Goal: Task Accomplishment & Management: Manage account settings

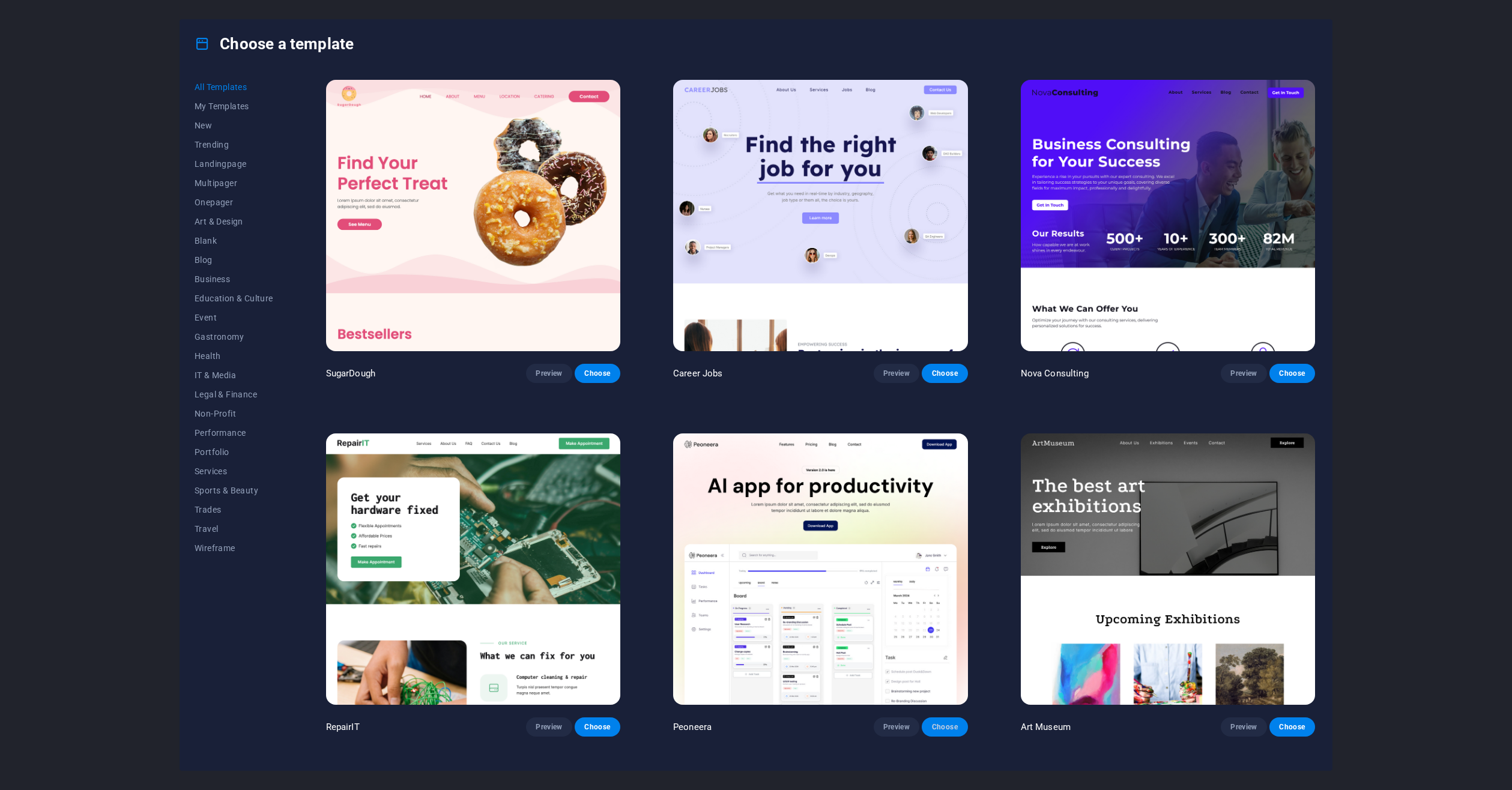
click at [959, 724] on button "Choose" at bounding box center [945, 726] width 46 height 19
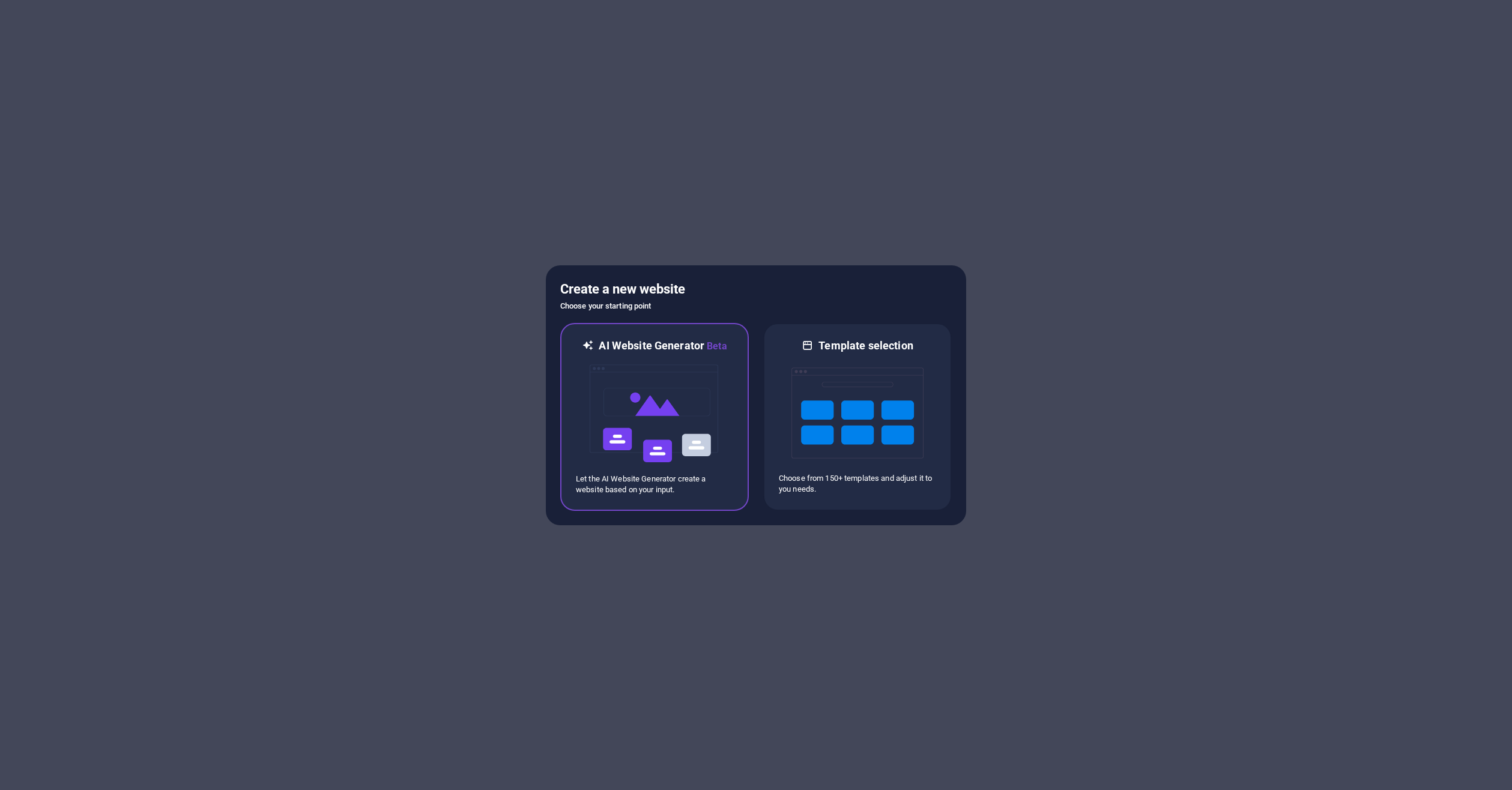
click at [664, 386] on img at bounding box center [654, 413] width 132 height 120
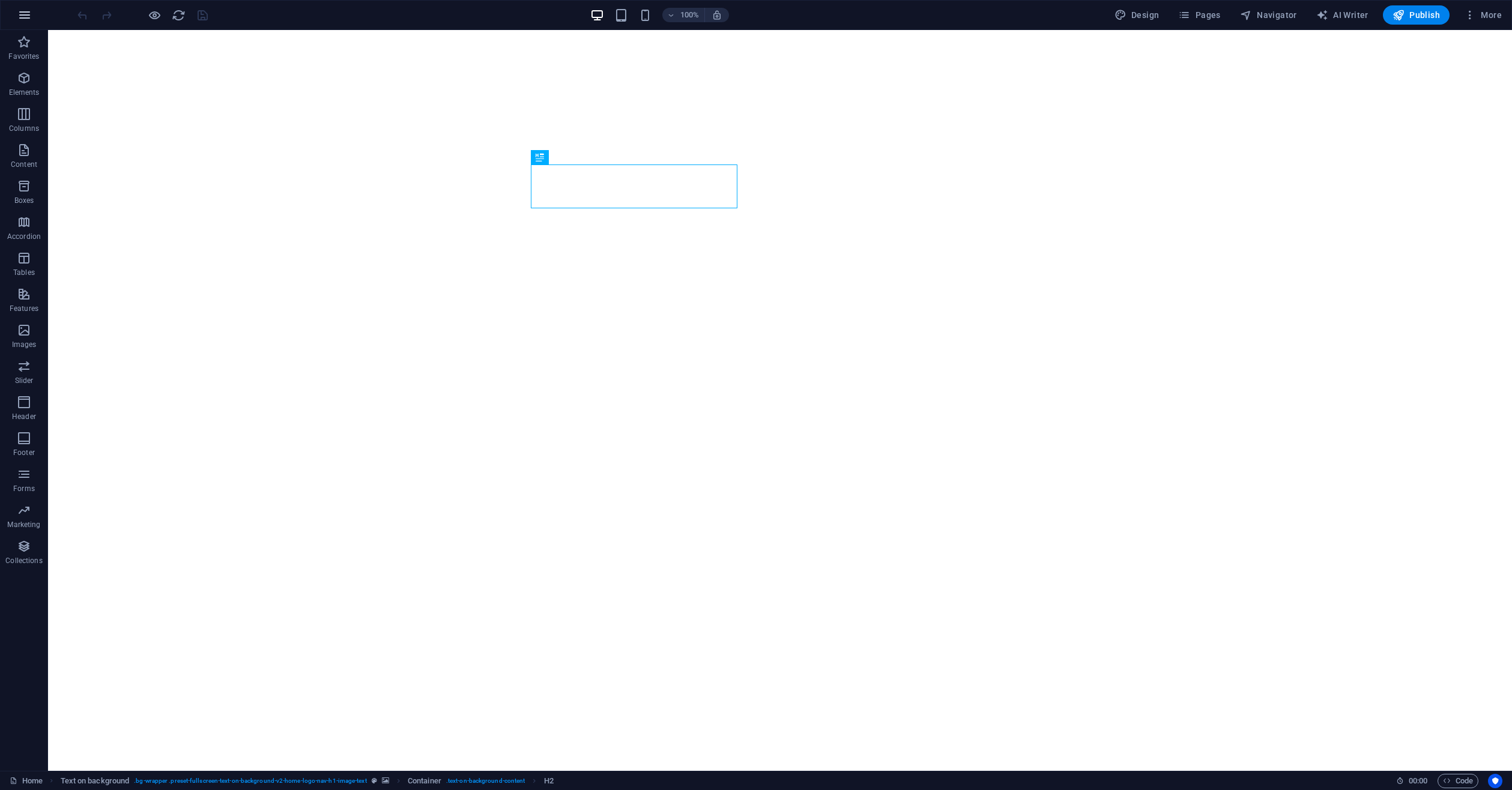
click at [13, 16] on button "button" at bounding box center [24, 15] width 29 height 29
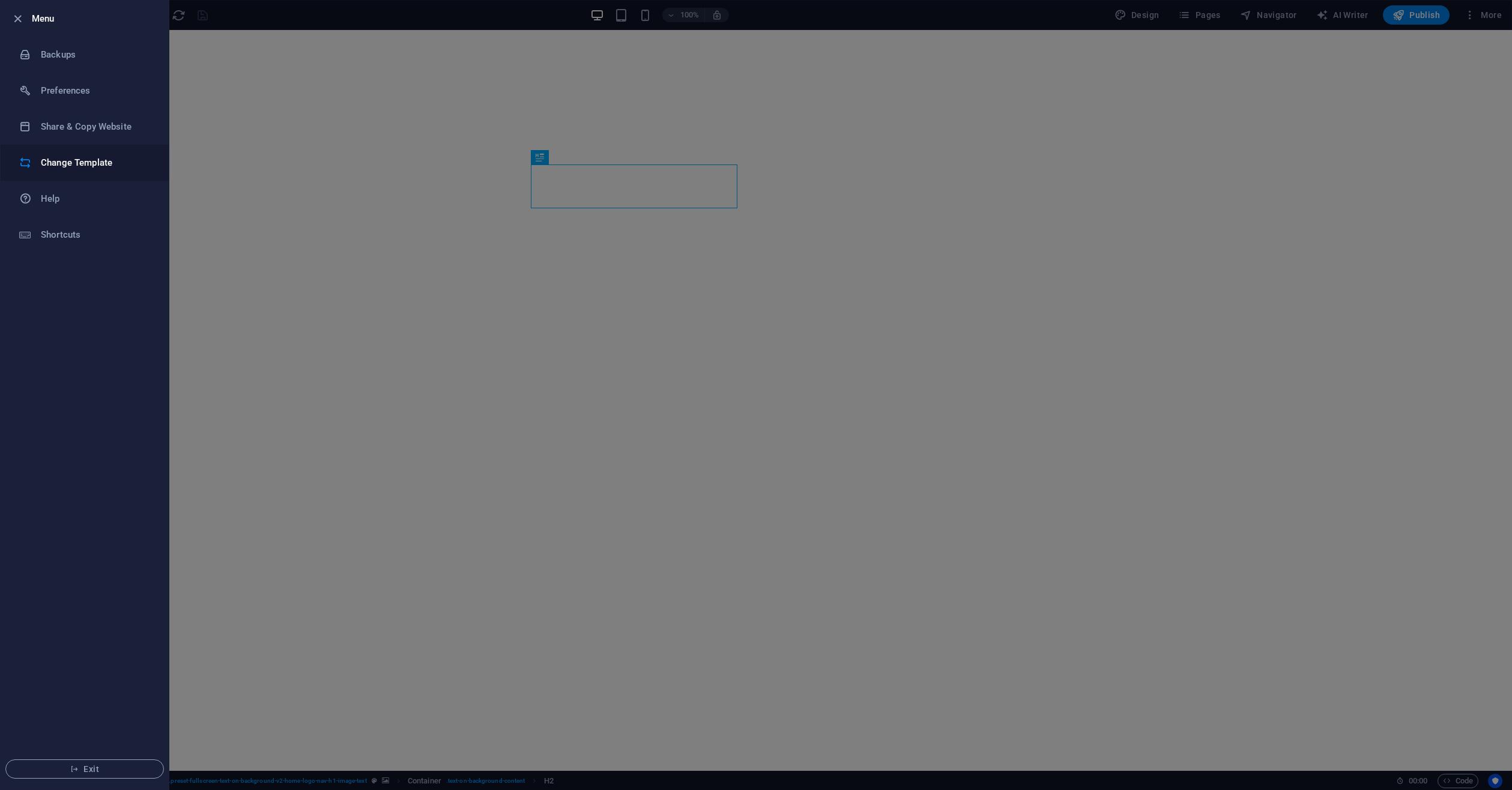
click at [128, 160] on h6 "Change Template" at bounding box center [96, 163] width 111 height 15
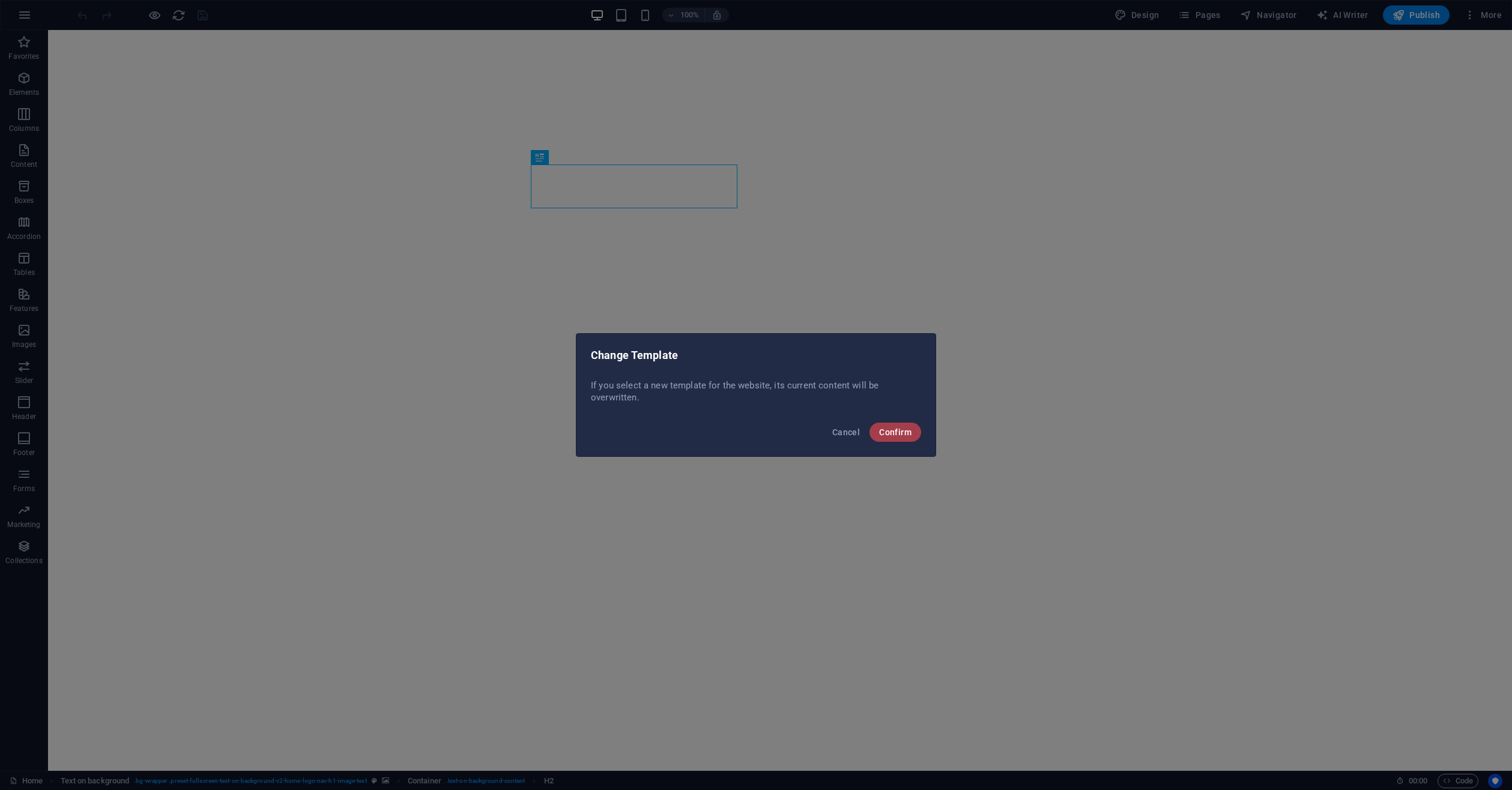
click at [901, 432] on span "Confirm" at bounding box center [895, 432] width 32 height 9
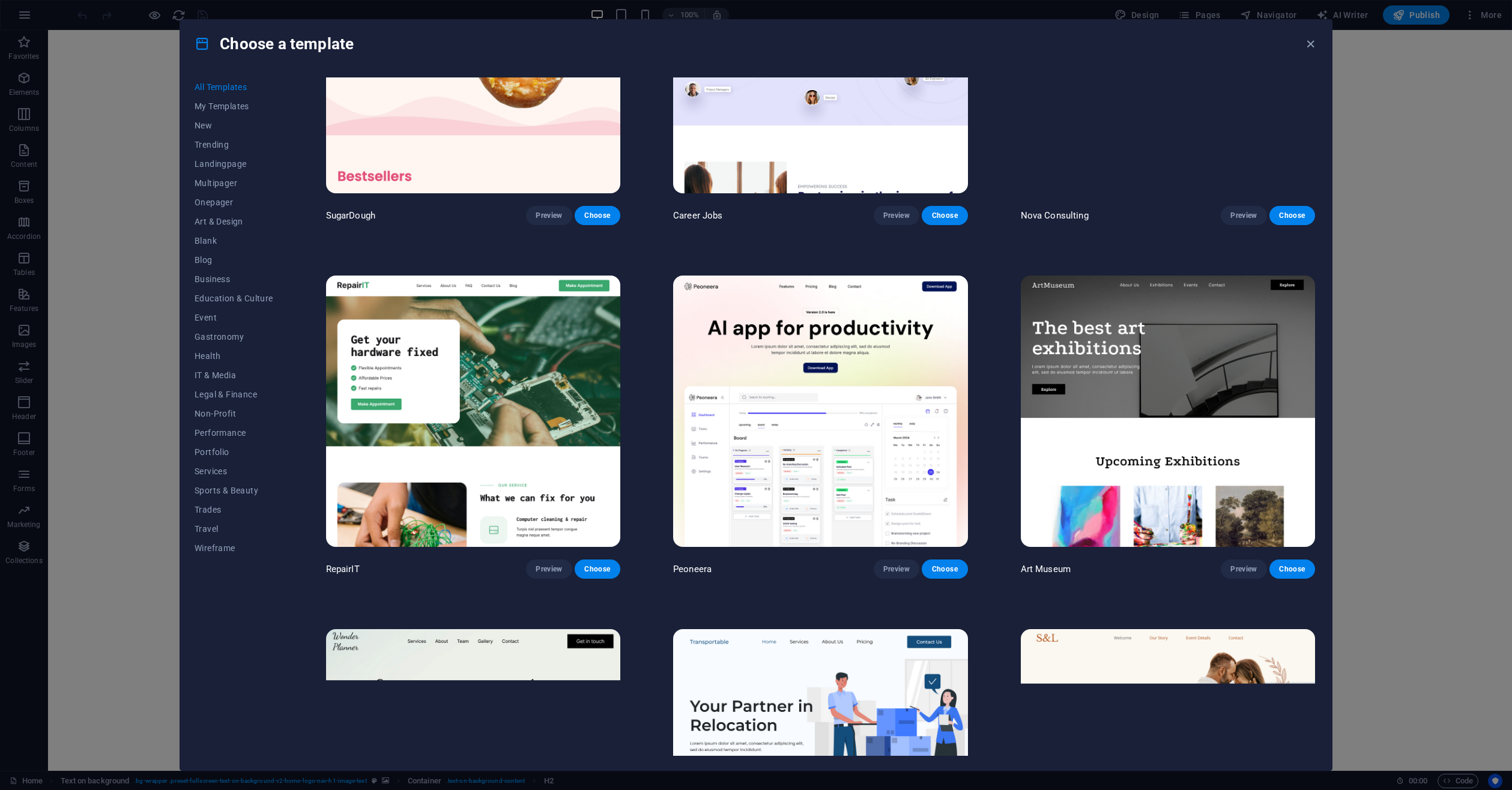
scroll to position [180, 0]
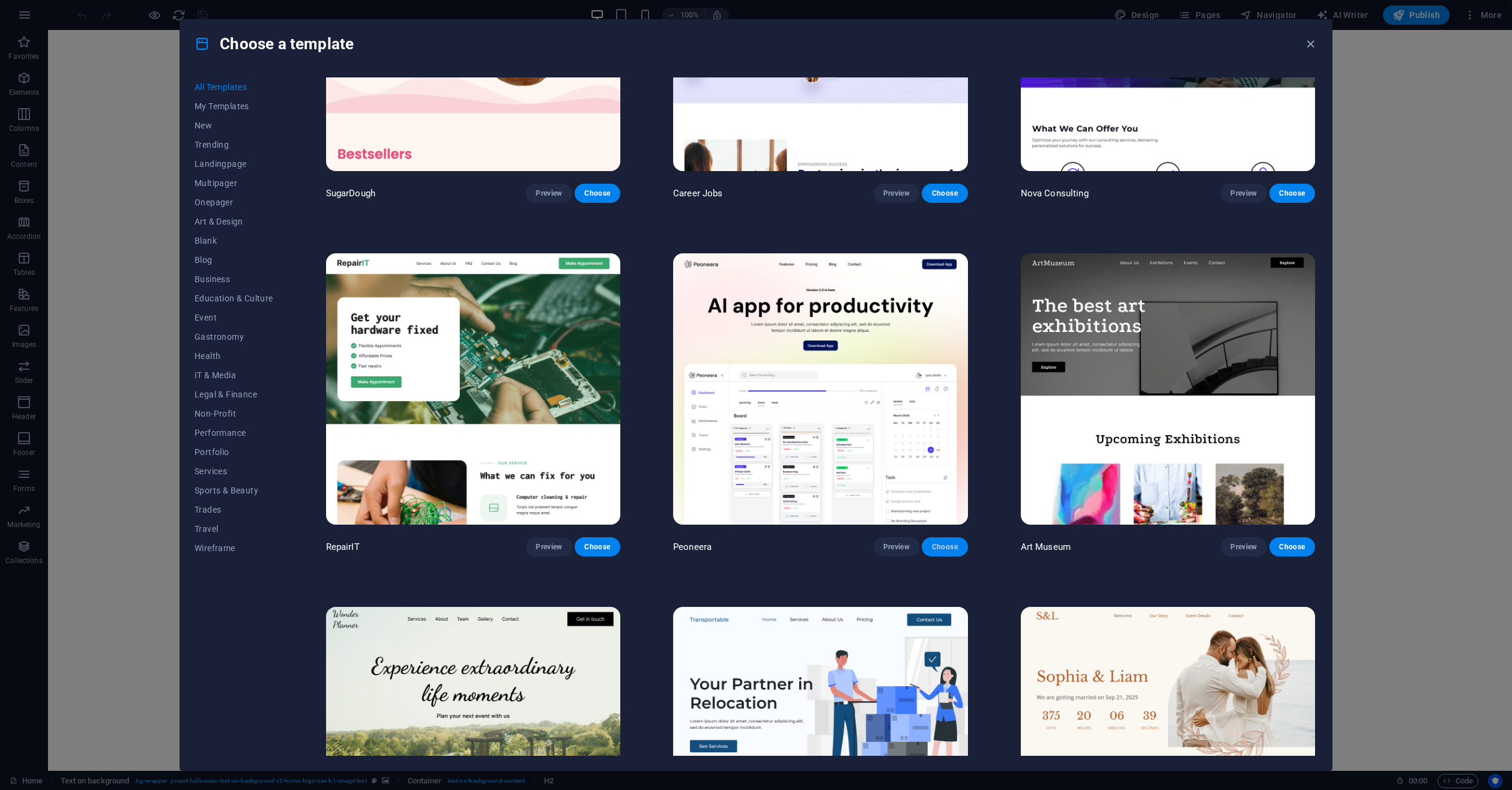
click at [941, 547] on span "Choose" at bounding box center [944, 547] width 27 height 9
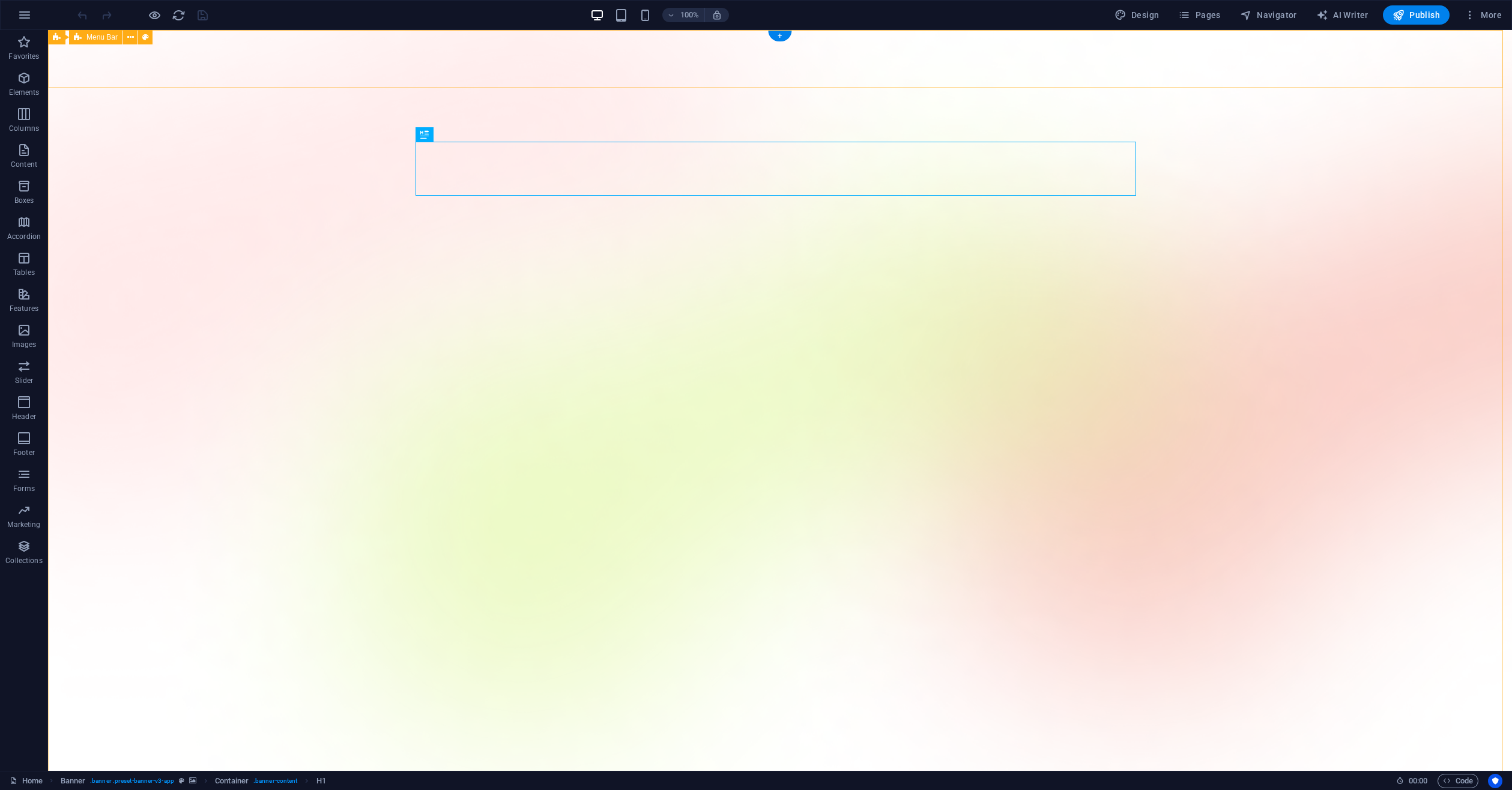
select select "px"
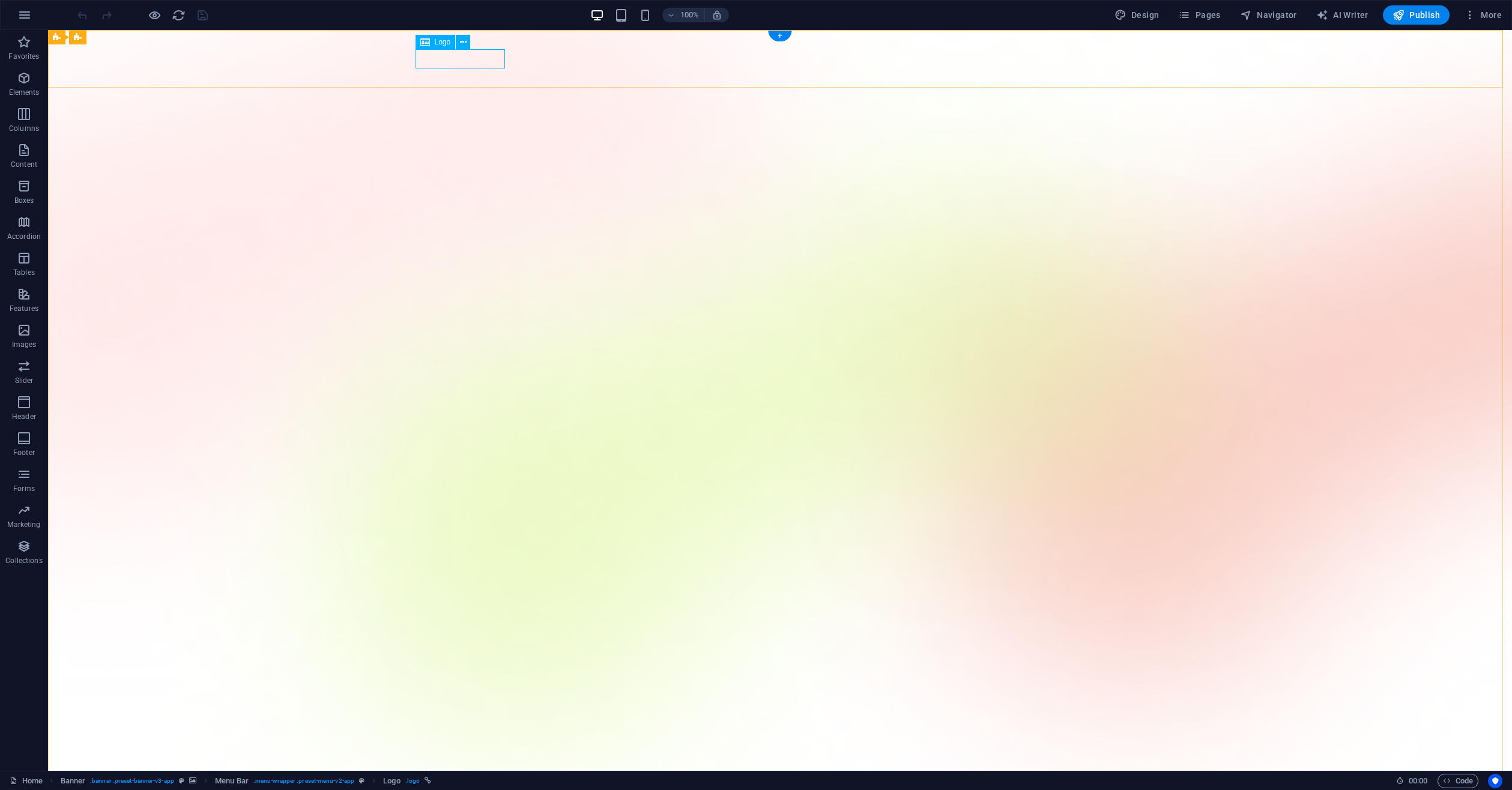
select select "px"
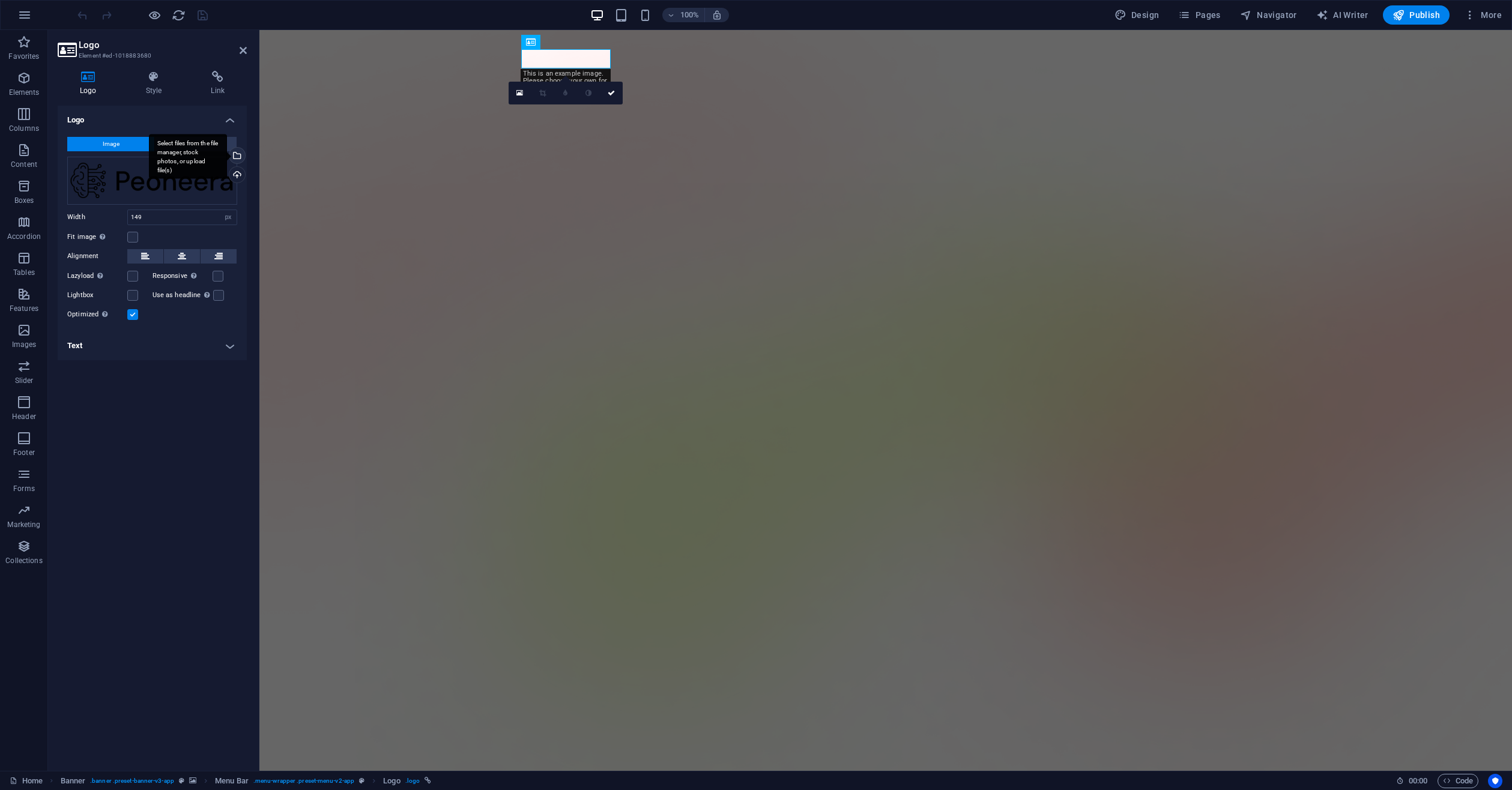
click at [227, 157] on div "Select files from the file manager, stock photos, or upload file(s)" at bounding box center [188, 156] width 78 height 45
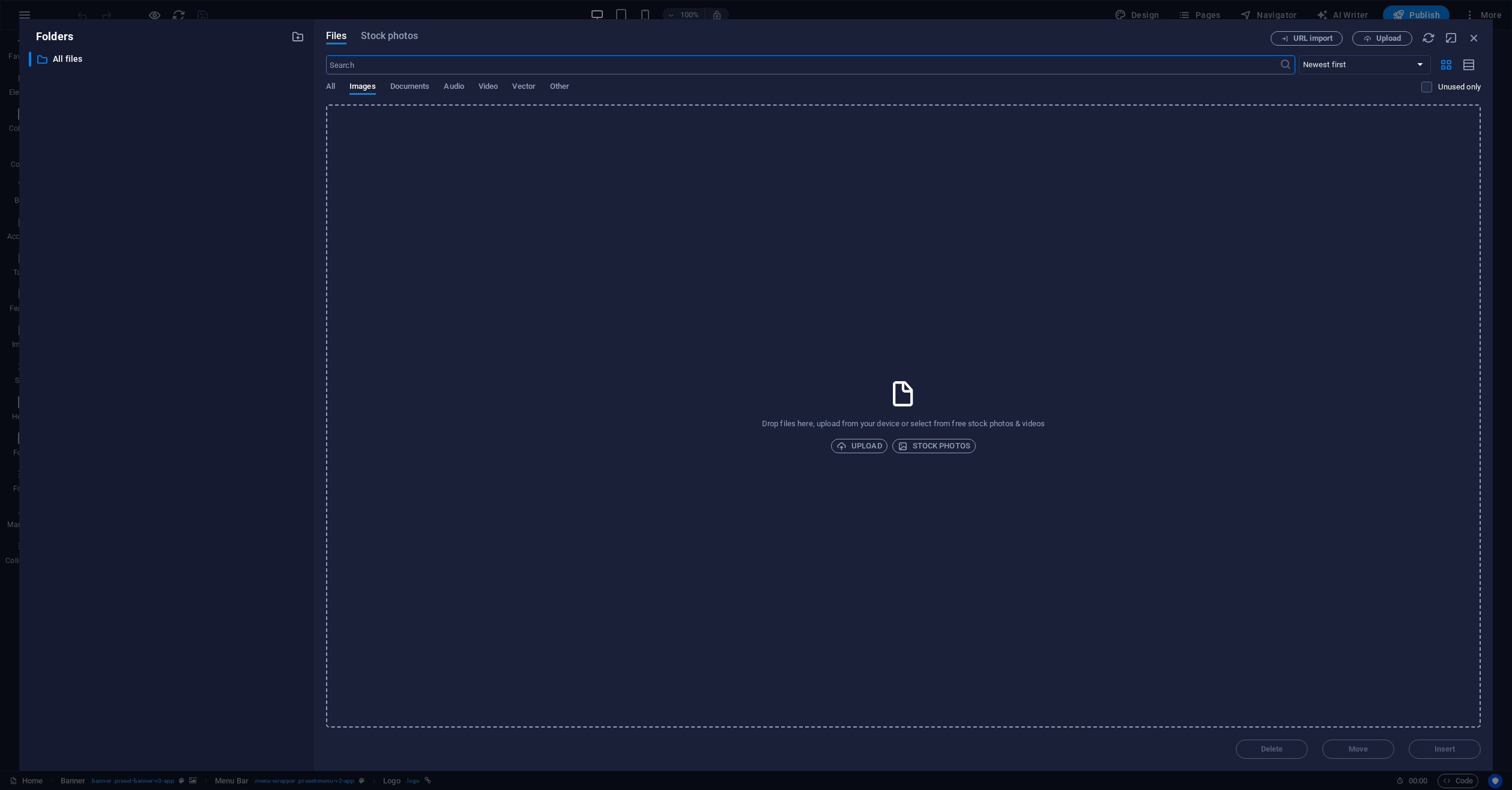
click at [858, 438] on div "Drop files here, upload from your device or select from free stock photos & vid…" at bounding box center [903, 415] width 1155 height 623
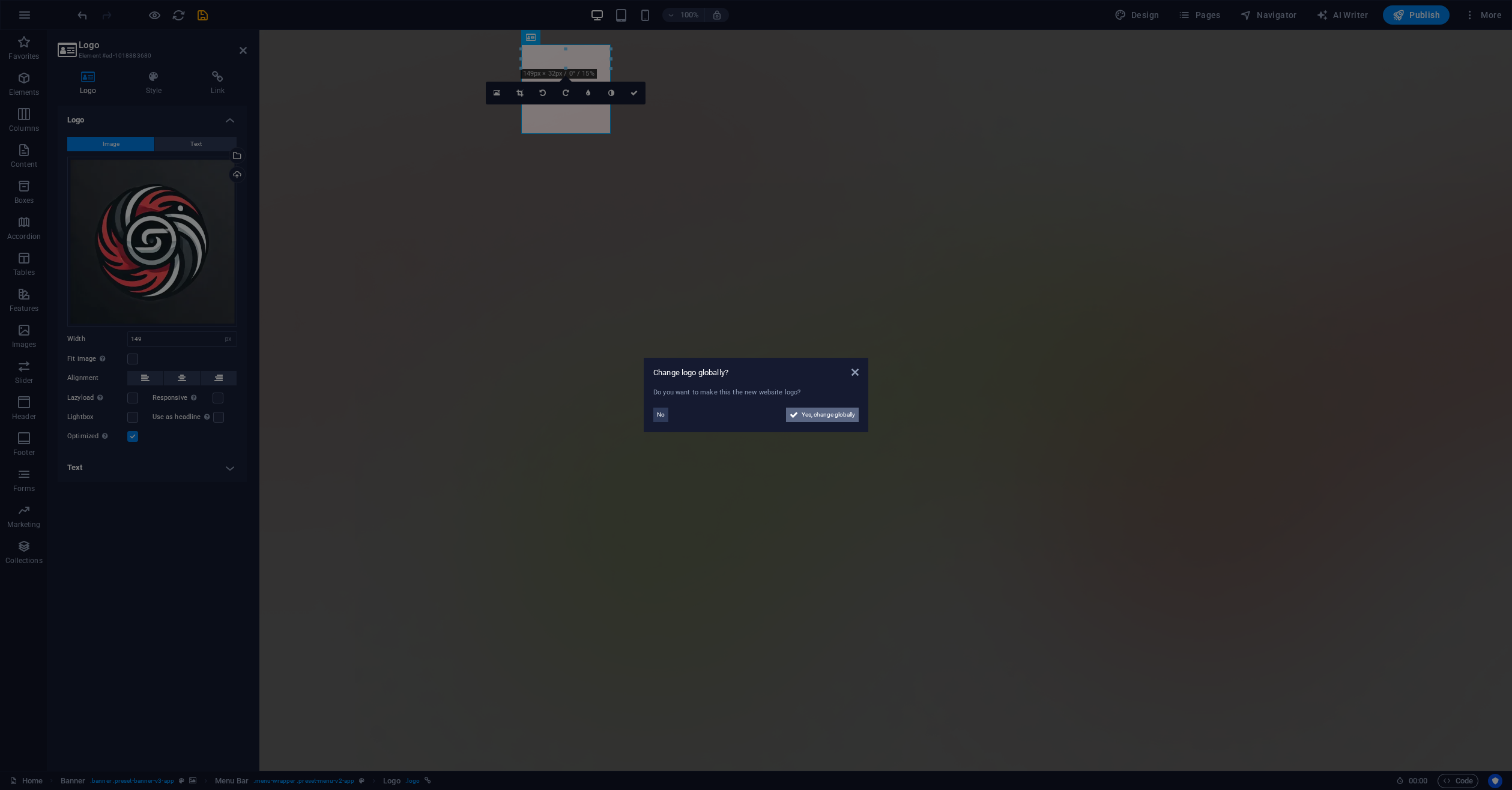
drag, startPoint x: 826, startPoint y: 418, endPoint x: 551, endPoint y: 401, distance: 275.5
click at [826, 418] on span "Yes, change globally" at bounding box center [828, 415] width 53 height 15
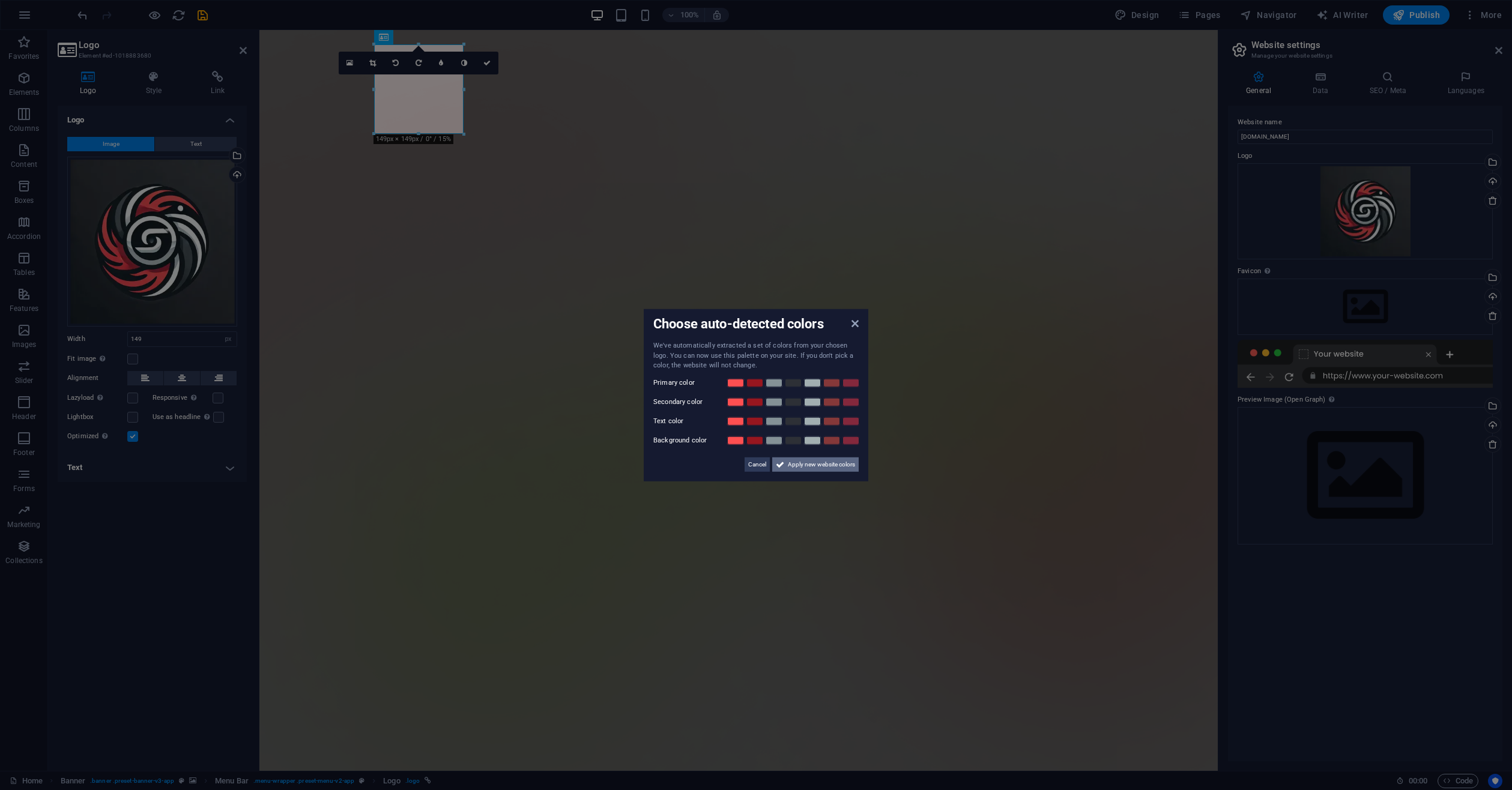
click at [829, 464] on span "Apply new website colors" at bounding box center [820, 464] width 67 height 15
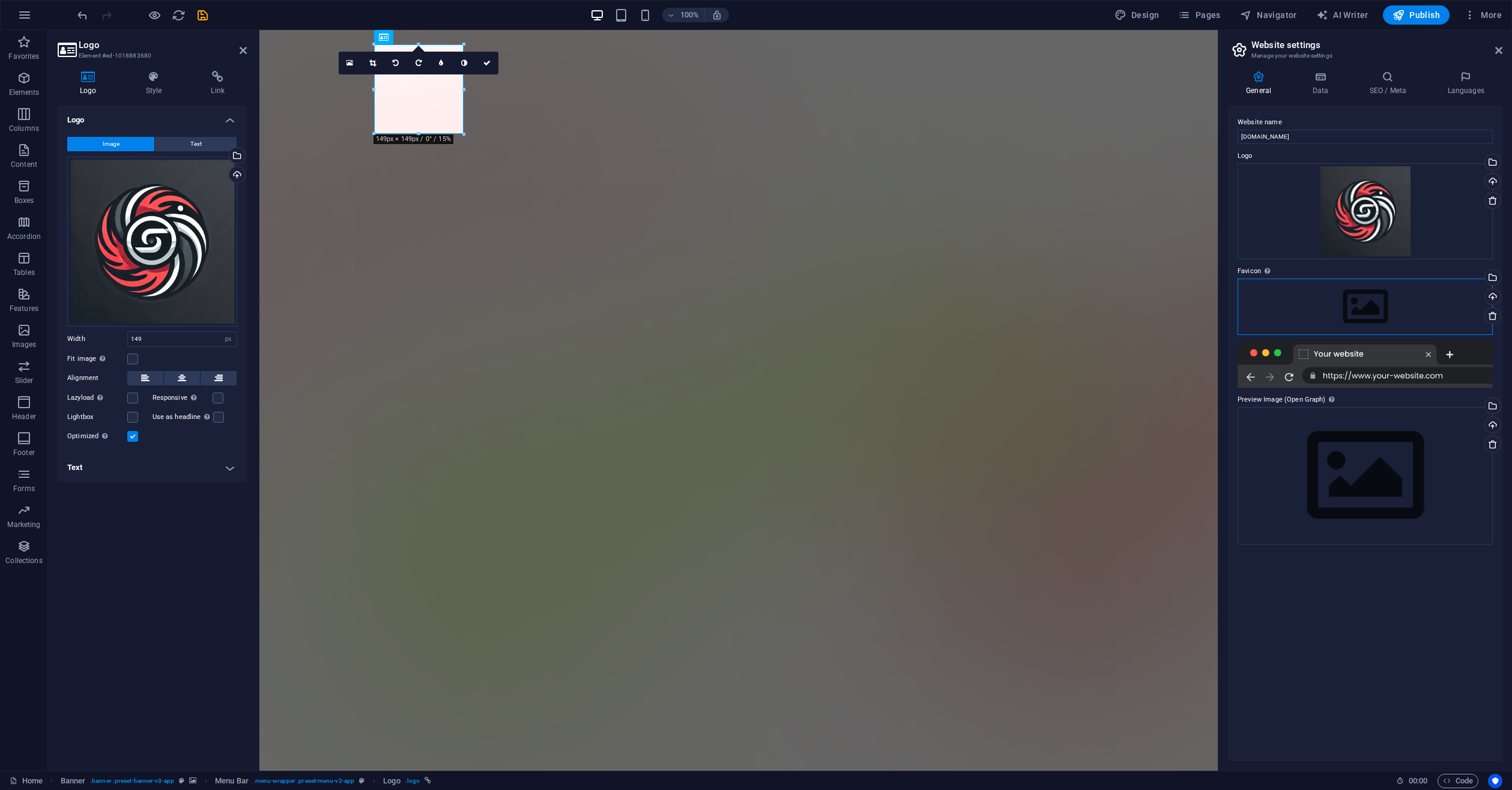
click at [1369, 304] on div "Drag files here, click to choose files or select files from Files or our free s…" at bounding box center [1365, 307] width 255 height 56
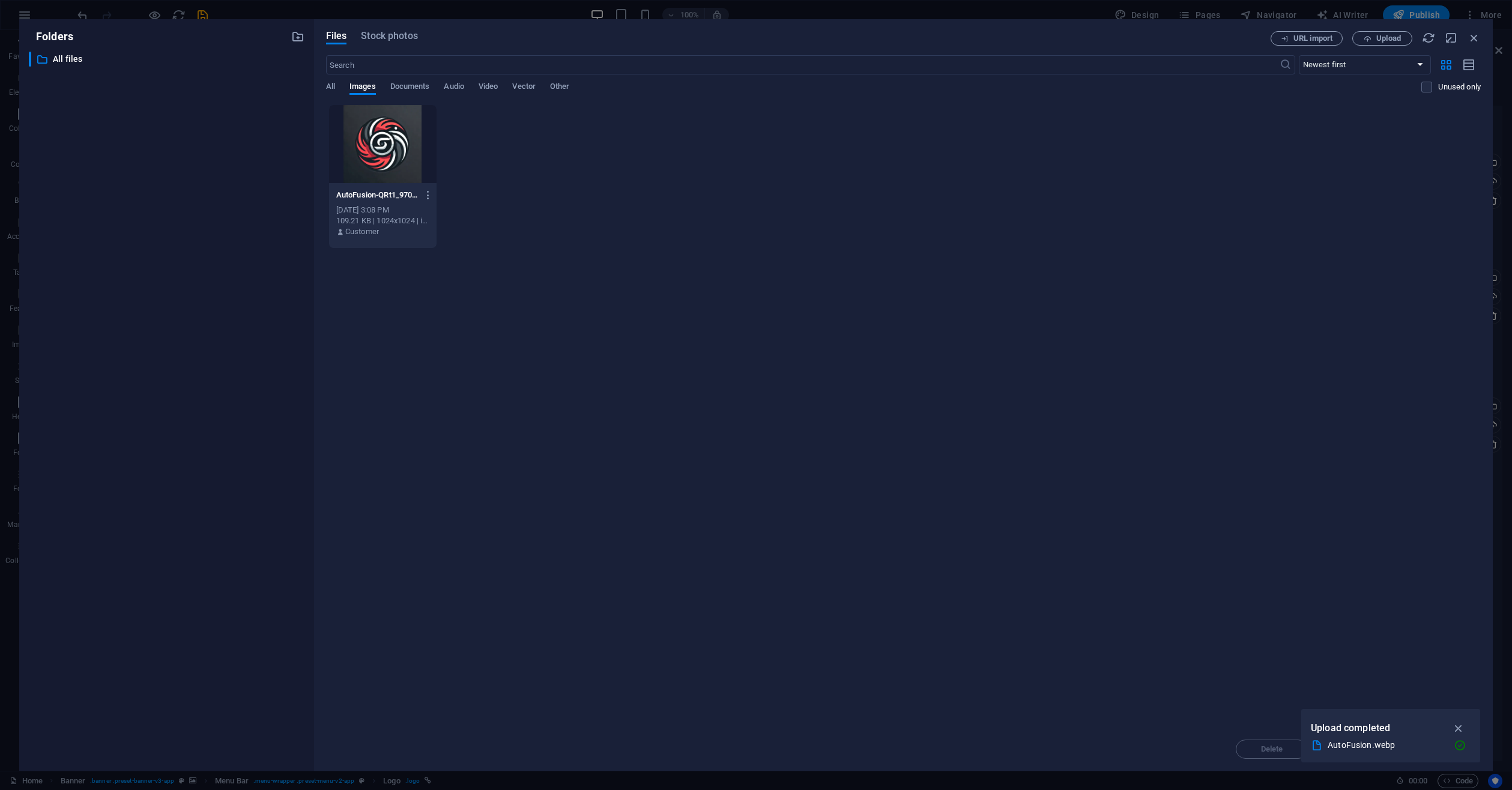
click at [380, 134] on div at bounding box center [382, 144] width 108 height 78
click at [1460, 726] on icon "button" at bounding box center [1459, 728] width 14 height 13
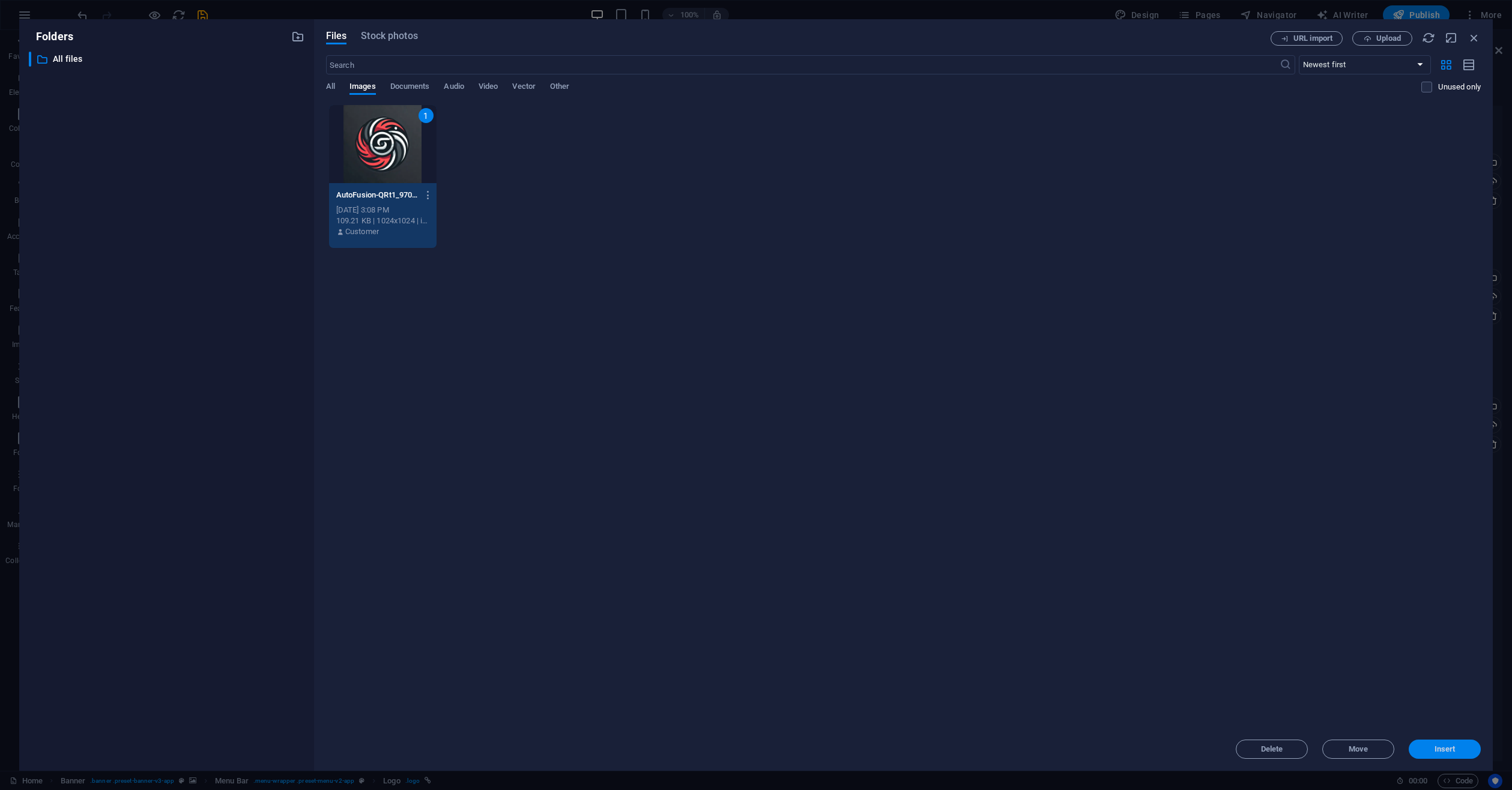
click at [1431, 746] on span "Insert" at bounding box center [1445, 749] width 63 height 7
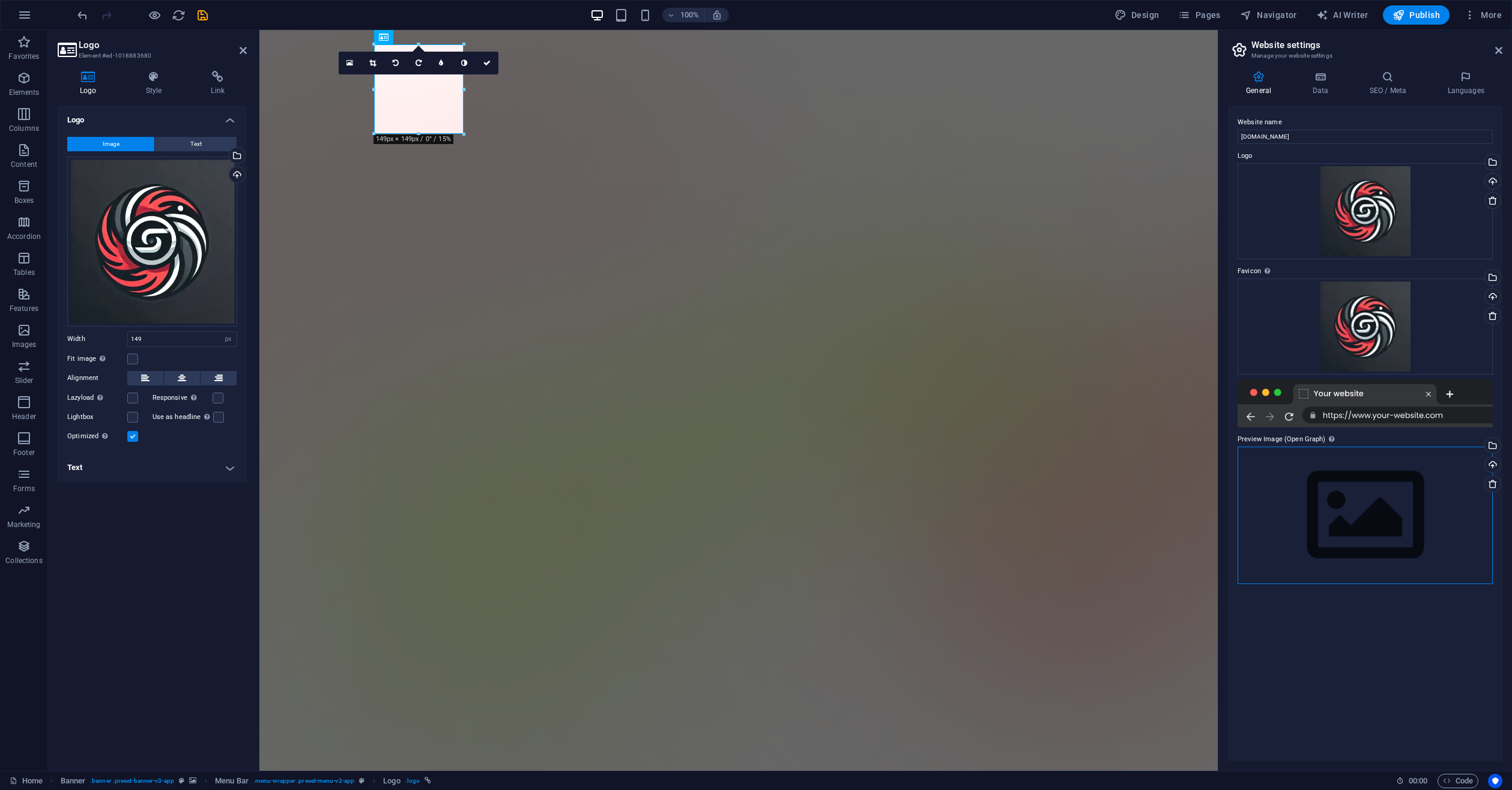
click at [1335, 473] on div "Drag files here, click to choose files or select files from Files or our free s…" at bounding box center [1365, 515] width 255 height 137
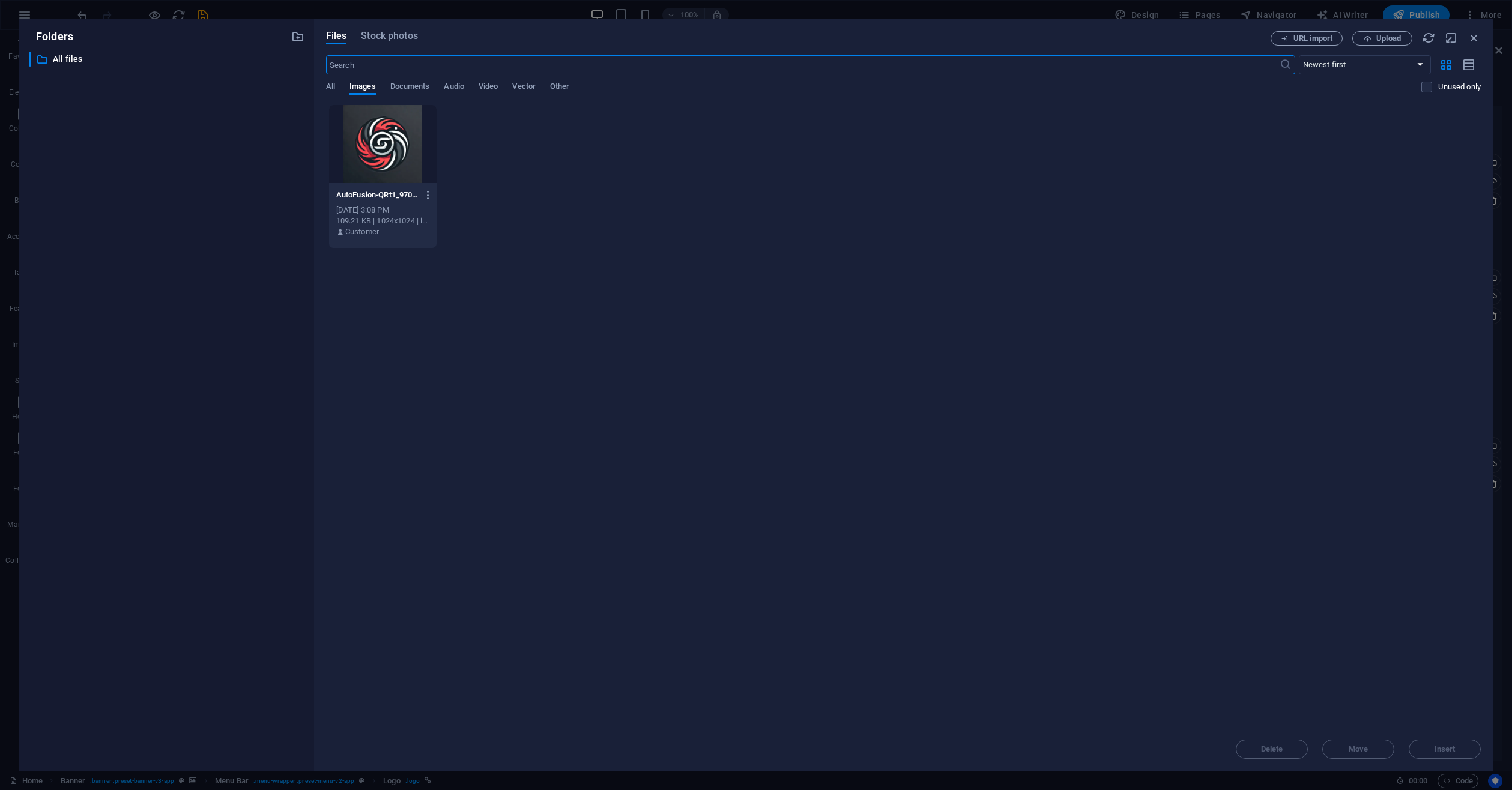
click at [365, 125] on div at bounding box center [382, 144] width 108 height 78
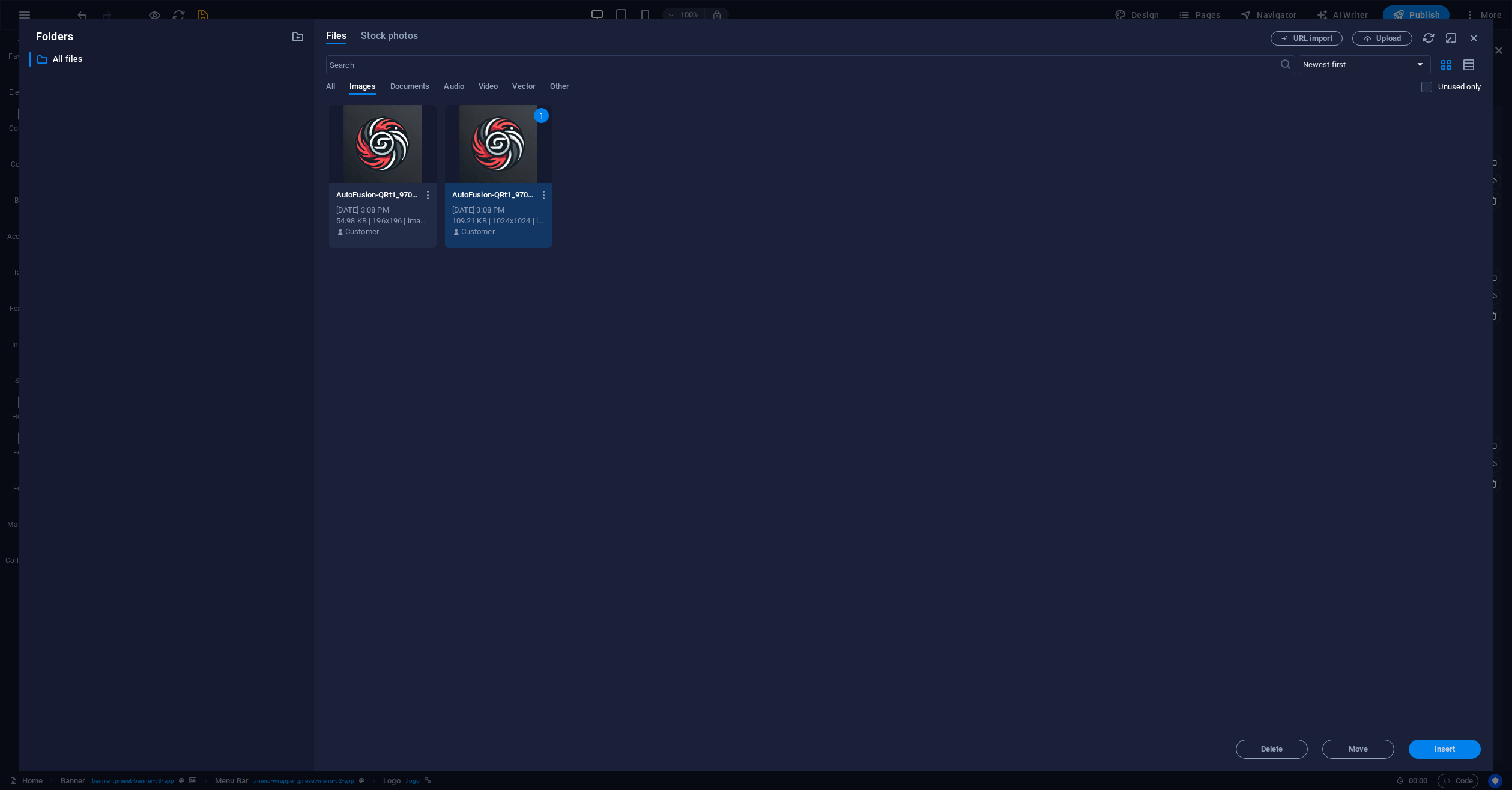
click at [1449, 751] on span "Insert" at bounding box center [1445, 749] width 21 height 7
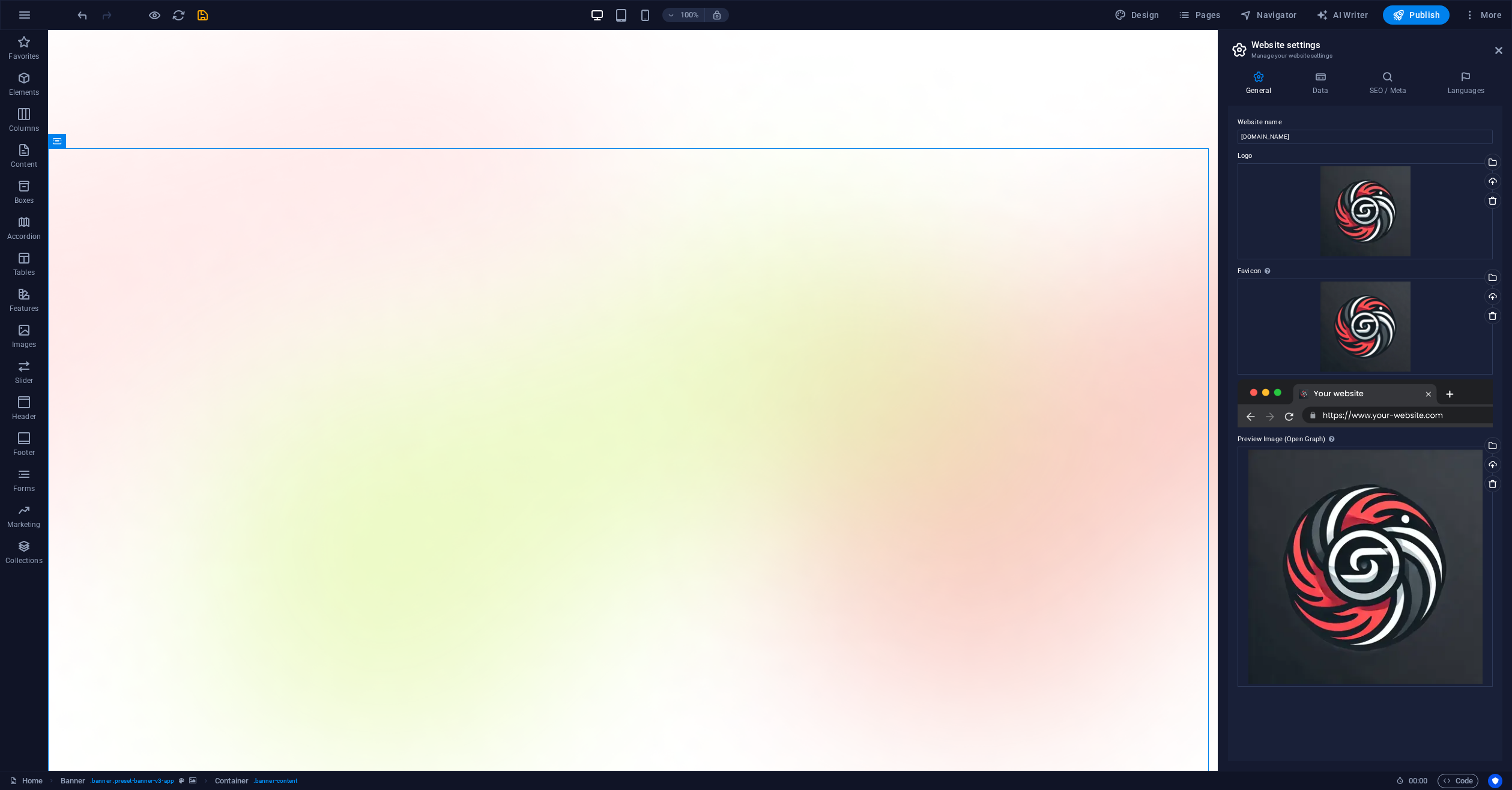
click at [1486, 48] on h2 "Website settings" at bounding box center [1377, 45] width 251 height 11
drag, startPoint x: 1496, startPoint y: 46, endPoint x: 1438, endPoint y: 22, distance: 62.8
click at [1496, 46] on icon at bounding box center [1499, 51] width 7 height 9
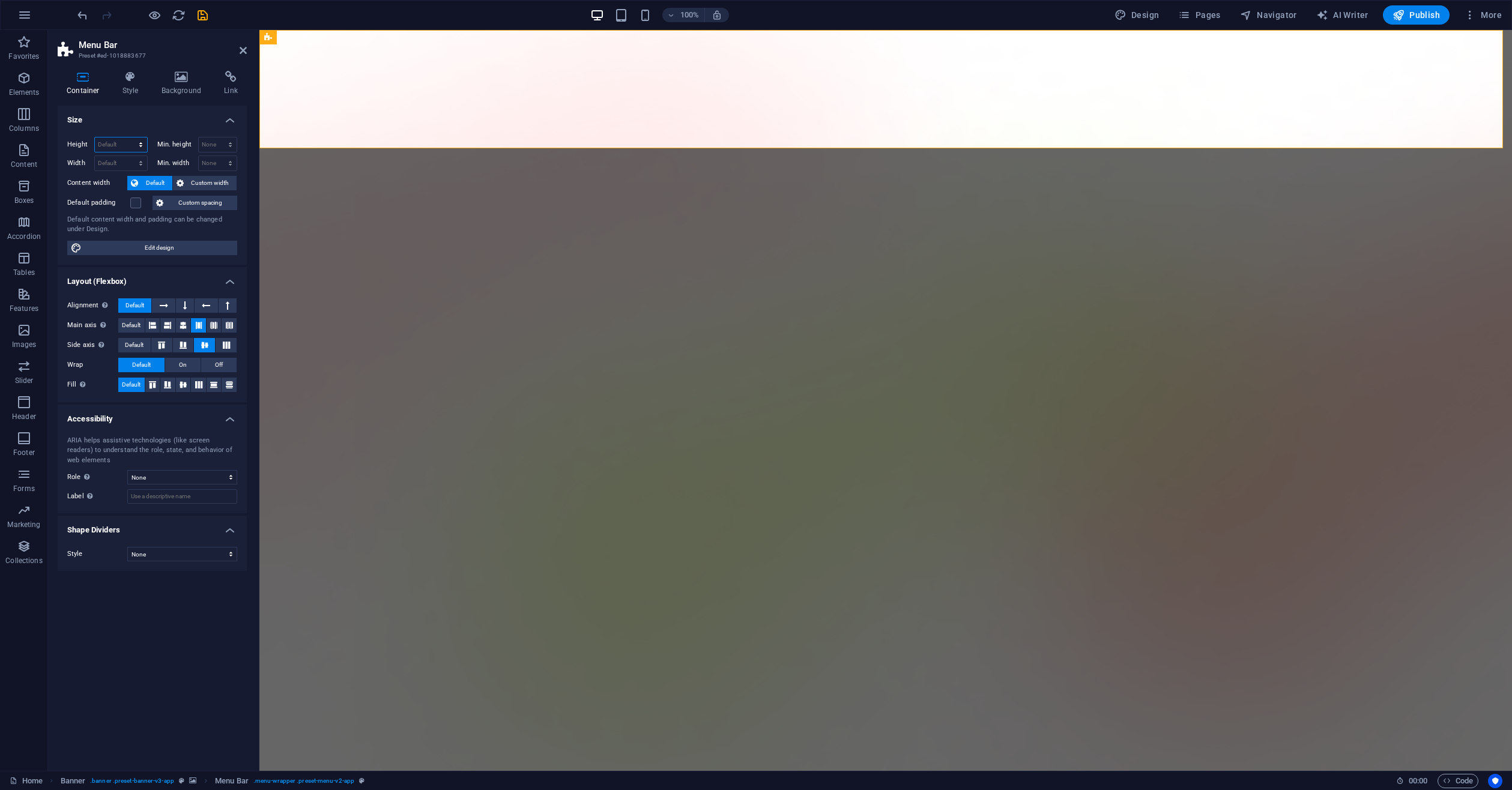
click at [118, 147] on select "Default px rem % vh vw" at bounding box center [121, 145] width 52 height 15
click at [118, 145] on select "Default px rem % vh vw" at bounding box center [121, 145] width 52 height 15
click at [129, 76] on icon at bounding box center [130, 76] width 34 height 12
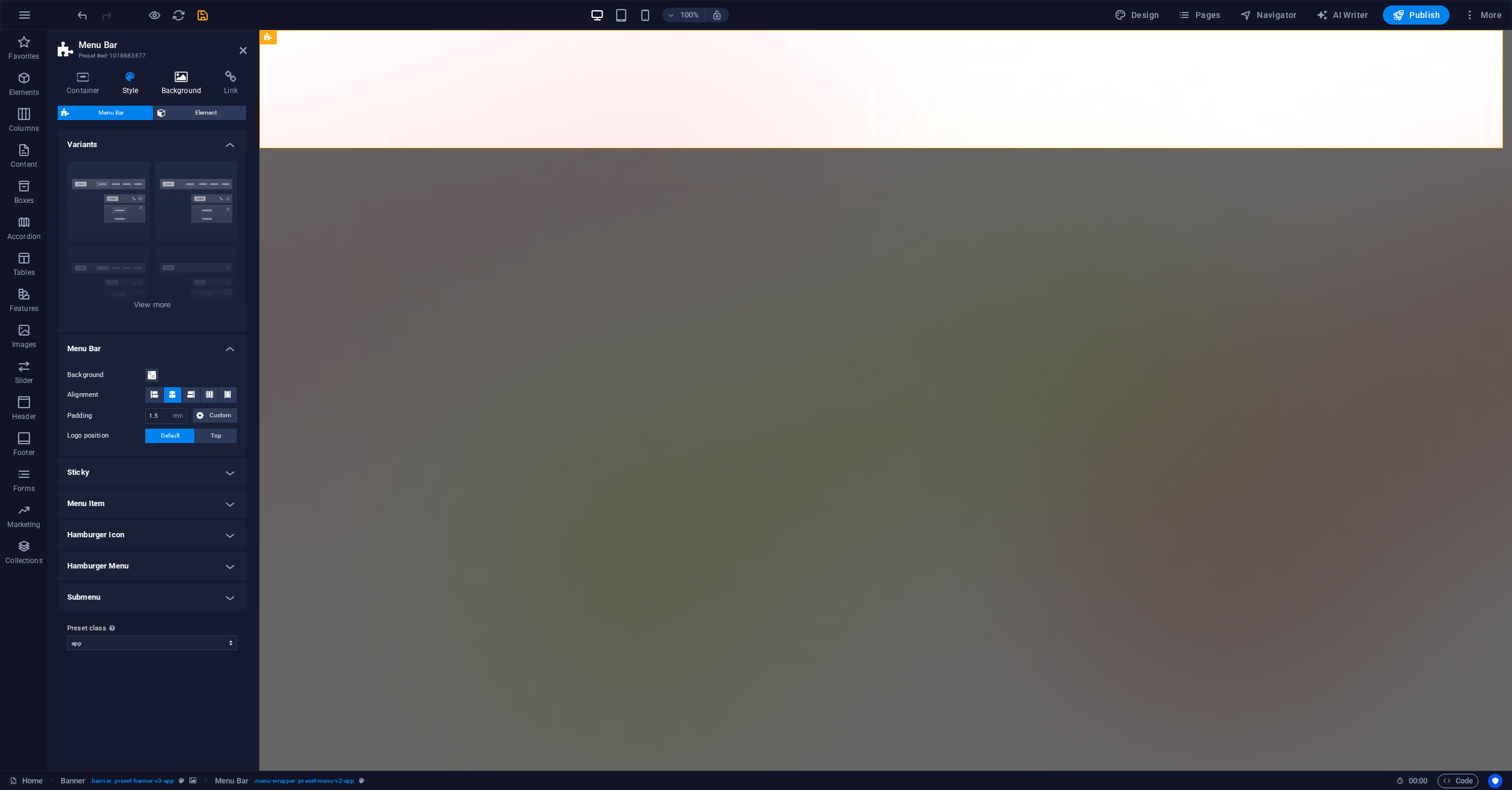
click at [186, 78] on icon at bounding box center [181, 76] width 58 height 12
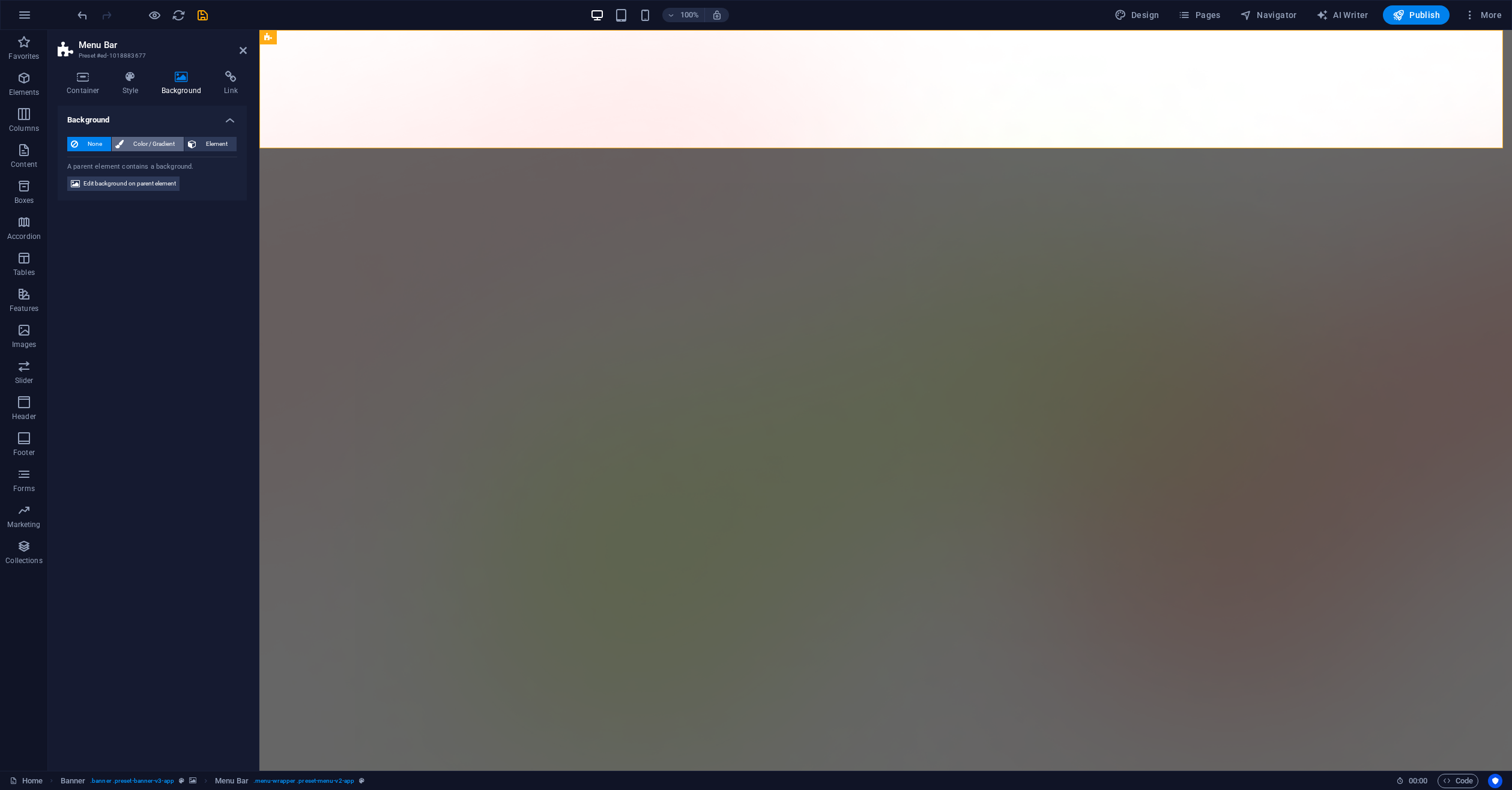
click at [134, 140] on span "Color / Gradient" at bounding box center [153, 145] width 52 height 15
click at [82, 190] on div "Color" at bounding box center [152, 192] width 169 height 15
click at [78, 192] on span at bounding box center [75, 192] width 13 height 13
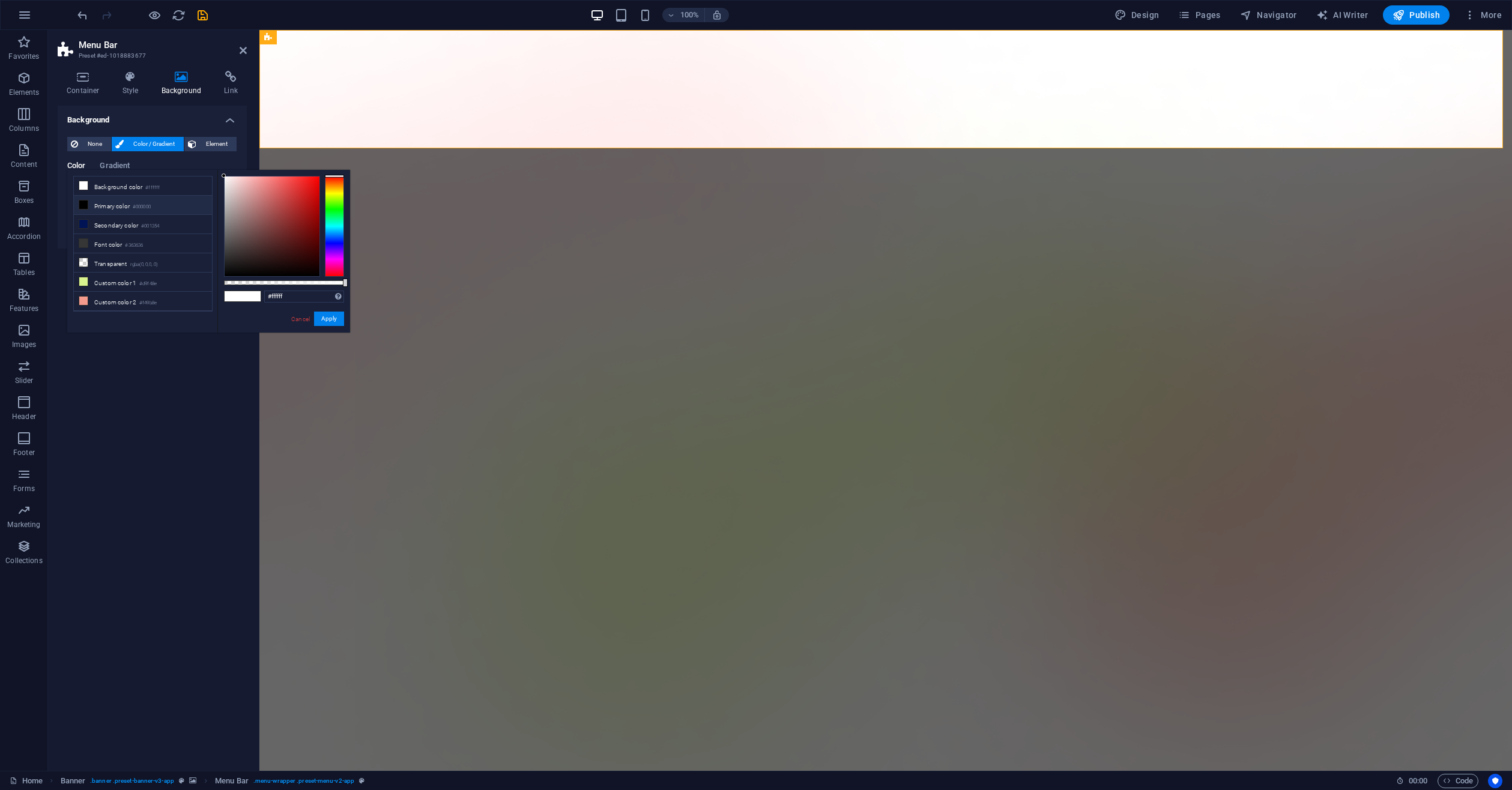
click at [99, 197] on li "Primary color #000000" at bounding box center [143, 205] width 138 height 19
click at [132, 221] on li "Secondary color #001354" at bounding box center [143, 224] width 138 height 19
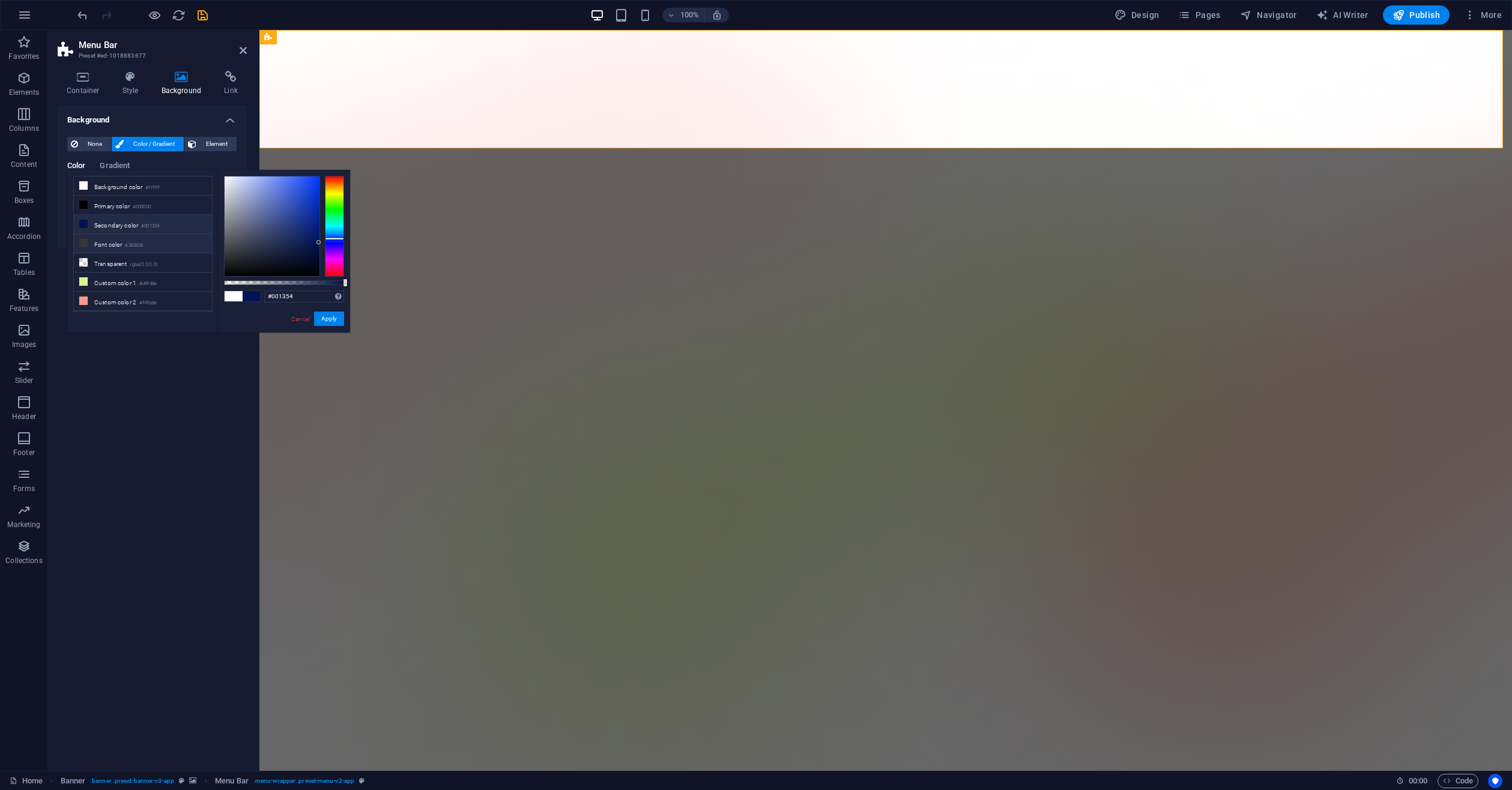
click at [133, 241] on small "#363636" at bounding box center [134, 245] width 18 height 8
type input "#363636"
click at [324, 323] on button "Apply" at bounding box center [329, 319] width 30 height 15
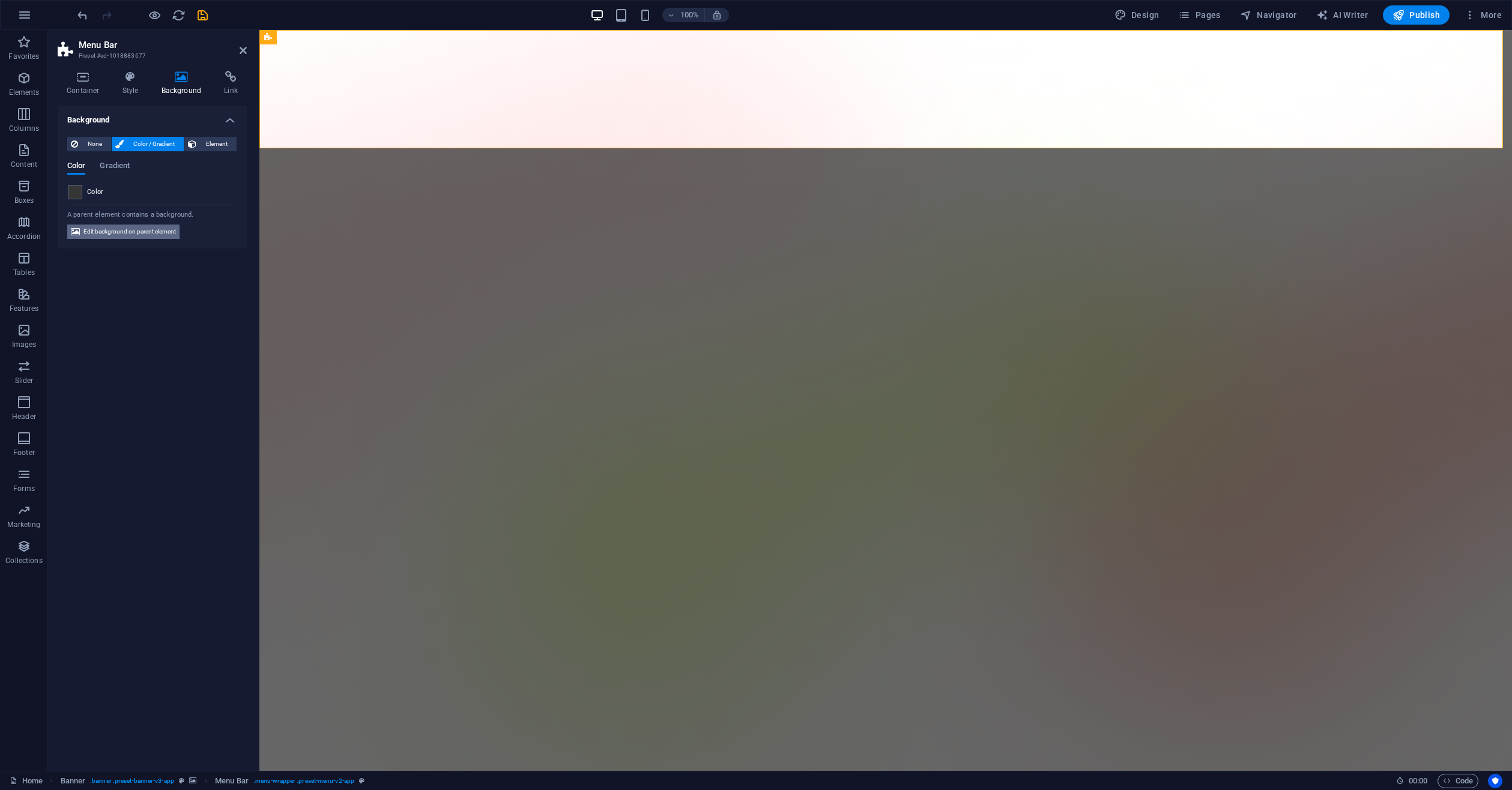
click at [143, 231] on span "Edit background on parent element" at bounding box center [130, 232] width 92 height 15
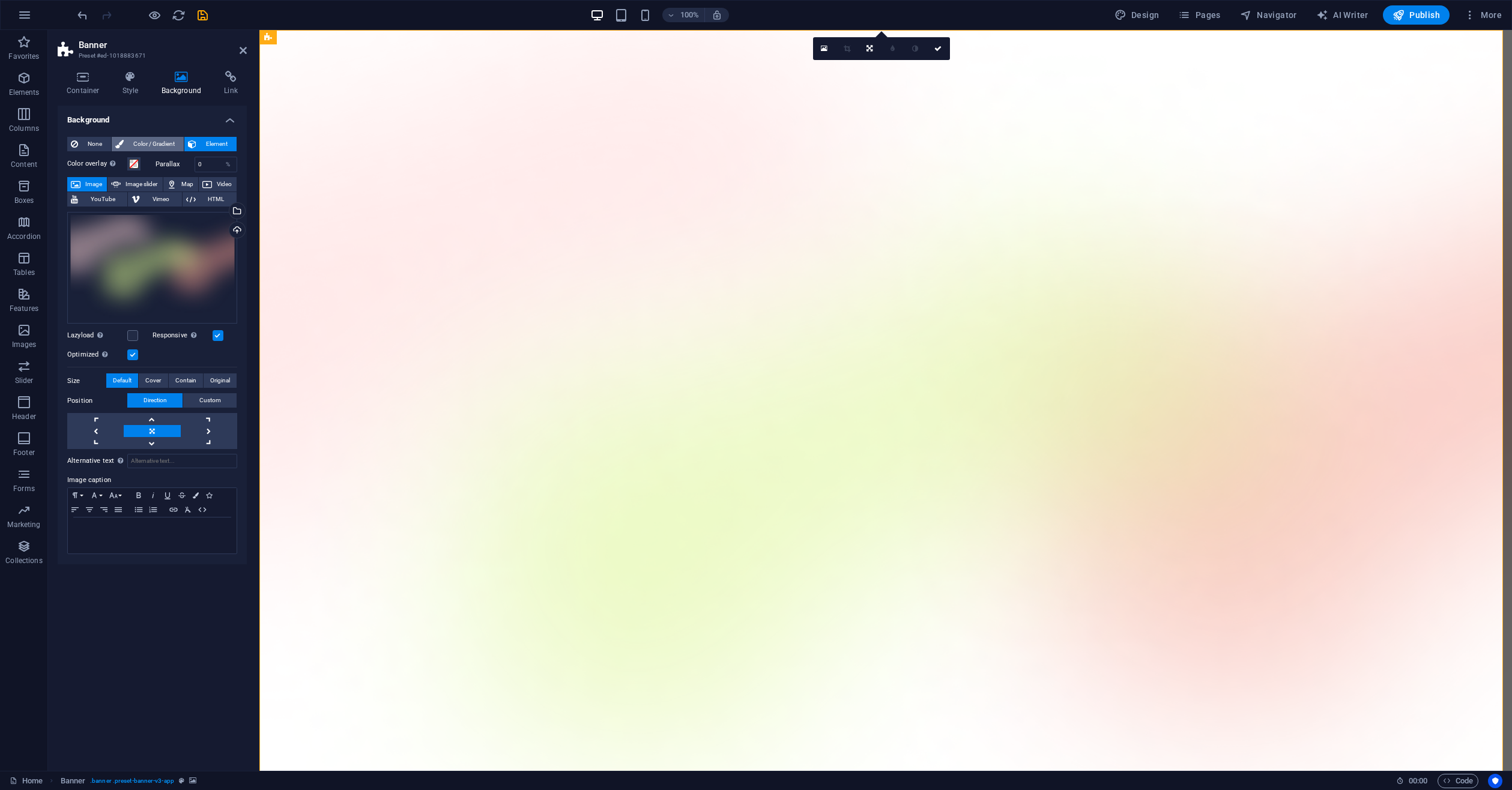
click at [157, 141] on span "Color / Gradient" at bounding box center [153, 145] width 52 height 15
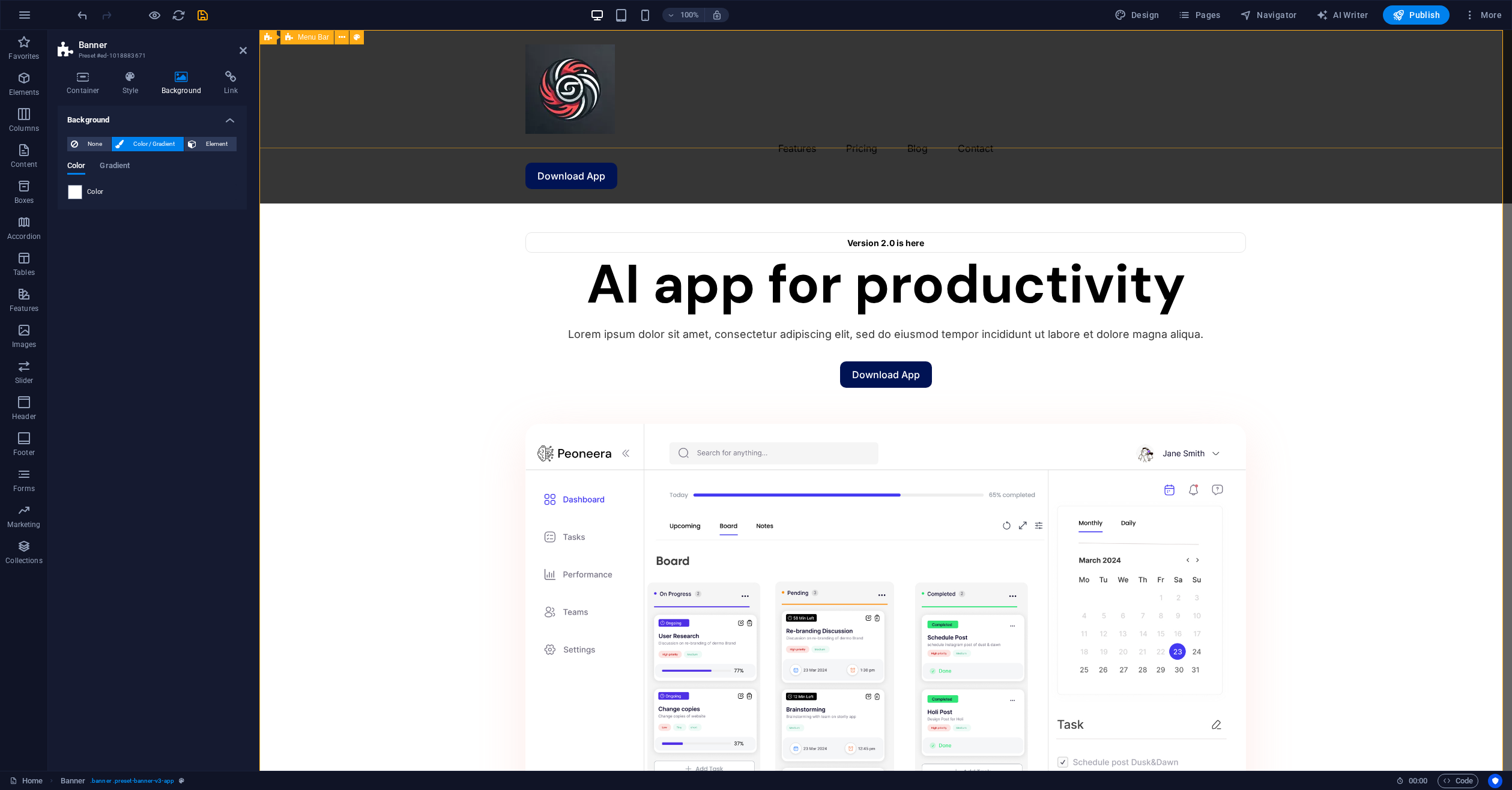
click at [382, 87] on div "Menu Features Pricing Blog Contact Download App" at bounding box center [886, 117] width 1252 height 173
click at [244, 46] on icon at bounding box center [243, 51] width 7 height 9
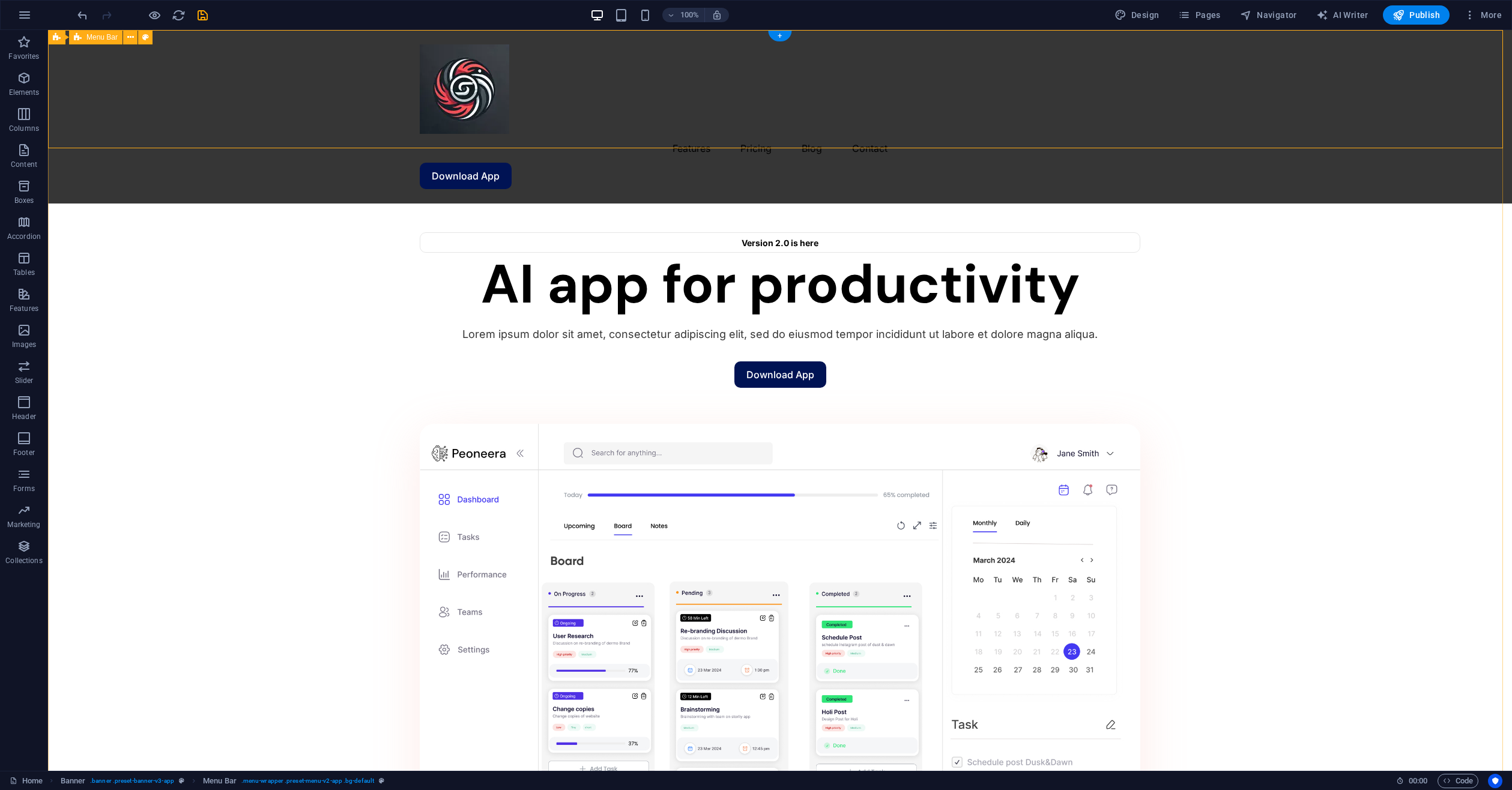
click at [401, 82] on div "Menu Features Pricing Blog Contact Download App" at bounding box center [780, 117] width 1464 height 173
click at [678, 134] on nav "Features Pricing Blog Contact" at bounding box center [780, 147] width 720 height 29
click at [687, 134] on nav "Features Pricing Blog Contact" at bounding box center [780, 147] width 720 height 29
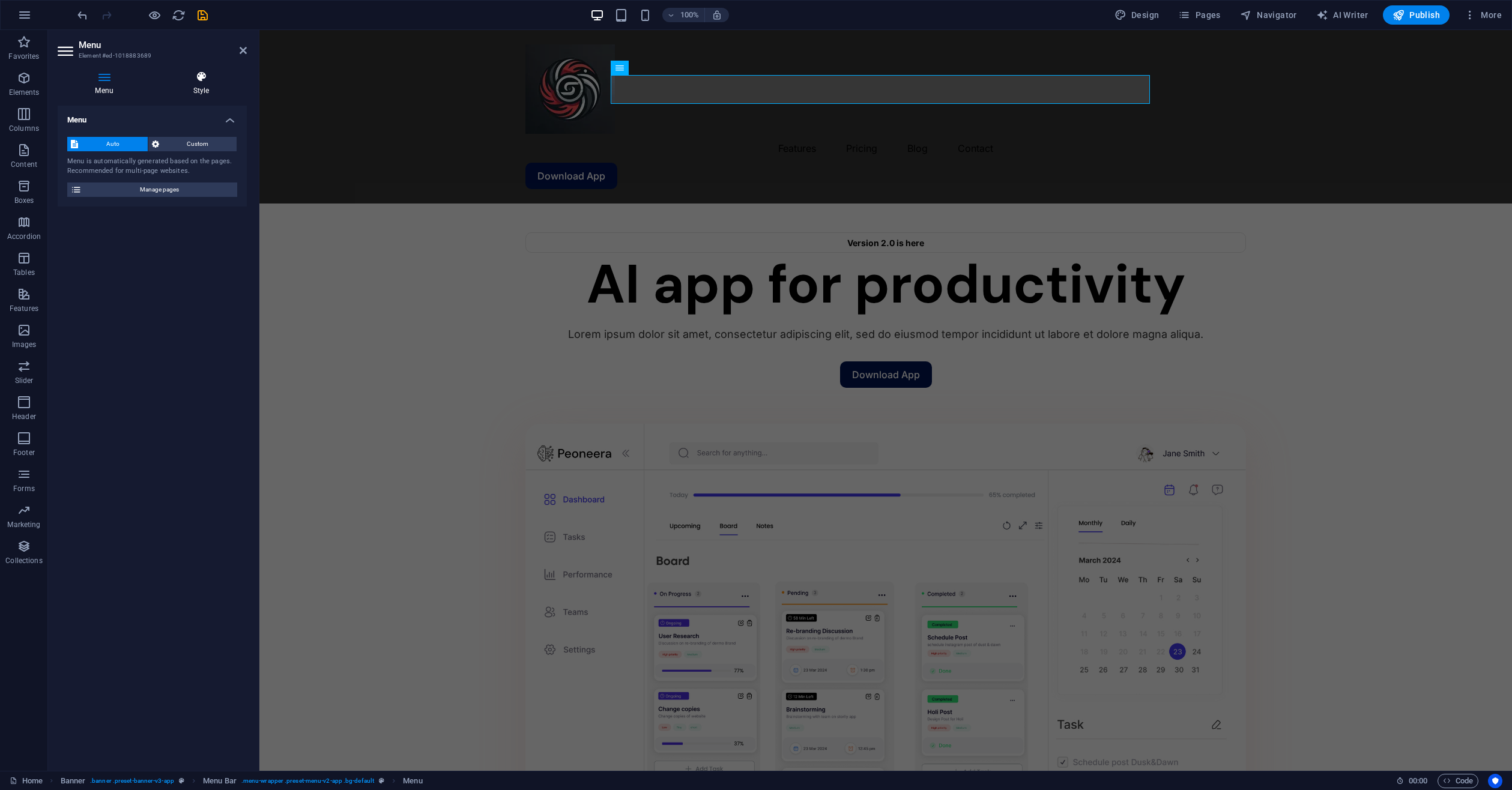
click at [205, 86] on h4 "Style" at bounding box center [201, 83] width 91 height 25
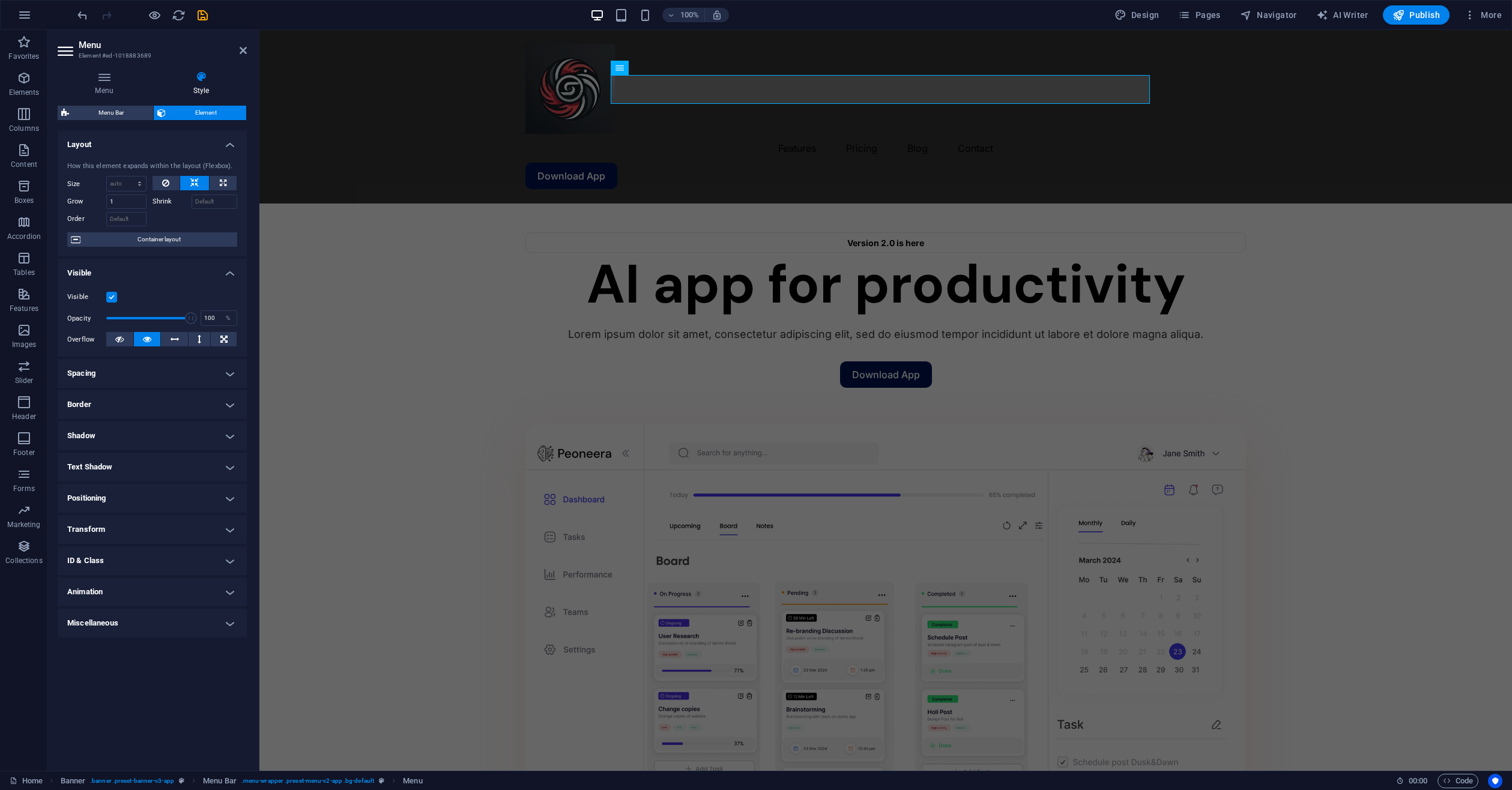
click at [144, 144] on h4 "Layout" at bounding box center [152, 140] width 189 height 21
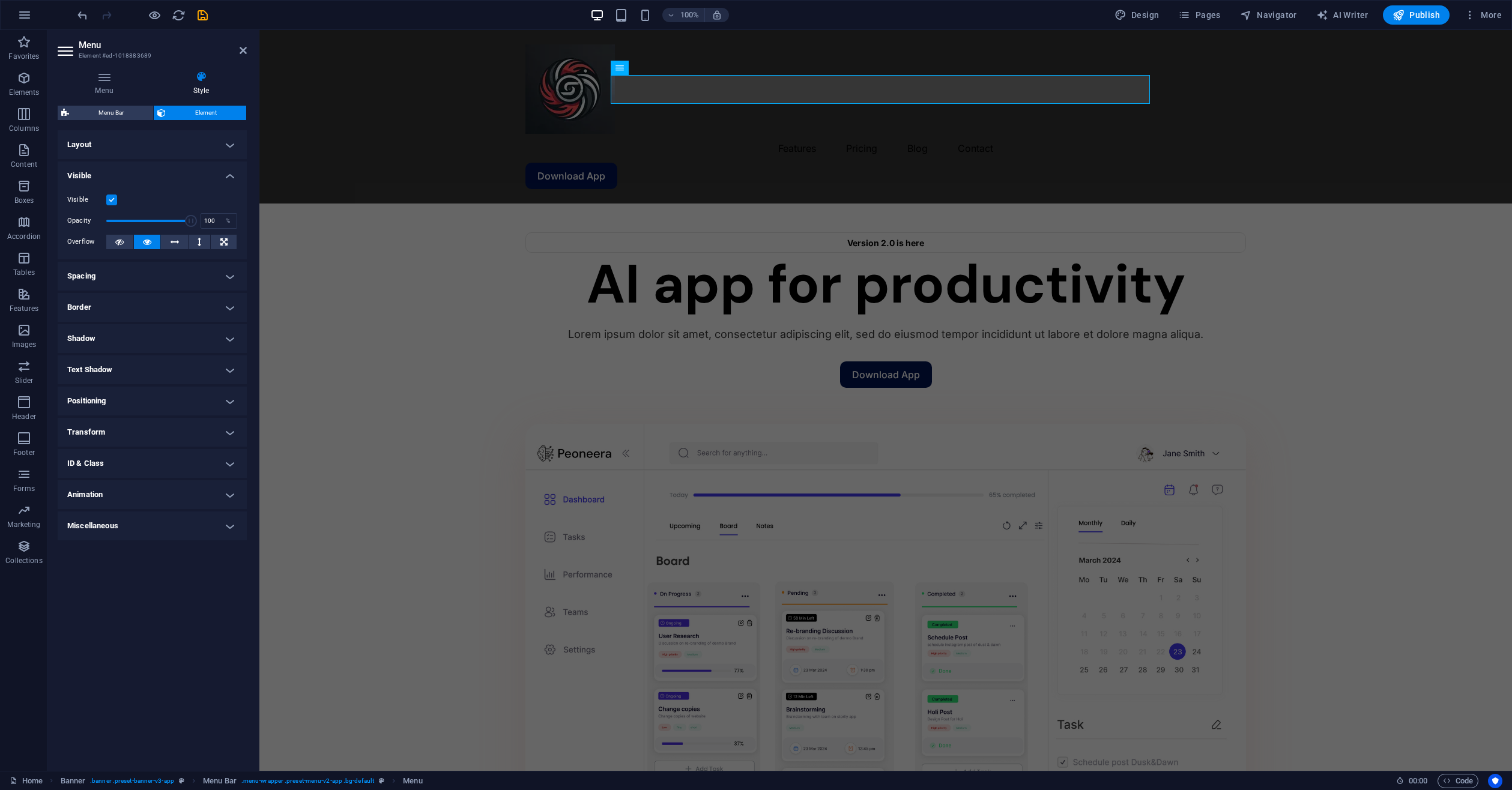
click at [142, 173] on h4 "Visible" at bounding box center [152, 171] width 189 height 21
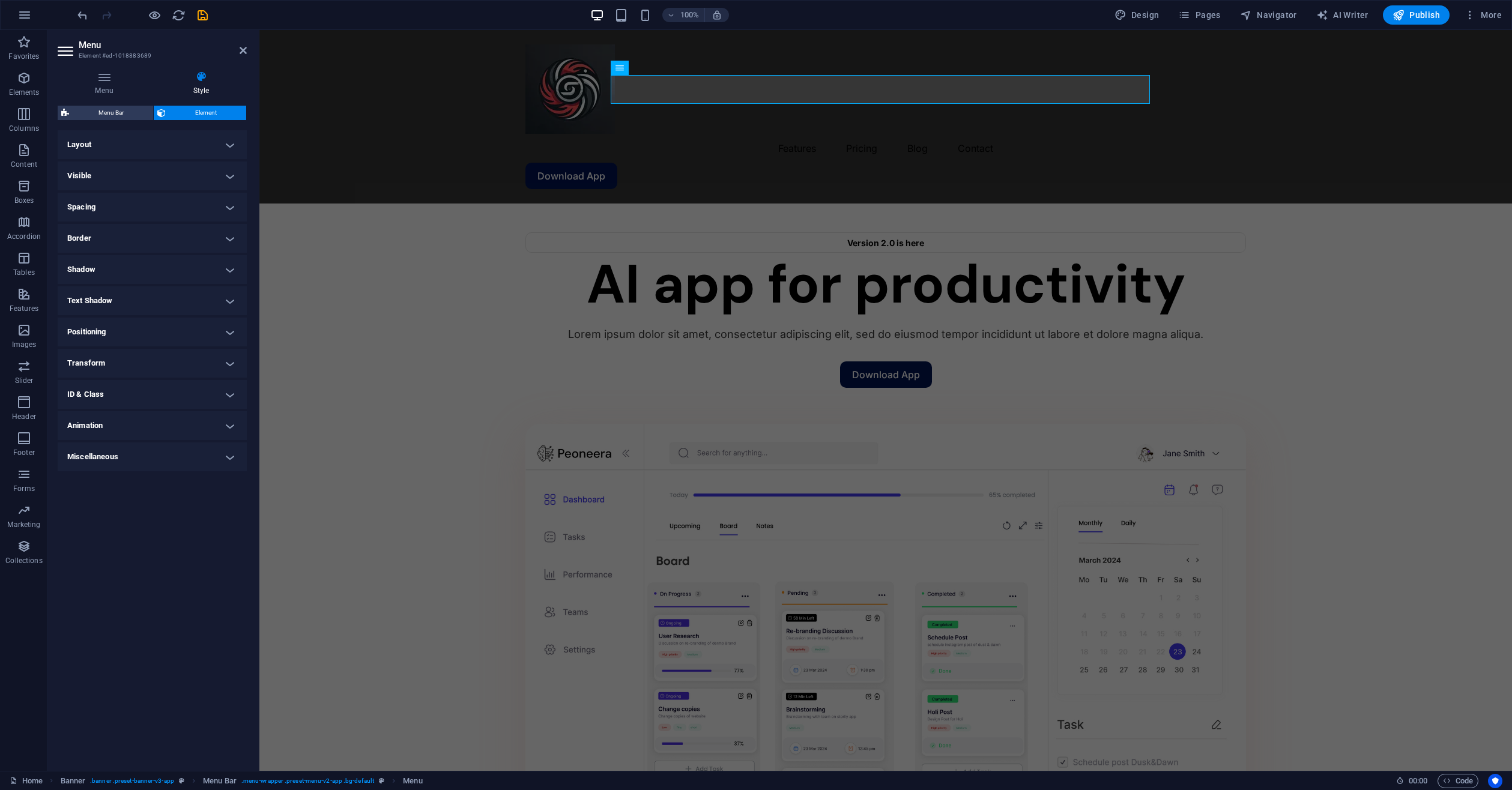
click at [118, 202] on h4 "Spacing" at bounding box center [152, 206] width 189 height 29
click at [118, 202] on h4 "Spacing" at bounding box center [152, 203] width 189 height 21
click at [115, 228] on h4 "Border" at bounding box center [152, 238] width 189 height 29
click at [115, 228] on h4 "Border" at bounding box center [152, 234] width 189 height 21
click at [110, 257] on h4 "Shadow" at bounding box center [152, 269] width 189 height 29
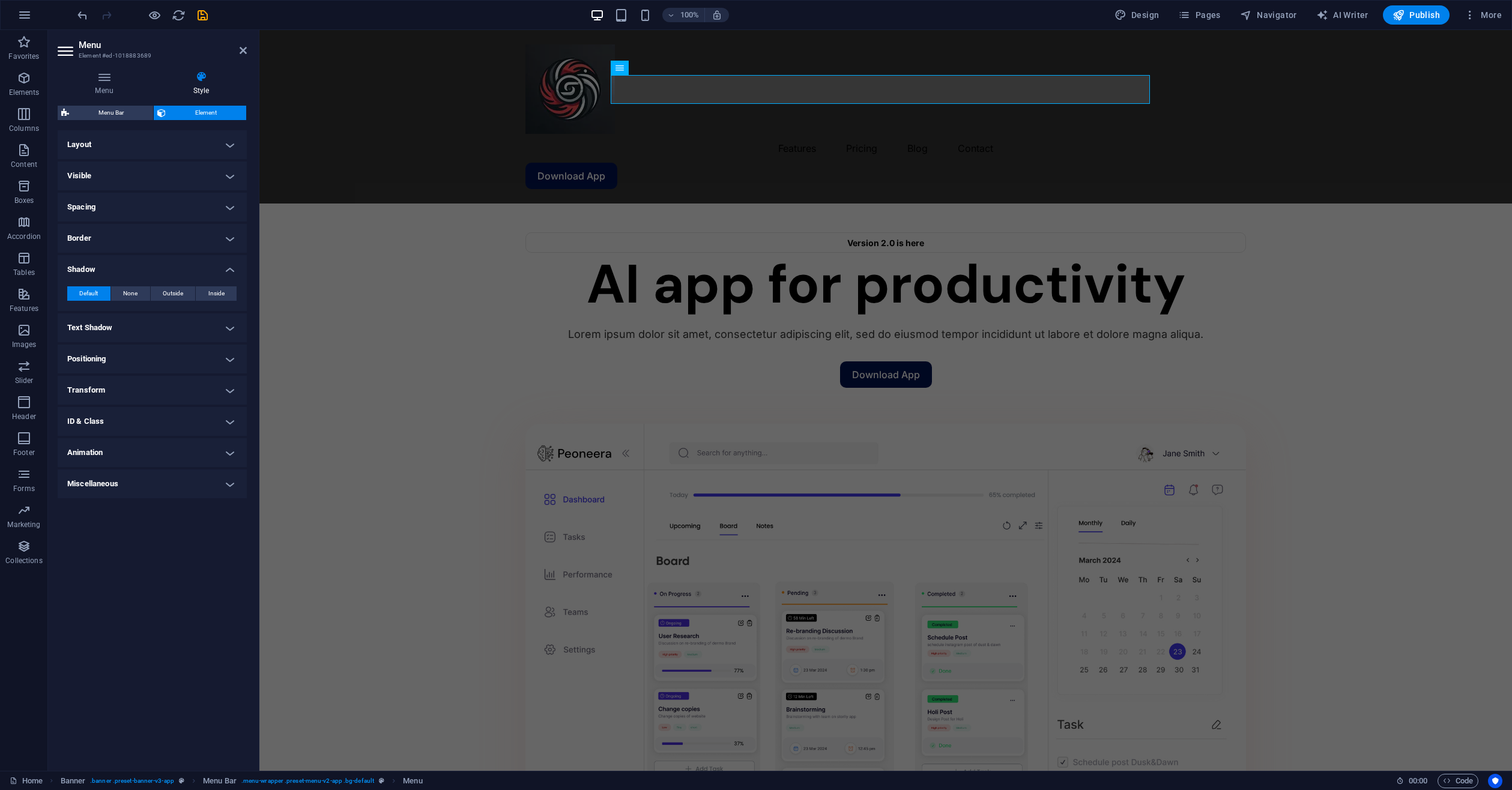
click at [110, 257] on h4 "Shadow" at bounding box center [152, 265] width 189 height 21
click at [105, 296] on h4 "Text Shadow" at bounding box center [152, 300] width 189 height 29
click at [105, 296] on h4 "Text Shadow" at bounding box center [152, 296] width 189 height 21
click at [191, 447] on h4 "Miscellaneous" at bounding box center [152, 457] width 189 height 29
click at [191, 447] on h4 "Miscellaneous" at bounding box center [152, 453] width 189 height 21
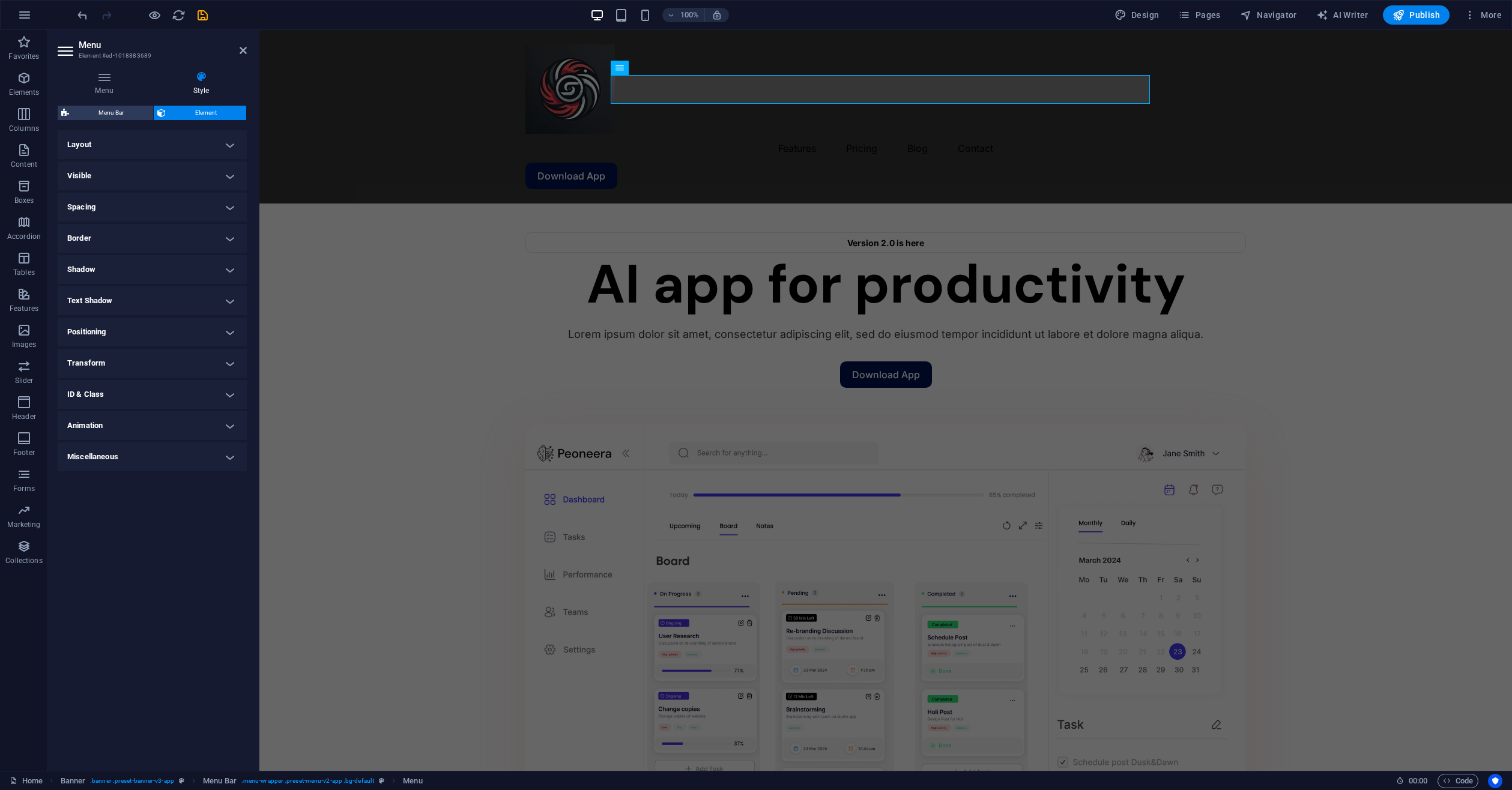
click at [199, 431] on h4 "Animation" at bounding box center [152, 425] width 189 height 29
click at [187, 459] on select "Don't animate Show / Hide Slide up/down Zoom in/out Slide left to right Slide r…" at bounding box center [152, 462] width 170 height 15
select select "fade"
click at [67, 455] on select "Don't animate Show / Hide Slide up/down Zoom in/out Slide left to right Slide r…" at bounding box center [152, 462] width 170 height 15
select select "scroll"
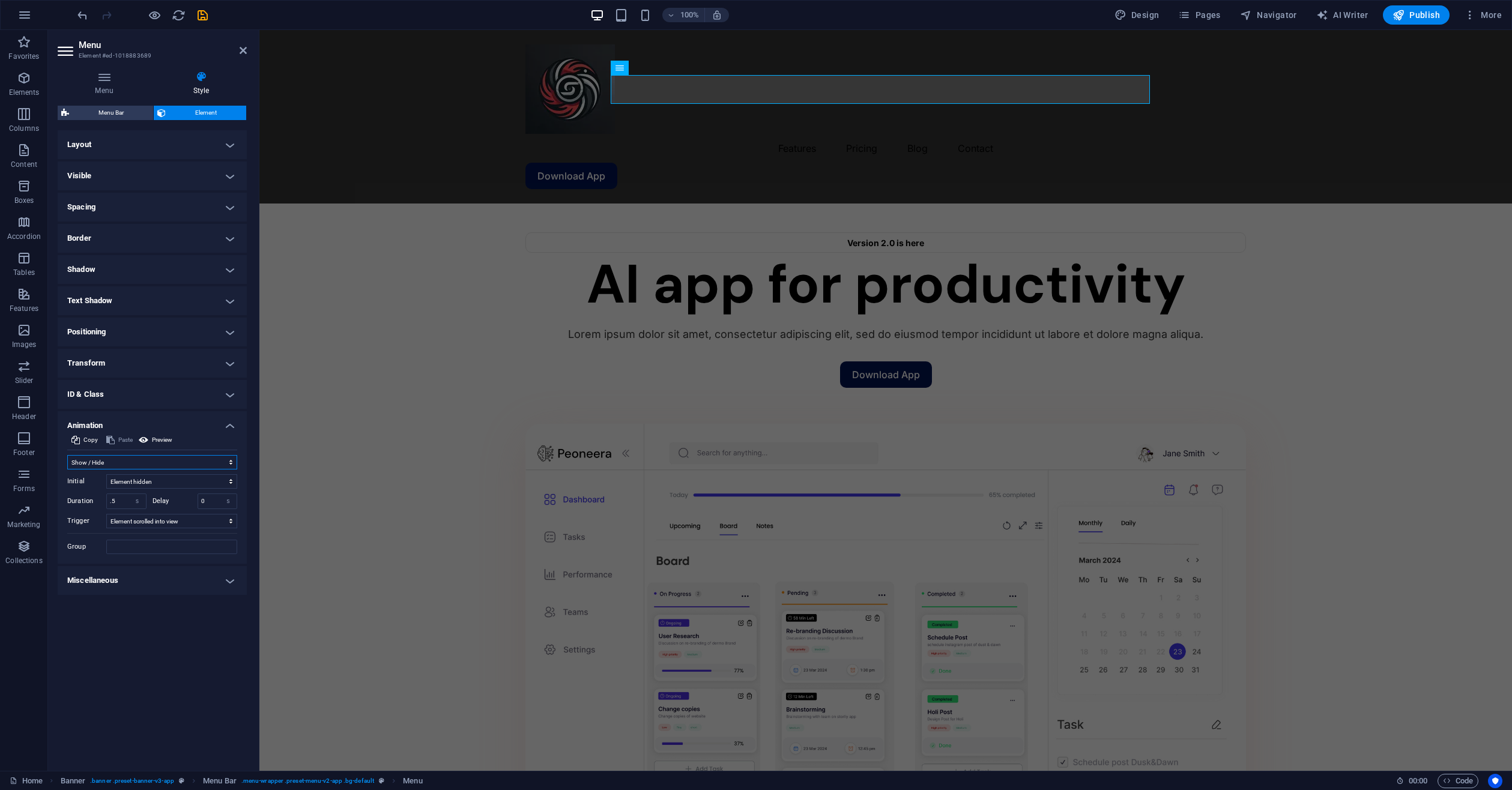
click at [148, 465] on select "Don't animate Show / Hide Slide up/down Zoom in/out Slide left to right Slide r…" at bounding box center [152, 462] width 170 height 15
select select "pulse"
click at [67, 455] on select "Don't animate Show / Hide Slide up/down Zoom in/out Slide left to right Slide r…" at bounding box center [152, 462] width 170 height 15
click at [182, 384] on h4 "ID & Class" at bounding box center [152, 394] width 189 height 29
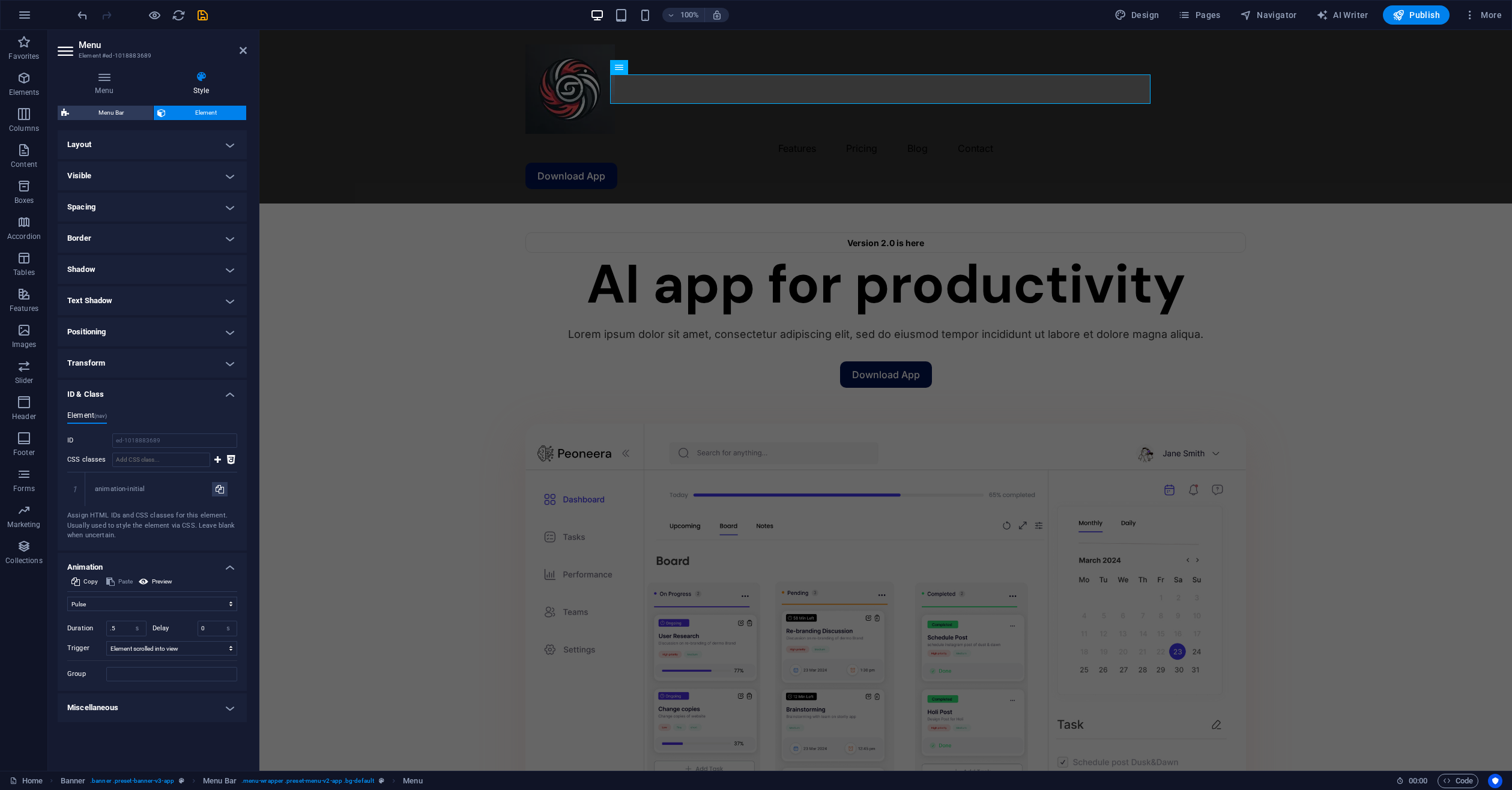
click at [182, 384] on h4 "ID & Class" at bounding box center [152, 390] width 189 height 21
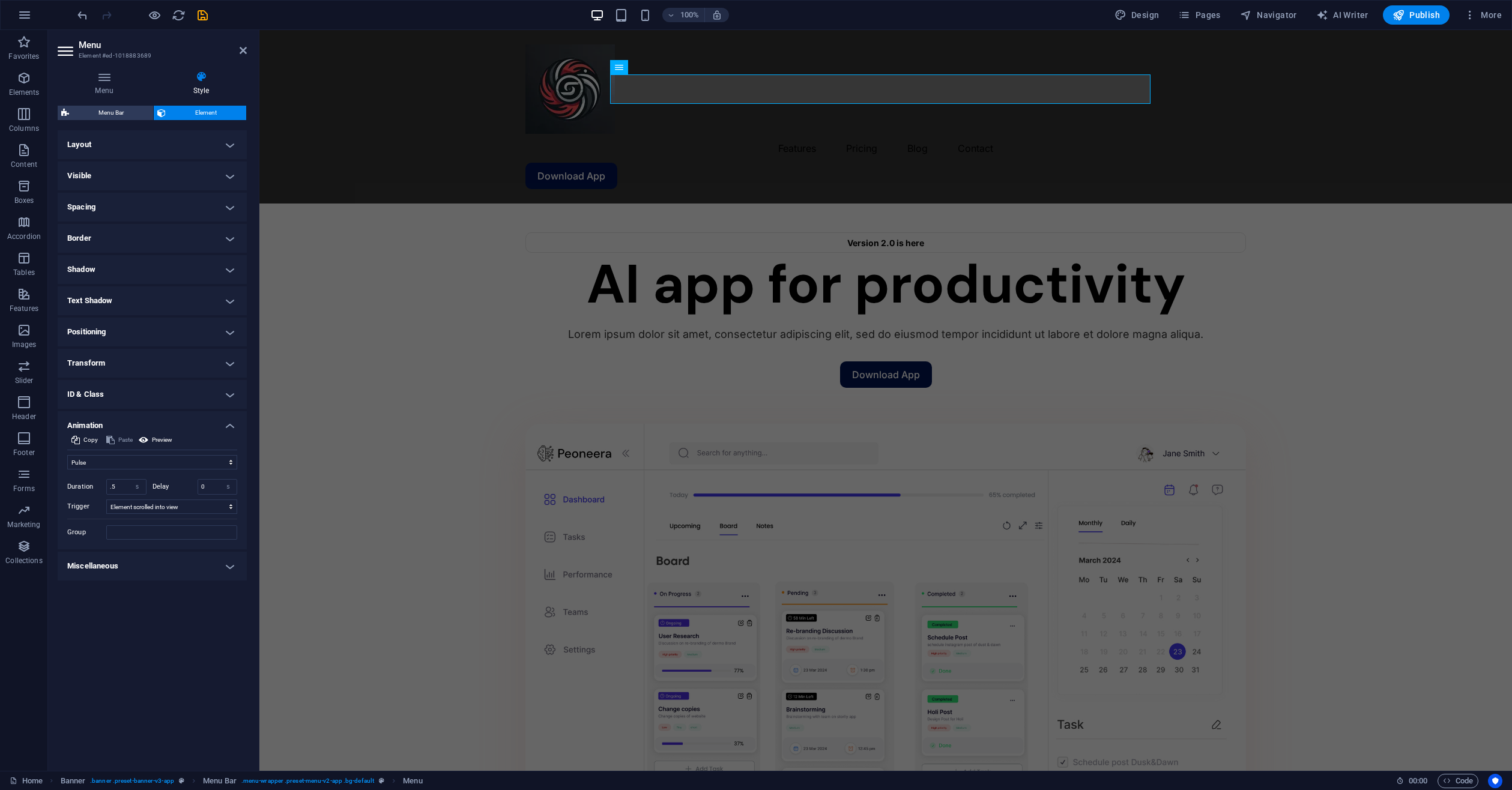
click at [196, 354] on h4 "Transform" at bounding box center [152, 363] width 189 height 29
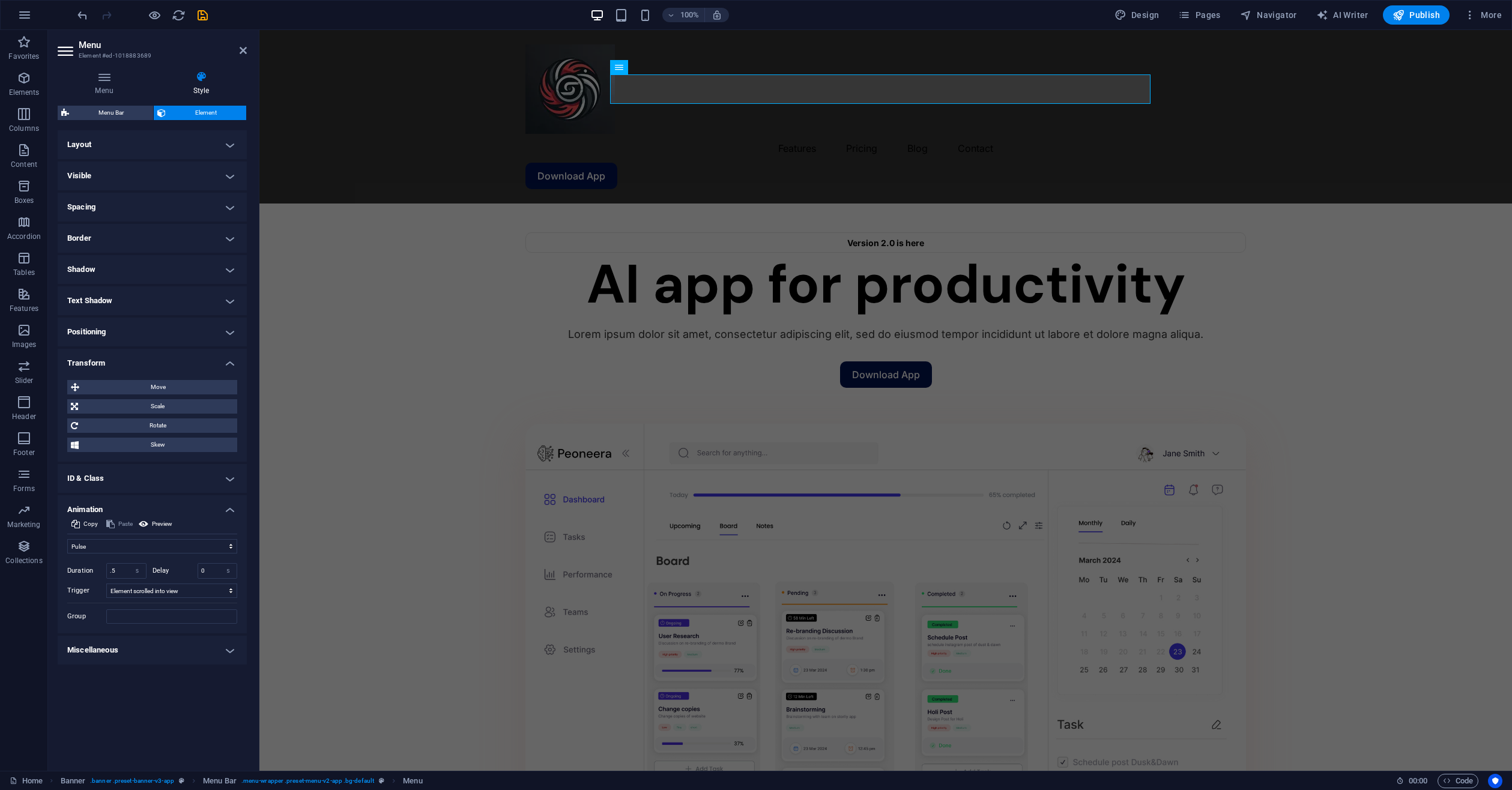
click at [196, 354] on h4 "Transform" at bounding box center [152, 359] width 189 height 21
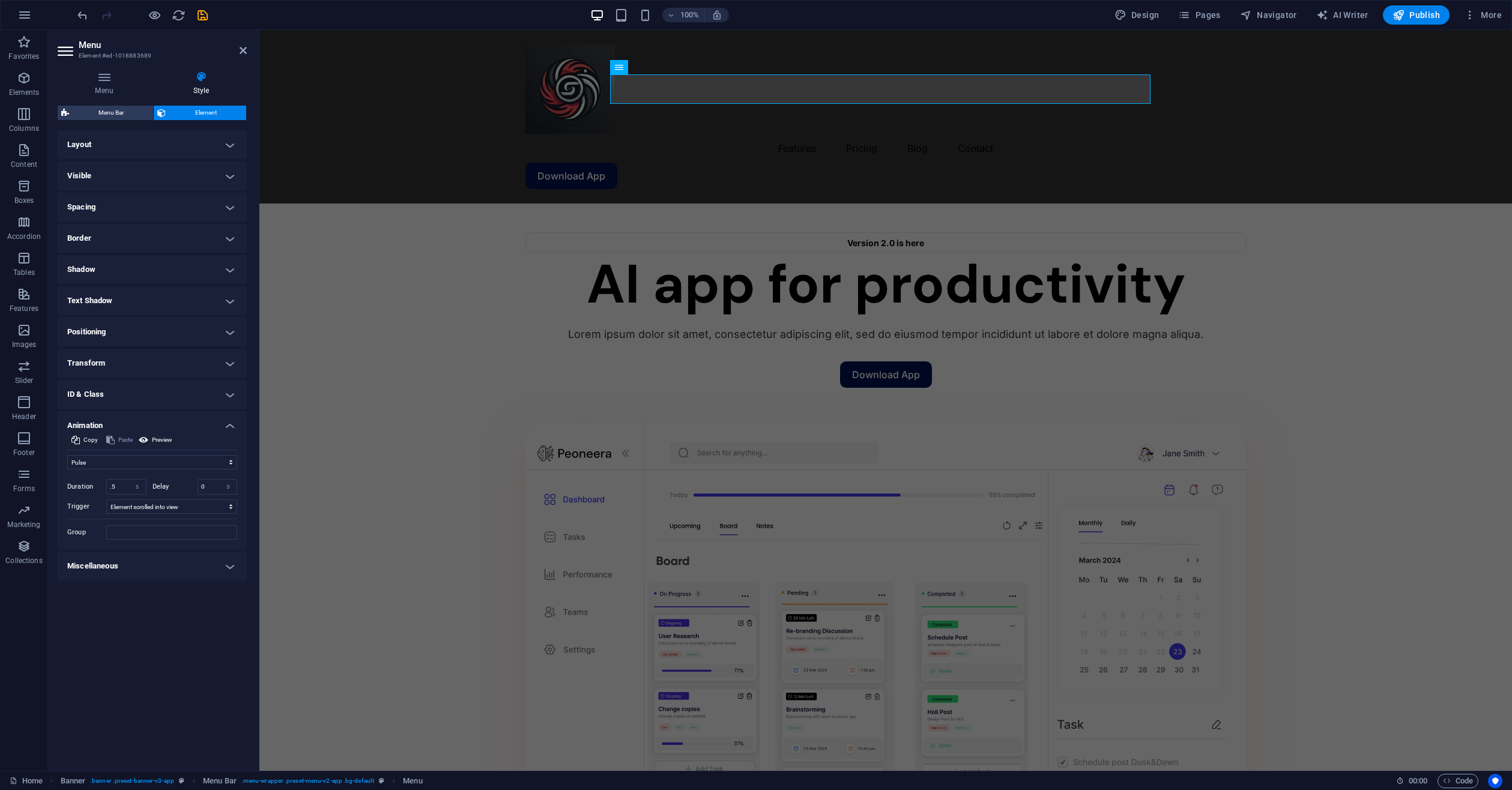
click at [208, 339] on h4 "Positioning" at bounding box center [152, 331] width 189 height 29
click at [208, 339] on div "Default Static Relative Absolute Fixed Sticky Z-Index Sets the order of the ele…" at bounding box center [152, 363] width 189 height 49
click at [206, 330] on h4 "Positioning" at bounding box center [152, 328] width 189 height 21
click at [113, 78] on icon at bounding box center [104, 76] width 93 height 12
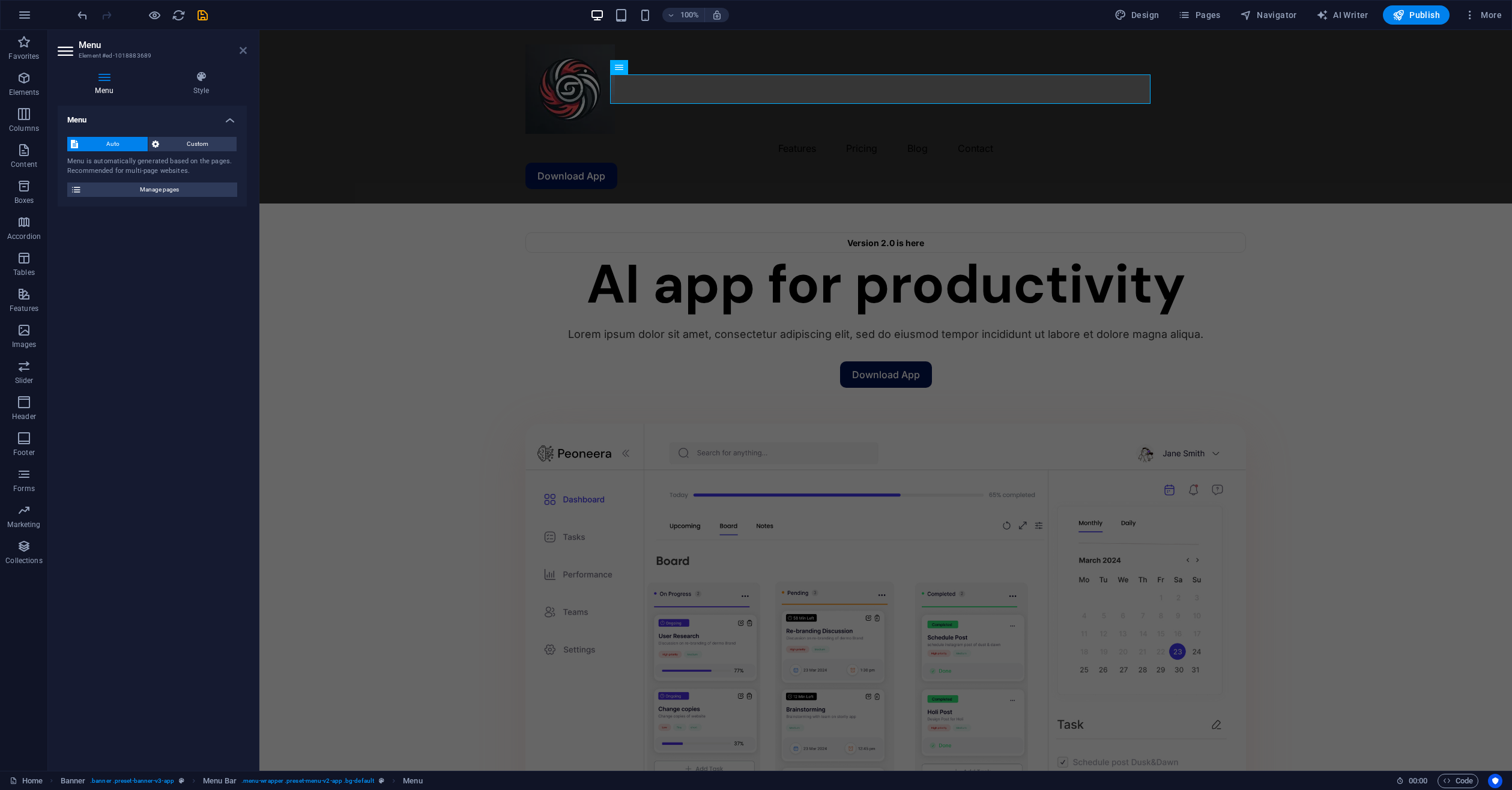
click at [239, 49] on icon at bounding box center [243, 51] width 7 height 9
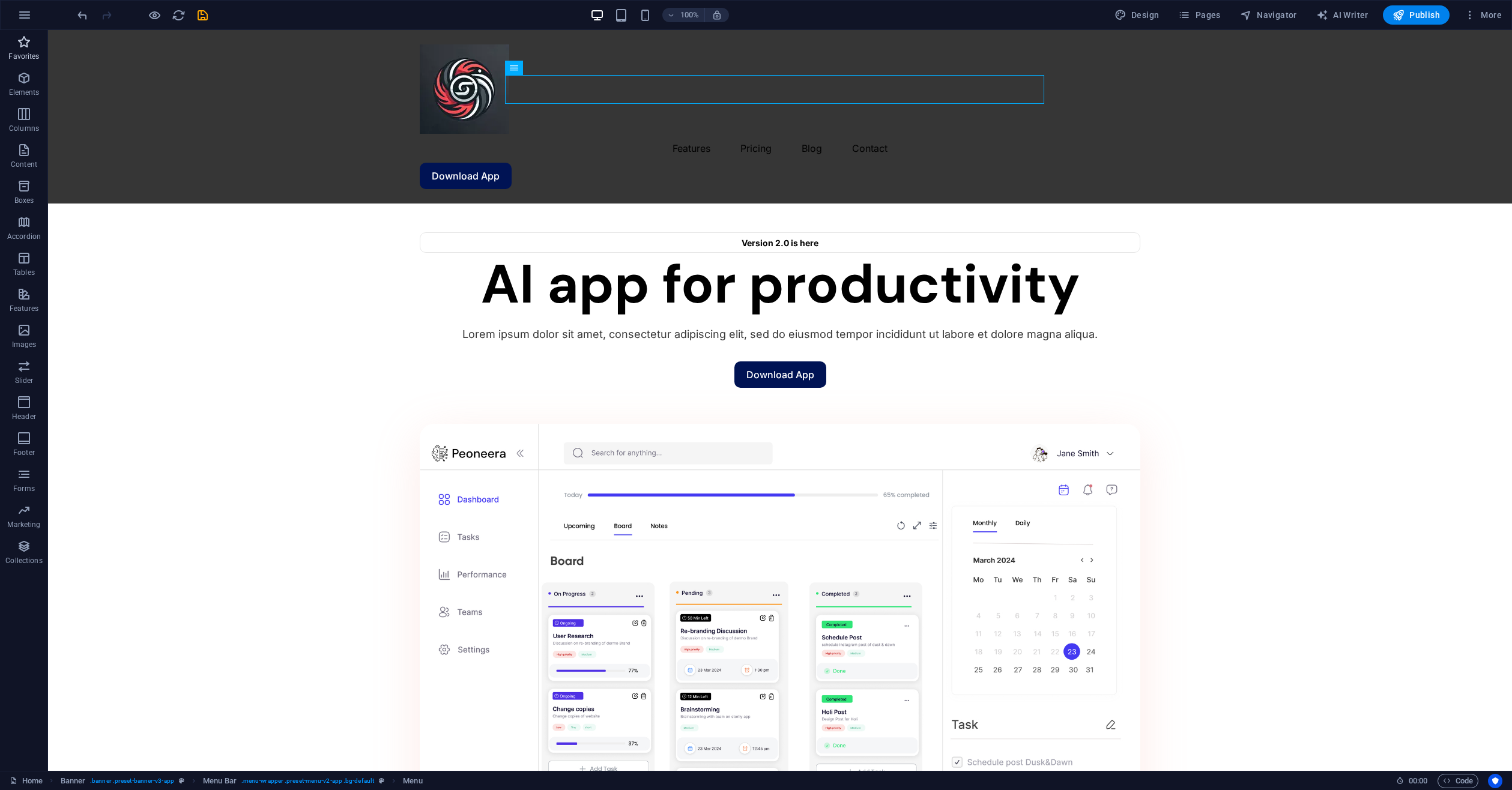
click at [34, 41] on span "Favorites" at bounding box center [24, 49] width 48 height 29
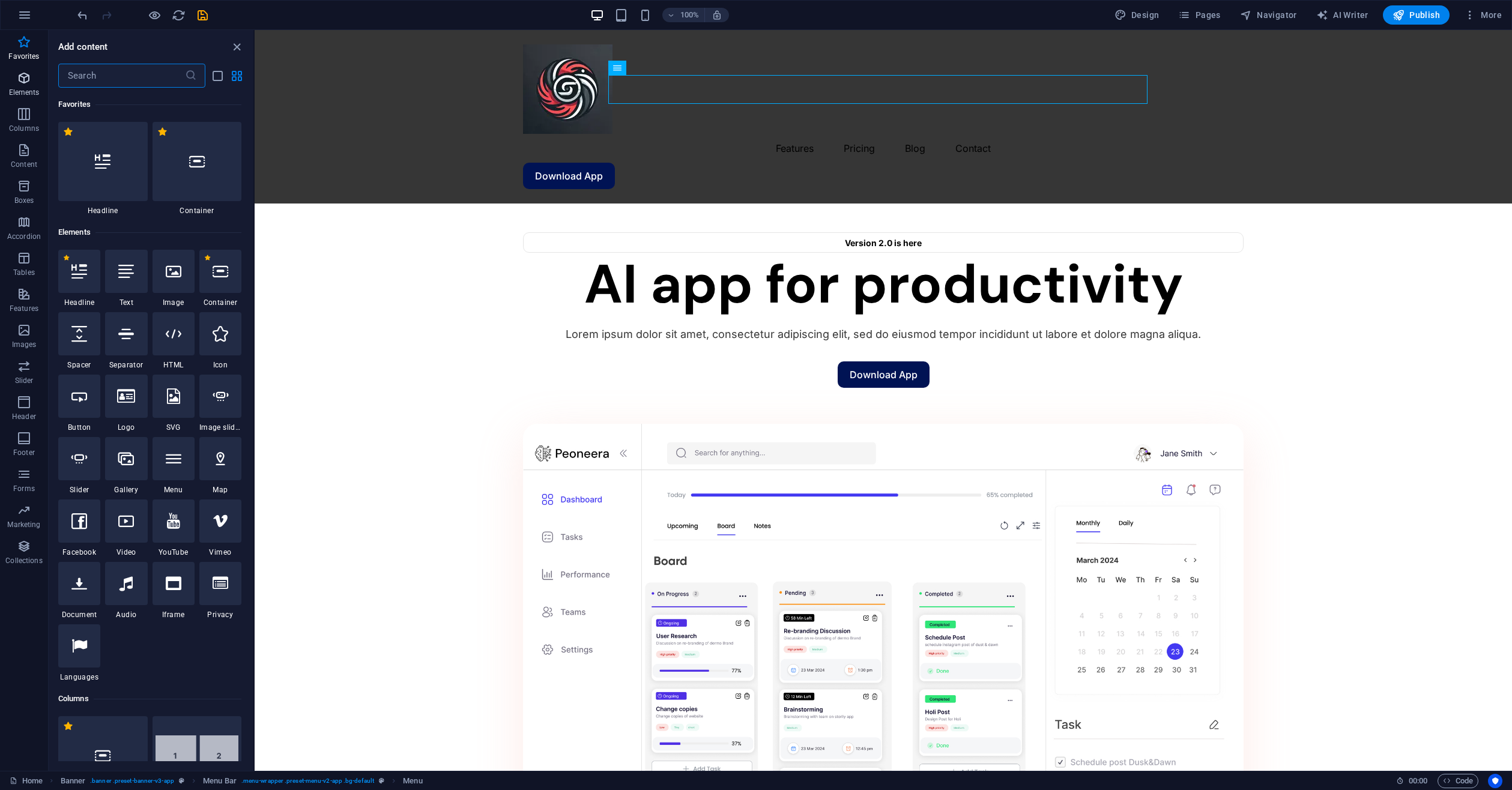
click at [32, 78] on span "Elements" at bounding box center [24, 85] width 48 height 29
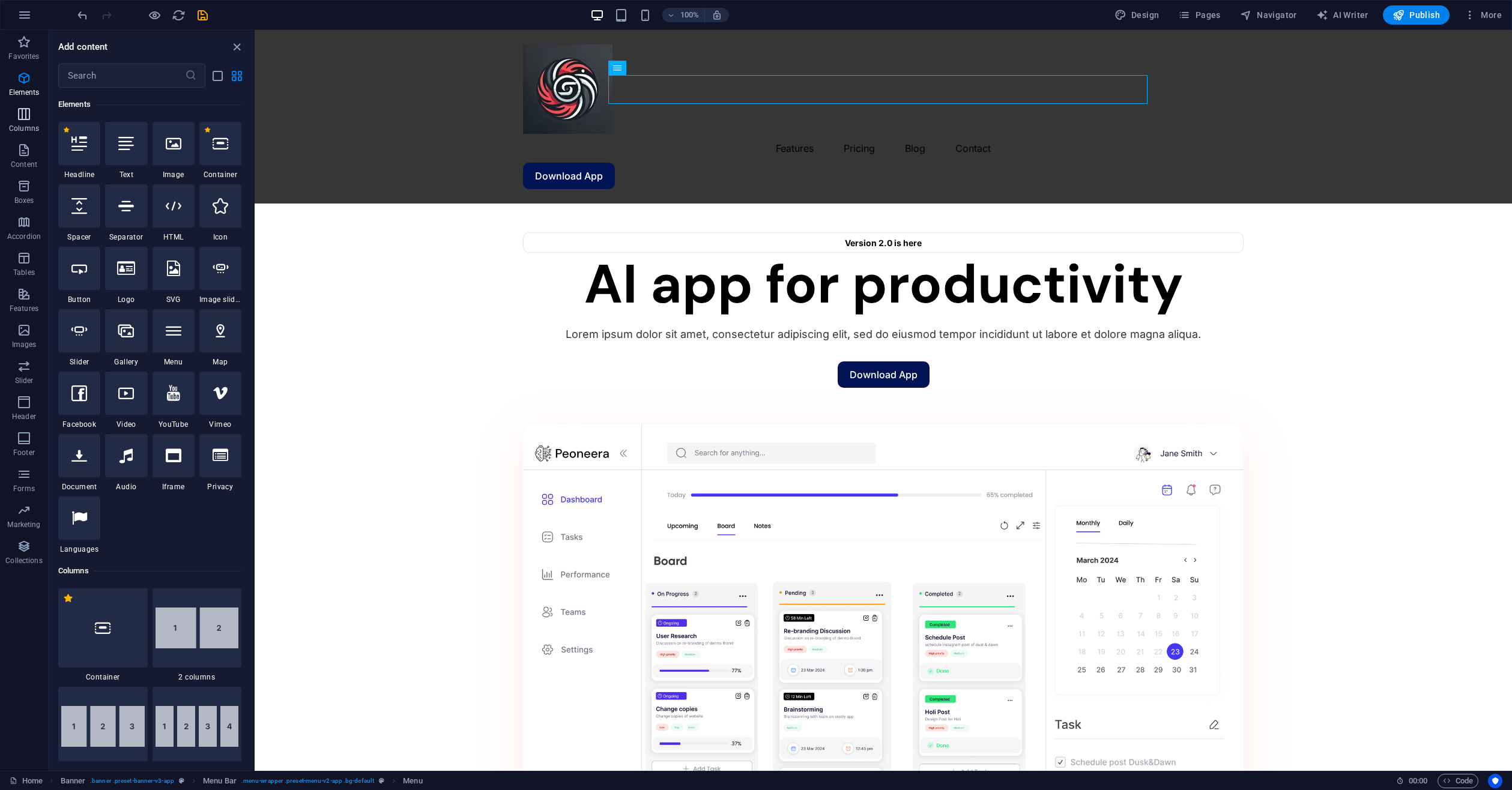
click at [25, 114] on icon "button" at bounding box center [24, 114] width 15 height 15
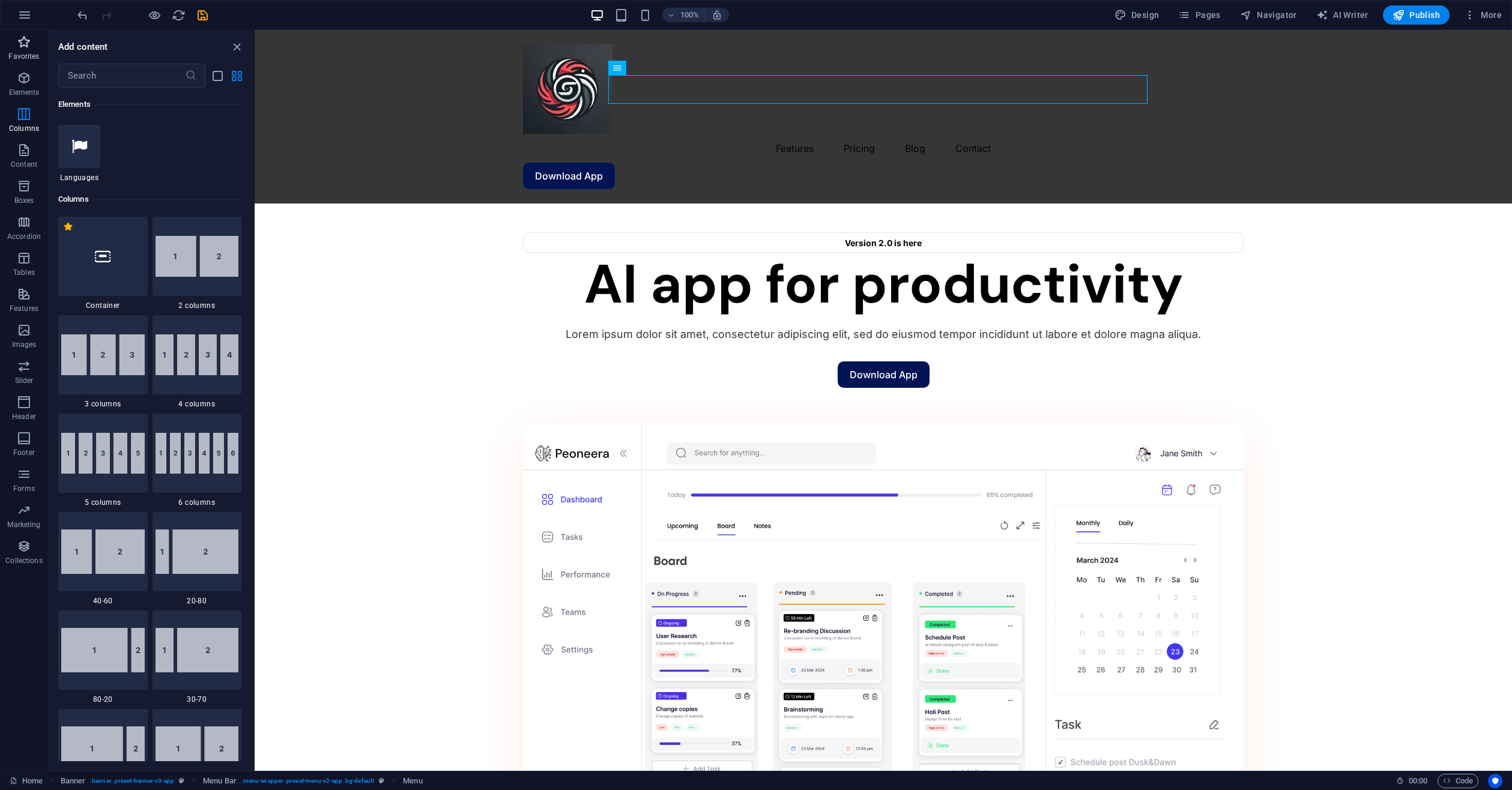
scroll to position [594, 0]
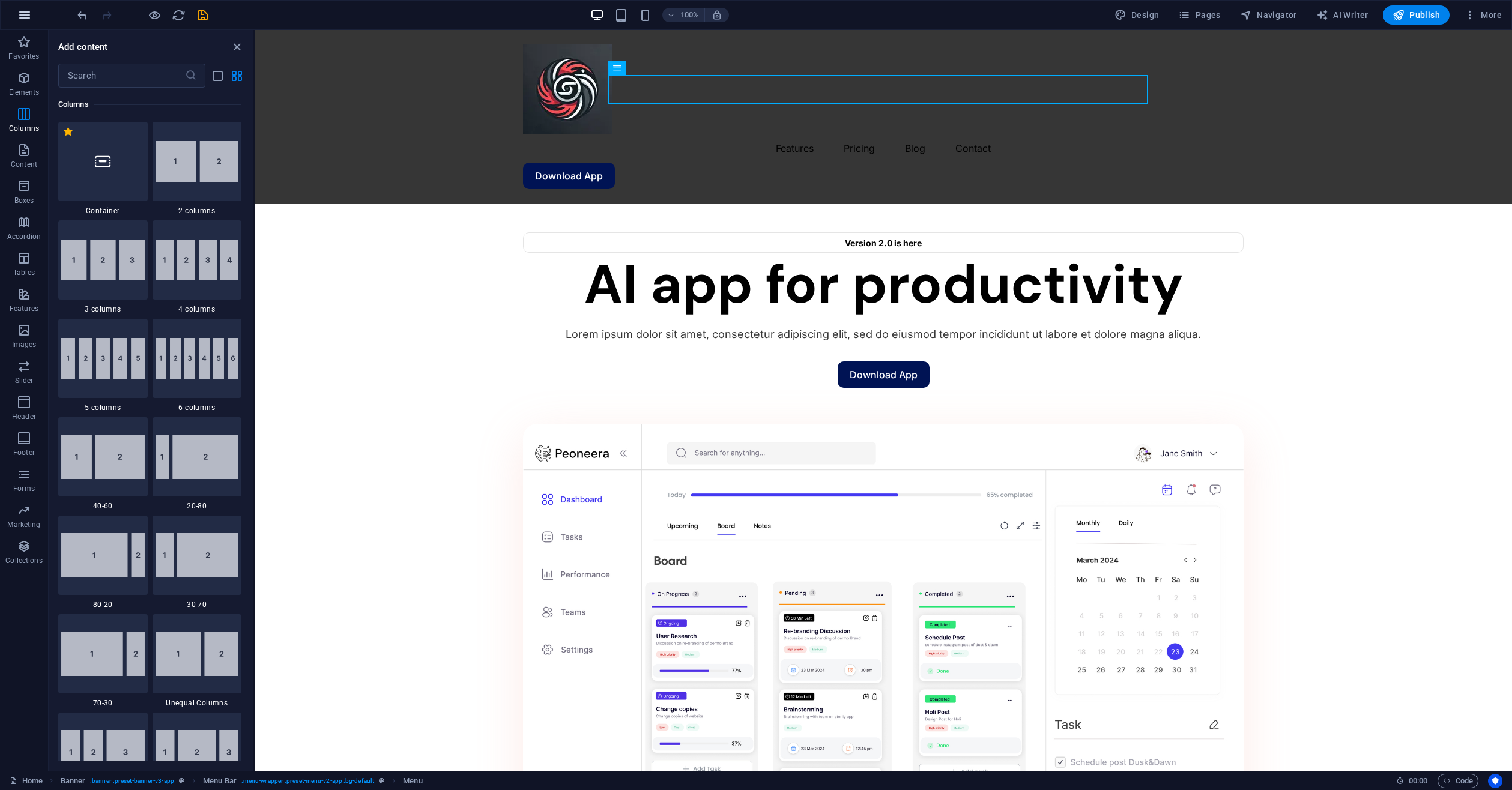
click at [29, 20] on icon "button" at bounding box center [25, 15] width 15 height 15
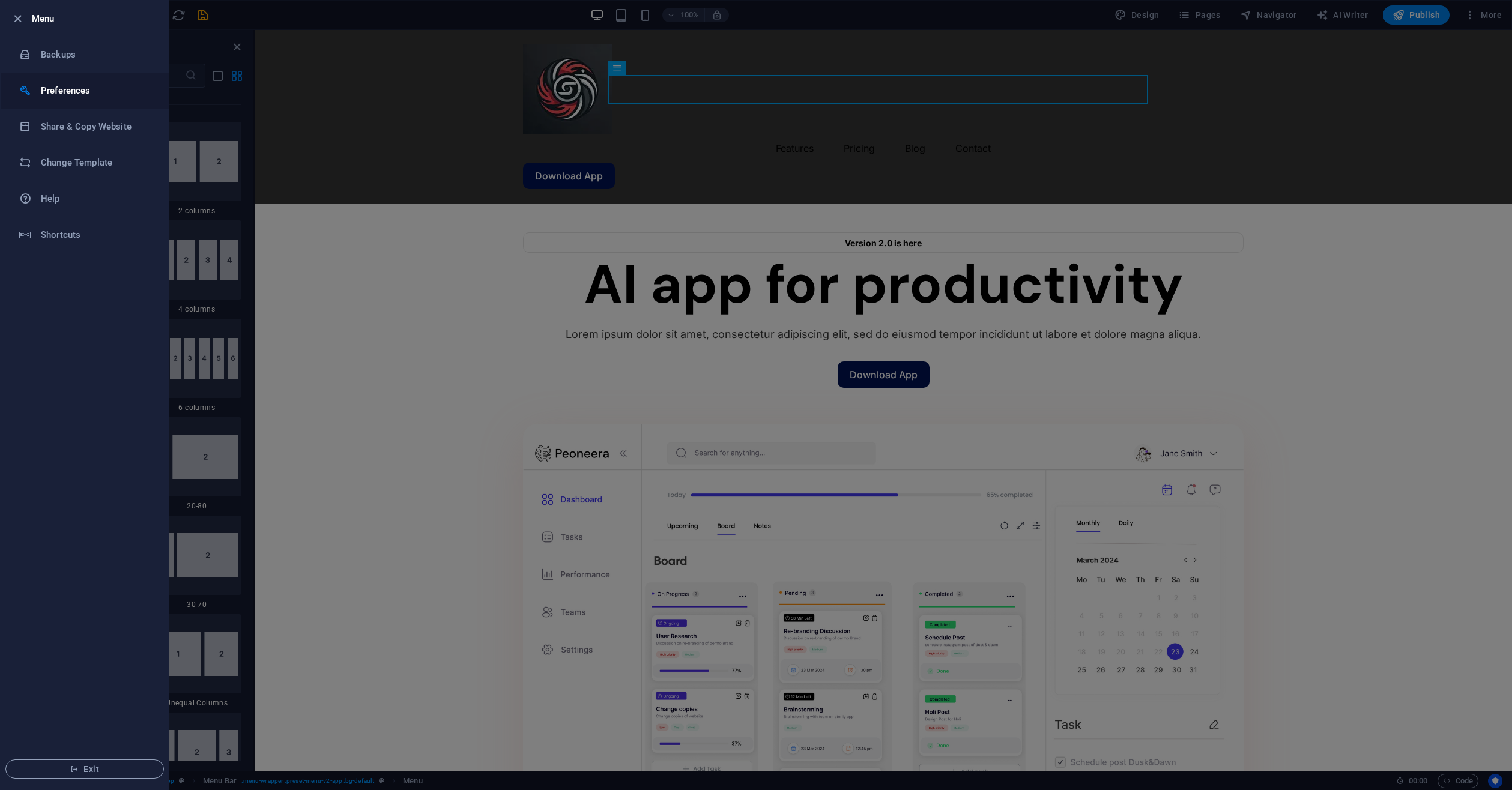
click at [80, 90] on h6 "Preferences" at bounding box center [96, 91] width 111 height 15
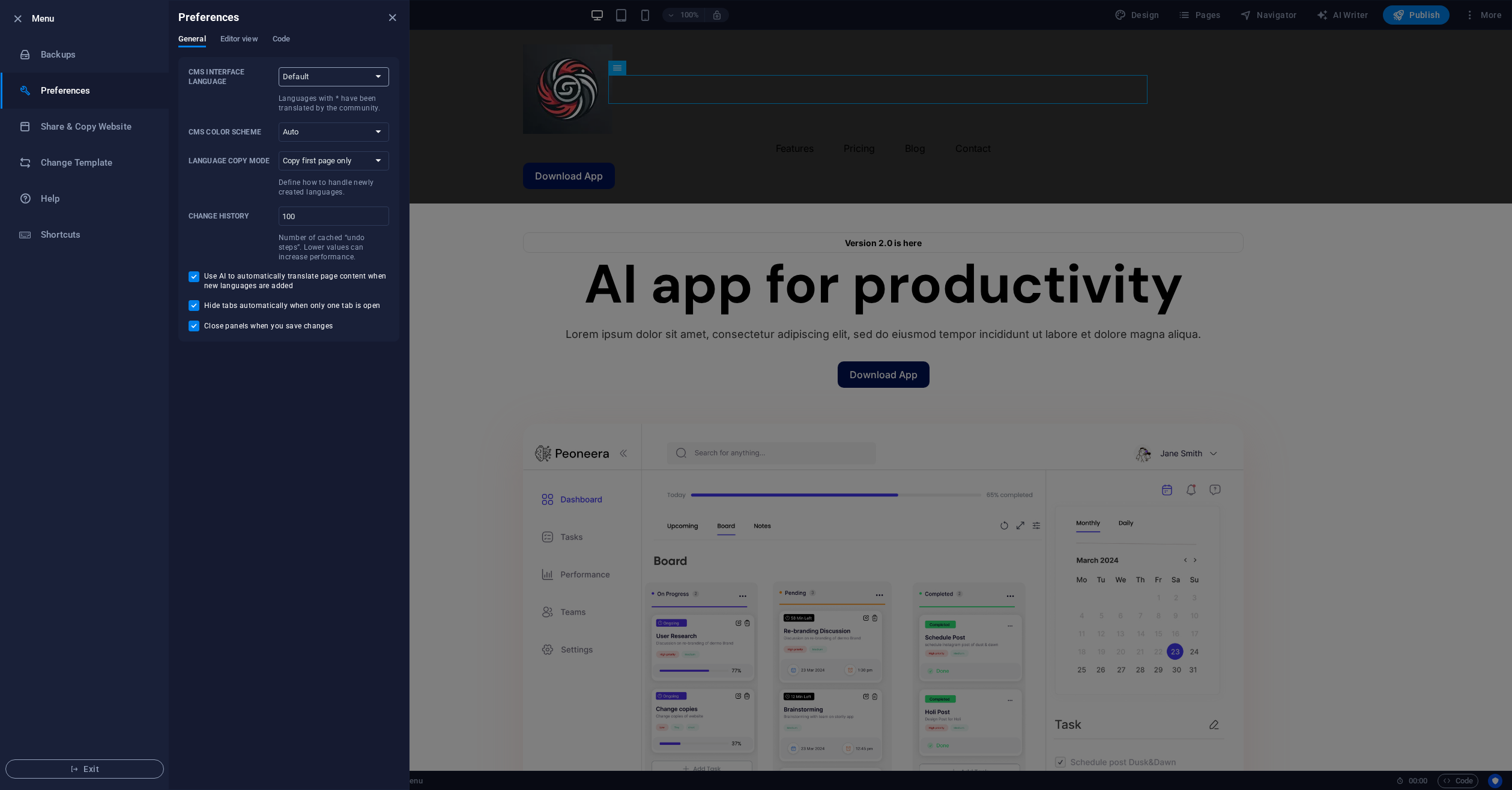
click at [324, 76] on select "Default Deutsch English Español Suomi* Français Magyar Italiano Nederlands Pols…" at bounding box center [334, 76] width 110 height 19
select select "de"
click at [279, 67] on select "Default Deutsch English Español Suomi* Français Magyar Italiano Nederlands Pols…" at bounding box center [334, 76] width 110 height 19
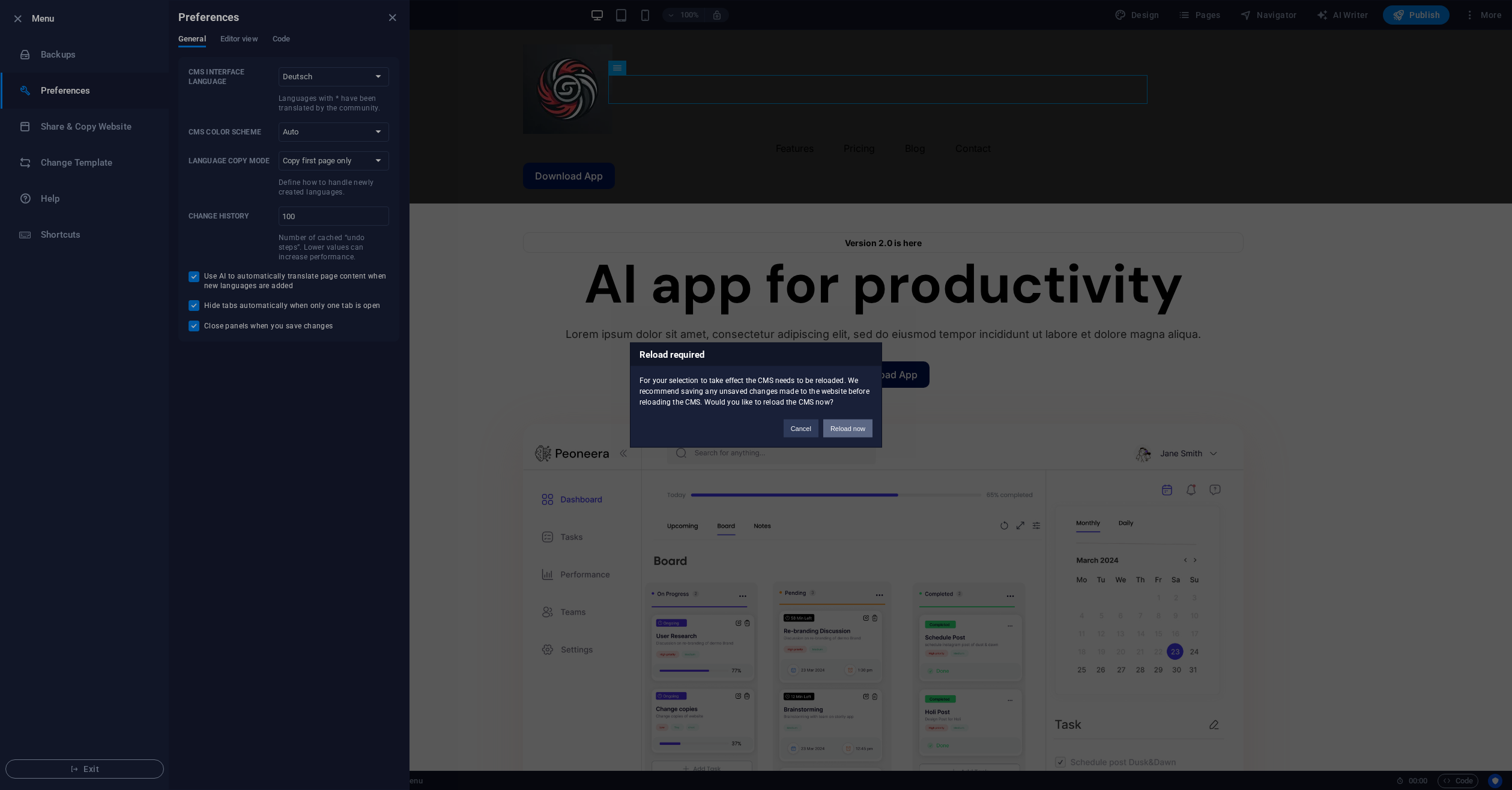
click at [850, 429] on button "Reload now" at bounding box center [847, 429] width 49 height 18
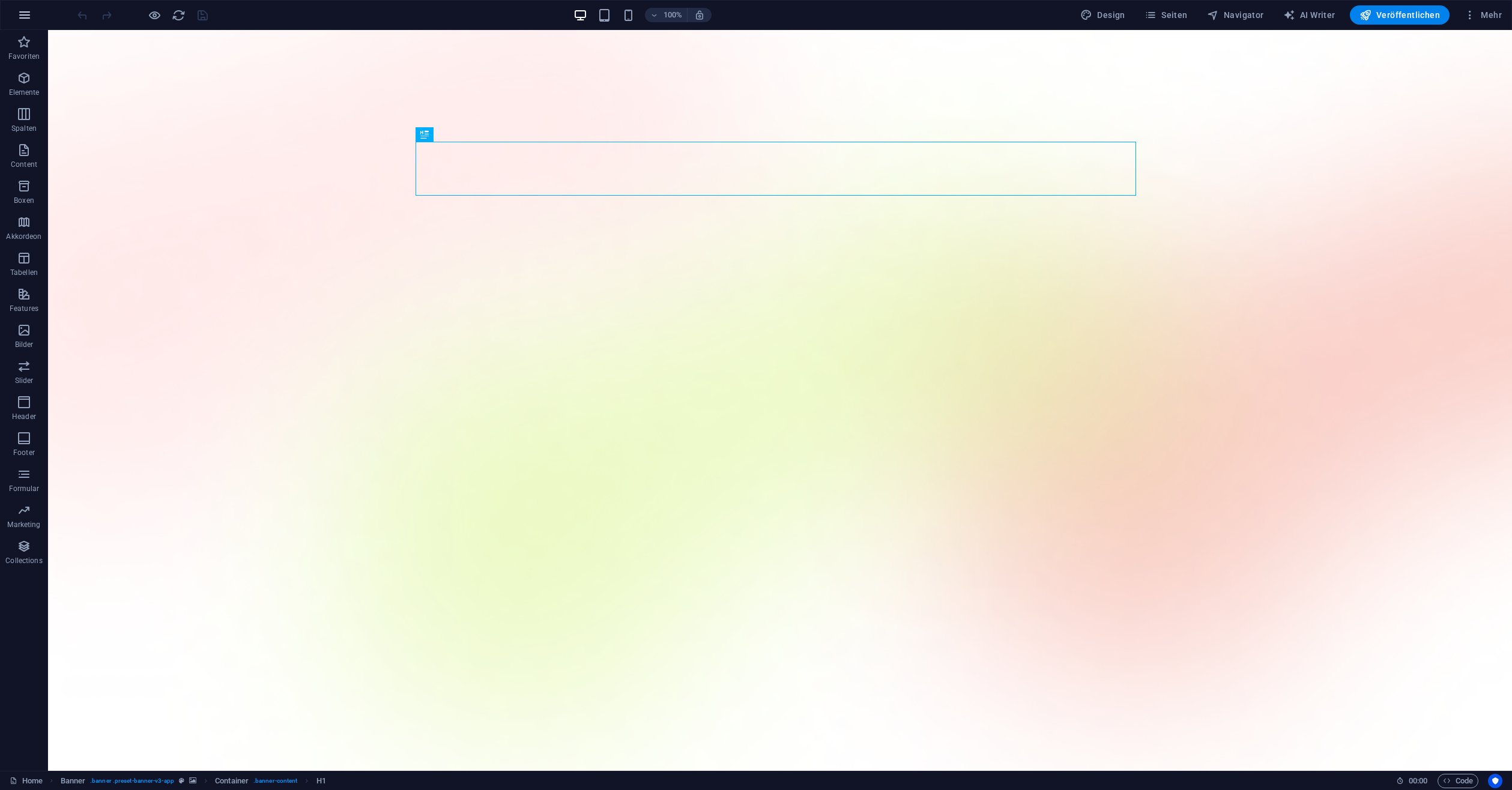
click at [15, 9] on button "button" at bounding box center [24, 15] width 29 height 29
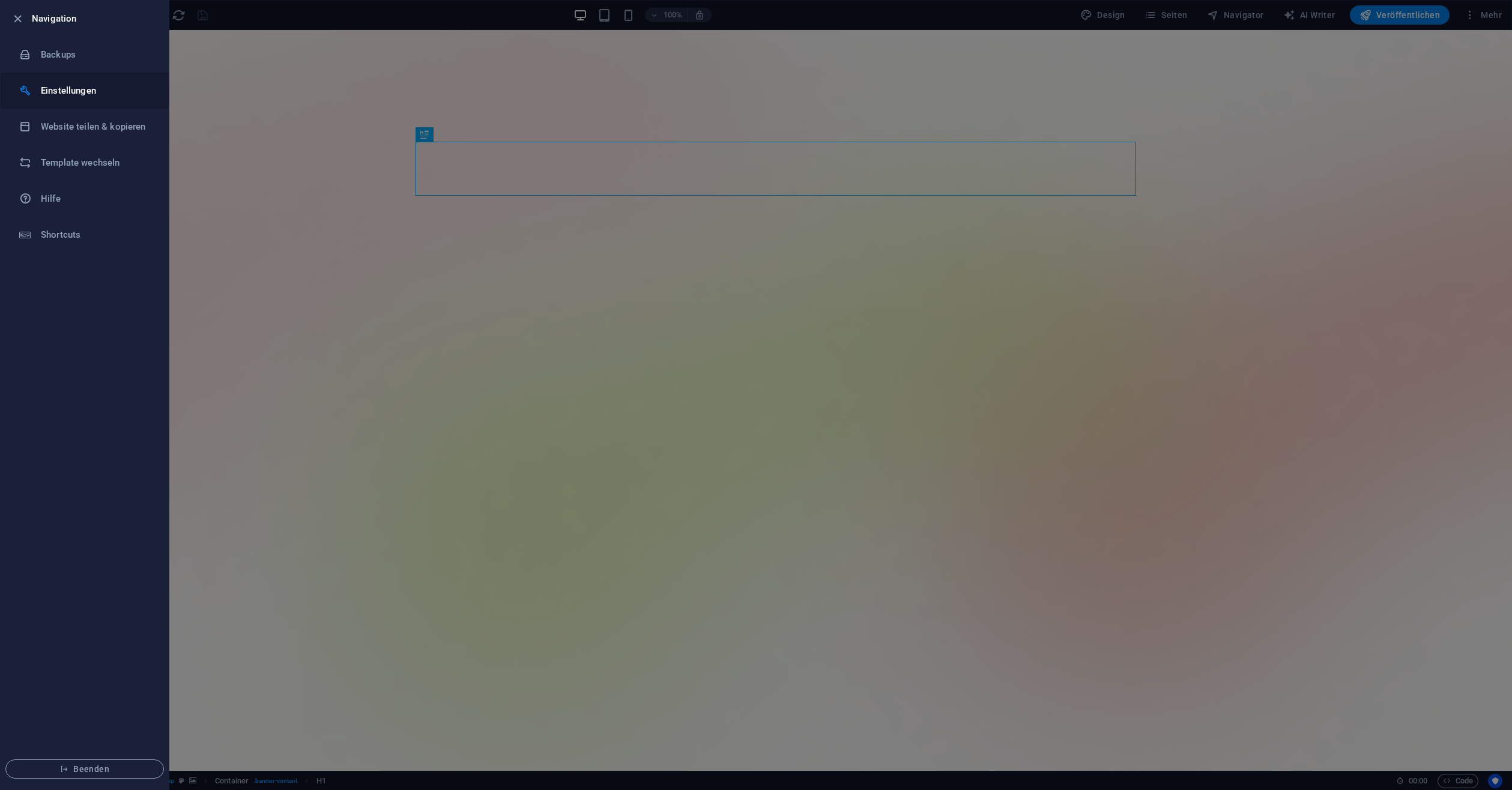
click at [78, 77] on li "Einstellungen" at bounding box center [85, 90] width 169 height 36
select select "de"
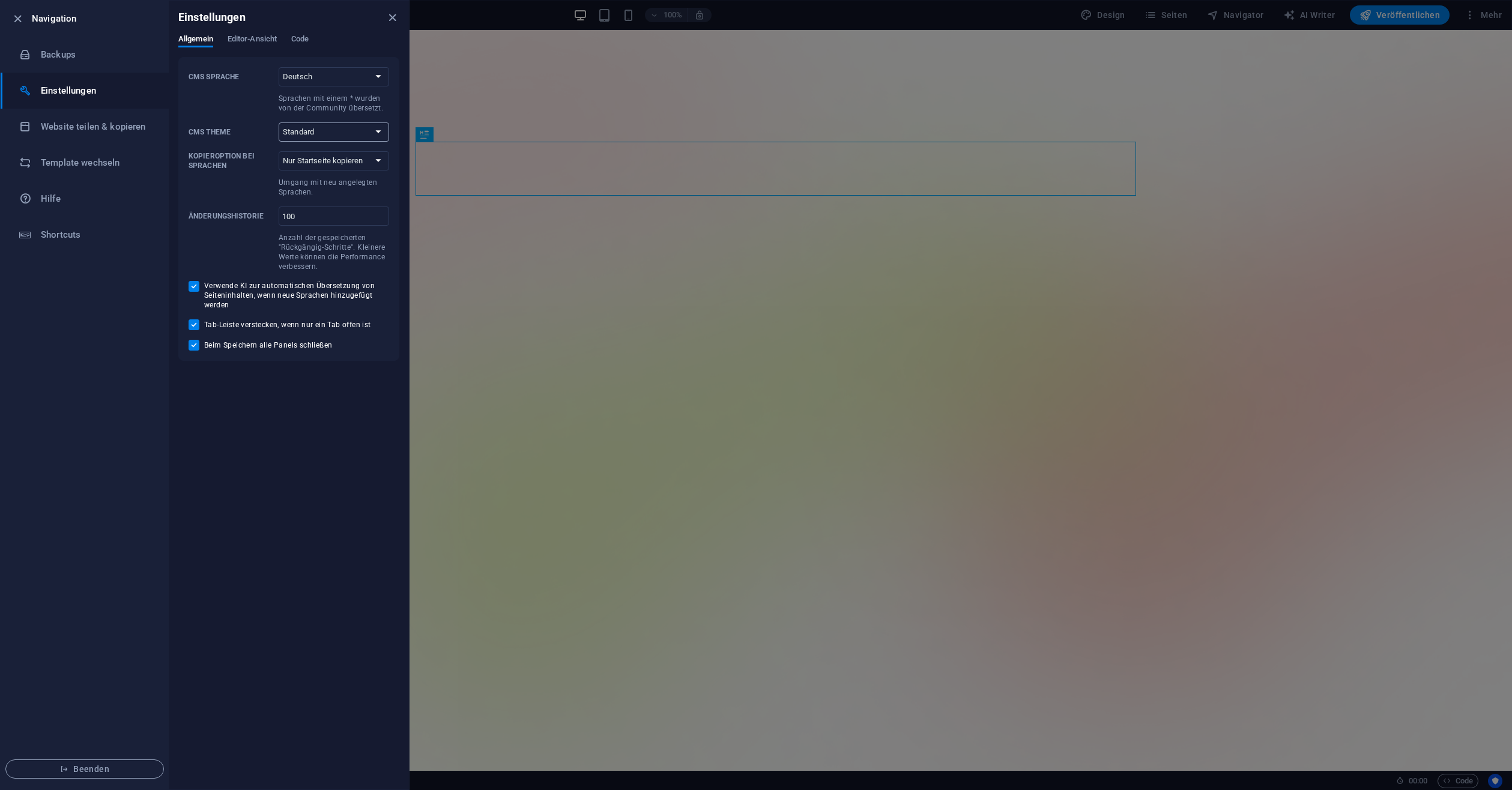
click at [309, 124] on select "Standard Dark Light" at bounding box center [334, 132] width 110 height 19
select select "dark"
click at [279, 122] on select "Standard Dark Light" at bounding box center [334, 132] width 110 height 19
click at [331, 160] on select "Nur Startseite kopieren Alle Unterseiten kopieren" at bounding box center [334, 160] width 110 height 19
select select "all"
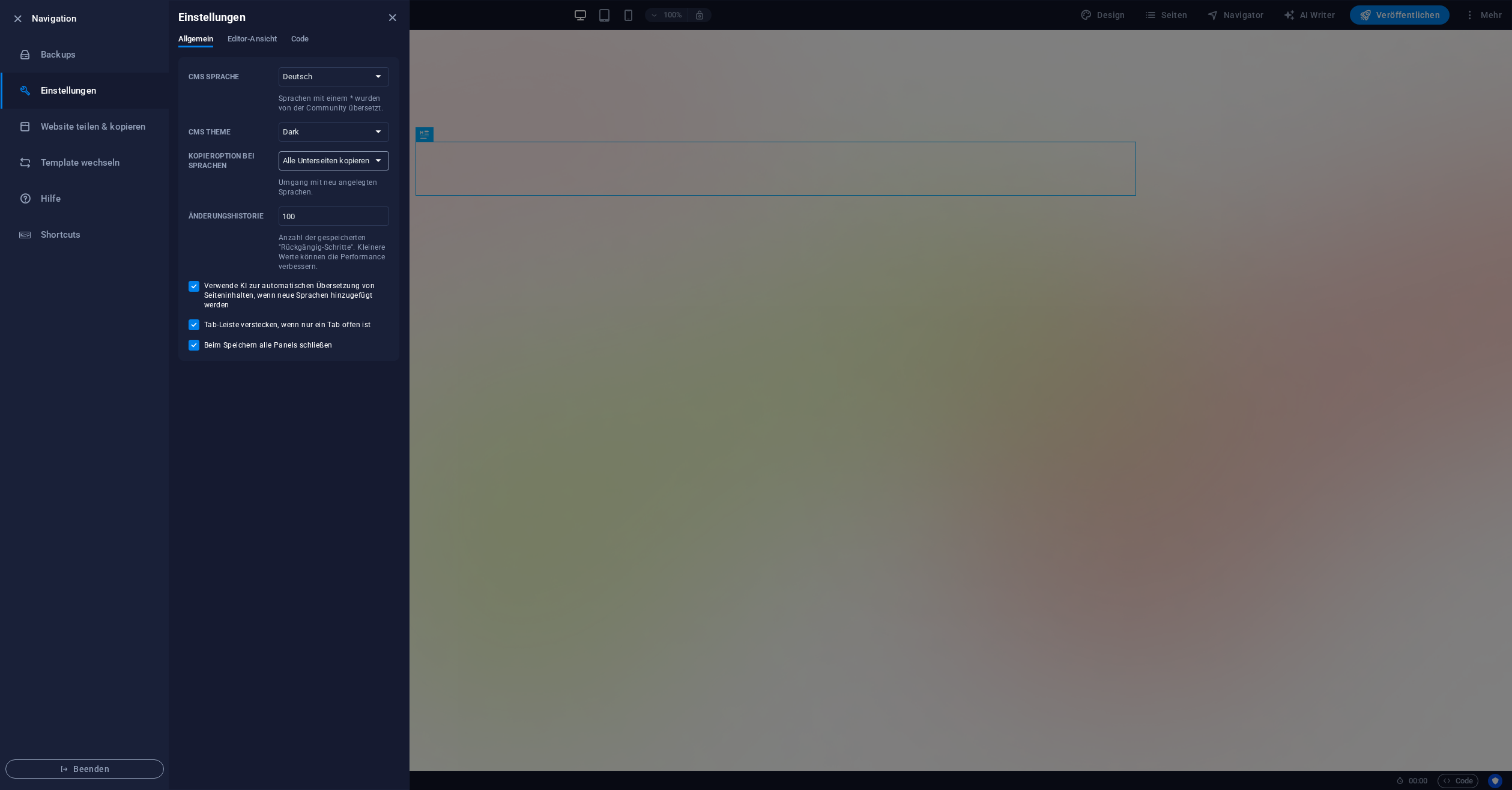
click at [279, 151] on select "Nur Startseite kopieren Alle Unterseiten kopieren" at bounding box center [334, 160] width 110 height 19
click at [263, 46] on button "Editor-Ansicht" at bounding box center [251, 41] width 49 height 13
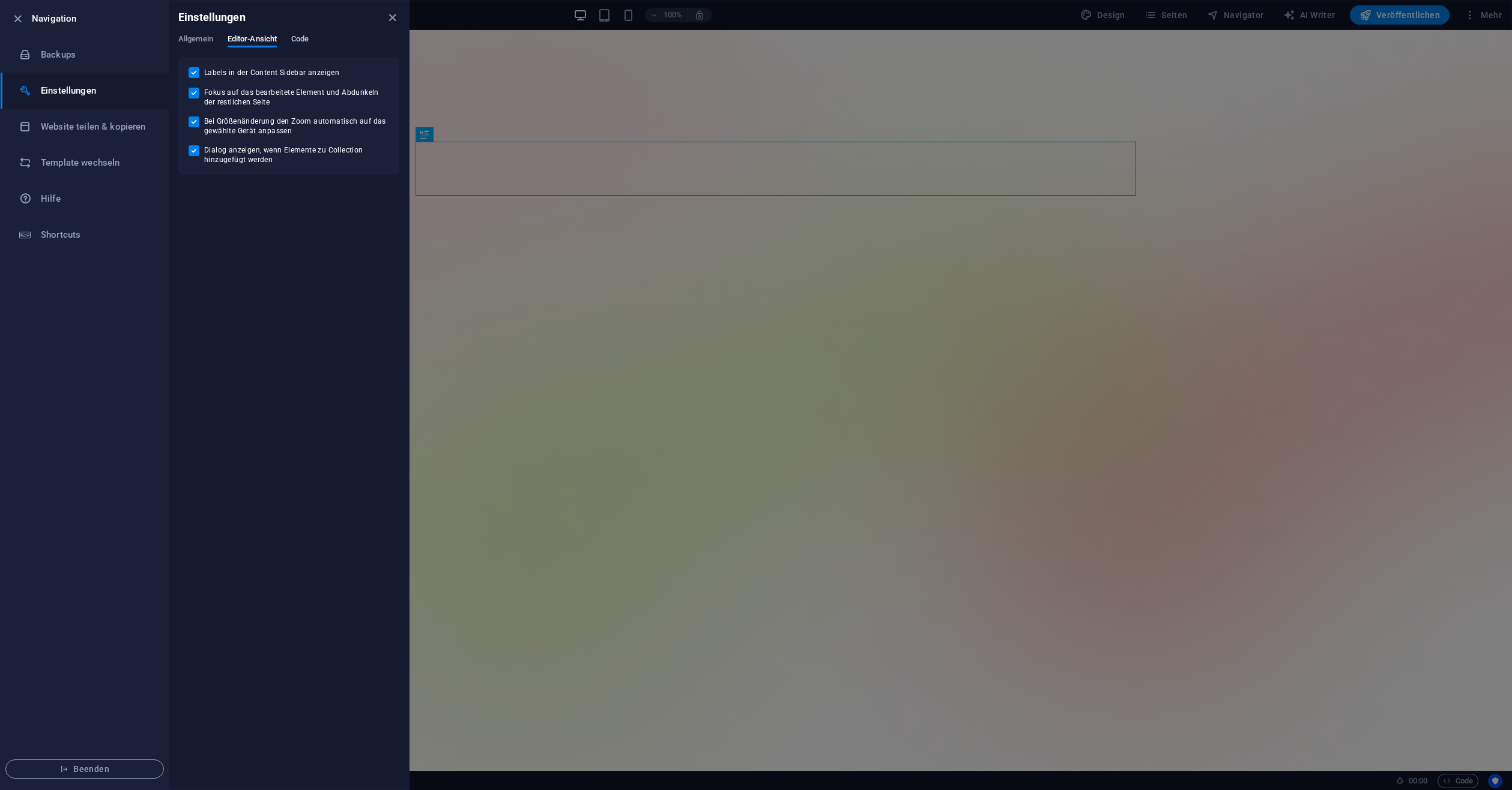
click at [297, 39] on span "Code" at bounding box center [299, 41] width 17 height 17
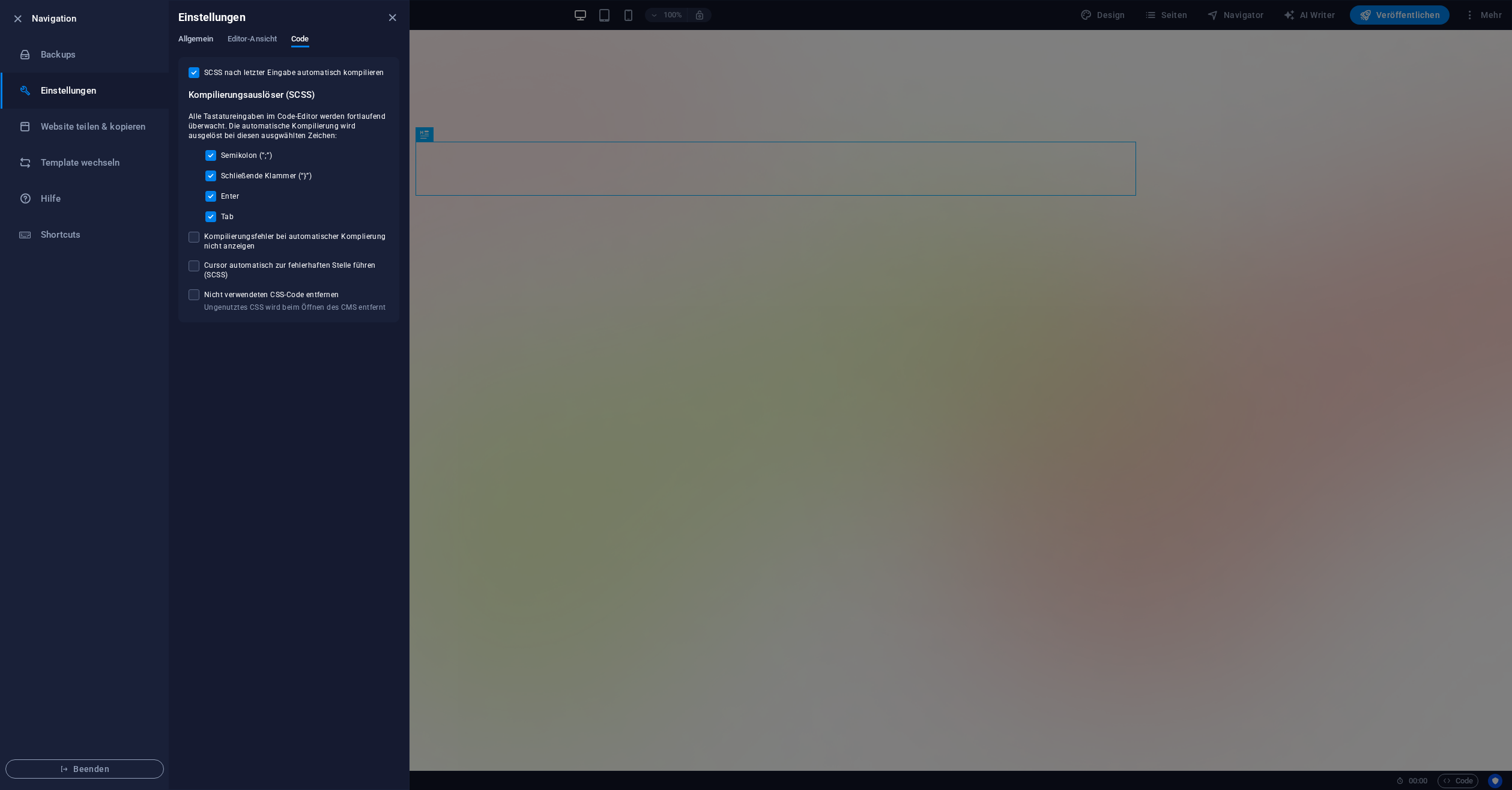
click at [206, 37] on span "Allgemein" at bounding box center [196, 41] width 35 height 17
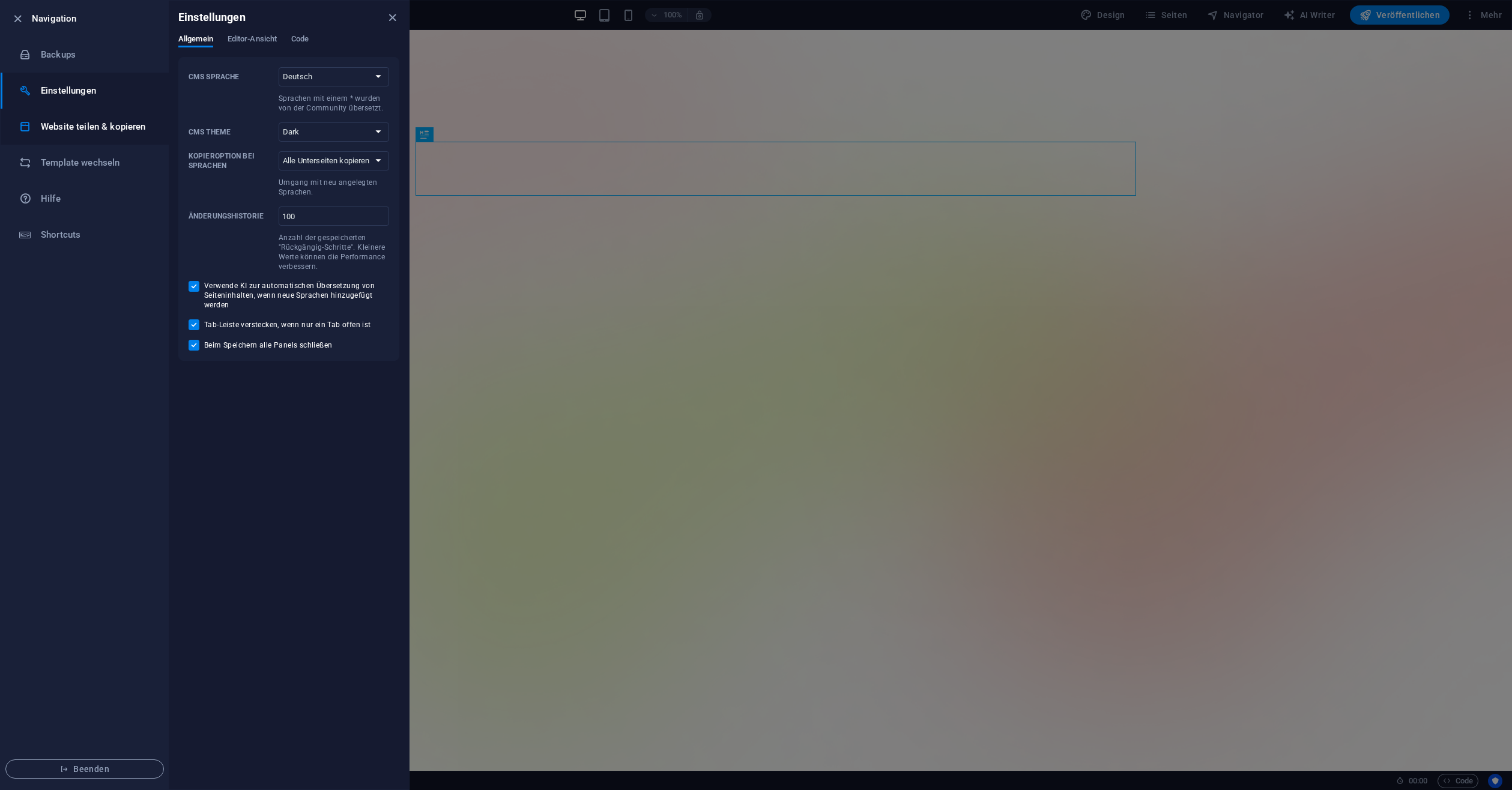
click at [88, 129] on h6 "Website teilen & kopieren" at bounding box center [96, 127] width 111 height 15
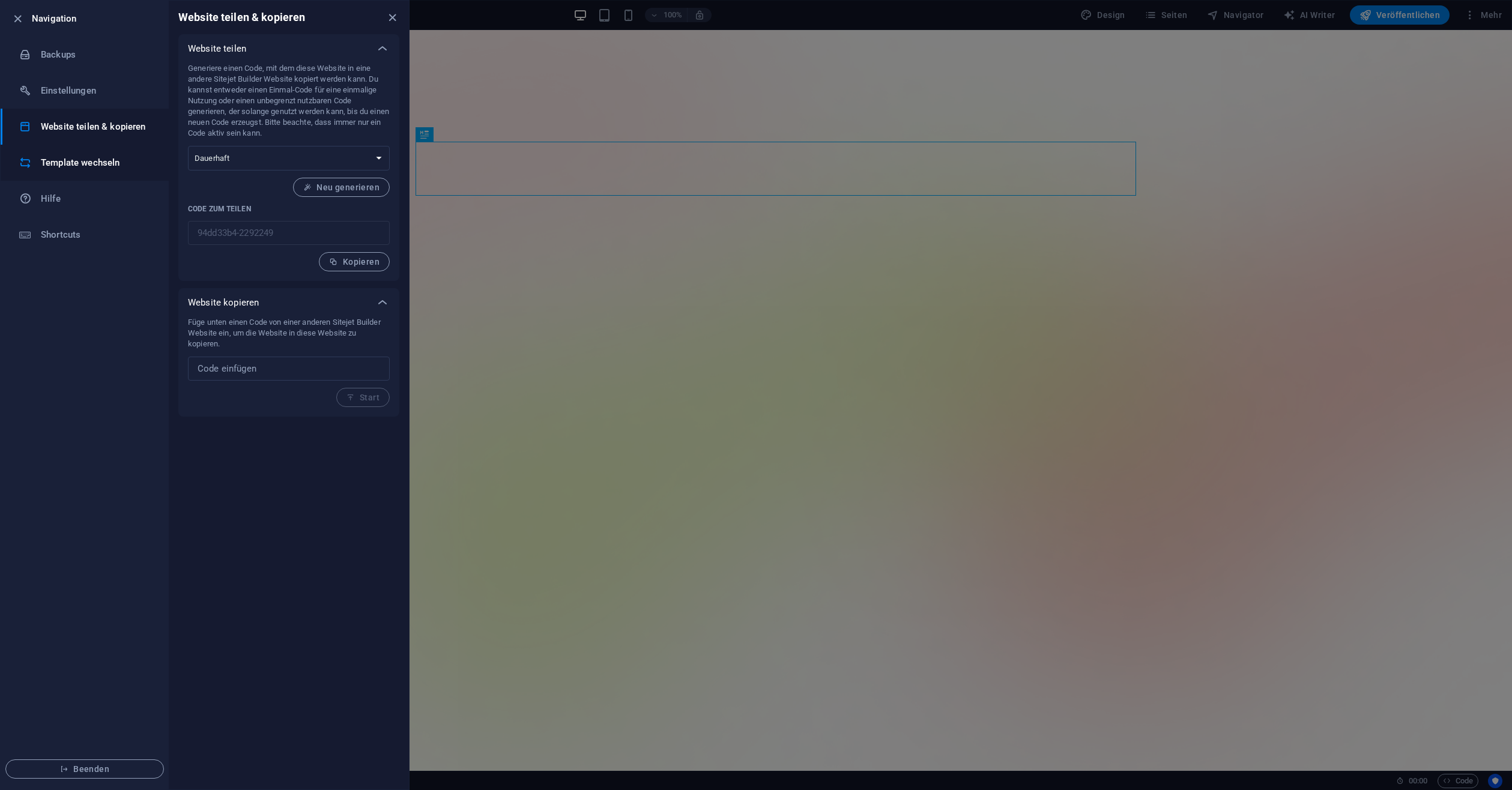
click at [92, 164] on h6 "Template wechseln" at bounding box center [96, 163] width 111 height 15
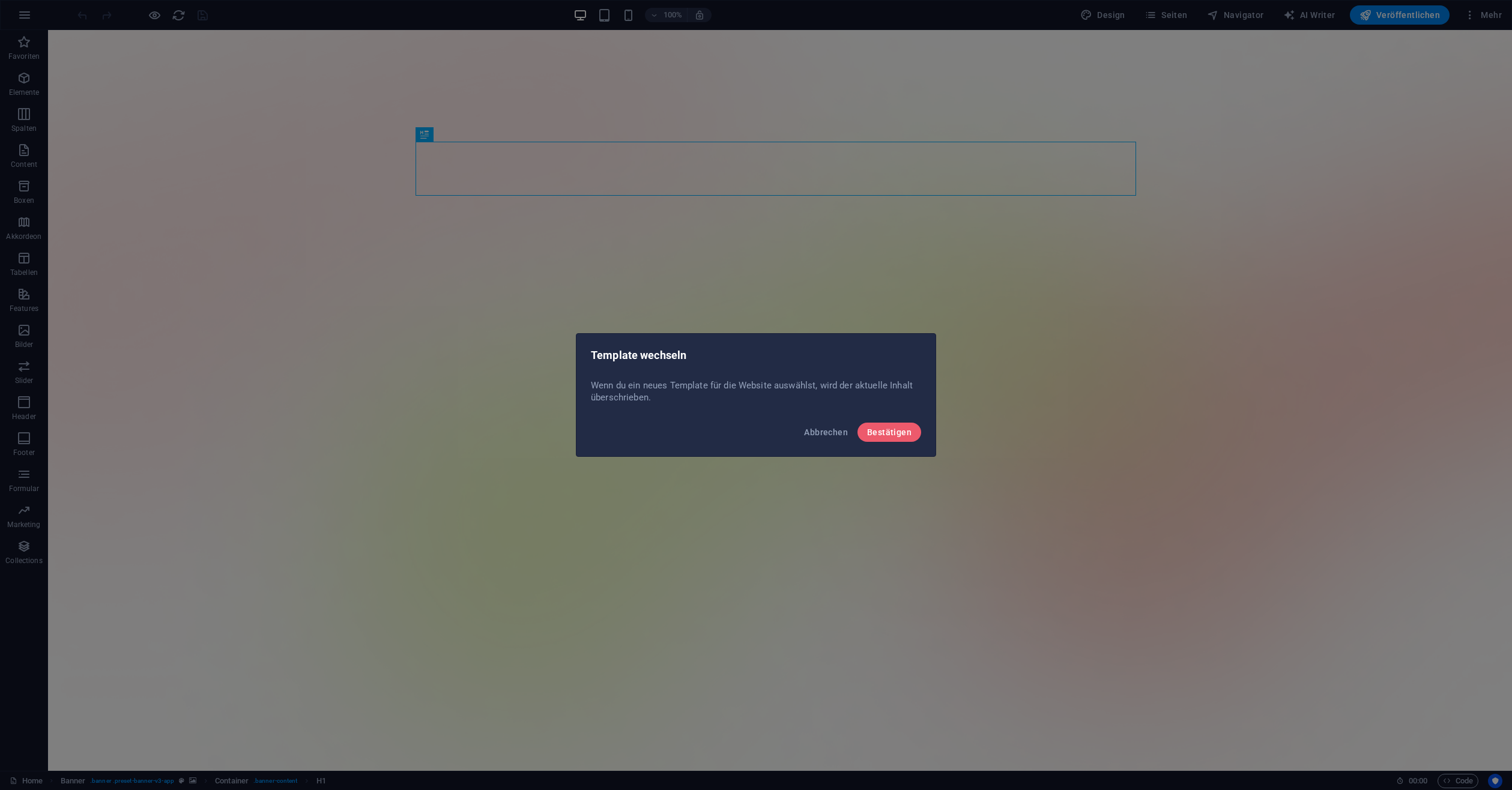
click at [817, 422] on div "Abbrechen Bestätigen" at bounding box center [756, 436] width 359 height 41
drag, startPoint x: 824, startPoint y: 434, endPoint x: 147, endPoint y: 15, distance: 796.2
click at [824, 434] on span "Abbrechen" at bounding box center [826, 432] width 44 height 9
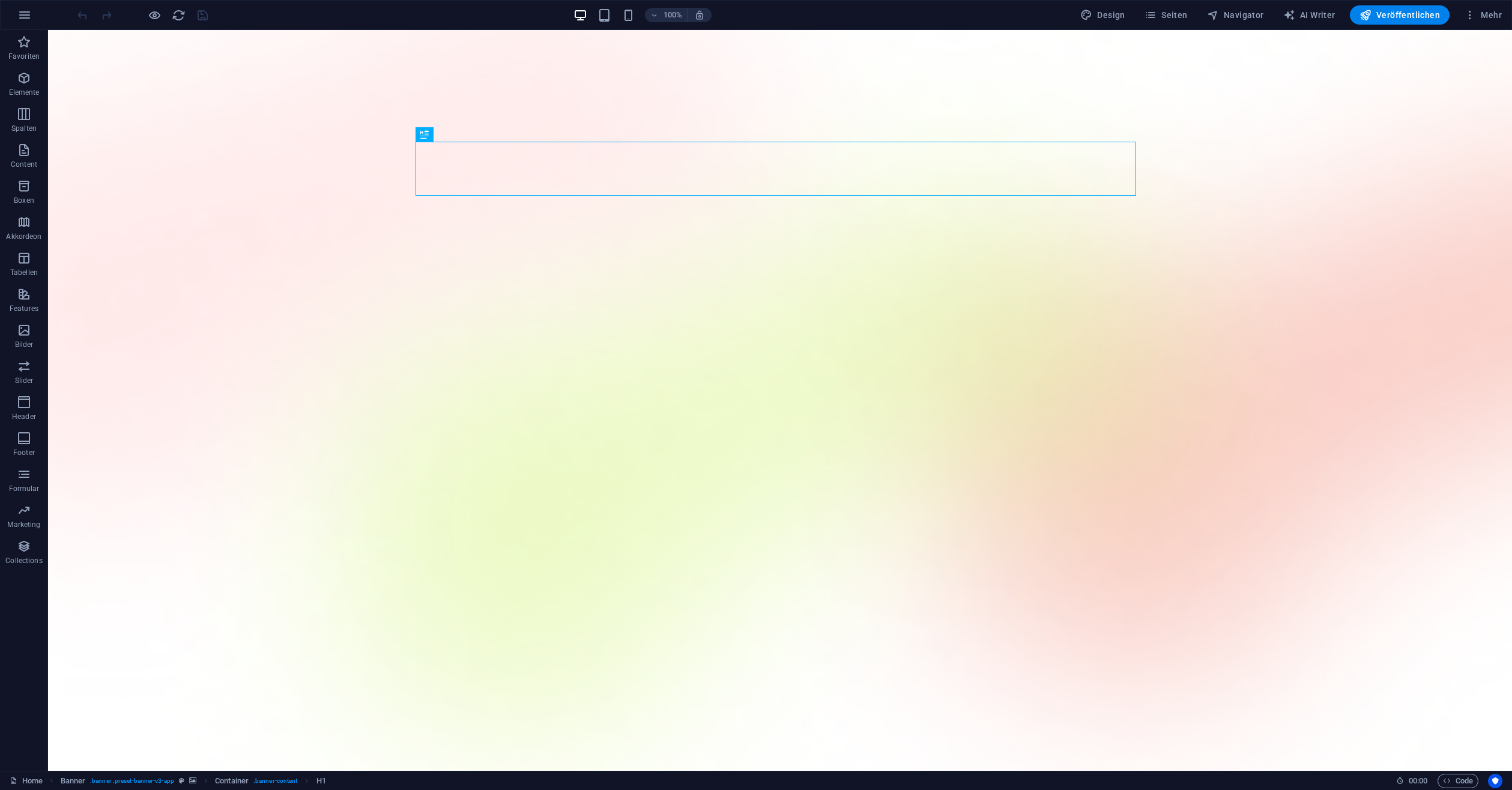
click at [8, 17] on div "100% Design Seiten Navigator AI Writer Veröffentlichen Mehr" at bounding box center [756, 15] width 1510 height 29
click at [13, 15] on button "button" at bounding box center [24, 15] width 29 height 29
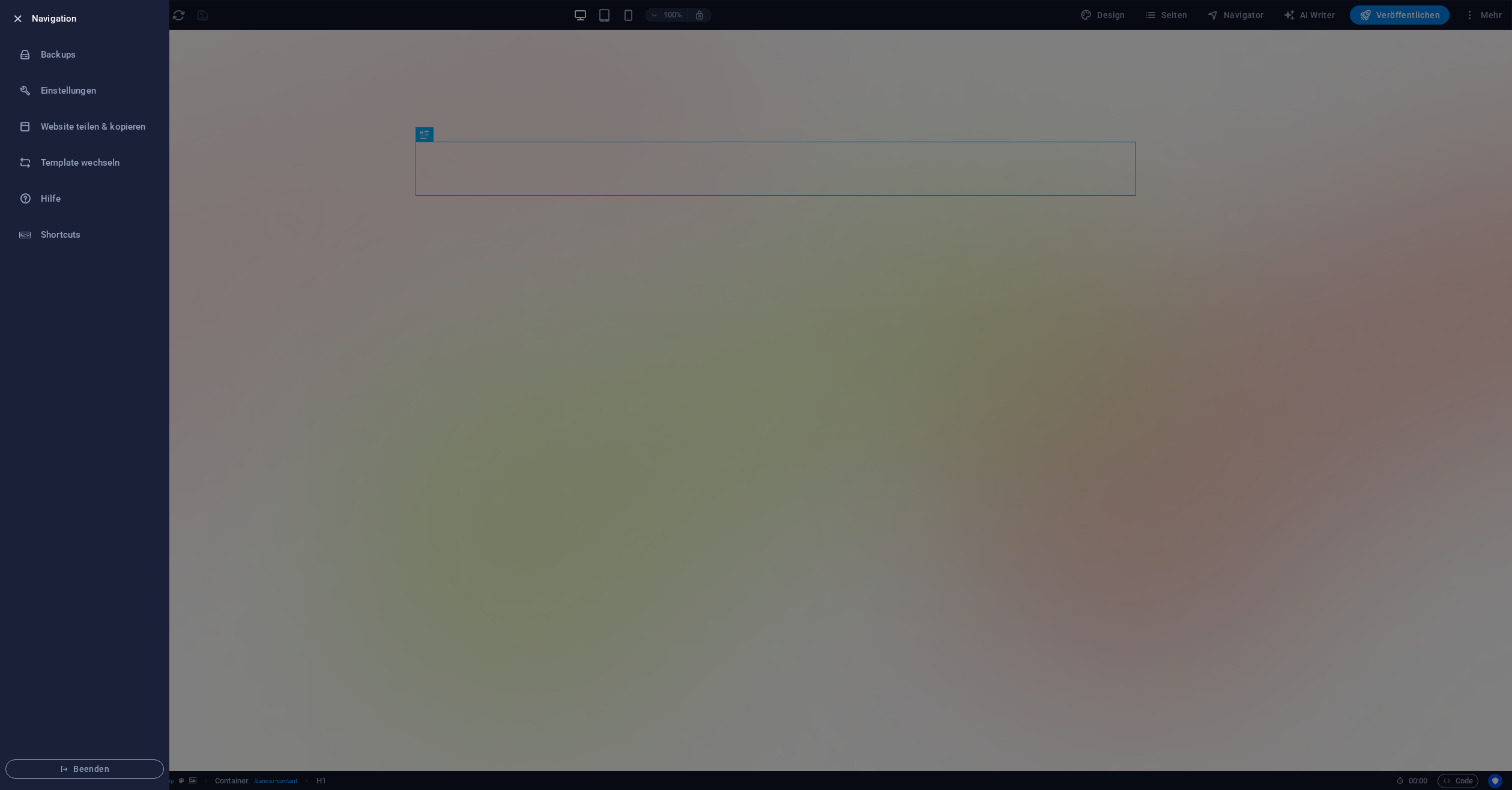
drag, startPoint x: 13, startPoint y: 24, endPoint x: 127, endPoint y: 3, distance: 115.9
click at [13, 24] on icon "button" at bounding box center [17, 18] width 14 height 14
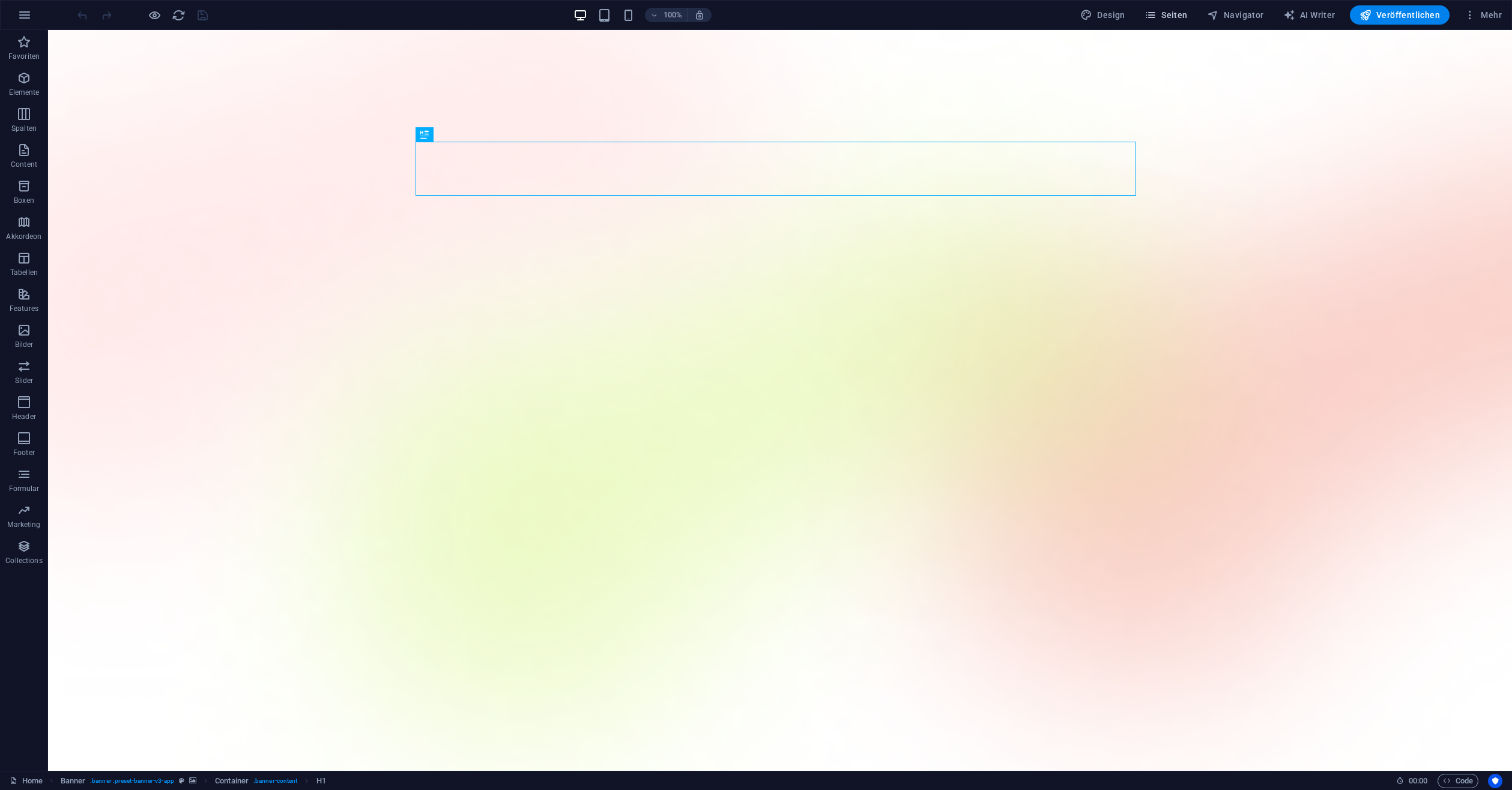
click at [1174, 11] on span "Seiten" at bounding box center [1166, 15] width 43 height 12
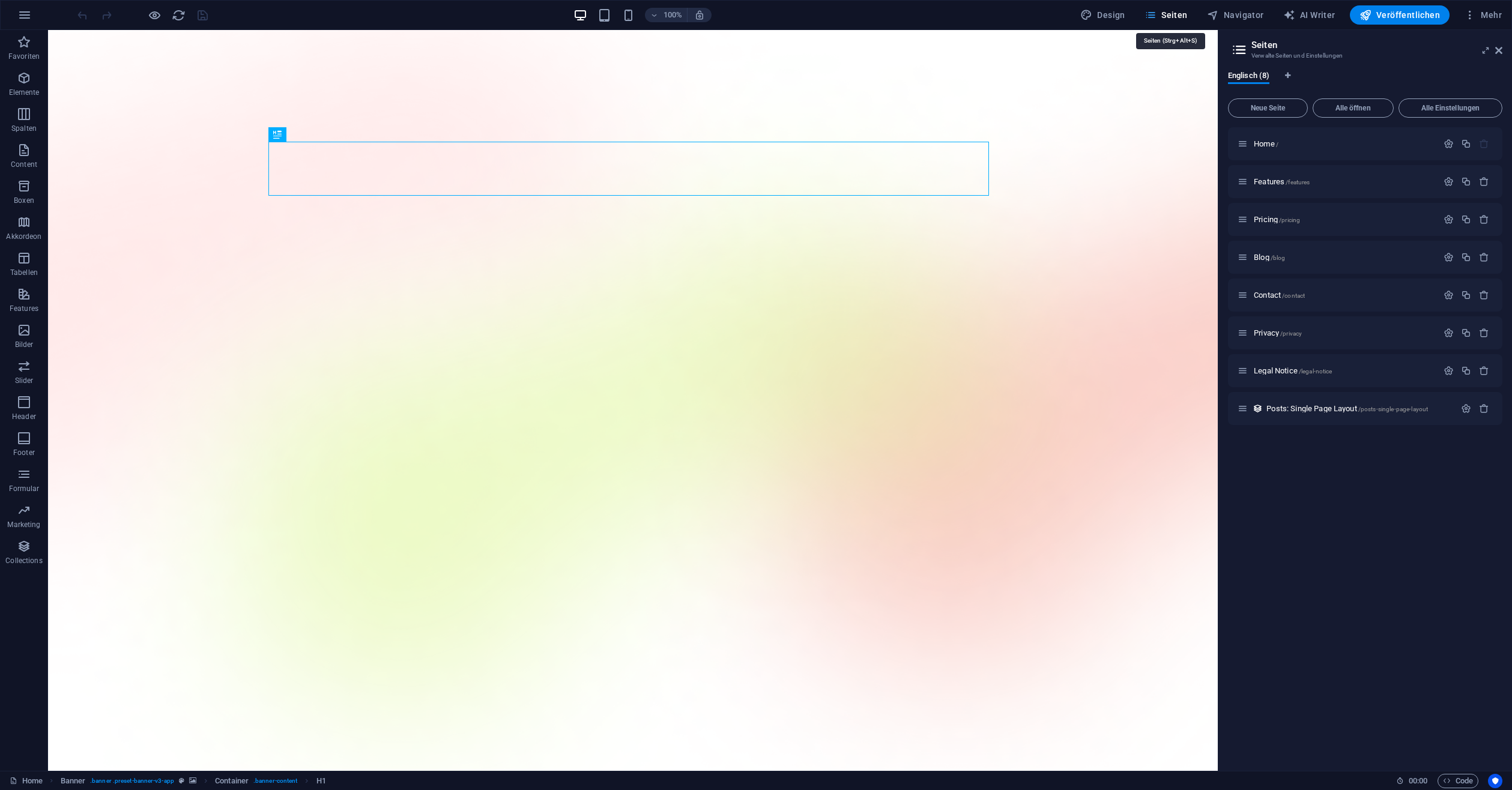
click at [1162, 15] on span "Seiten" at bounding box center [1166, 15] width 43 height 12
click at [1122, 15] on span "Design" at bounding box center [1102, 15] width 45 height 12
select select "600"
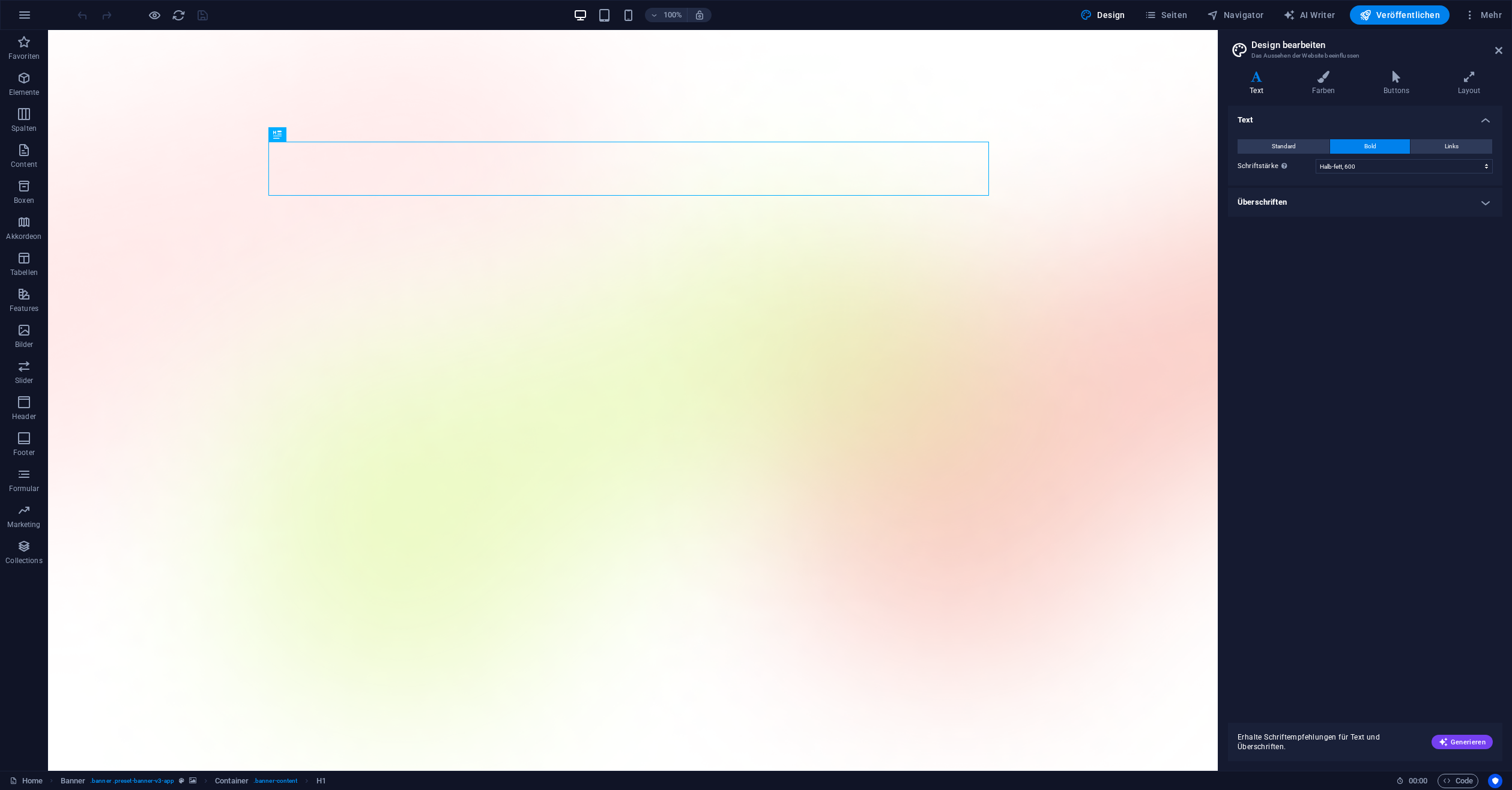
click at [1359, 183] on div "Standard Bold Links Schriftfarbe Schriftart Inter Schriftgröße 16 rem px Zeilen…" at bounding box center [1365, 156] width 279 height 58
click at [1357, 185] on ul "Text Standard Bold Links Schriftfarbe Schriftart Inter Schriftgröße 16 rem px Z…" at bounding box center [1365, 161] width 274 height 111
click at [1492, 198] on h4 "Überschriften" at bounding box center [1365, 202] width 274 height 29
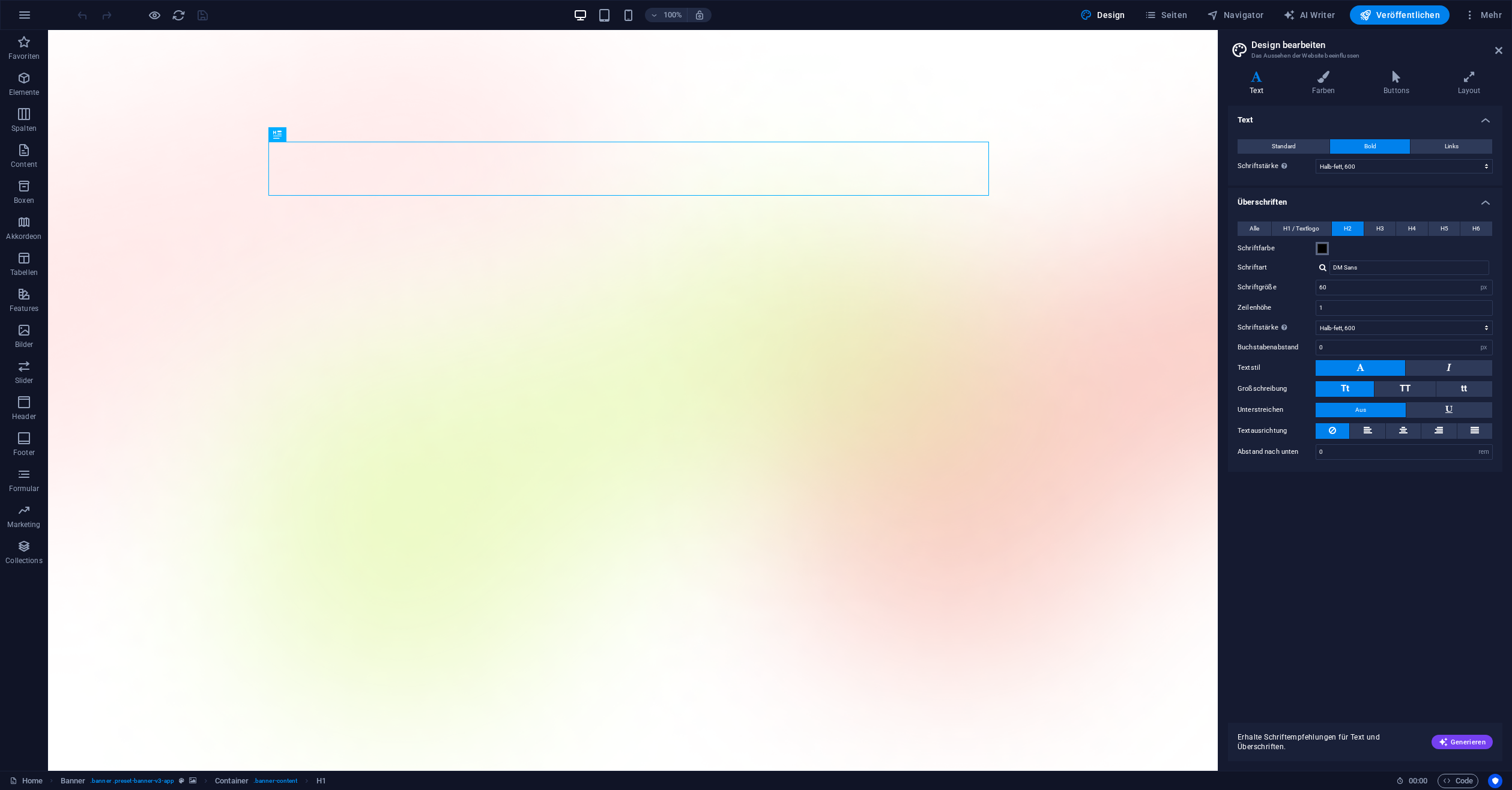
click at [1324, 246] on span at bounding box center [1322, 249] width 9 height 9
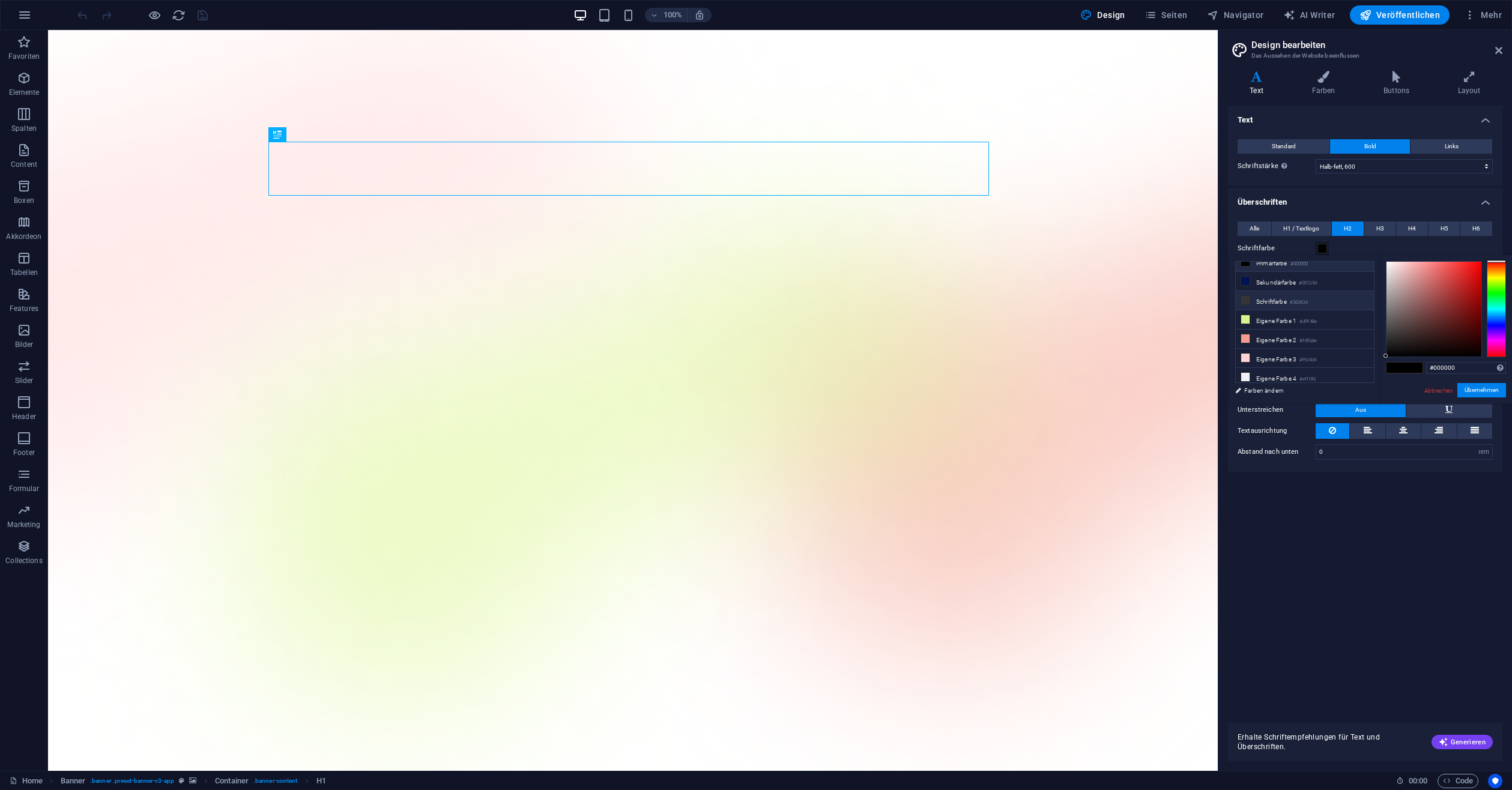
scroll to position [47, 0]
click at [1293, 349] on li "Eigene Farbe 4 #eff0f6" at bounding box center [1305, 358] width 138 height 19
click at [1298, 335] on li "Eigene Farbe 3 #ffd4d4" at bounding box center [1305, 340] width 138 height 19
click at [1293, 349] on li "Eigene Farbe 4 #eff0f6" at bounding box center [1305, 358] width 138 height 19
type input "#eff0f6"
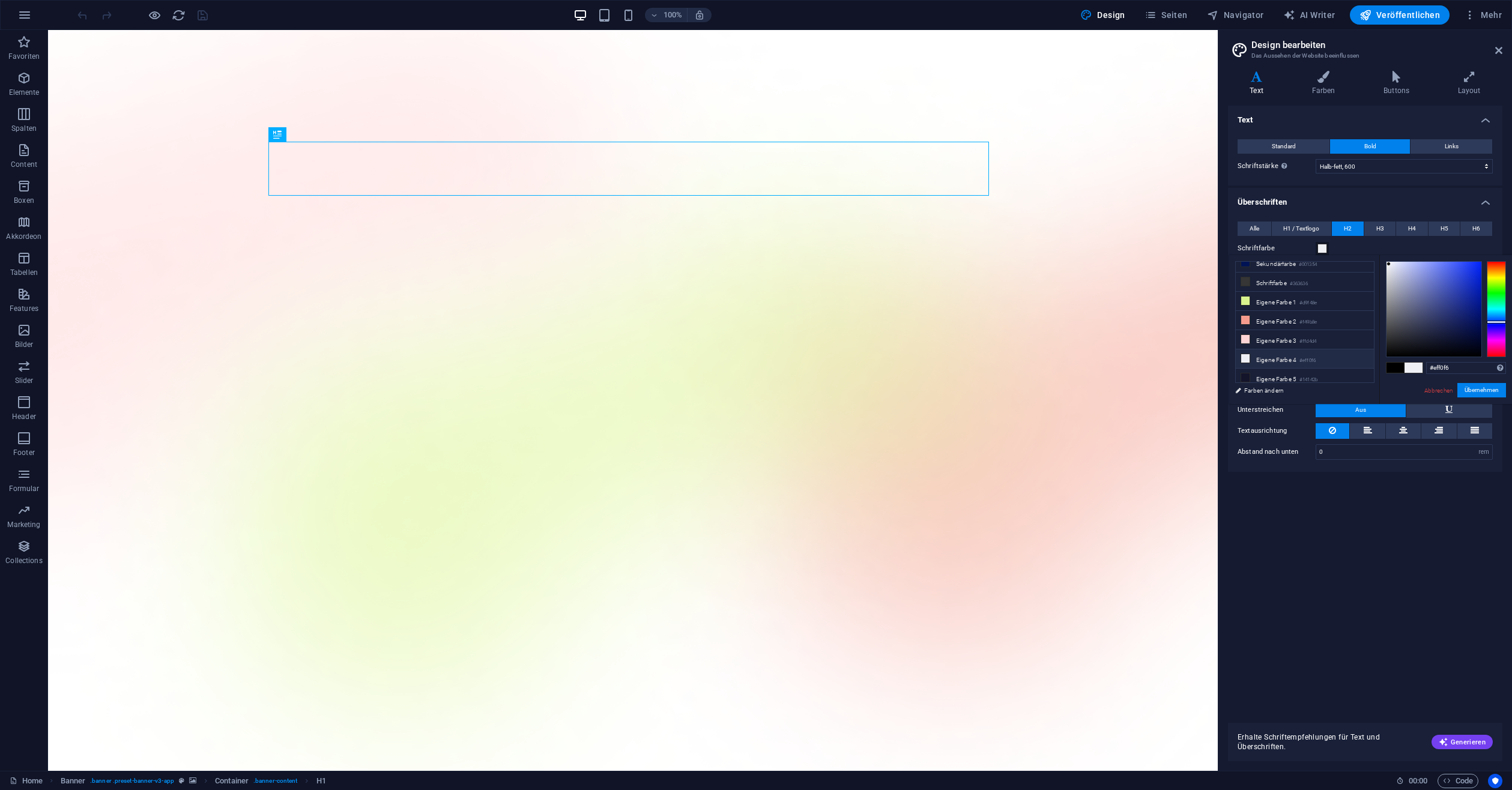
click at [1354, 227] on button "H2" at bounding box center [1347, 229] width 32 height 15
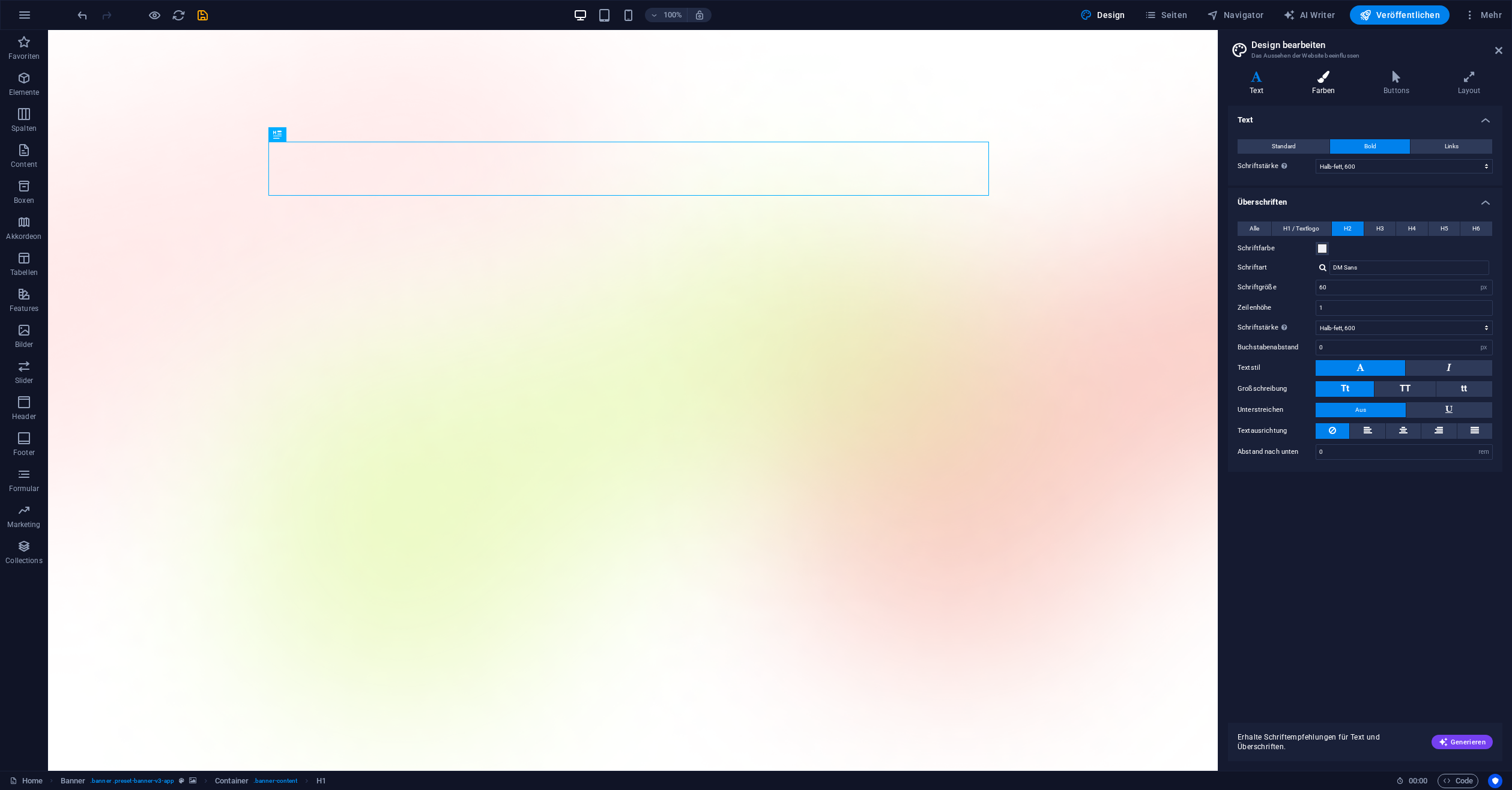
click at [1322, 76] on icon at bounding box center [1323, 76] width 67 height 12
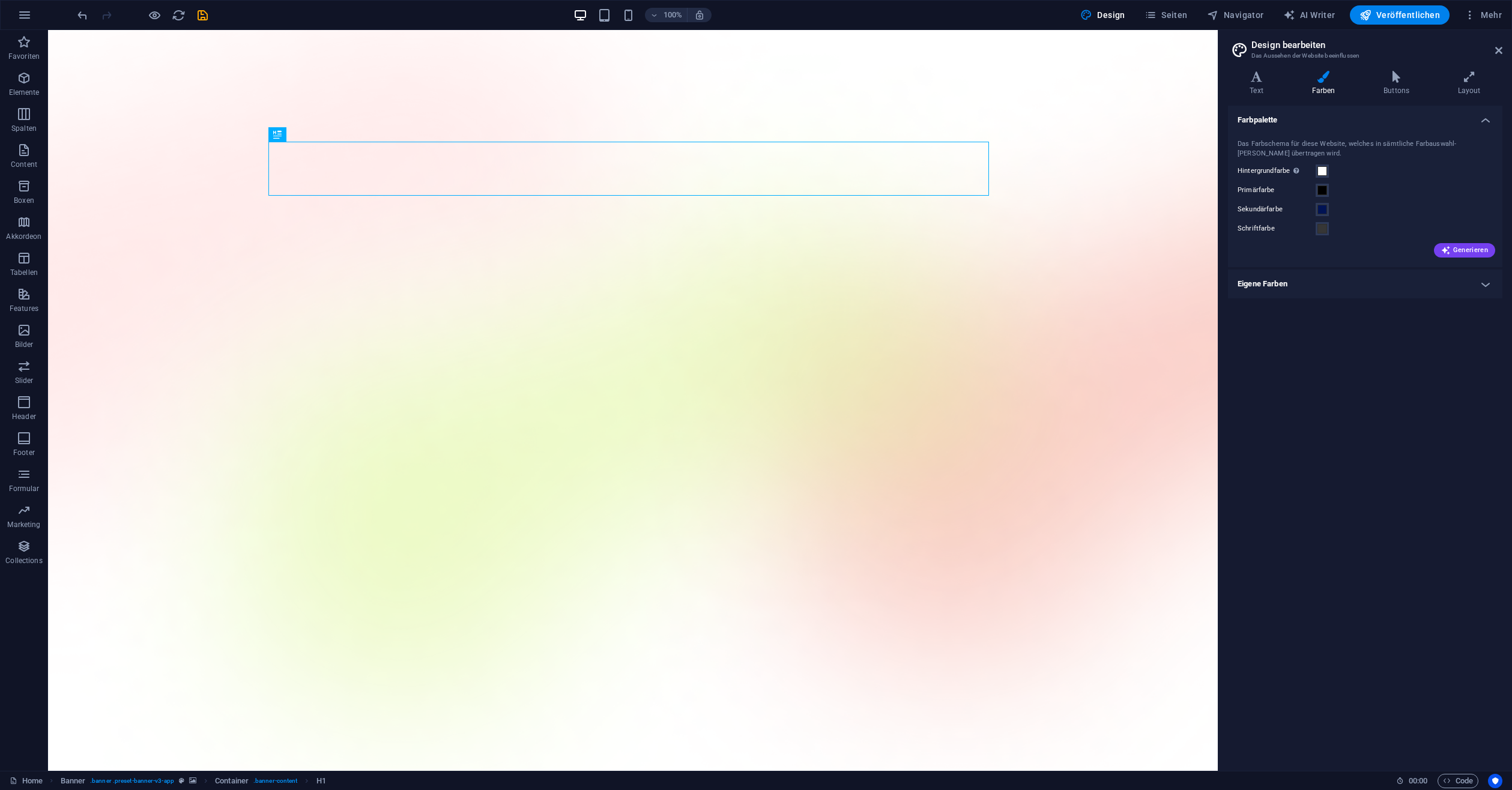
click at [1454, 242] on div "Generieren" at bounding box center [1365, 248] width 260 height 19
select select "px"
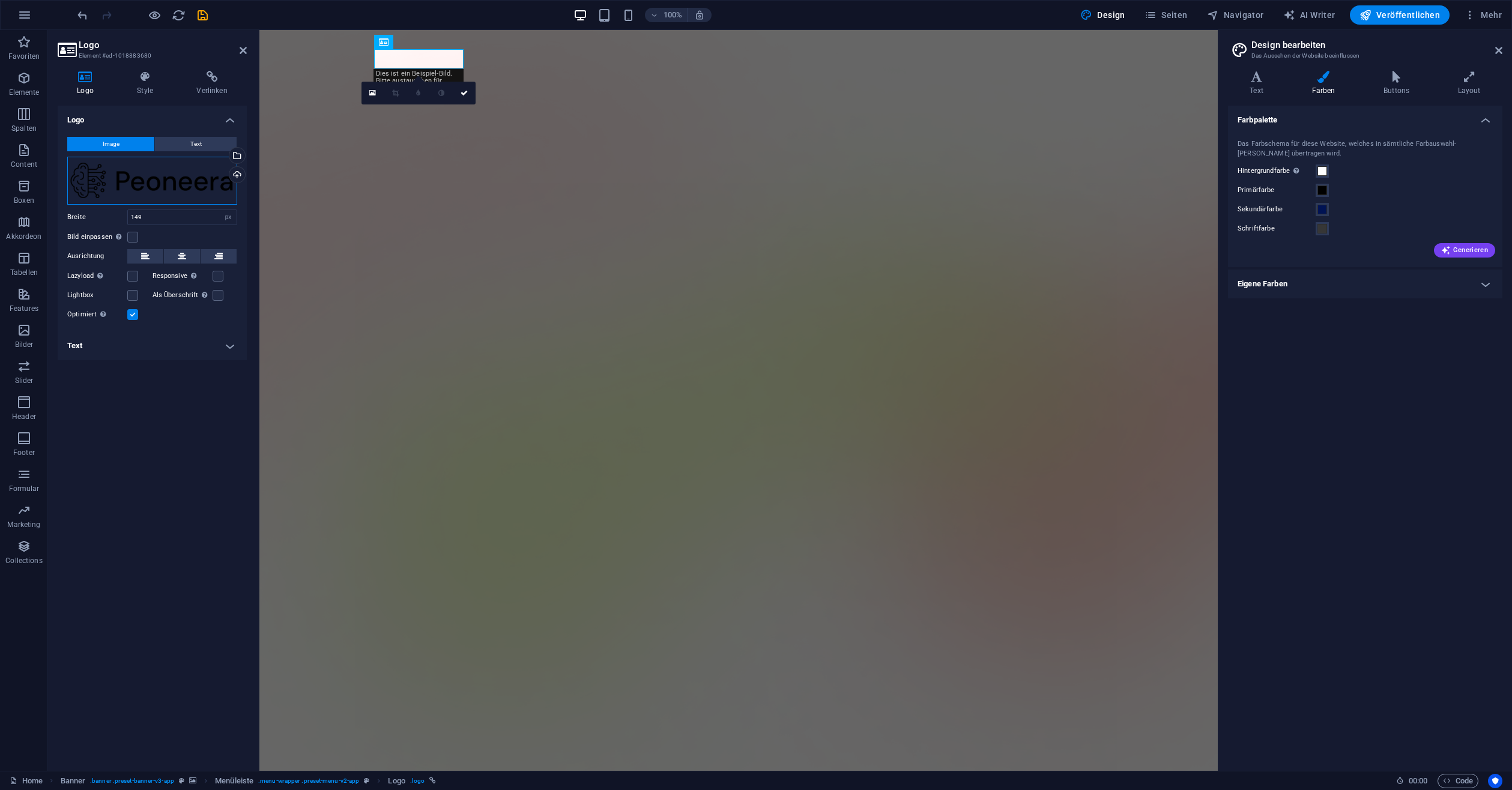
click at [126, 180] on div "Ziehe Dateien zum Hochladen hierher oder klicke hier, um aus Dateien oder koste…" at bounding box center [152, 180] width 170 height 48
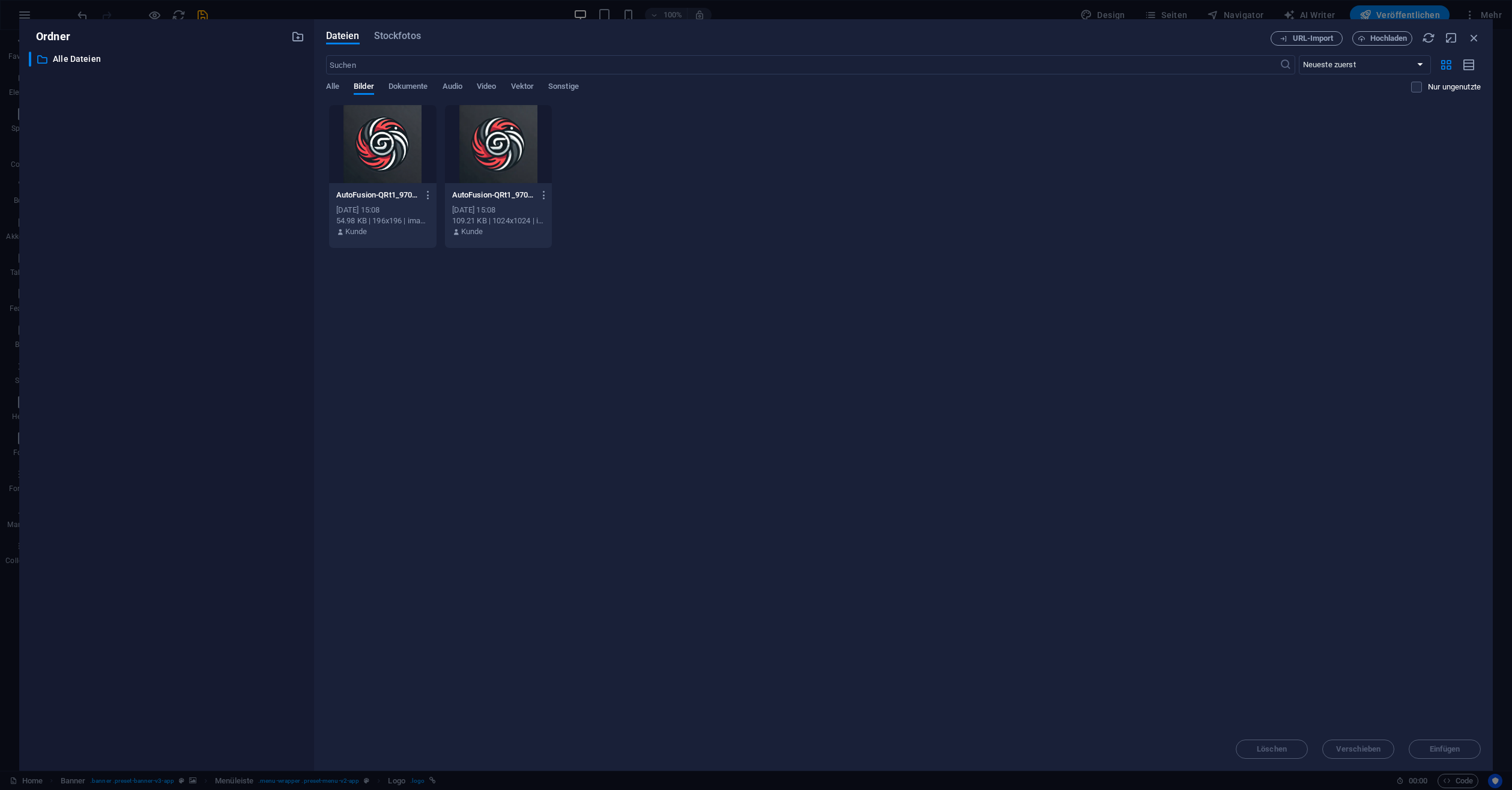
click at [489, 156] on div at bounding box center [498, 144] width 108 height 78
click at [1434, 746] on span "Einfügen" at bounding box center [1444, 749] width 30 height 7
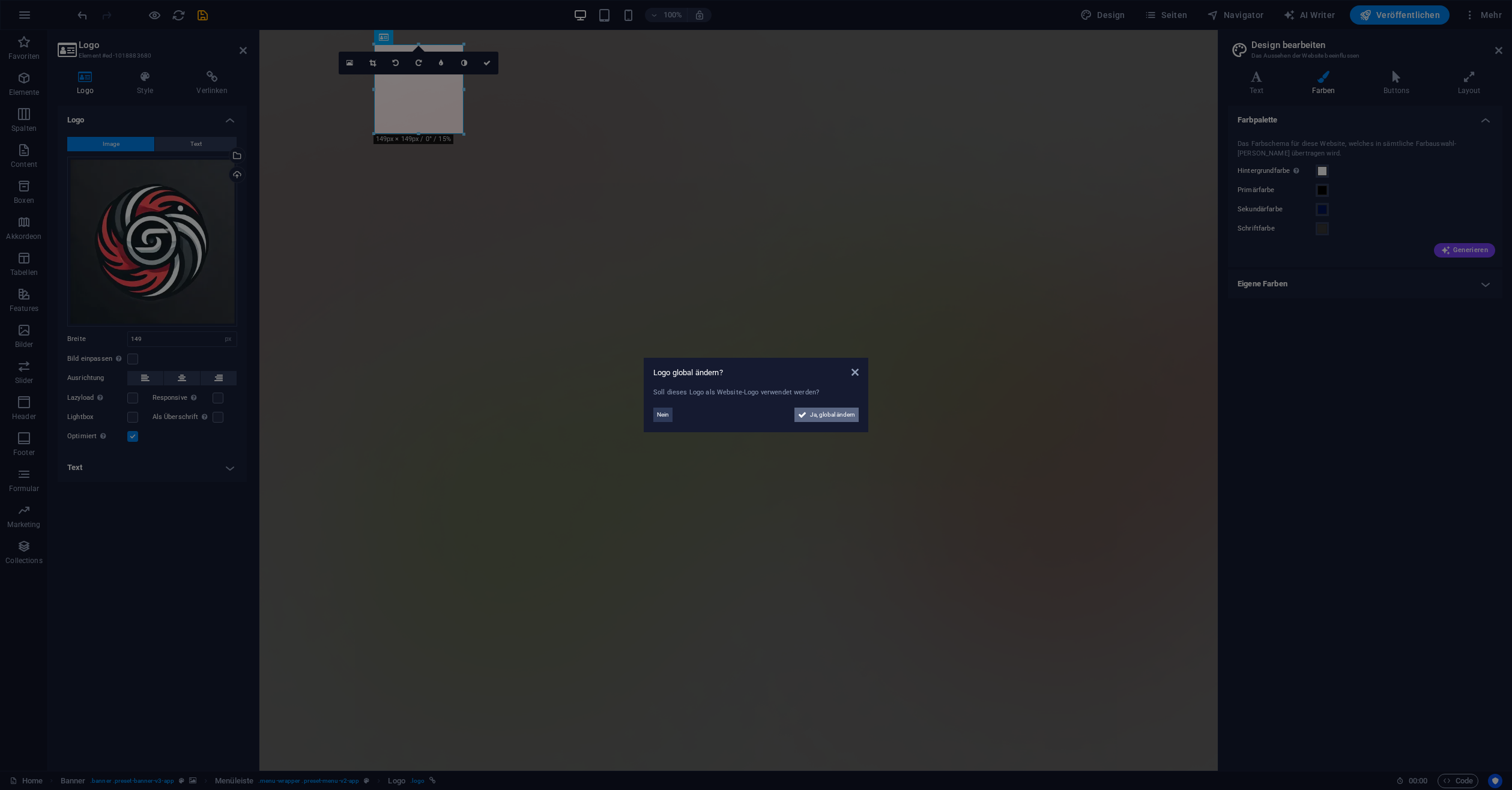
click at [827, 418] on span "Ja, global ändern" at bounding box center [832, 415] width 45 height 15
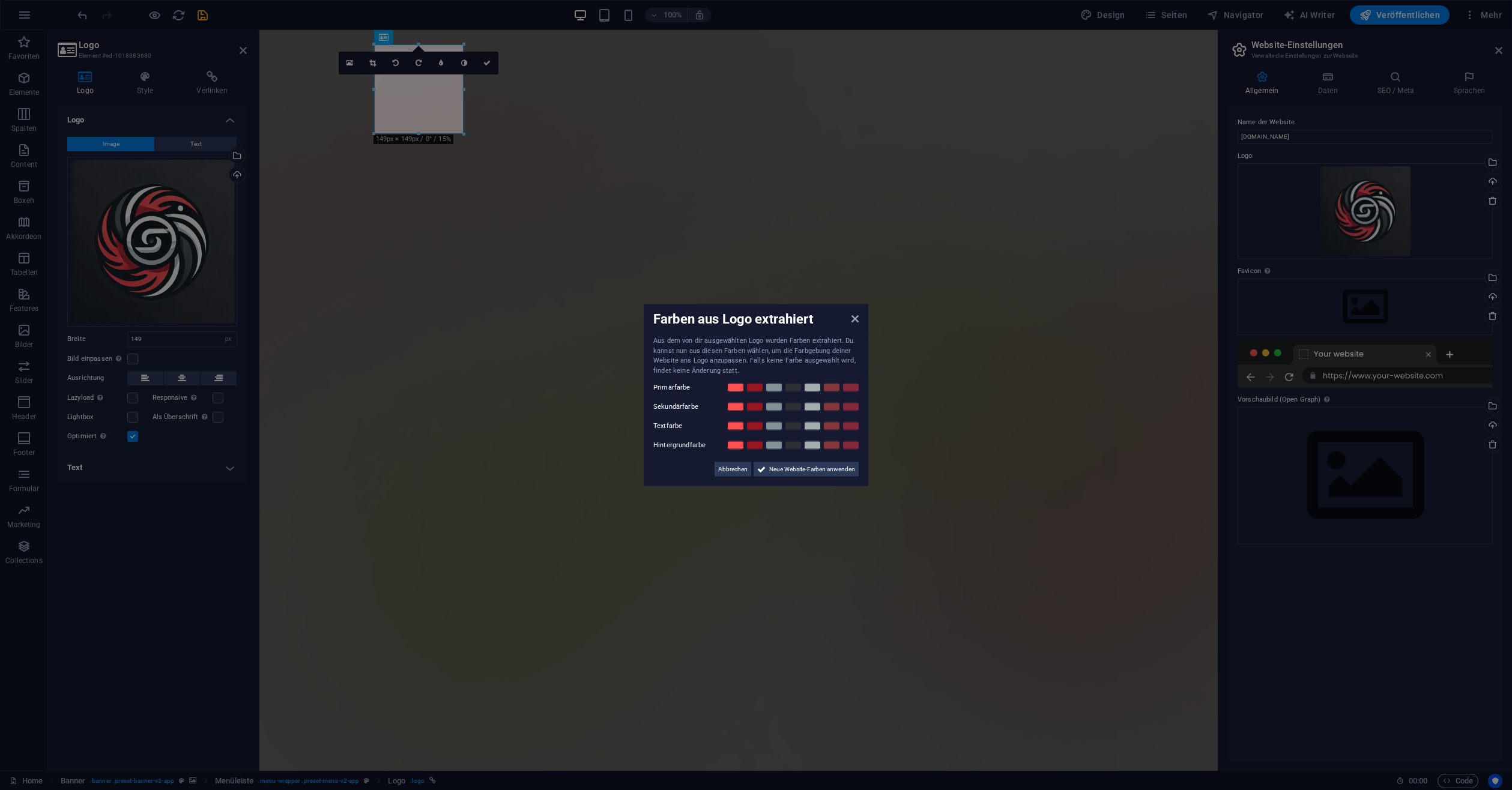
click at [669, 381] on label "Primärfarbe" at bounding box center [689, 388] width 72 height 15
click at [734, 384] on link at bounding box center [736, 388] width 18 height 9
click at [734, 387] on link at bounding box center [736, 388] width 18 height 9
click at [801, 388] on link at bounding box center [794, 388] width 18 height 9
click at [851, 405] on link at bounding box center [851, 407] width 18 height 9
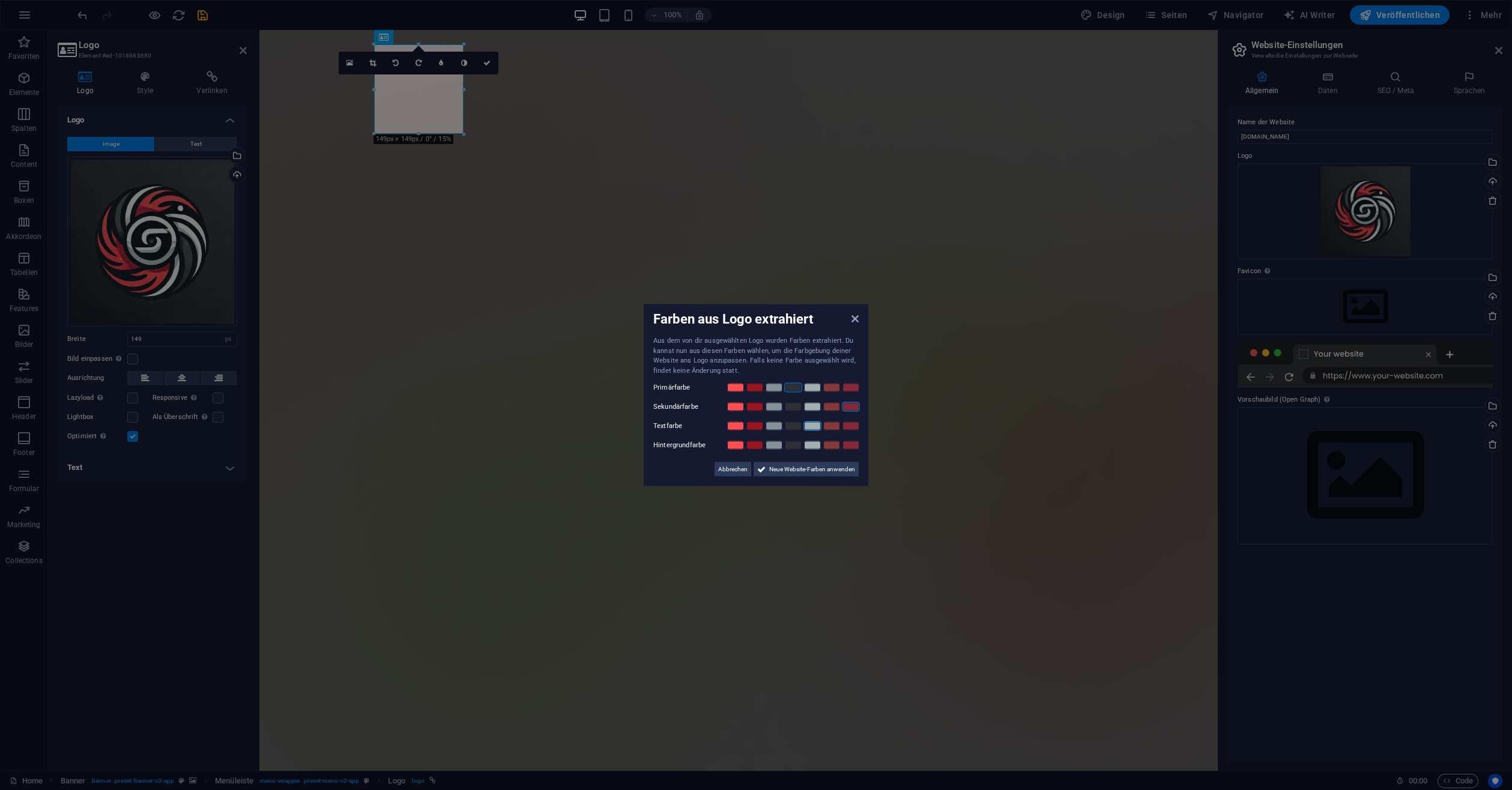
click at [808, 424] on link at bounding box center [812, 426] width 18 height 9
click at [794, 441] on link at bounding box center [794, 446] width 18 height 9
click at [836, 385] on link at bounding box center [832, 388] width 18 height 9
click at [810, 386] on link at bounding box center [812, 388] width 18 height 9
click at [792, 466] on span "Neue Website-Farben anwenden" at bounding box center [811, 470] width 86 height 15
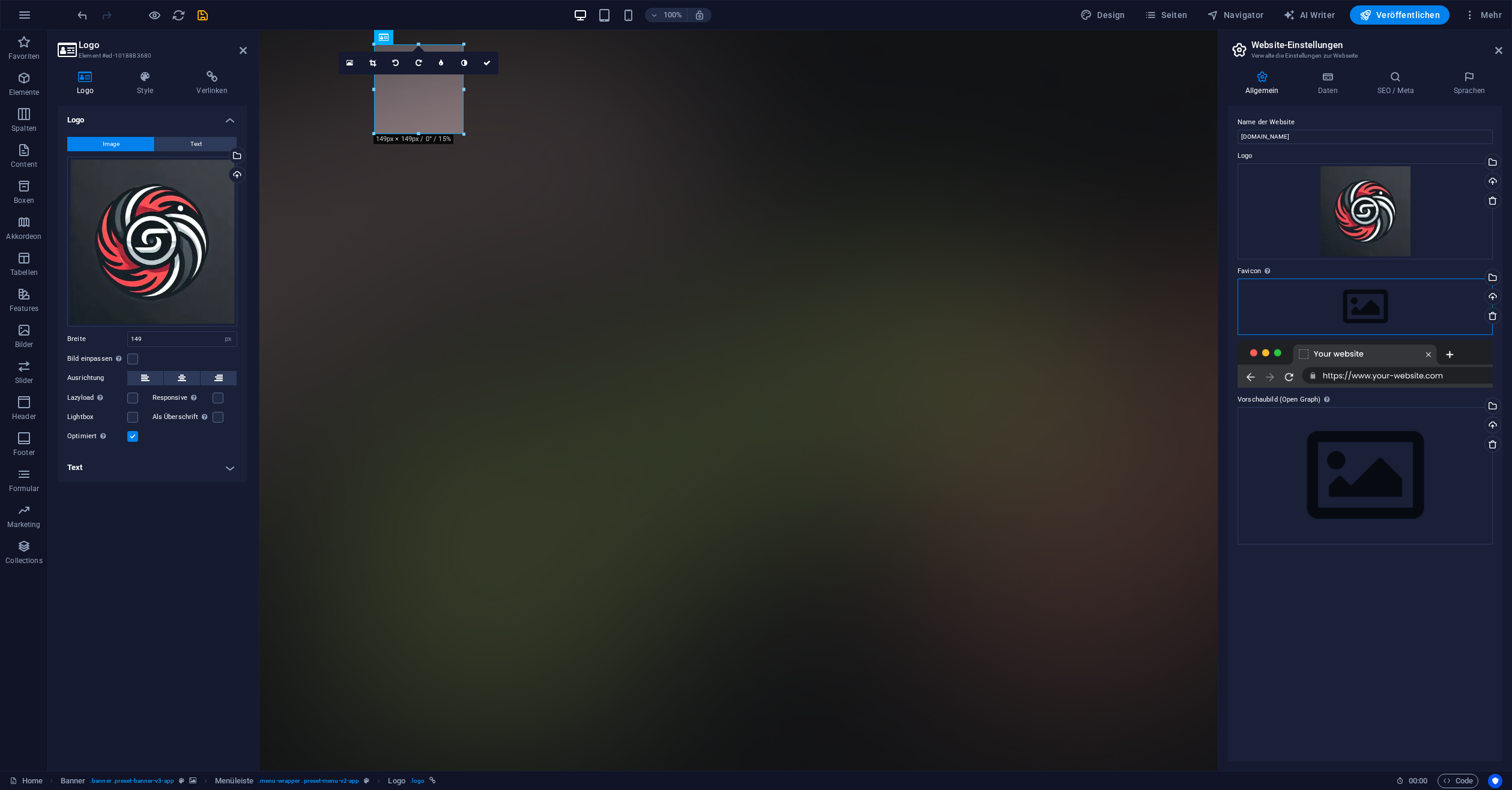
click at [1309, 304] on div "Ziehe Dateien zum Hochladen hierher oder klicke hier, um aus Dateien oder koste…" at bounding box center [1365, 307] width 255 height 56
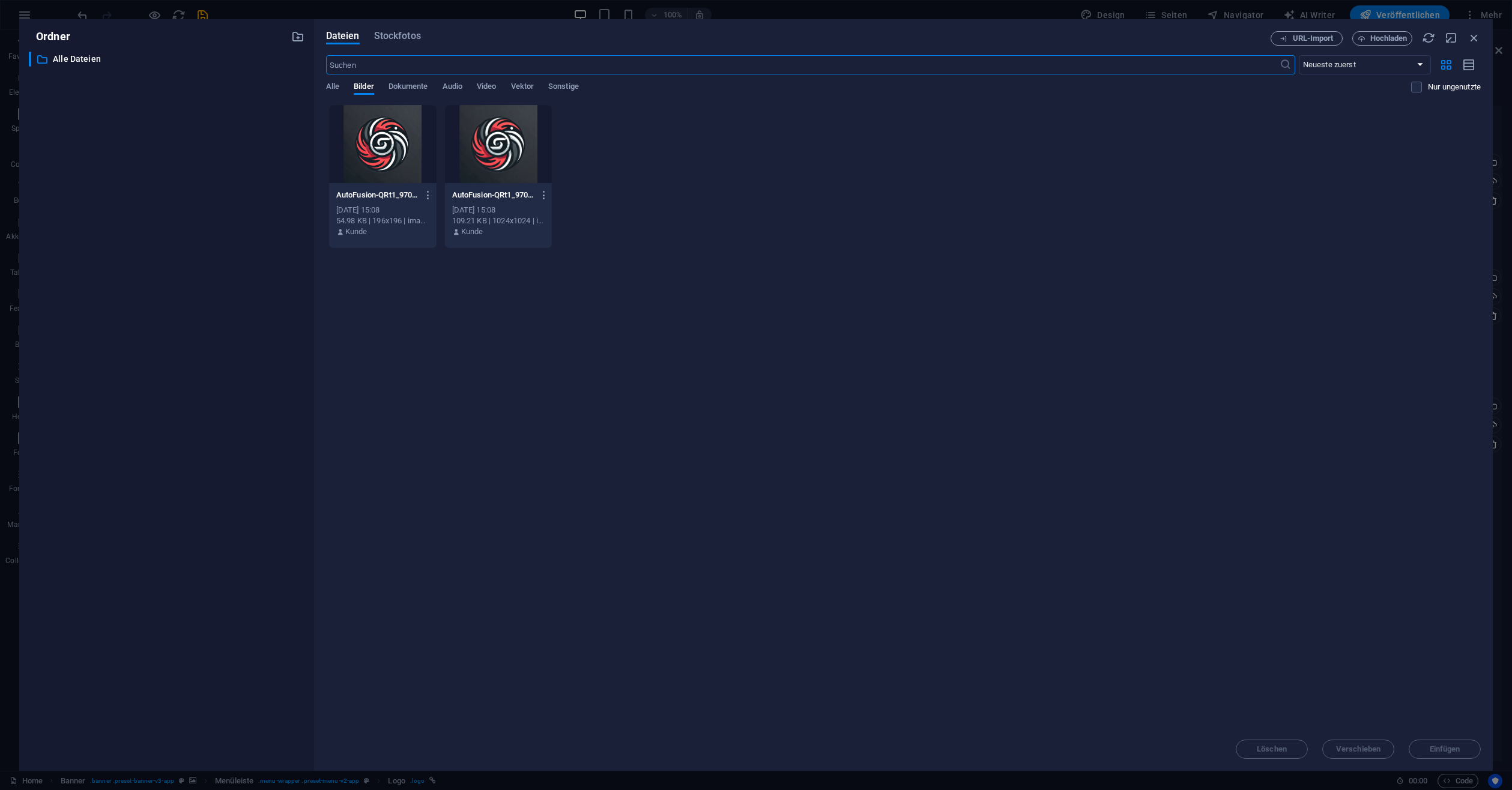
click at [463, 170] on div at bounding box center [498, 144] width 108 height 78
click at [1449, 738] on div "Löschen Verschieben Einfügen" at bounding box center [903, 743] width 1155 height 31
click at [1448, 744] on div "Löschen Verschieben Einfügen" at bounding box center [903, 743] width 1155 height 31
click at [517, 144] on div at bounding box center [498, 144] width 108 height 78
click at [1448, 746] on span "Einfügen" at bounding box center [1444, 749] width 30 height 7
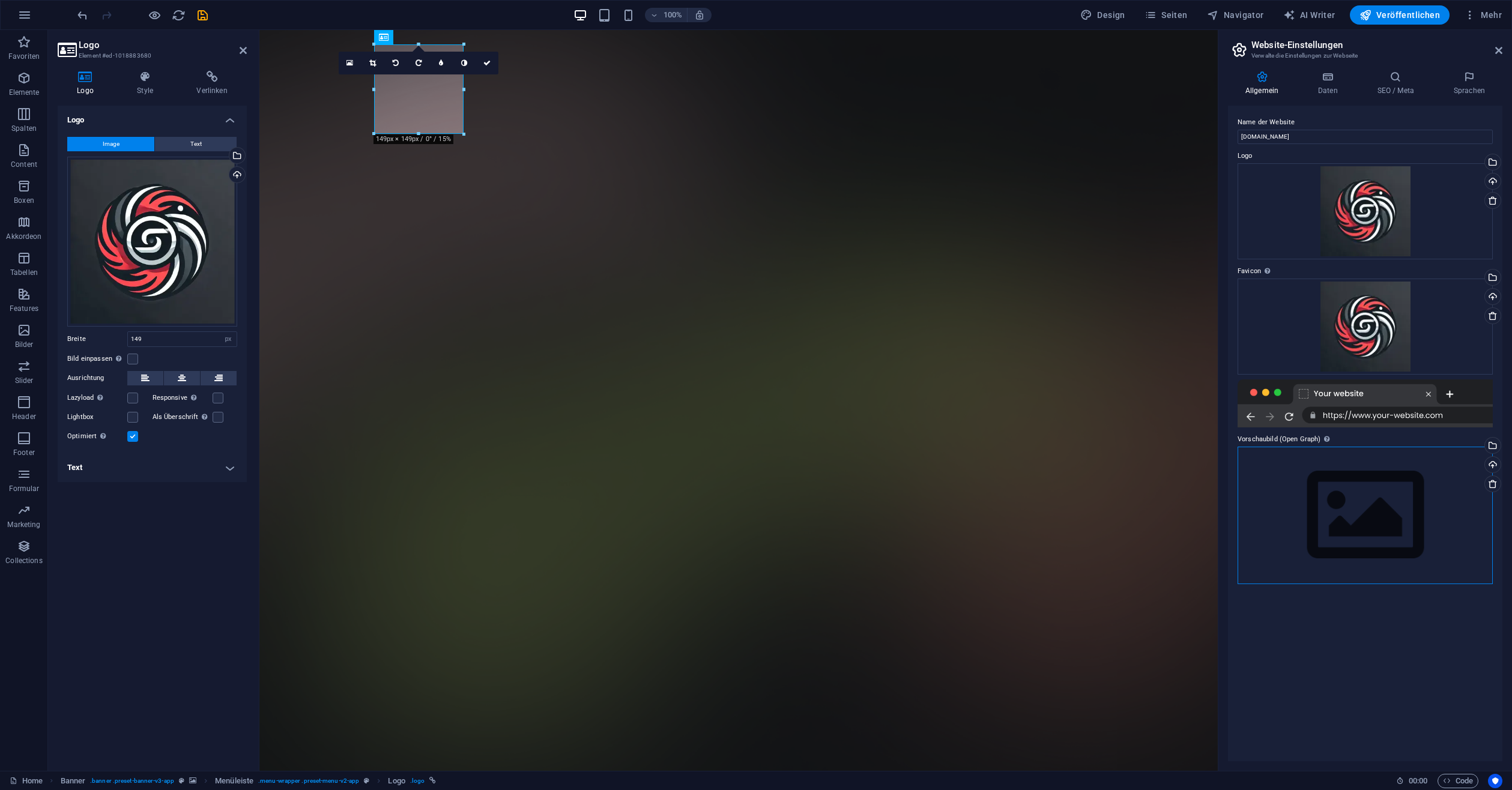
click at [1427, 513] on div "Ziehe Dateien zum Hochladen hierher oder klicke hier, um aus Dateien oder koste…" at bounding box center [1365, 515] width 255 height 137
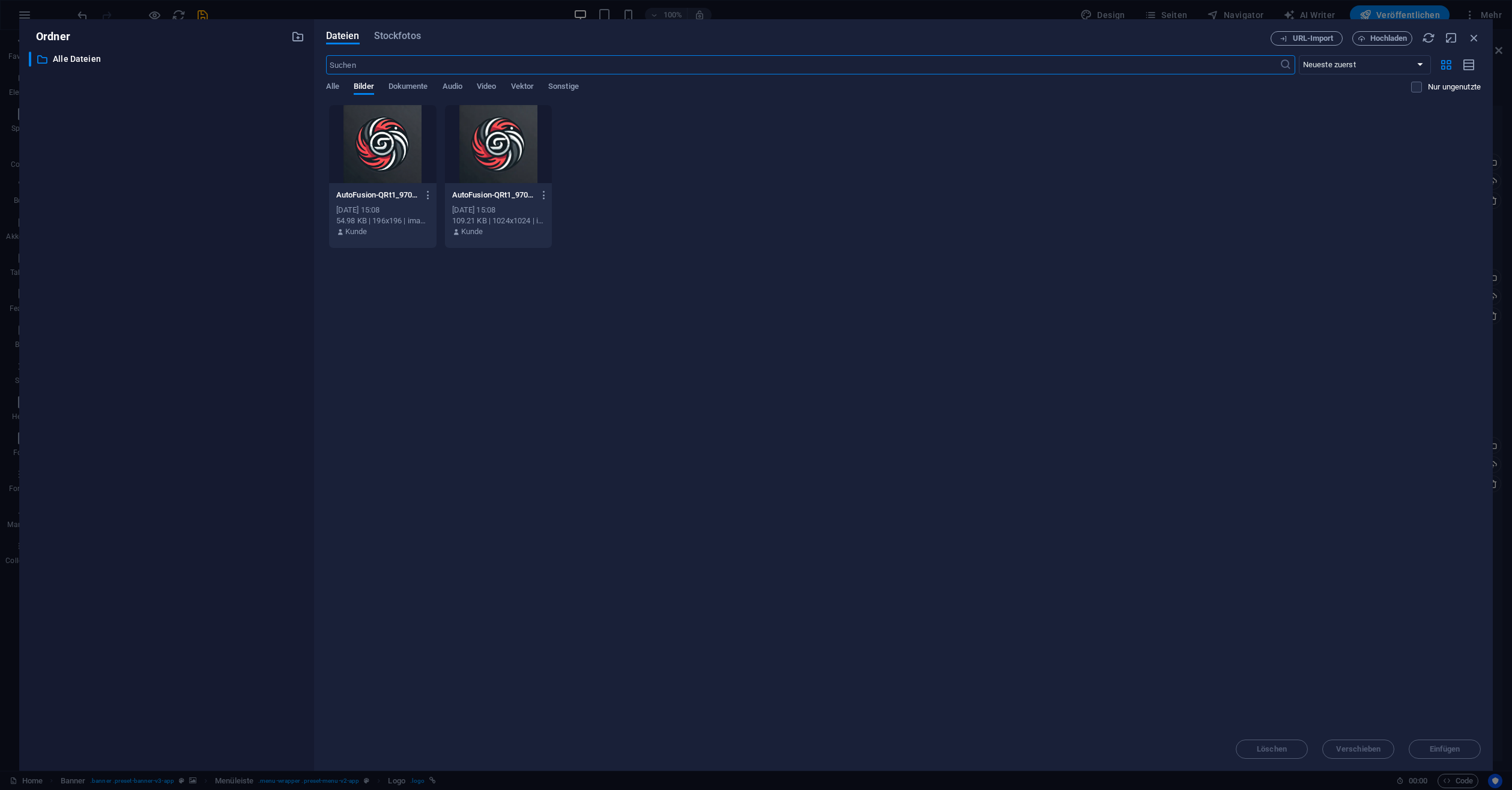
click at [528, 173] on div at bounding box center [498, 144] width 108 height 78
click at [1432, 744] on button "Einfügen" at bounding box center [1445, 749] width 72 height 19
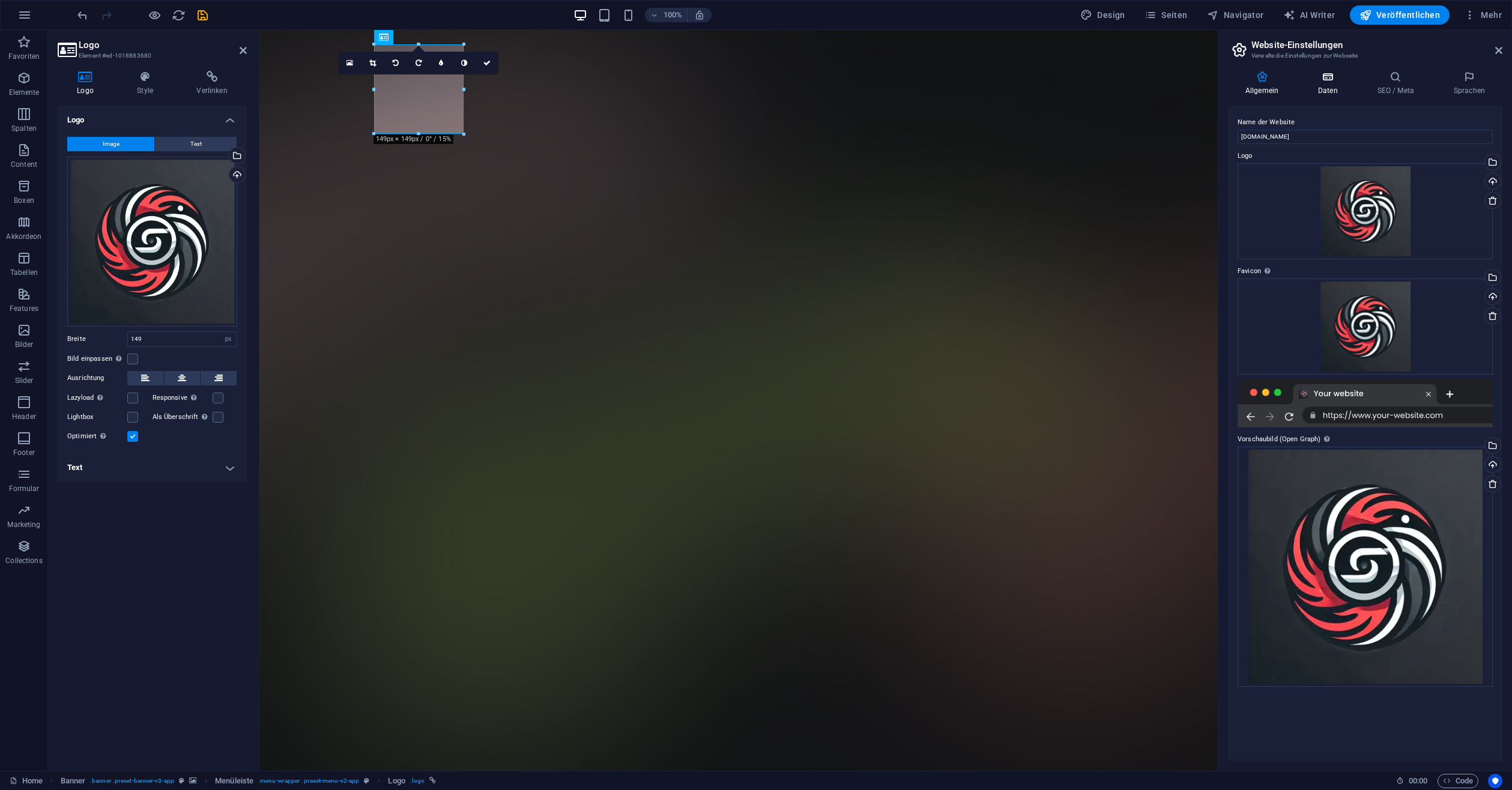
click at [1337, 73] on icon at bounding box center [1327, 76] width 54 height 12
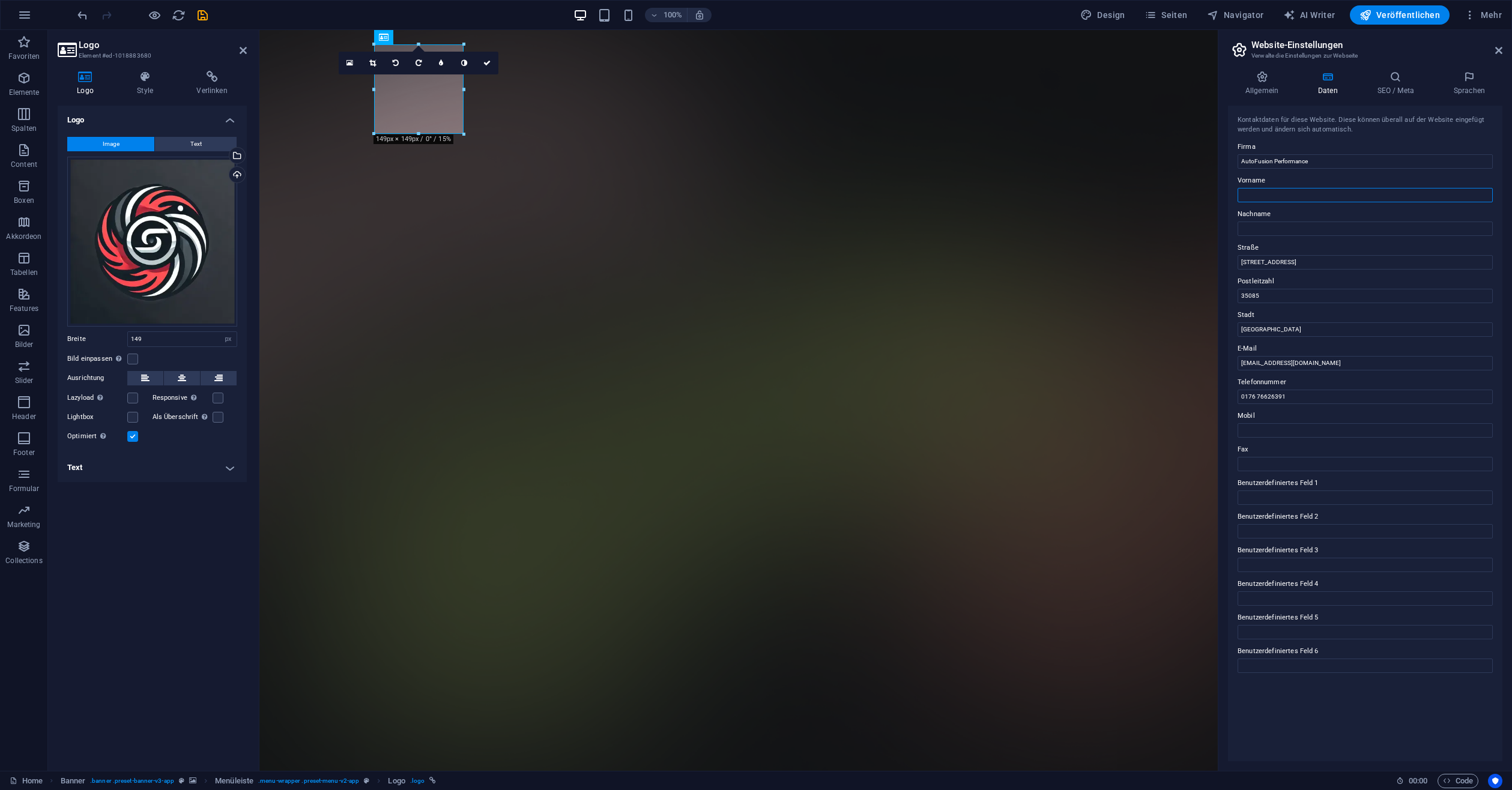
click at [1273, 194] on input "Vorname" at bounding box center [1365, 195] width 255 height 15
type input "Leonysios Production"
type input "Group"
type input "[STREET_ADDRESS]"
click at [1300, 426] on input "Mobil" at bounding box center [1365, 431] width 255 height 15
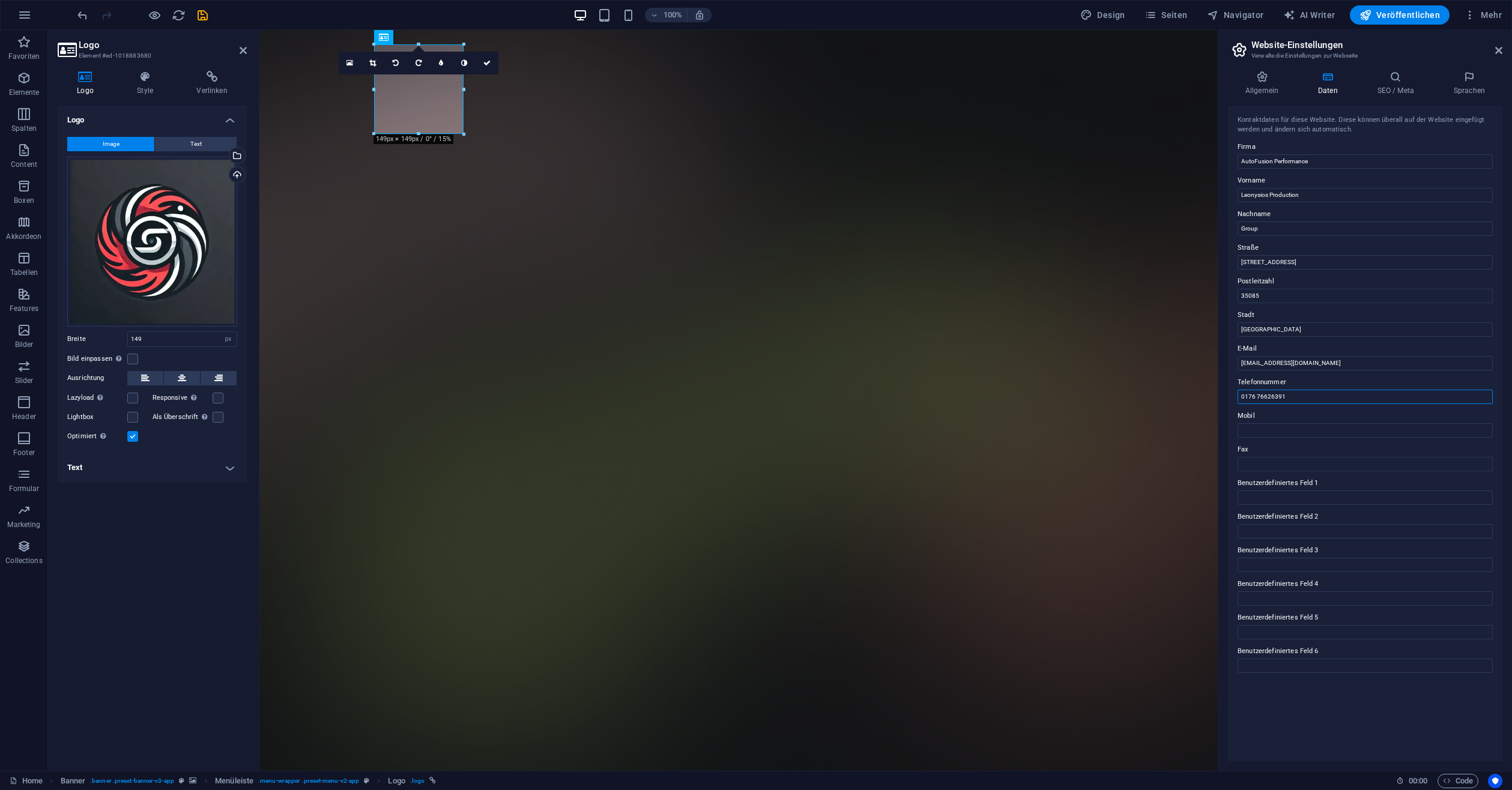
click at [1293, 400] on input "0176 76626391" at bounding box center [1365, 397] width 255 height 15
click at [1277, 425] on input "Mobil" at bounding box center [1365, 431] width 255 height 15
paste input "0176 76626391"
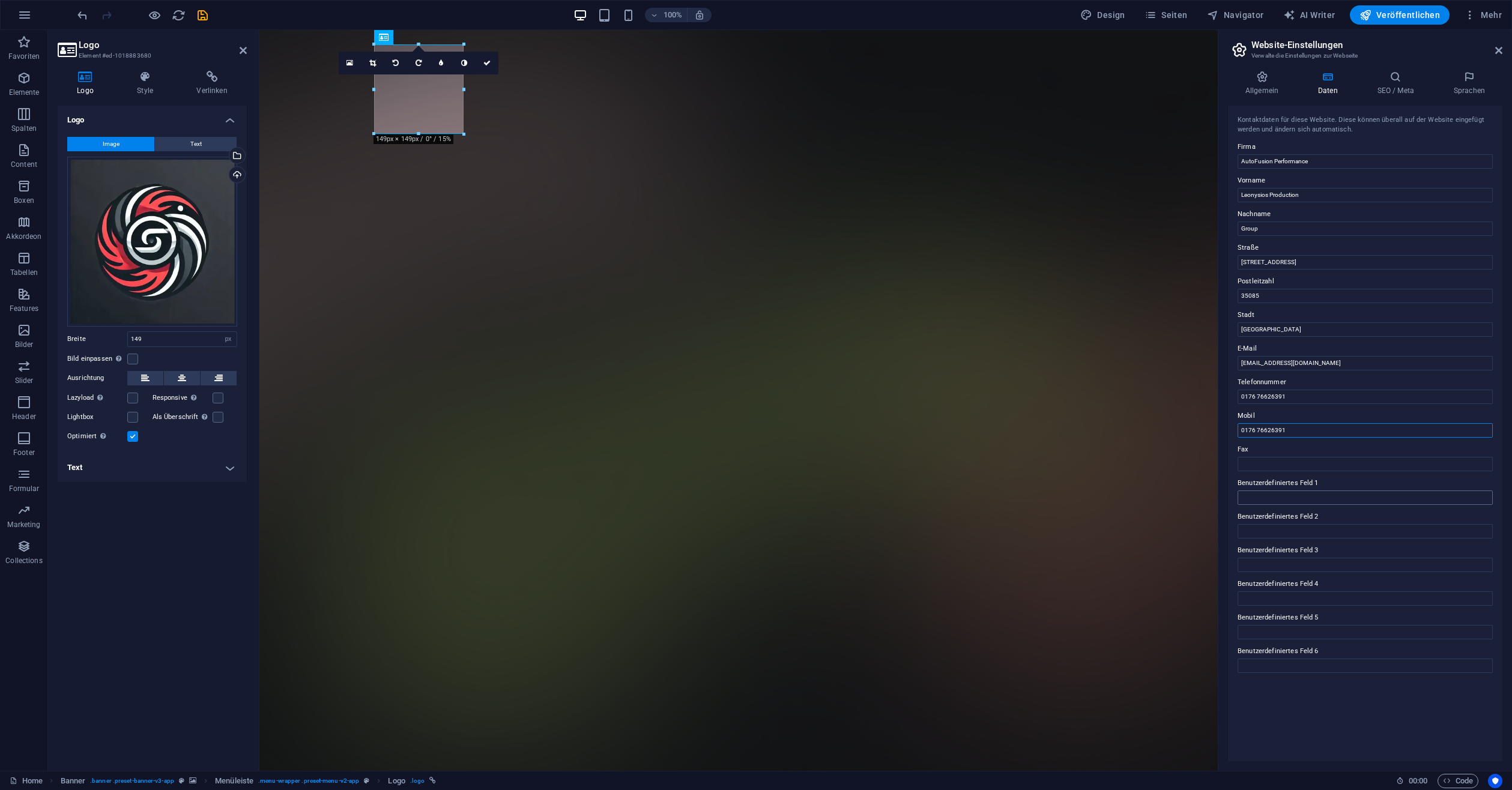
type input "0176 76626391"
click at [1263, 496] on input "Benutzerdefiniertes Feld 1" at bounding box center [1365, 498] width 255 height 15
type input "@autofusion_performance"
click at [1383, 710] on div "Kontaktdaten für diese Website. Diese können überall auf der Website eingefügt …" at bounding box center [1365, 434] width 274 height 656
click at [1374, 77] on icon at bounding box center [1396, 76] width 72 height 12
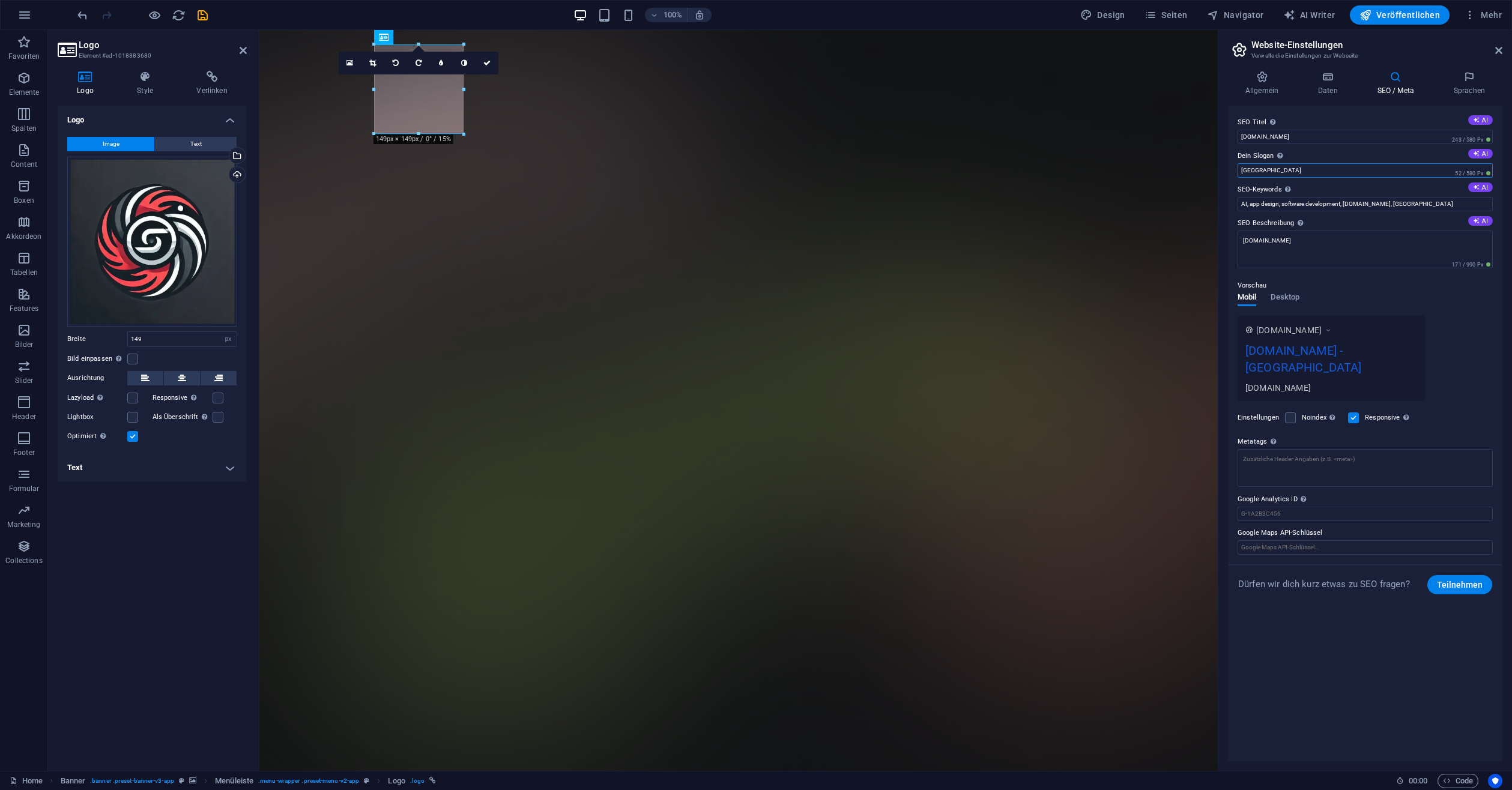
click at [1279, 169] on input "Berlin" at bounding box center [1365, 170] width 255 height 15
click at [1278, 173] on input "Berlin" at bounding box center [1365, 170] width 255 height 15
paste input "AutoFusion Performance & Cleaning 🚗✨ Wir sind Ihr Ansprechpartner für professio…"
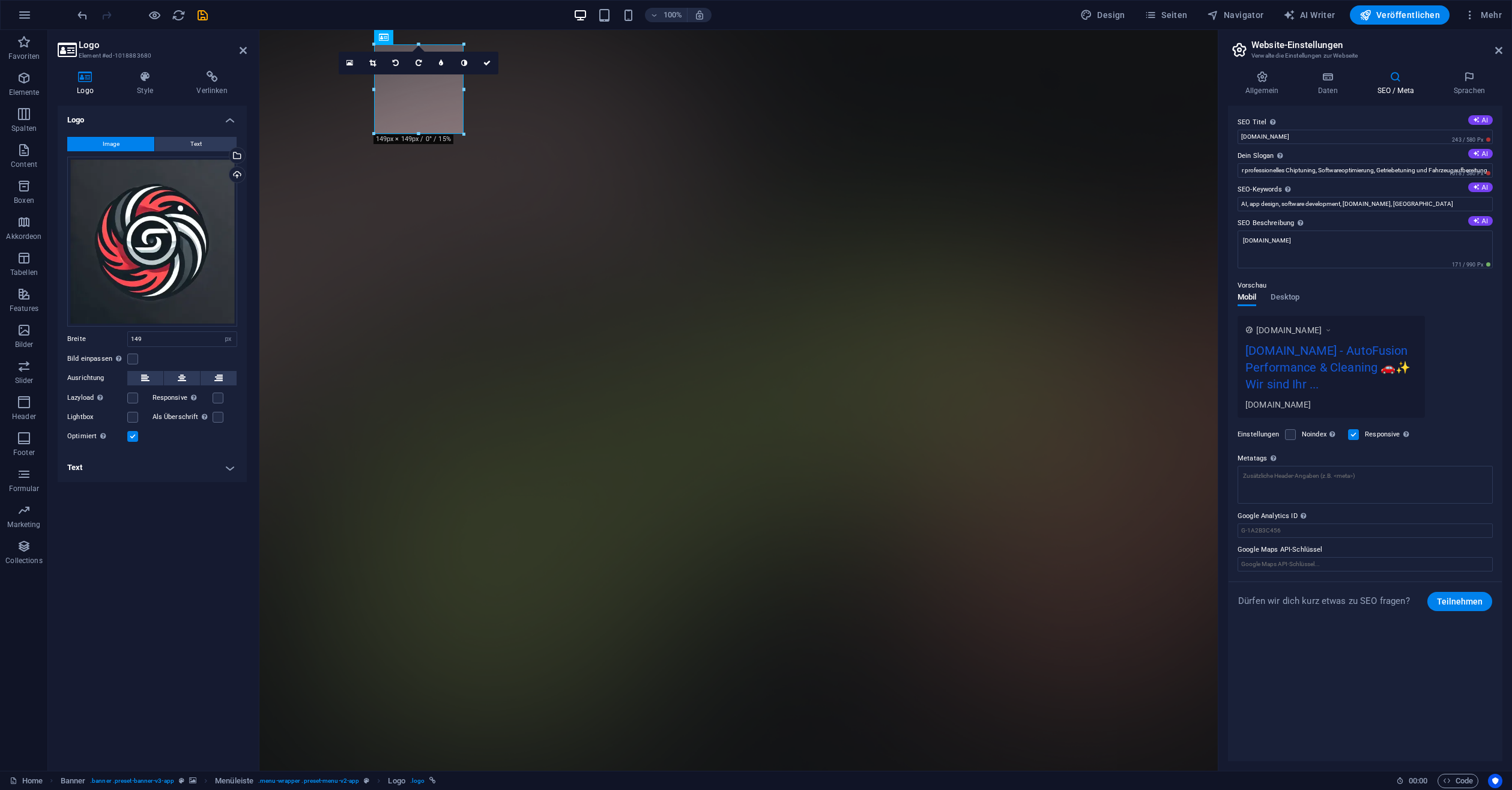
scroll to position [0, 0]
click at [1308, 169] on input "AutoFusion Performance & Cleaning 🚗✨ Wir sind Ihr Ansprechpartner für professio…" at bounding box center [1365, 170] width 255 height 15
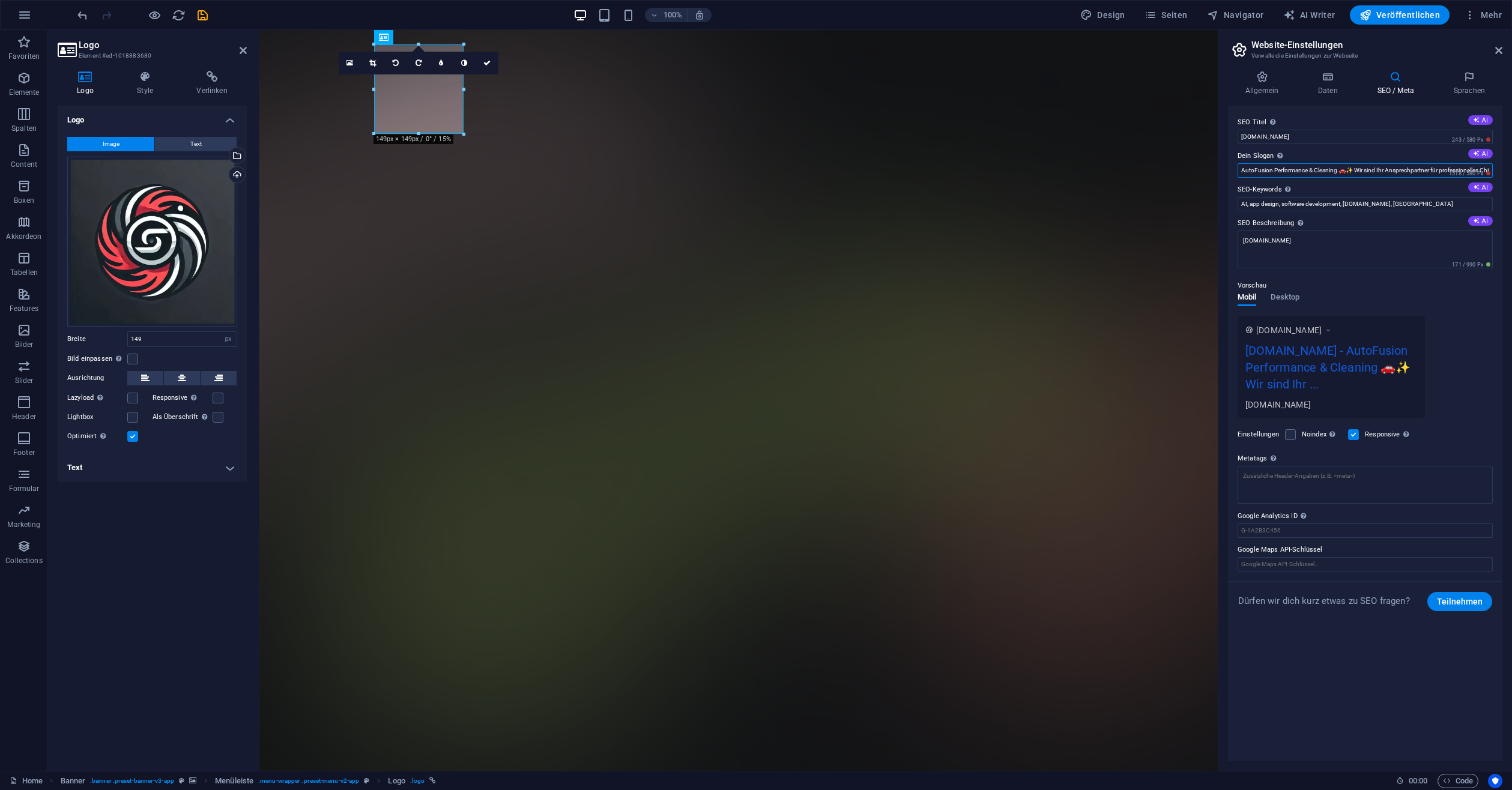
paste input "text"
click at [1374, 172] on input "AutoFusion Performance & Cleaning 🚗✨" at bounding box center [1365, 170] width 255 height 15
type input "AutoFusion Performance & Cleaning 🚗✨"
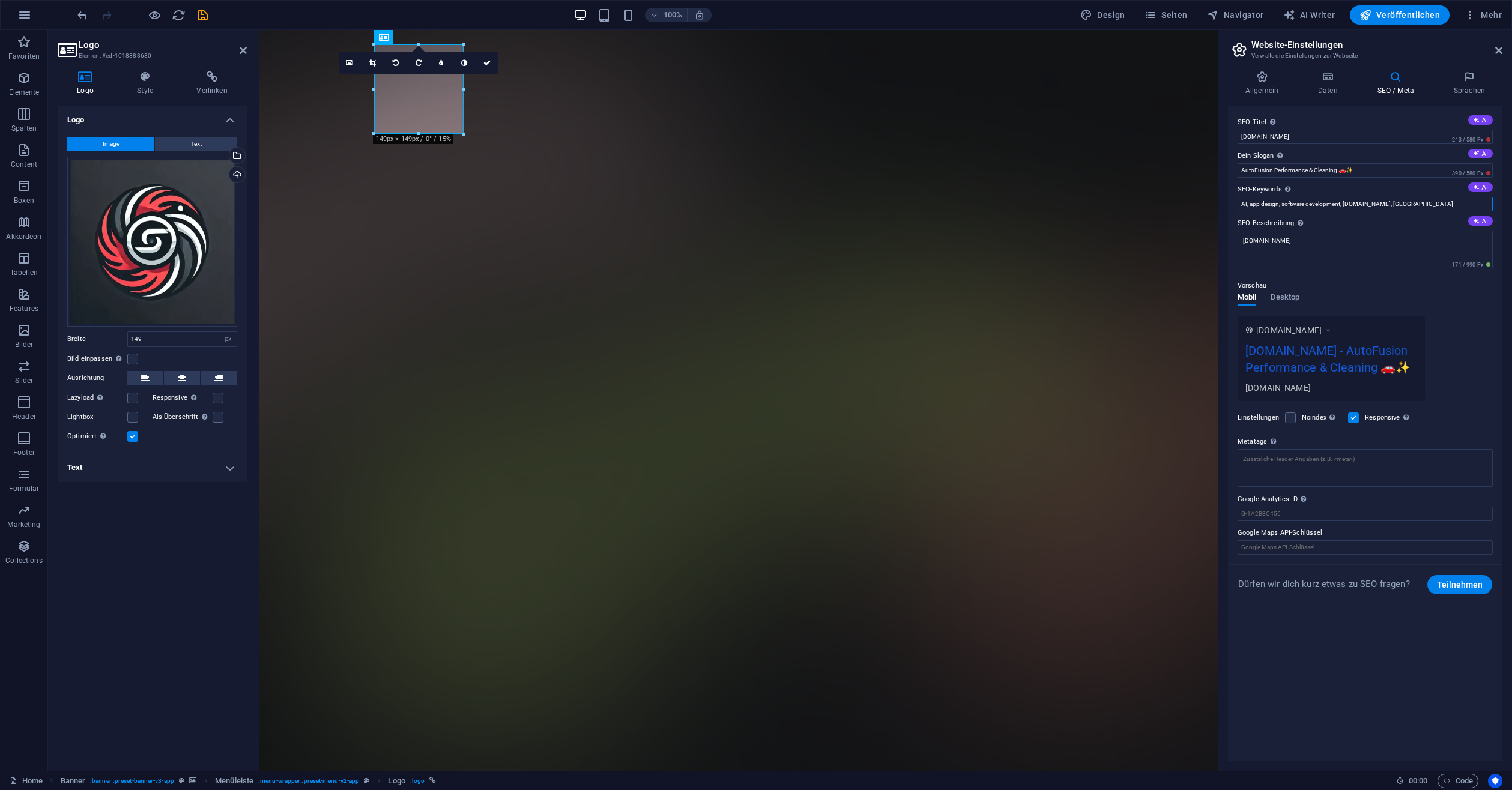
click at [1363, 199] on input "AI, app design, software development, autofusion-performance.de, Berlin" at bounding box center [1365, 204] width 255 height 15
paste input "Softwareoptimierung (Stage 1–3) • Getriebeoptimierung • Hardwaretuning (Einbau …"
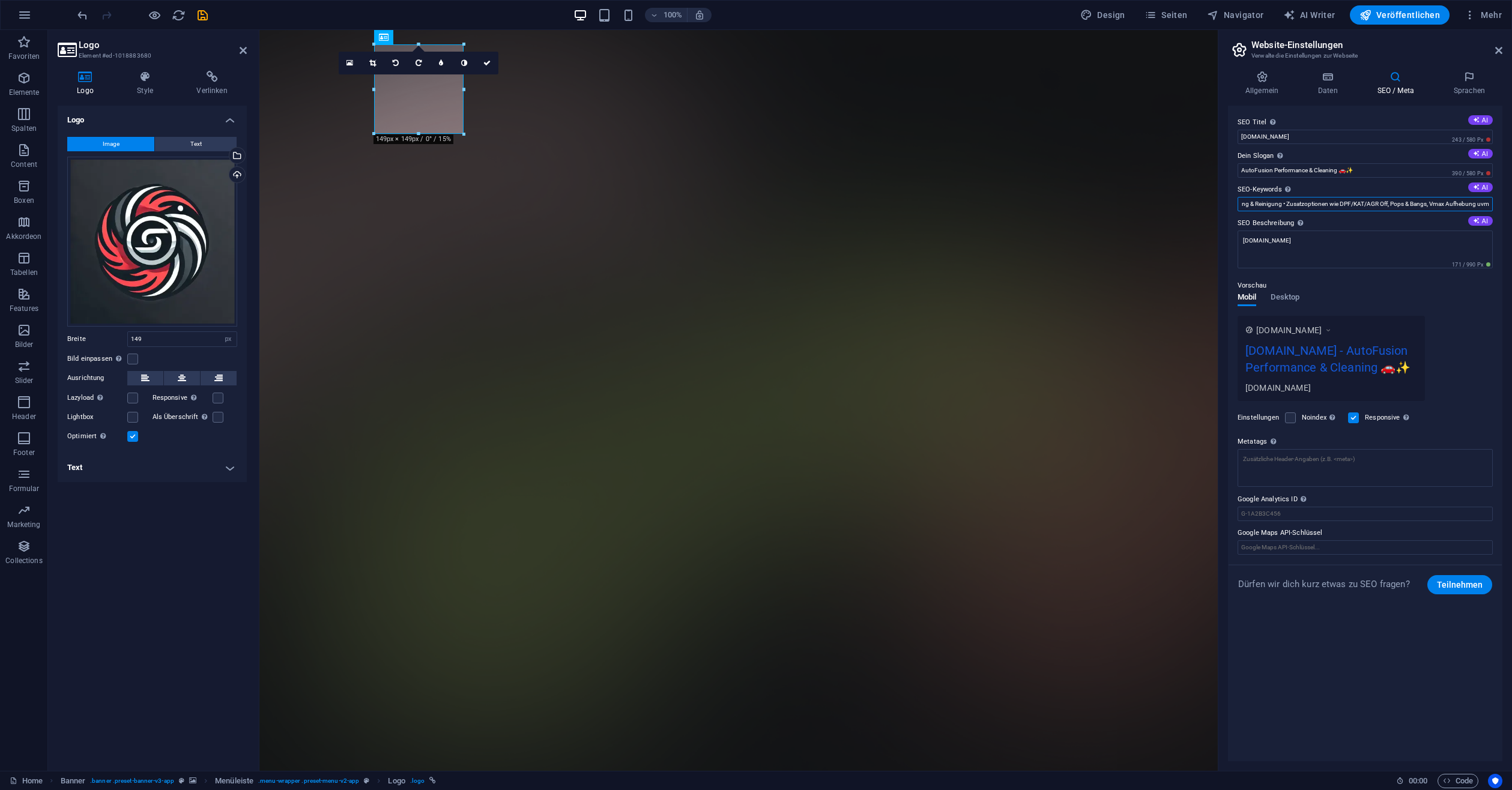
type input "Softwareoptimierung (Stage 1–3) • Getriebeoptimierung • Hardwaretuning (Einbau …"
drag, startPoint x: 1349, startPoint y: 230, endPoint x: 1343, endPoint y: 236, distance: 8.5
click at [1349, 230] on textarea "[DOMAIN_NAME]" at bounding box center [1365, 249] width 255 height 38
click at [1343, 236] on textarea "[DOMAIN_NAME]" at bounding box center [1365, 253] width 255 height 47
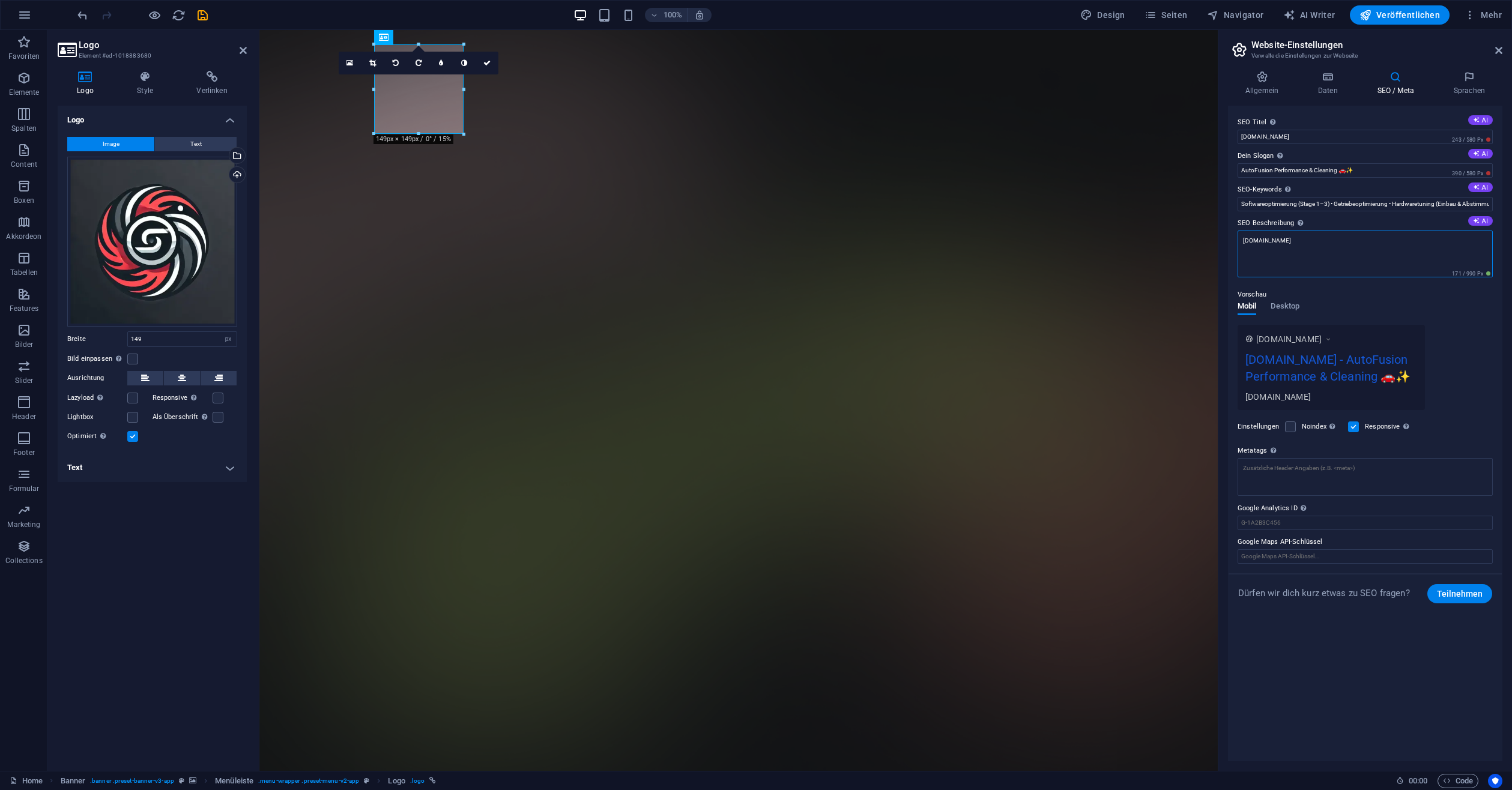
click at [1343, 236] on textarea "[DOMAIN_NAME]" at bounding box center [1365, 253] width 255 height 47
paste textarea "AutoFusion Performance & Cleaning 🚗✨ Wir sind Ihr Ansprechpartner für professio…"
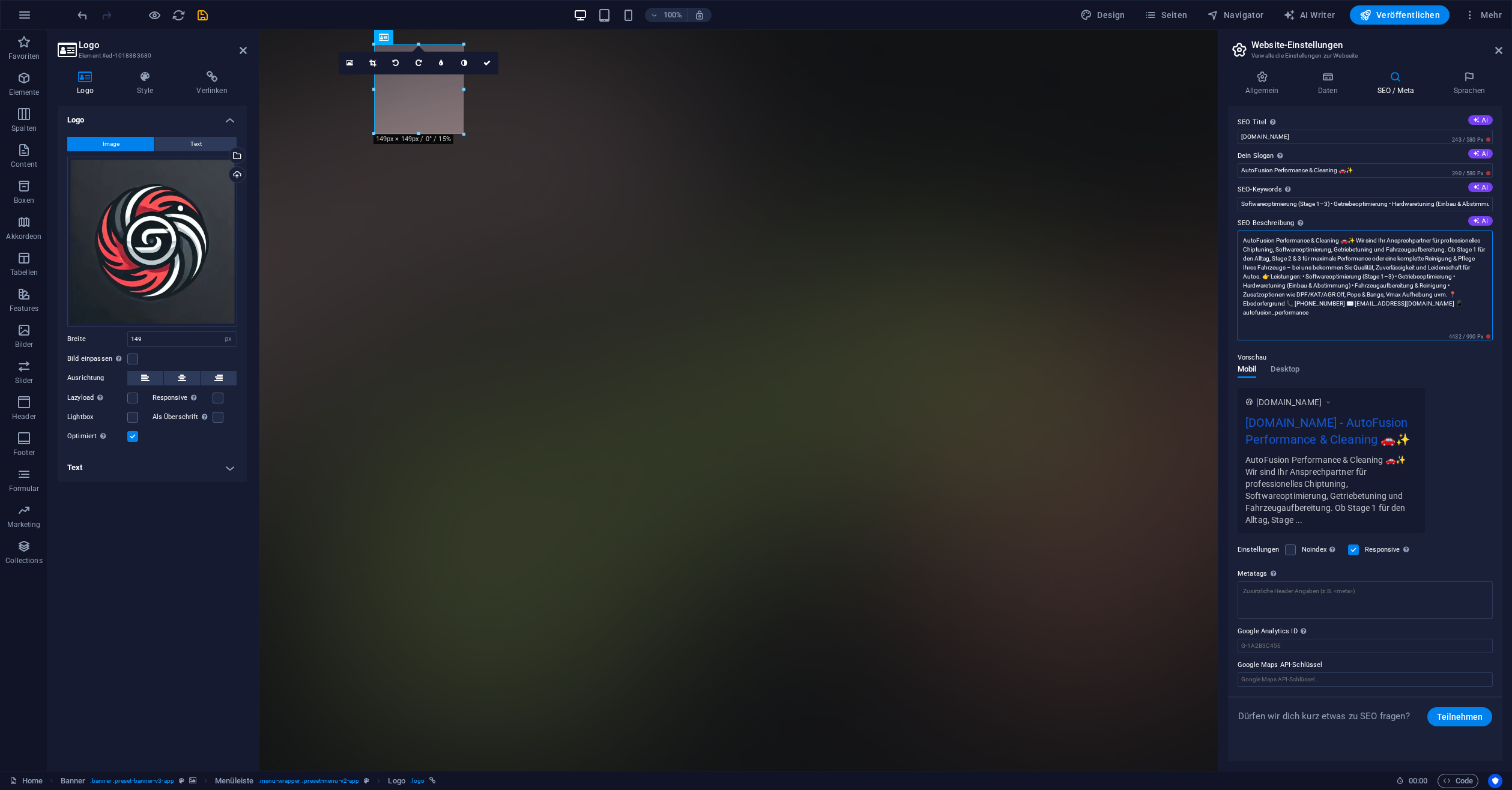
type textarea "AutoFusion Performance & Cleaning 🚗✨ Wir sind Ihr Ansprechpartner für professio…"
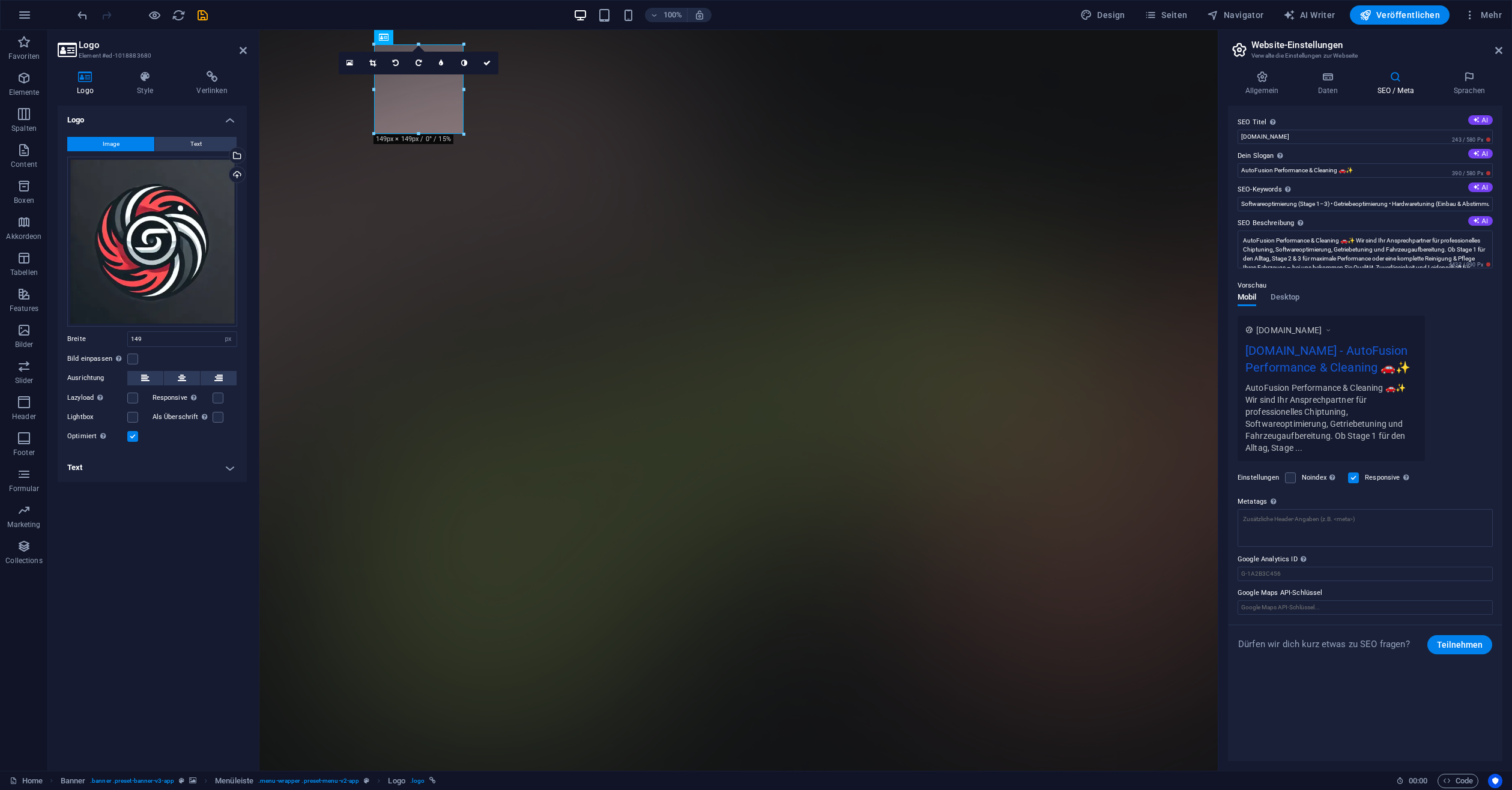
click at [1374, 349] on div "Vorschau Mobil Desktop www.example.com autofusion-performance.de - AutoFusion P…" at bounding box center [1365, 365] width 255 height 192
click at [1288, 294] on span "Desktop" at bounding box center [1285, 298] width 29 height 17
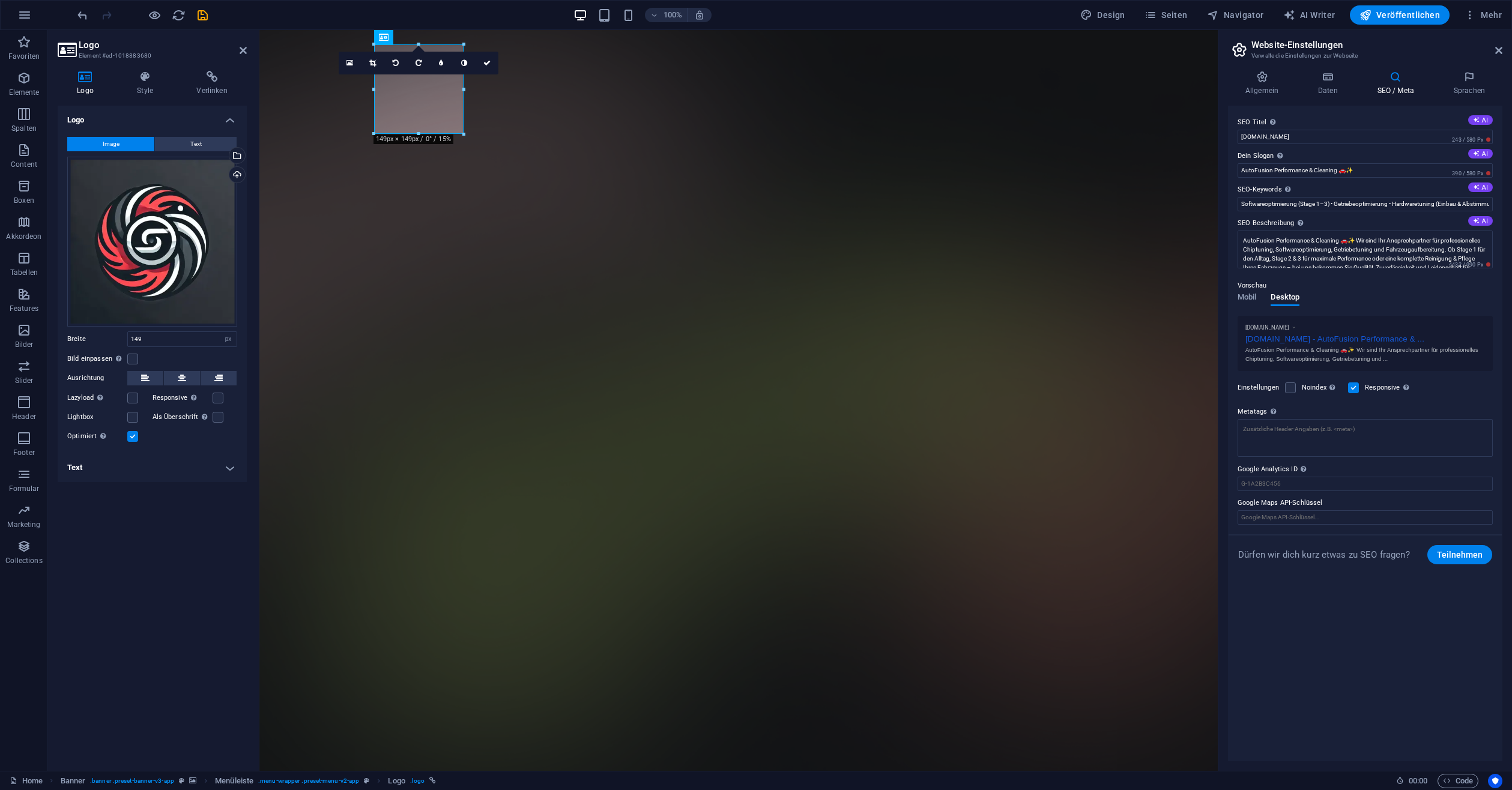
click at [1258, 294] on div "Mobil Desktop" at bounding box center [1268, 304] width 62 height 23
click at [1472, 69] on div "Allgemein Daten SEO / Meta Sprachen Name der Website autofusion-performance.de …" at bounding box center [1365, 416] width 294 height 710
click at [1470, 71] on icon at bounding box center [1470, 76] width 66 height 12
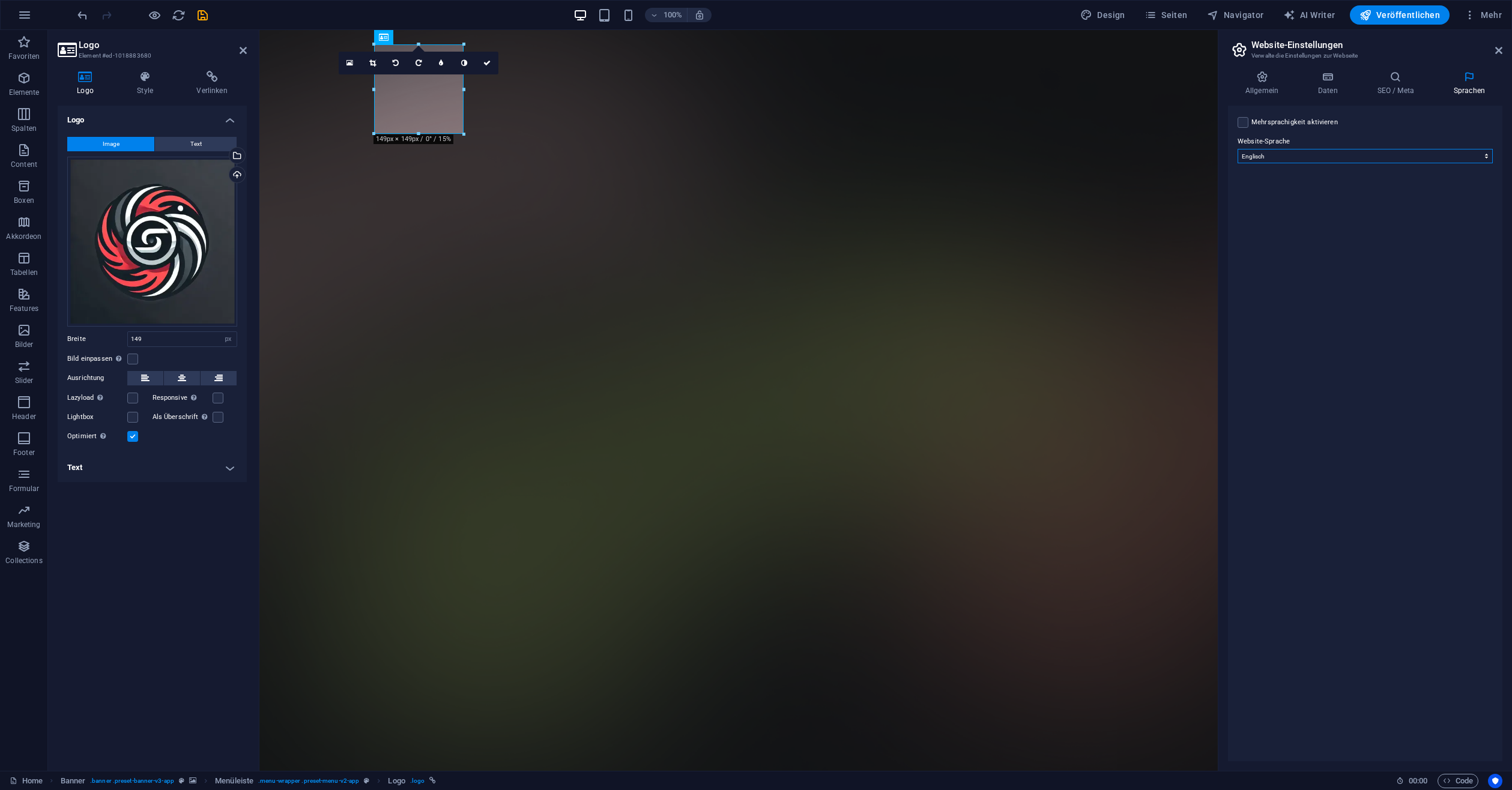
click at [1277, 157] on select "Abchasisch Afar Afrikaans Akan Albanisch Amharisch Arabisch Aragonisch Armenisc…" at bounding box center [1365, 157] width 255 height 15
click at [1238, 149] on select "Abchasisch Afar Afrikaans Akan Albanisch Amharisch Arabisch Aragonisch Armenisc…" at bounding box center [1365, 157] width 255 height 15
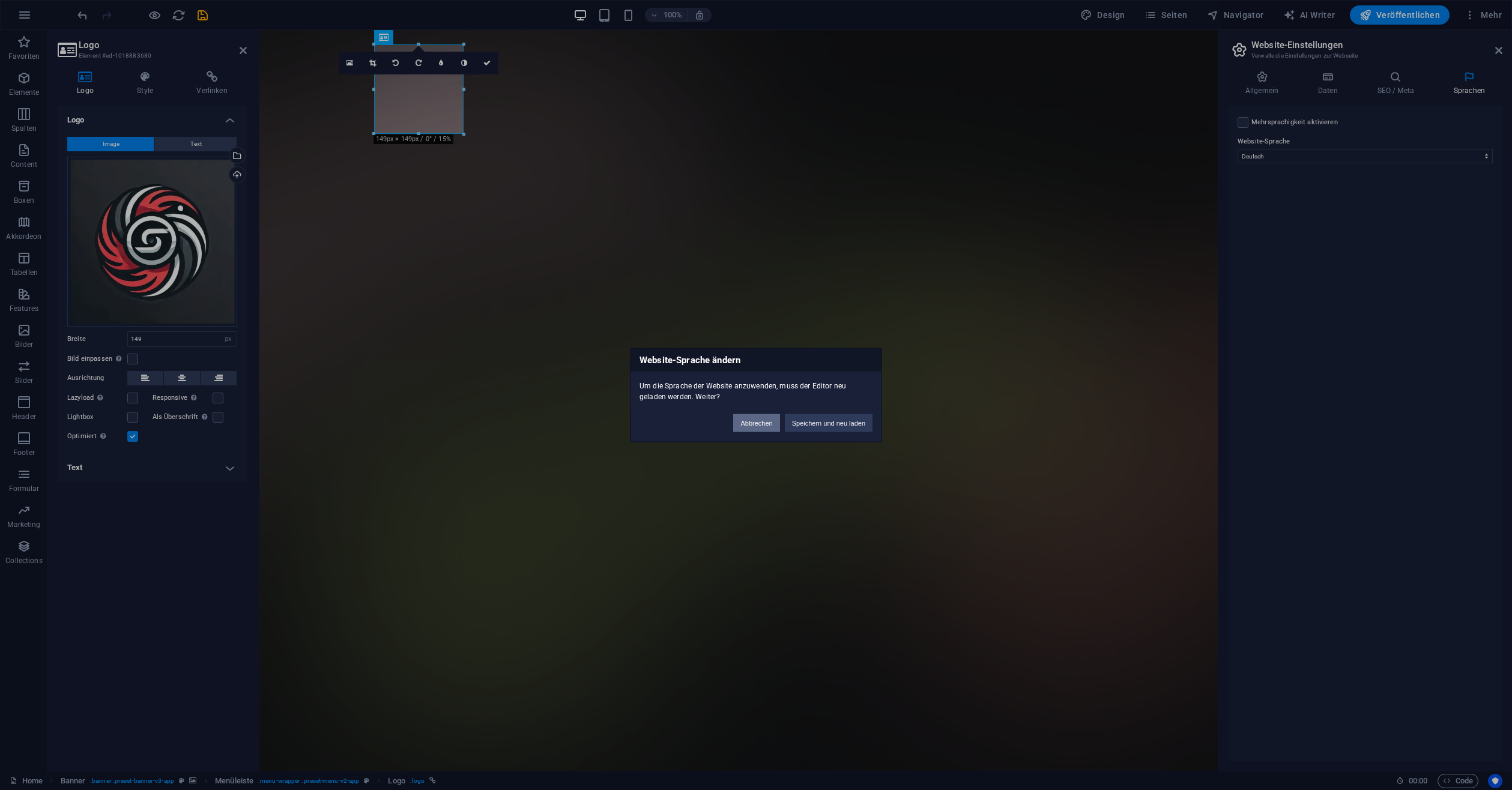
click at [766, 420] on button "Abbrechen" at bounding box center [756, 424] width 46 height 18
select select "33"
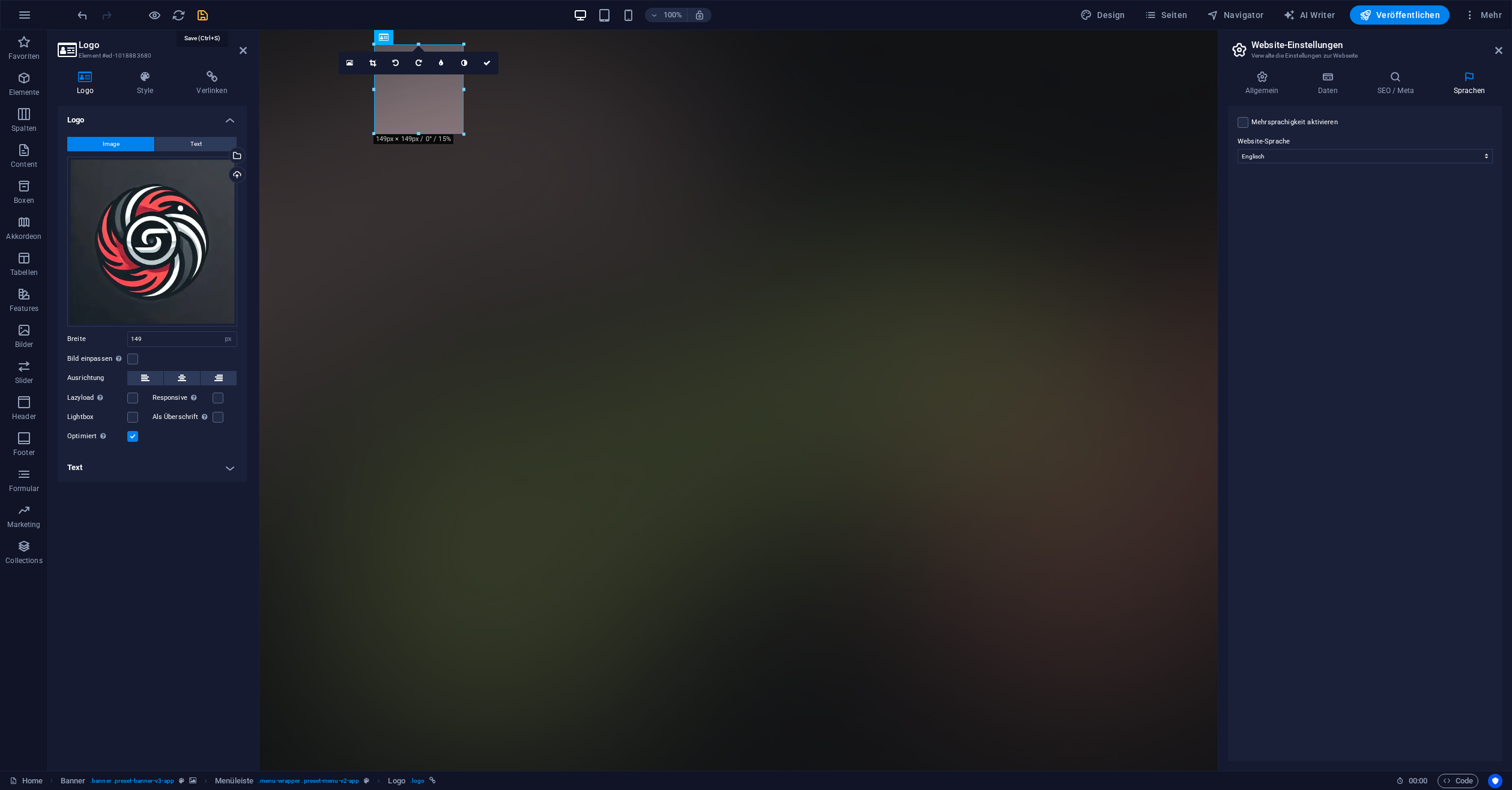
click at [198, 16] on icon "save" at bounding box center [203, 15] width 14 height 14
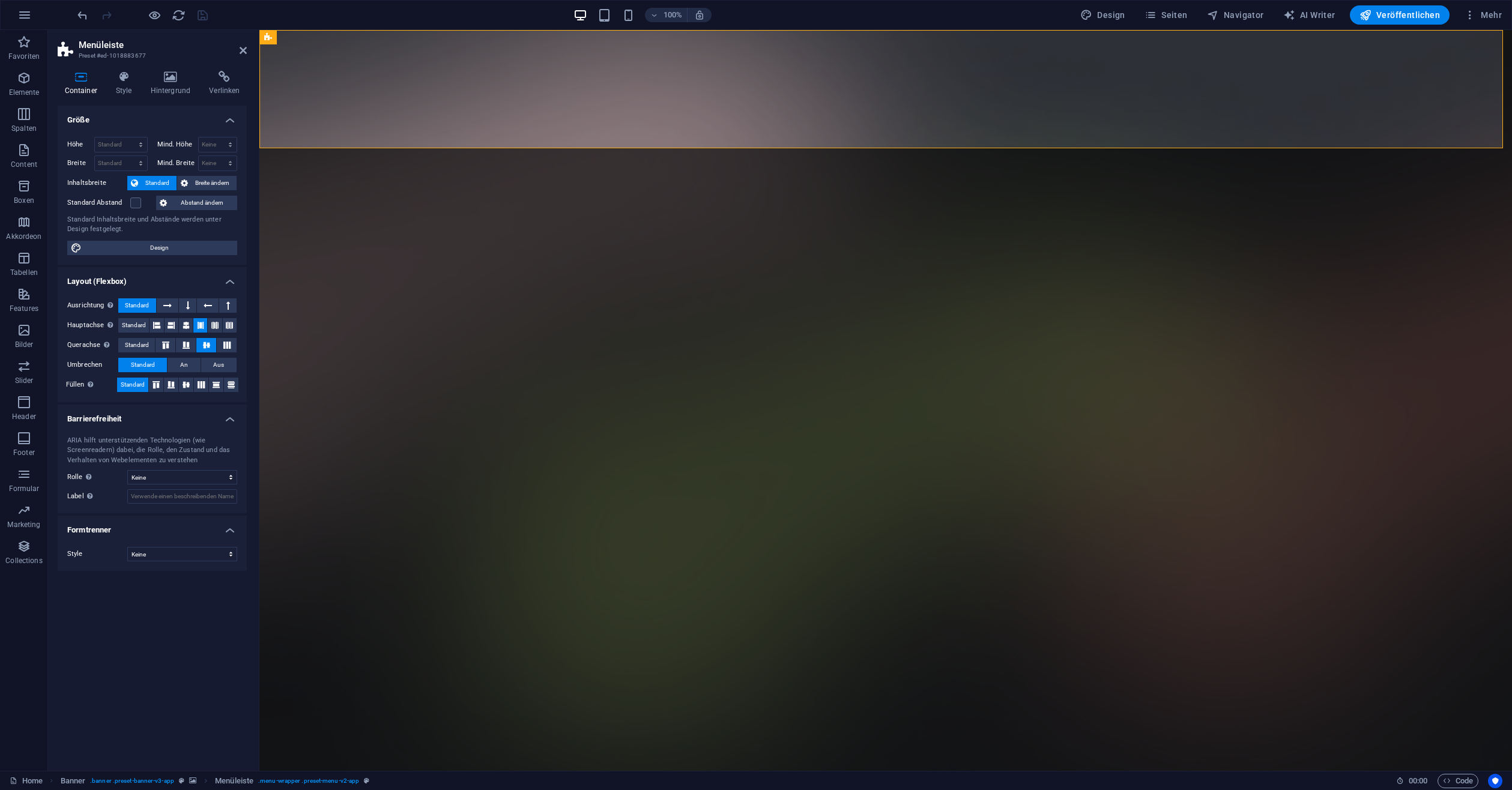
click at [238, 49] on h2 "Menüleiste" at bounding box center [162, 45] width 169 height 11
select select "px"
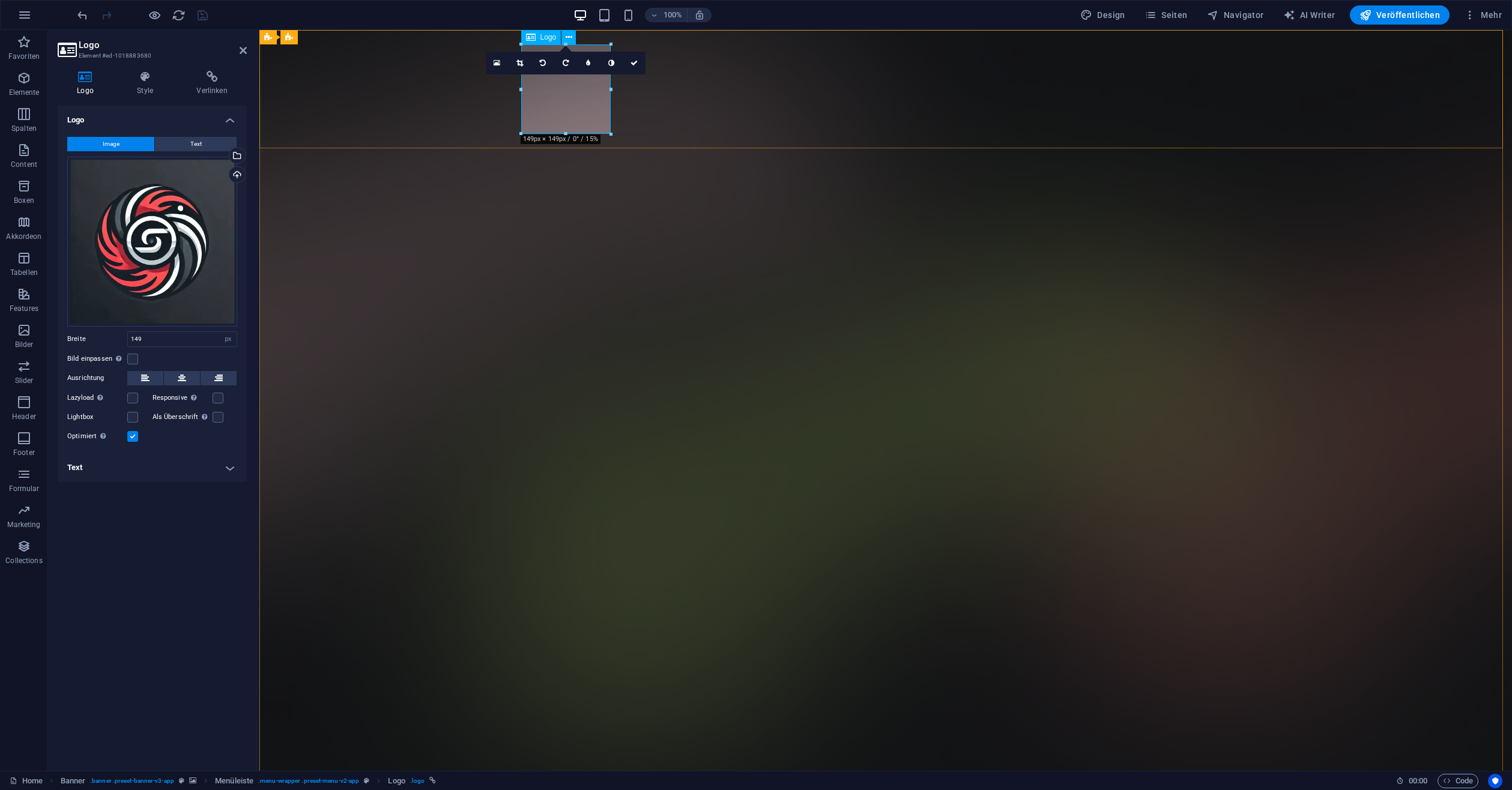
click at [241, 54] on icon at bounding box center [243, 51] width 7 height 9
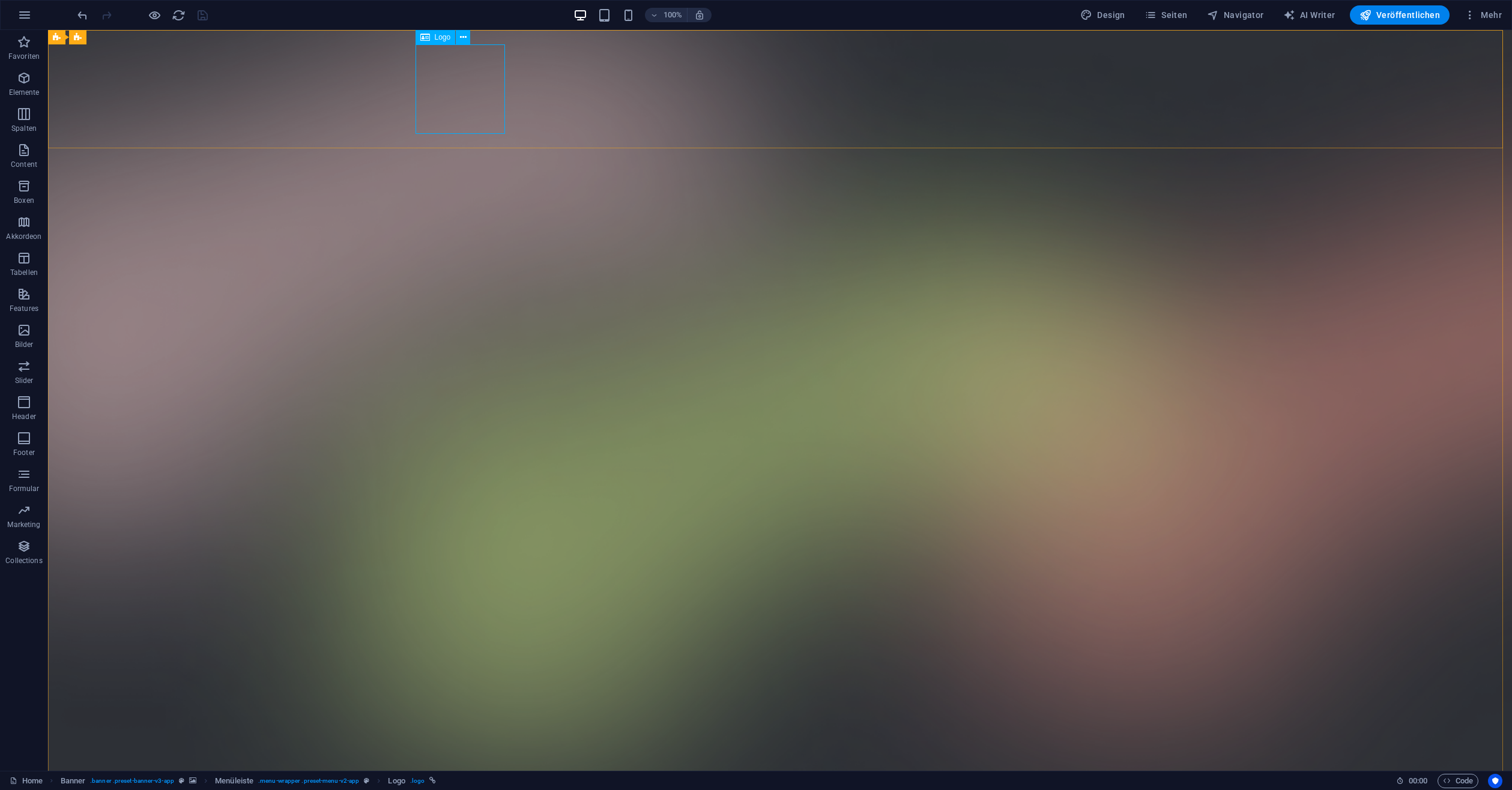
click at [420, 37] on icon at bounding box center [425, 38] width 9 height 15
click at [436, 37] on span "Logo" at bounding box center [443, 38] width 17 height 7
click at [462, 37] on icon at bounding box center [462, 38] width 6 height 13
click at [1111, 18] on span "Design" at bounding box center [1102, 15] width 45 height 12
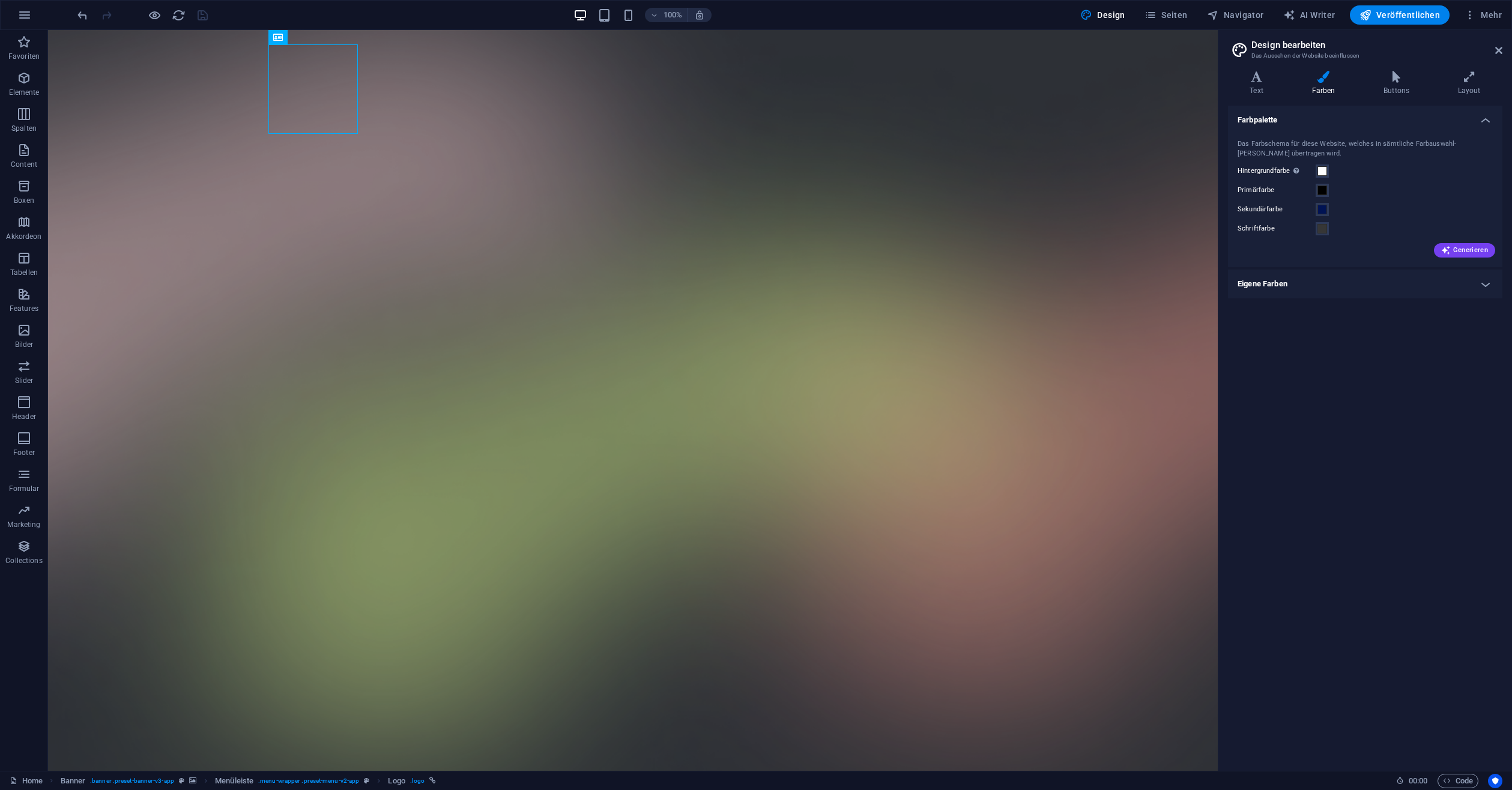
click at [1358, 266] on div "Das Farbschema für diese Website, welches in sämtliche Farbauswahl-Felder übert…" at bounding box center [1365, 197] width 279 height 140
click at [1348, 281] on h4 "Eigene Farben" at bounding box center [1365, 284] width 274 height 29
click at [1348, 281] on h4 "Eigene Farben" at bounding box center [1365, 280] width 274 height 21
click at [1471, 132] on div "Das Farbschema für diese Website, welches in sämtliche Farbauswahl-Felder übert…" at bounding box center [1365, 197] width 279 height 140
click at [1471, 122] on h4 "Farbpalette" at bounding box center [1365, 116] width 274 height 21
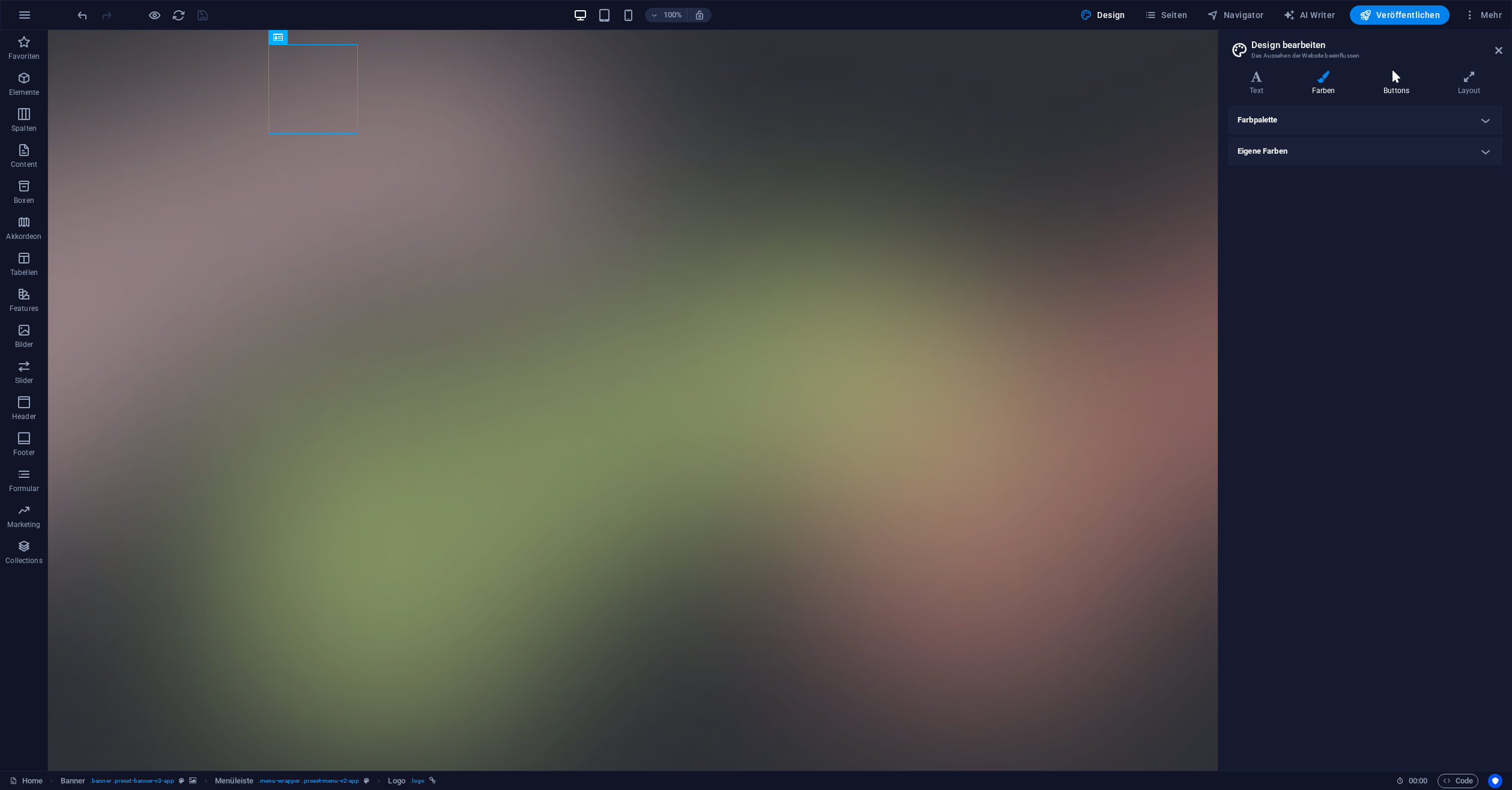
click at [1419, 87] on h4 "Buttons" at bounding box center [1399, 83] width 75 height 25
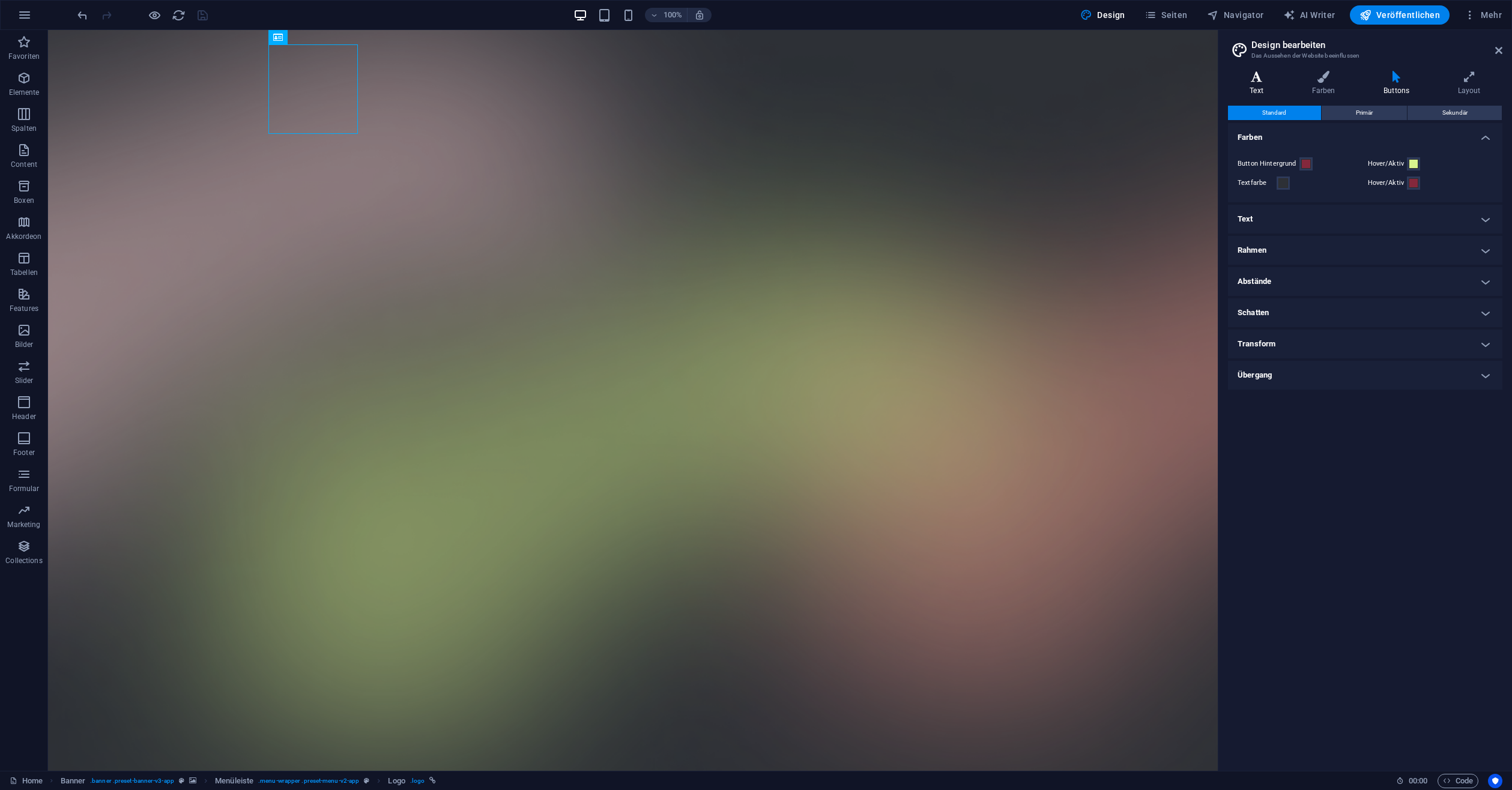
click at [1244, 84] on h4 "Text" at bounding box center [1258, 83] width 62 height 25
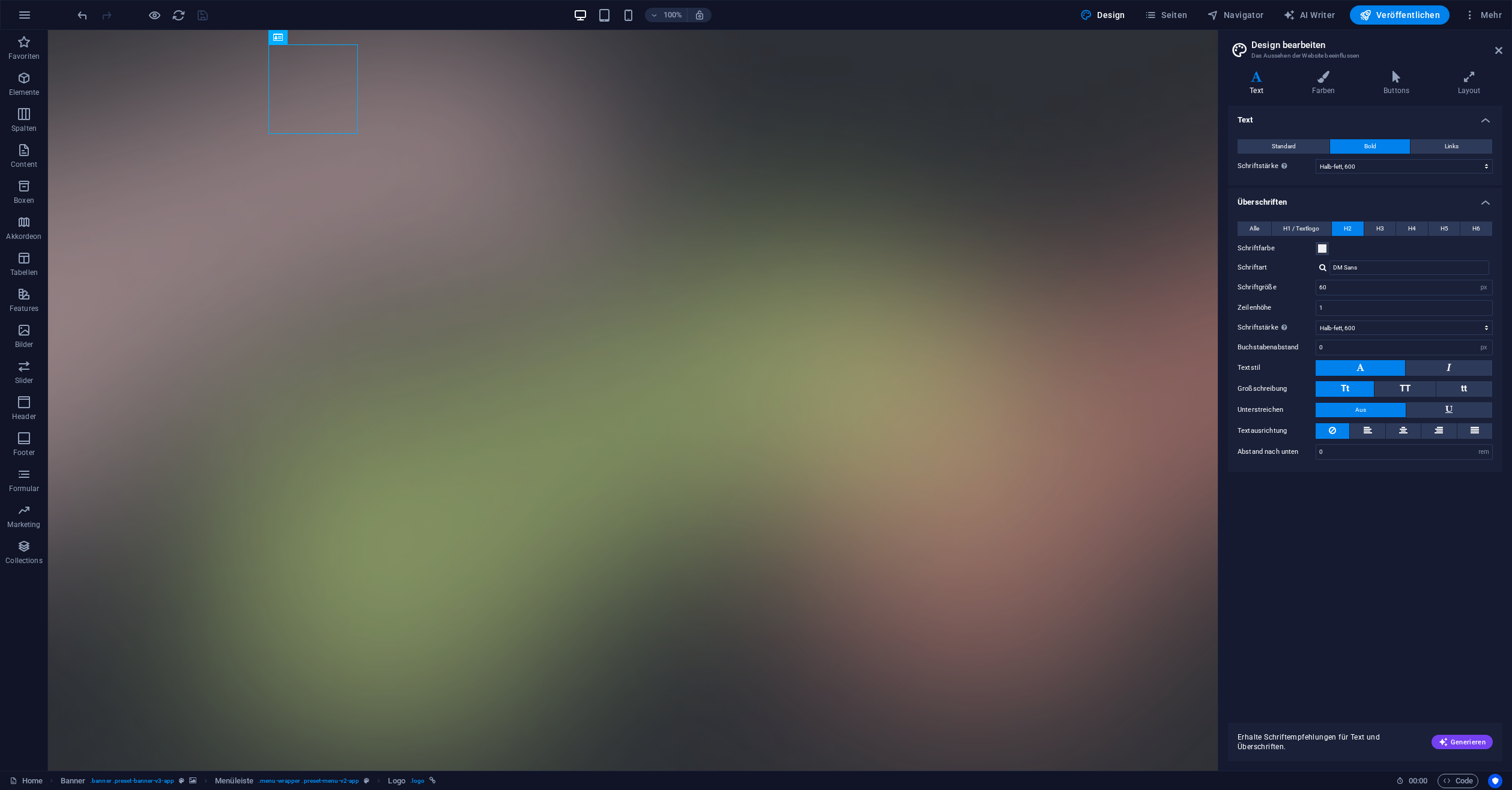
click at [1496, 44] on h2 "Design bearbeiten" at bounding box center [1377, 45] width 251 height 11
click at [1485, 7] on button "Mehr" at bounding box center [1483, 15] width 48 height 19
click at [1462, 43] on h6 "Website-Einstellungen" at bounding box center [1453, 46] width 76 height 15
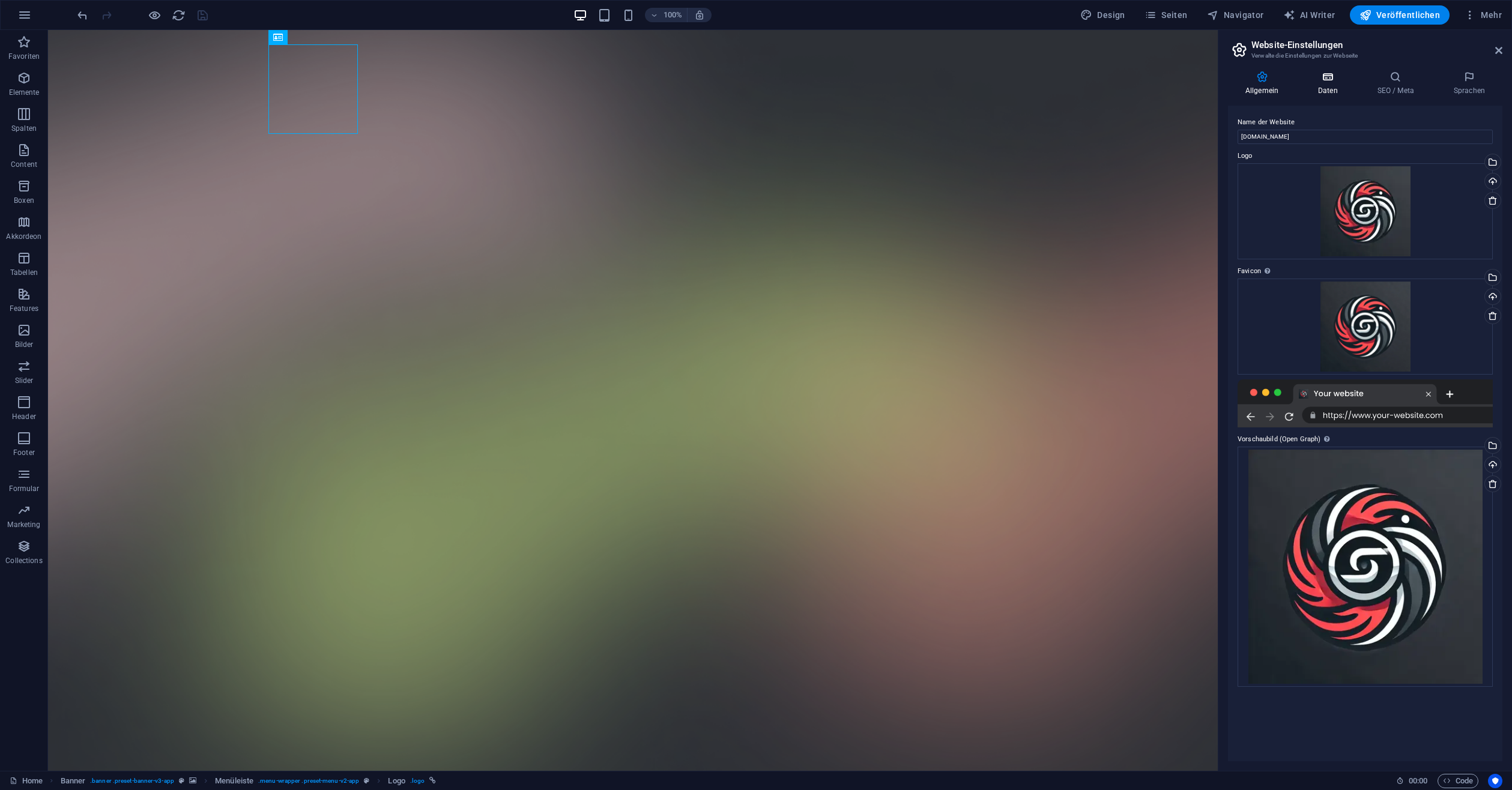
click at [1326, 75] on icon at bounding box center [1327, 76] width 54 height 12
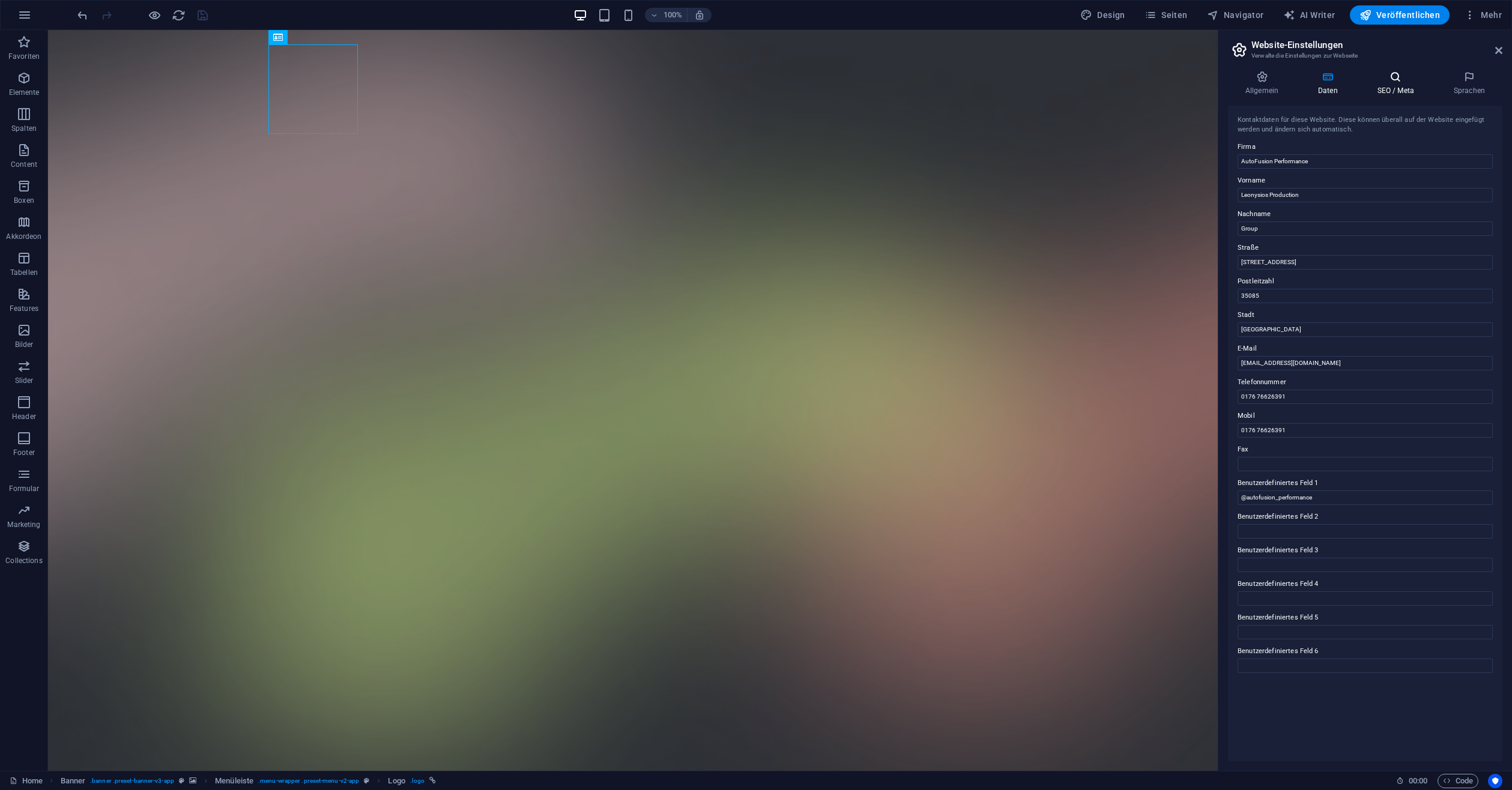
click at [1382, 78] on icon at bounding box center [1396, 76] width 72 height 12
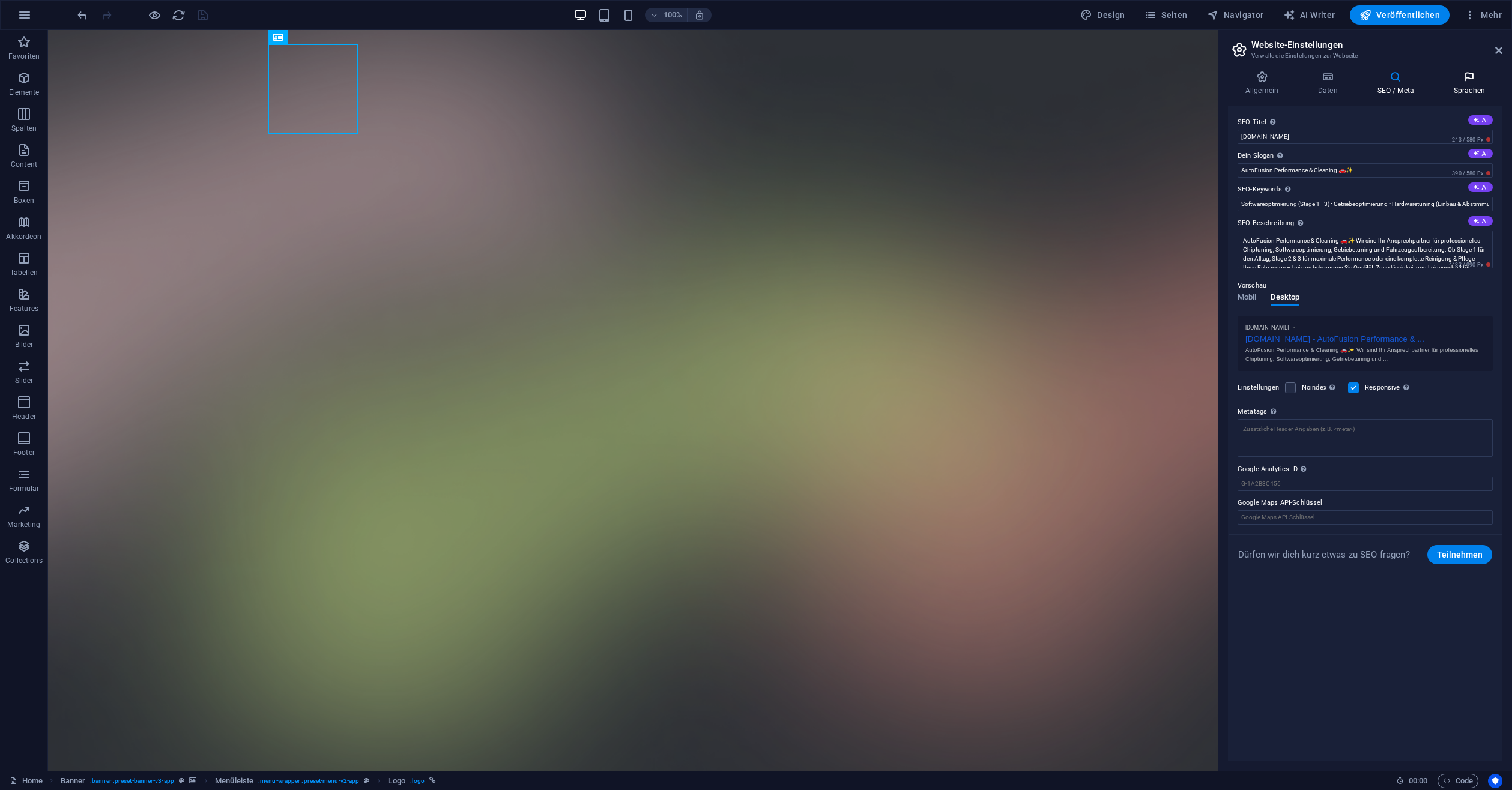
click at [1455, 81] on icon at bounding box center [1470, 76] width 66 height 12
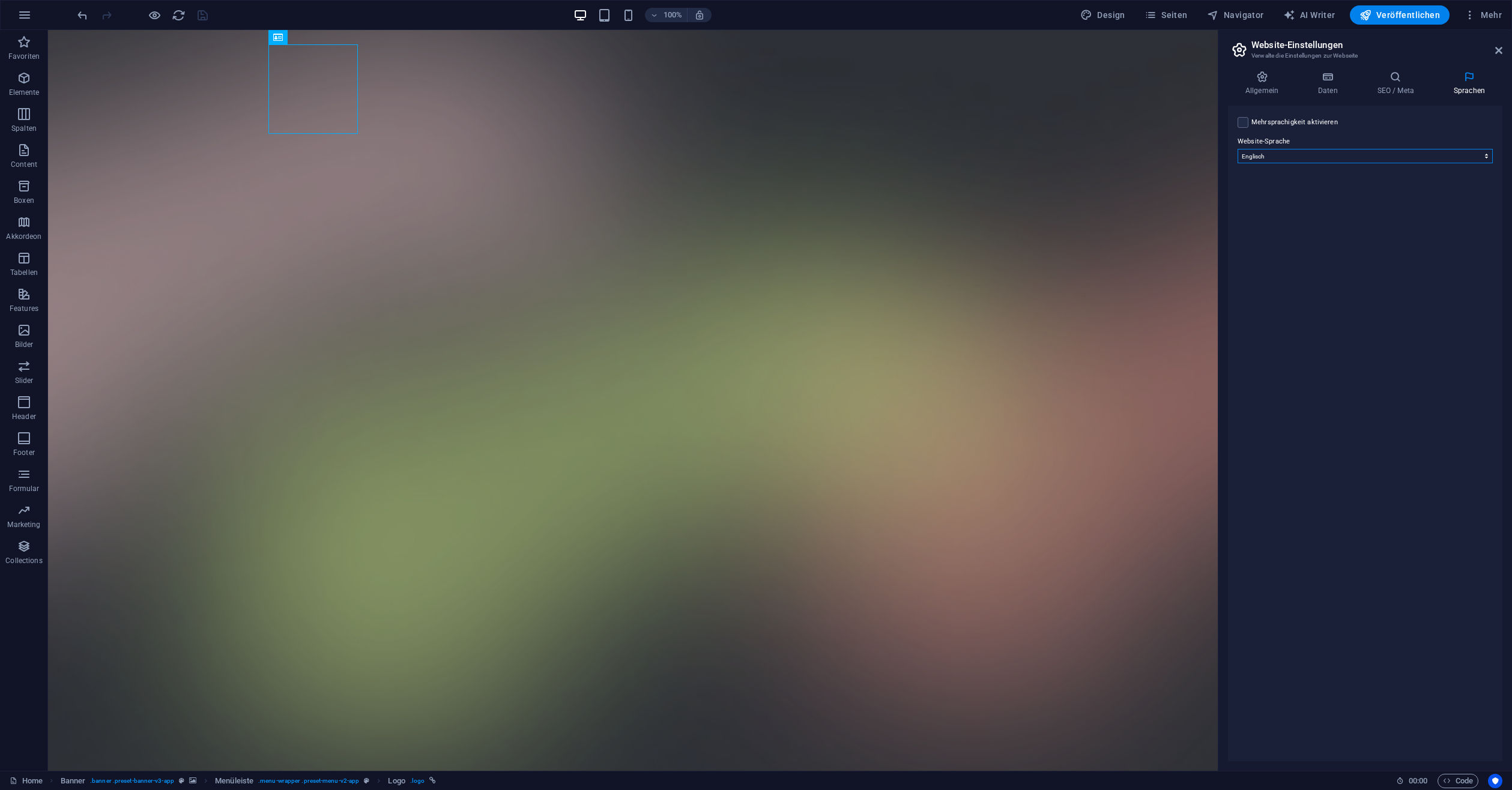
click at [1308, 159] on select "Abchasisch Afar Afrikaans Akan Albanisch Amharisch Arabisch Aragonisch Armenisc…" at bounding box center [1365, 157] width 255 height 15
select select "31"
click at [1238, 149] on select "Abchasisch Afar Afrikaans Akan Albanisch Amharisch Arabisch Aragonisch Armenisc…" at bounding box center [1365, 157] width 255 height 15
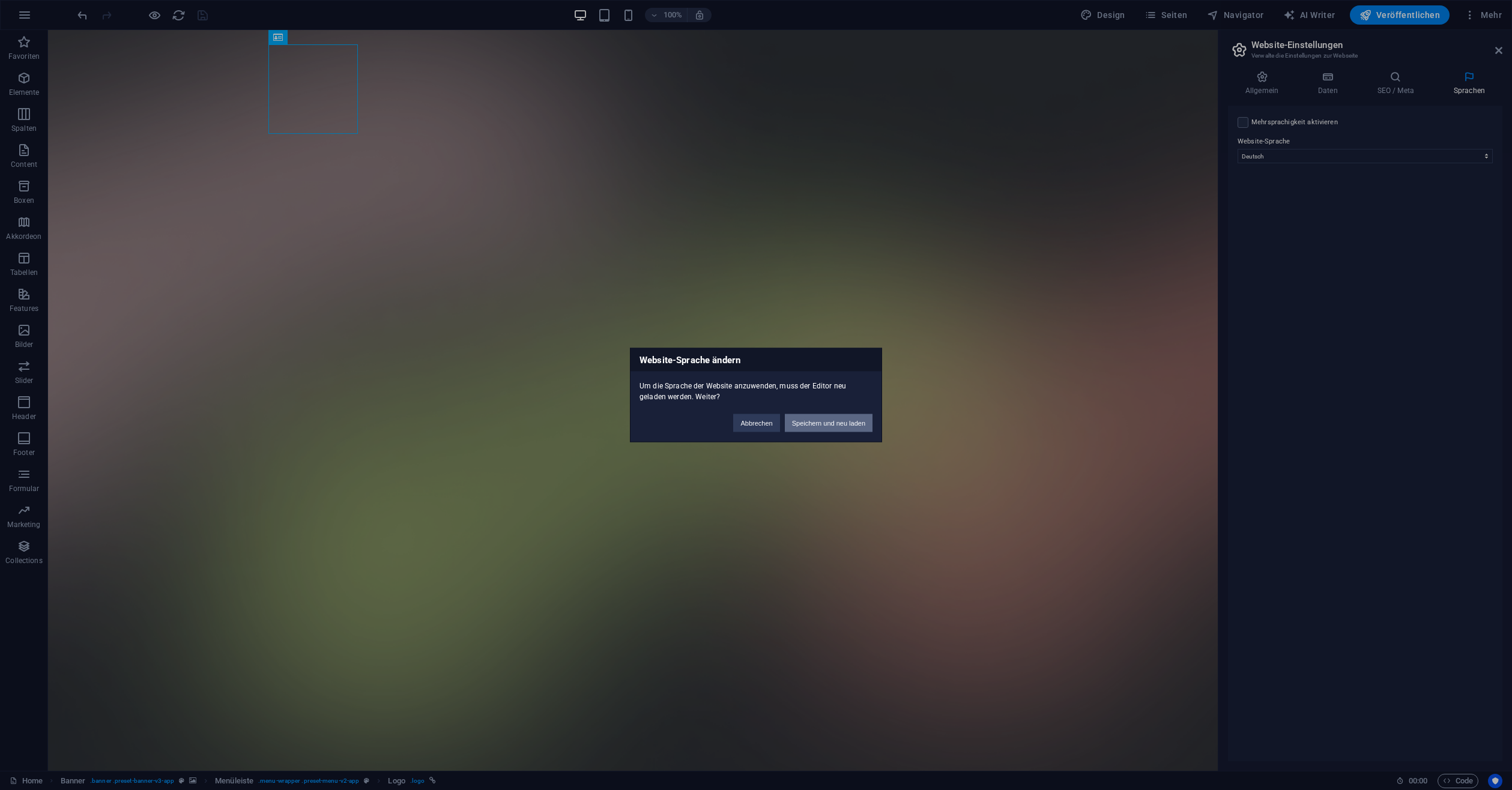
click at [814, 424] on button "Speichern und neu laden" at bounding box center [828, 424] width 87 height 18
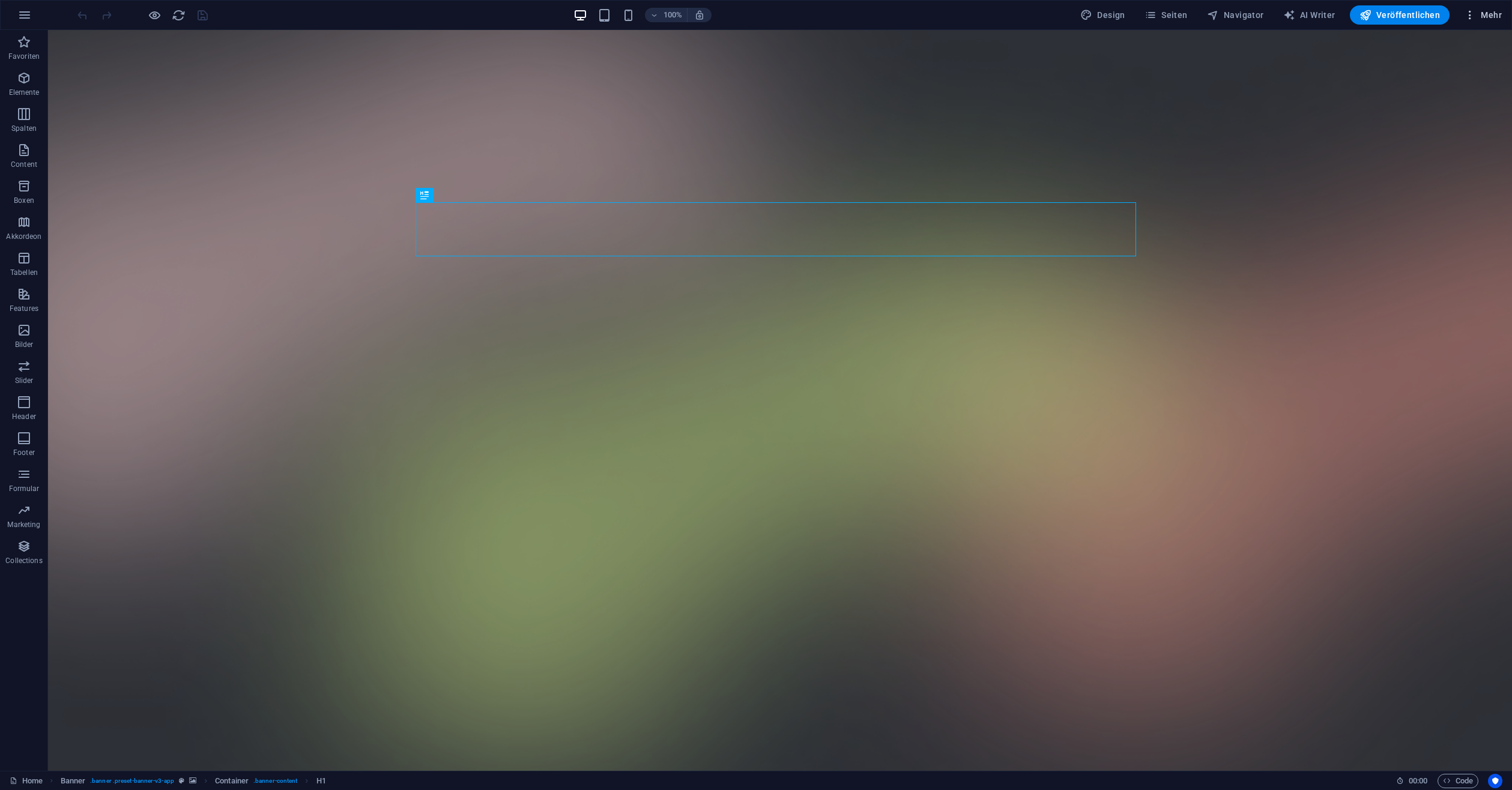
click at [1483, 13] on span "Mehr" at bounding box center [1483, 15] width 38 height 12
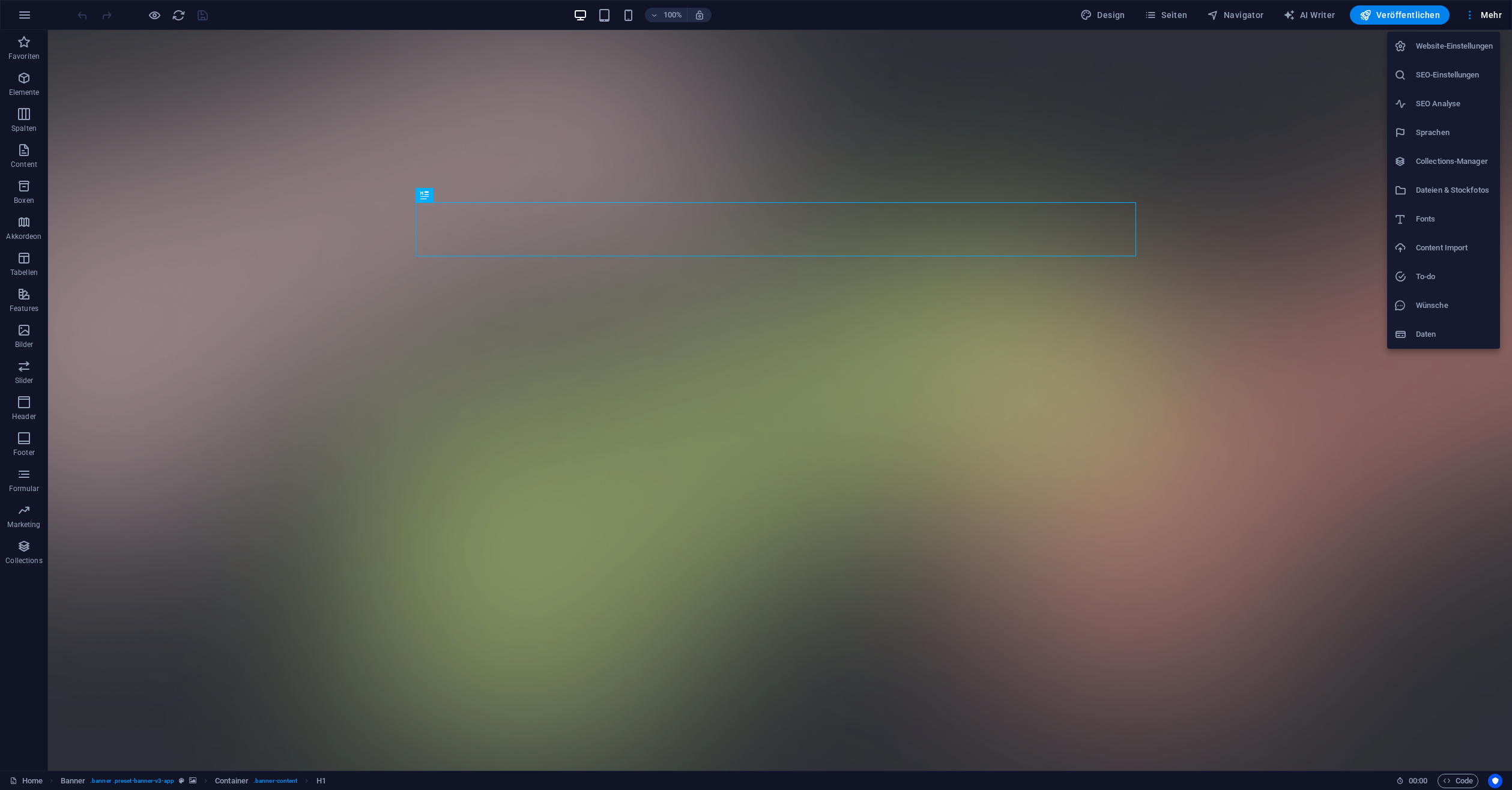
click at [1482, 14] on div at bounding box center [756, 395] width 1512 height 790
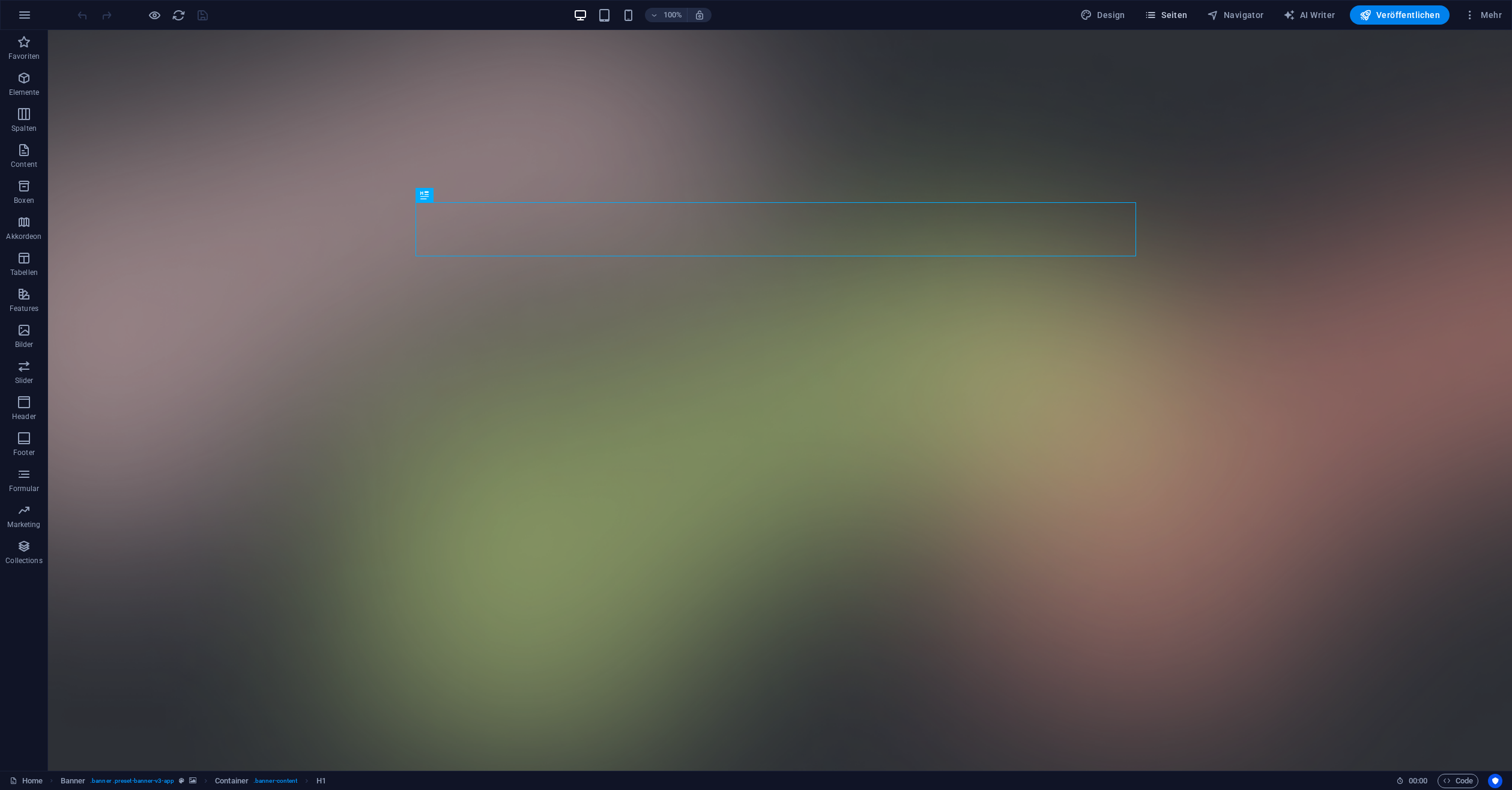
click at [1179, 17] on span "Seiten" at bounding box center [1166, 15] width 43 height 12
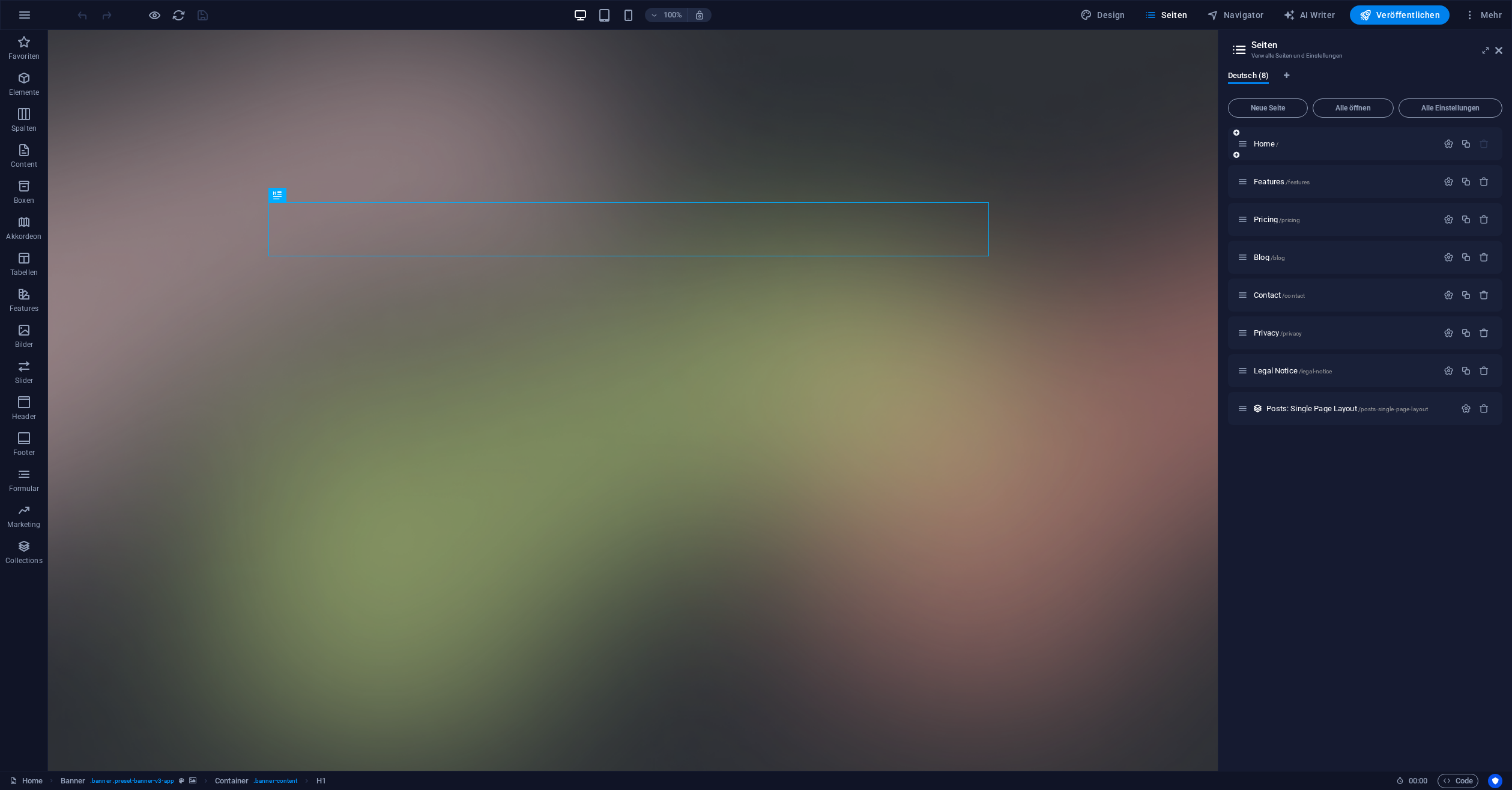
click at [1260, 135] on div "Home /" at bounding box center [1365, 144] width 274 height 33
click at [1262, 142] on span "Home /" at bounding box center [1265, 144] width 25 height 9
click at [1281, 185] on span "Features /features" at bounding box center [1281, 181] width 56 height 9
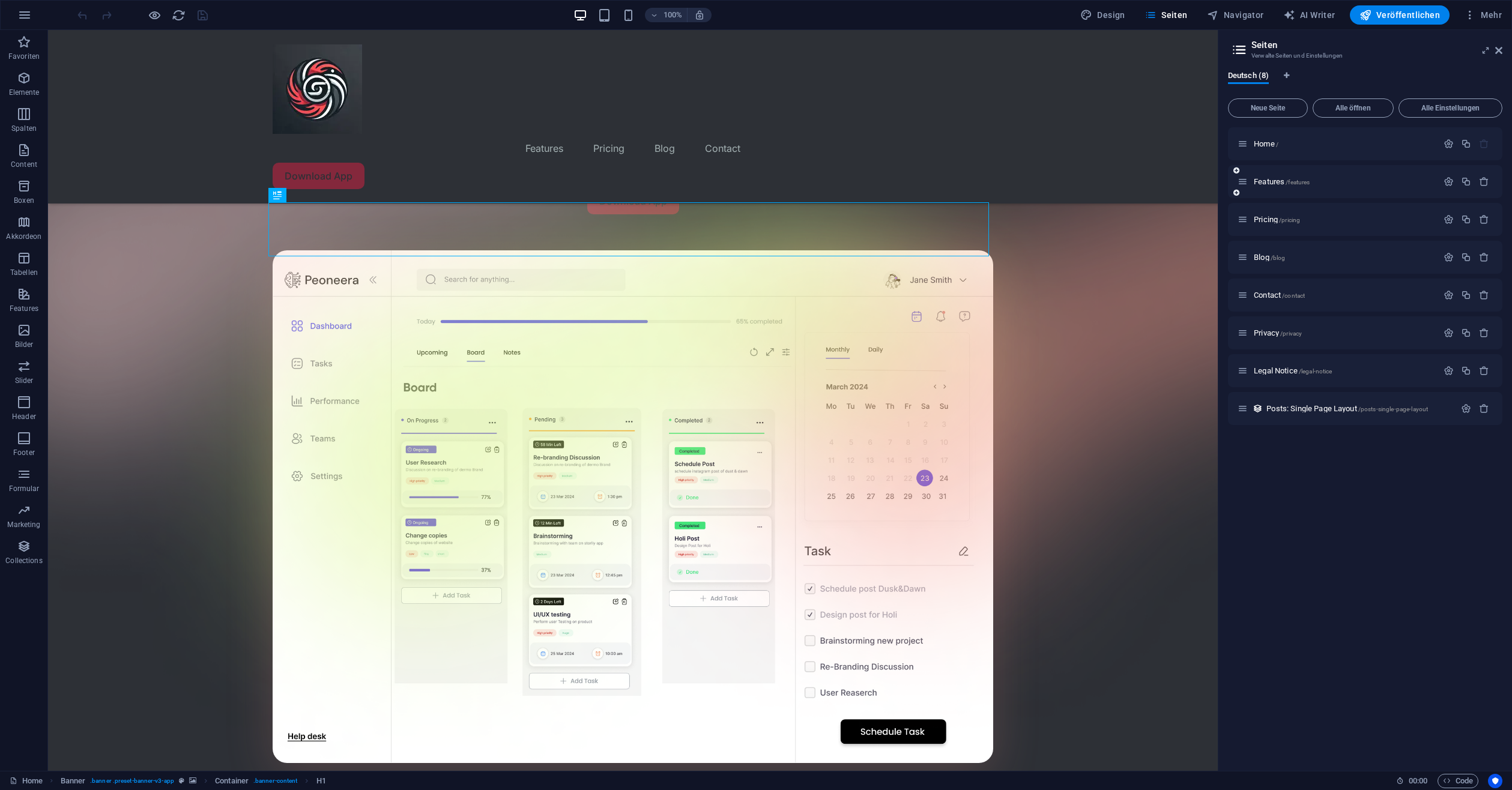
click at [1281, 183] on div "Features /features" at bounding box center [1365, 181] width 274 height 33
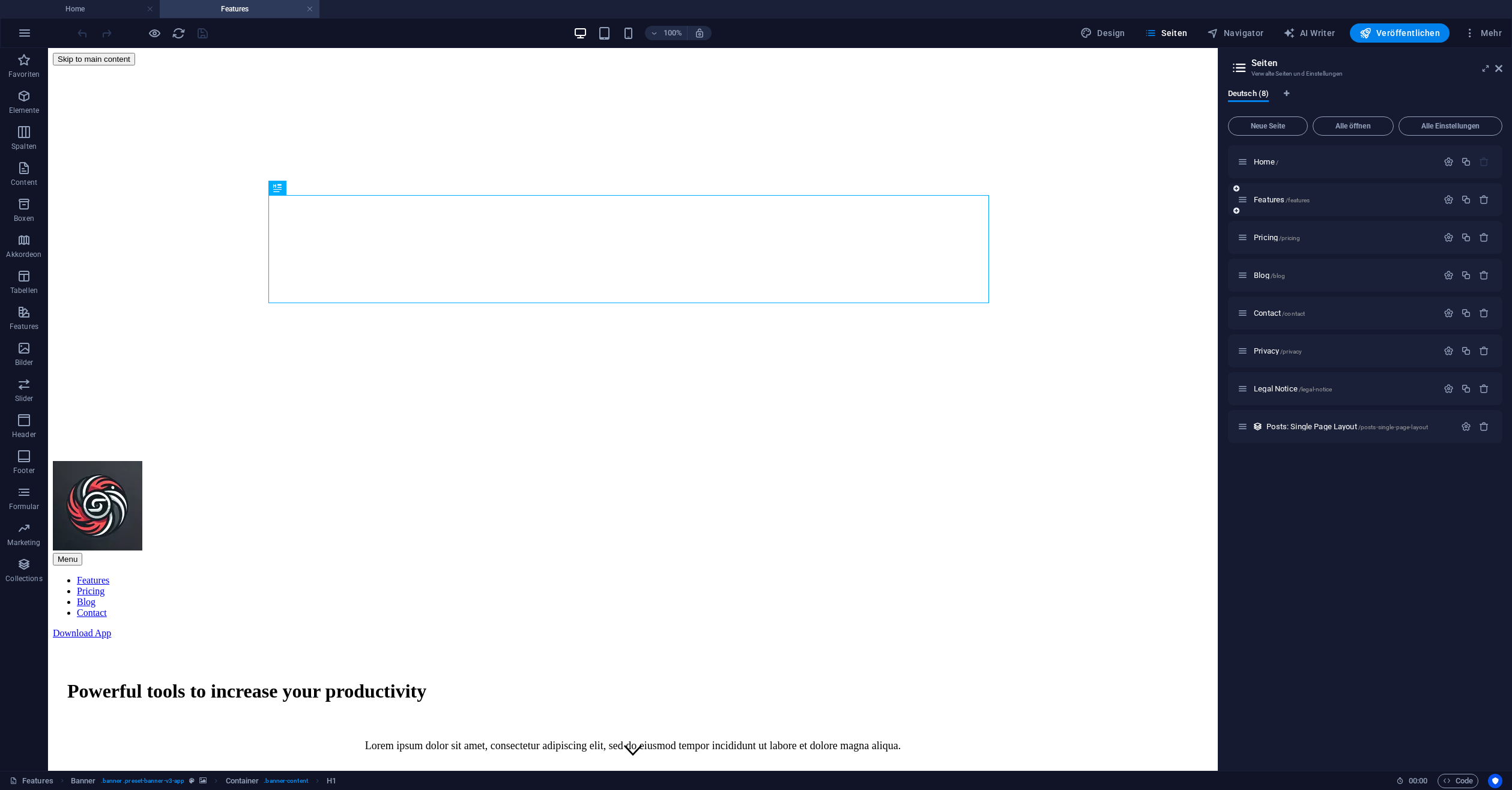
drag, startPoint x: 1348, startPoint y: 203, endPoint x: 1355, endPoint y: 199, distance: 8.1
click at [1349, 203] on div "Features /features" at bounding box center [1337, 199] width 200 height 14
click at [1357, 197] on p "Features /features" at bounding box center [1343, 200] width 180 height 7
click at [1448, 197] on icon "button" at bounding box center [1448, 199] width 10 height 10
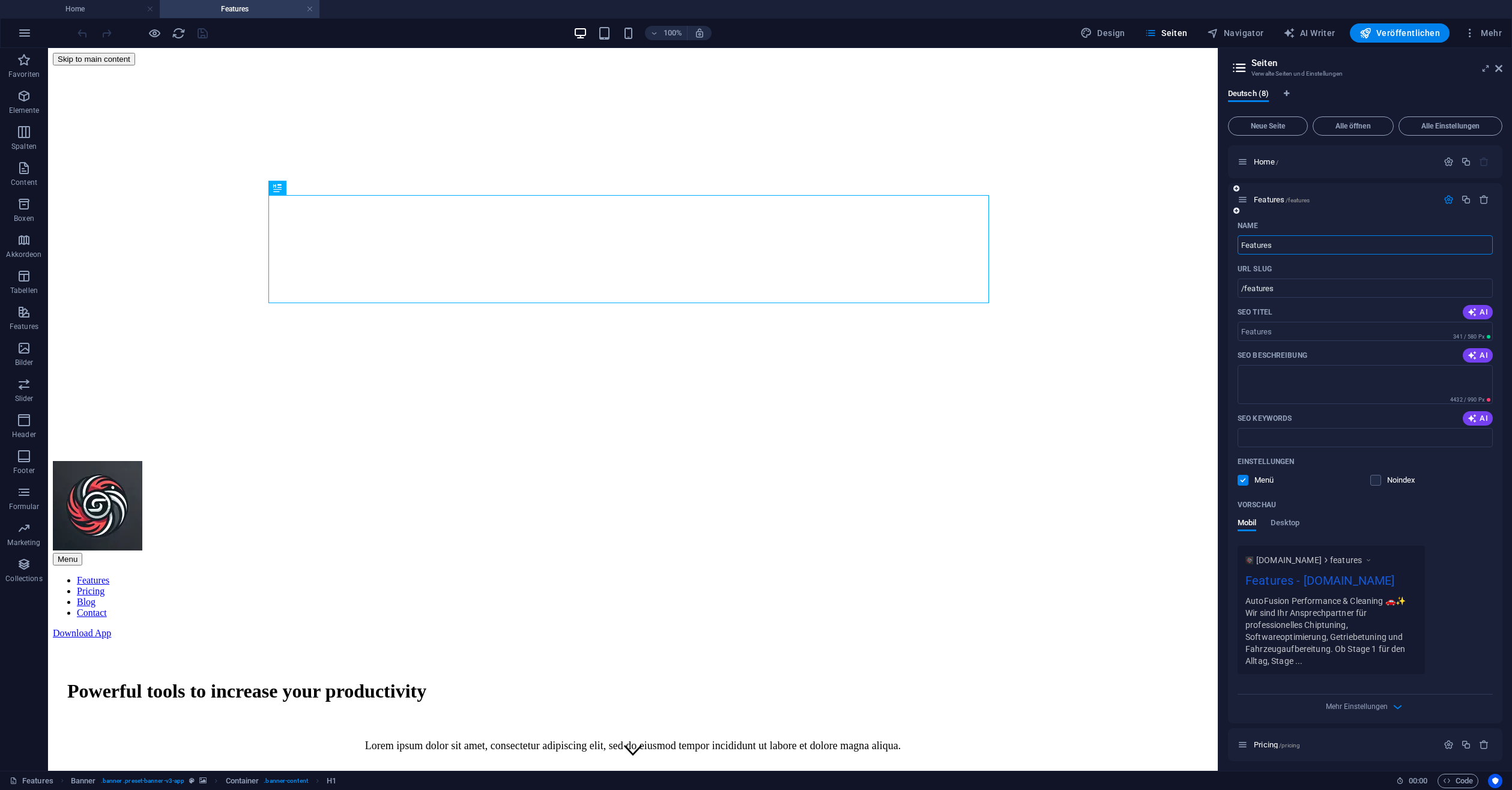
click at [1314, 236] on input "Features" at bounding box center [1365, 245] width 255 height 19
type input "An"
type input "/an"
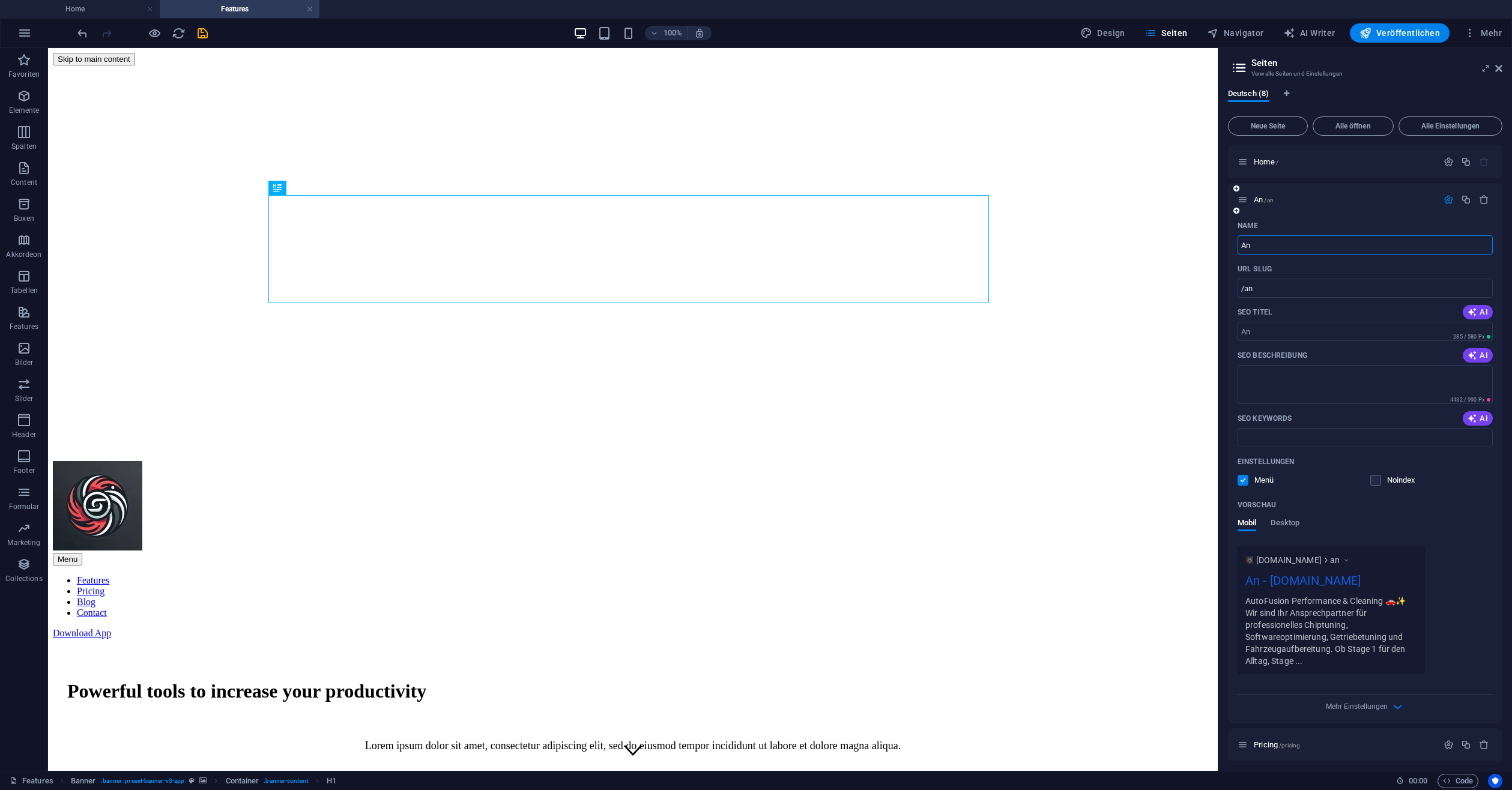
type input "A"
type input "/"
type input "Le"
type input "/l"
type input "L"
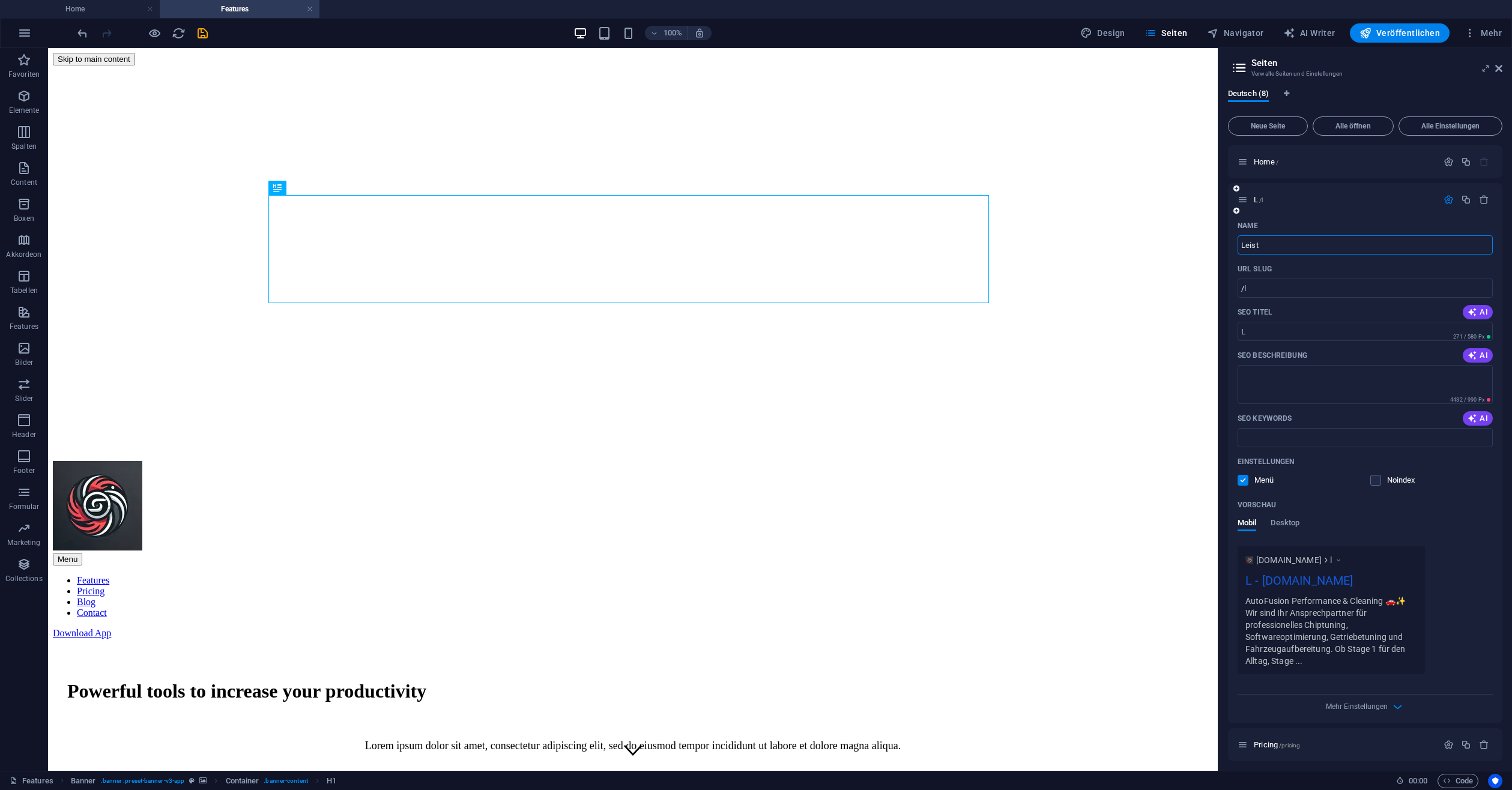
type input "Leist"
type input "/leist"
type input "Leist"
type input "L"
type input "/"
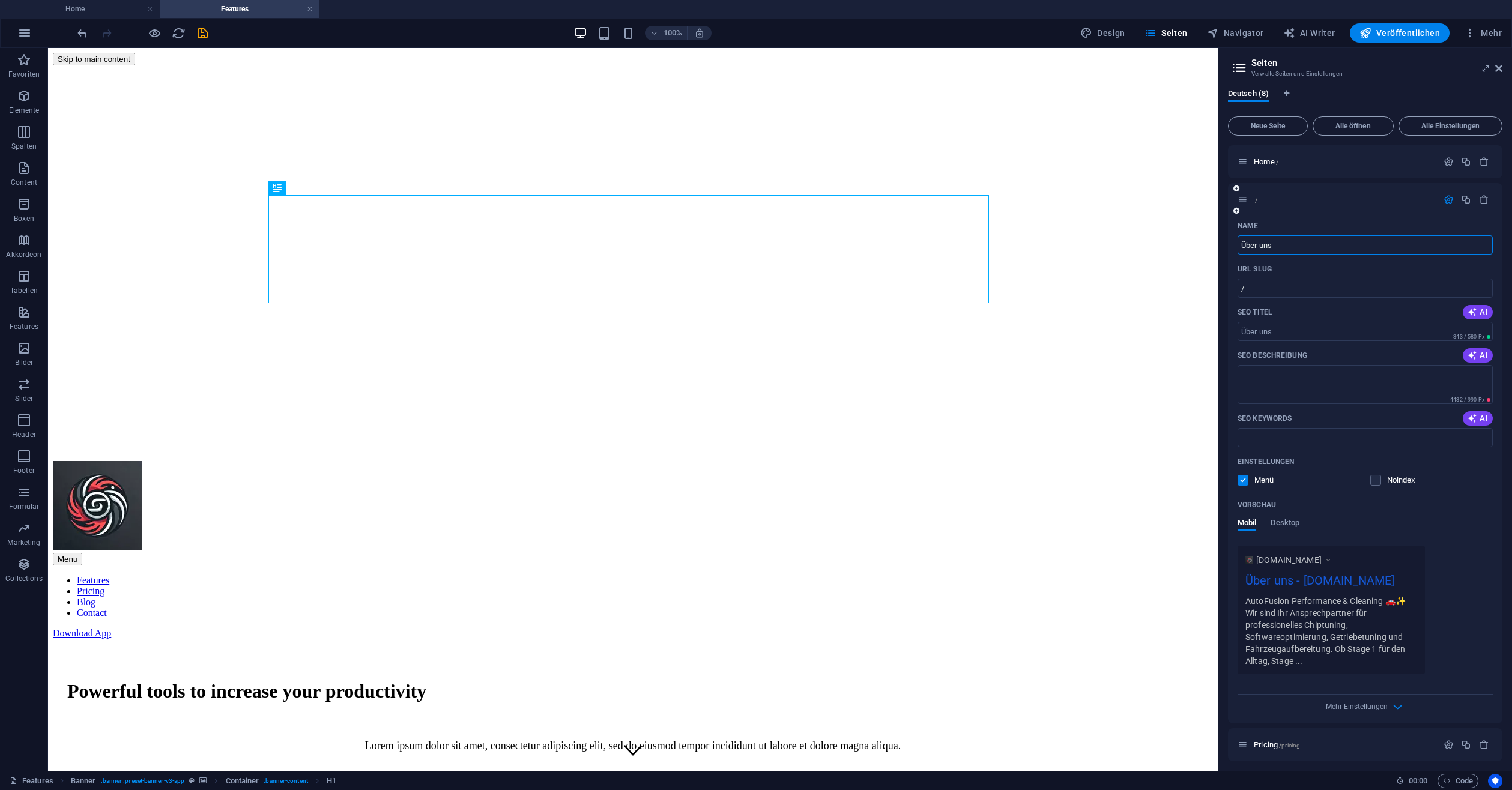
type input "Über uns"
type input "/ueber-uns"
type input "Über uns"
click at [1448, 195] on icon "button" at bounding box center [1448, 199] width 10 height 10
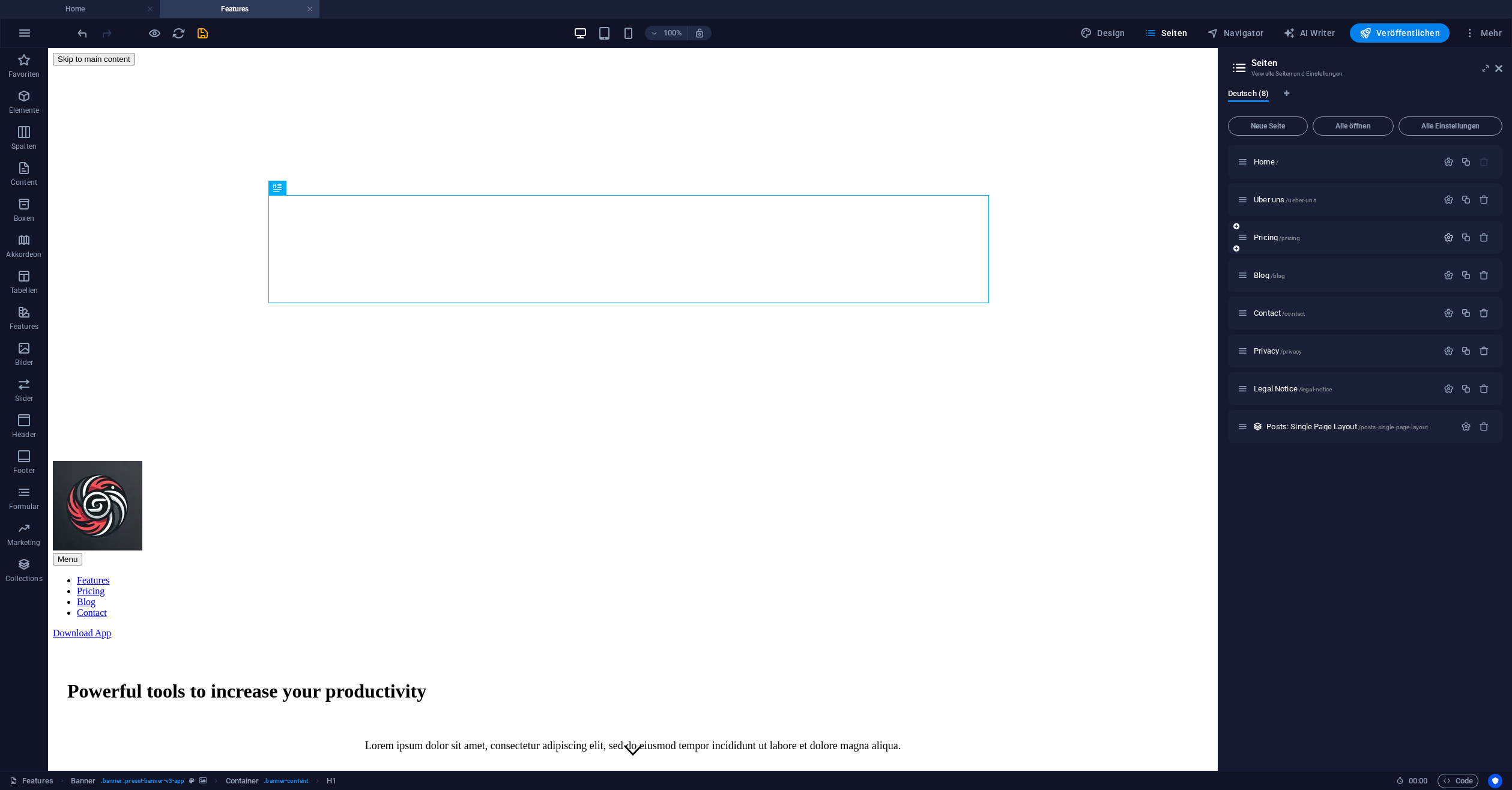
click at [1446, 233] on icon "button" at bounding box center [1448, 237] width 10 height 10
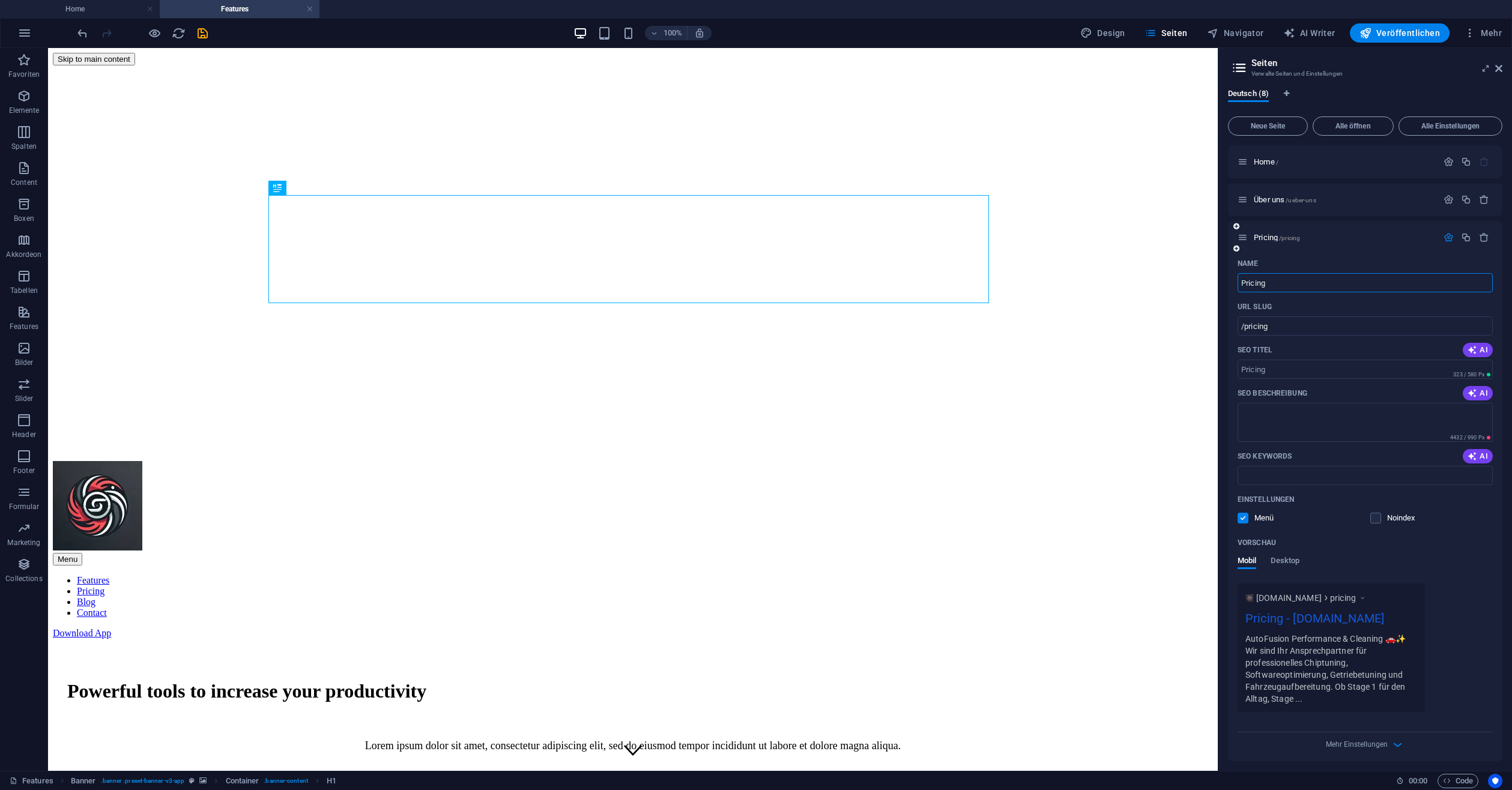
click at [1241, 284] on input "Pricing" at bounding box center [1365, 283] width 255 height 19
type input "Lei"
type input "/l"
type input "Leis"
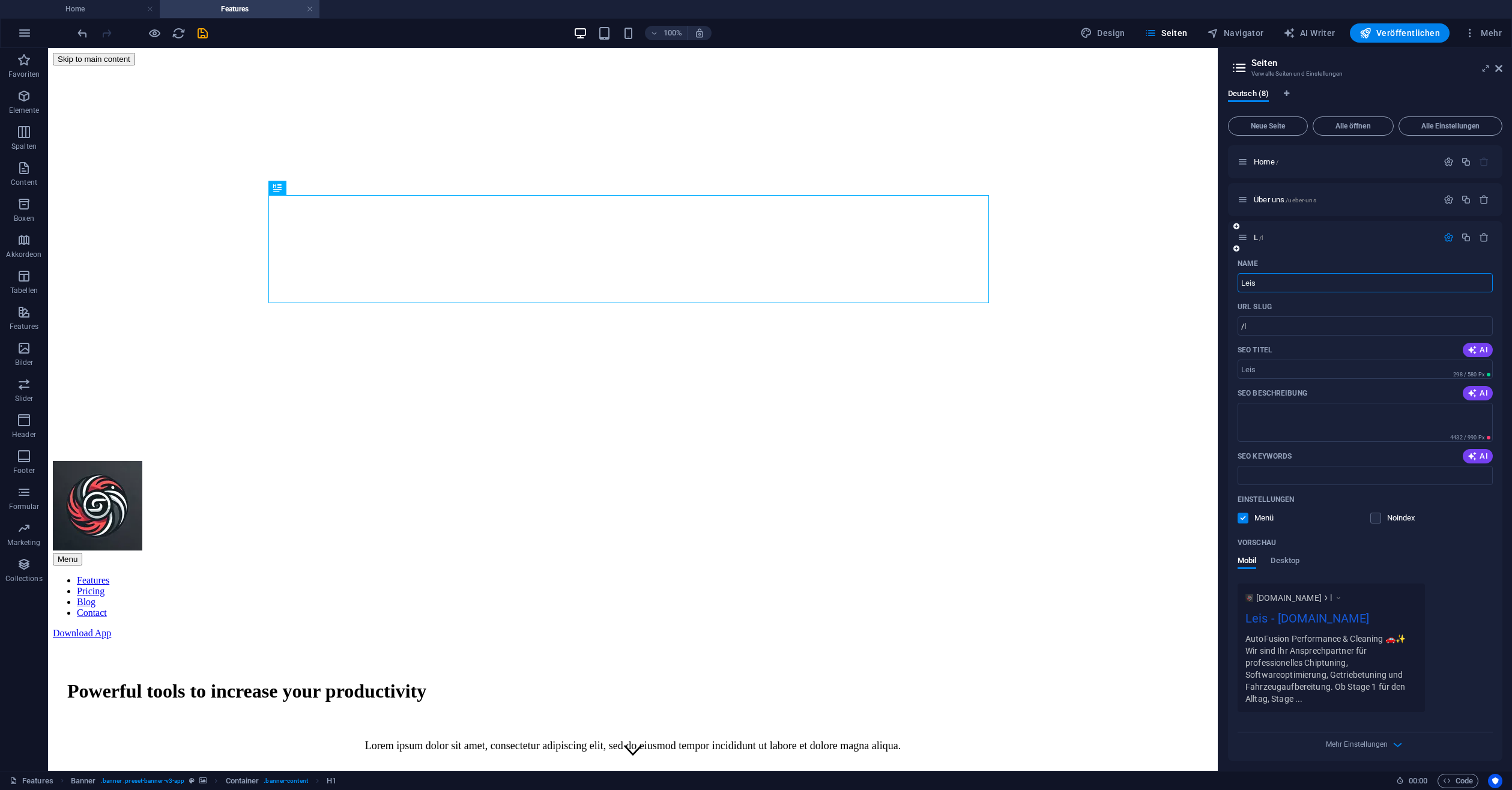
type input "/leis"
type input "Leistungen"
type input "/leistungen"
type input "Leistungen"
click at [1443, 234] on icon "button" at bounding box center [1448, 237] width 10 height 10
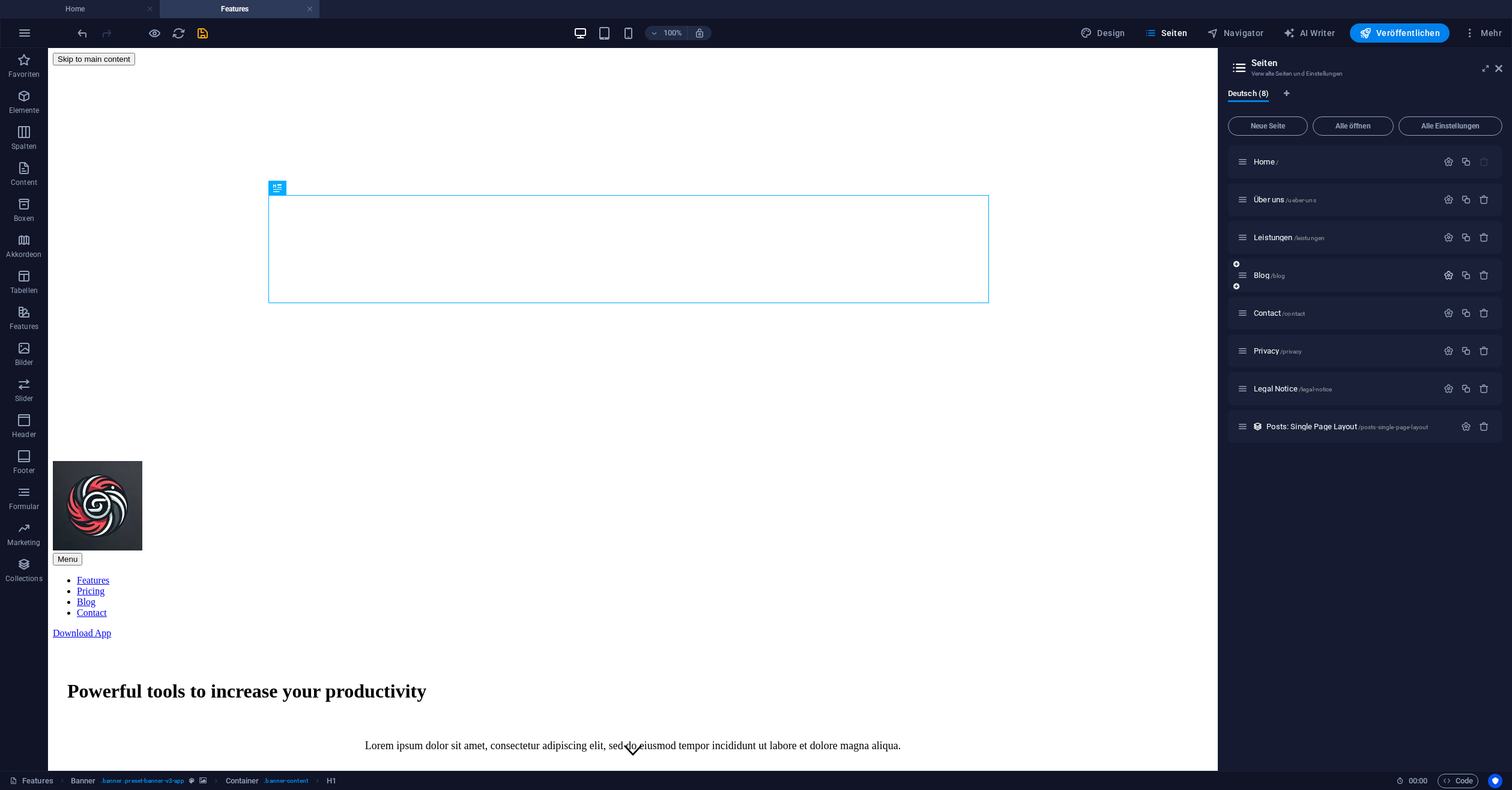
click at [1448, 273] on icon "button" at bounding box center [1448, 274] width 10 height 10
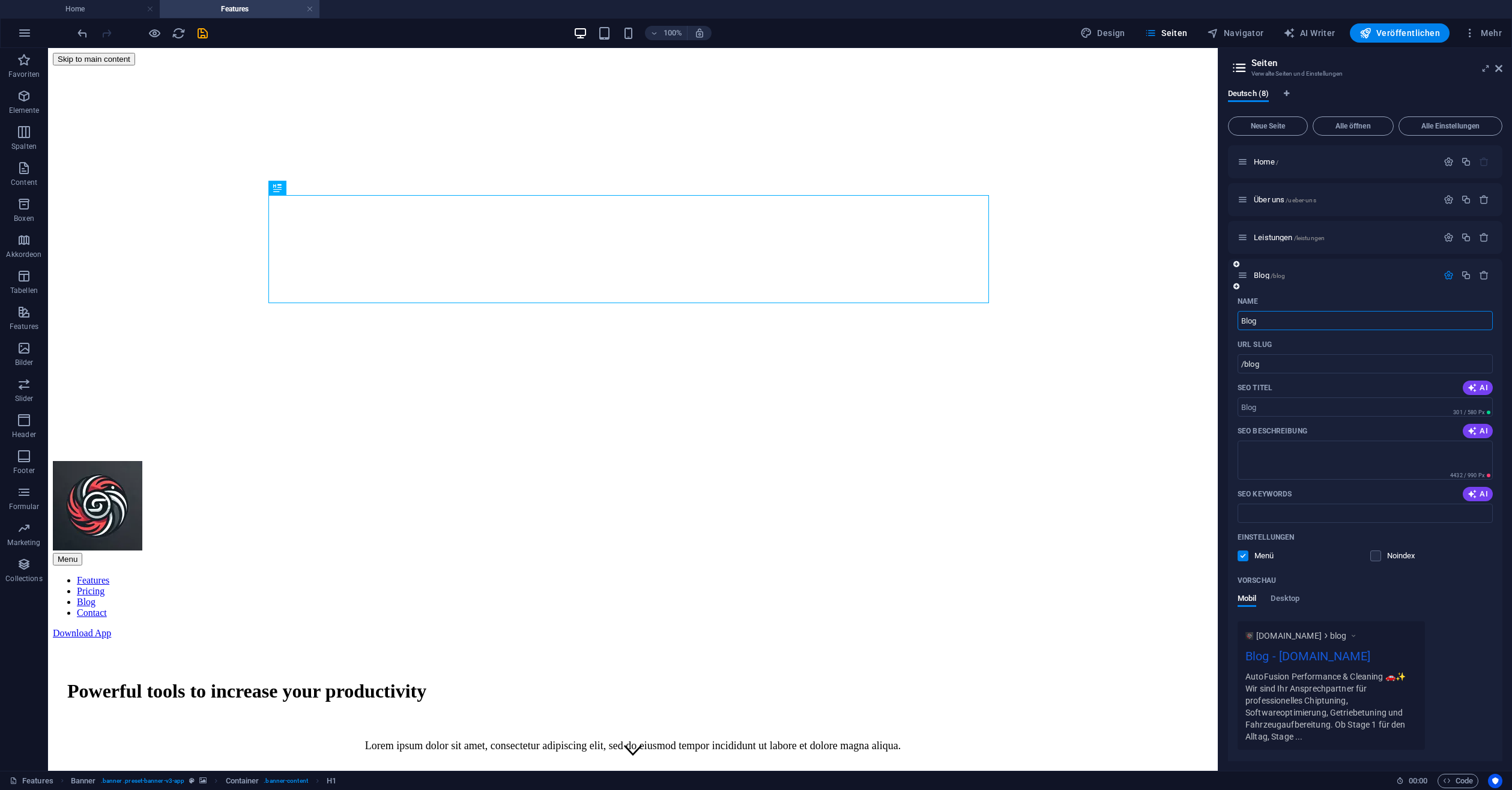
click at [1299, 313] on input "Blog" at bounding box center [1365, 320] width 255 height 19
type input "Angeb"
type input "/angeb"
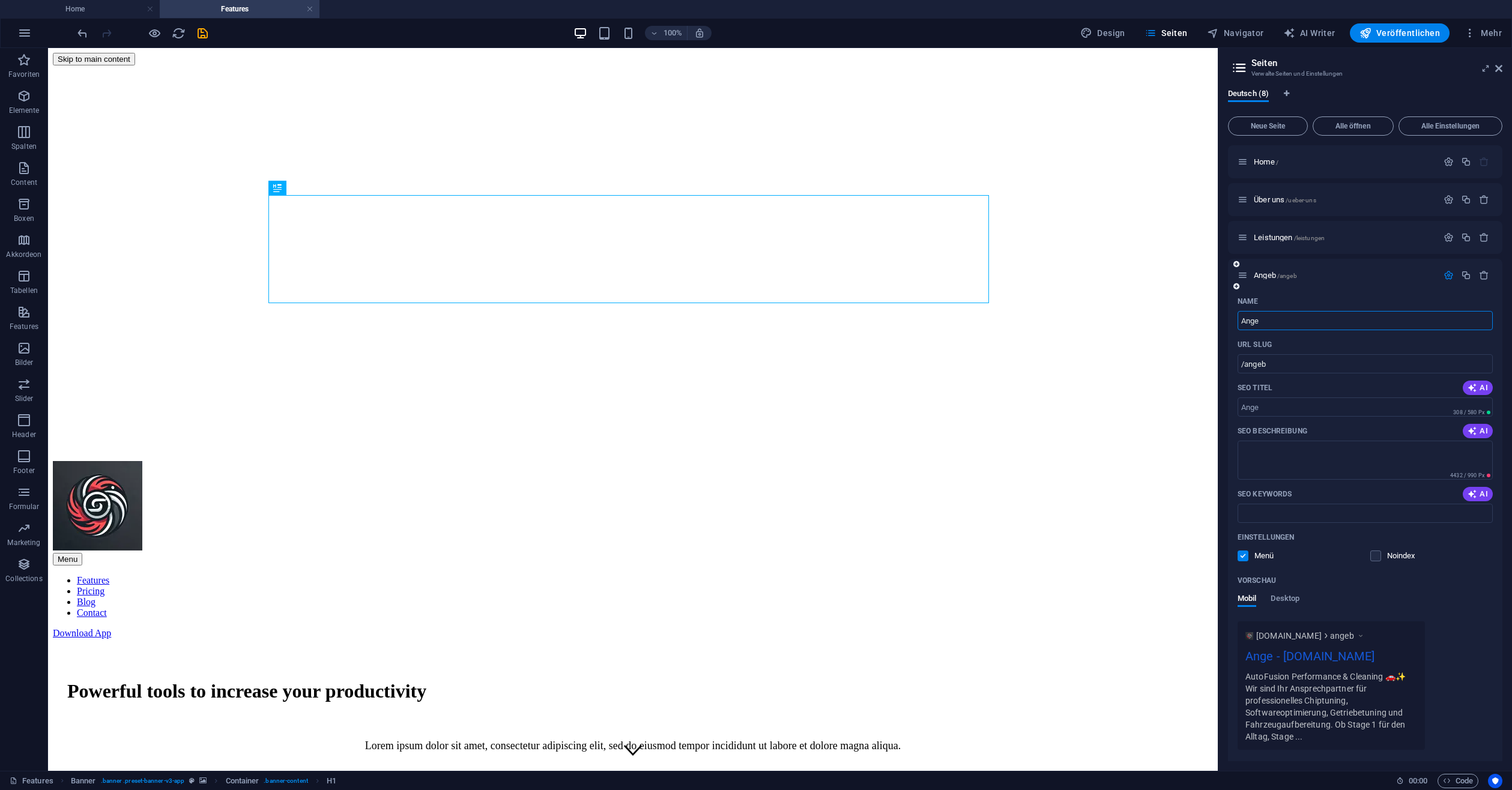
type input "Ange"
type input "/ange"
type input "A"
type input "/ang"
type input "/"
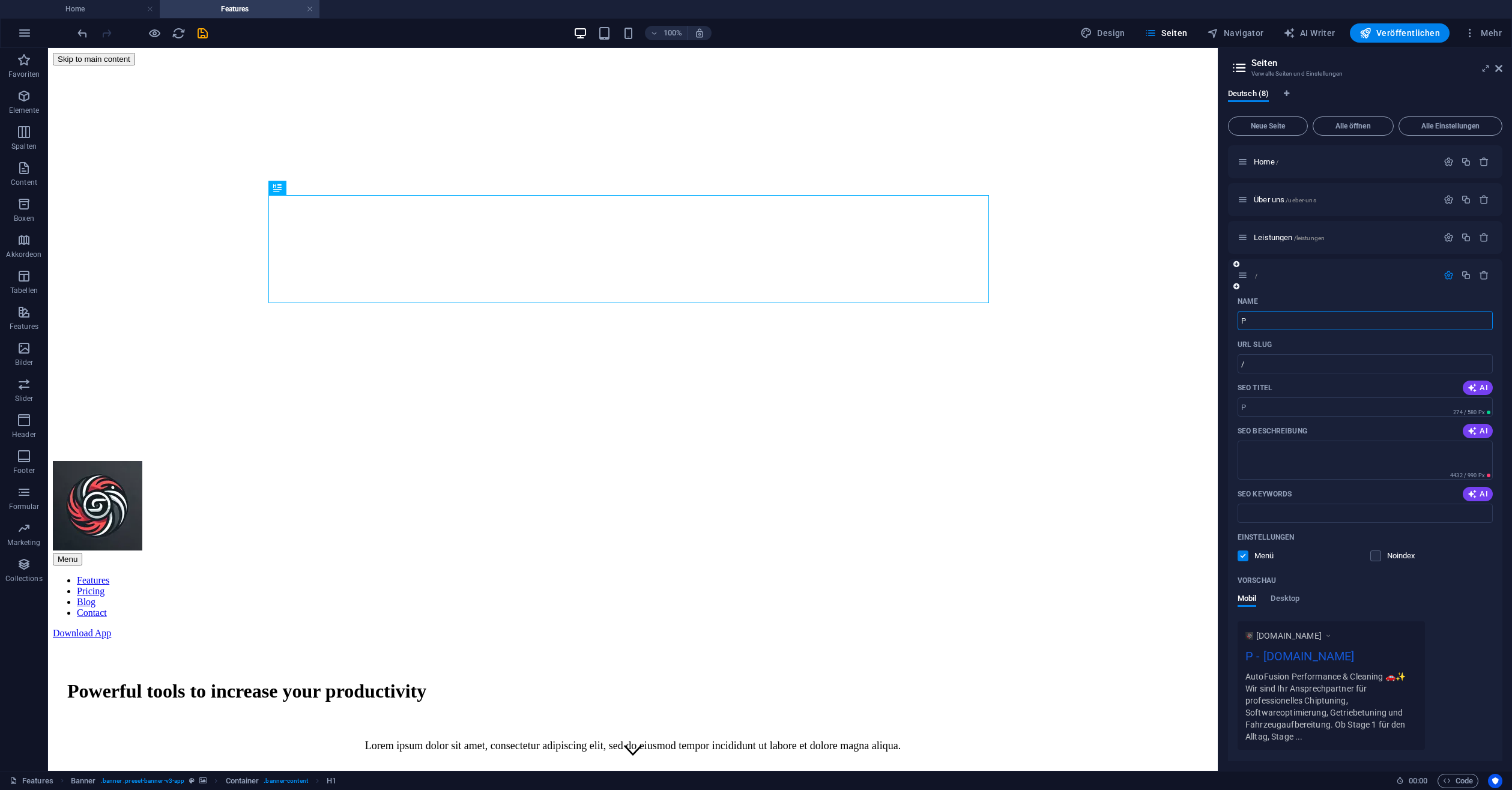
type input "Pr"
type input "/p"
type input "P"
type input "Pre"
type input "/pr"
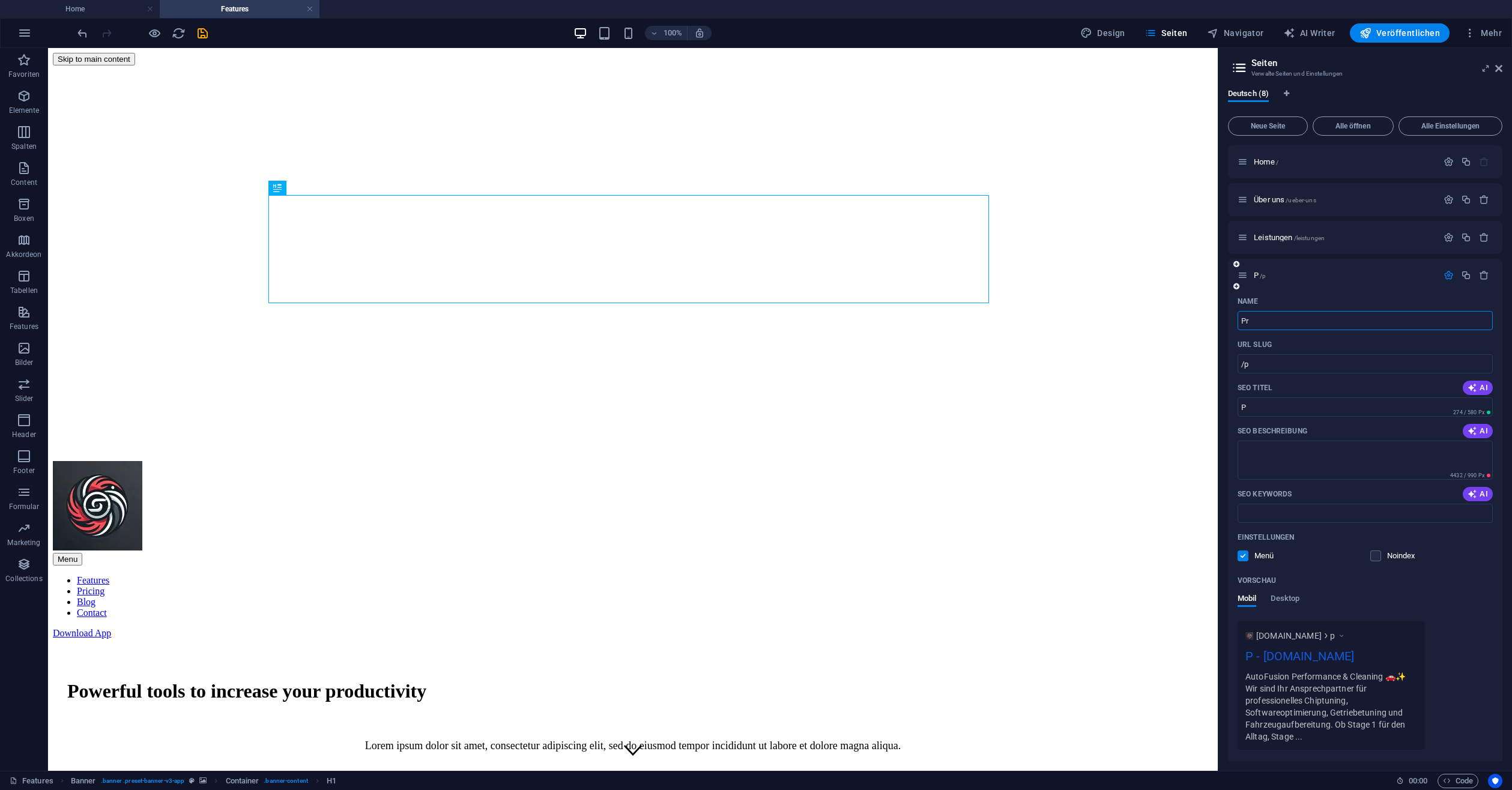
type input "Pr"
type input "Preise"
type input "/preise"
type input "Preise"
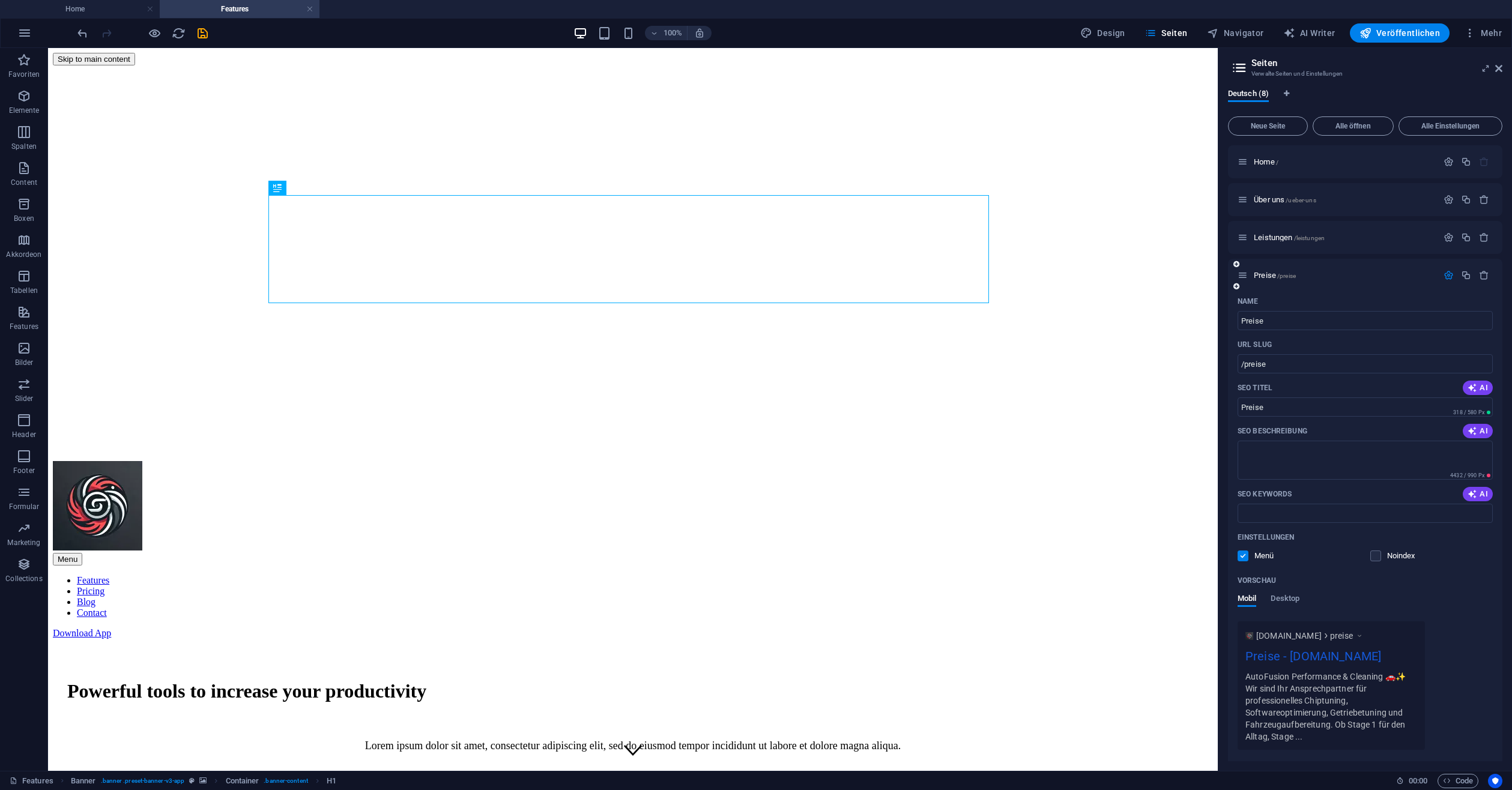
click at [1443, 272] on icon "button" at bounding box center [1448, 274] width 10 height 10
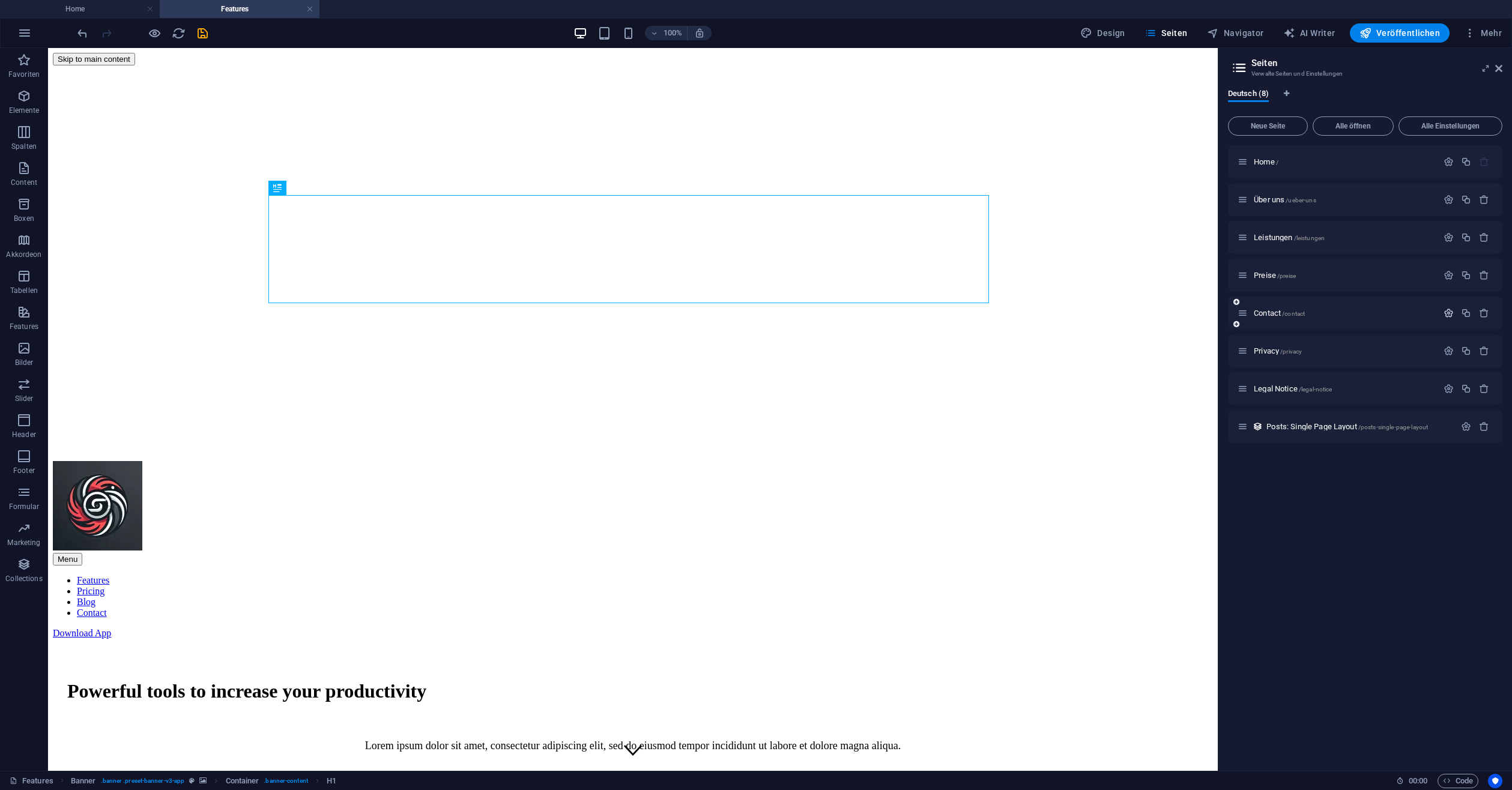
click at [1446, 309] on icon "button" at bounding box center [1448, 312] width 10 height 10
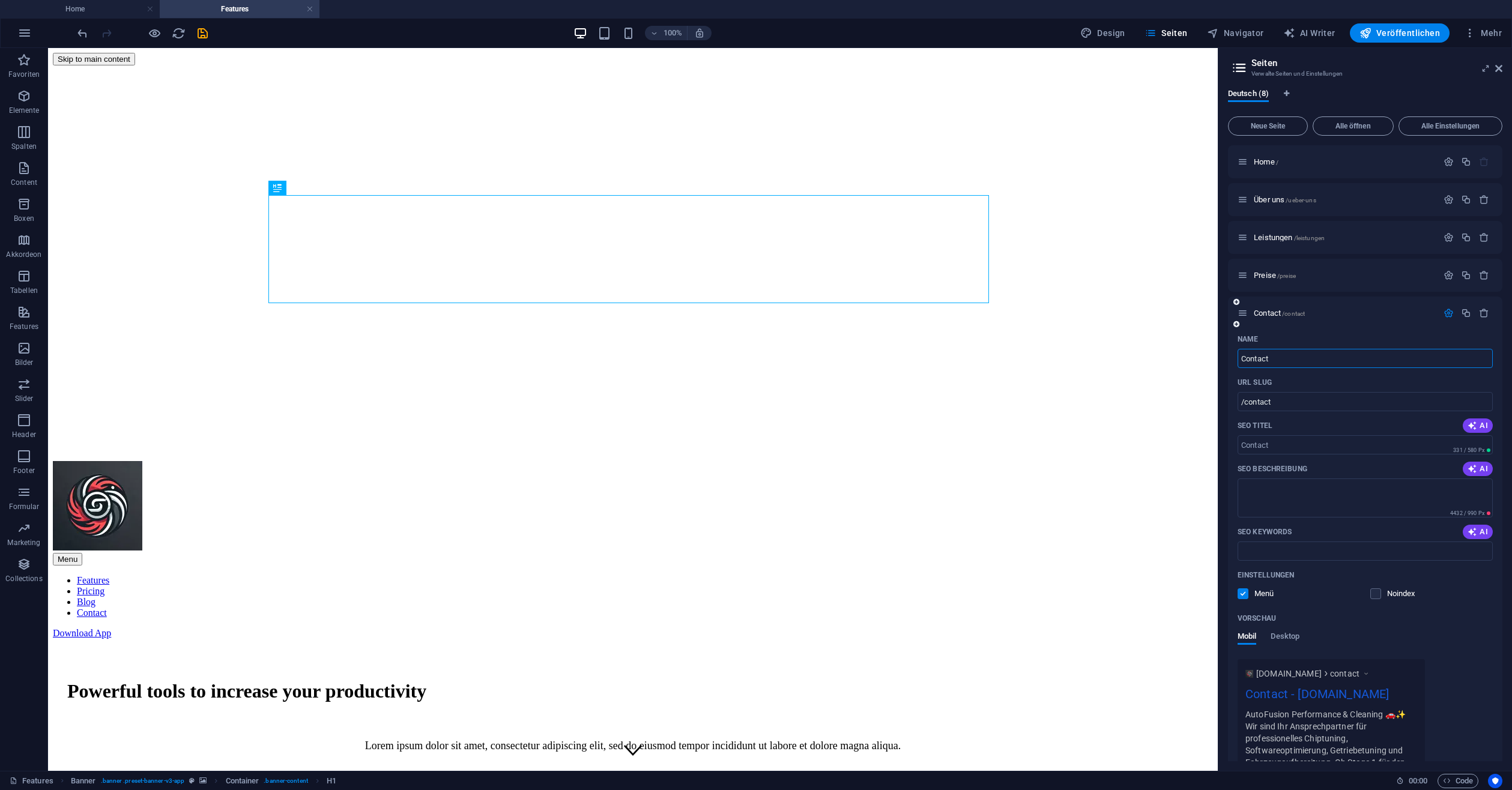
click at [1276, 351] on input "Contact" at bounding box center [1365, 358] width 255 height 19
type input "Kontakt"
type input "/kontakt"
type input "Kontakt"
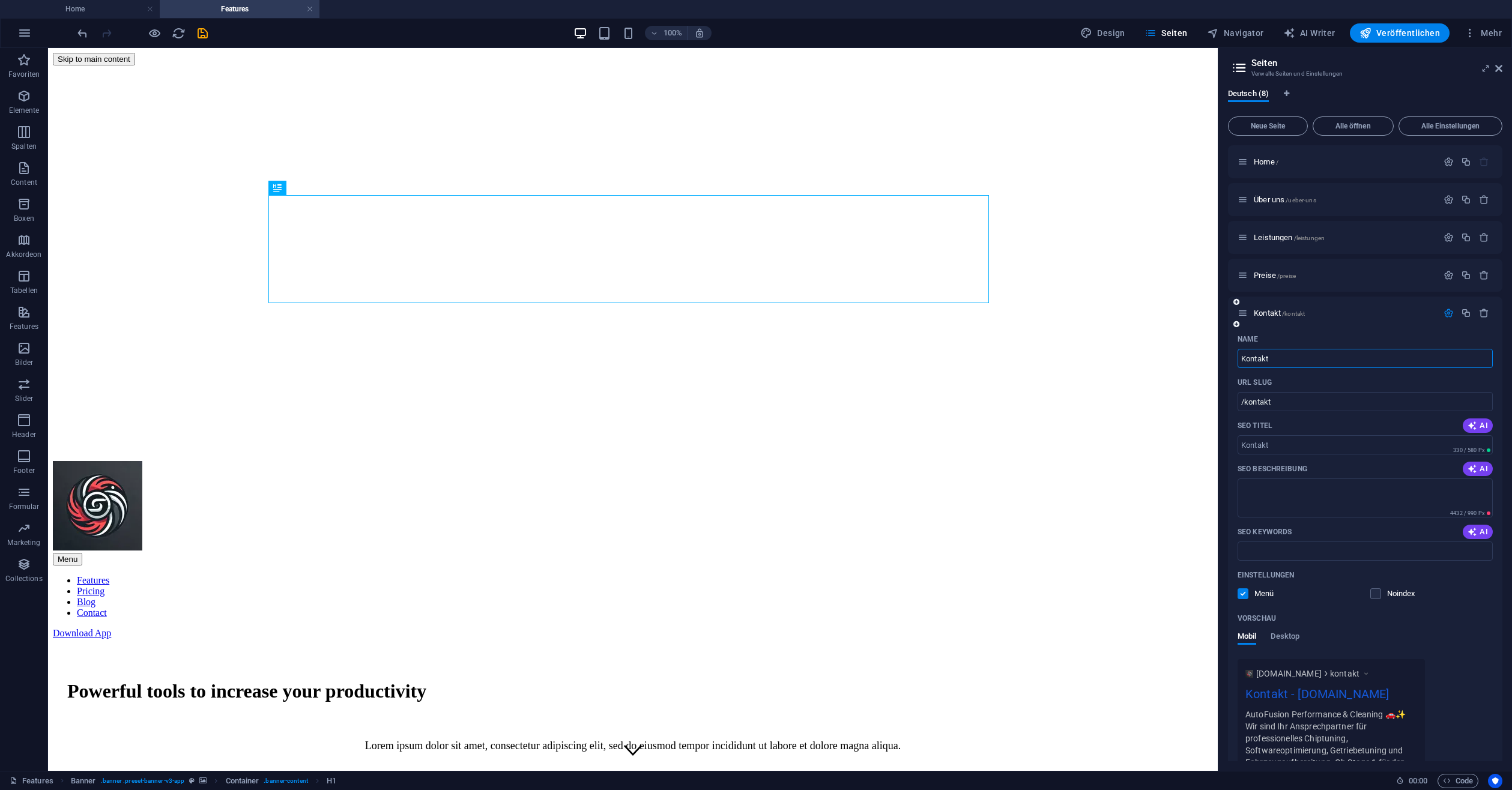
click at [1447, 313] on icon "button" at bounding box center [1448, 312] width 10 height 10
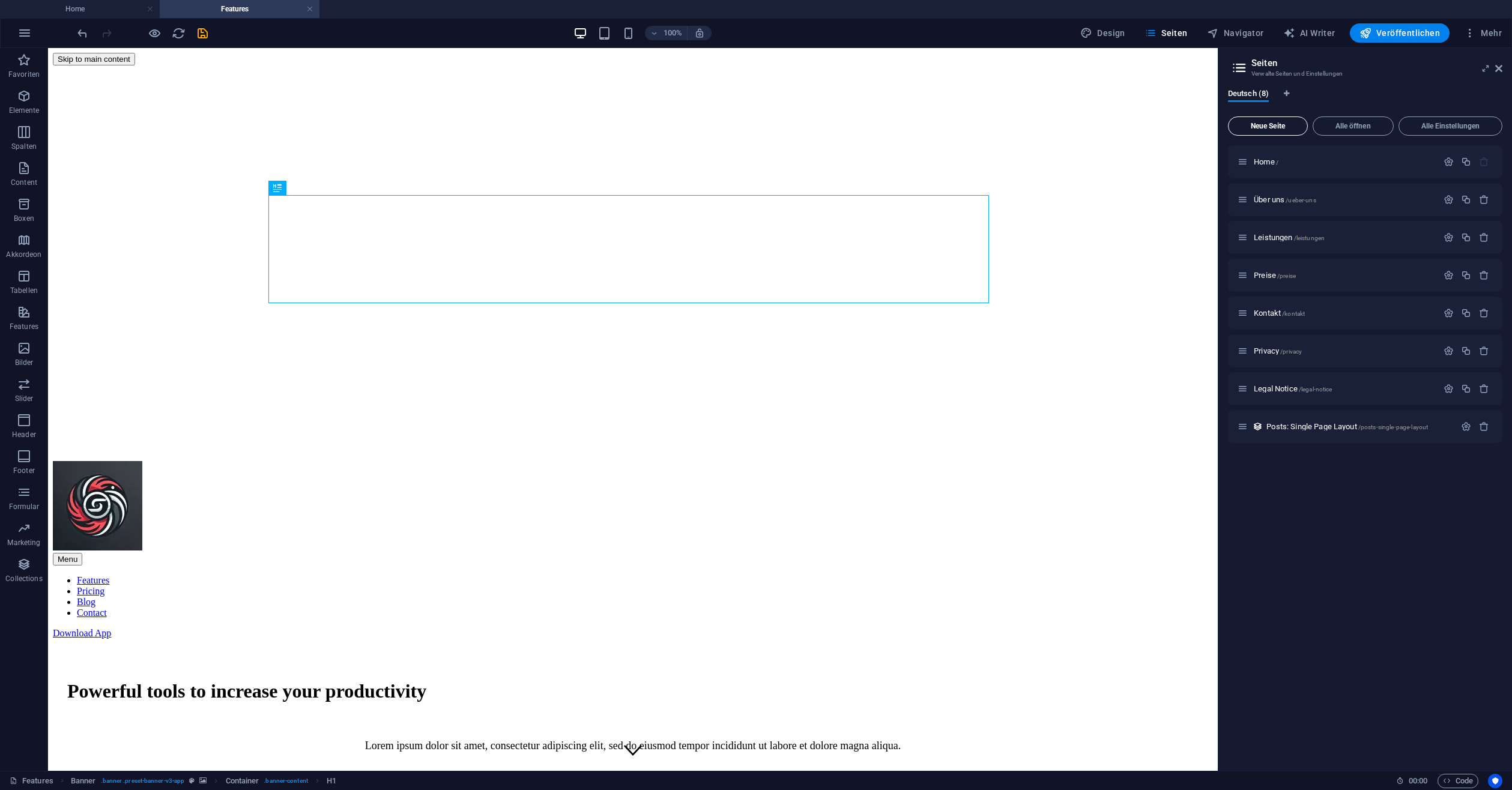
click at [1286, 127] on span "Neue Seite" at bounding box center [1267, 126] width 69 height 7
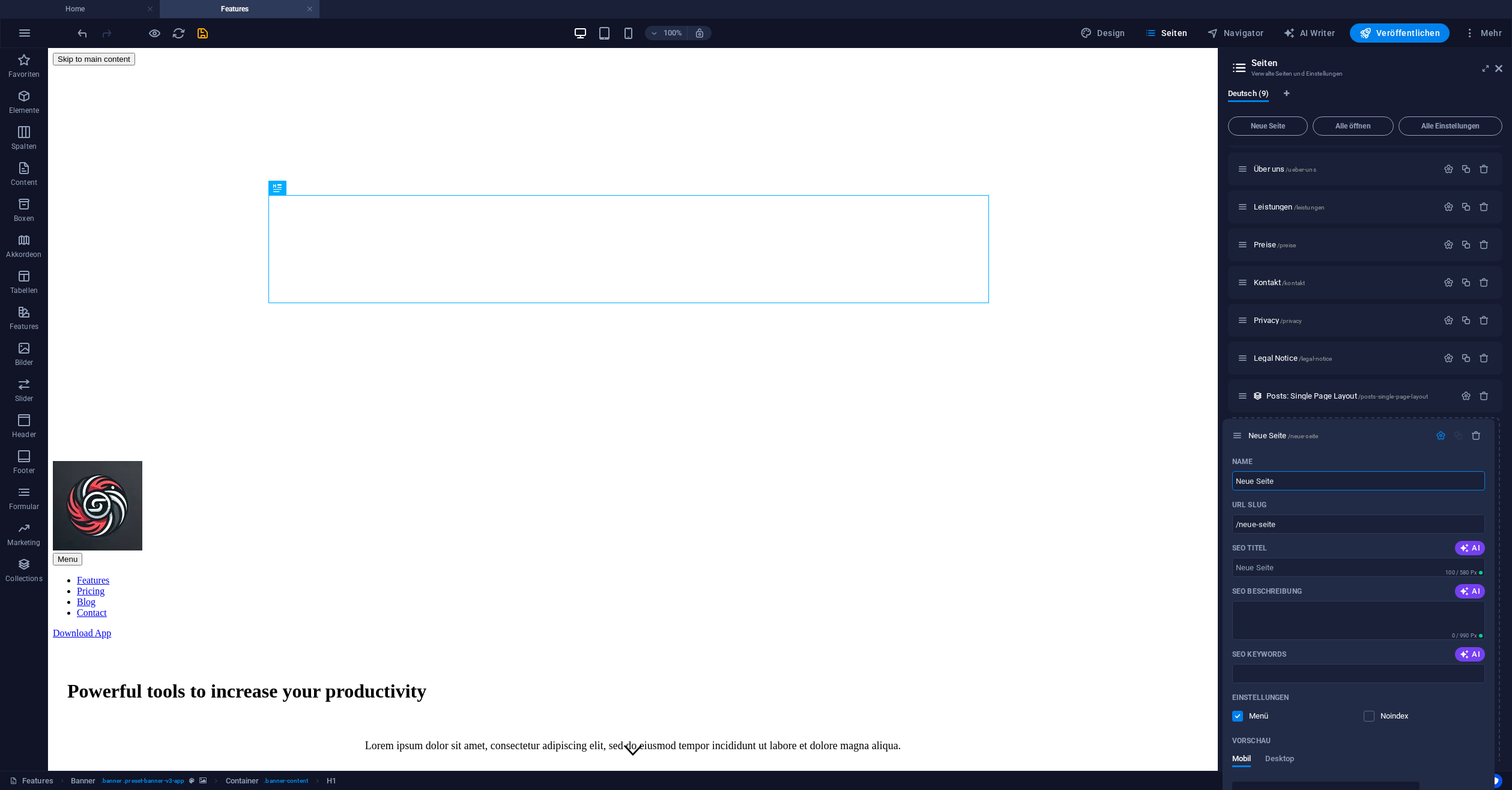
scroll to position [32, 0]
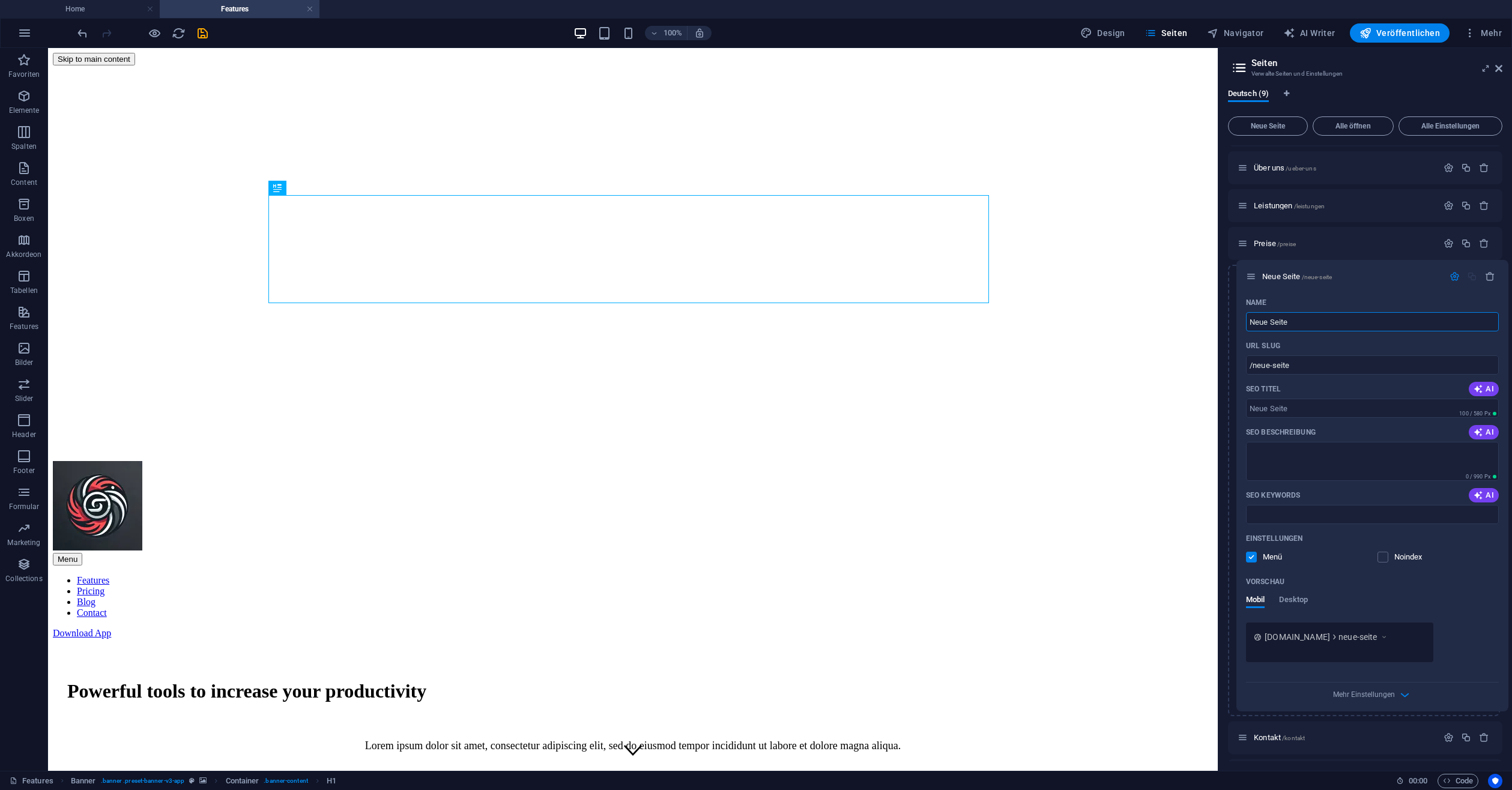
drag, startPoint x: 1239, startPoint y: 467, endPoint x: 1249, endPoint y: 272, distance: 195.3
click at [1249, 272] on div "Home / Über uns /ueber-uns Leistungen /leistungen Preise /preise Kontakt /konta…" at bounding box center [1365, 490] width 274 height 754
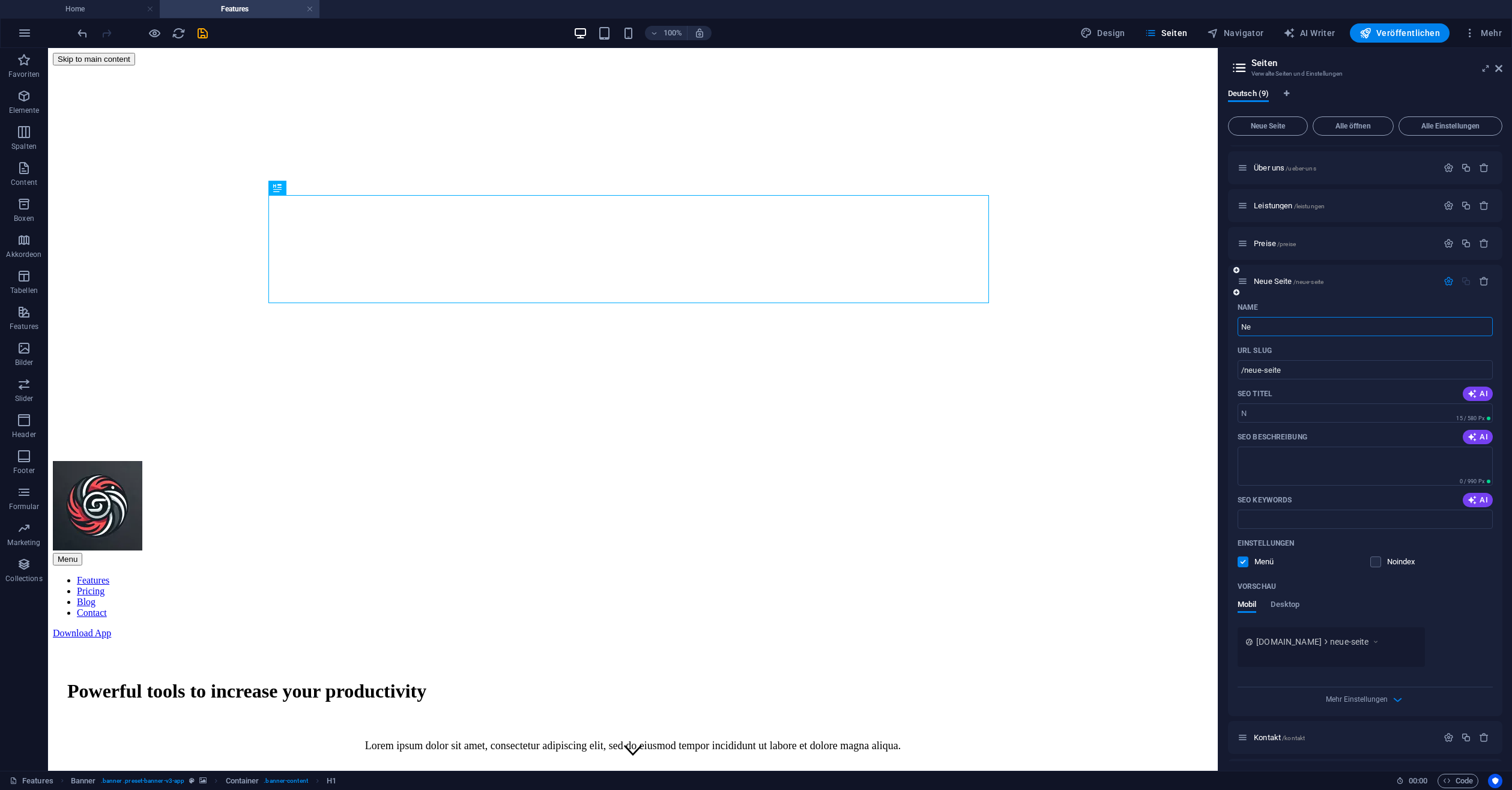
type input "New"
type input "/n"
type input "News"
type input "/new"
type input "News"
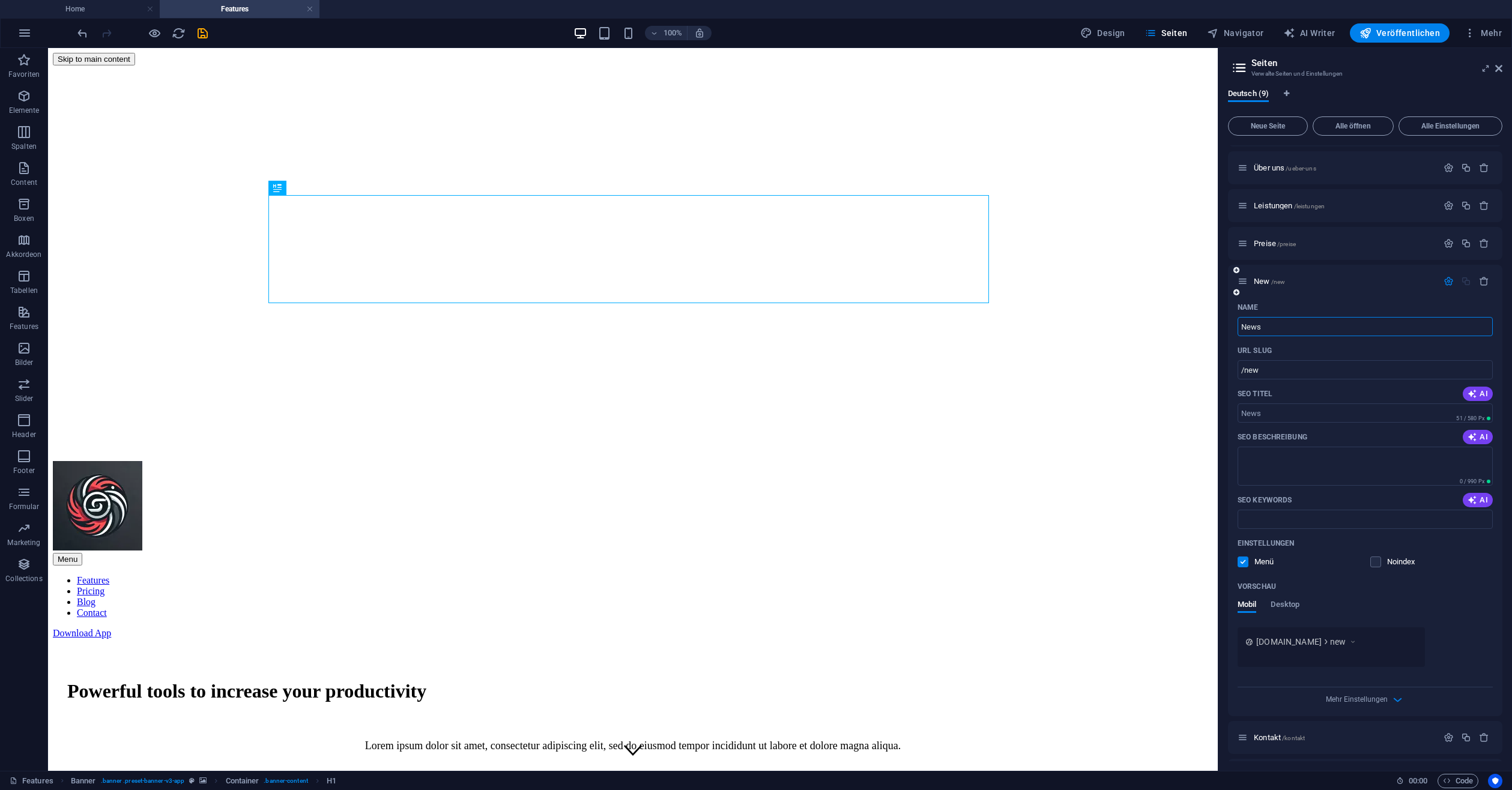
type input "/news"
type input "News & A"
type input "/news-a"
type input "News & Angebote"
type input "/news-angebote"
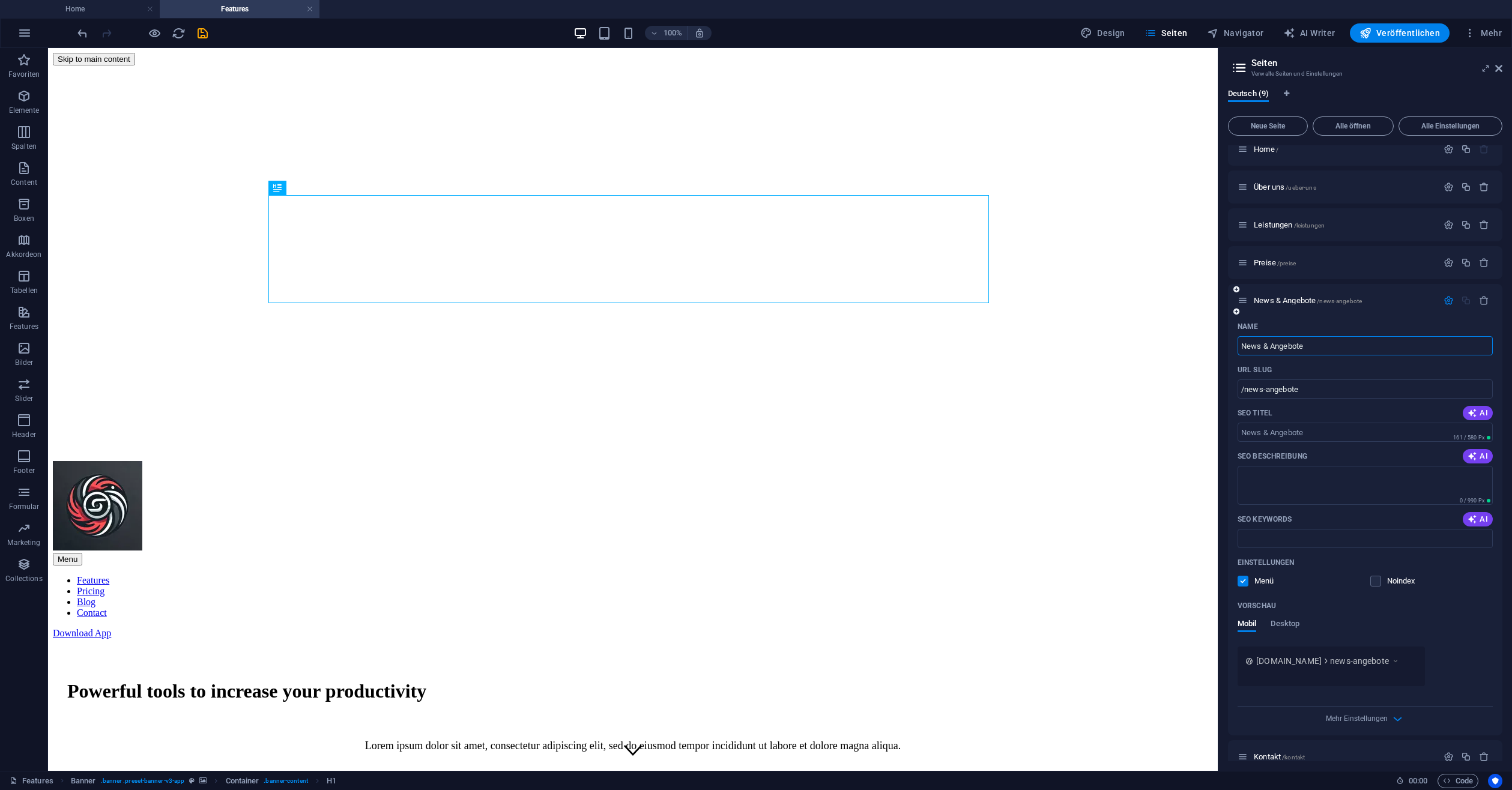
scroll to position [0, 0]
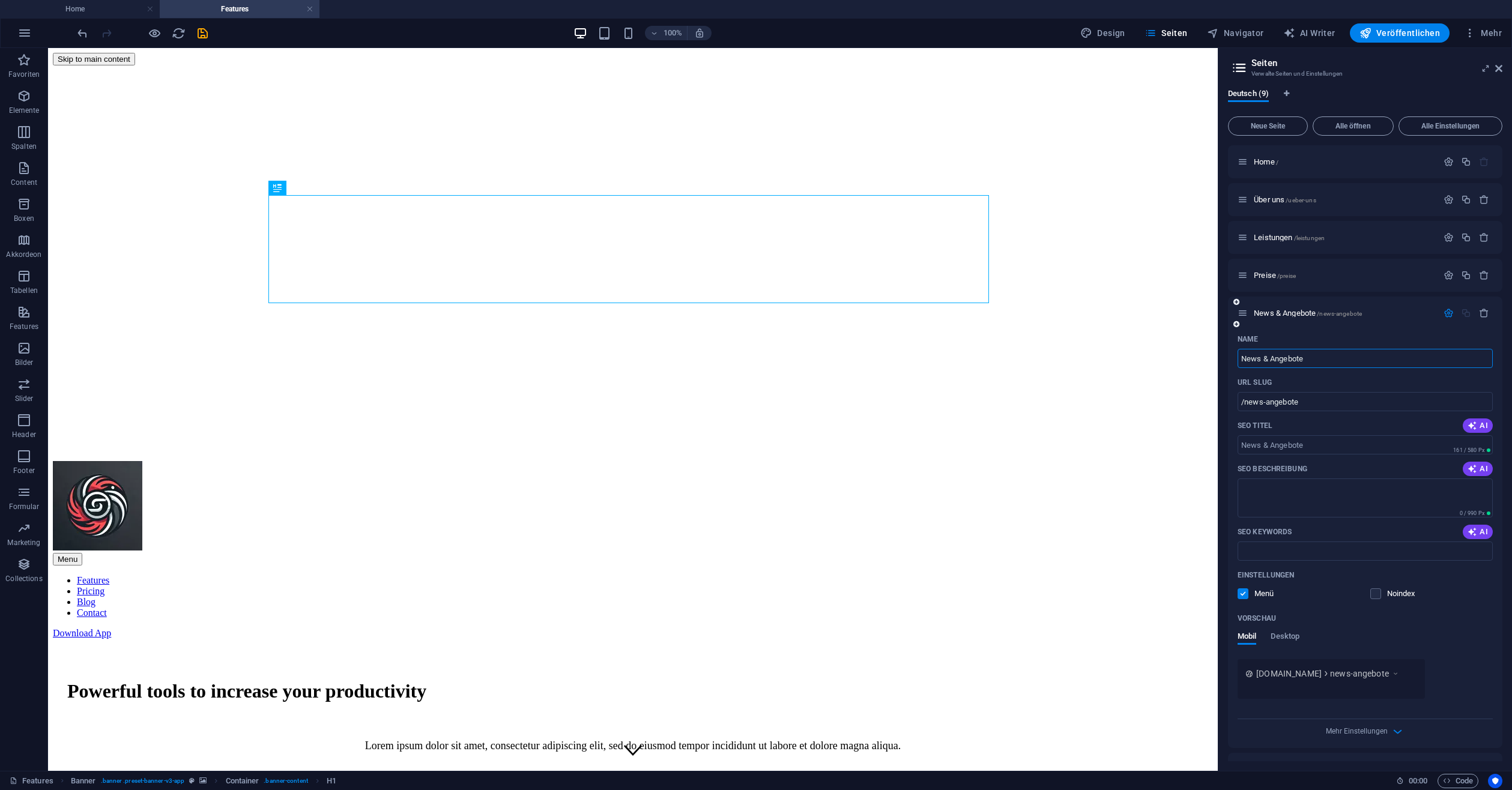
type input "News & Angebote"
click at [1450, 310] on icon "button" at bounding box center [1448, 312] width 10 height 10
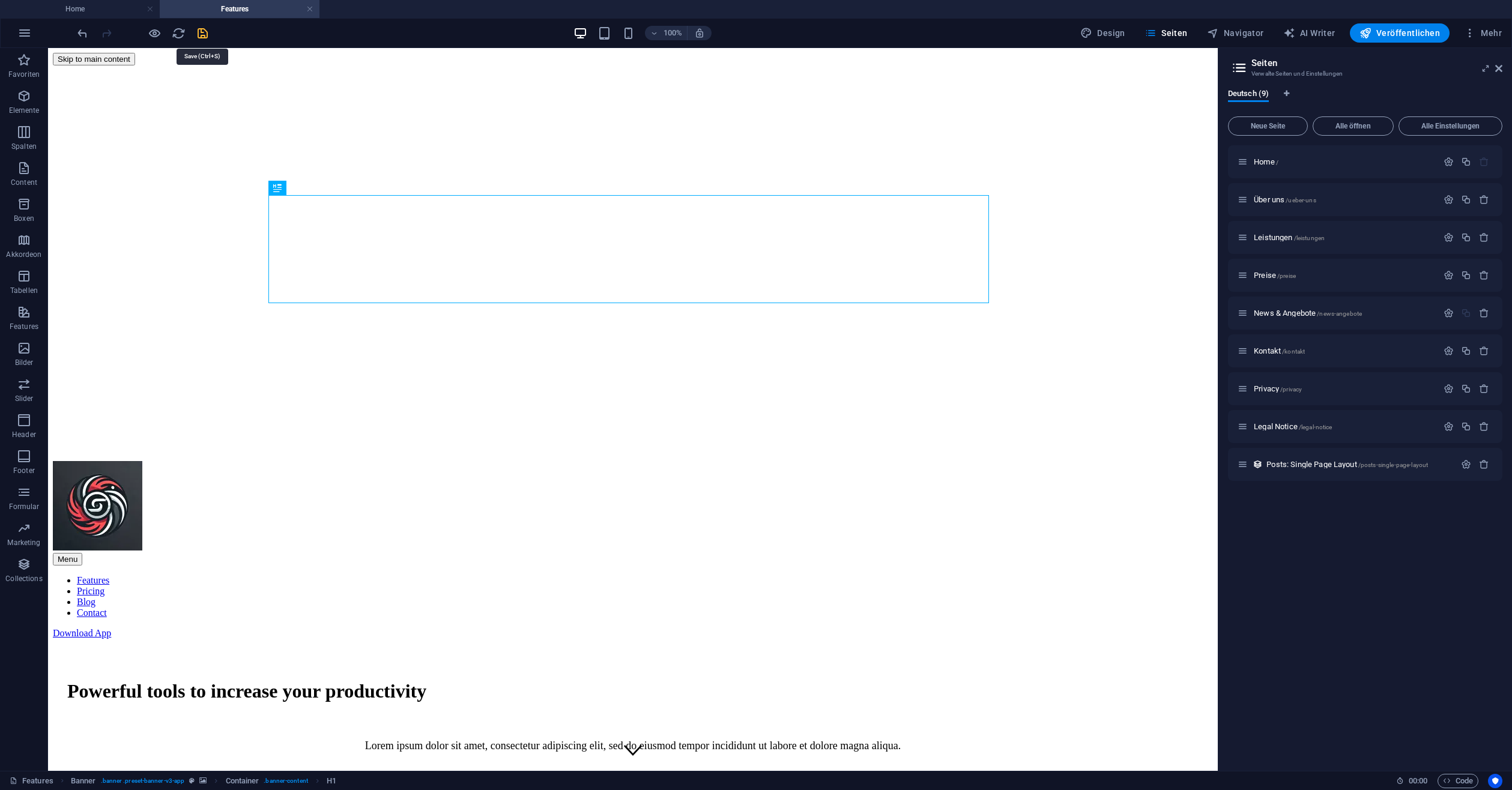
click at [198, 28] on icon "save" at bounding box center [203, 33] width 14 height 14
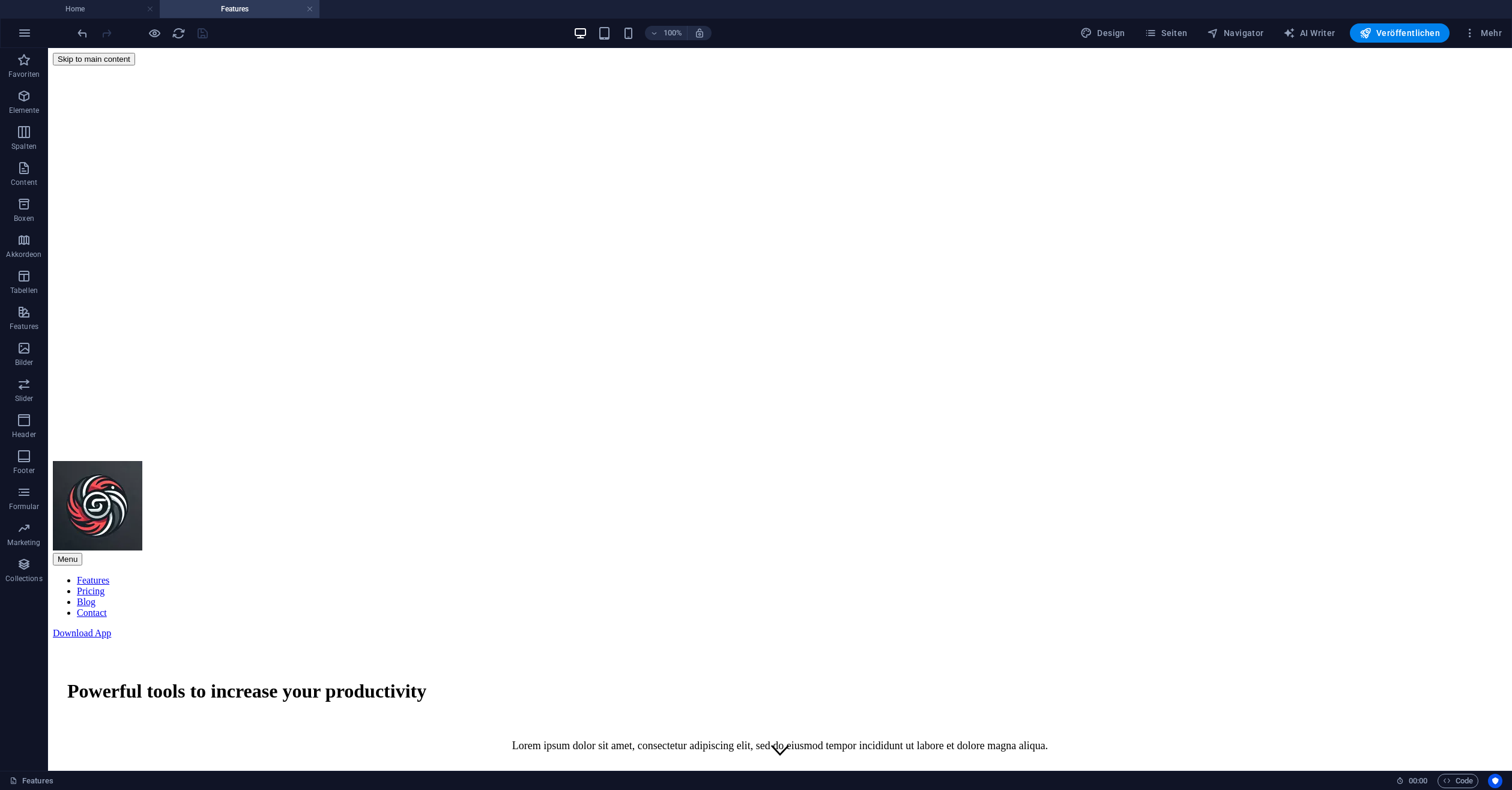
click at [315, 7] on h4 "Features" at bounding box center [238, 9] width 159 height 13
click at [311, 7] on link at bounding box center [310, 9] width 7 height 11
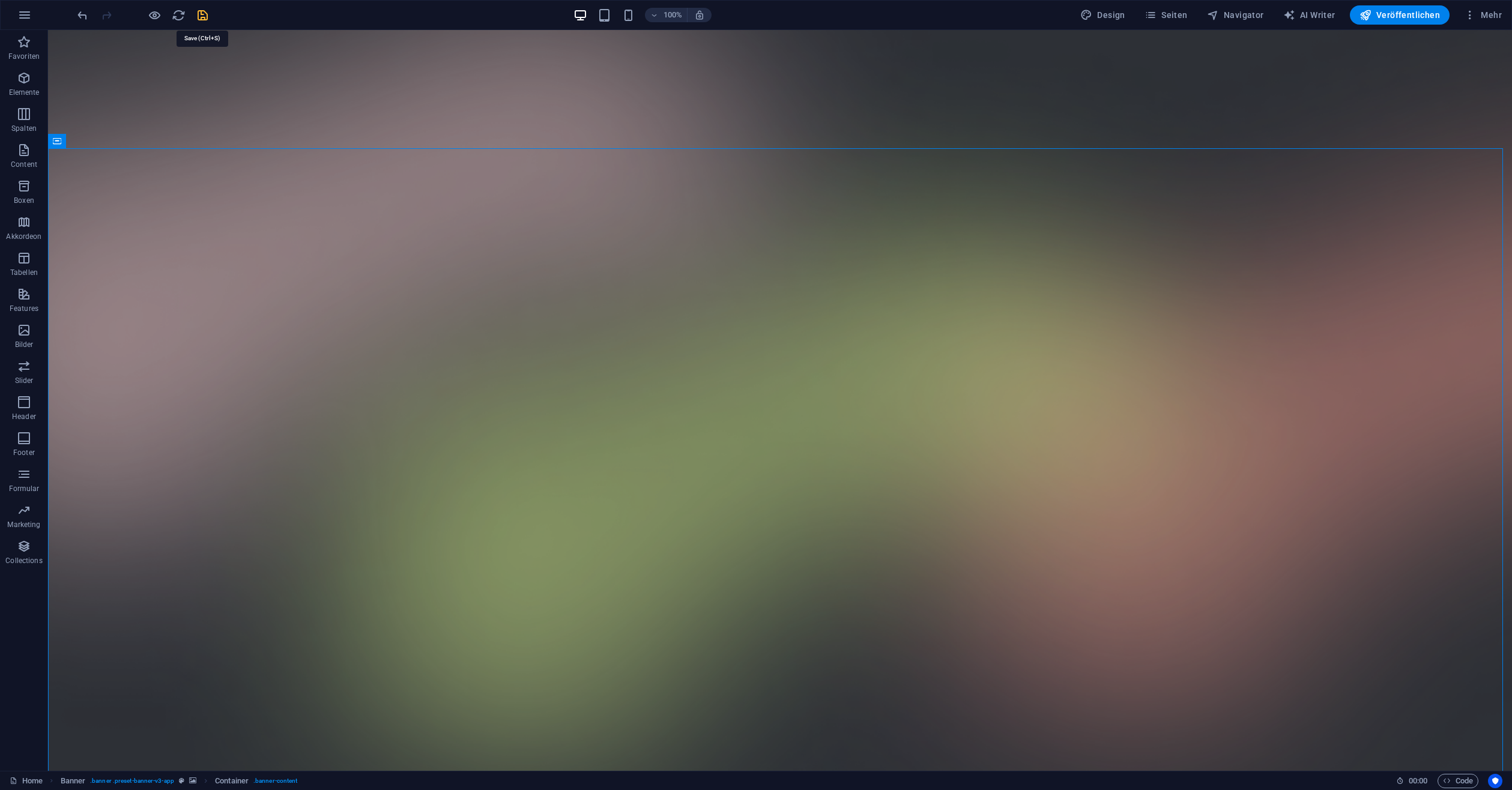
click at [196, 11] on icon "save" at bounding box center [203, 15] width 14 height 14
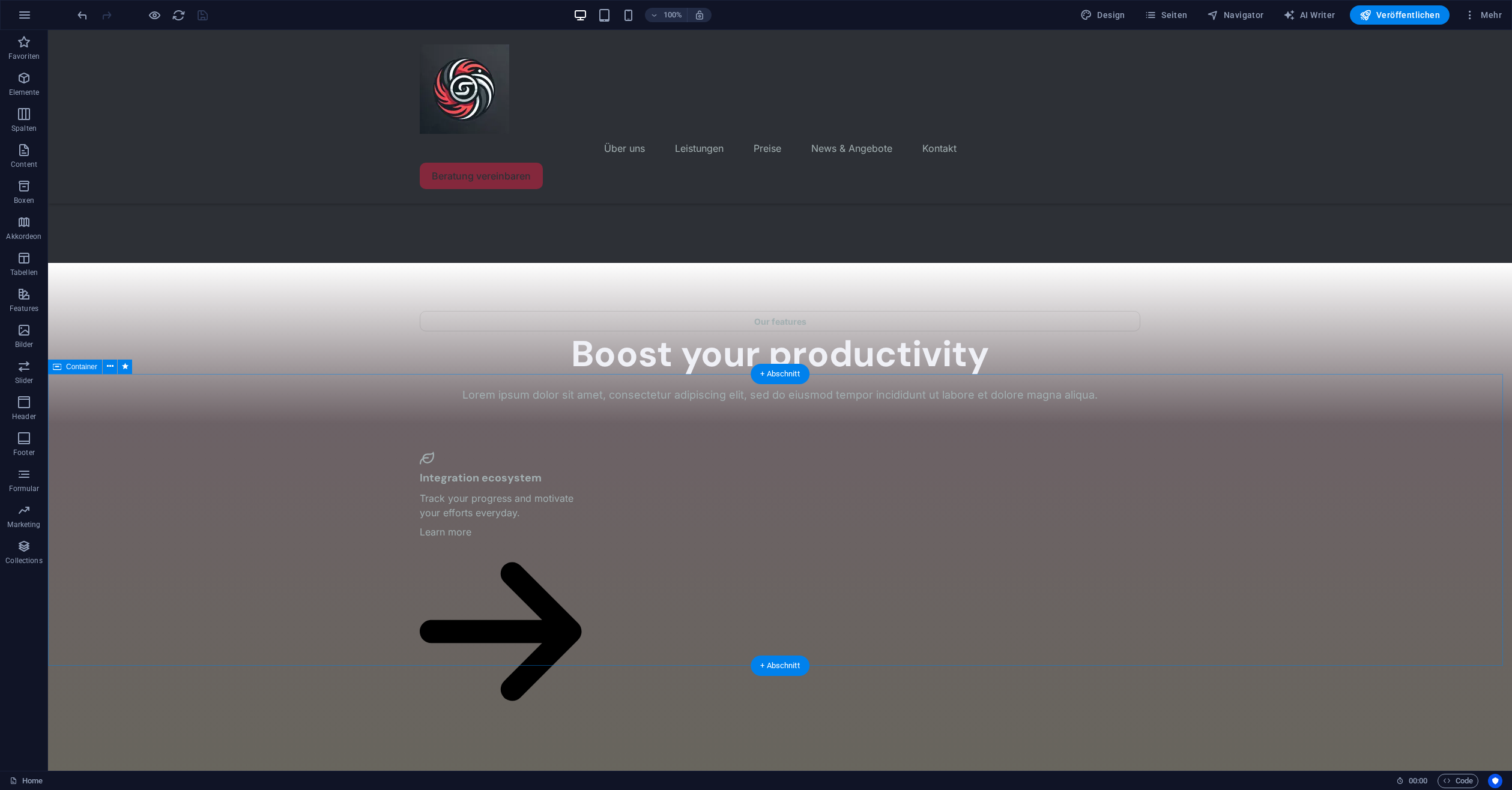
scroll to position [2538, 0]
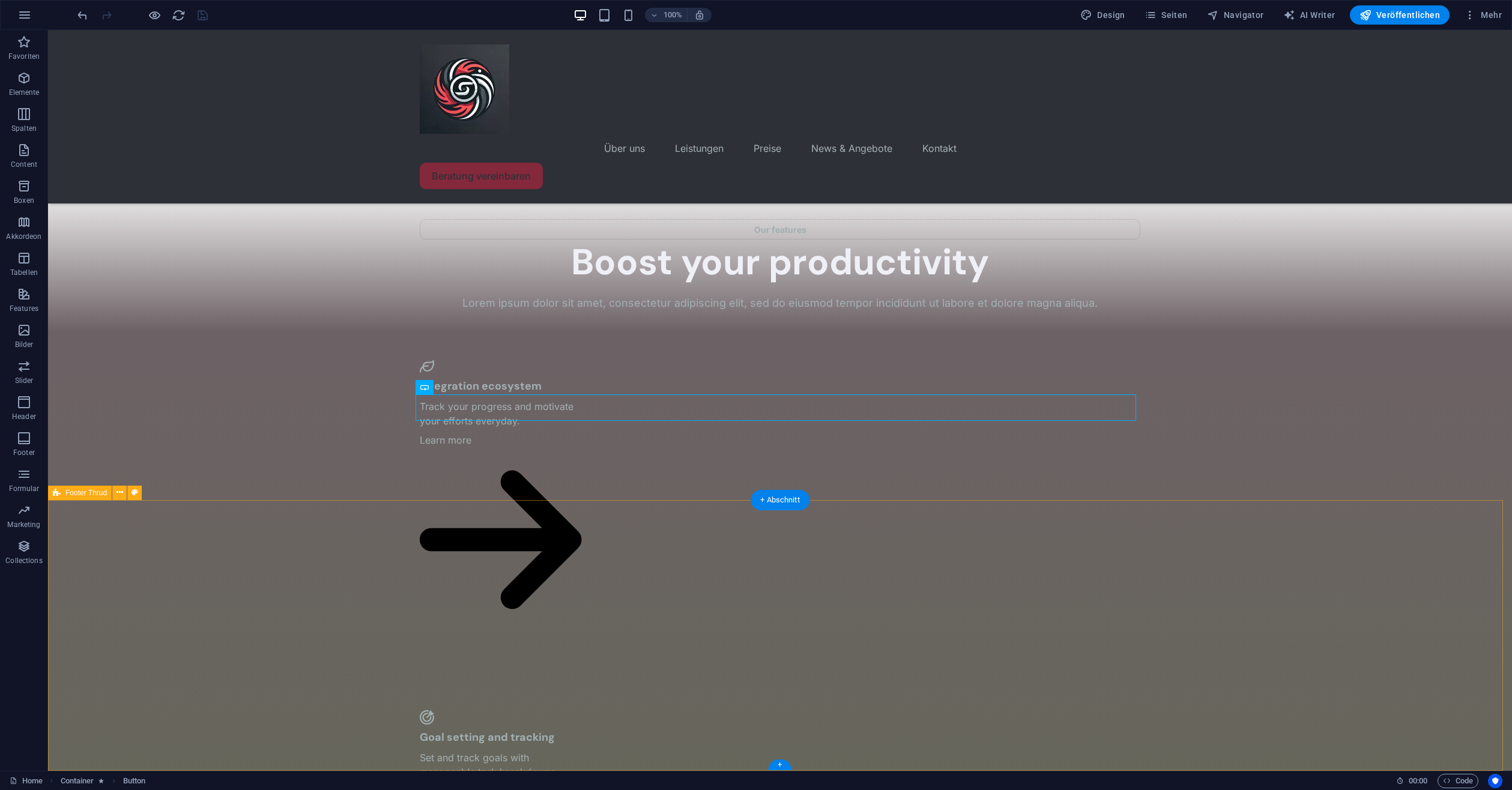
select select "footer"
select select "rem"
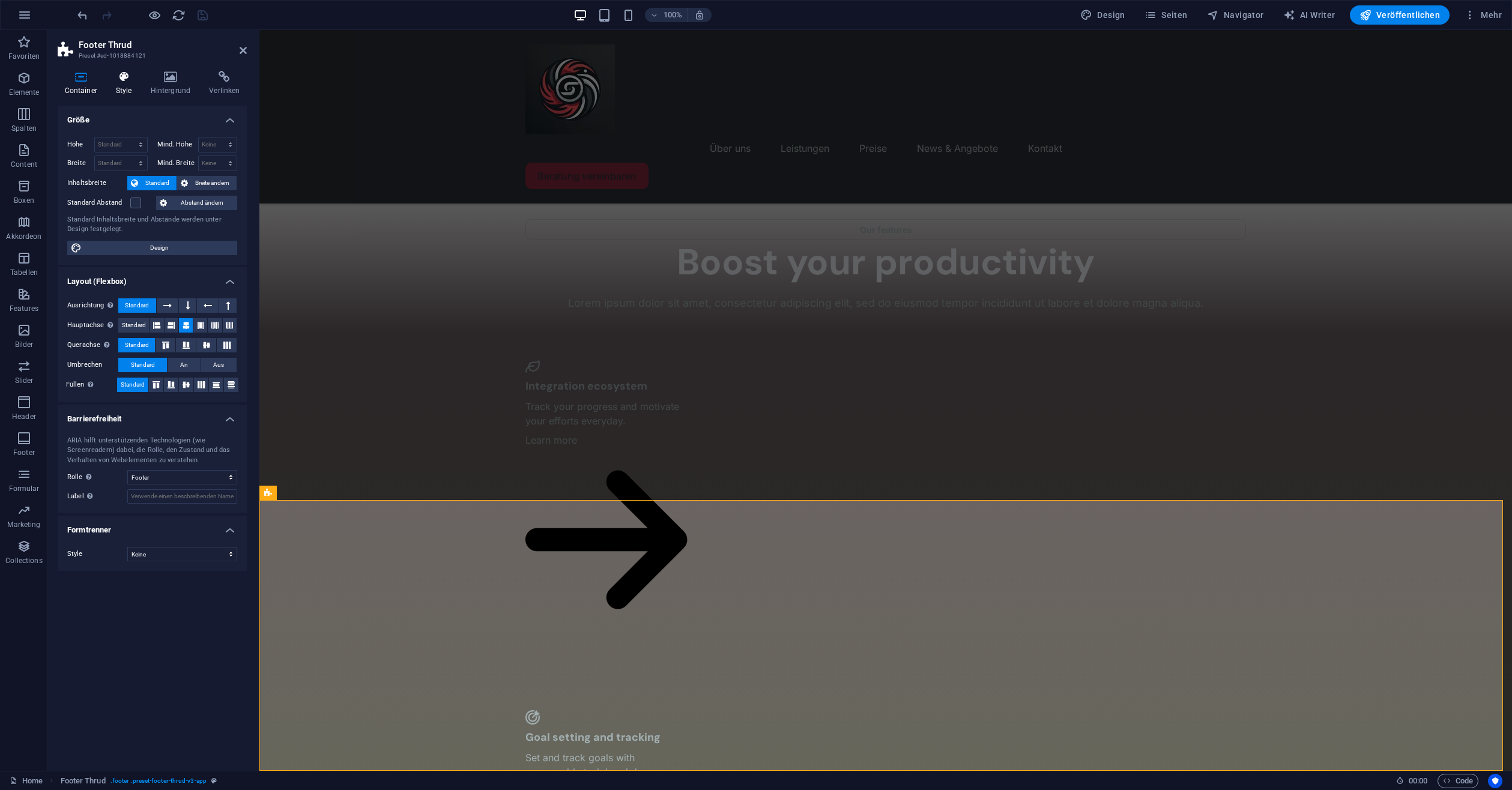
click at [126, 78] on icon at bounding box center [123, 76] width 30 height 12
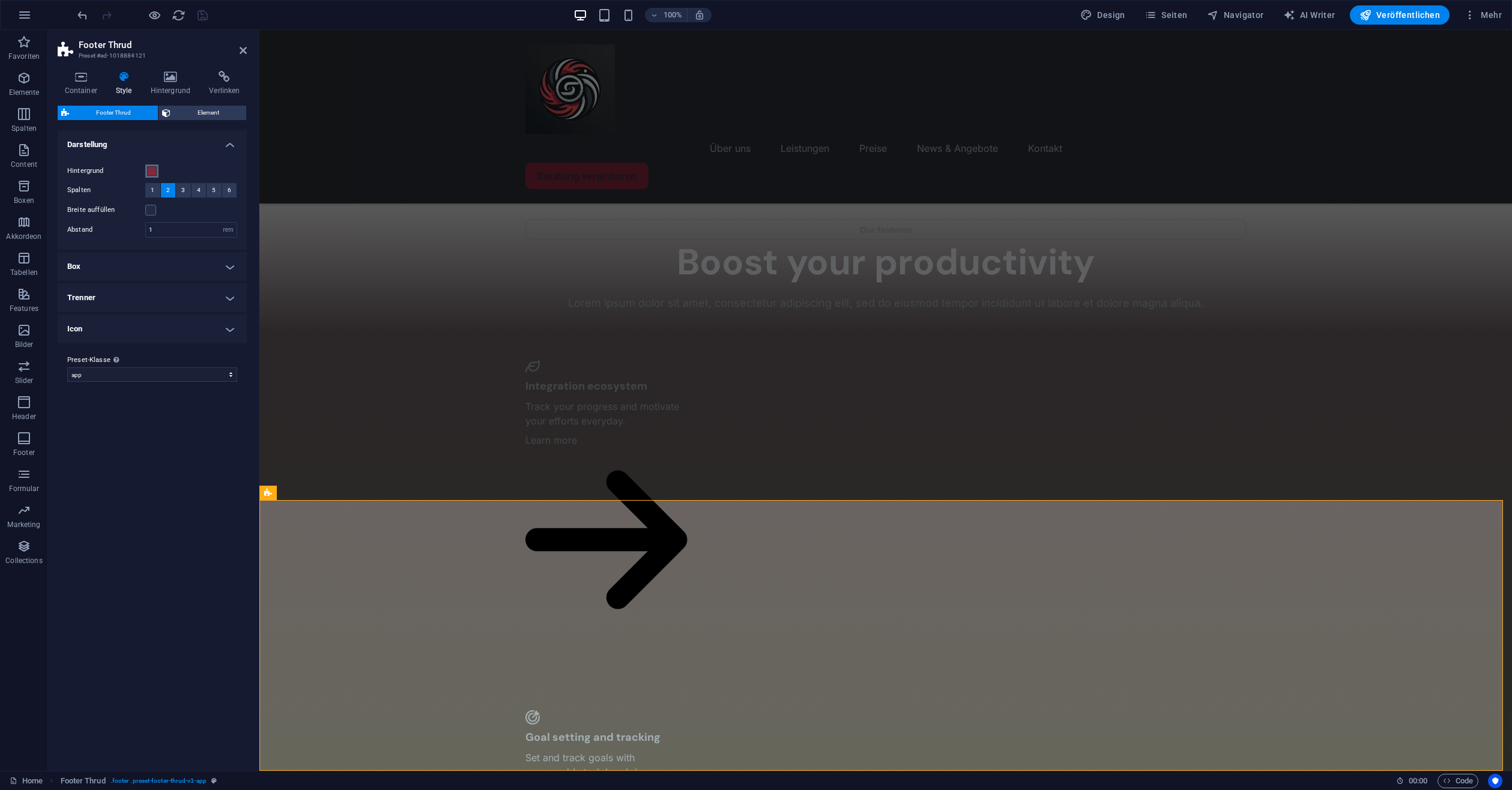
click at [148, 165] on button "Hintergrund" at bounding box center [152, 171] width 13 height 13
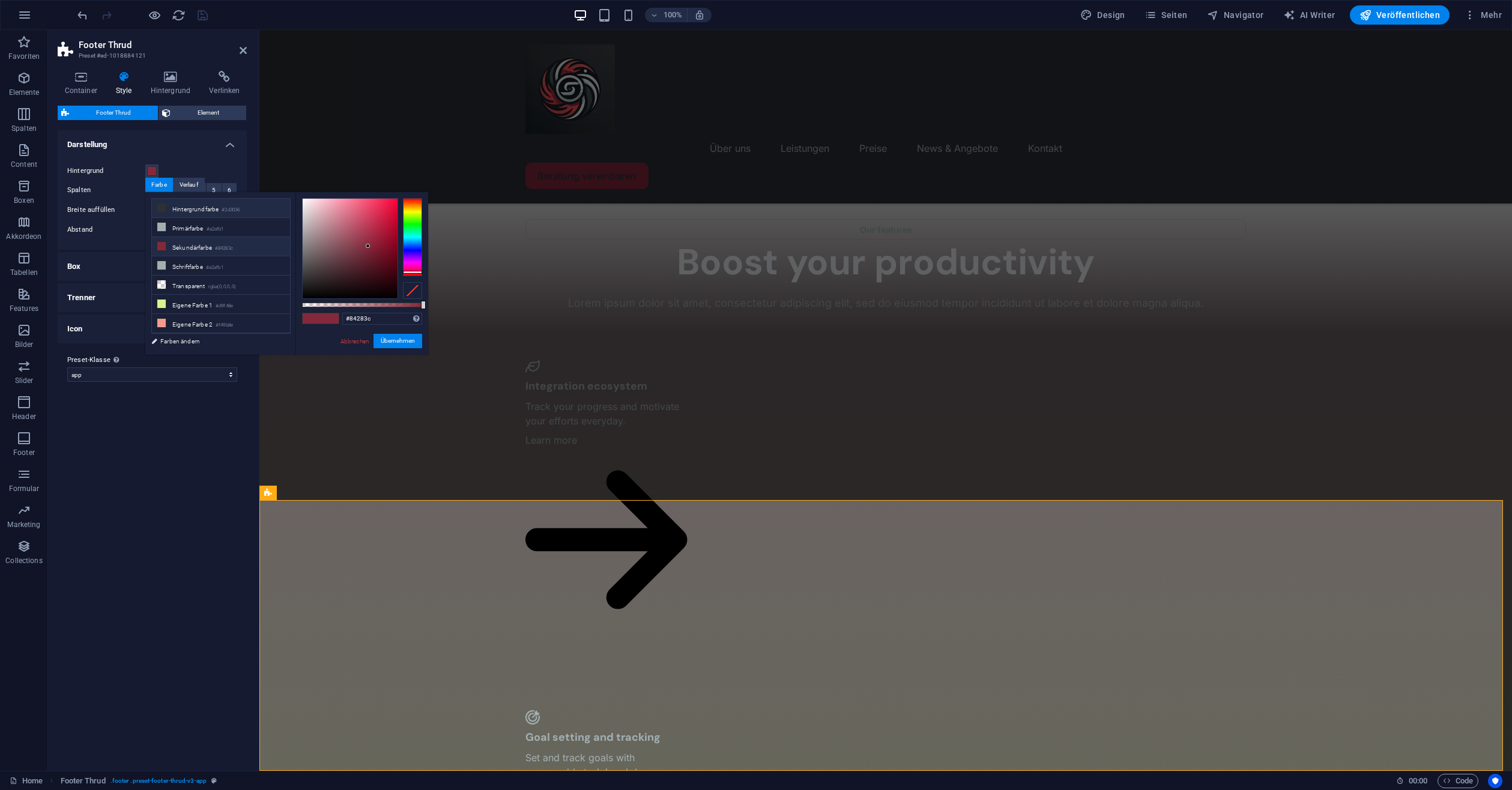
click at [204, 210] on li "Hintergrundfarbe #2d3036" at bounding box center [221, 208] width 138 height 19
type input "#2d3036"
click at [404, 342] on button "Übernehmen" at bounding box center [398, 342] width 49 height 15
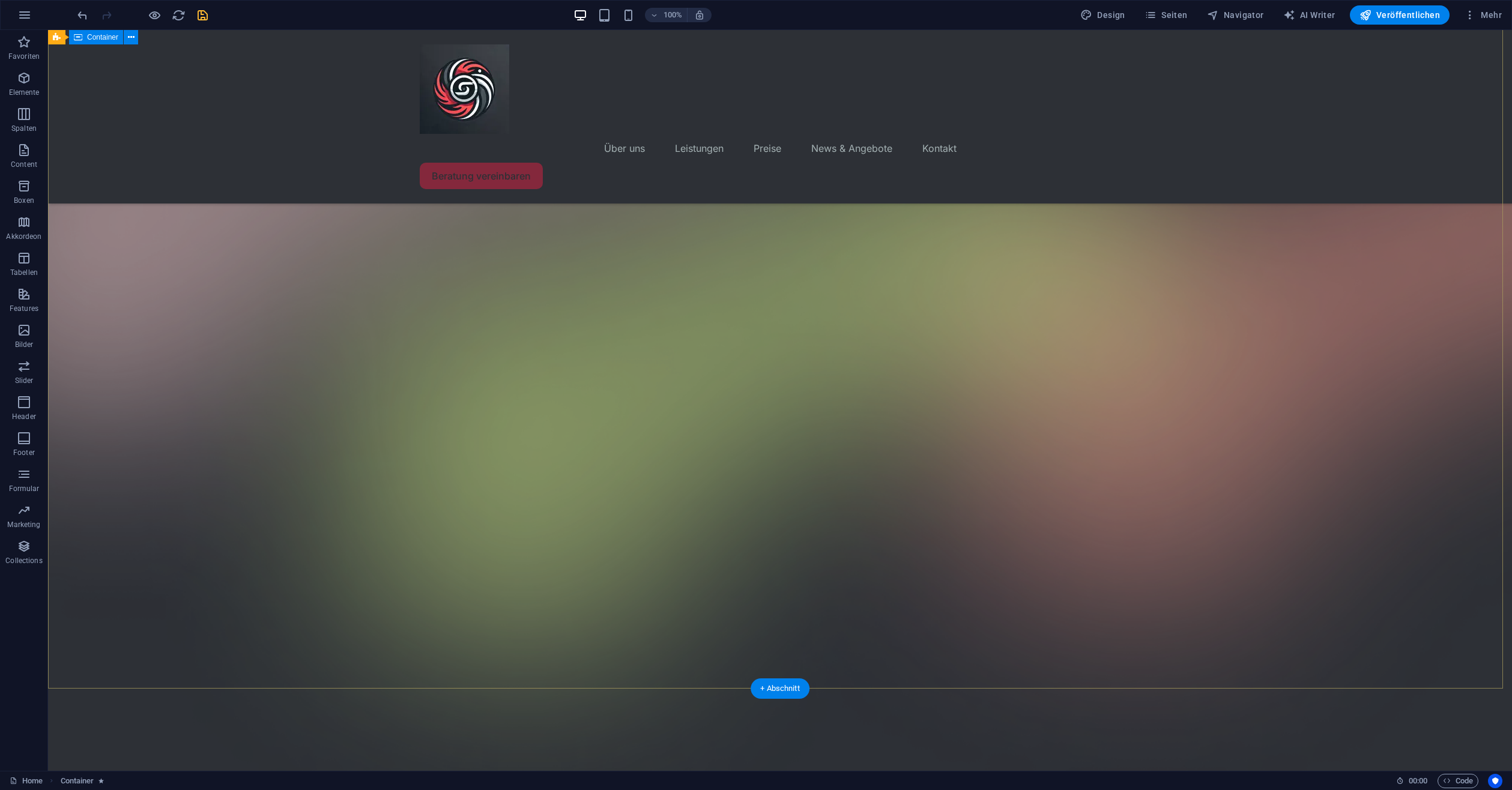
scroll to position [0, 0]
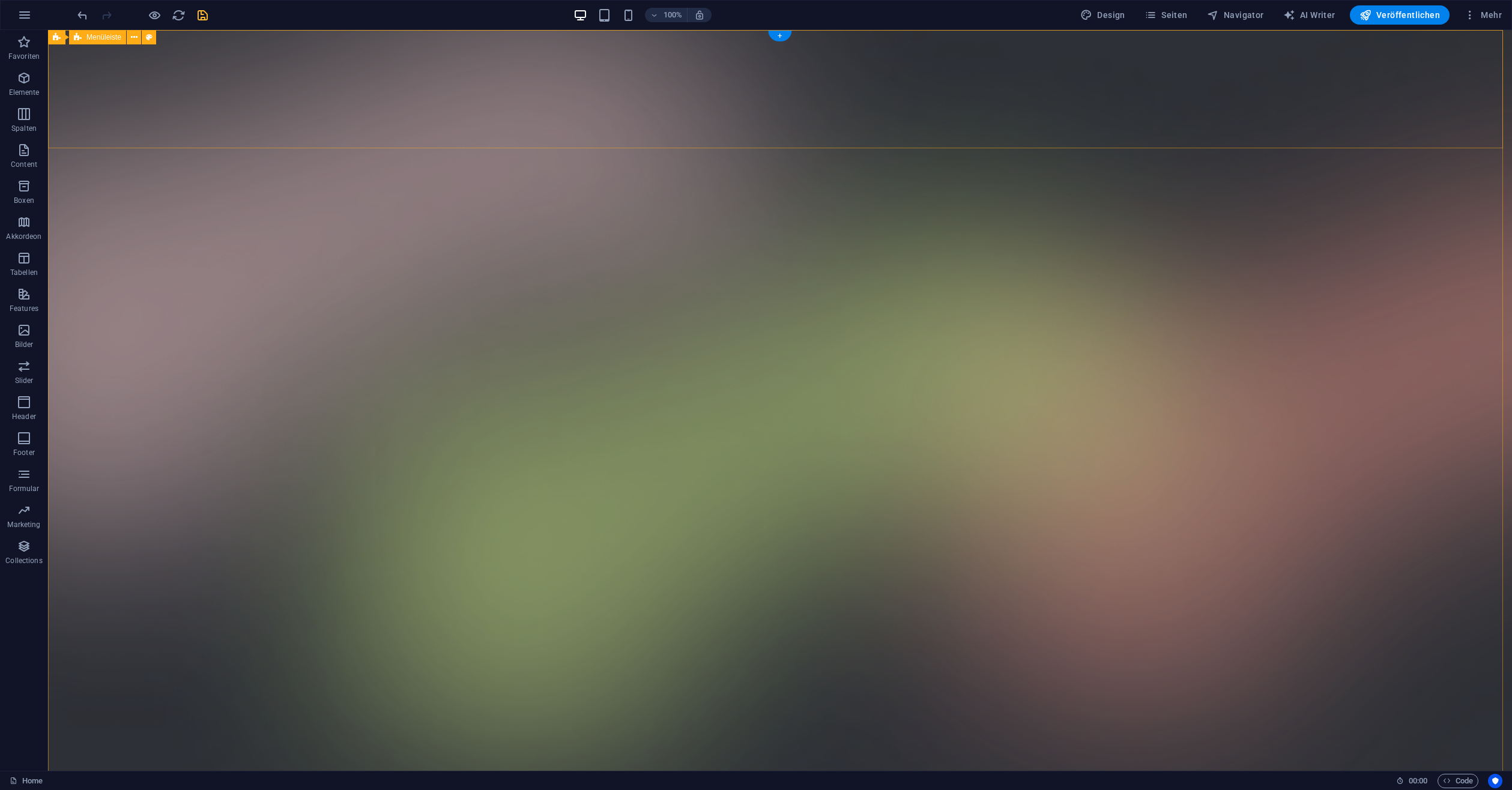
select select "rem"
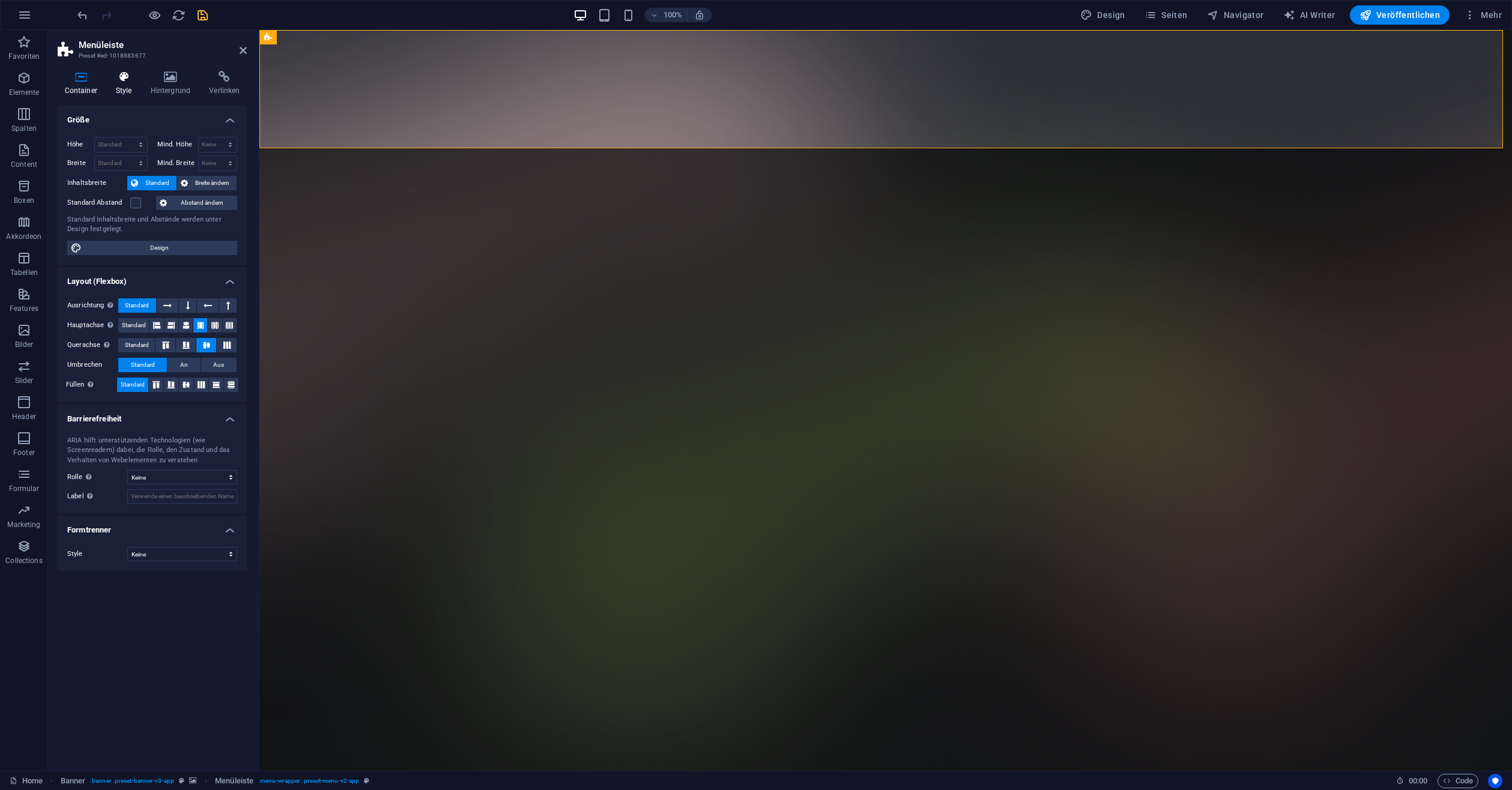
click at [140, 79] on h4 "Style" at bounding box center [126, 83] width 35 height 25
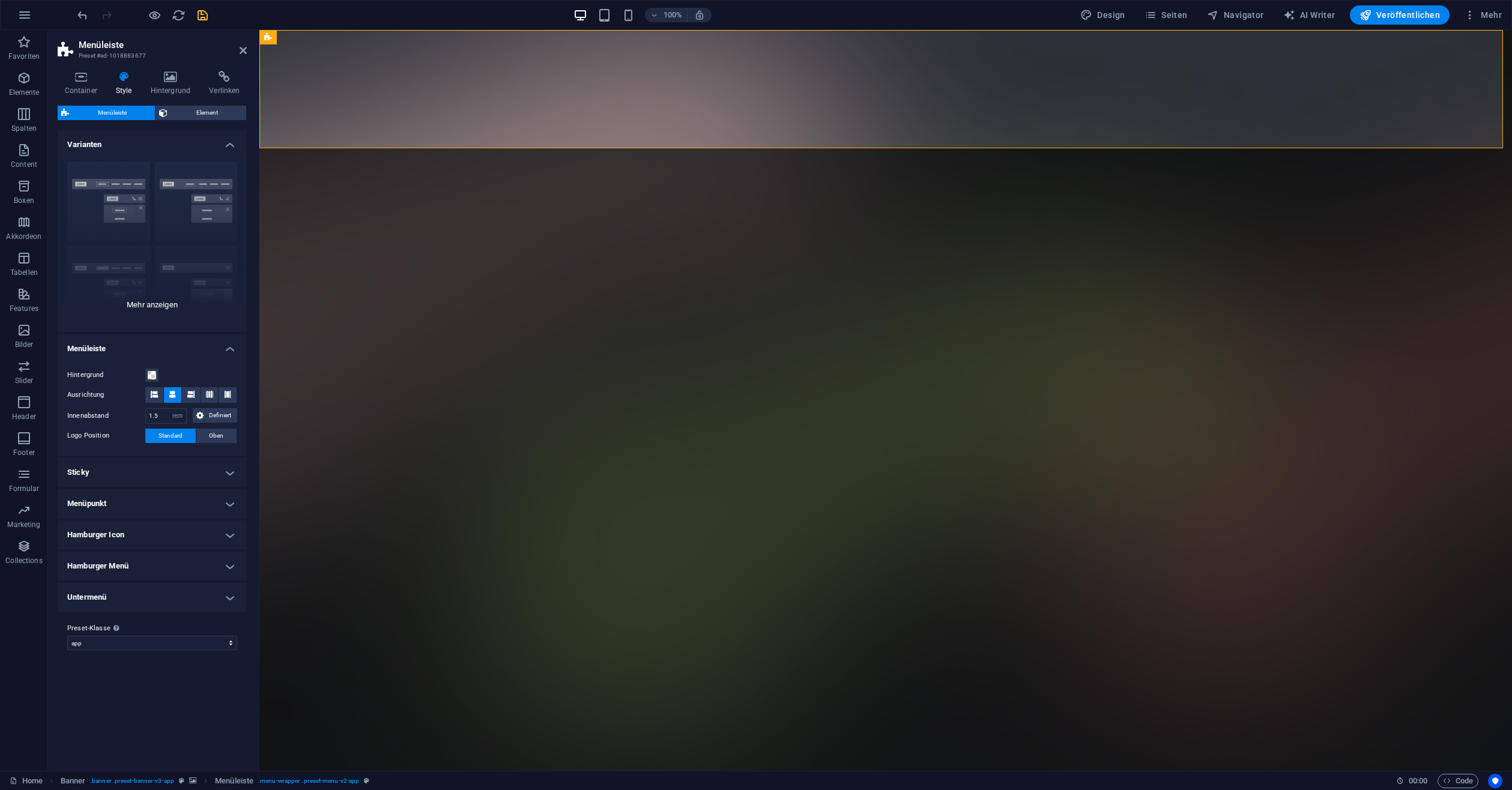
click at [149, 305] on div "Rahmen Mittig Standard Fixiert Loki Trigger Breit XXL" at bounding box center [152, 242] width 189 height 180
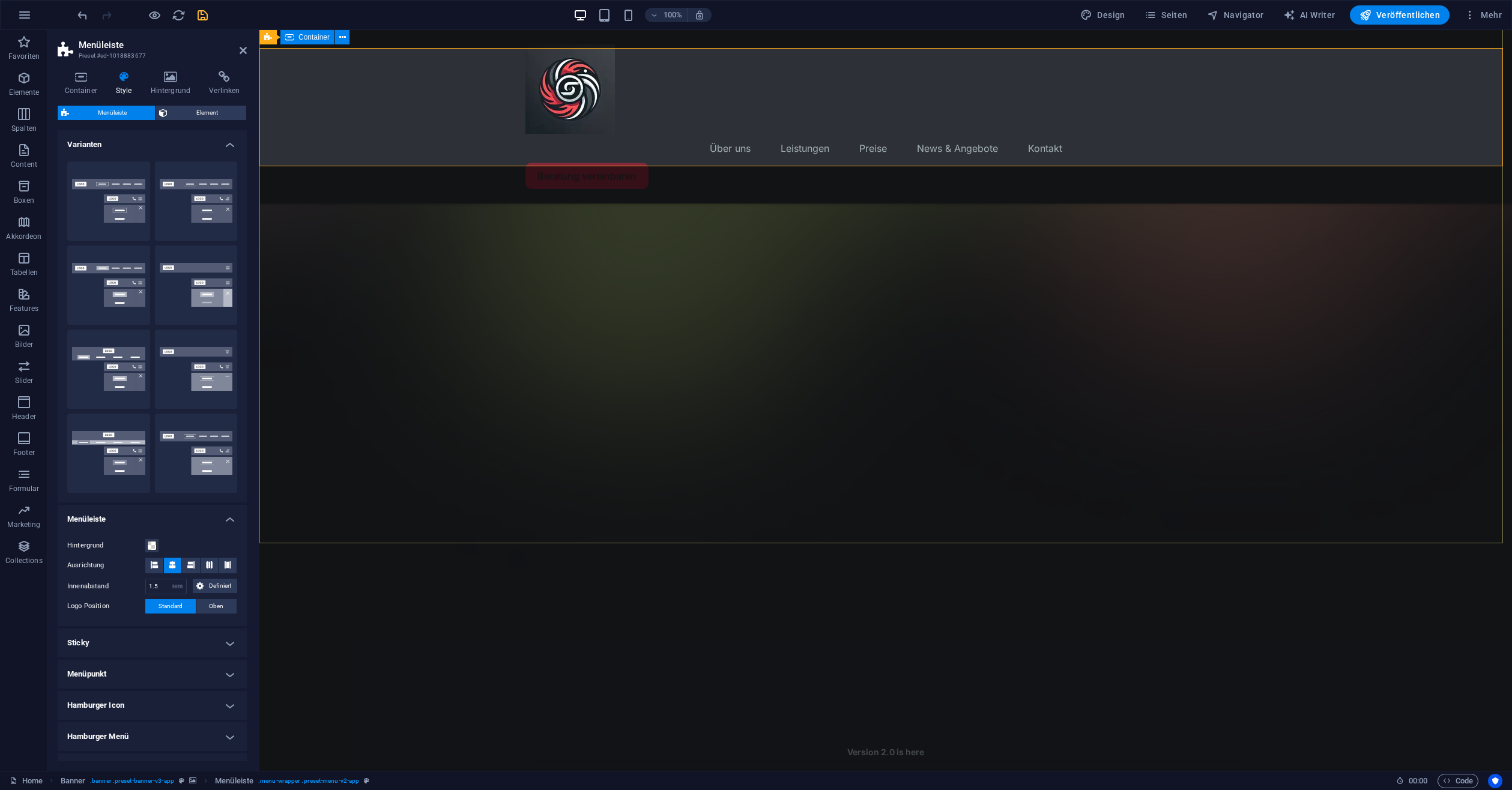
scroll to position [420, 0]
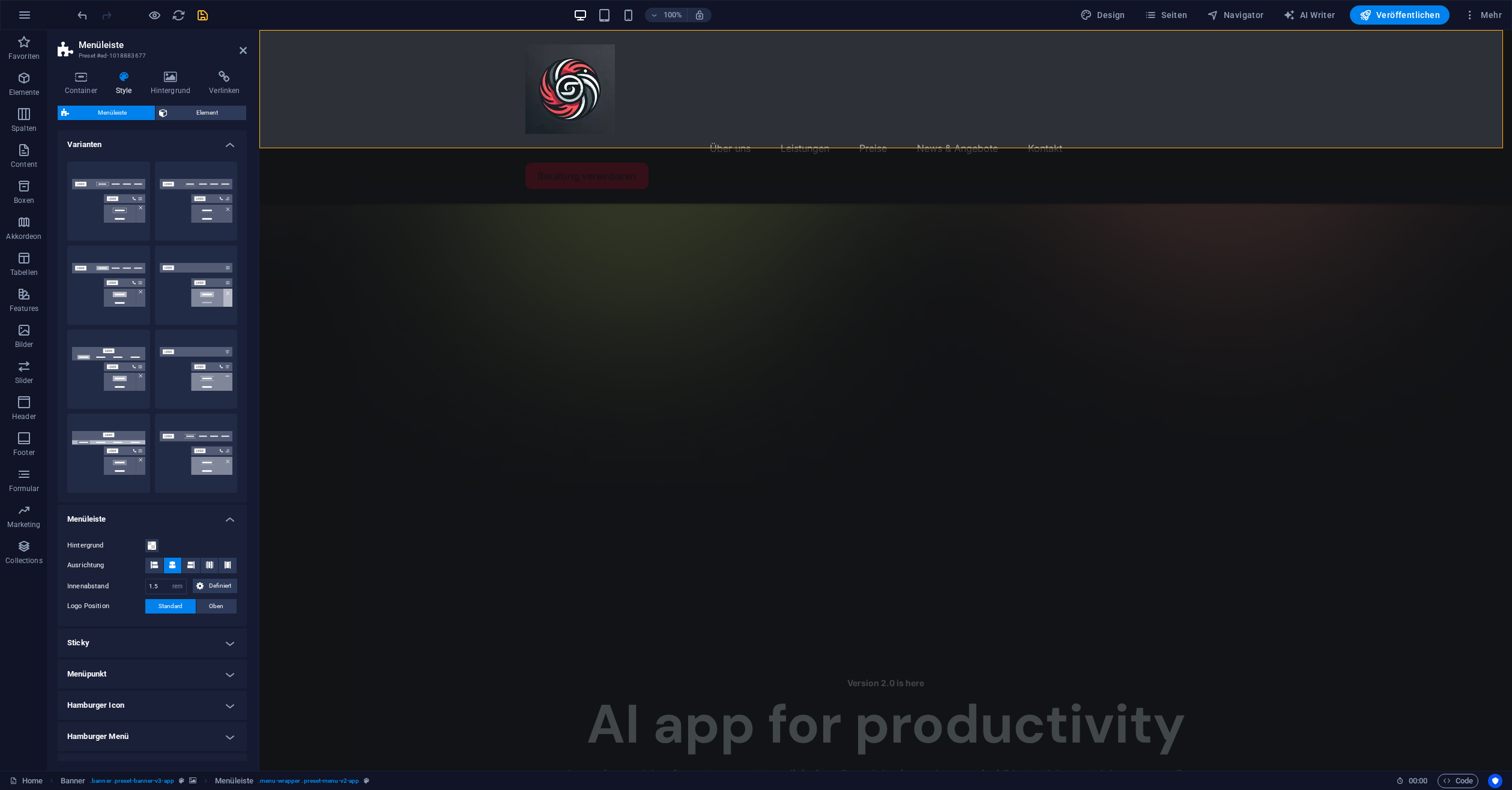
click at [224, 149] on h4 "Varianten" at bounding box center [152, 140] width 189 height 21
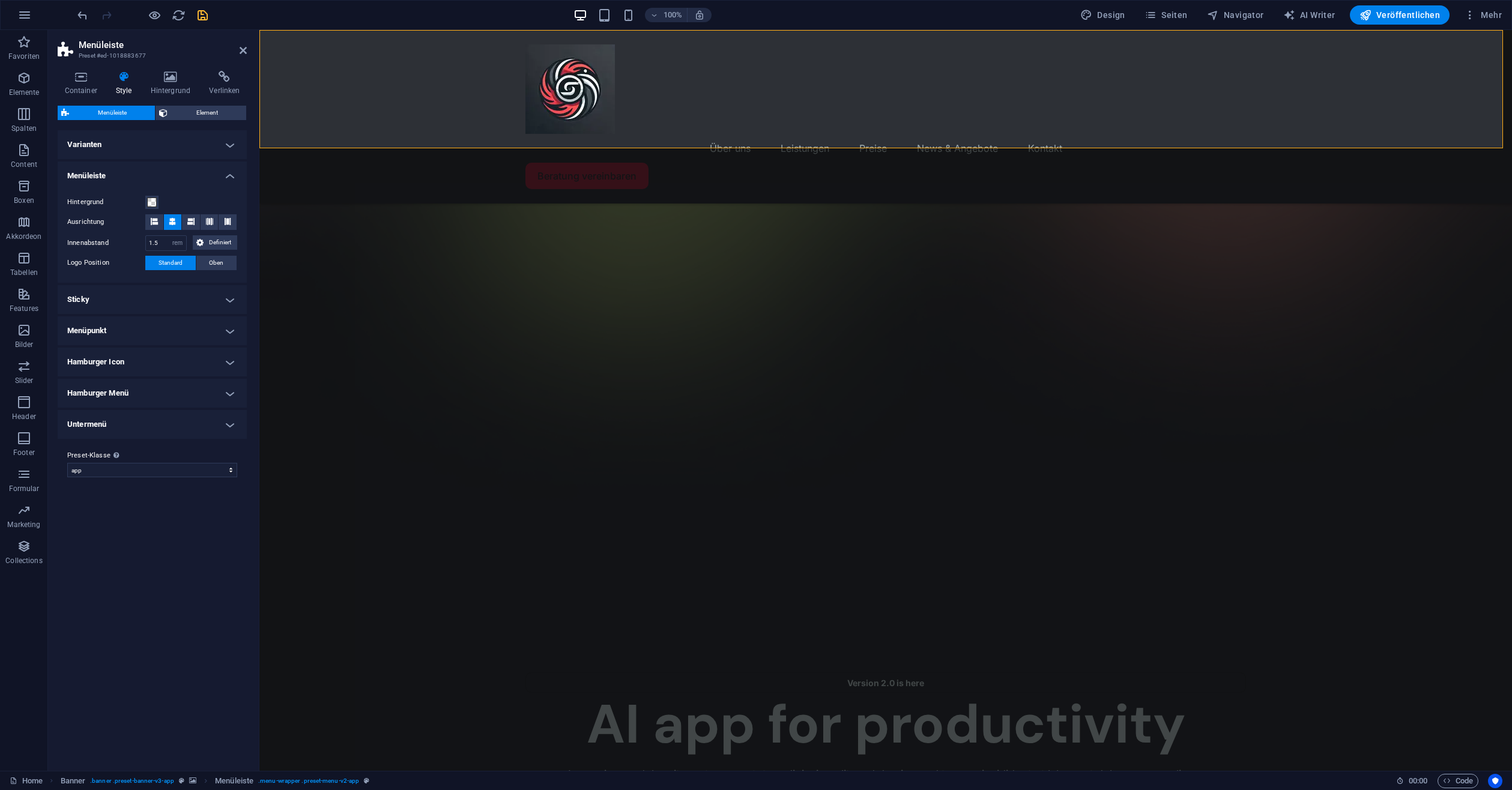
click at [193, 170] on h4 "Menüleiste" at bounding box center [152, 171] width 189 height 21
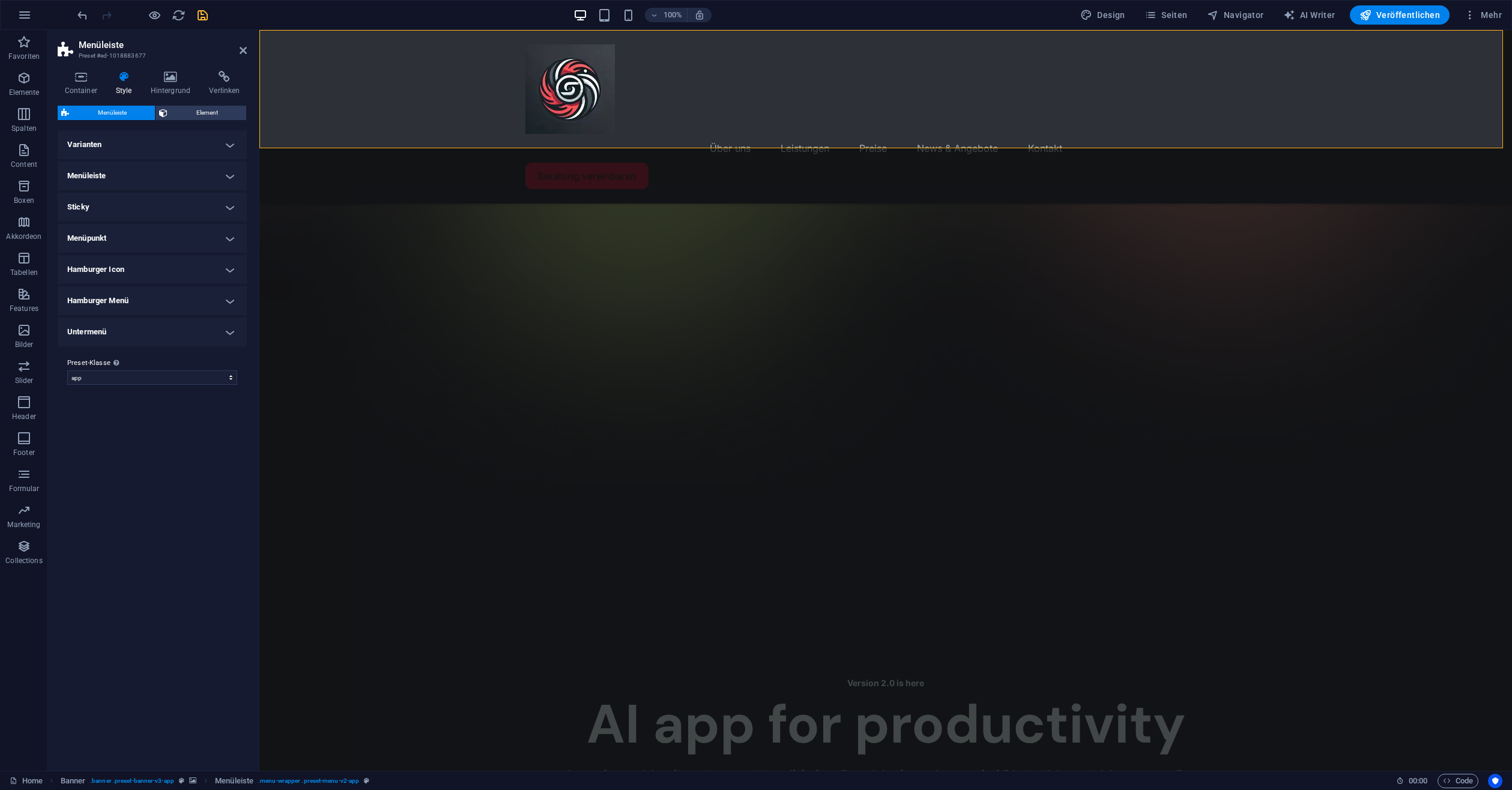
click at [193, 170] on h4 "Menüleiste" at bounding box center [152, 175] width 189 height 29
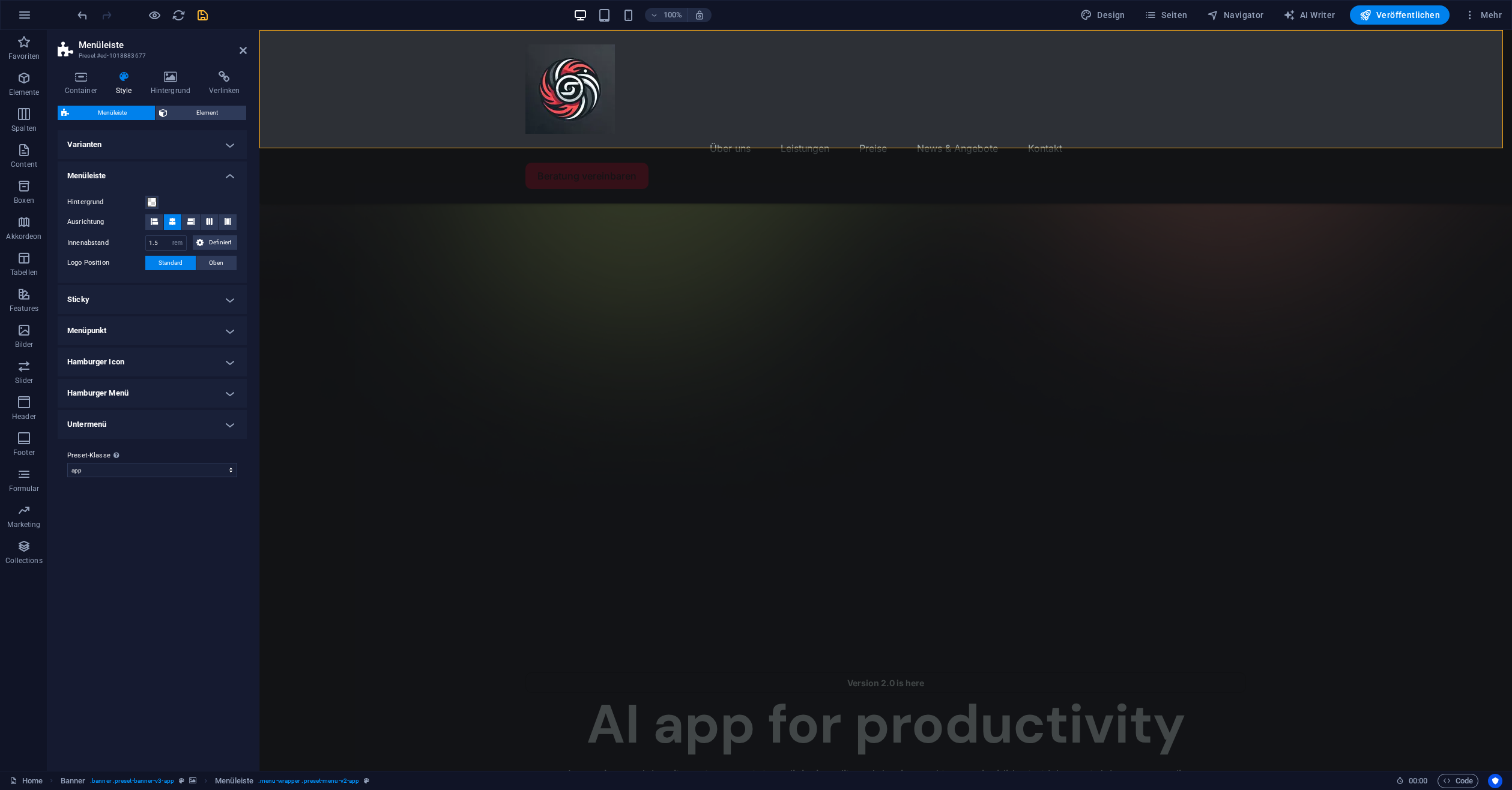
click at [159, 202] on div "Hintergrund" at bounding box center [152, 203] width 170 height 15
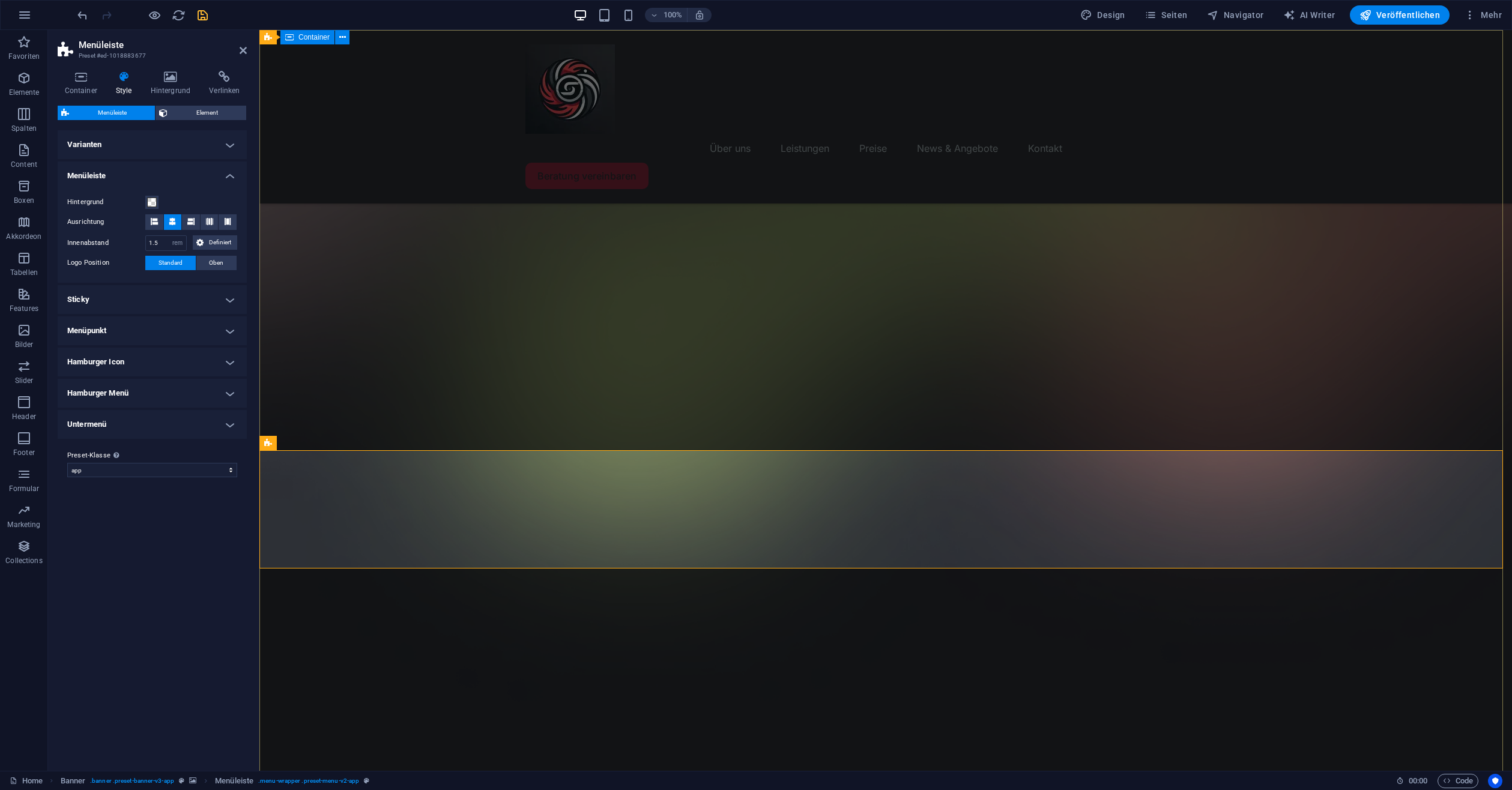
scroll to position [0, 0]
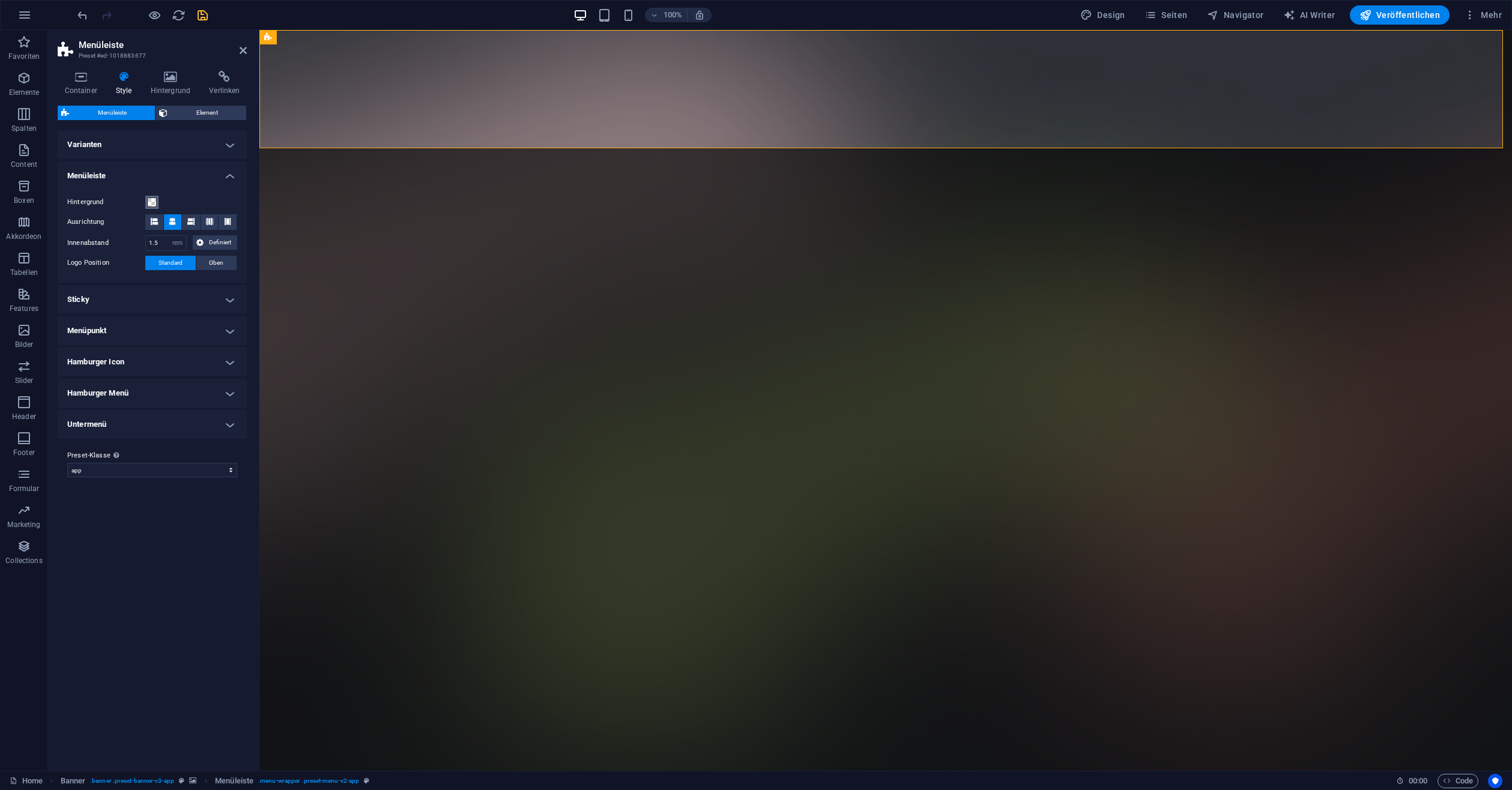
click at [146, 196] on button "Hintergrund" at bounding box center [152, 203] width 13 height 13
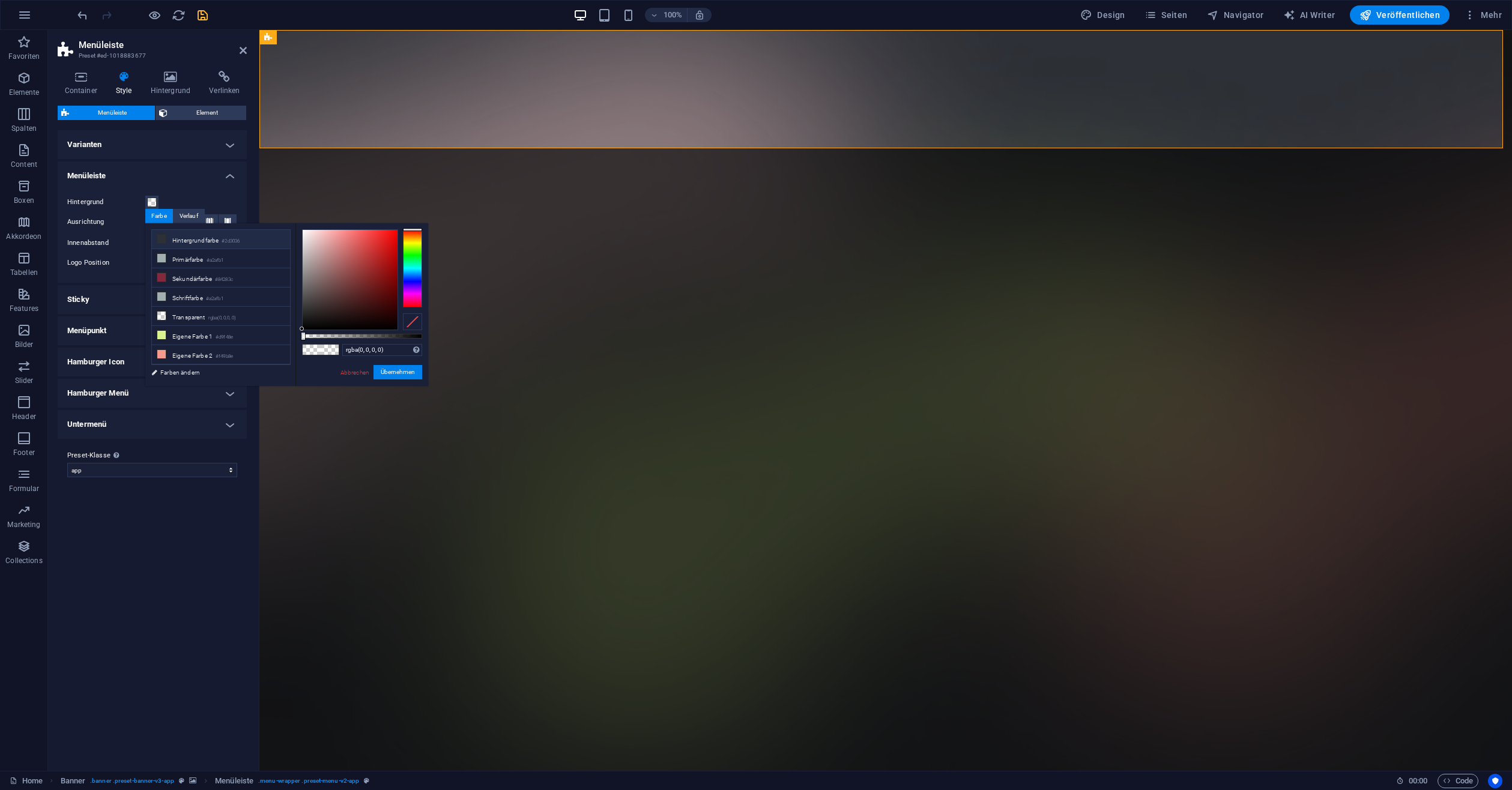
click at [204, 239] on li "Hintergrundfarbe #2d3036" at bounding box center [221, 239] width 138 height 19
type input "#2d3036"
click at [394, 370] on button "Übernehmen" at bounding box center [398, 372] width 49 height 15
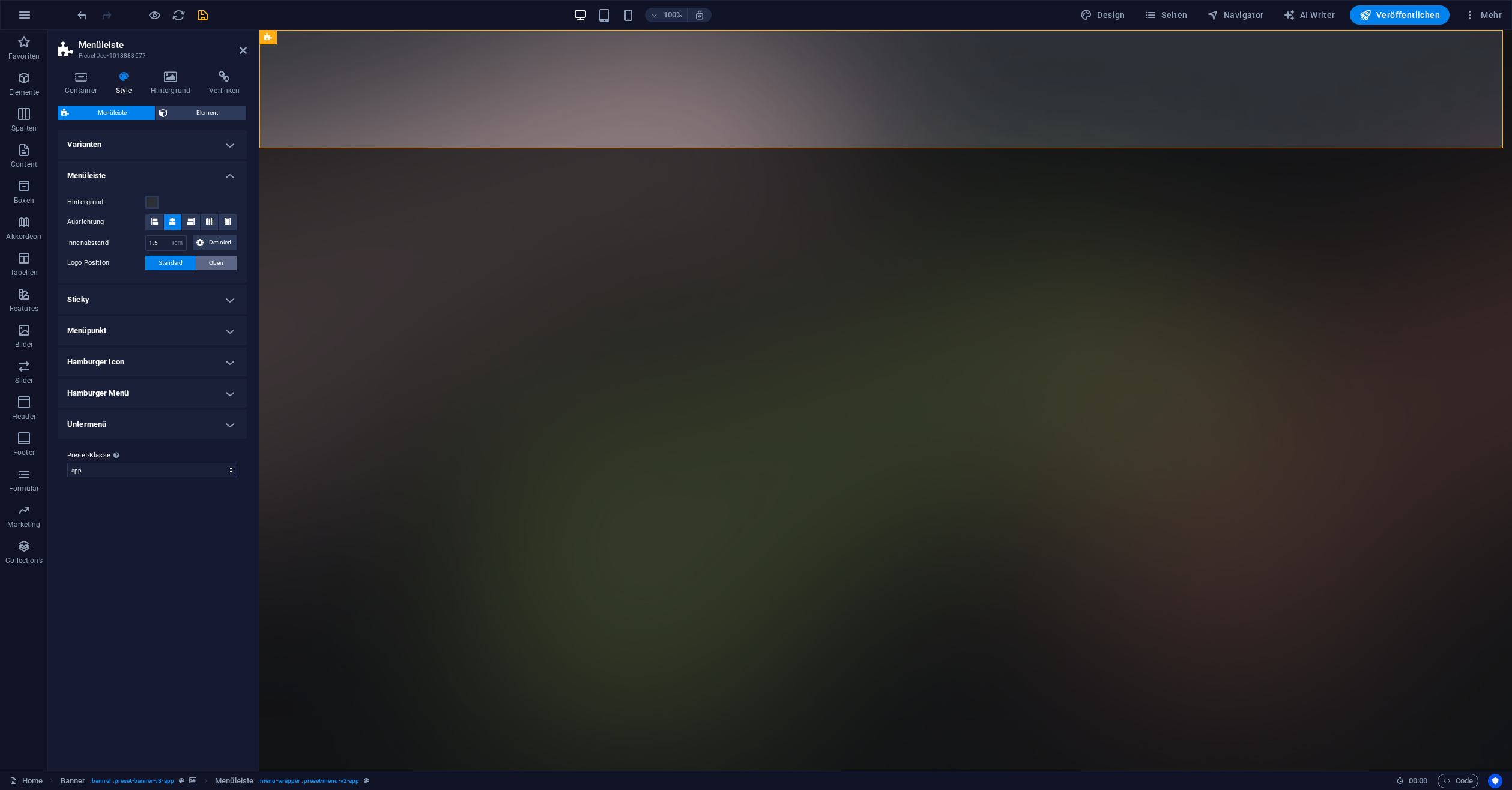
click at [212, 258] on span "Oben" at bounding box center [216, 263] width 15 height 15
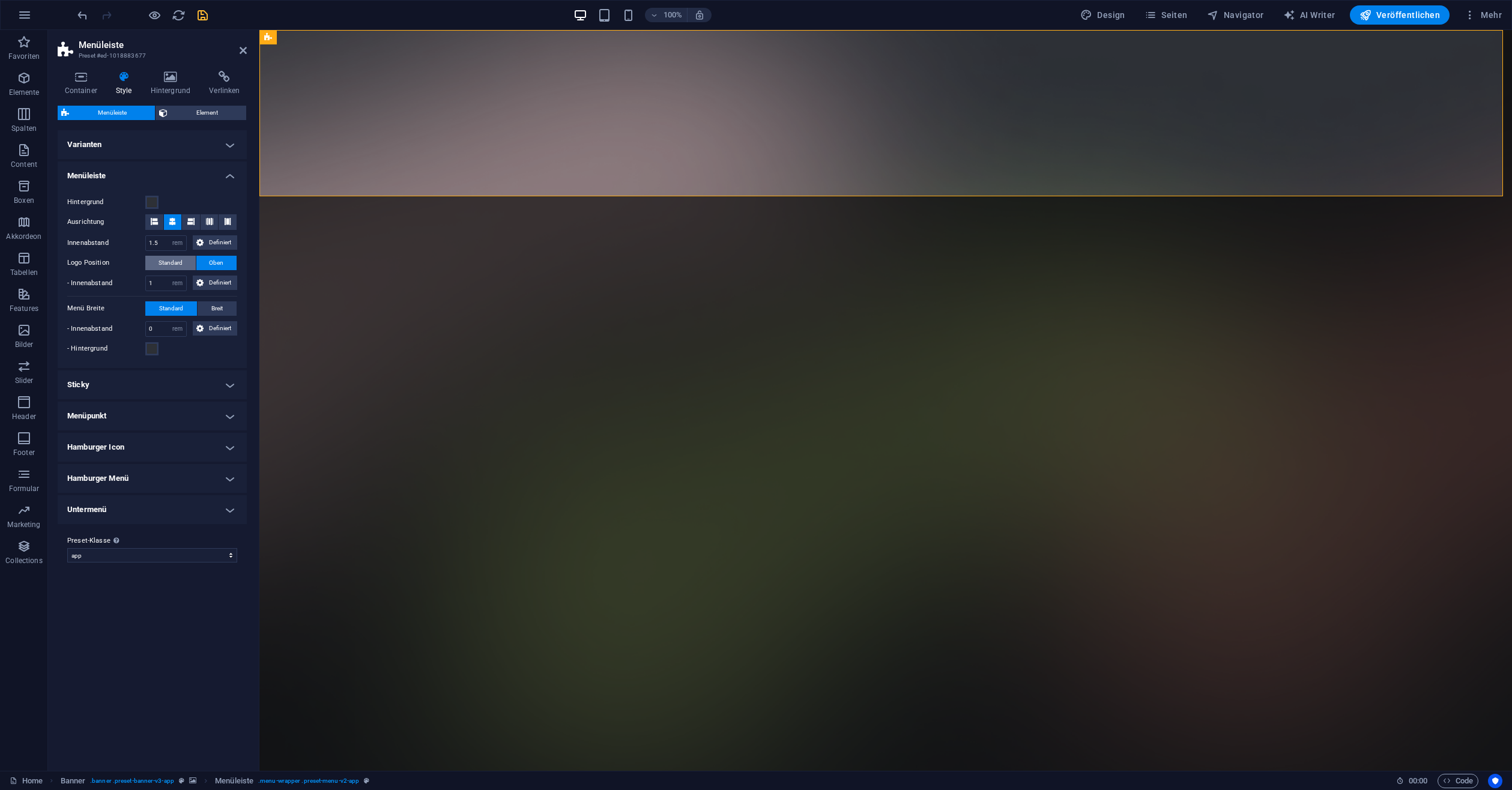
click at [175, 260] on span "Standard" at bounding box center [170, 263] width 24 height 15
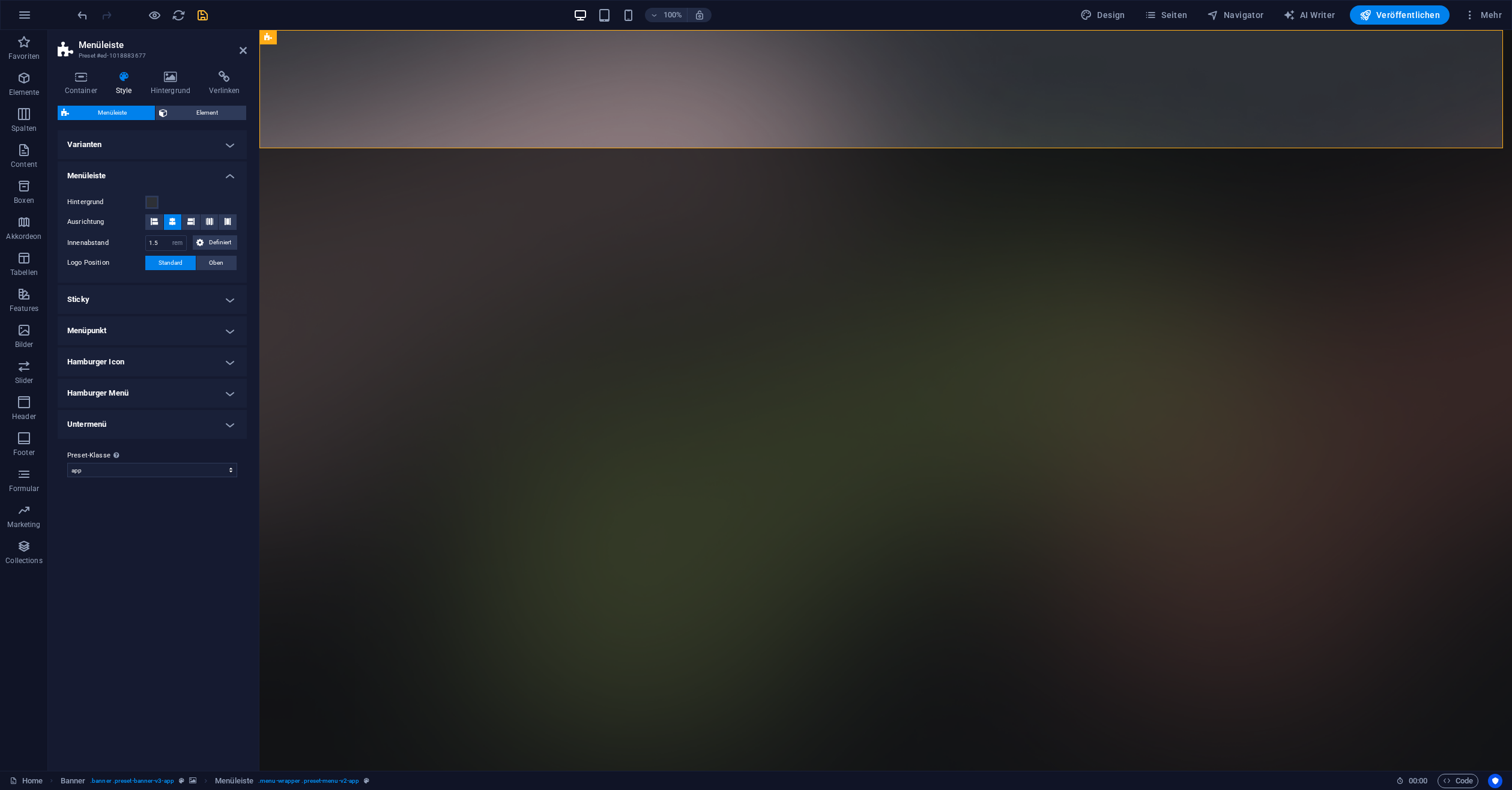
click at [138, 297] on h4 "Sticky" at bounding box center [152, 299] width 189 height 29
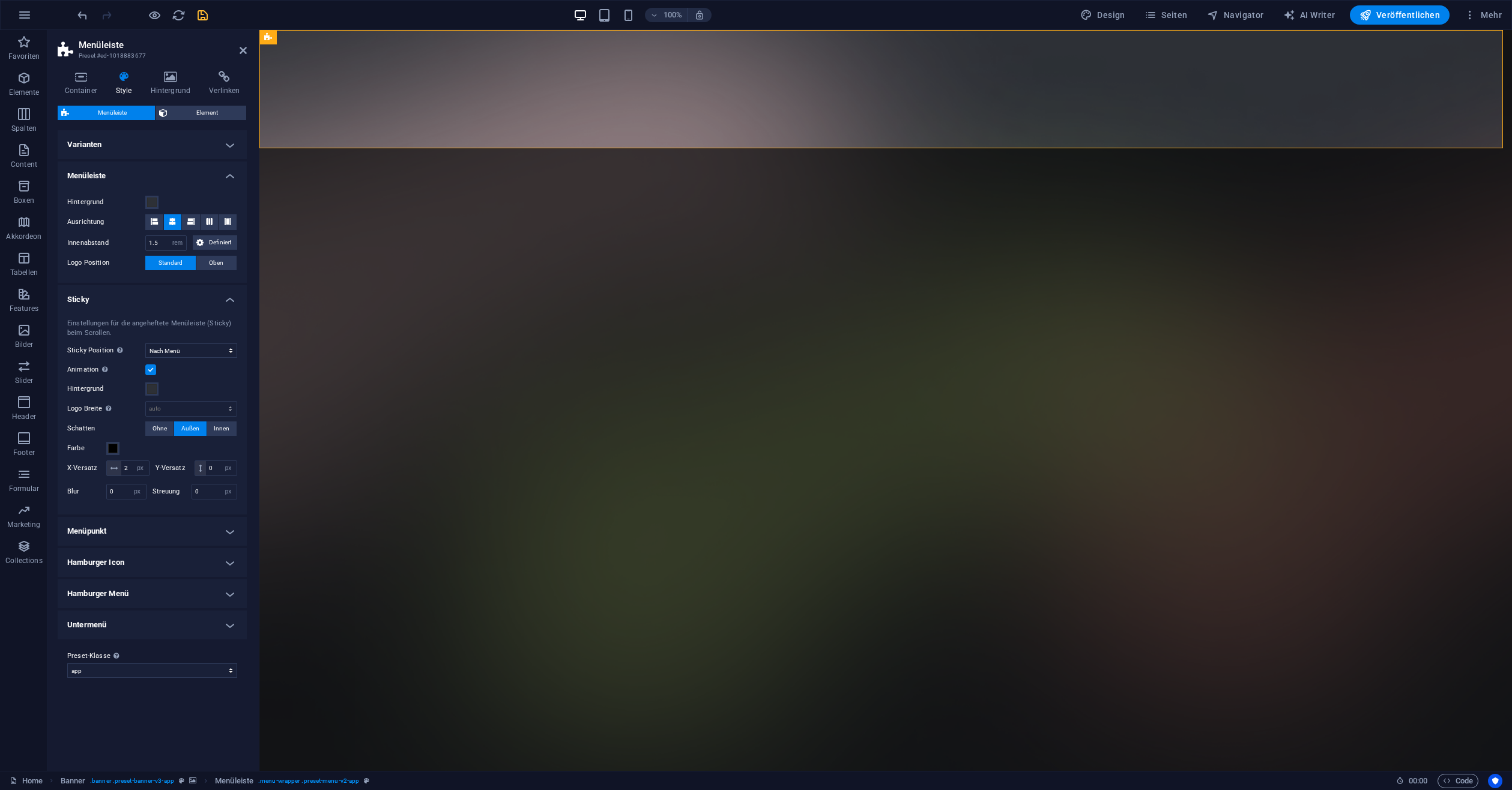
click at [138, 297] on h4 "Sticky" at bounding box center [152, 296] width 189 height 21
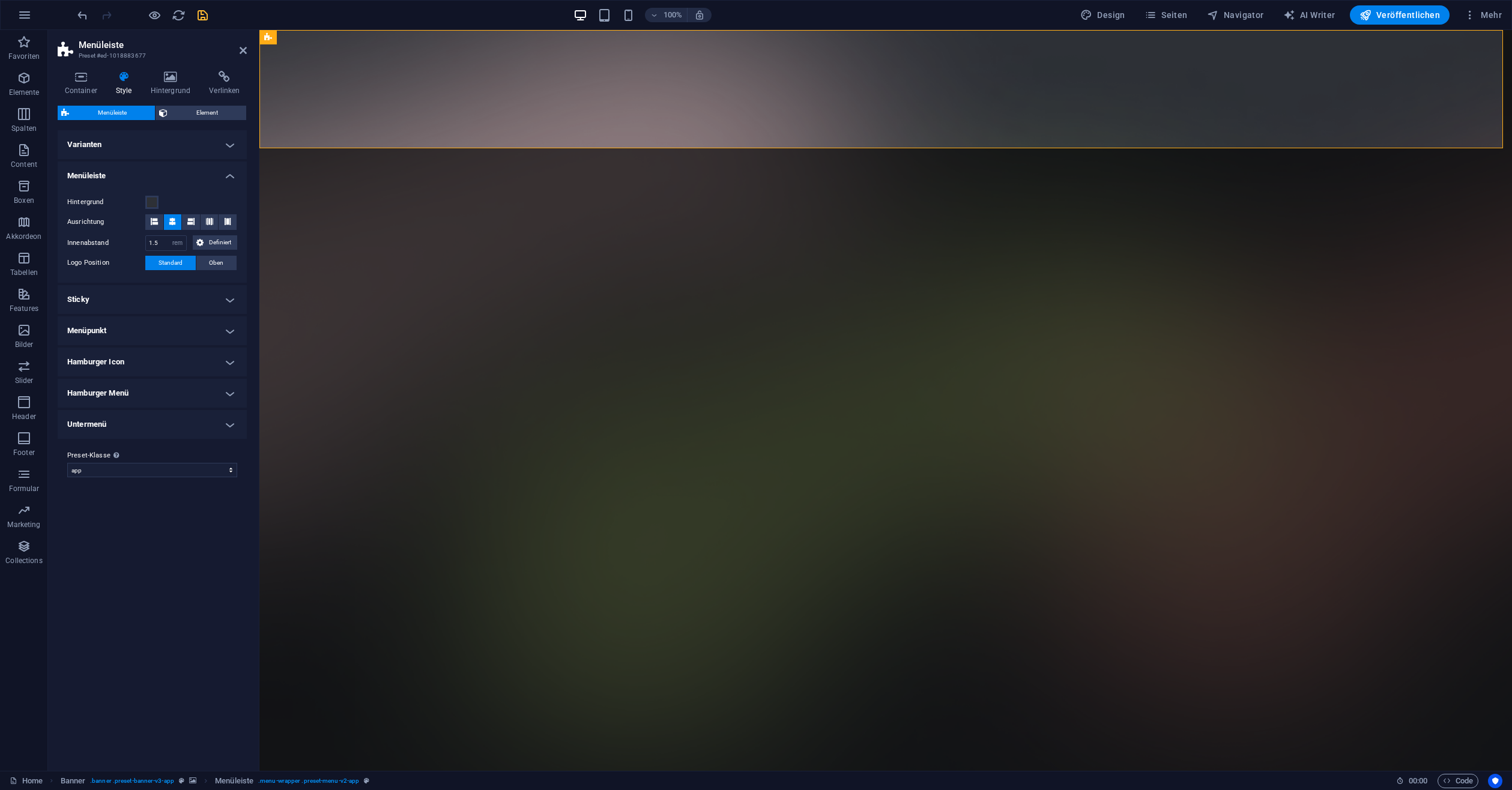
click at [232, 170] on h4 "Menüleiste" at bounding box center [152, 171] width 189 height 21
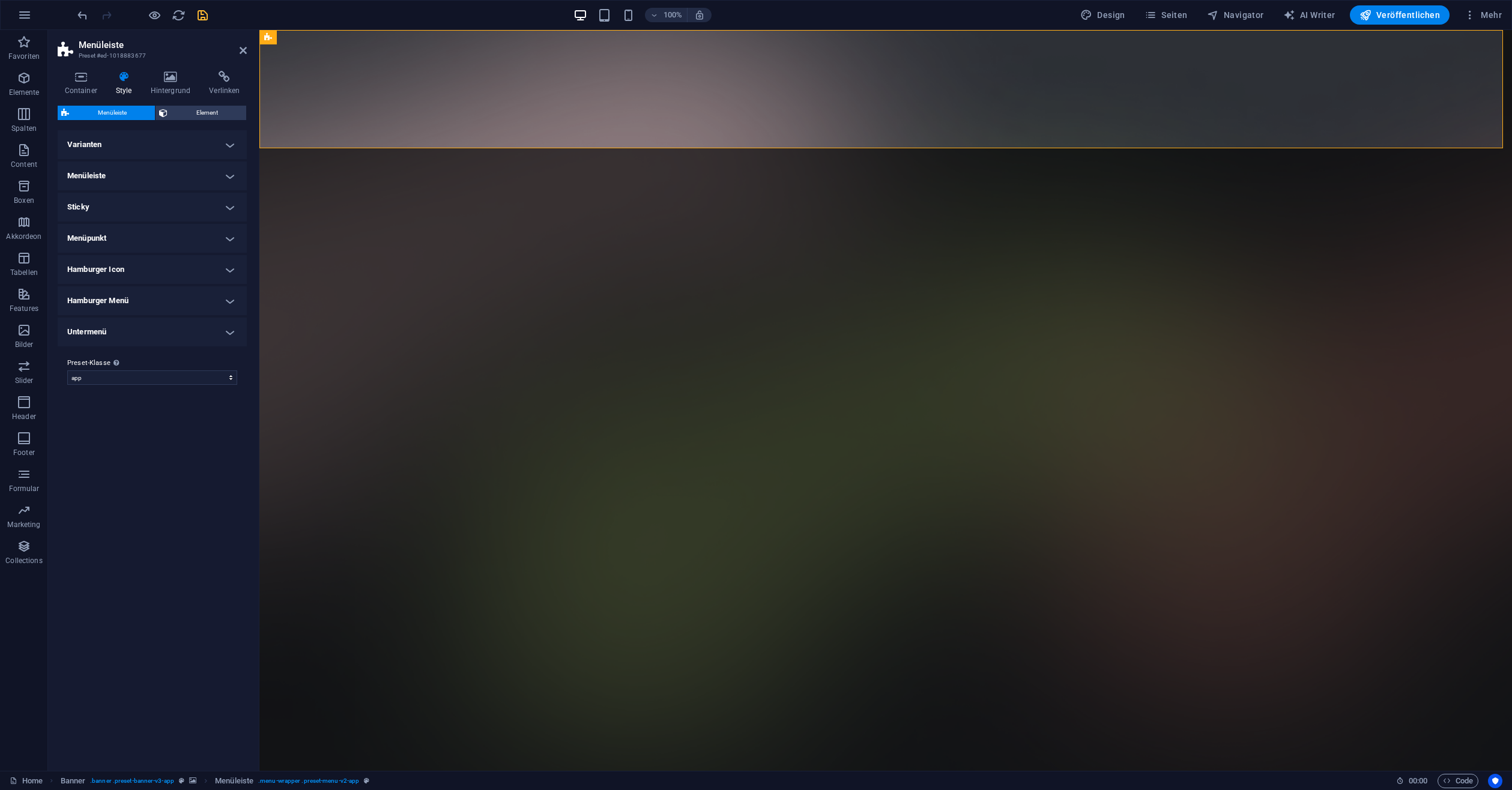
click at [227, 209] on h4 "Sticky" at bounding box center [152, 206] width 189 height 29
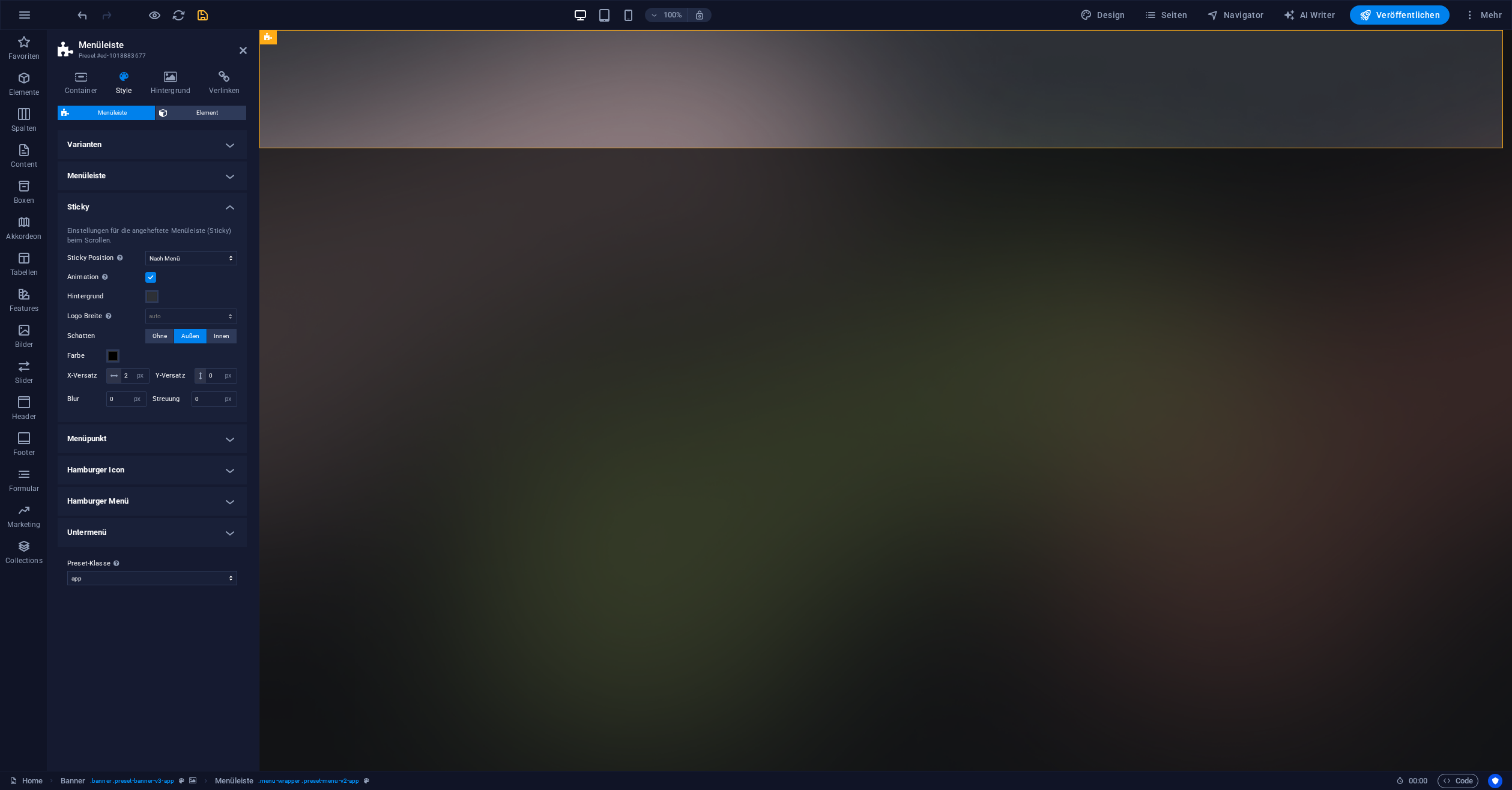
click at [227, 209] on h4 "Sticky" at bounding box center [152, 203] width 189 height 21
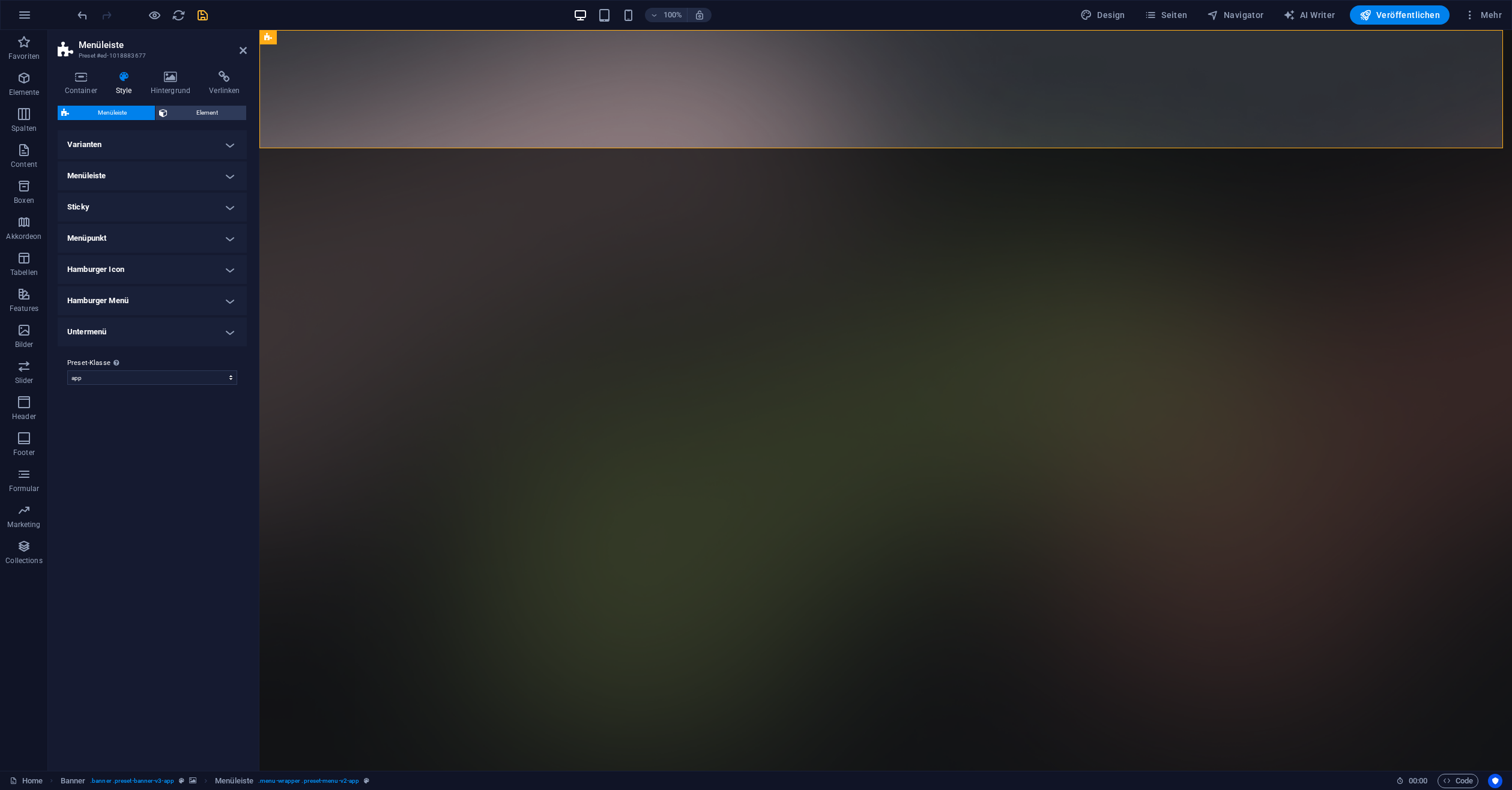
click at [218, 228] on h4 "Menüpunkt" at bounding box center [152, 238] width 189 height 29
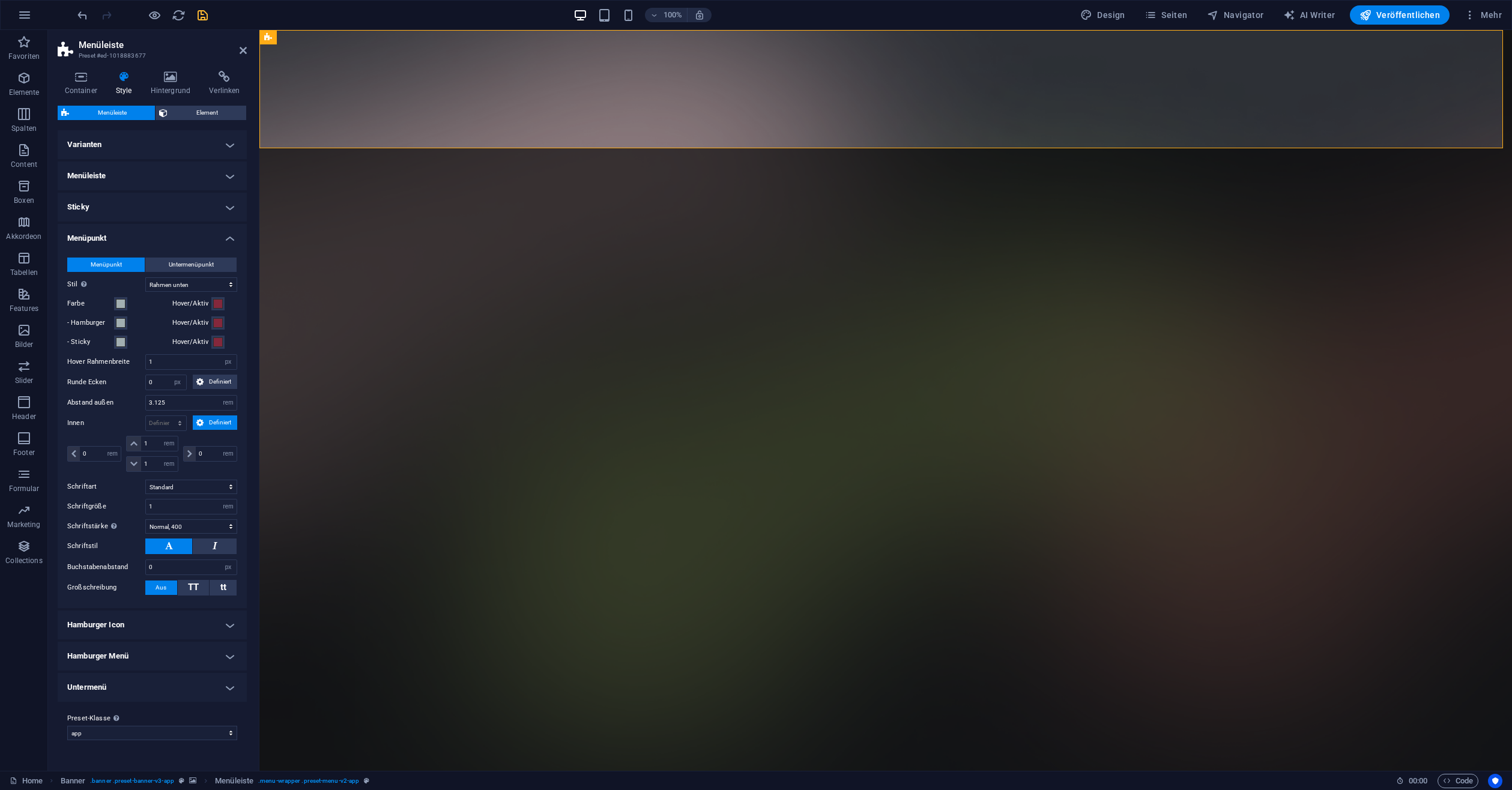
click at [218, 228] on h4 "Menüpunkt" at bounding box center [152, 234] width 189 height 21
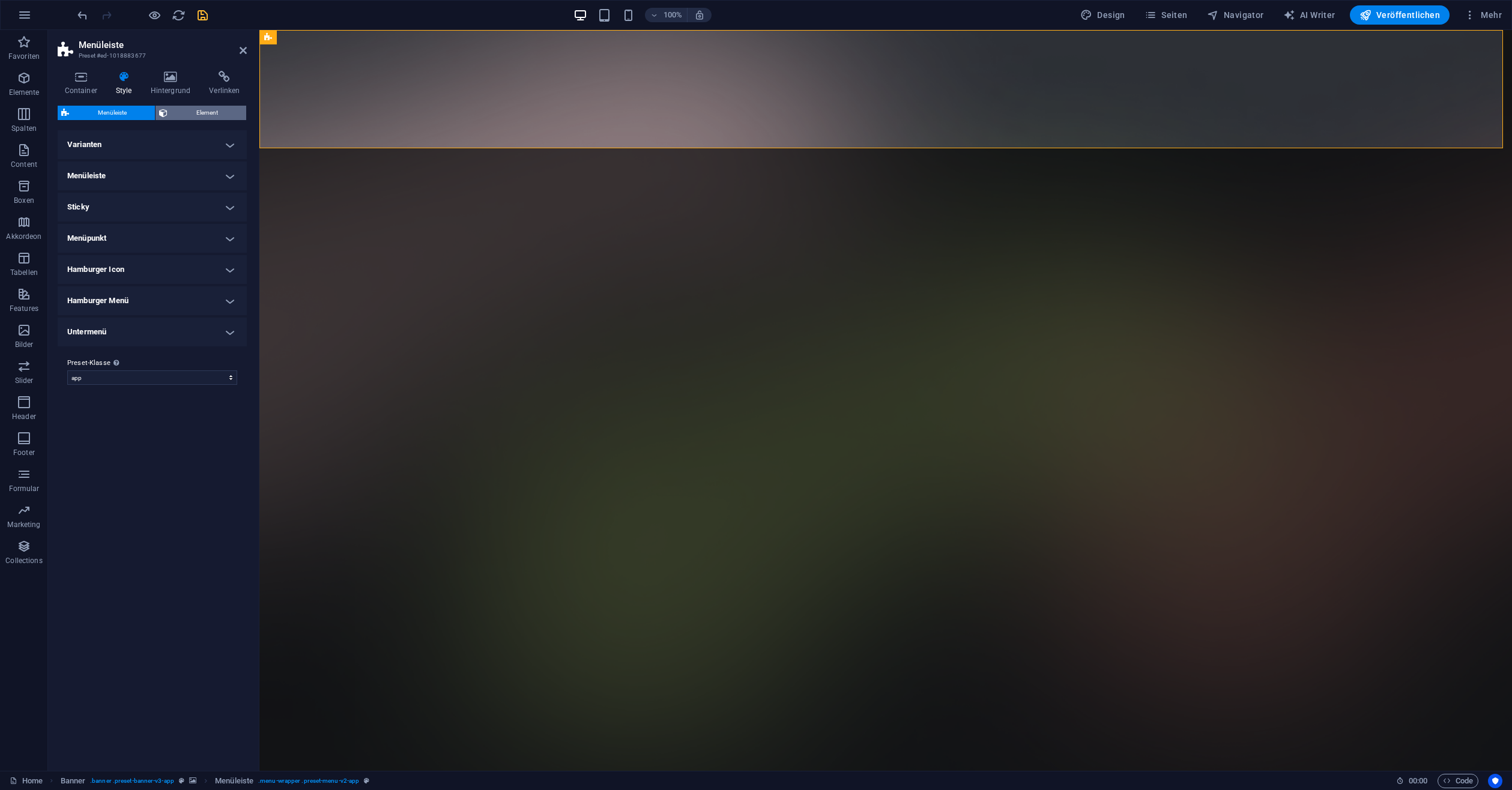
click at [196, 116] on span "Element" at bounding box center [207, 113] width 72 height 15
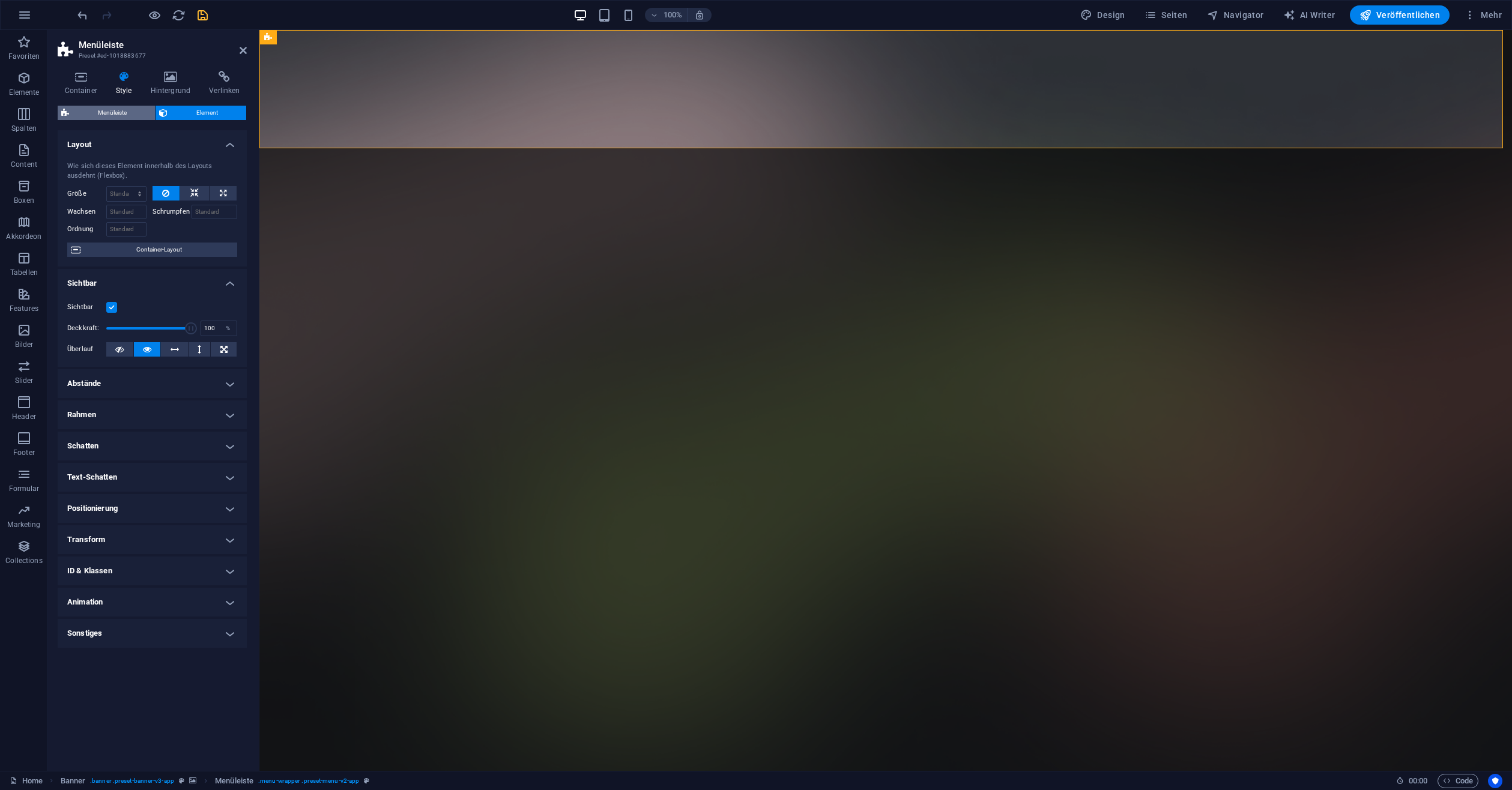
click at [106, 109] on span "Menüleiste" at bounding box center [111, 113] width 78 height 15
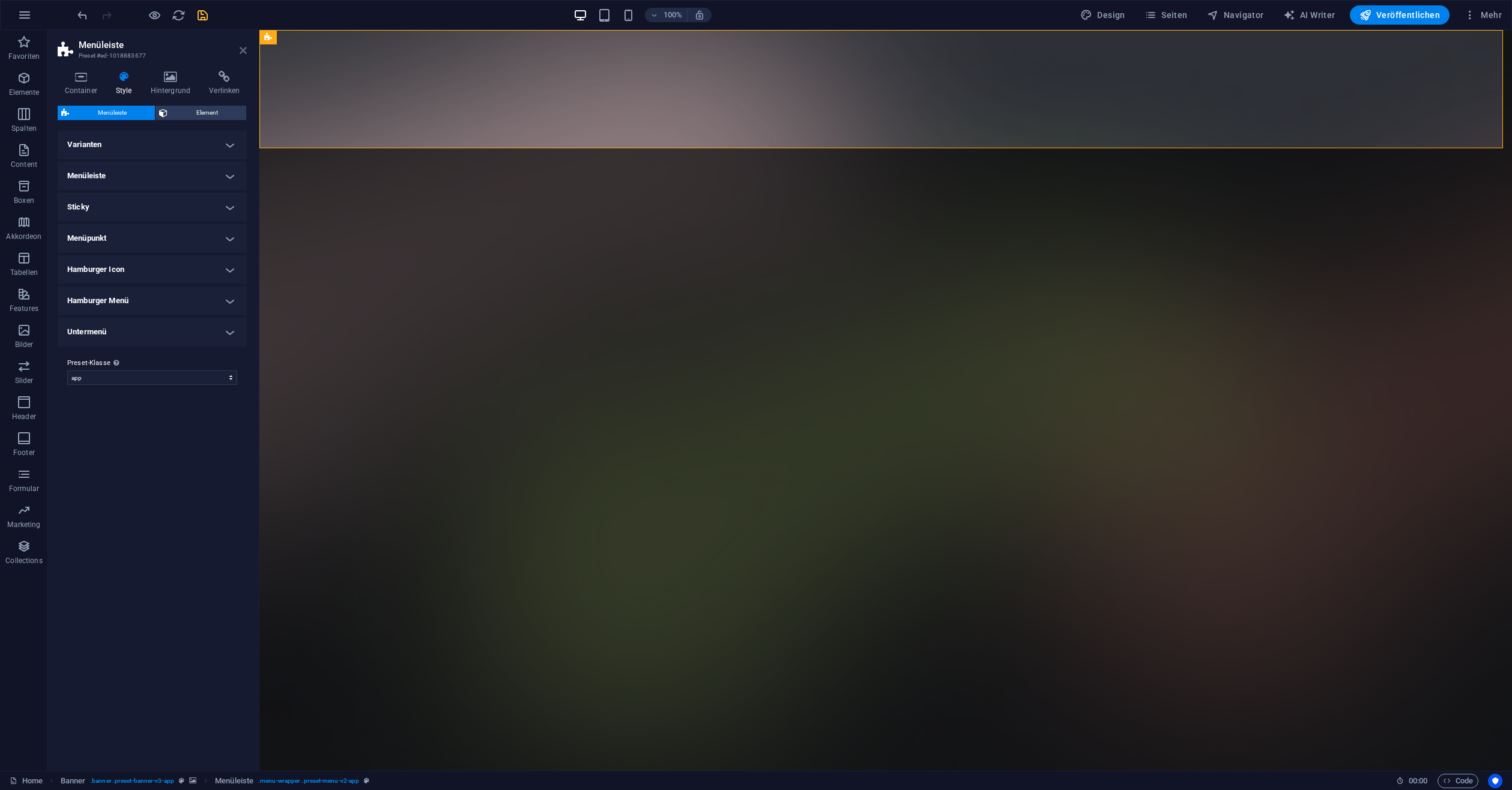
click at [240, 48] on icon at bounding box center [243, 51] width 7 height 9
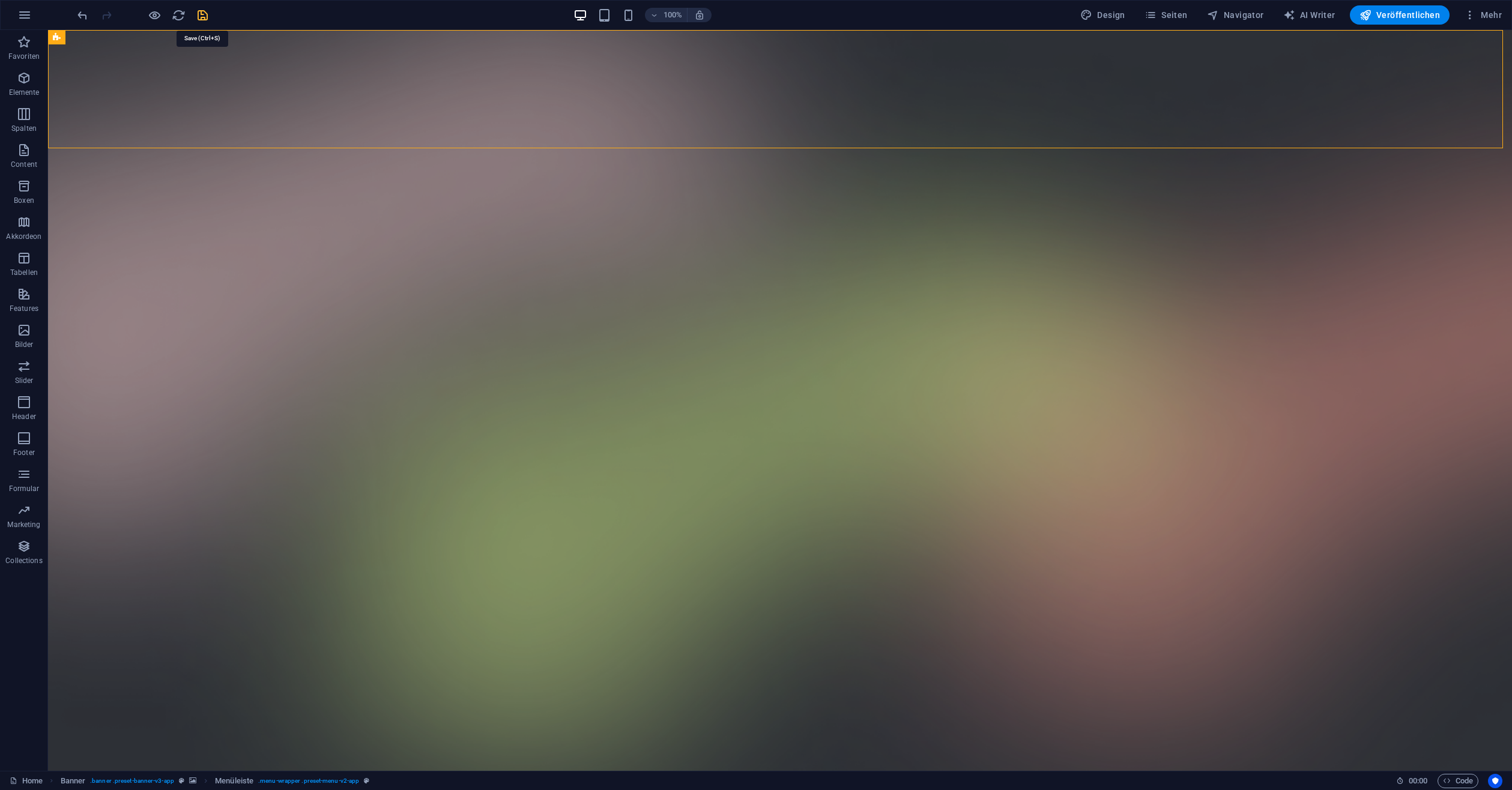
click at [205, 11] on icon "save" at bounding box center [203, 15] width 14 height 14
click at [1157, 15] on icon "button" at bounding box center [1150, 15] width 12 height 12
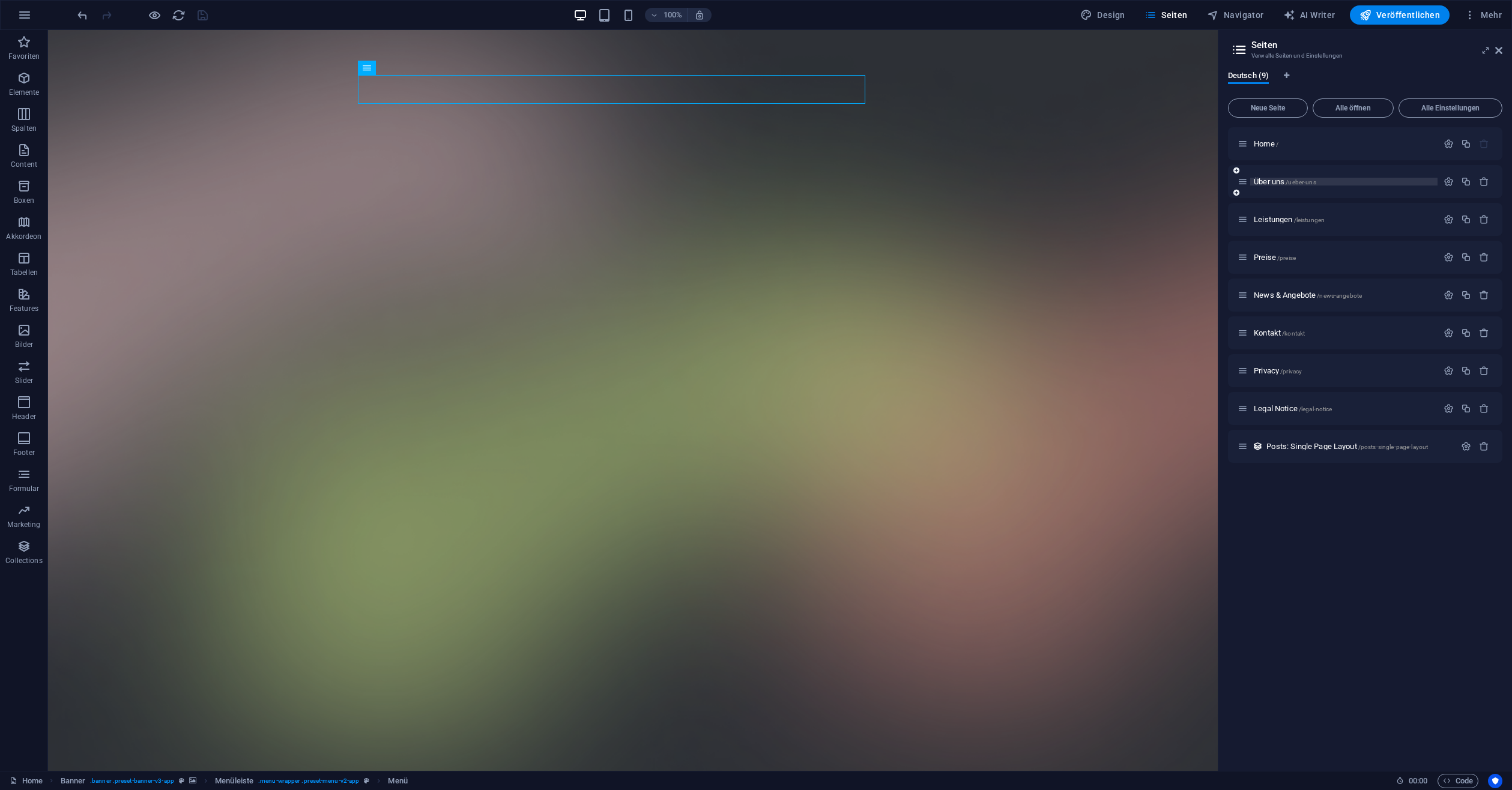
click at [1334, 180] on p "Über uns /ueber-uns" at bounding box center [1343, 181] width 180 height 7
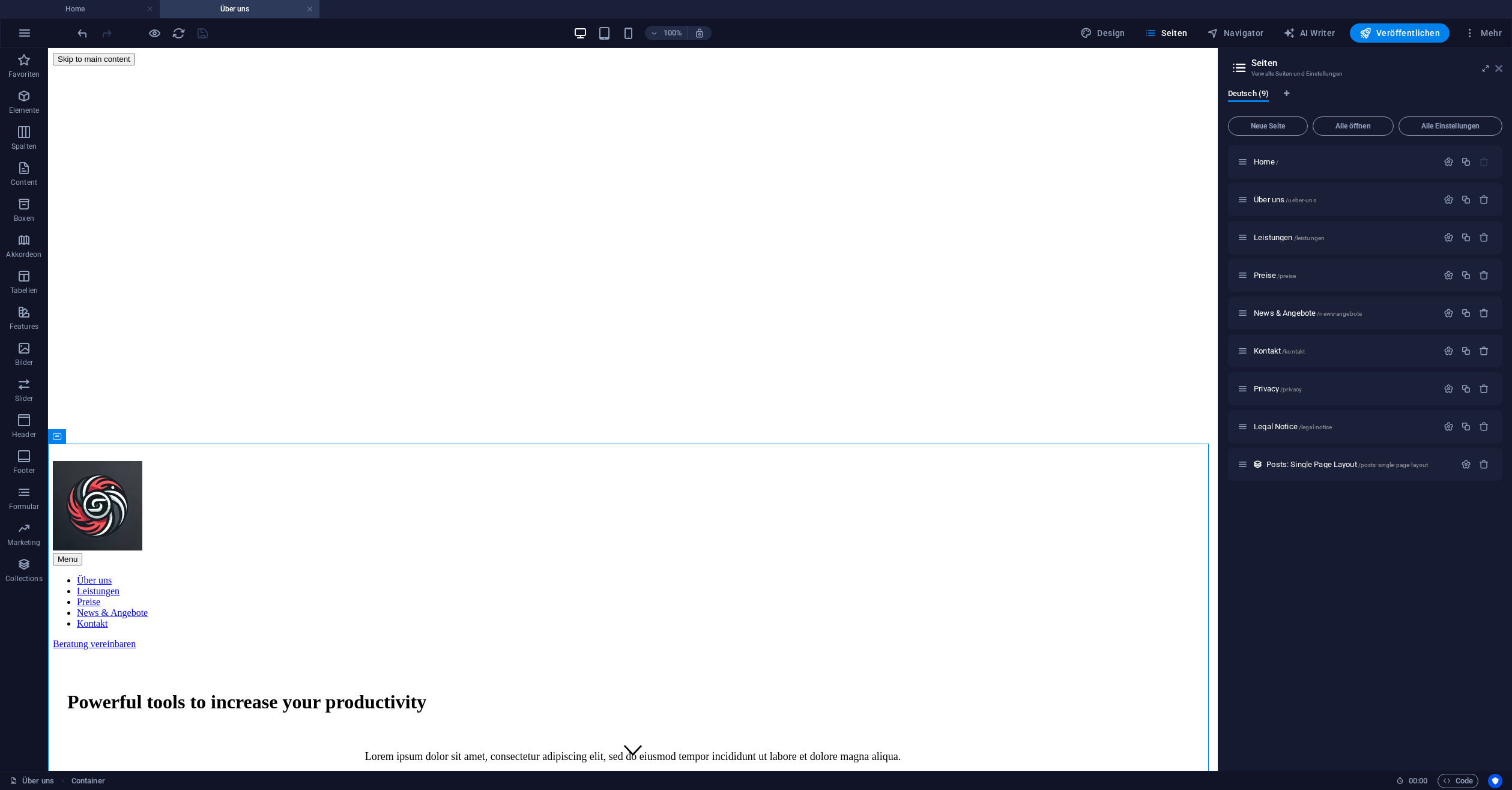
click at [1503, 65] on aside "Seiten Verwalte Seiten und Einstellungen Deutsch (9) Neue Seite Alle öffnen All…" at bounding box center [1364, 409] width 294 height 723
click at [1485, 69] on icon at bounding box center [1485, 68] width 0 height 9
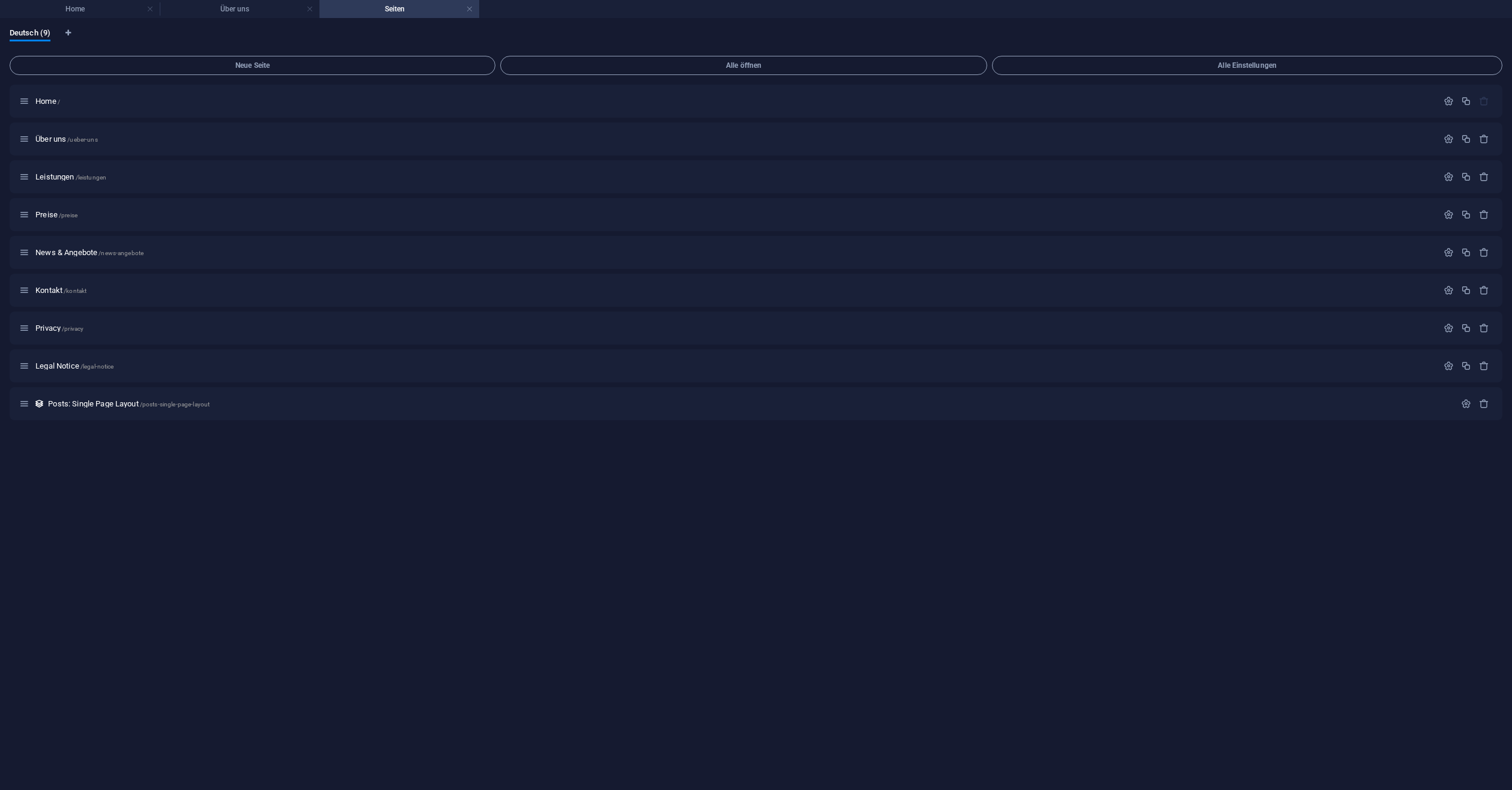
click at [1312, 572] on div "Home / Über uns /ueber-uns Leistungen /leistungen Preise /preise News & Angebot…" at bounding box center [755, 433] width 1493 height 696
click at [1113, 724] on div "Home / Über uns /ueber-uns Leistungen /leistungen Preise /preise News & Angebot…" at bounding box center [755, 433] width 1493 height 696
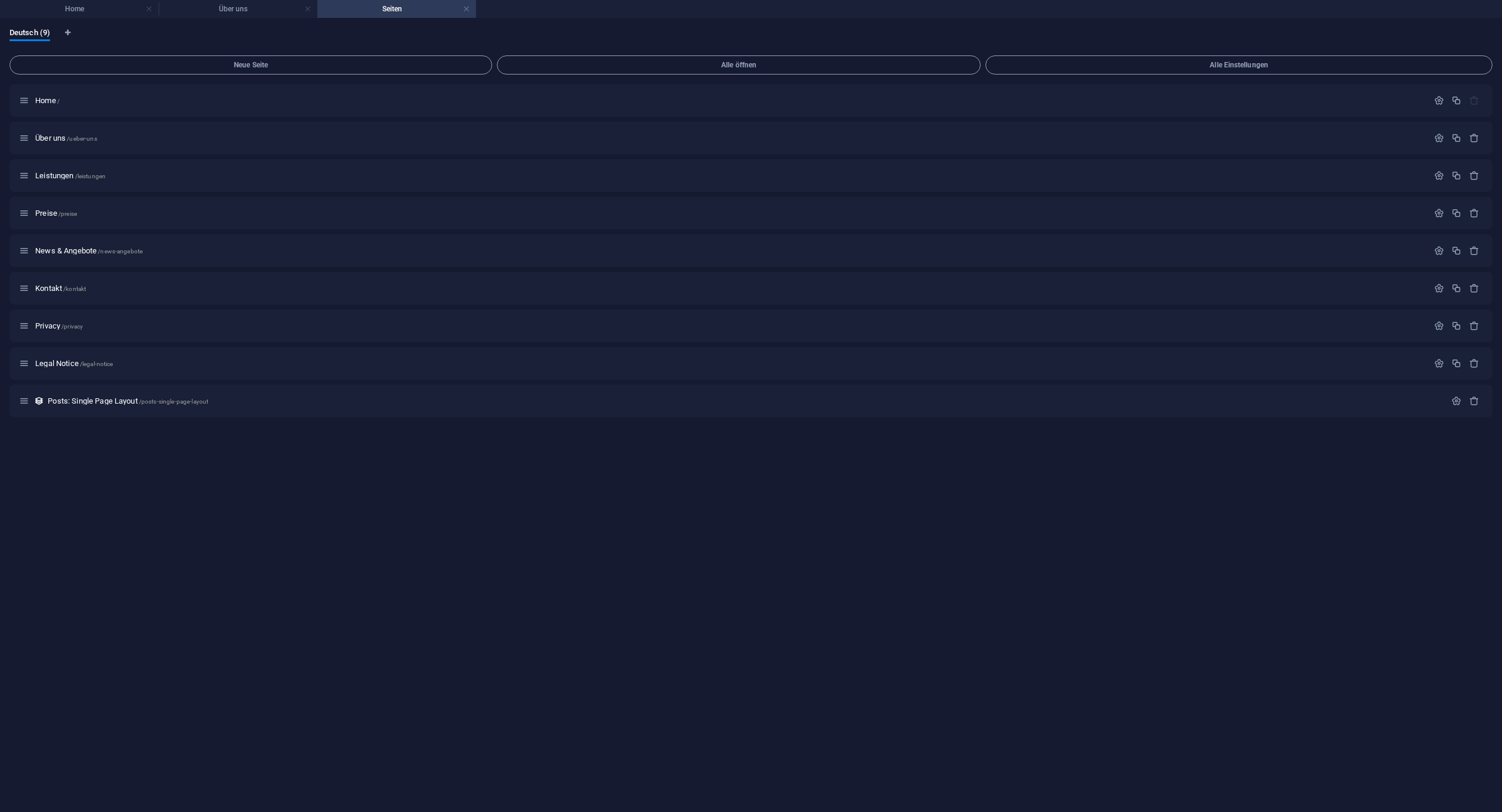
click at [798, 578] on div "Home / Über uns /ueber-uns Leistungen /leistungen Preise /preise News & Angebot…" at bounding box center [750, 443] width 1483 height 719
click at [467, 9] on link at bounding box center [467, 9] width 7 height 11
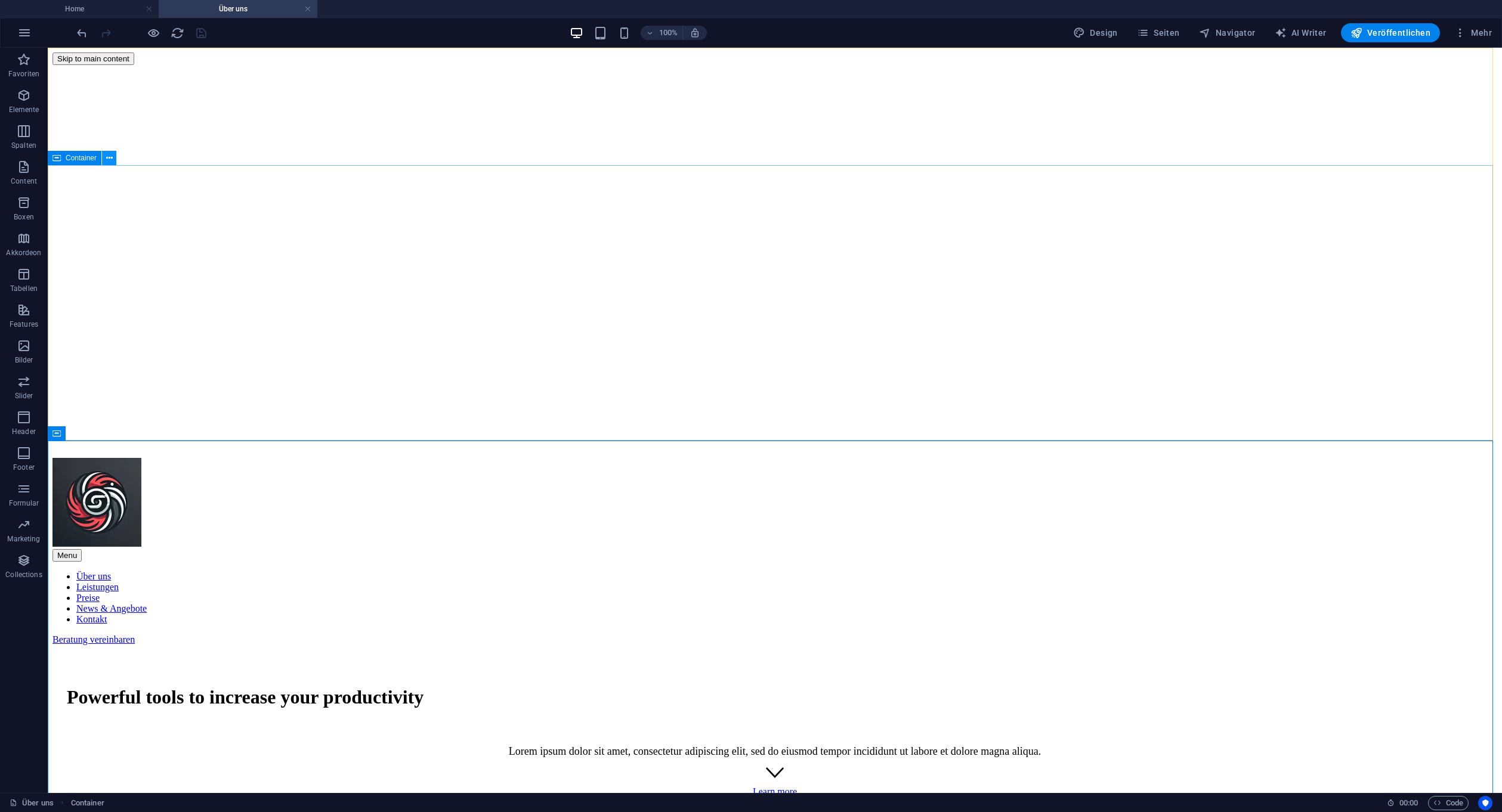
click at [114, 155] on button at bounding box center [109, 158] width 15 height 15
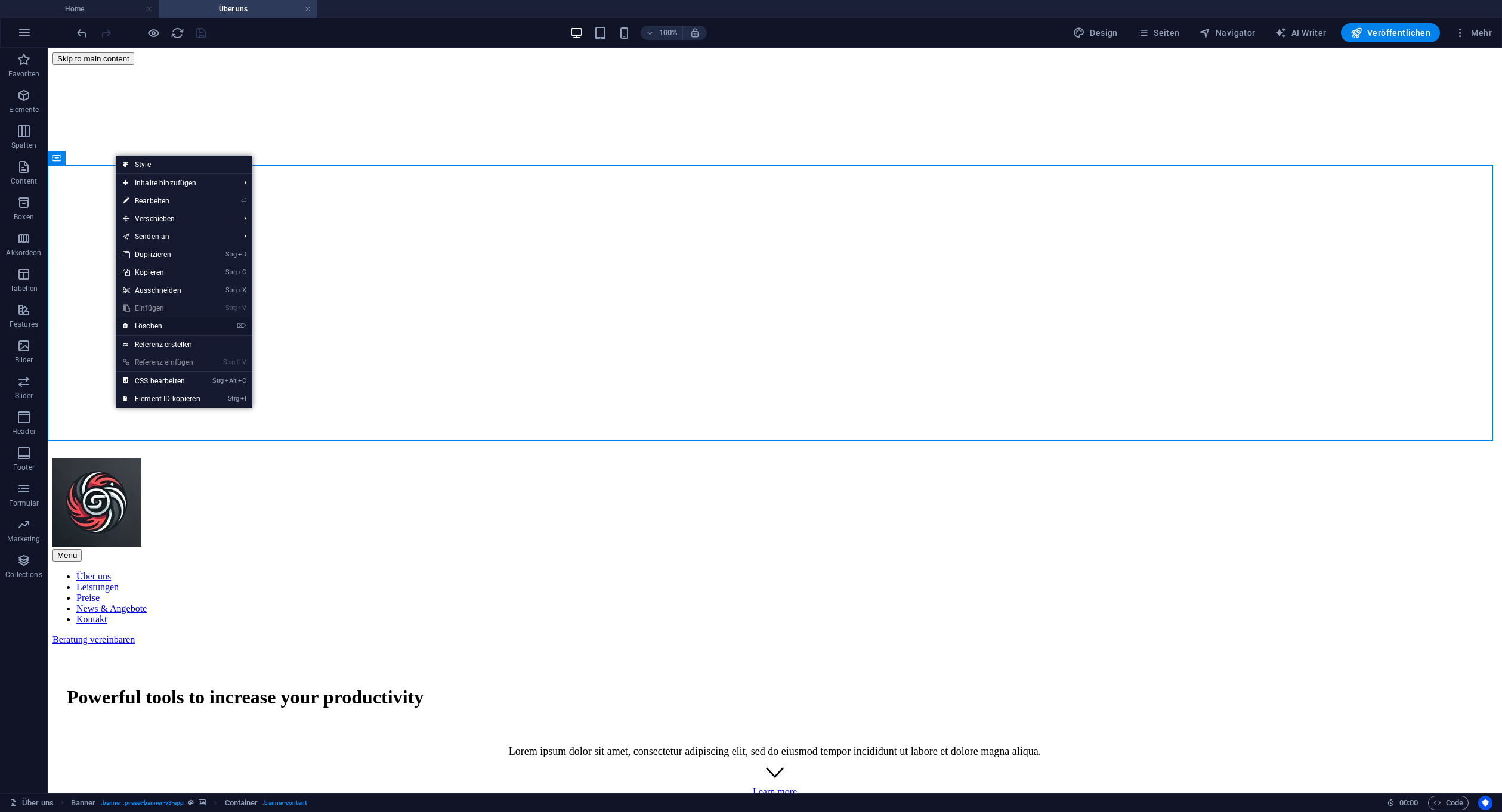
click at [158, 321] on link "⌦ Löschen" at bounding box center [161, 326] width 91 height 18
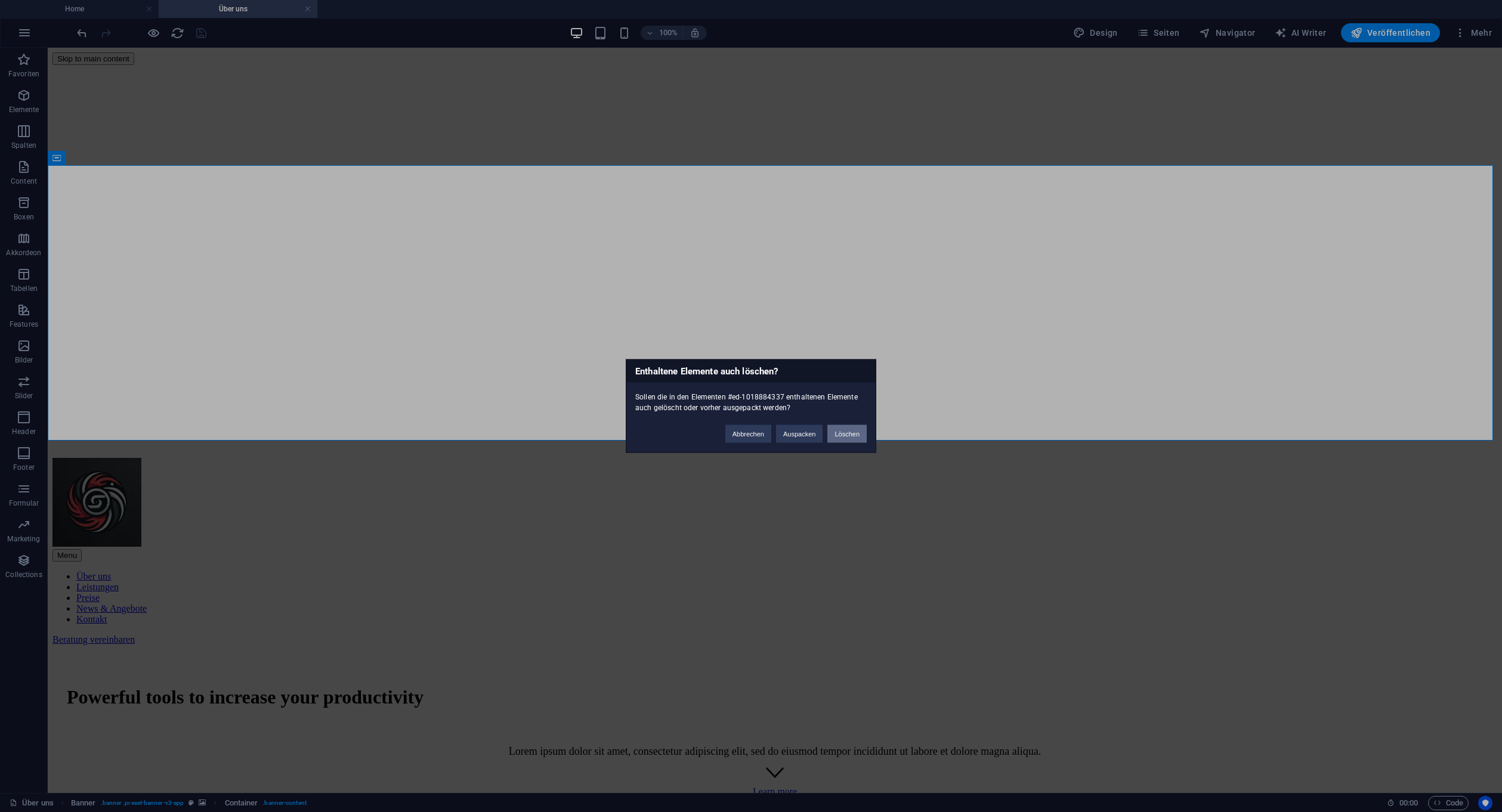
click at [842, 431] on button "Löschen" at bounding box center [846, 434] width 39 height 18
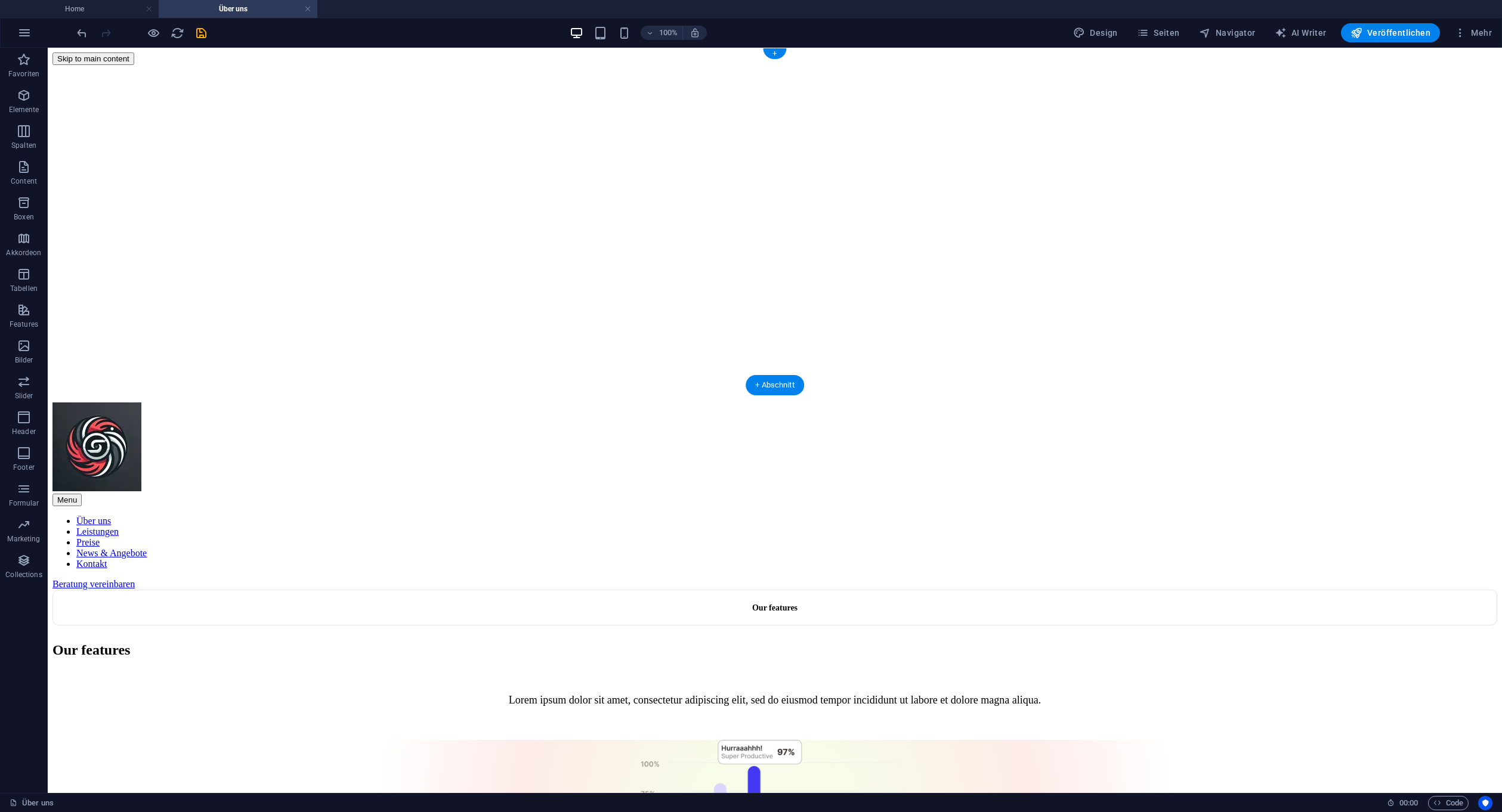
click at [385, 65] on figure at bounding box center [774, 65] width 1444 height 0
click at [163, 65] on figure at bounding box center [774, 65] width 1444 height 0
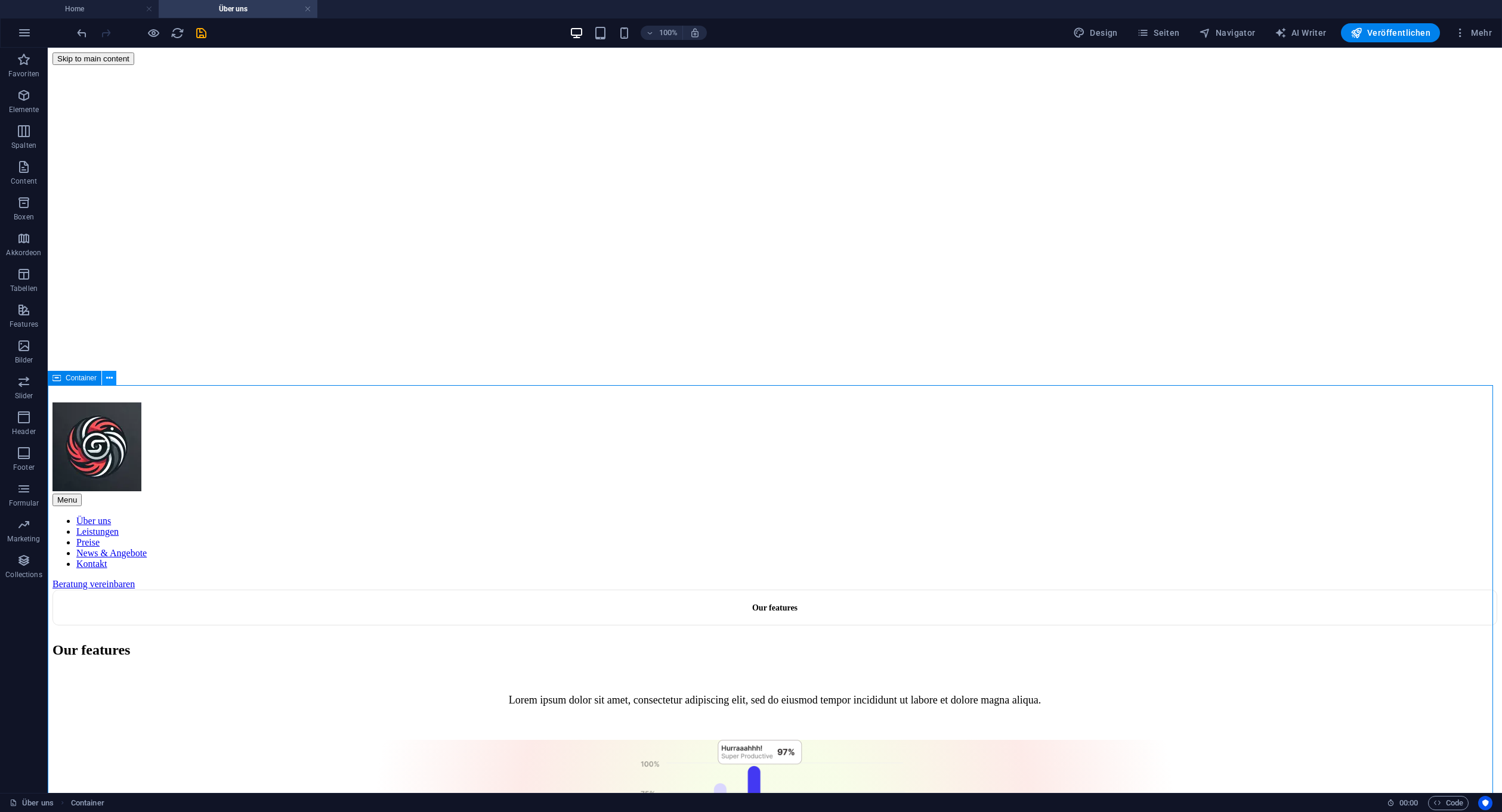
click at [111, 379] on icon at bounding box center [109, 379] width 6 height 13
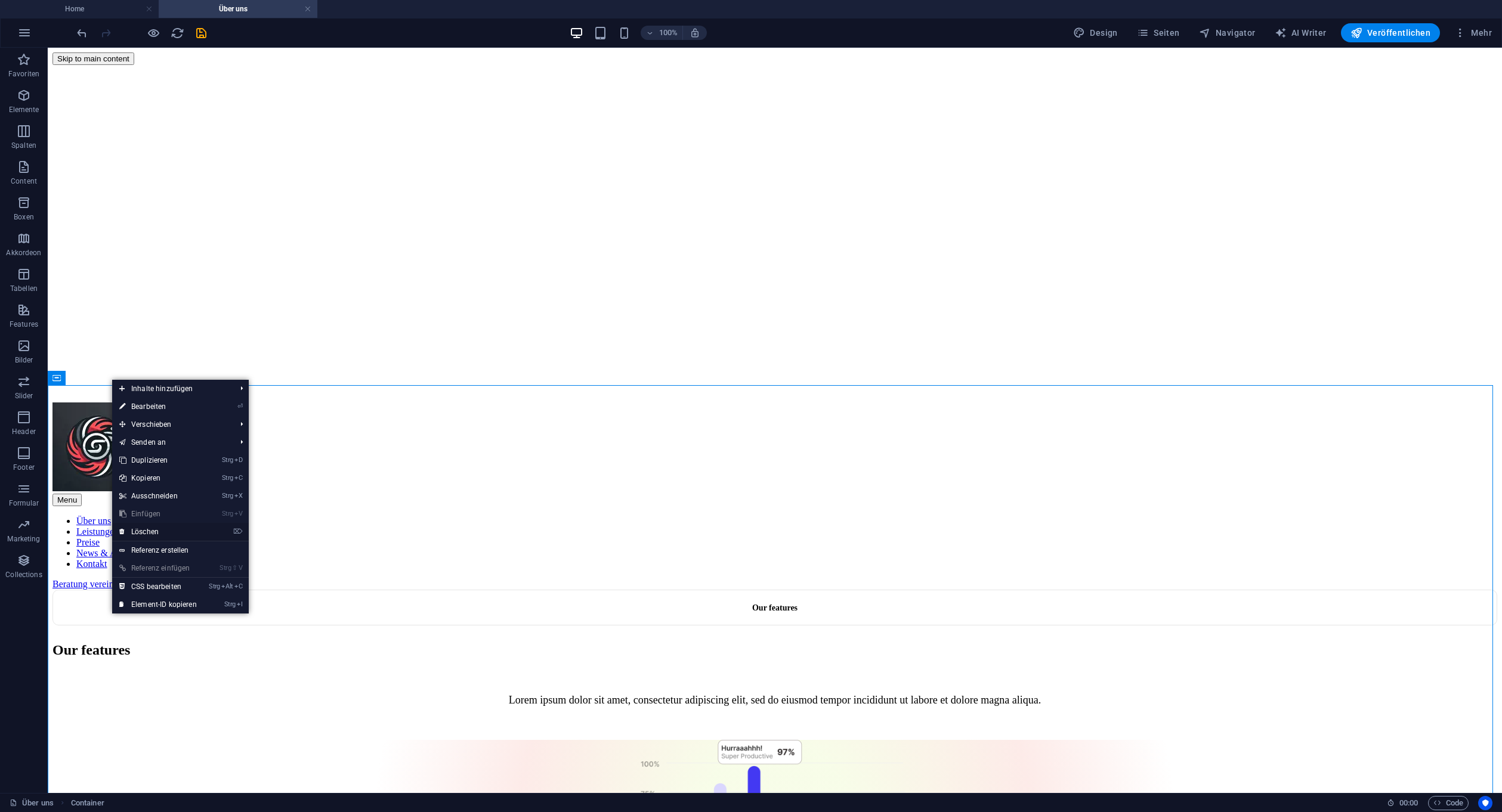
click at [229, 530] on li "⌦ Löschen" at bounding box center [180, 532] width 136 height 18
click at [129, 523] on link "⌦ Löschen" at bounding box center [158, 532] width 91 height 18
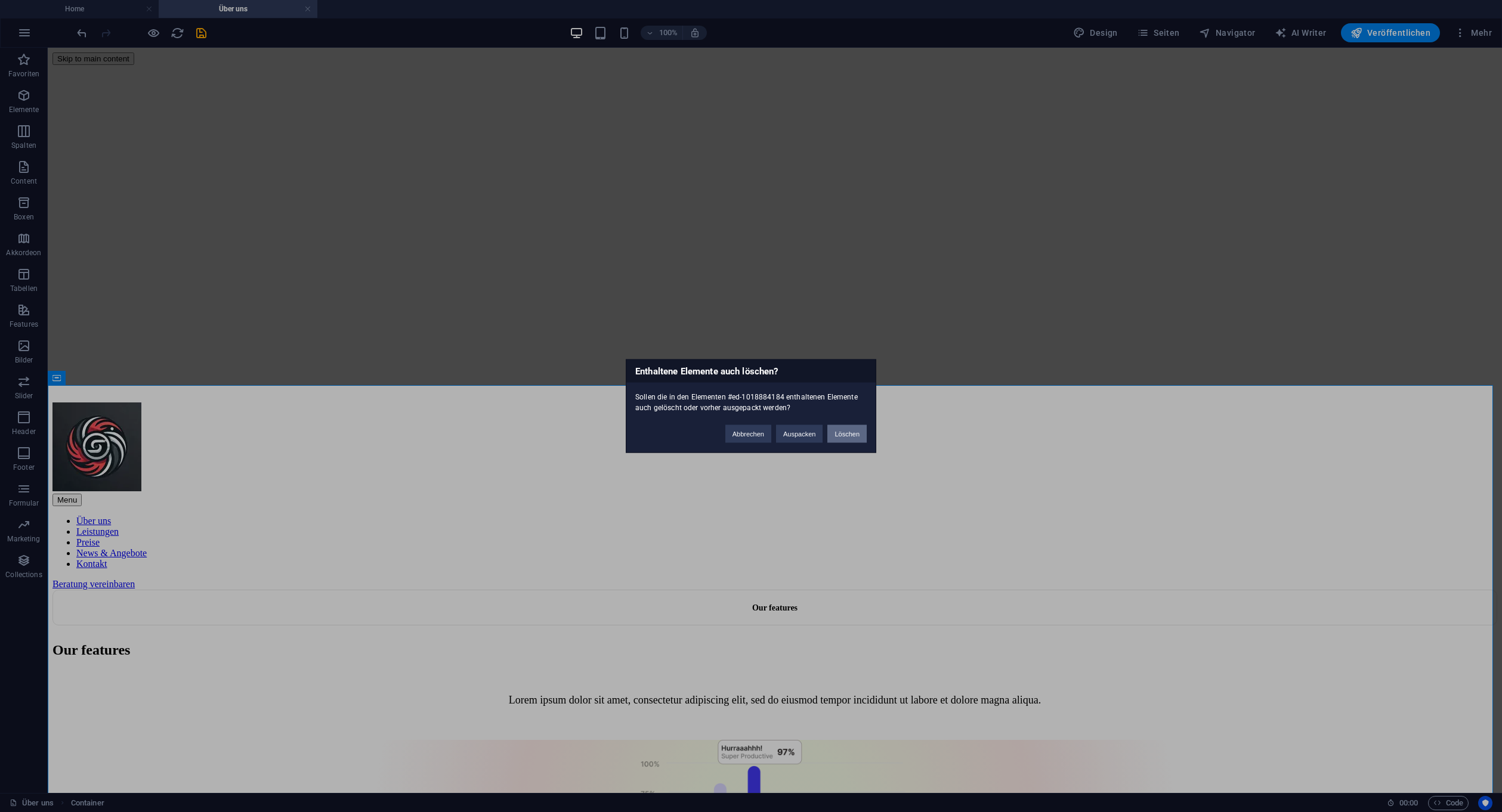
click at [856, 434] on button "Löschen" at bounding box center [846, 434] width 39 height 18
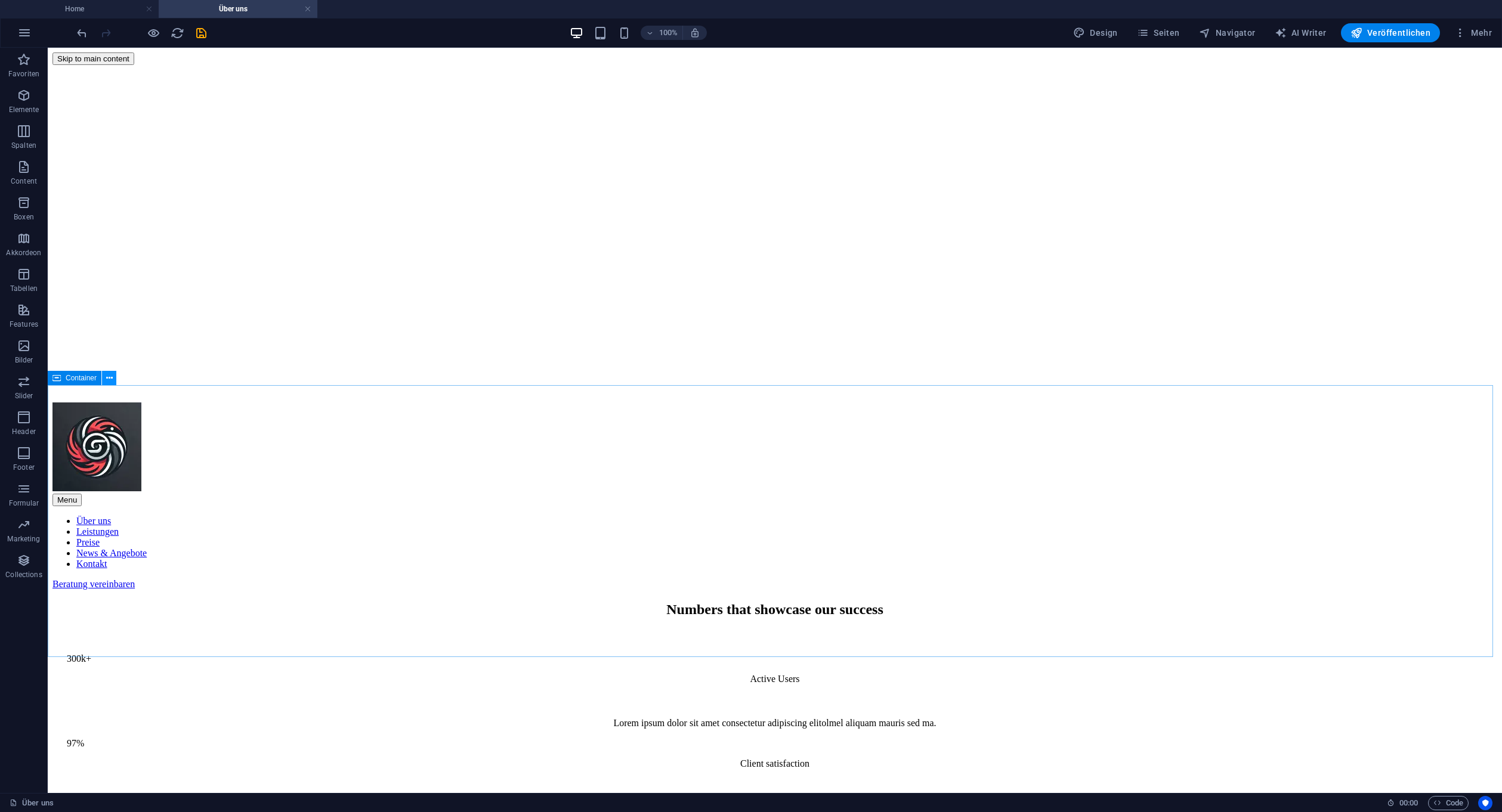
click at [114, 379] on button at bounding box center [109, 379] width 15 height 15
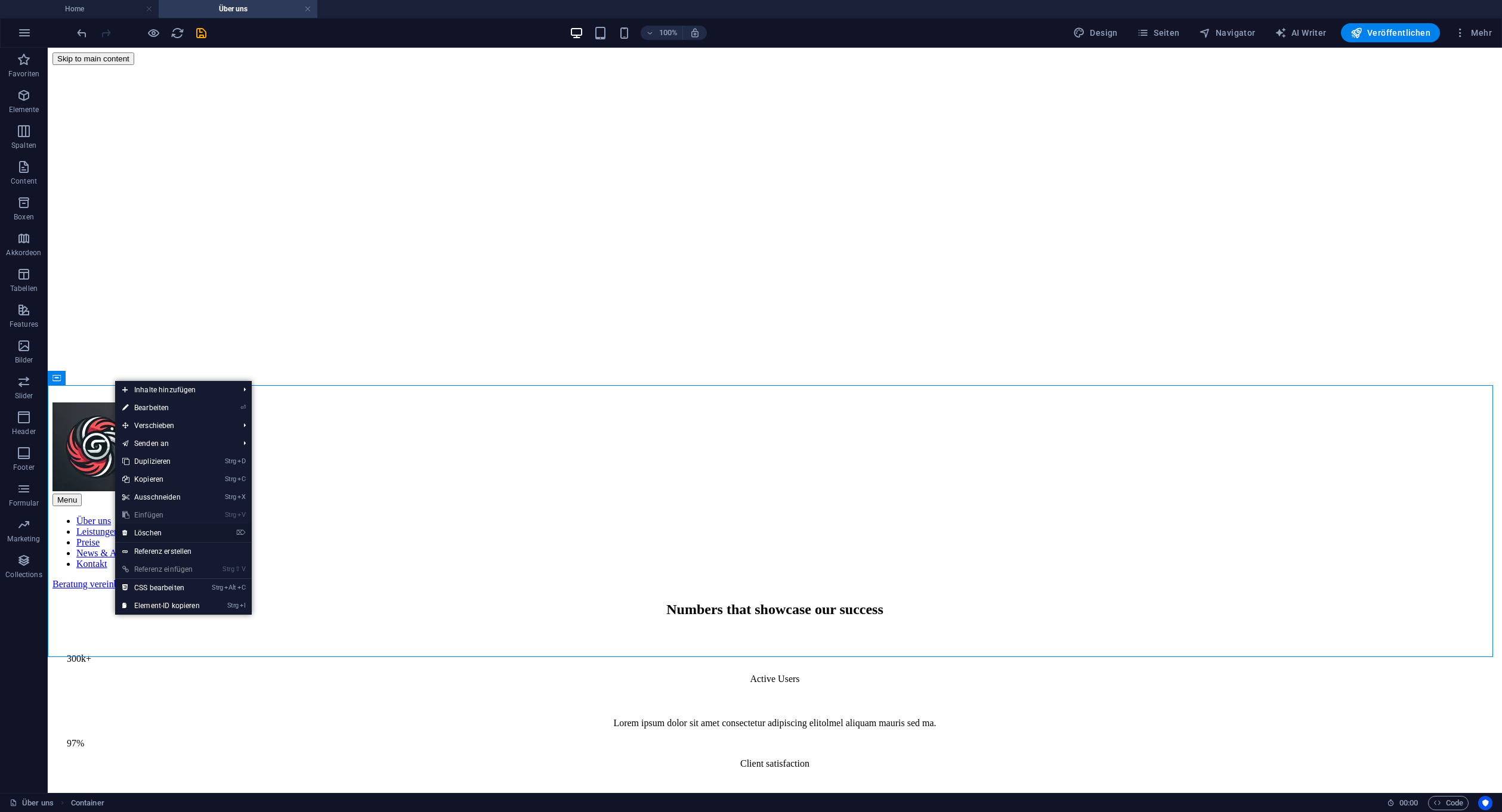
click at [220, 536] on li "⌦ Löschen" at bounding box center [183, 533] width 136 height 18
click at [243, 529] on icon "⌦" at bounding box center [241, 532] width 9 height 7
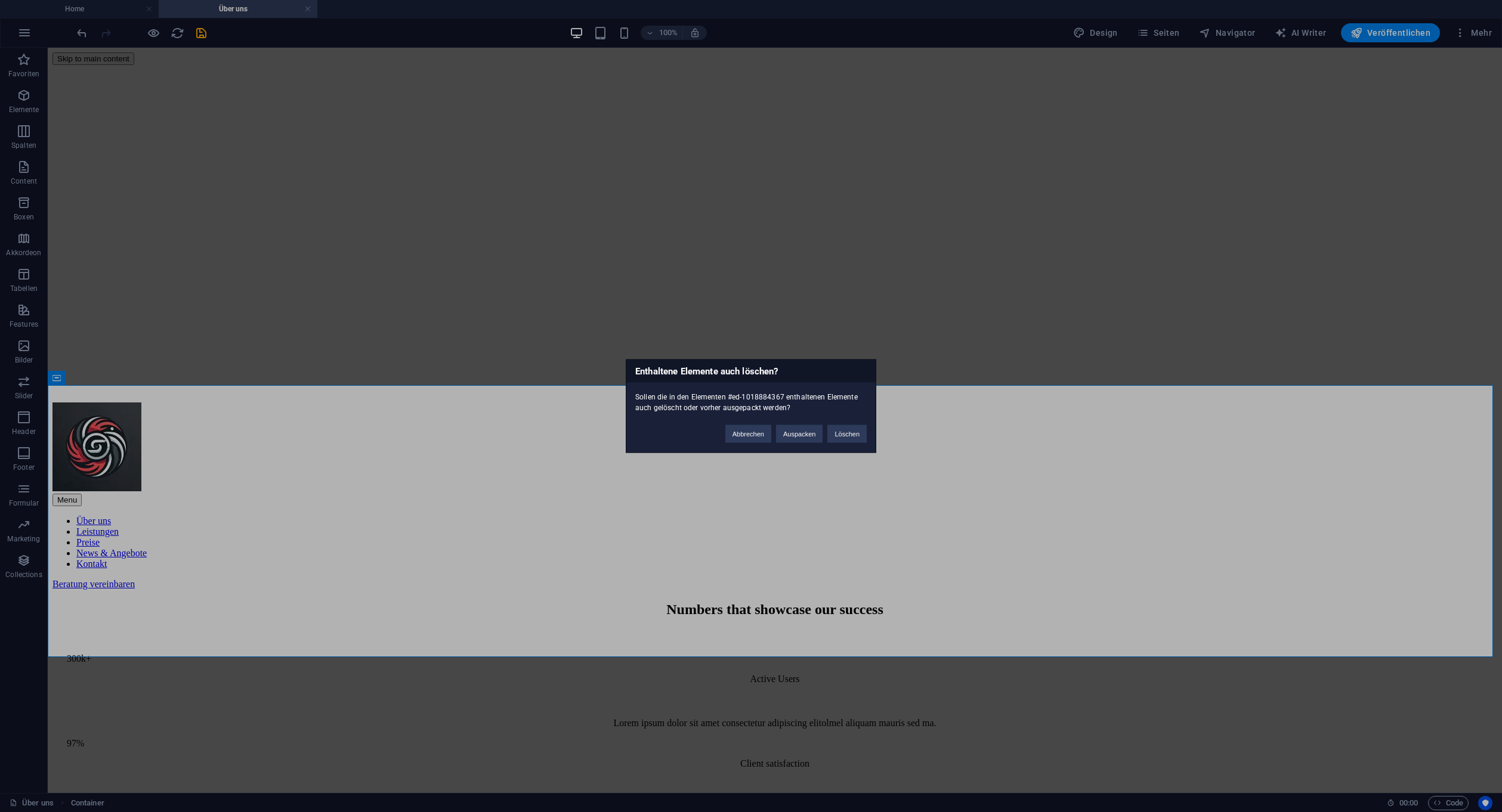
click at [868, 441] on div "Abbrechen Auspacken Löschen" at bounding box center [796, 428] width 159 height 30
click at [866, 440] on div "Abbrechen Auspacken Löschen" at bounding box center [796, 428] width 159 height 30
click at [861, 436] on button "Löschen" at bounding box center [846, 434] width 39 height 18
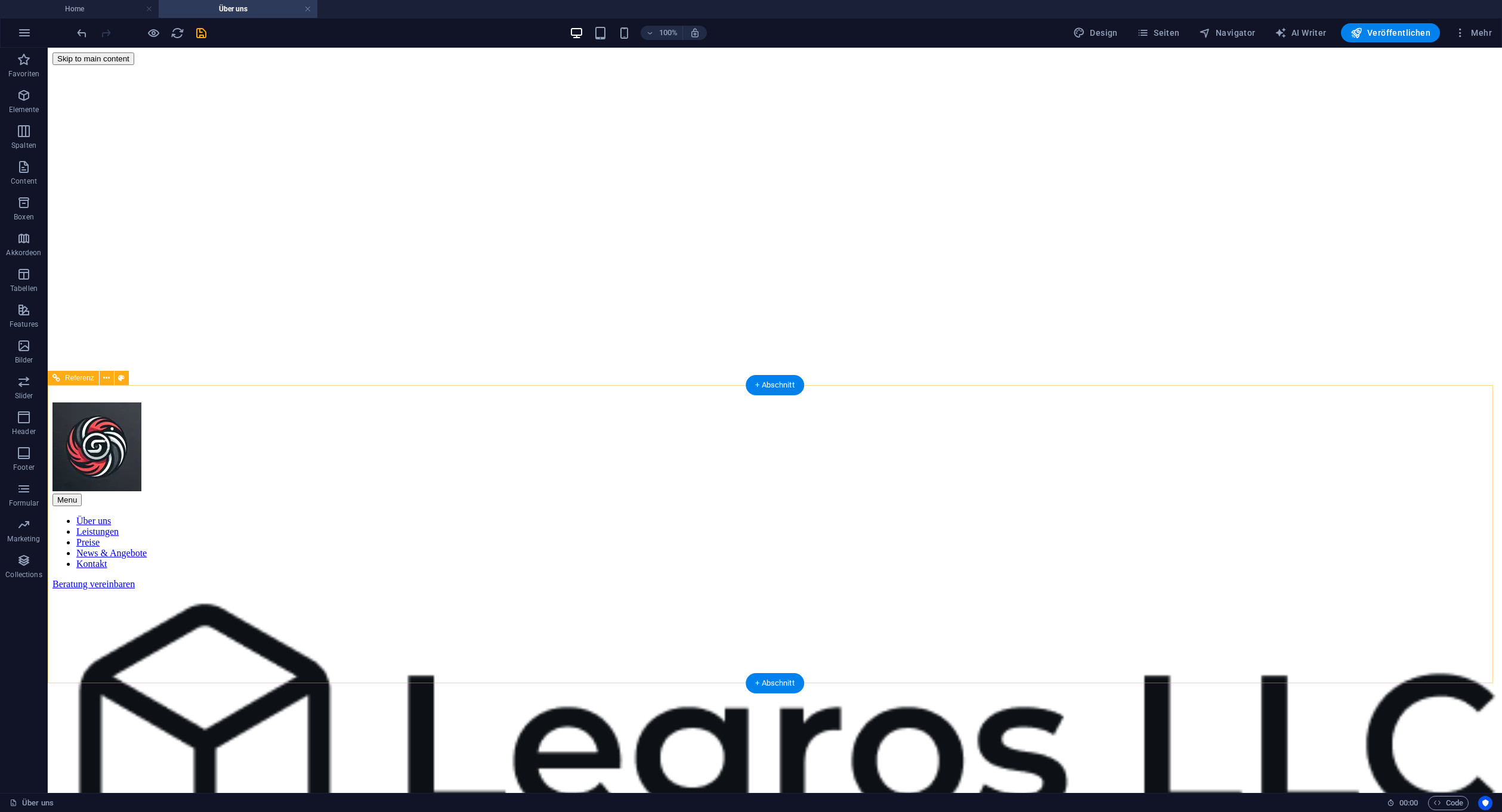
click at [109, 376] on icon at bounding box center [106, 379] width 6 height 13
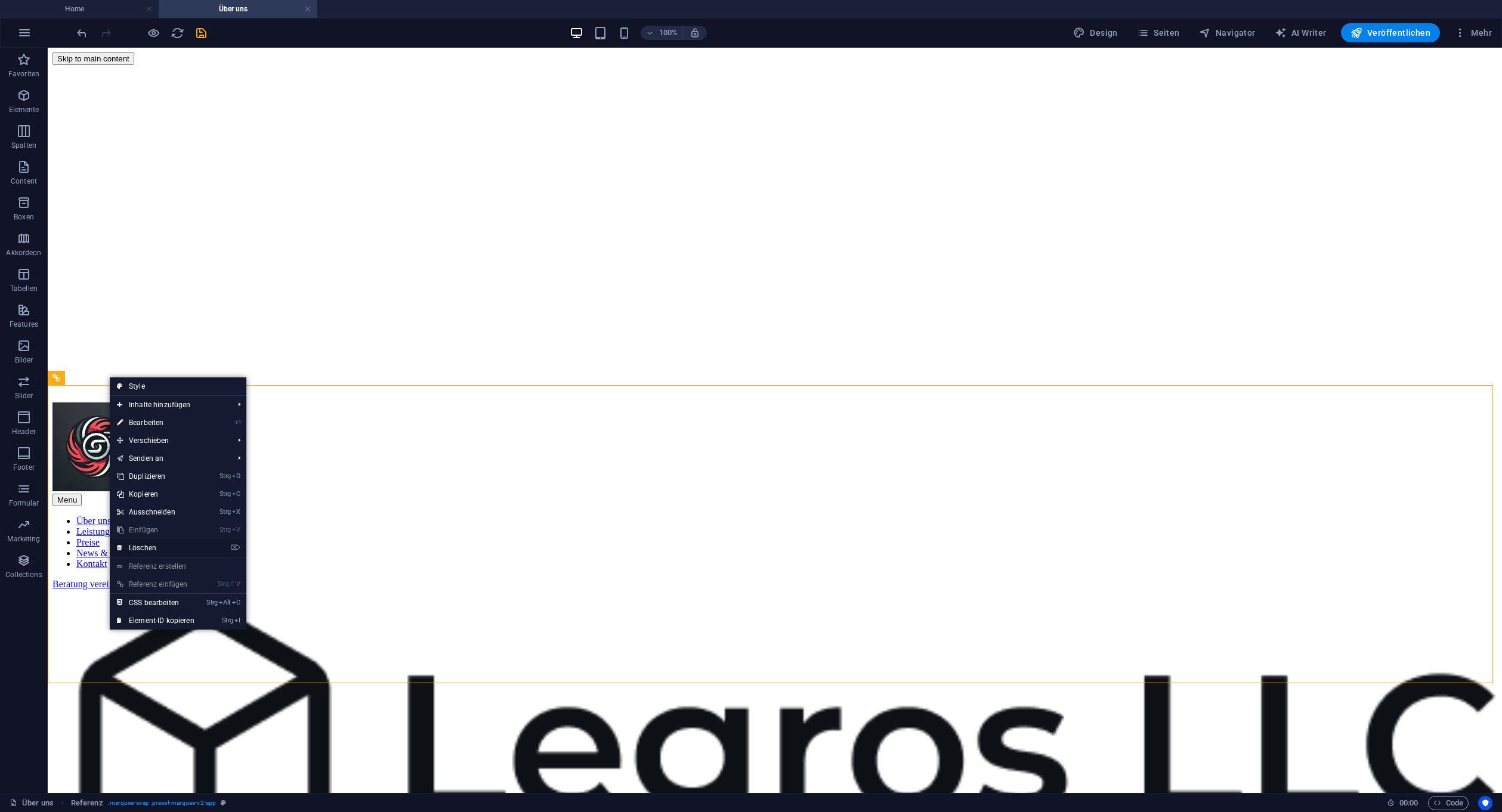
click at [174, 544] on link "⌦ Löschen" at bounding box center [156, 548] width 91 height 18
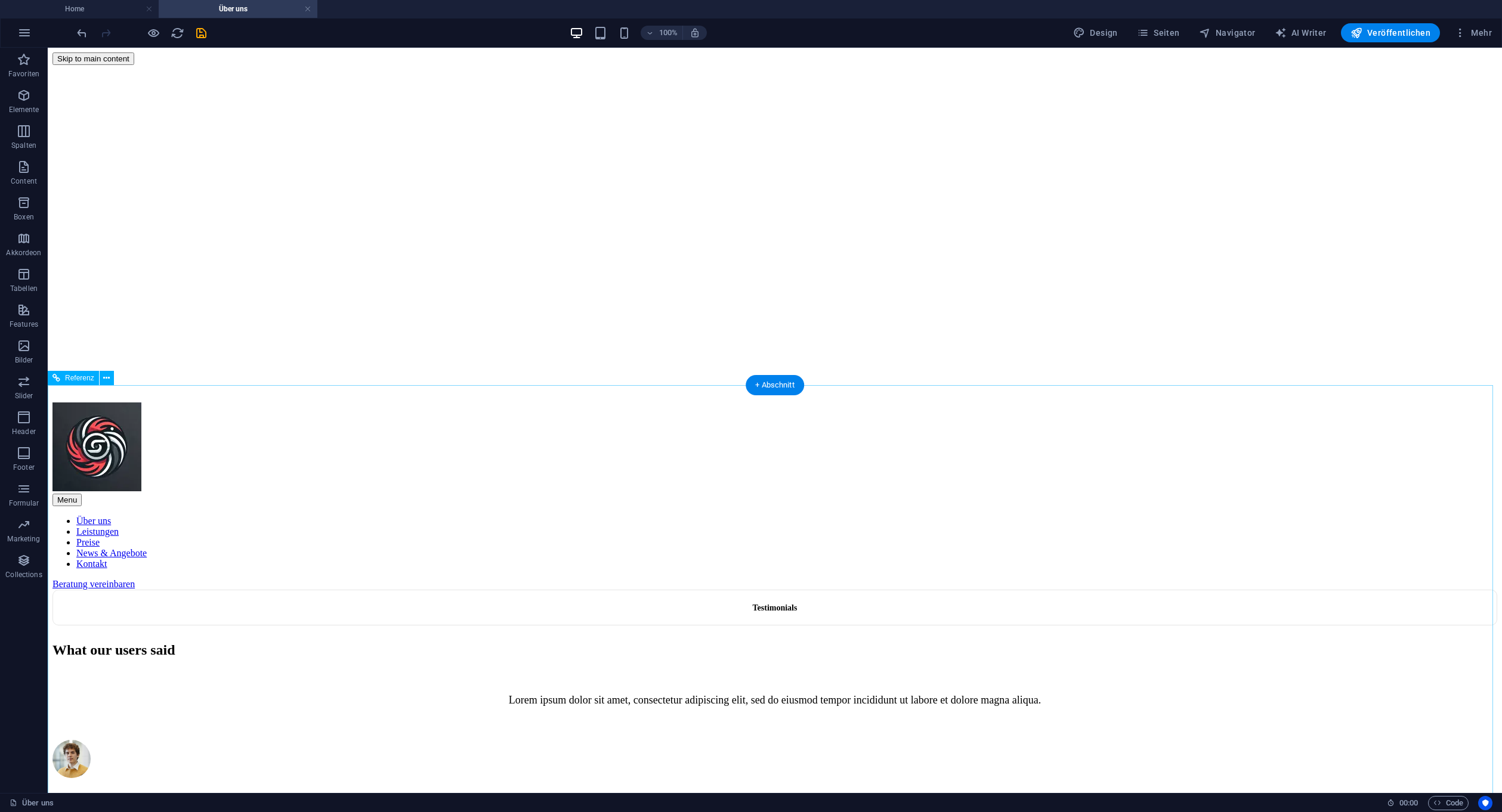
click at [112, 378] on button at bounding box center [107, 379] width 15 height 15
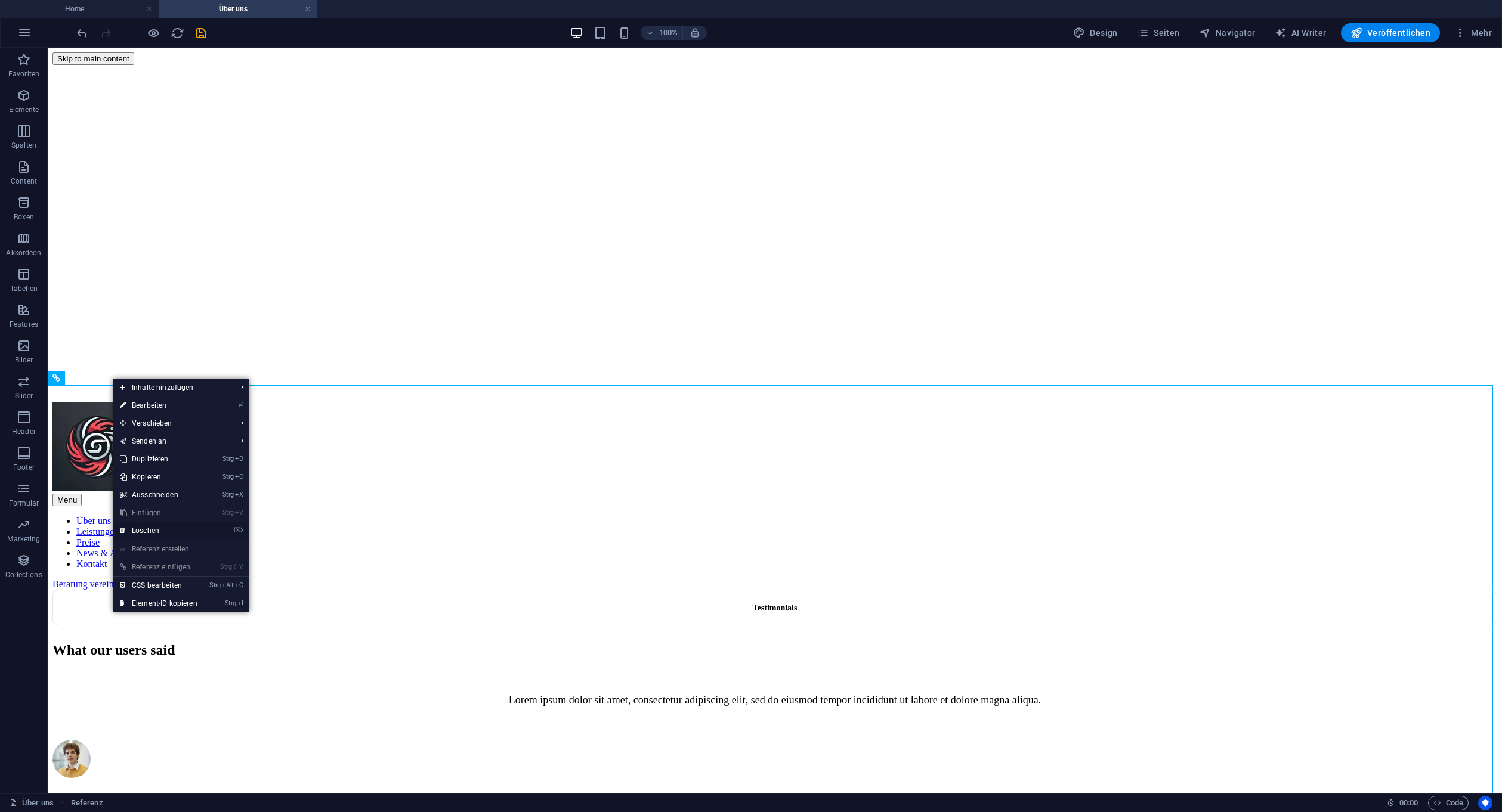
click at [209, 531] on li "⌦ Löschen" at bounding box center [180, 531] width 136 height 18
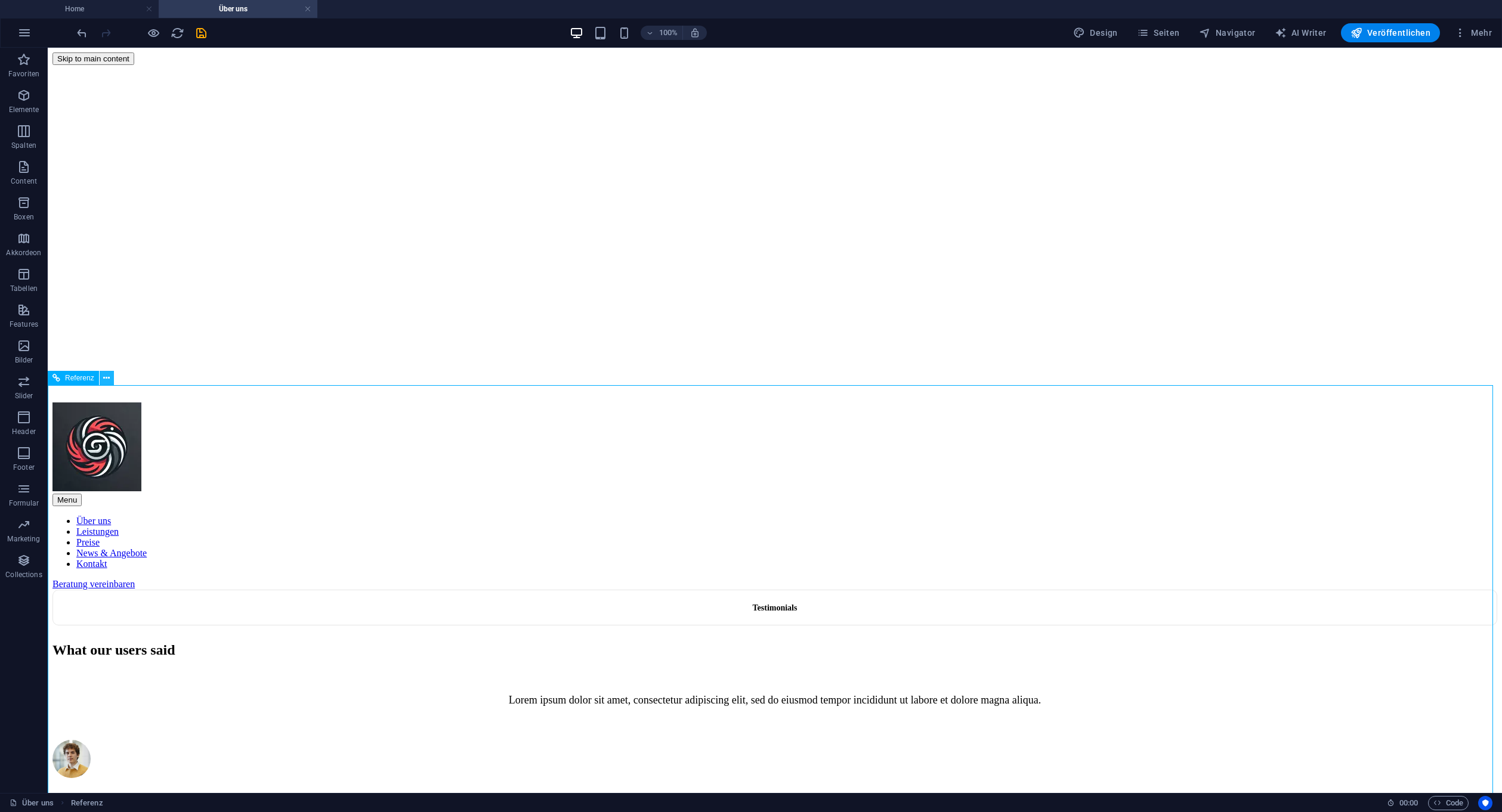
click at [107, 379] on icon at bounding box center [106, 379] width 6 height 13
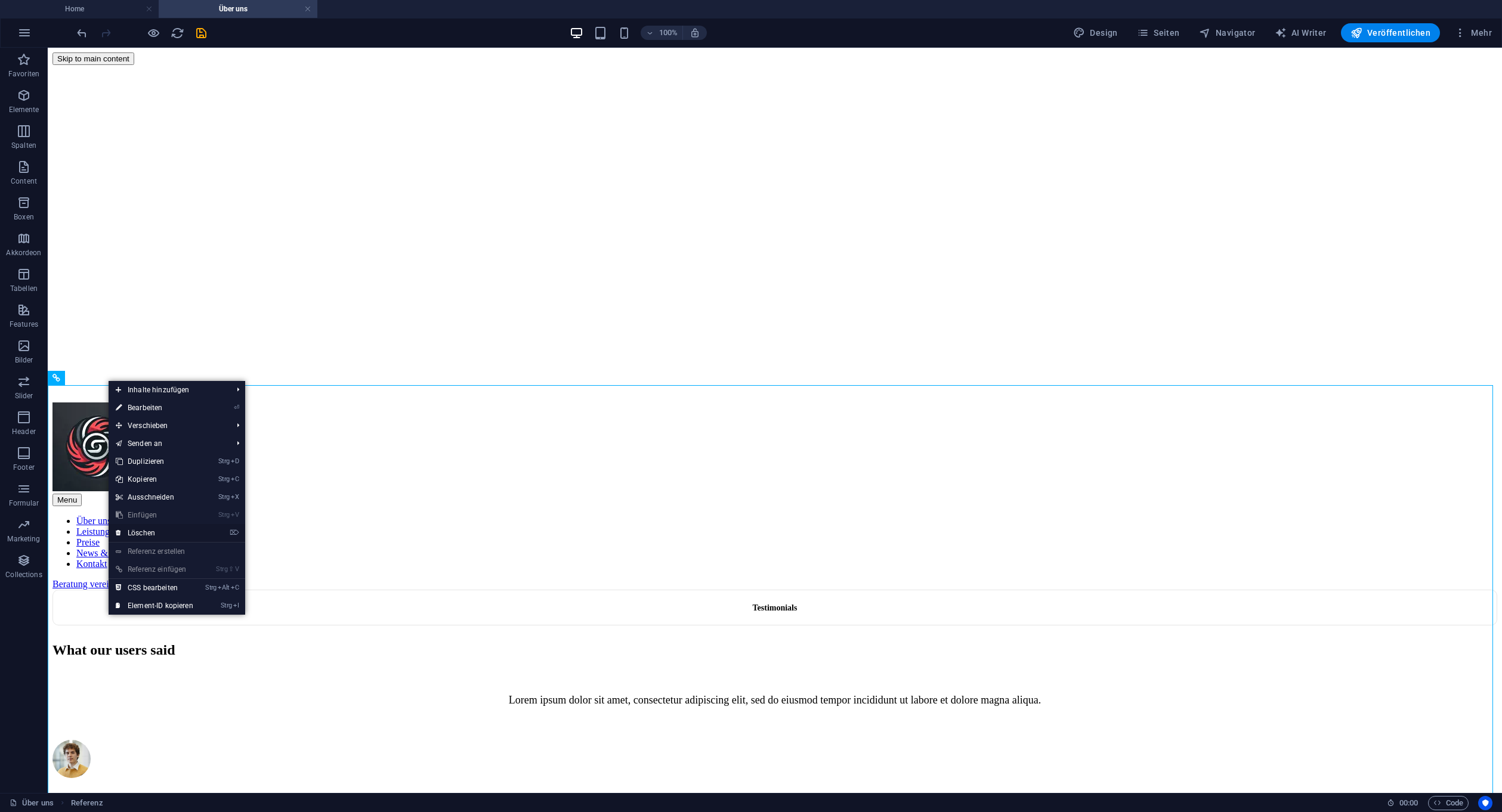
click at [220, 533] on li "⌦ Löschen" at bounding box center [177, 533] width 136 height 18
click at [231, 530] on li "⌦ Löschen" at bounding box center [177, 533] width 136 height 18
click at [238, 531] on icon "⌦" at bounding box center [234, 532] width 9 height 7
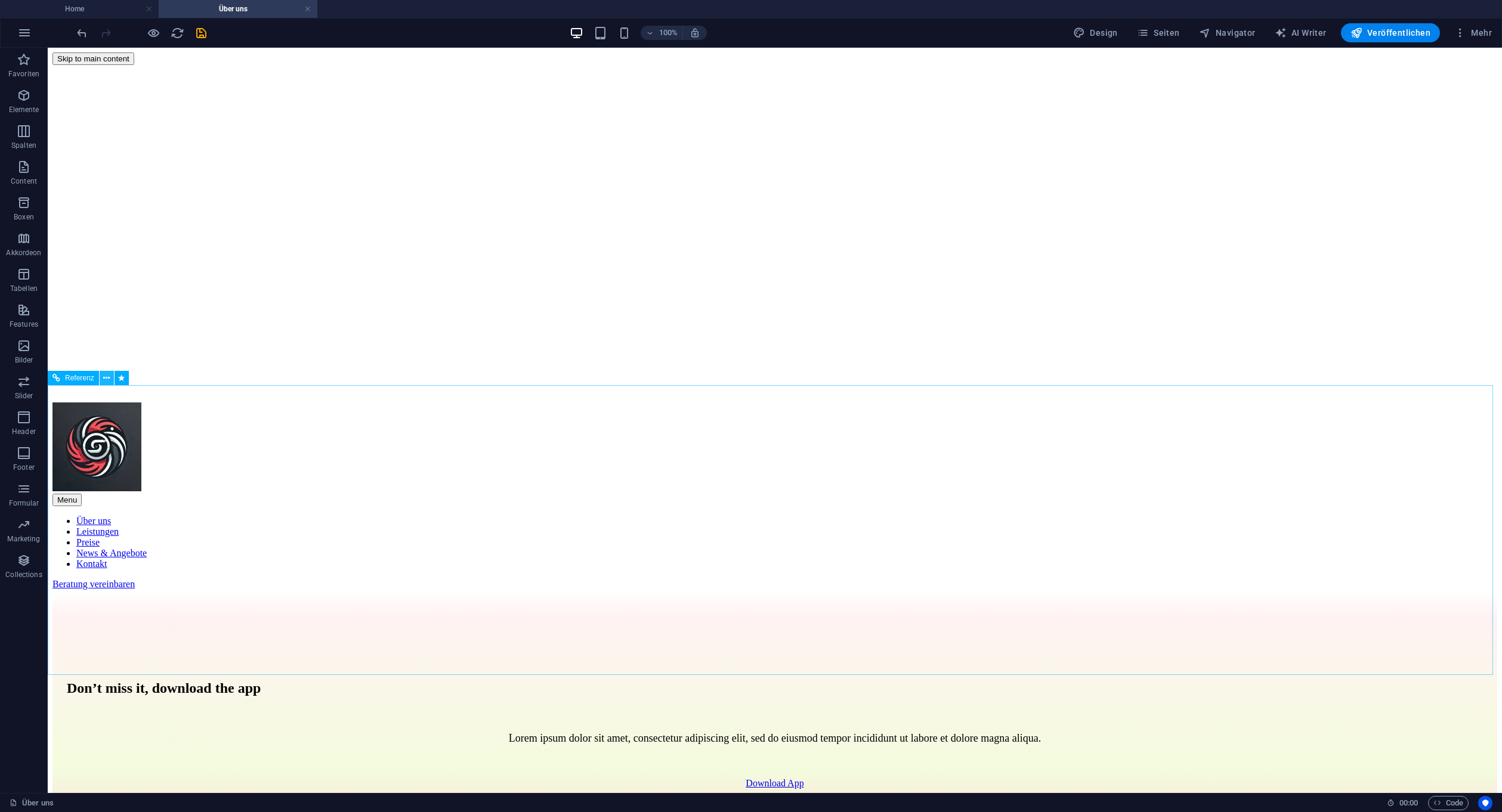
click at [106, 372] on icon at bounding box center [106, 379] width 6 height 13
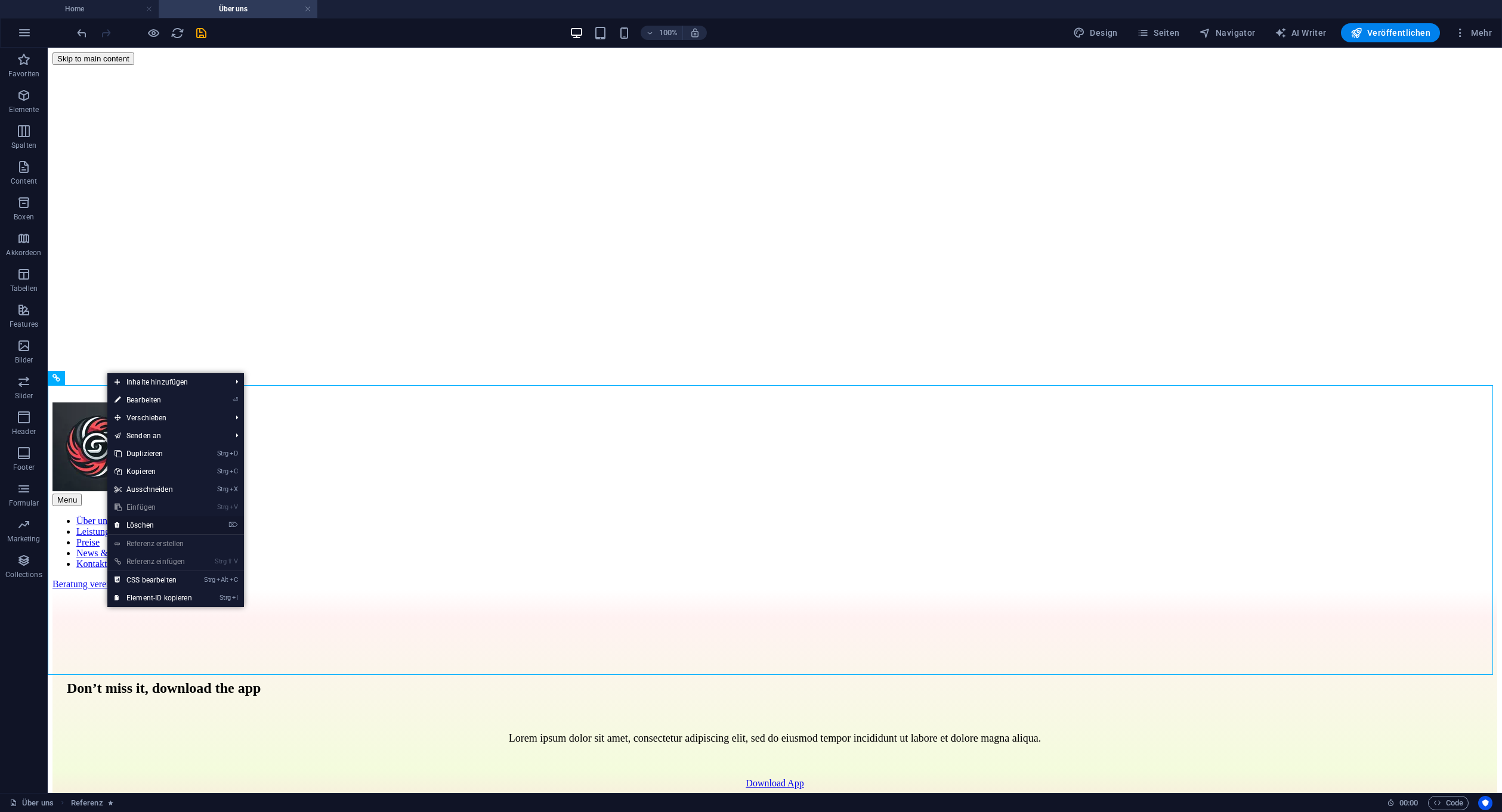
click at [173, 522] on link "⌦ Löschen" at bounding box center [153, 526] width 91 height 18
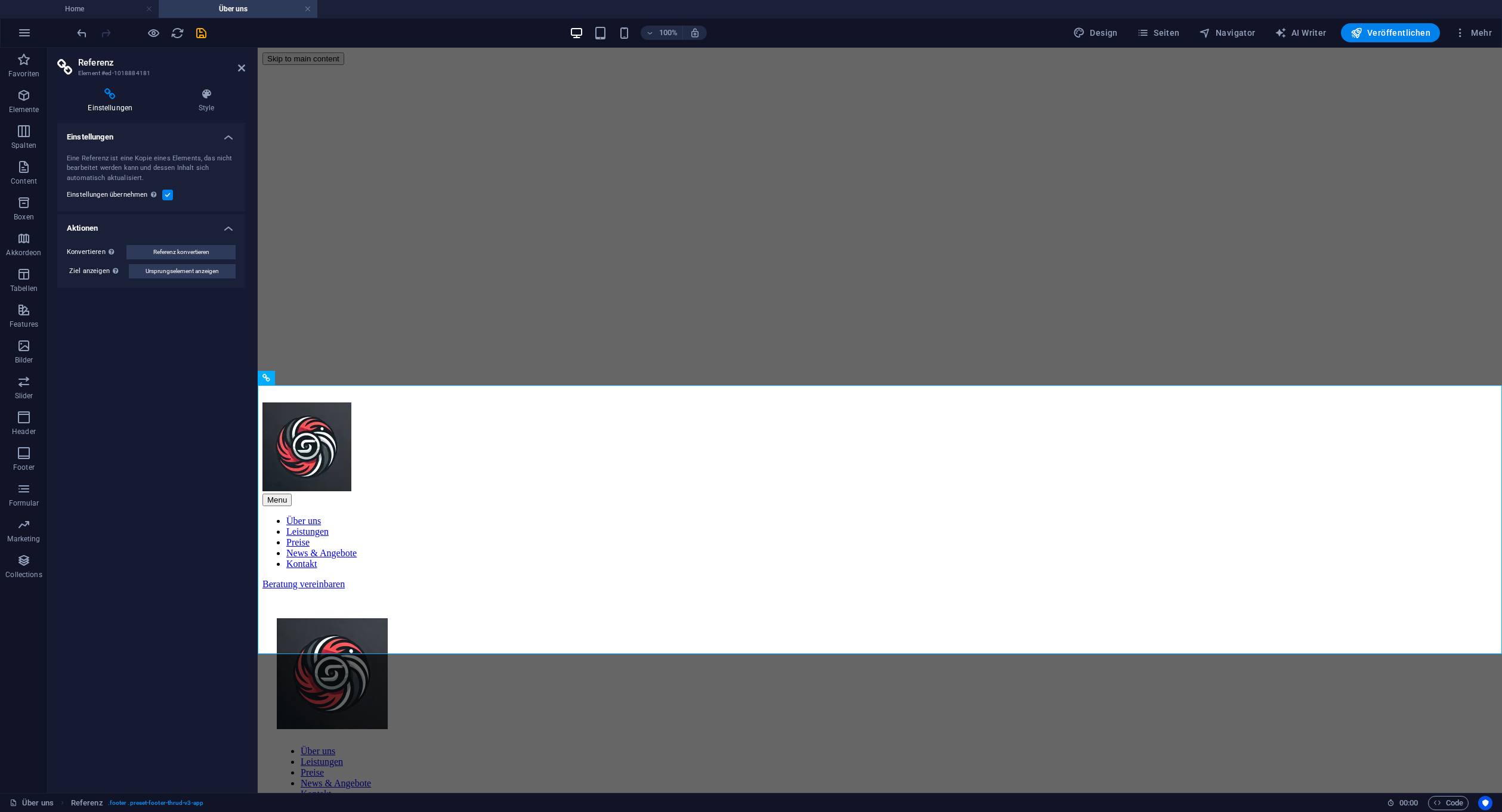
click at [242, 73] on header "Referenz Element #ed-1018884181" at bounding box center [151, 63] width 188 height 31
click at [239, 66] on icon at bounding box center [241, 68] width 7 height 9
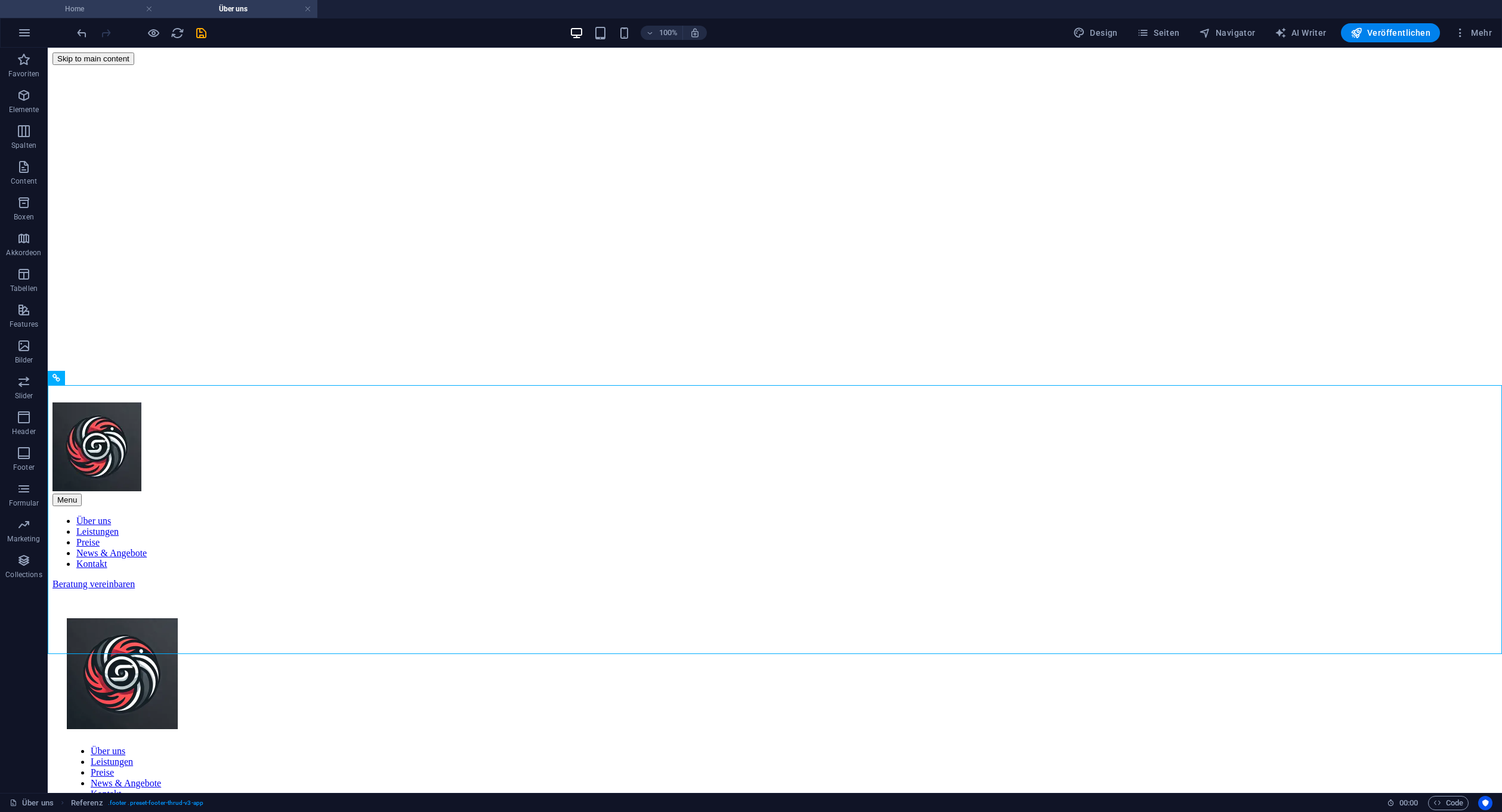
click at [81, 11] on h4 "Home" at bounding box center [79, 9] width 158 height 13
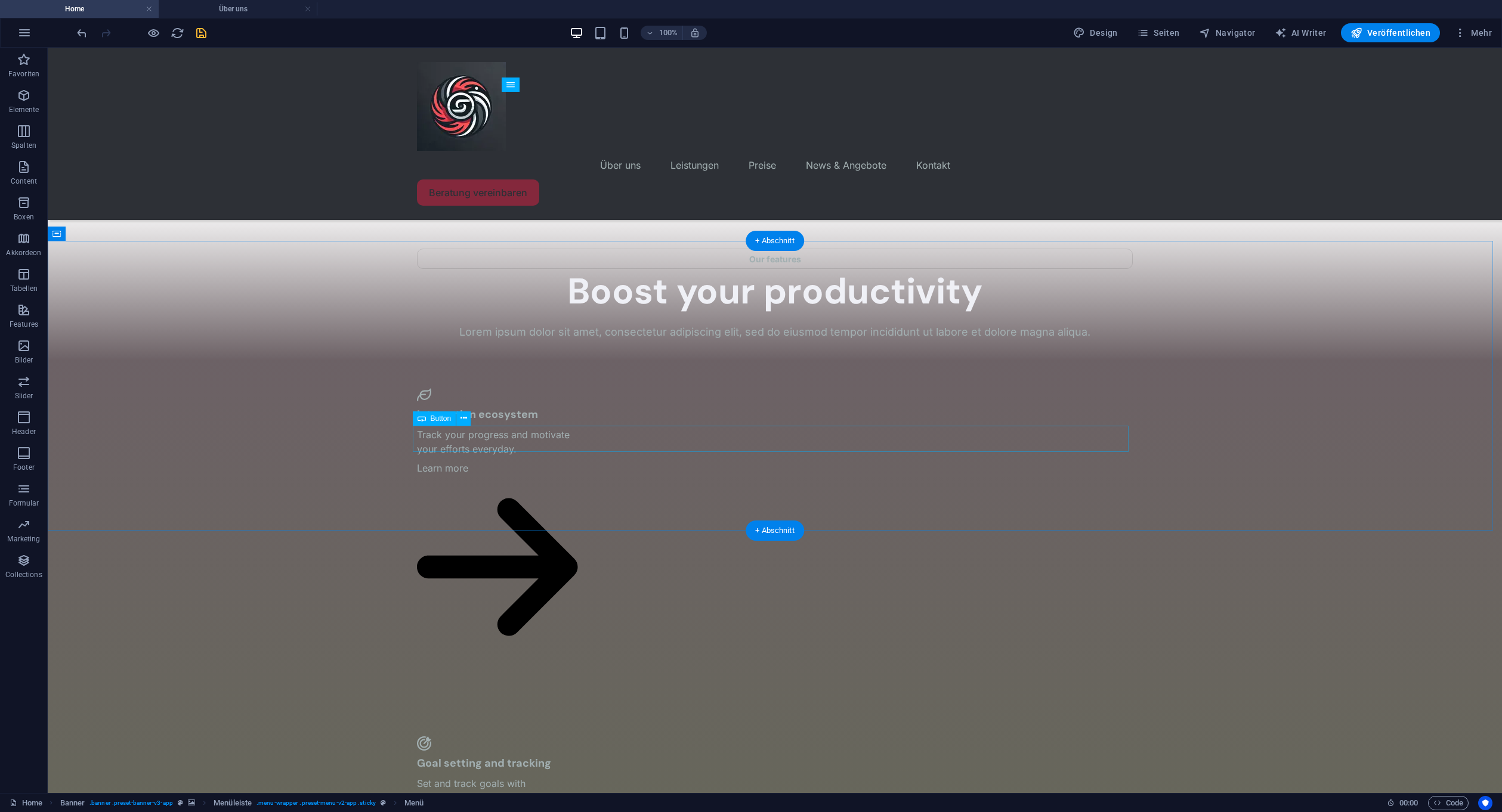
scroll to position [2511, 0]
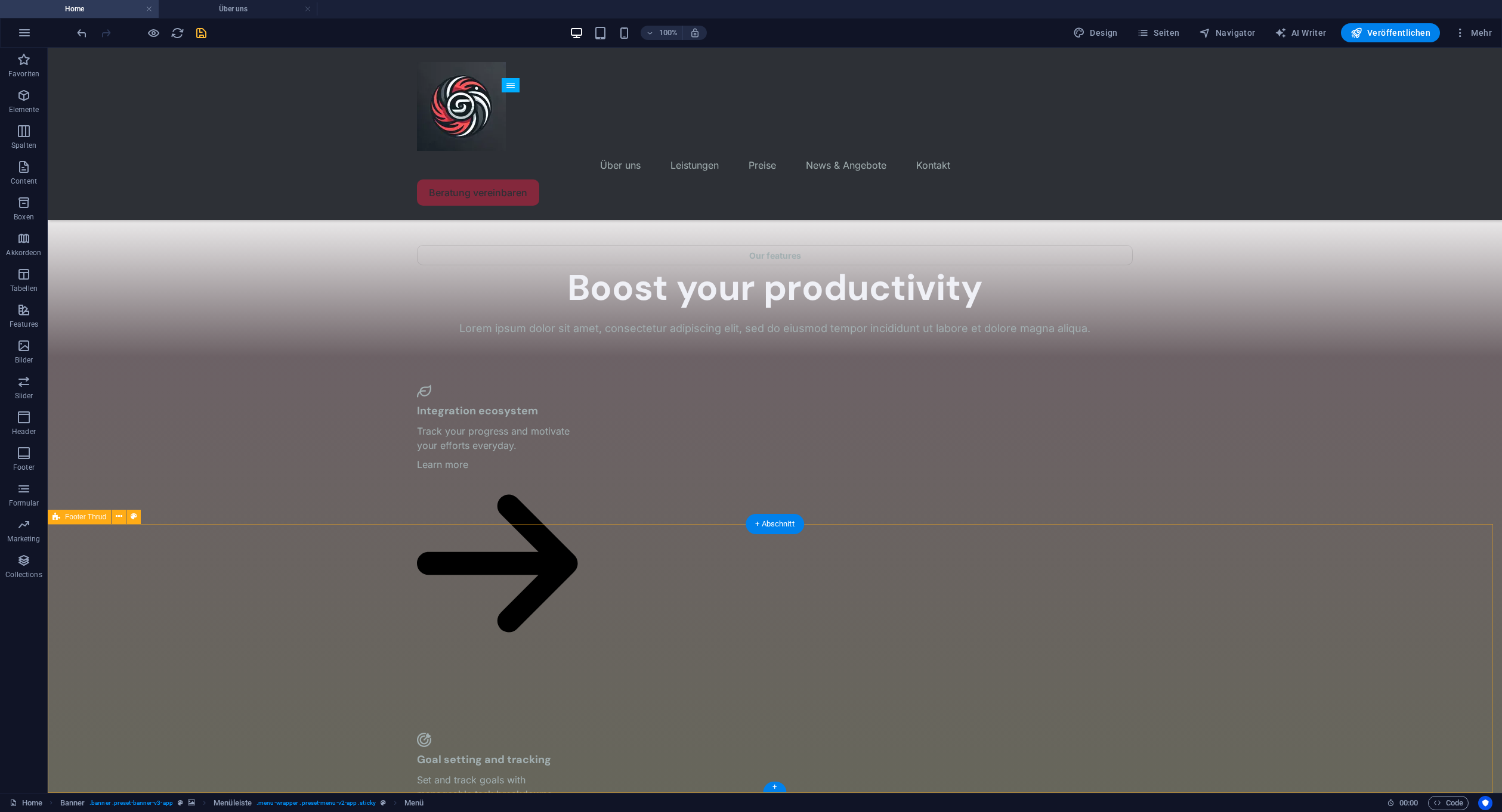
select select "rem"
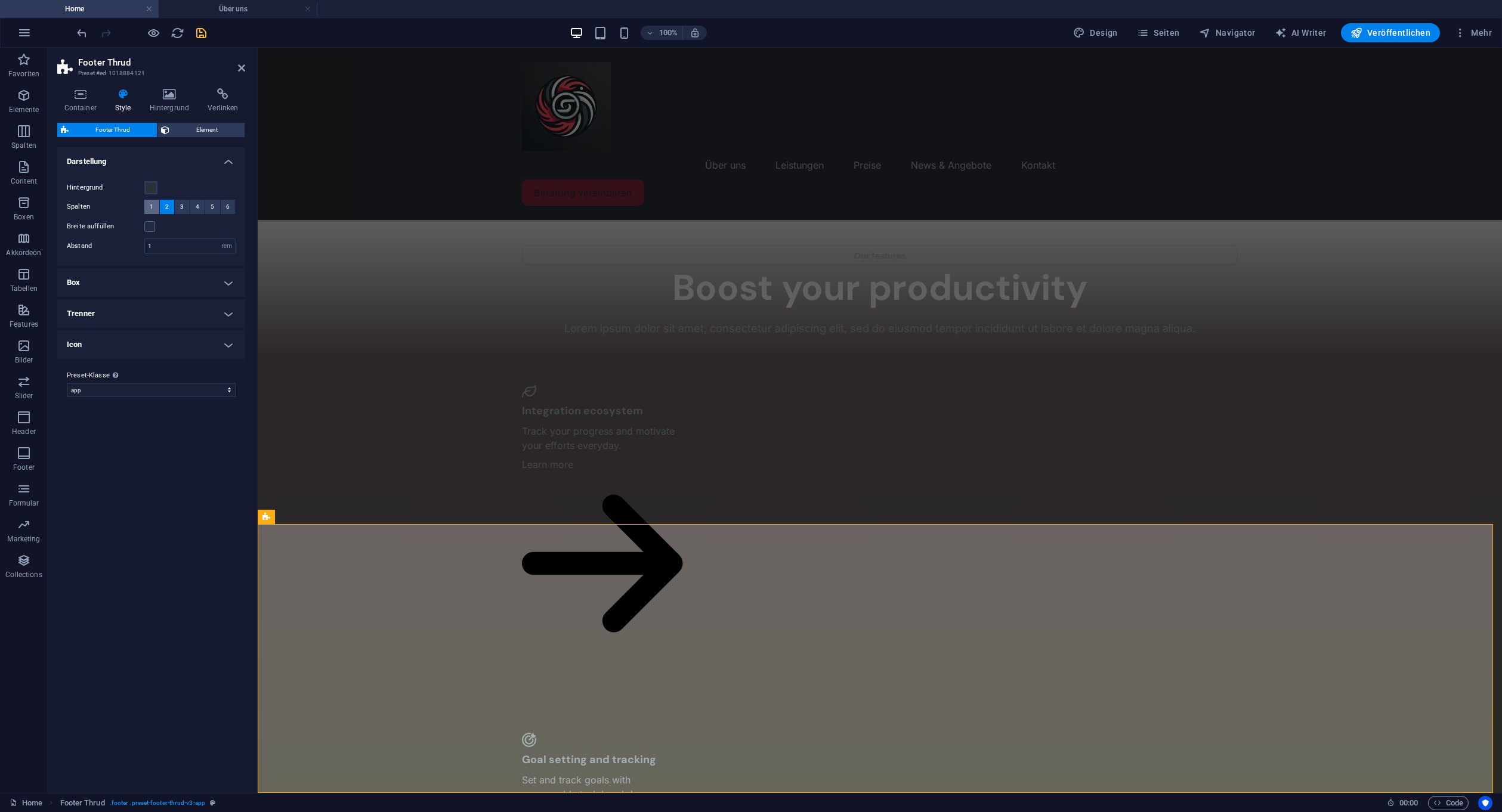
click at [152, 202] on span "1" at bounding box center [152, 207] width 4 height 15
click at [191, 207] on button "4" at bounding box center [198, 207] width 15 height 15
click at [157, 207] on button "1" at bounding box center [152, 207] width 15 height 15
click at [171, 230] on input "1" at bounding box center [189, 228] width 90 height 15
click at [158, 248] on ul "Darstellung Hintergrund Spalten 1 2 3 4 5 6 Breite auffüllen Abstand 1 rem px %…" at bounding box center [151, 243] width 188 height 193
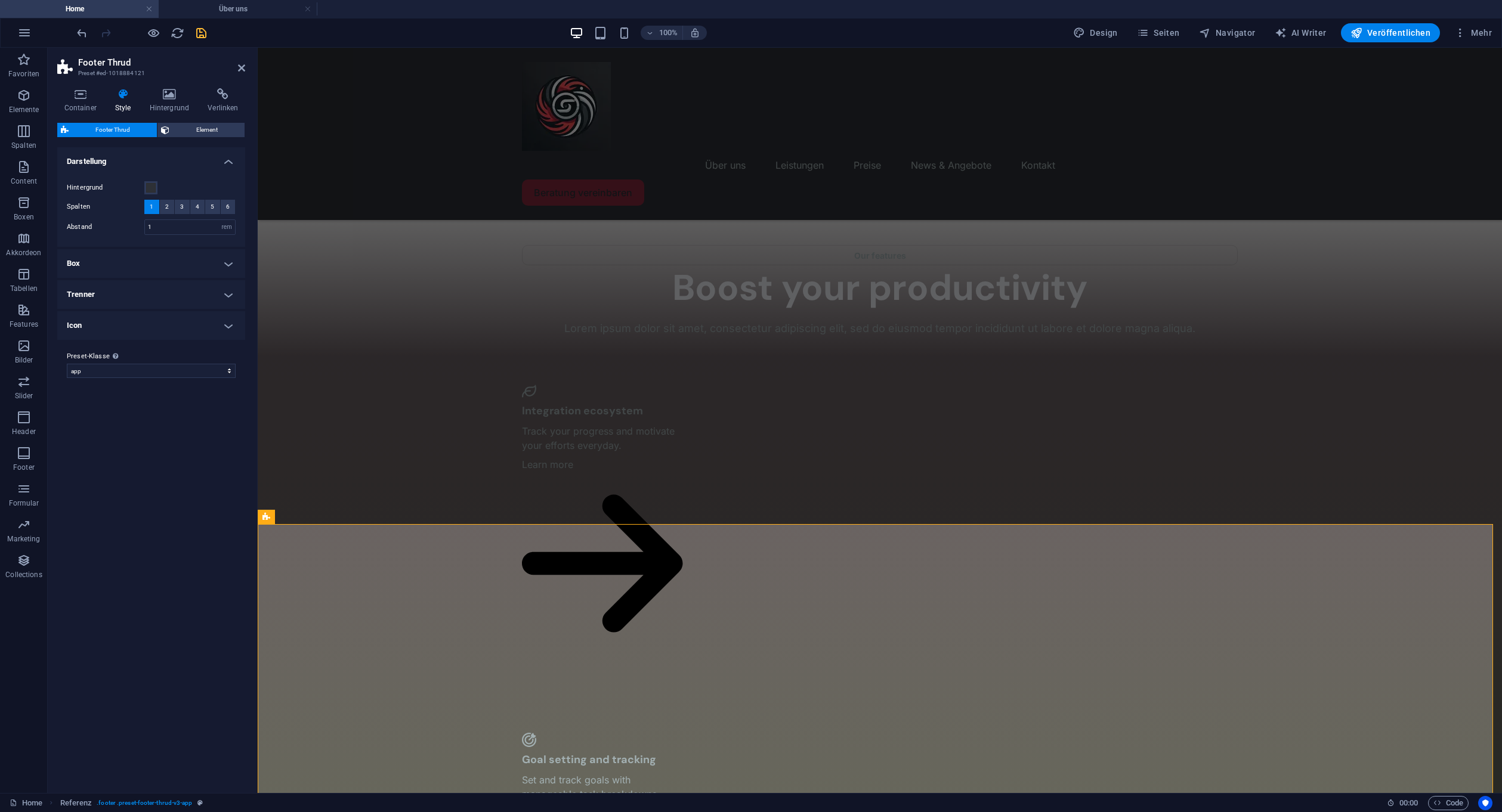
click at [174, 258] on h4 "Box" at bounding box center [151, 263] width 188 height 28
click at [152, 291] on span at bounding box center [151, 290] width 9 height 9
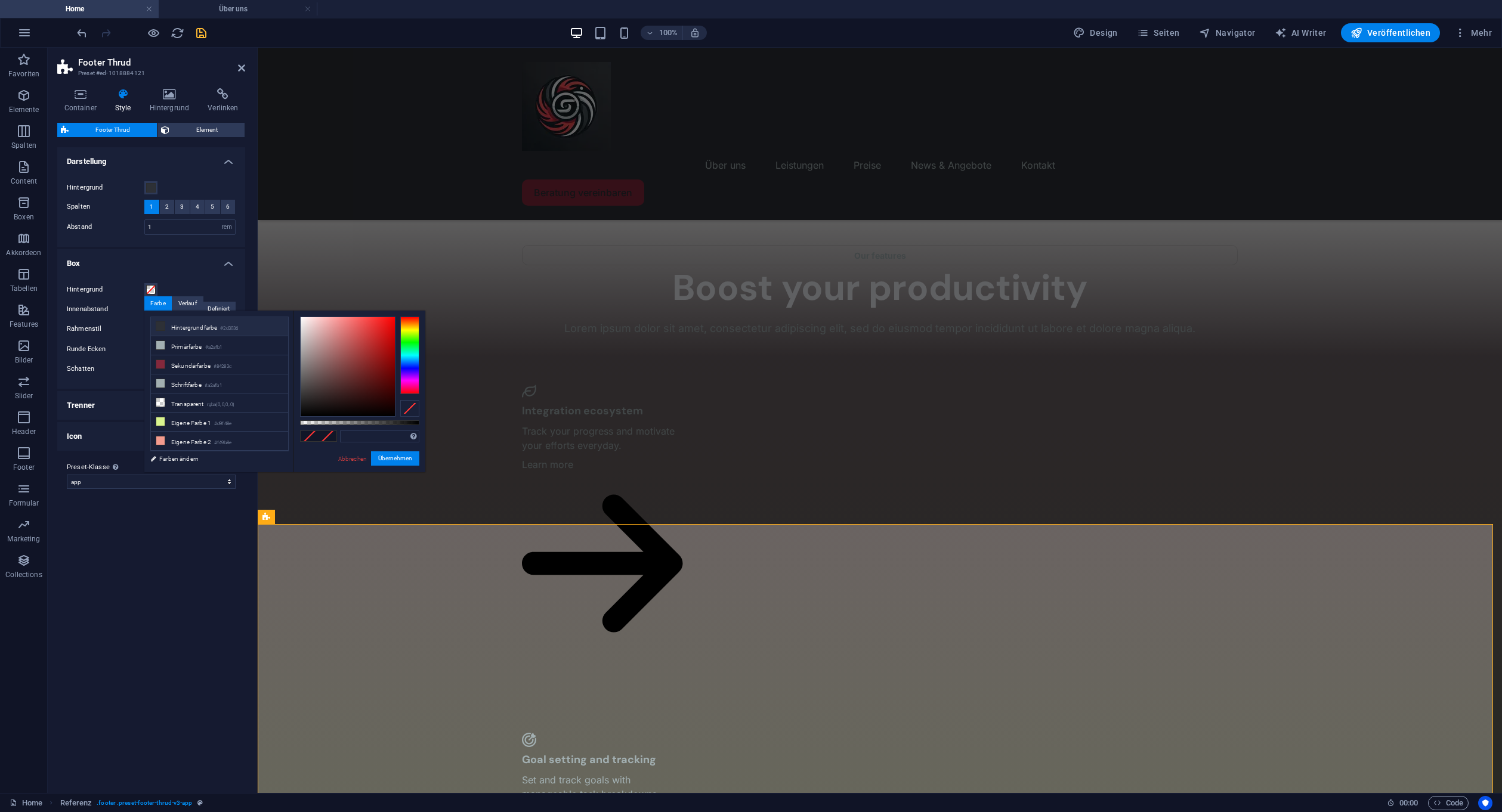
click at [168, 326] on li "Hintergrundfarbe #2d3036" at bounding box center [220, 326] width 137 height 19
type input "#2d3036"
drag, startPoint x: 394, startPoint y: 456, endPoint x: 124, endPoint y: 411, distance: 273.7
click at [394, 456] on button "Übernehmen" at bounding box center [395, 459] width 48 height 15
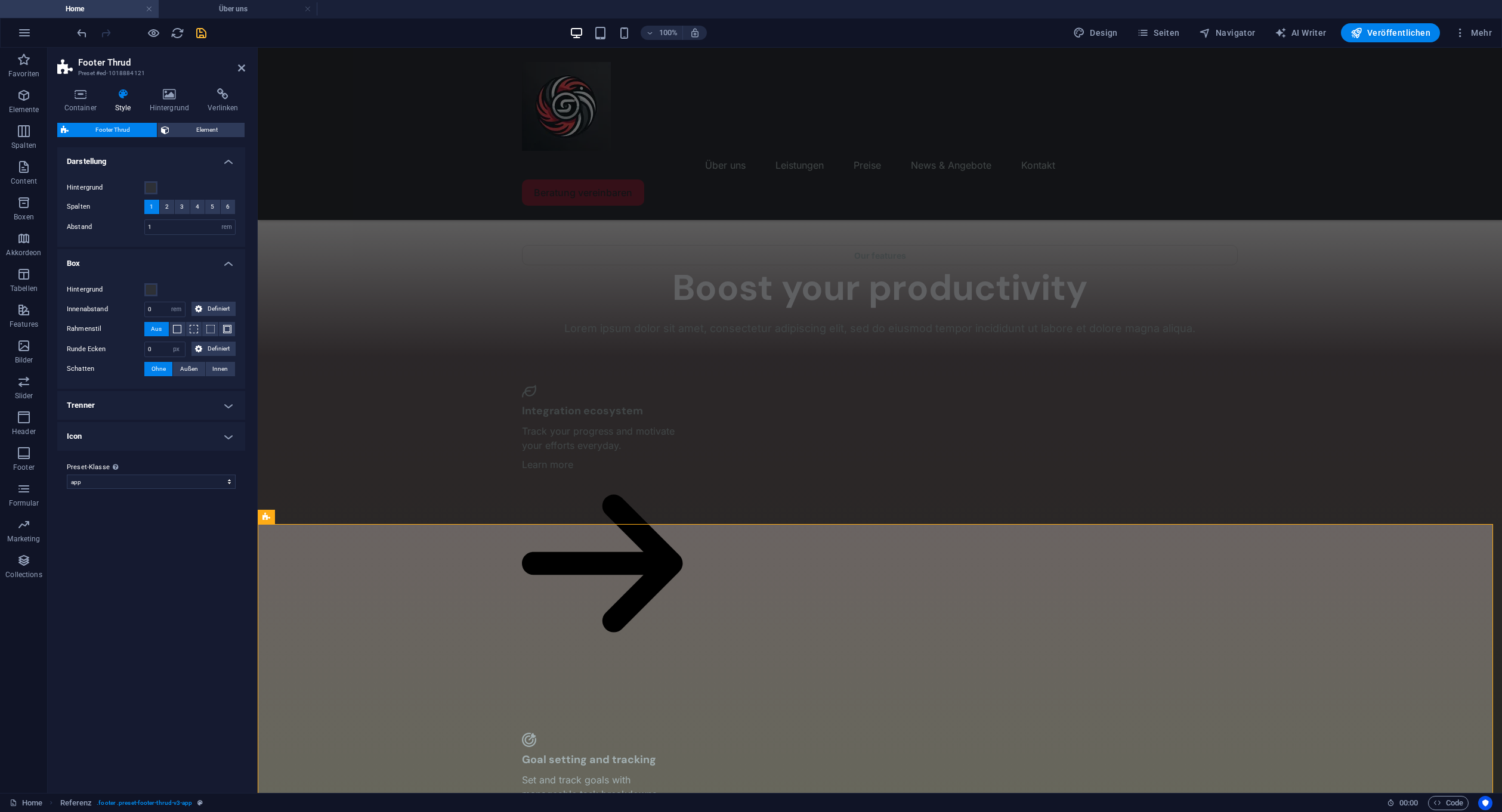
click at [232, 255] on h4 "Box" at bounding box center [151, 260] width 188 height 21
click at [229, 303] on h4 "Trenner" at bounding box center [151, 294] width 188 height 28
click at [222, 263] on h4 "Box" at bounding box center [151, 263] width 188 height 28
click at [226, 261] on h4 "Box" at bounding box center [151, 260] width 188 height 21
click at [225, 287] on h4 "Trenner" at bounding box center [151, 290] width 188 height 21
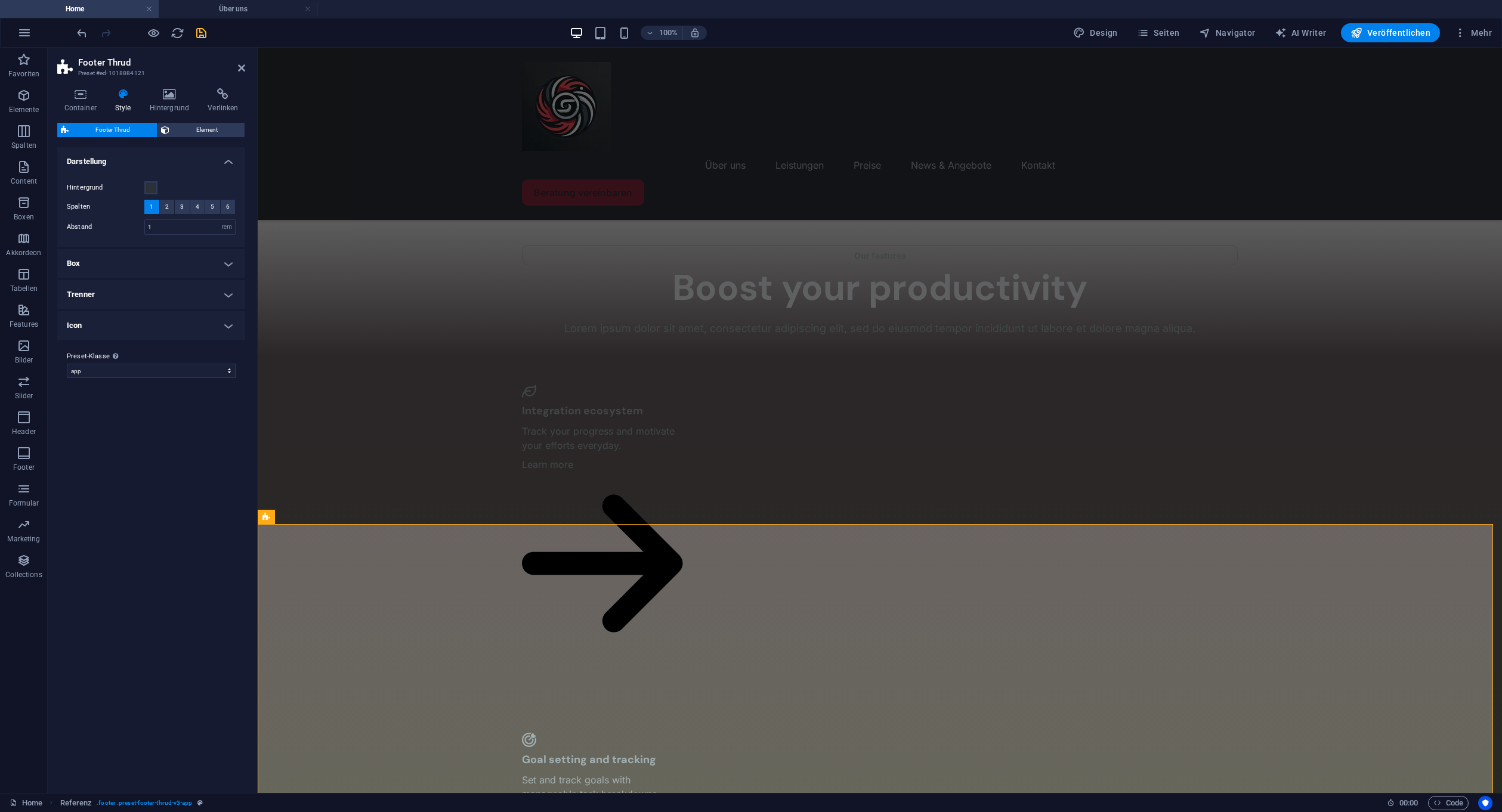
click at [224, 321] on h4 "Icon" at bounding box center [151, 325] width 188 height 28
click at [234, 319] on h4 "Icon" at bounding box center [151, 321] width 188 height 21
click at [201, 131] on span "Element" at bounding box center [207, 130] width 68 height 15
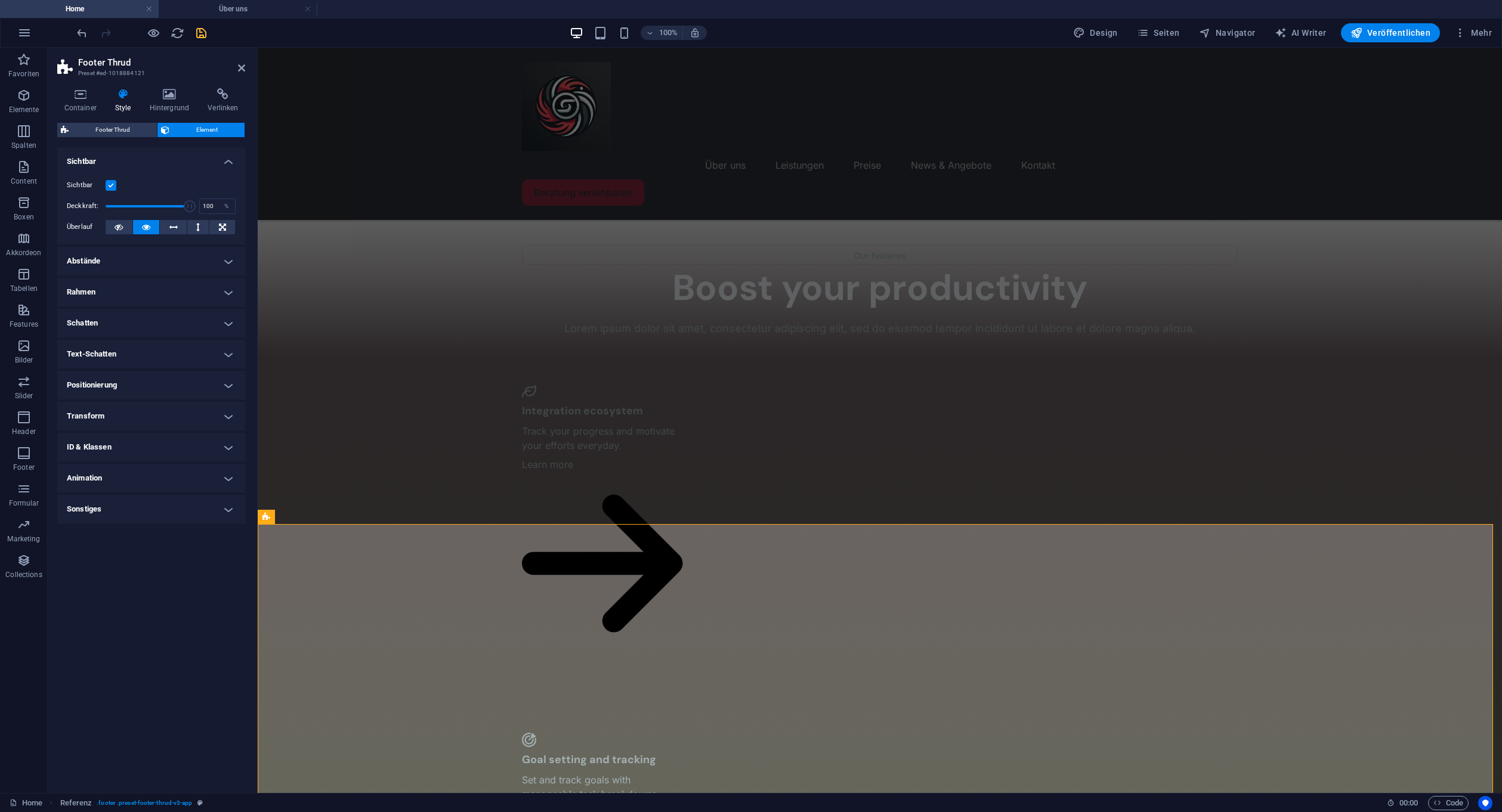
click at [113, 186] on label at bounding box center [111, 186] width 11 height 11
click at [0, 0] on input "Sichtbar" at bounding box center [0, 0] width 0 height 0
click at [113, 186] on label at bounding box center [111, 186] width 11 height 11
click at [0, 0] on input "Sichtbar" at bounding box center [0, 0] width 0 height 0
click at [121, 220] on icon at bounding box center [118, 228] width 8 height 15
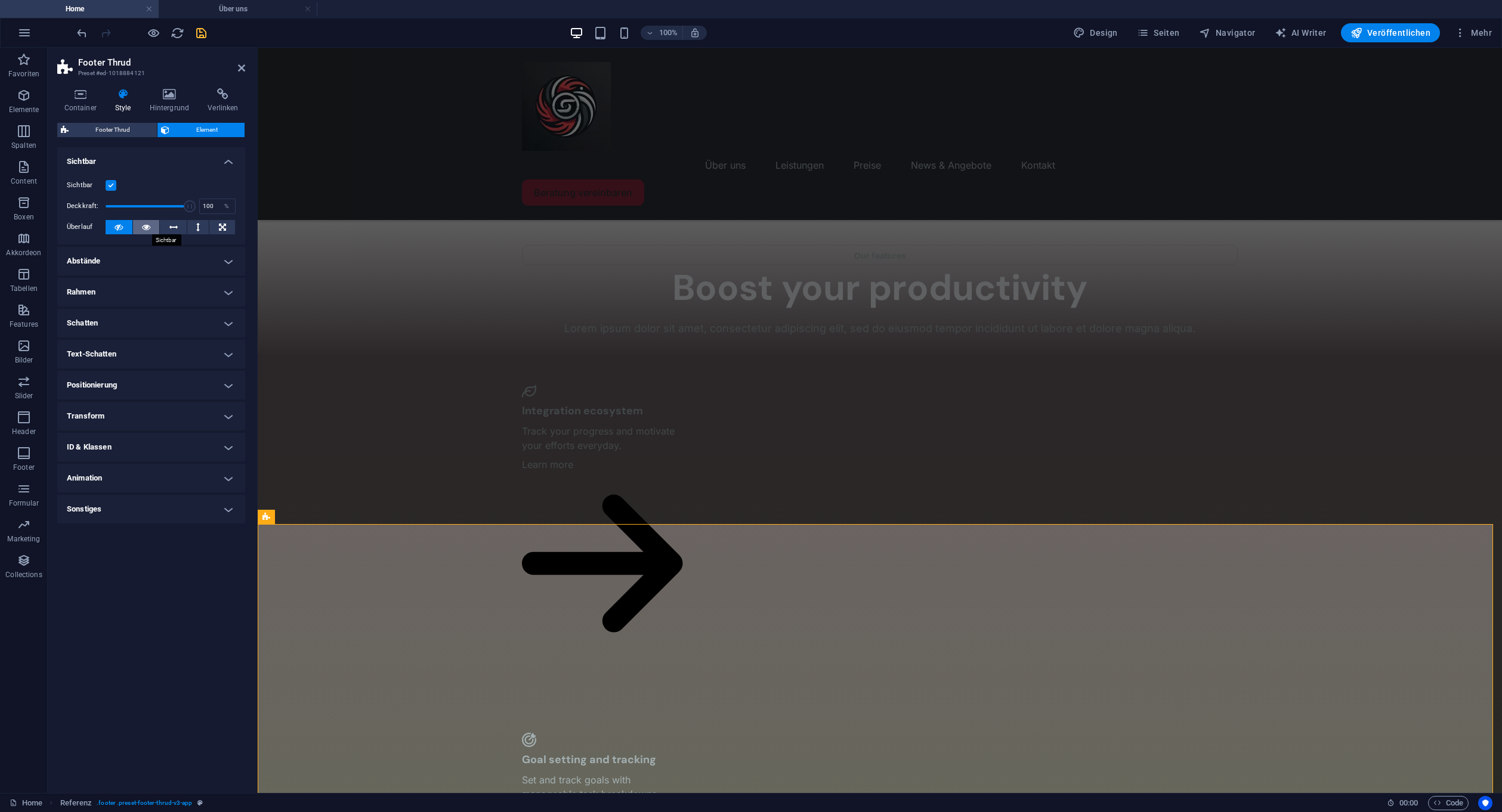
click at [143, 223] on icon at bounding box center [145, 228] width 8 height 15
click at [202, 251] on h4 "Abstände" at bounding box center [151, 261] width 188 height 28
click at [202, 251] on h4 "Abstände" at bounding box center [151, 257] width 188 height 21
click at [231, 162] on h4 "Sichtbar" at bounding box center [151, 157] width 188 height 21
click at [143, 132] on span "Footer Thrud" at bounding box center [113, 130] width 81 height 15
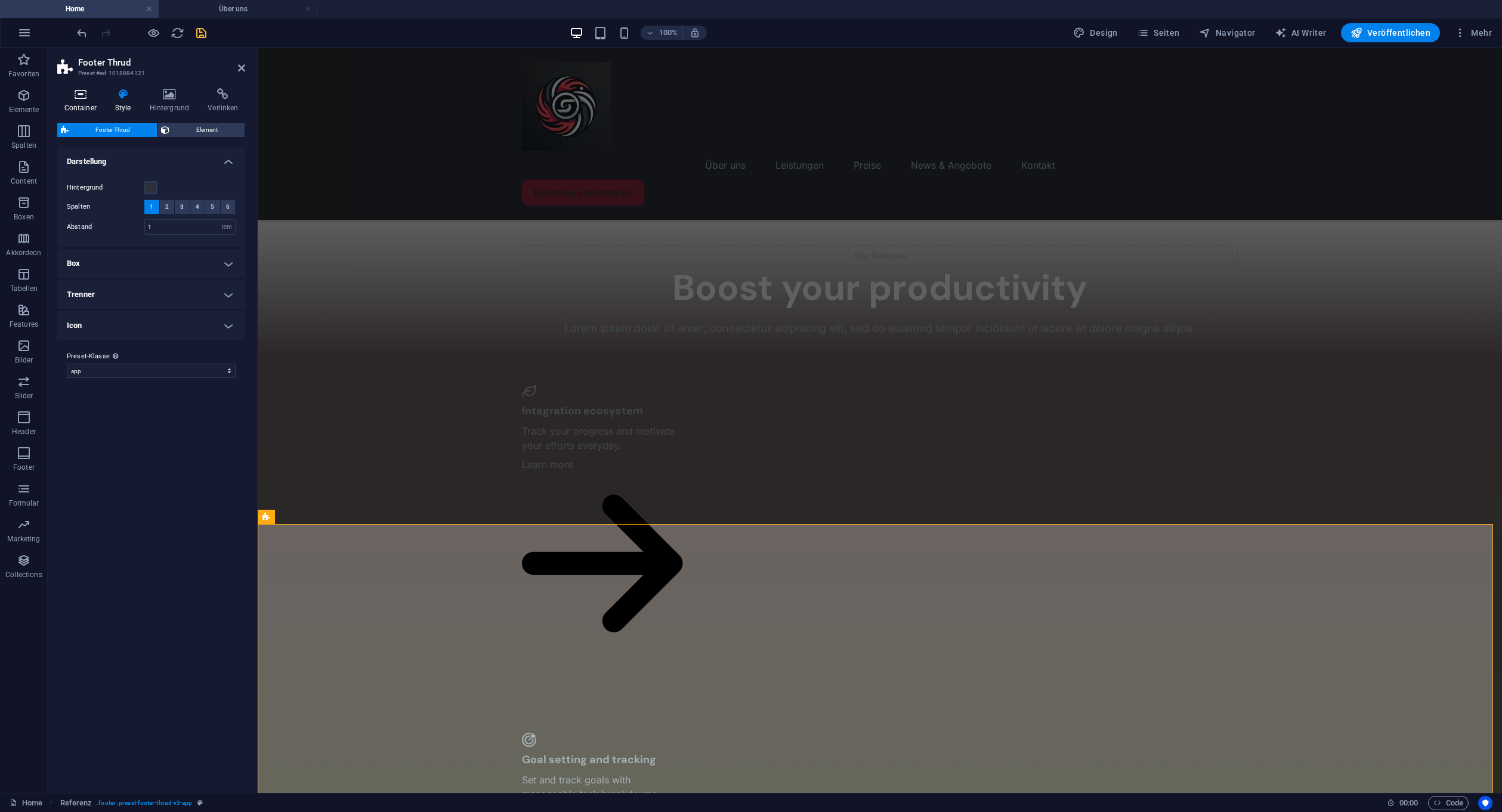
click at [86, 94] on icon at bounding box center [80, 93] width 46 height 12
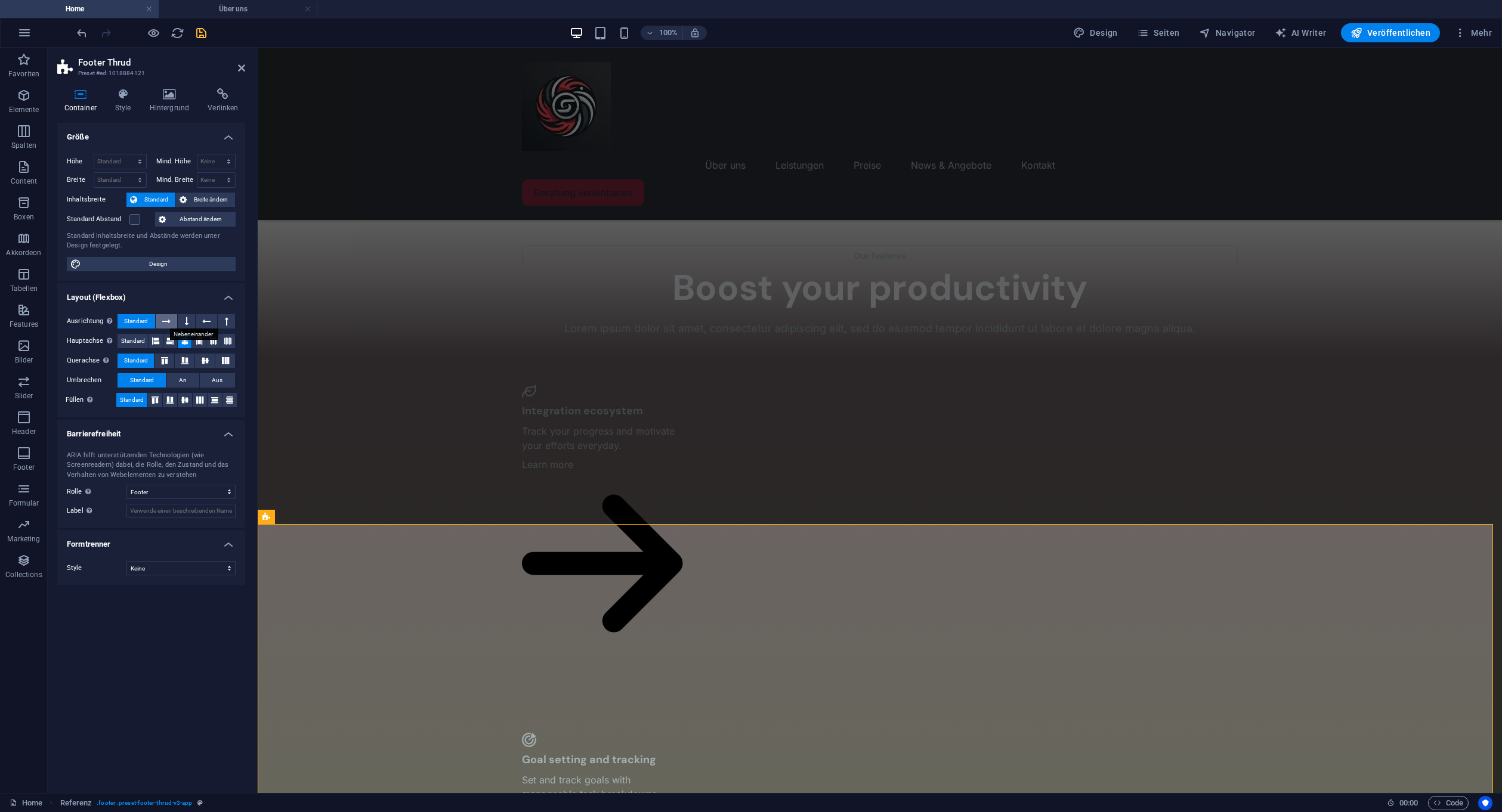
click at [164, 320] on icon at bounding box center [166, 322] width 8 height 15
click at [149, 318] on button "Standard" at bounding box center [135, 322] width 38 height 15
click at [158, 362] on icon at bounding box center [165, 361] width 15 height 7
click at [146, 361] on span "Standard" at bounding box center [136, 361] width 24 height 15
click at [174, 383] on button "An" at bounding box center [182, 380] width 32 height 15
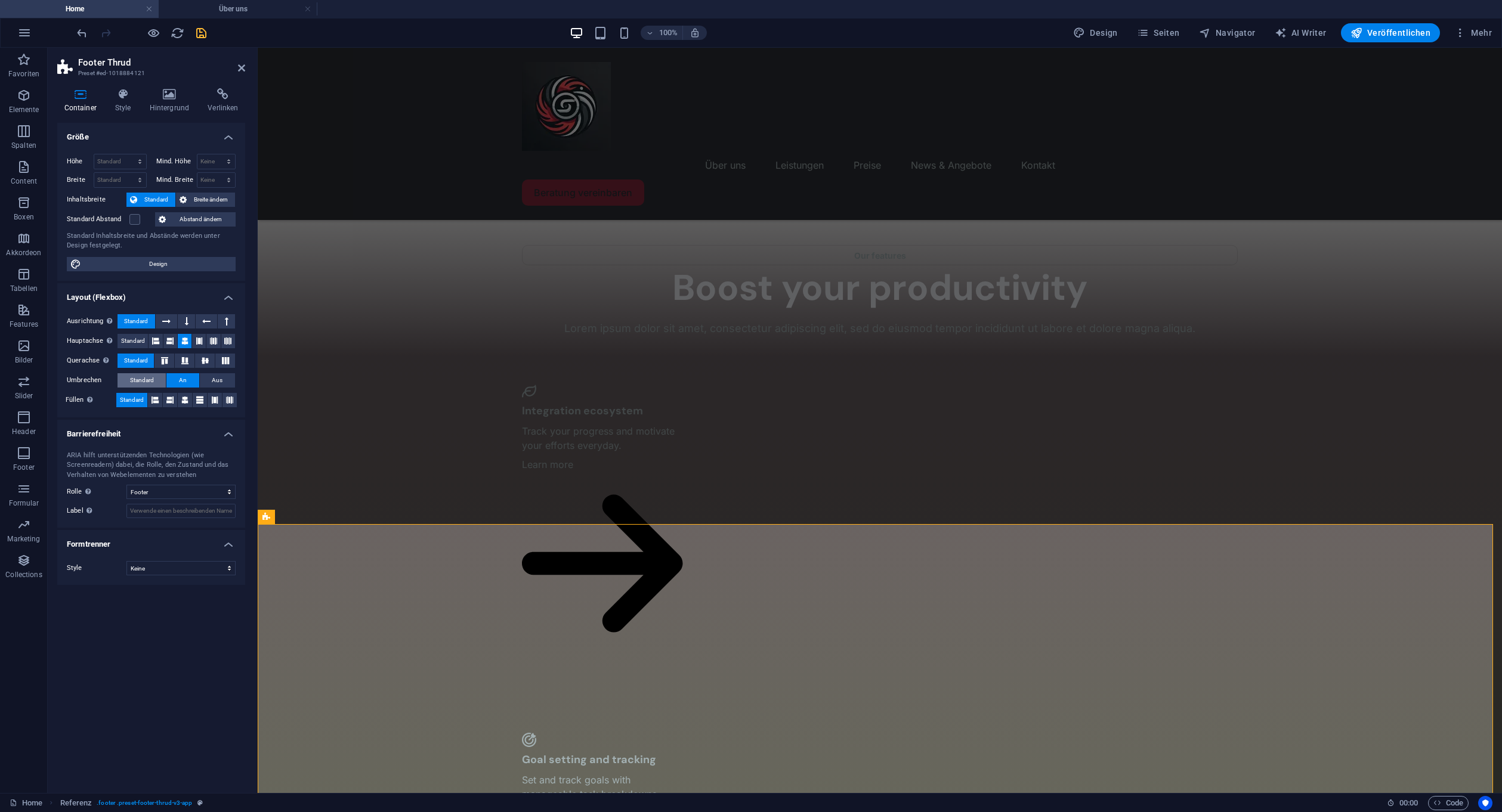
click at [143, 378] on span "Standard" at bounding box center [142, 380] width 24 height 15
click at [140, 398] on span "Standard" at bounding box center [132, 401] width 24 height 15
click at [166, 262] on span "Design" at bounding box center [158, 264] width 147 height 15
select select "600"
select select "rem"
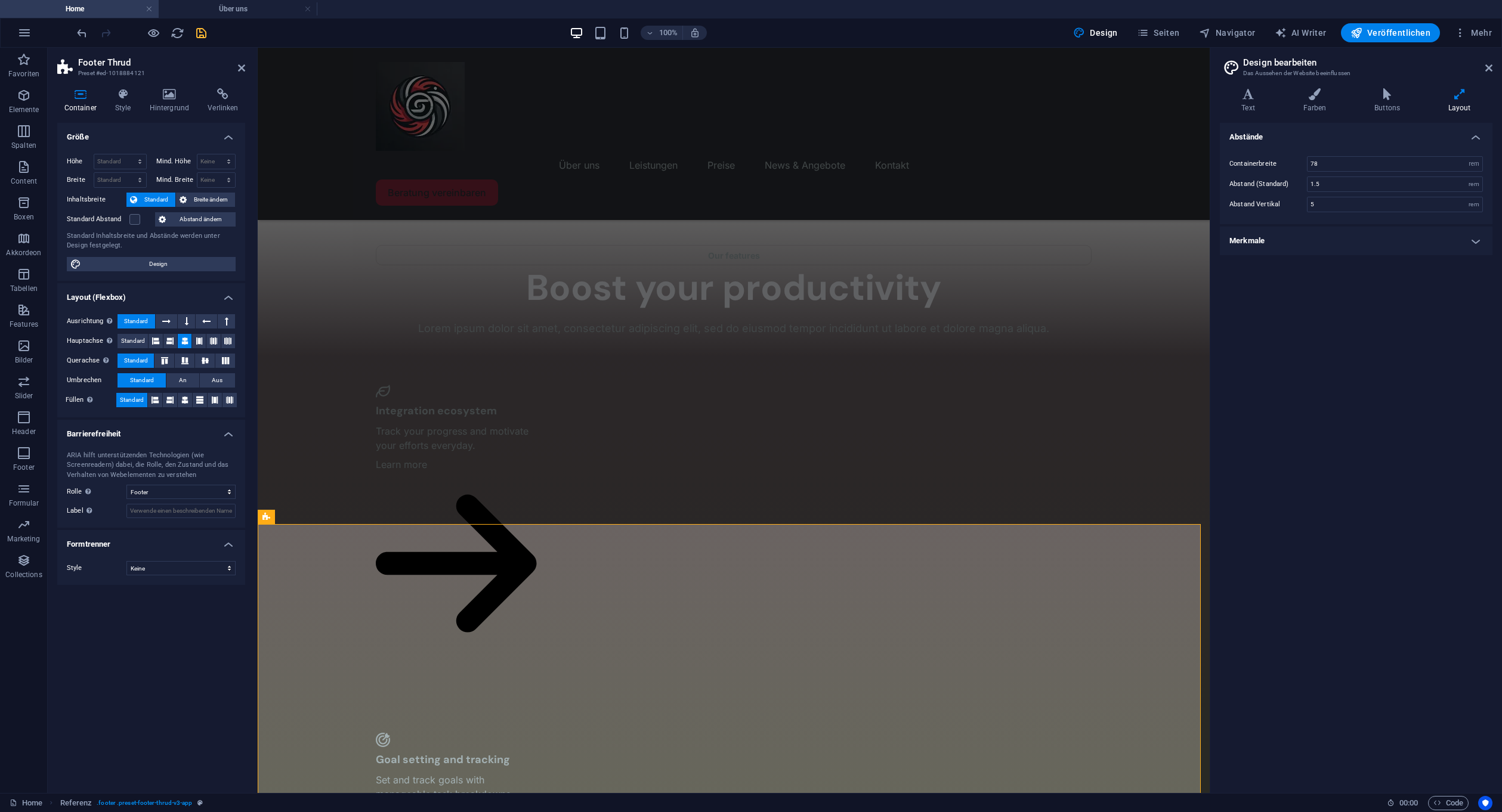
drag, startPoint x: 1483, startPoint y: 71, endPoint x: 1489, endPoint y: 64, distance: 9.2
click at [1484, 71] on header "Design bearbeiten Das Aussehen der Website beeinflussen" at bounding box center [1357, 63] width 270 height 31
click at [1489, 64] on icon at bounding box center [1489, 68] width 7 height 9
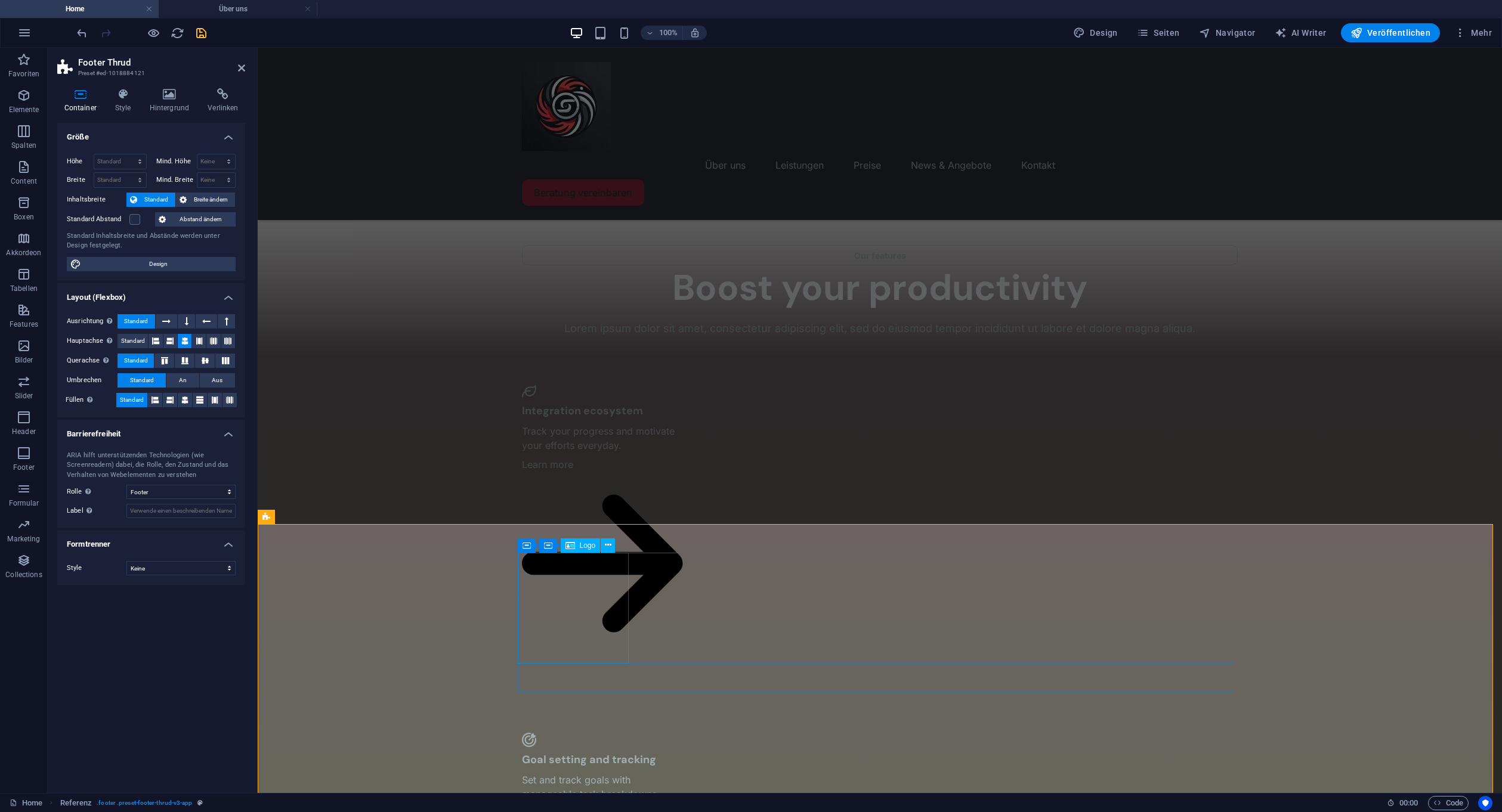
click at [607, 545] on icon at bounding box center [607, 545] width 6 height 13
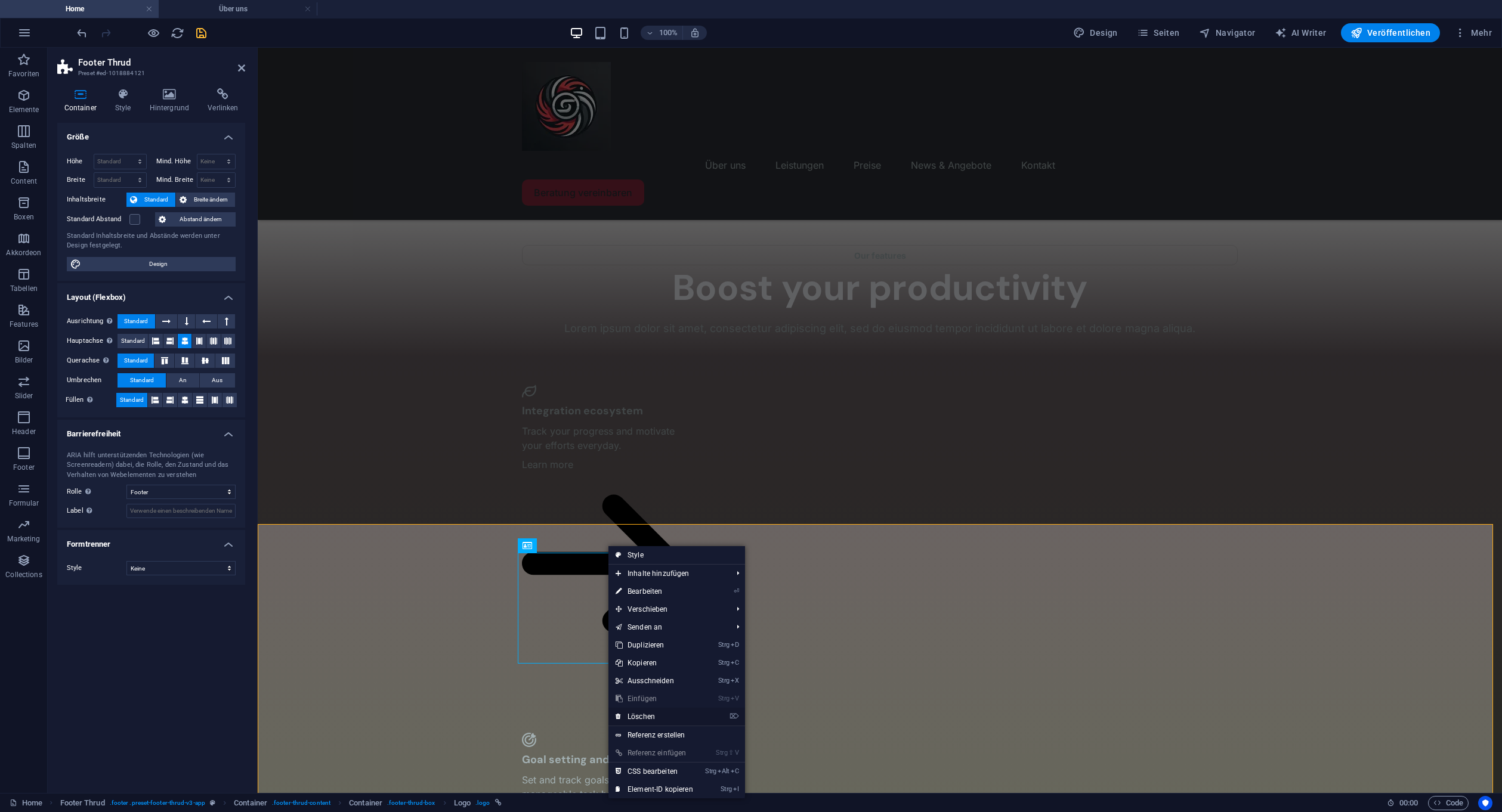
click at [719, 712] on li "⌦ Löschen" at bounding box center [676, 717] width 136 height 18
click at [732, 715] on li "⌦ Löschen" at bounding box center [676, 717] width 136 height 18
click at [737, 715] on icon "⌦" at bounding box center [734, 716] width 9 height 7
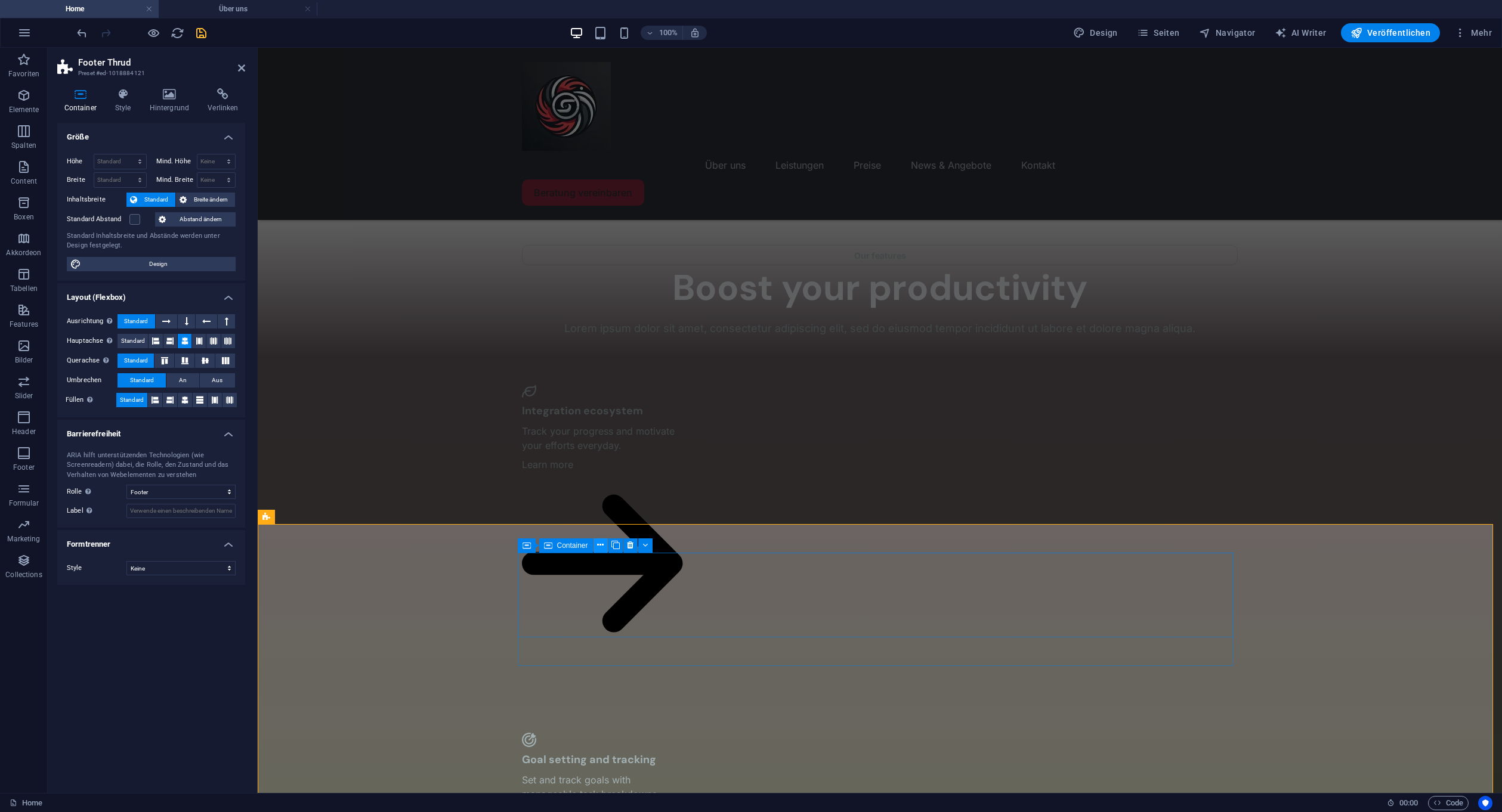
click at [599, 544] on icon at bounding box center [600, 545] width 6 height 13
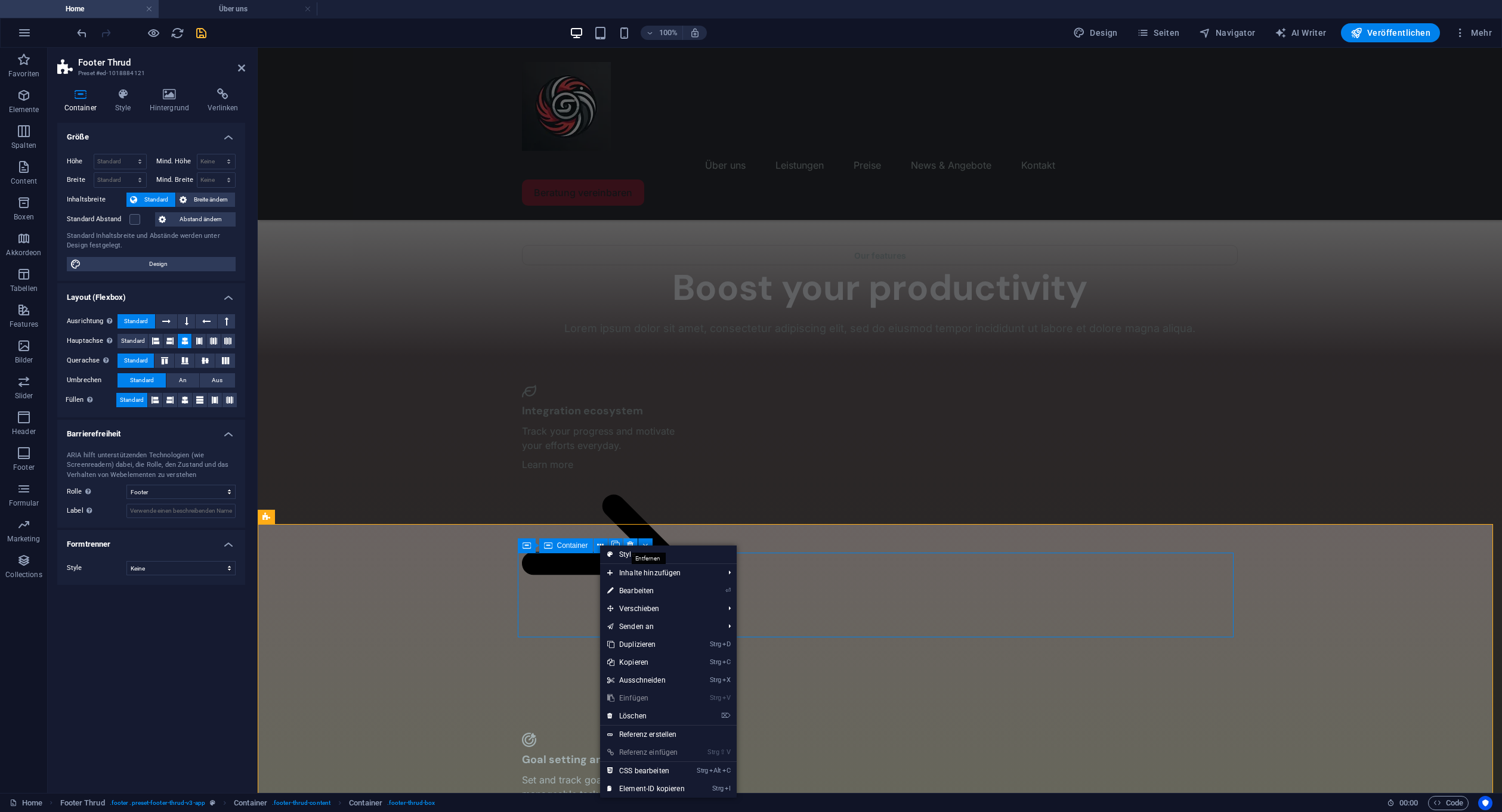
click at [627, 539] on button at bounding box center [630, 546] width 15 height 15
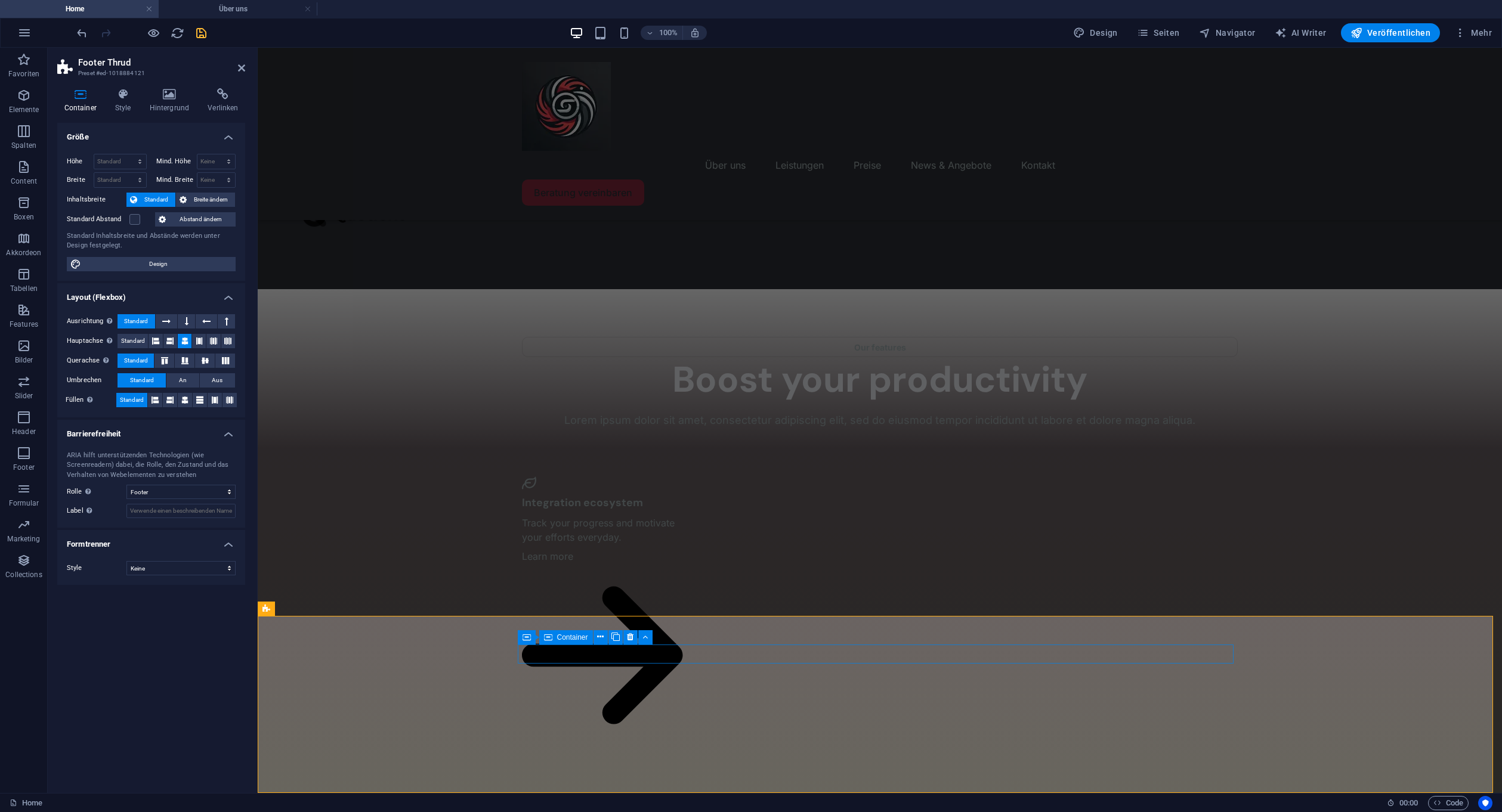
click at [631, 635] on icon at bounding box center [629, 637] width 6 height 13
click at [581, 636] on icon at bounding box center [578, 637] width 6 height 13
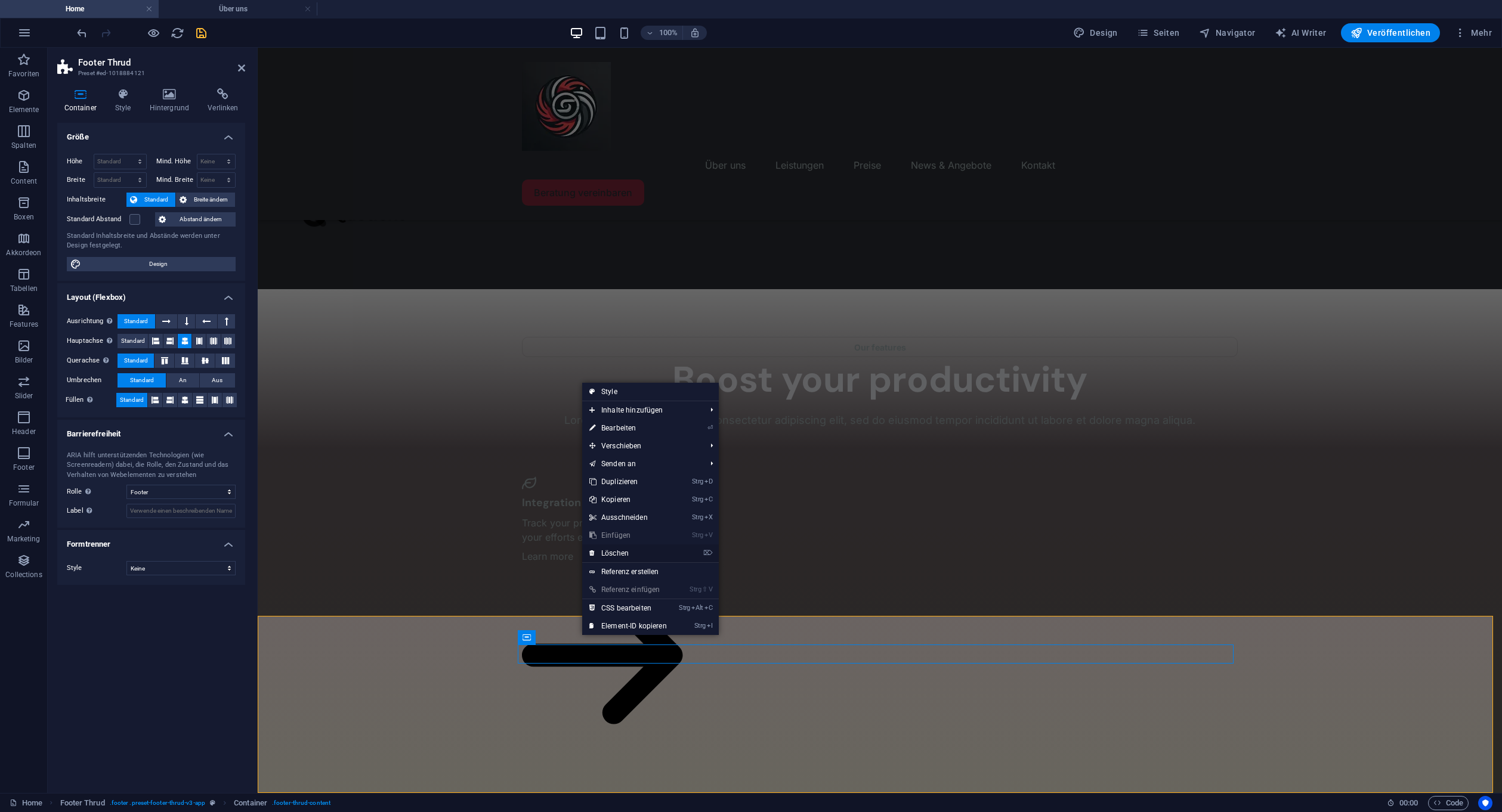
click at [711, 551] on icon "⌦" at bounding box center [708, 553] width 9 height 7
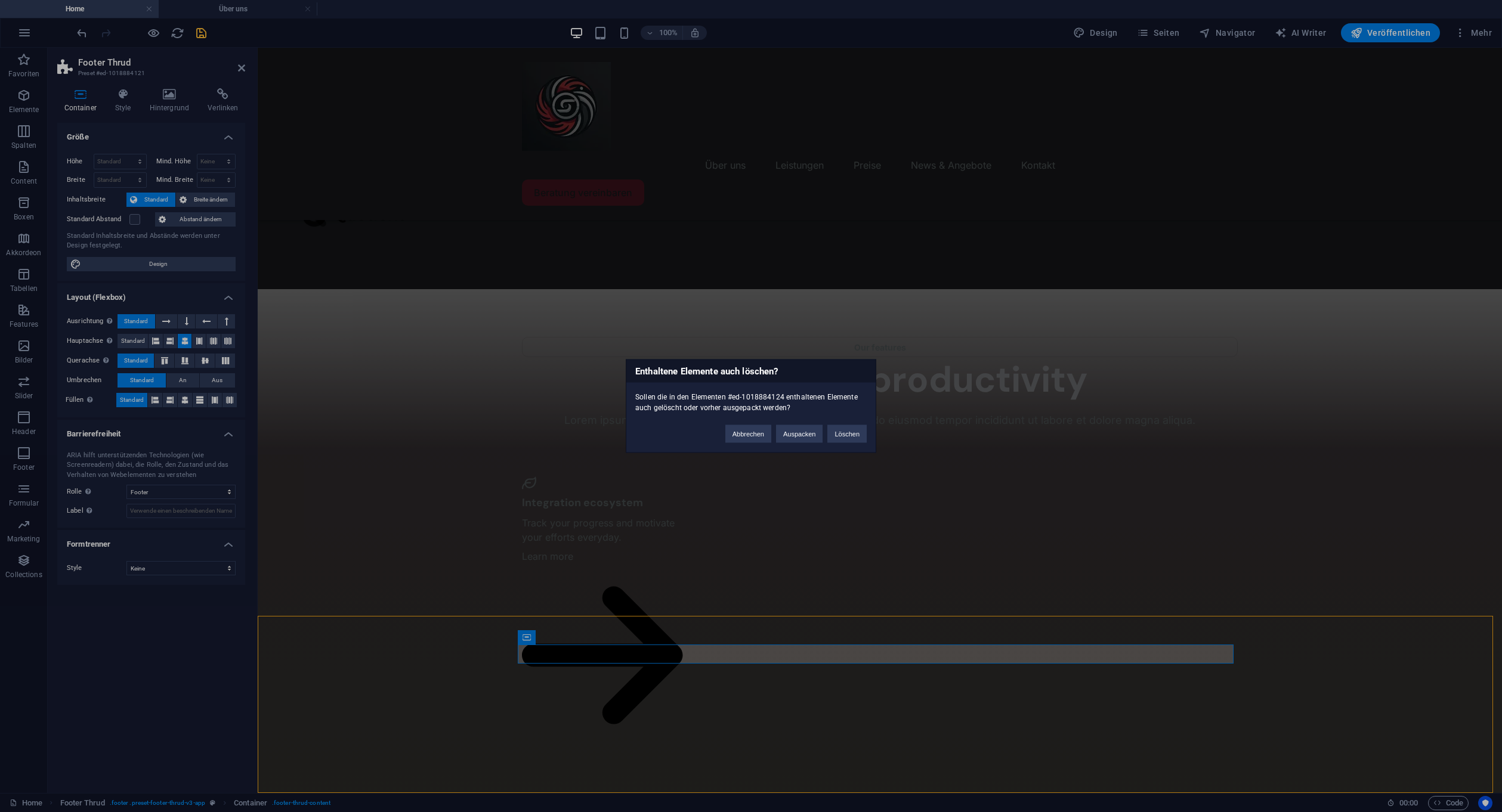
click at [853, 421] on div "Abbrechen Auspacken Löschen" at bounding box center [796, 428] width 159 height 30
click at [844, 436] on button "Löschen" at bounding box center [846, 434] width 39 height 18
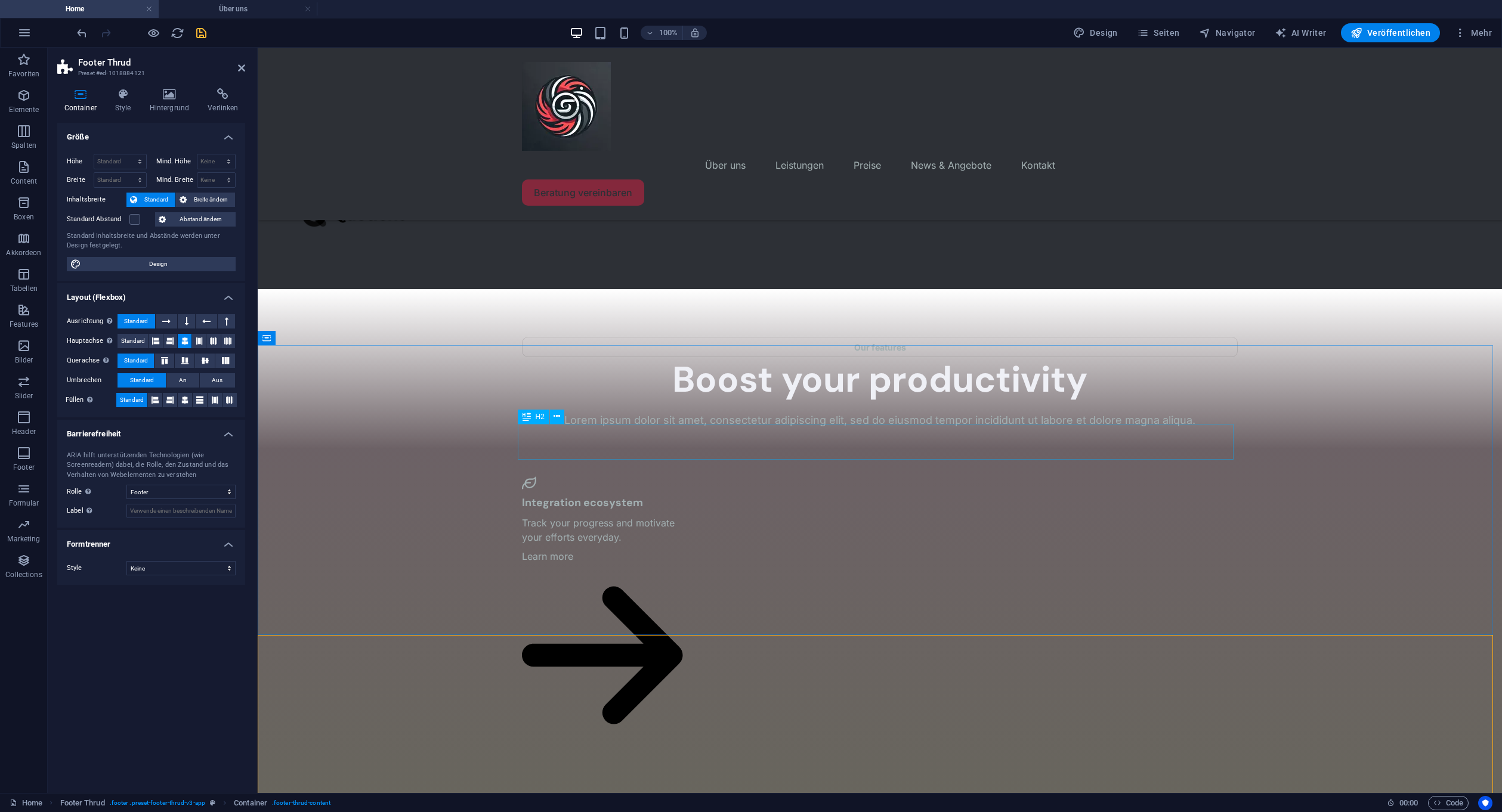
scroll to position [2400, 0]
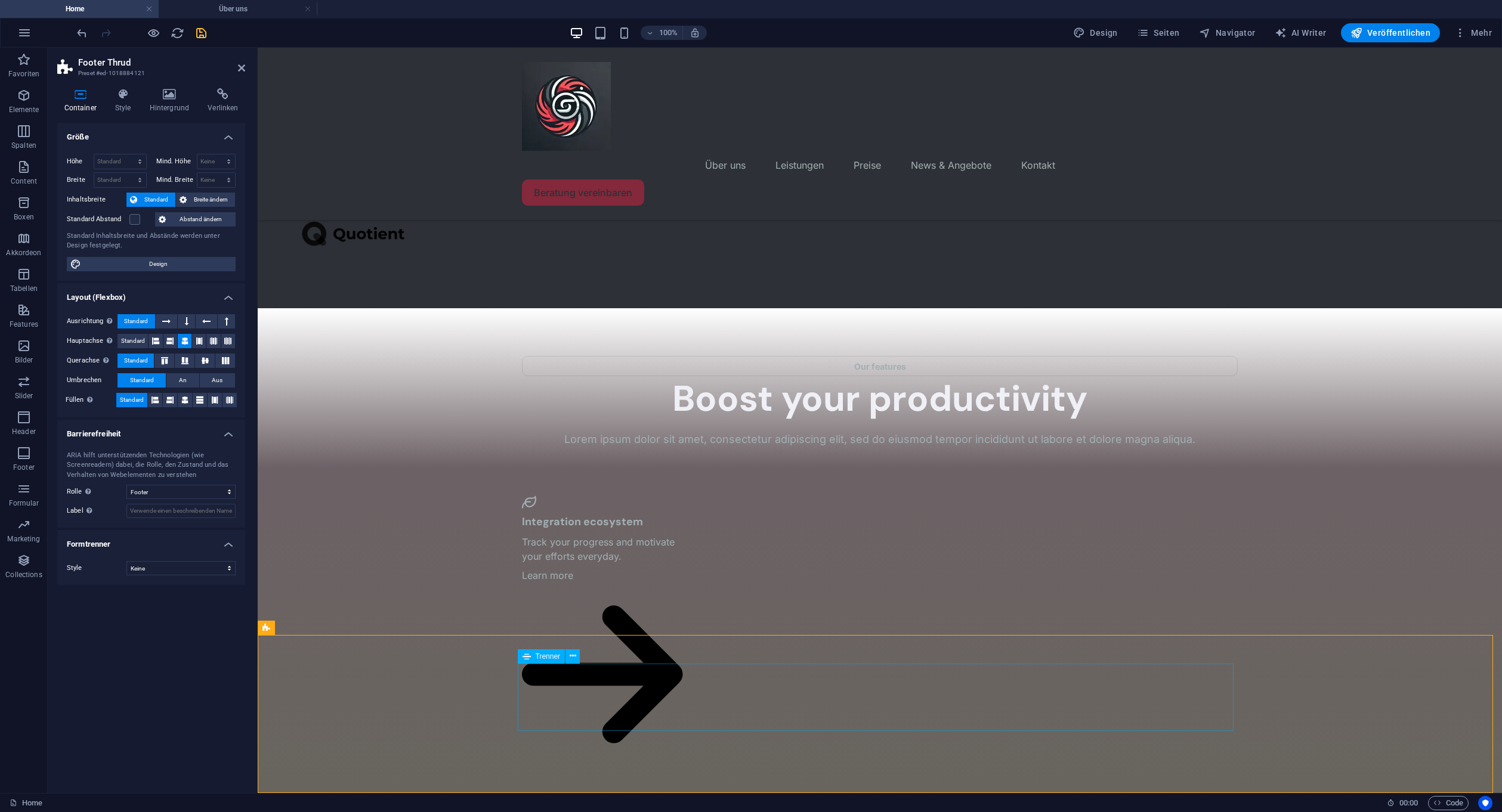
click at [574, 657] on icon at bounding box center [573, 657] width 6 height 13
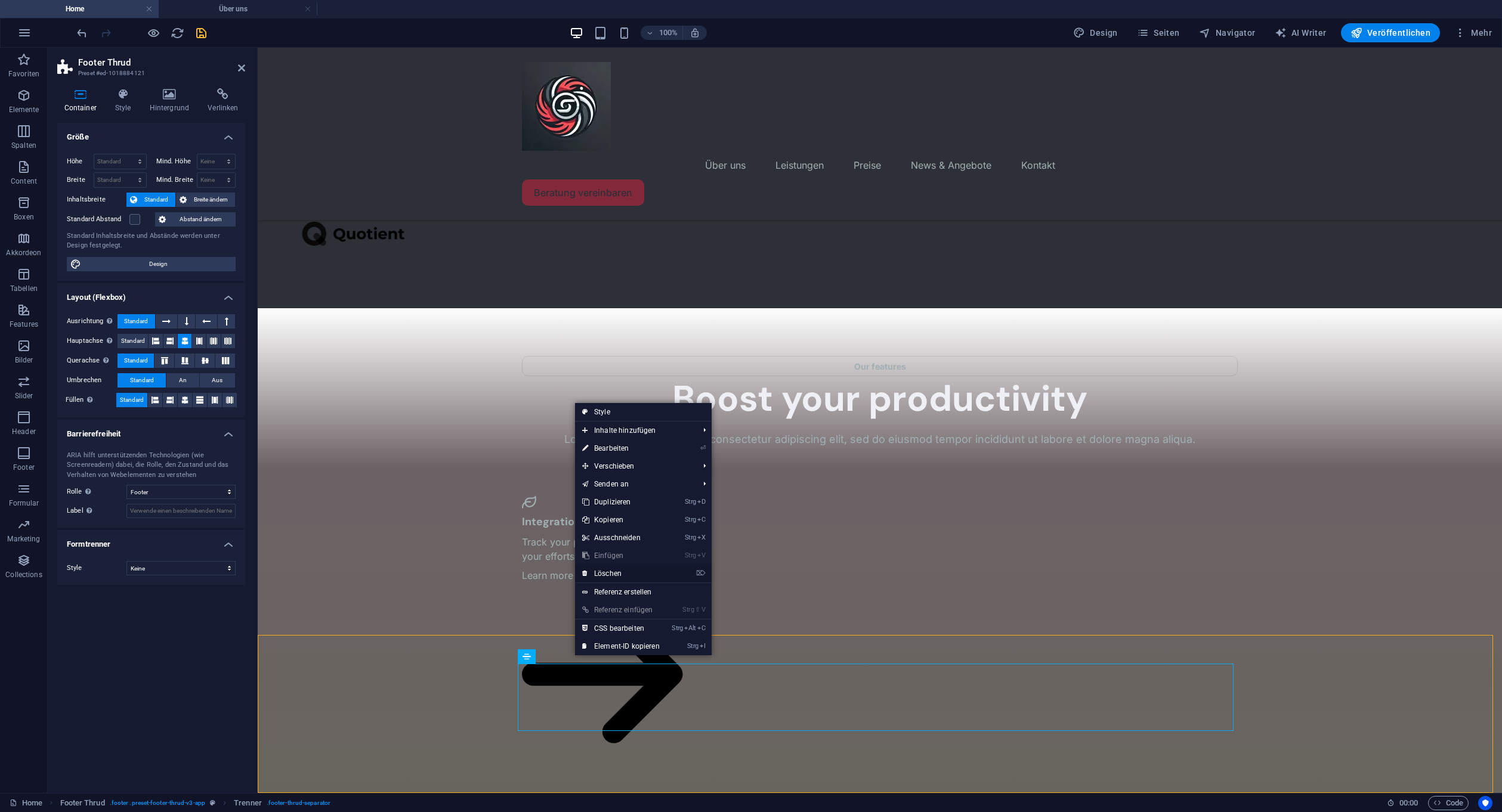
click at [702, 571] on icon "⌦" at bounding box center [701, 573] width 9 height 7
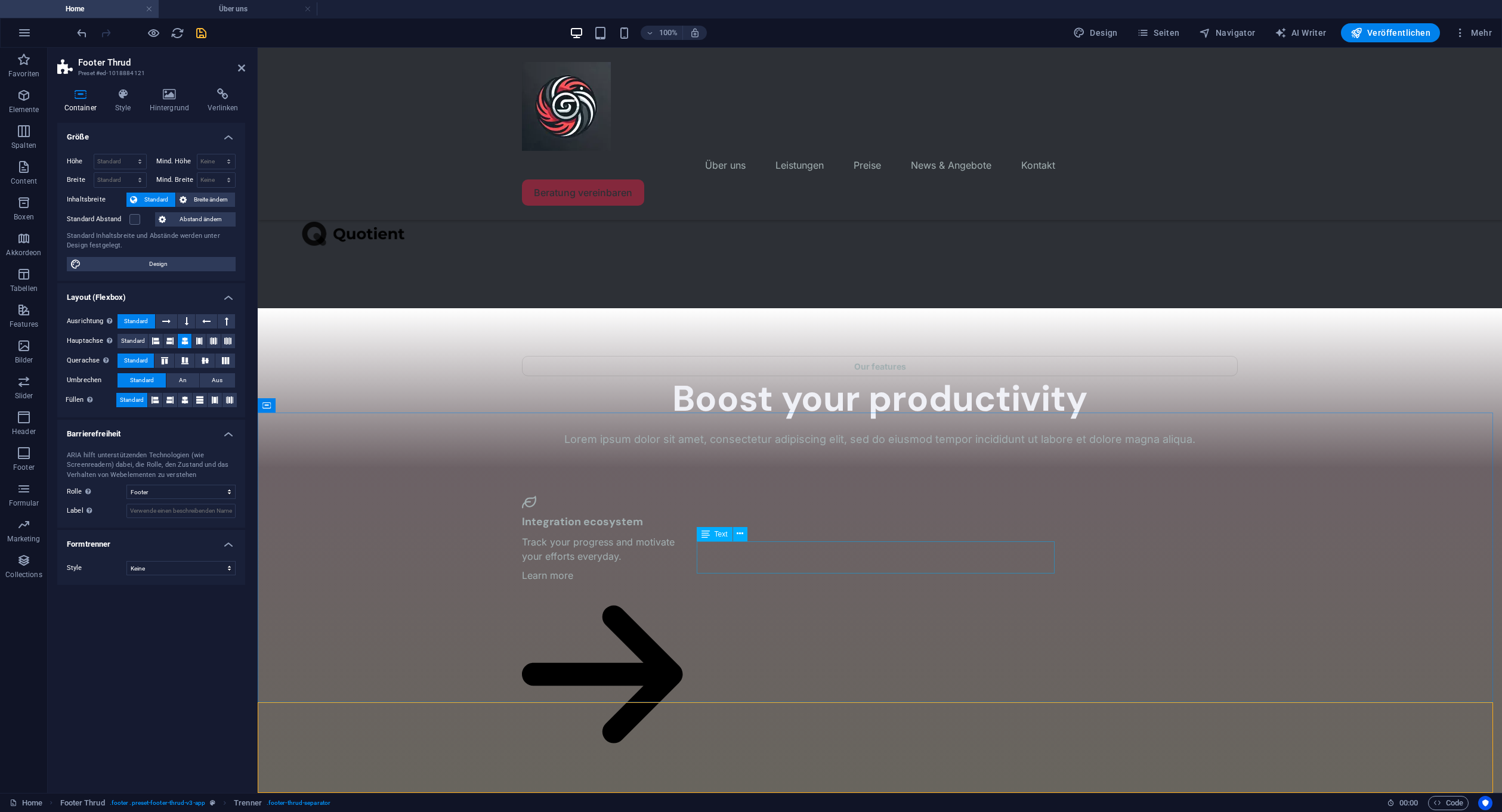
scroll to position [2333, 0]
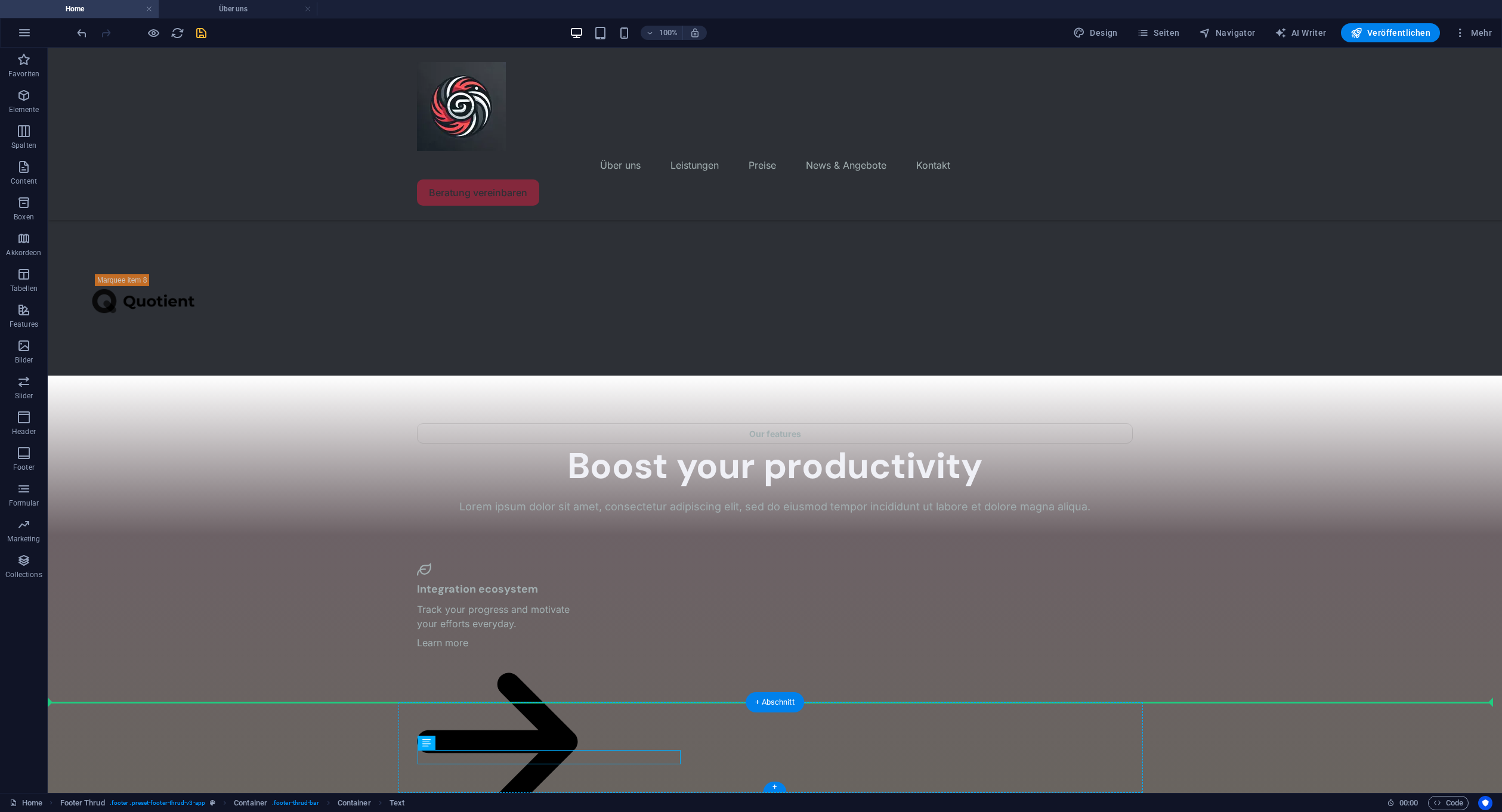
drag, startPoint x: 428, startPoint y: 753, endPoint x: 696, endPoint y: 744, distance: 268.2
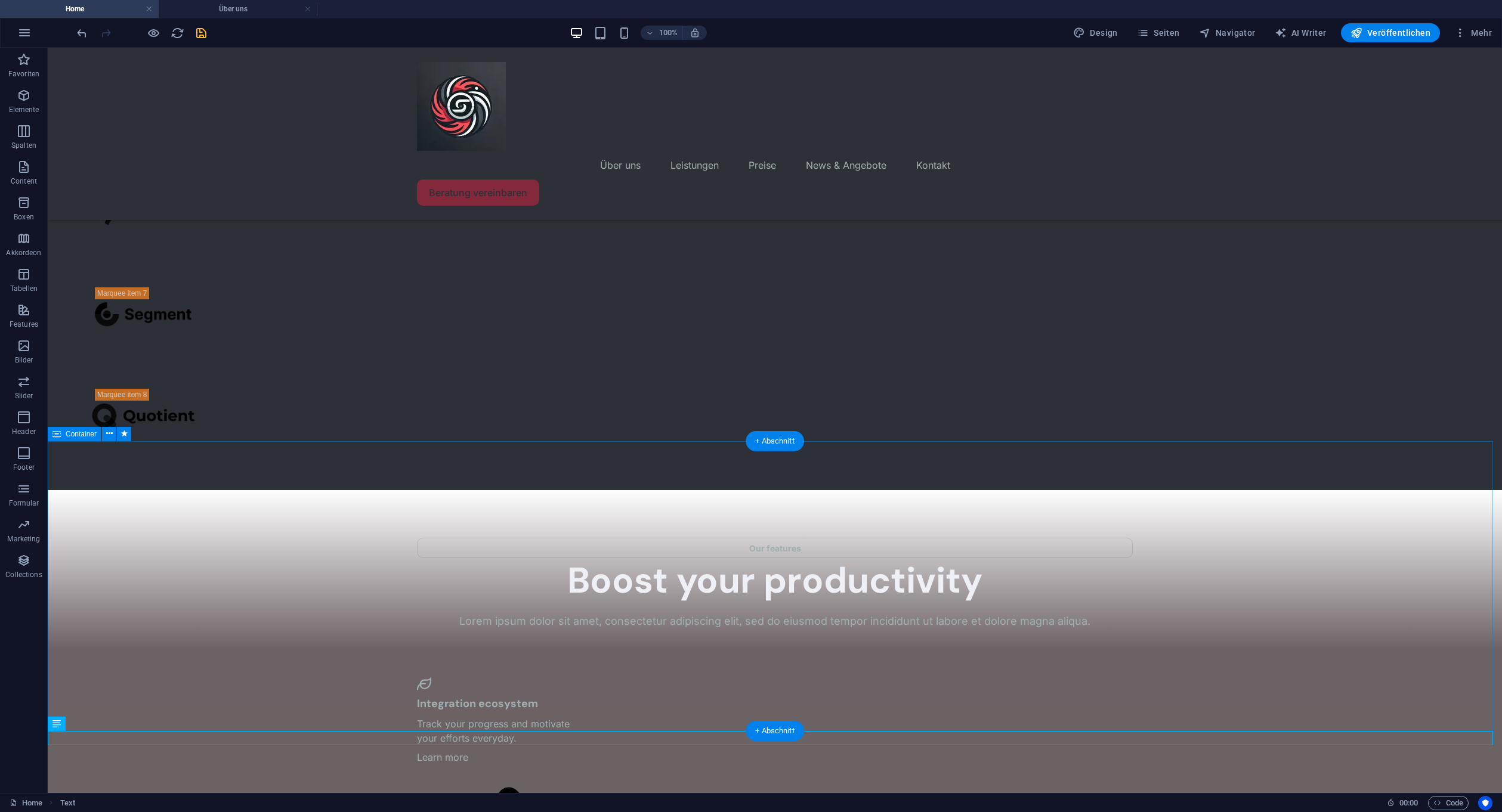
scroll to position [2338, 0]
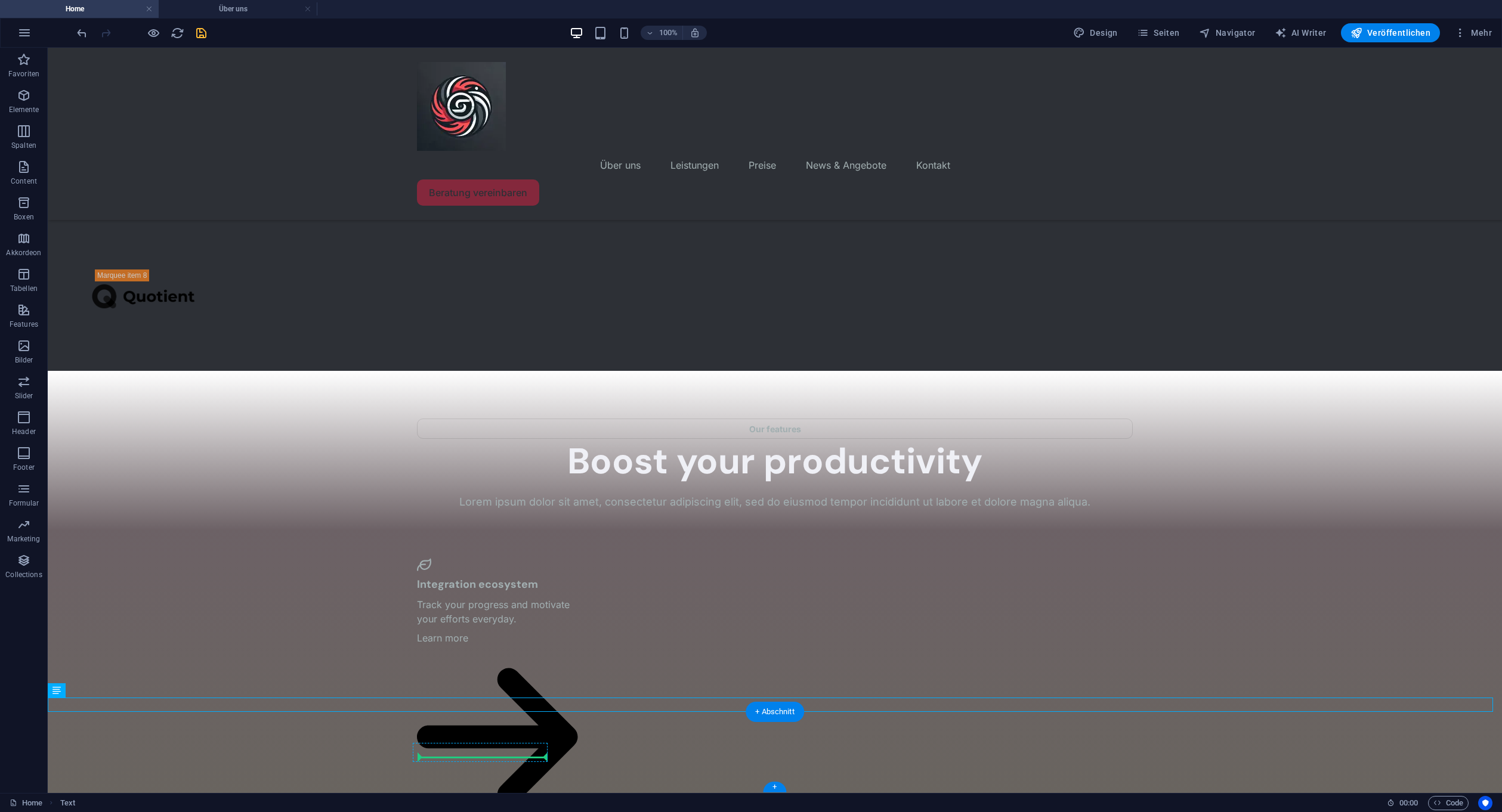
drag, startPoint x: 171, startPoint y: 703, endPoint x: 532, endPoint y: 752, distance: 364.3
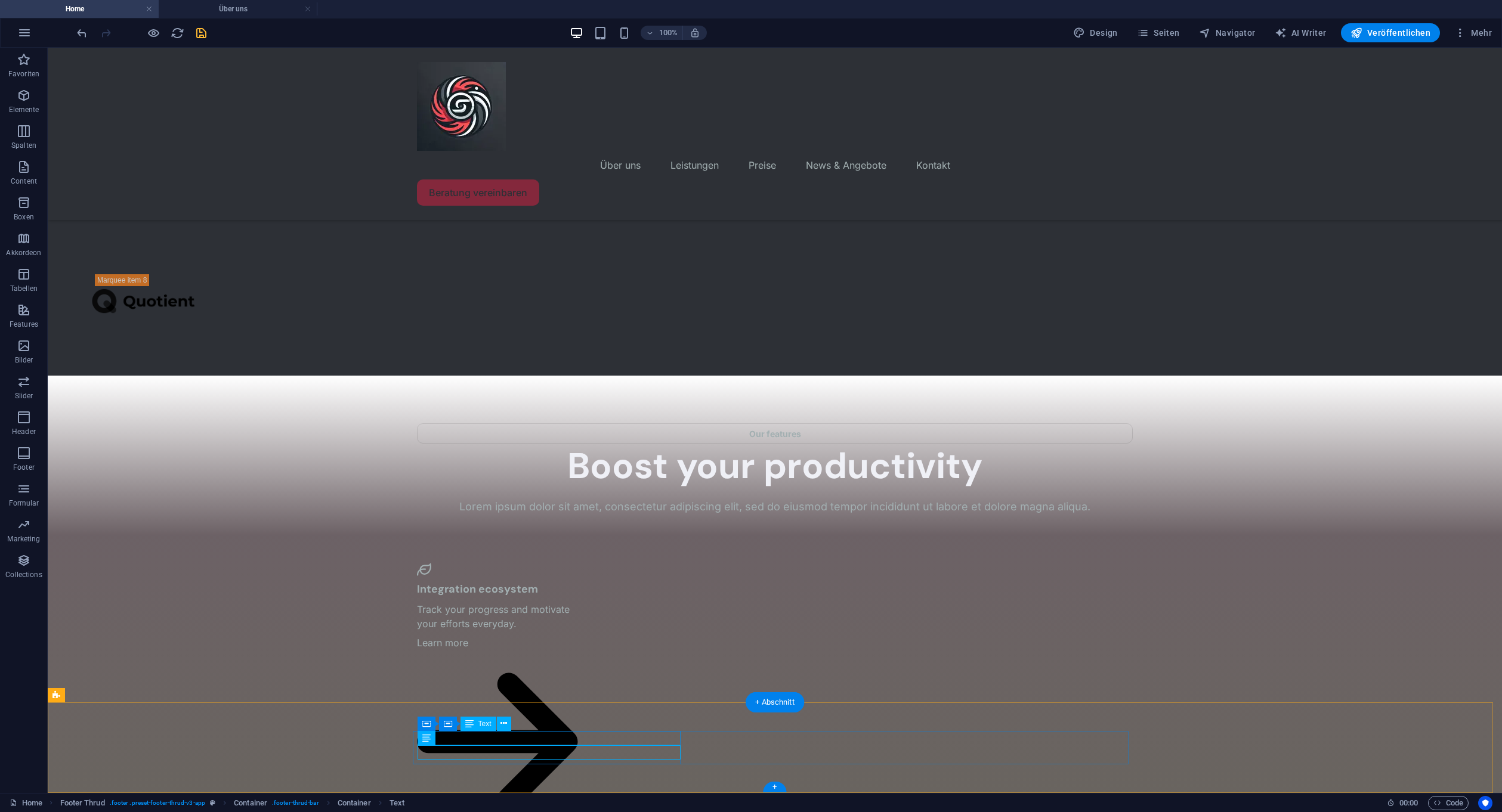
drag, startPoint x: 633, startPoint y: 752, endPoint x: 723, endPoint y: 739, distance: 90.9
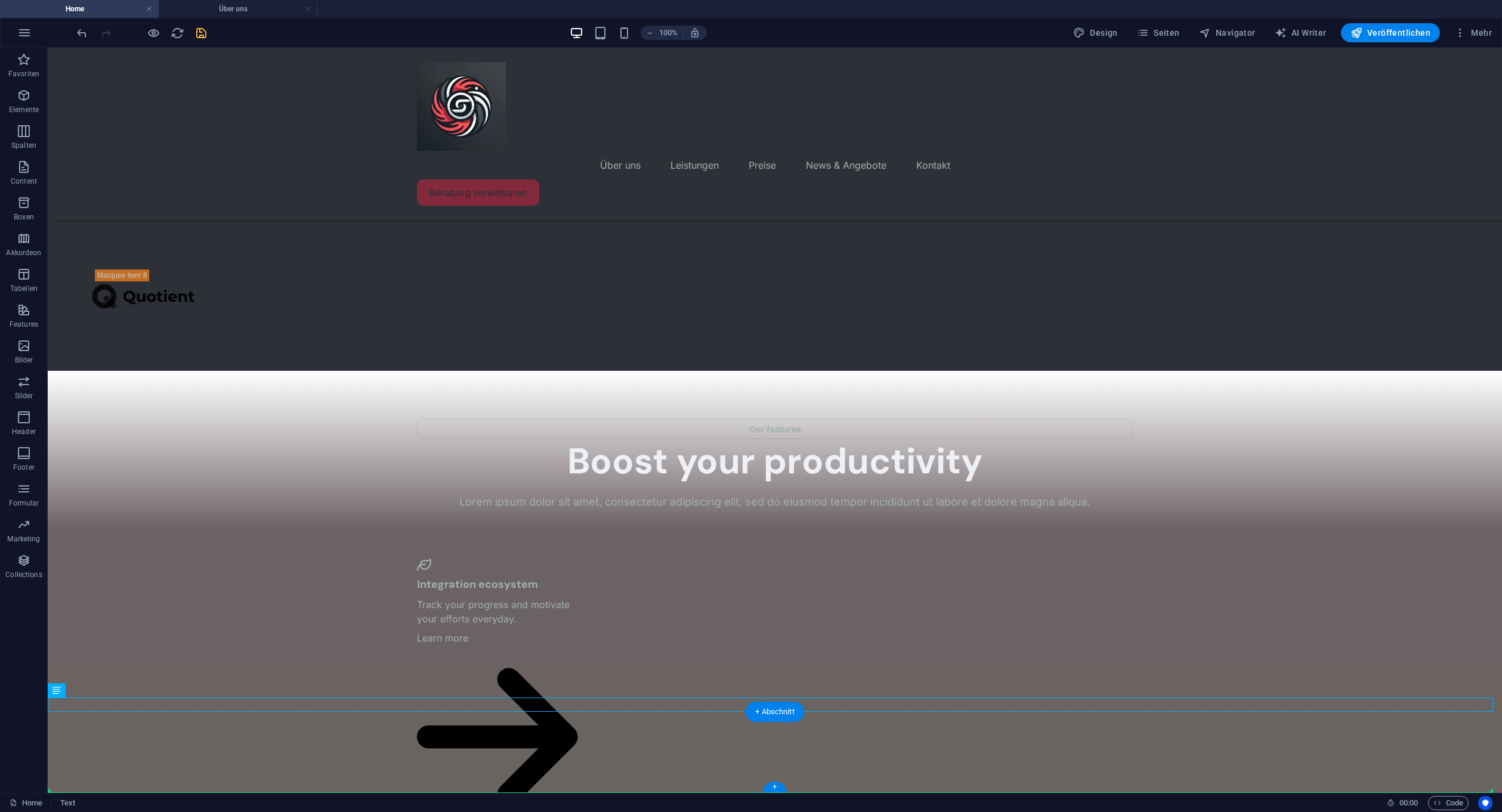
drag, startPoint x: 176, startPoint y: 705, endPoint x: 513, endPoint y: 764, distance: 342.1
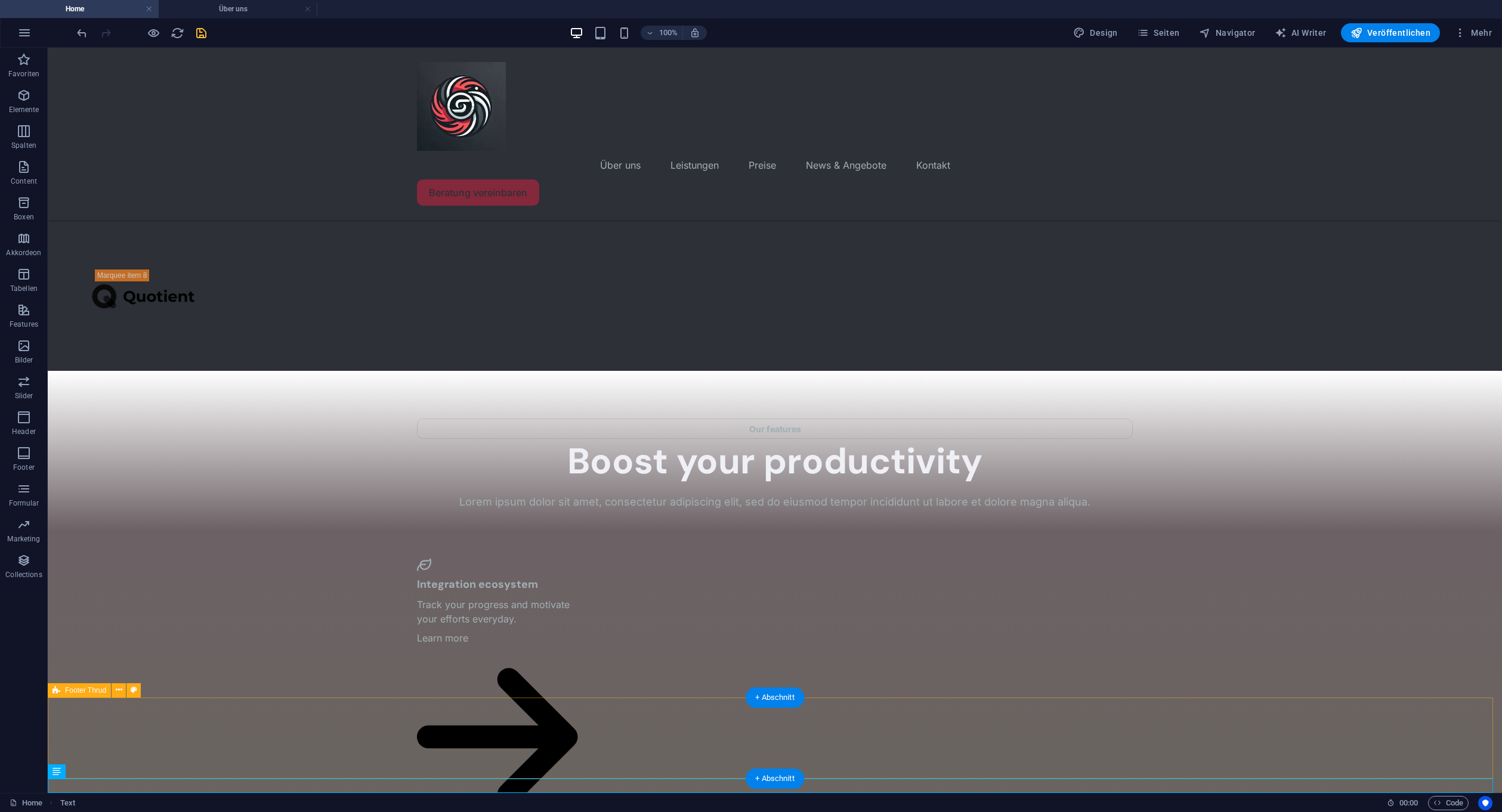
click at [124, 692] on button at bounding box center [119, 690] width 15 height 15
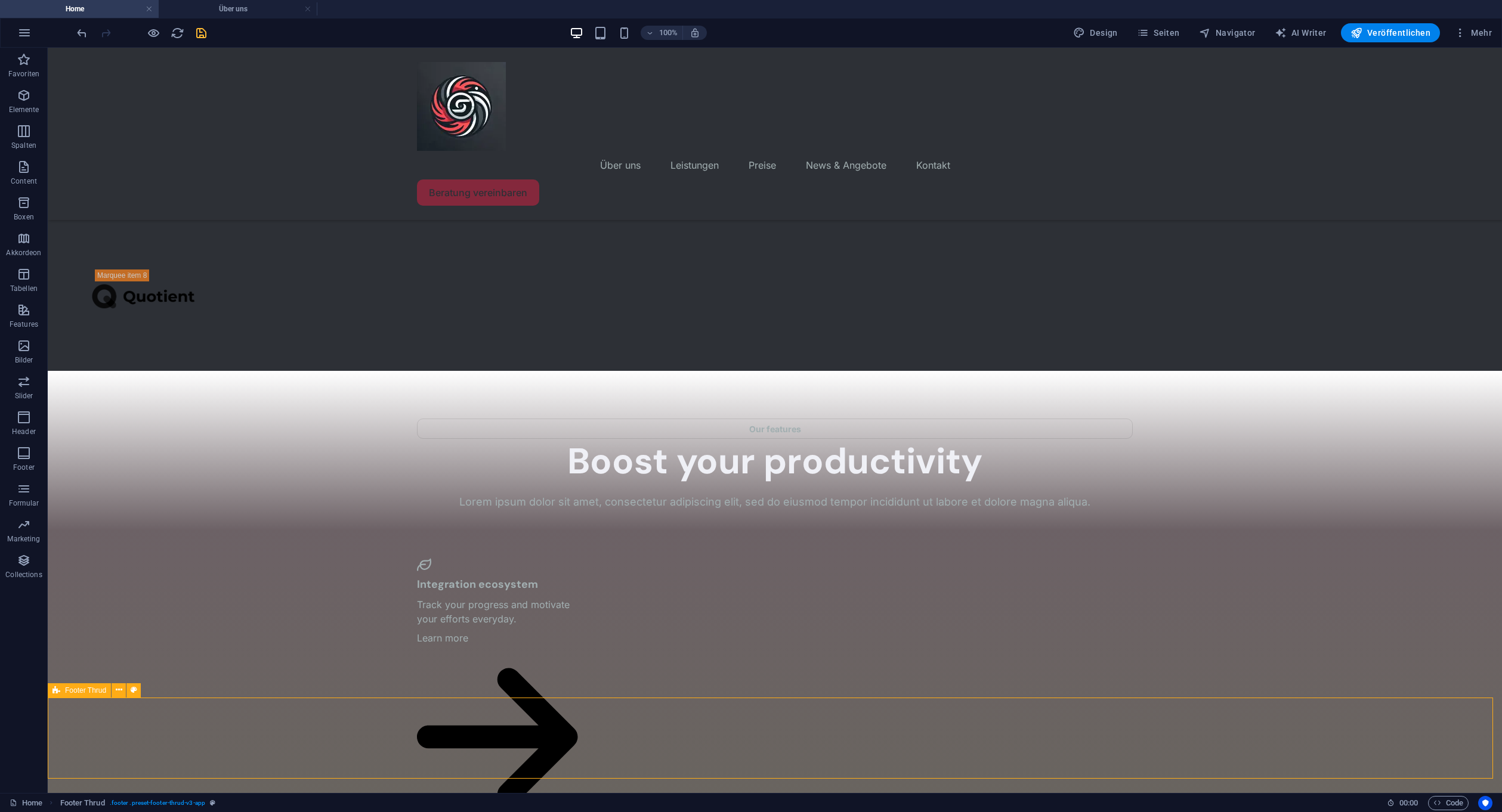
click at [99, 692] on span "Footer Thrud" at bounding box center [85, 690] width 41 height 7
select select "footer"
select select "rem"
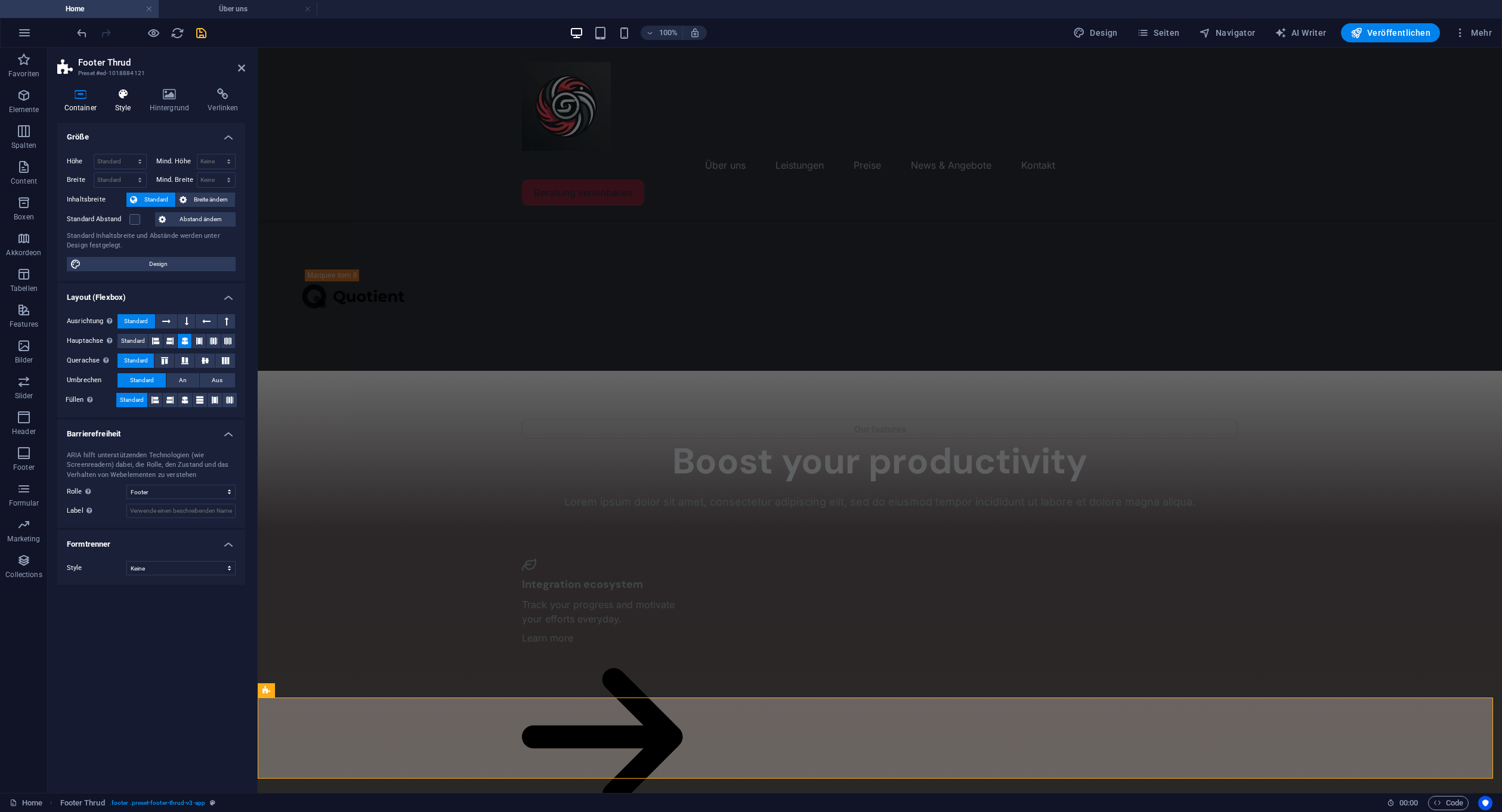
click at [128, 103] on h4 "Style" at bounding box center [125, 100] width 35 height 25
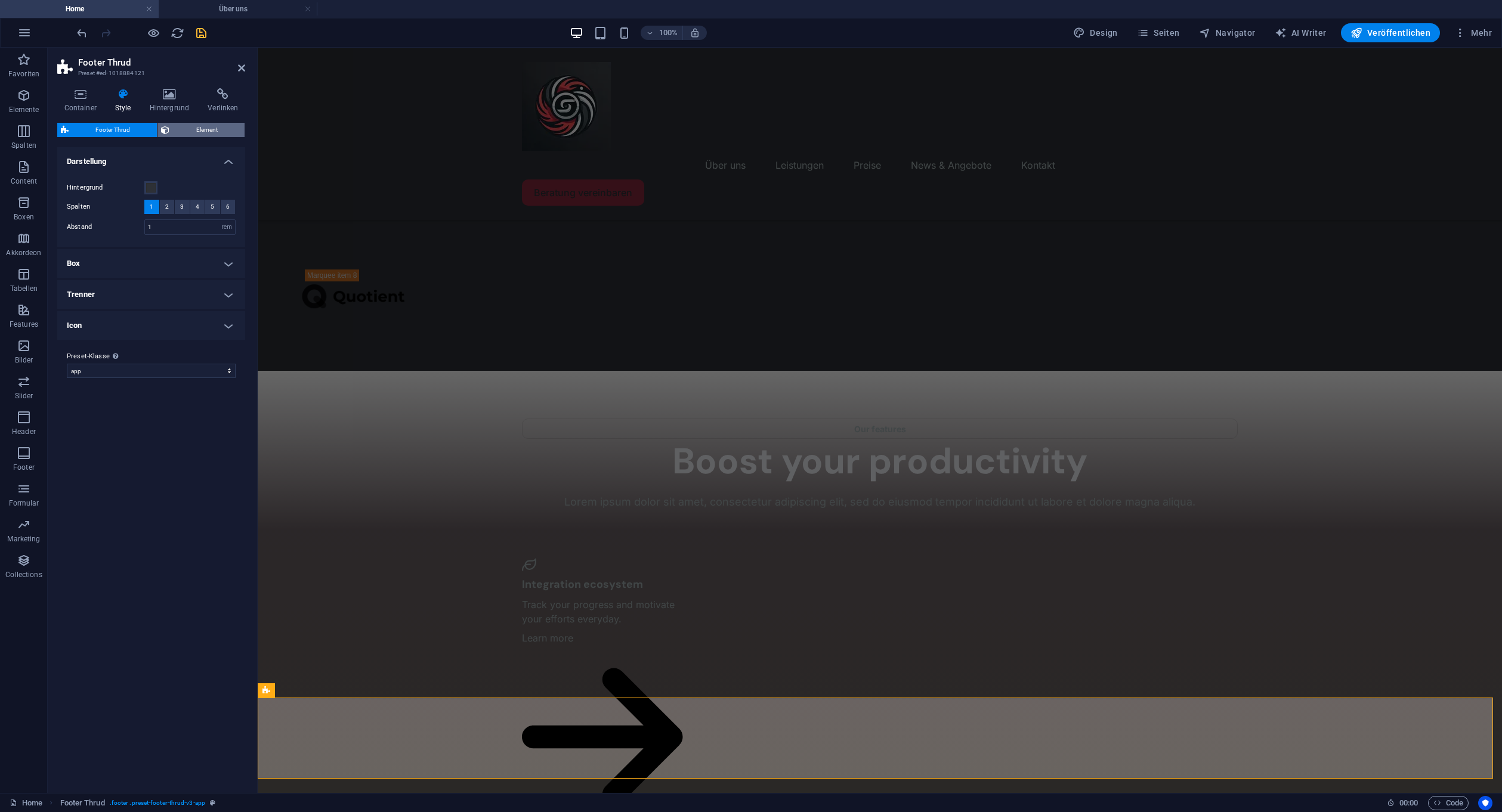
click at [188, 130] on span "Element" at bounding box center [207, 130] width 68 height 15
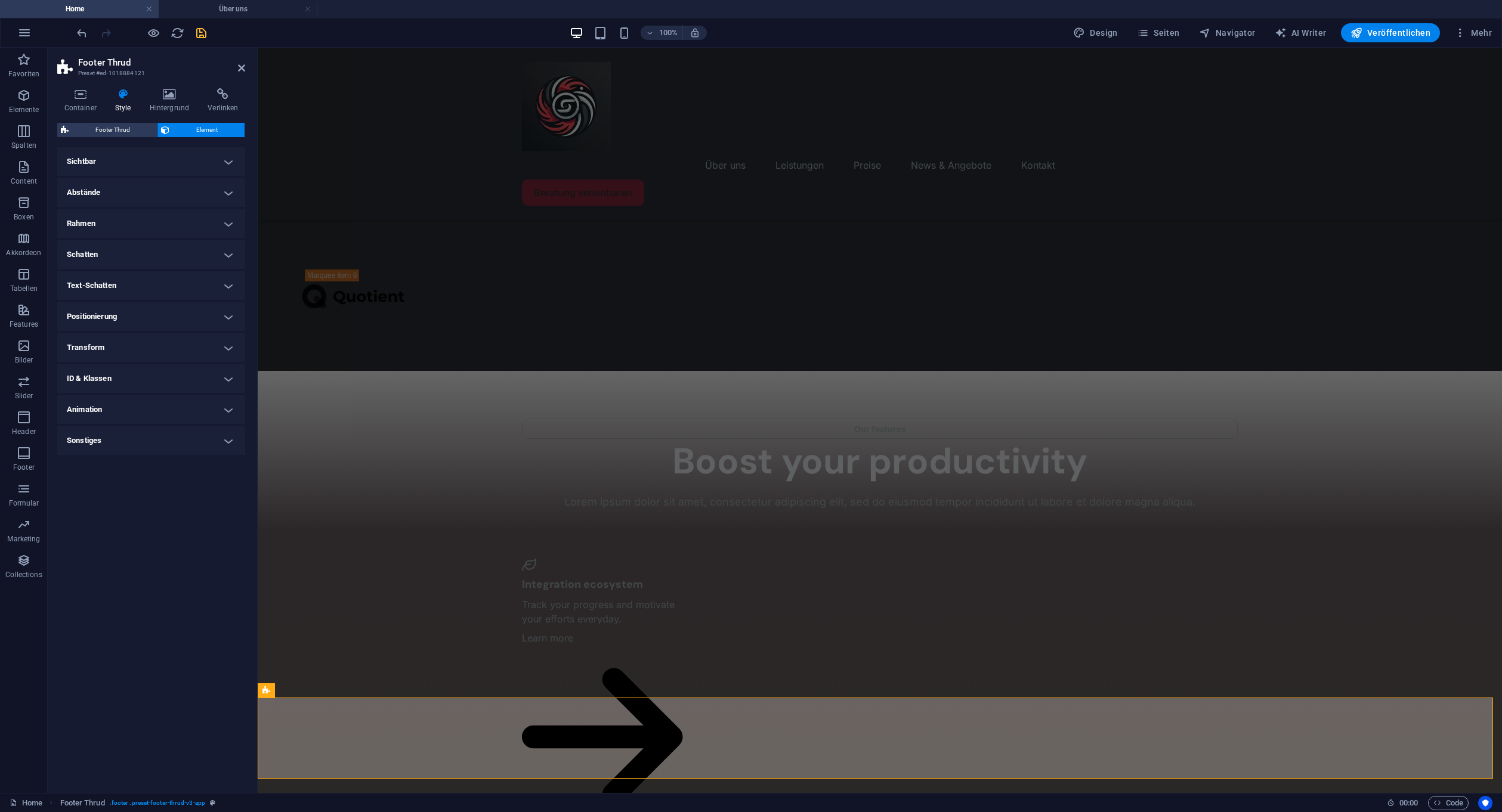
click at [135, 187] on h4 "Abstände" at bounding box center [151, 192] width 188 height 28
click at [134, 277] on icon at bounding box center [133, 278] width 7 height 7
click at [143, 275] on input "3" at bounding box center [157, 278] width 36 height 15
type input "0"
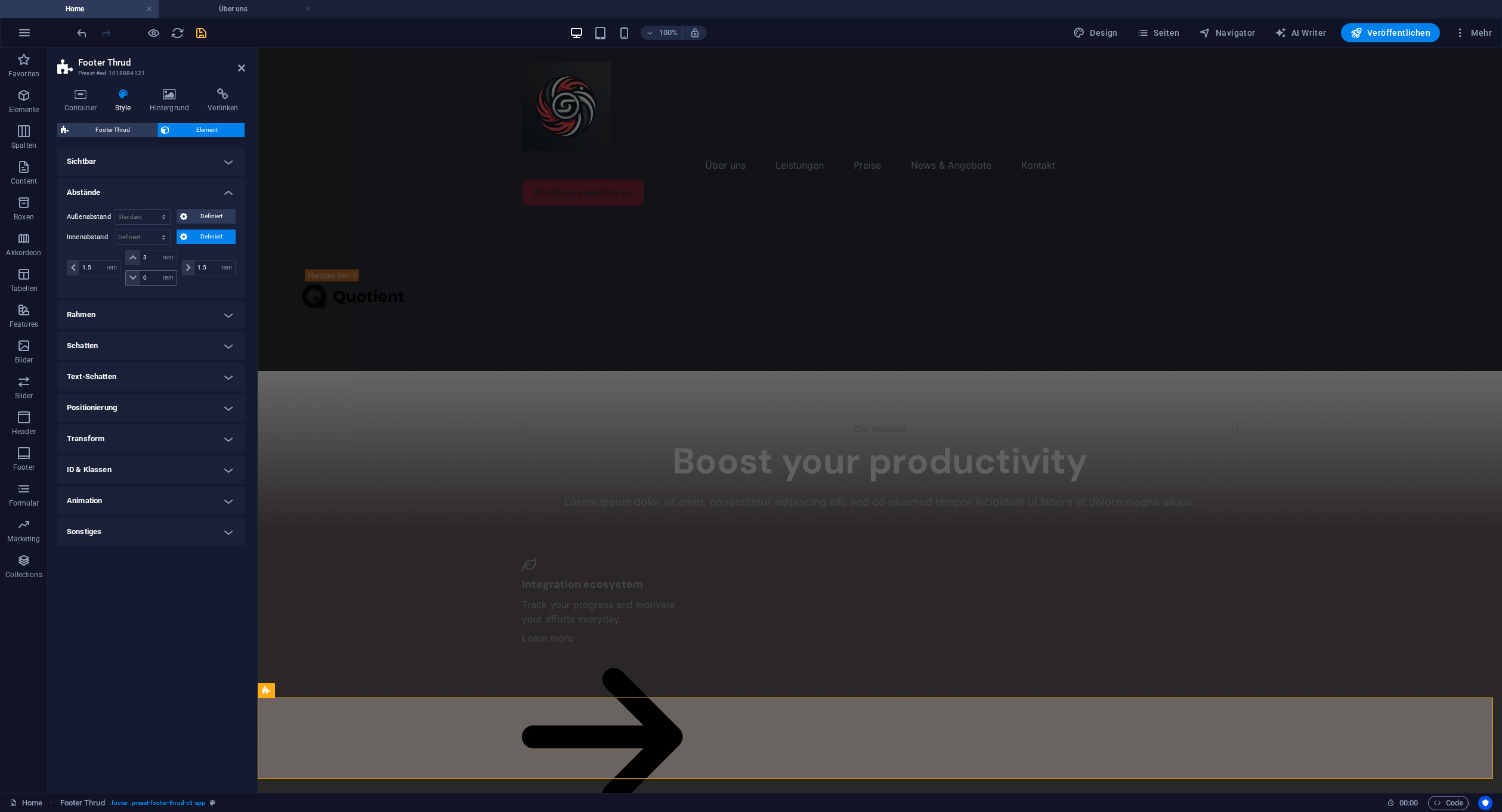
scroll to position [2309, 0]
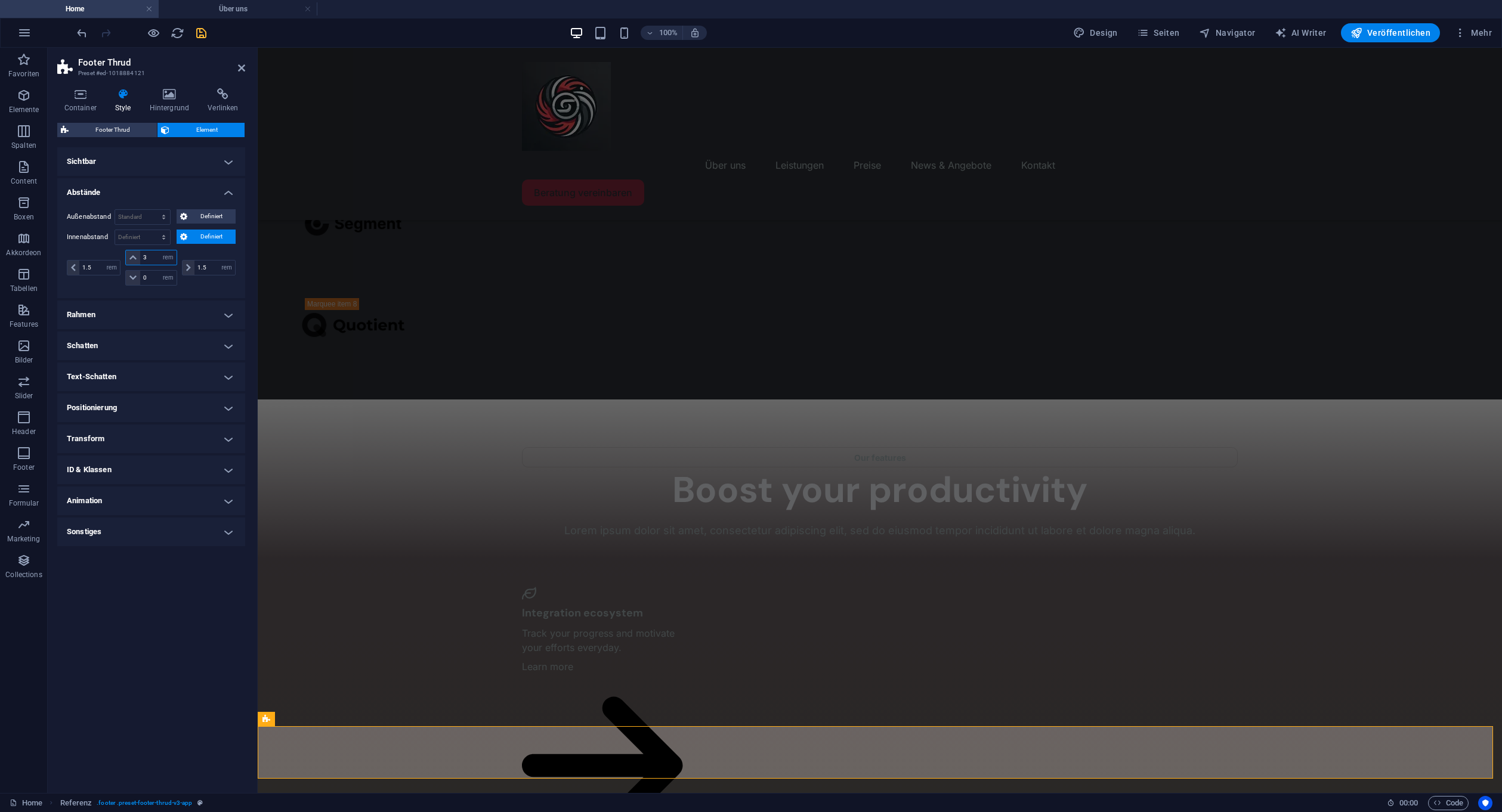
click at [146, 254] on input "3" at bounding box center [157, 258] width 36 height 15
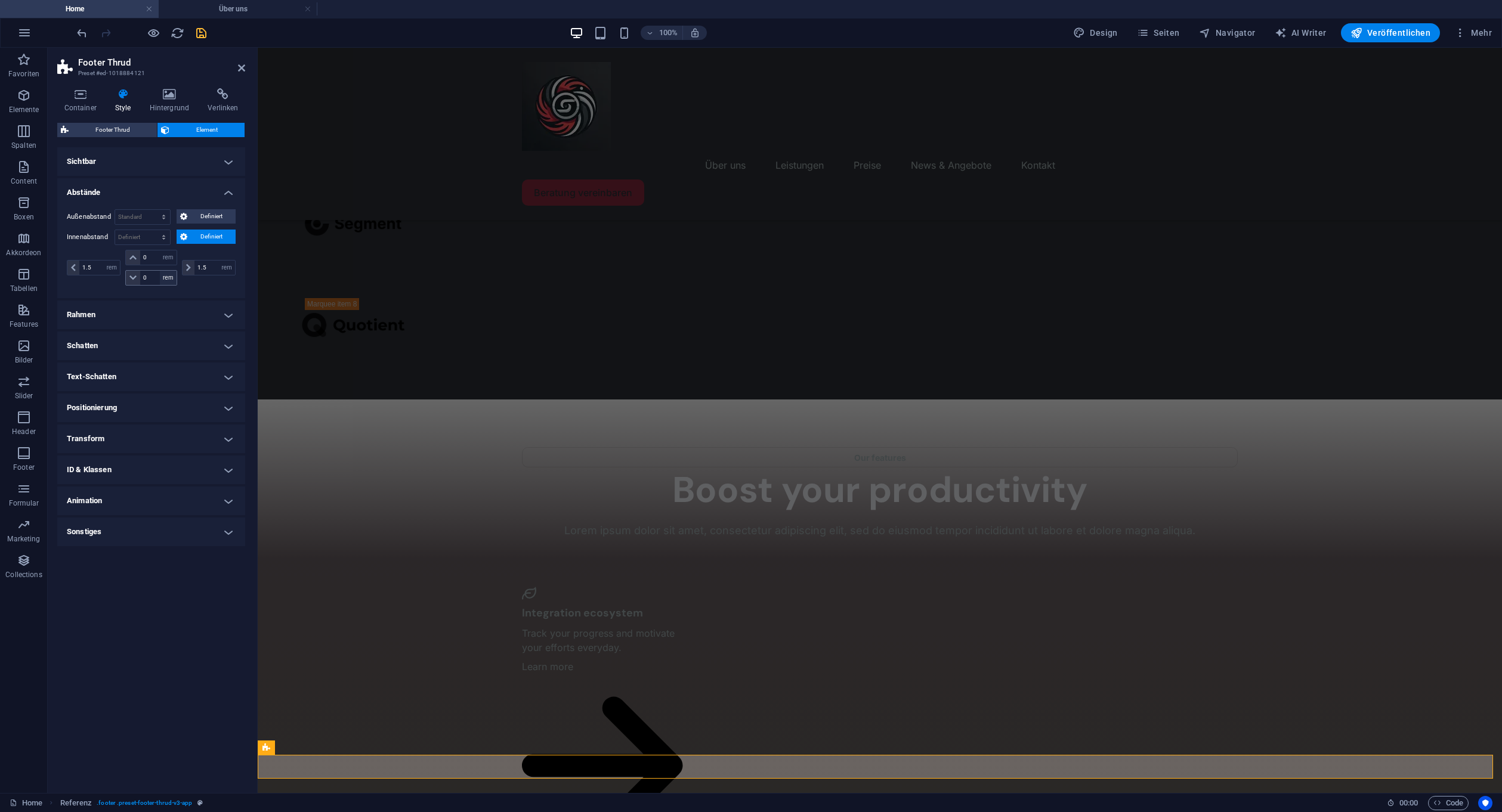
scroll to position [2281, 0]
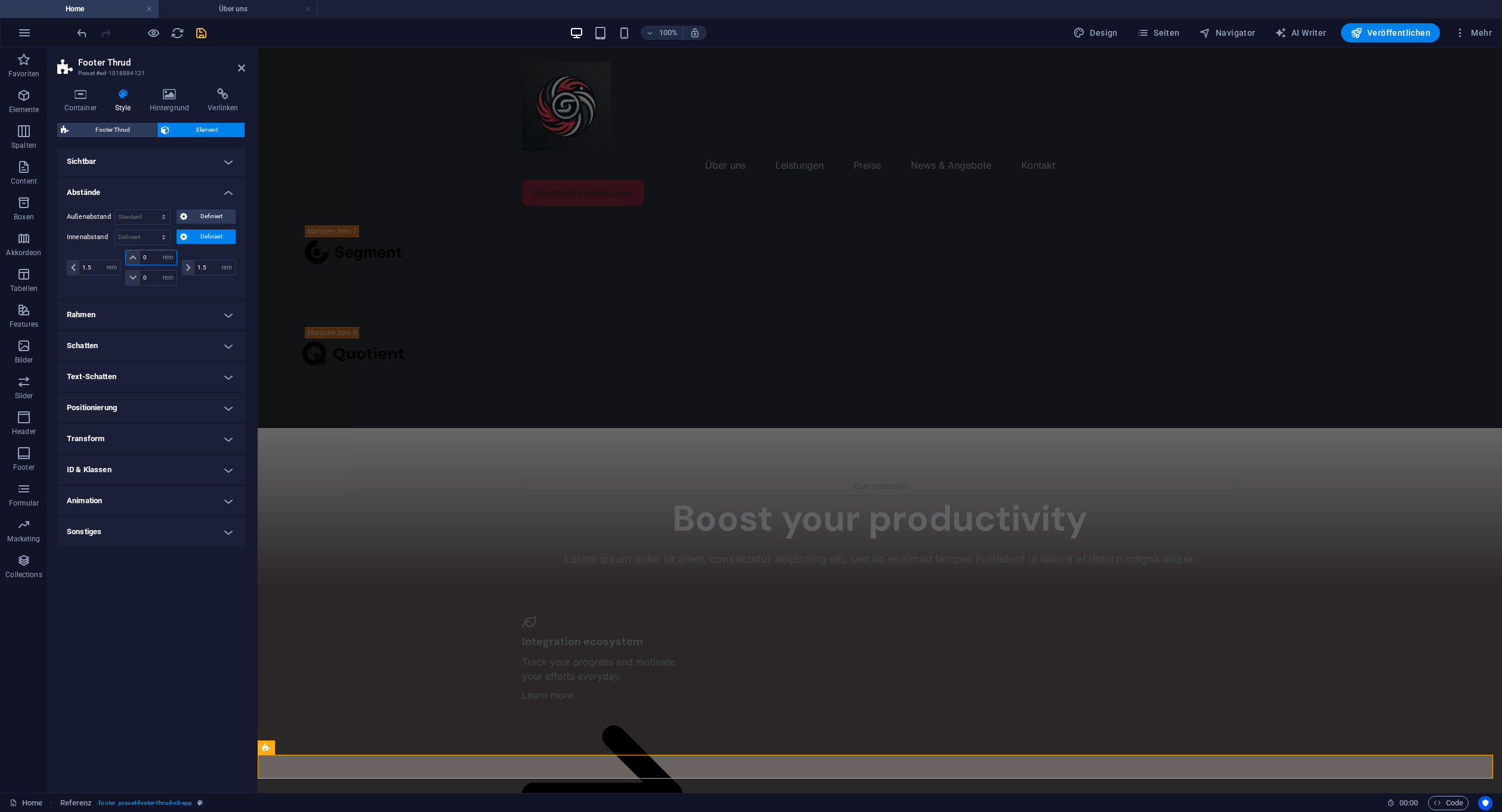
click at [156, 257] on input "0" at bounding box center [157, 258] width 36 height 15
type input "1"
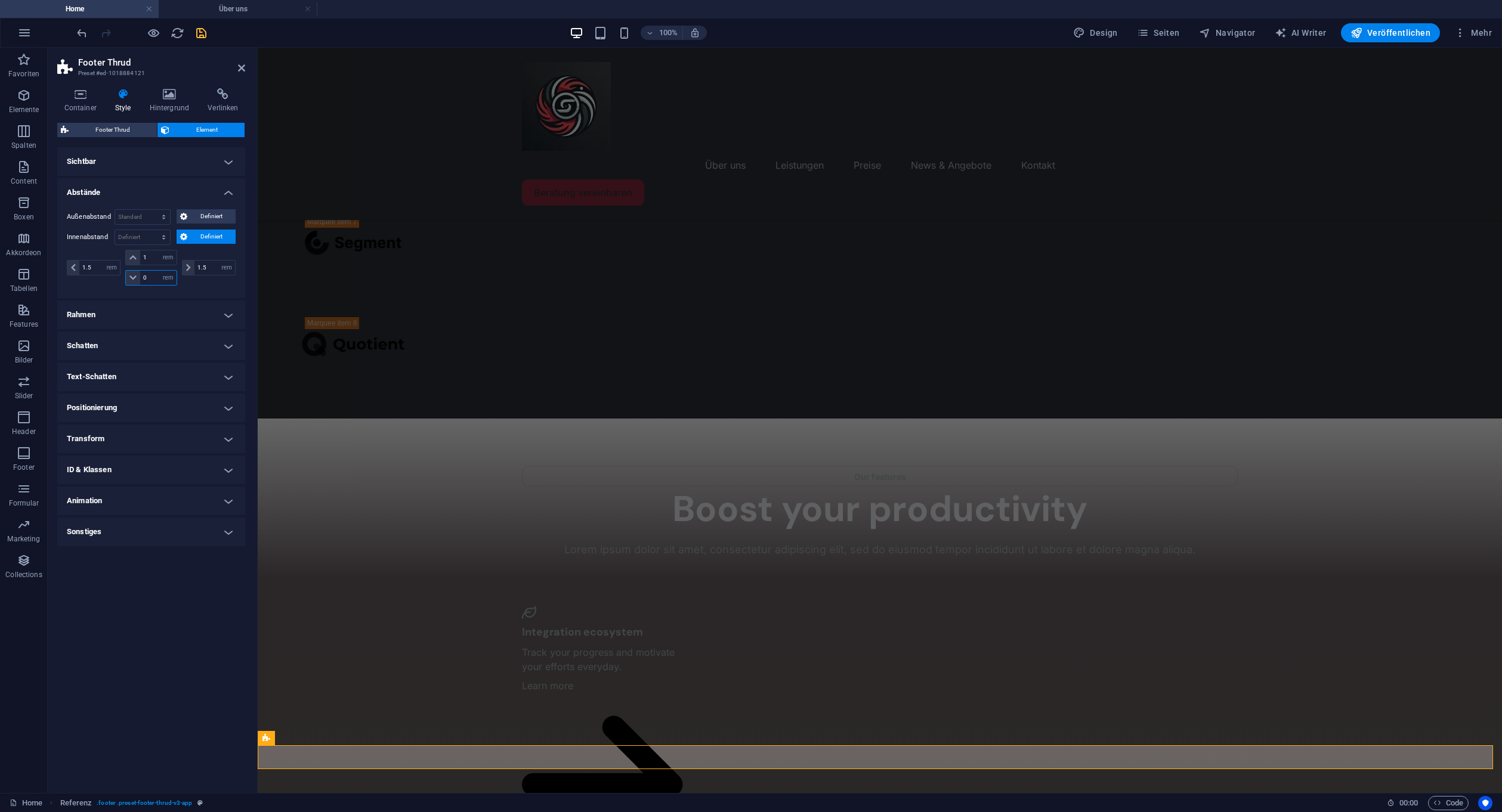
click at [154, 282] on input "0" at bounding box center [157, 278] width 36 height 15
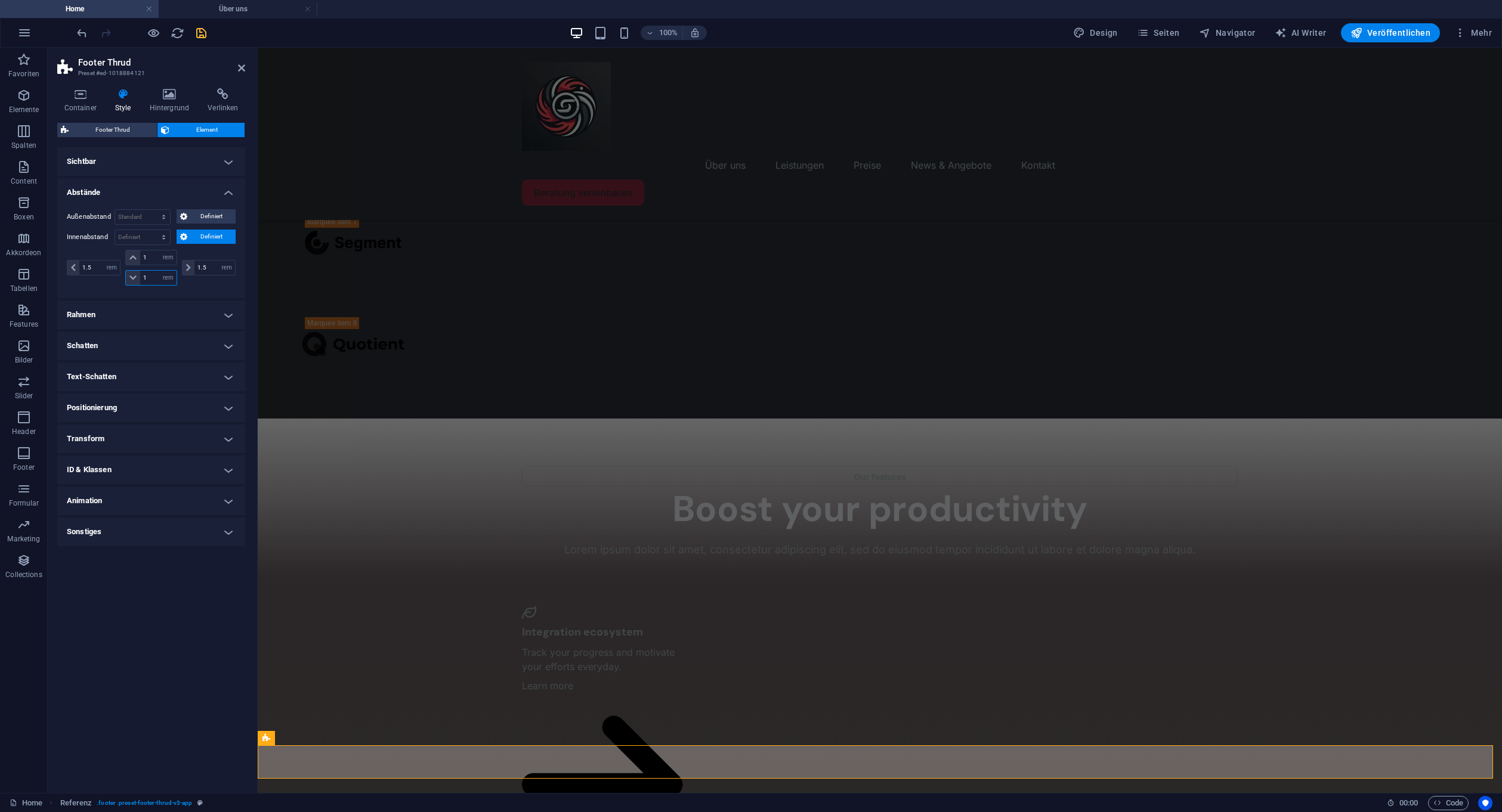
type input "1"
click at [220, 285] on div "1.5 px rem % vh vw 1 px rem % vh vw 1 px rem % vh vw 1.5 px rem % vh vw" at bounding box center [151, 269] width 169 height 38
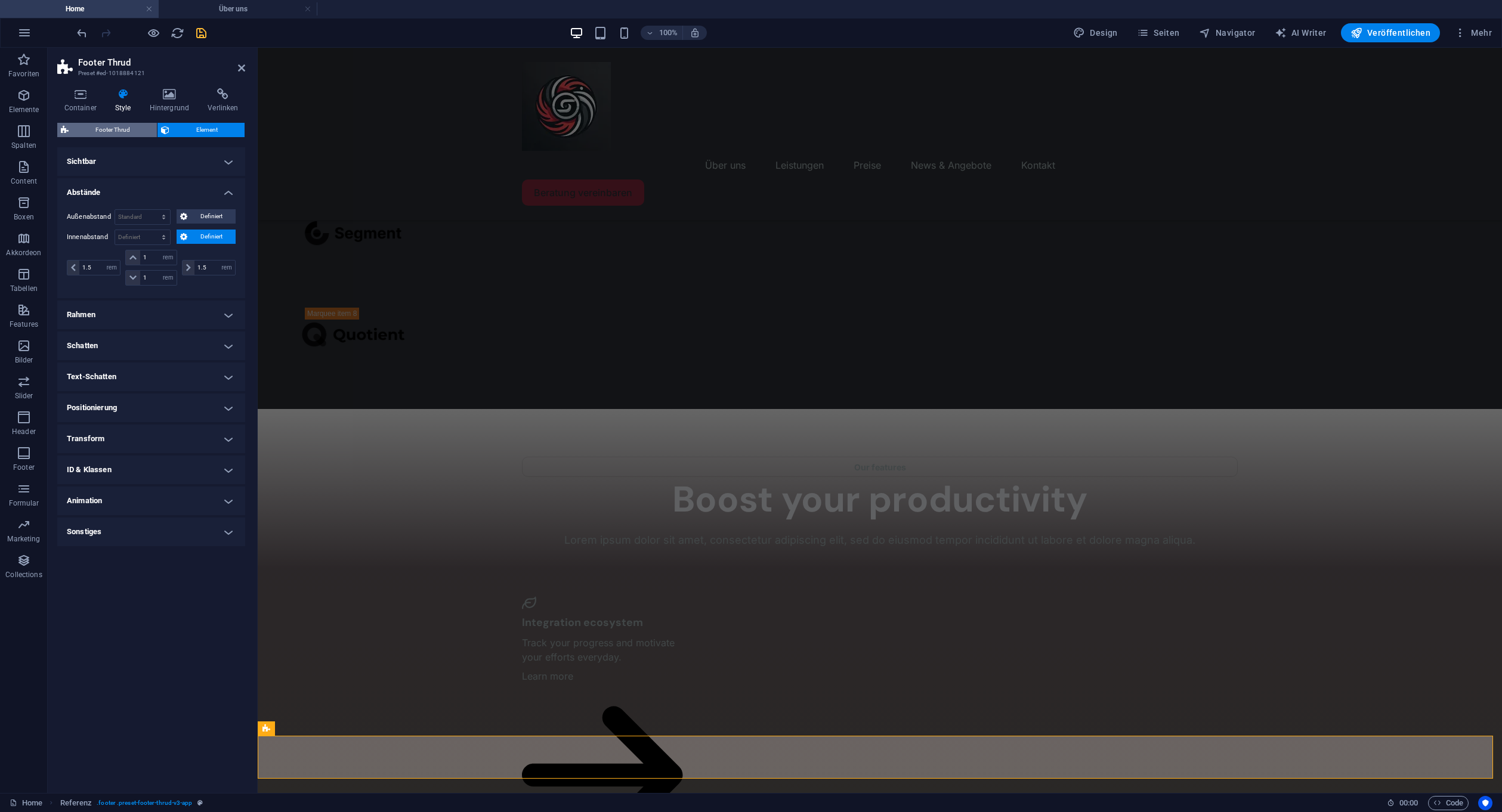
click at [134, 133] on span "Footer Thrud" at bounding box center [113, 130] width 81 height 15
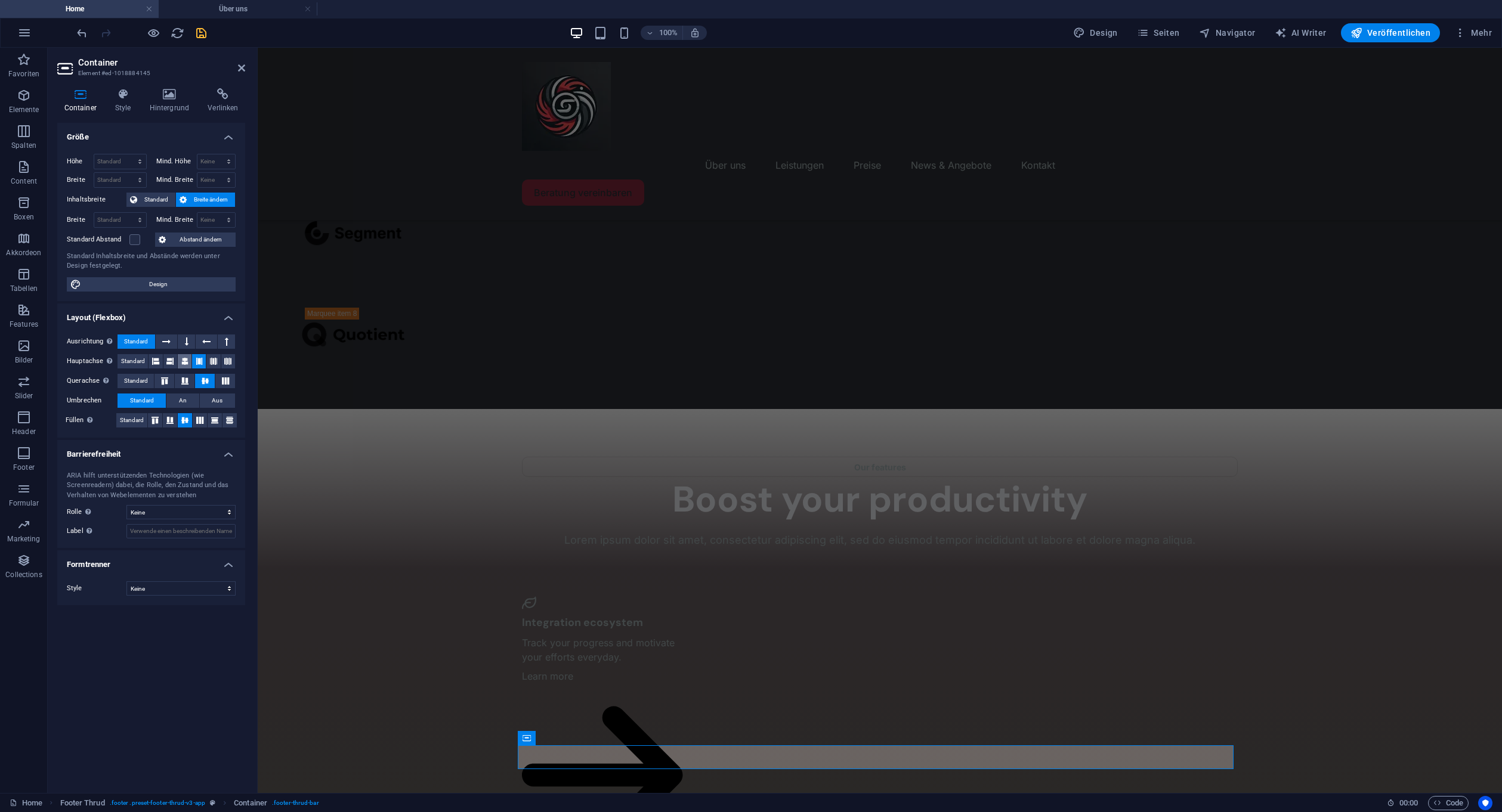
click at [186, 359] on icon at bounding box center [185, 361] width 7 height 15
click at [146, 377] on span "Standard" at bounding box center [136, 381] width 24 height 15
click at [134, 421] on span "Standard" at bounding box center [132, 421] width 24 height 15
click at [131, 91] on icon at bounding box center [123, 93] width 30 height 12
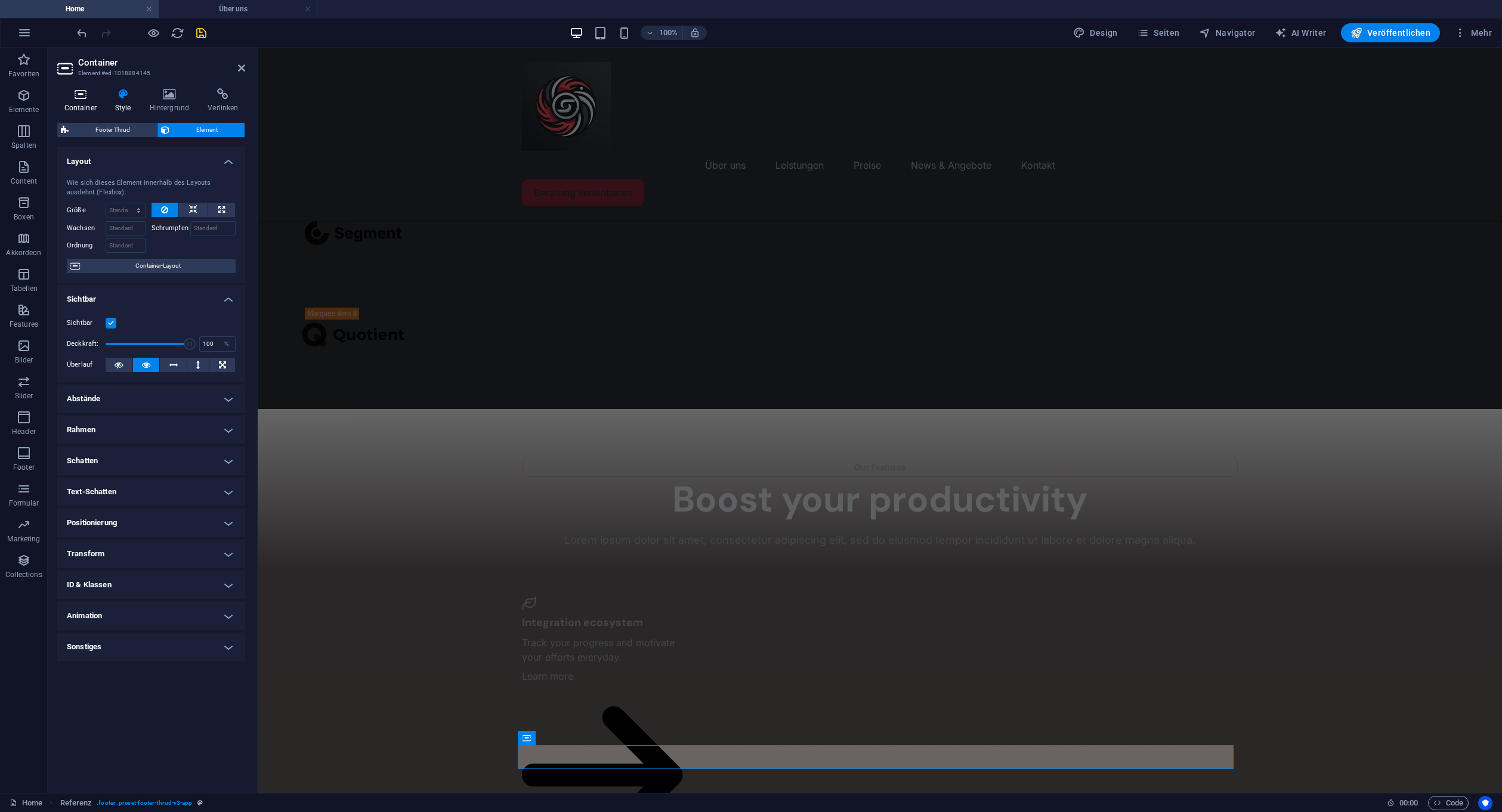
click at [98, 95] on icon at bounding box center [80, 93] width 46 height 12
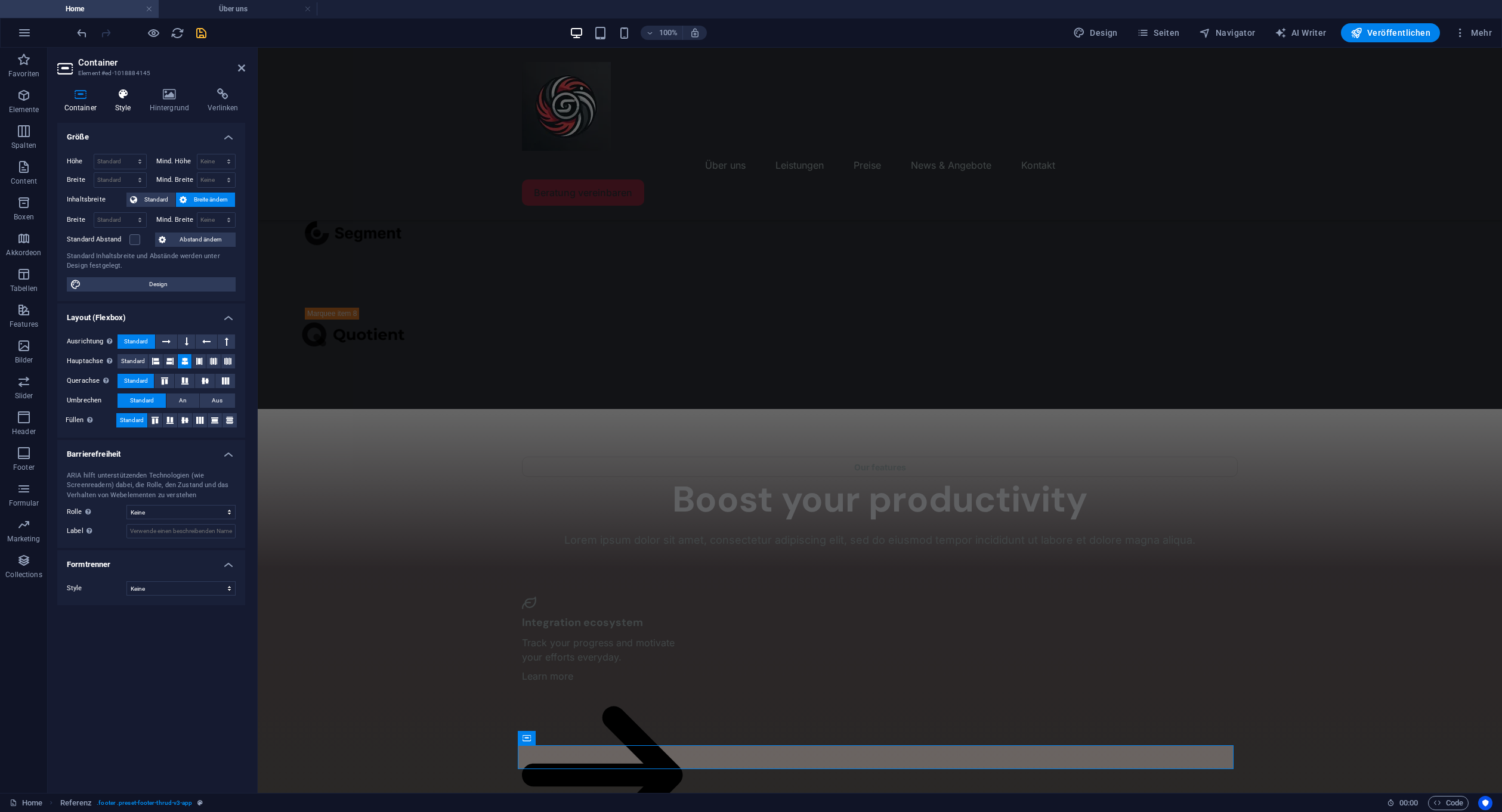
click at [129, 99] on icon at bounding box center [123, 93] width 30 height 12
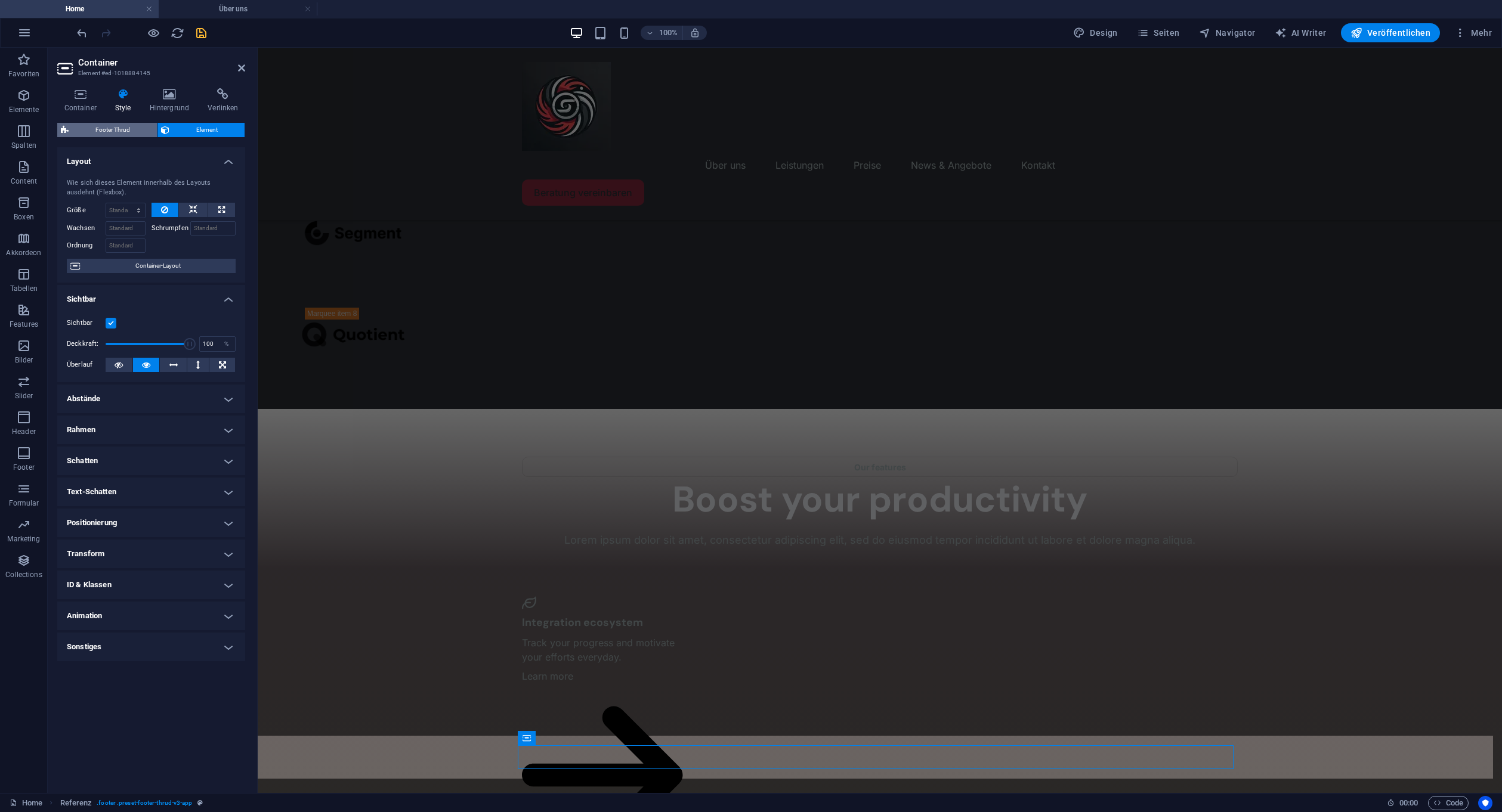
click at [104, 123] on span "Footer Thrud" at bounding box center [113, 130] width 81 height 15
select select "rem"
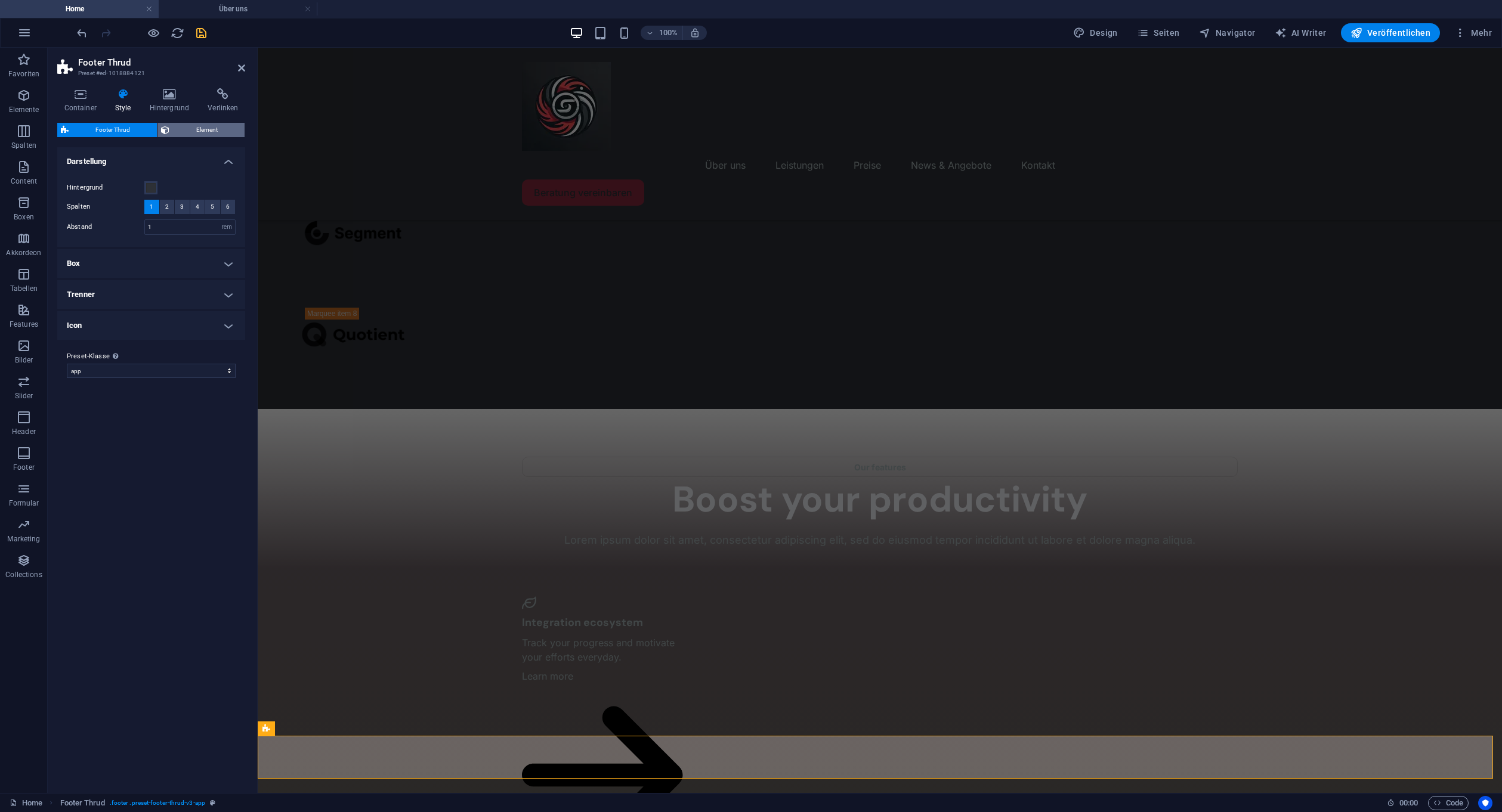
click at [184, 125] on span "Element" at bounding box center [207, 130] width 68 height 15
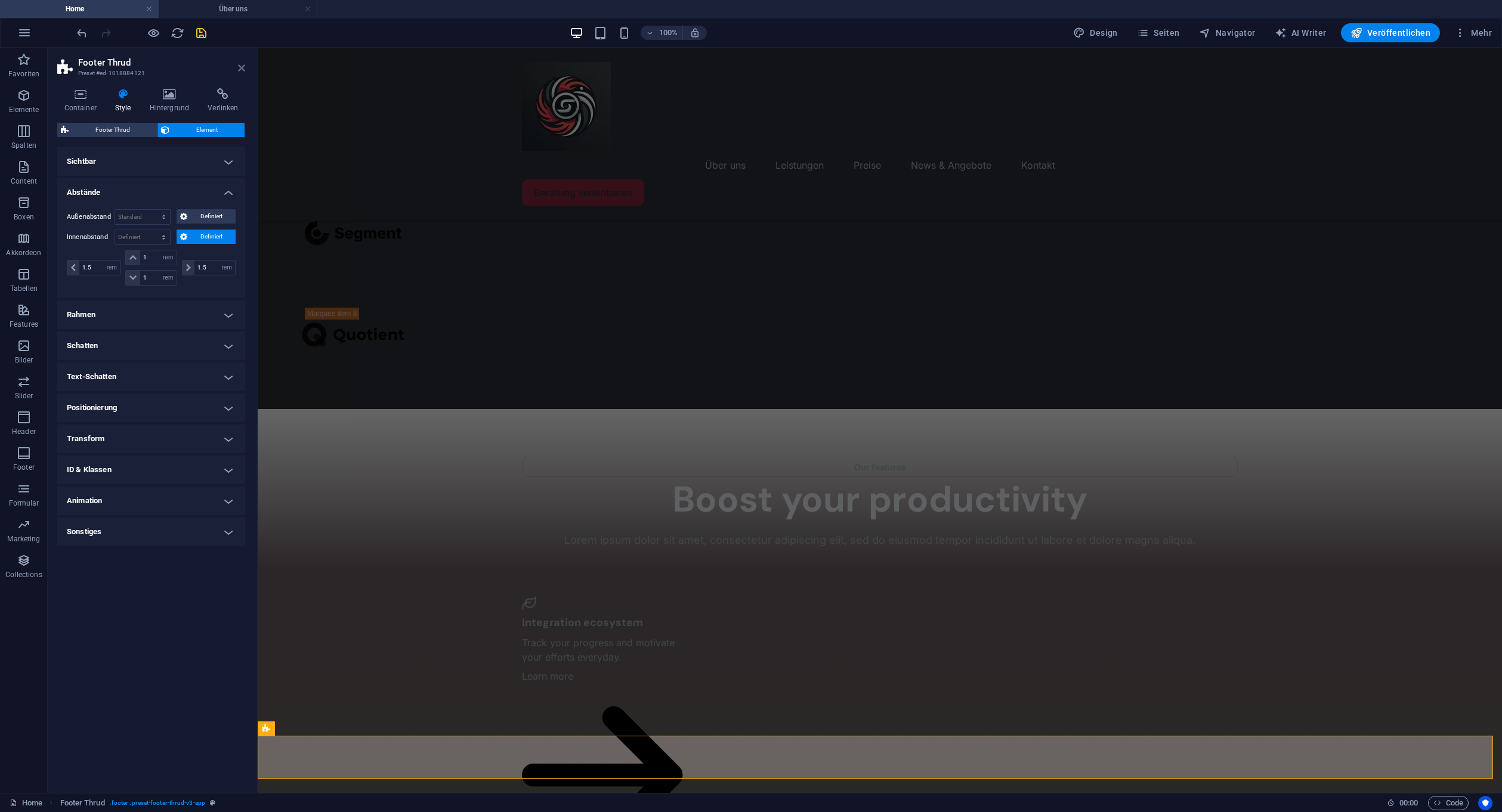
click at [241, 63] on icon at bounding box center [241, 68] width 7 height 9
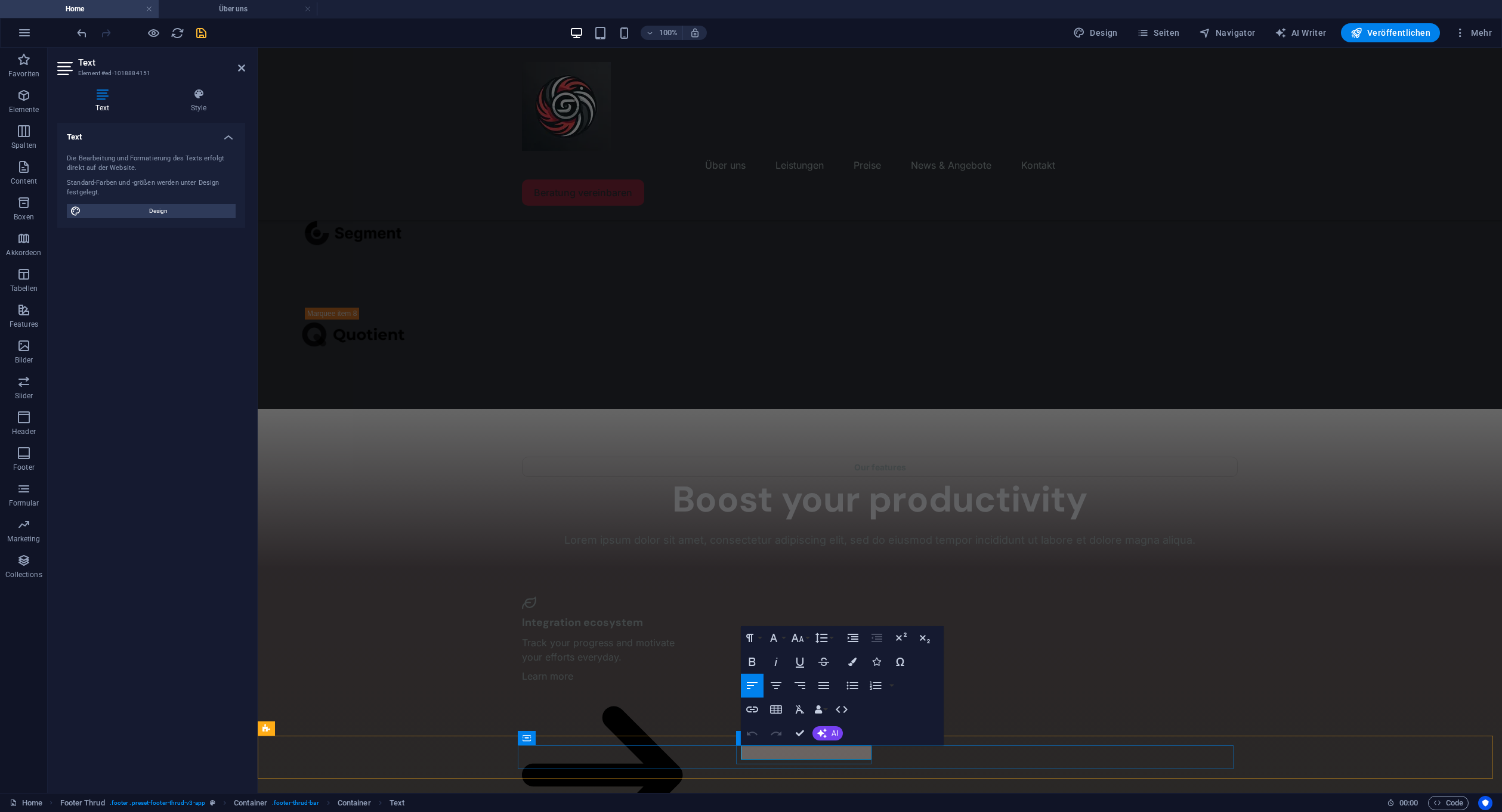
select select "xMidYMid"
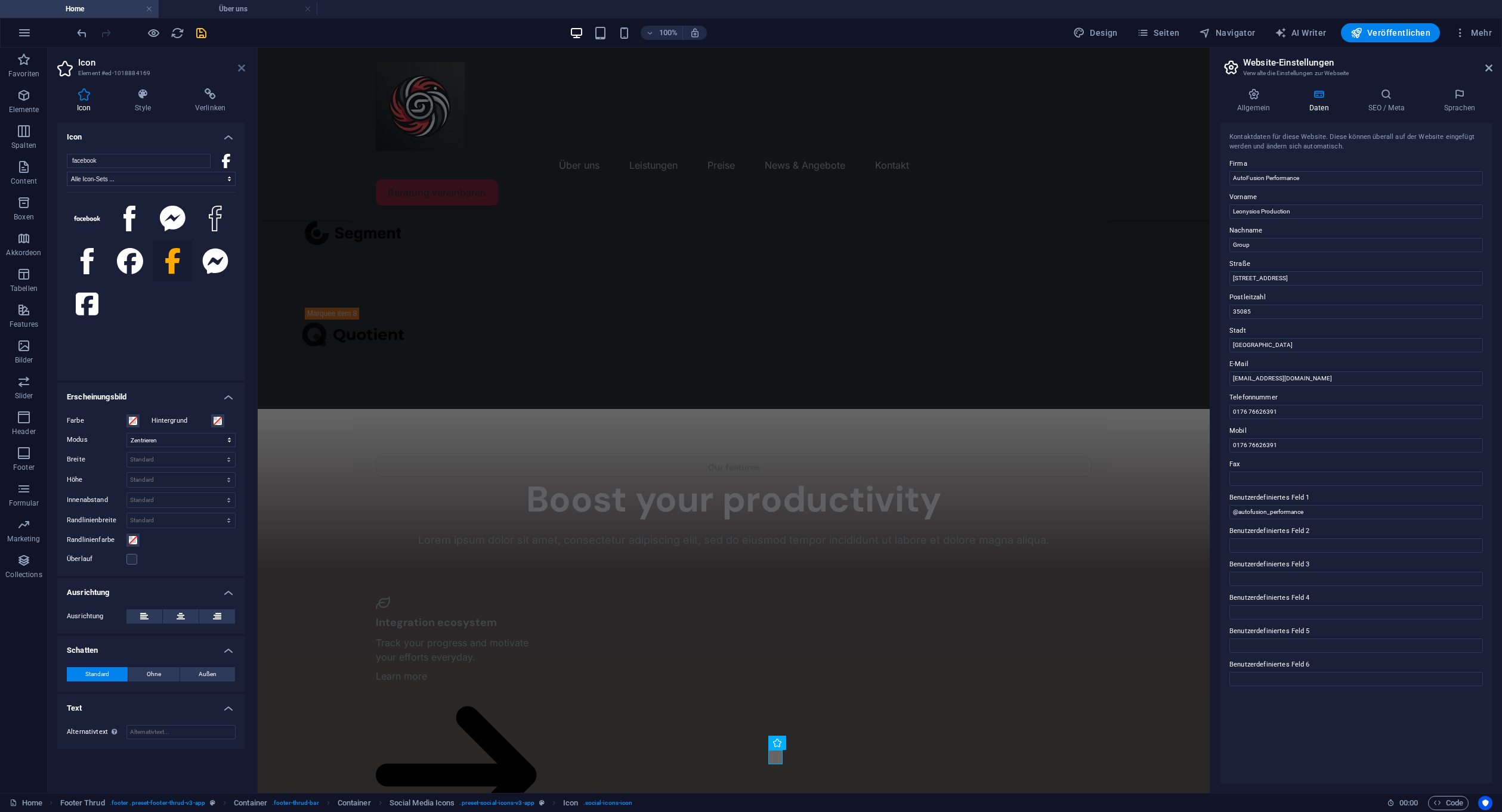
click at [244, 69] on icon at bounding box center [241, 68] width 7 height 9
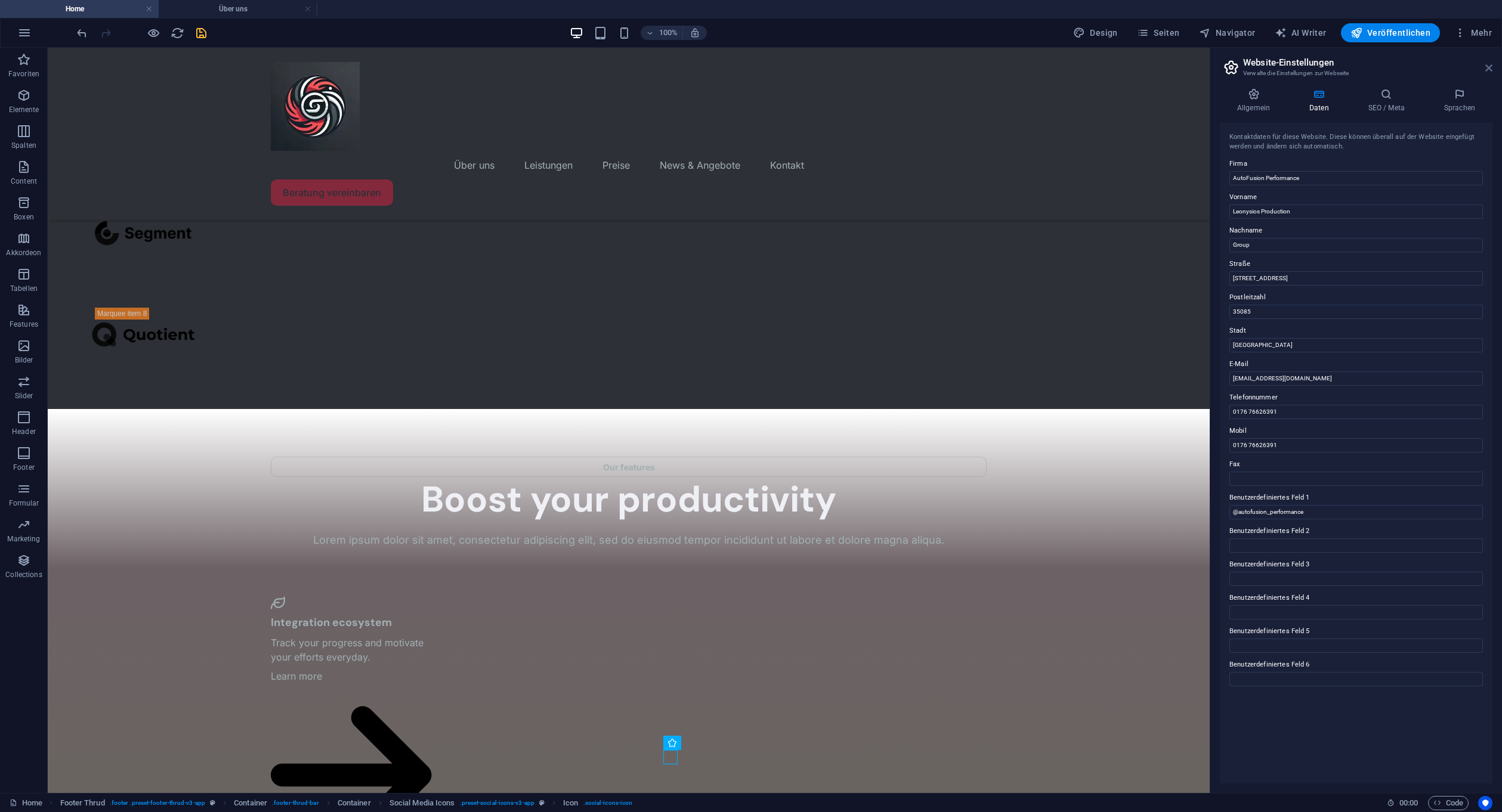
click at [1486, 64] on icon at bounding box center [1489, 68] width 7 height 9
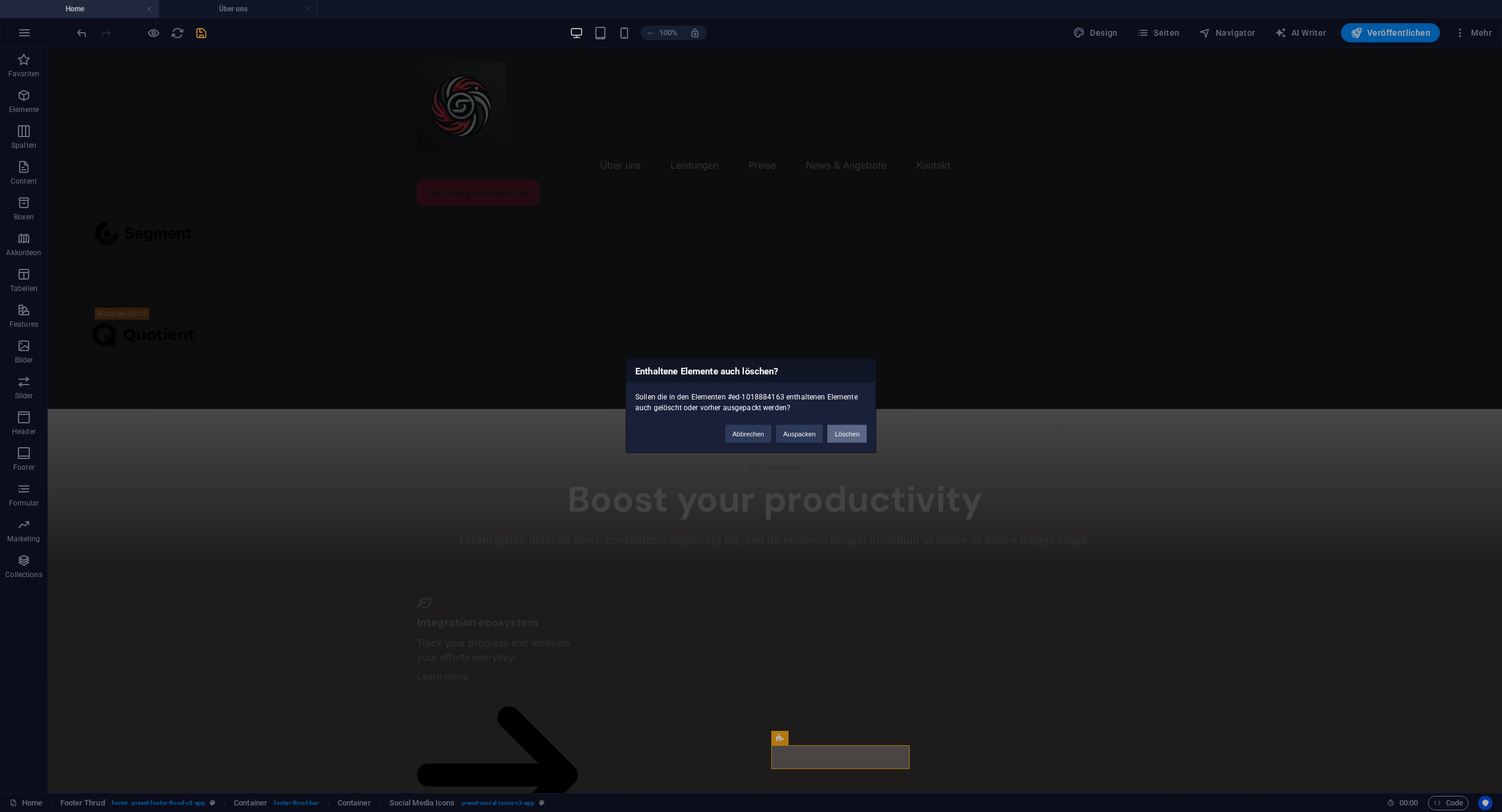
drag, startPoint x: 841, startPoint y: 427, endPoint x: 793, endPoint y: 380, distance: 67.2
click at [841, 427] on button "Löschen" at bounding box center [846, 434] width 39 height 18
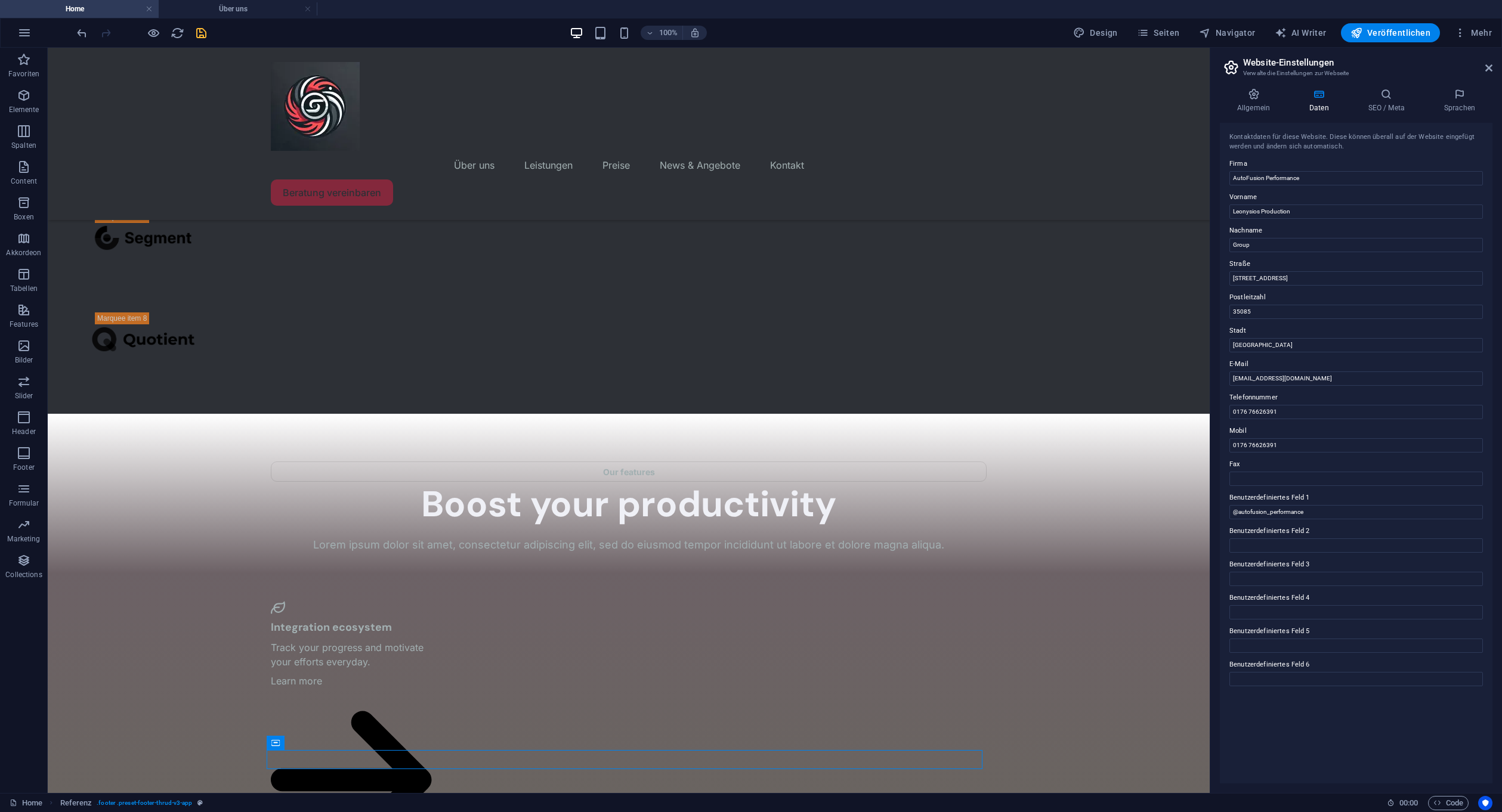
click at [1484, 68] on header "Website-Einstellungen Verwalte die Einstellungen zur Webseite" at bounding box center [1357, 63] width 270 height 31
drag, startPoint x: 1489, startPoint y: 66, endPoint x: 1414, endPoint y: 42, distance: 78.7
click at [1489, 66] on icon at bounding box center [1489, 68] width 7 height 9
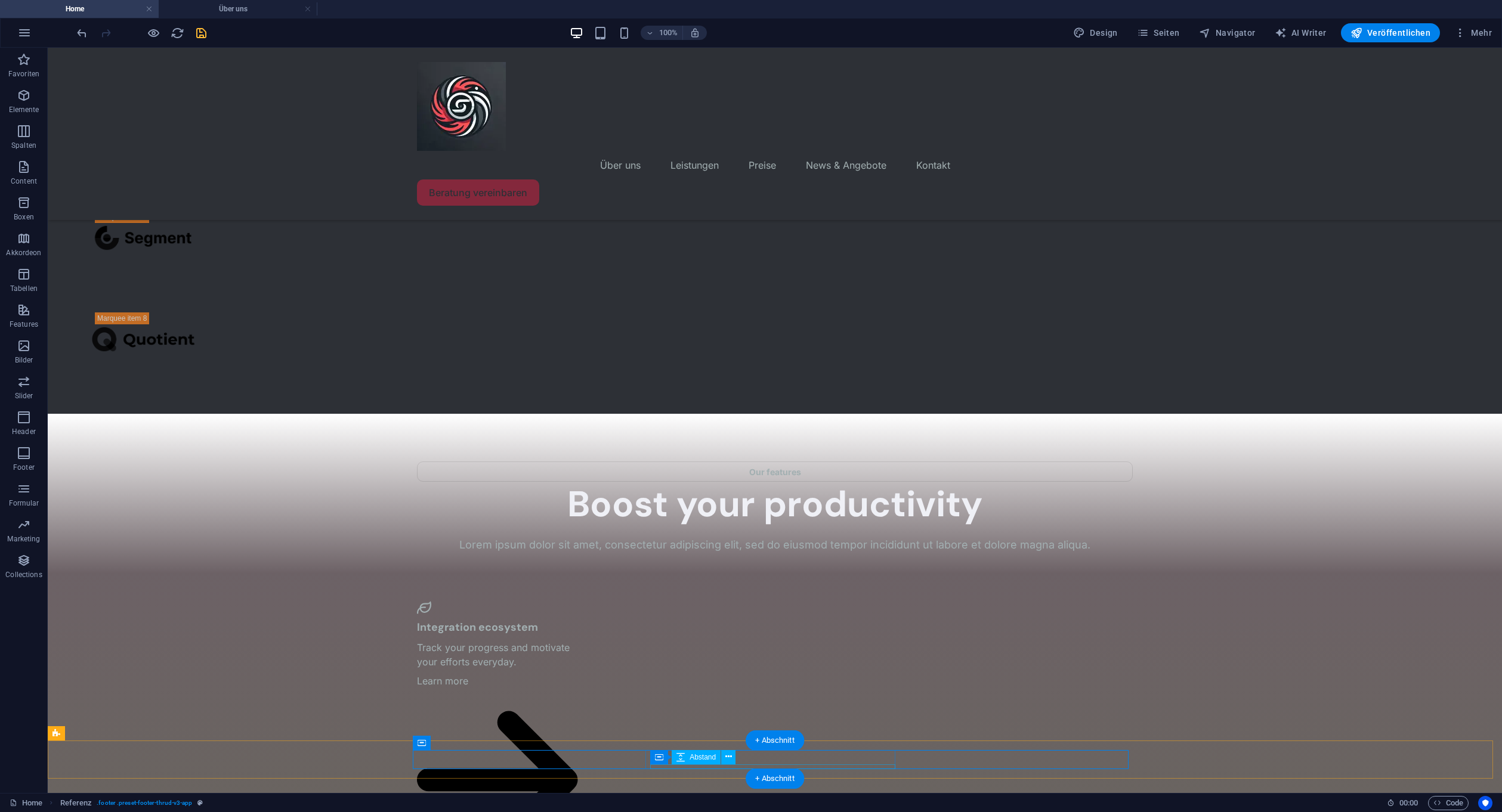
select select "footer"
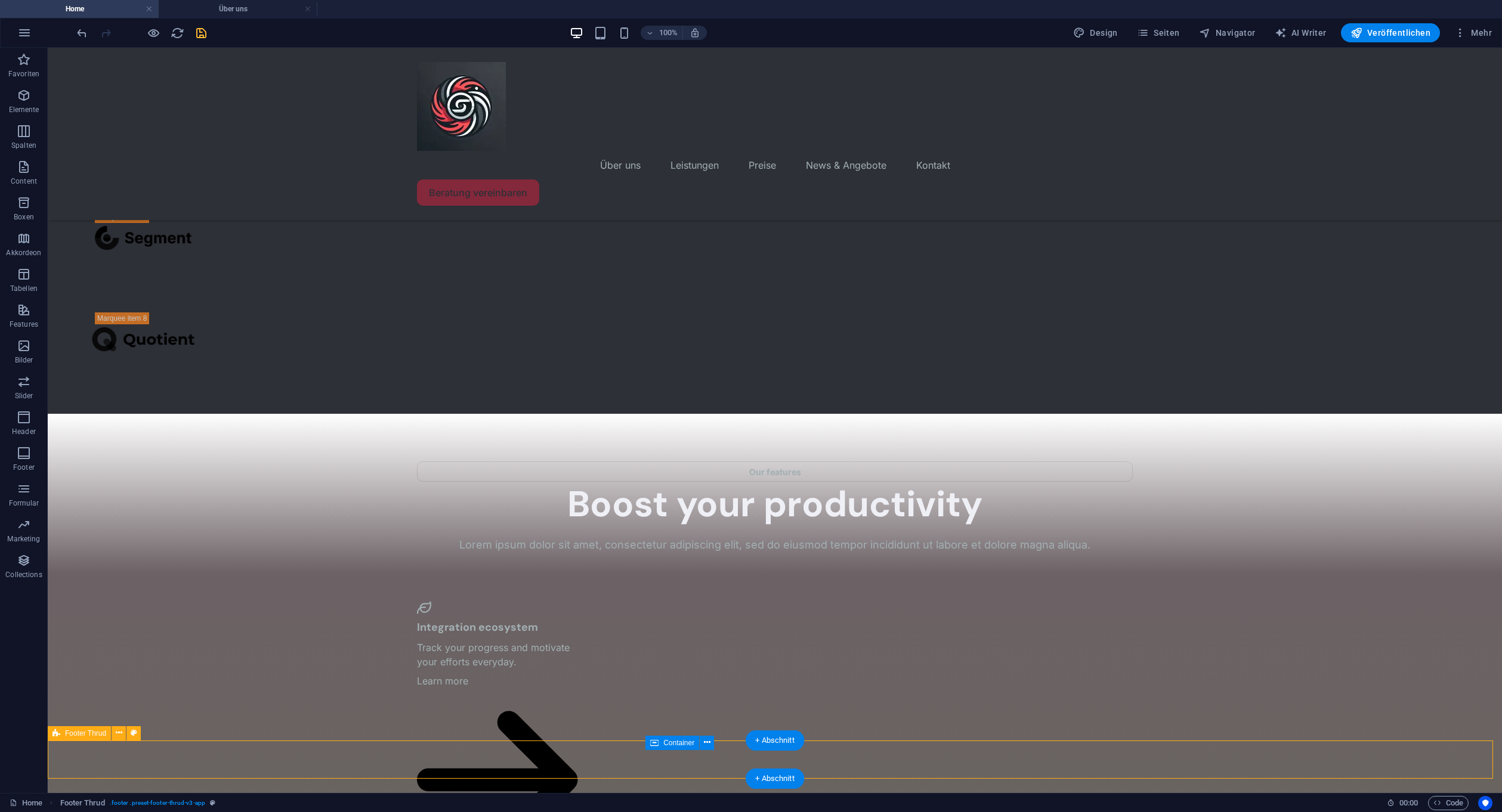
select select "rem"
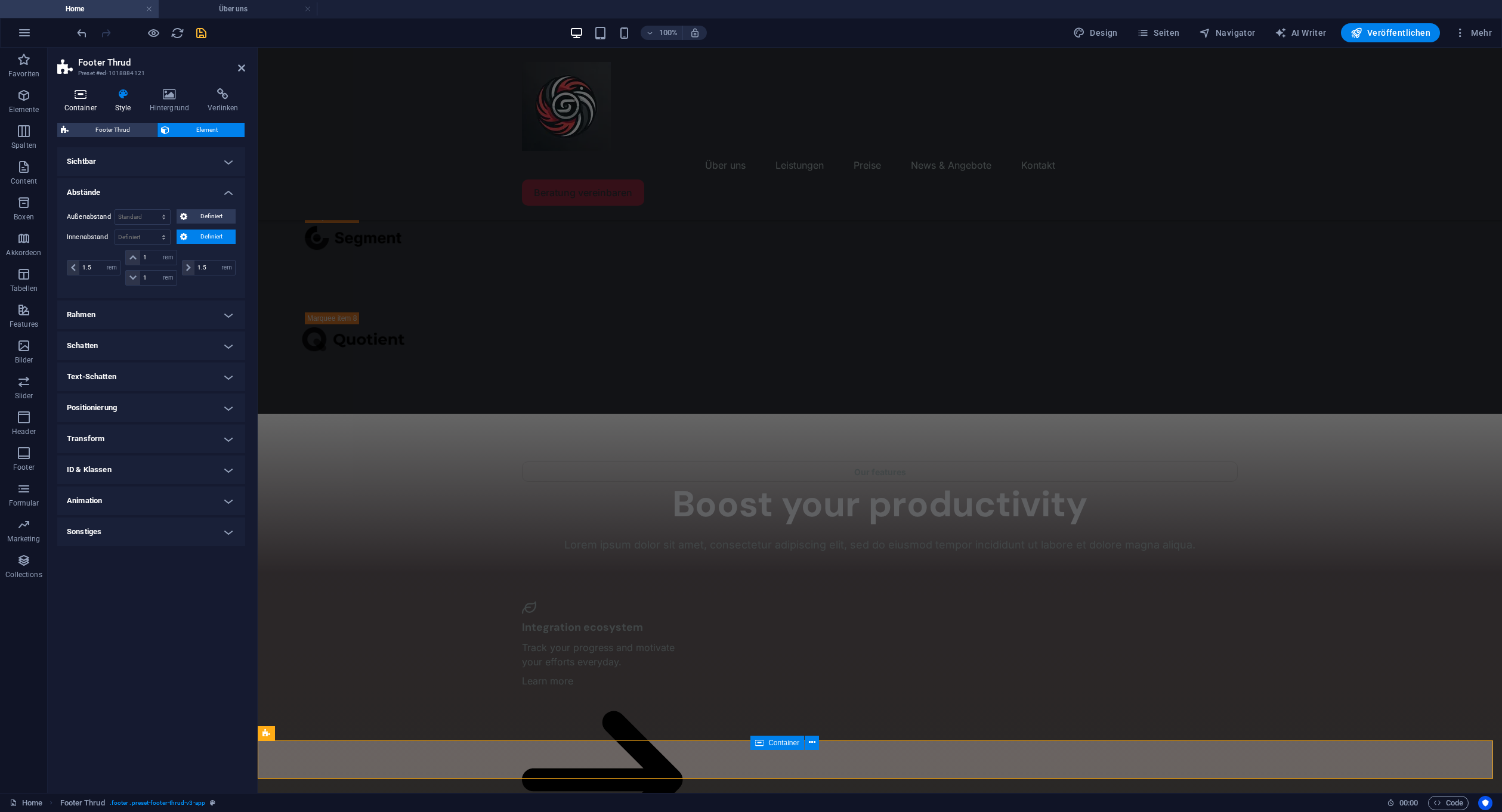
click at [92, 101] on h4 "Container" at bounding box center [82, 100] width 50 height 25
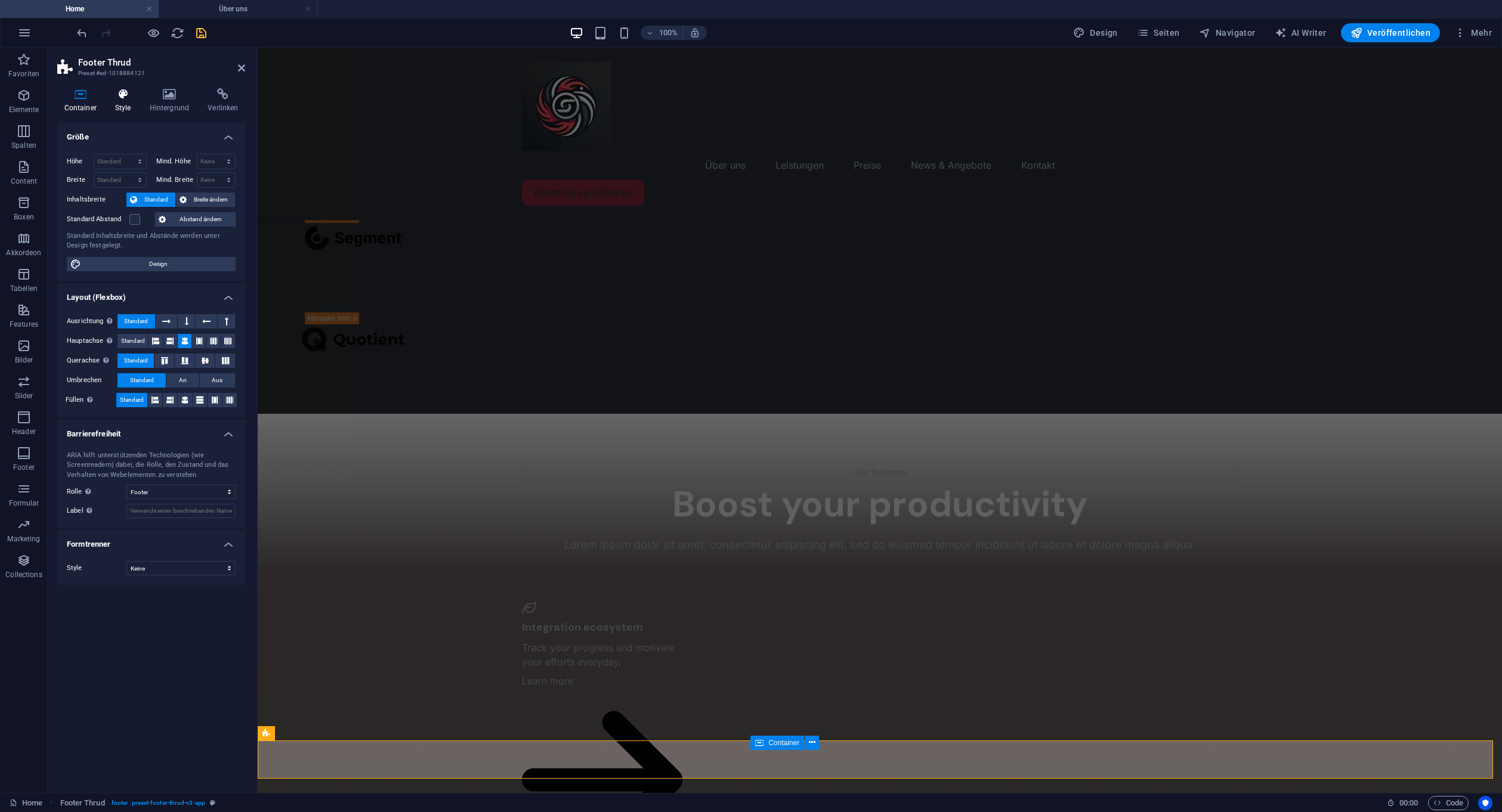
click at [115, 102] on h4 "Style" at bounding box center [125, 100] width 35 height 25
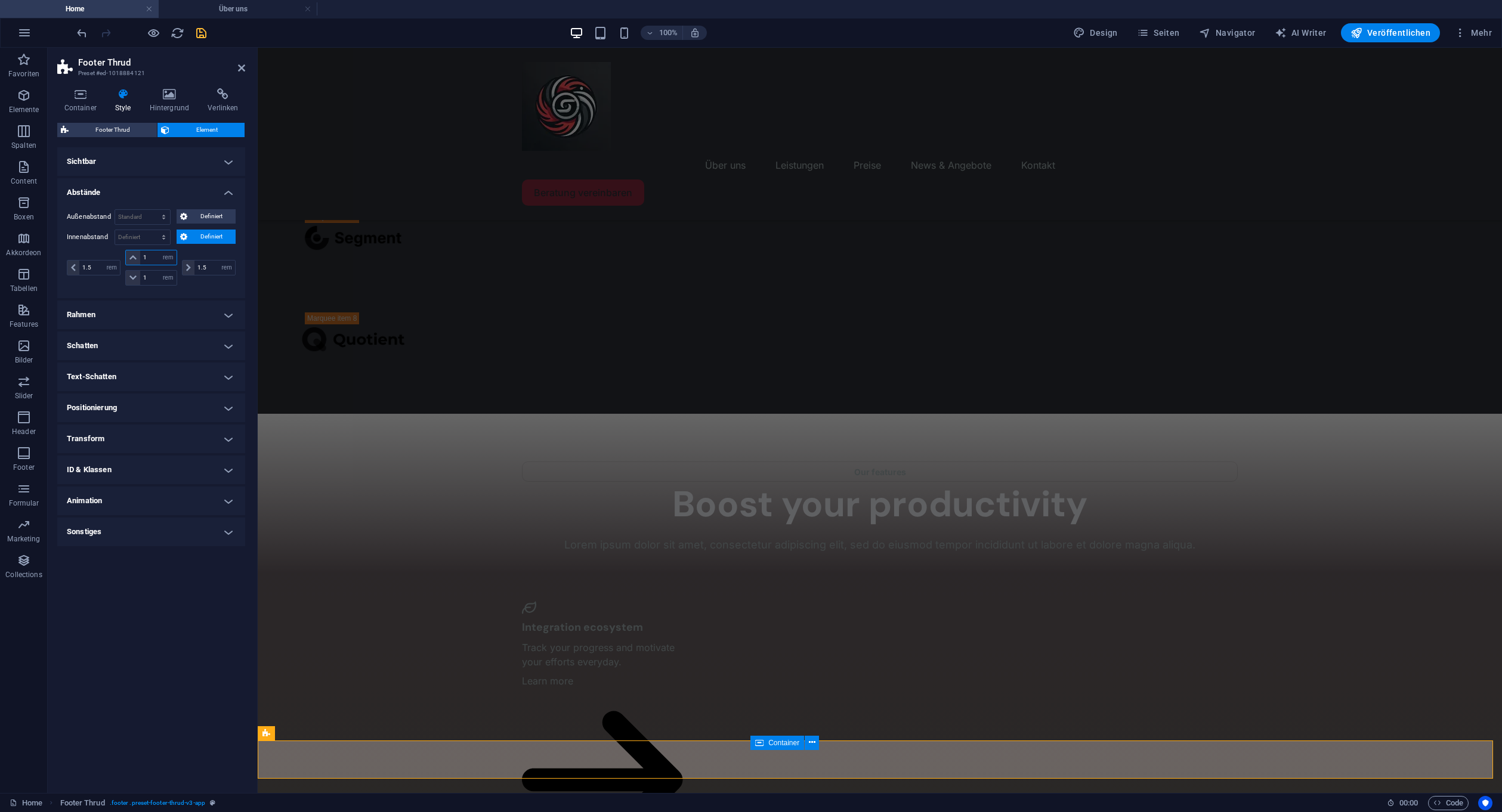
click at [150, 252] on input "1" at bounding box center [157, 258] width 36 height 15
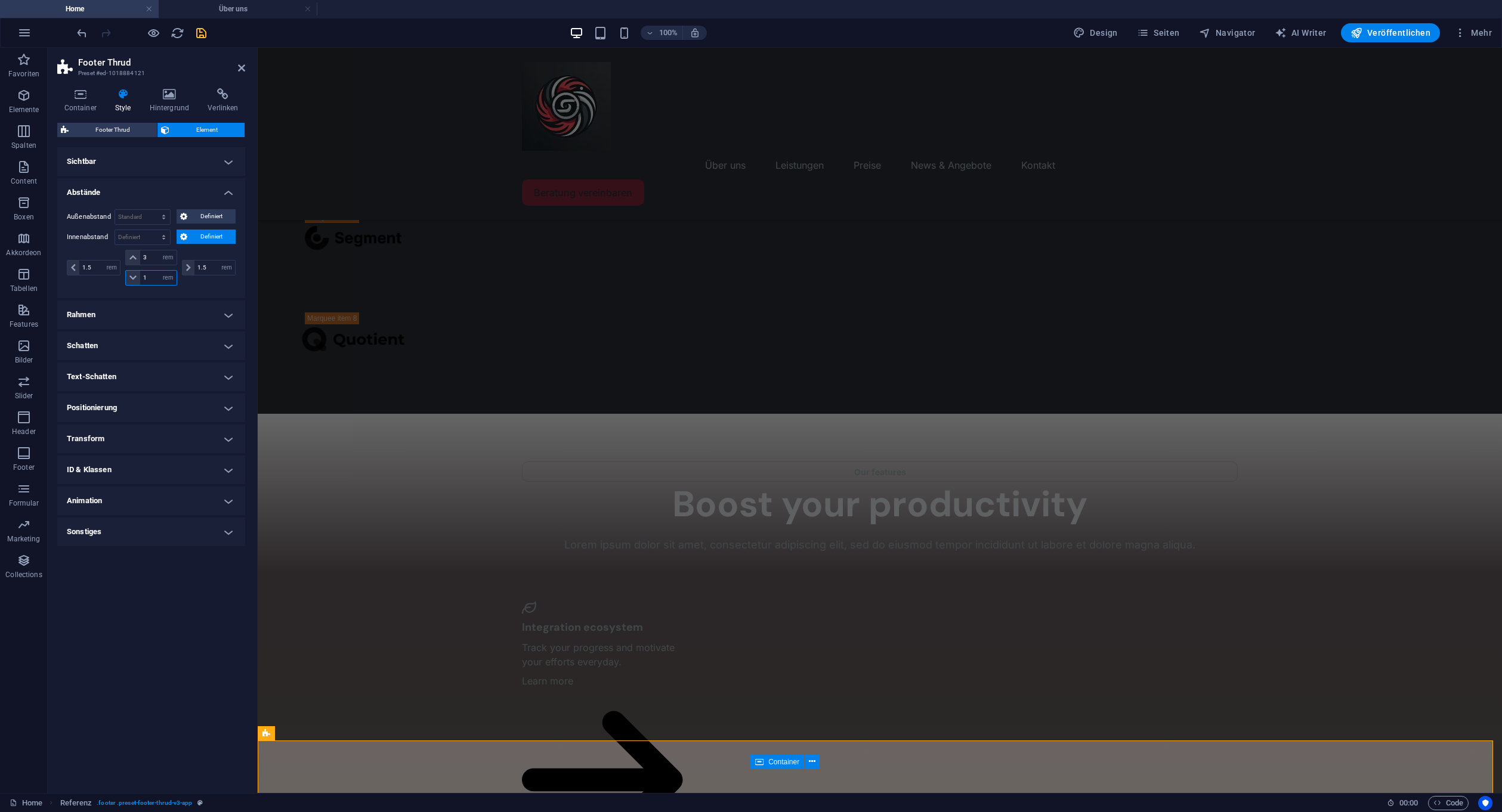
click at [152, 275] on input "1" at bounding box center [157, 278] width 36 height 15
click at [154, 260] on input "3" at bounding box center [157, 258] width 36 height 15
type input "1"
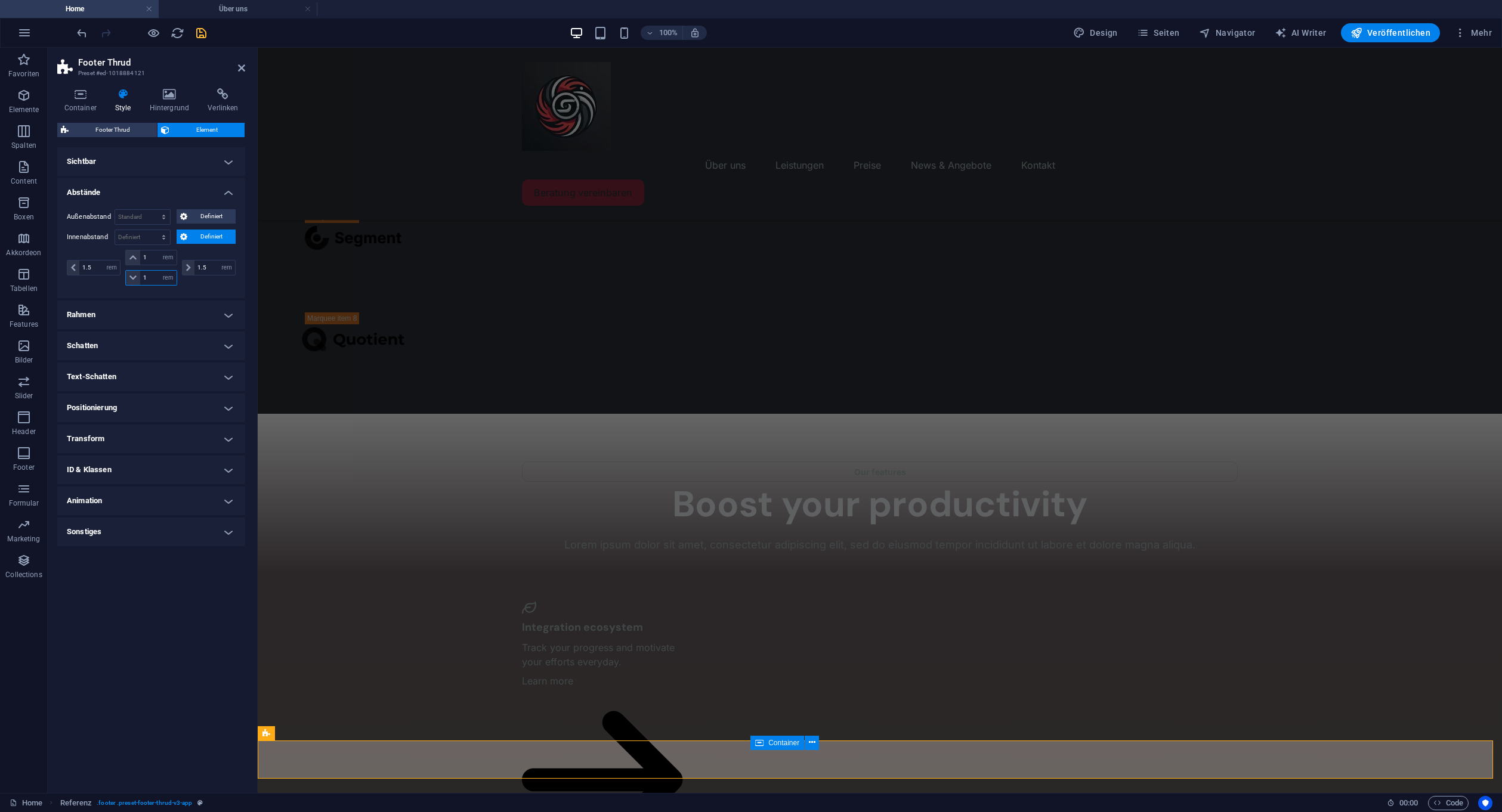
click at [148, 283] on input "1" at bounding box center [157, 278] width 36 height 15
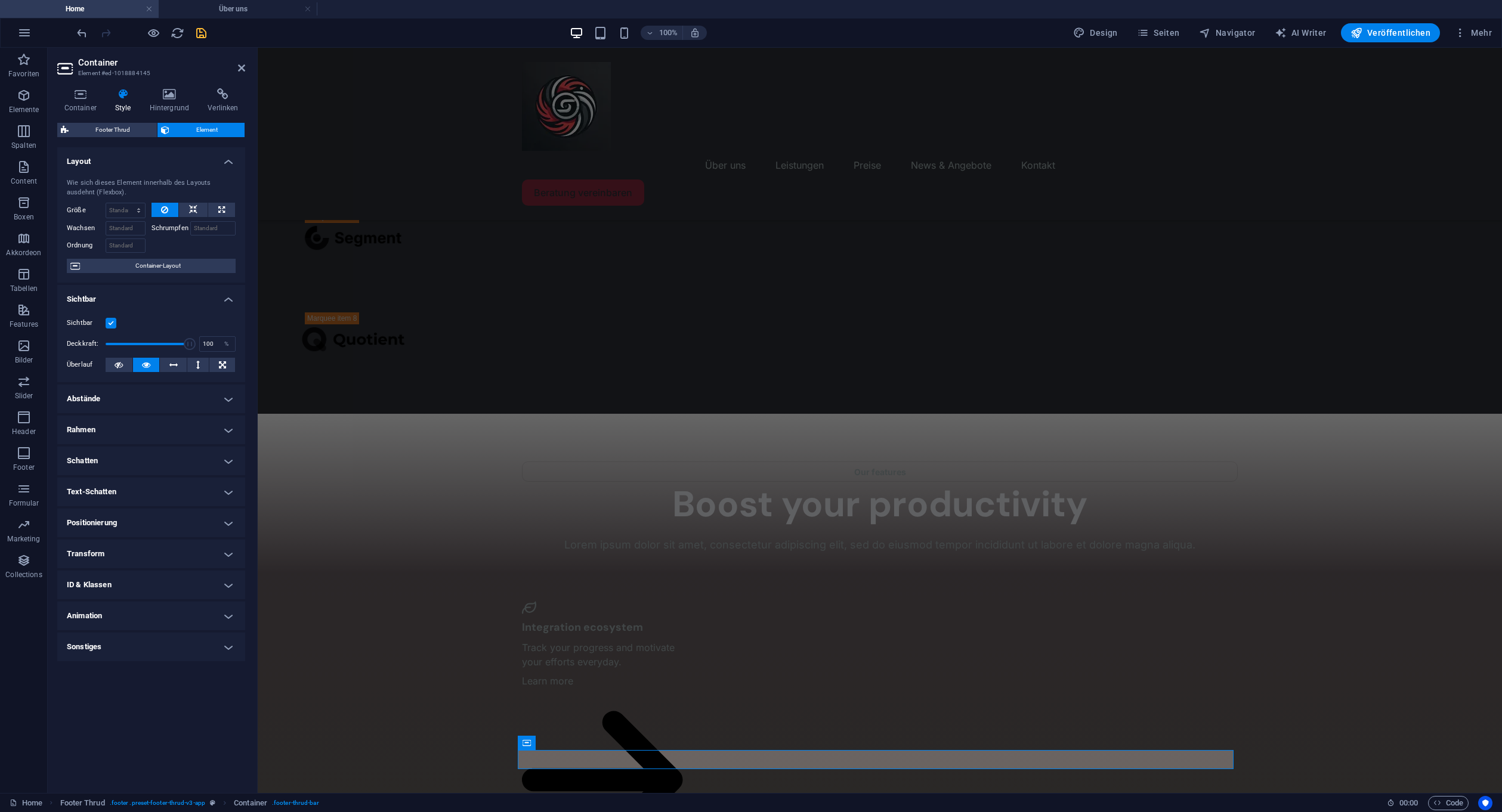
click at [236, 63] on h2 "Container" at bounding box center [161, 63] width 167 height 11
click at [241, 62] on h2 "Container" at bounding box center [161, 63] width 167 height 11
click at [242, 69] on icon at bounding box center [241, 68] width 7 height 9
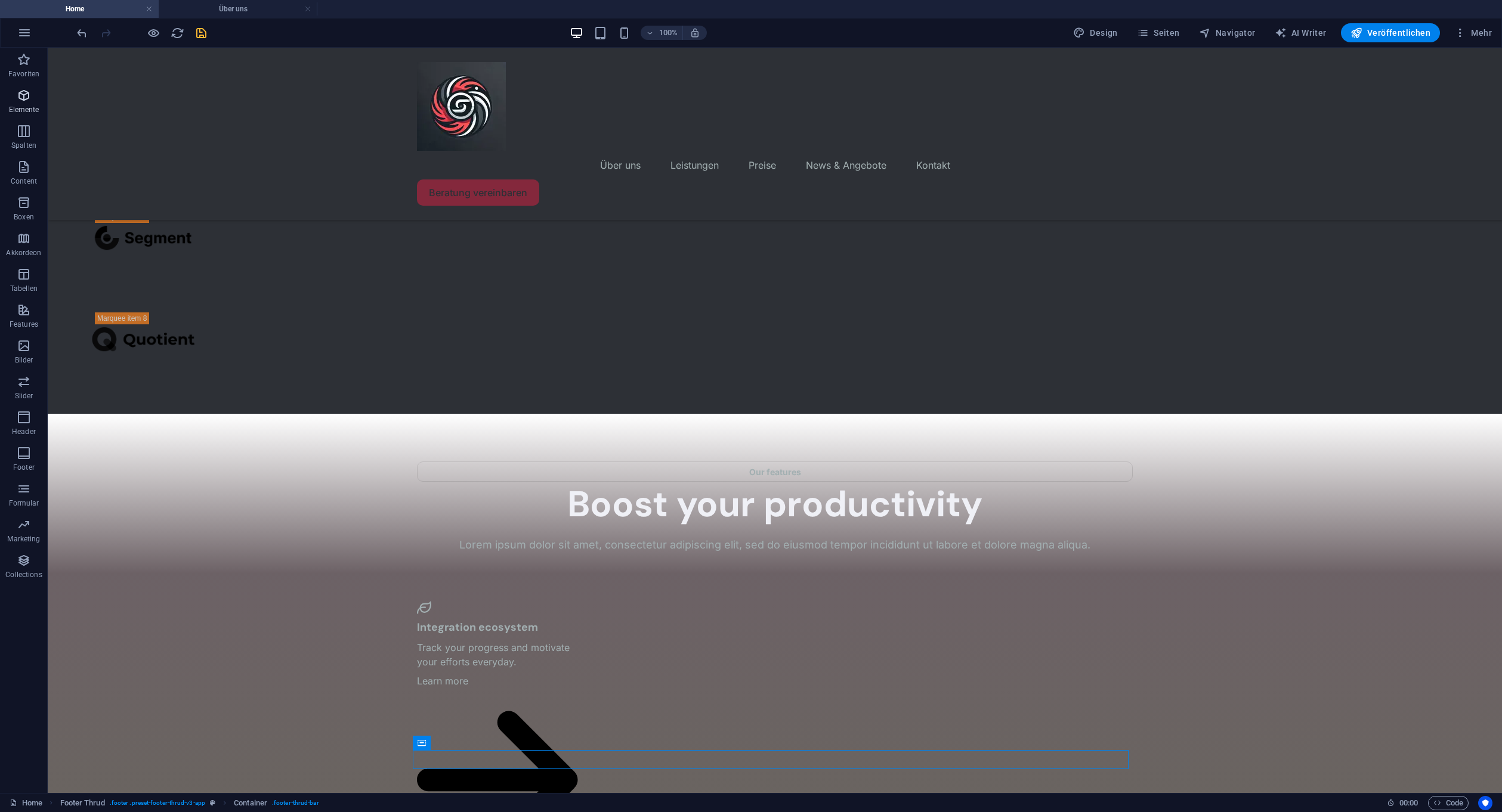
click at [11, 96] on span "Elemente" at bounding box center [24, 102] width 48 height 28
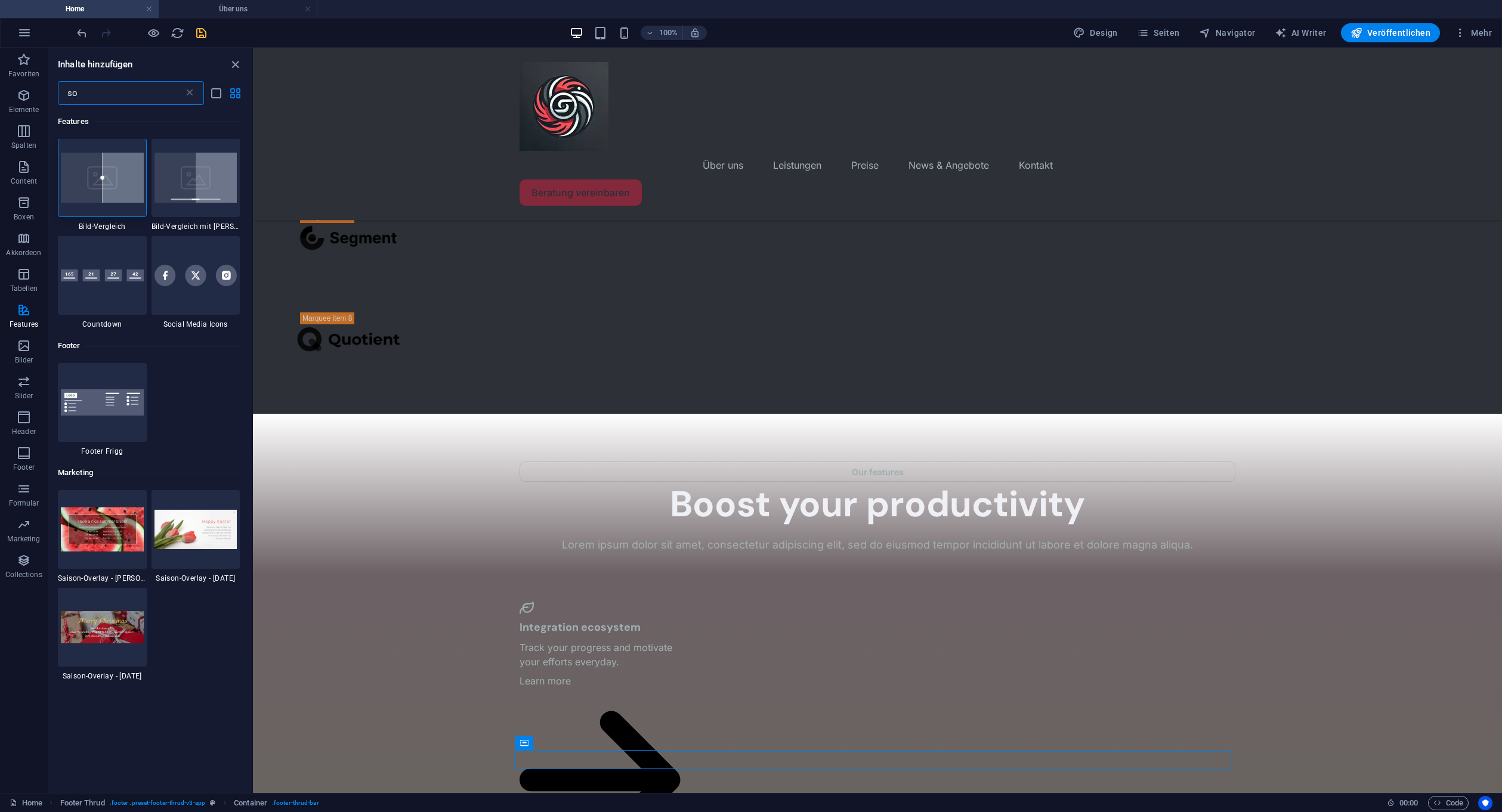
scroll to position [0, 0]
type input "so"
click at [185, 272] on img at bounding box center [196, 275] width 83 height 21
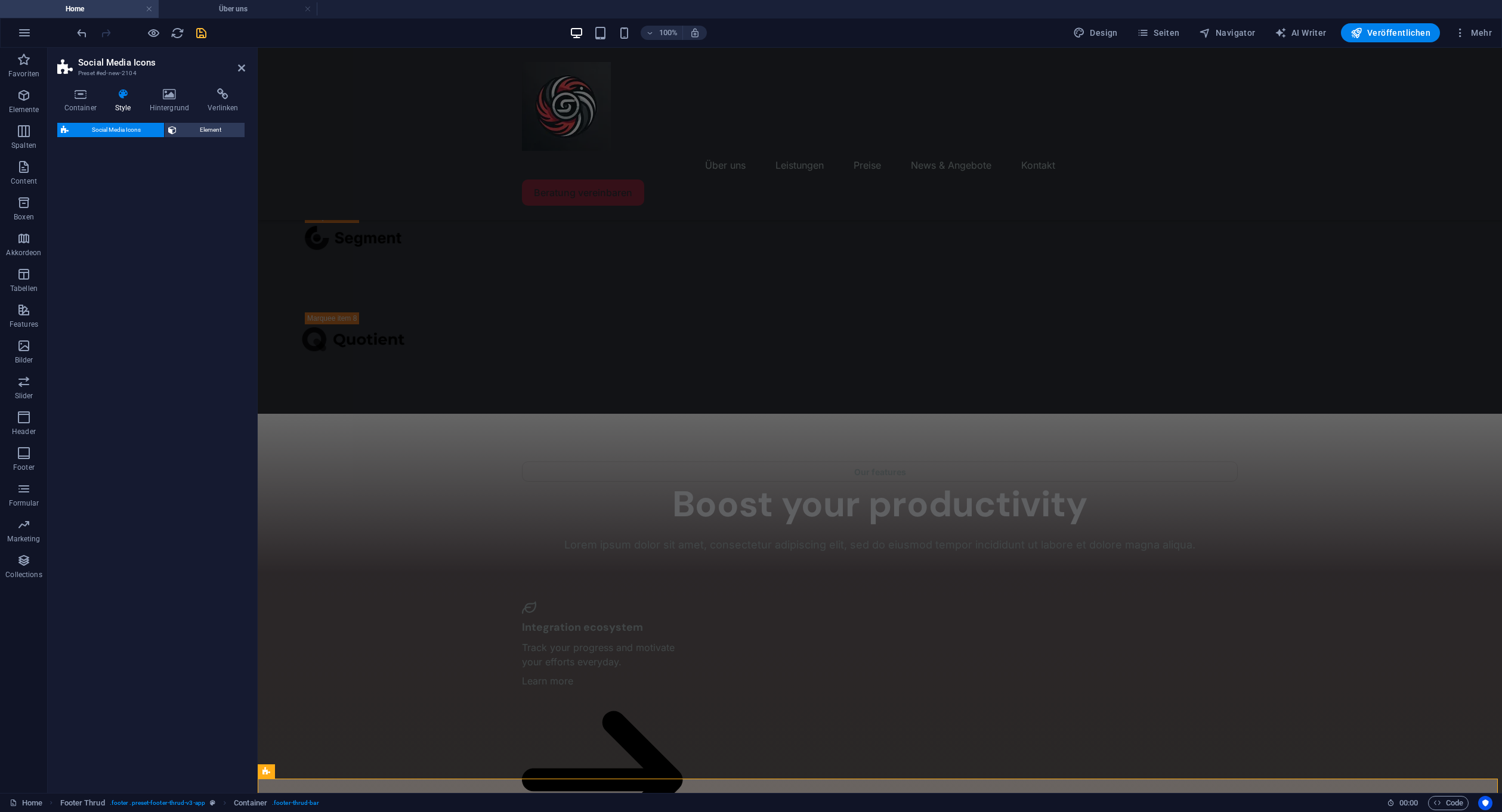
select select "rem"
select select "preset-social-icons-v3-default"
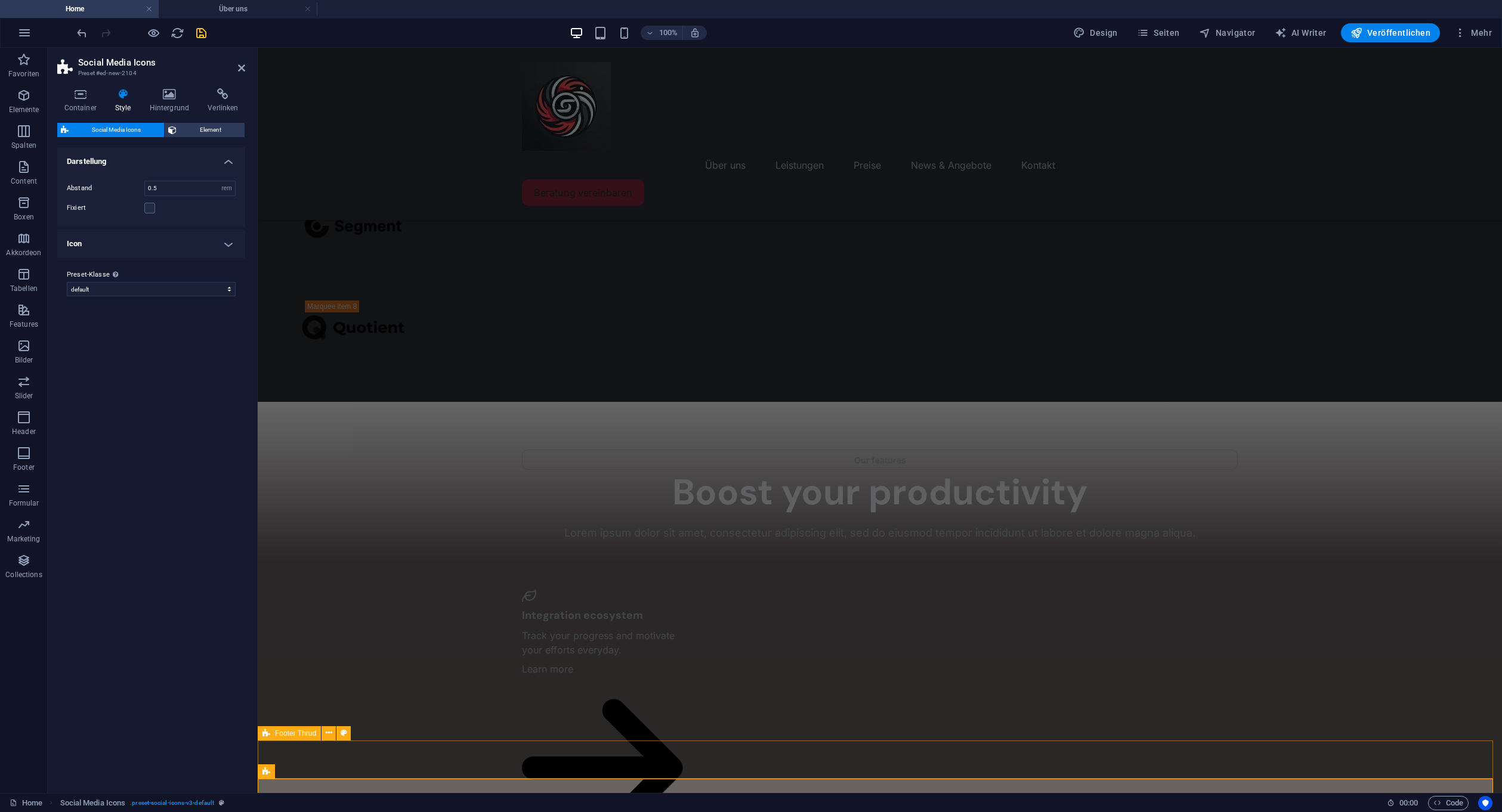
scroll to position [2323, 0]
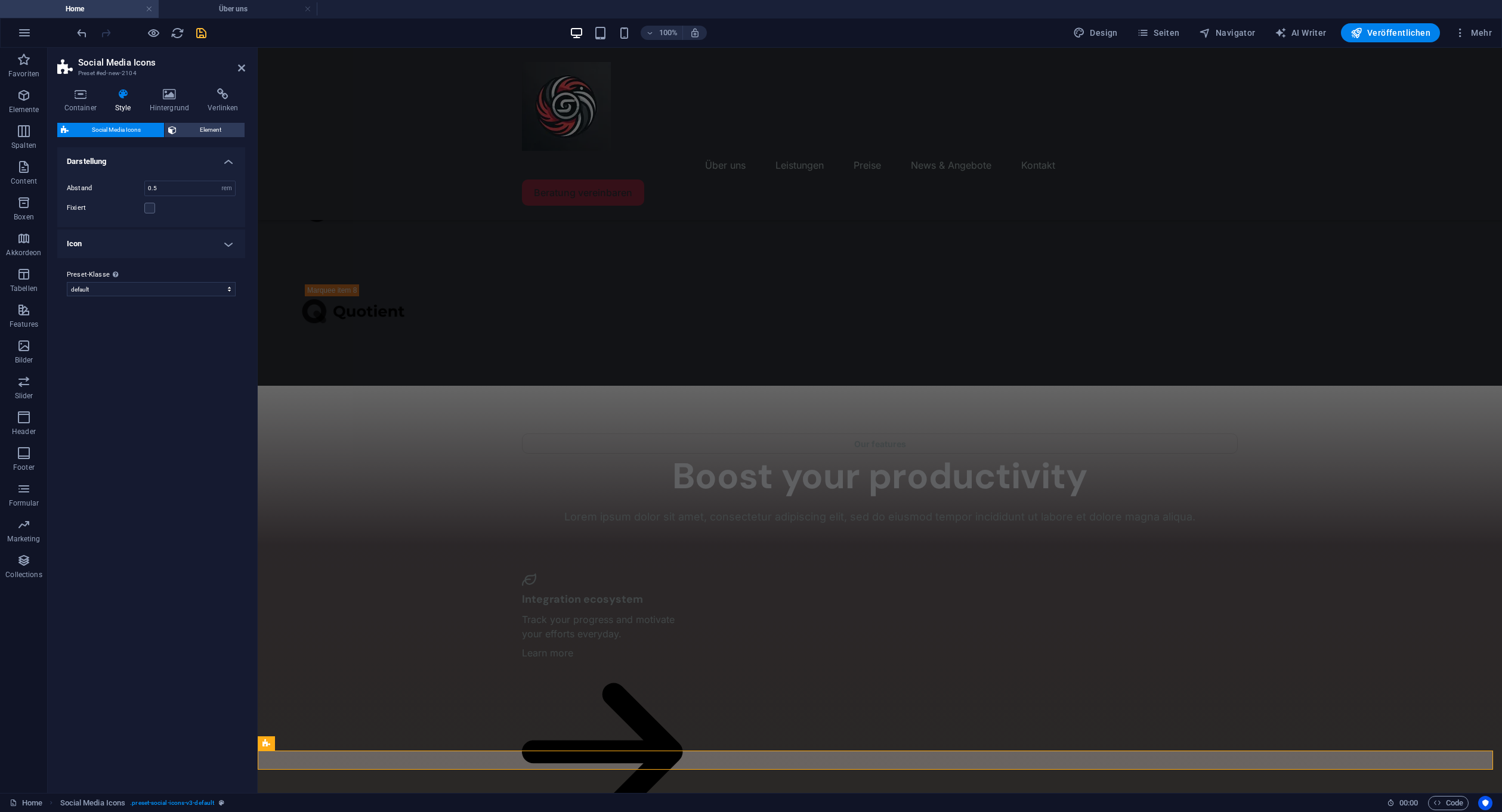
click at [213, 248] on h4 "Icon" at bounding box center [151, 243] width 188 height 28
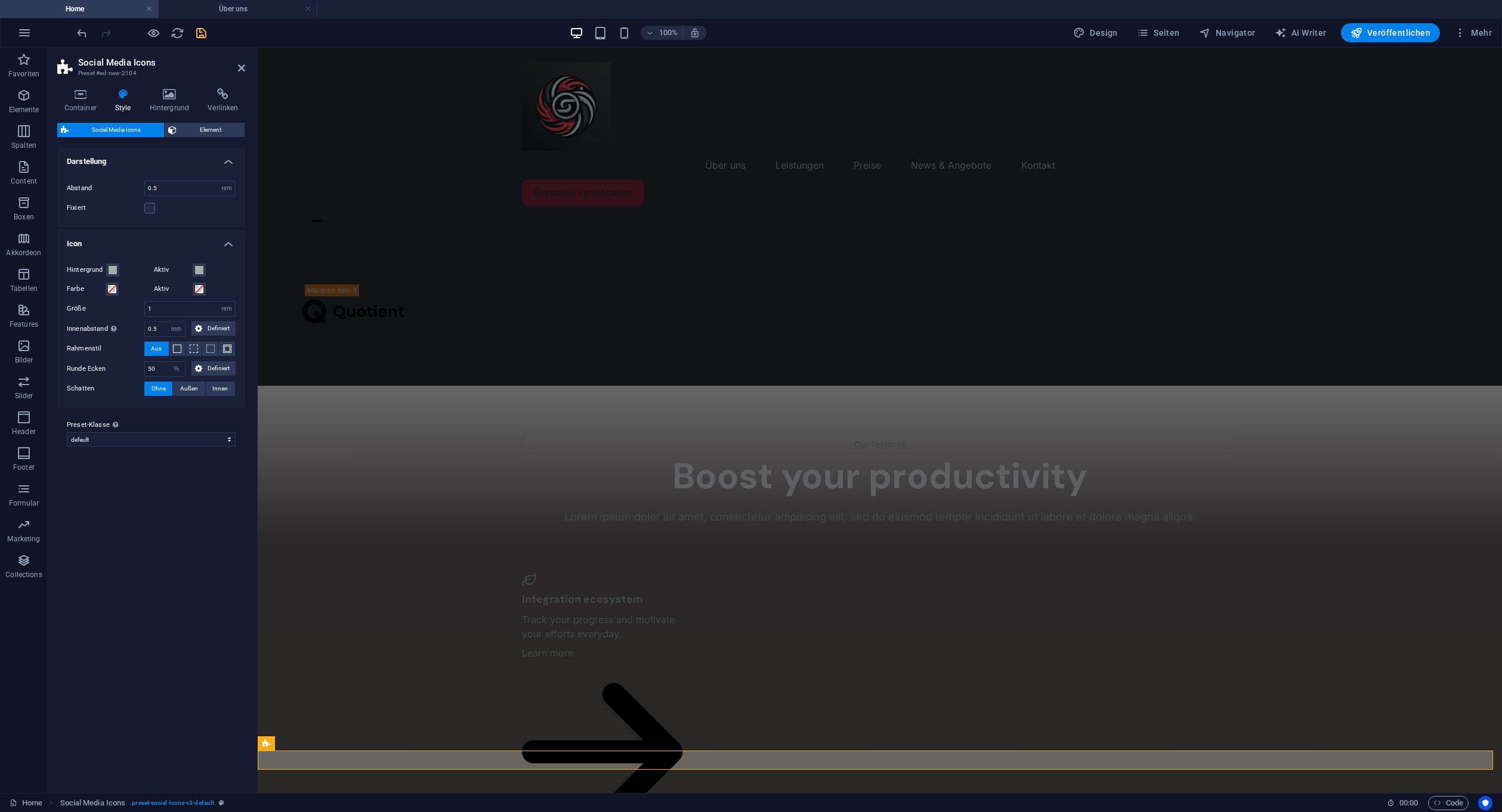
click at [220, 244] on h4 "Icon" at bounding box center [151, 240] width 188 height 21
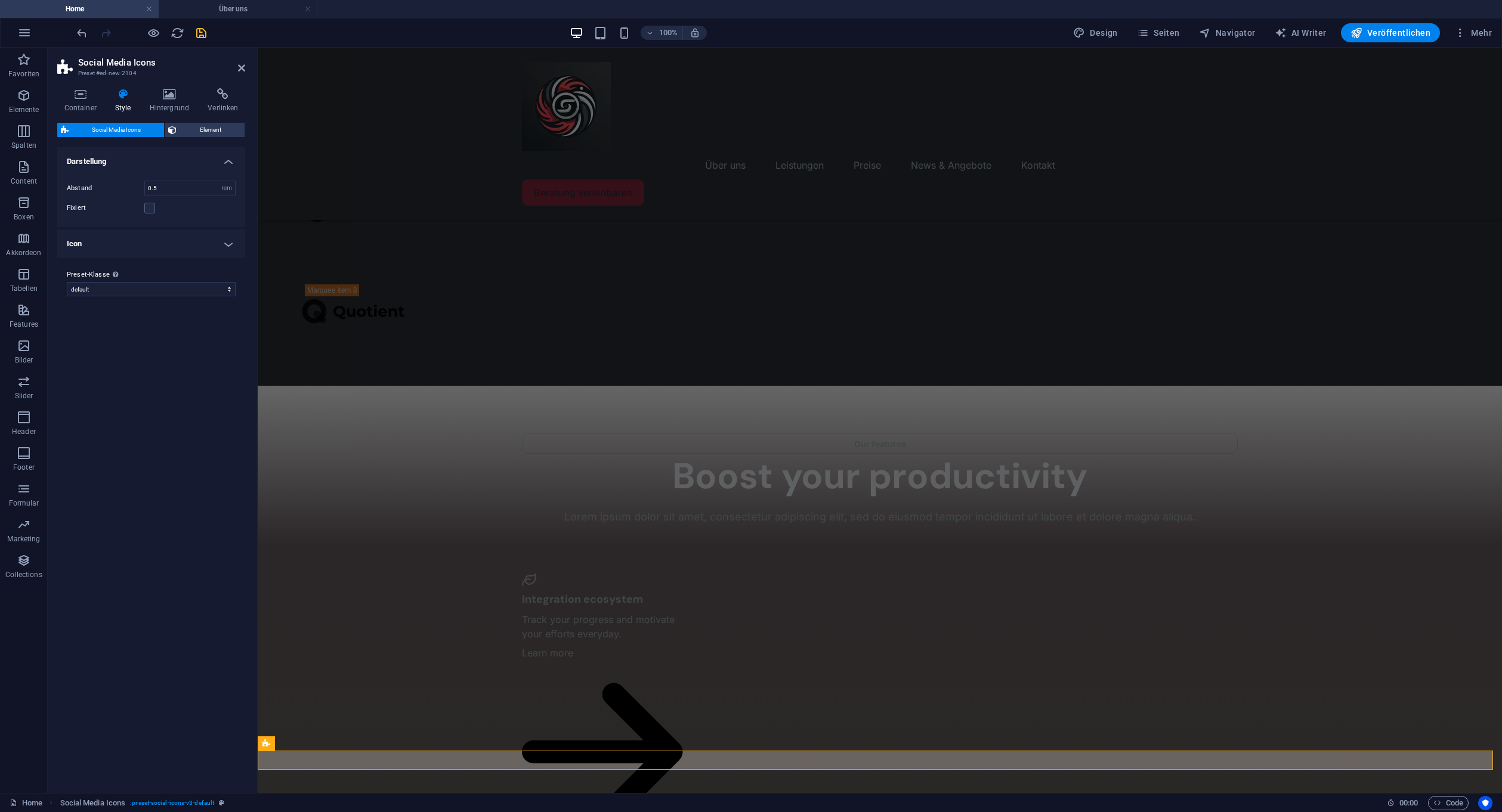
click at [227, 162] on h4 "Darstellung" at bounding box center [151, 157] width 188 height 21
click at [883, 744] on icon at bounding box center [881, 743] width 6 height 13
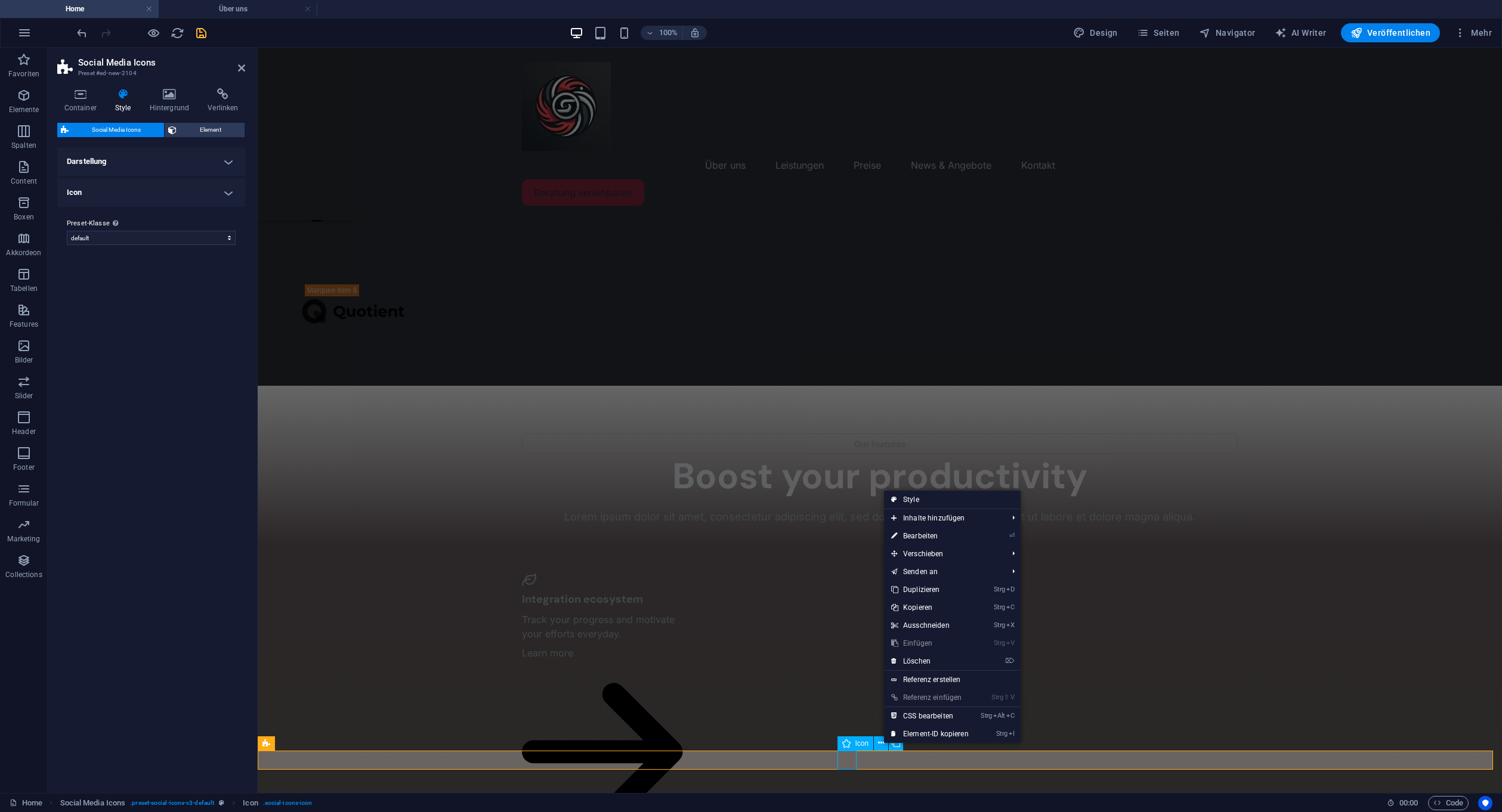
click at [857, 740] on span "Icon" at bounding box center [862, 743] width 14 height 7
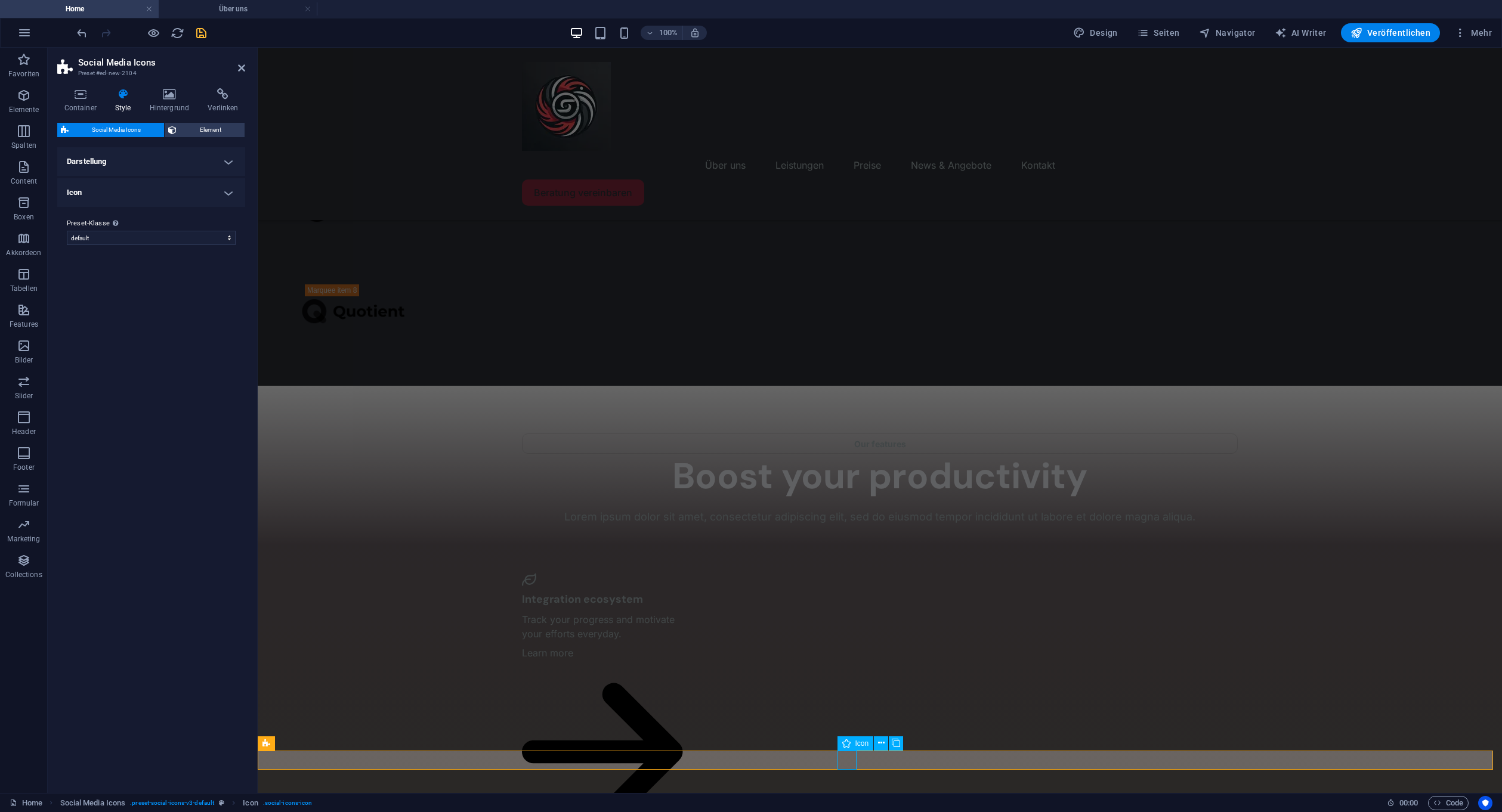
click at [857, 744] on span "Icon" at bounding box center [862, 743] width 14 height 7
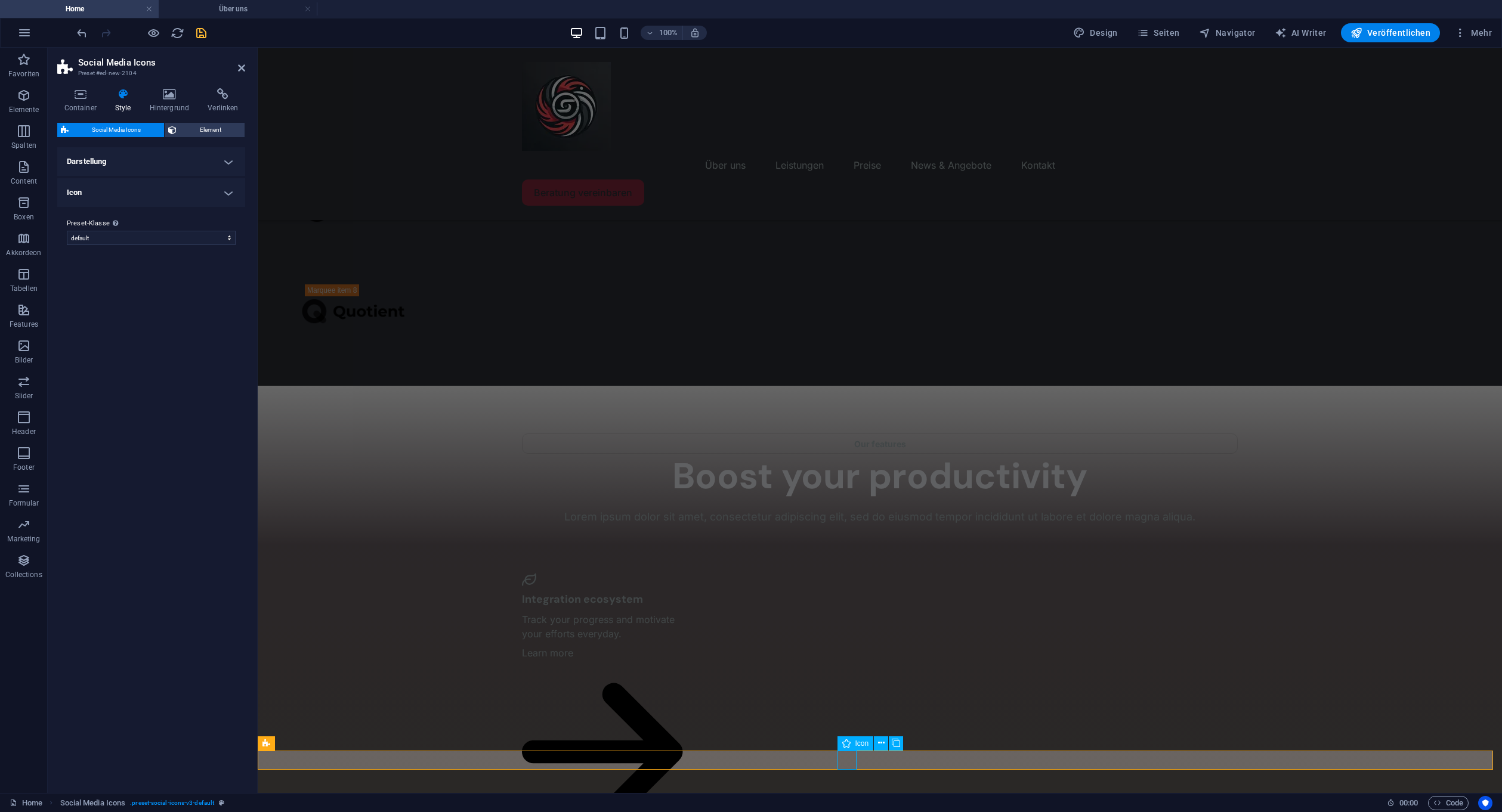
select select "xMidYMid"
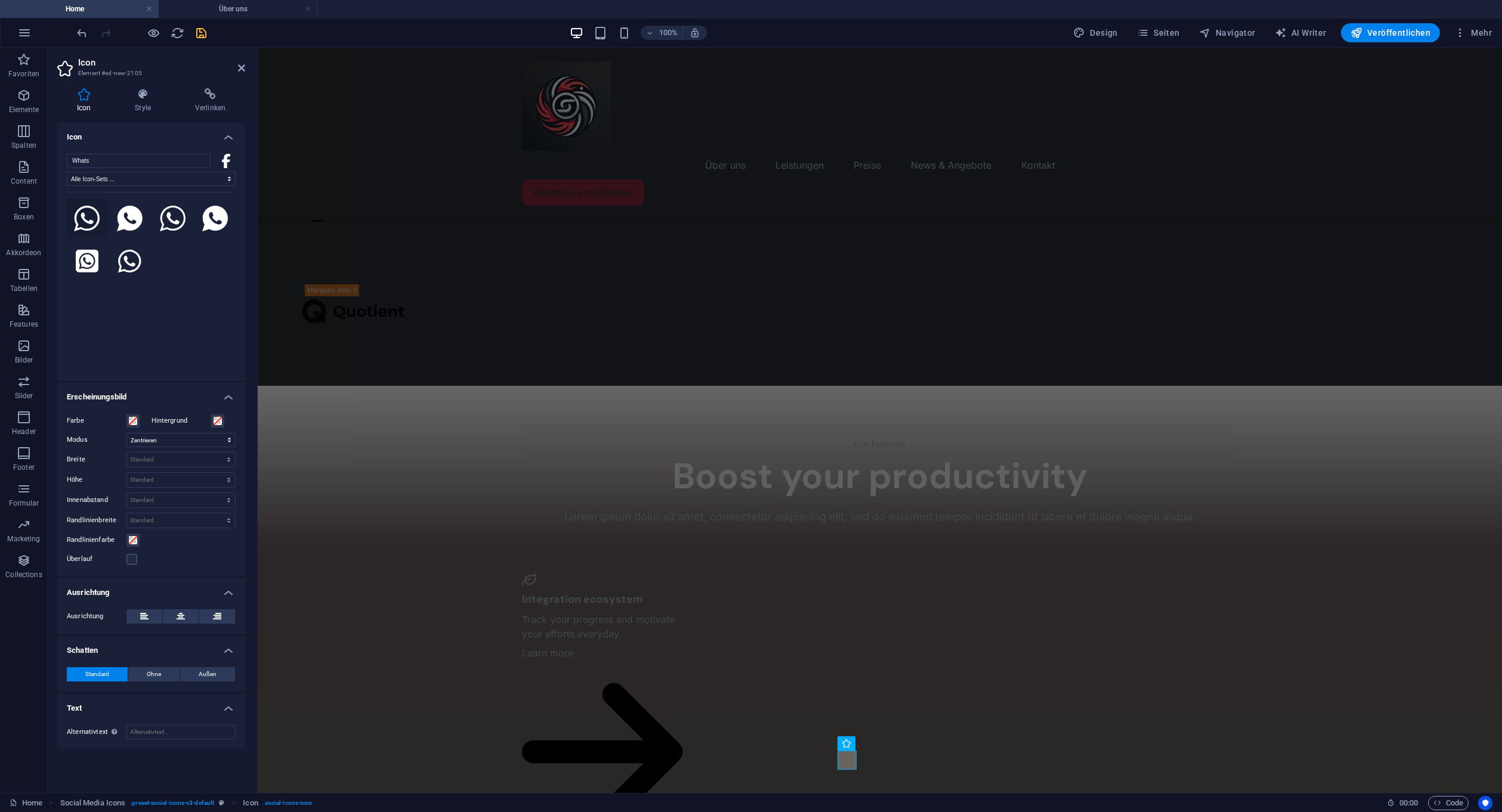
type input "Whats"
click at [91, 216] on icon at bounding box center [87, 219] width 27 height 27
click at [232, 133] on h4 "Icon" at bounding box center [151, 133] width 188 height 21
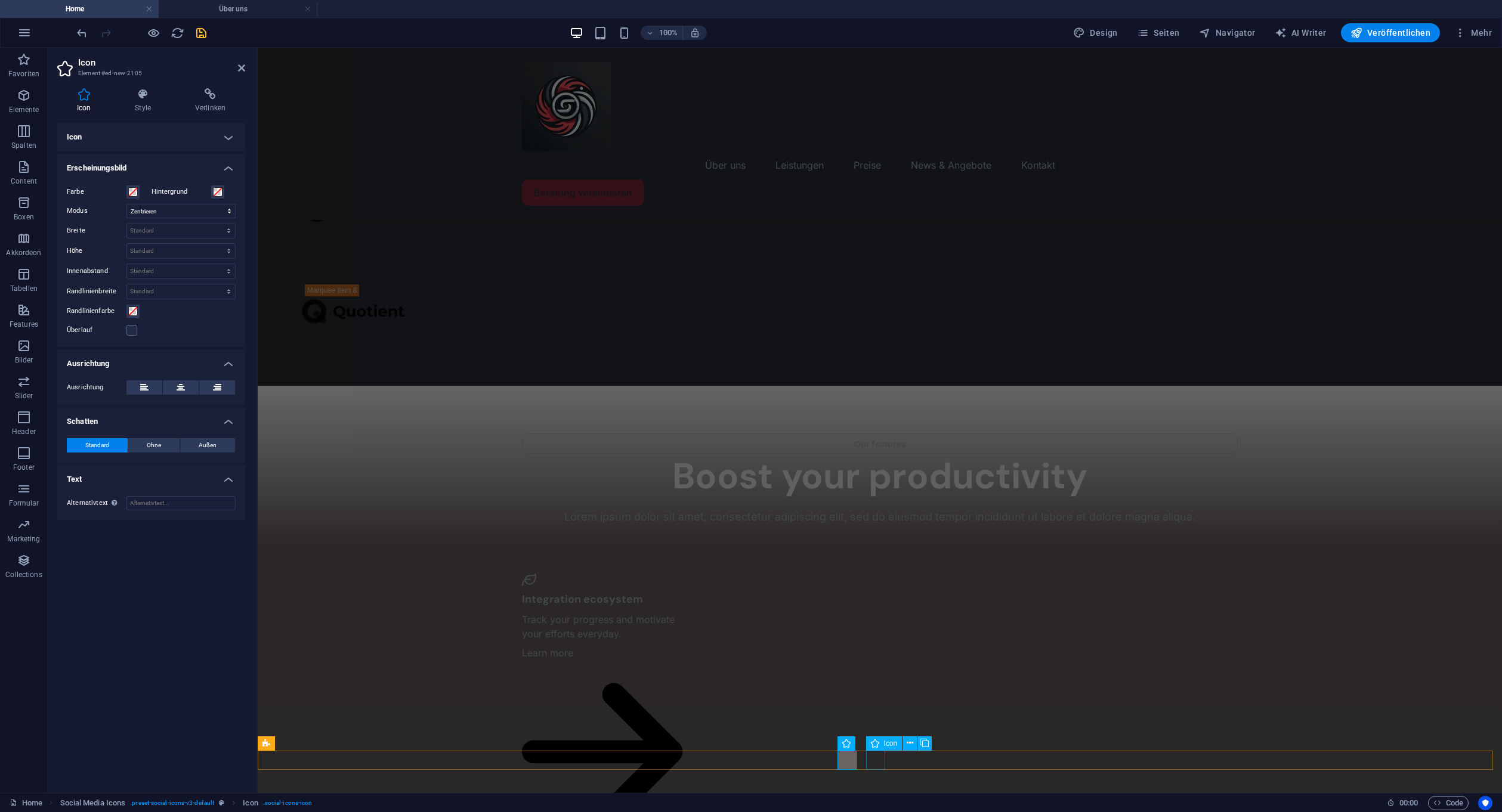
select select "xMidYMid"
select select "px"
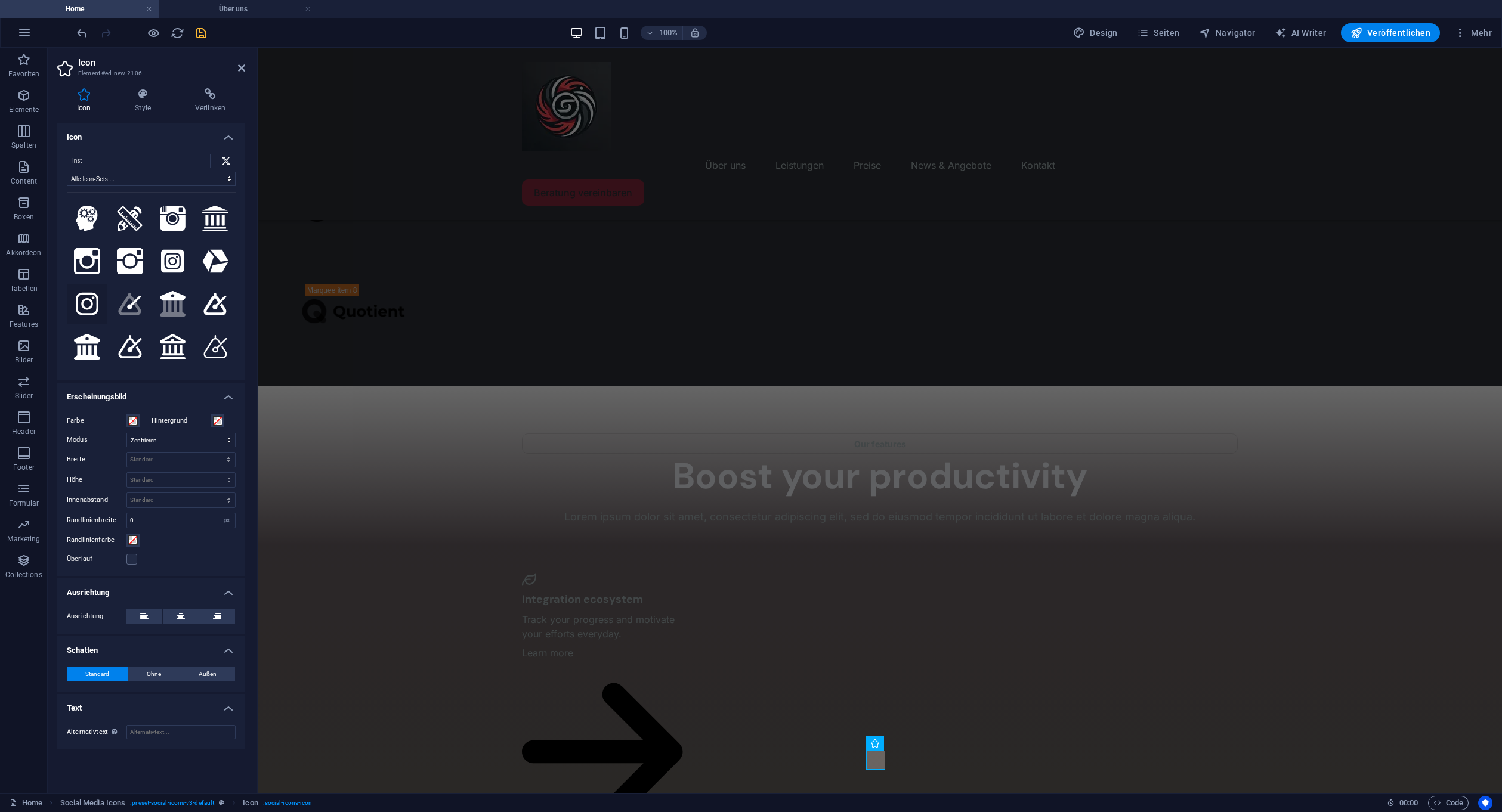
type input "Inst"
click at [90, 293] on icon at bounding box center [87, 304] width 23 height 23
click at [221, 130] on h4 "Icon" at bounding box center [151, 133] width 188 height 21
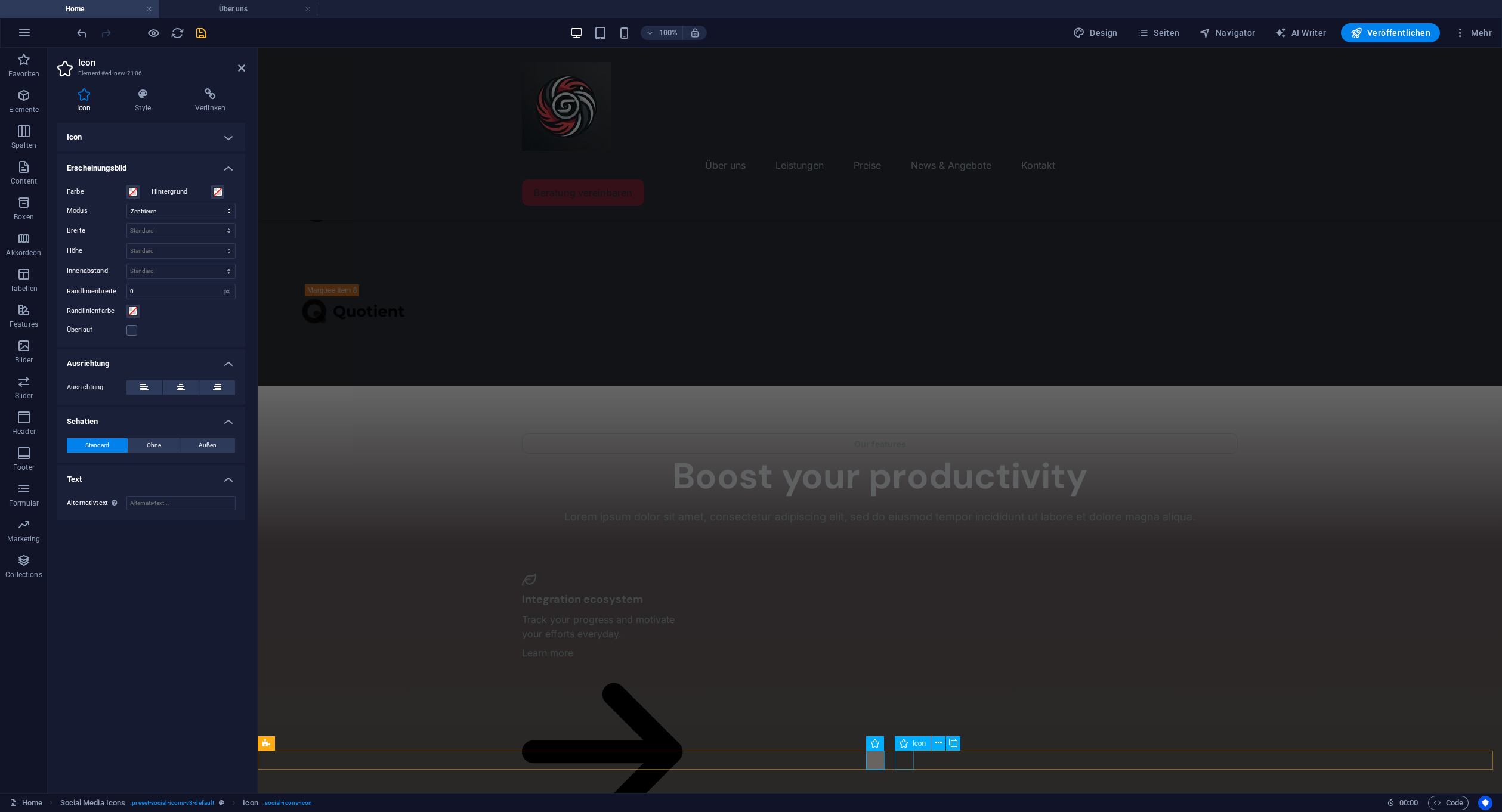
select select "xMidYMid"
select select "px"
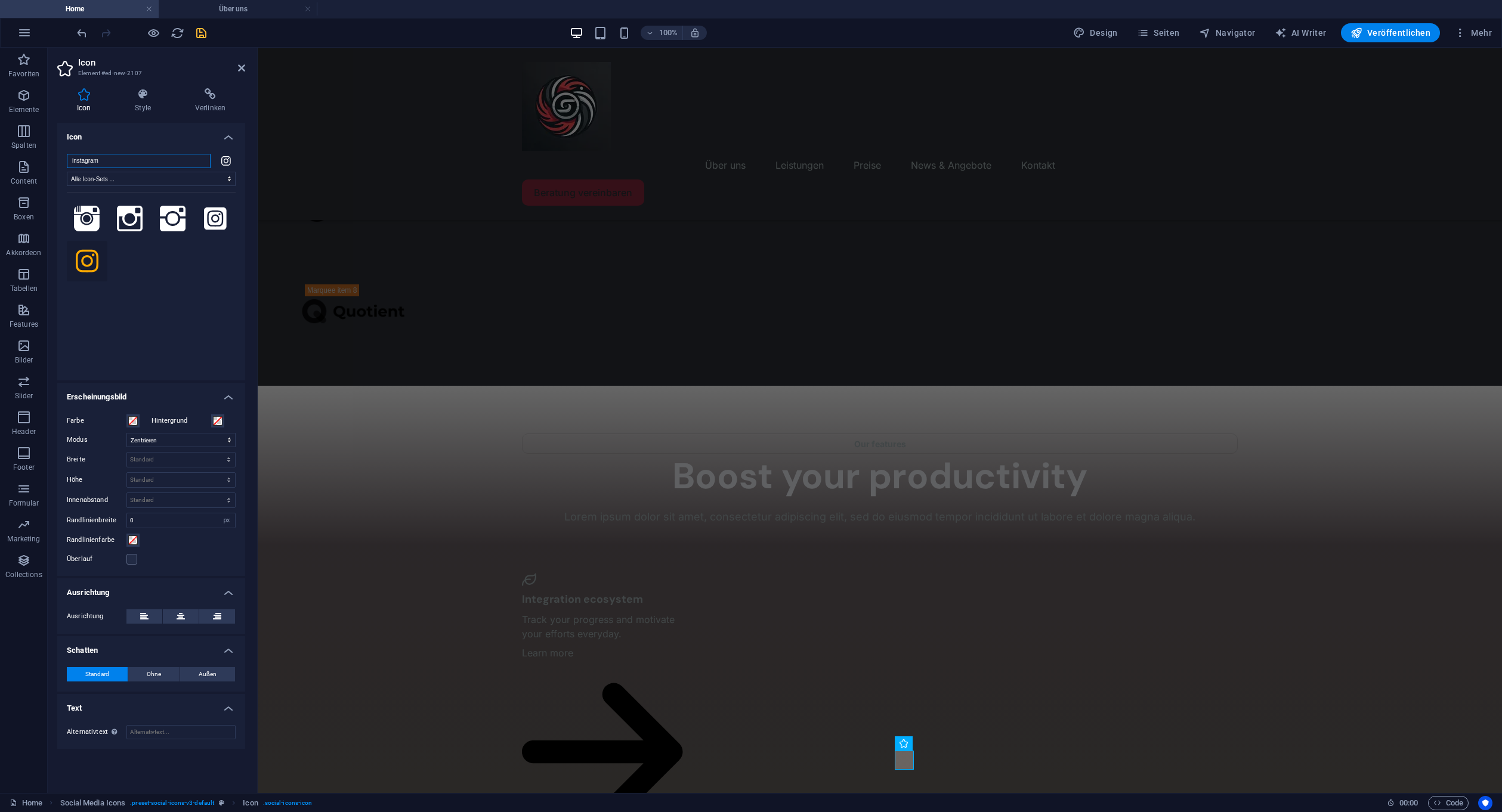
click at [105, 156] on input "instagram" at bounding box center [138, 161] width 144 height 15
type input "YouTube"
click at [171, 264] on icon at bounding box center [172, 261] width 25 height 17
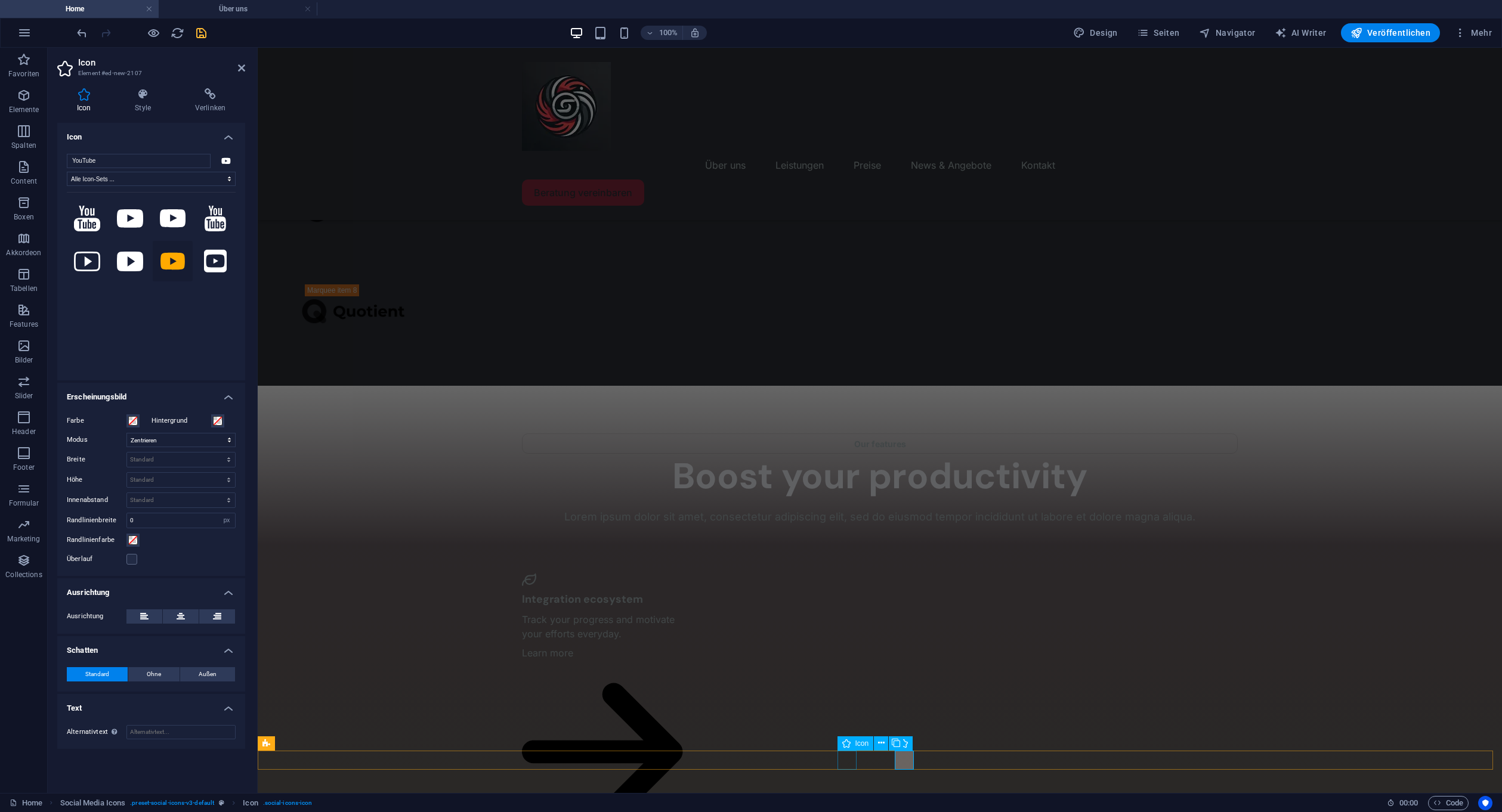
select select "xMidYMid"
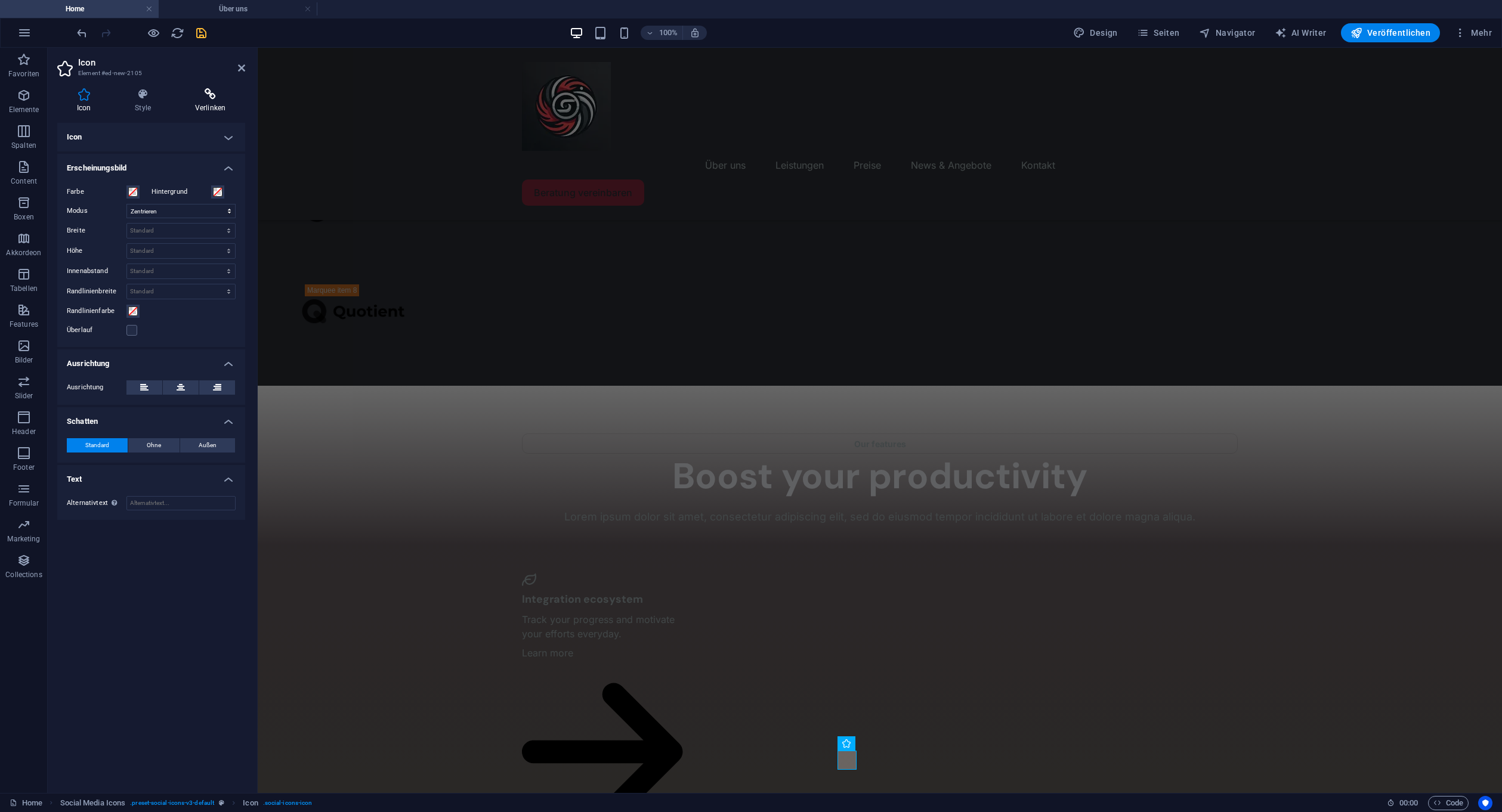
click at [212, 103] on h4 "Verlinken" at bounding box center [210, 100] width 70 height 25
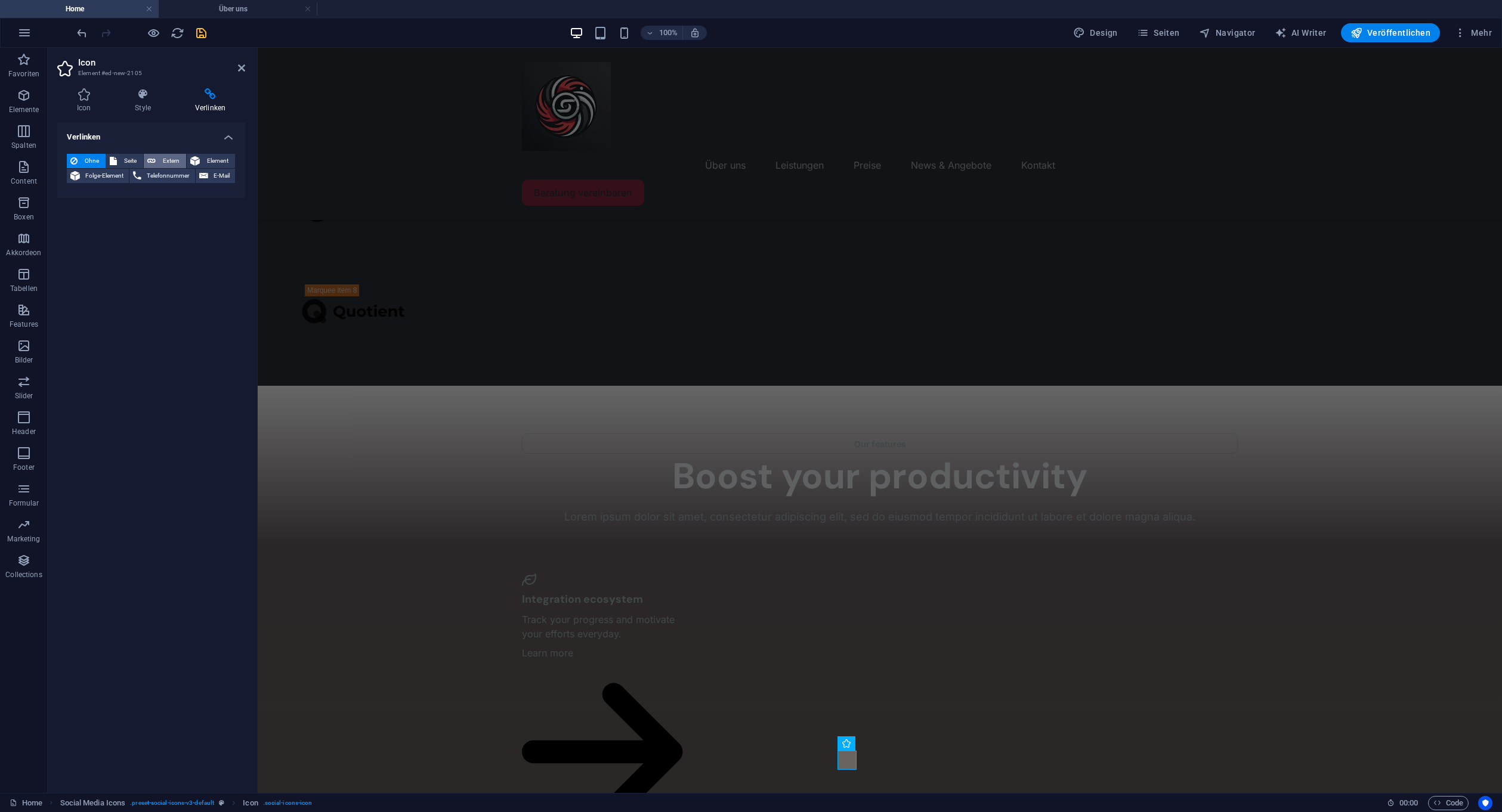
click at [150, 154] on icon at bounding box center [151, 161] width 8 height 15
select select "blank"
click at [188, 189] on input "URL" at bounding box center [180, 196] width 109 height 15
paste input "[URL][DOMAIN_NAME]"
type input "[URL][DOMAIN_NAME]"
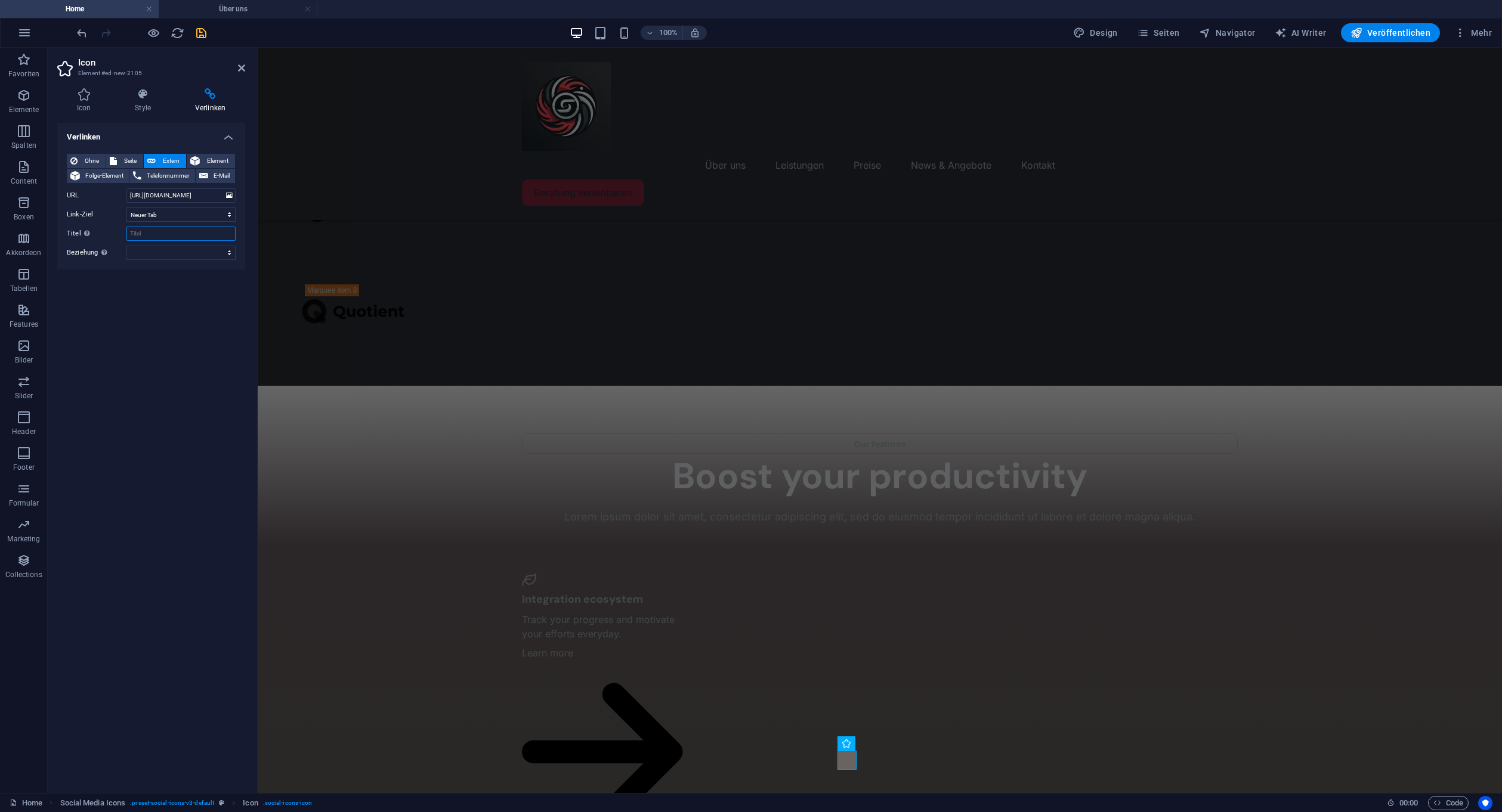
click at [149, 238] on input "Titel Zusätzliche Linkbeschreibung, sollte nicht mit dem Linktext identisch sei…" at bounding box center [180, 234] width 109 height 15
type input "WhatsApp"
click at [189, 347] on div "Verlinken Ohne Seite Extern Element Folge-Element Telefonnummer E-Mail Seite Ho…" at bounding box center [151, 453] width 188 height 660
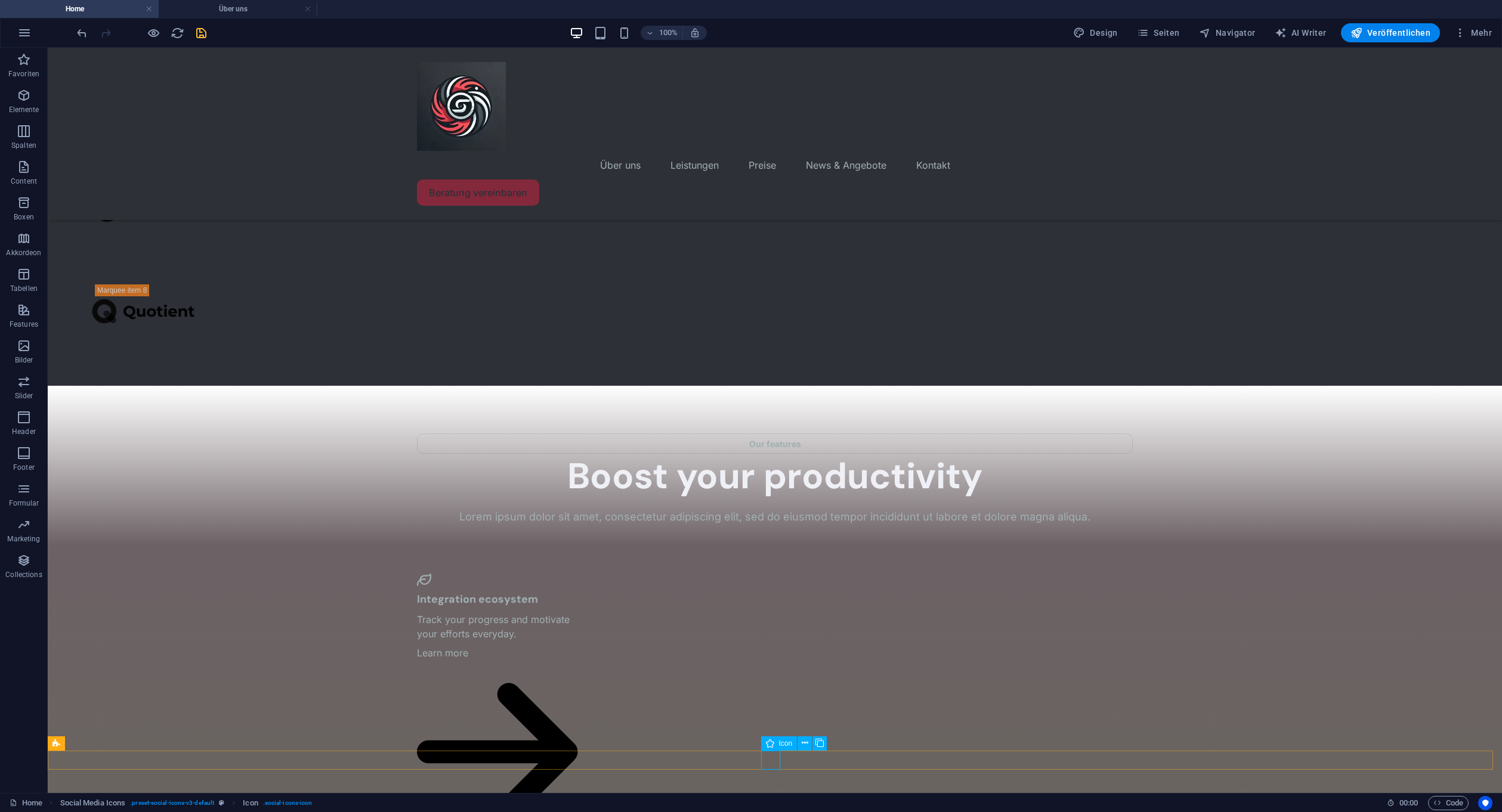
select select "xMidYMid"
select select "px"
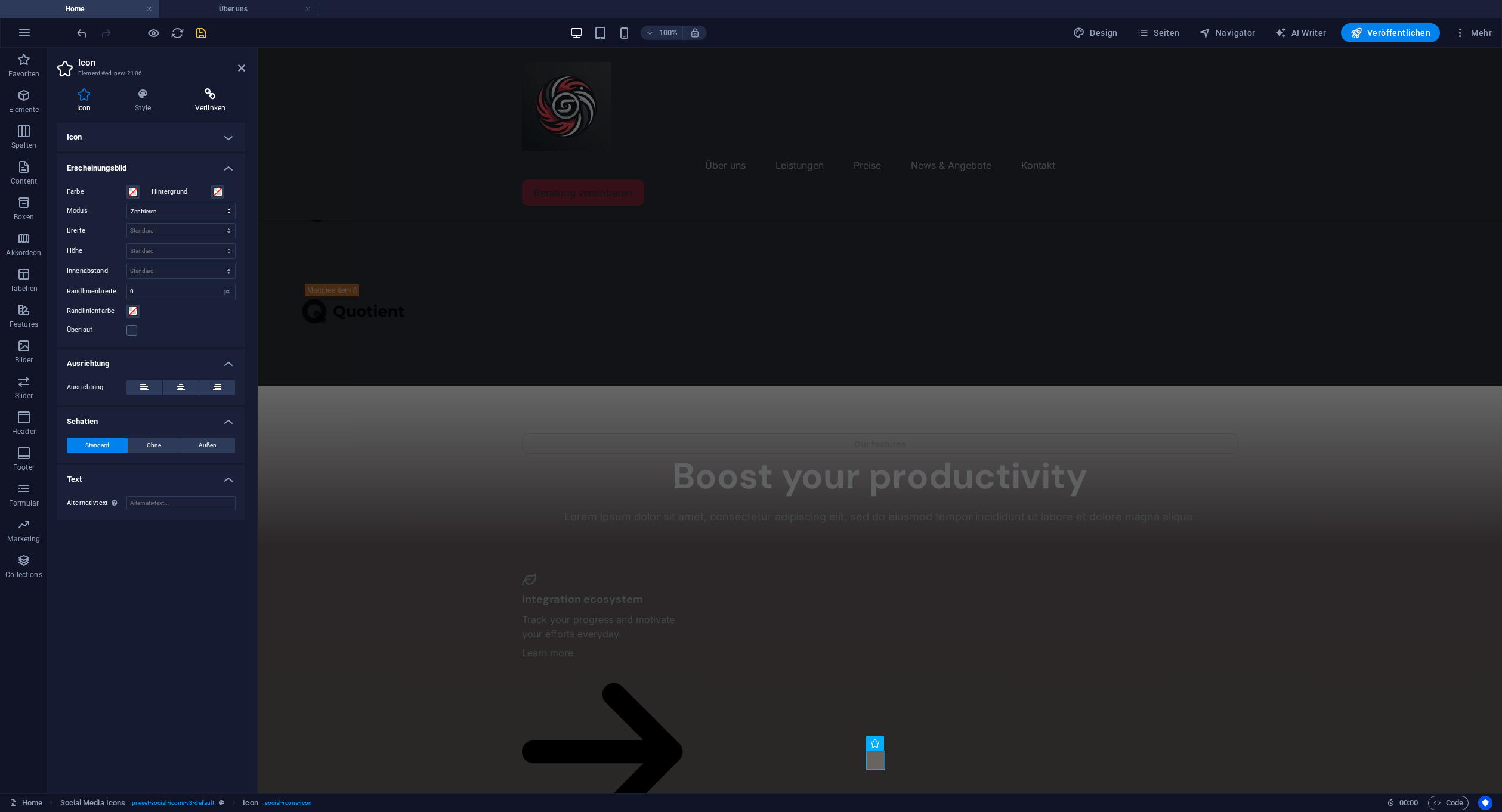
click at [214, 107] on h4 "Verlinken" at bounding box center [210, 100] width 70 height 25
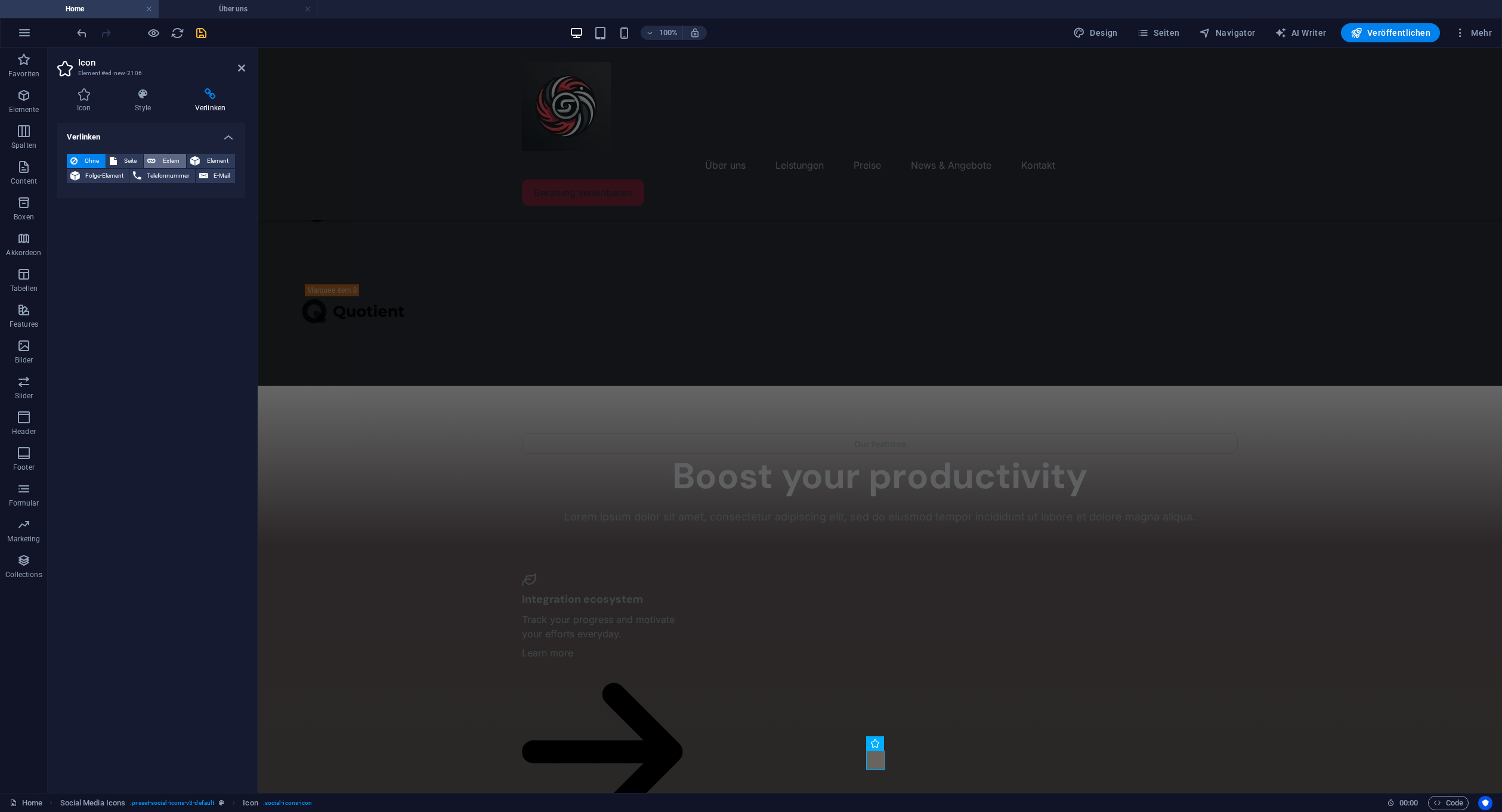
click at [177, 160] on span "Extern" at bounding box center [170, 161] width 23 height 15
select select "blank"
click at [153, 193] on input "URL" at bounding box center [180, 196] width 109 height 15
paste input "[URL][DOMAIN_NAME]"
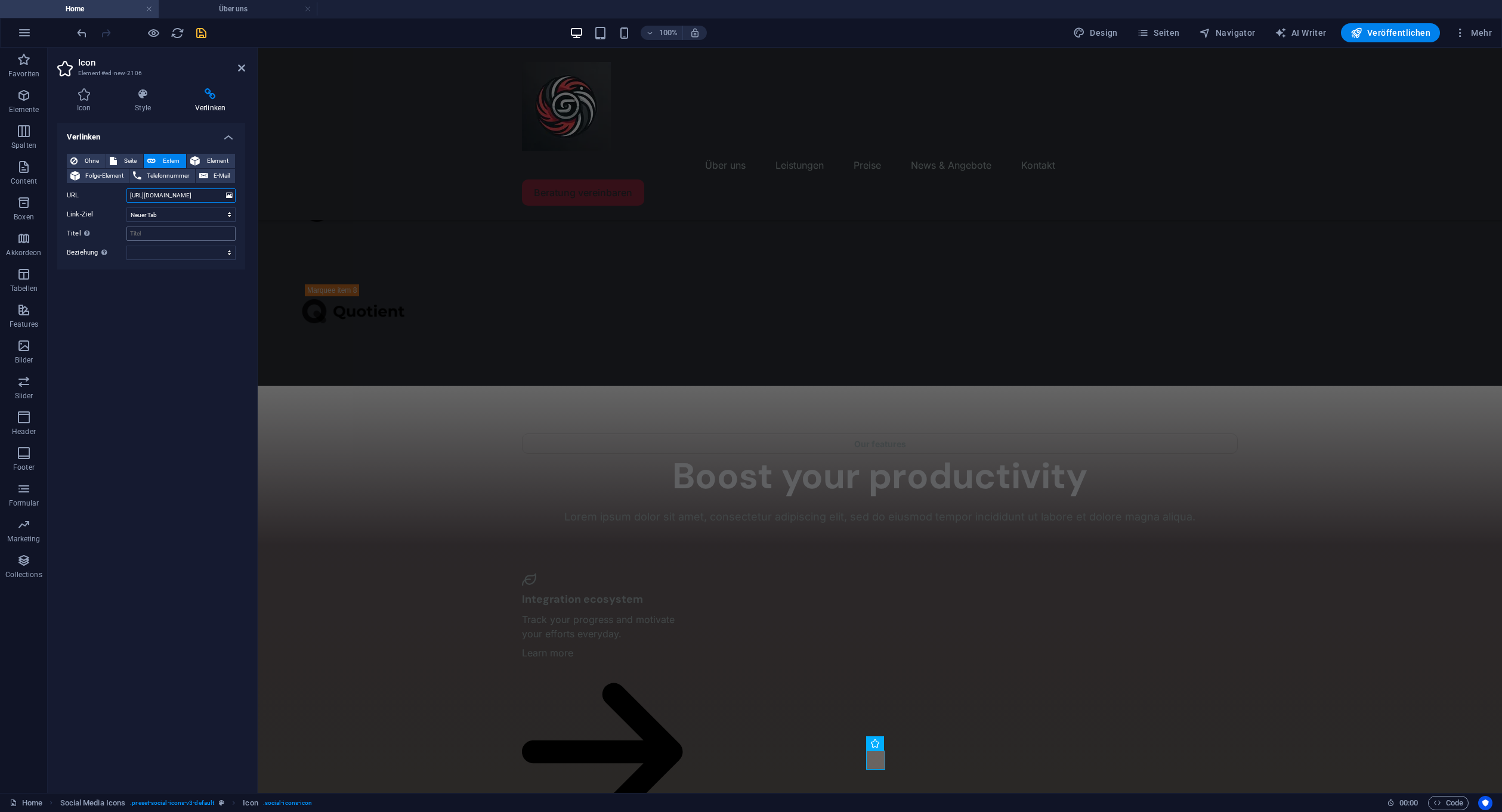
type input "[URL][DOMAIN_NAME]"
click at [154, 238] on input "Titel Zusätzliche Linkbeschreibung, sollte nicht mit dem Linktext identisch sei…" at bounding box center [180, 234] width 109 height 15
type input "Instagram"
click at [238, 139] on h4 "Verlinken" at bounding box center [151, 133] width 188 height 21
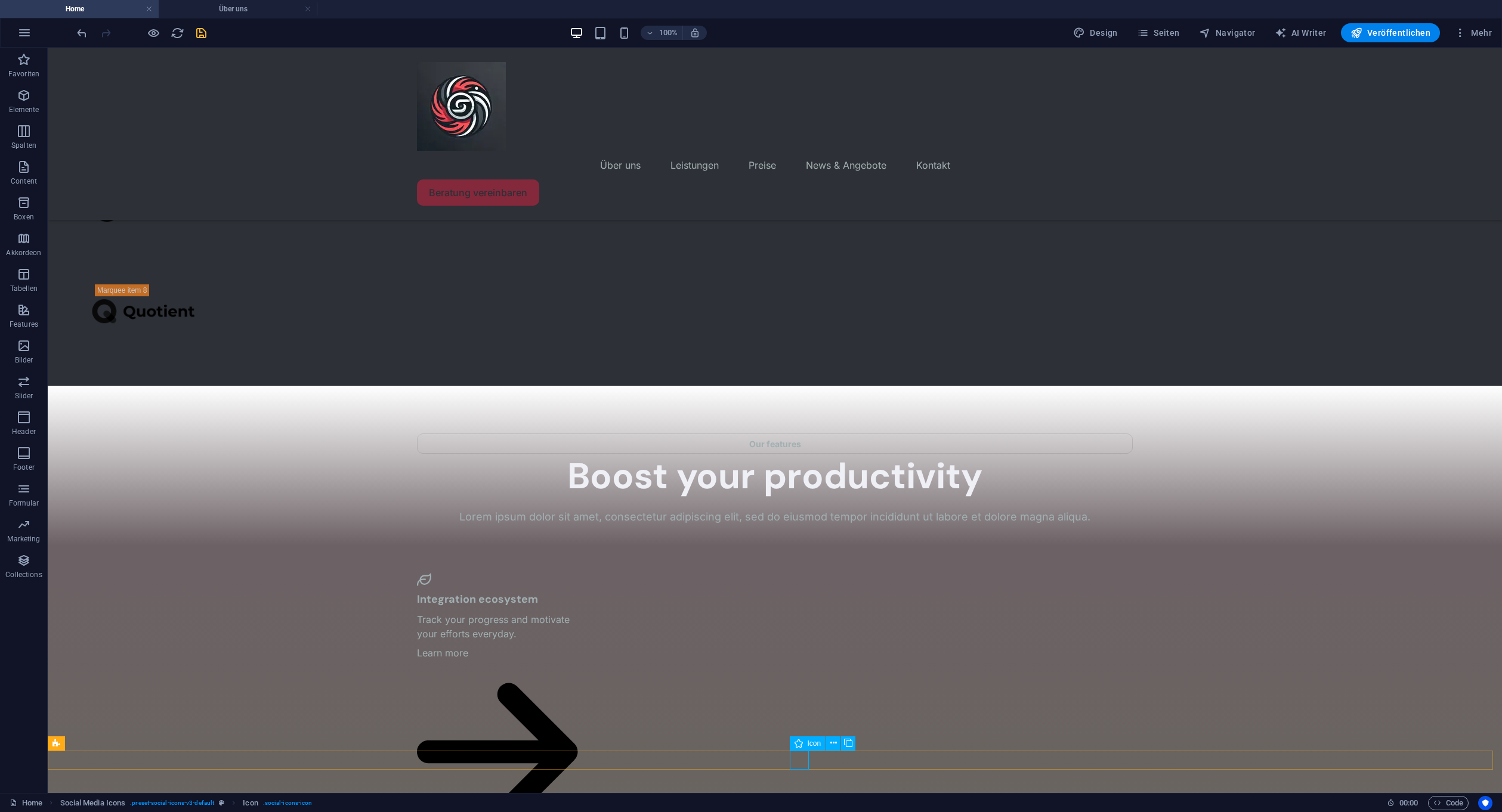
select select "xMidYMid"
select select "px"
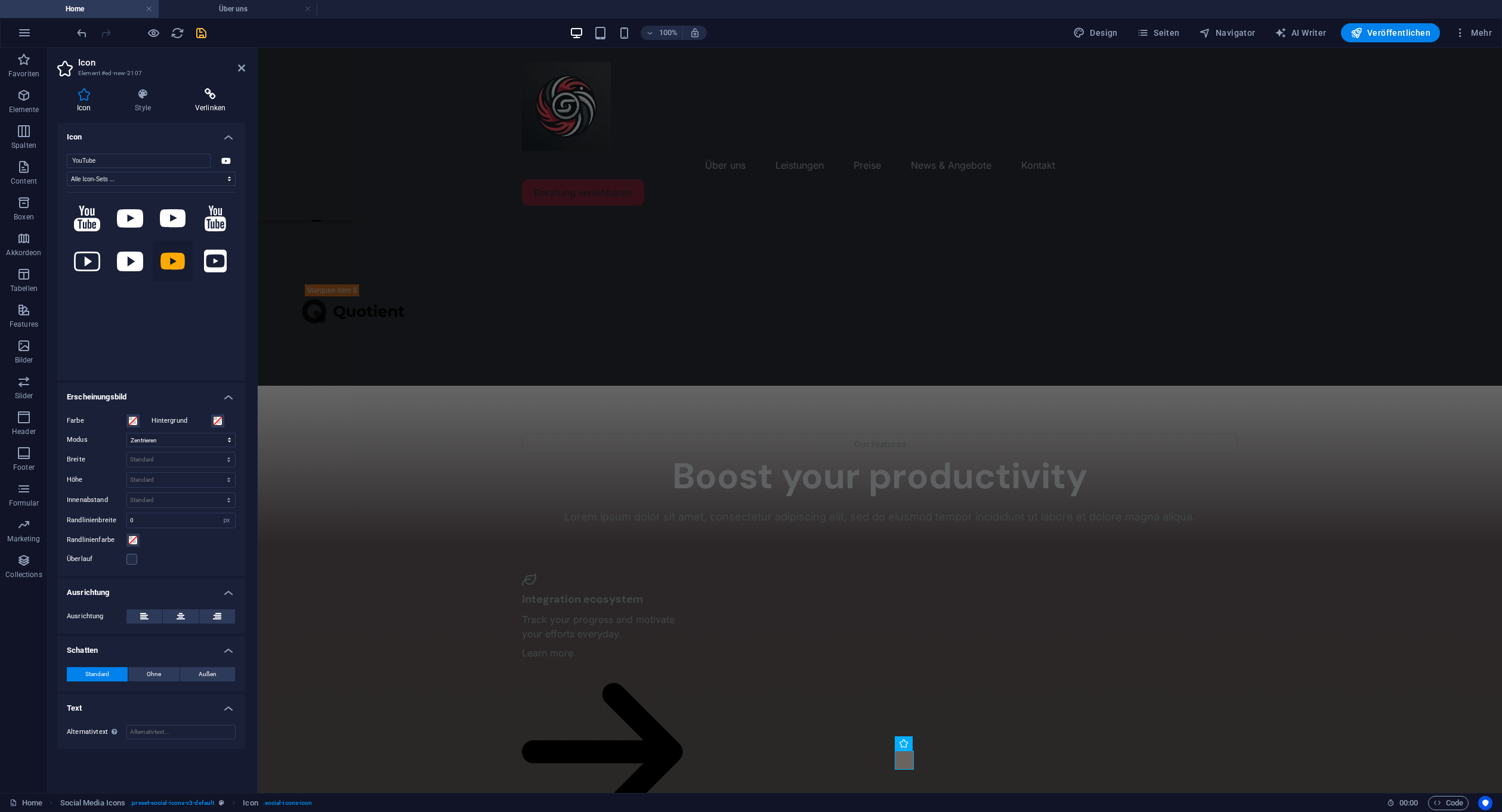
click at [230, 95] on icon at bounding box center [210, 93] width 70 height 12
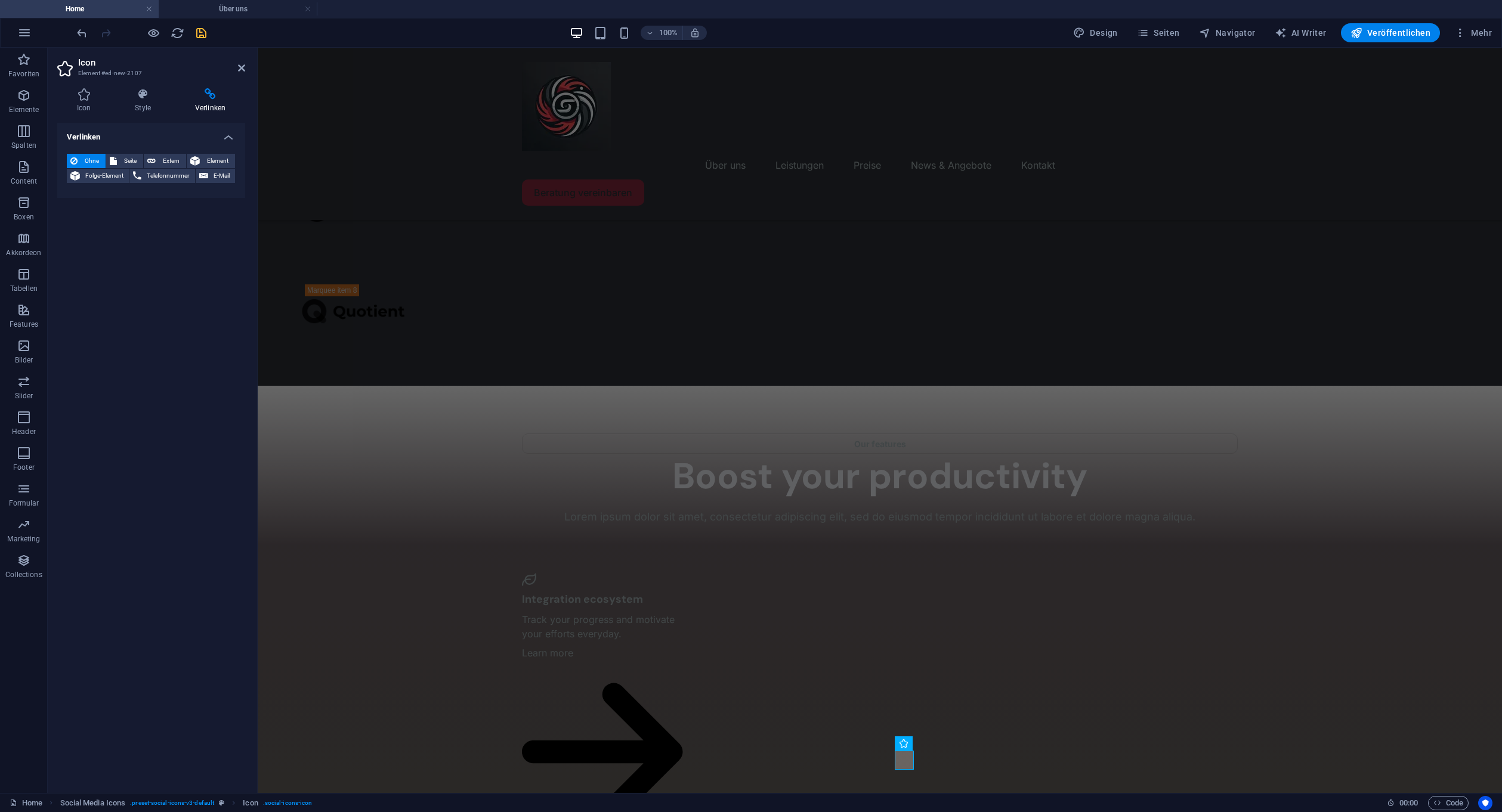
click at [244, 62] on h2 "Icon" at bounding box center [161, 63] width 167 height 11
click at [243, 69] on icon at bounding box center [241, 68] width 7 height 9
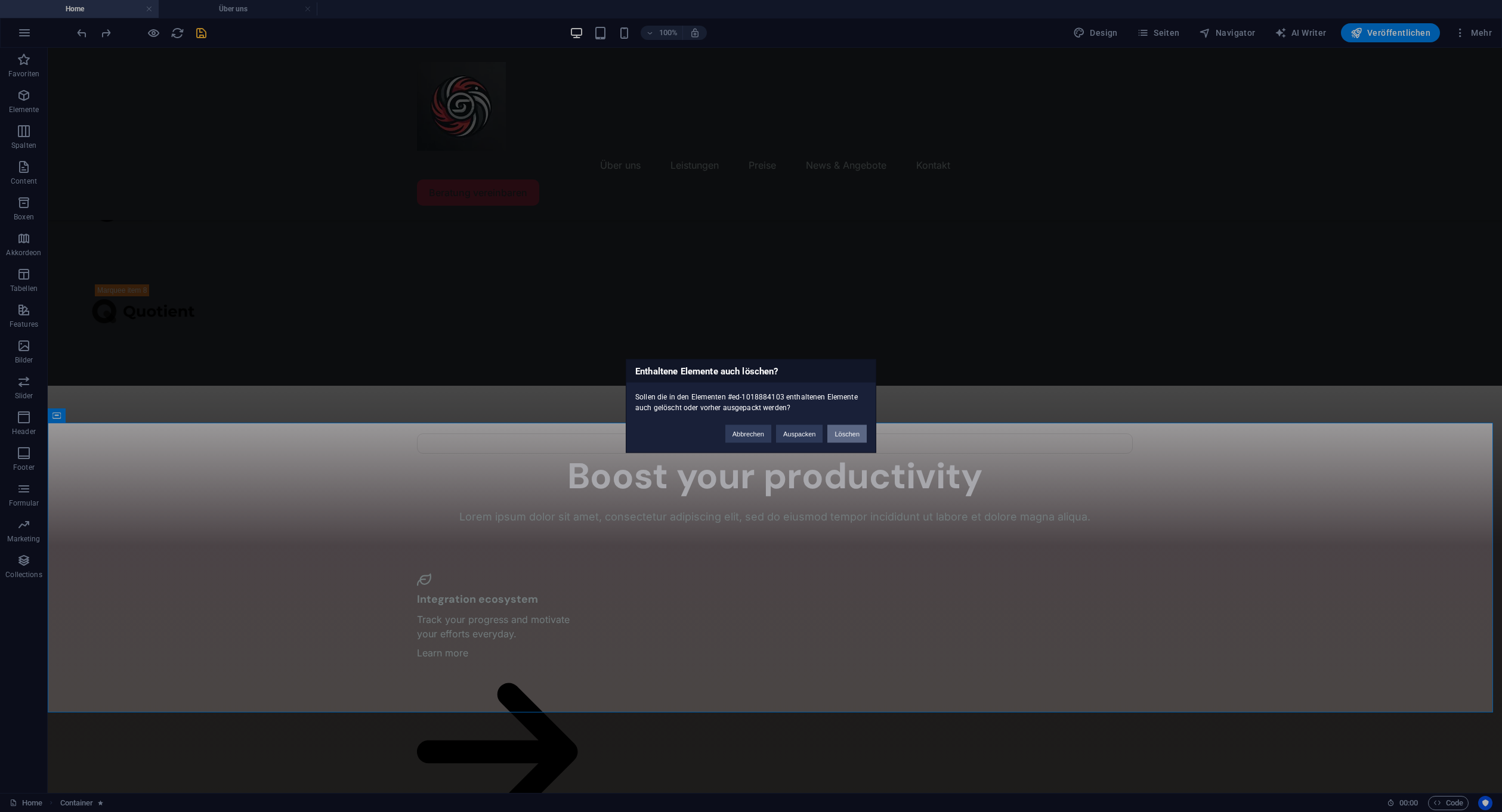
click at [835, 432] on button "Löschen" at bounding box center [846, 434] width 39 height 18
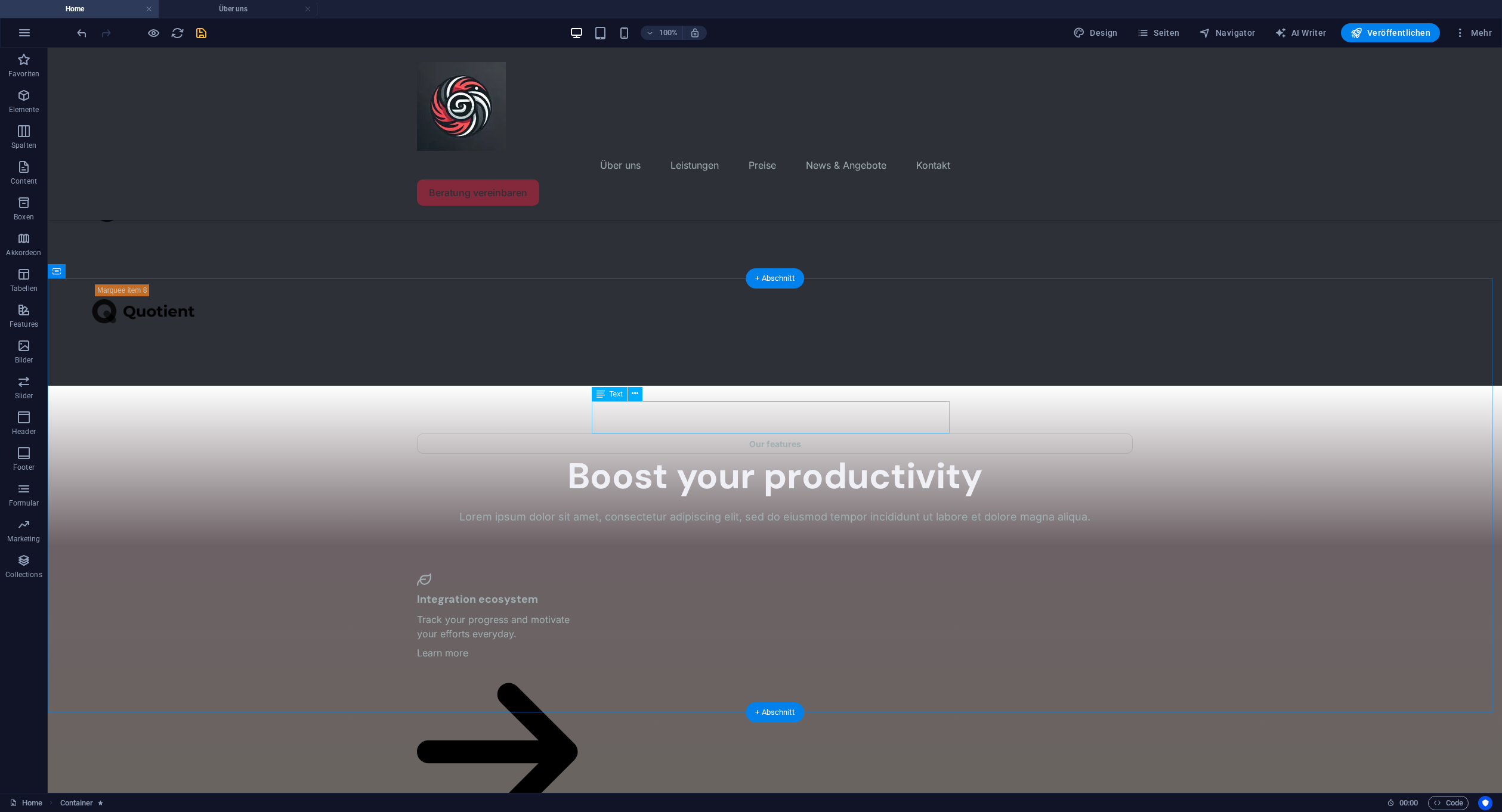
scroll to position [2033, 0]
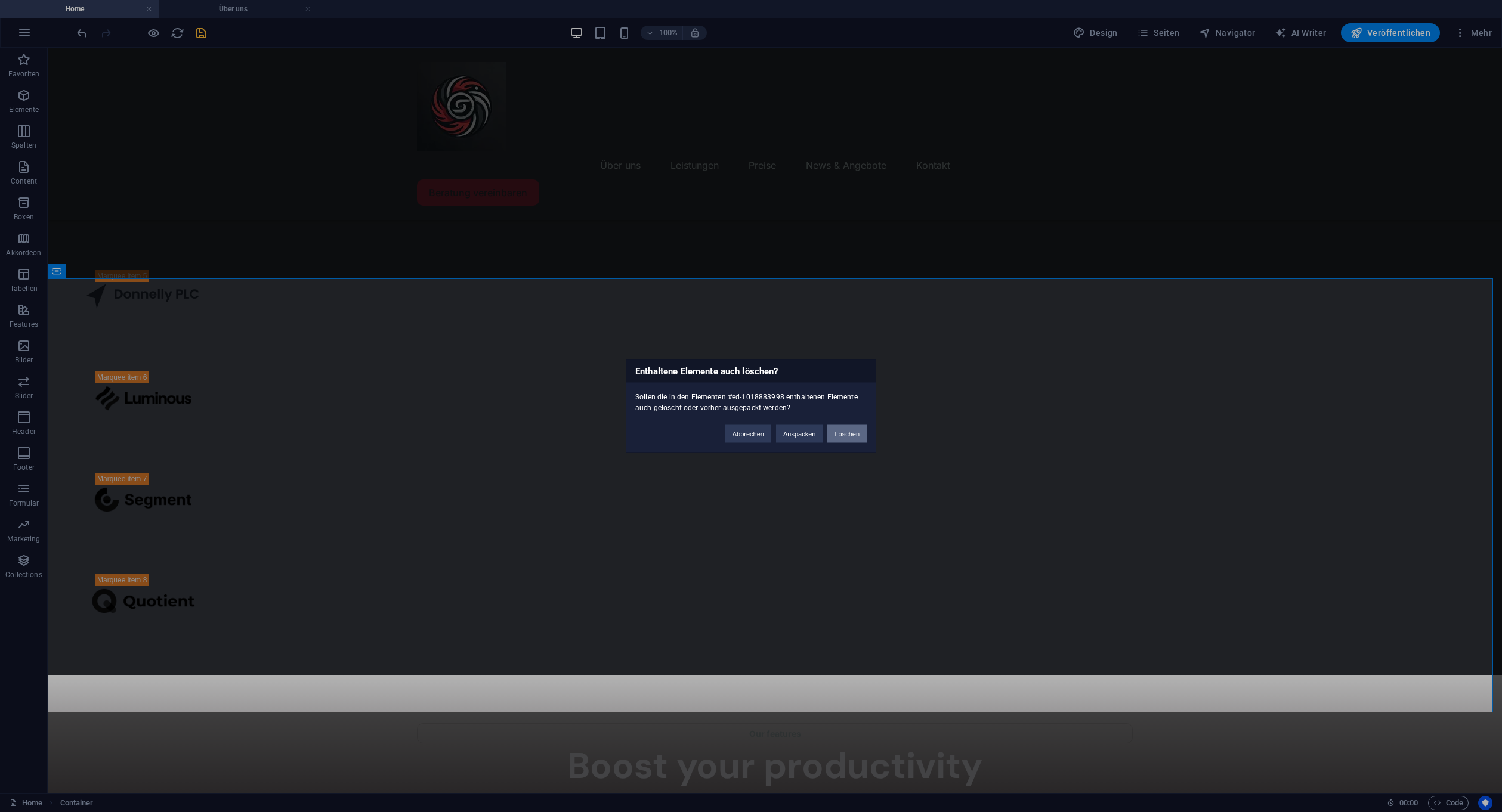
click at [854, 433] on button "Löschen" at bounding box center [846, 434] width 39 height 18
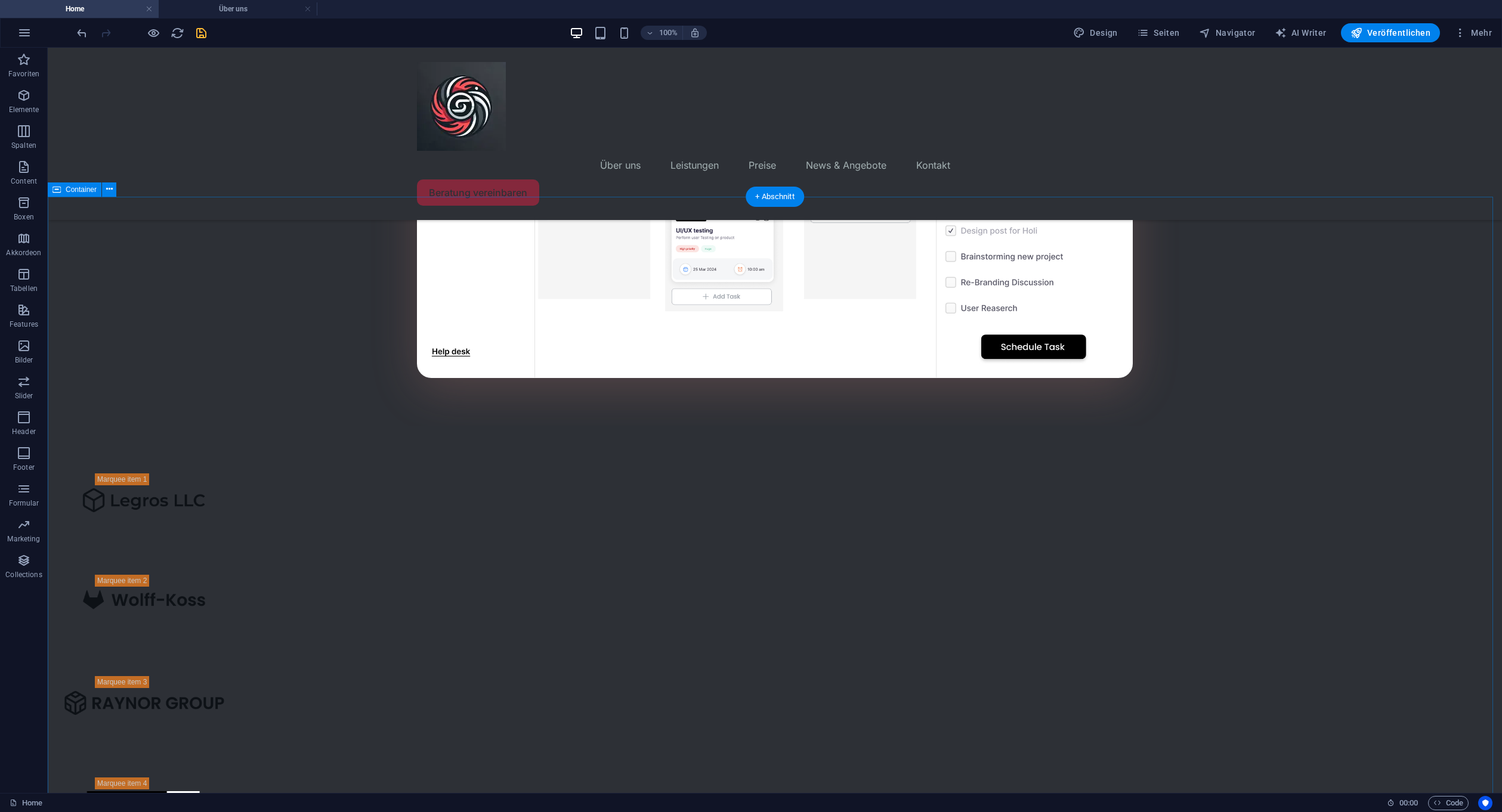
scroll to position [1420, 0]
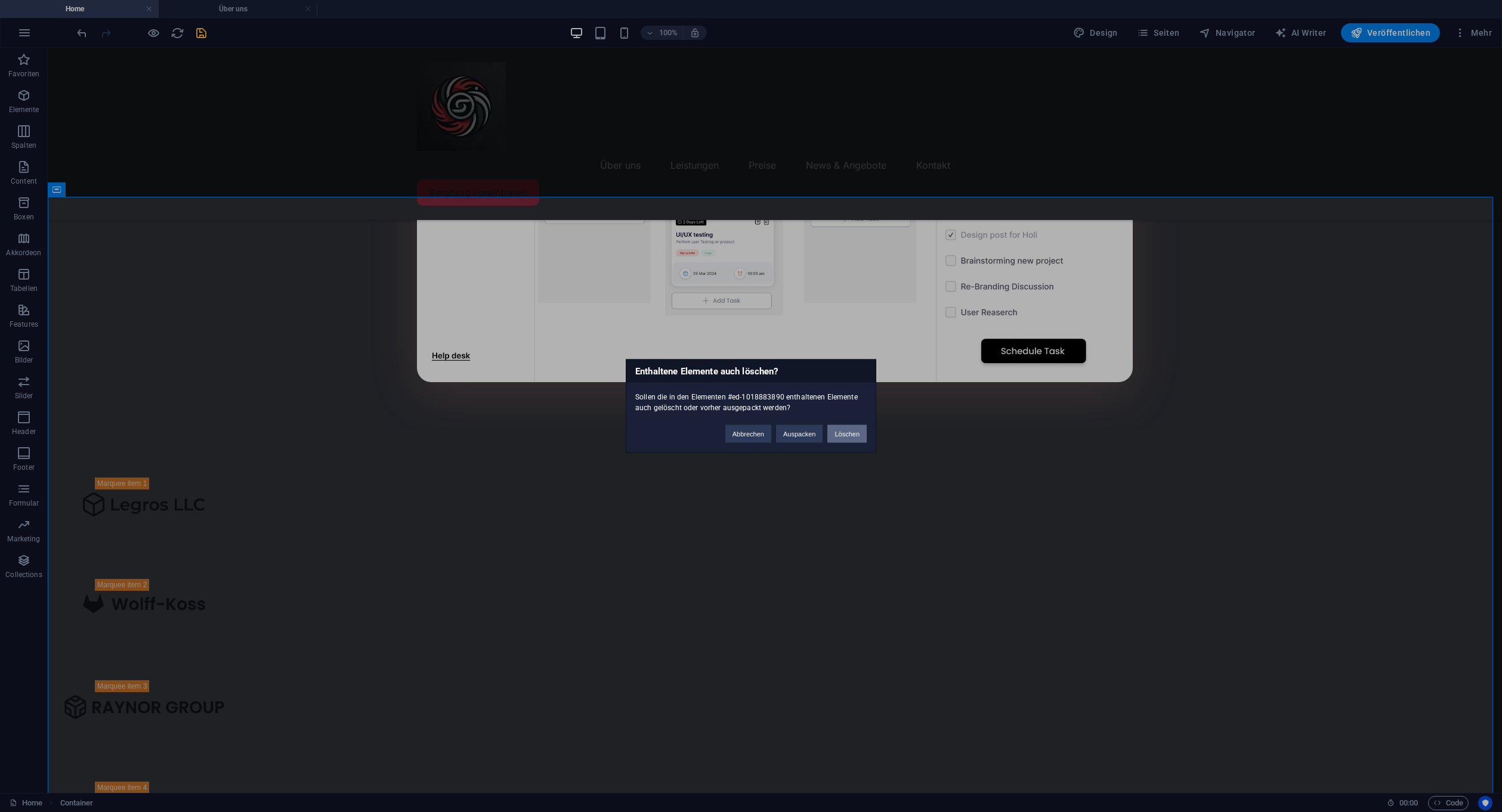
drag, startPoint x: 846, startPoint y: 431, endPoint x: 797, endPoint y: 383, distance: 68.6
click at [846, 431] on button "Löschen" at bounding box center [846, 434] width 39 height 18
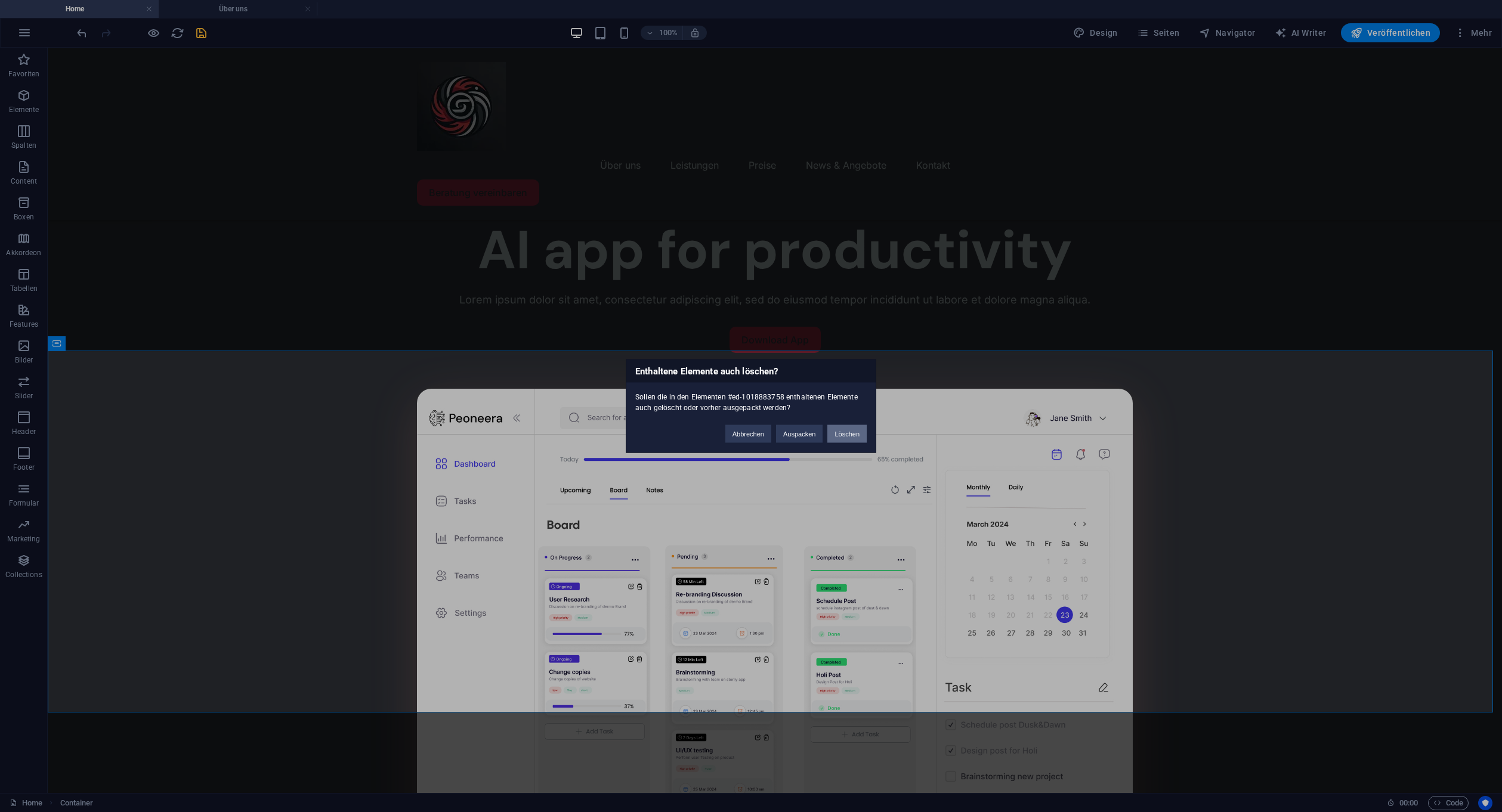
click at [837, 434] on button "Löschen" at bounding box center [846, 434] width 39 height 18
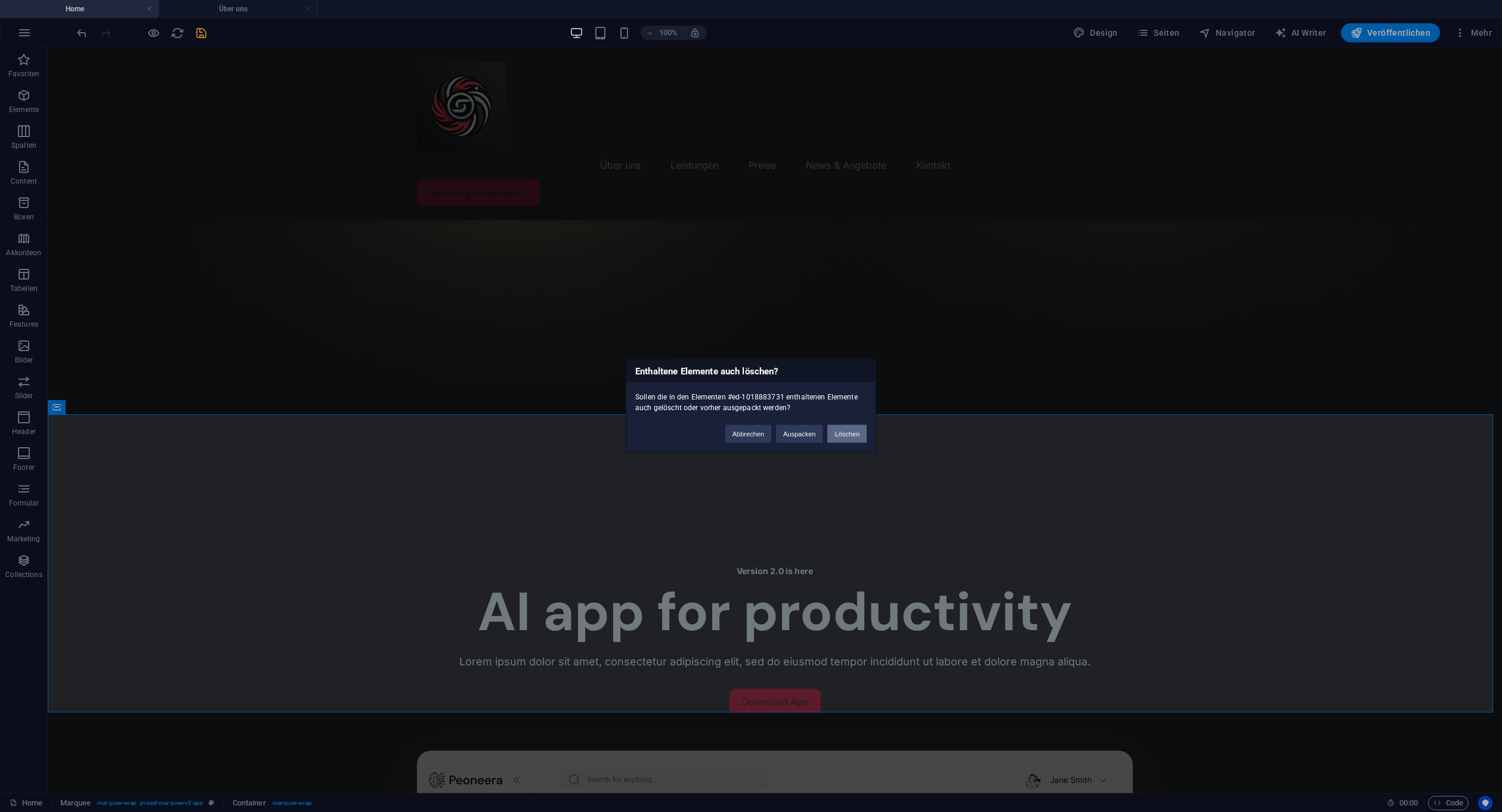
click at [845, 436] on button "Löschen" at bounding box center [846, 434] width 39 height 18
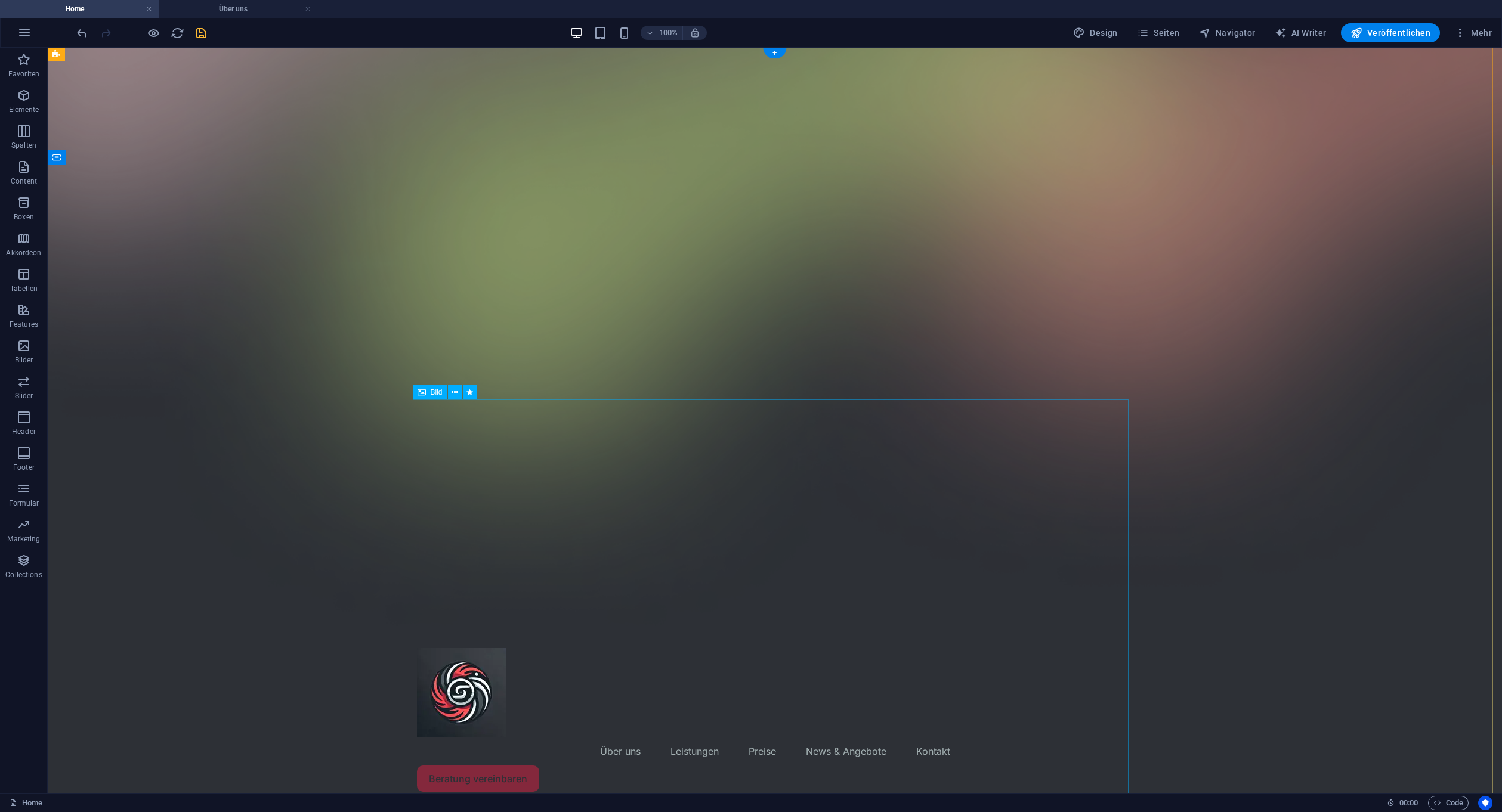
scroll to position [329, 0]
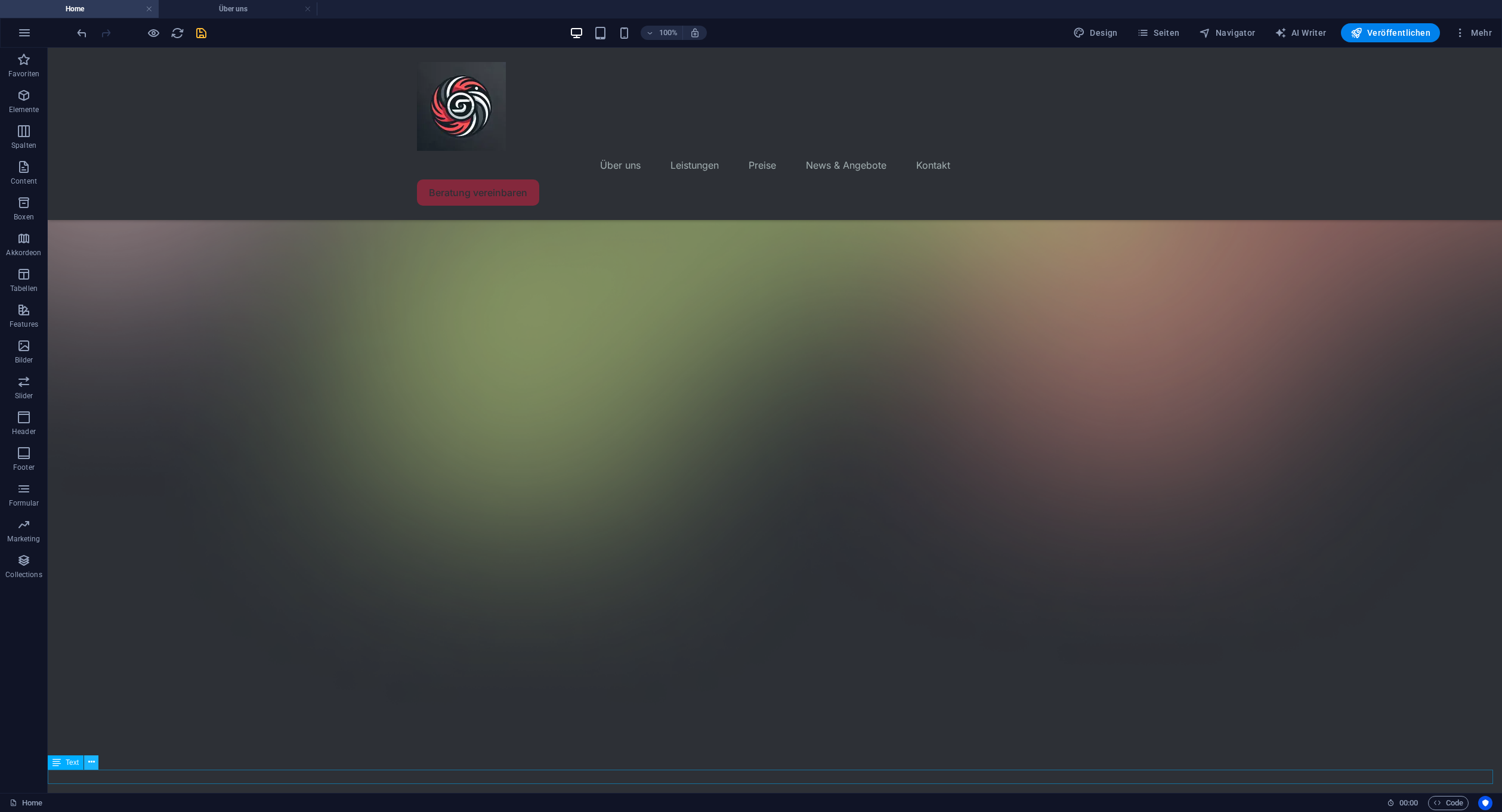
click at [89, 763] on icon at bounding box center [91, 763] width 6 height 13
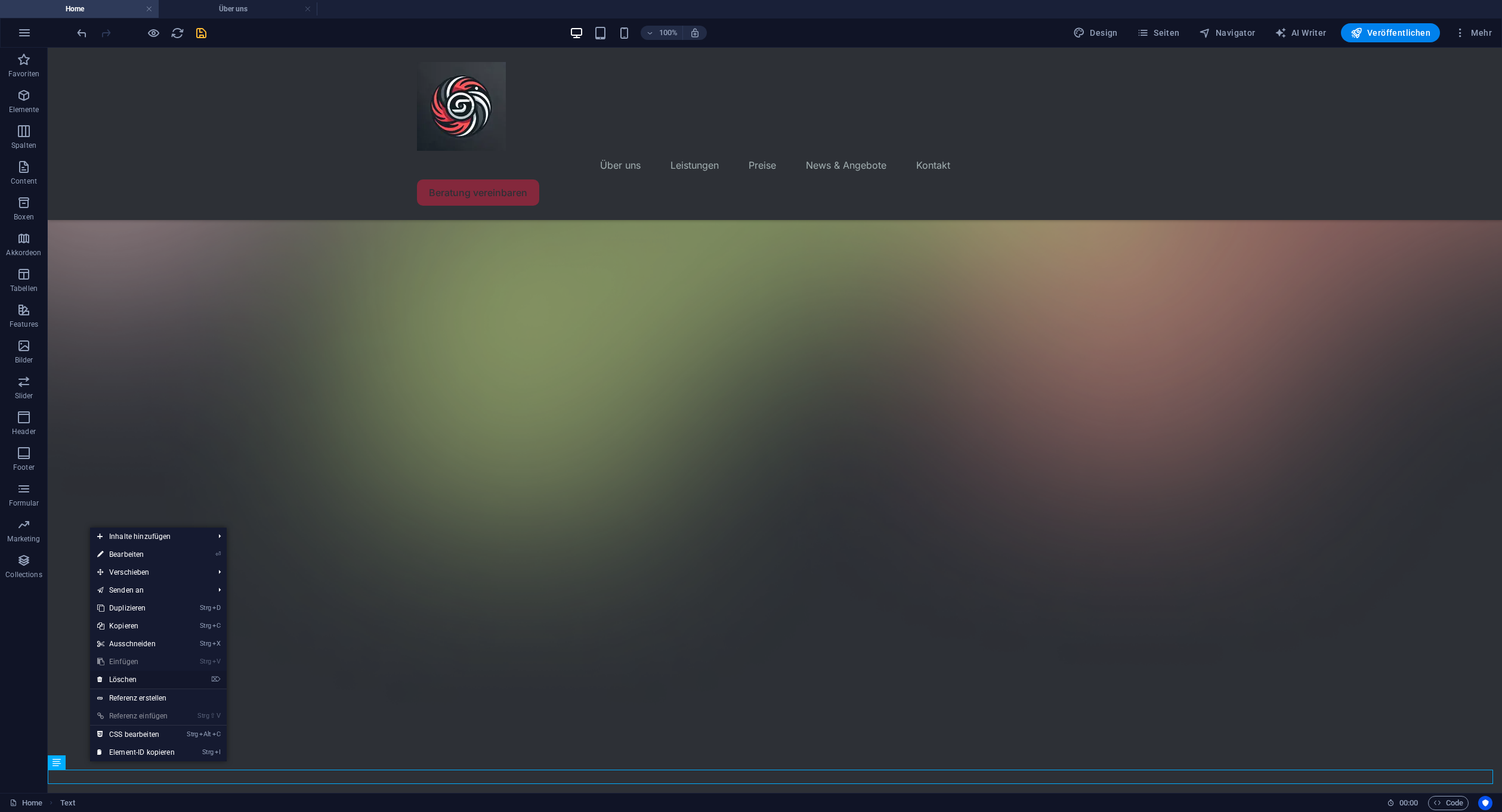
click at [219, 679] on icon "⌦" at bounding box center [216, 679] width 9 height 7
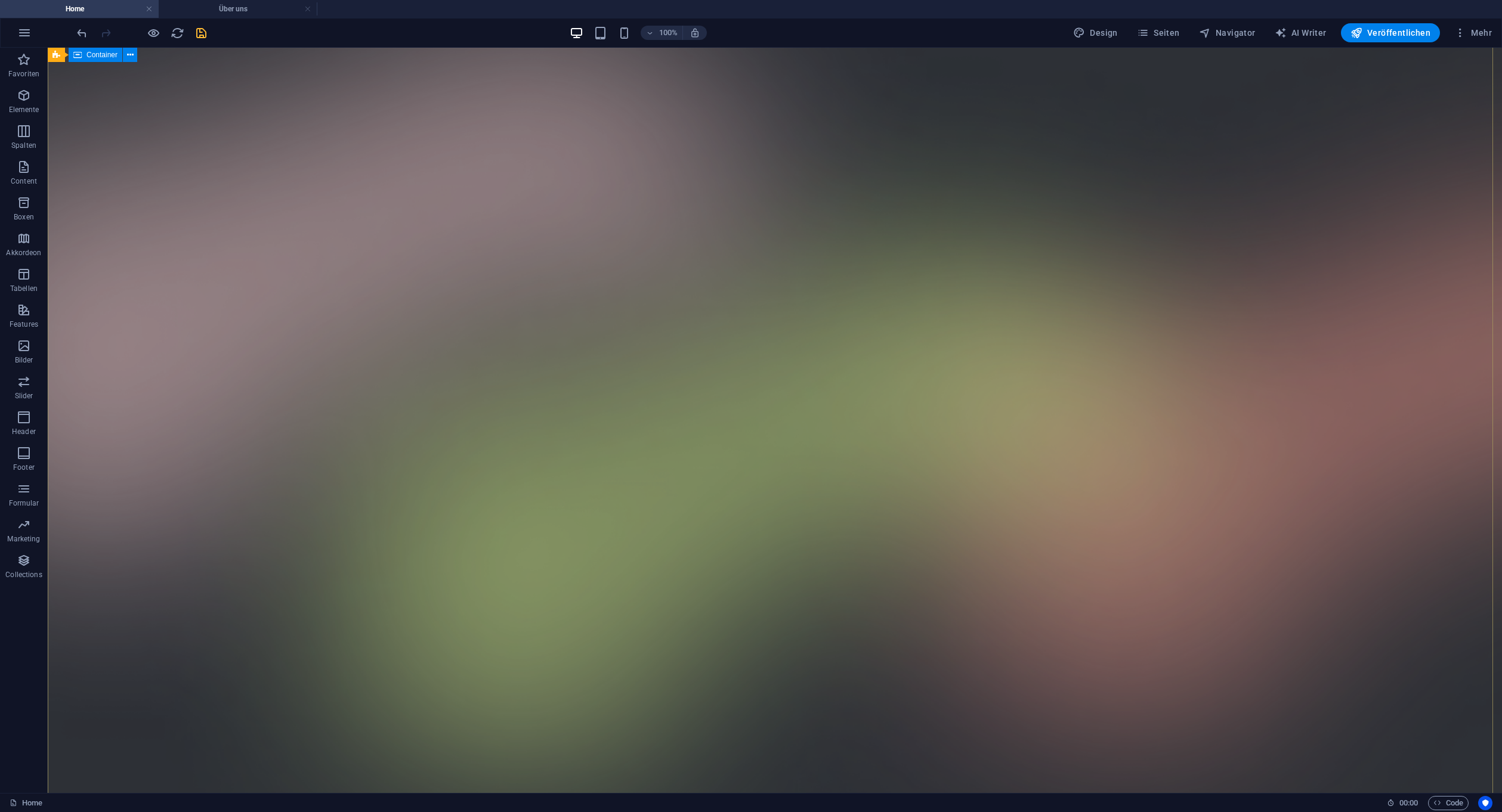
scroll to position [0, 0]
click at [202, 28] on icon "save" at bounding box center [201, 33] width 14 height 14
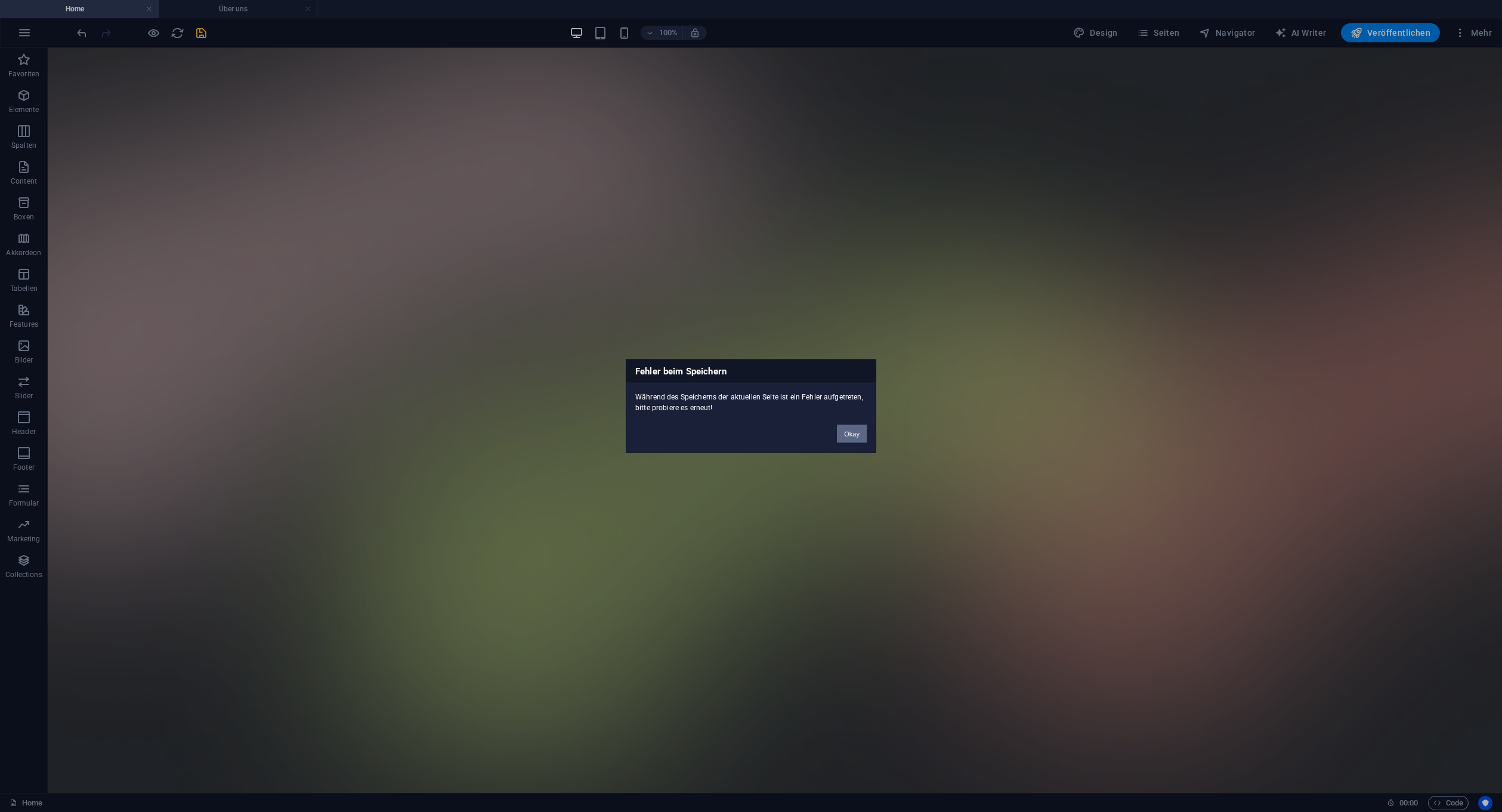
drag, startPoint x: 842, startPoint y: 429, endPoint x: 357, endPoint y: 104, distance: 583.8
click at [842, 429] on button "Okay" at bounding box center [852, 434] width 30 height 18
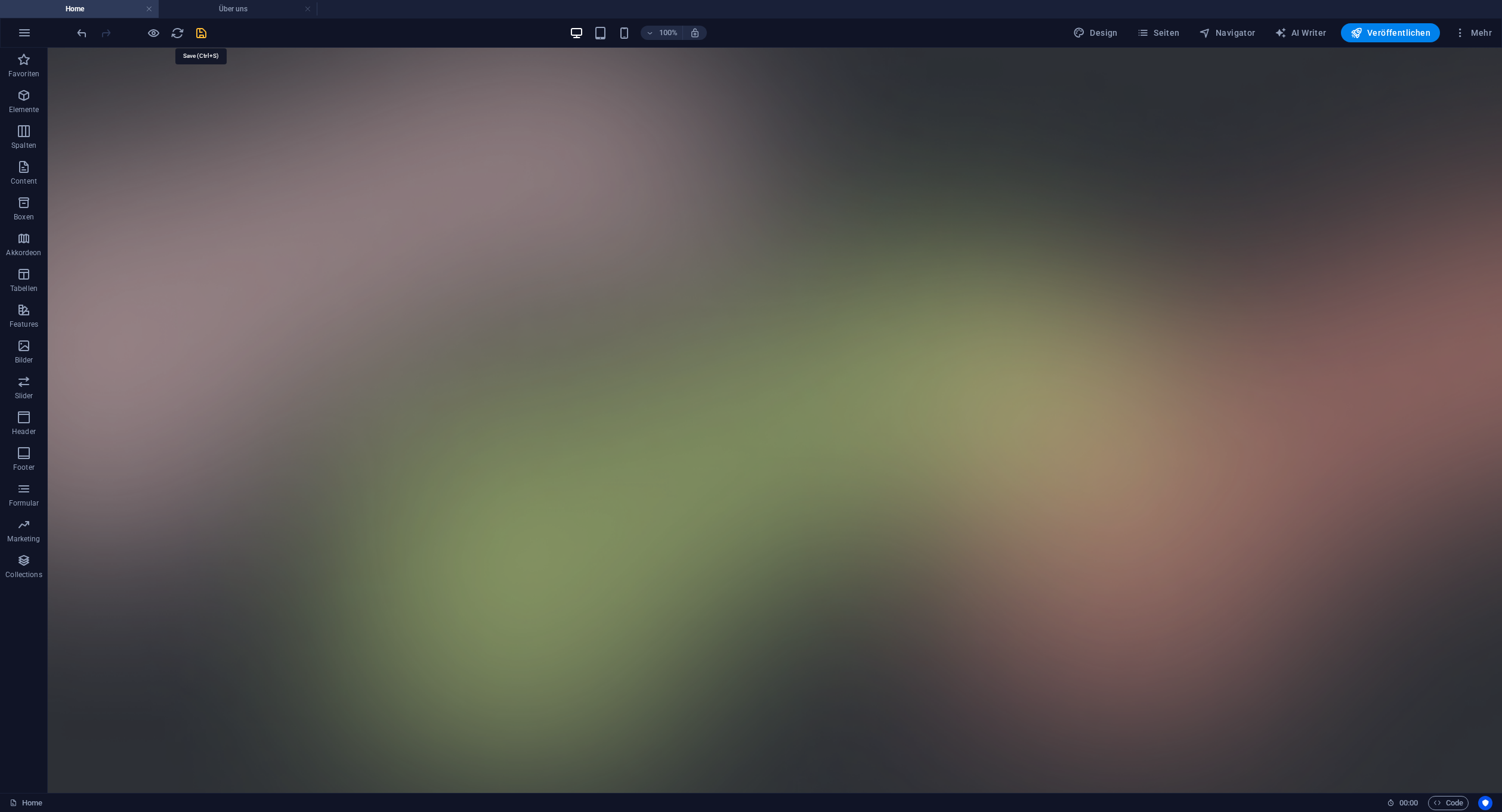
click at [199, 37] on icon "save" at bounding box center [201, 33] width 14 height 14
click at [198, 13] on h4 "Über uns" at bounding box center [237, 9] width 158 height 13
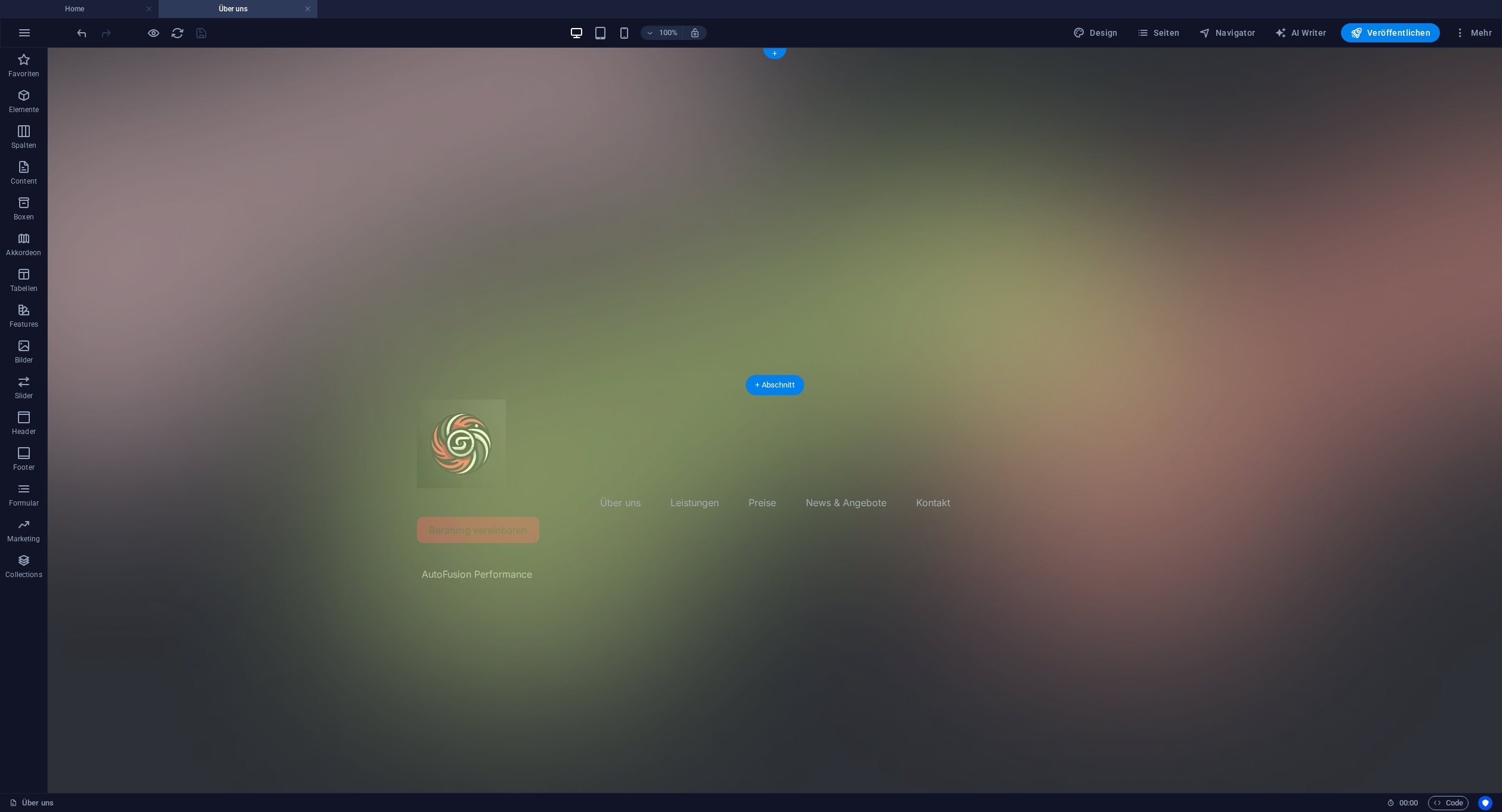
click at [313, 248] on figure at bounding box center [775, 420] width 1454 height 745
click at [496, 501] on html "Skip to main content Menu Über uns Leistungen Preise News & Angebote Kontakt Be…" at bounding box center [775, 321] width 1454 height 548
click at [509, 271] on figure at bounding box center [775, 420] width 1454 height 745
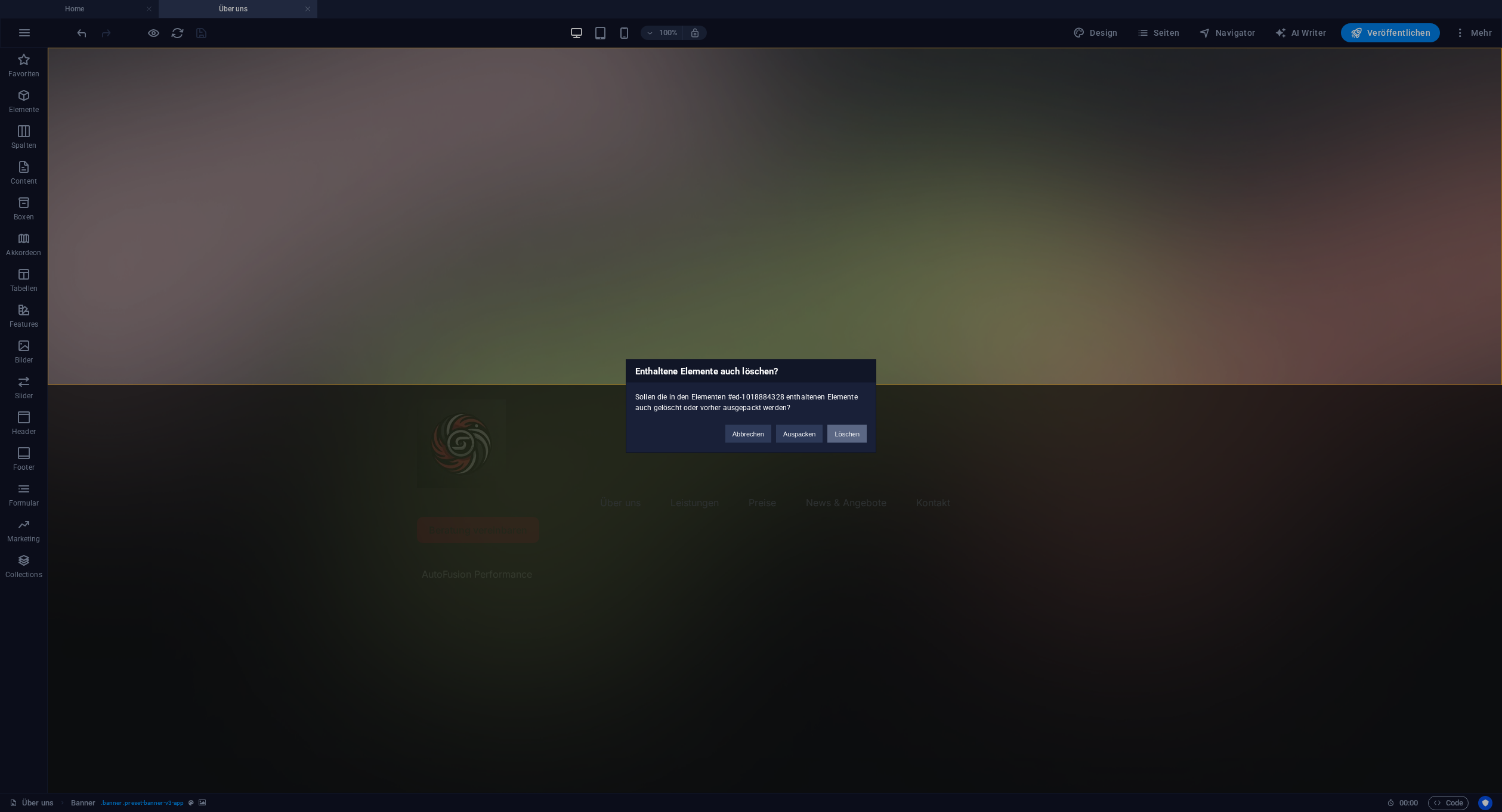
click at [854, 439] on button "Löschen" at bounding box center [846, 434] width 39 height 18
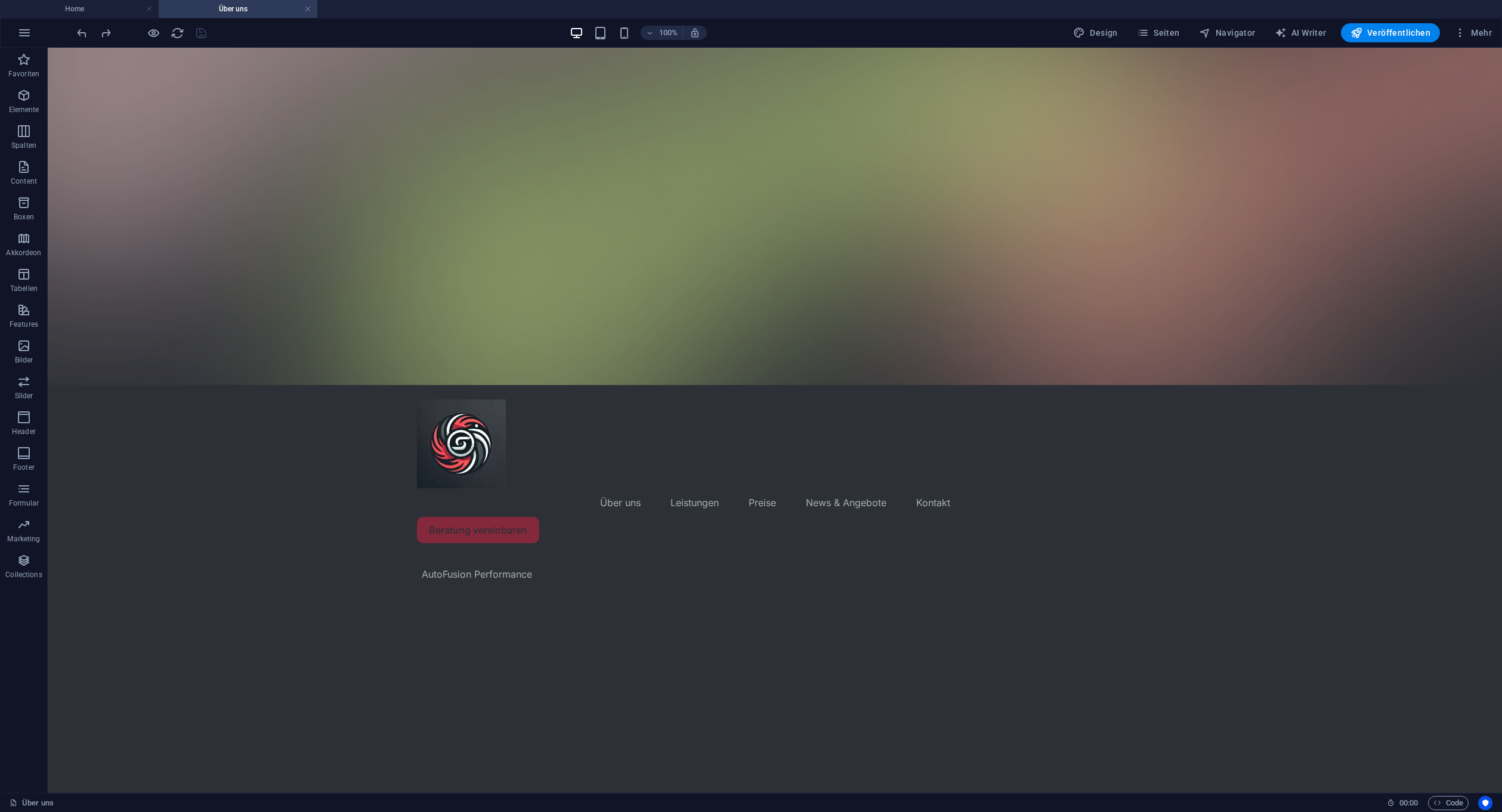
click at [544, 531] on html "Skip to main content Menu Über uns Leistungen Preise News & Angebote Kontakt Be…" at bounding box center [775, 321] width 1454 height 548
click at [473, 280] on figure at bounding box center [775, 216] width 1454 height 337
select select "px"
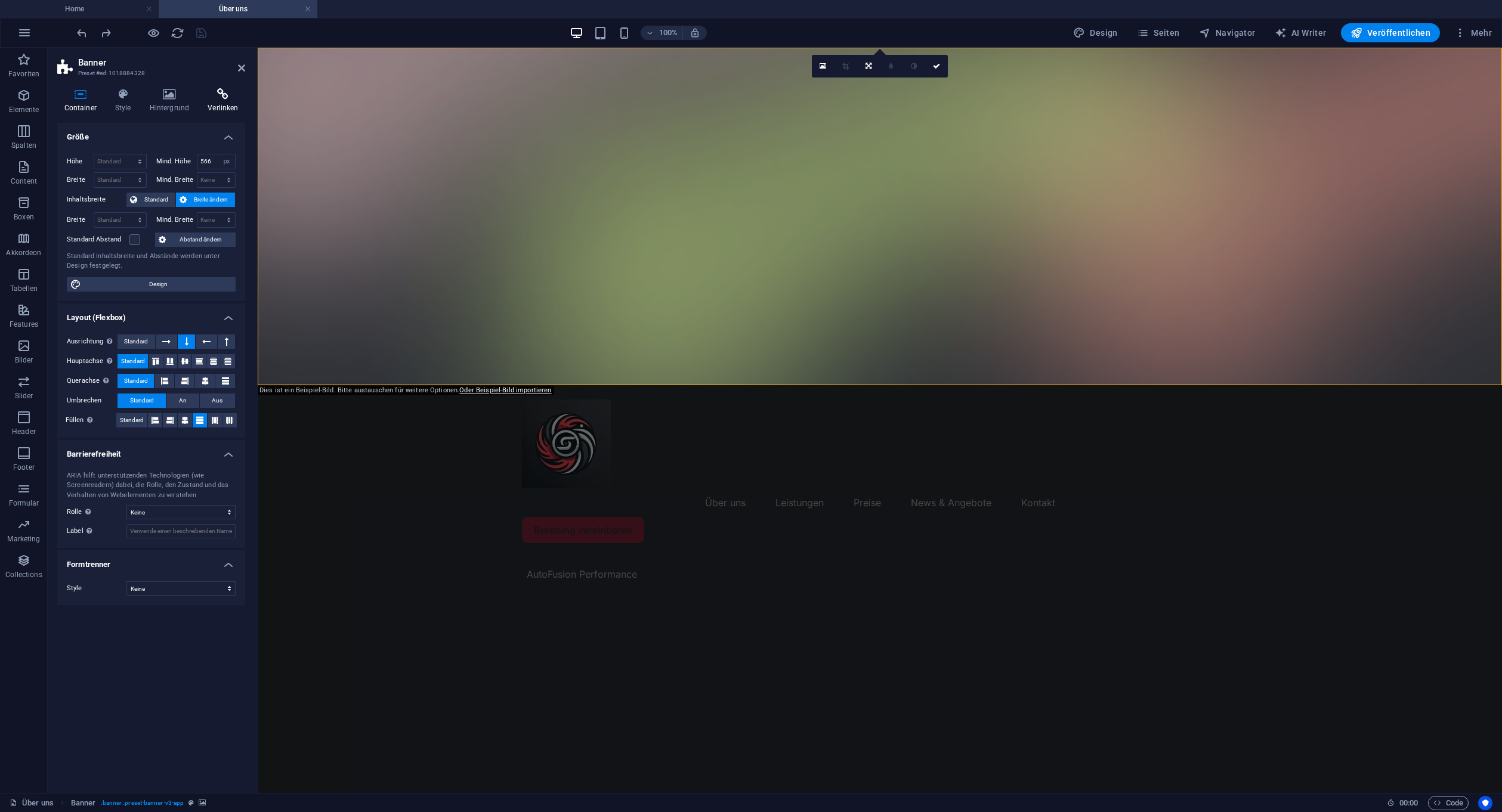
click at [205, 100] on icon at bounding box center [223, 93] width 44 height 12
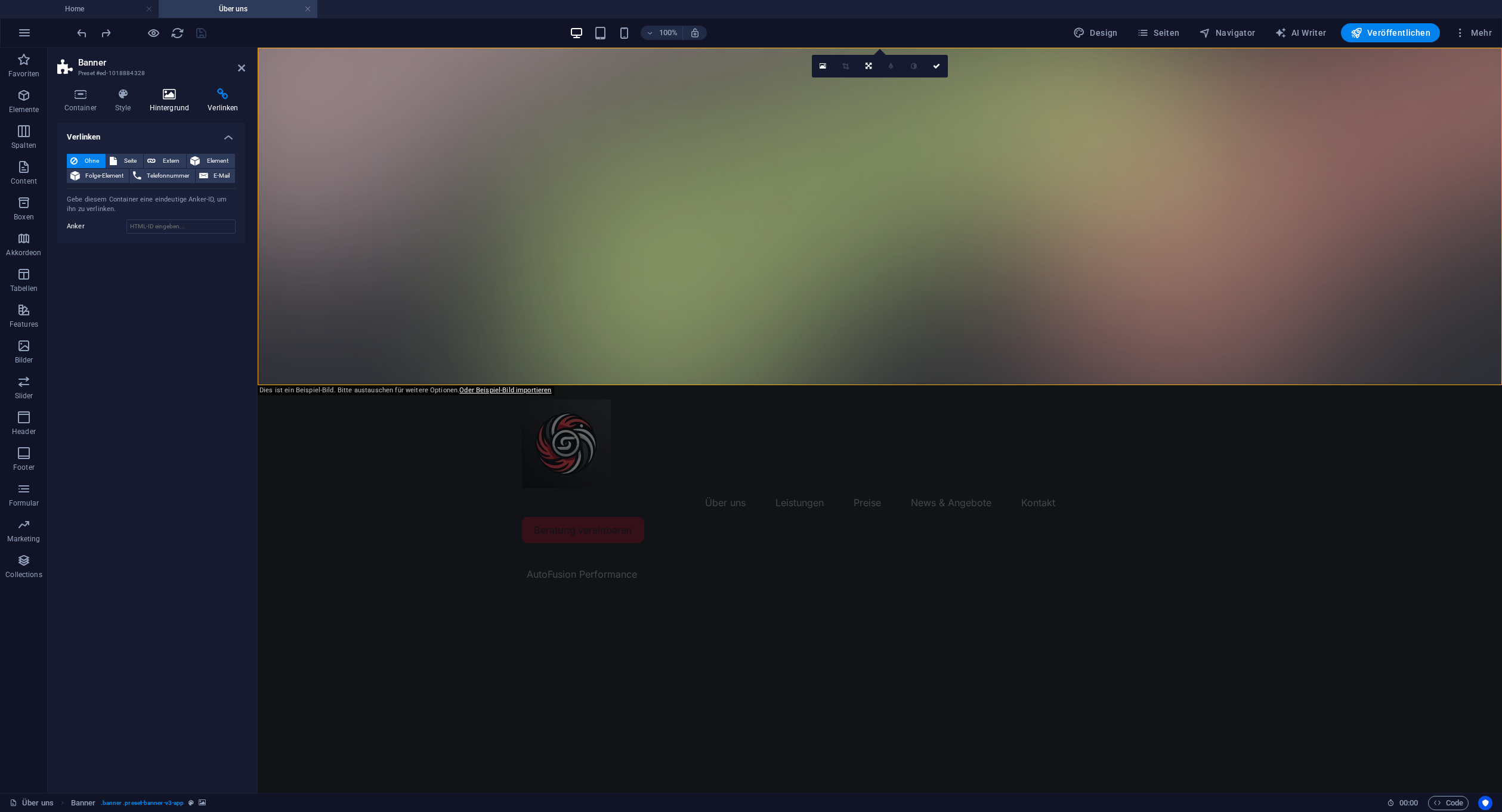
click at [167, 94] on icon at bounding box center [169, 93] width 54 height 12
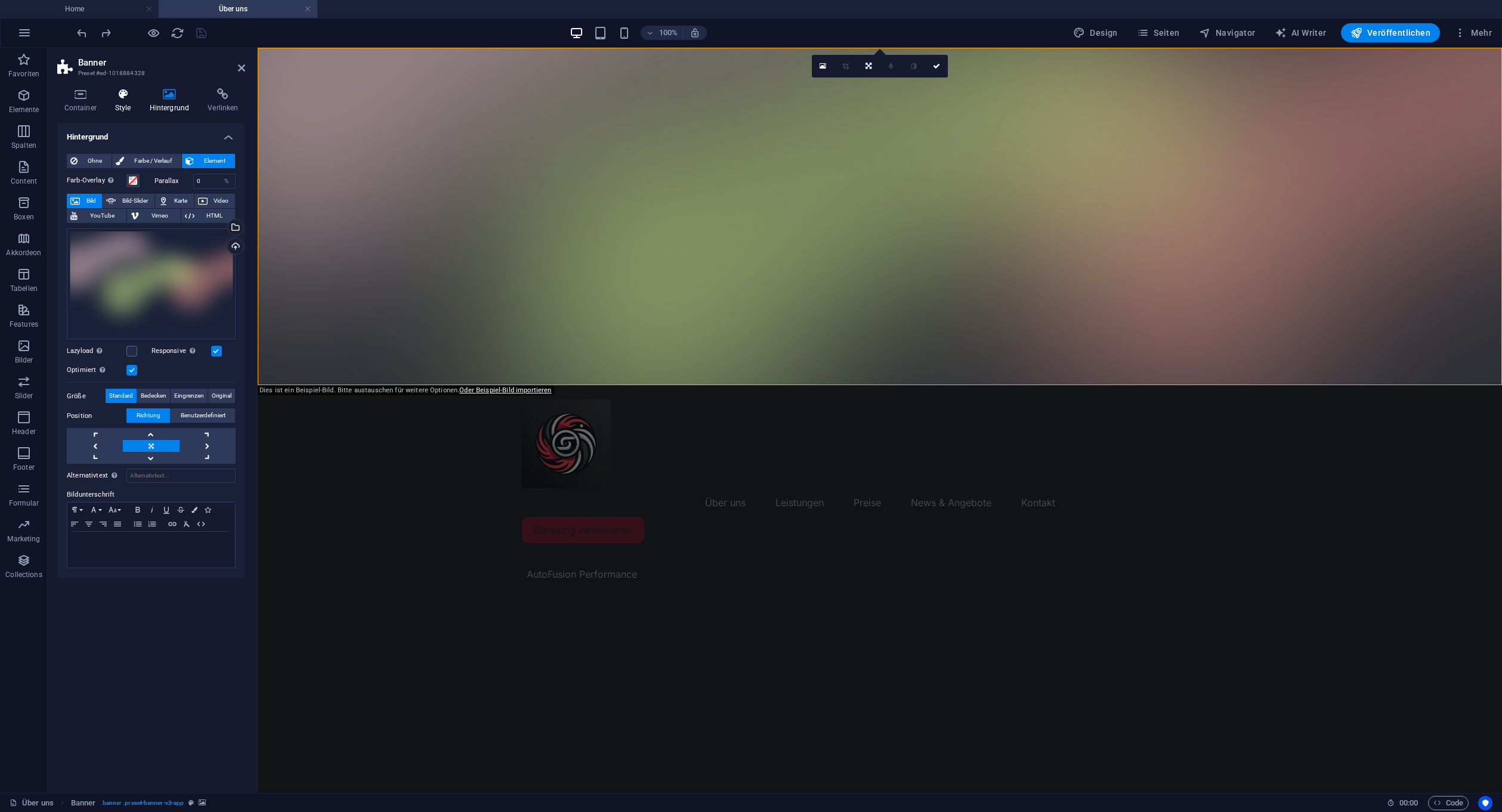
click at [112, 98] on icon at bounding box center [123, 93] width 30 height 12
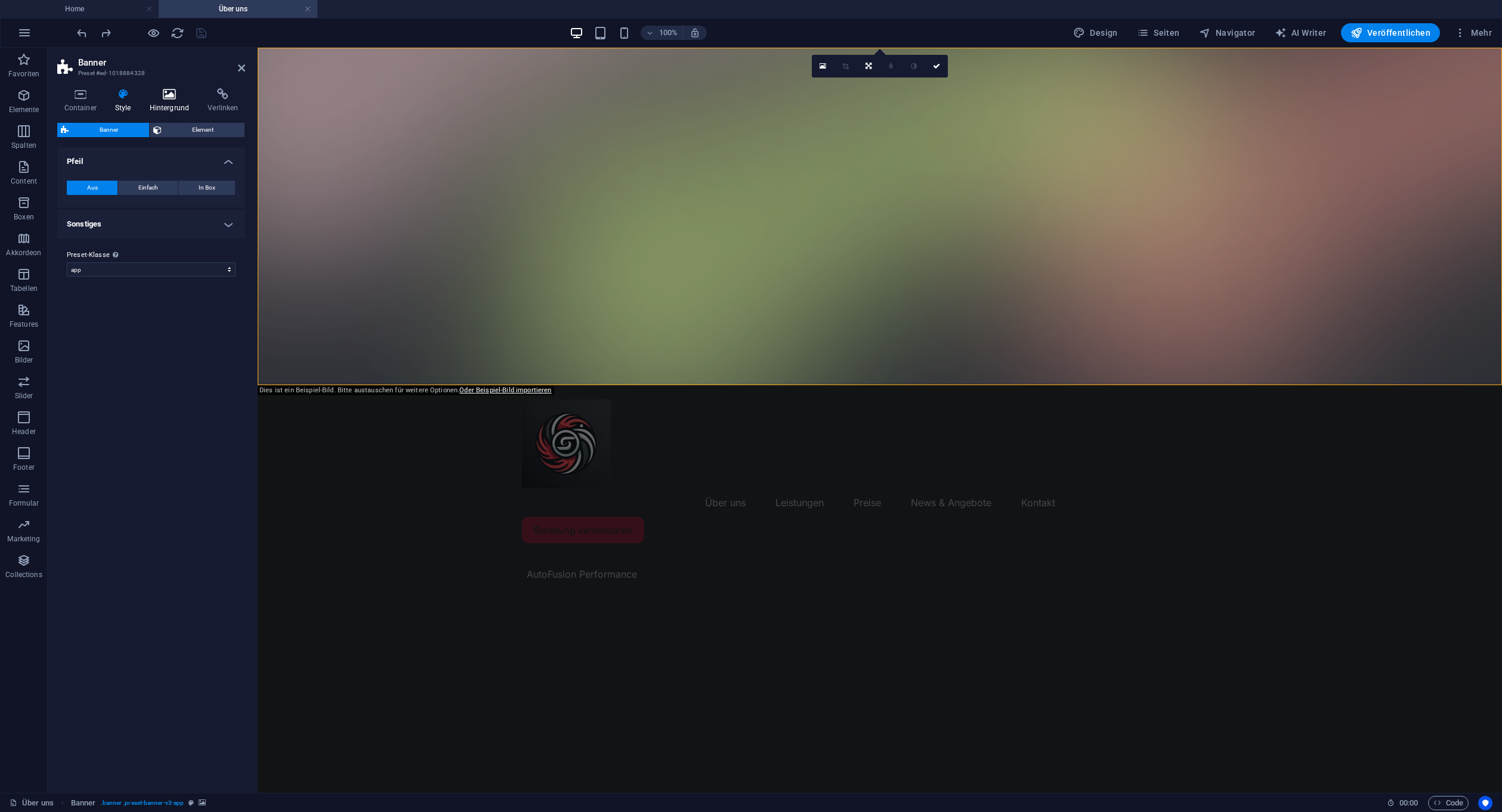
click at [166, 93] on icon at bounding box center [169, 93] width 54 height 12
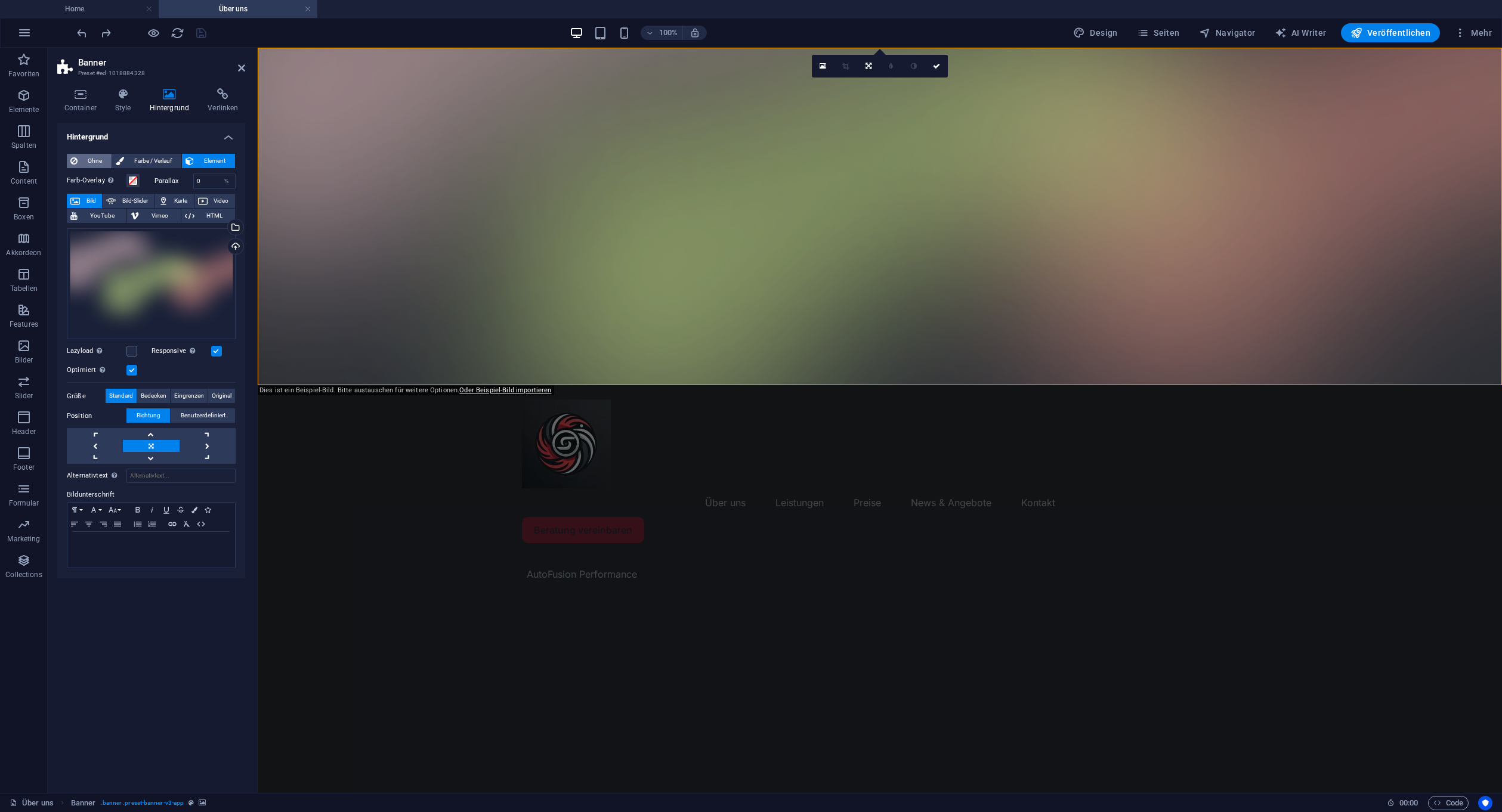
click at [93, 155] on span "Ohne" at bounding box center [94, 161] width 27 height 15
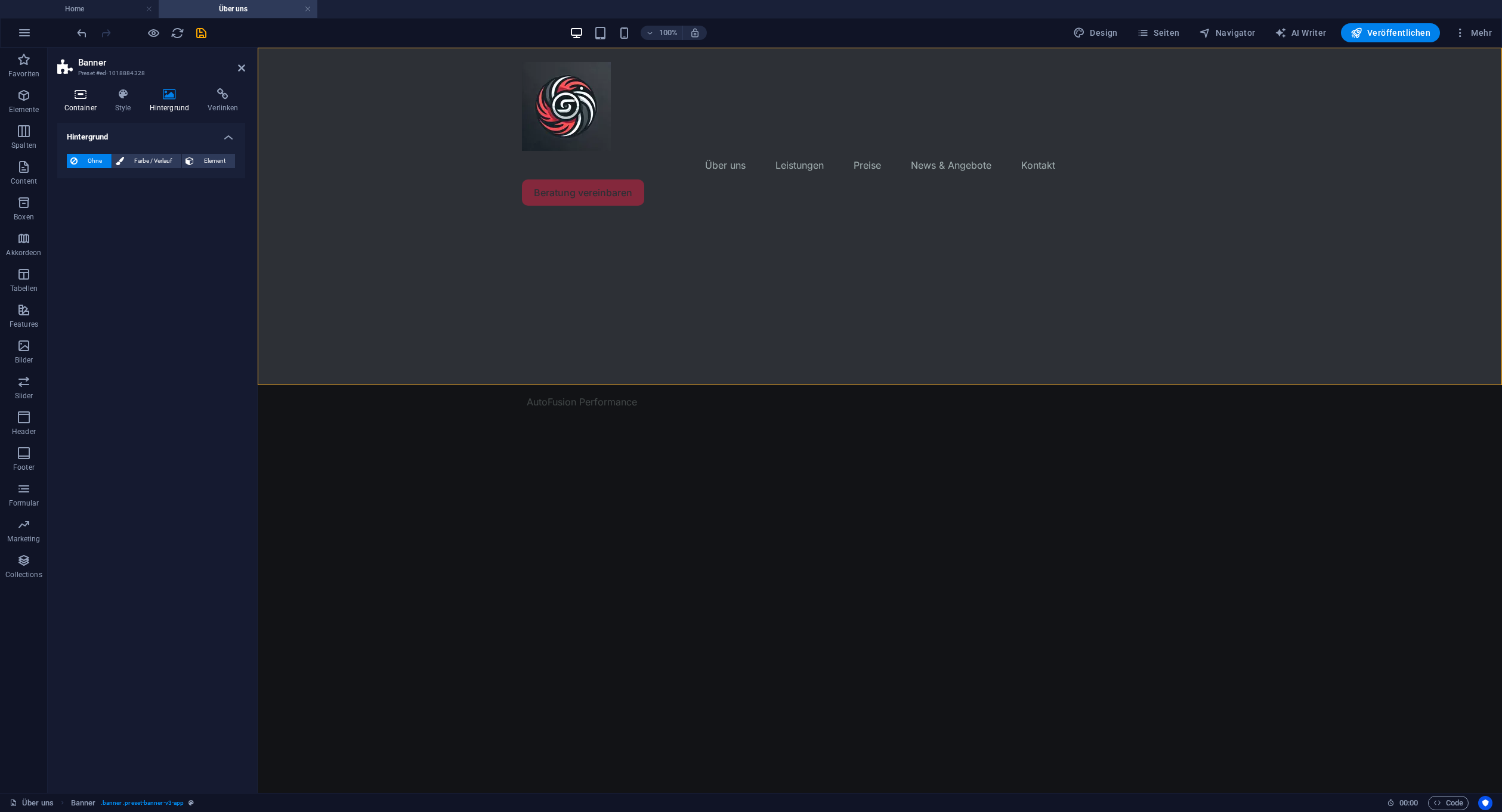
click at [78, 99] on icon at bounding box center [80, 93] width 46 height 12
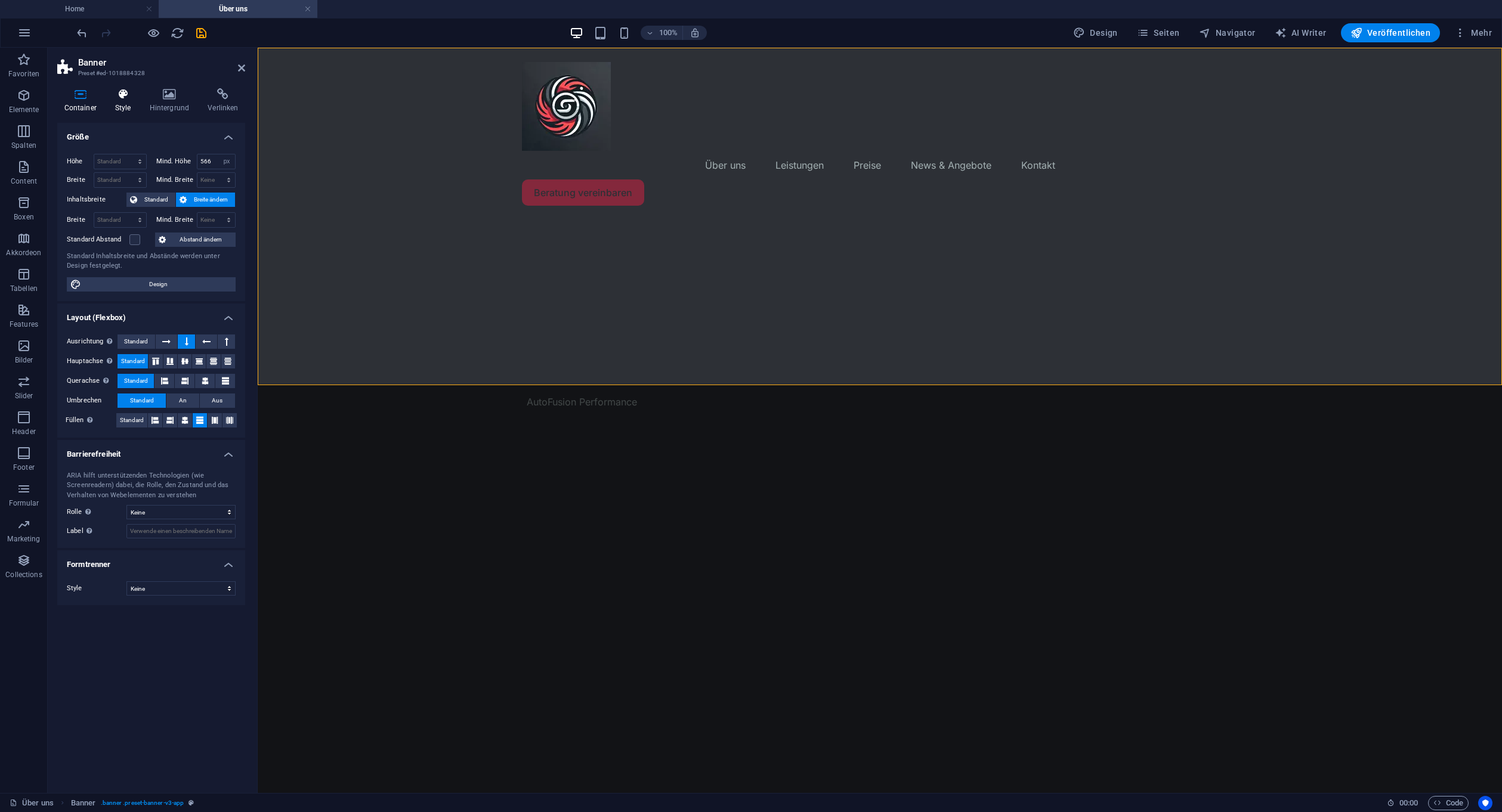
click at [119, 91] on icon at bounding box center [123, 93] width 30 height 12
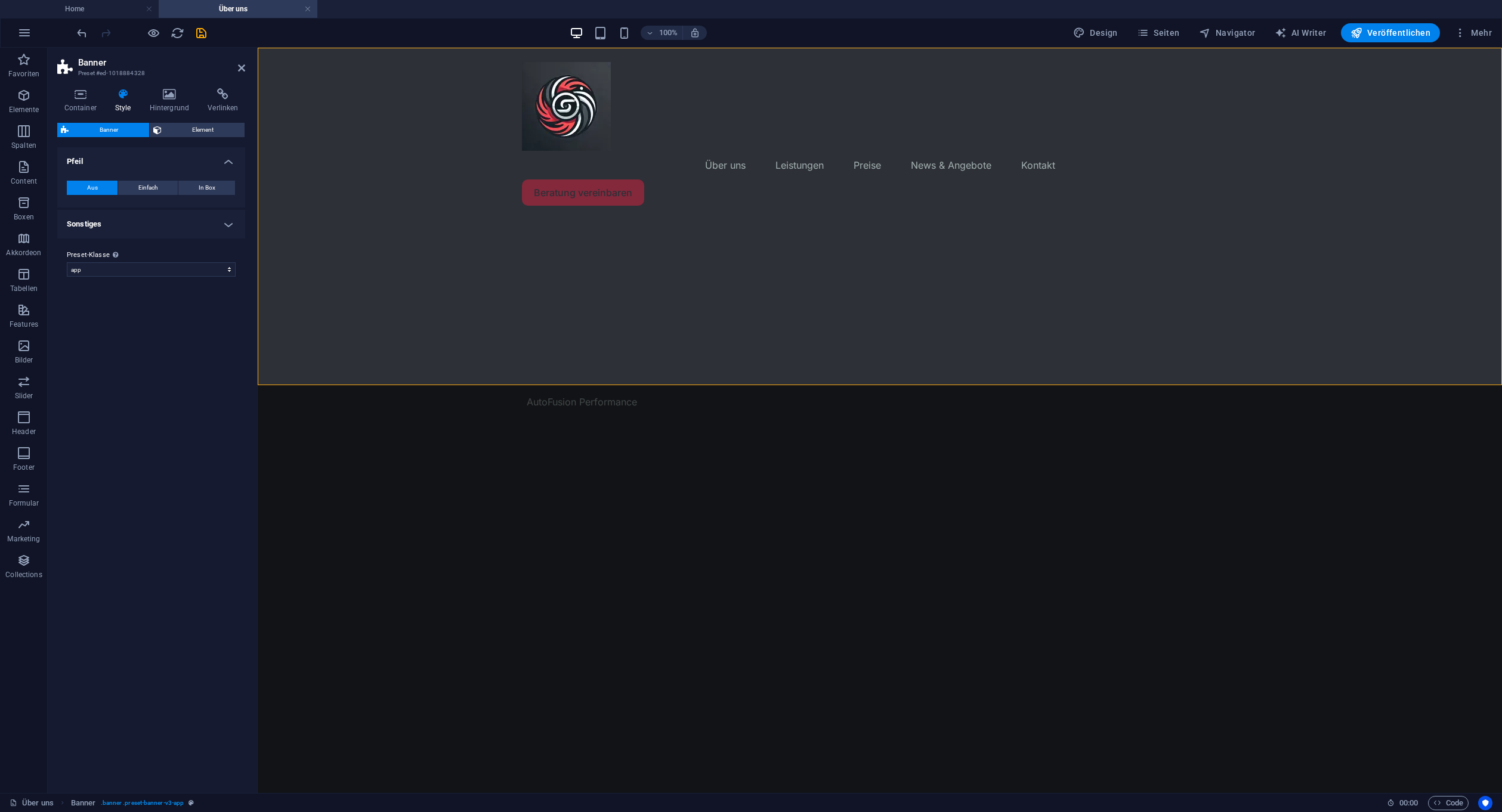
click at [237, 57] on header "Banner Preset #ed-1018884328" at bounding box center [151, 63] width 188 height 31
click at [241, 70] on icon at bounding box center [241, 68] width 7 height 9
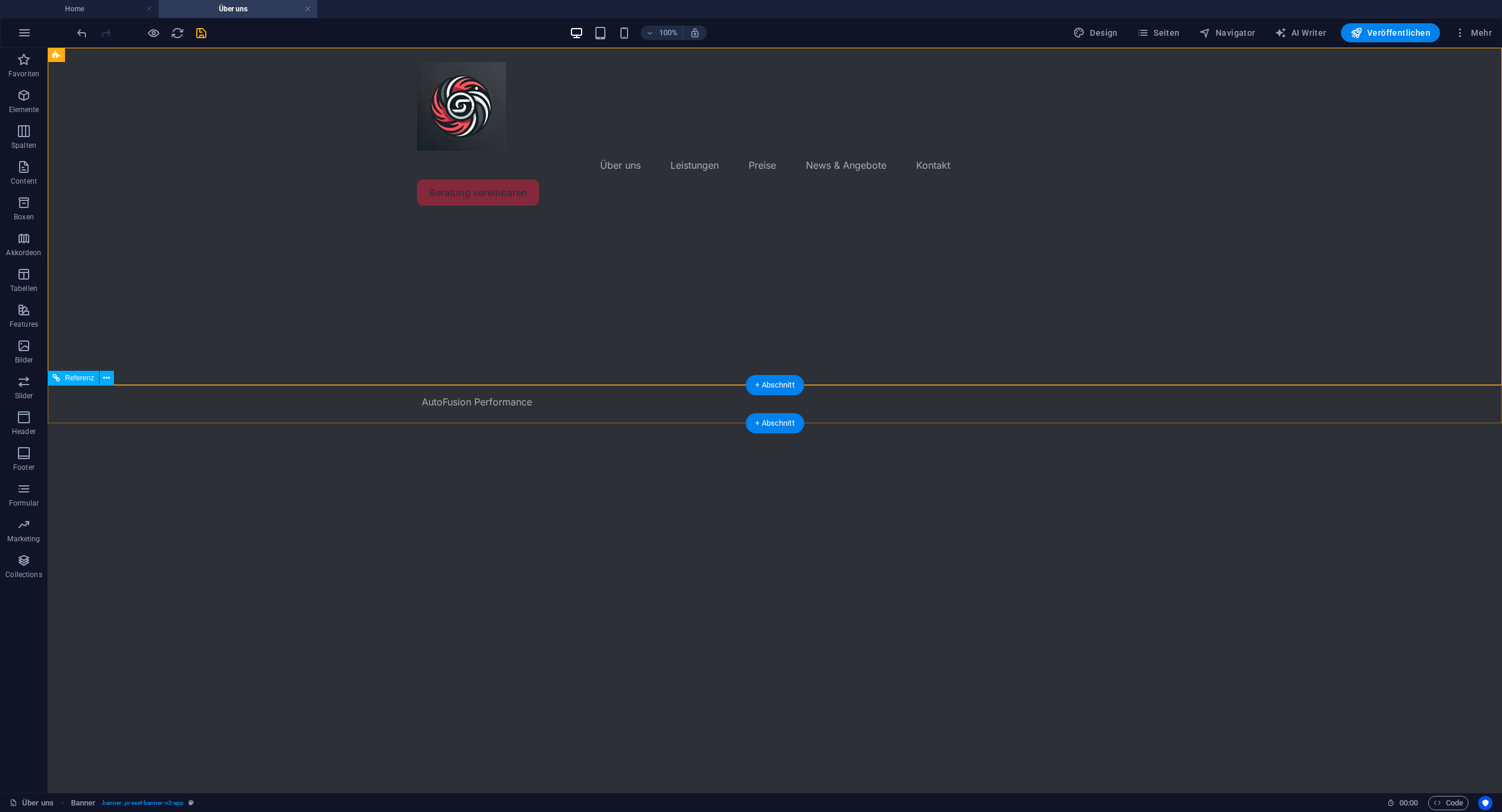
click at [609, 420] on div "AutoFusion Performance" at bounding box center [775, 404] width 1454 height 38
click at [315, 252] on div "Menu Über uns Leistungen Preise News & Angebote Kontakt Beratung vereinbaren" at bounding box center [775, 216] width 1454 height 337
click at [93, 346] on div "Menu Über uns Leistungen Preise News & Angebote Kontakt Beratung vereinbaren" at bounding box center [775, 216] width 1454 height 337
click at [88, 411] on div "AutoFusion Performance" at bounding box center [775, 404] width 1454 height 38
click at [151, 340] on div "Menu Über uns Leistungen Preise News & Angebote Kontakt Beratung vereinbaren" at bounding box center [775, 216] width 1454 height 337
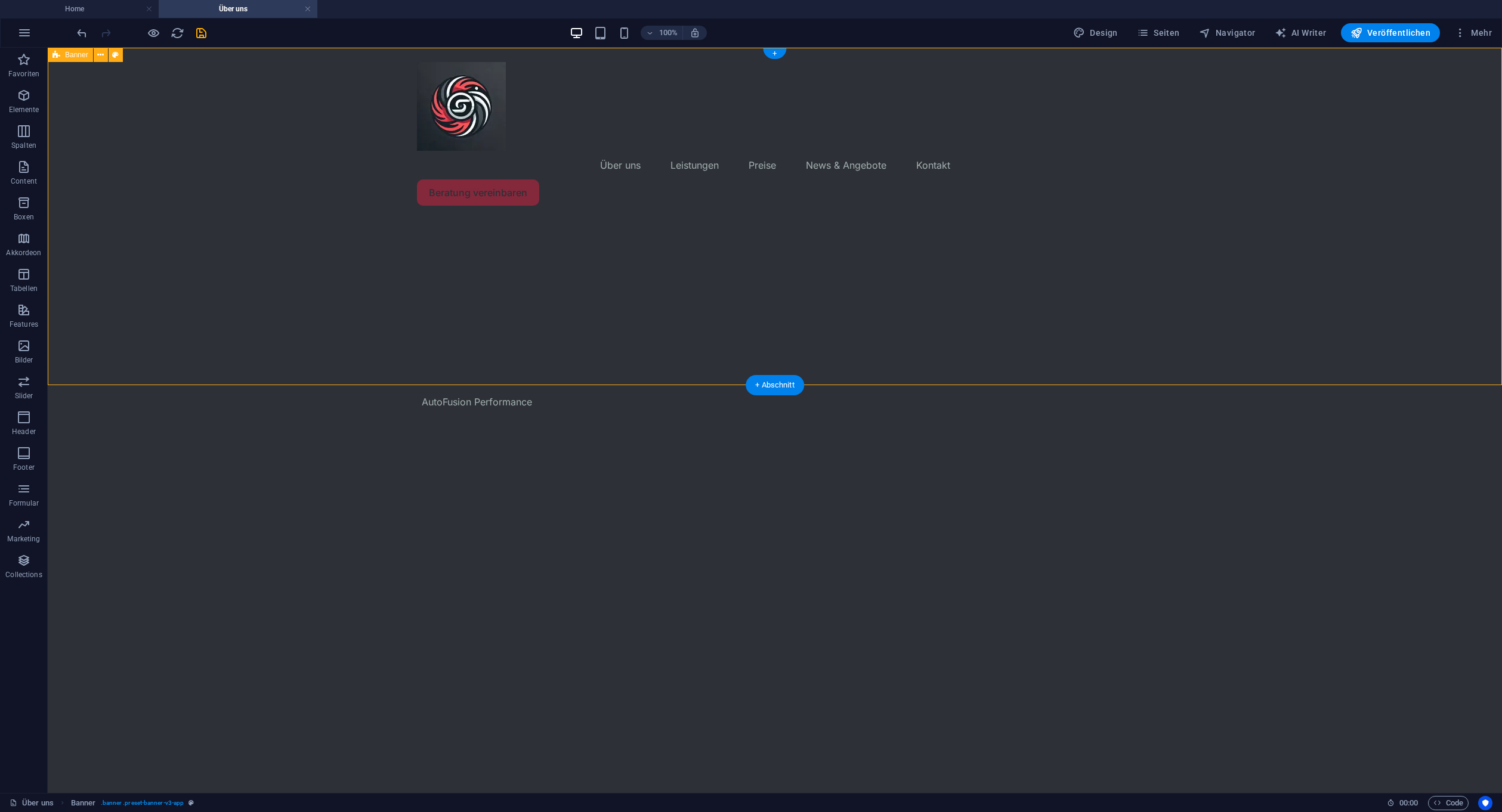
drag, startPoint x: 872, startPoint y: 383, endPoint x: 836, endPoint y: 275, distance: 113.8
click at [863, 328] on div "Menu Über uns Leistungen Preise News & Angebote Kontakt Beratung vereinbaren" at bounding box center [775, 216] width 1454 height 337
click at [101, 6] on h4 "Home" at bounding box center [79, 9] width 158 height 13
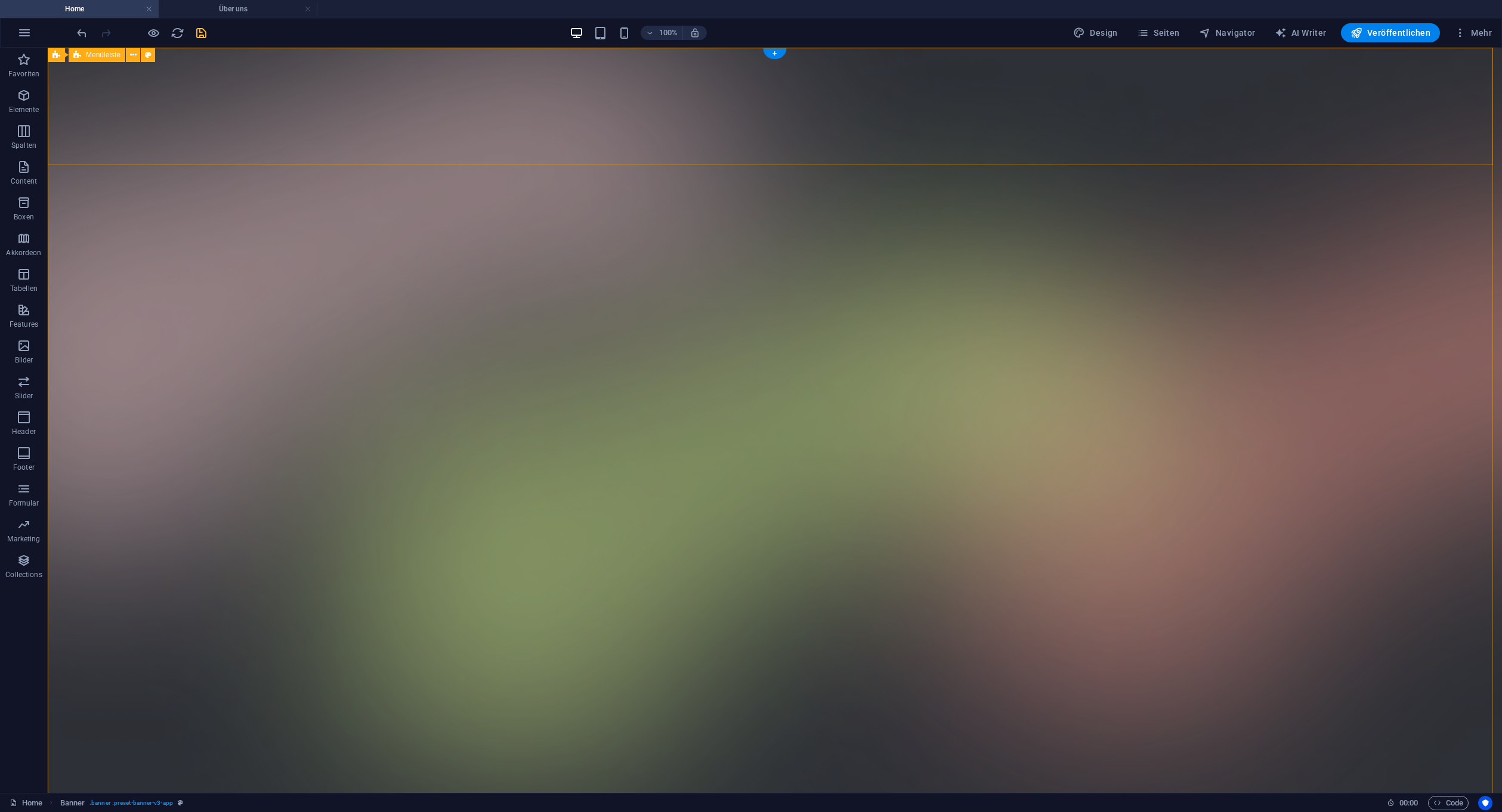
click at [220, 3] on h4 "Über uns" at bounding box center [237, 9] width 158 height 13
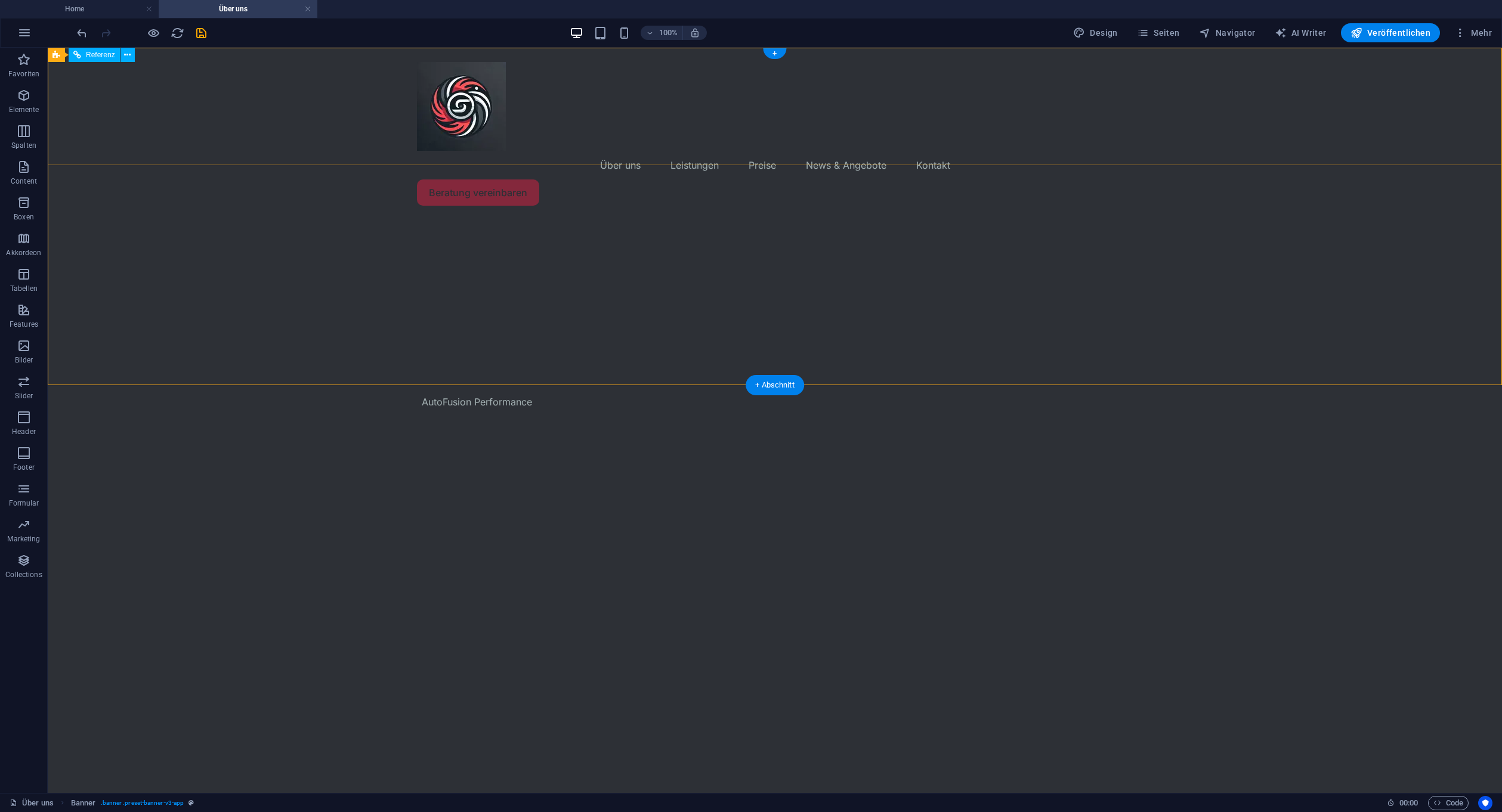
click at [347, 119] on div "Menu Über uns Leistungen Preise News & Angebote Kontakt Beratung vereinbaren" at bounding box center [775, 134] width 1454 height 172
click at [315, 323] on div "Menu Über uns Leistungen Preise News & Angebote Kontakt Beratung vereinbaren" at bounding box center [775, 216] width 1454 height 337
click at [330, 423] on html "Skip to main content Menu Über uns Leistungen Preise News & Angebote Kontakt Be…" at bounding box center [775, 235] width 1454 height 376
click at [1180, 30] on span "Seiten" at bounding box center [1158, 32] width 43 height 12
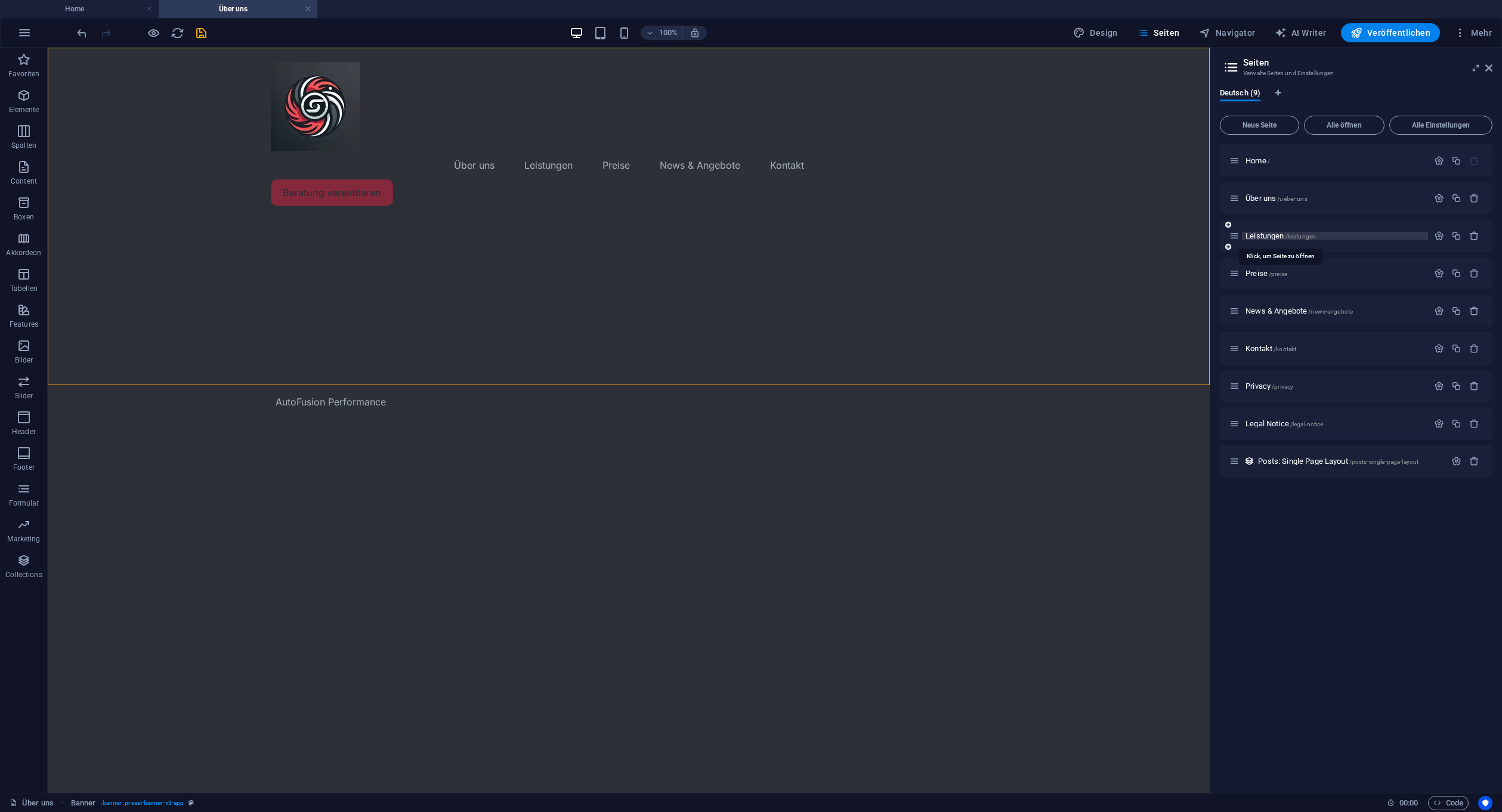
click at [1269, 236] on span "Leistungen /leistungen" at bounding box center [1280, 236] width 70 height 9
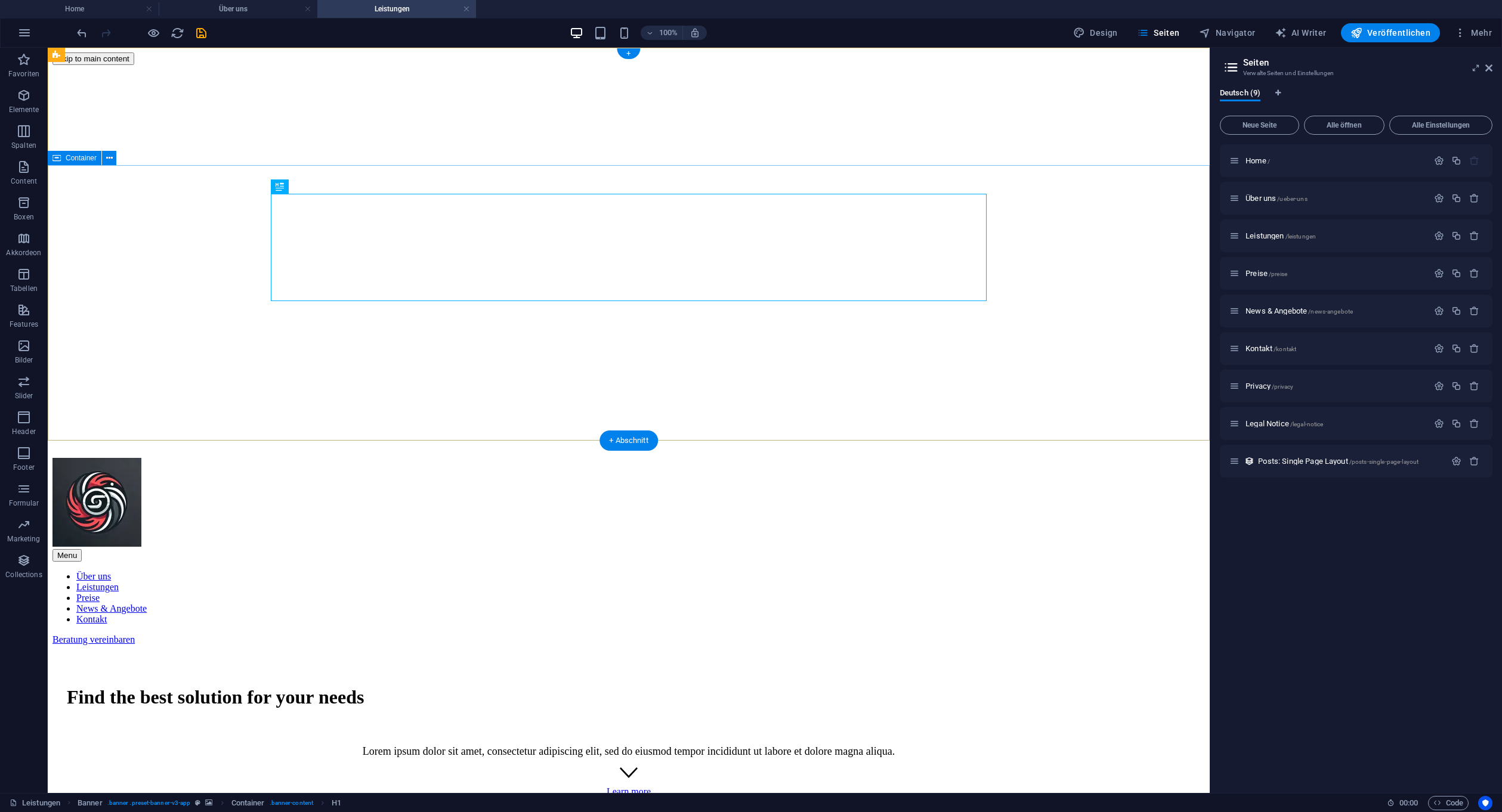
click at [208, 645] on div "Find the best solution for your needs Lorem ipsum dolor sit amet, consectetur a…" at bounding box center [628, 744] width 1153 height 199
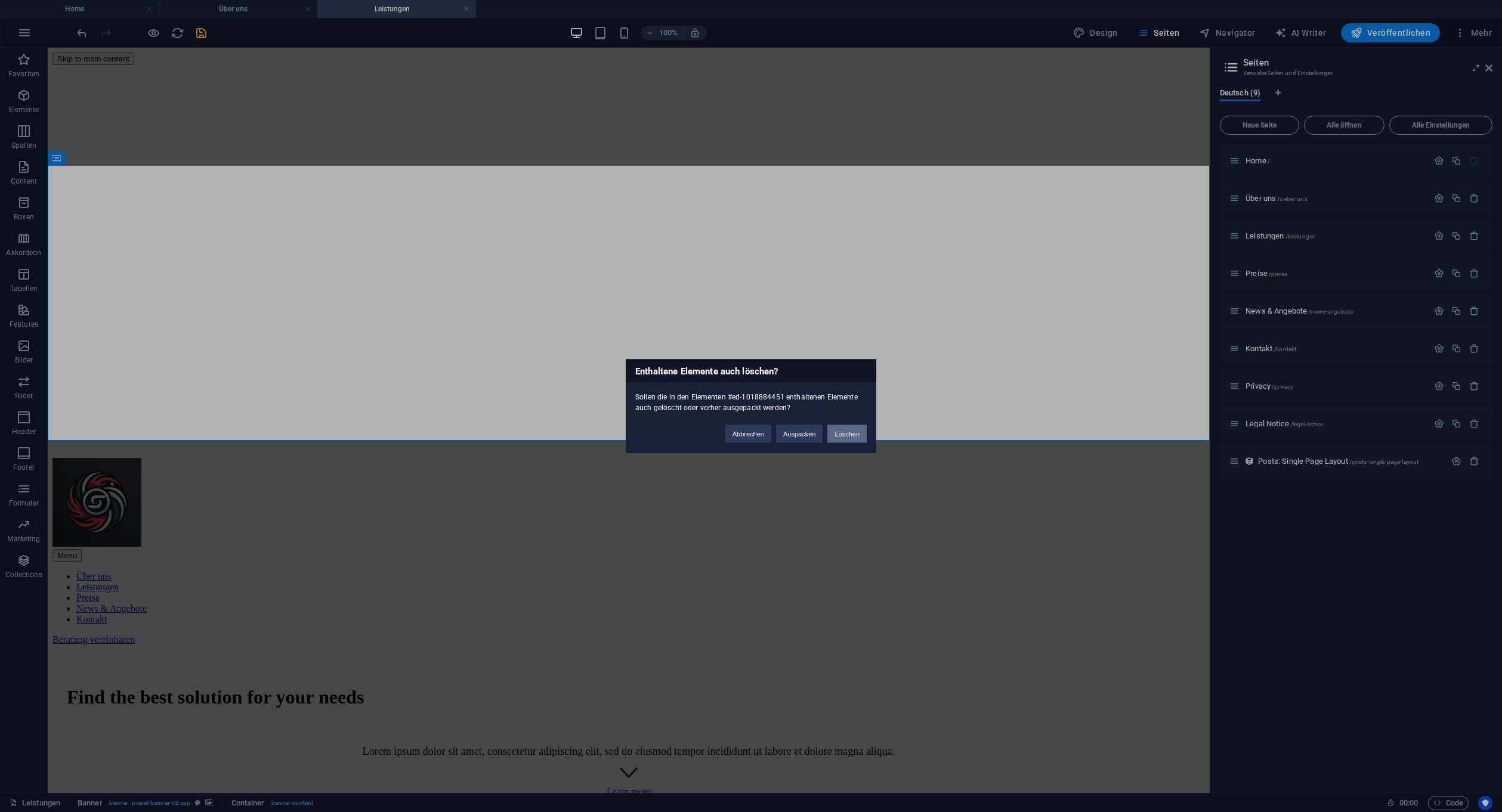
click at [860, 435] on button "Löschen" at bounding box center [846, 434] width 39 height 18
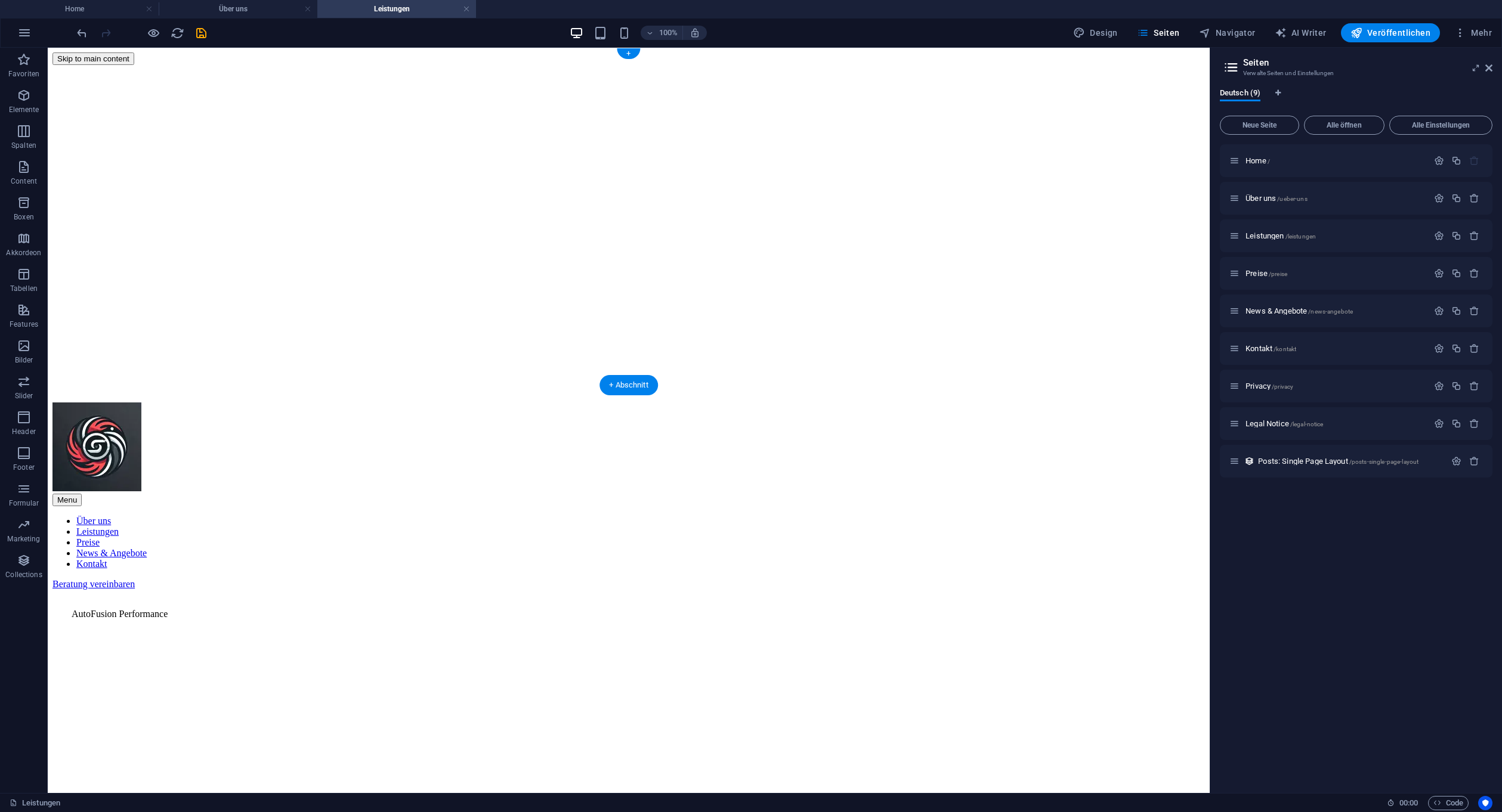
click at [460, 65] on figure at bounding box center [628, 65] width 1153 height 0
click at [416, 65] on figure at bounding box center [628, 65] width 1153 height 0
click at [486, 472] on html "Skip to main content Menu Über uns Leistungen Preise News & Angebote Kontakt Be…" at bounding box center [628, 347] width 1162 height 601
click at [1262, 272] on span "Preise /preise" at bounding box center [1266, 273] width 42 height 9
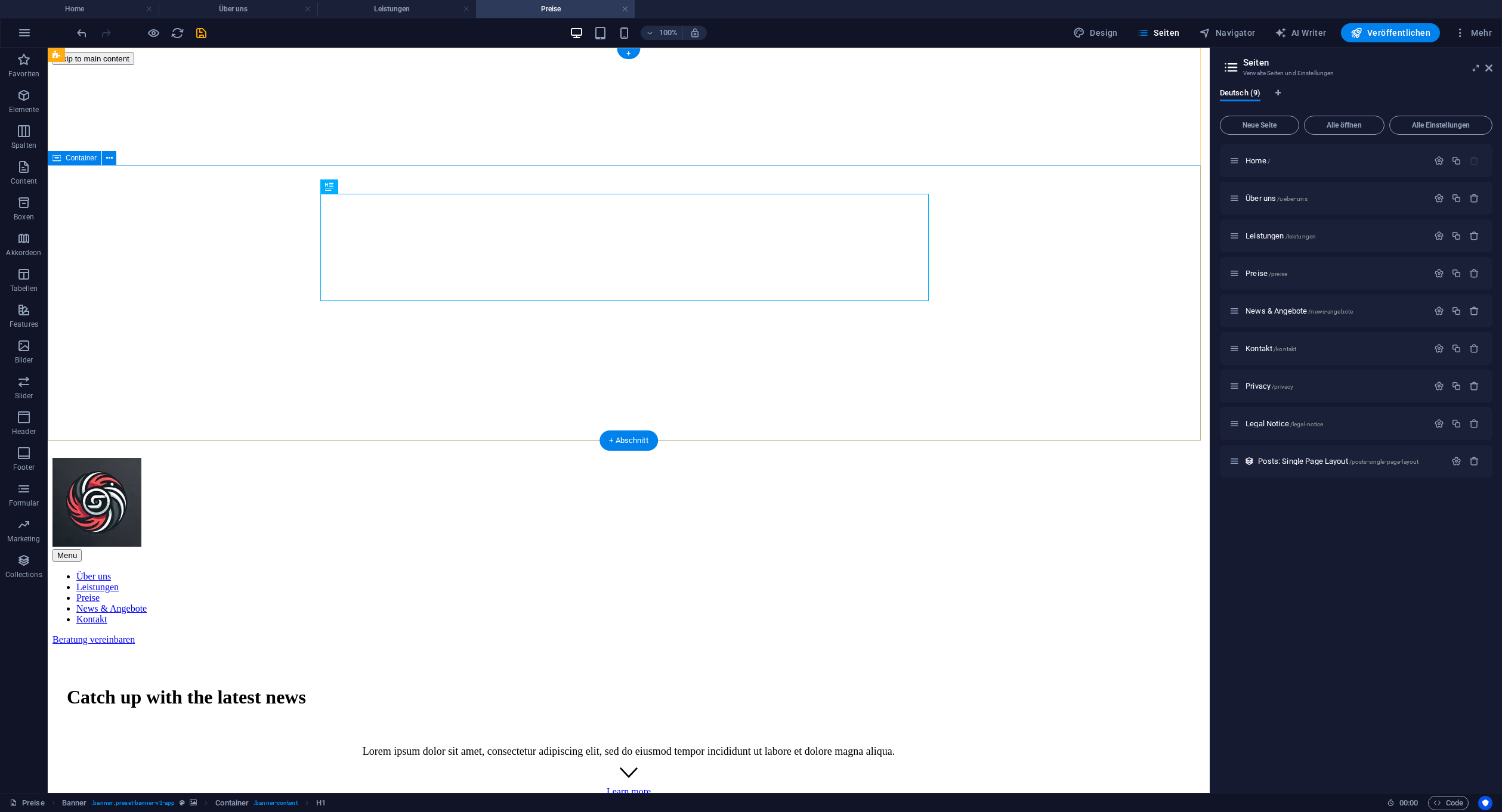
click at [189, 645] on div "Catch up with the latest news Lorem ipsum dolor sit amet, consectetur adipiscin…" at bounding box center [628, 744] width 1153 height 199
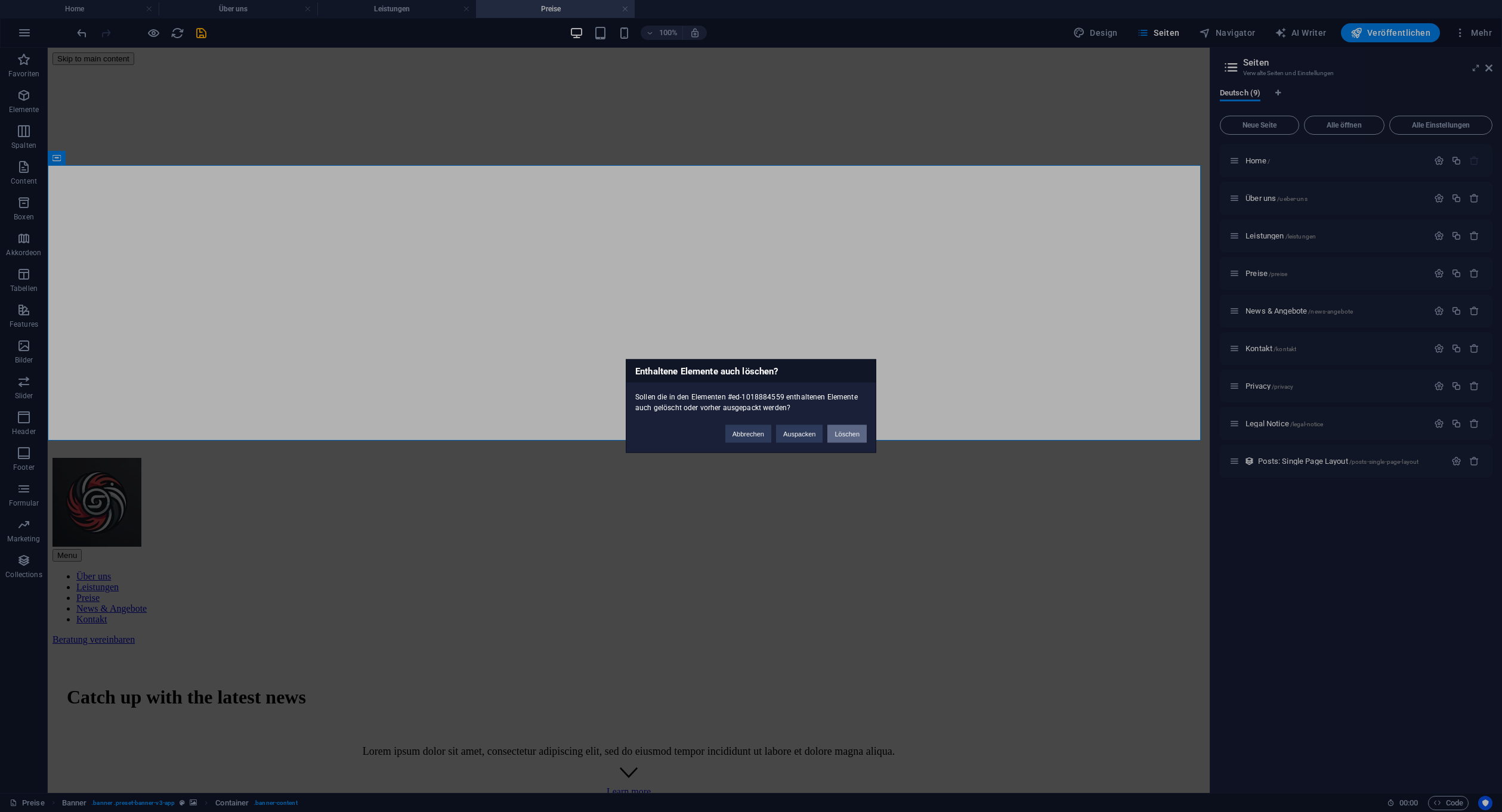
click at [854, 433] on button "Löschen" at bounding box center [846, 434] width 39 height 18
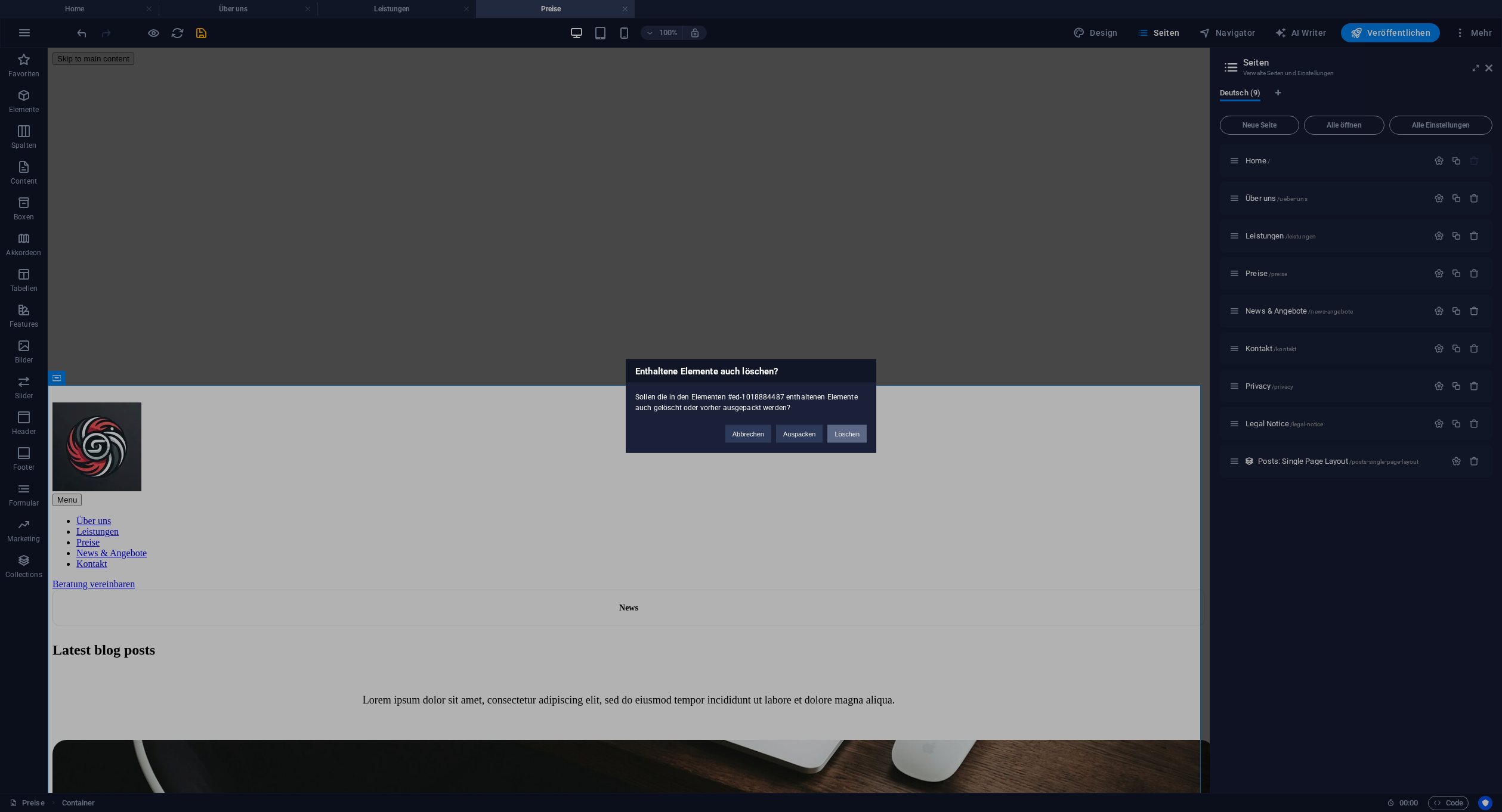
drag, startPoint x: 841, startPoint y: 433, endPoint x: 774, endPoint y: 383, distance: 83.6
click at [841, 433] on button "Löschen" at bounding box center [846, 434] width 39 height 18
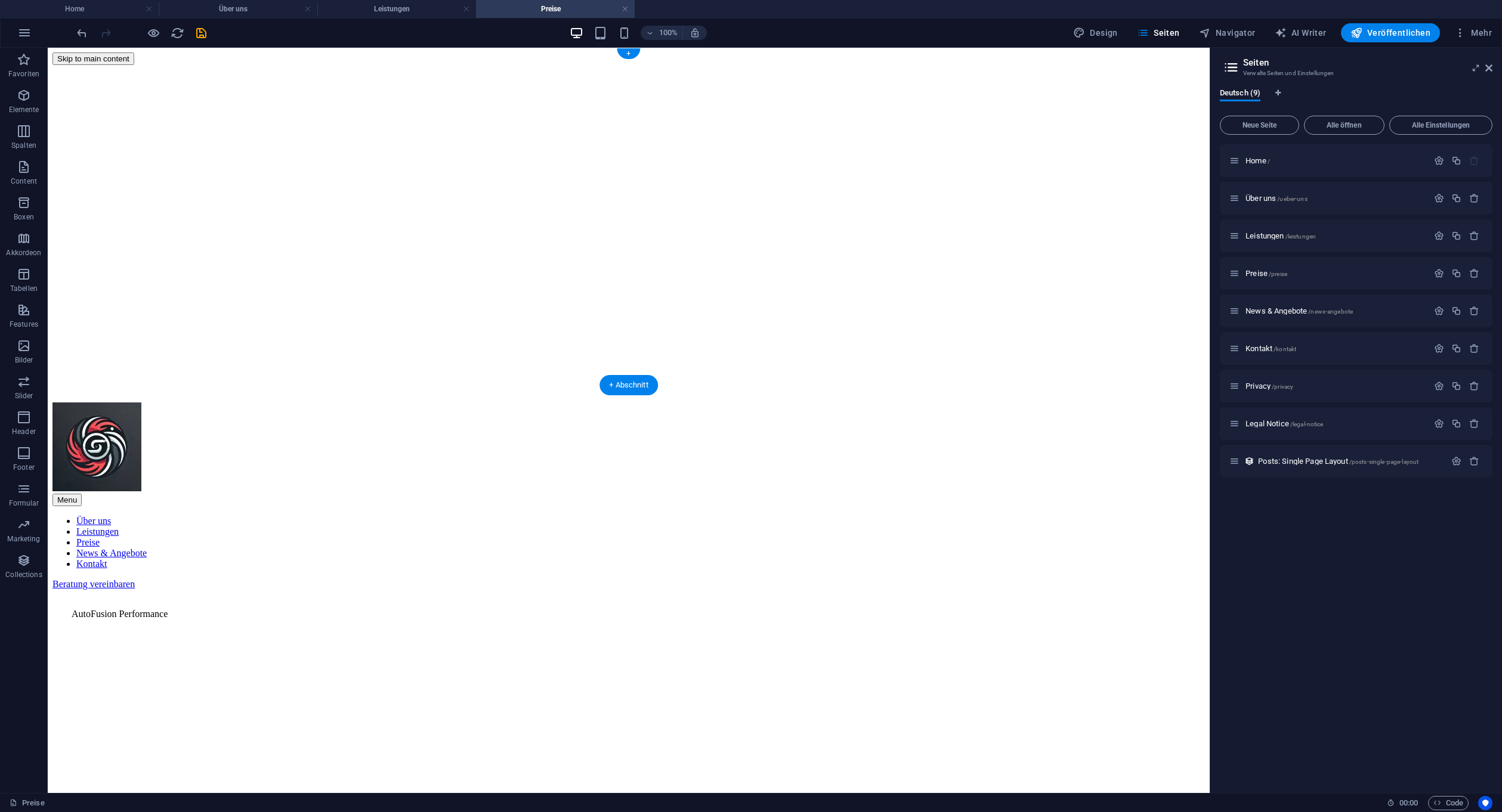
click at [400, 65] on figure at bounding box center [628, 65] width 1153 height 0
click at [1276, 312] on span "News & Angebote /news-angebote" at bounding box center [1298, 311] width 107 height 9
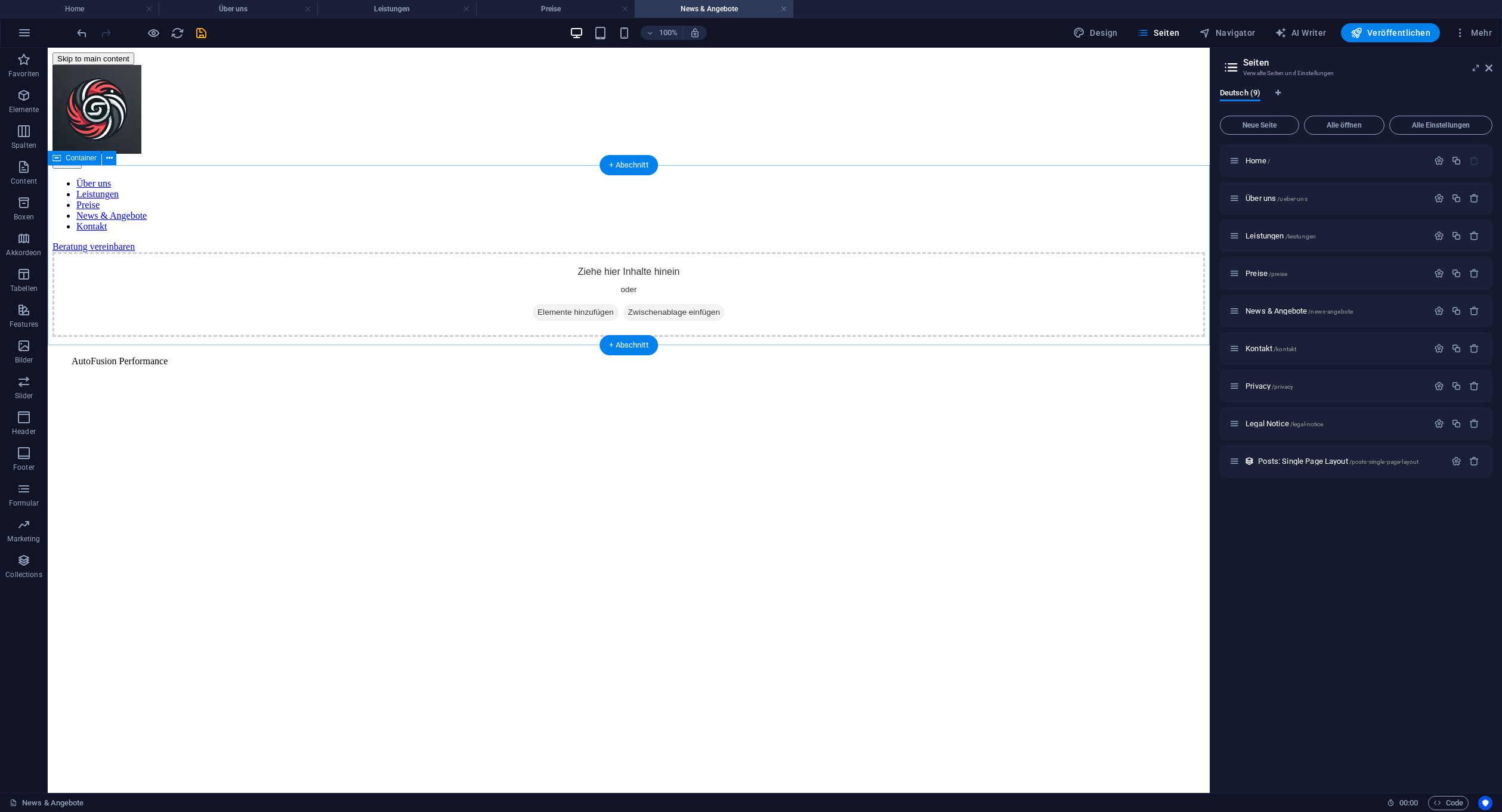
click at [106, 252] on div "Ziehe hier Inhalte hinein oder Elemente hinzufügen Zwischenablage einfügen" at bounding box center [628, 294] width 1153 height 85
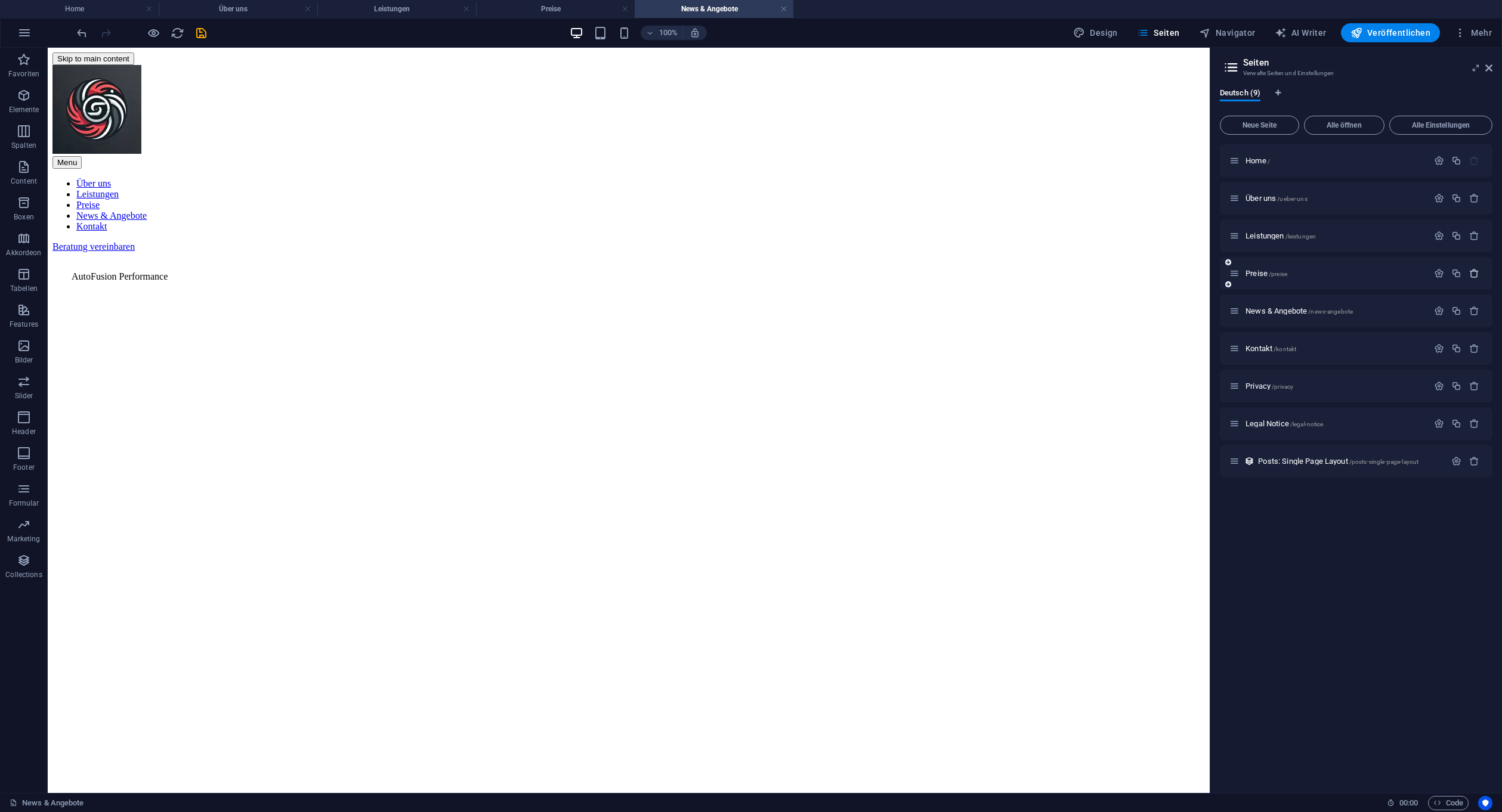
click at [1482, 271] on button "button" at bounding box center [1474, 272] width 17 height 10
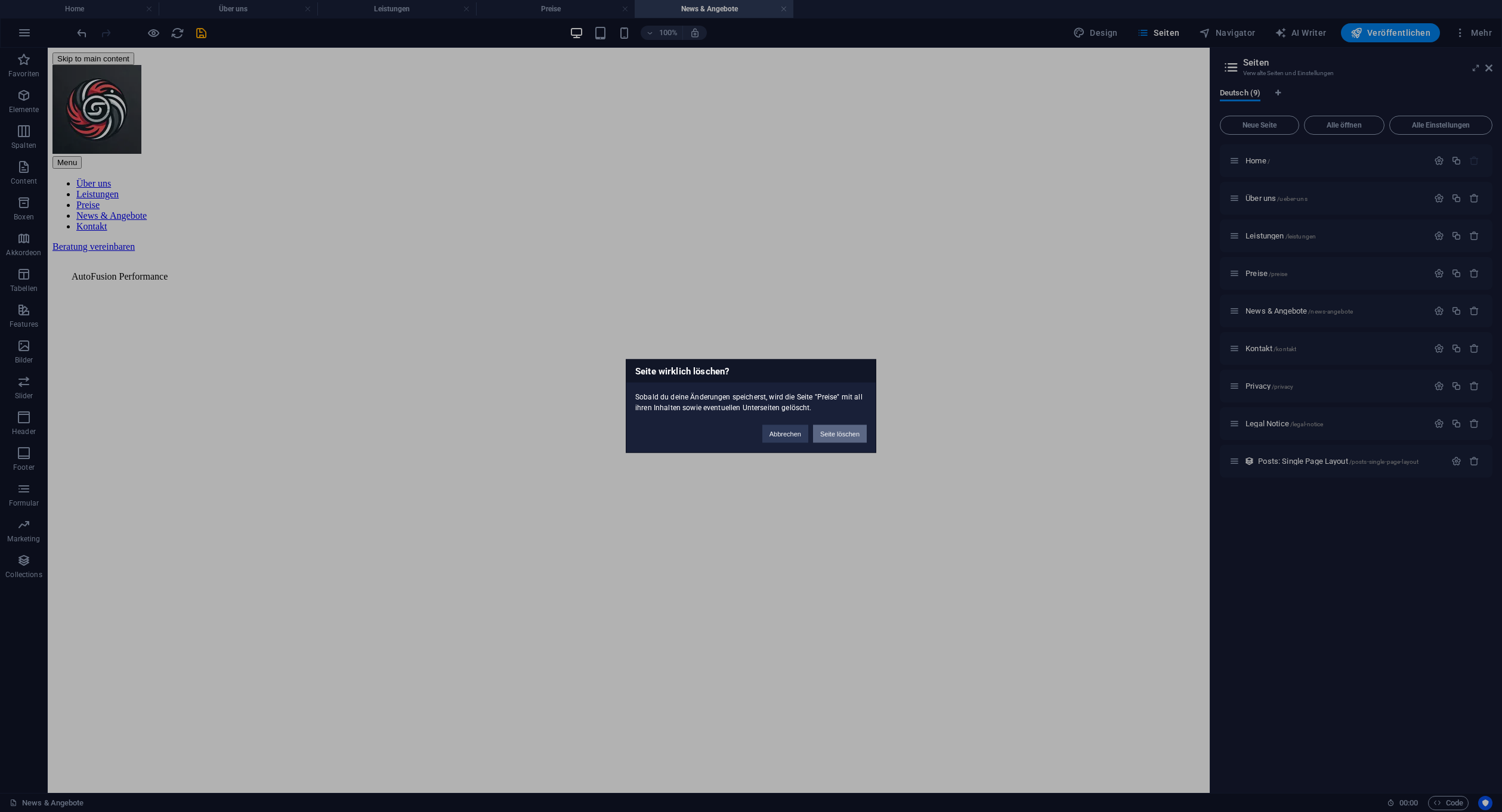
click at [833, 429] on button "Seite löschen" at bounding box center [840, 434] width 54 height 18
click at [808, 433] on button "Speichern und schließen" at bounding box center [823, 434] width 87 height 18
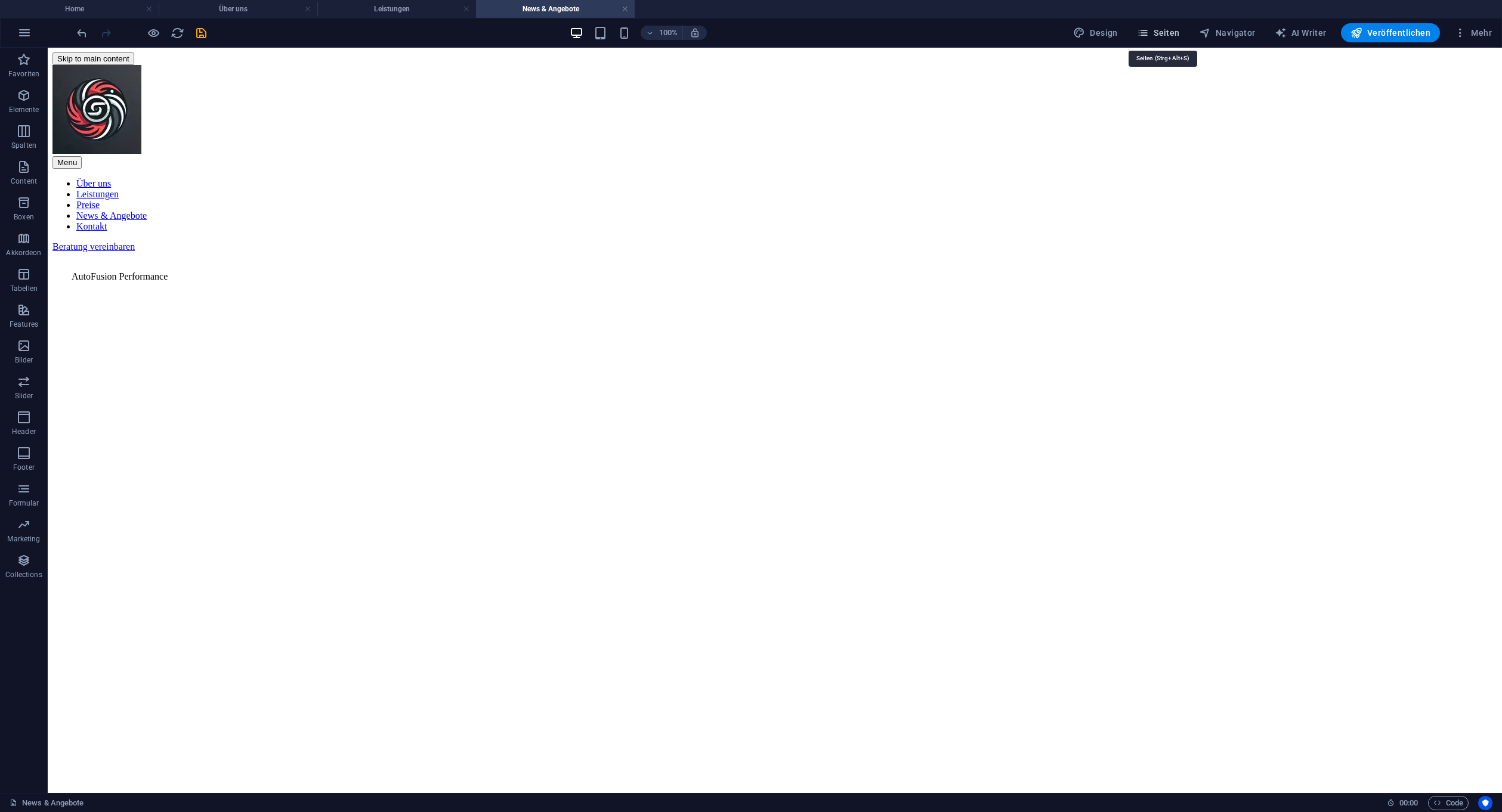
click at [1168, 33] on span "Seiten" at bounding box center [1158, 32] width 43 height 12
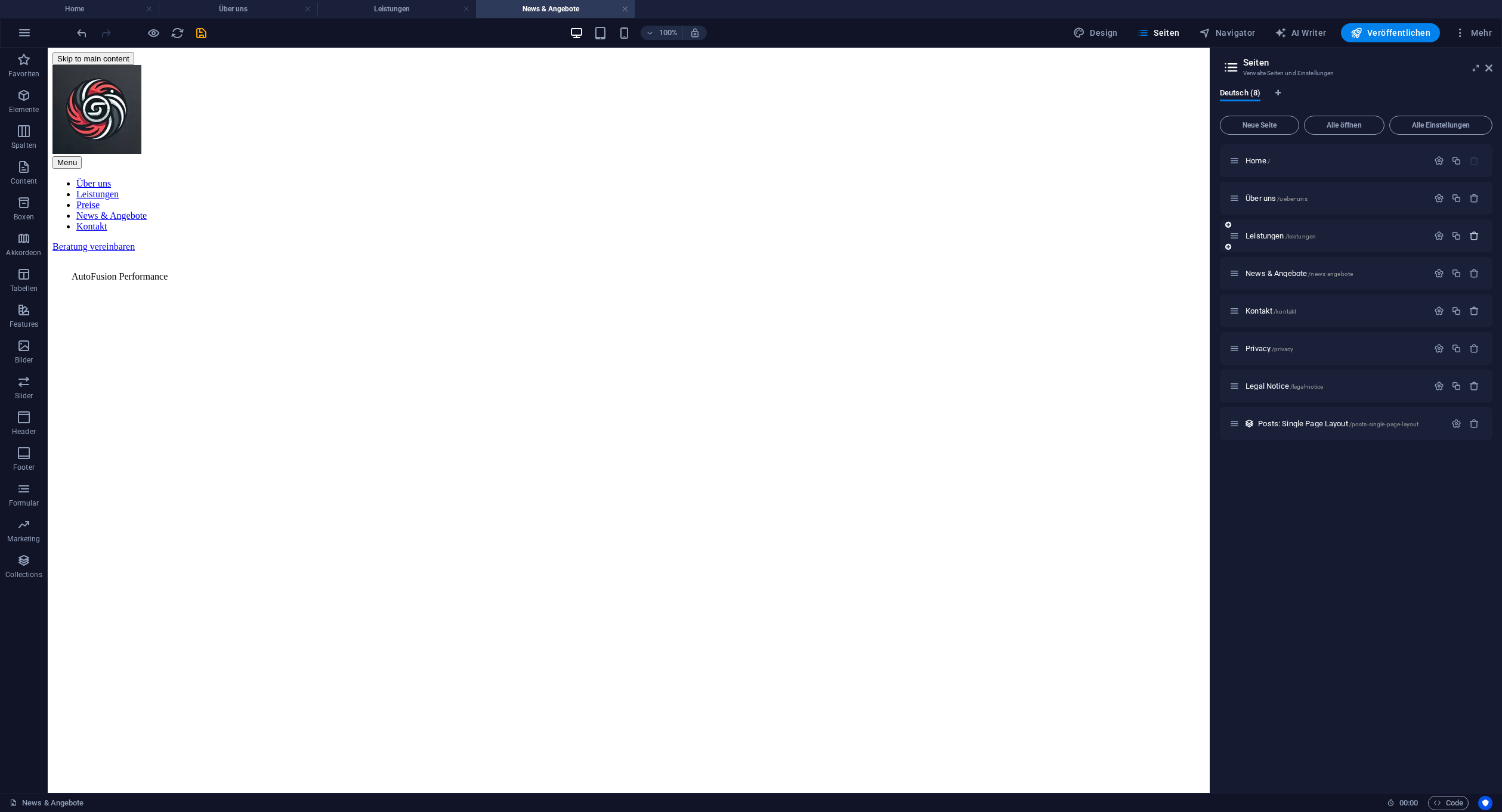
click at [1472, 233] on icon "button" at bounding box center [1474, 235] width 10 height 10
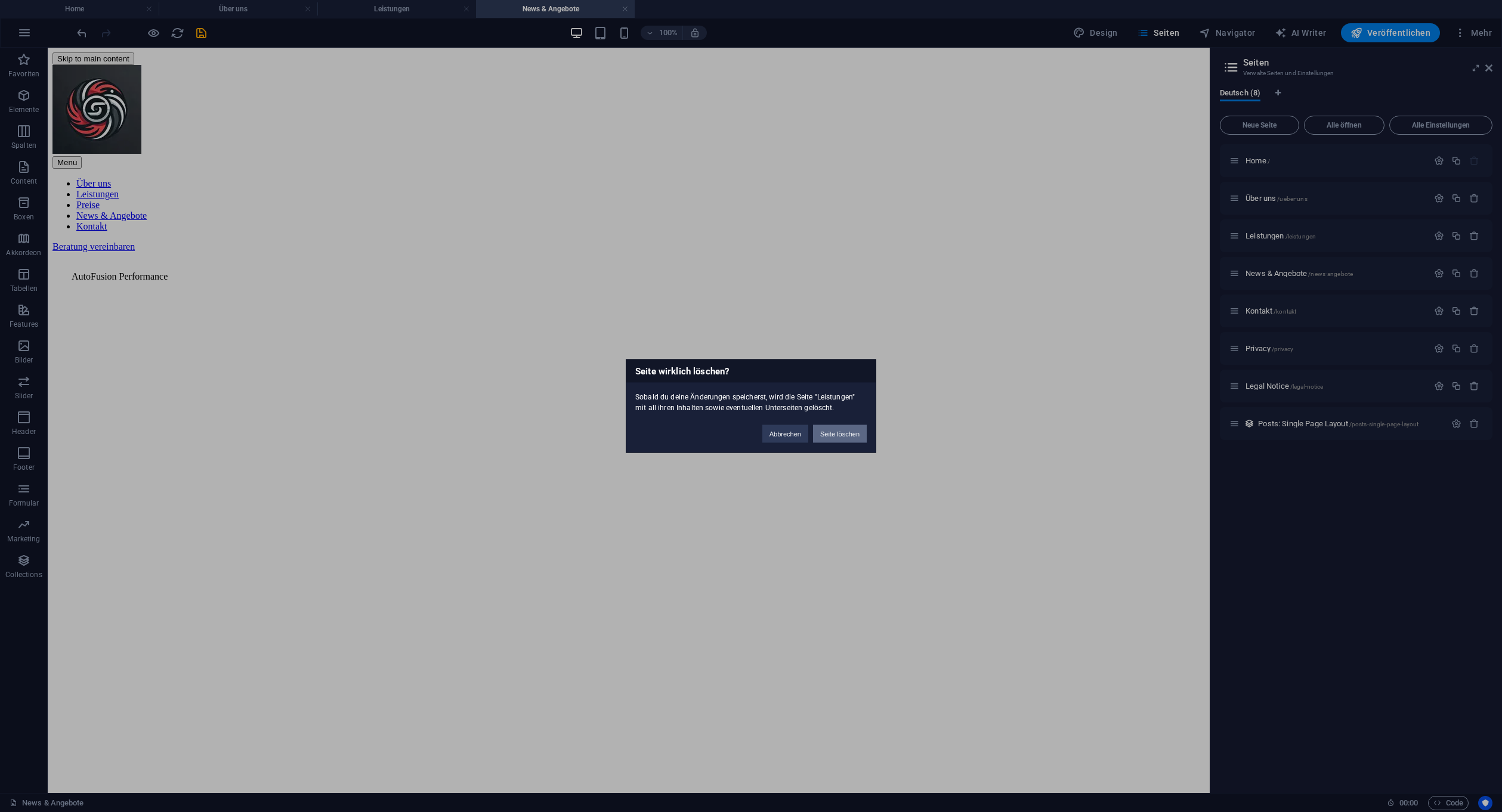
click at [824, 427] on button "Seite löschen" at bounding box center [840, 434] width 54 height 18
click at [810, 434] on button "Speichern und schließen" at bounding box center [823, 434] width 87 height 18
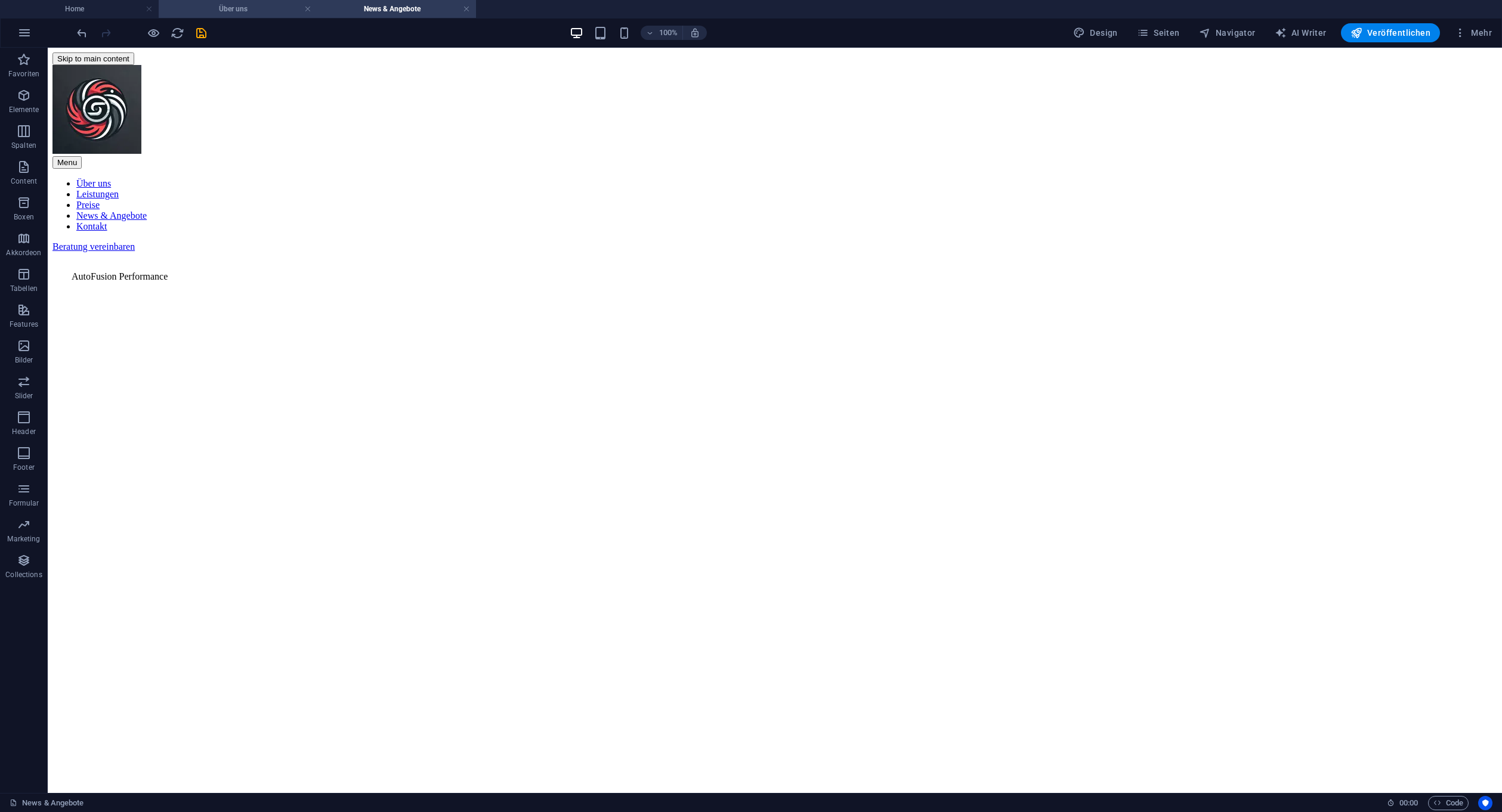
click at [312, 9] on h4 "Über uns" at bounding box center [237, 9] width 158 height 13
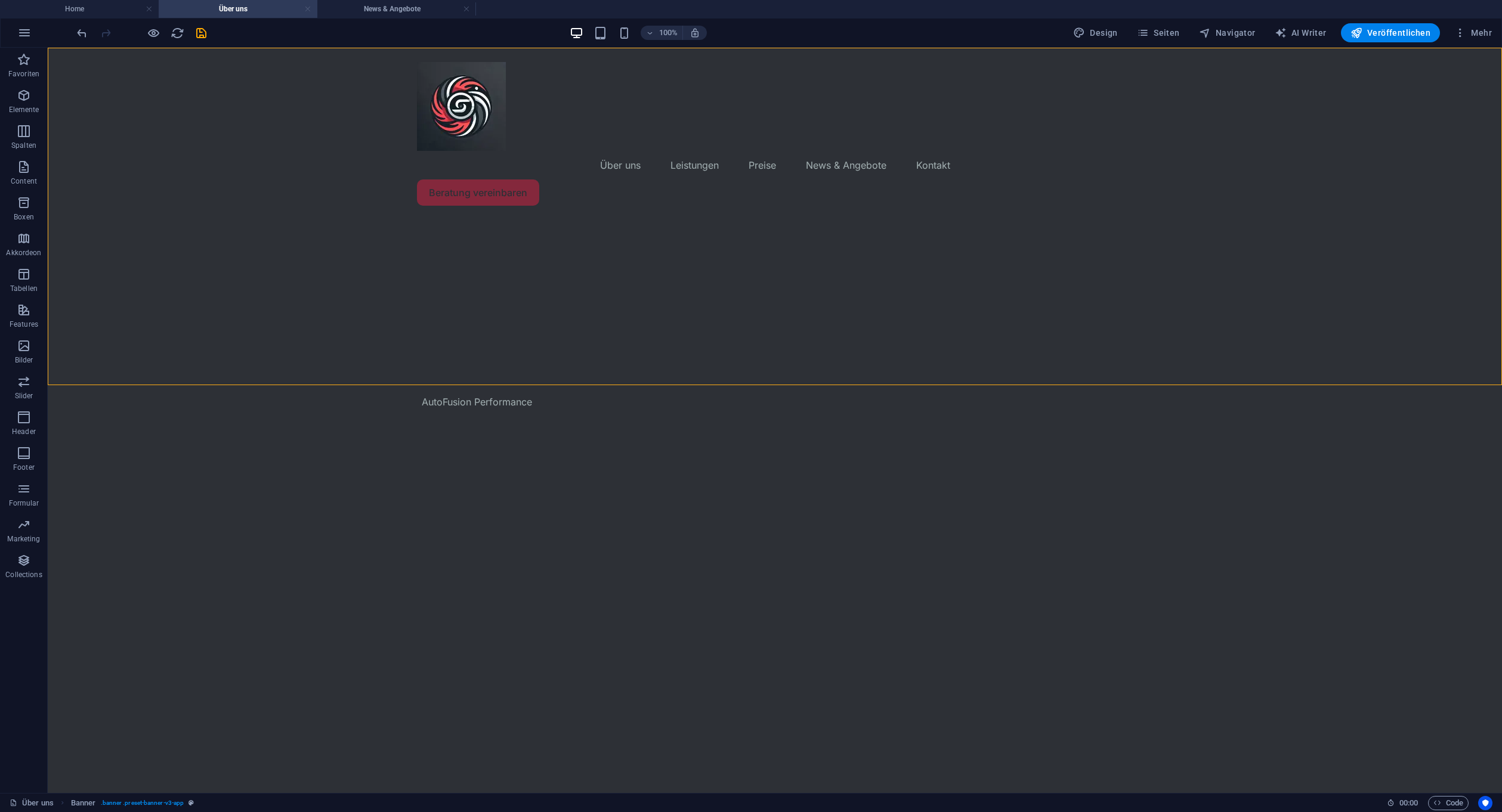
click at [310, 9] on link at bounding box center [308, 9] width 7 height 11
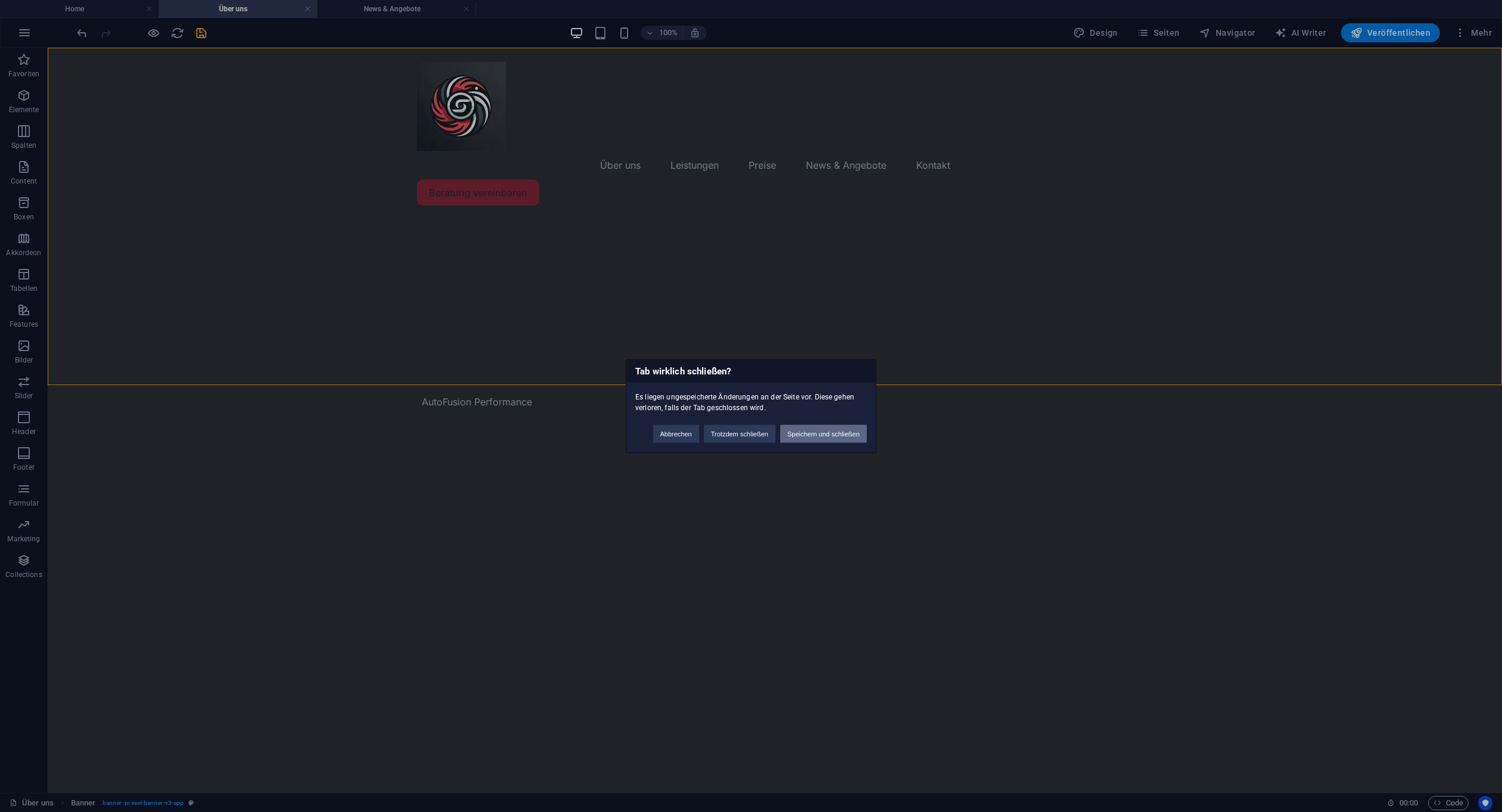
drag, startPoint x: 804, startPoint y: 433, endPoint x: 756, endPoint y: 384, distance: 68.6
click at [804, 433] on button "Speichern und schließen" at bounding box center [823, 434] width 87 height 18
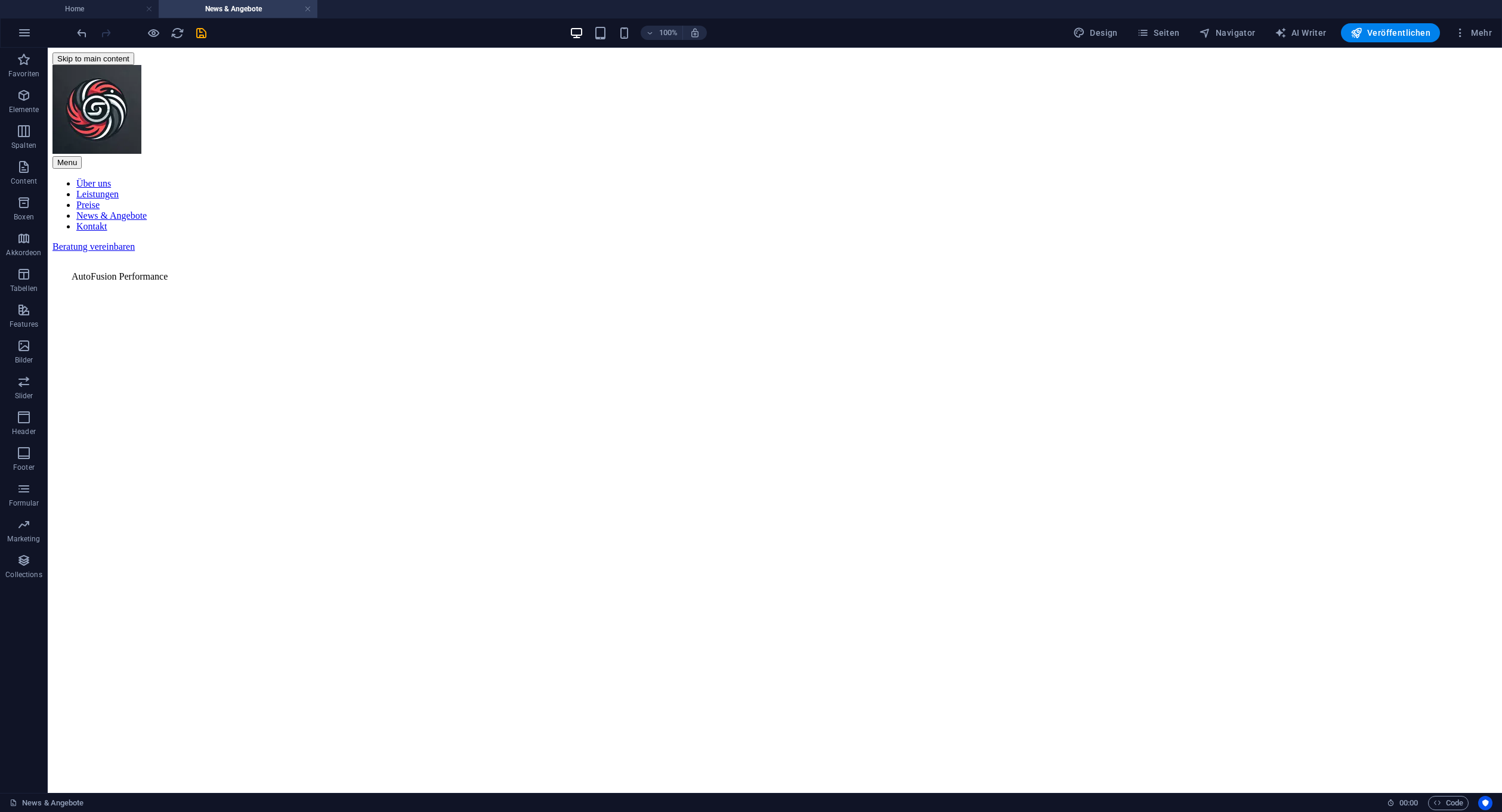
click at [303, 6] on h4 "News & Angebote" at bounding box center [237, 9] width 158 height 13
click at [306, 5] on link at bounding box center [308, 9] width 7 height 11
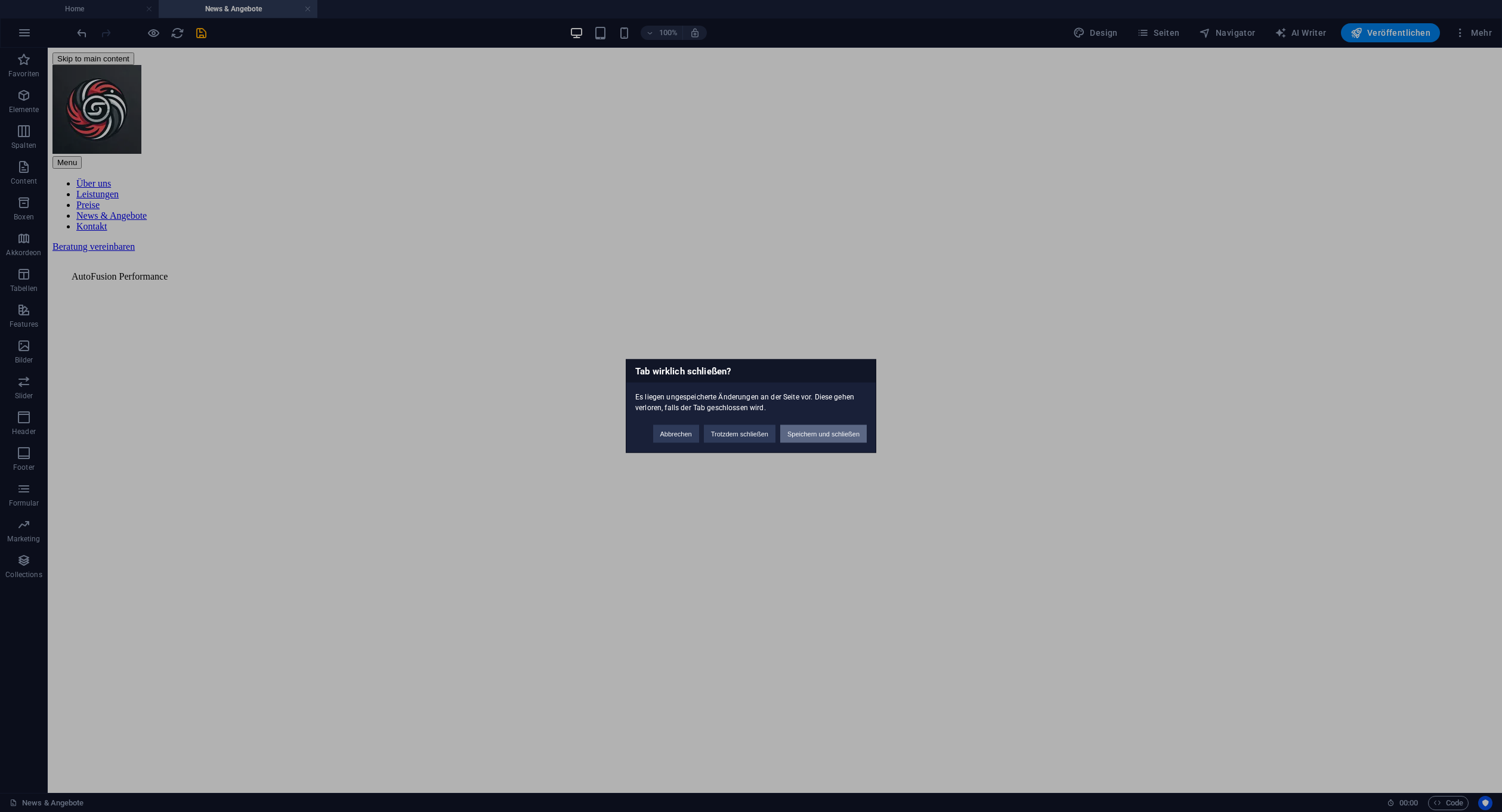
click at [834, 427] on button "Speichern und schließen" at bounding box center [823, 434] width 87 height 18
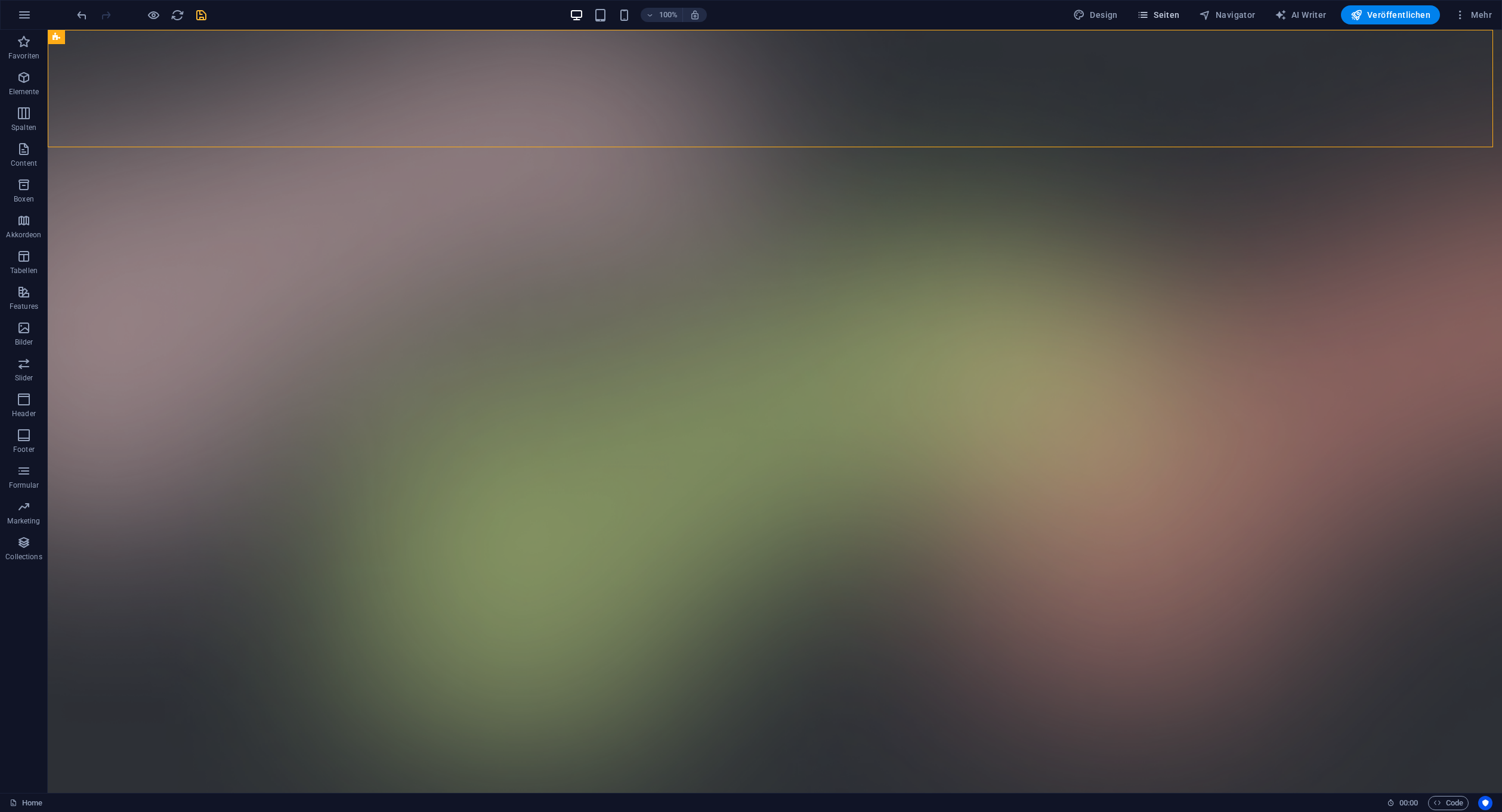
click at [1161, 18] on span "Seiten" at bounding box center [1158, 15] width 43 height 12
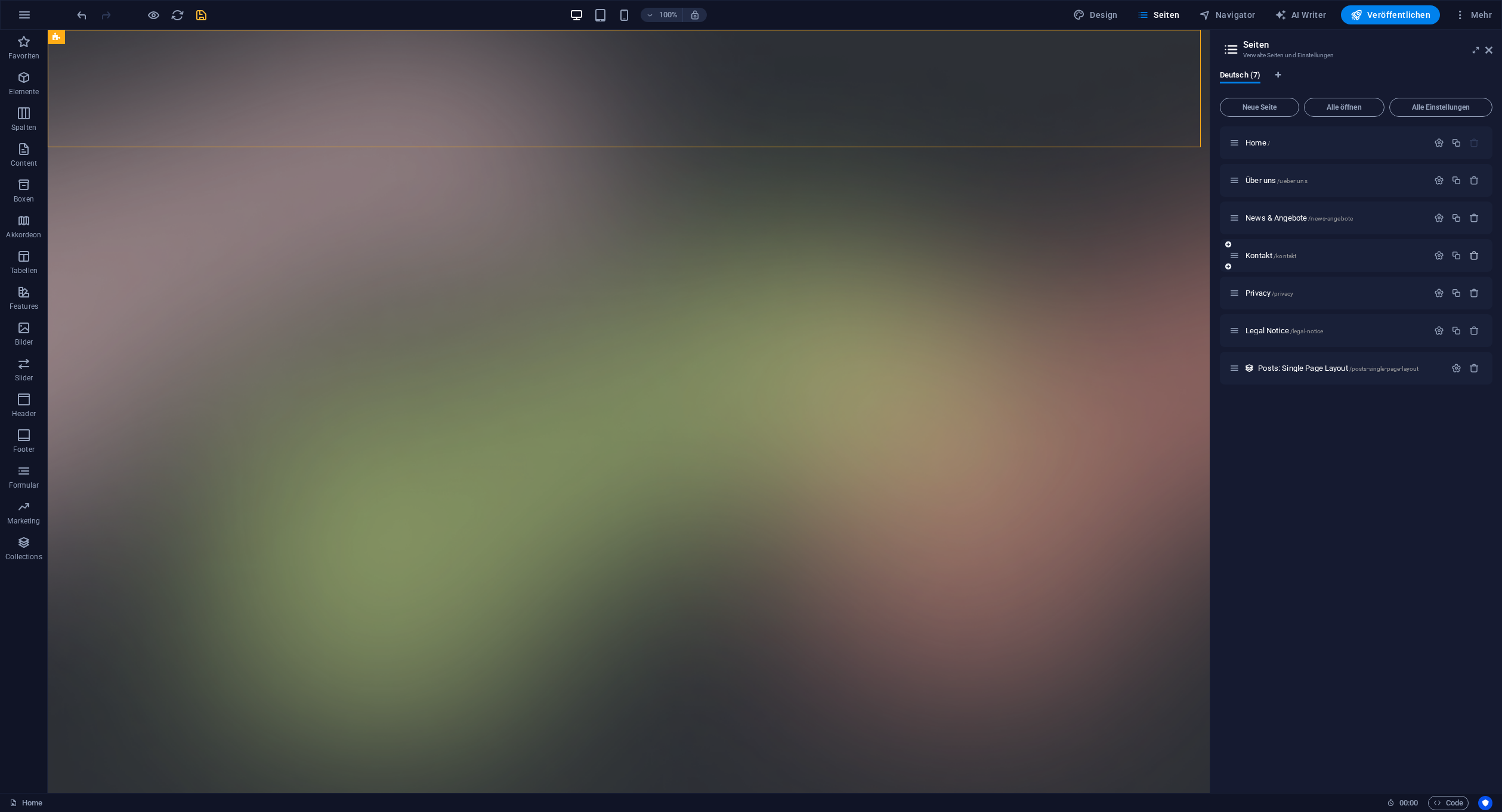
click at [1474, 260] on icon "button" at bounding box center [1474, 255] width 10 height 10
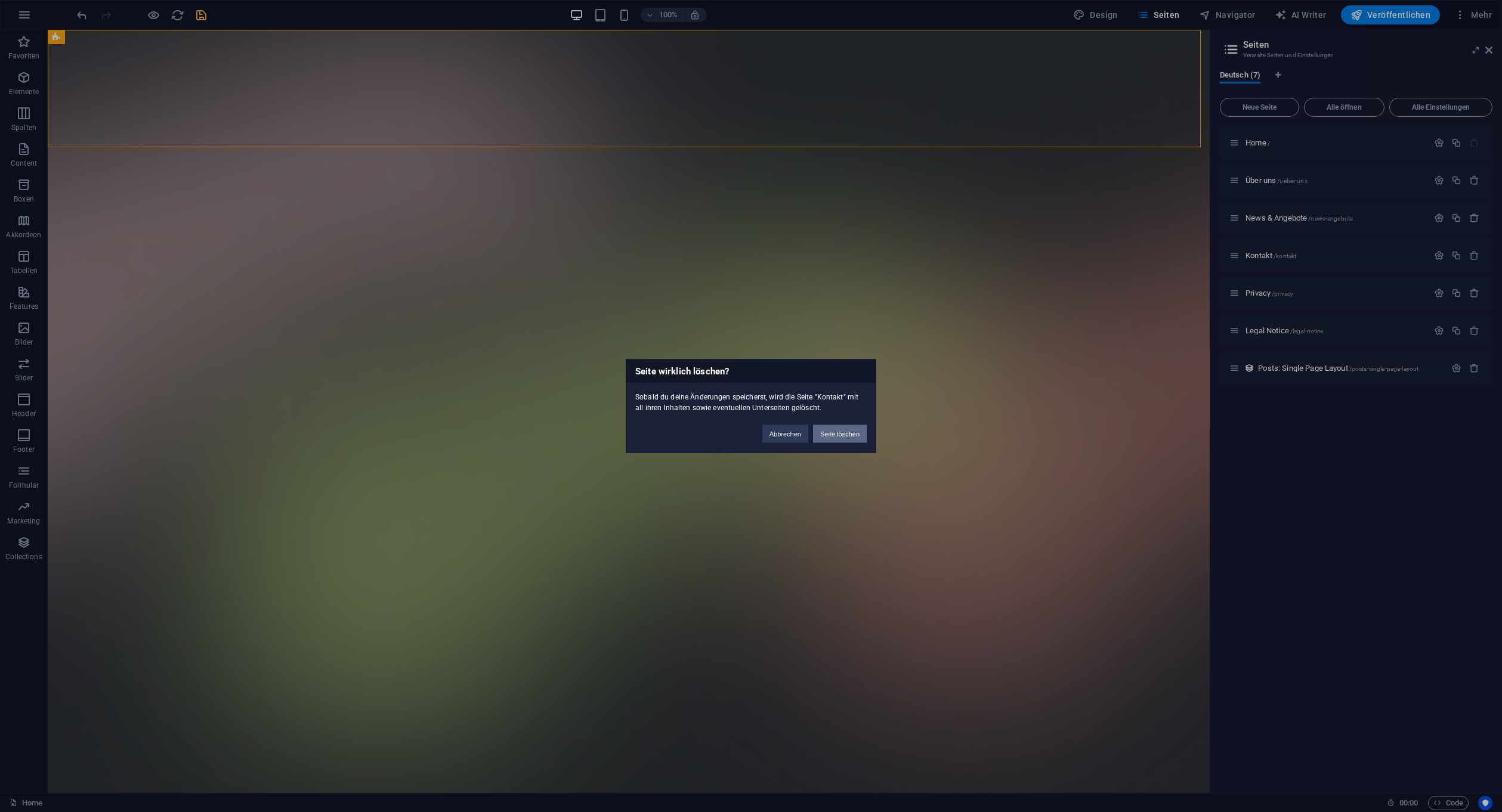
drag, startPoint x: 853, startPoint y: 435, endPoint x: 805, endPoint y: 404, distance: 57.1
click at [853, 435] on button "Seite löschen" at bounding box center [840, 434] width 54 height 18
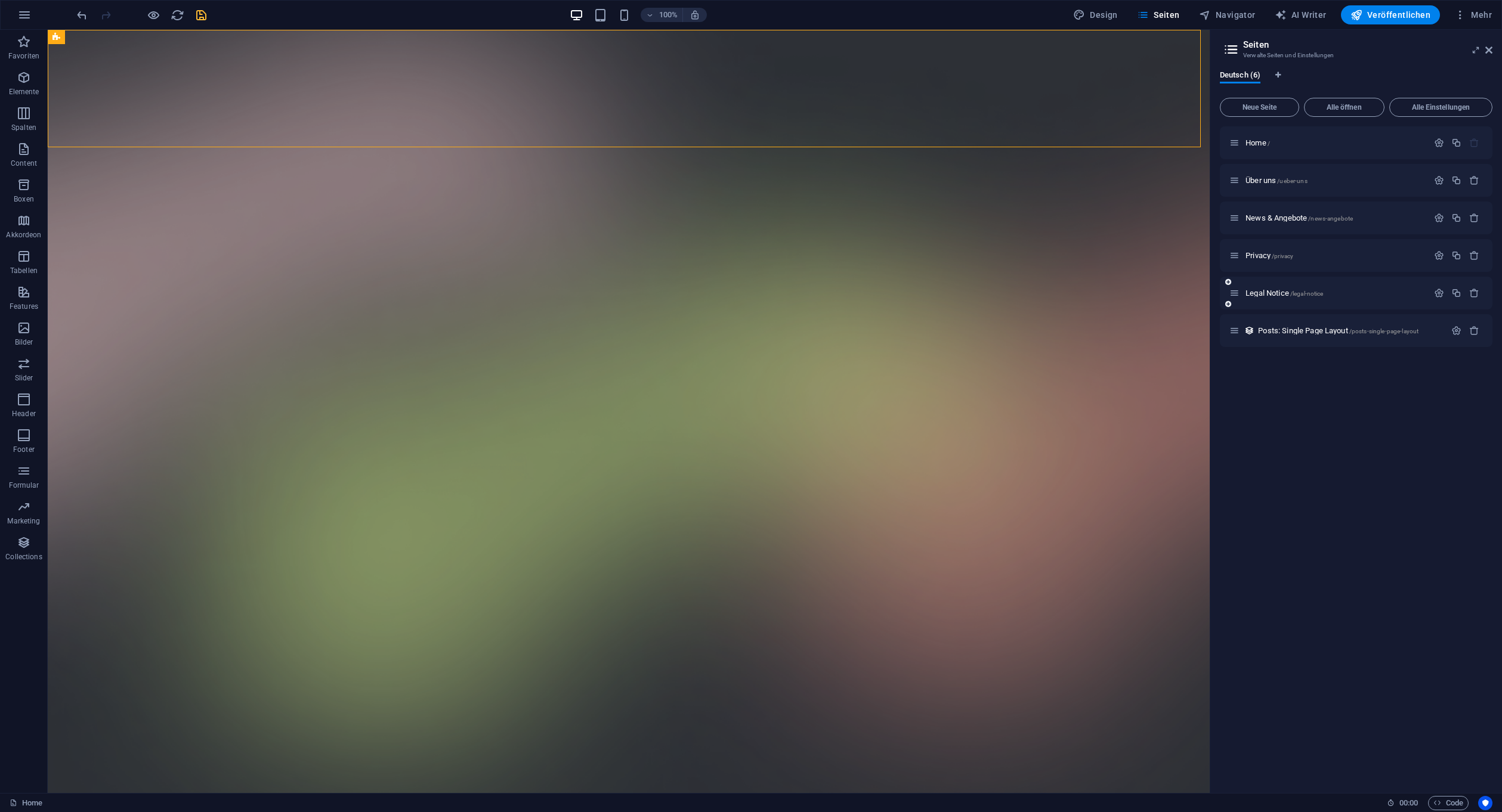
click at [1473, 287] on div at bounding box center [1456, 294] width 52 height 13
click at [1473, 289] on icon "button" at bounding box center [1474, 293] width 10 height 10
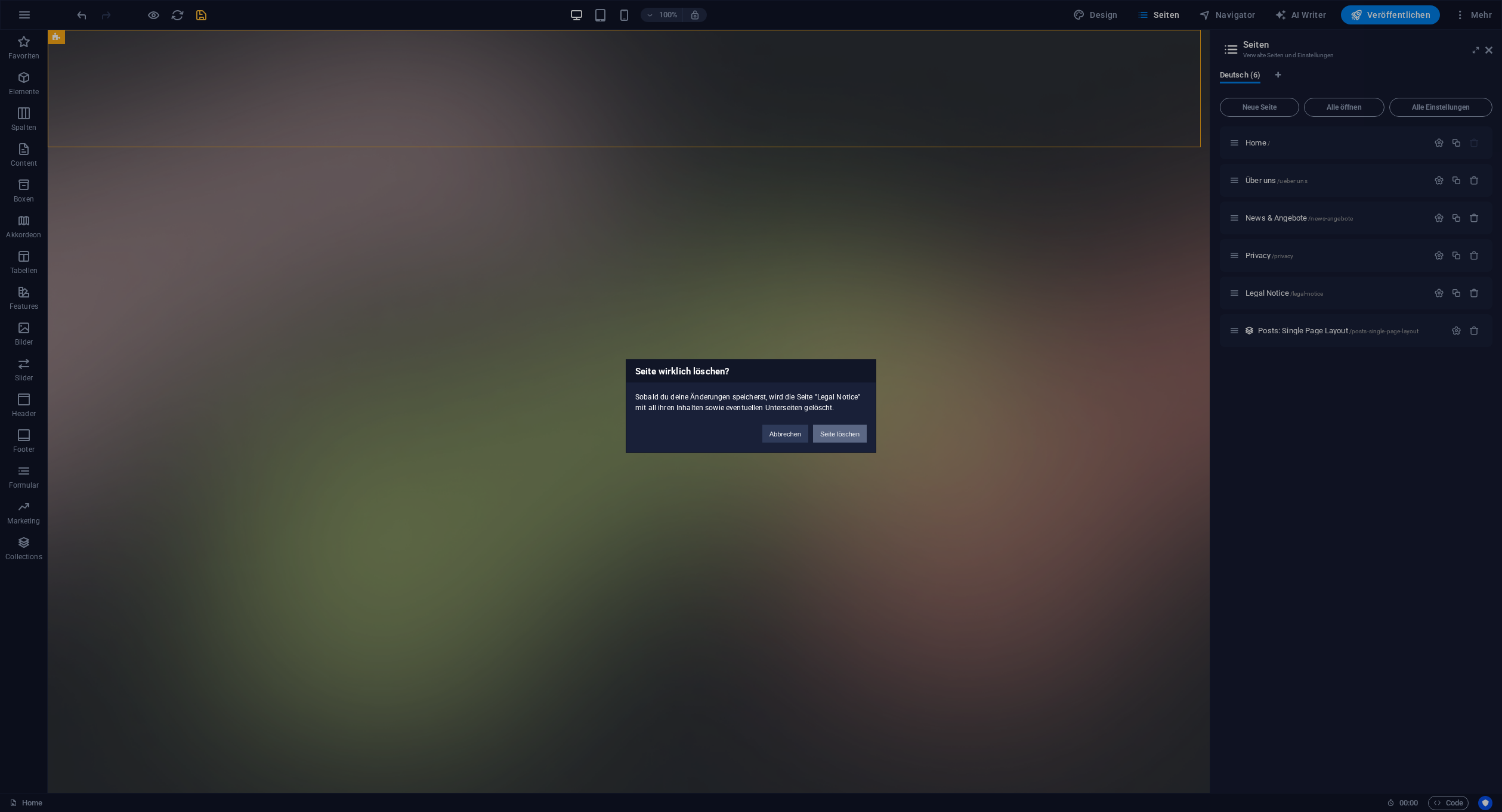
drag, startPoint x: 848, startPoint y: 426, endPoint x: 1045, endPoint y: 386, distance: 201.0
click at [848, 426] on button "Seite löschen" at bounding box center [840, 434] width 54 height 18
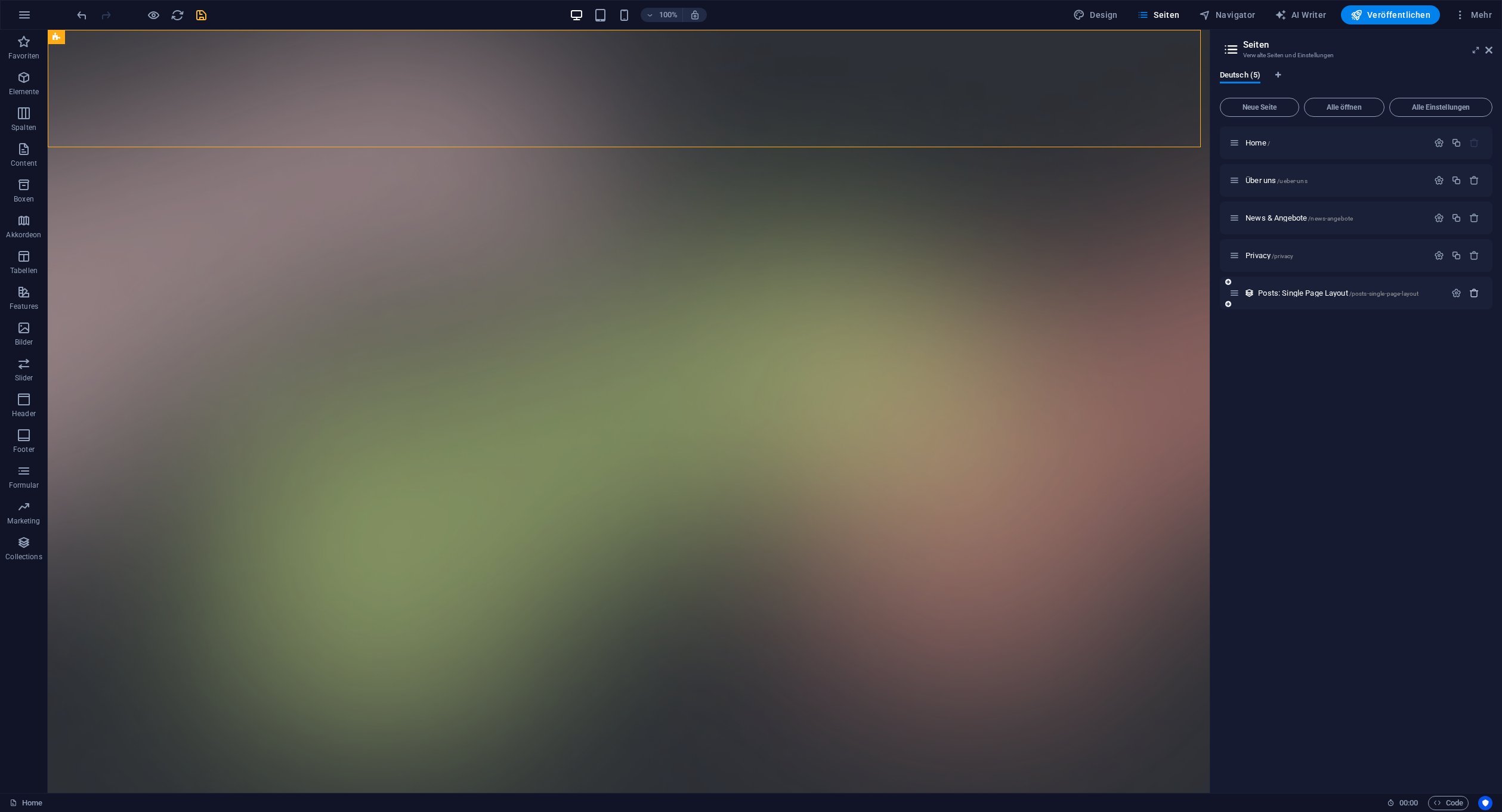
click at [1475, 294] on icon "button" at bounding box center [1474, 293] width 10 height 10
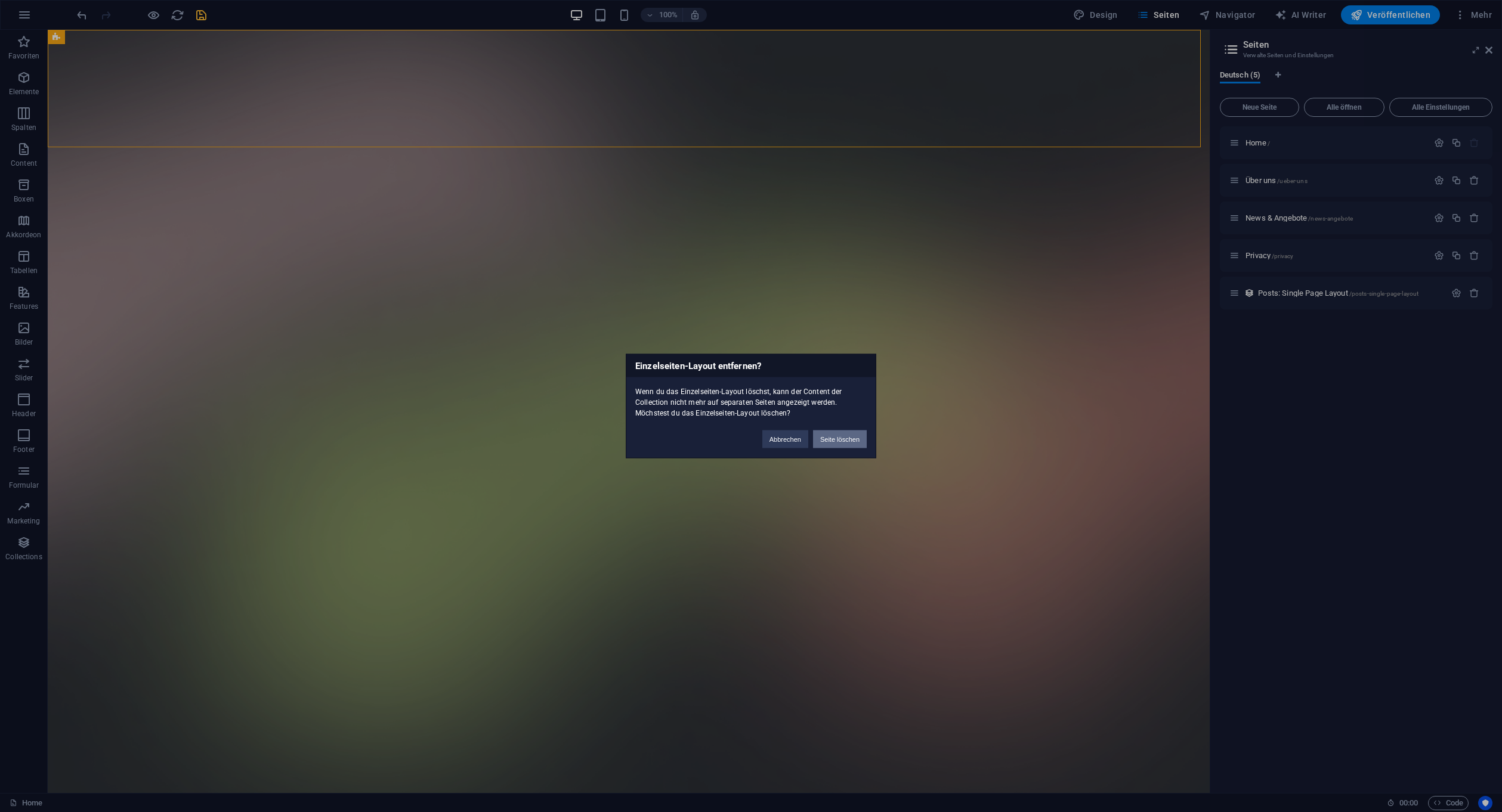
click at [841, 441] on button "Seite löschen" at bounding box center [840, 440] width 54 height 18
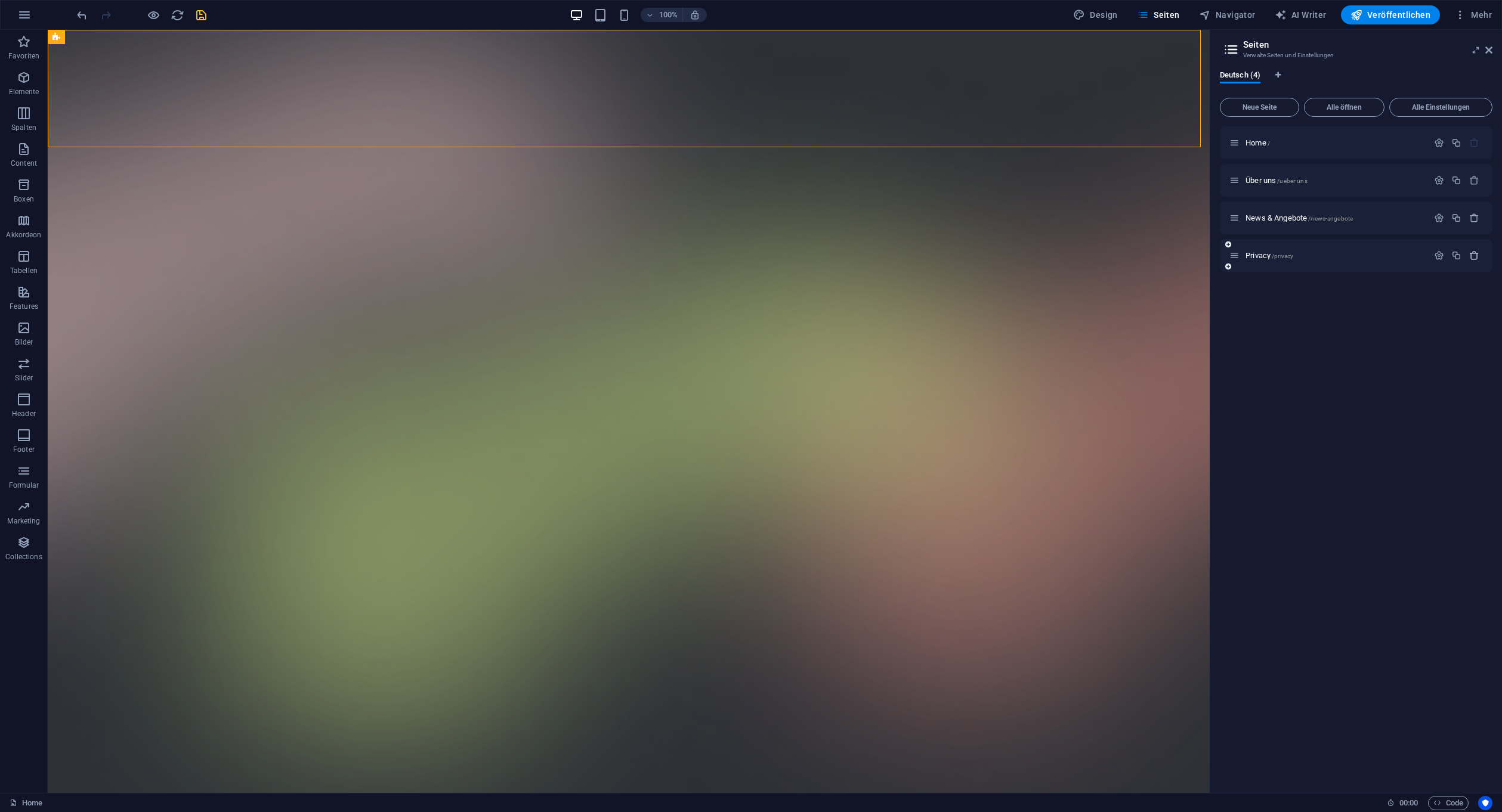
click at [1473, 253] on icon "button" at bounding box center [1474, 255] width 10 height 10
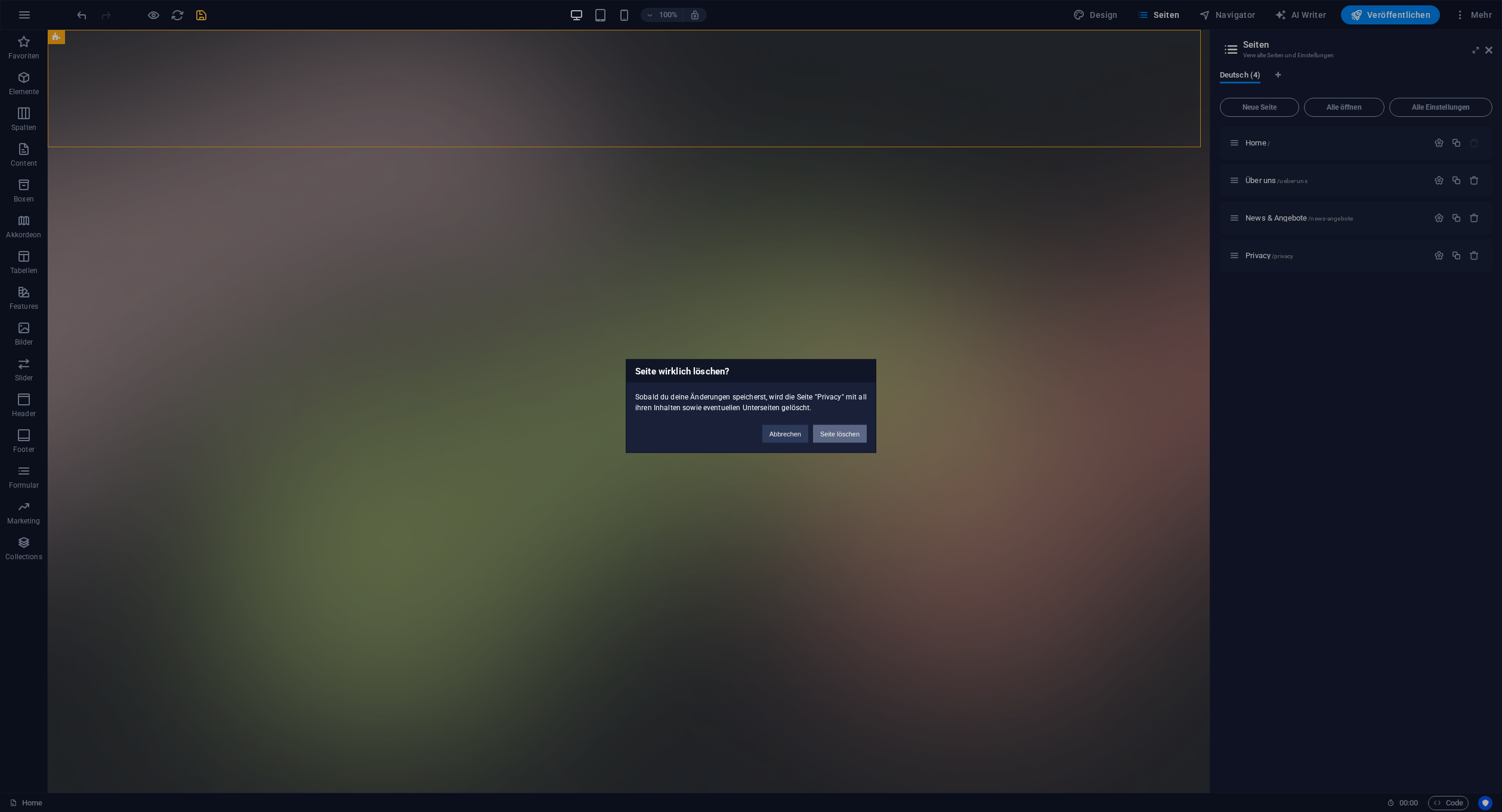
click at [848, 433] on button "Seite löschen" at bounding box center [840, 434] width 54 height 18
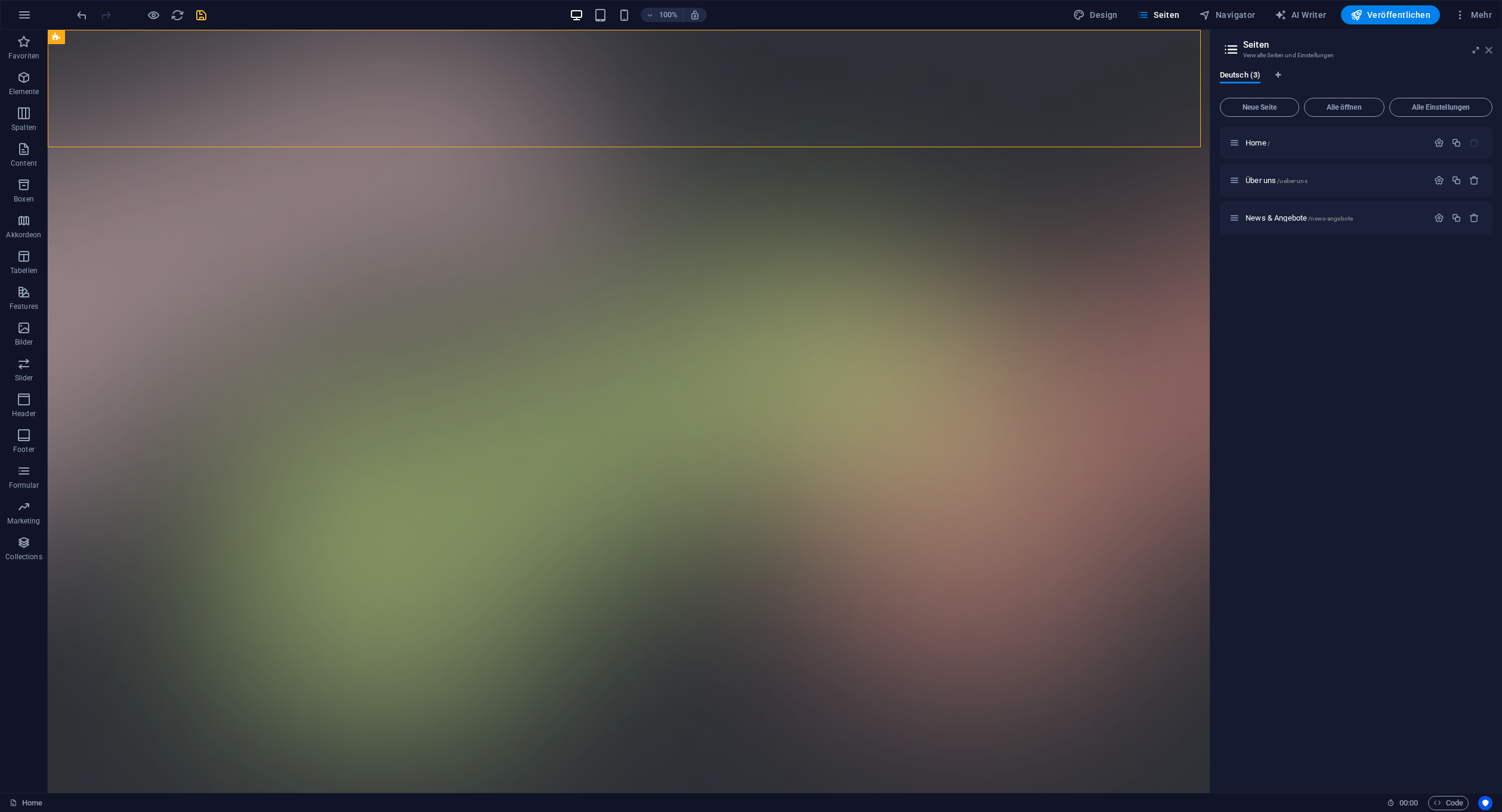
click at [1487, 49] on icon at bounding box center [1489, 50] width 7 height 9
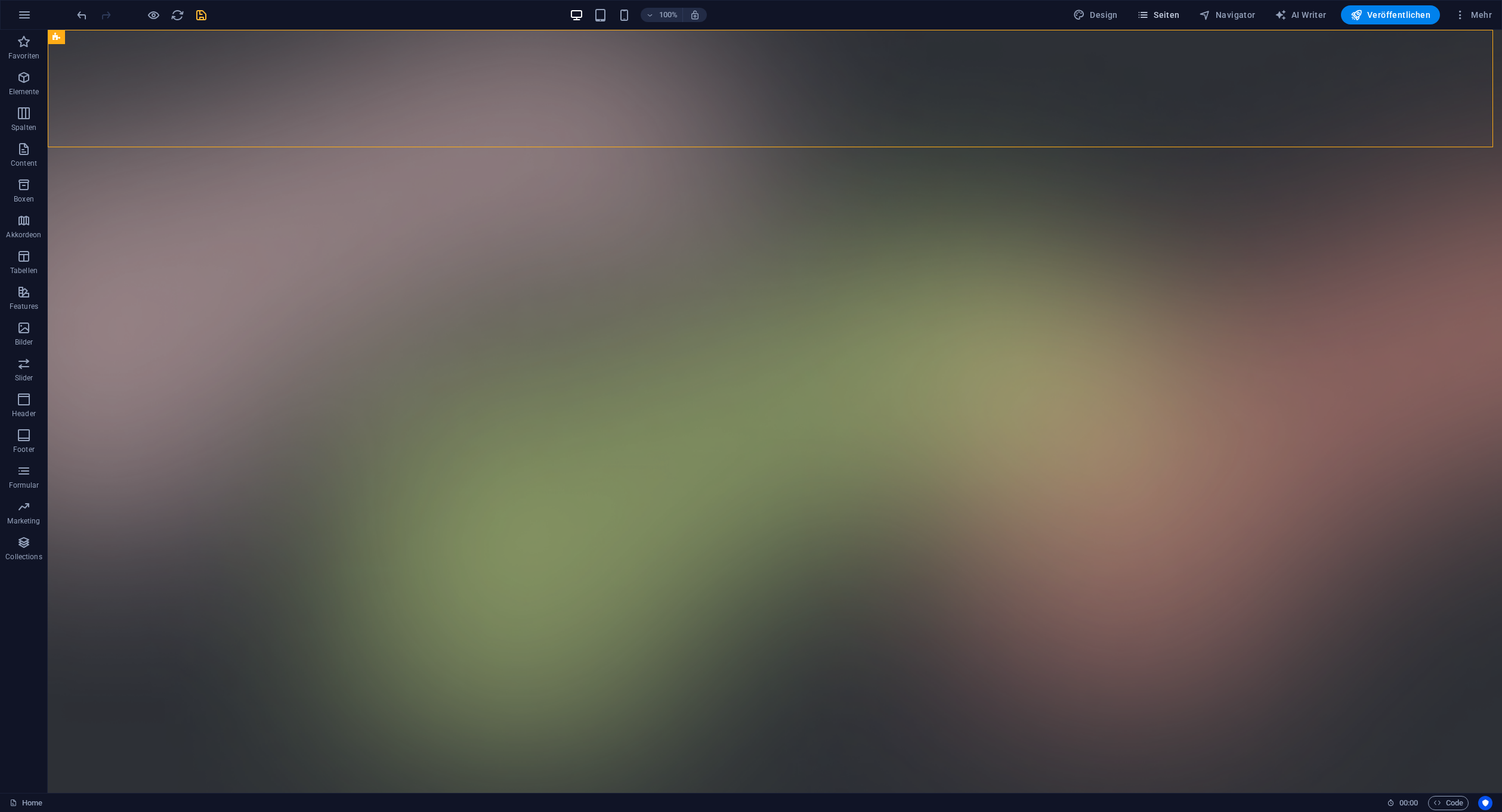
click at [1179, 16] on span "Seiten" at bounding box center [1158, 15] width 43 height 12
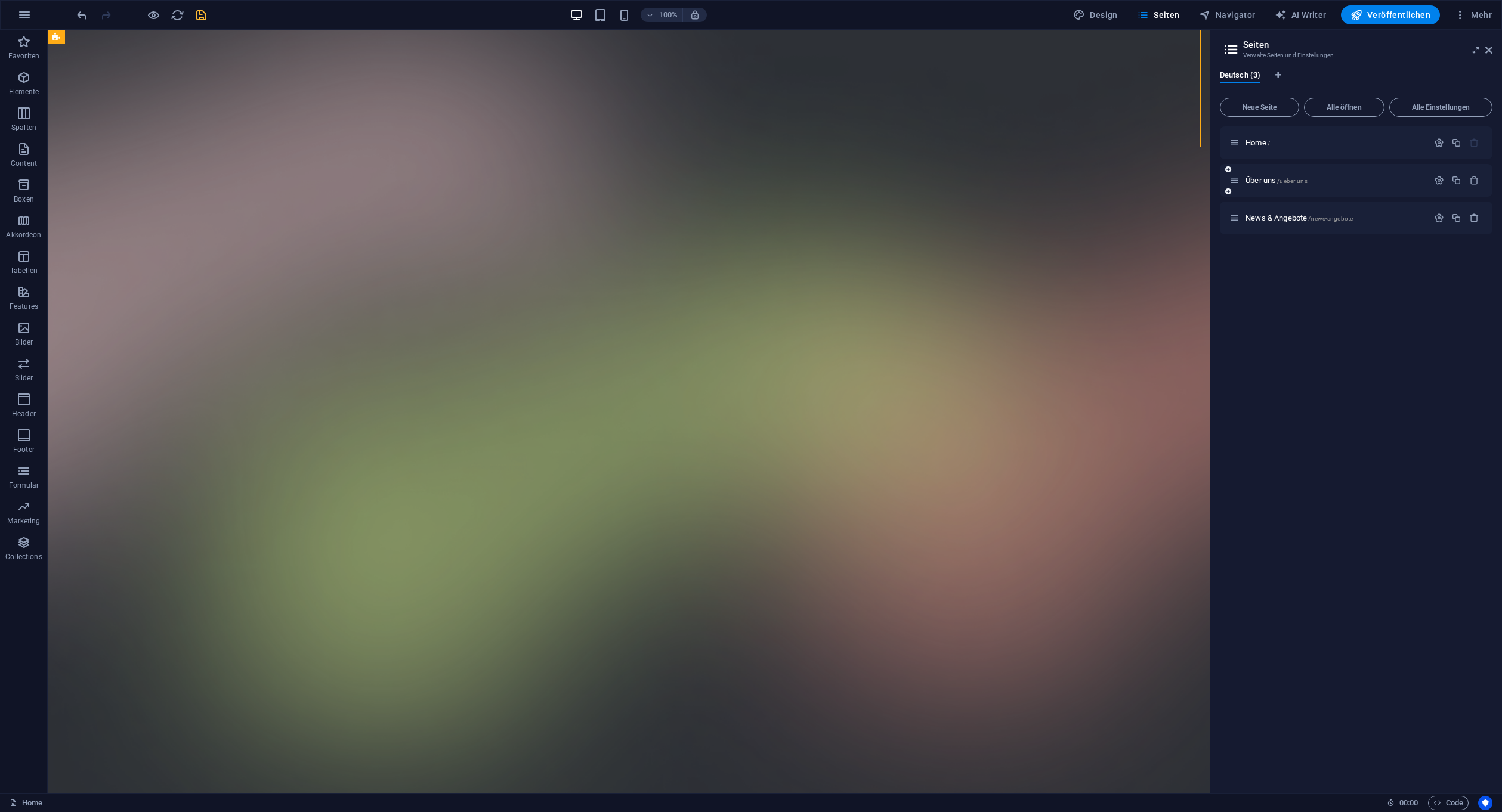
click at [1367, 176] on div "Über uns /ueber-uns" at bounding box center [1328, 180] width 198 height 14
click at [1255, 179] on span "Über uns /ueber-uns" at bounding box center [1276, 180] width 62 height 9
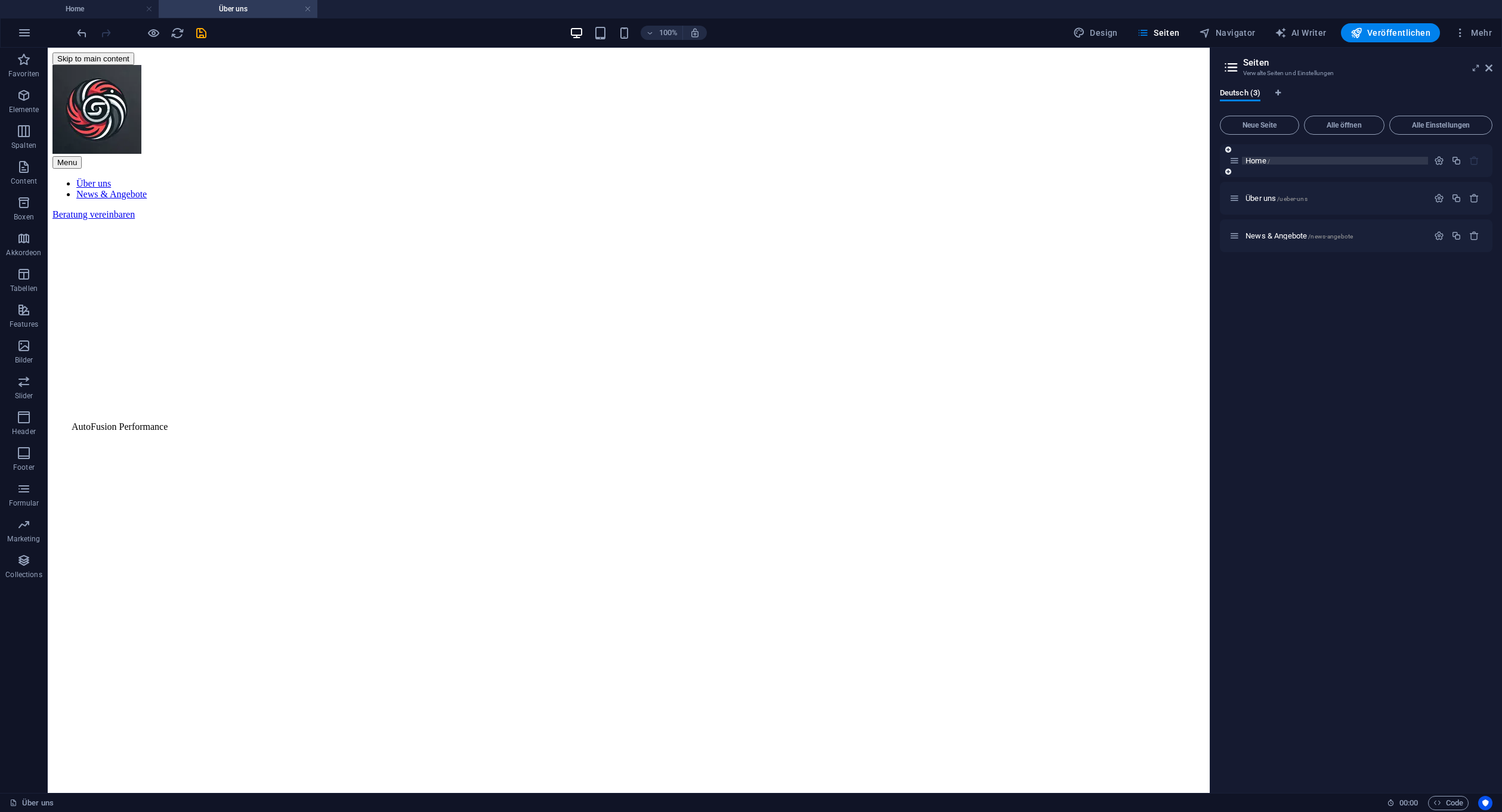
click at [1249, 157] on span "Home /" at bounding box center [1257, 161] width 25 height 9
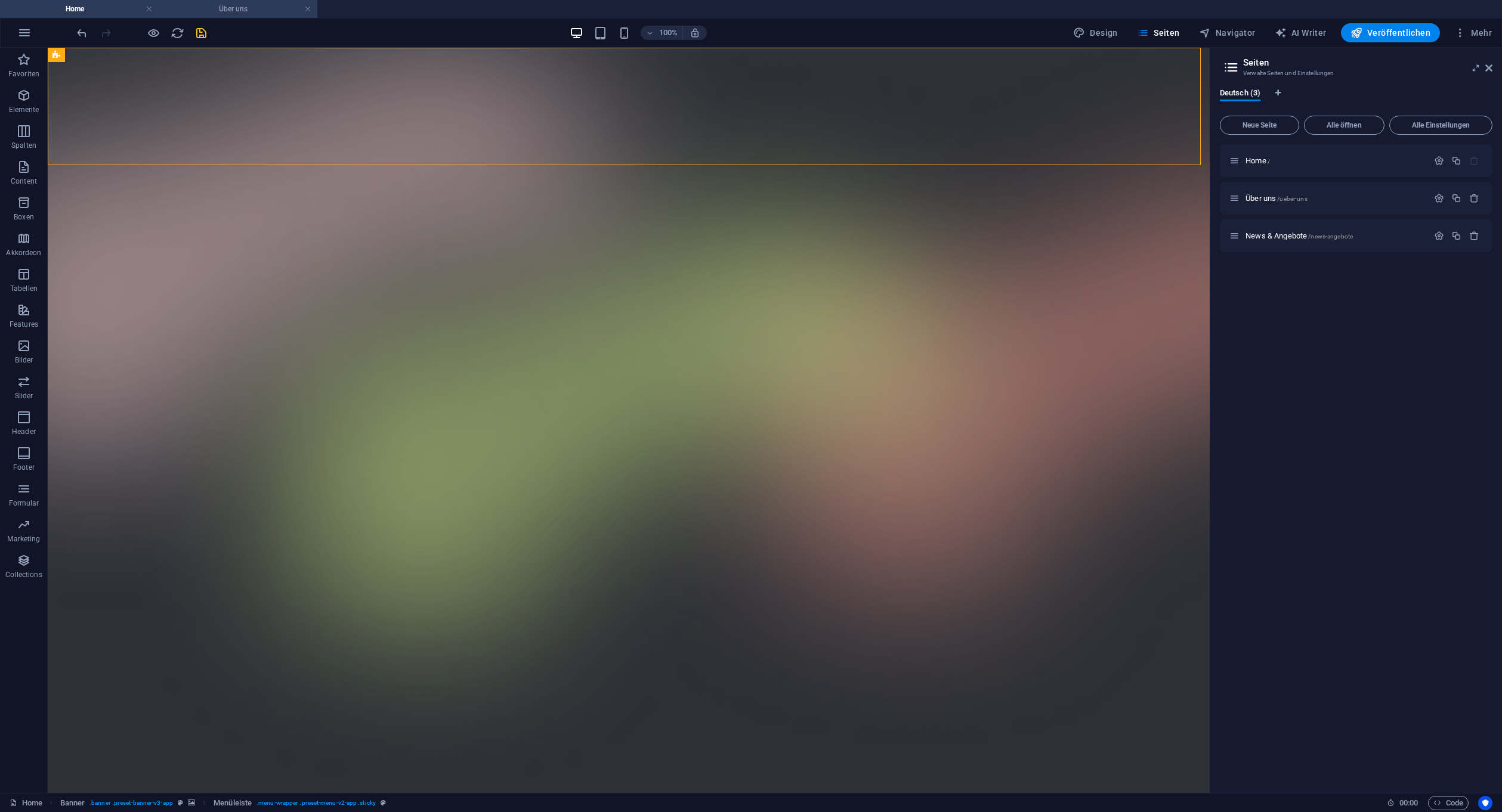
click at [313, 6] on h4 "Über uns" at bounding box center [237, 9] width 158 height 13
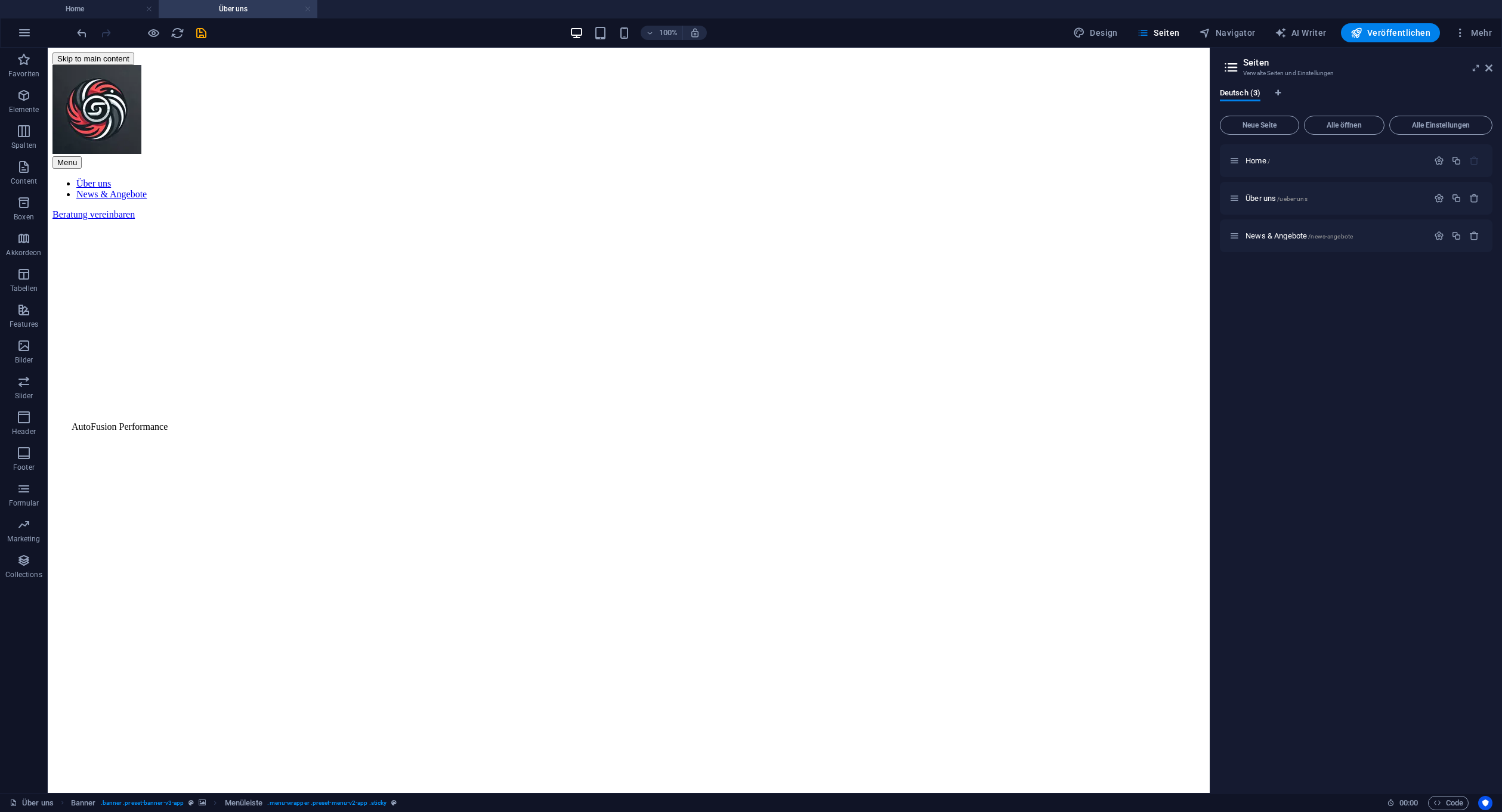
click at [308, 6] on link at bounding box center [308, 9] width 7 height 11
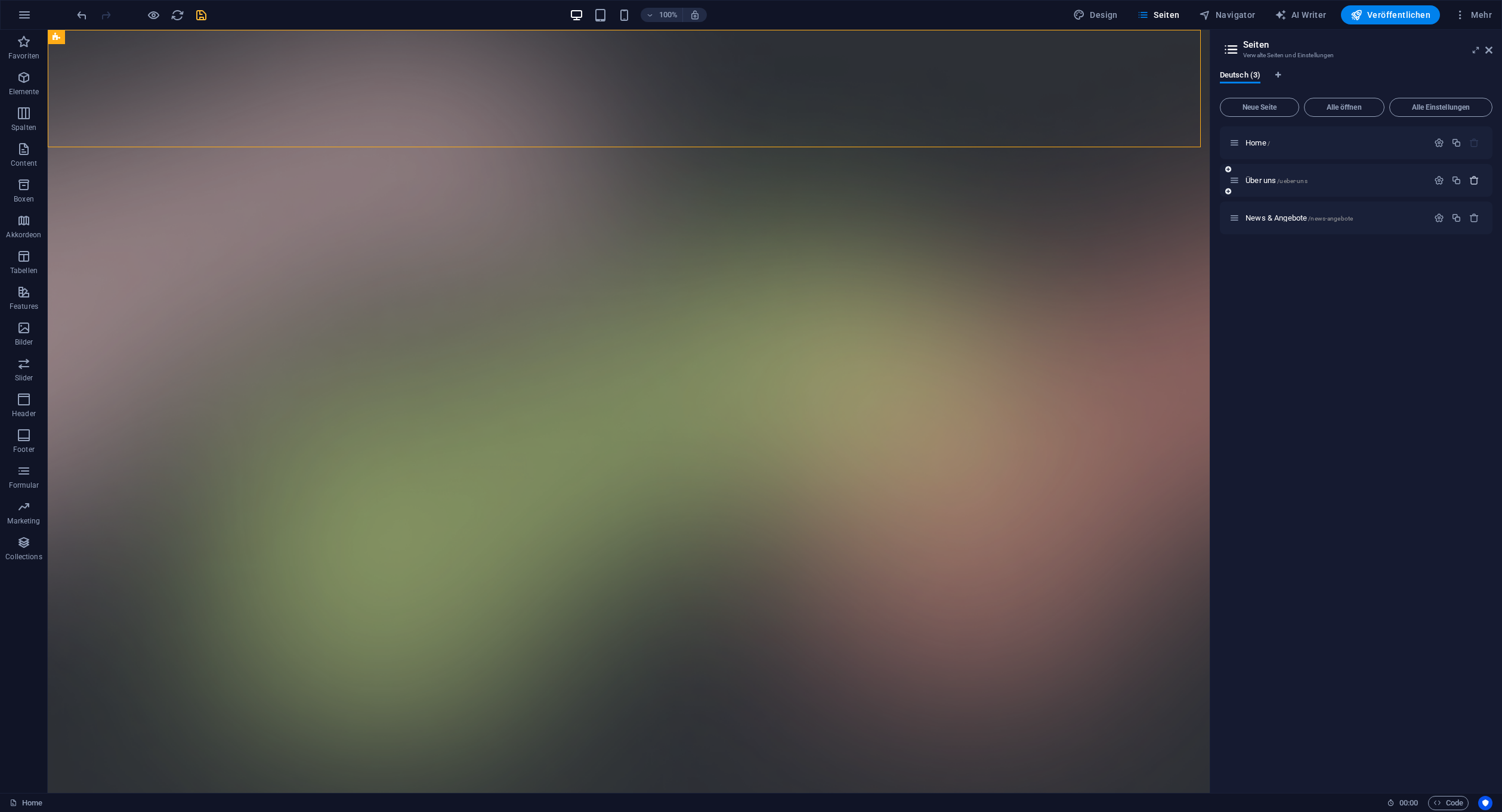
click at [1473, 176] on icon "button" at bounding box center [1474, 180] width 10 height 10
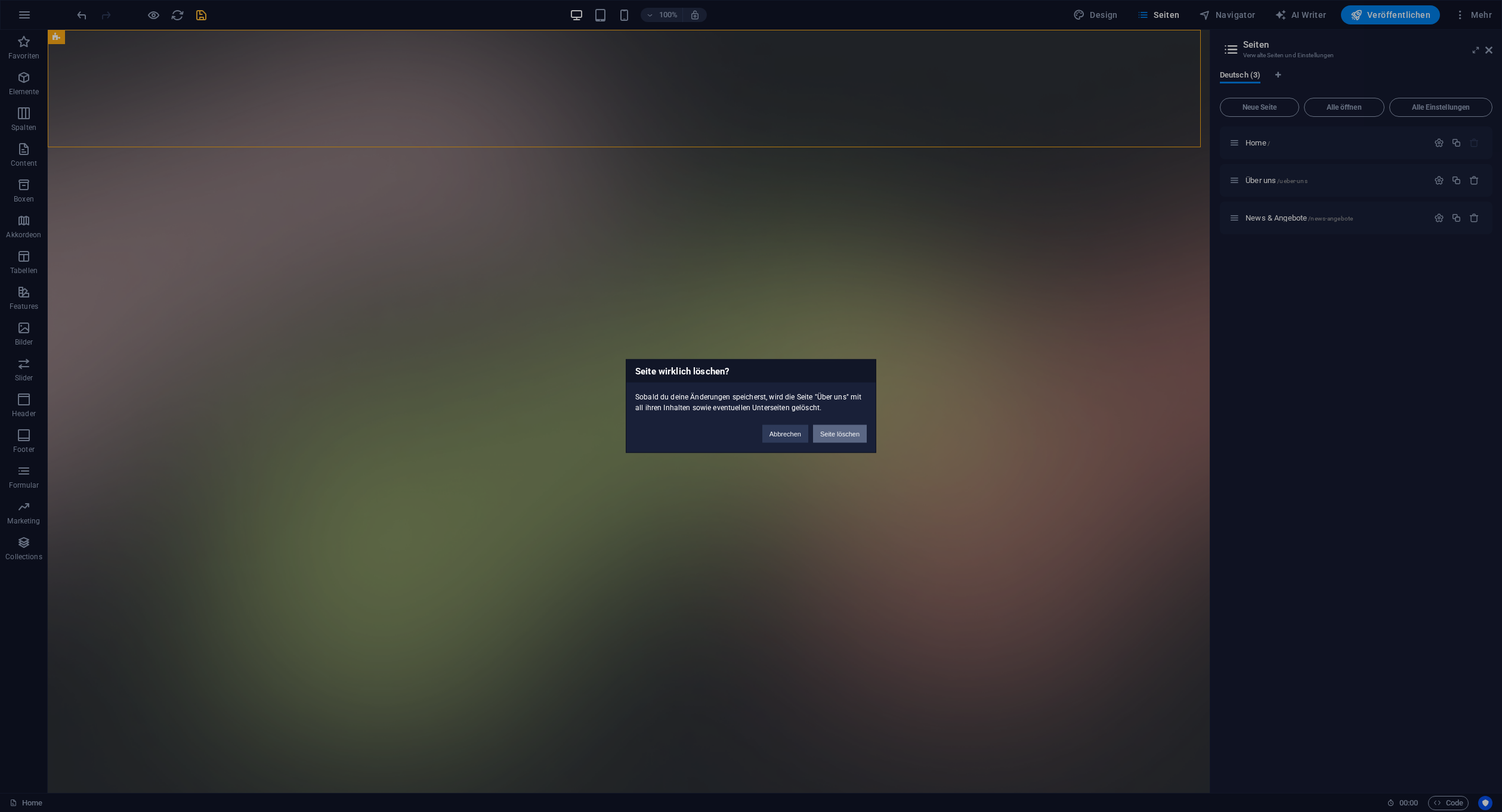
click at [832, 434] on button "Seite löschen" at bounding box center [840, 434] width 54 height 18
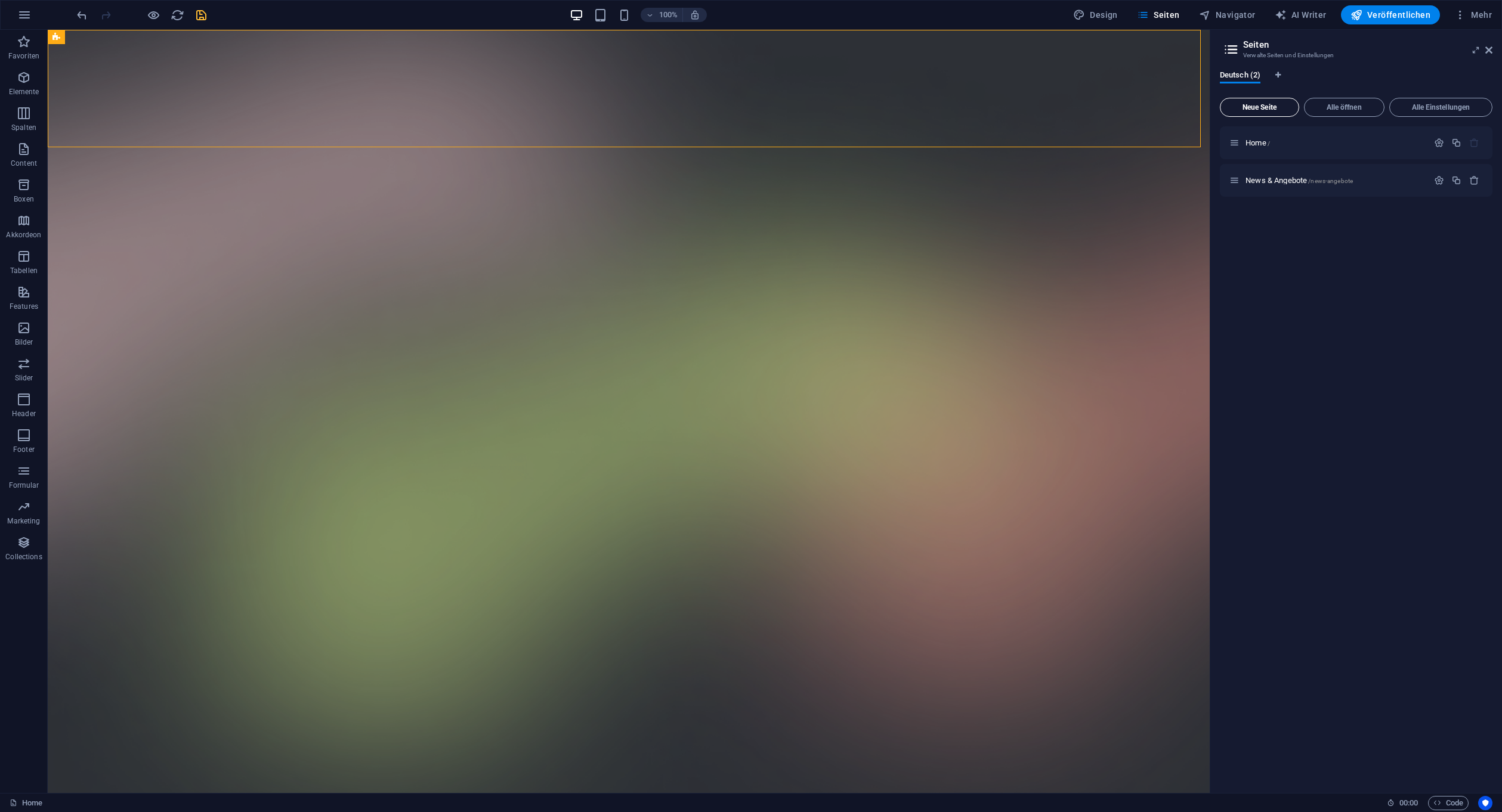
click at [1273, 107] on span "Neue Seite" at bounding box center [1259, 107] width 69 height 7
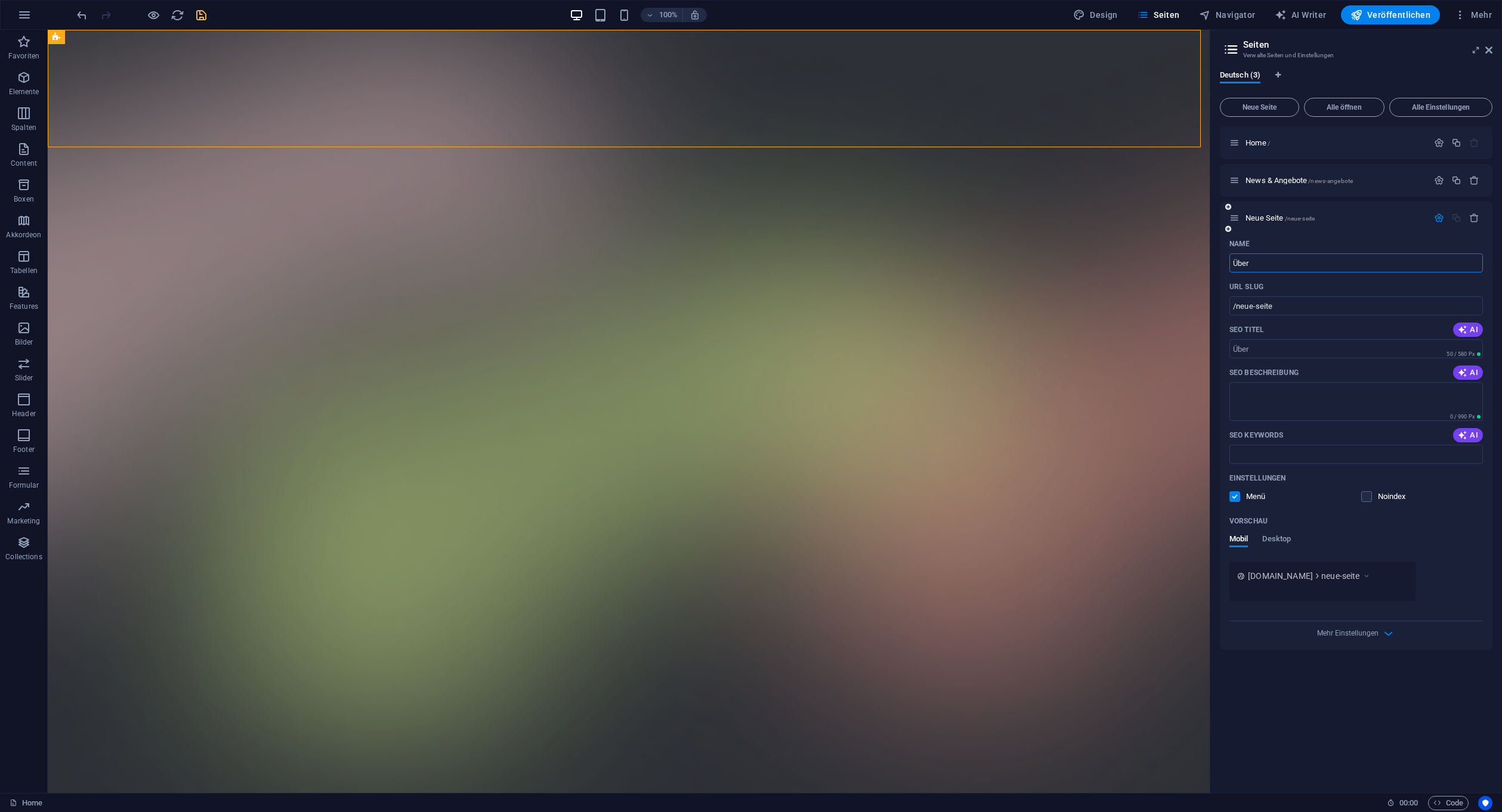
type input "Über"
type input "/ueber"
type input "Über uns"
type input "/ueber-uns"
type input "Über uns"
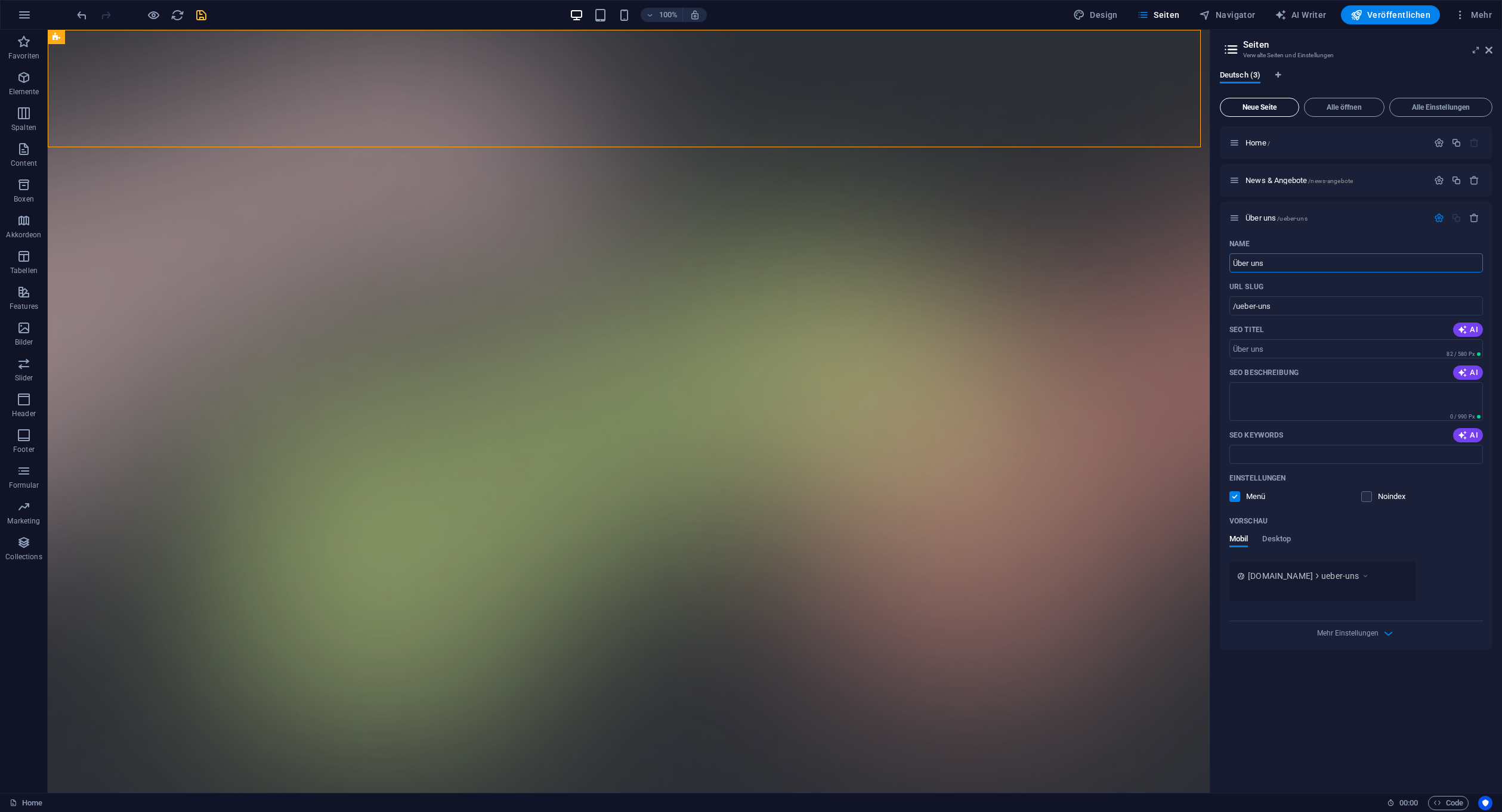
click at [1264, 106] on span "Neue Seite" at bounding box center [1259, 107] width 69 height 7
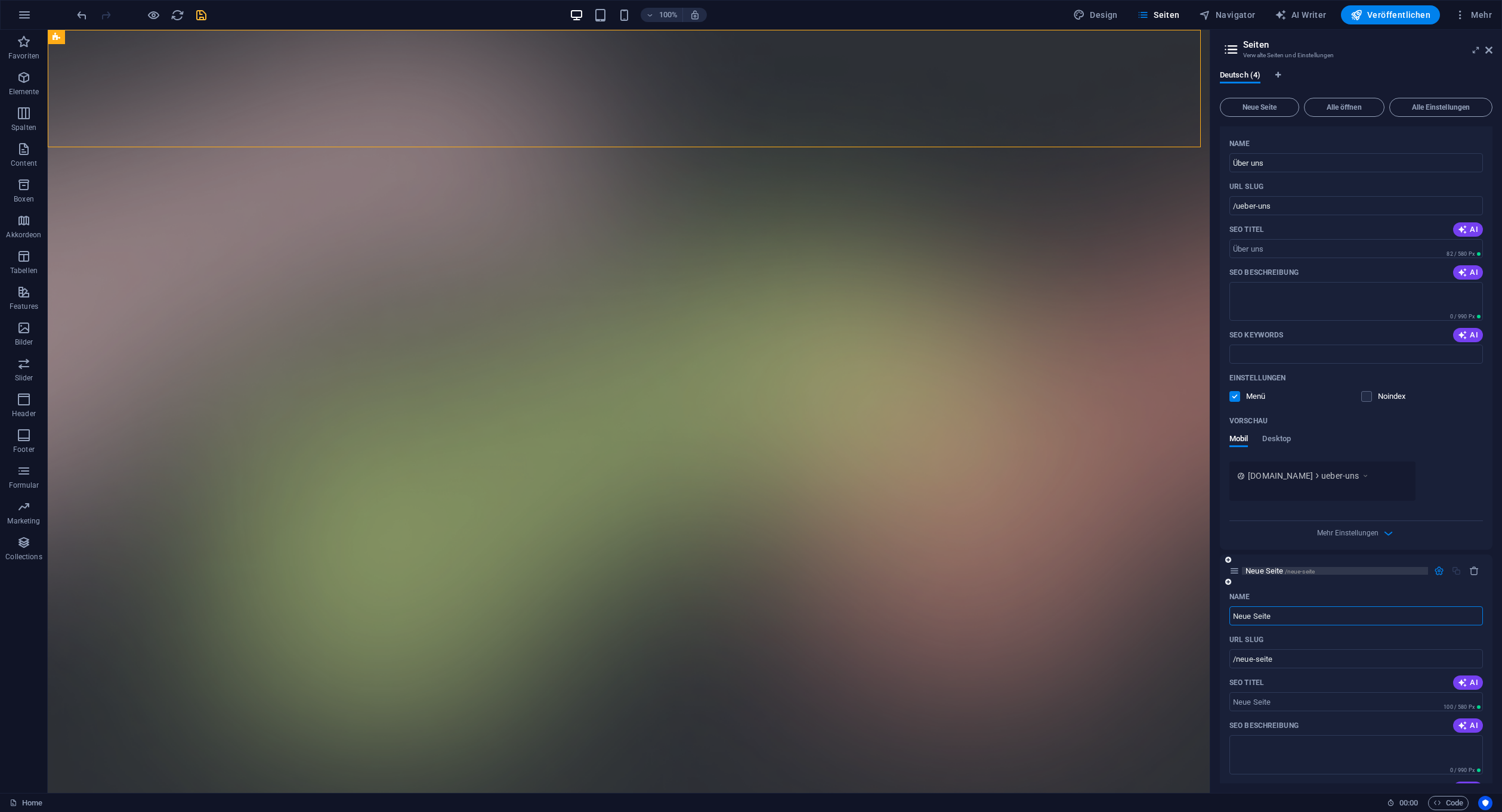
scroll to position [119, 0]
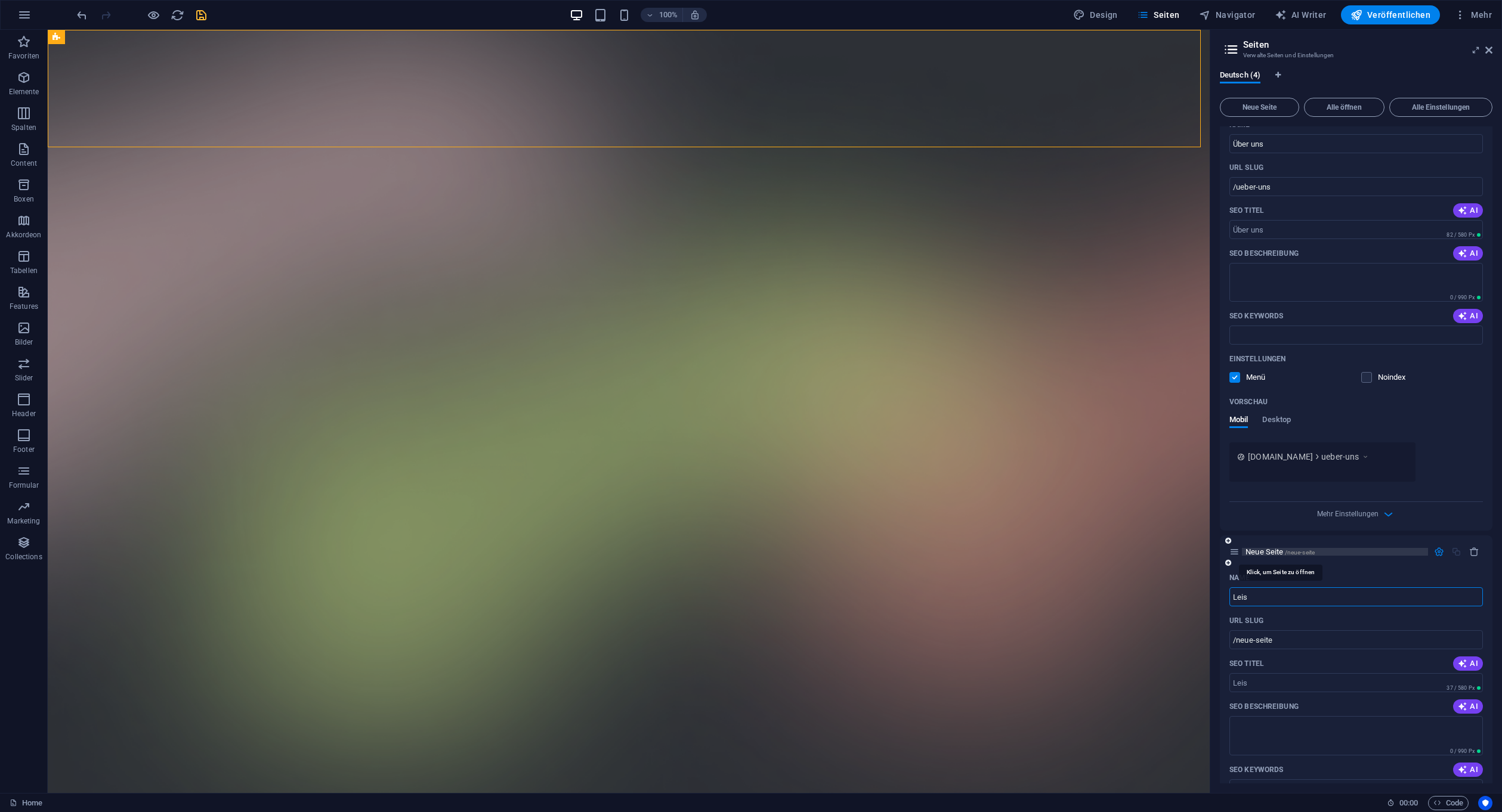
type input "Leis"
type input "/leis"
type input "Leistungen"
type input "/leistungen"
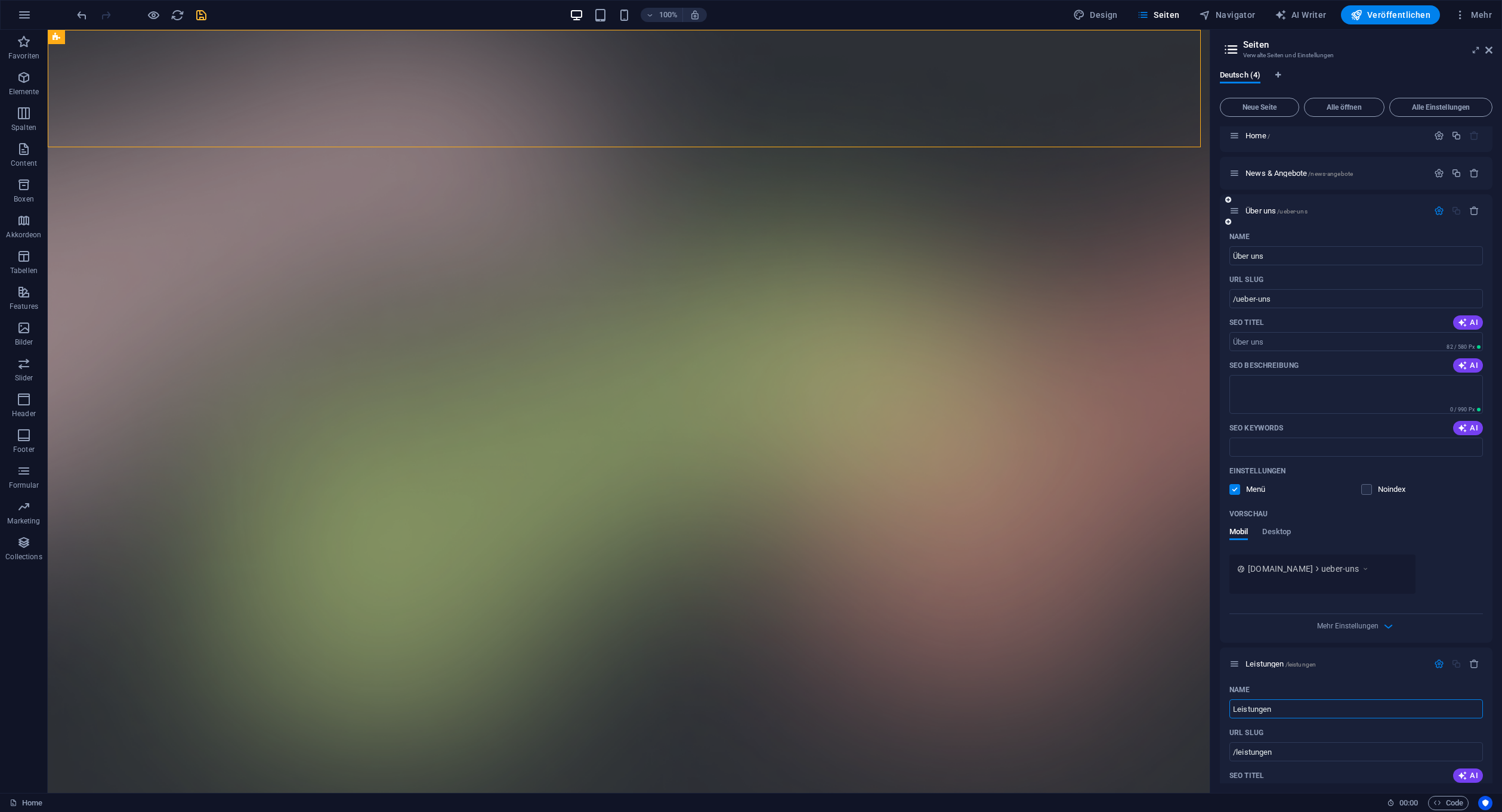
scroll to position [0, 0]
click at [1433, 218] on icon "button" at bounding box center [1438, 218] width 10 height 10
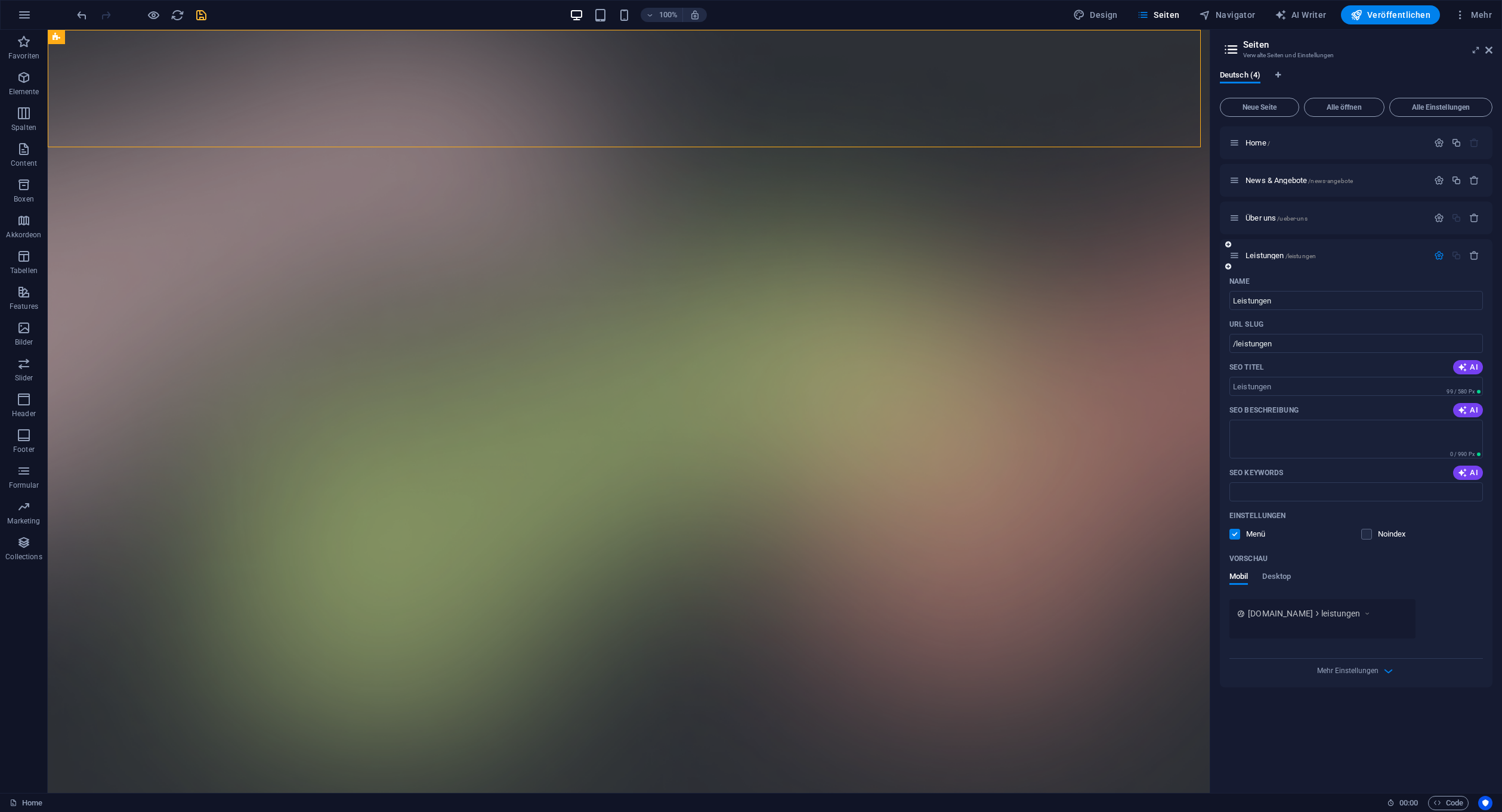
click at [1437, 254] on icon "button" at bounding box center [1438, 255] width 10 height 10
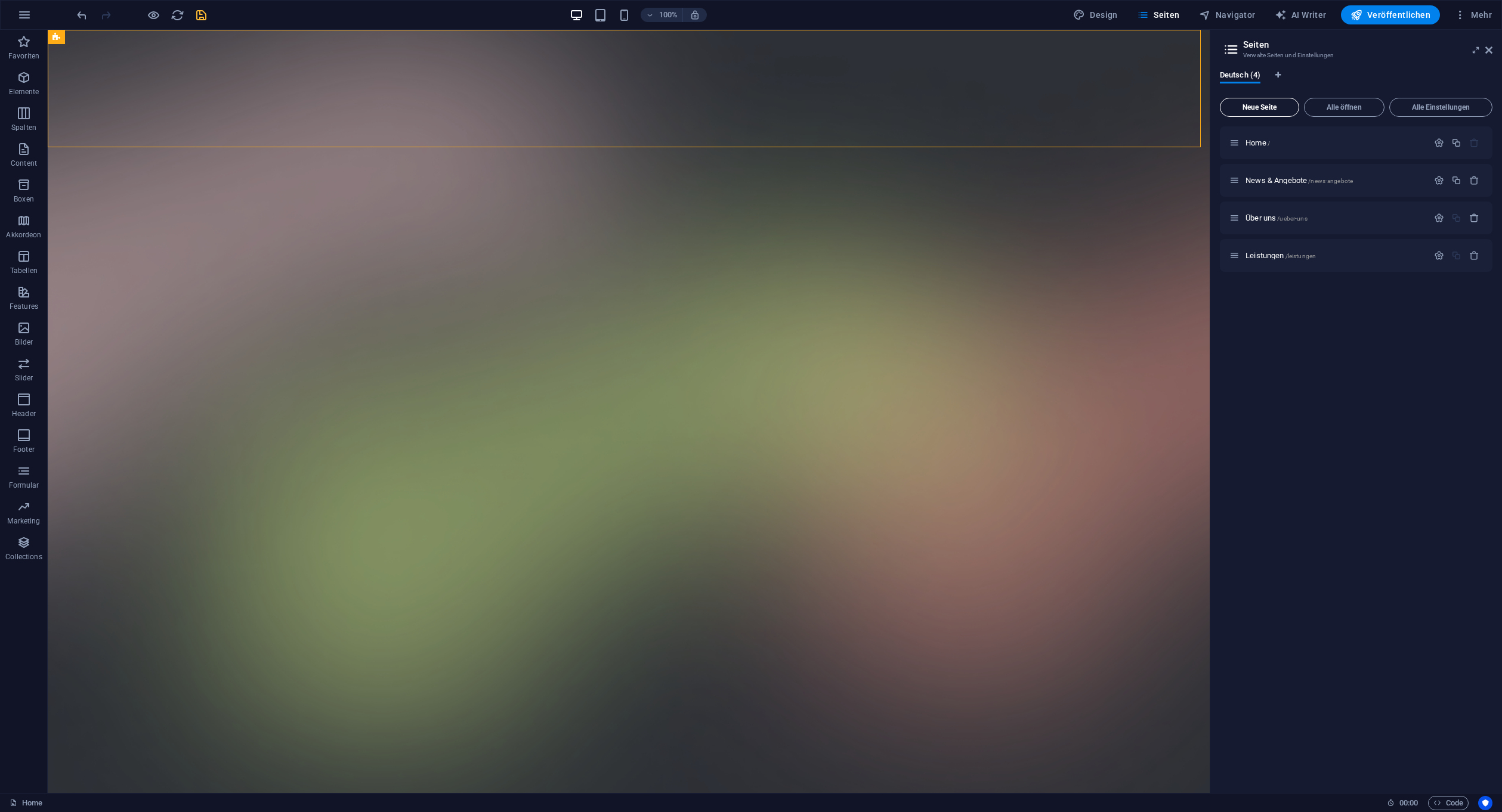
click at [1250, 108] on span "Neue Seite" at bounding box center [1259, 107] width 69 height 7
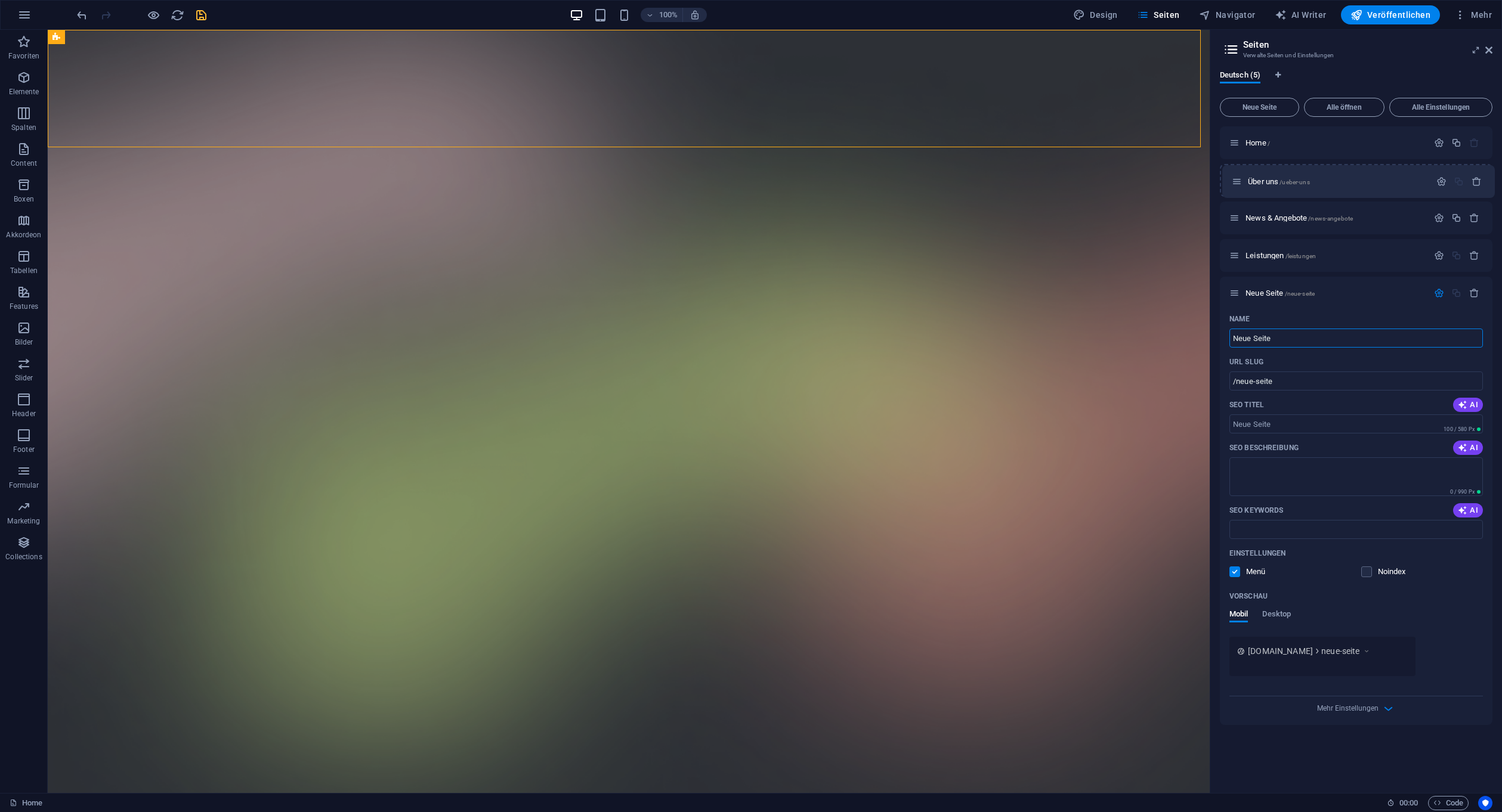
drag, startPoint x: 1233, startPoint y: 219, endPoint x: 1237, endPoint y: 177, distance: 42.2
click at [1237, 177] on div "Home / News & Angebote /news-angebote Über uns /ueber-uns Leistungen /leistunge…" at bounding box center [1356, 425] width 273 height 599
drag, startPoint x: 1234, startPoint y: 251, endPoint x: 1237, endPoint y: 213, distance: 38.1
click at [1237, 213] on div "Home / Über uns /ueber-uns News & Angebote /news-angebote Leistungen /leistunge…" at bounding box center [1356, 425] width 273 height 599
type input "Konta"
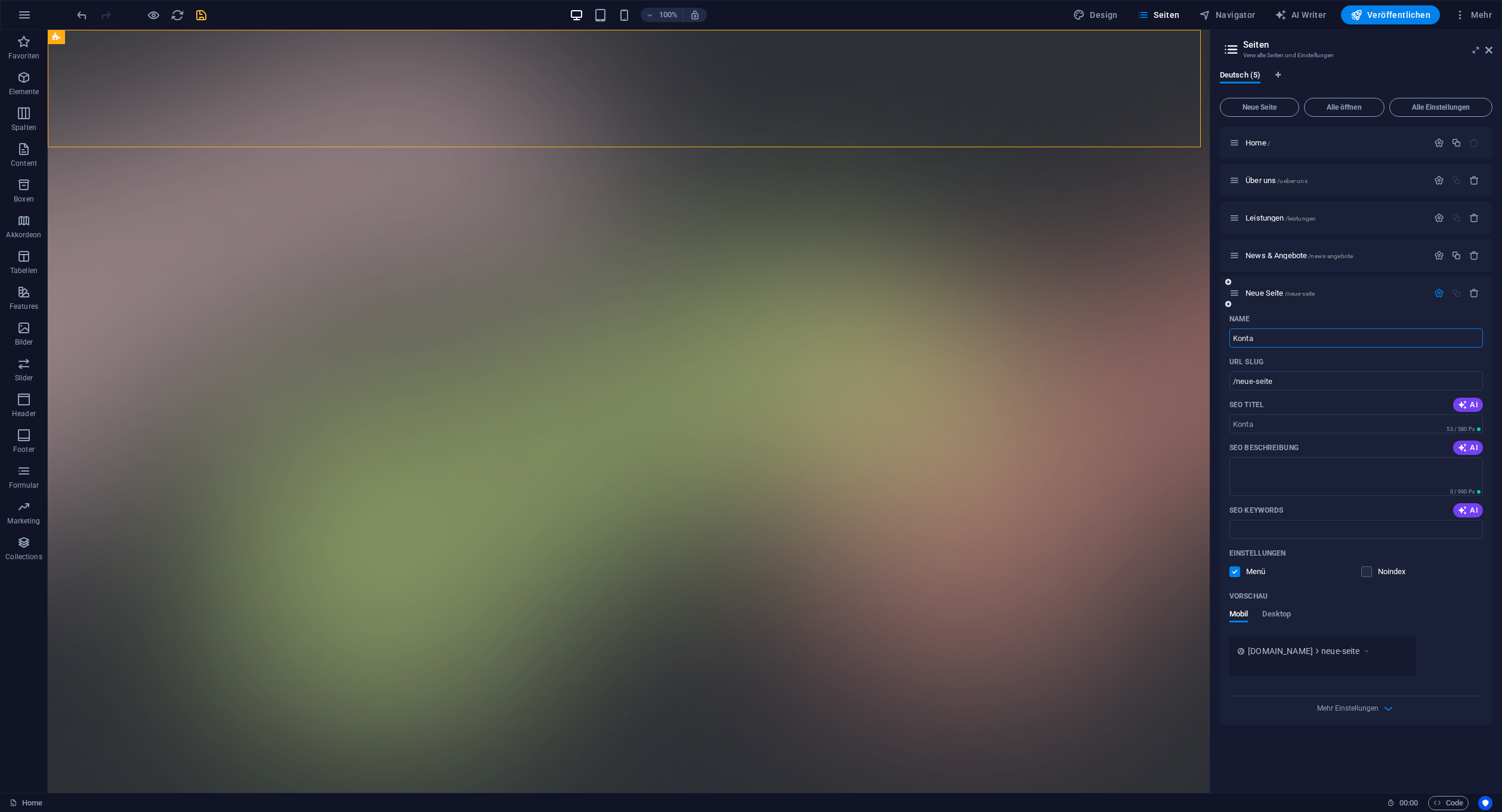
type input "/konta"
type input "Kontakt"
type input "/kontakt"
type input "Kontakt"
click at [1433, 288] on icon "button" at bounding box center [1438, 293] width 10 height 10
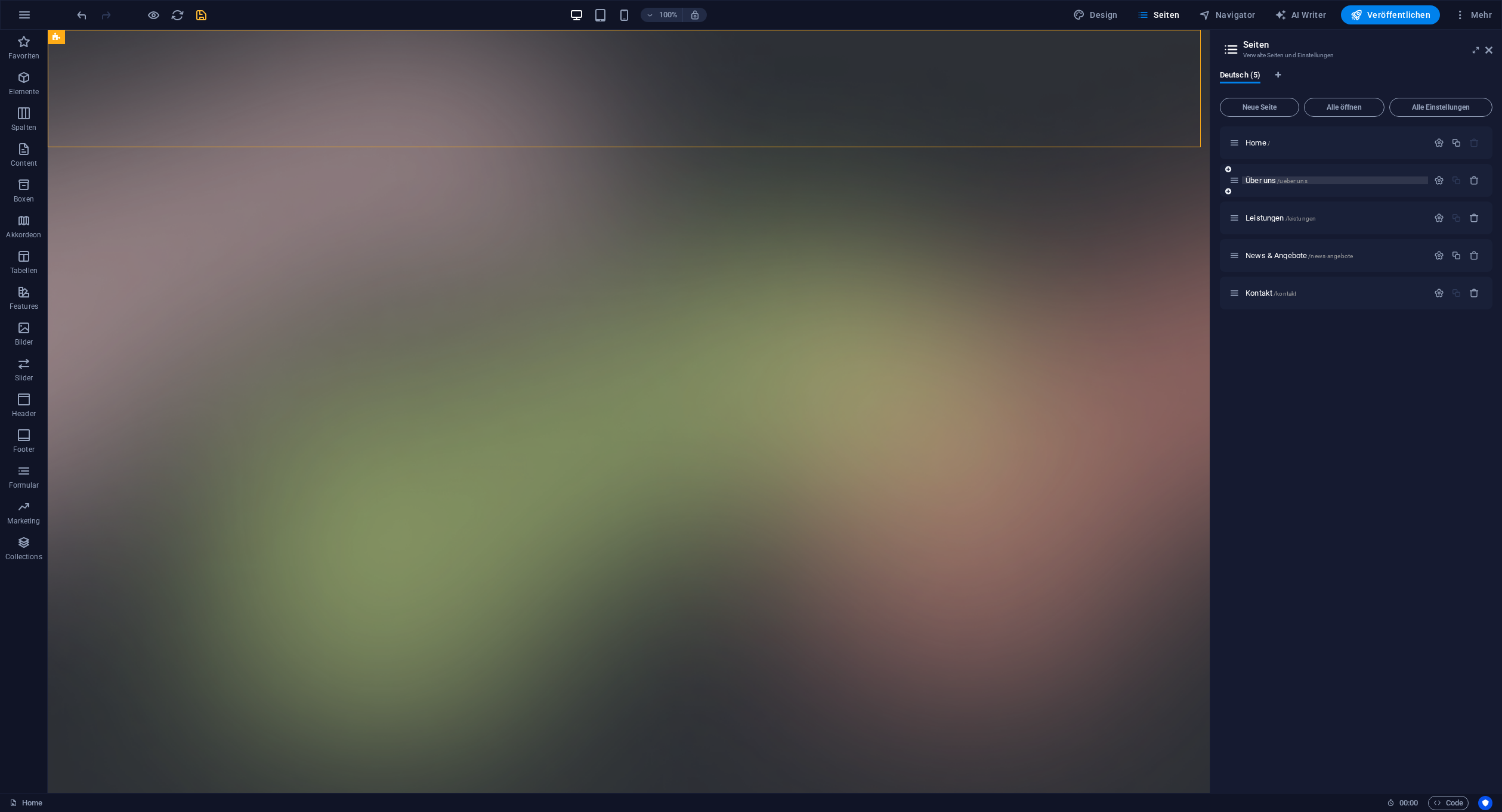
click at [1264, 183] on span "Über uns /ueber-uns" at bounding box center [1276, 180] width 62 height 9
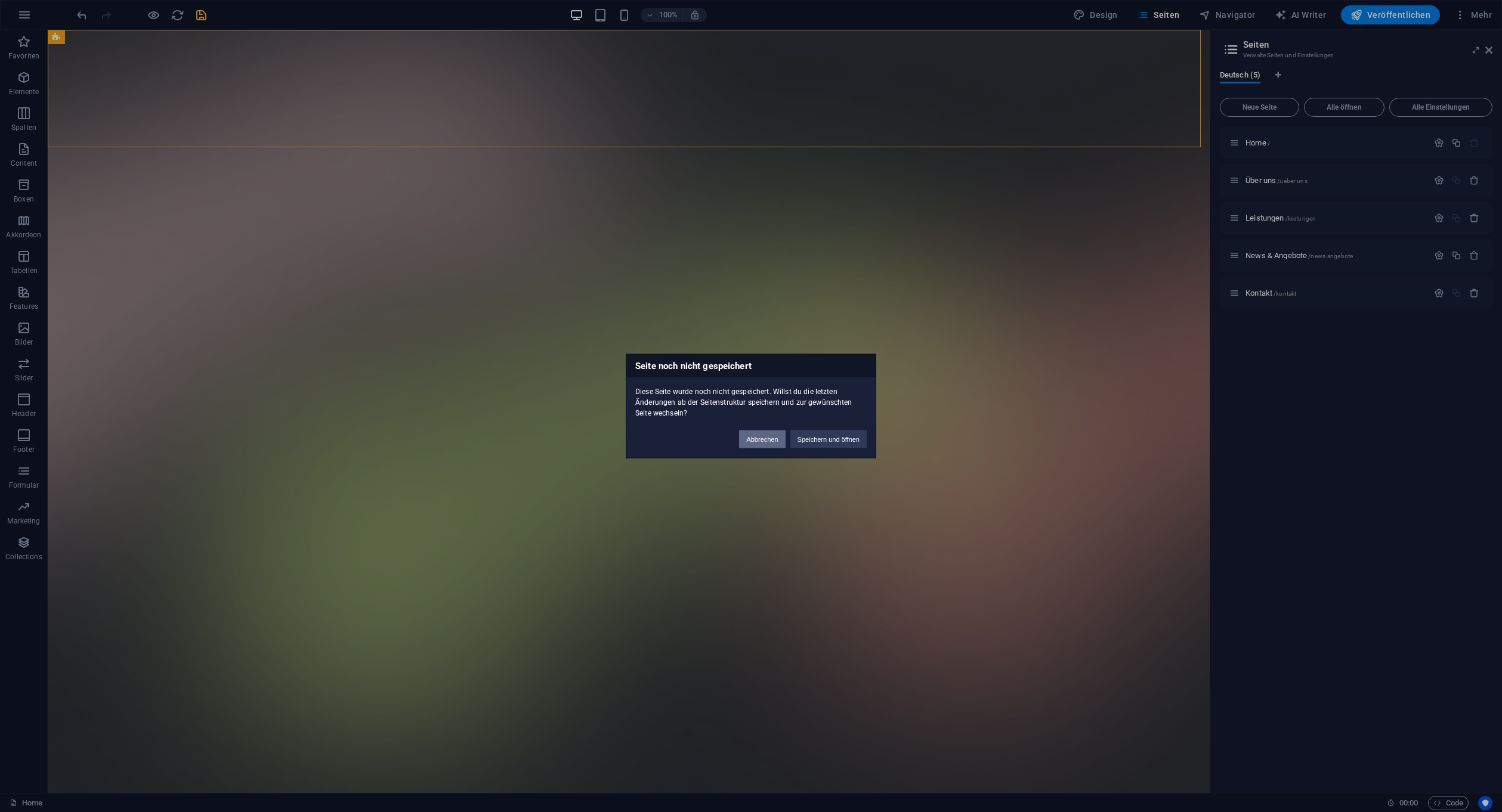
click at [772, 443] on button "Abbrechen" at bounding box center [762, 440] width 46 height 18
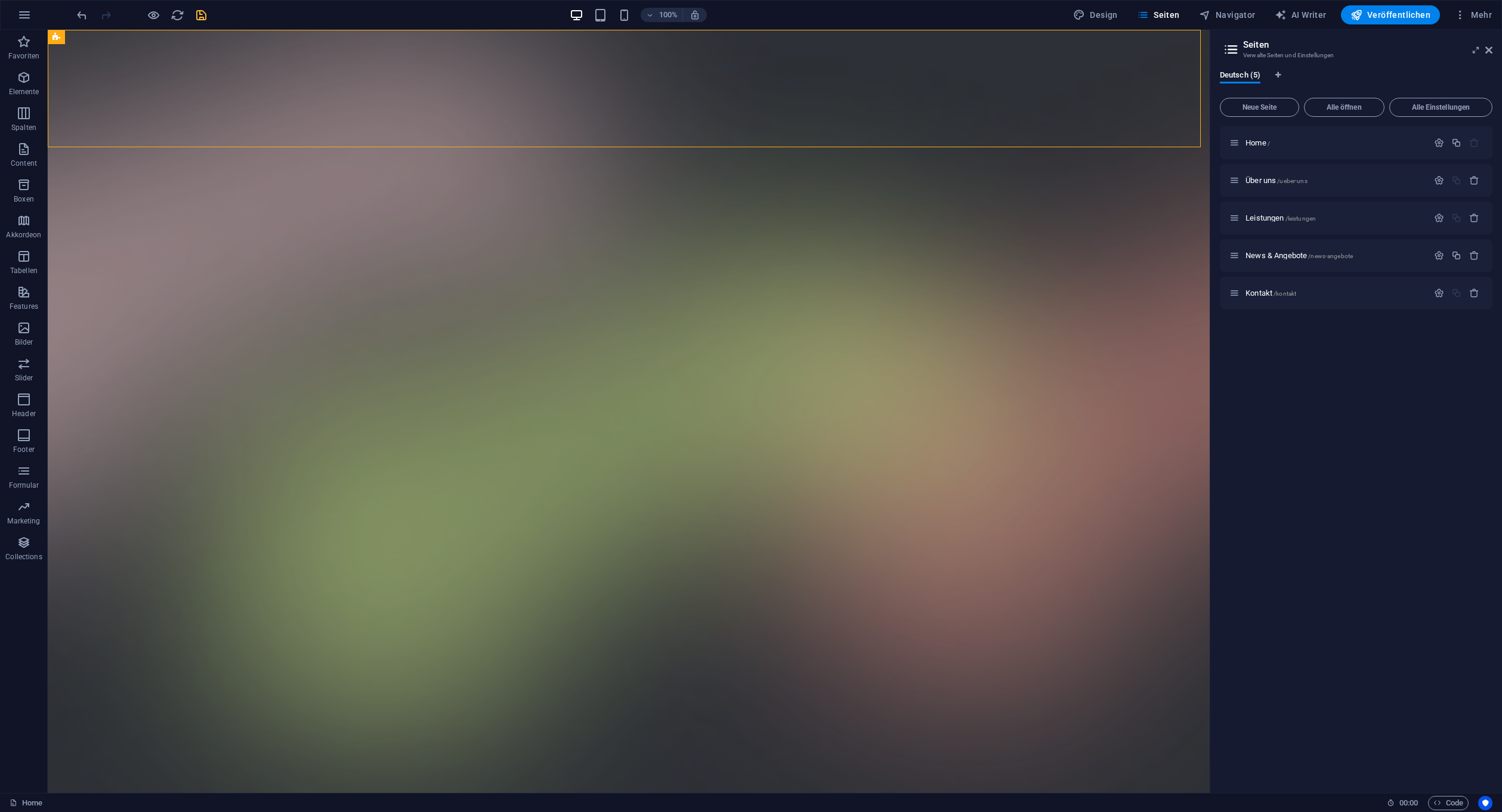
click at [195, 14] on icon "save" at bounding box center [201, 15] width 14 height 14
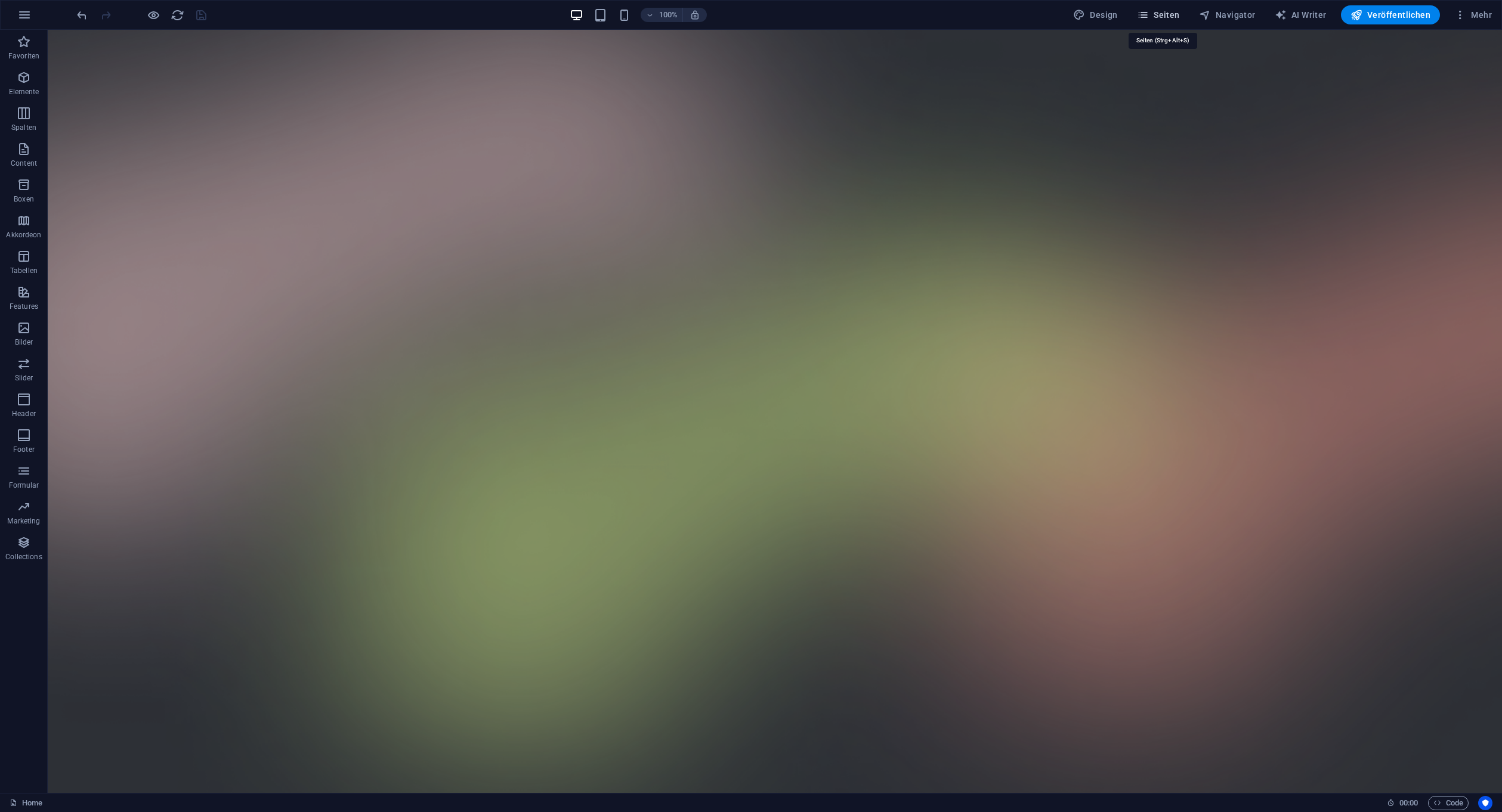
click at [1154, 8] on button "Seiten" at bounding box center [1158, 15] width 52 height 19
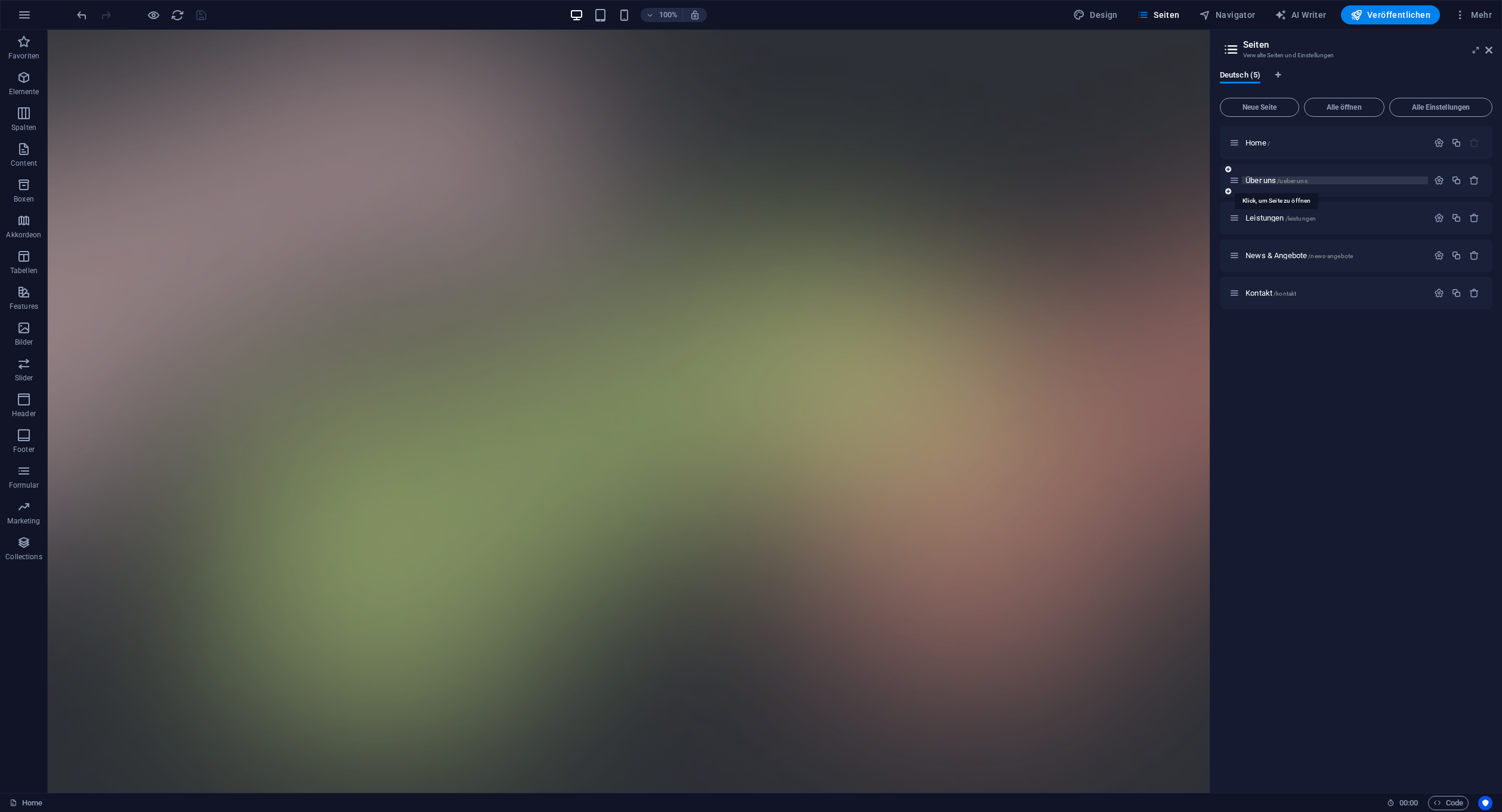
click at [1257, 177] on span "Über uns /ueber-uns" at bounding box center [1276, 180] width 62 height 9
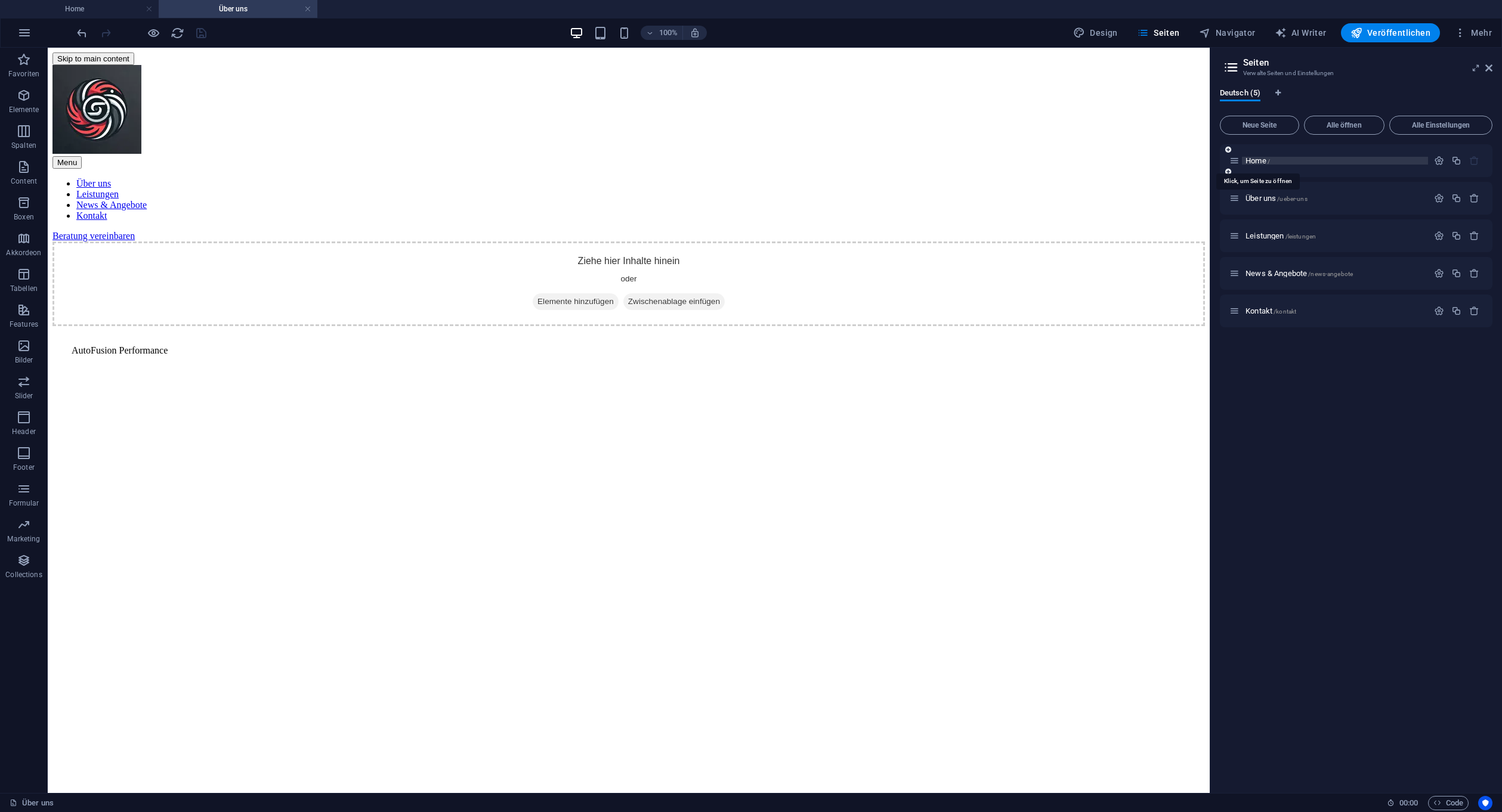
click at [1266, 159] on span "Home /" at bounding box center [1257, 161] width 25 height 9
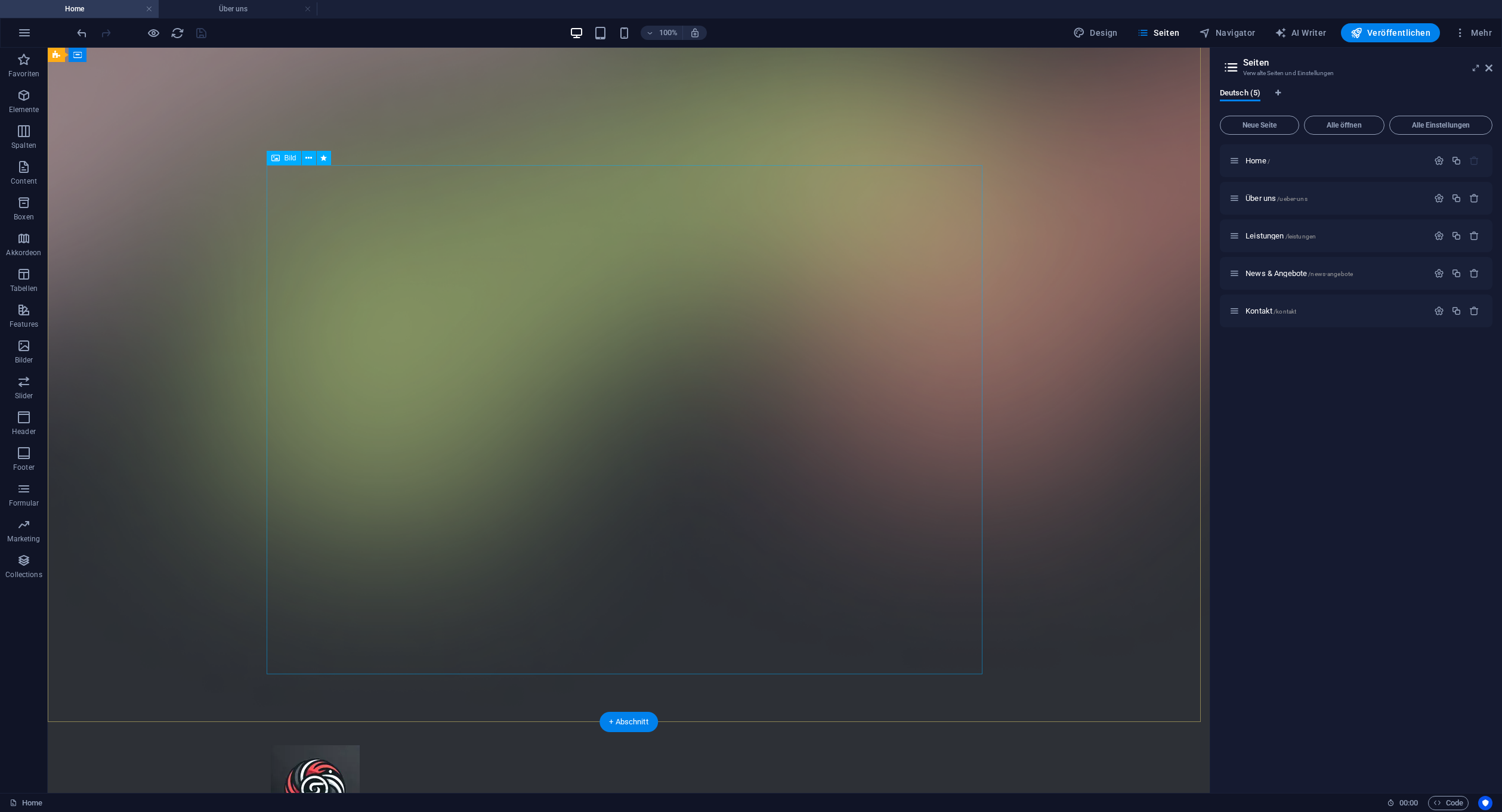
scroll to position [235, 0]
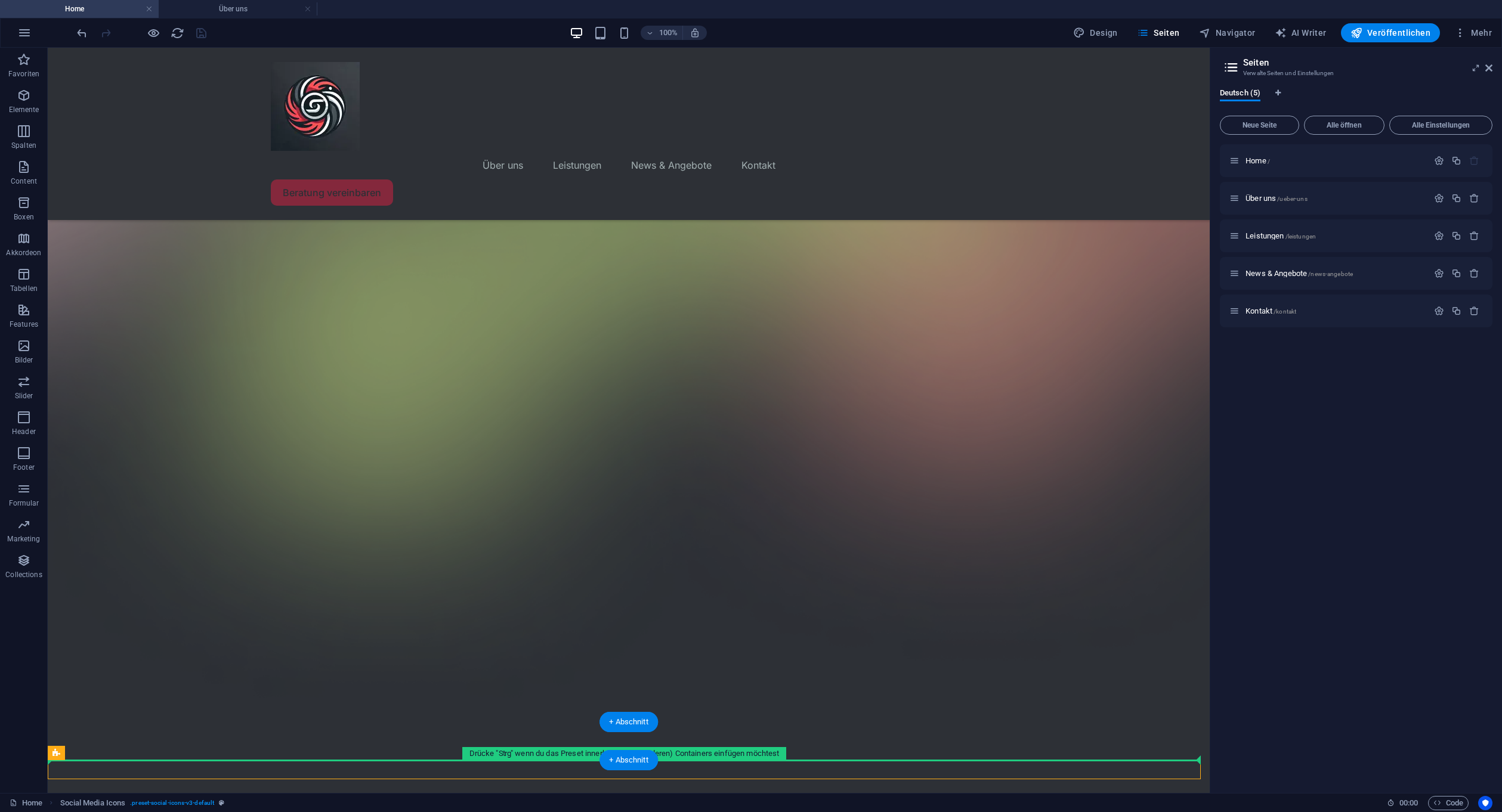
drag, startPoint x: 160, startPoint y: 804, endPoint x: 160, endPoint y: 744, distance: 60.0
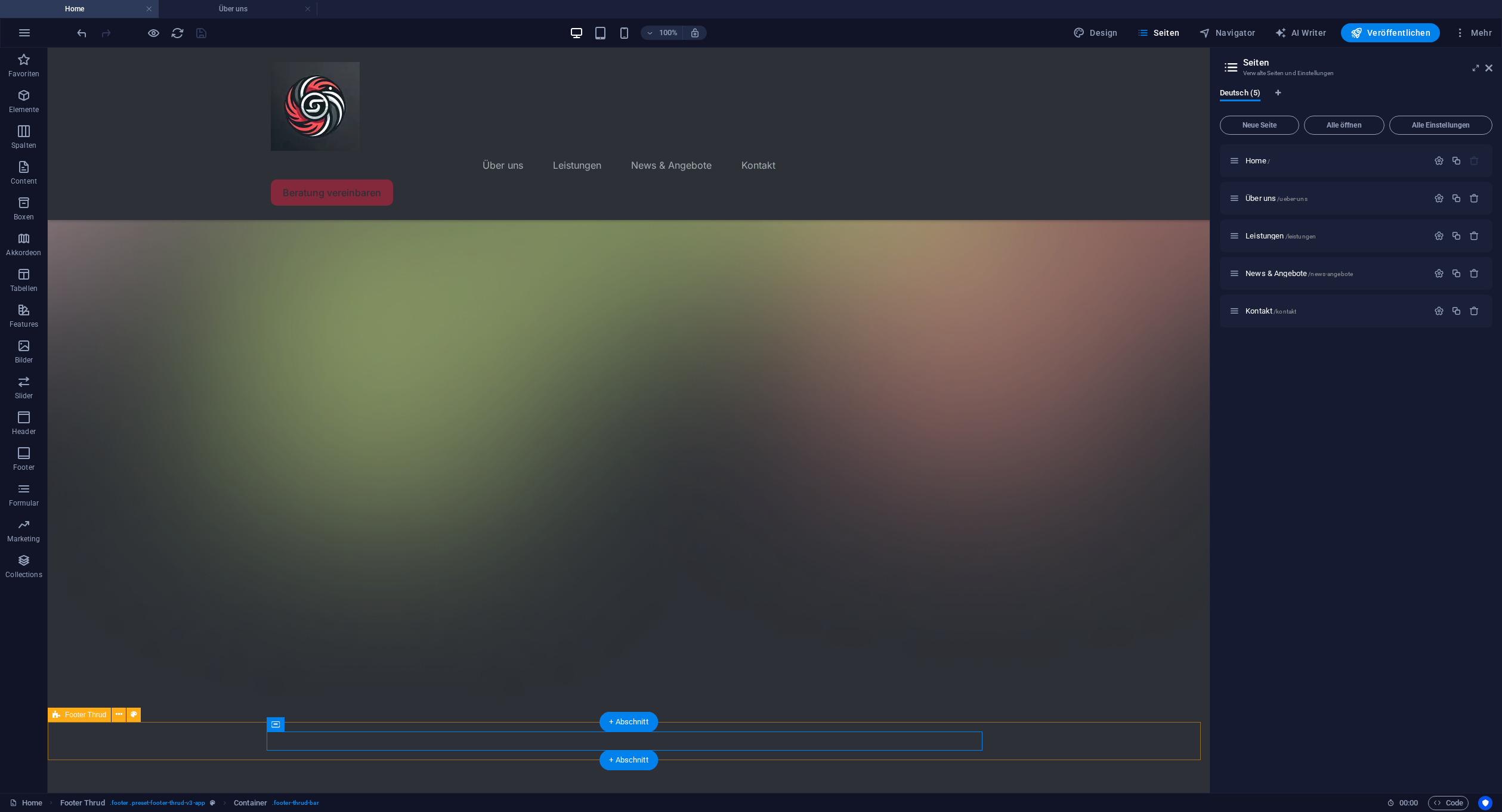
click at [134, 753] on icon at bounding box center [137, 753] width 6 height 13
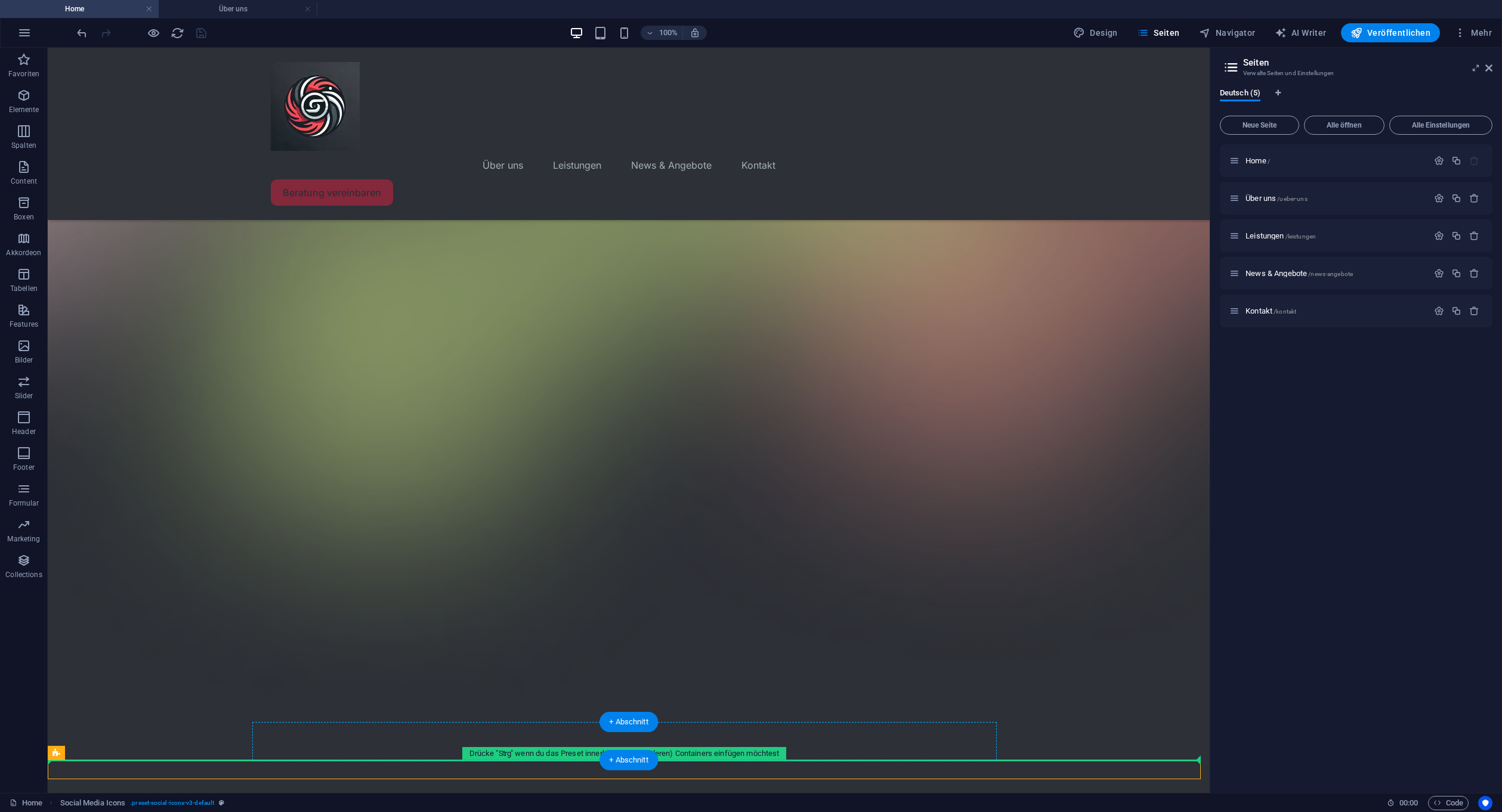
drag, startPoint x: 148, startPoint y: 799, endPoint x: 475, endPoint y: 743, distance: 331.8
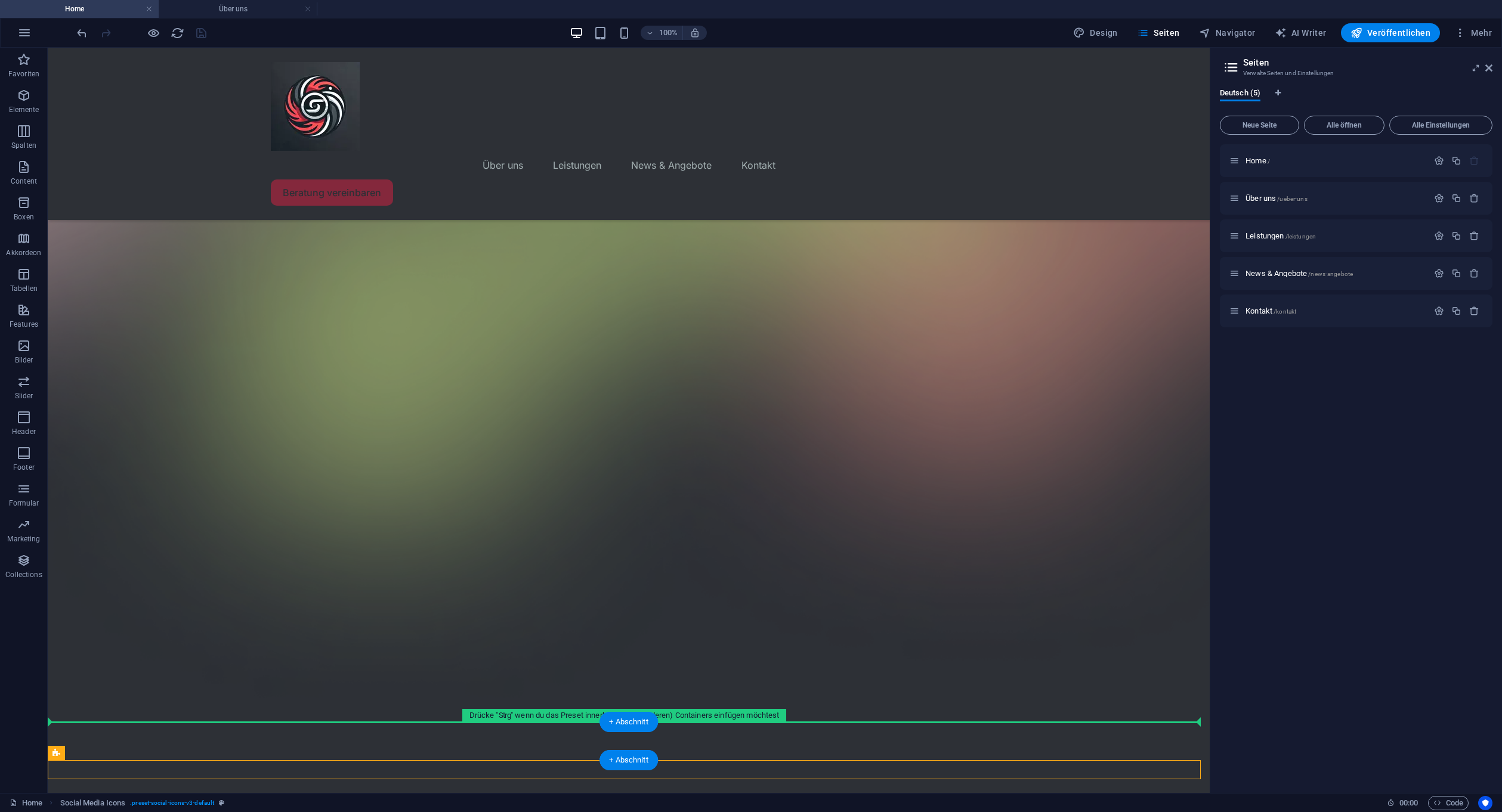
drag, startPoint x: 145, startPoint y: 796, endPoint x: 98, endPoint y: 736, distance: 76.2
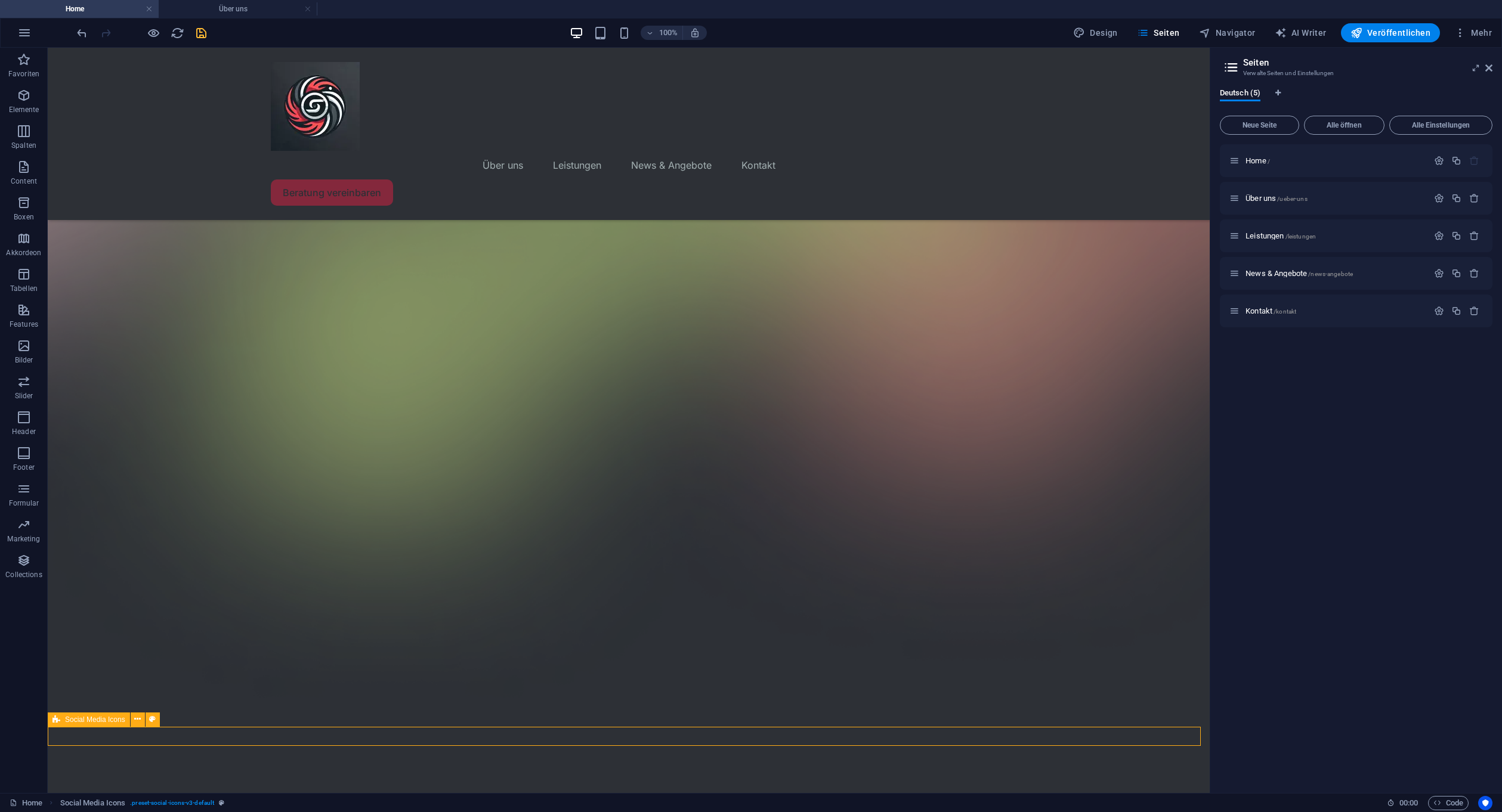
scroll to position [230, 0]
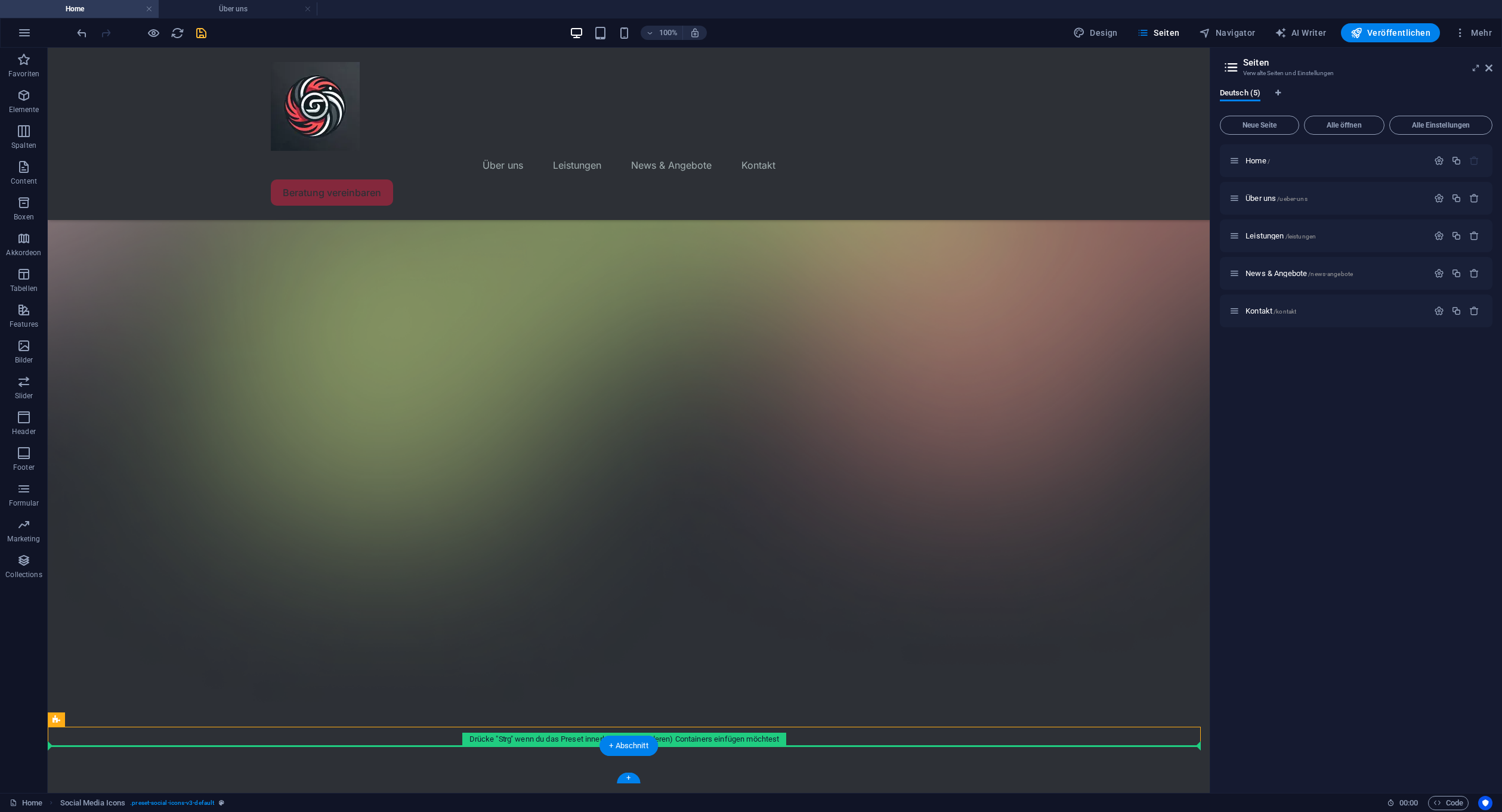
drag, startPoint x: 157, startPoint y: 769, endPoint x: 107, endPoint y: 762, distance: 50.5
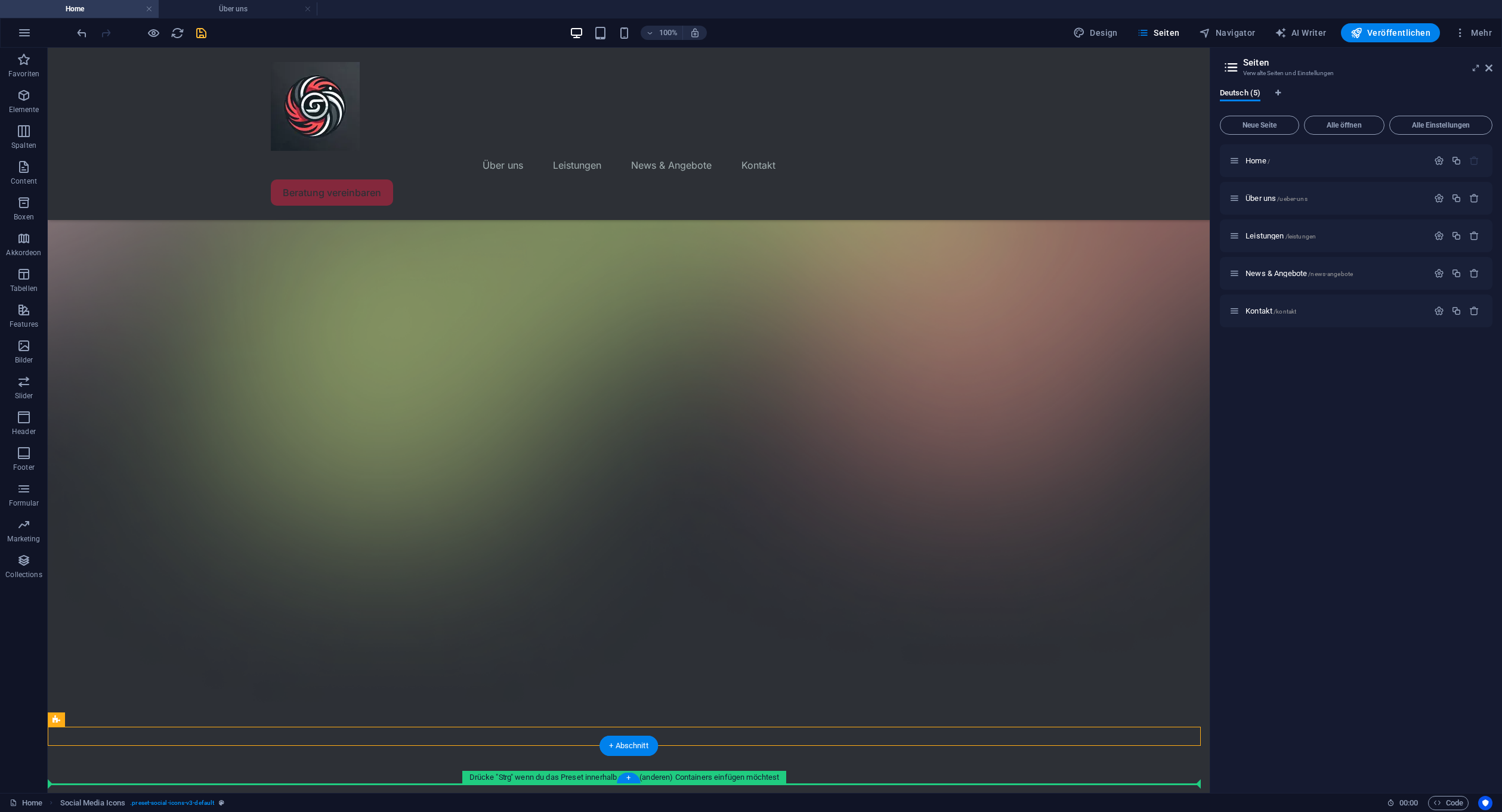
drag, startPoint x: 123, startPoint y: 771, endPoint x: 75, endPoint y: 770, distance: 48.0
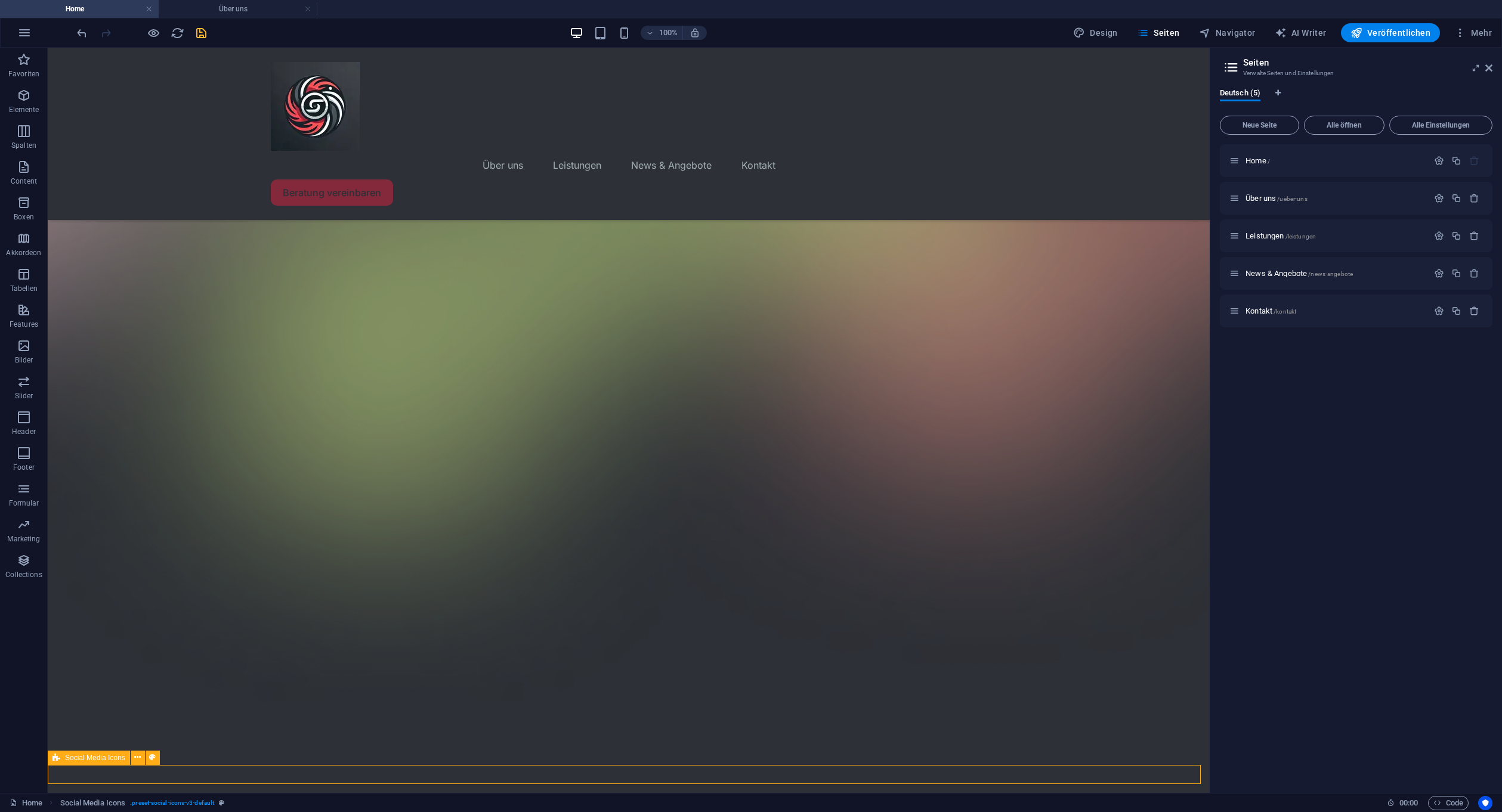
click at [102, 756] on span "Social Media Icons" at bounding box center [95, 758] width 60 height 7
select select "preset-social-icons-v3-default"
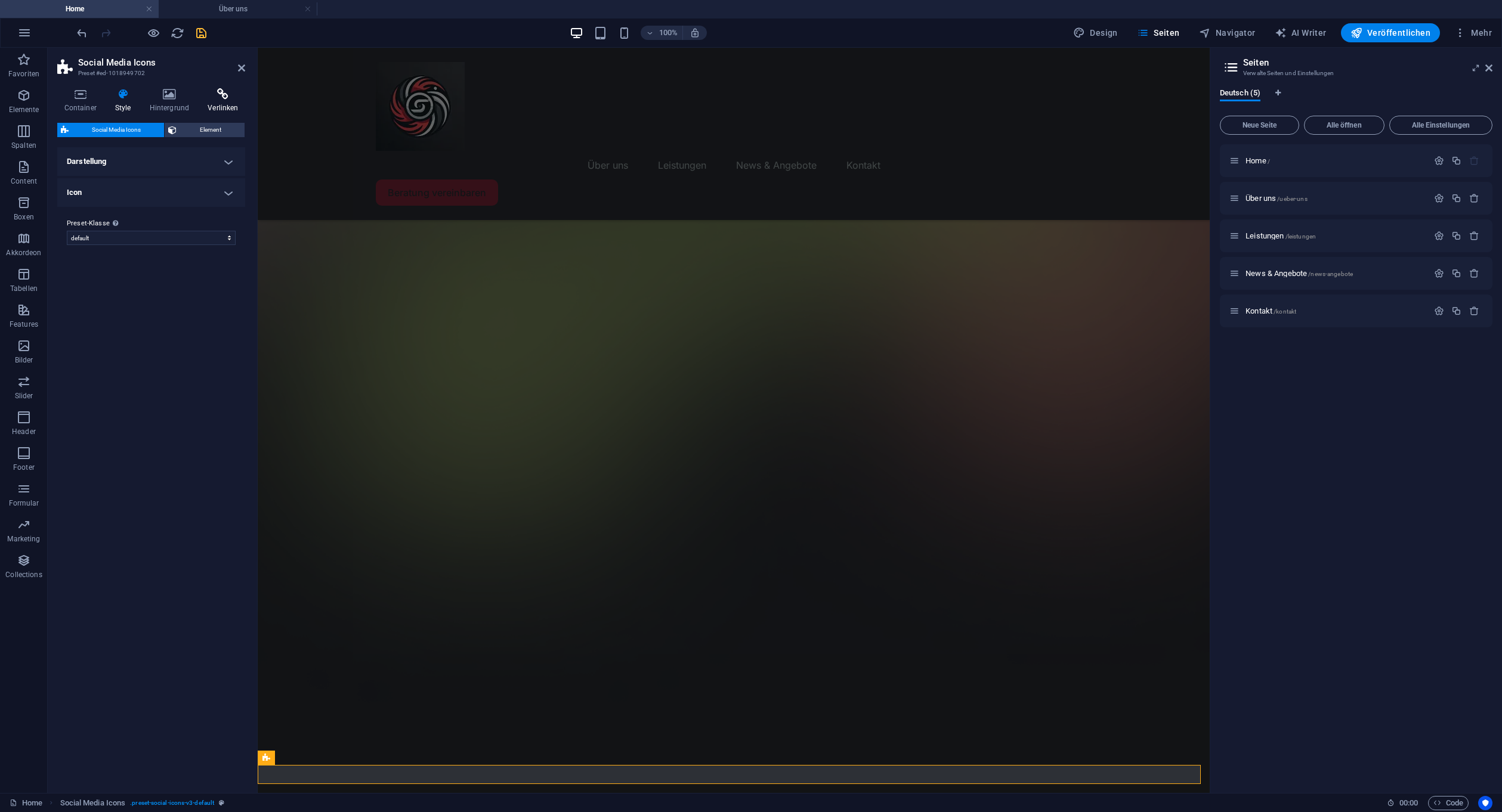
click at [219, 96] on icon at bounding box center [223, 93] width 44 height 12
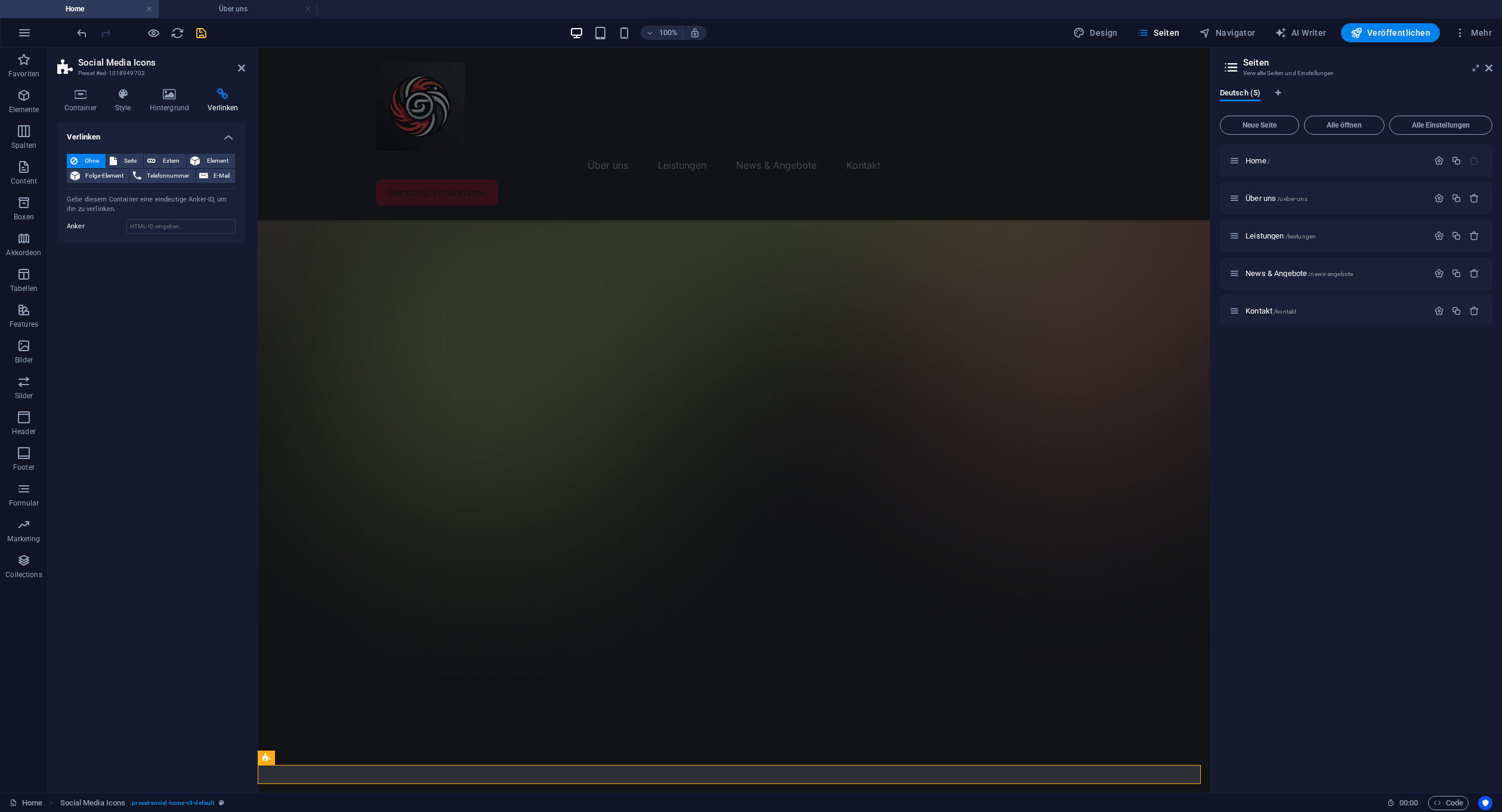
click at [246, 58] on aside "Social Media Icons Preset #ed-1018949702 Container Style Hintergrund Verlinken …" at bounding box center [153, 420] width 210 height 745
click at [241, 62] on h2 "Social Media Icons" at bounding box center [161, 63] width 167 height 11
click at [241, 62] on h2 "Social Media Icons" at bounding box center [161, 63] width 167 height 11
click at [241, 65] on icon at bounding box center [241, 68] width 7 height 9
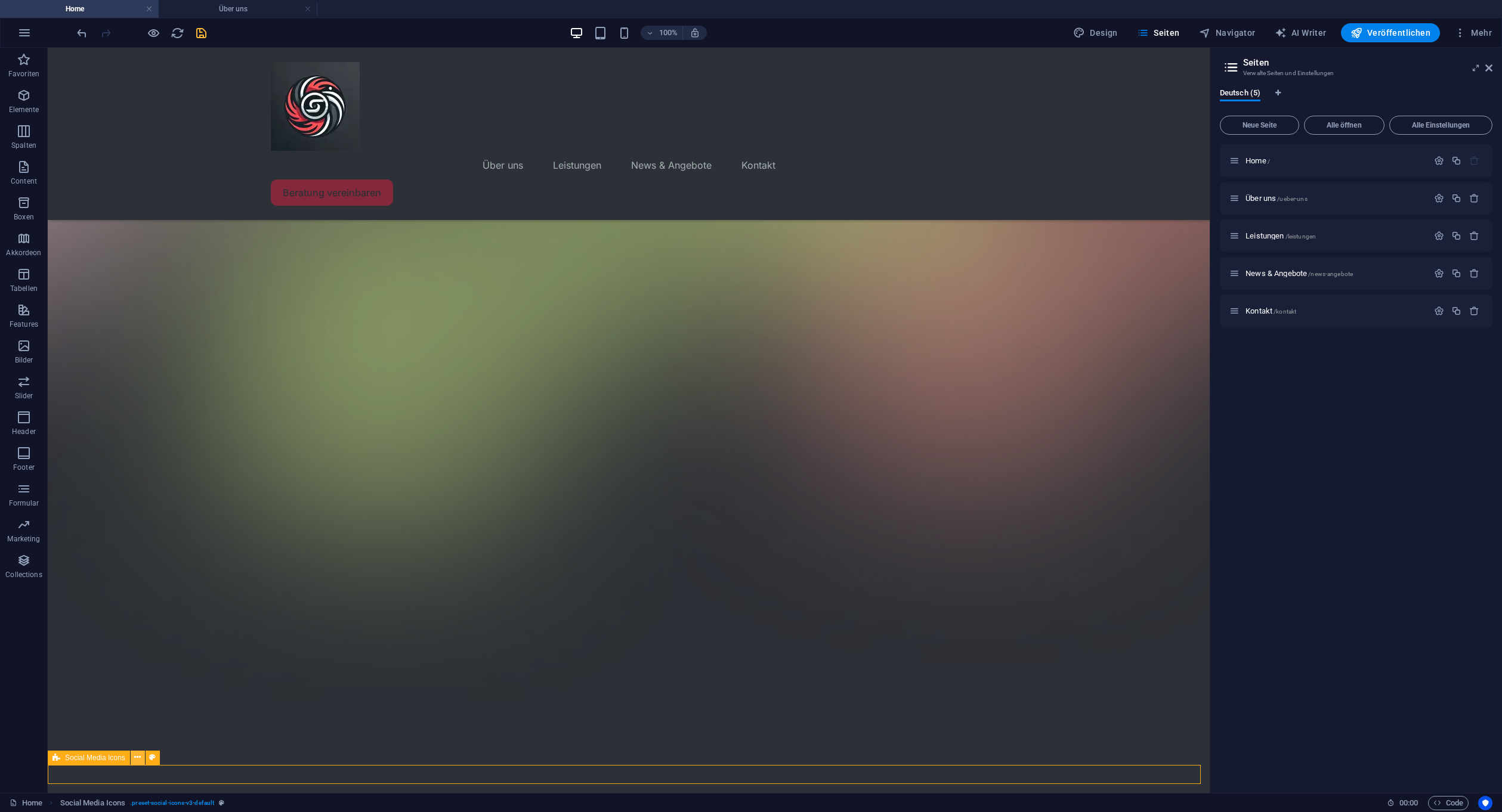
click at [135, 753] on icon at bounding box center [137, 758] width 6 height 13
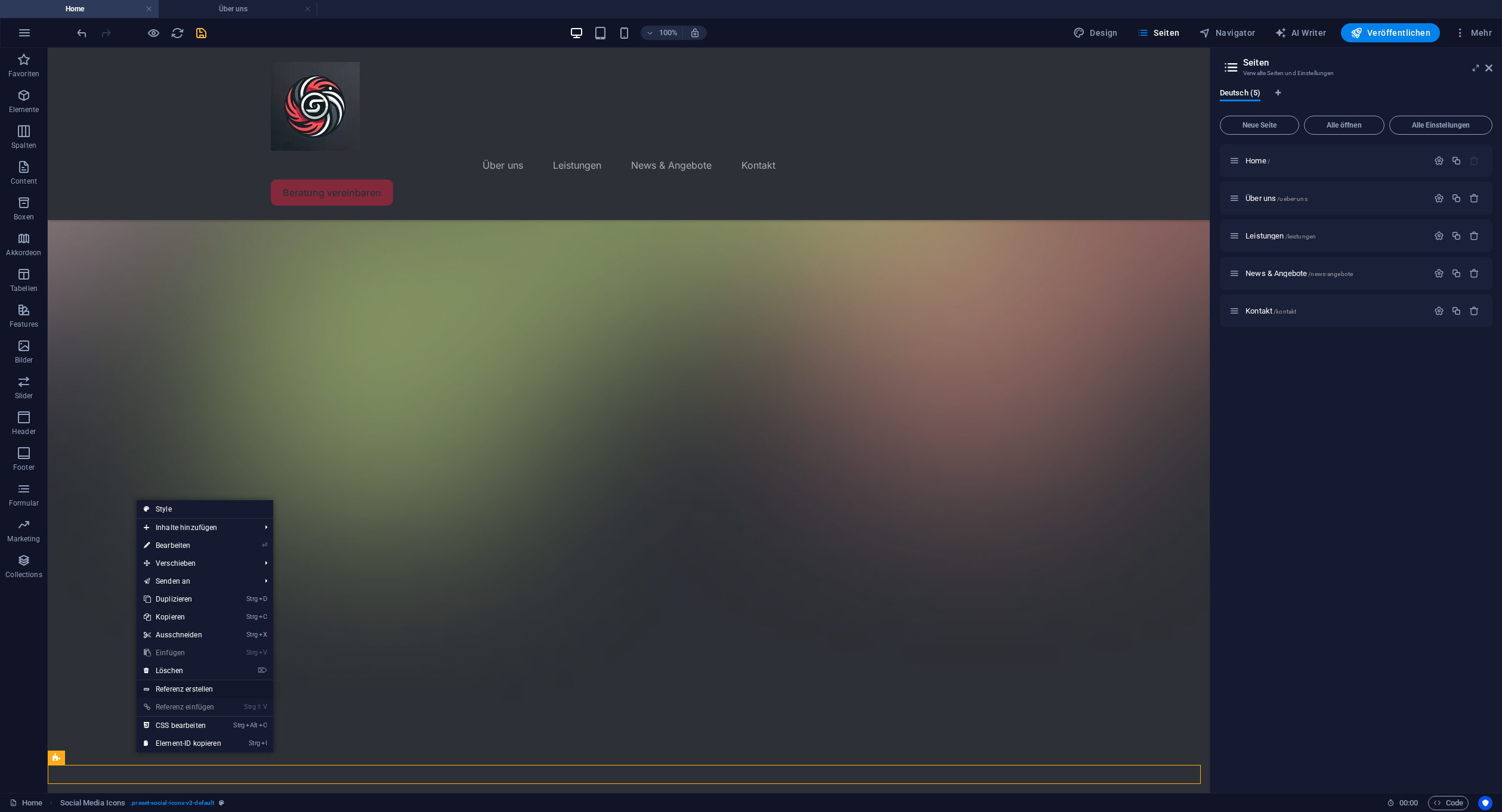
click at [206, 688] on link "Referenz erstellen" at bounding box center [204, 689] width 136 height 18
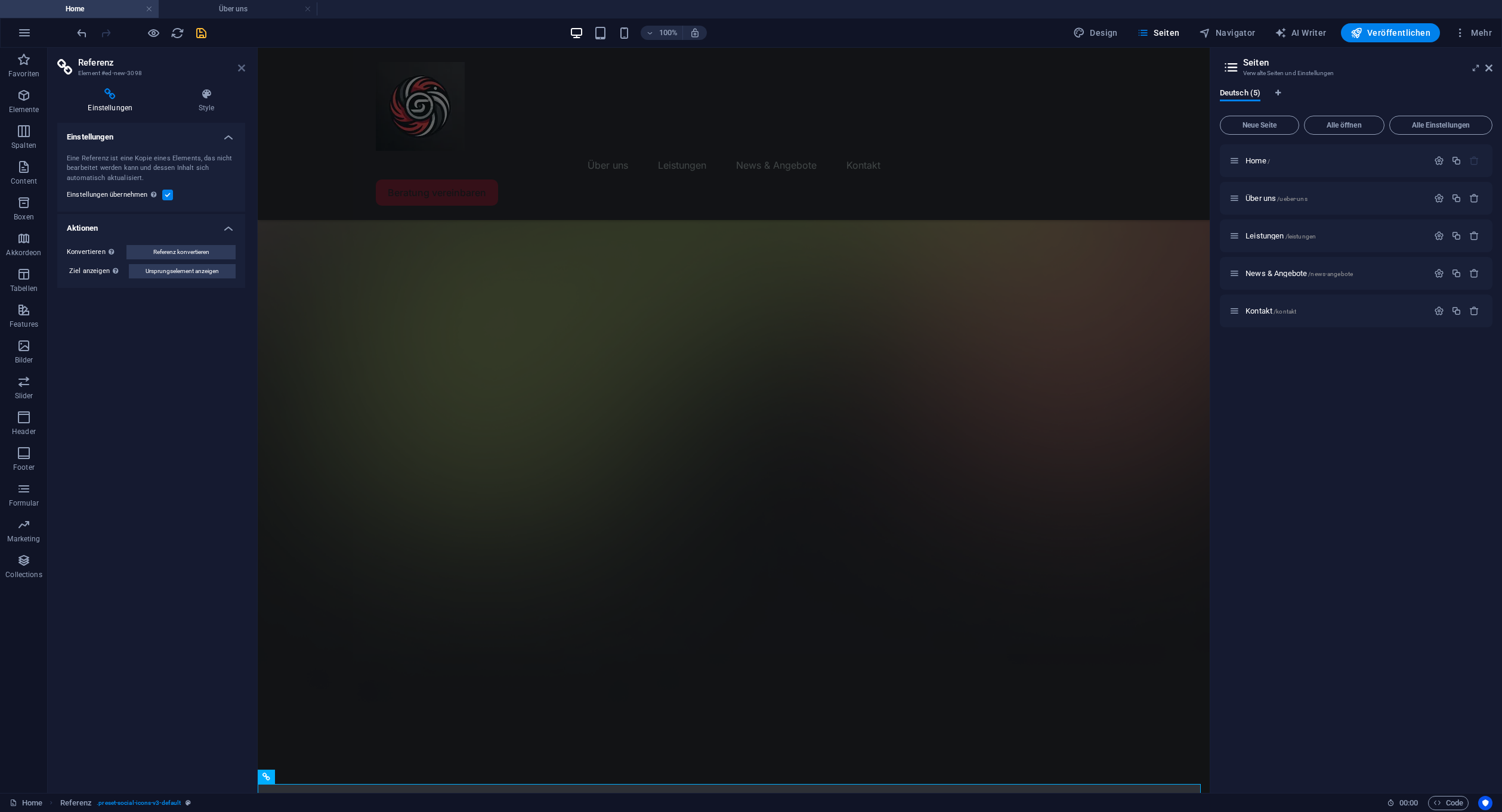
drag, startPoint x: 240, startPoint y: 63, endPoint x: 180, endPoint y: 97, distance: 69.0
click at [240, 63] on icon at bounding box center [241, 68] width 7 height 9
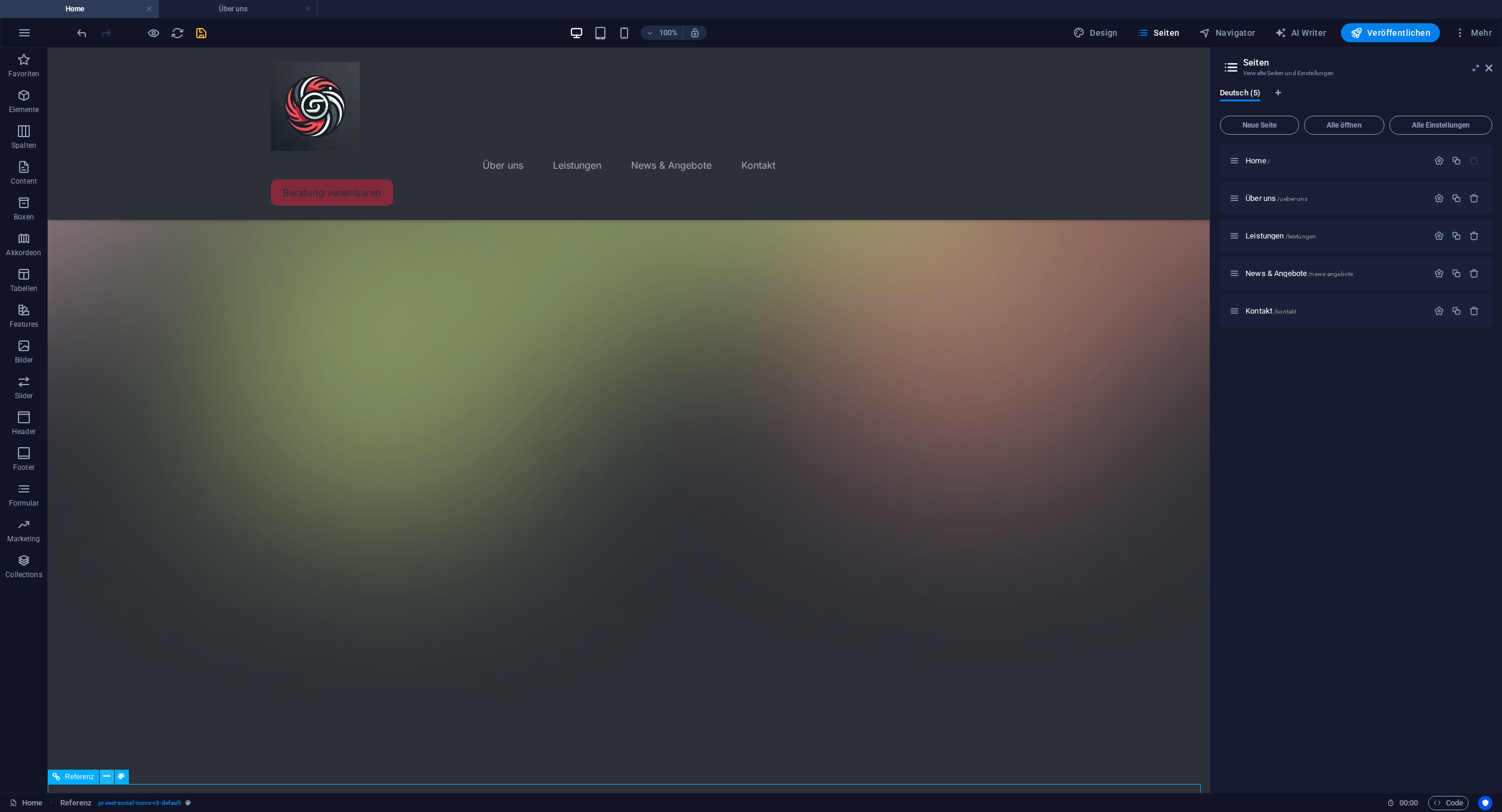
click at [103, 777] on icon at bounding box center [106, 776] width 6 height 13
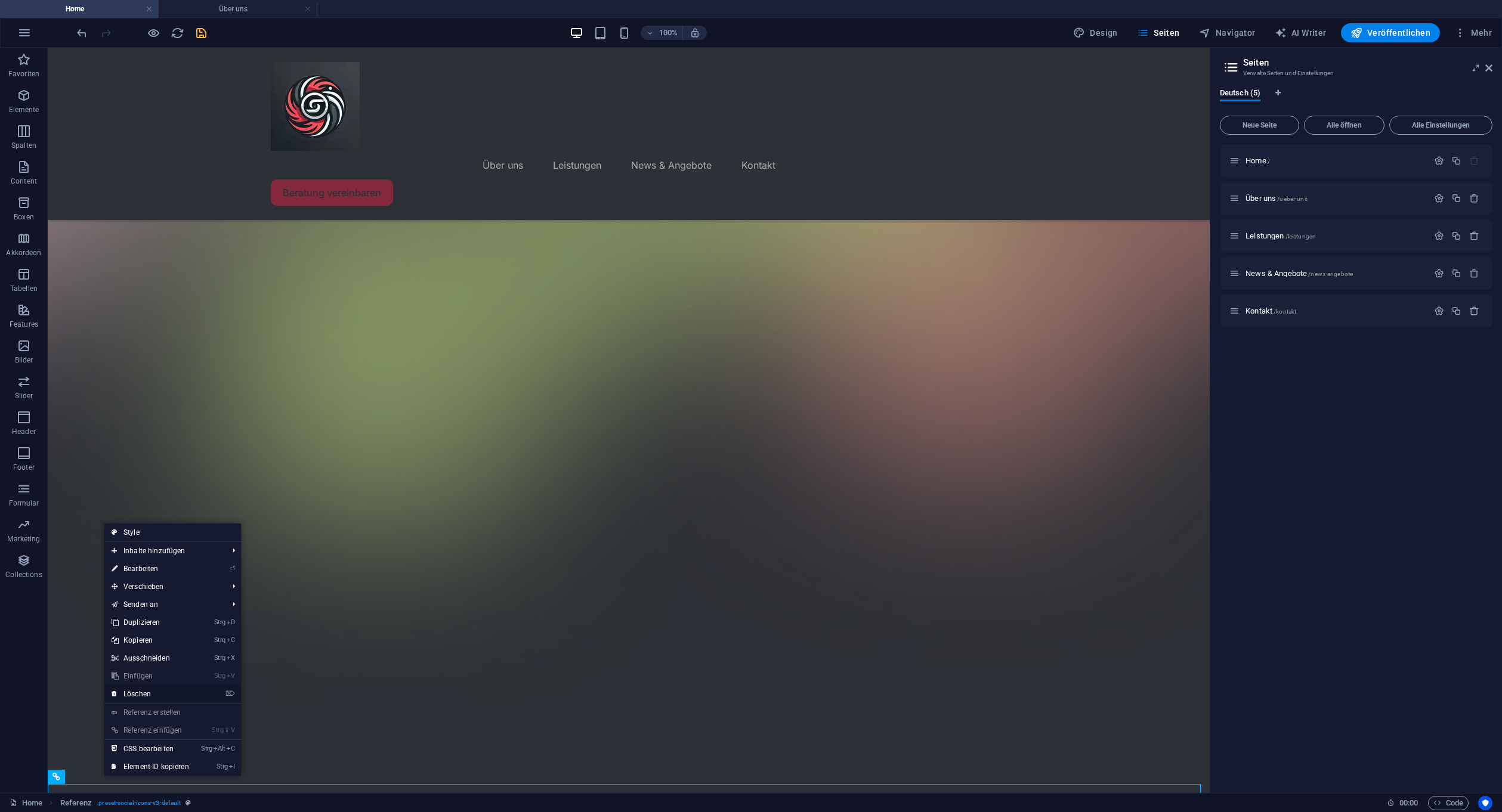
click at [211, 691] on li "⌦ Löschen" at bounding box center [172, 694] width 136 height 18
click at [235, 691] on icon "⌦" at bounding box center [230, 693] width 9 height 7
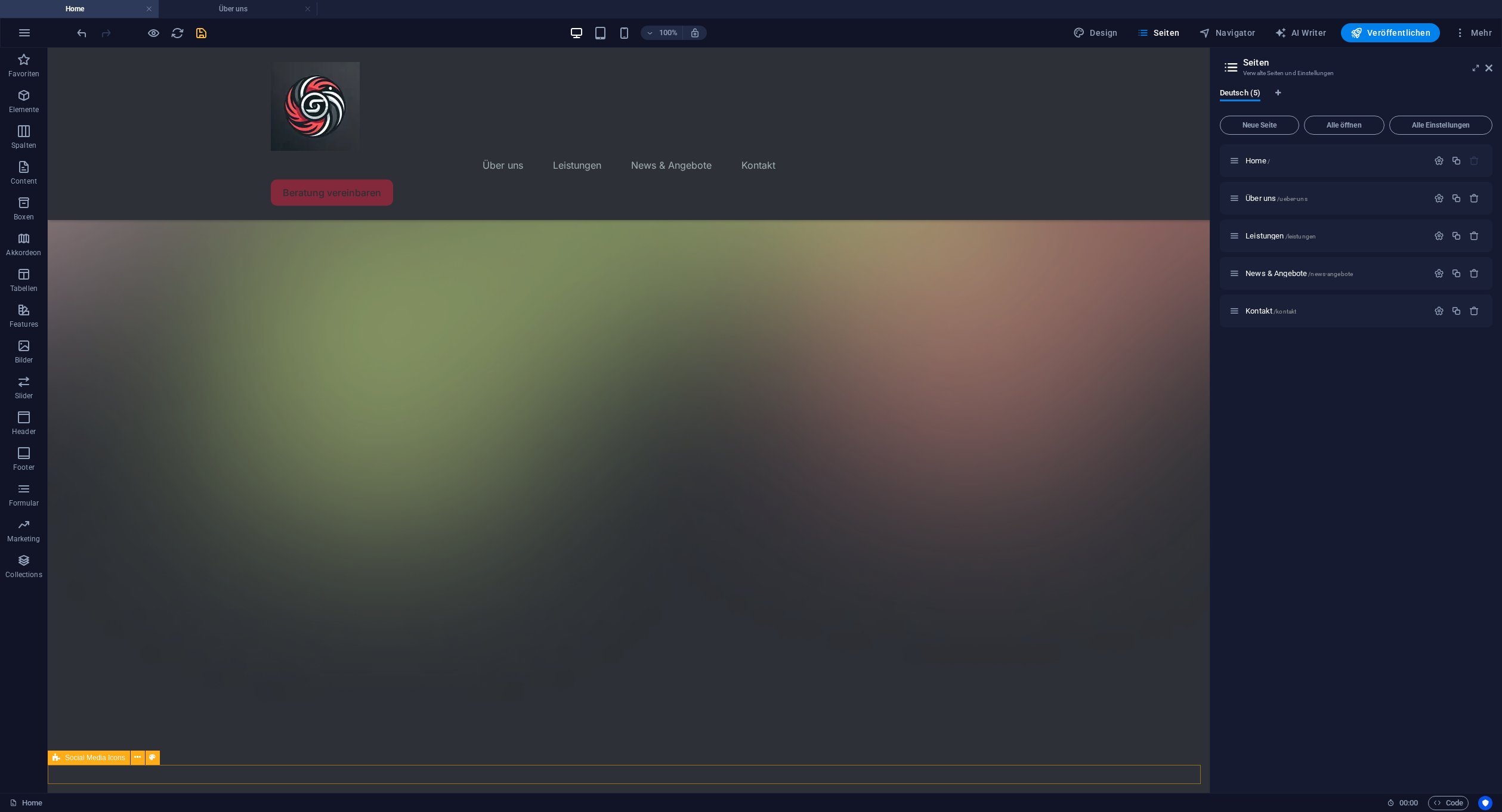
scroll to position [235, 0]
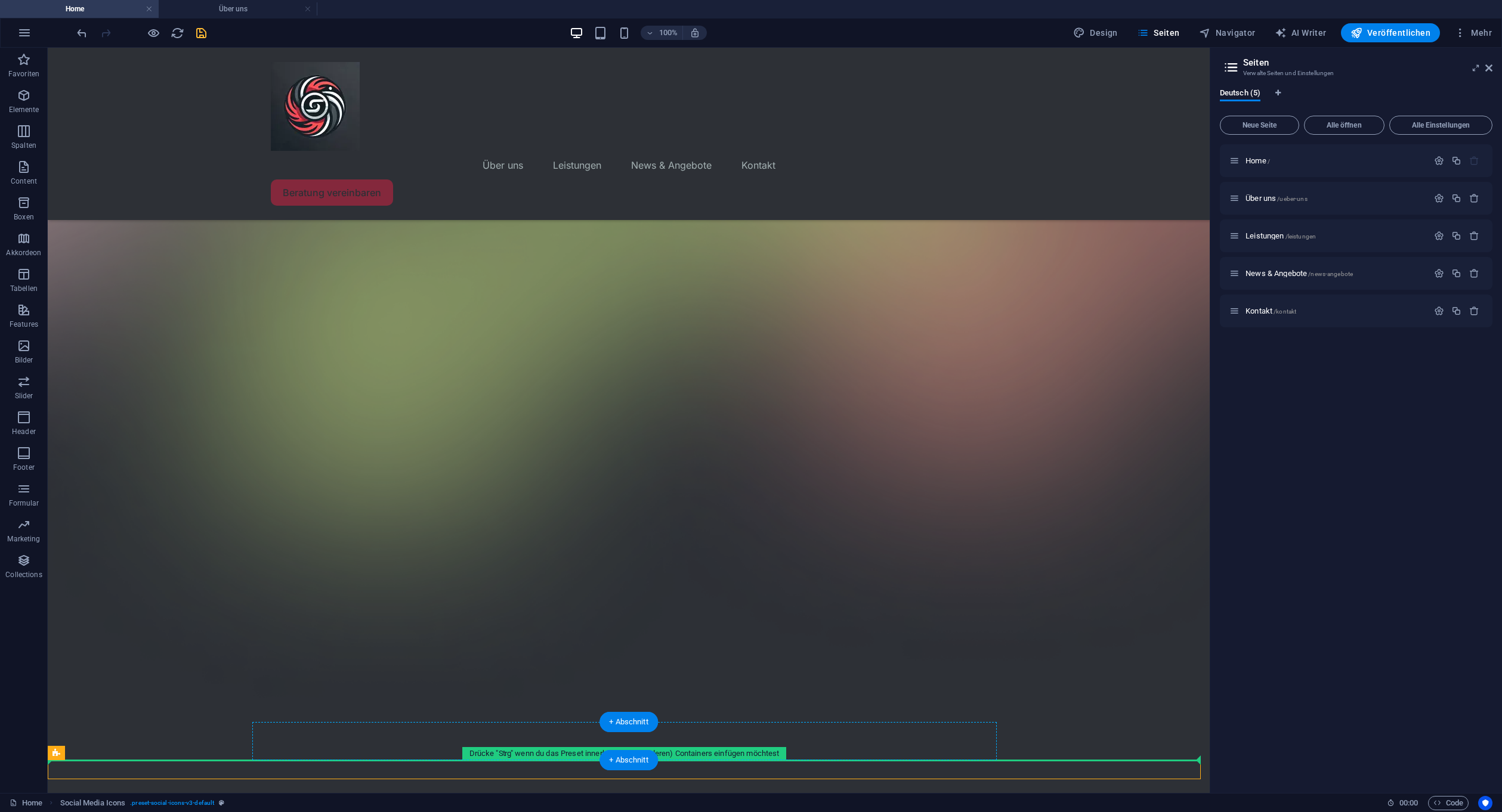
drag, startPoint x: 87, startPoint y: 765, endPoint x: 493, endPoint y: 750, distance: 406.3
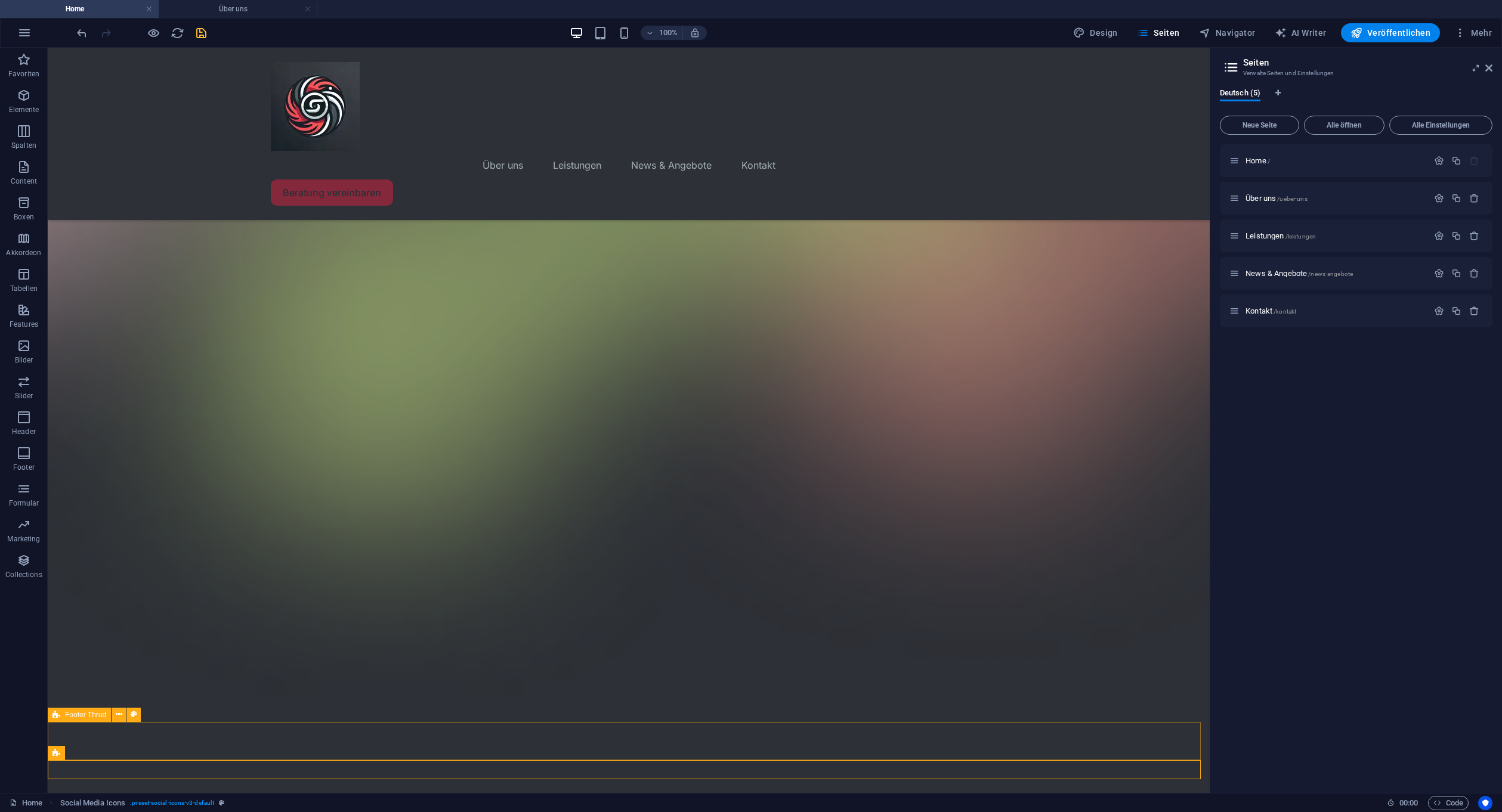
click at [61, 716] on div "Footer Thrud" at bounding box center [79, 715] width 63 height 15
select select "rem"
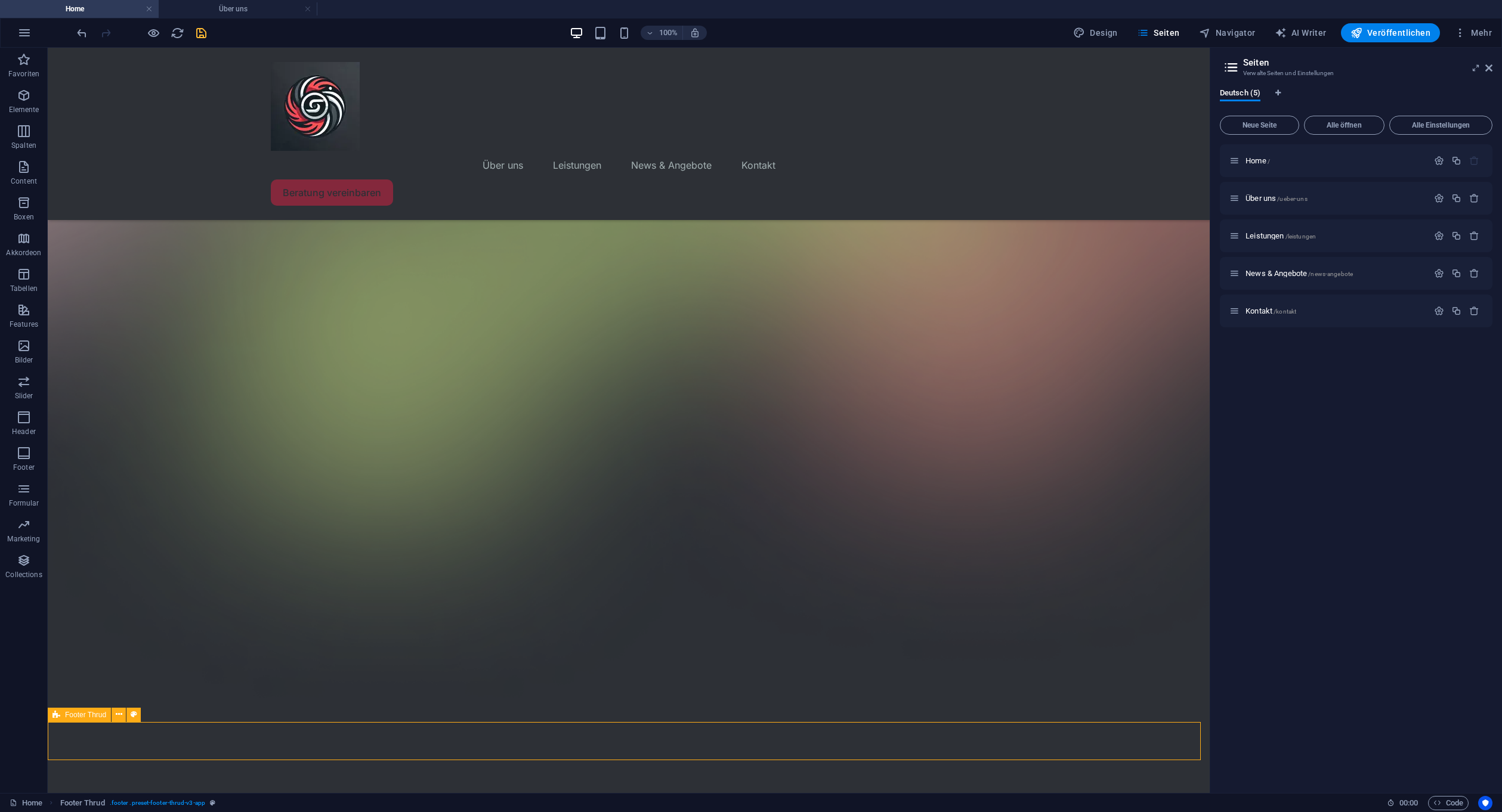
select select "rem"
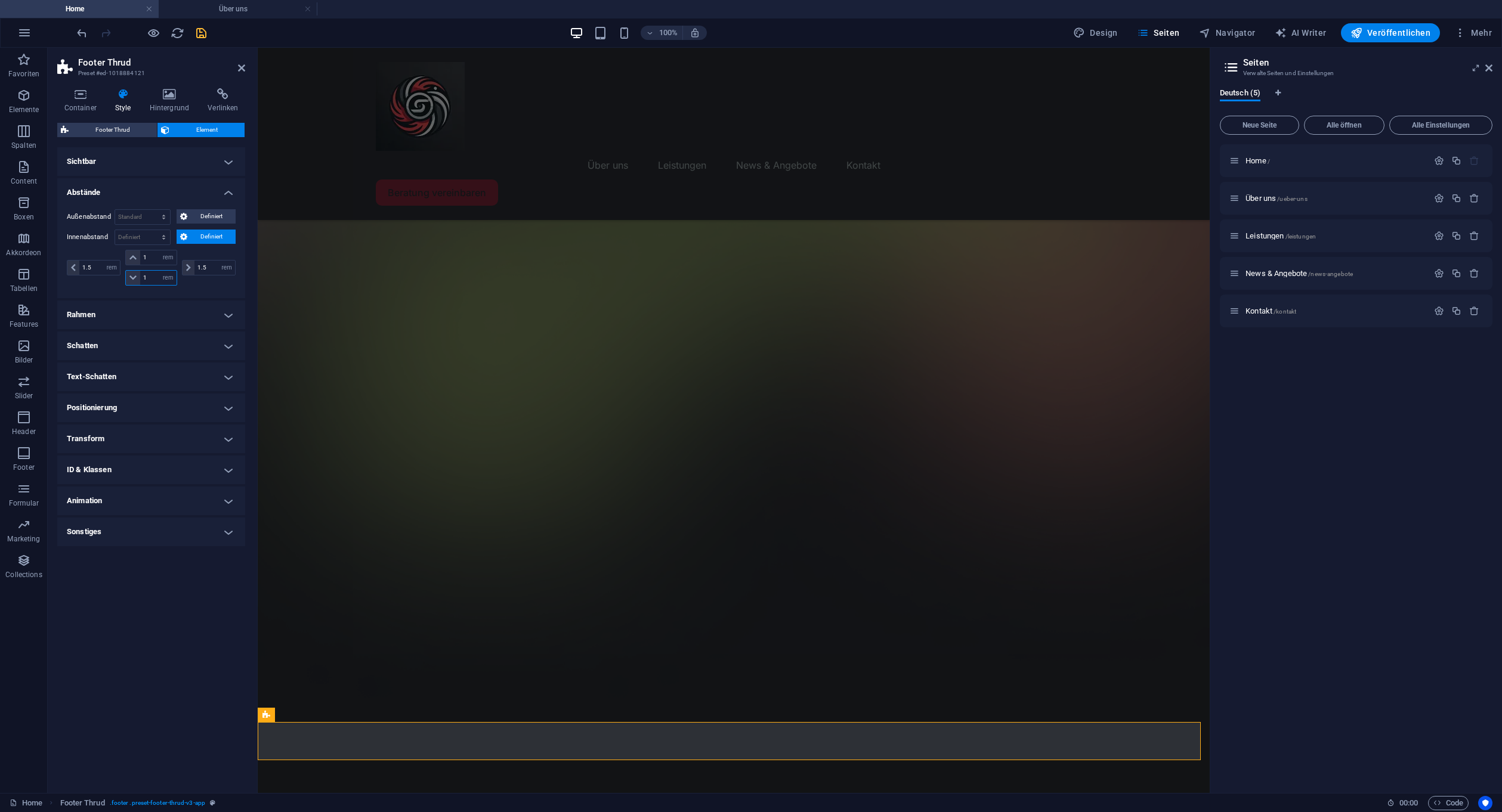
click at [153, 284] on input "1" at bounding box center [157, 278] width 36 height 15
type input "5"
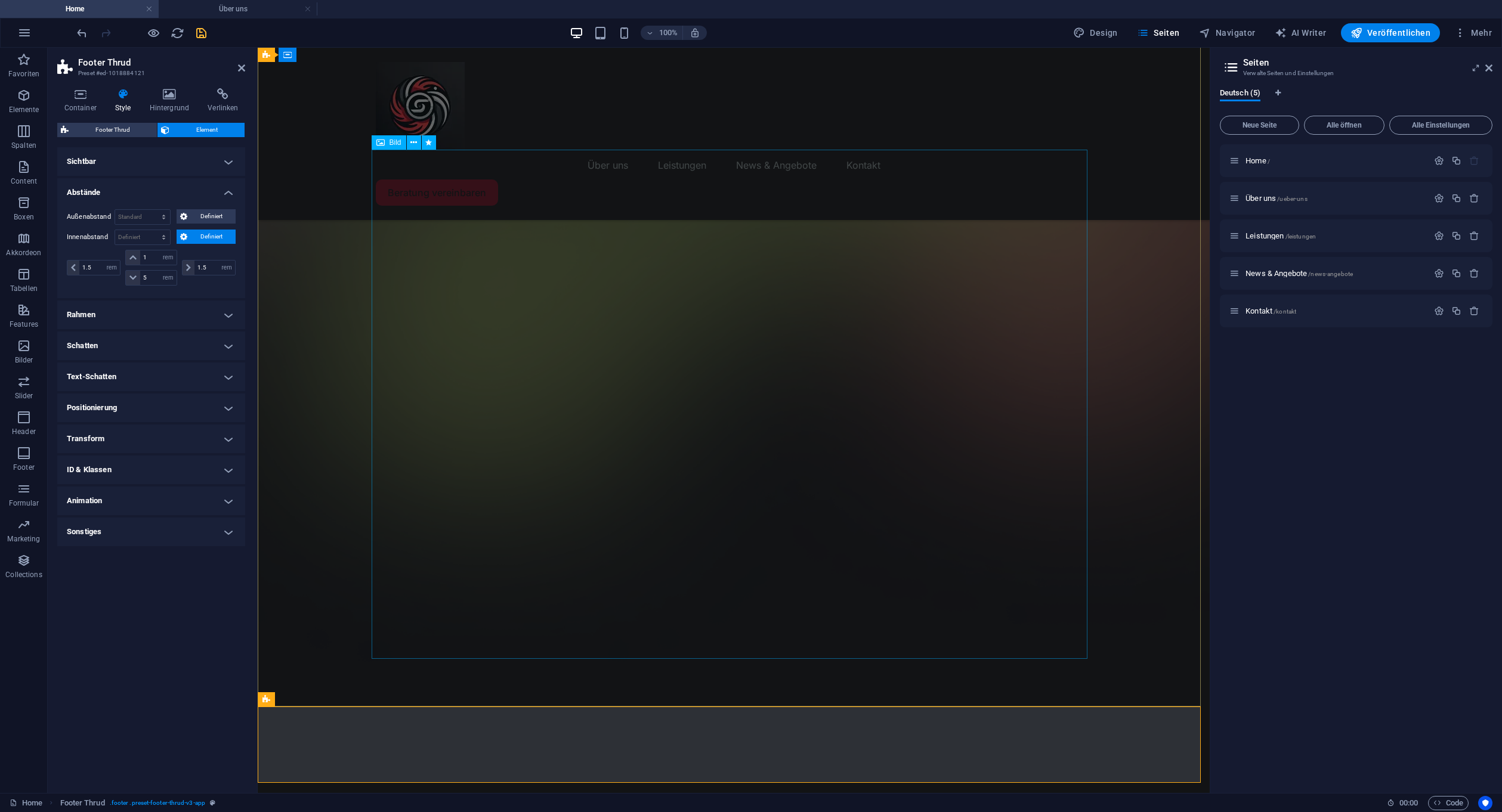
scroll to position [273, 0]
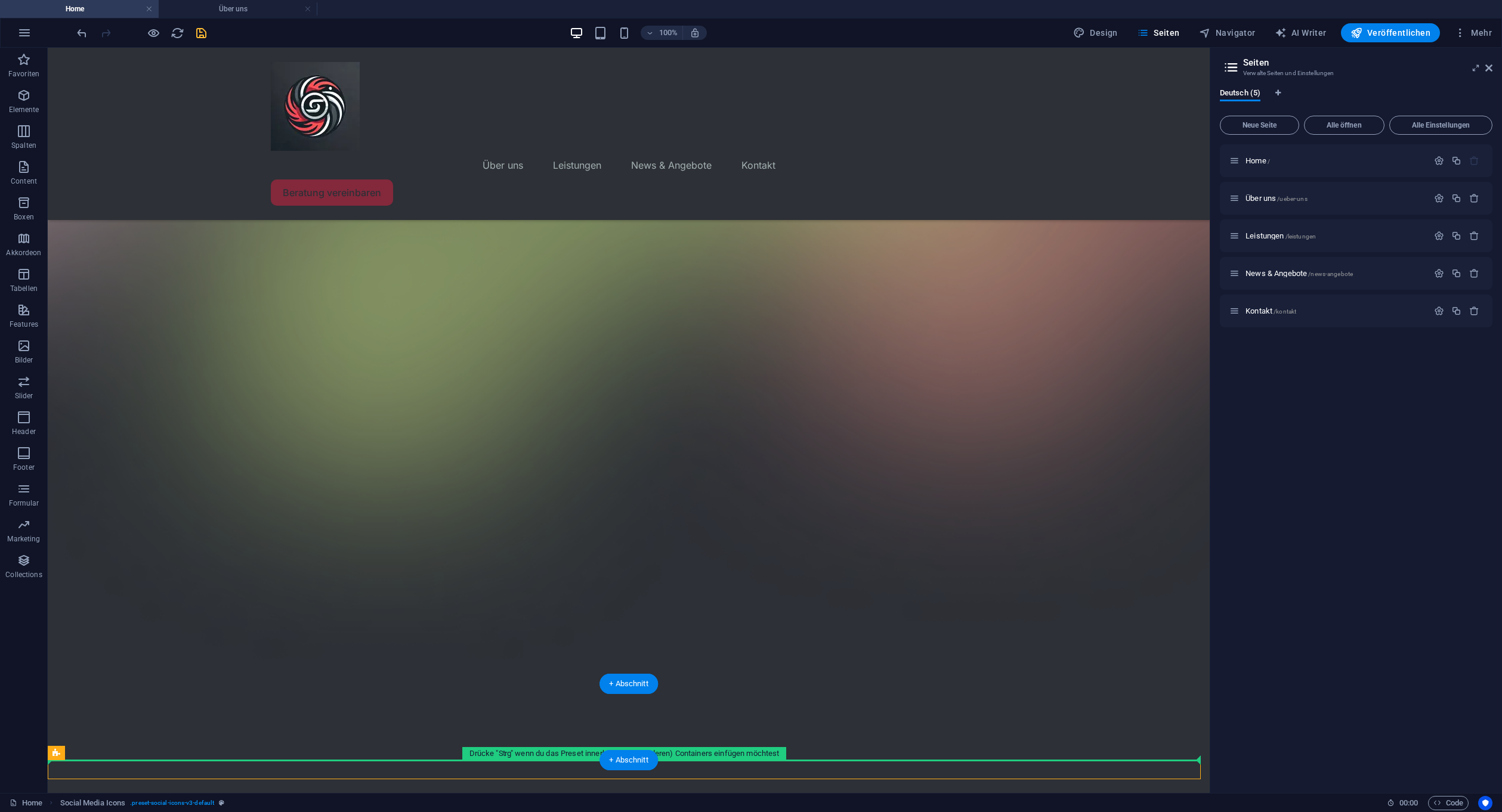
drag, startPoint x: 360, startPoint y: 803, endPoint x: 323, endPoint y: 736, distance: 76.5
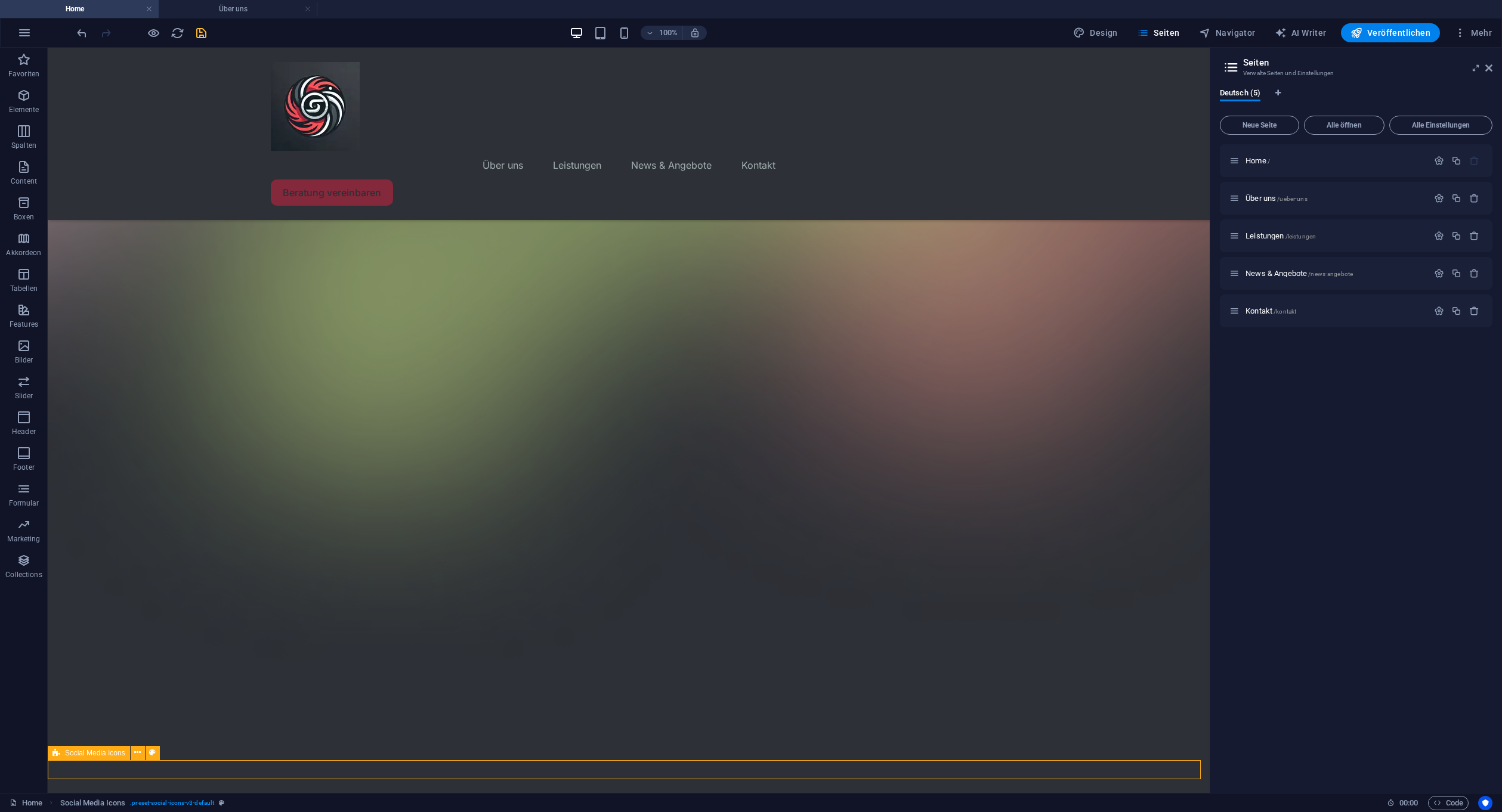
click at [64, 752] on div "Social Media Icons" at bounding box center [89, 753] width 82 height 15
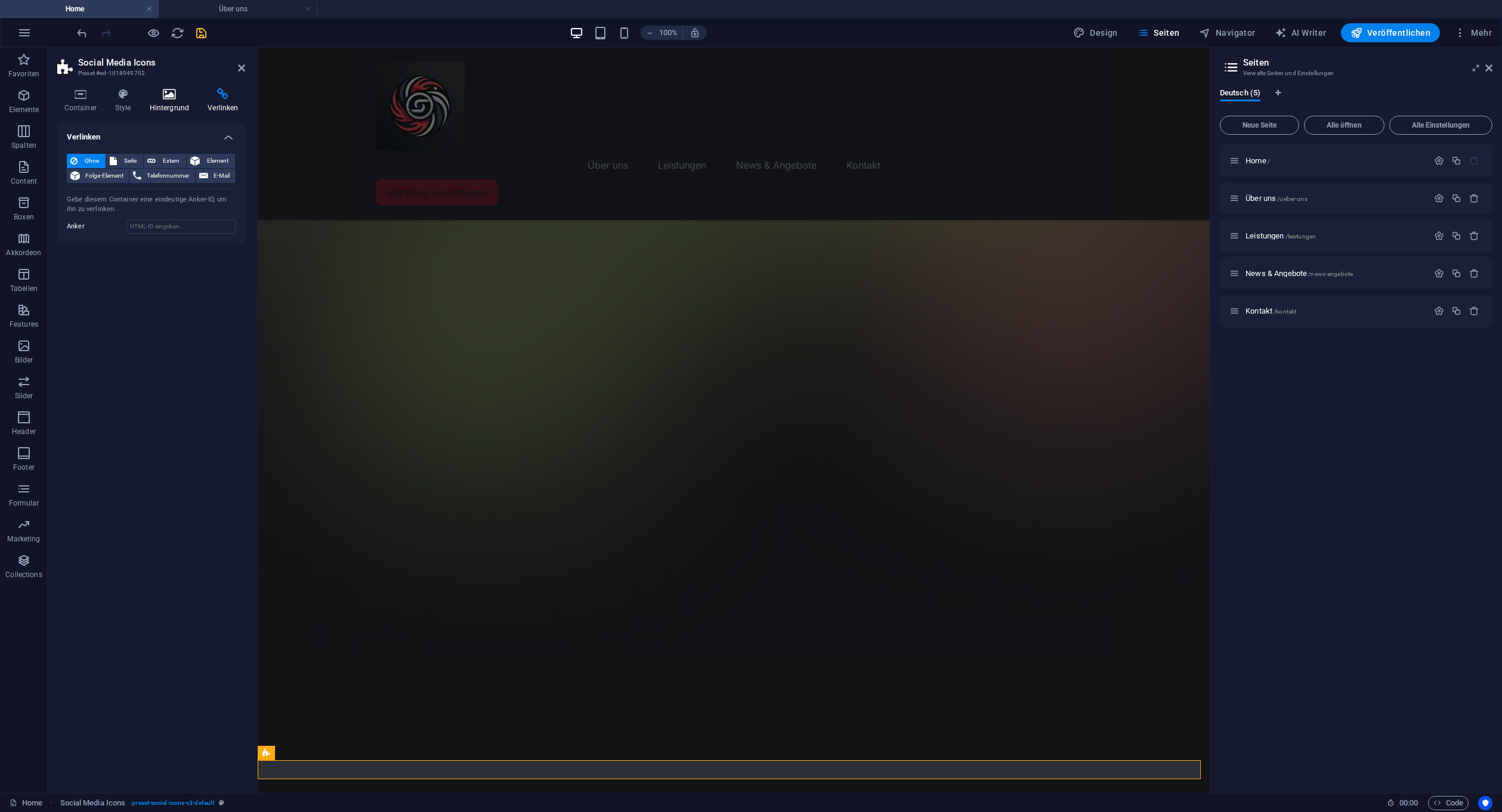
click at [174, 98] on icon at bounding box center [169, 93] width 54 height 12
click at [87, 93] on icon at bounding box center [80, 93] width 46 height 12
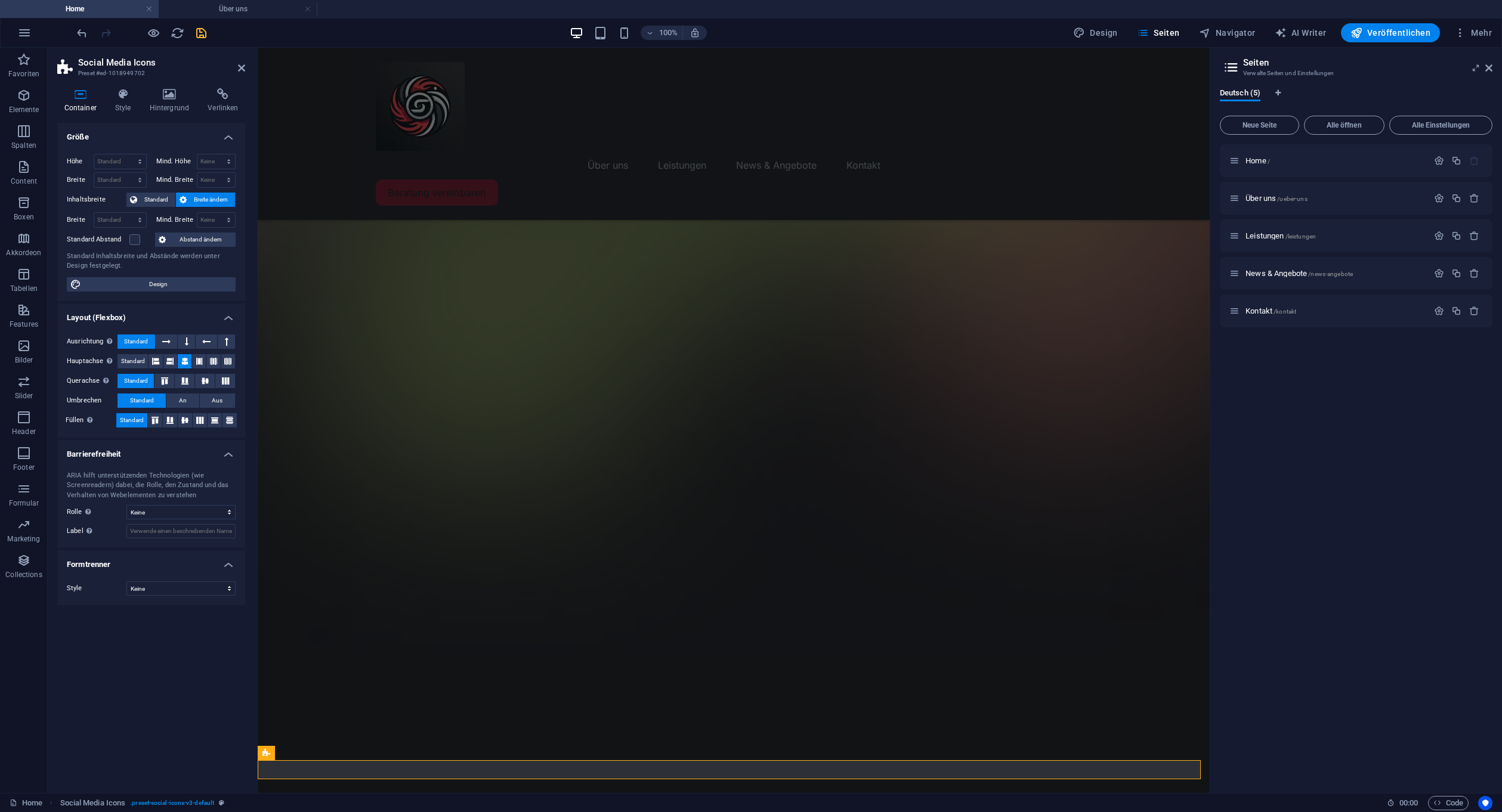
click at [164, 501] on div "ARIA hilft unterstützenden Technologien (wie Screenreadern) dabei, die Rolle, d…" at bounding box center [151, 505] width 188 height 87
click at [162, 505] on div "ARIA hilft unterstützenden Technologien (wie Screenreadern) dabei, die Rolle, d…" at bounding box center [151, 505] width 188 height 87
click at [161, 508] on select "Keine Alert Article Banner Comment Complementary Dialog Footer Header Marquee P…" at bounding box center [180, 512] width 109 height 15
click at [175, 582] on select "Keine Dreieck Viereck Diagonal Polygon 1 Polygon 2 Zickzack Mehrere Zickzack We…" at bounding box center [180, 589] width 109 height 15
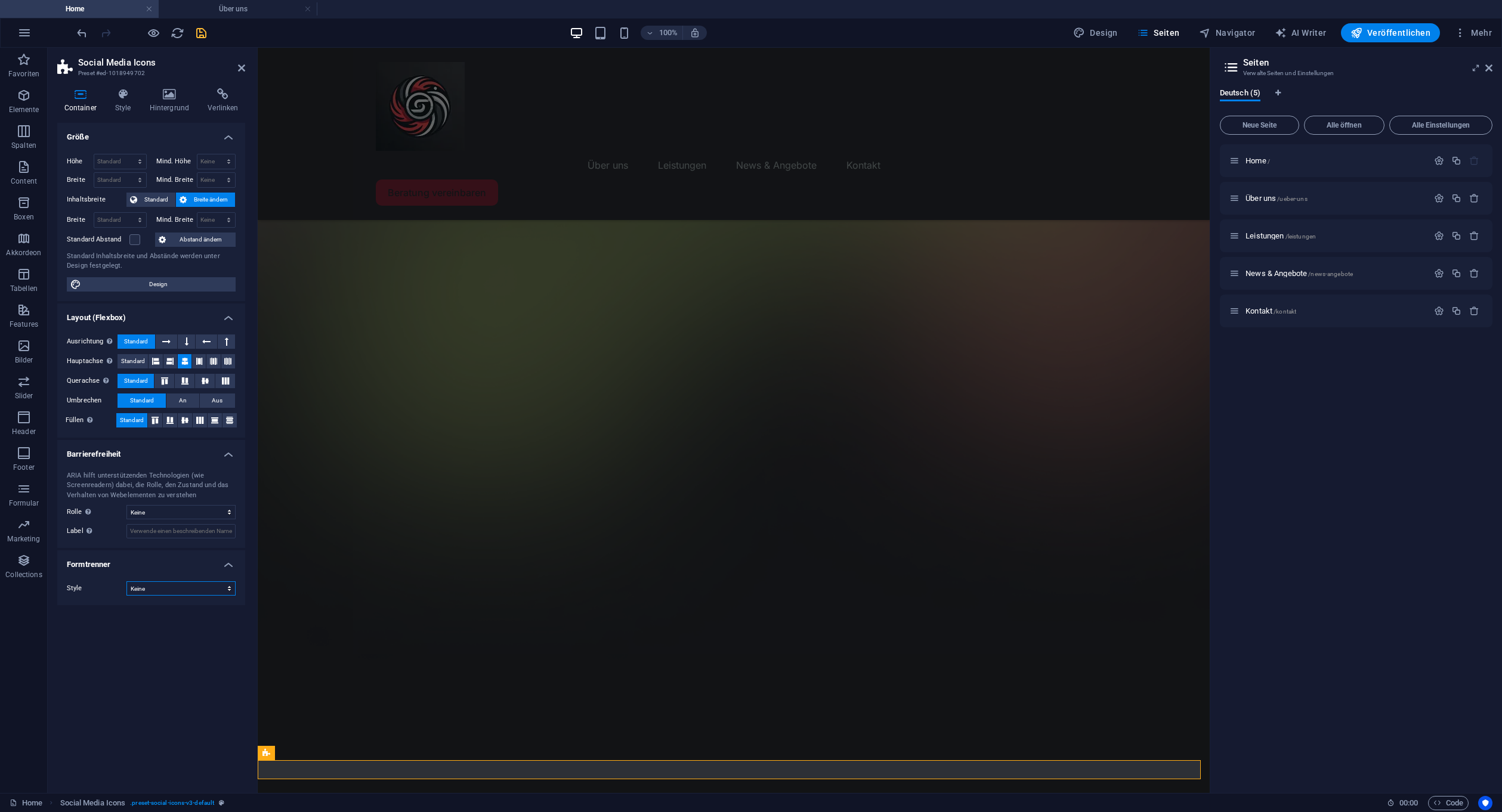
click at [175, 582] on select "Keine Dreieck Viereck Diagonal Polygon 1 Polygon 2 Zickzack Mehrere Zickzack We…" at bounding box center [180, 589] width 109 height 15
click at [119, 112] on h4 "Style" at bounding box center [125, 100] width 35 height 25
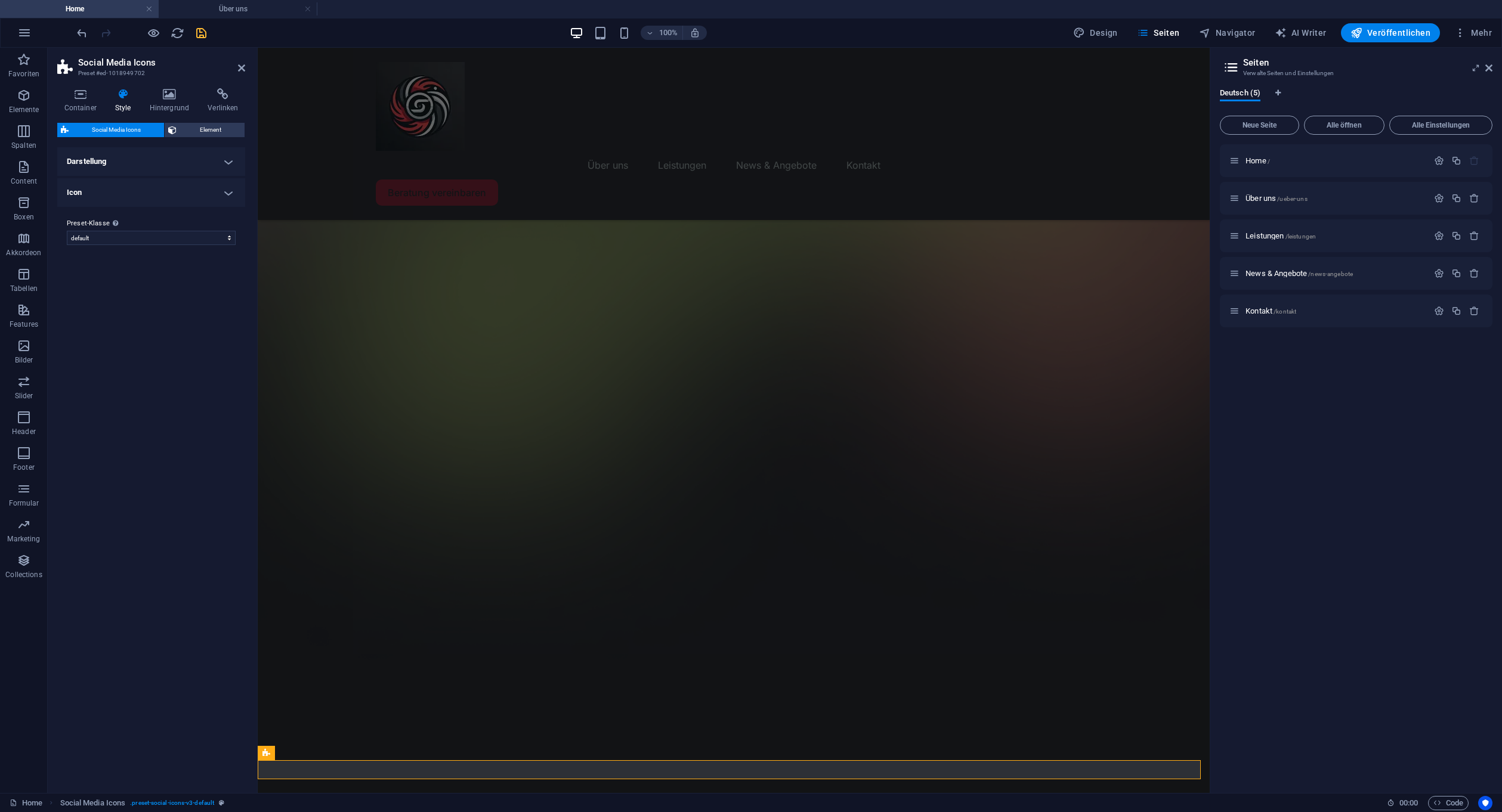
click at [124, 178] on h4 "Icon" at bounding box center [151, 192] width 188 height 28
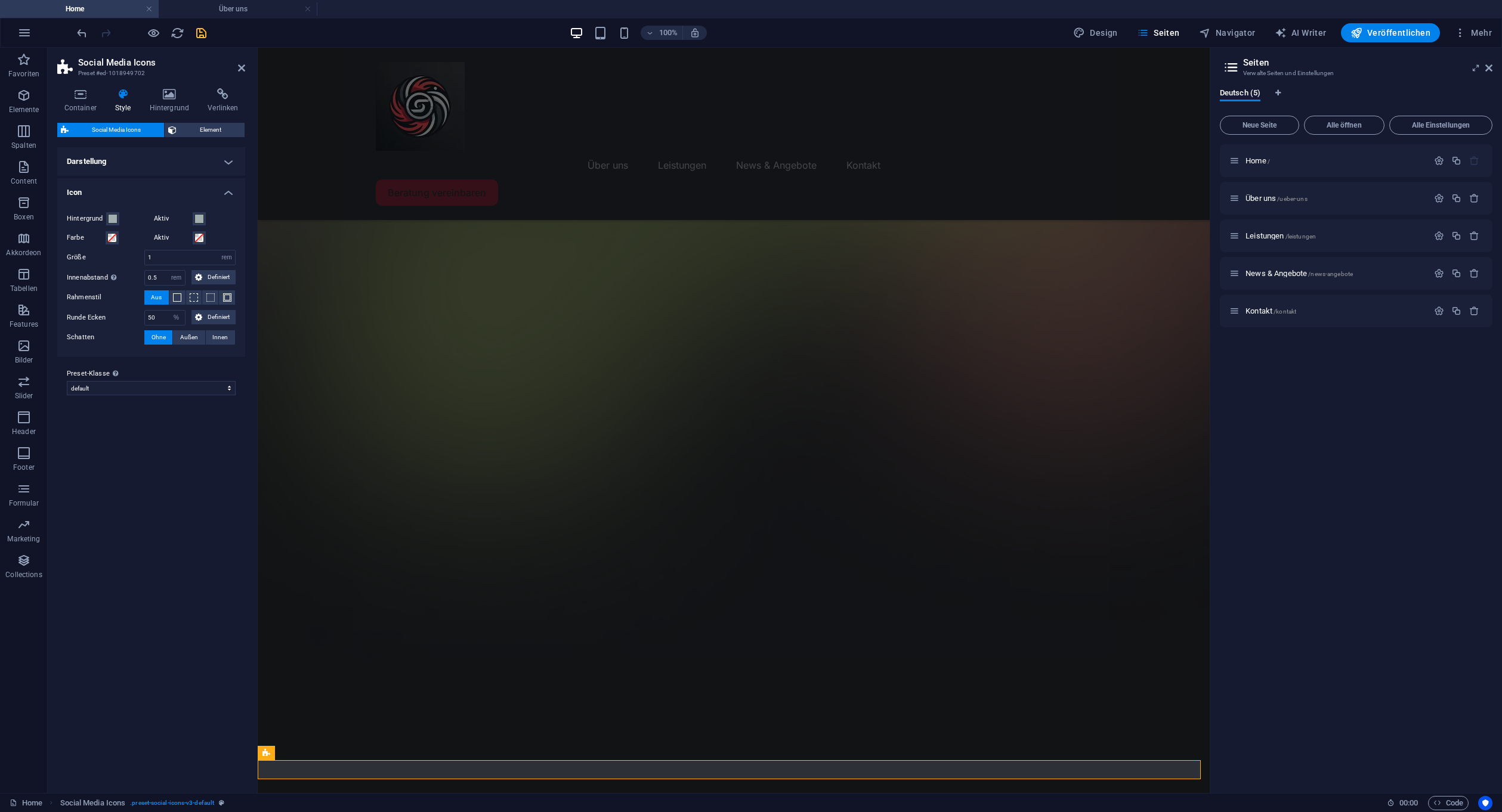
click at [124, 178] on h4 "Icon" at bounding box center [151, 188] width 188 height 21
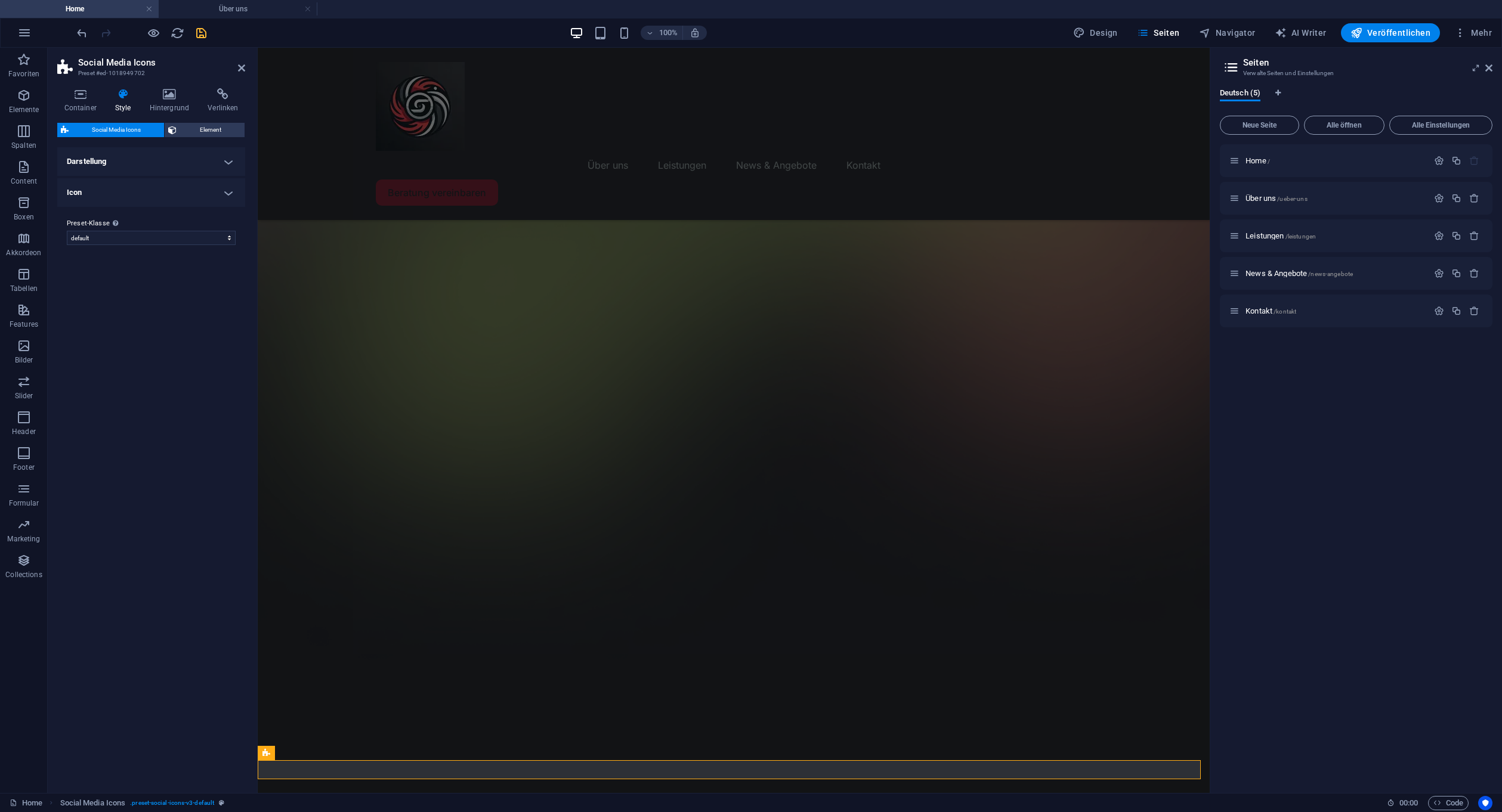
click at [148, 156] on h4 "Darstellung" at bounding box center [151, 161] width 188 height 28
click at [148, 156] on h4 "Darstellung" at bounding box center [151, 157] width 188 height 21
click at [114, 232] on select "app default Preset-Klasse hinzufügen" at bounding box center [151, 238] width 169 height 15
drag, startPoint x: 114, startPoint y: 232, endPoint x: 128, endPoint y: 207, distance: 28.7
click at [114, 232] on select "app default Preset-Klasse hinzufügen" at bounding box center [151, 238] width 169 height 15
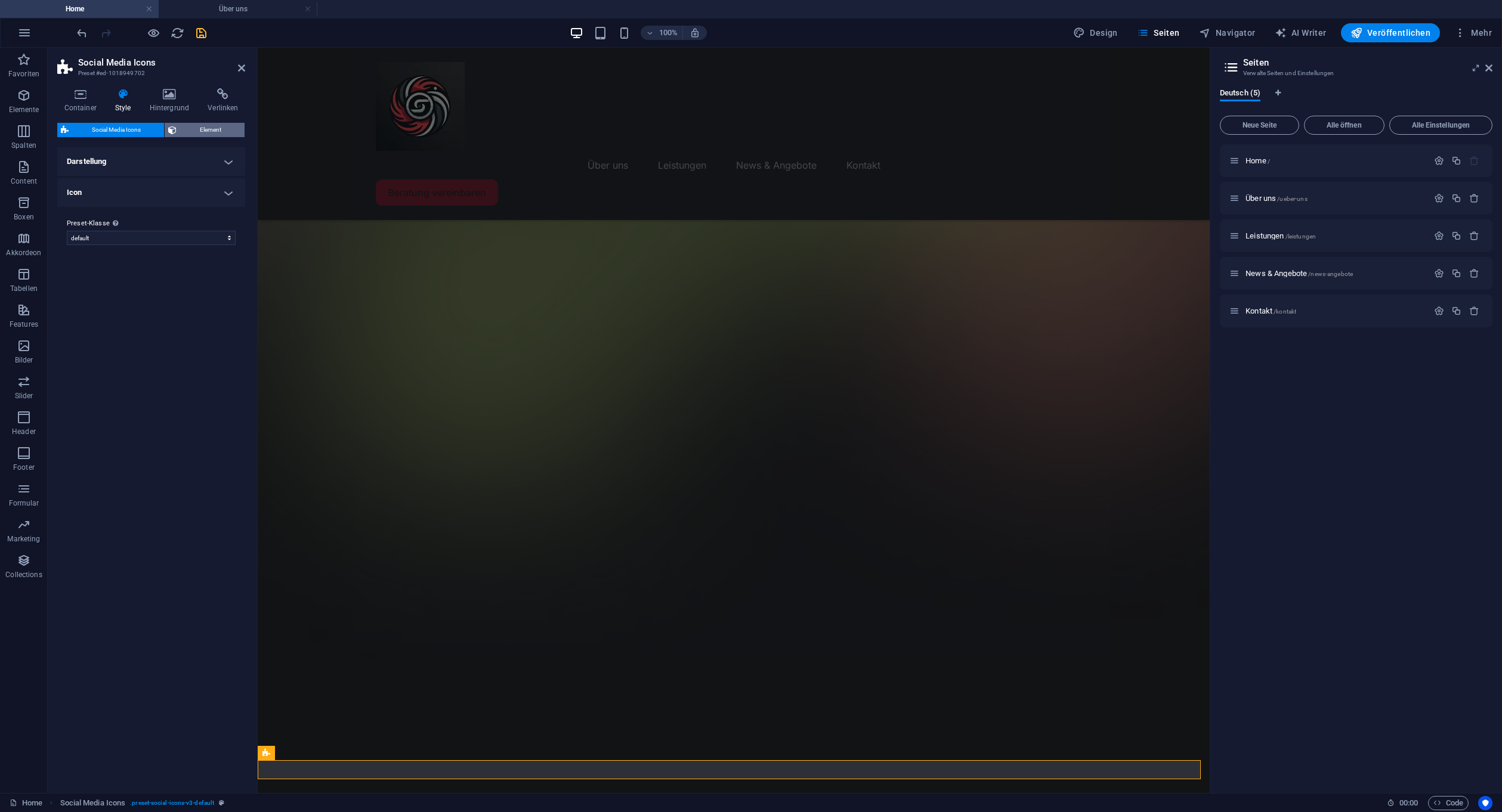
click at [172, 127] on icon at bounding box center [172, 130] width 8 height 15
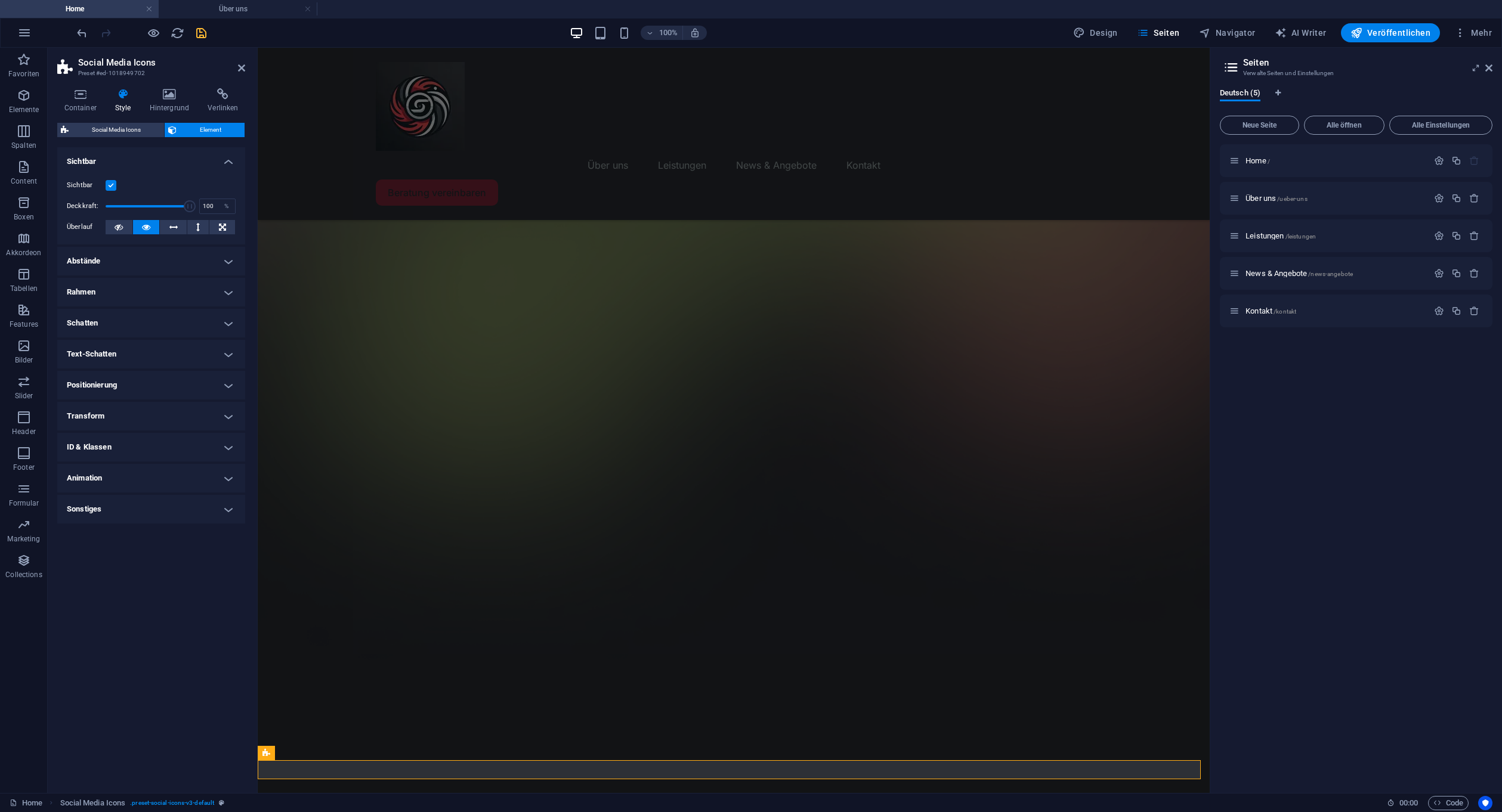
click at [137, 451] on h4 "ID & Klassen" at bounding box center [151, 446] width 188 height 28
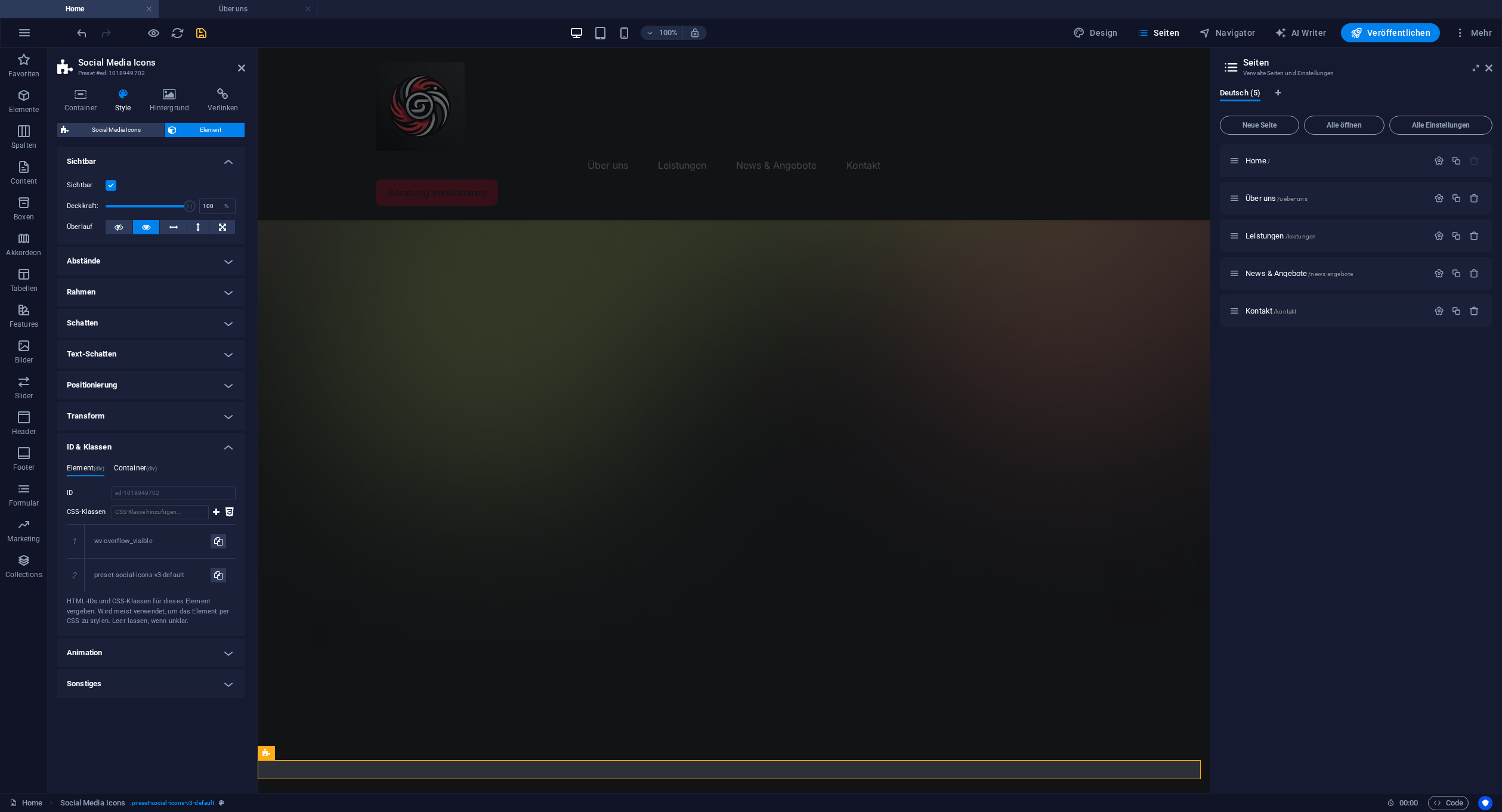
click at [137, 464] on div "Element (div) Container (div) ID ed-1018949702 CSS-Klassen 1 wv-overflow_visibl…" at bounding box center [151, 545] width 188 height 182
click at [137, 465] on h4 "Container (div)" at bounding box center [135, 470] width 43 height 13
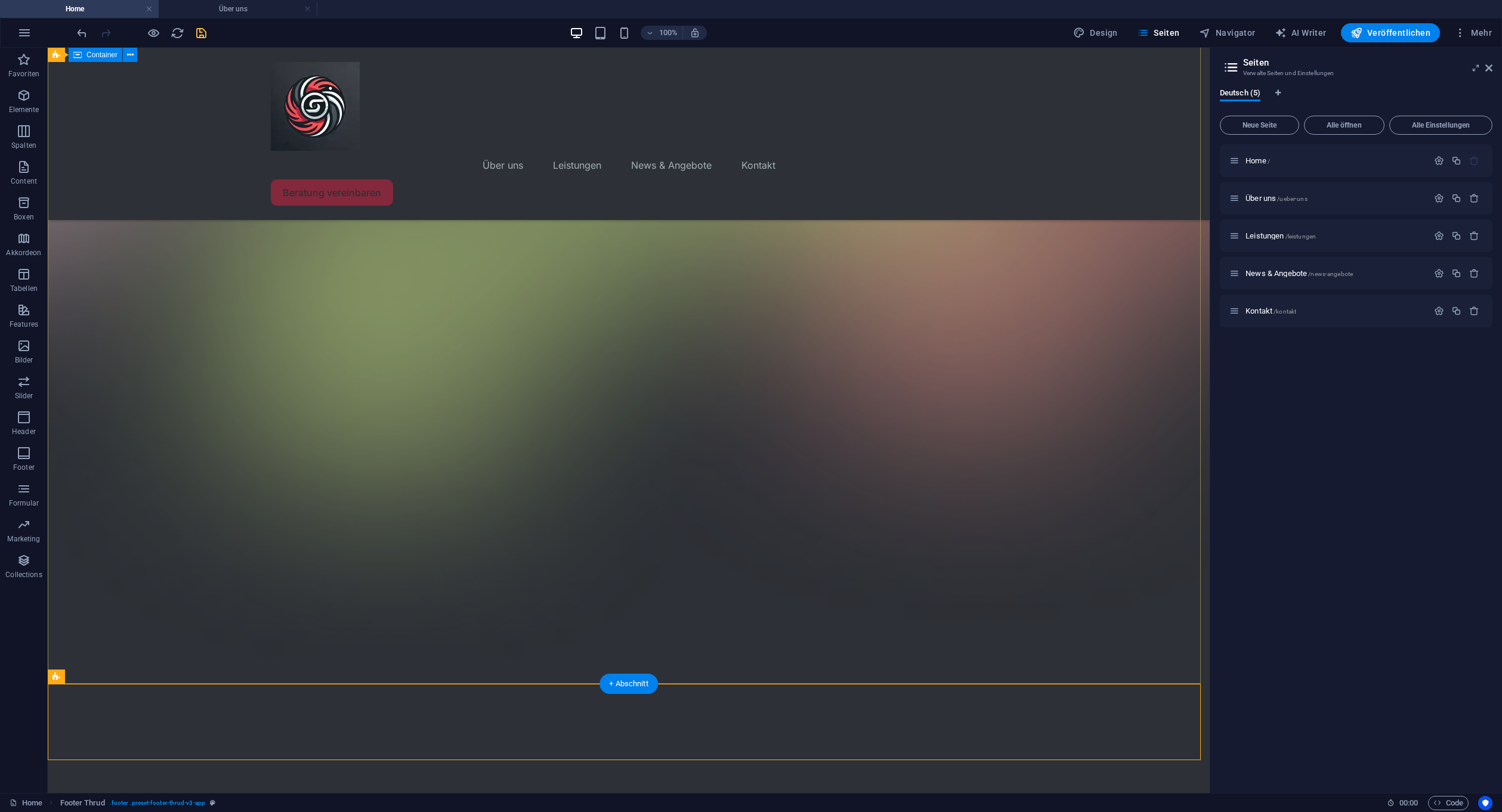
click at [120, 675] on icon at bounding box center [118, 677] width 6 height 13
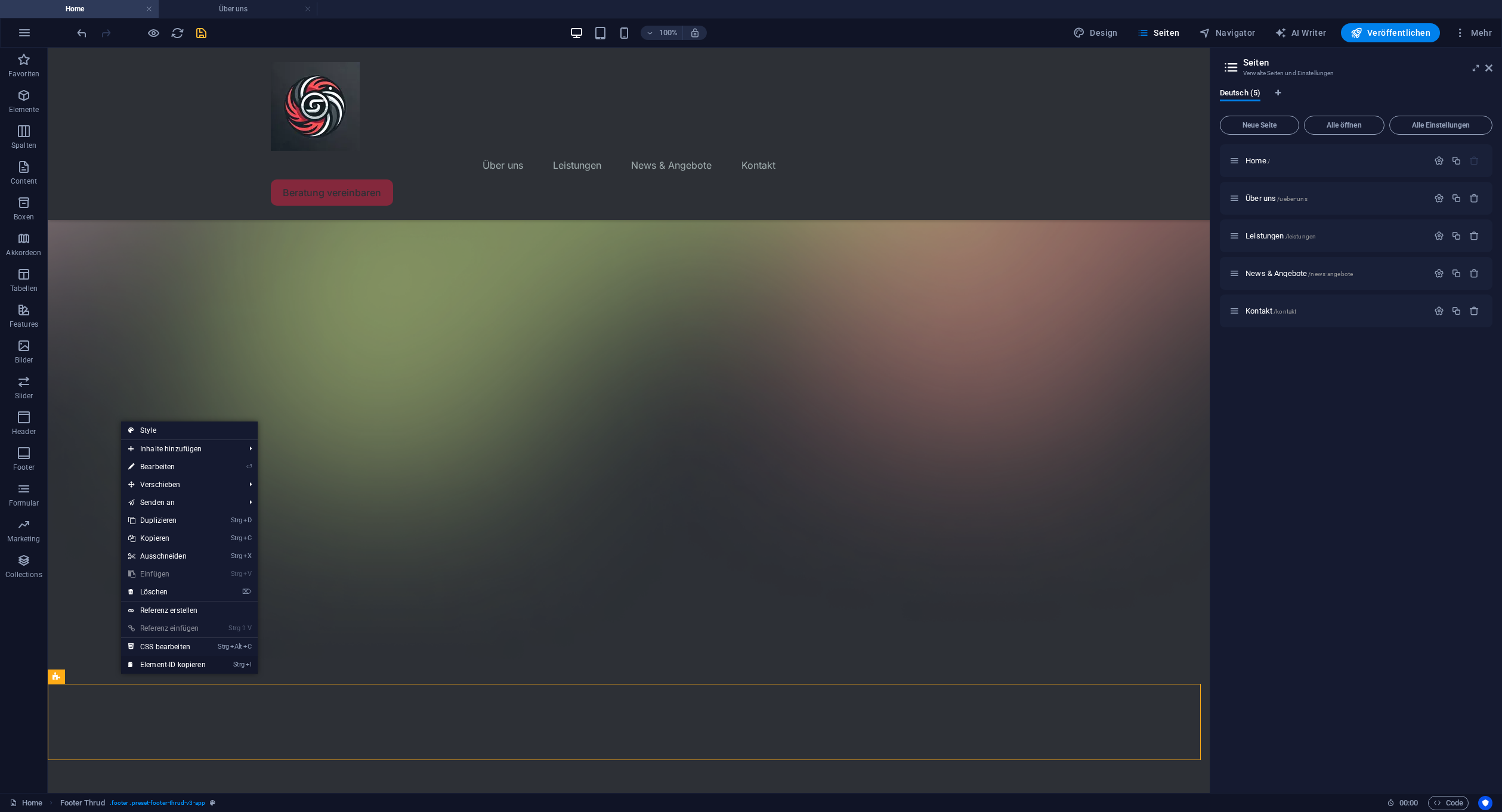
click at [147, 664] on link "Strg I Element-ID kopieren" at bounding box center [166, 665] width 91 height 18
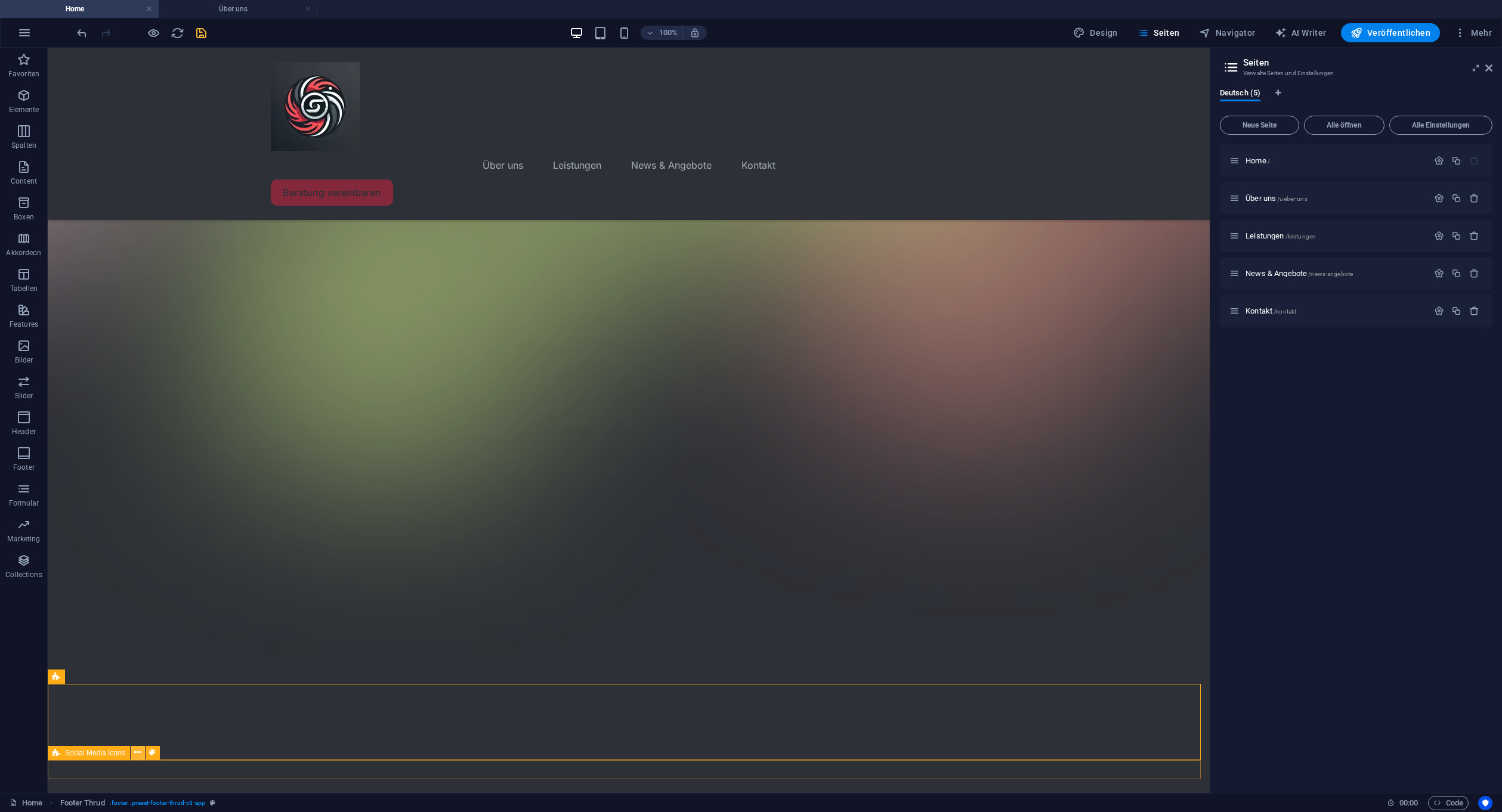
click at [135, 755] on icon at bounding box center [137, 753] width 6 height 13
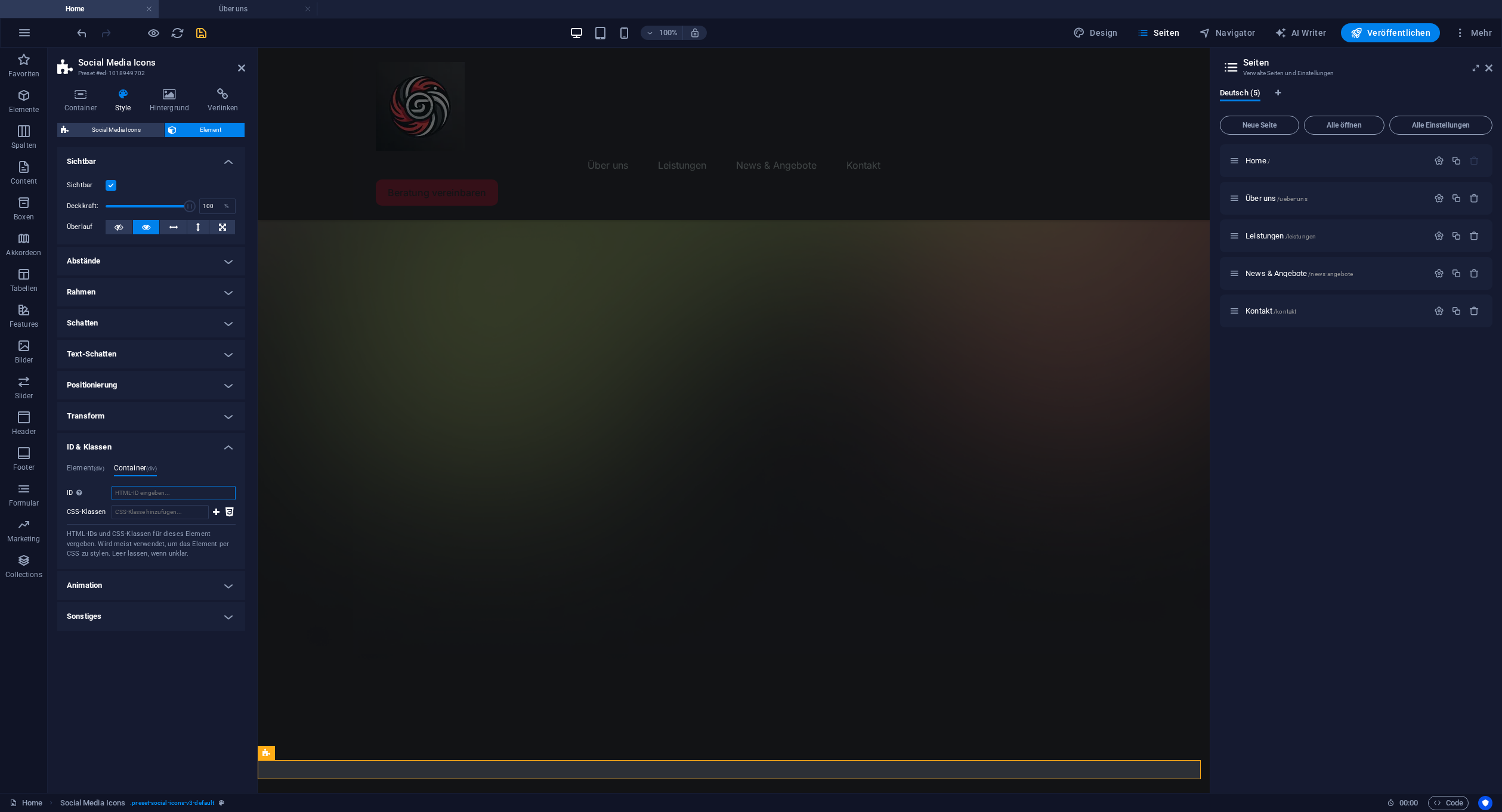
click at [179, 495] on input "ID Leer- und Sonderzeichen (außer "-" und "_") sind nicht erlaubt" at bounding box center [174, 493] width 124 height 15
click at [61, 468] on div "Element (div) Container (div) ID ed-1018949702 CSS-Klassen 1 wv-overflow_visibl…" at bounding box center [151, 511] width 188 height 114
click at [68, 465] on h4 "Element (div)" at bounding box center [85, 470] width 38 height 13
click at [149, 497] on input "ed-1018949702" at bounding box center [174, 493] width 124 height 15
click at [153, 496] on input "ed-1018949702" at bounding box center [174, 493] width 124 height 15
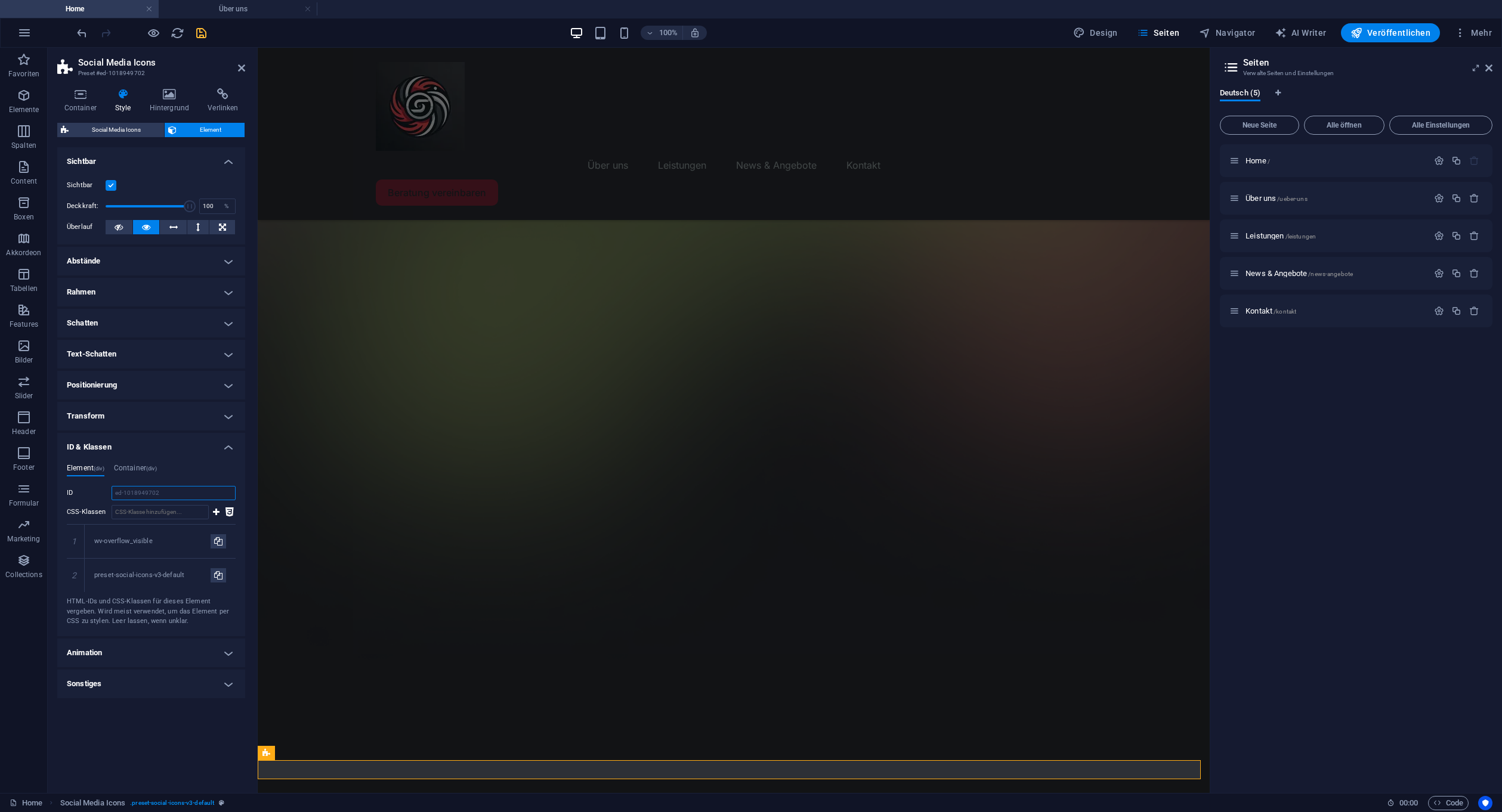
click at [153, 496] on input "ed-1018949702" at bounding box center [174, 493] width 124 height 15
click at [180, 487] on input "ed-1018949702" at bounding box center [174, 493] width 124 height 15
click at [133, 465] on h4 "Container (div)" at bounding box center [135, 470] width 43 height 13
click at [148, 493] on input "ID Leer- und Sonderzeichen (außer "-" und "_") sind nicht erlaubt" at bounding box center [174, 493] width 124 height 15
paste input "#ed-1018884121"
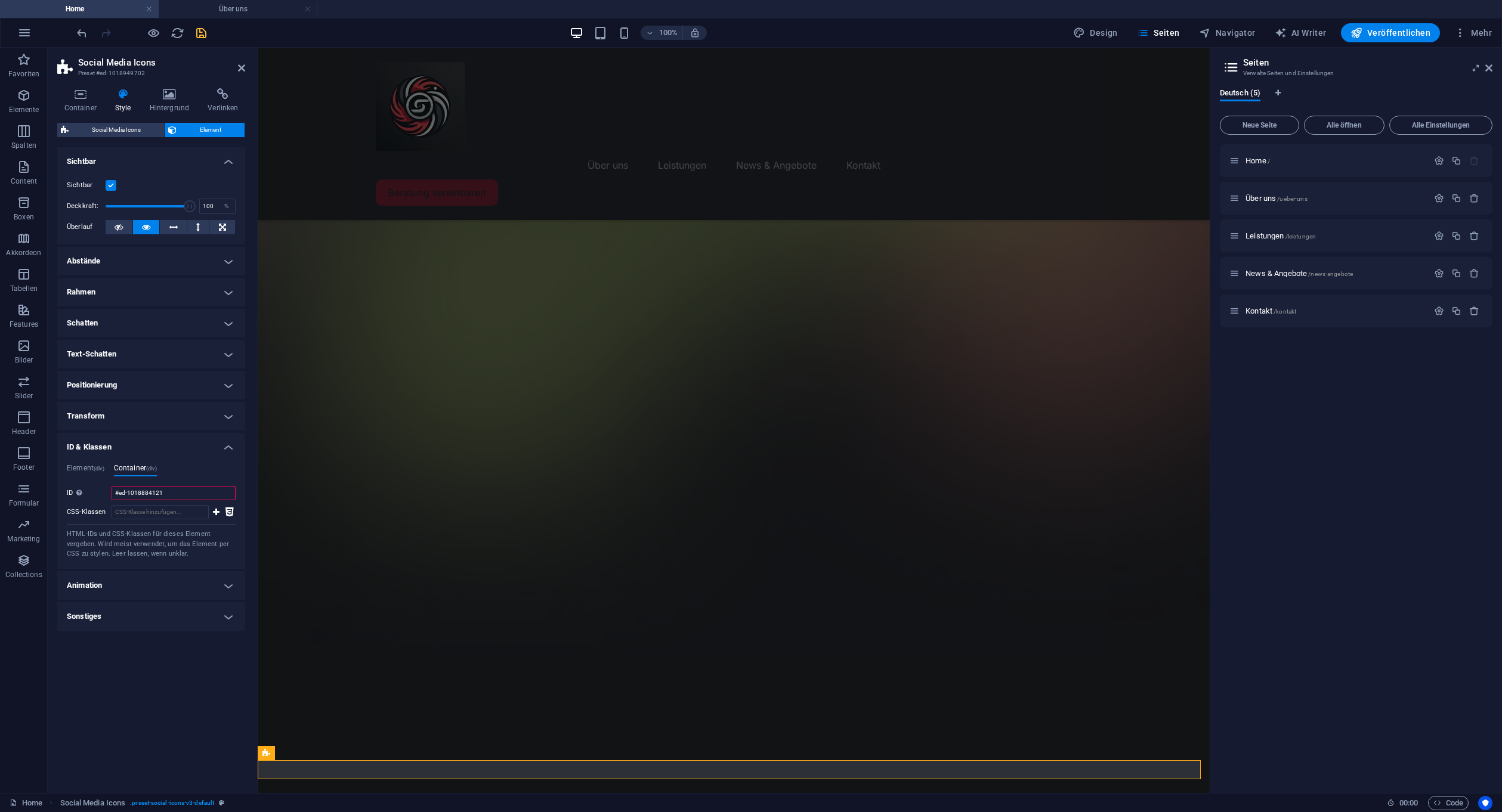
type input "#ed-1018884121"
click at [174, 674] on div "Layout Wie sich dieses Element innerhalb des Layouts ausdehnt (Flexbox). Größe …" at bounding box center [151, 465] width 188 height 636
click at [186, 126] on span "Element" at bounding box center [210, 130] width 61 height 15
click at [154, 125] on span "Social Media Icons" at bounding box center [116, 130] width 88 height 15
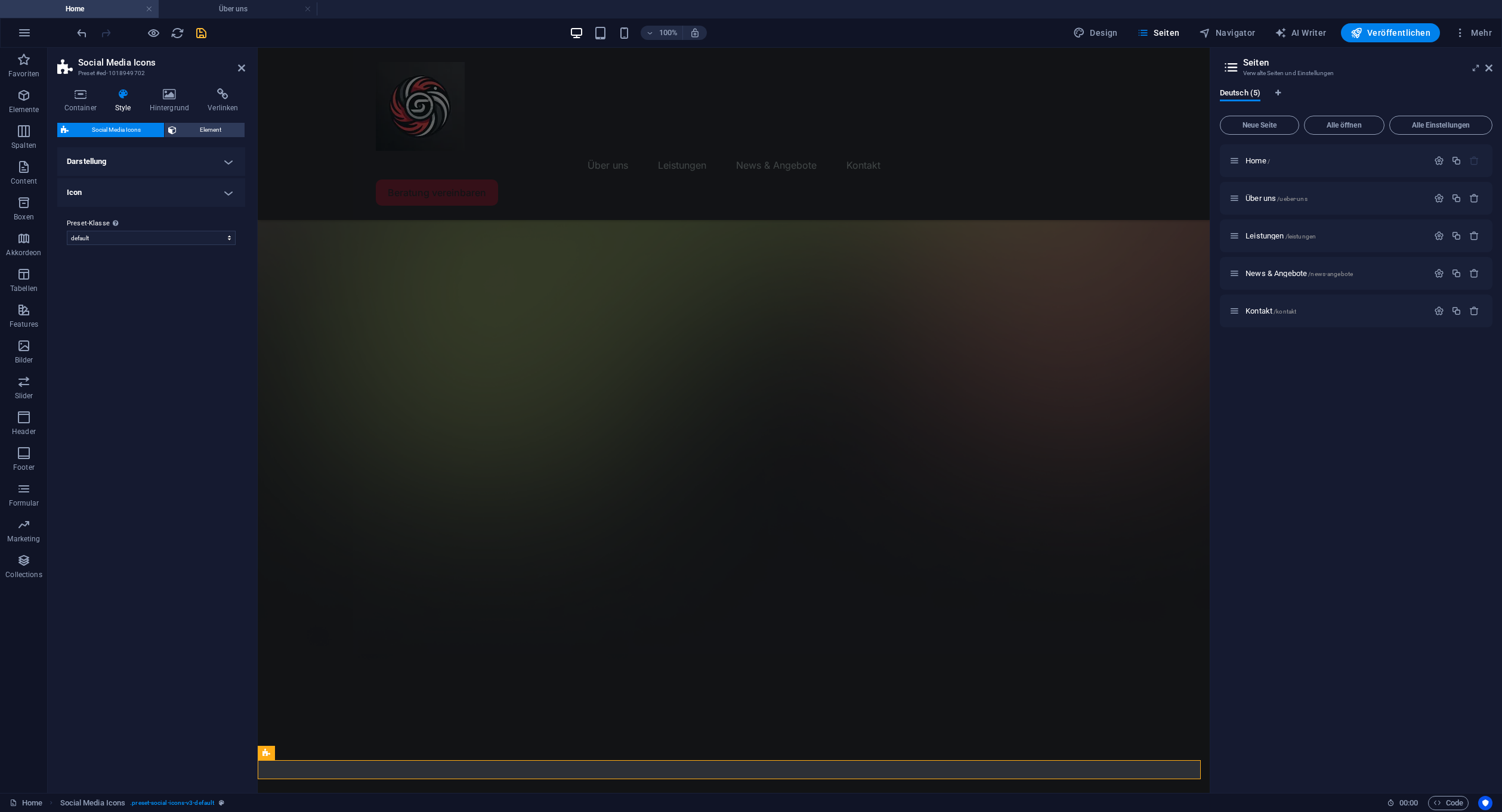
click at [127, 177] on ul "Darstellung Abstand 0.5 px rem % vh vw Fixiert Position Icon Hintergrund Aktiv …" at bounding box center [151, 176] width 188 height 59
click at [210, 126] on span "Element" at bounding box center [210, 130] width 61 height 15
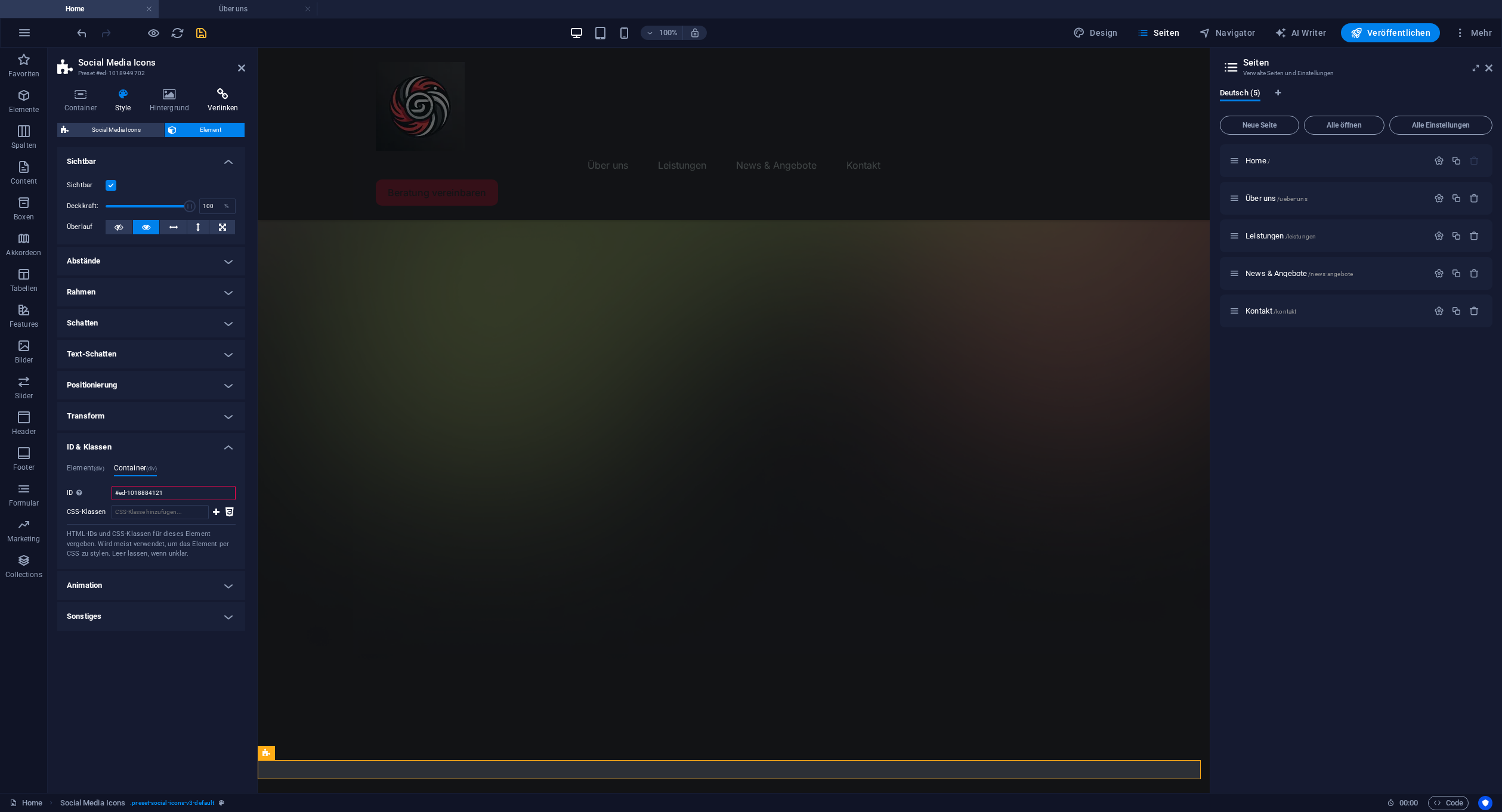
click at [215, 94] on icon at bounding box center [223, 93] width 44 height 12
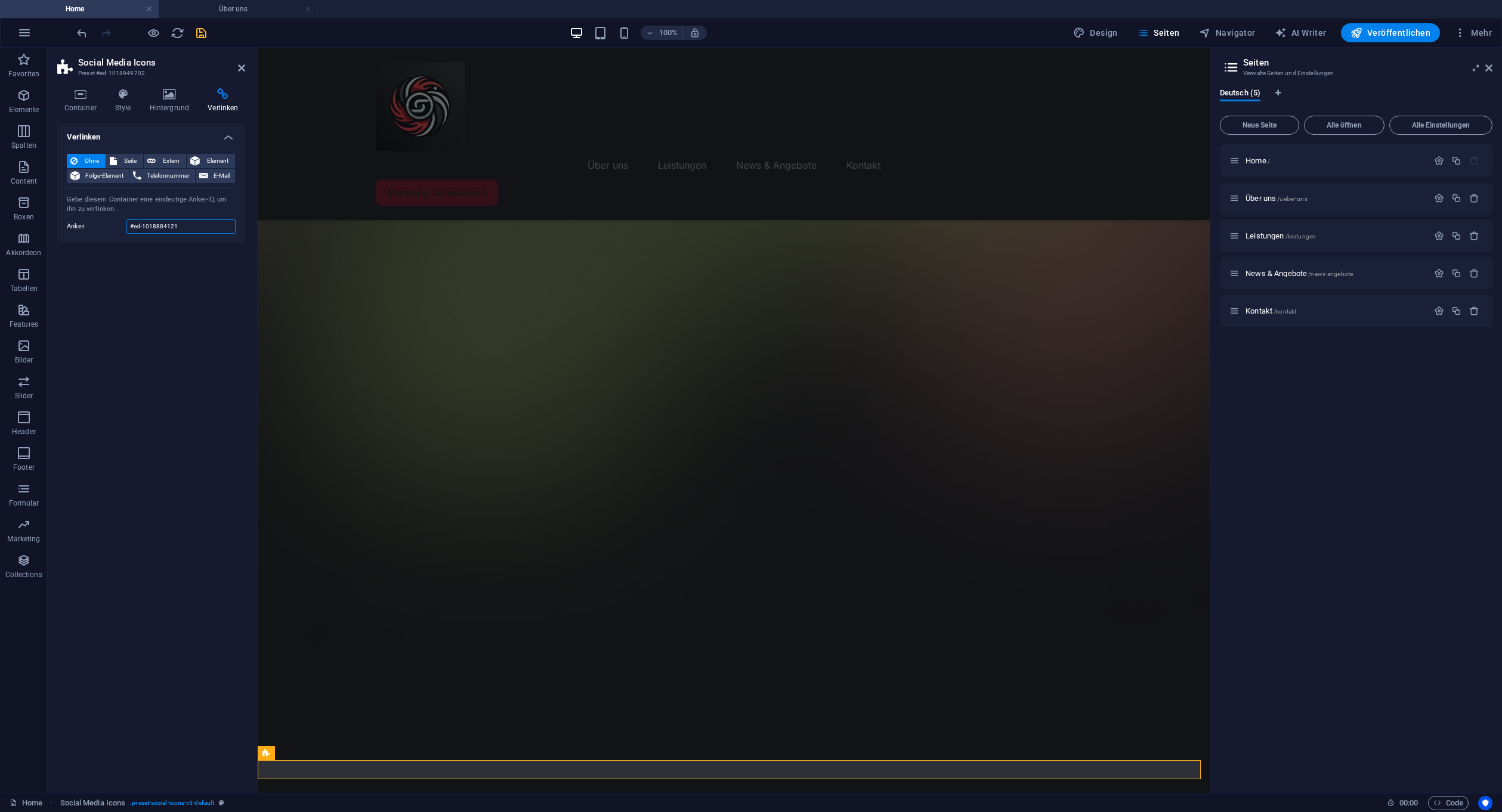
click at [157, 228] on input "#ed-1018884121" at bounding box center [180, 227] width 109 height 15
click at [176, 332] on div "Verlinken Ohne Seite Extern Element Folge-Element Telefonnummer E-Mail Seite Ho…" at bounding box center [151, 453] width 188 height 660
click at [237, 62] on h2 "Social Media Icons" at bounding box center [161, 63] width 167 height 11
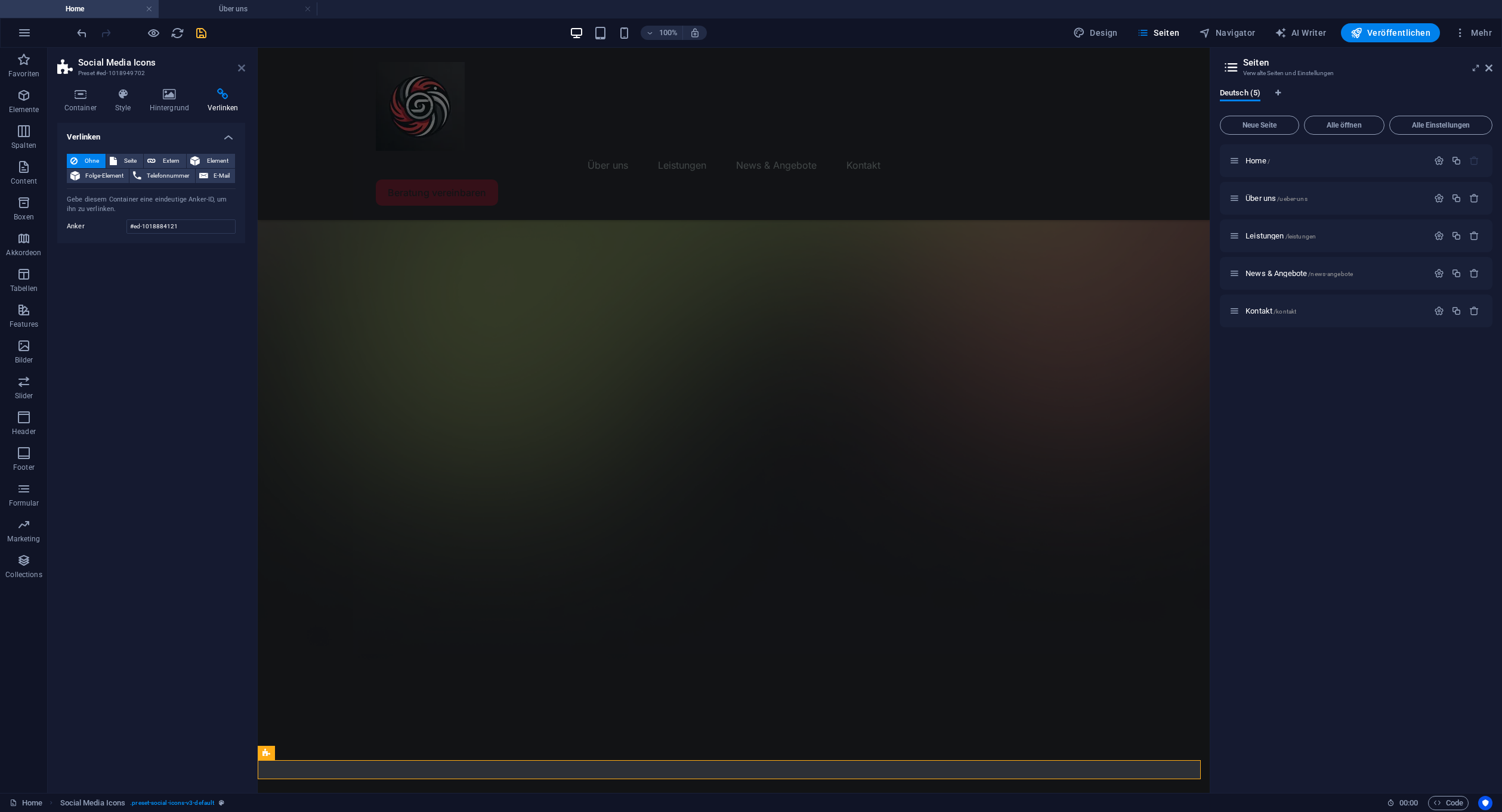
click at [239, 68] on icon at bounding box center [241, 68] width 7 height 9
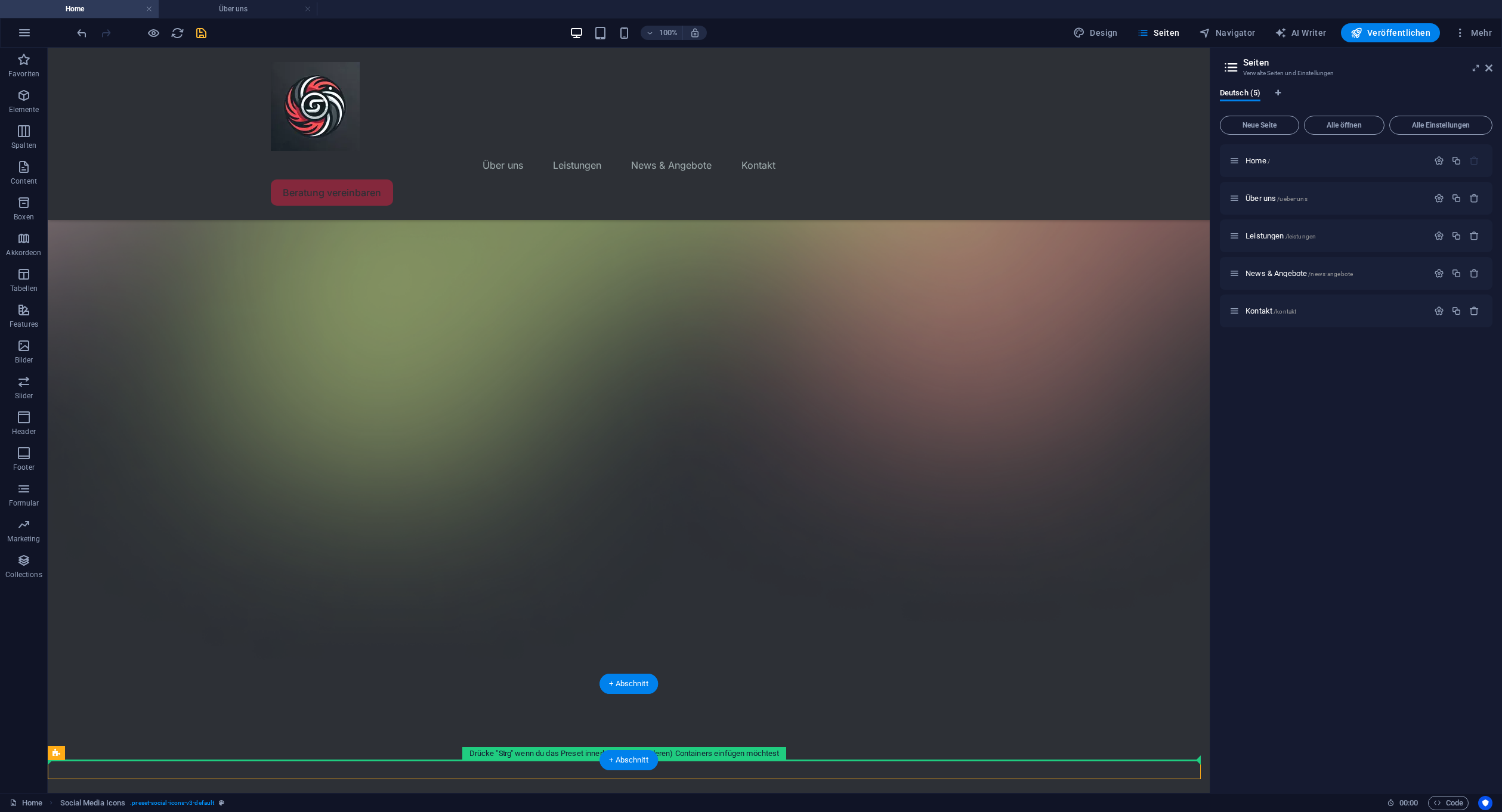
drag, startPoint x: 111, startPoint y: 801, endPoint x: 70, endPoint y: 734, distance: 78.5
drag, startPoint x: 105, startPoint y: 801, endPoint x: 595, endPoint y: 710, distance: 498.4
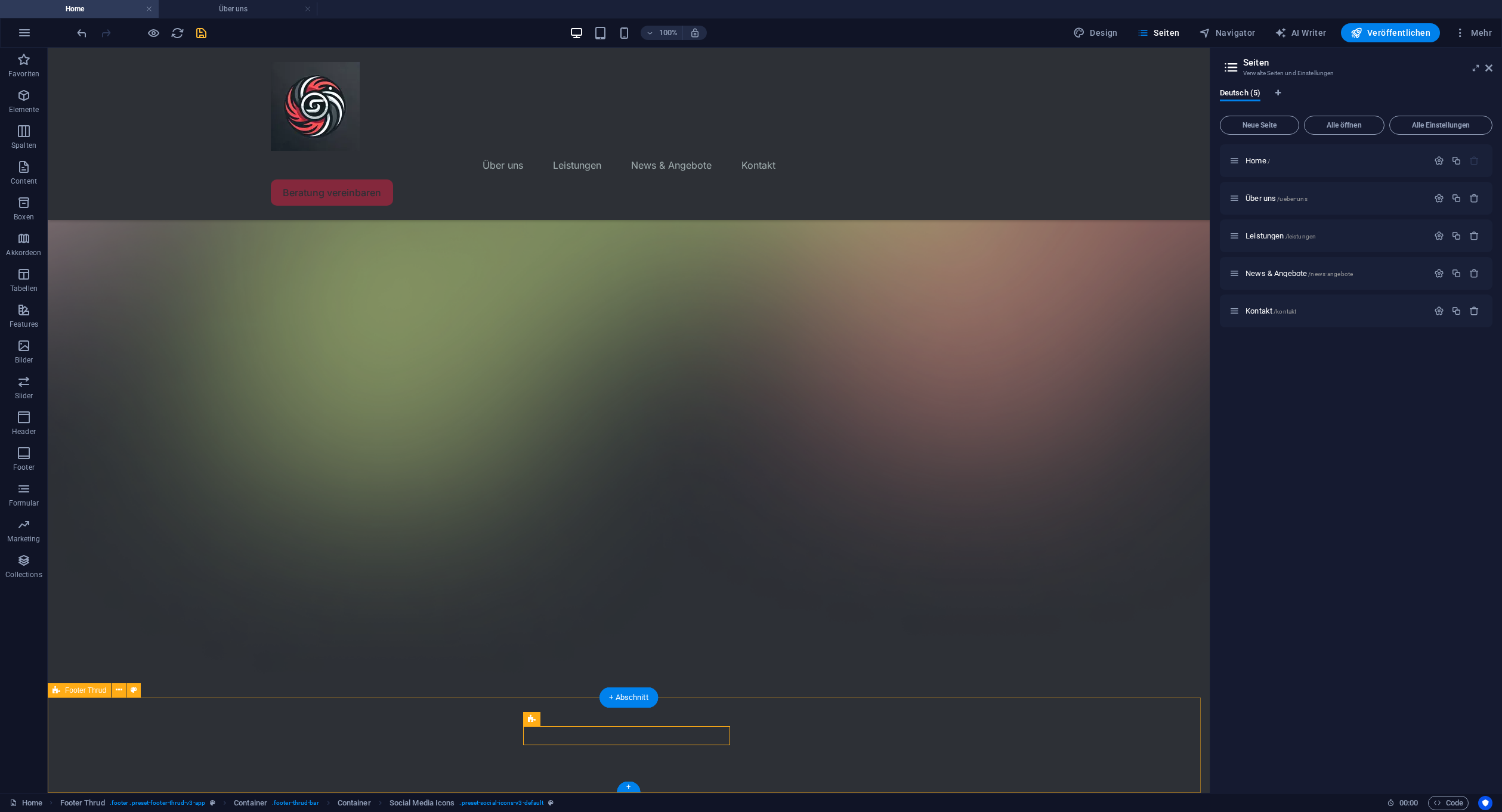
click at [0, 0] on span "Footer Thrud" at bounding box center [0, 0] width 0 height 0
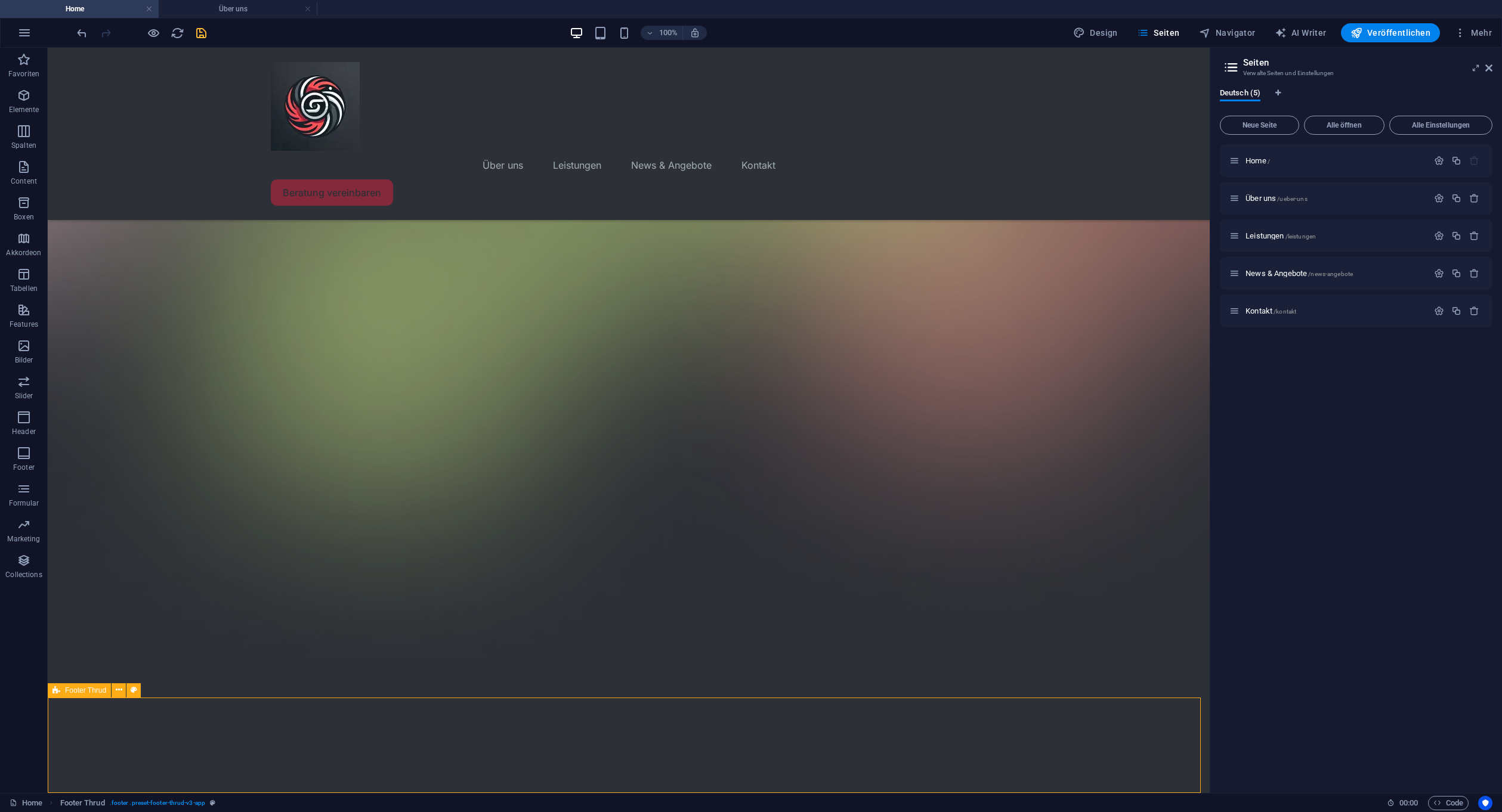
click at [73, 687] on span "Footer Thrud" at bounding box center [85, 690] width 41 height 7
select select "rem"
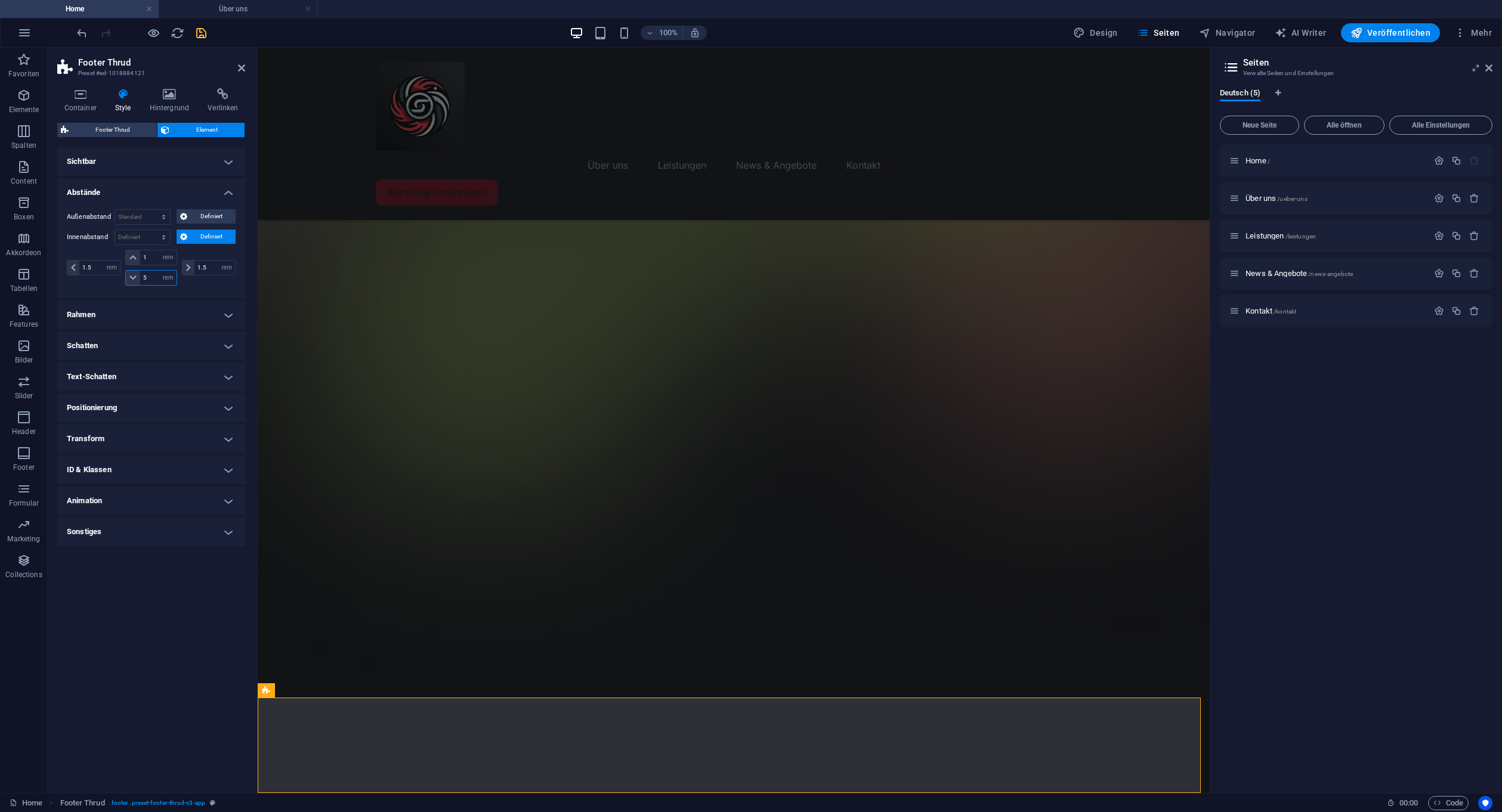
click at [153, 278] on input "5" at bounding box center [157, 278] width 36 height 15
click at [153, 275] on input "5" at bounding box center [157, 278] width 36 height 15
type input "1"
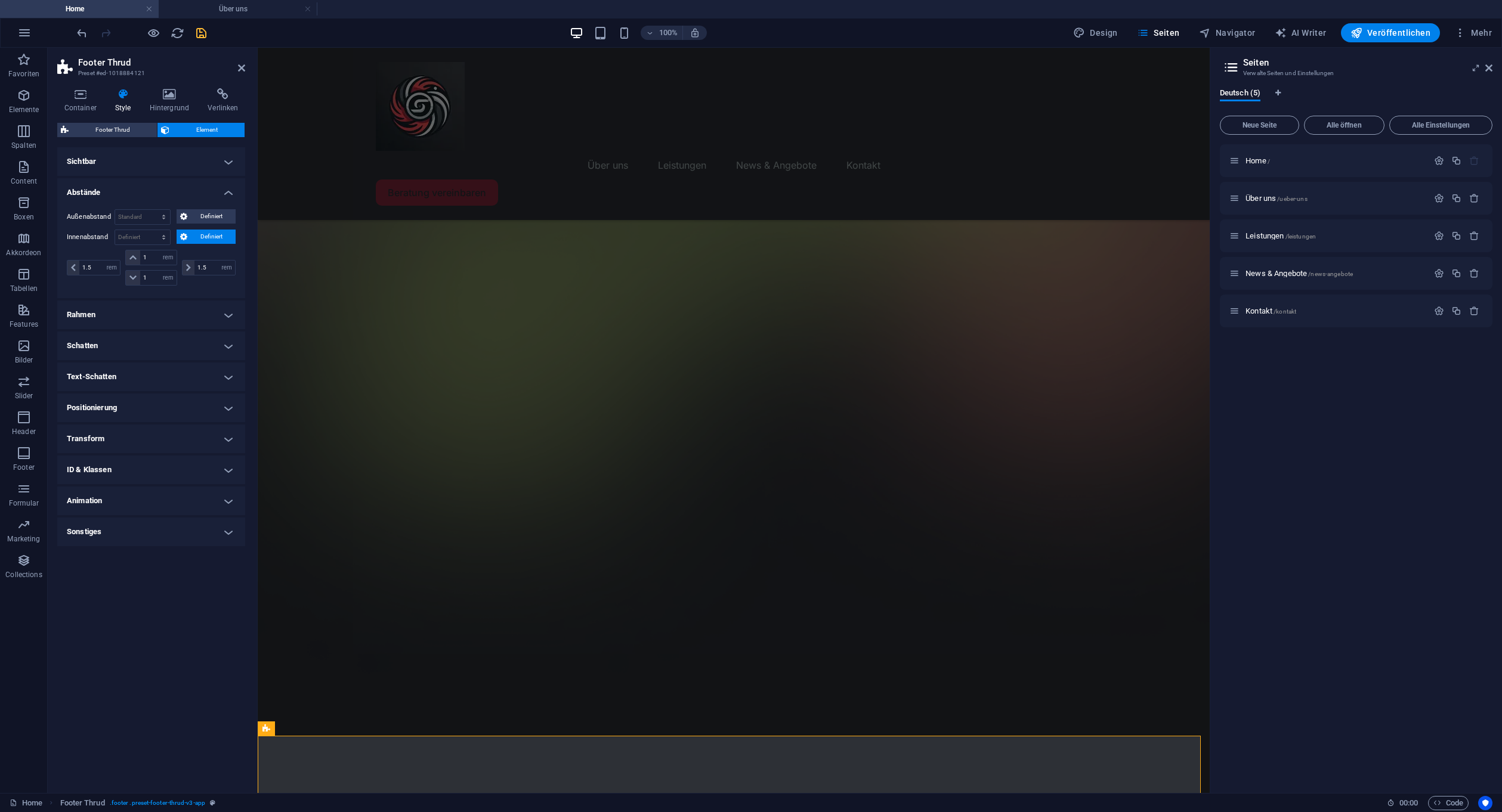
scroll to position [221, 0]
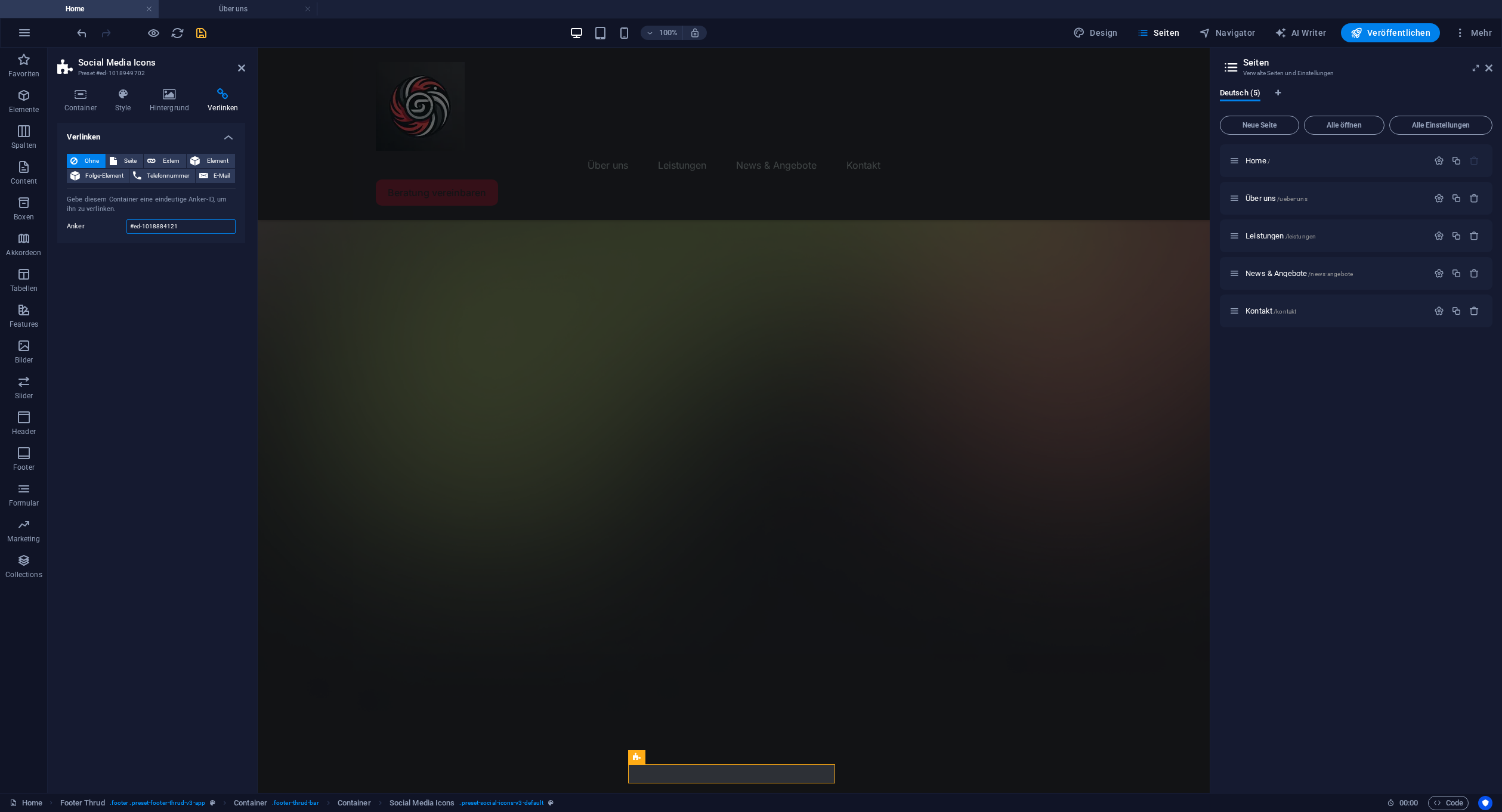
click at [199, 227] on input "#ed-1018884121" at bounding box center [180, 227] width 109 height 15
click at [175, 279] on div "Verlinken Ohne Seite Extern Element Folge-Element Telefonnummer E-Mail Seite Ho…" at bounding box center [151, 453] width 188 height 660
click at [87, 95] on icon at bounding box center [80, 93] width 46 height 12
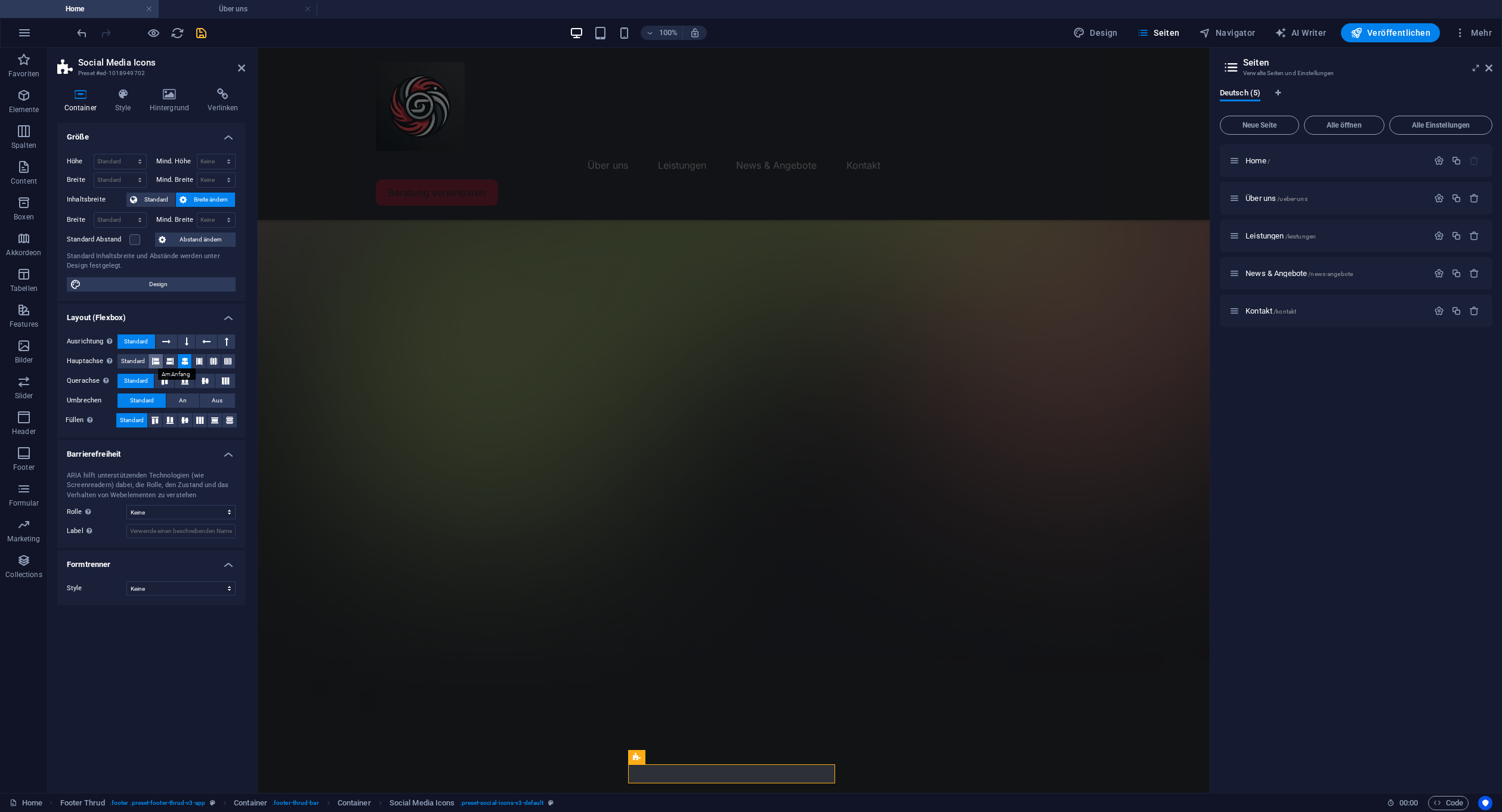
click at [156, 364] on icon at bounding box center [156, 361] width 7 height 15
click at [170, 361] on icon at bounding box center [170, 361] width 7 height 15
click at [191, 356] on button at bounding box center [184, 361] width 14 height 15
click at [160, 382] on icon at bounding box center [165, 381] width 15 height 7
click at [210, 379] on icon at bounding box center [205, 381] width 15 height 7
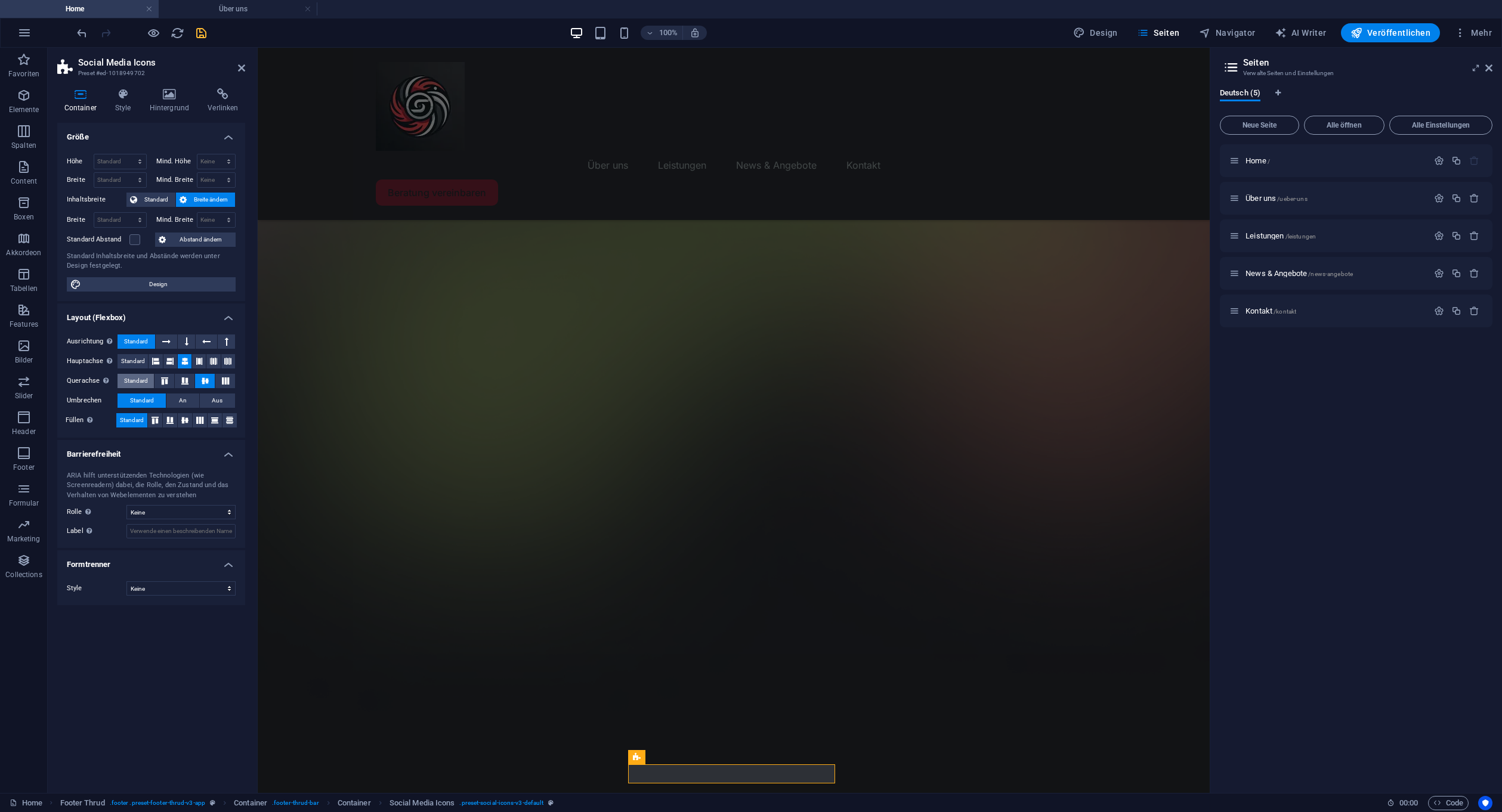
click at [142, 378] on span "Standard" at bounding box center [136, 381] width 24 height 15
click at [179, 395] on span "An" at bounding box center [183, 401] width 7 height 15
click at [210, 395] on button "Aus" at bounding box center [217, 401] width 35 height 15
click at [149, 394] on span "Standard" at bounding box center [142, 401] width 24 height 15
click at [157, 420] on icon at bounding box center [156, 421] width 15 height 7
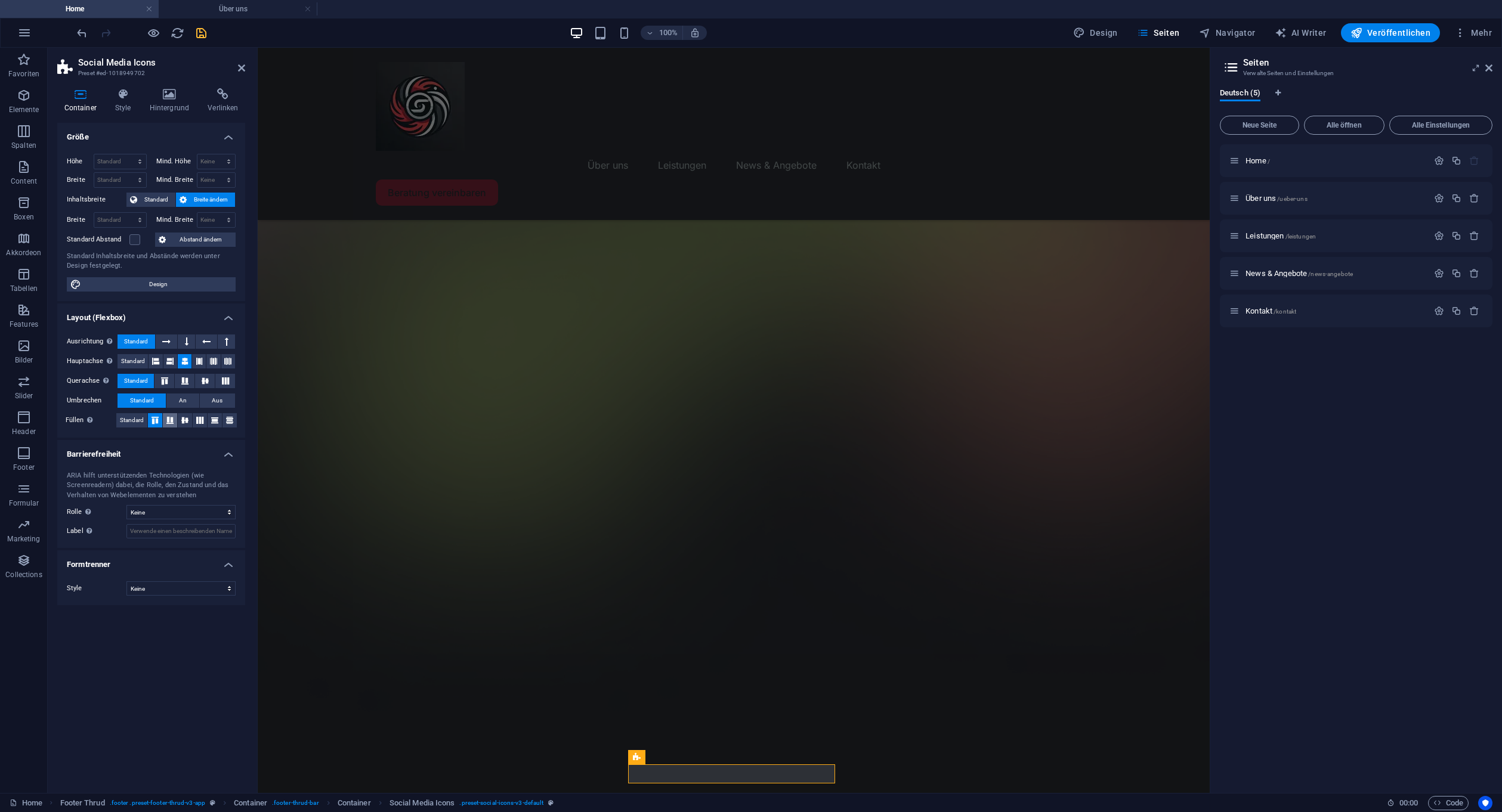
click at [175, 420] on icon at bounding box center [170, 421] width 15 height 7
click at [121, 416] on span "Standard" at bounding box center [132, 421] width 24 height 15
click at [159, 340] on button at bounding box center [166, 342] width 22 height 15
click at [179, 340] on button at bounding box center [186, 342] width 17 height 15
click at [209, 339] on icon at bounding box center [206, 342] width 8 height 15
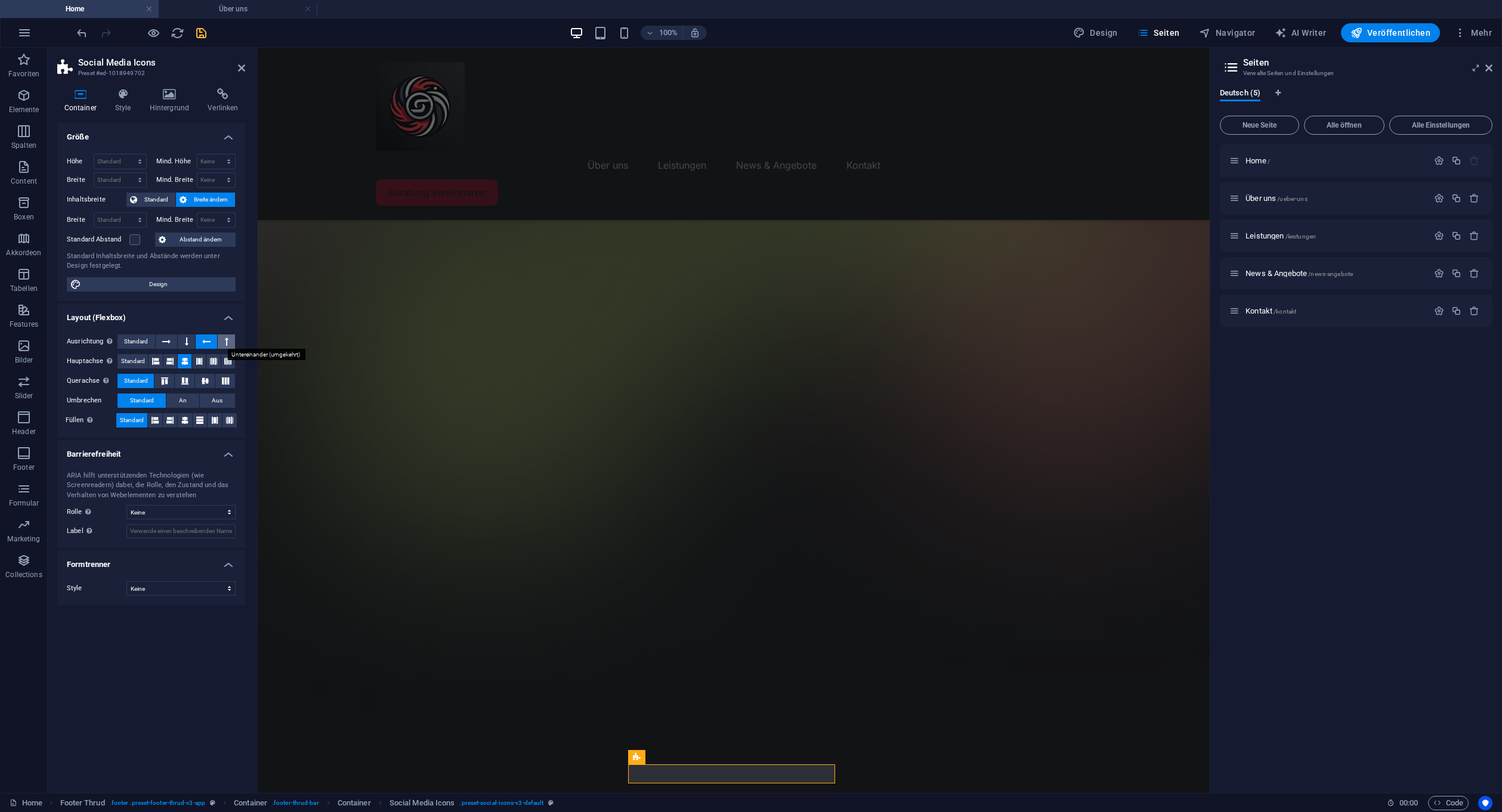
click at [231, 338] on button at bounding box center [226, 342] width 17 height 15
click at [138, 346] on span "Standard" at bounding box center [136, 342] width 24 height 15
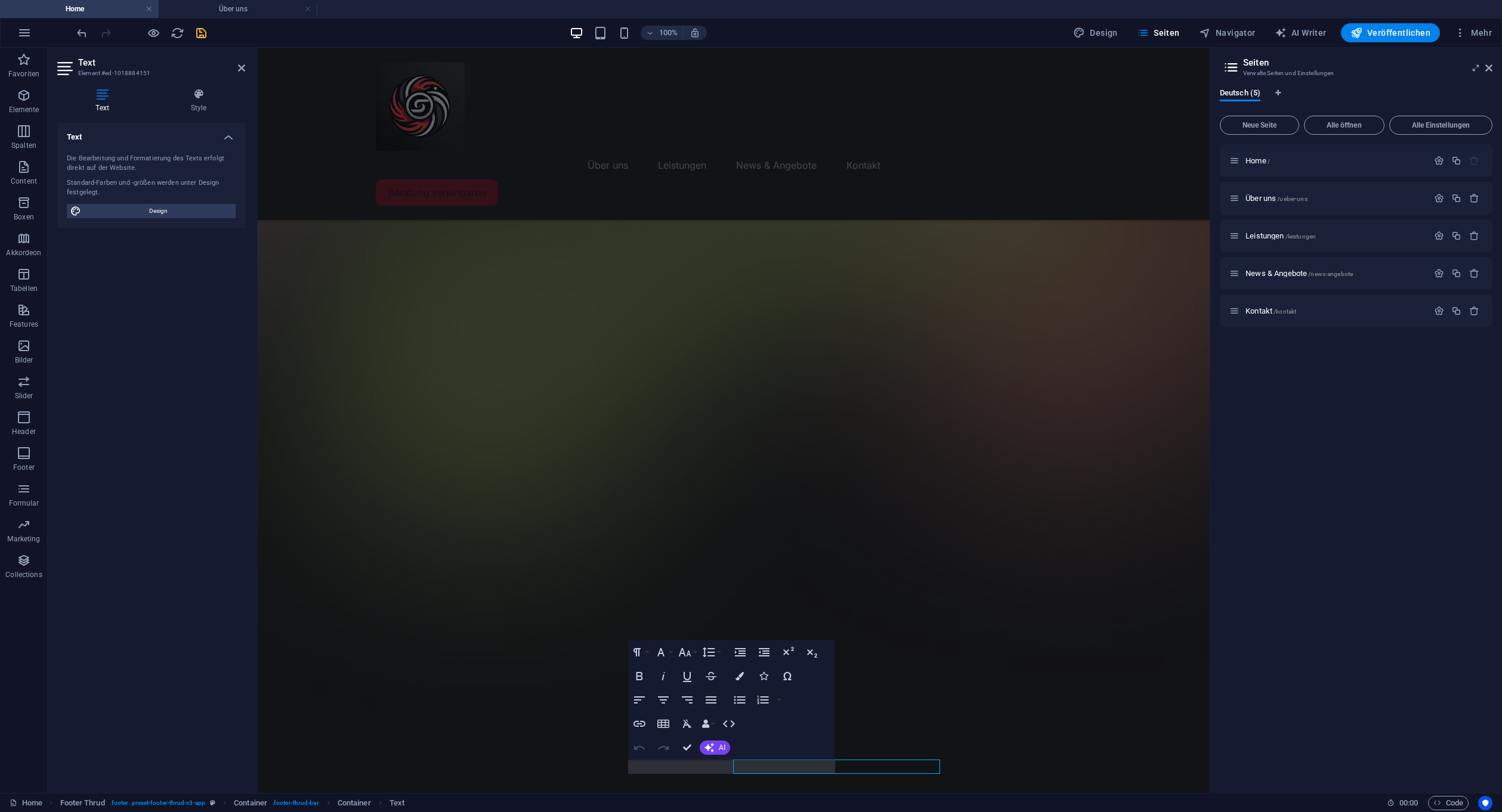
scroll to position [207, 0]
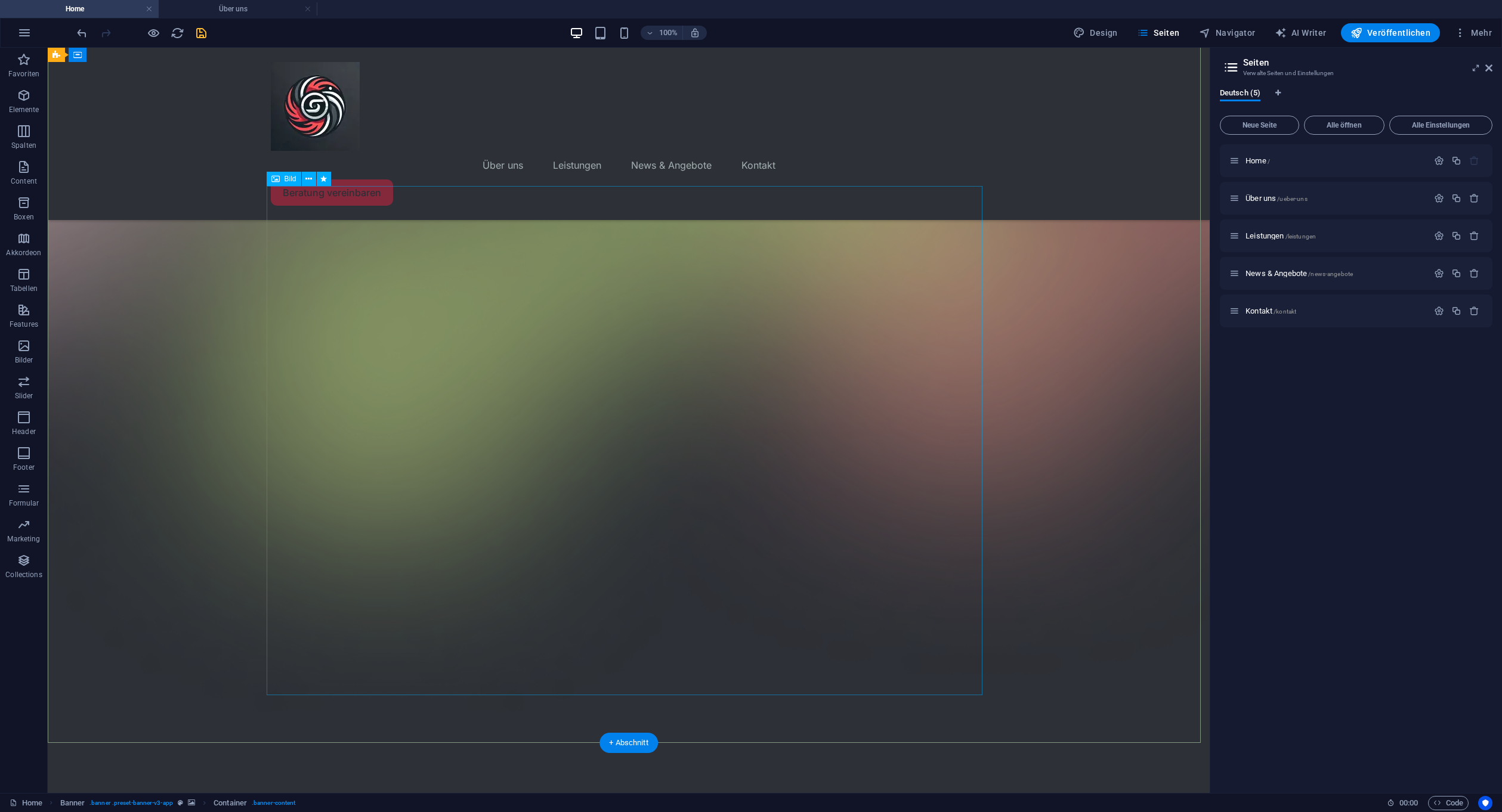
scroll to position [221, 0]
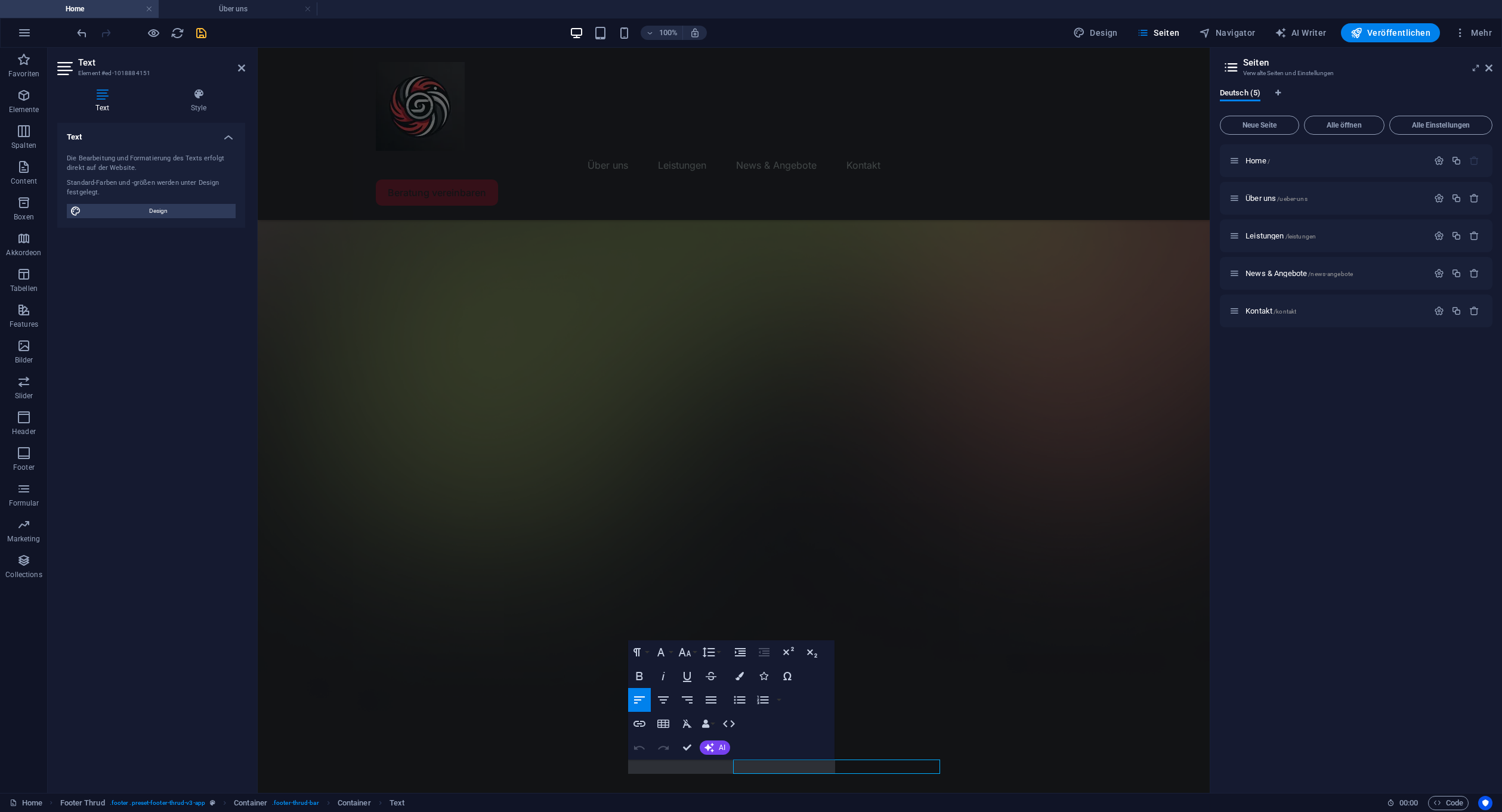
scroll to position [207, 0]
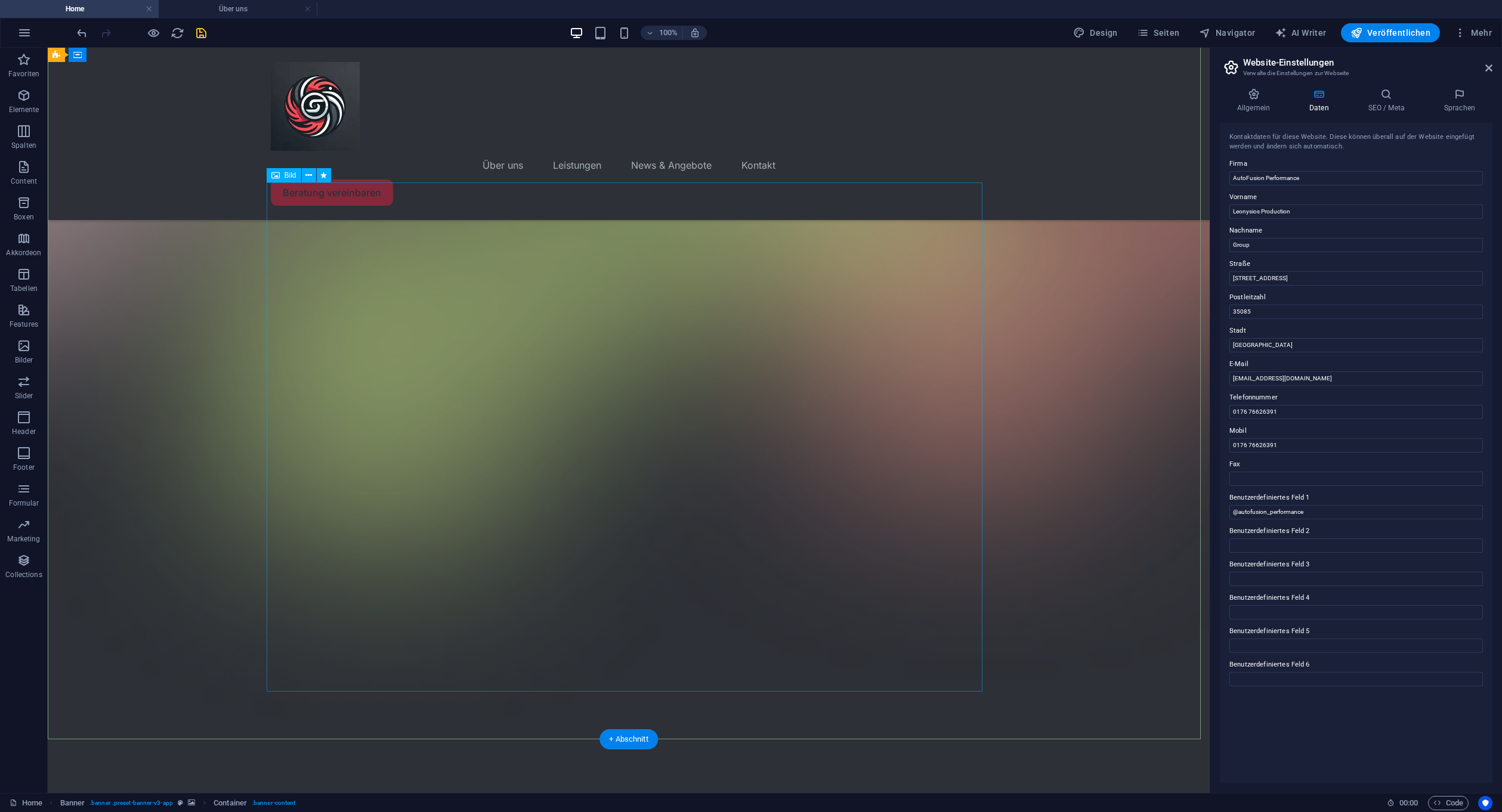
scroll to position [221, 0]
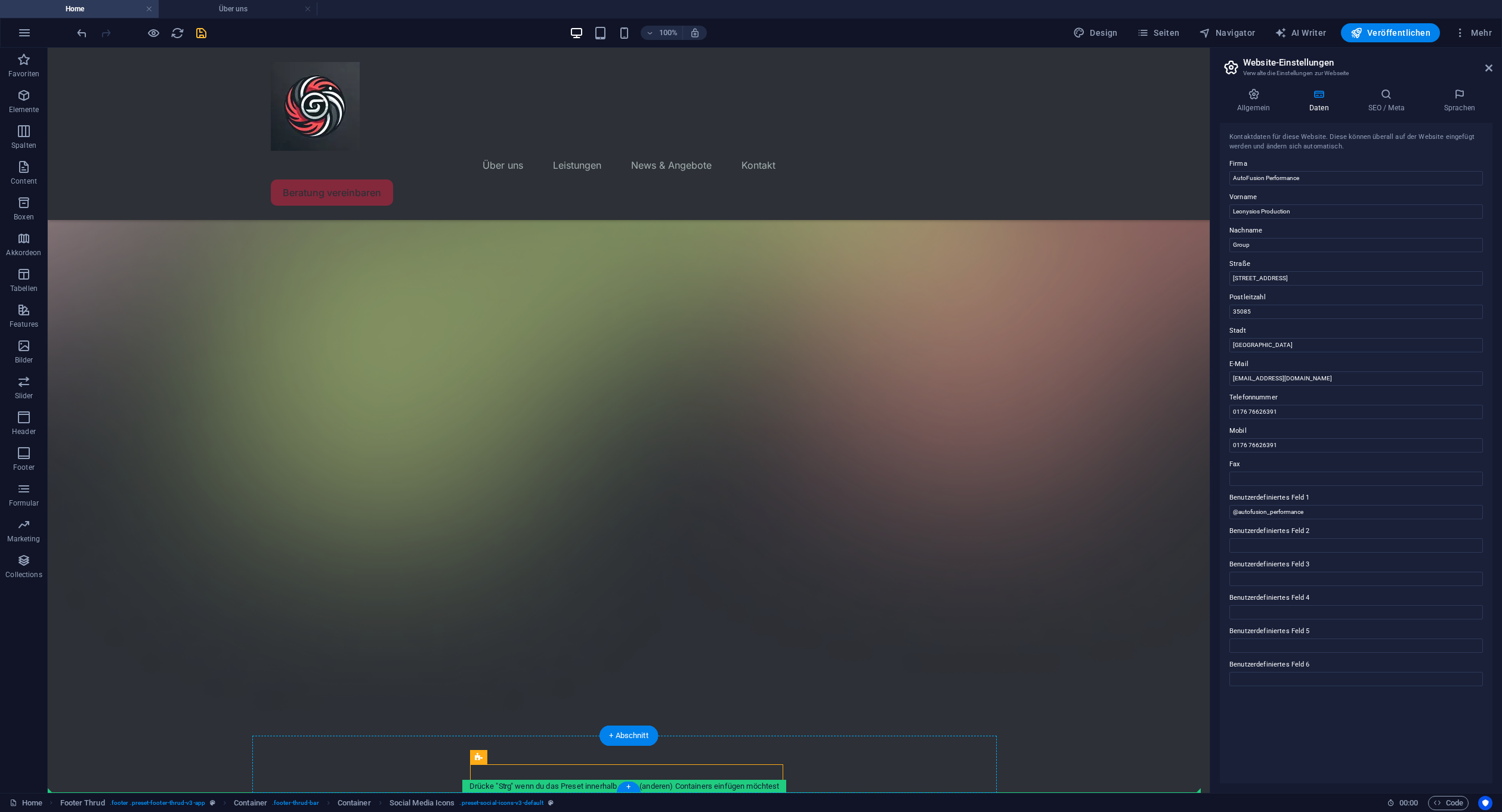
drag, startPoint x: 542, startPoint y: 775, endPoint x: 417, endPoint y: 764, distance: 125.5
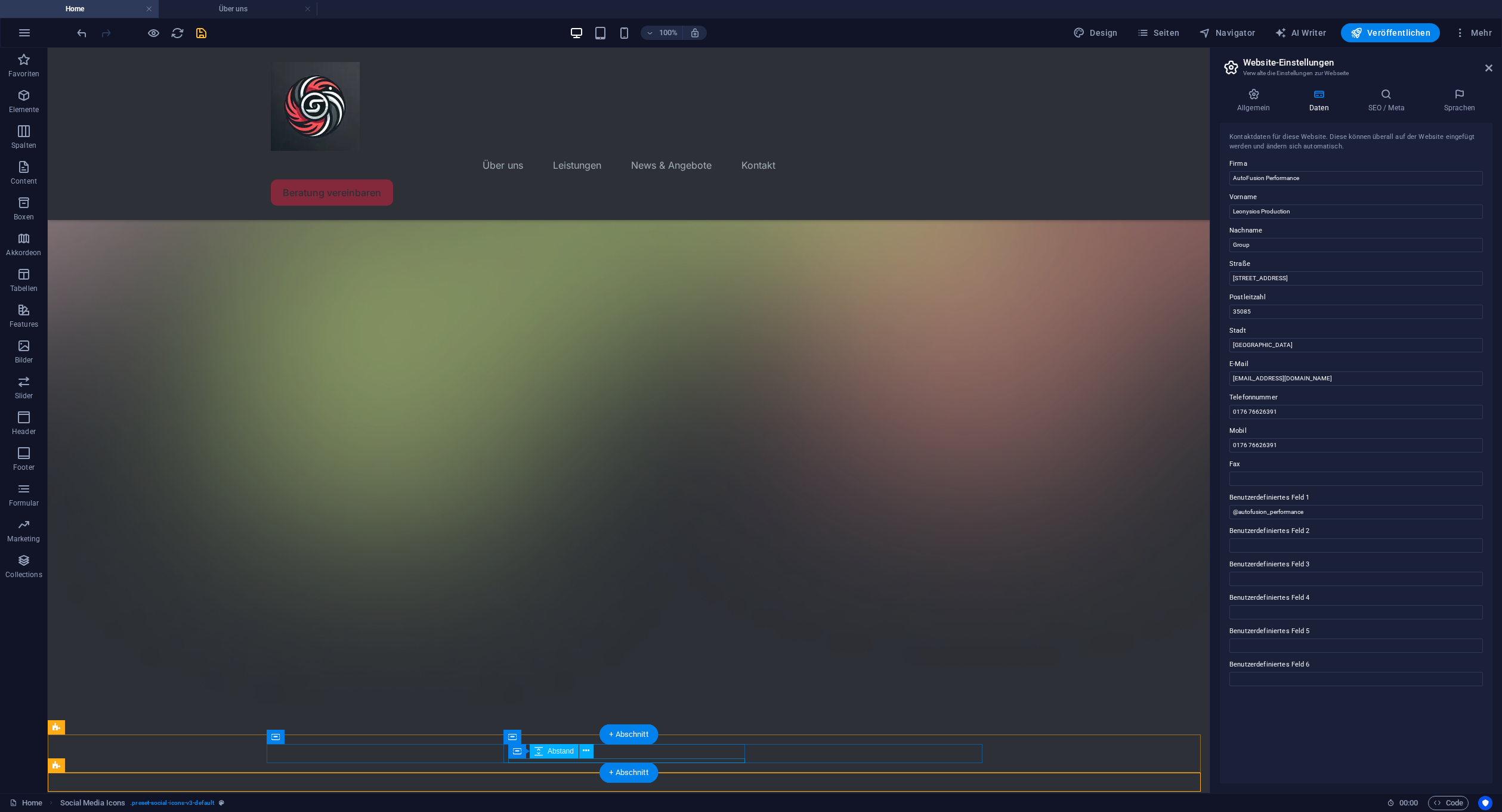
scroll to position [235, 0]
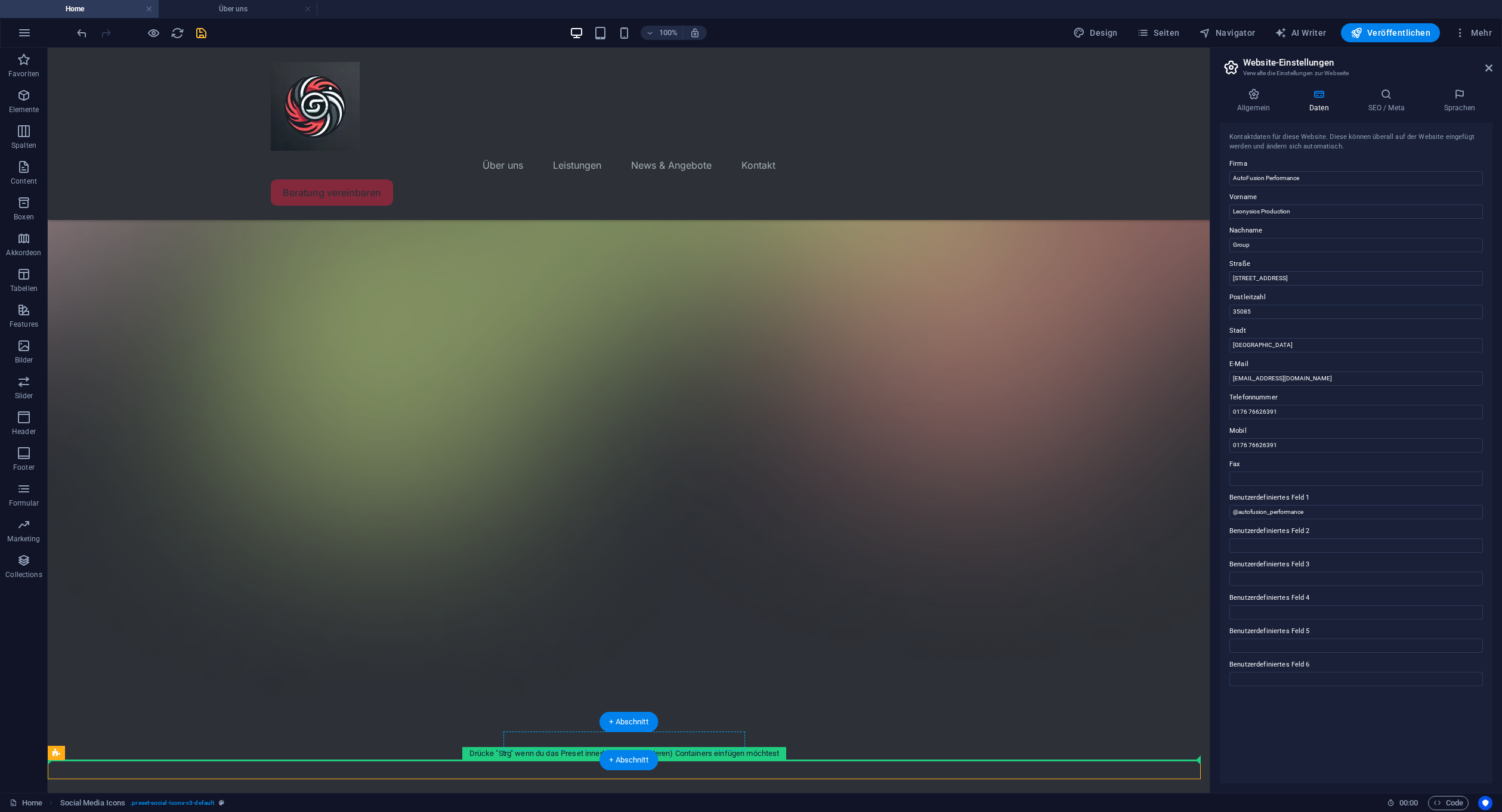
drag, startPoint x: 517, startPoint y: 766, endPoint x: 519, endPoint y: 750, distance: 16.1
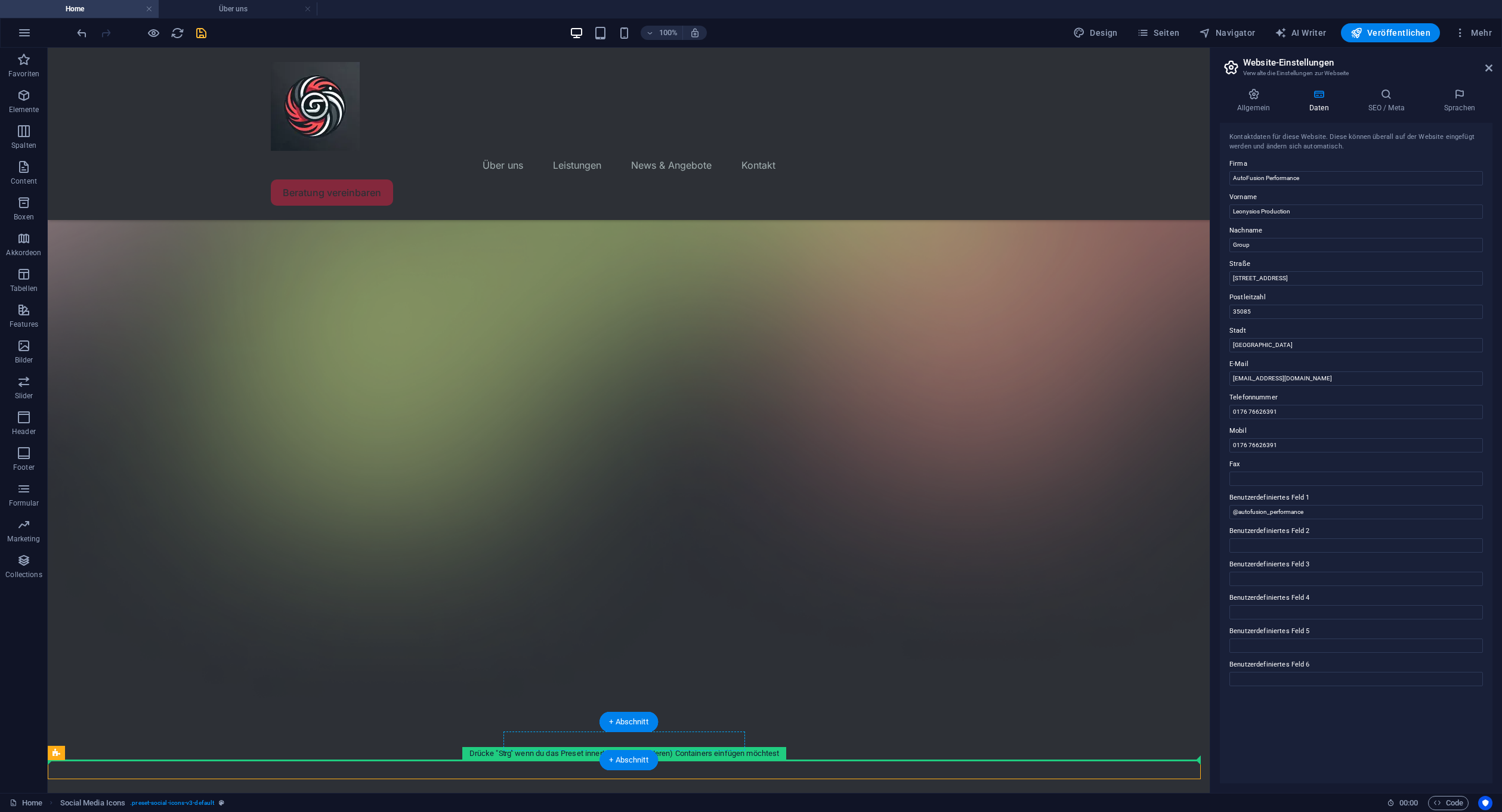
drag, startPoint x: 557, startPoint y: 765, endPoint x: 556, endPoint y: 748, distance: 17.0
drag, startPoint x: 553, startPoint y: 769, endPoint x: 554, endPoint y: 748, distance: 21.0
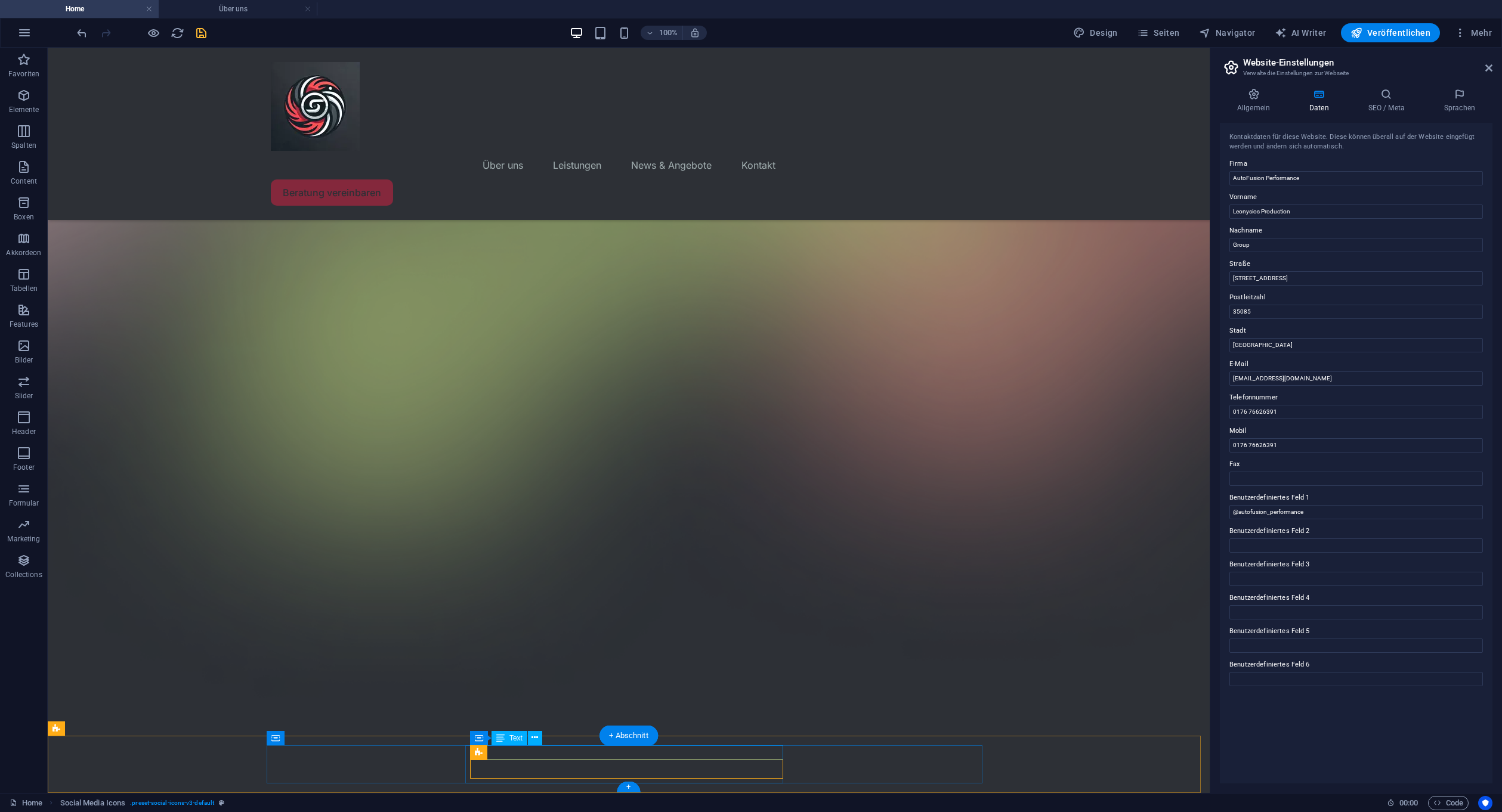
scroll to position [221, 0]
drag, startPoint x: 550, startPoint y: 764, endPoint x: 540, endPoint y: 789, distance: 26.9
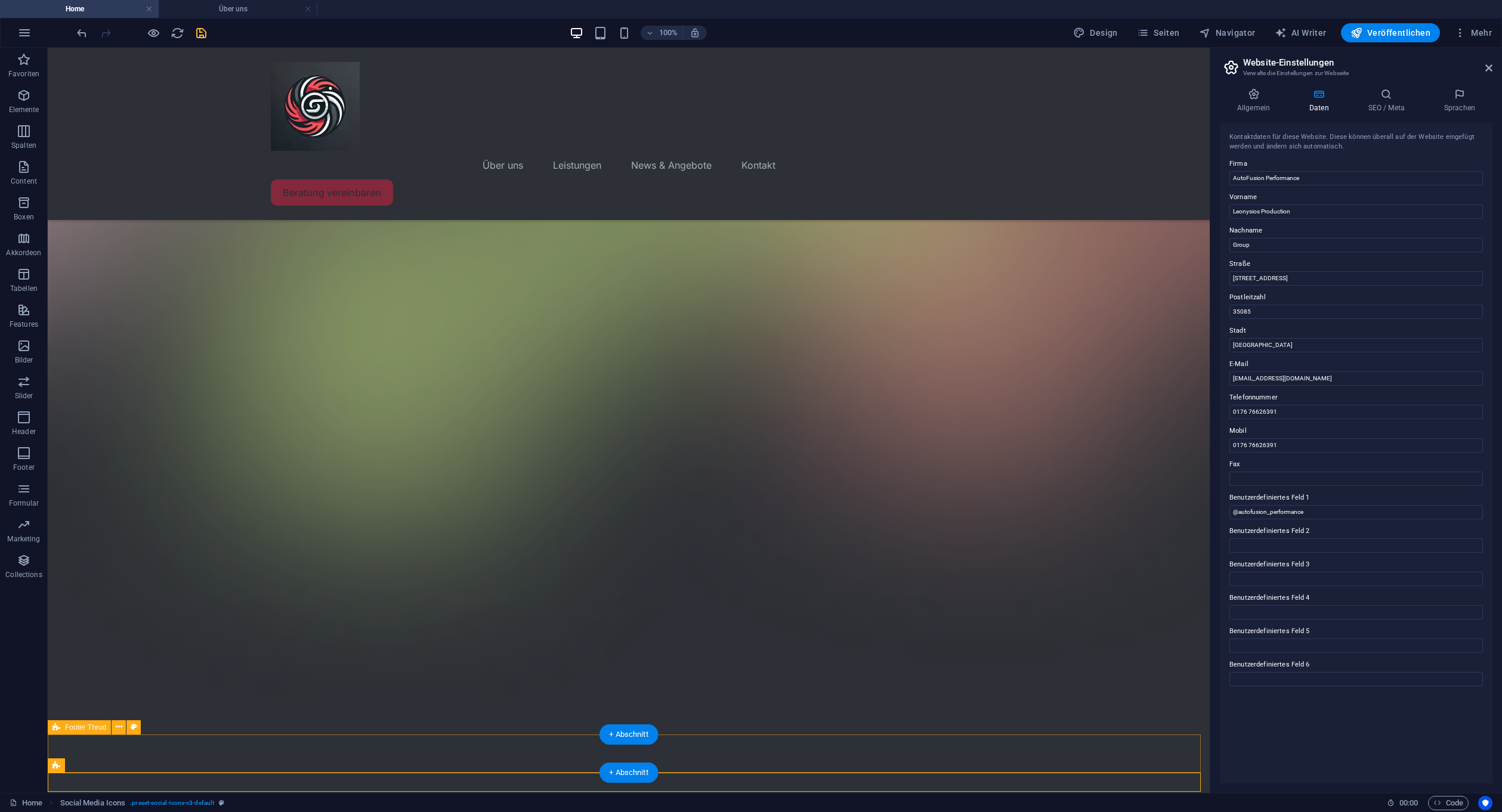
scroll to position [235, 0]
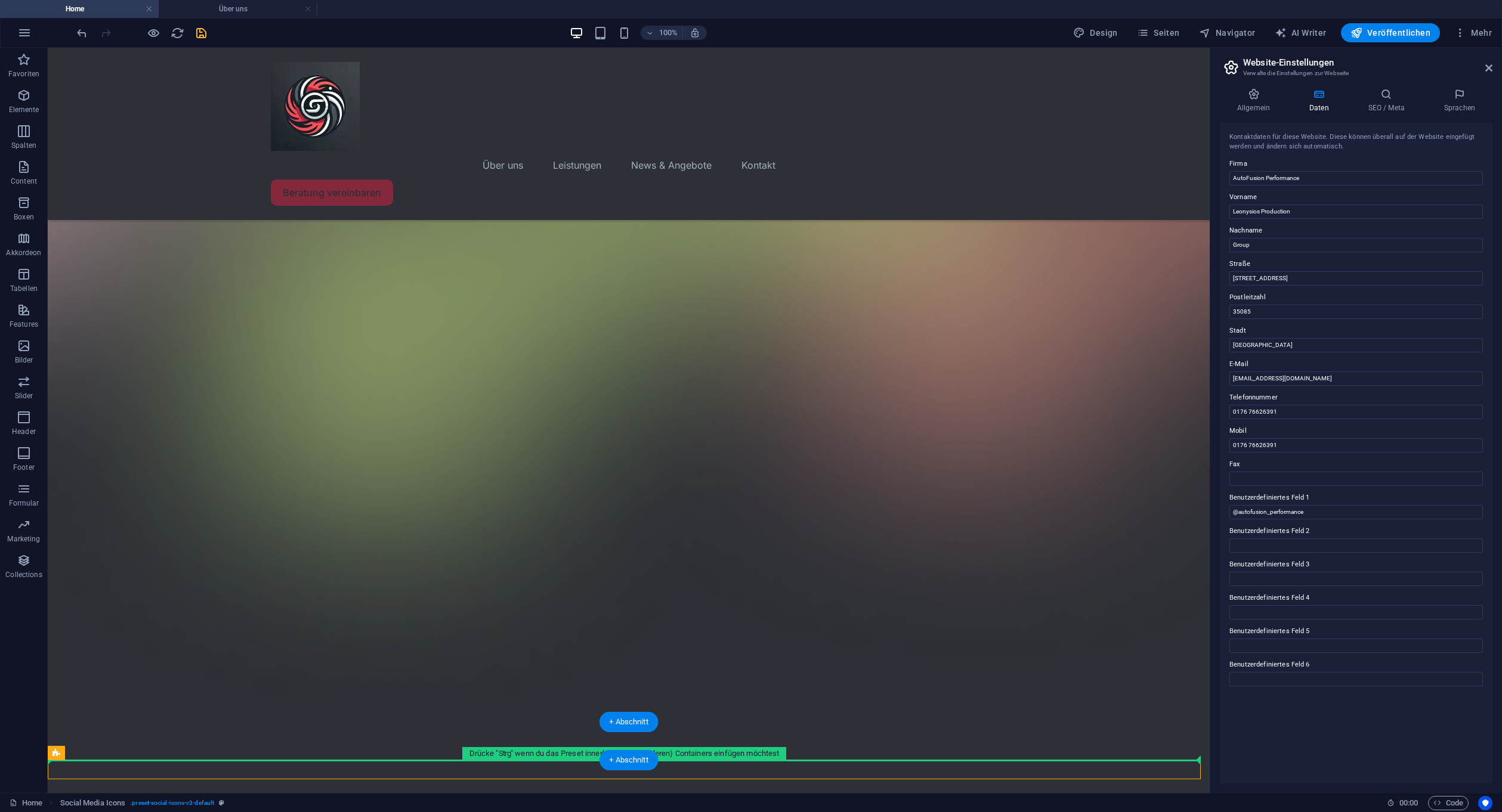
drag, startPoint x: 145, startPoint y: 768, endPoint x: 97, endPoint y: 748, distance: 52.0
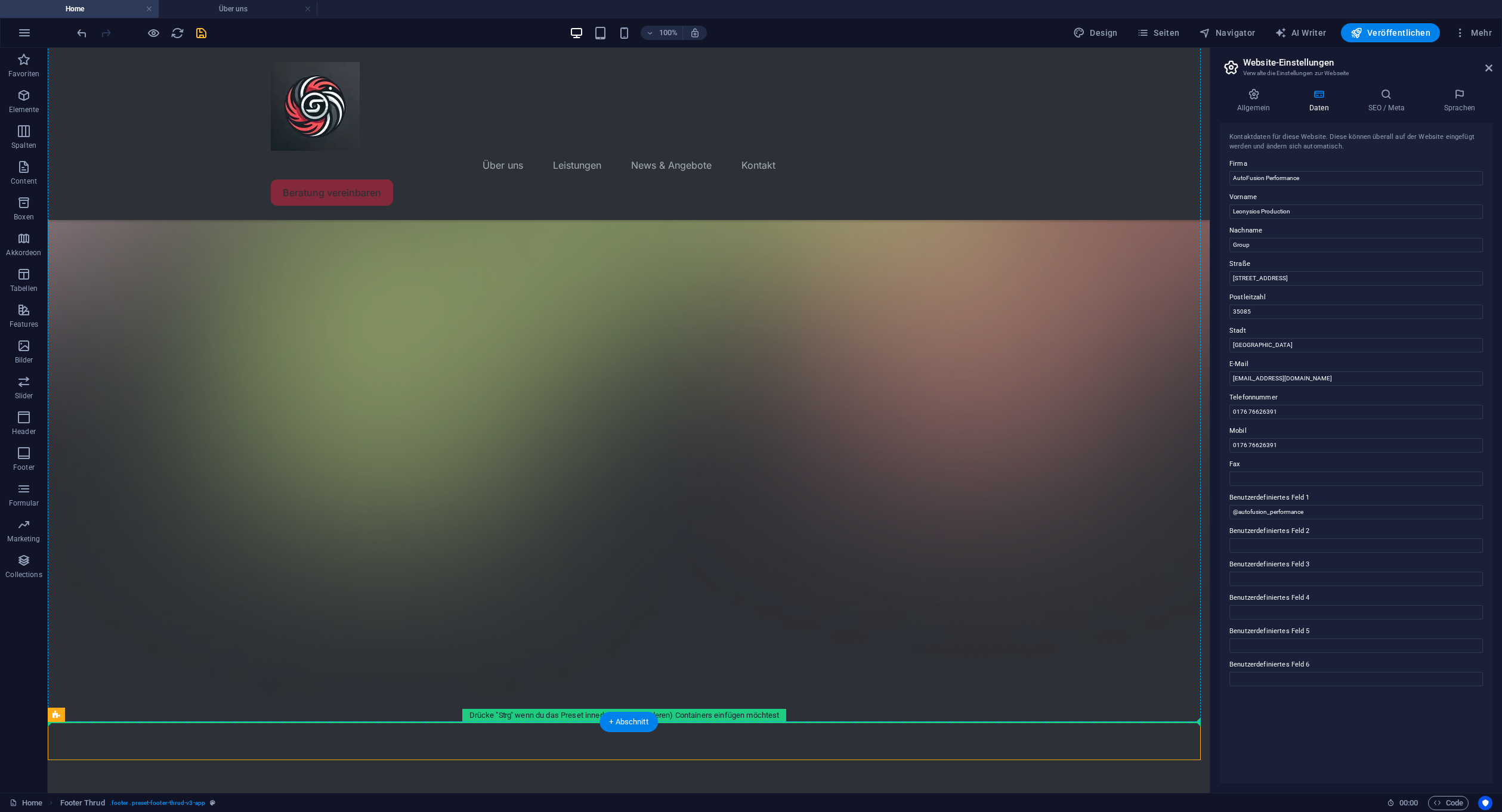
drag, startPoint x: 461, startPoint y: 752, endPoint x: 467, endPoint y: 708, distance: 44.4
drag, startPoint x: 467, startPoint y: 765, endPoint x: 470, endPoint y: 734, distance: 31.1
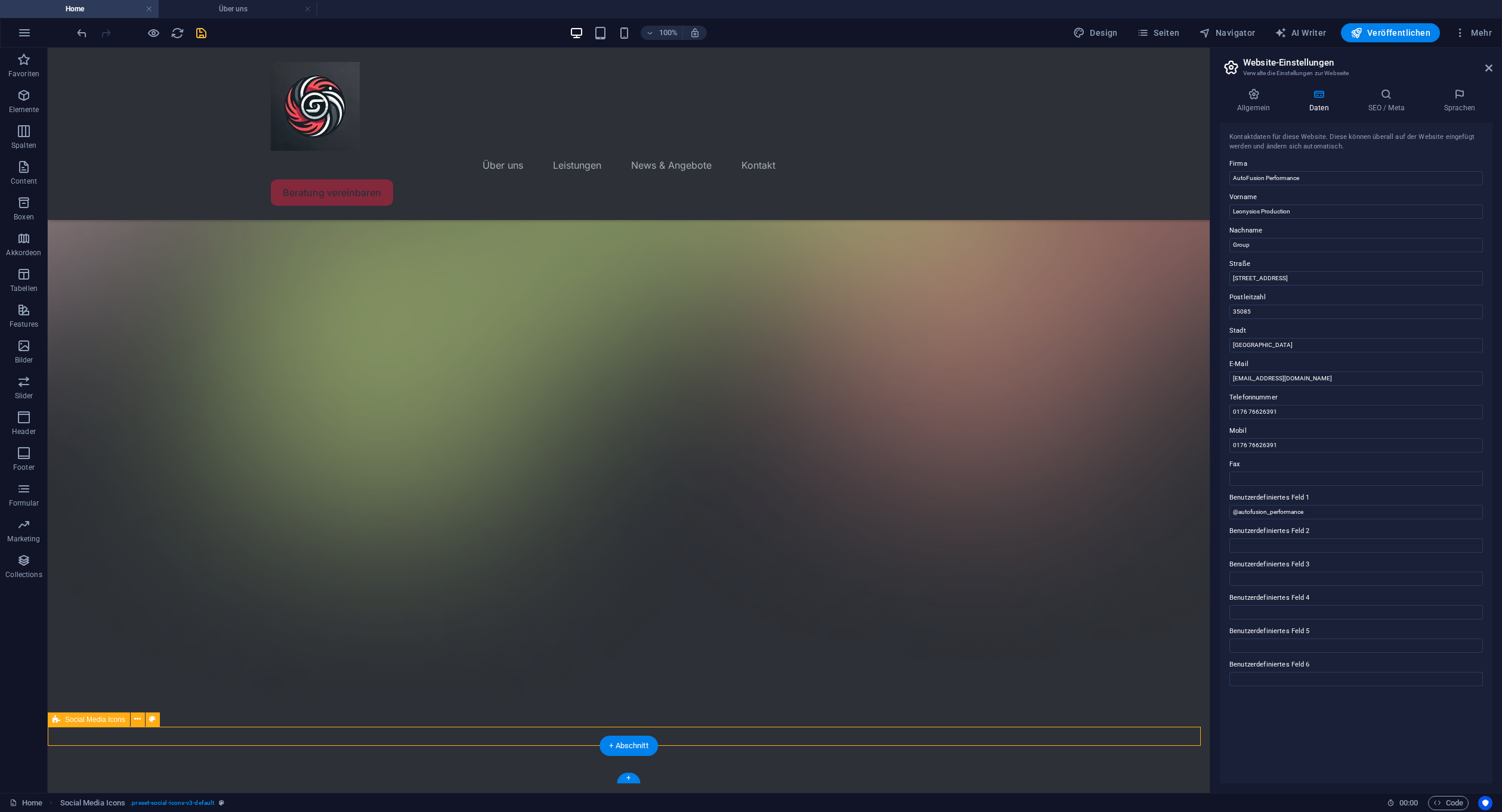
scroll to position [230, 0]
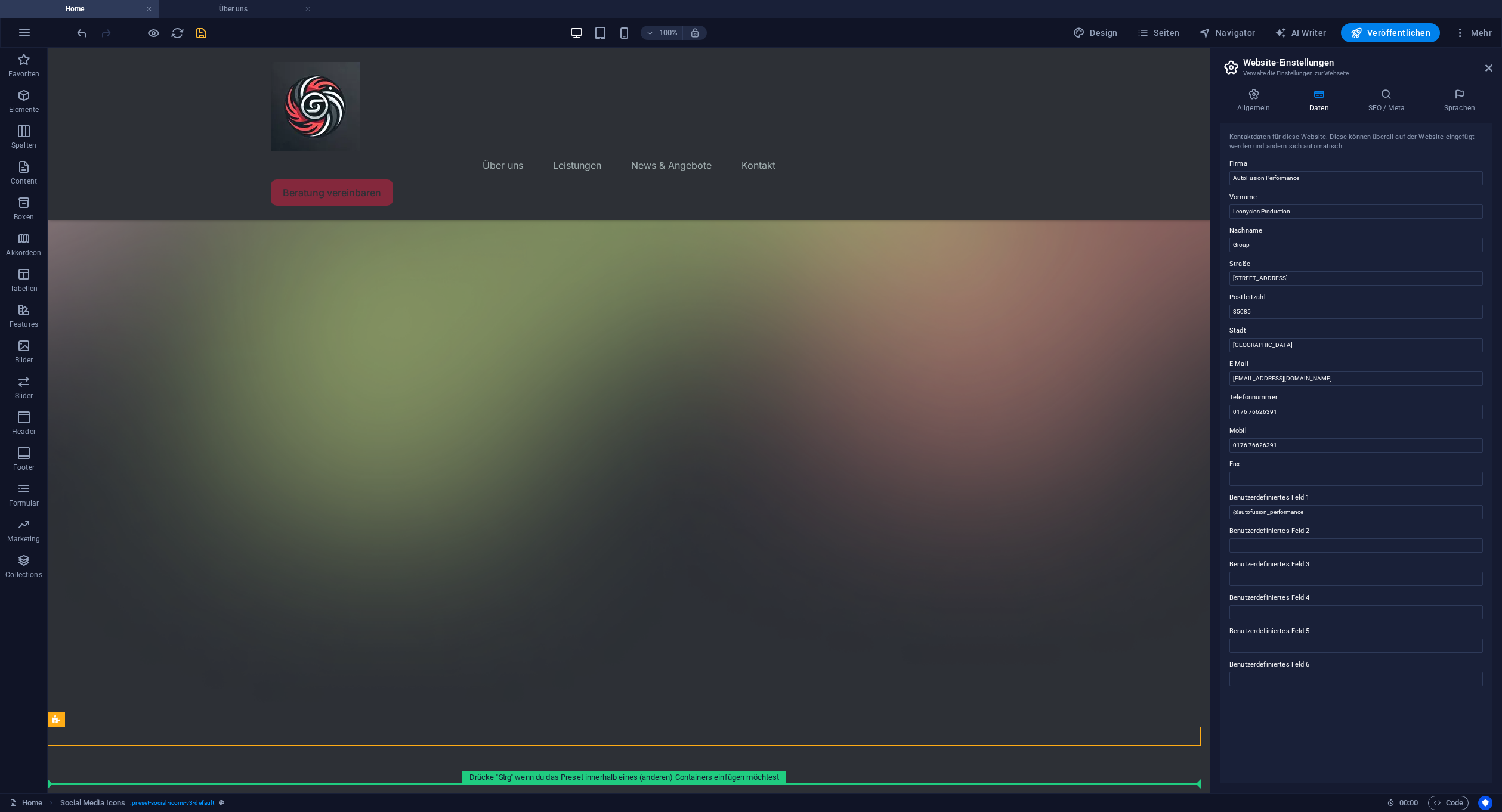
drag, startPoint x: 484, startPoint y: 733, endPoint x: 477, endPoint y: 786, distance: 53.5
click at [477, 784] on html "Skip to main content Menu Über uns Leistungen News & Angebote Kontakt Beratung …" at bounding box center [628, 771] width 1162 height 1907
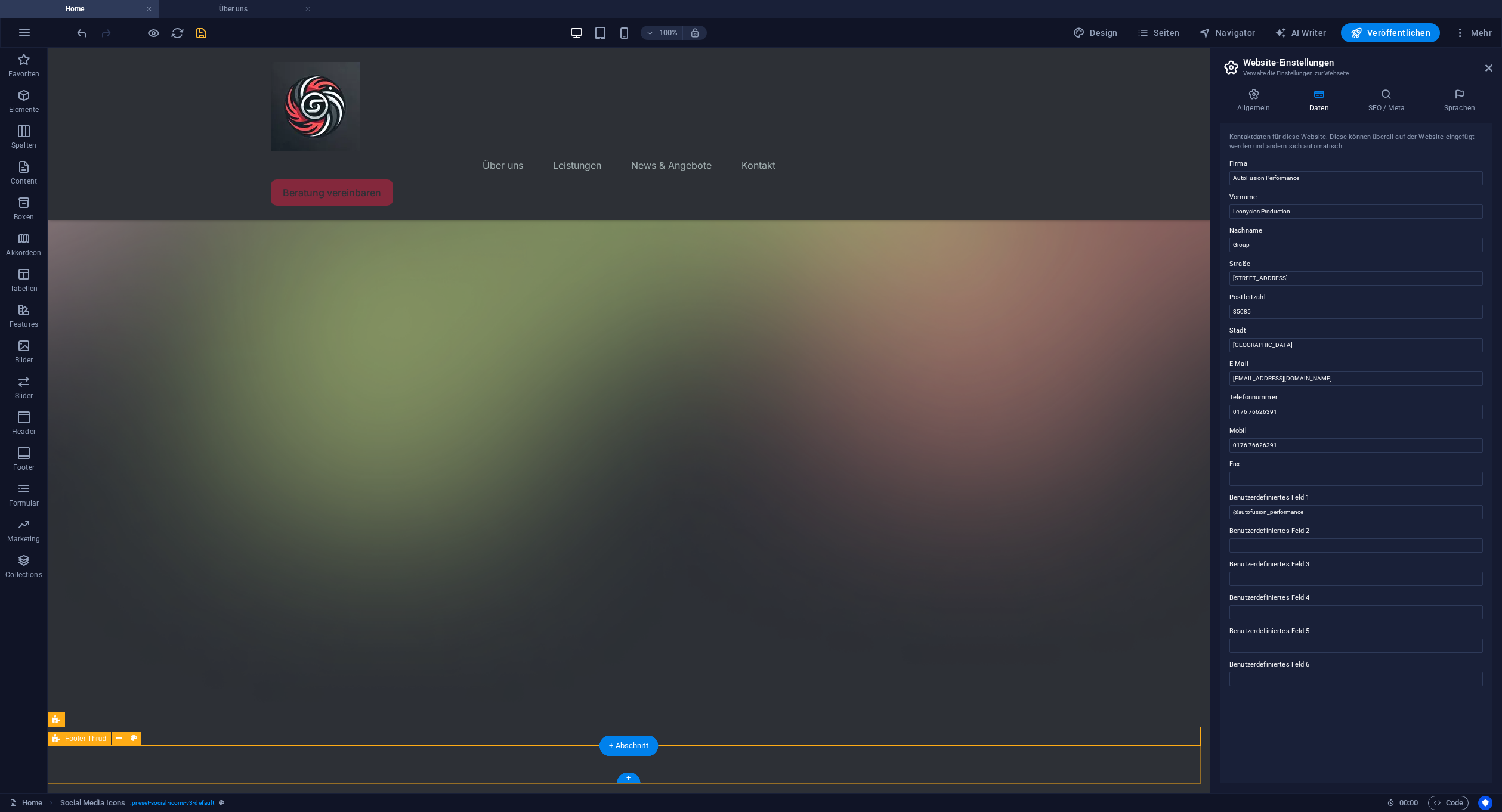
drag, startPoint x: 450, startPoint y: 736, endPoint x: 99, endPoint y: 709, distance: 352.0
click at [294, 778] on div "Menu Über uns Leistungen News & Angebote Kontakt Beratung vereinbaren Version 2…" at bounding box center [628, 771] width 1162 height 1907
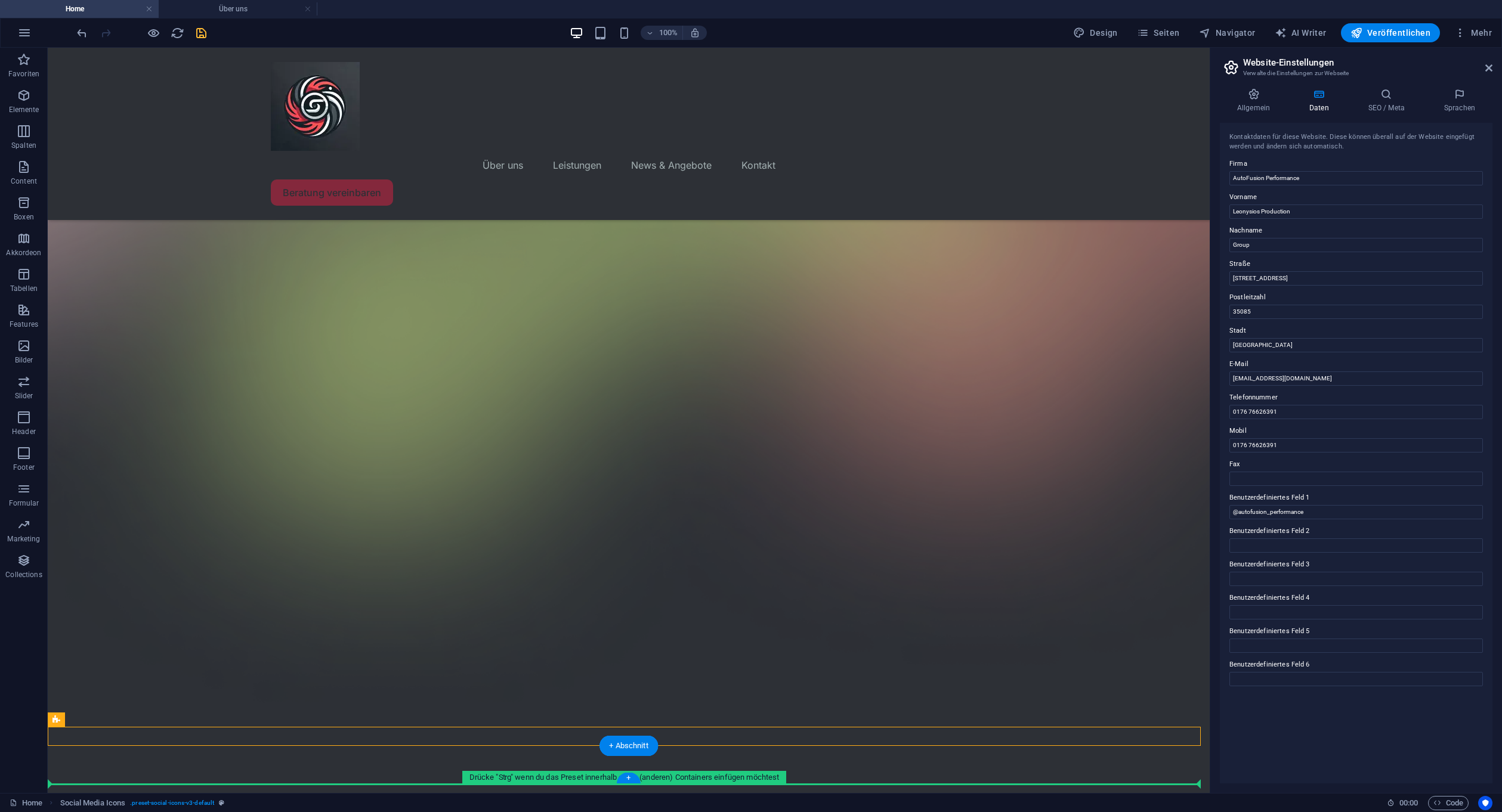
drag, startPoint x: 143, startPoint y: 767, endPoint x: 95, endPoint y: 782, distance: 50.3
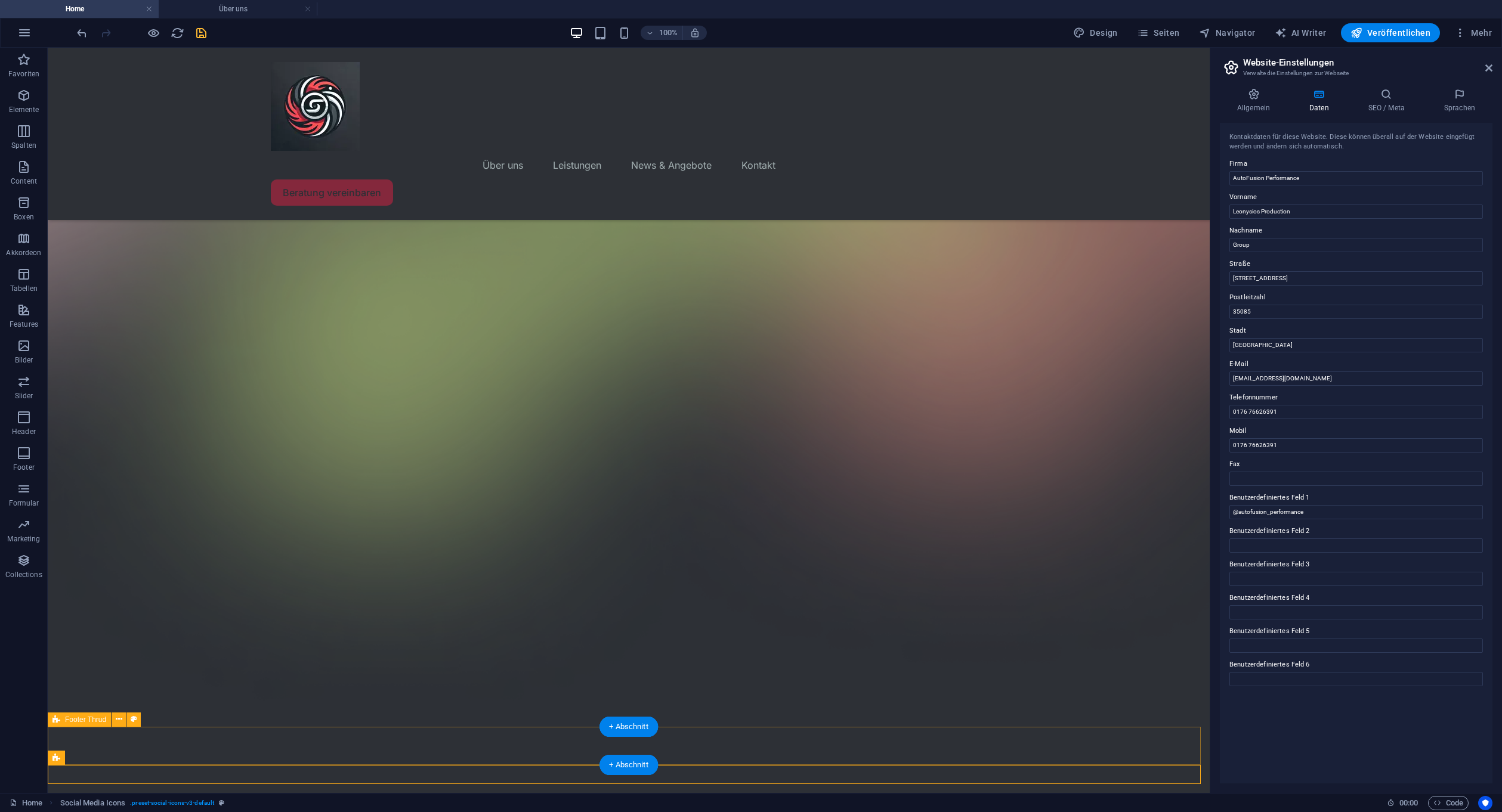
scroll to position [235, 0]
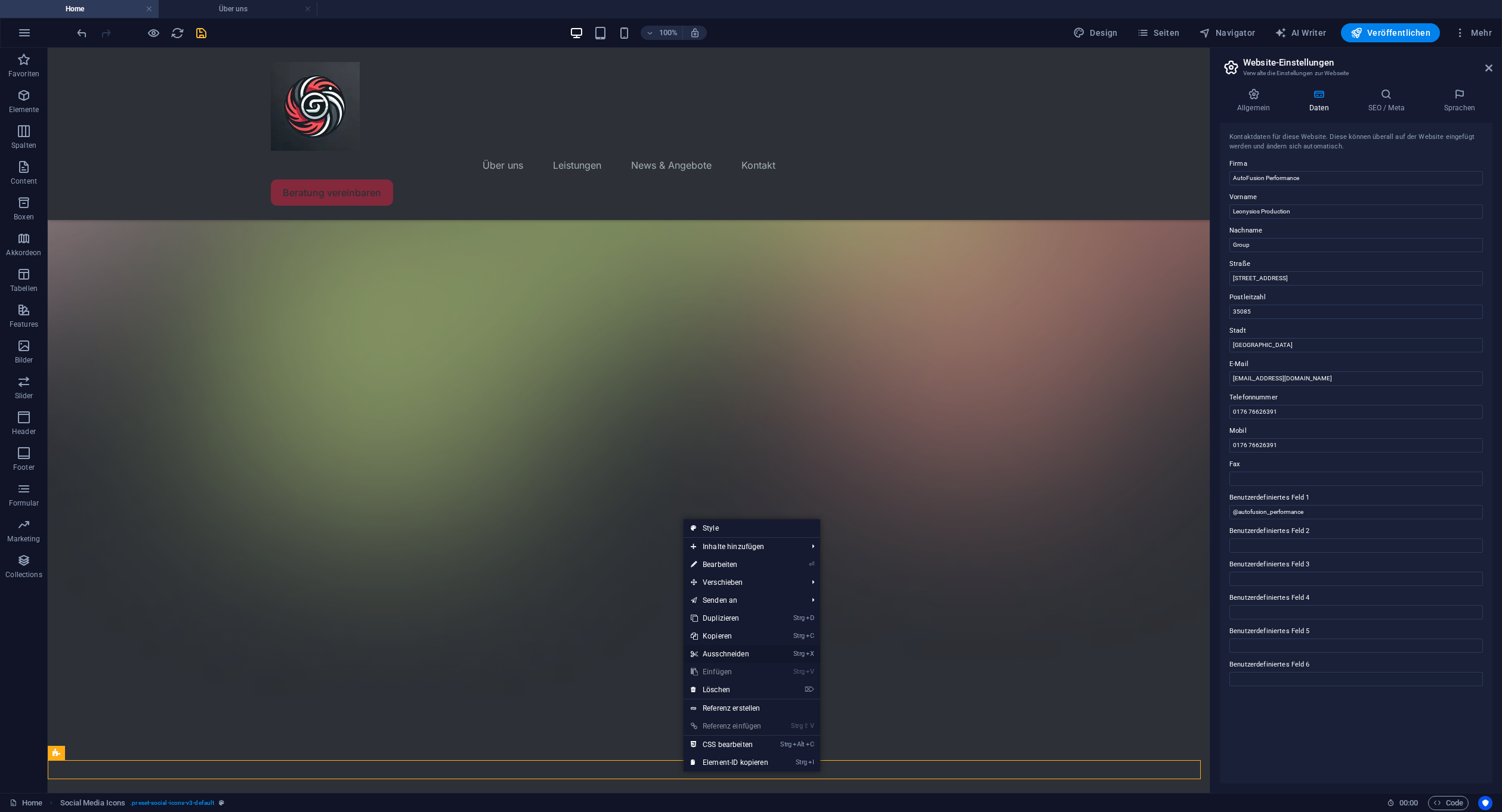
click at [735, 652] on link "Strg X Ausschneiden" at bounding box center [729, 654] width 91 height 18
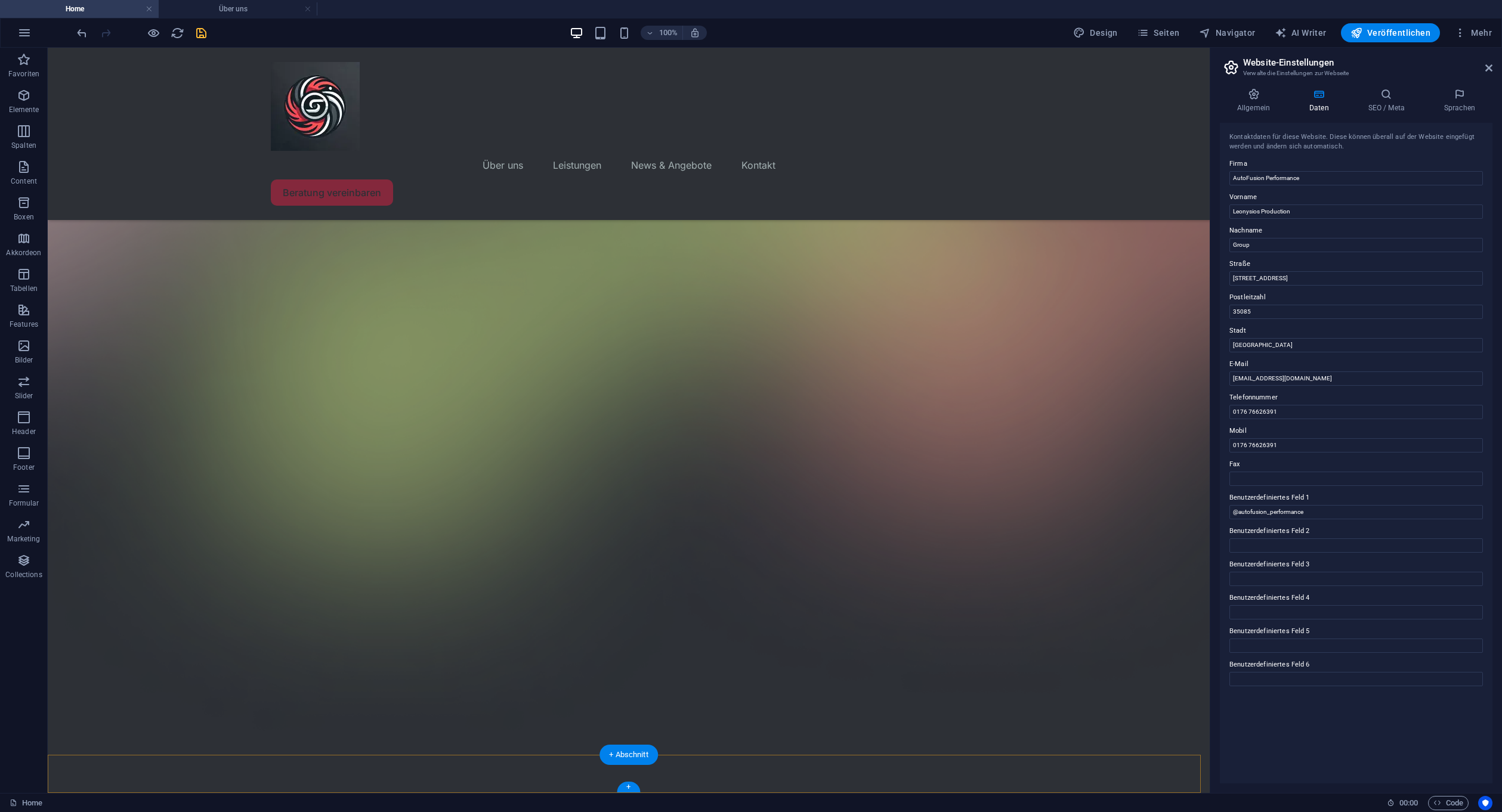
click at [631, 783] on div "+" at bounding box center [628, 787] width 23 height 11
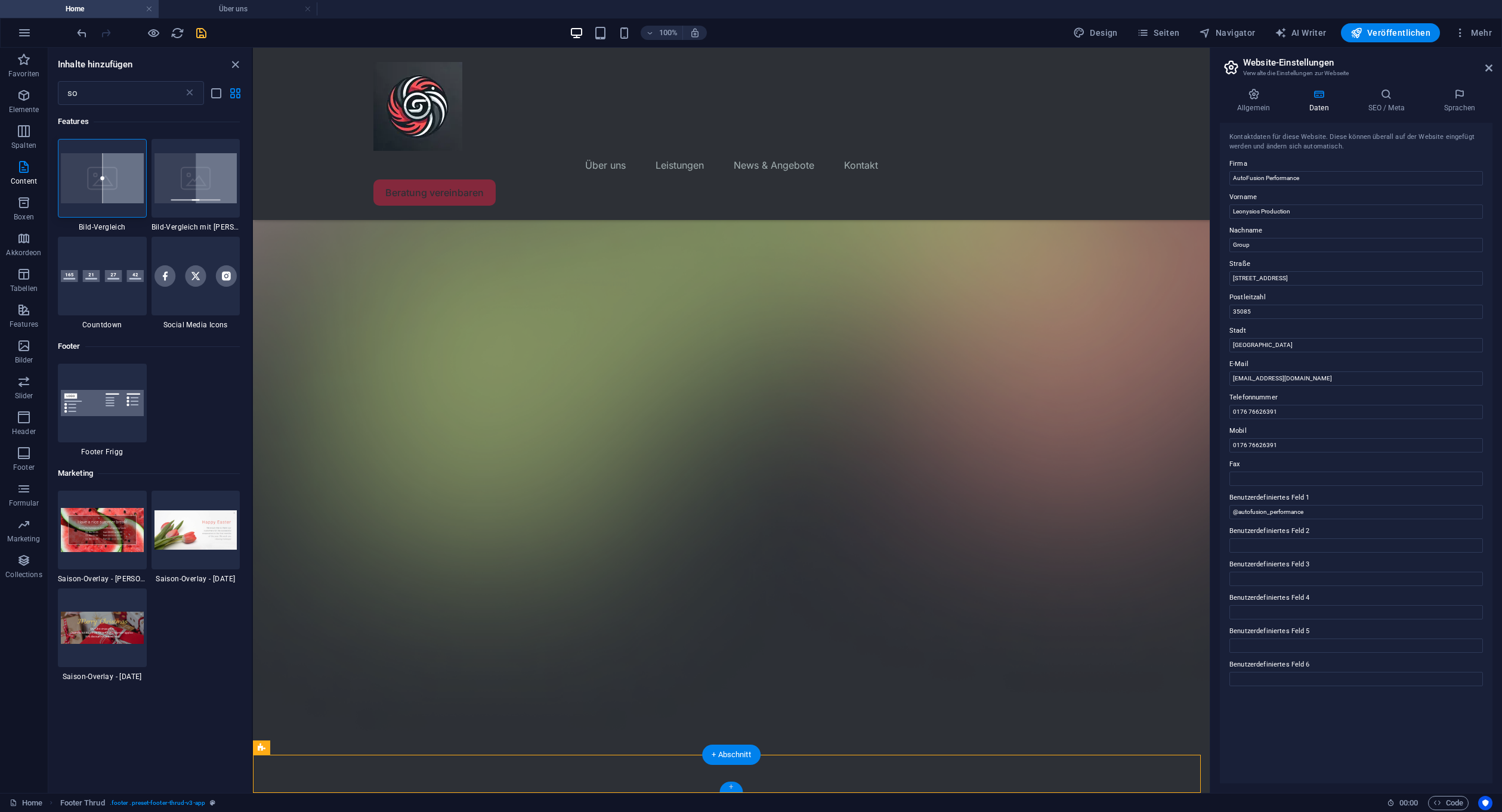
click at [733, 782] on div "+" at bounding box center [730, 787] width 23 height 11
drag, startPoint x: 985, startPoint y: 829, endPoint x: 712, endPoint y: 780, distance: 277.4
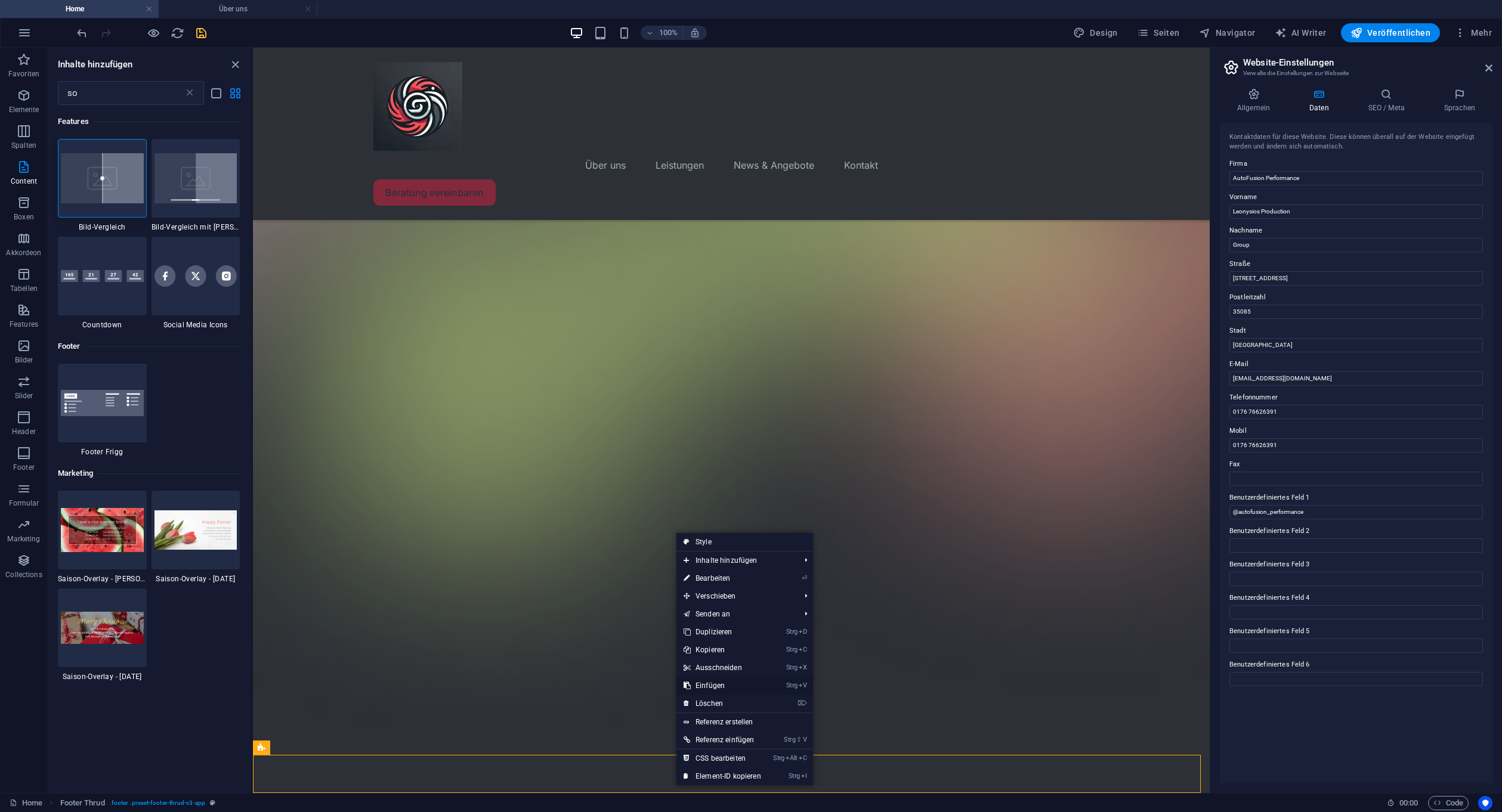
click at [733, 681] on link "Strg V Einfügen" at bounding box center [722, 686] width 91 height 18
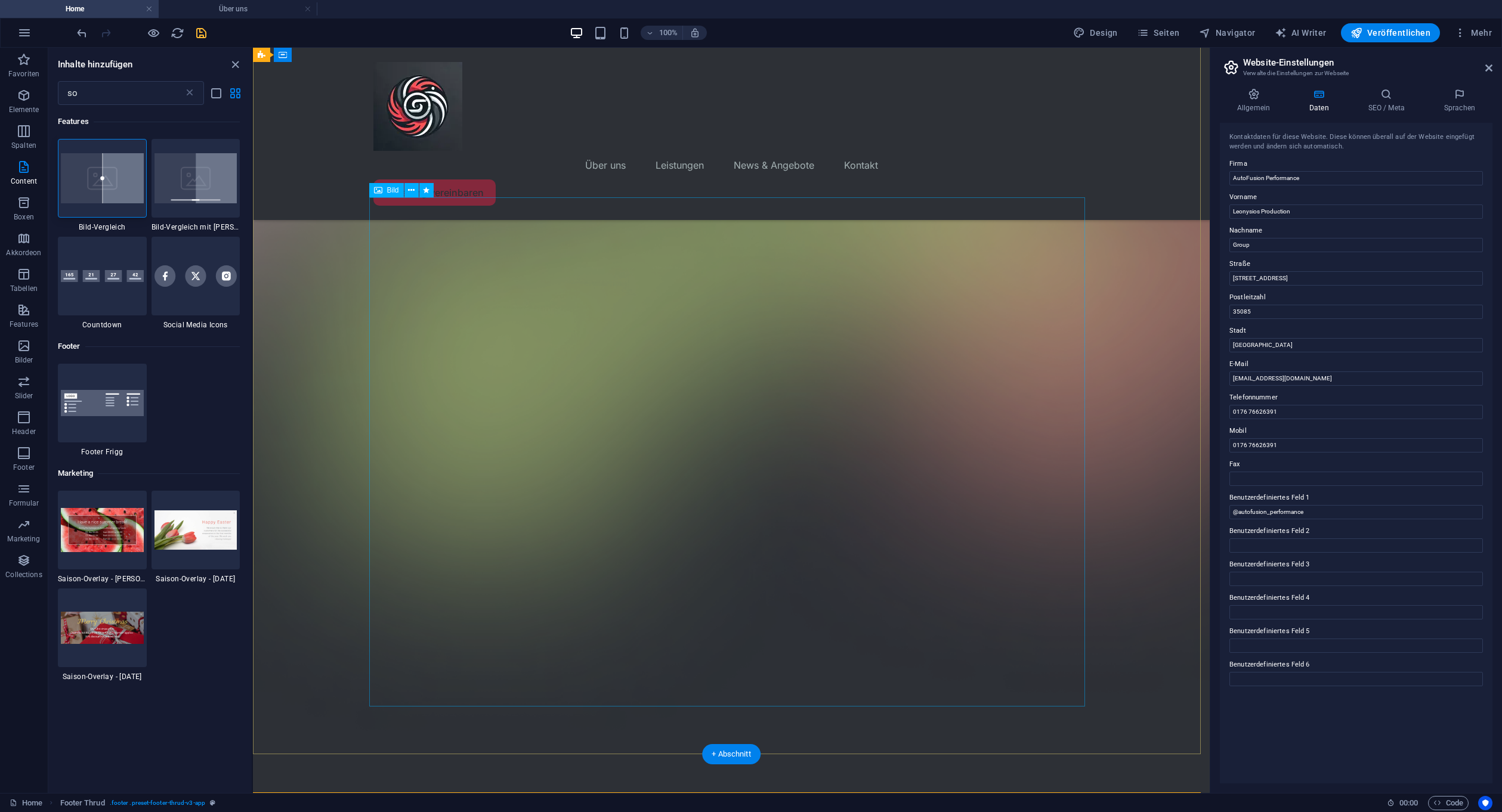
scroll to position [235, 0]
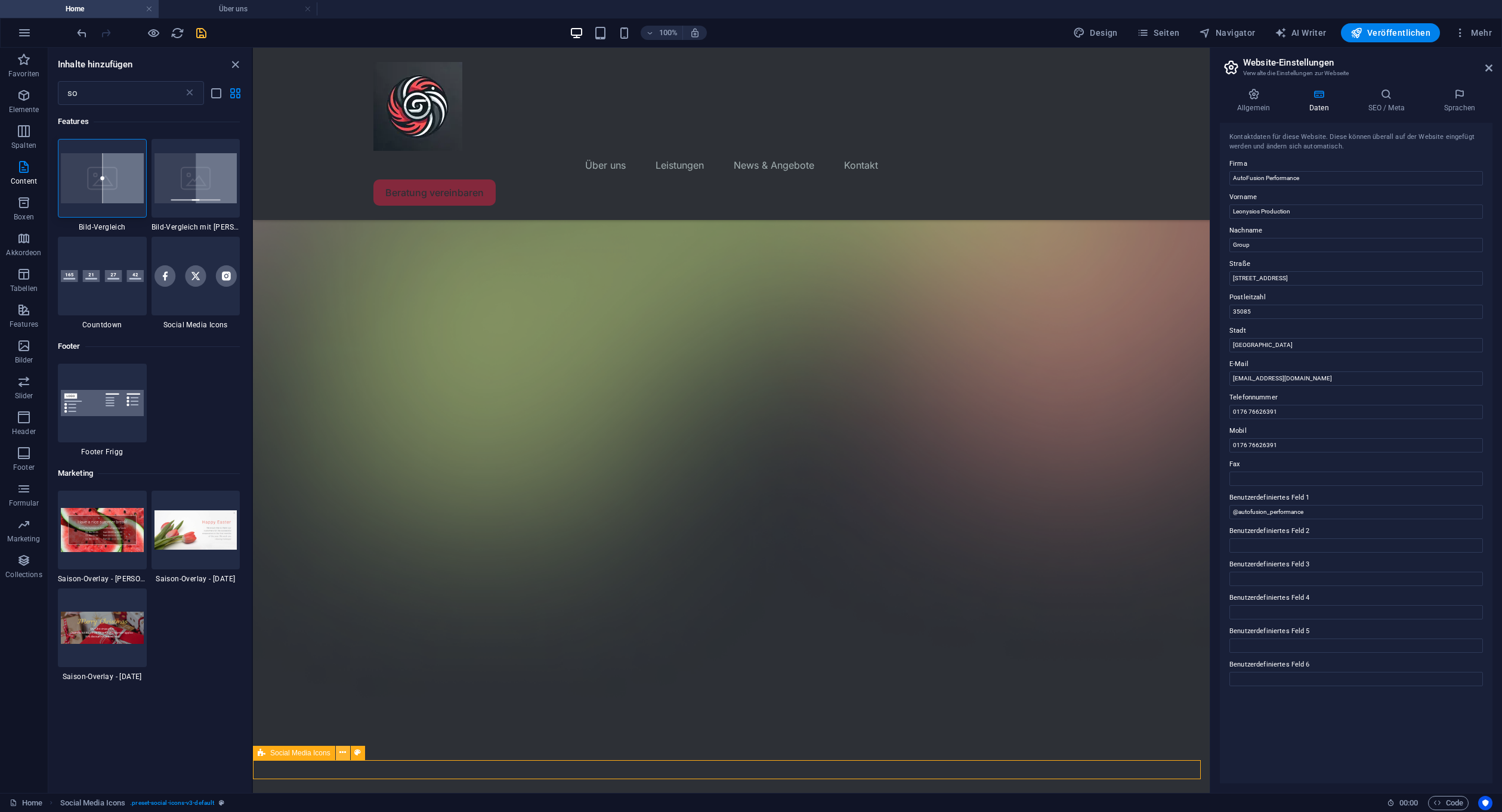
click at [346, 753] on icon at bounding box center [342, 753] width 6 height 13
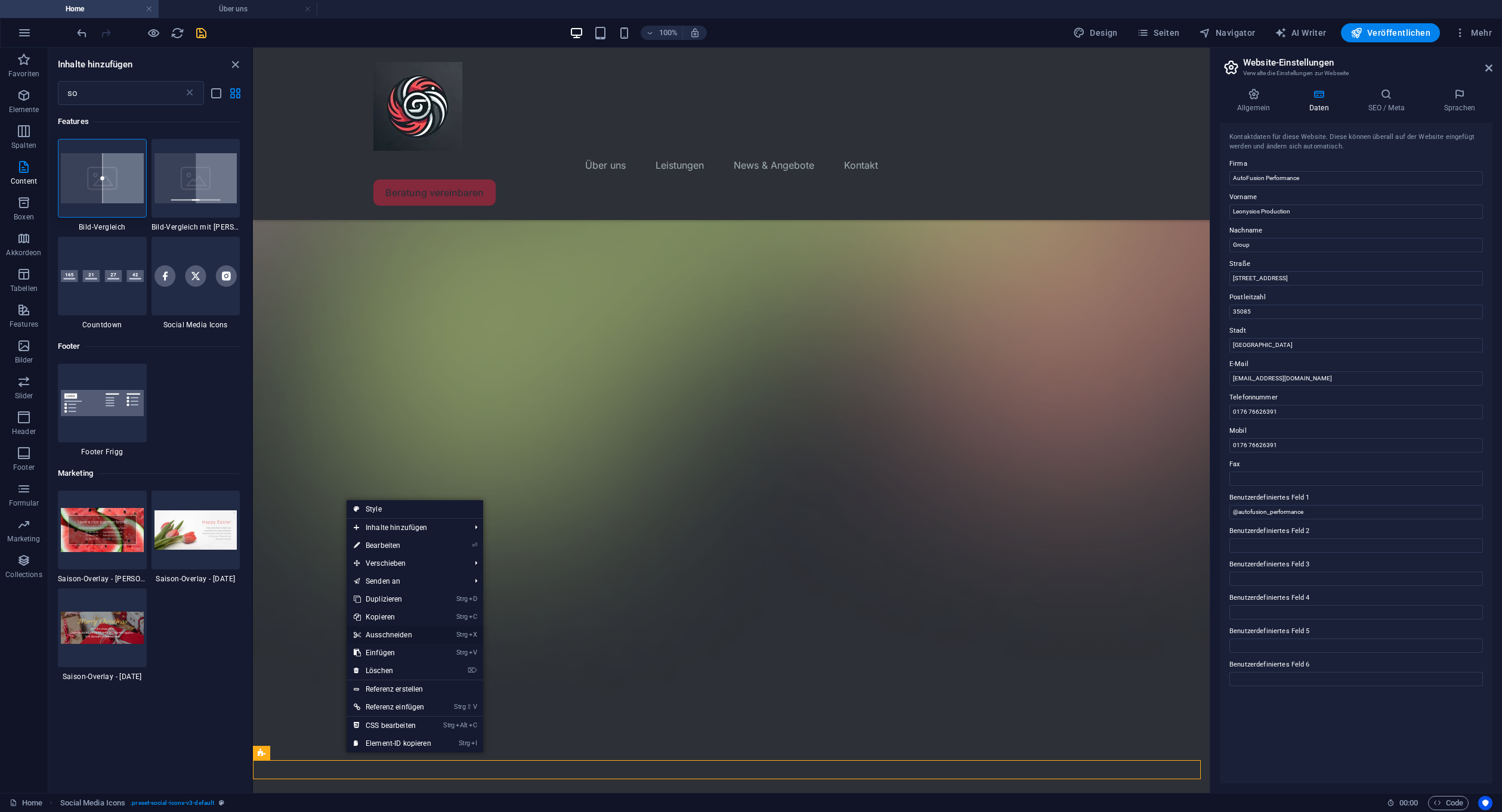
click at [402, 635] on link "Strg X Ausschneiden" at bounding box center [392, 636] width 91 height 18
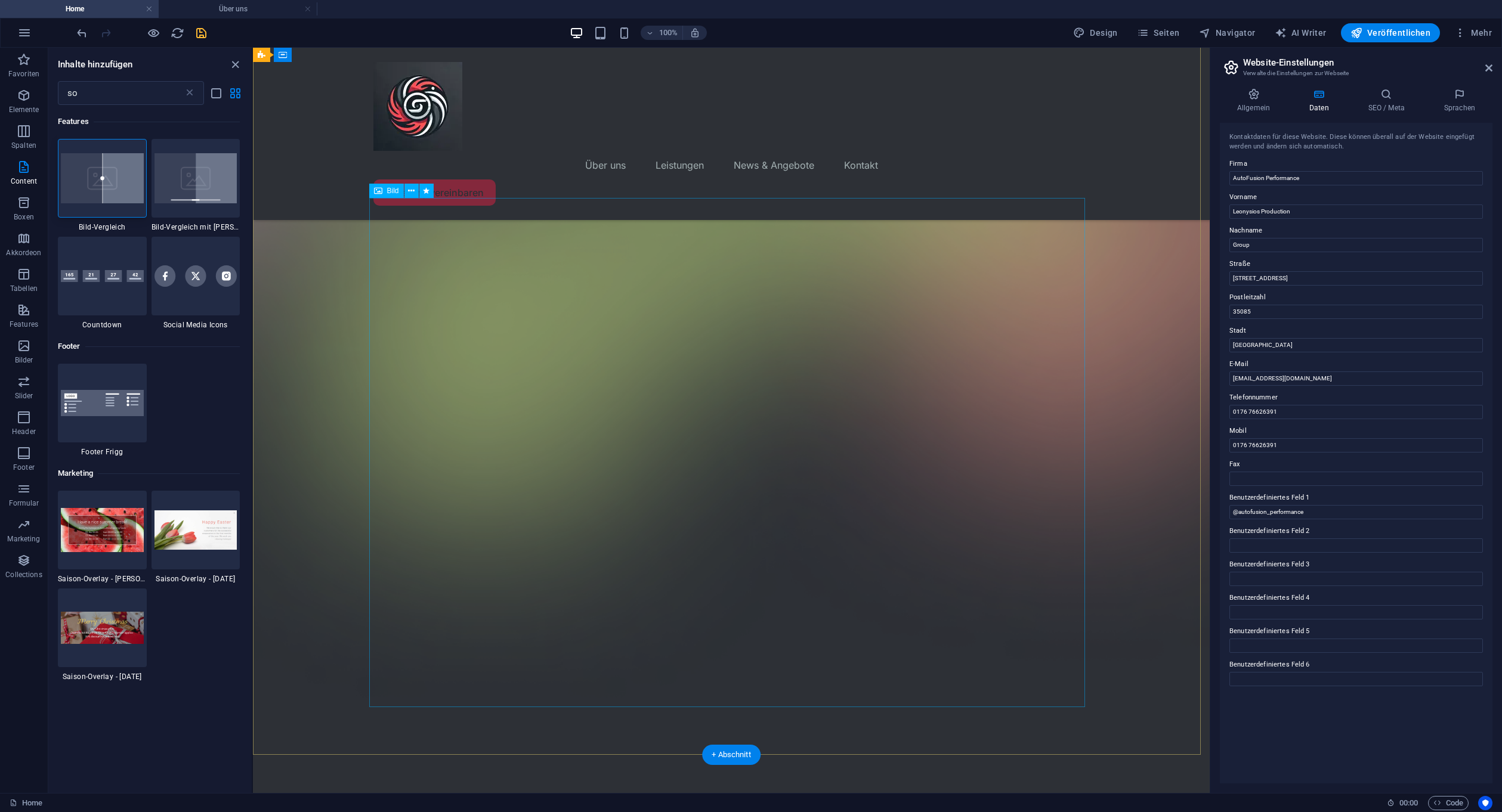
scroll to position [202, 0]
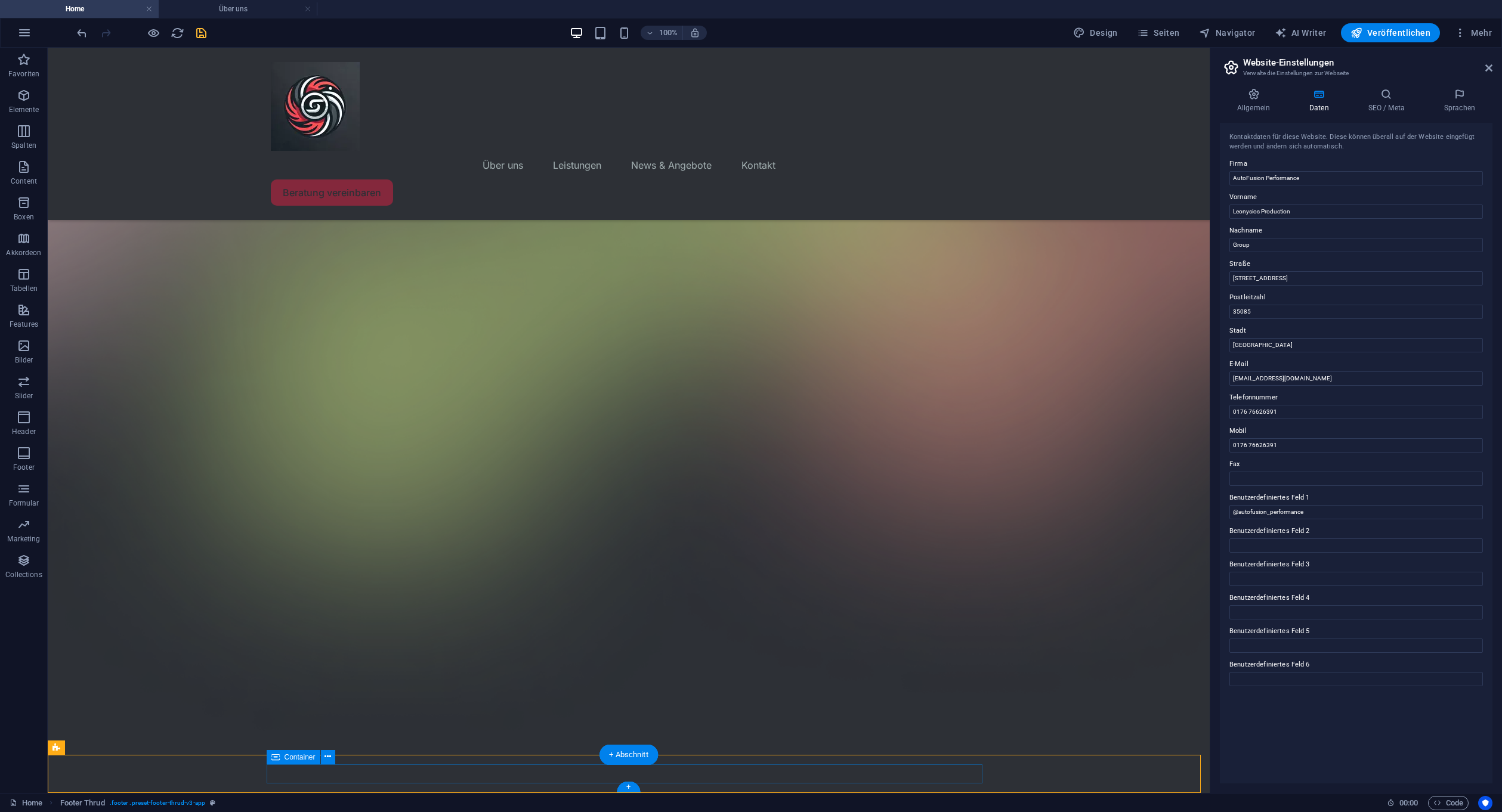
click at [74, 747] on span "Footer Thrud" at bounding box center [85, 748] width 41 height 7
select select "footer"
select select "rem"
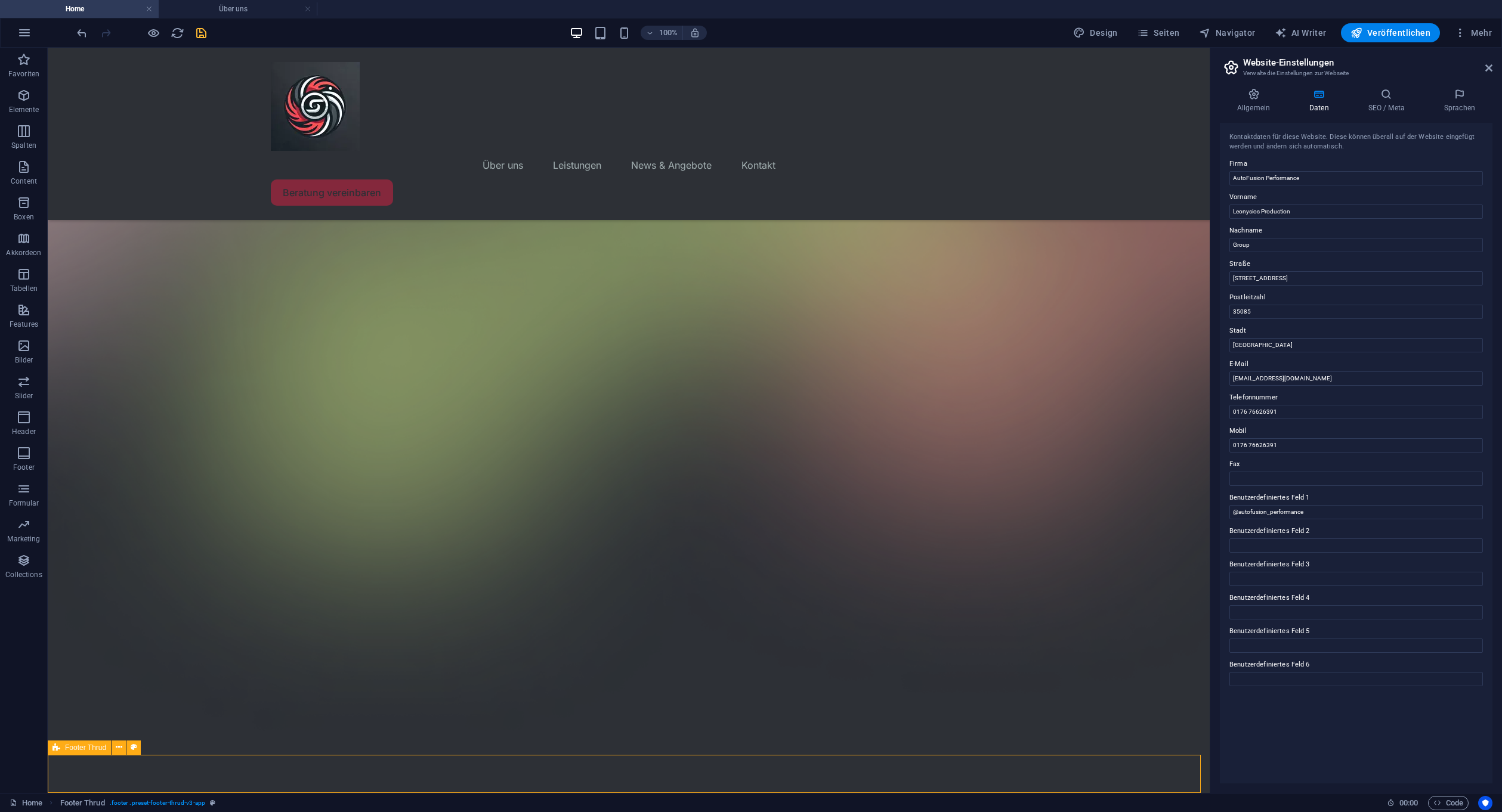
select select "rem"
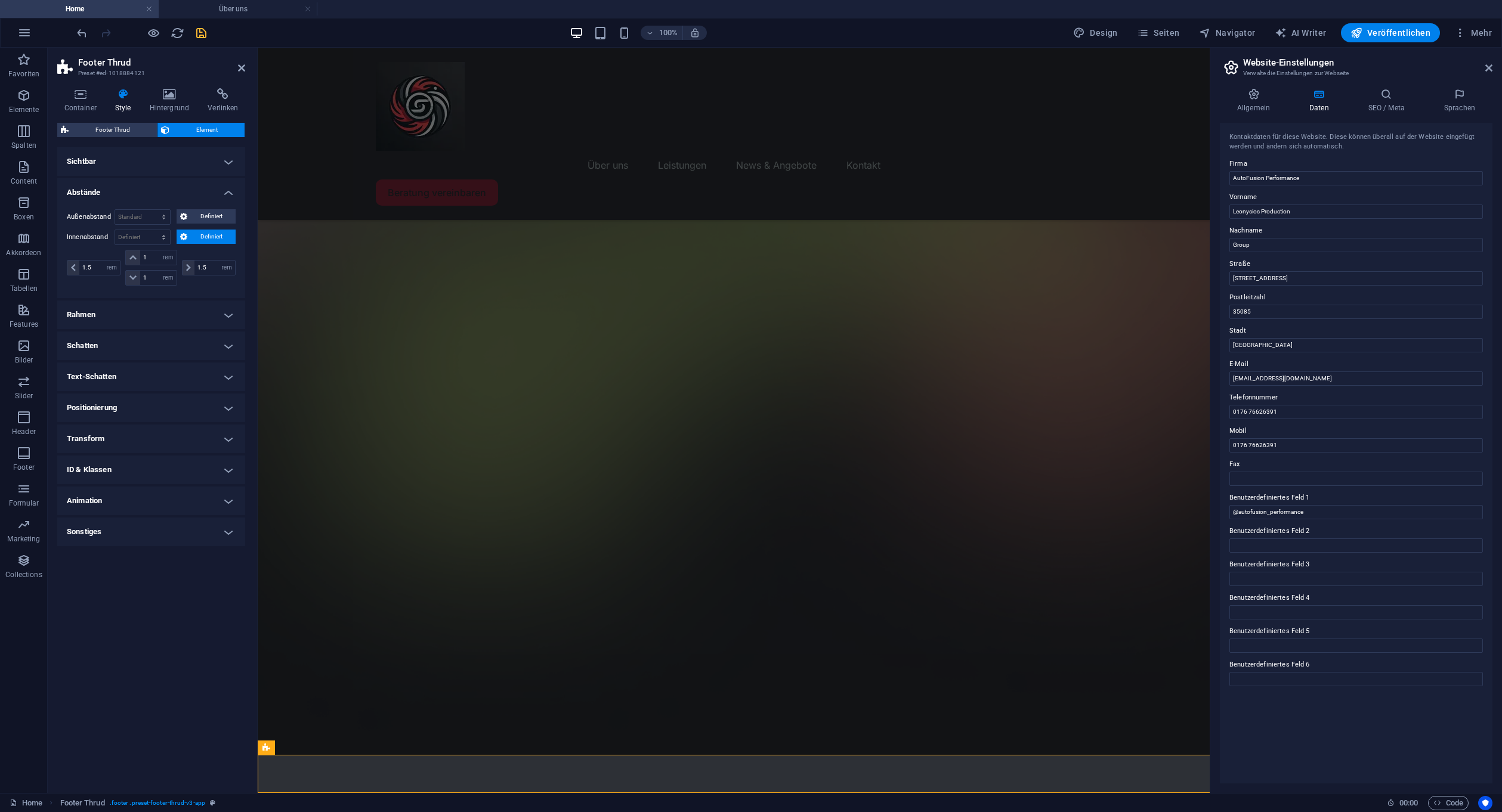
click at [74, 747] on div "Layout Wie sich dieses Element innerhalb des Layouts ausdehnt (Flexbox). Größe …" at bounding box center [151, 465] width 188 height 636
click at [76, 95] on icon at bounding box center [80, 93] width 46 height 12
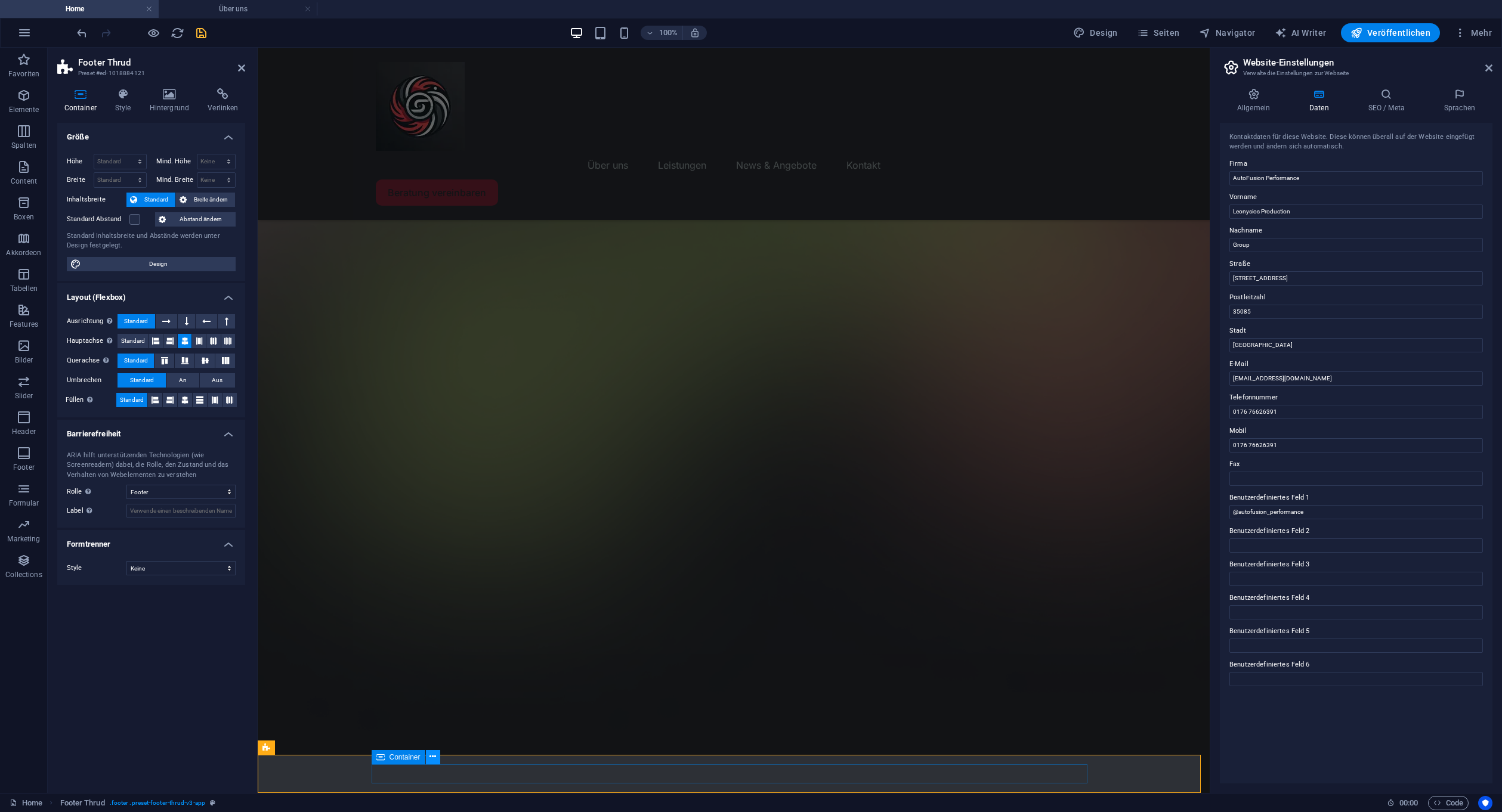
click at [435, 756] on icon at bounding box center [432, 757] width 6 height 13
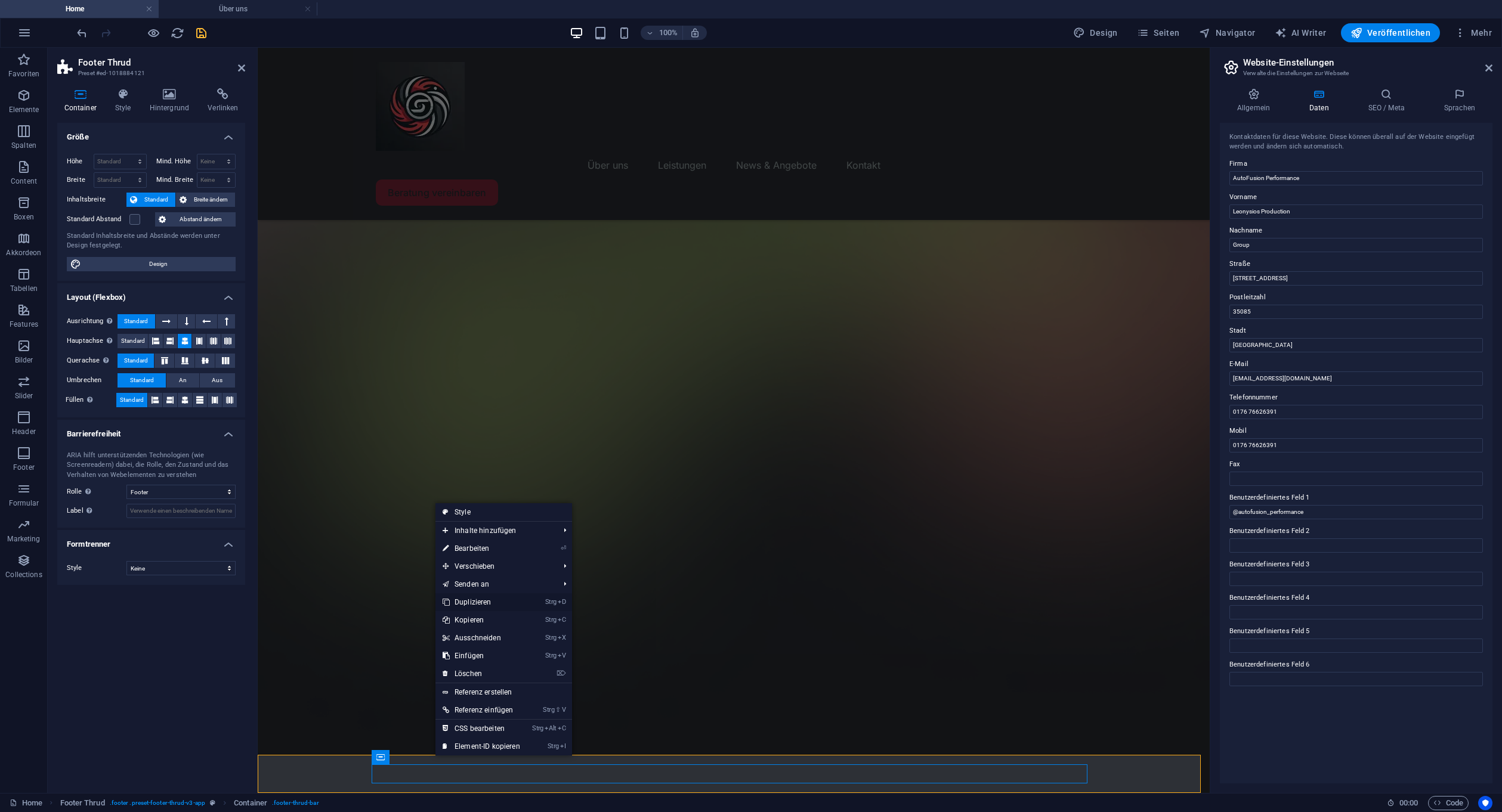
click at [490, 595] on link "Strg D Duplizieren" at bounding box center [481, 603] width 91 height 18
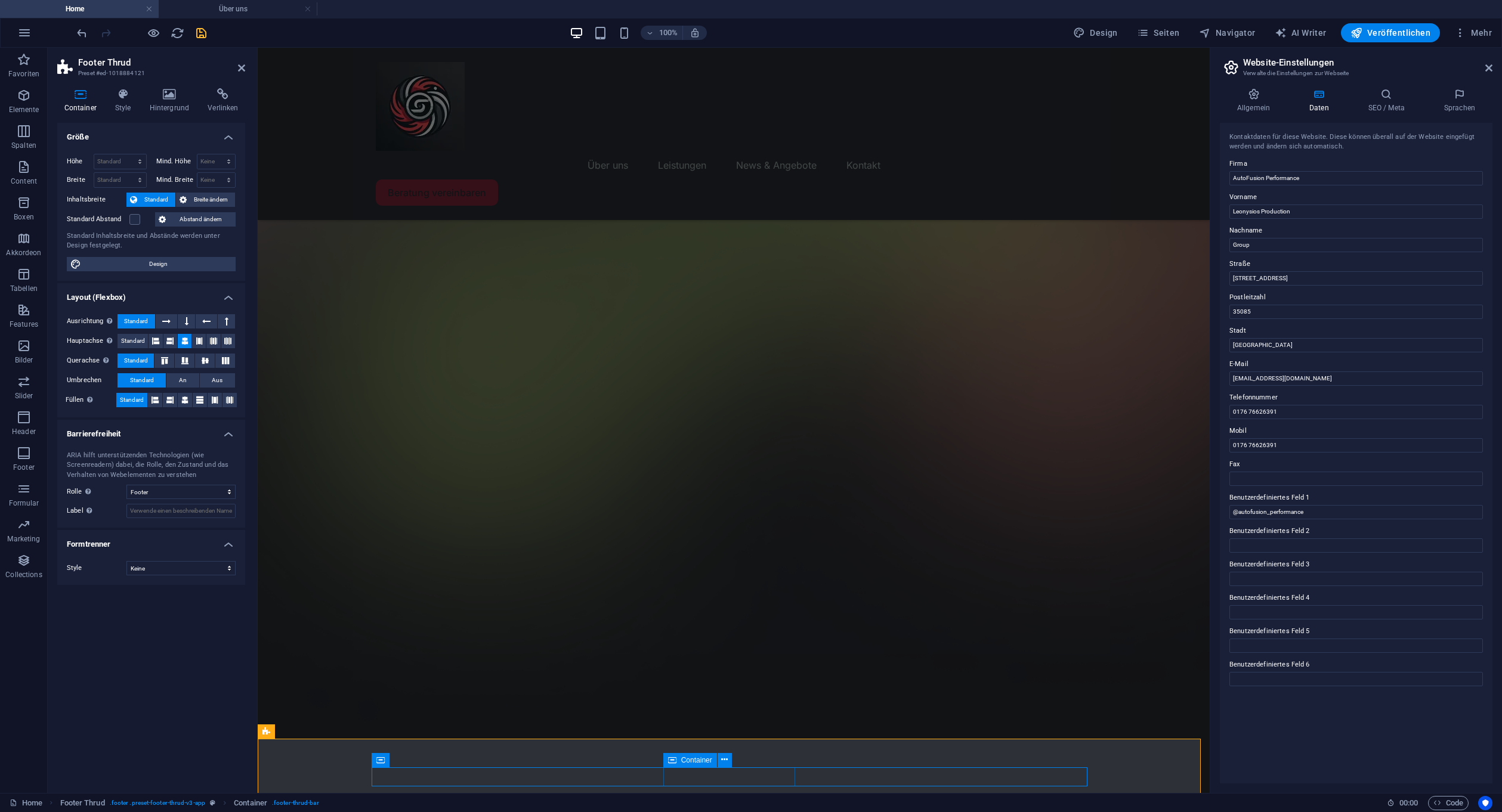
scroll to position [221, 0]
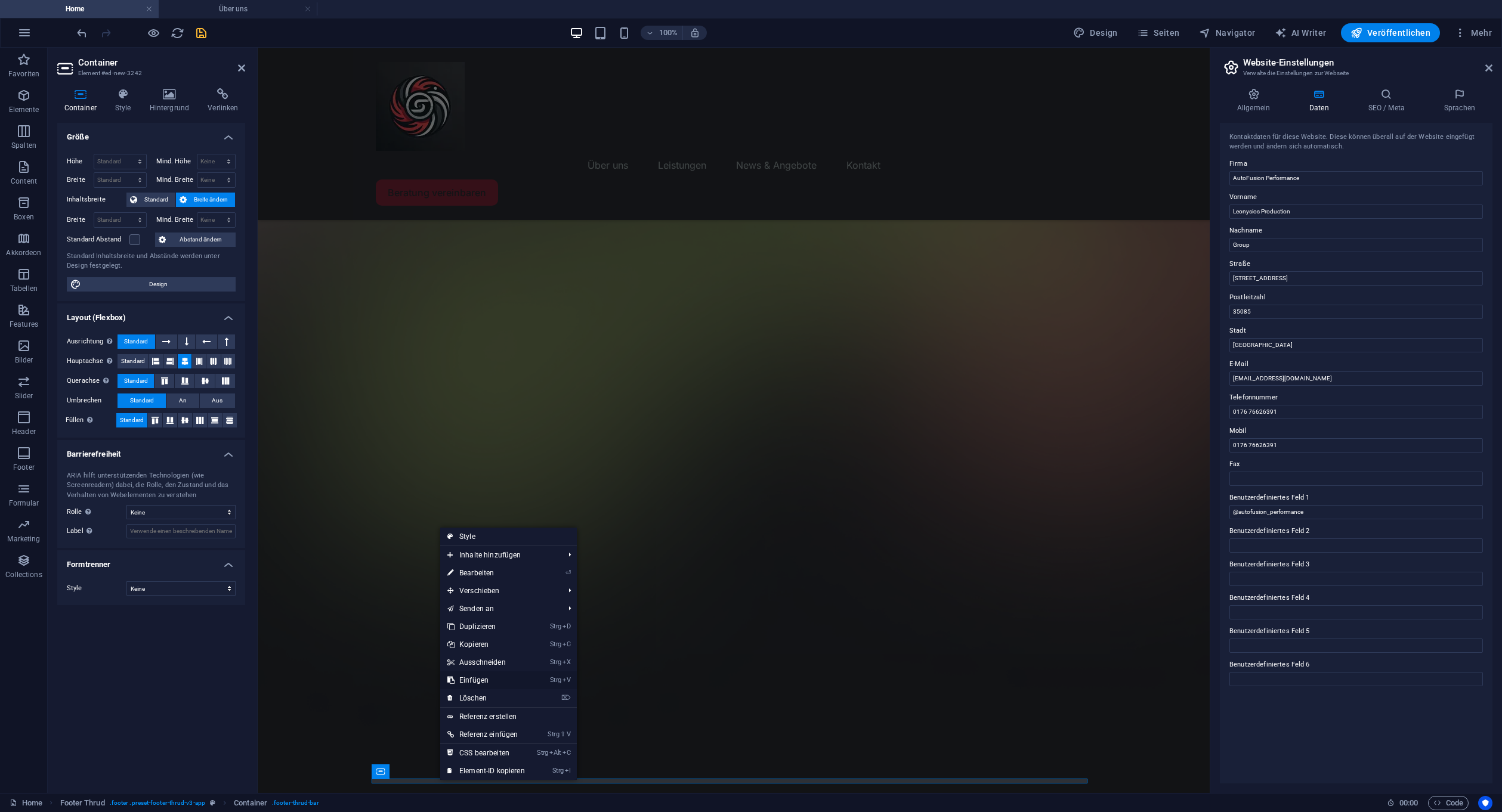
click at [493, 678] on link "Strg V Einfügen" at bounding box center [486, 680] width 91 height 18
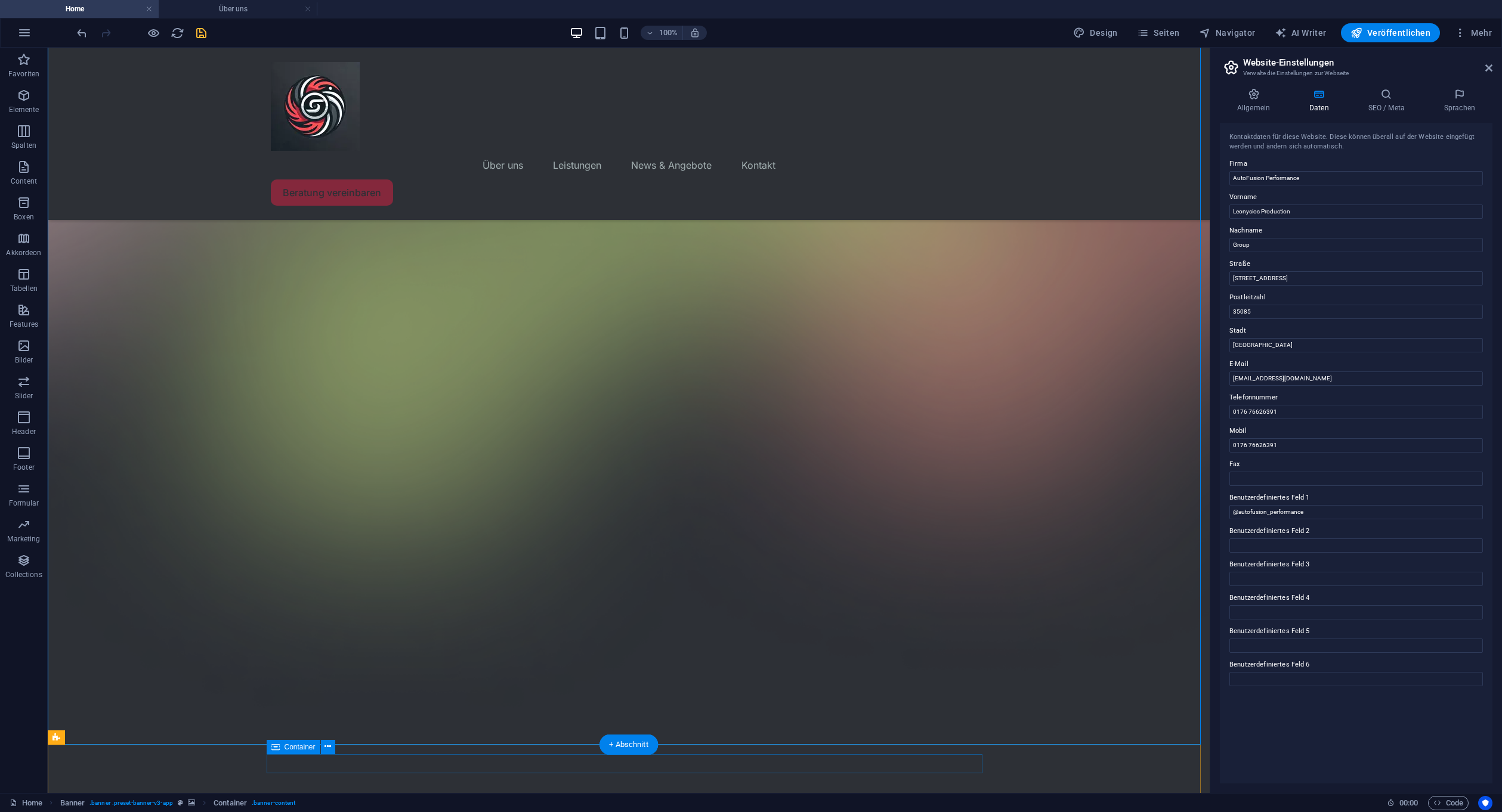
scroll to position [226, 0]
click at [1486, 69] on icon at bounding box center [1489, 68] width 7 height 9
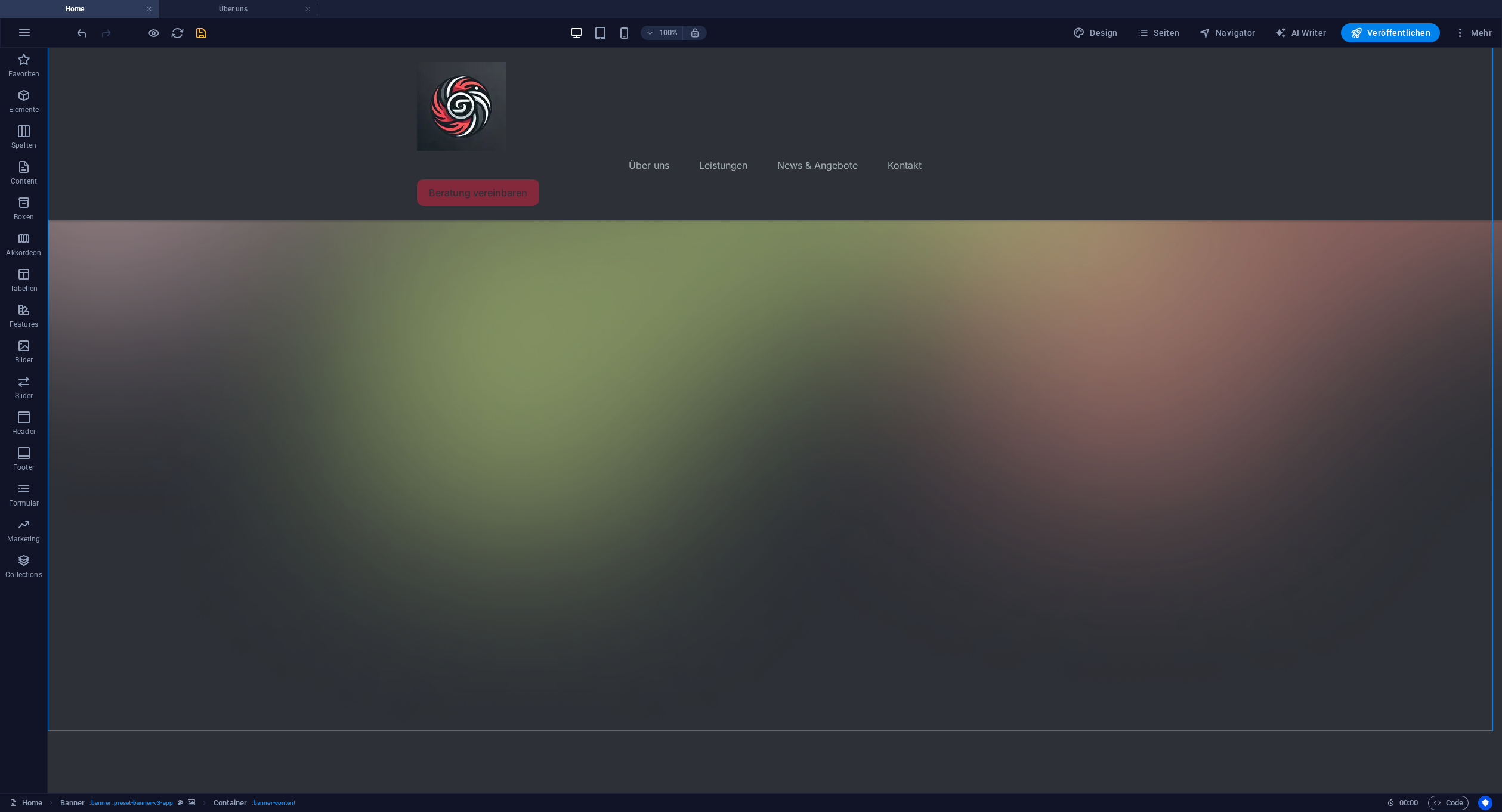
click at [201, 27] on icon "save" at bounding box center [201, 33] width 14 height 14
click at [311, 5] on h4 "Über uns" at bounding box center [237, 9] width 158 height 13
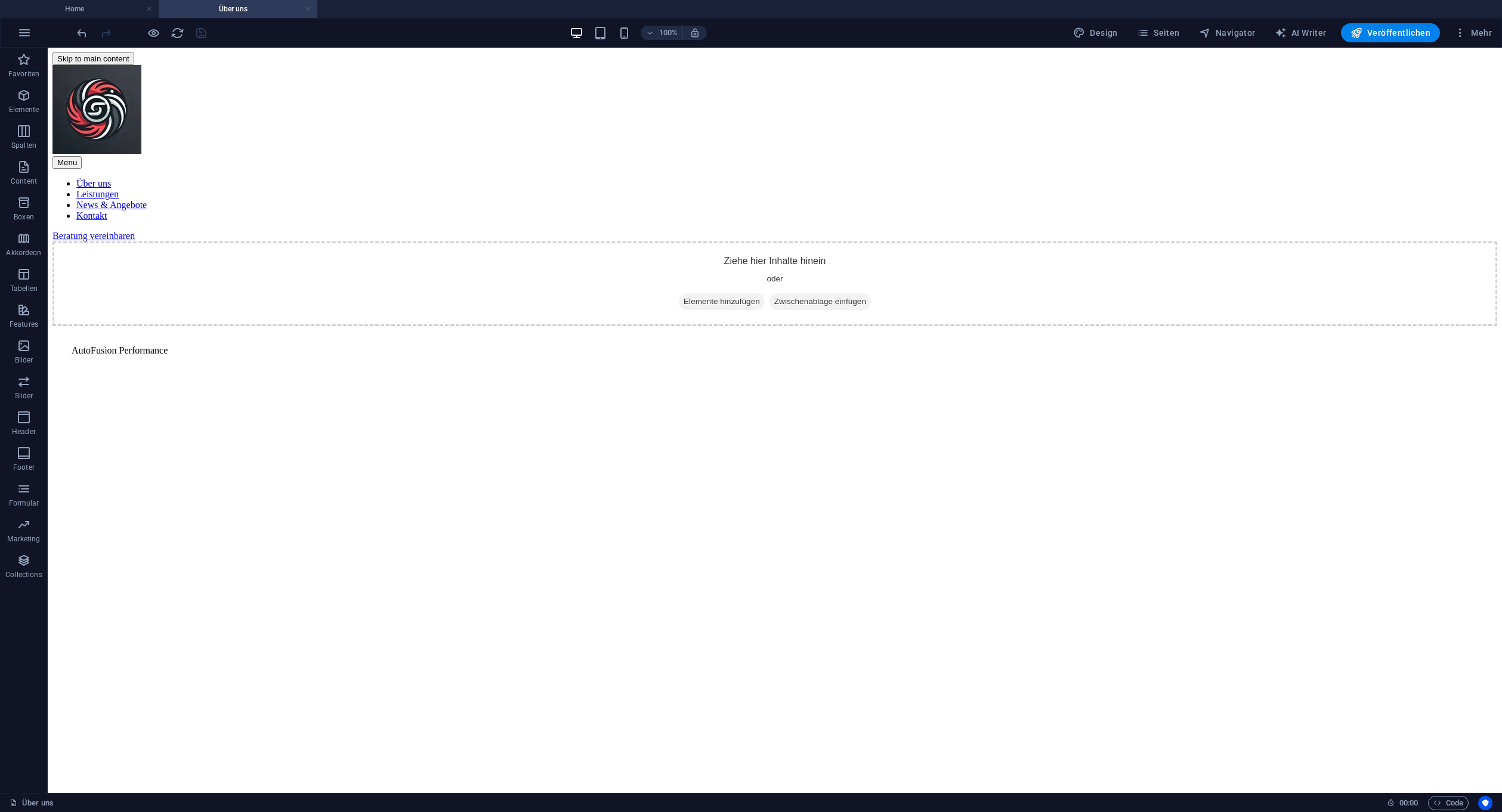
click at [306, 5] on link at bounding box center [308, 9] width 7 height 11
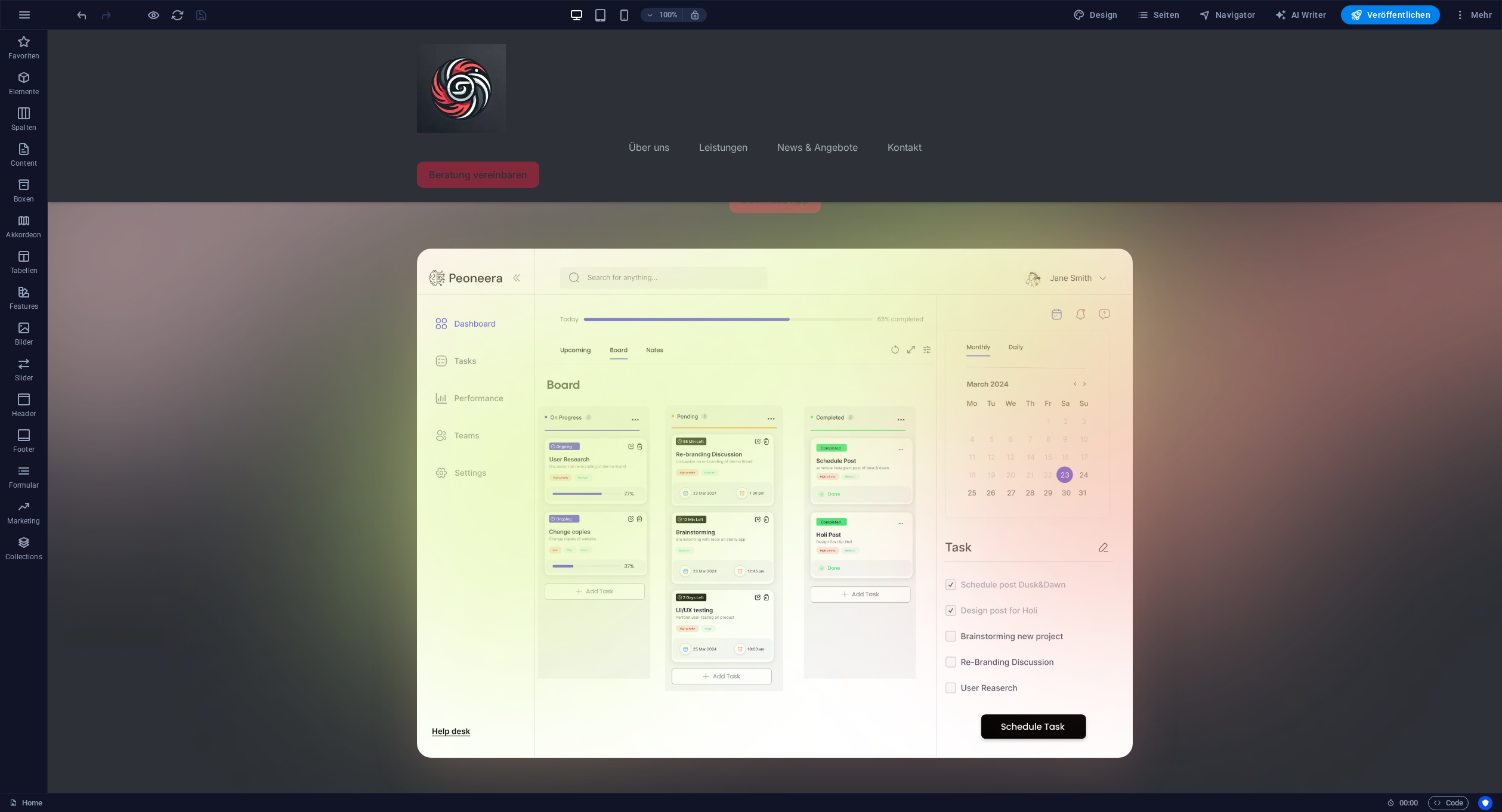
scroll to position [208, 0]
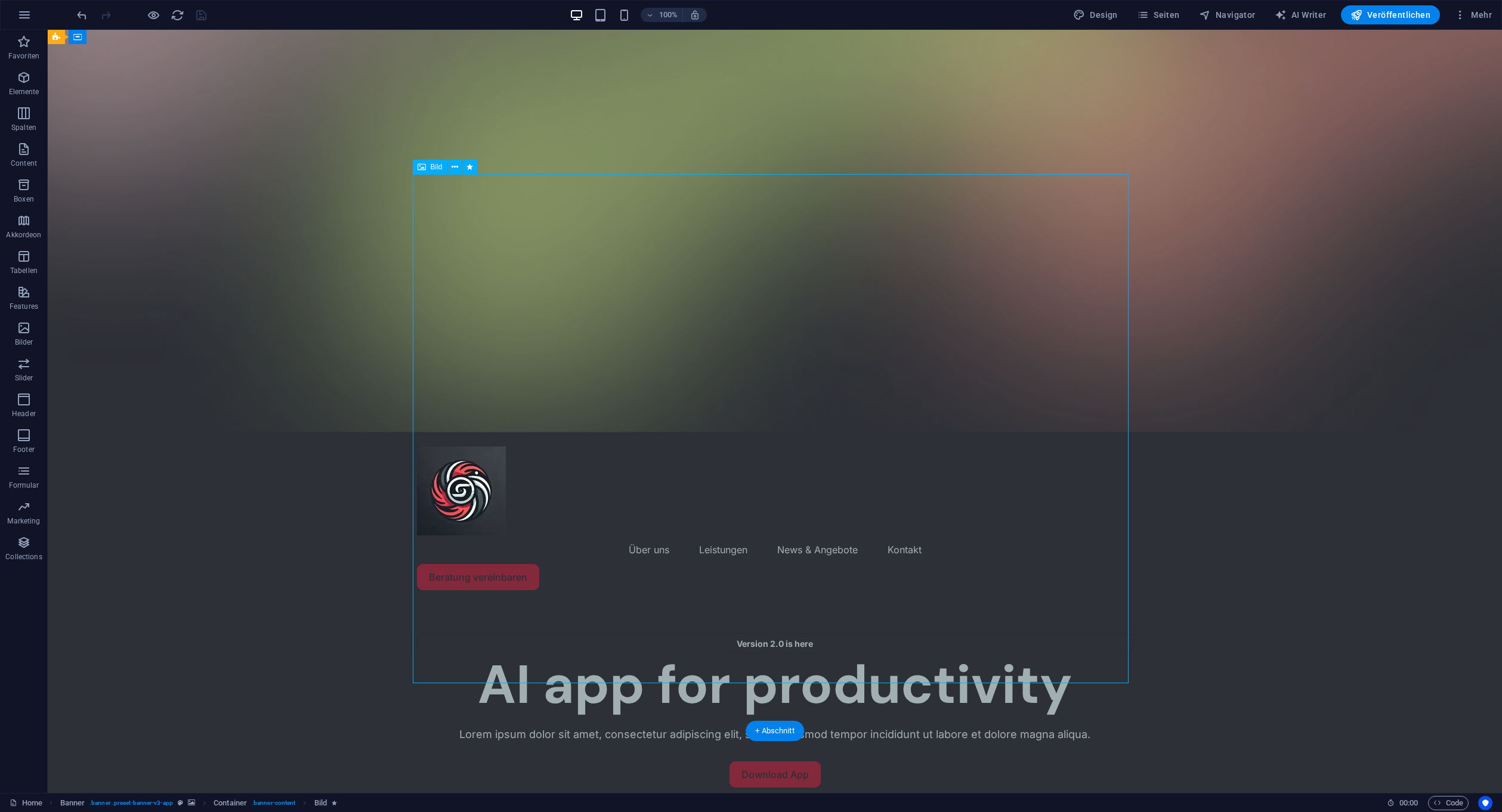
scroll to position [0, 0]
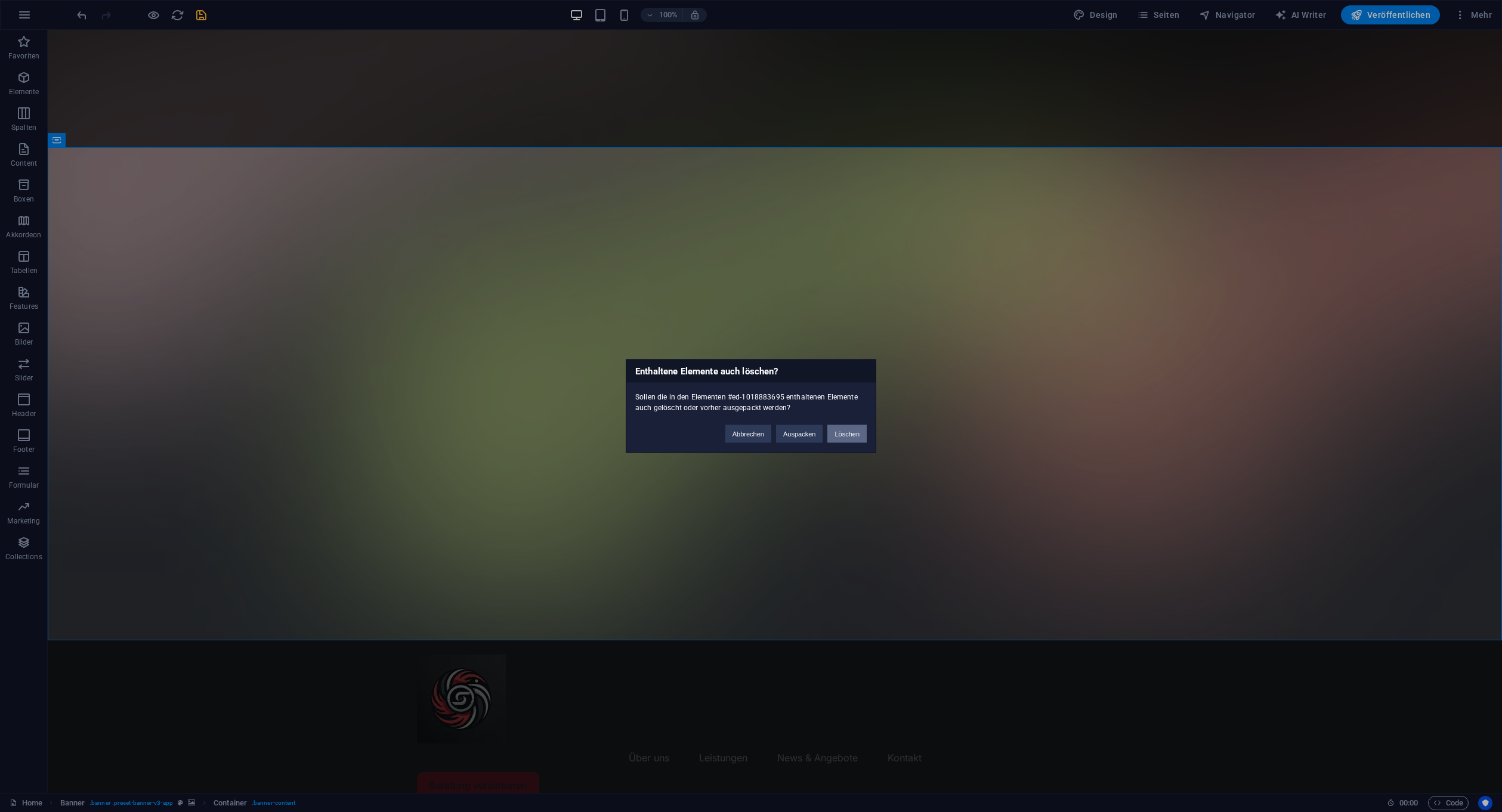
click at [853, 433] on button "Löschen" at bounding box center [846, 434] width 39 height 18
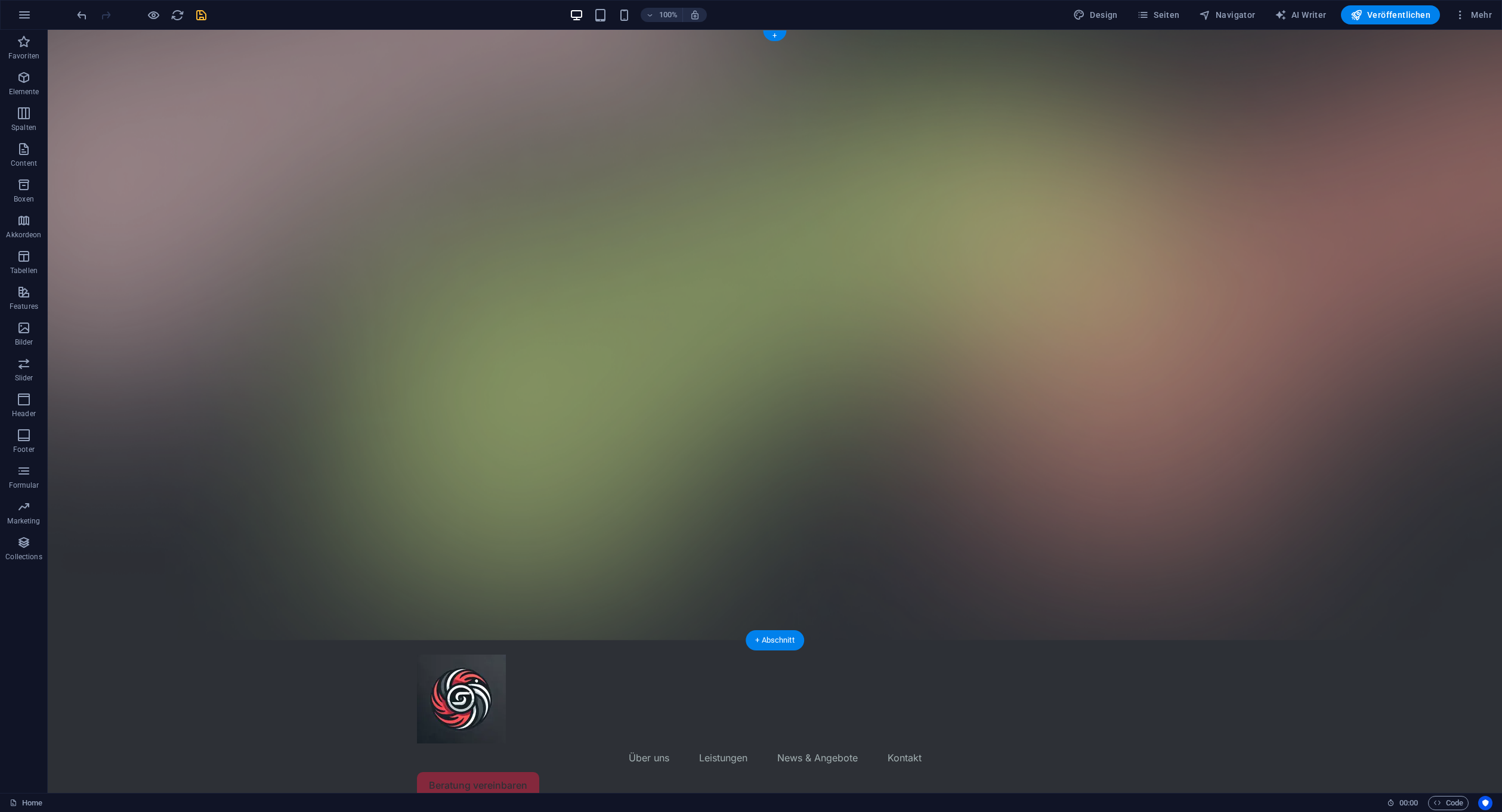
click at [252, 291] on figure at bounding box center [775, 336] width 1454 height 611
select select "vh"
select select "header"
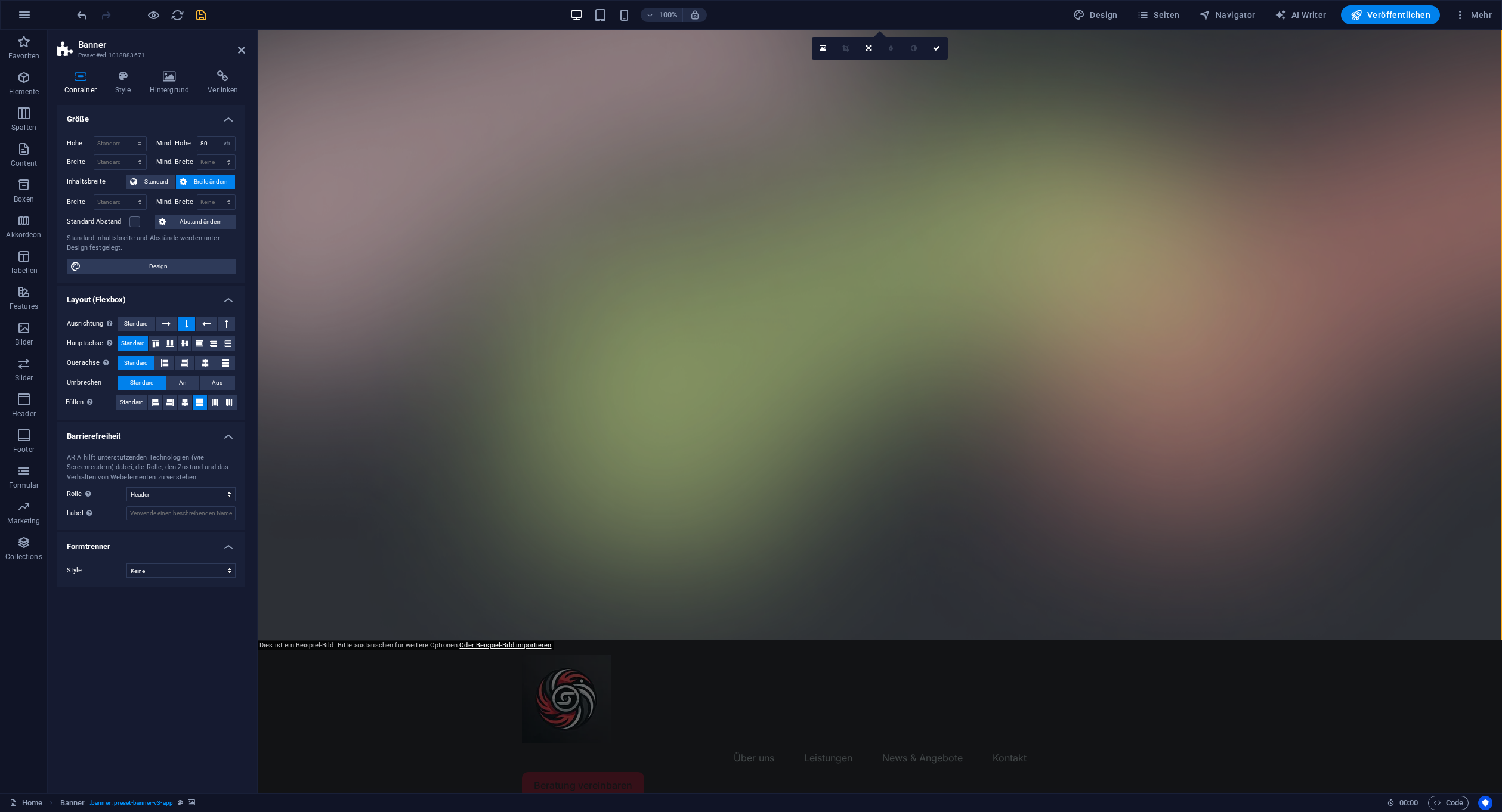
click at [240, 44] on h2 "Banner" at bounding box center [161, 45] width 167 height 11
click at [234, 47] on h2 "Banner" at bounding box center [161, 45] width 167 height 11
click at [239, 48] on icon at bounding box center [241, 50] width 7 height 9
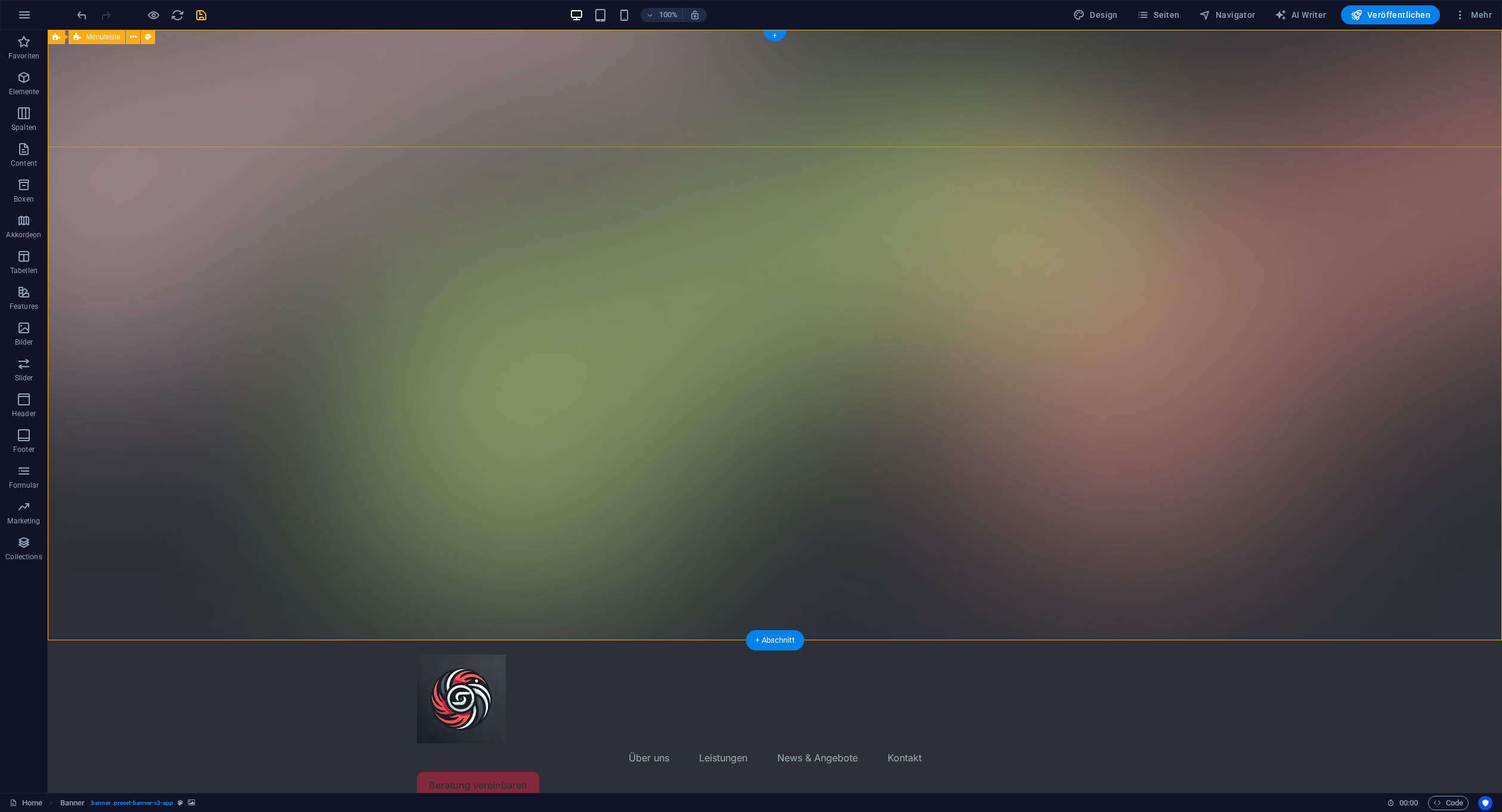
click at [311, 640] on div "Menu Über uns Leistungen News & Angebote Kontakt Beratung vereinbaren" at bounding box center [775, 726] width 1454 height 172
click at [307, 249] on figure at bounding box center [775, 336] width 1454 height 611
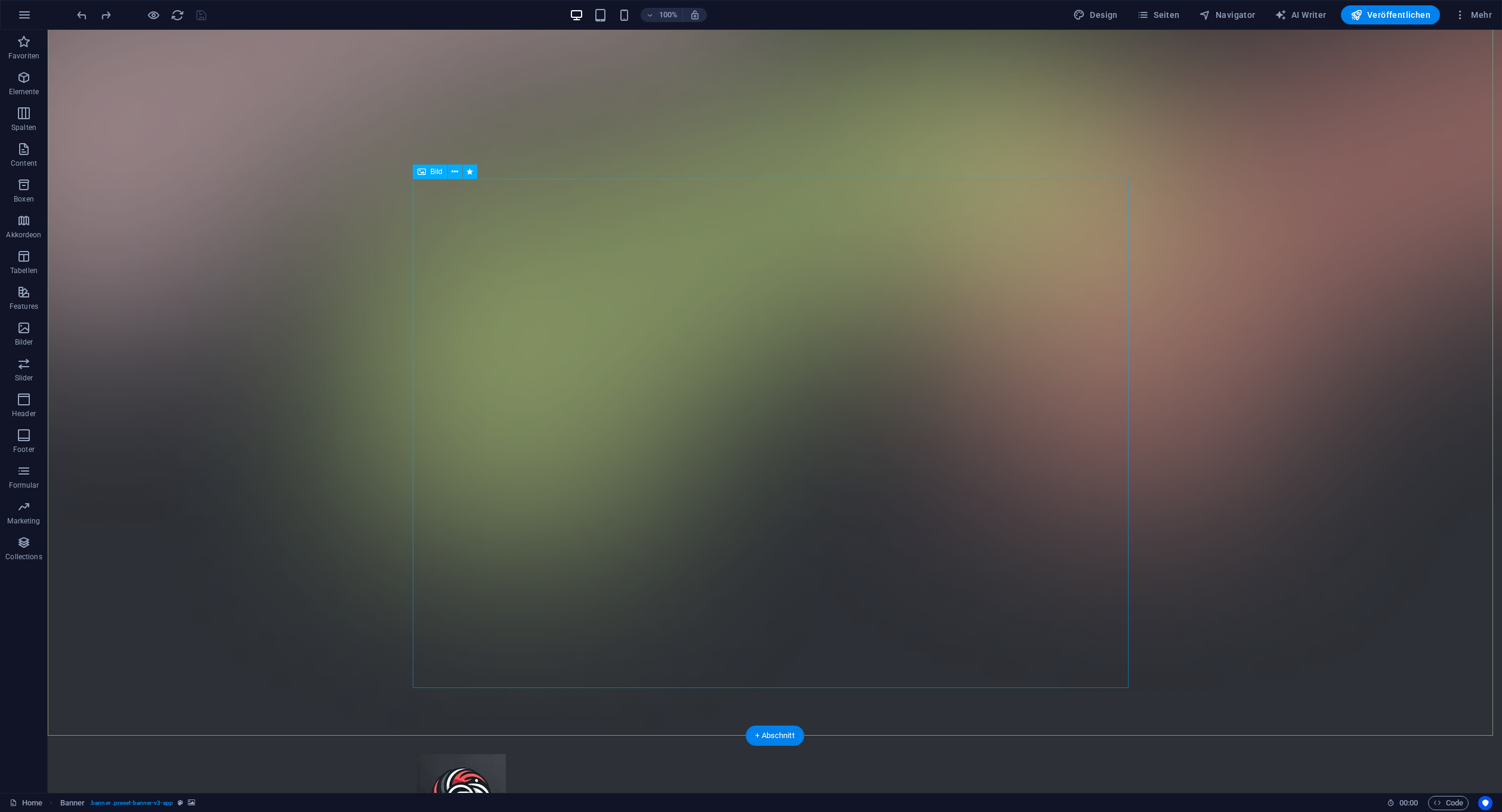
scroll to position [208, 0]
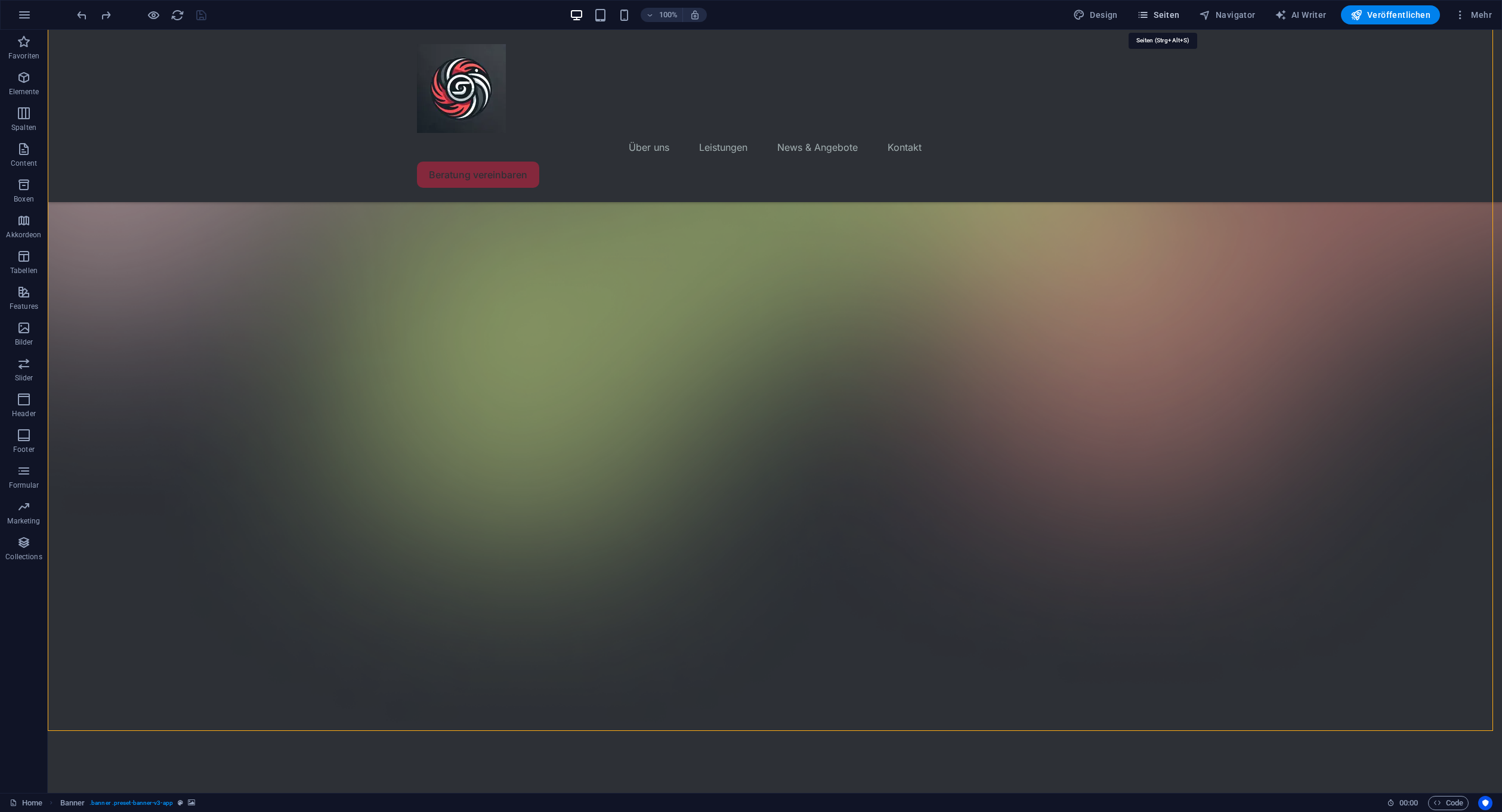
click at [1161, 15] on span "Seiten" at bounding box center [1158, 15] width 43 height 12
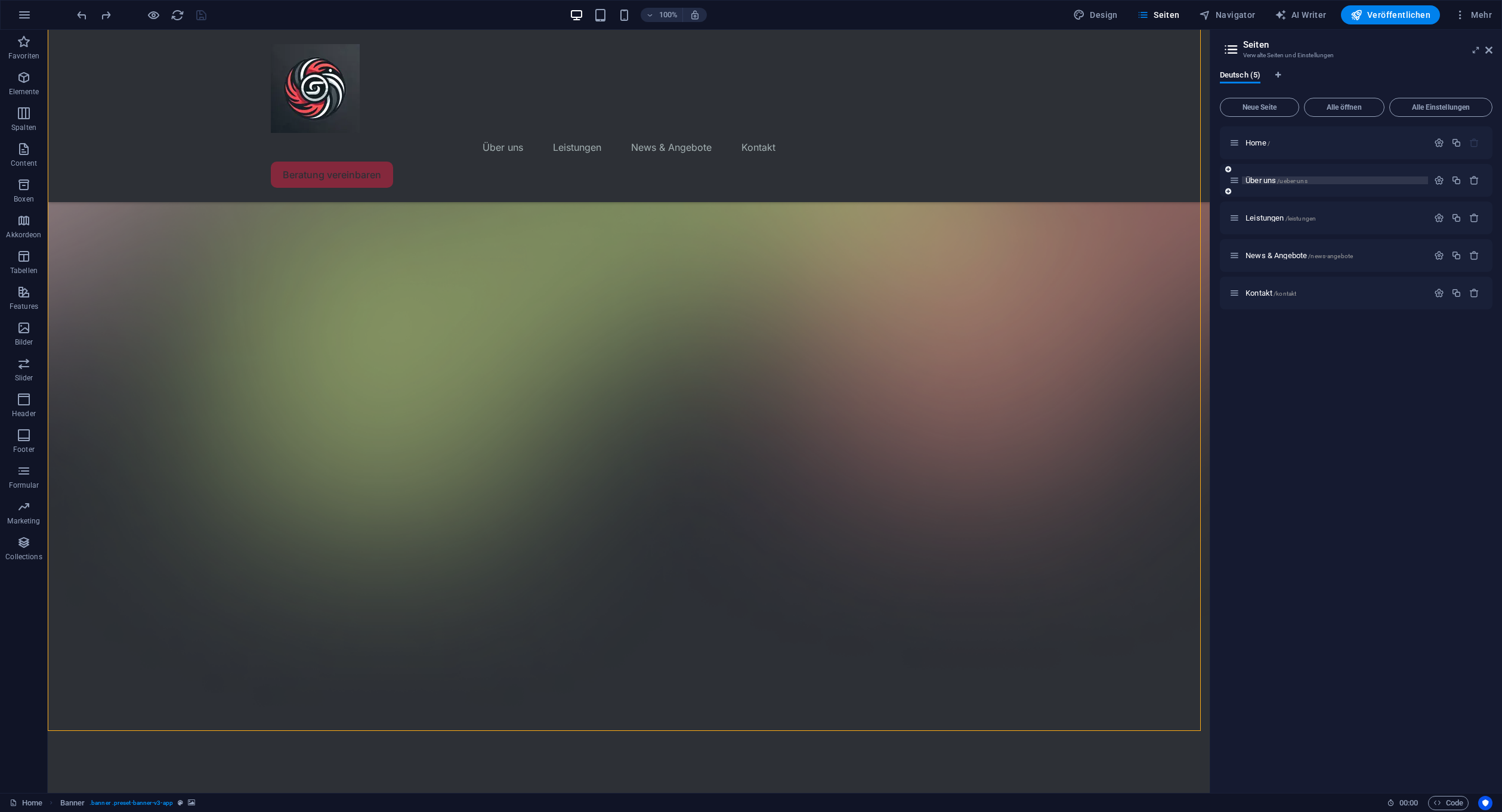
click at [1360, 177] on p "Über uns /ueber-uns" at bounding box center [1335, 180] width 179 height 7
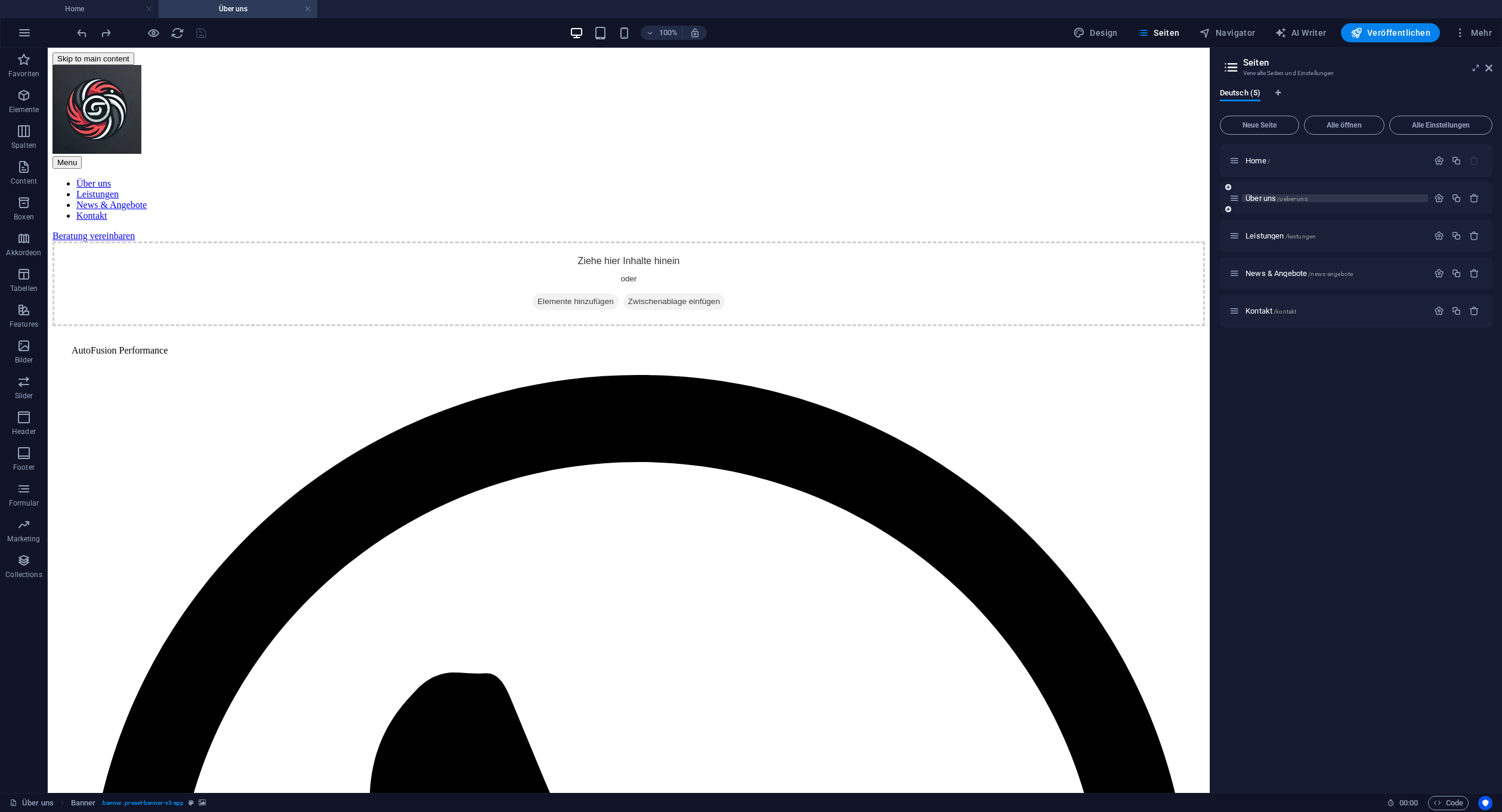
scroll to position [0, 0]
click at [1328, 231] on div "Leistungen /leistungen" at bounding box center [1328, 235] width 198 height 14
click at [1325, 237] on p "Leistungen /leistungen" at bounding box center [1335, 236] width 179 height 7
click at [1343, 275] on span "/news-angebote" at bounding box center [1330, 273] width 45 height 6
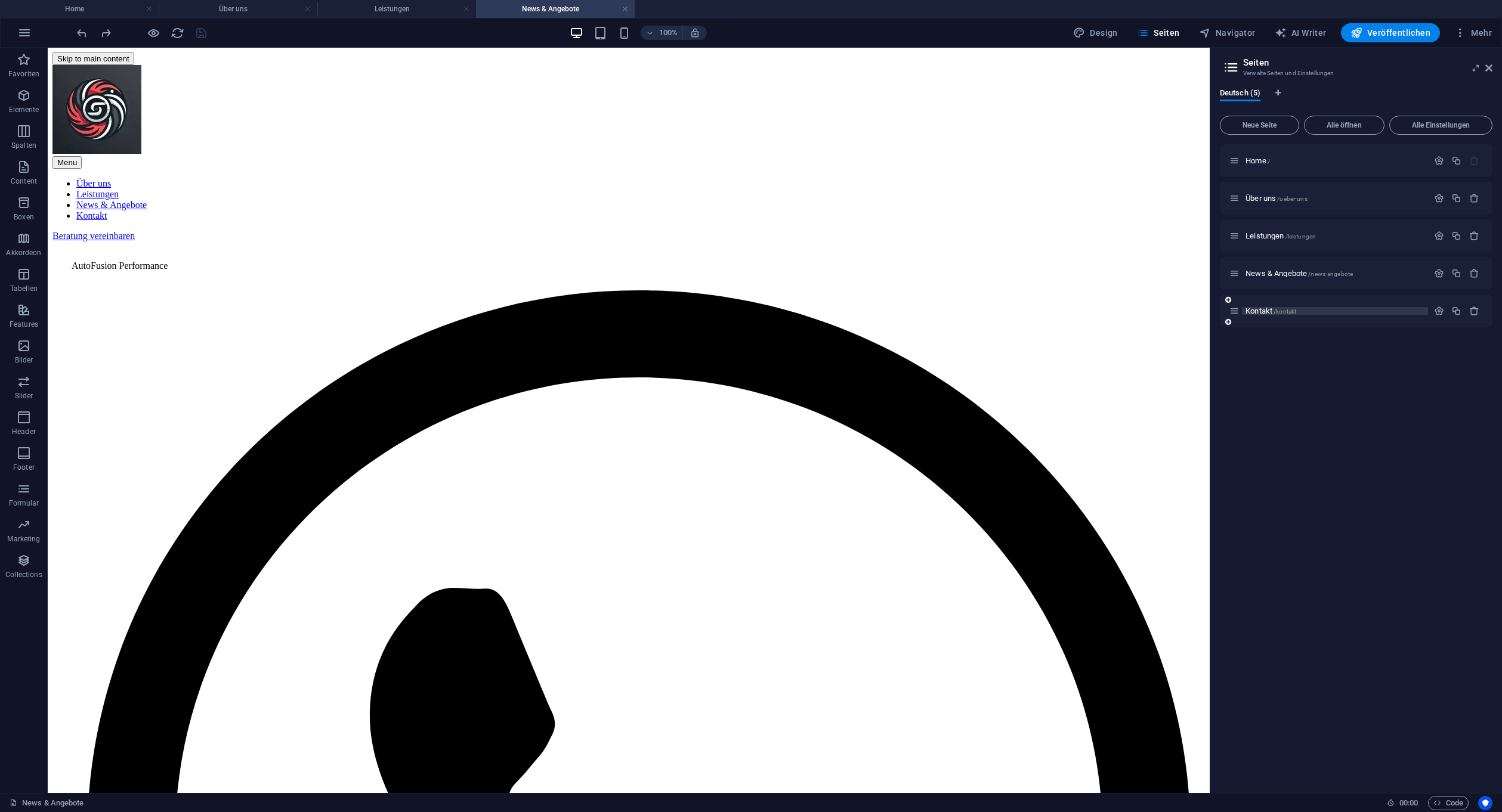
click at [1304, 313] on p "Kontakt /kontakt" at bounding box center [1335, 311] width 179 height 7
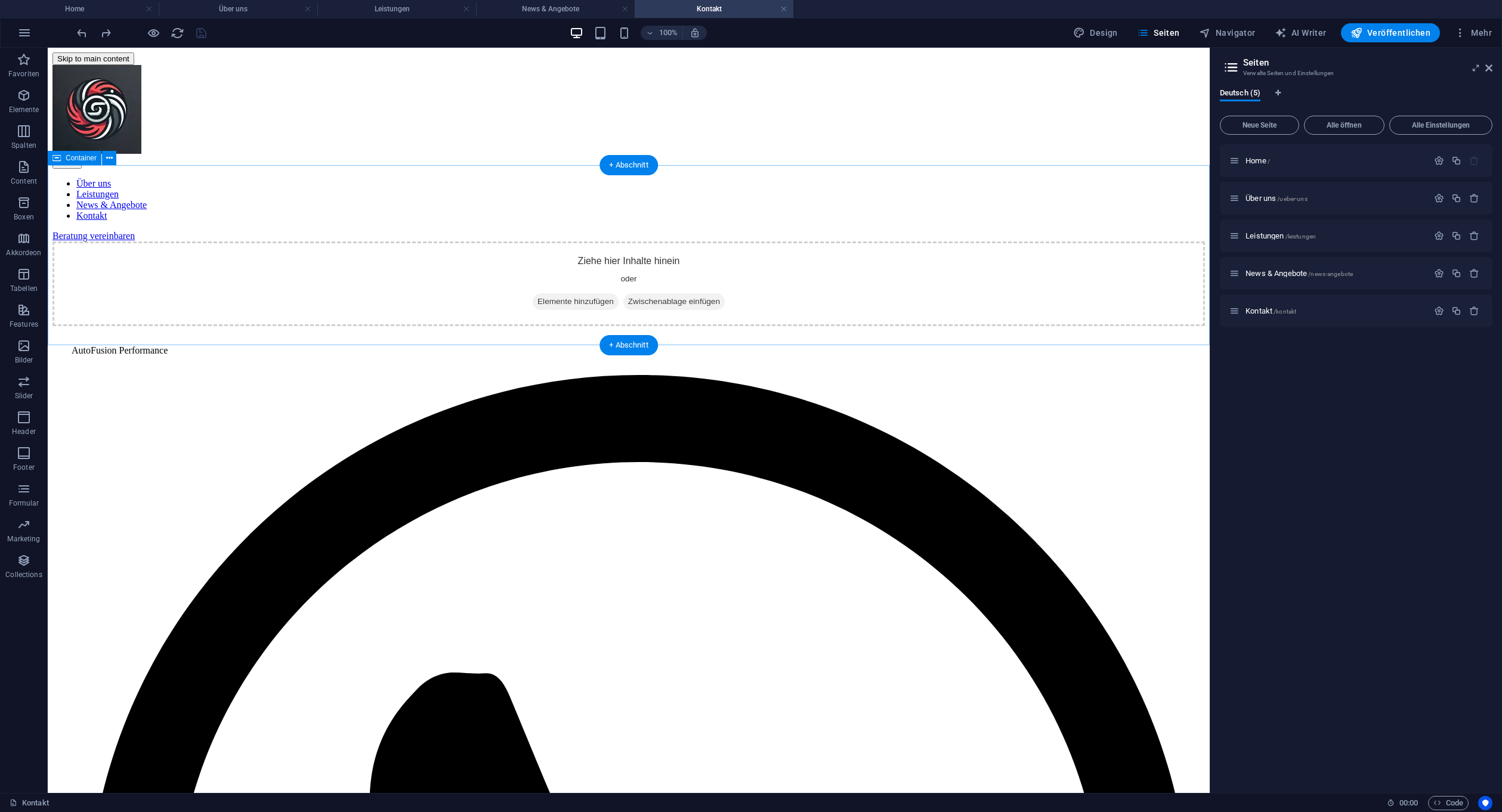
click at [939, 245] on div "Ziehe hier Inhalte hinein oder Elemente hinzufügen Zwischenablage einfügen" at bounding box center [628, 283] width 1153 height 85
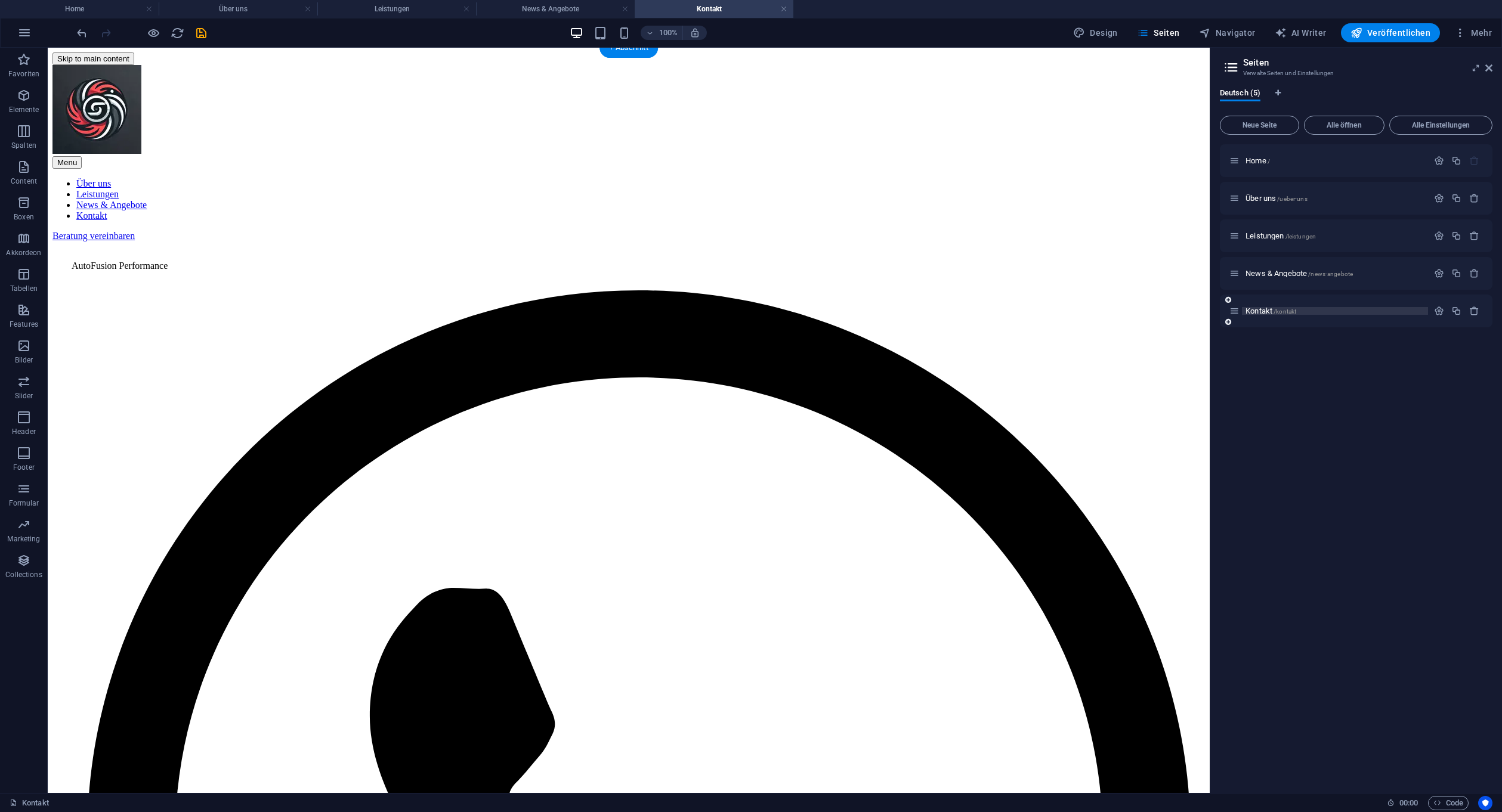
click at [1261, 309] on span "Kontakt /kontakt" at bounding box center [1270, 311] width 50 height 9
drag, startPoint x: 1282, startPoint y: 280, endPoint x: 1285, endPoint y: 273, distance: 7.6
click at [1286, 276] on div "News & Angebote /news-angebote" at bounding box center [1328, 272] width 198 height 14
click at [1285, 273] on span "News & Angebote /news-angebote" at bounding box center [1298, 273] width 107 height 9
click at [1278, 232] on span "Leistungen /leistungen" at bounding box center [1280, 236] width 70 height 9
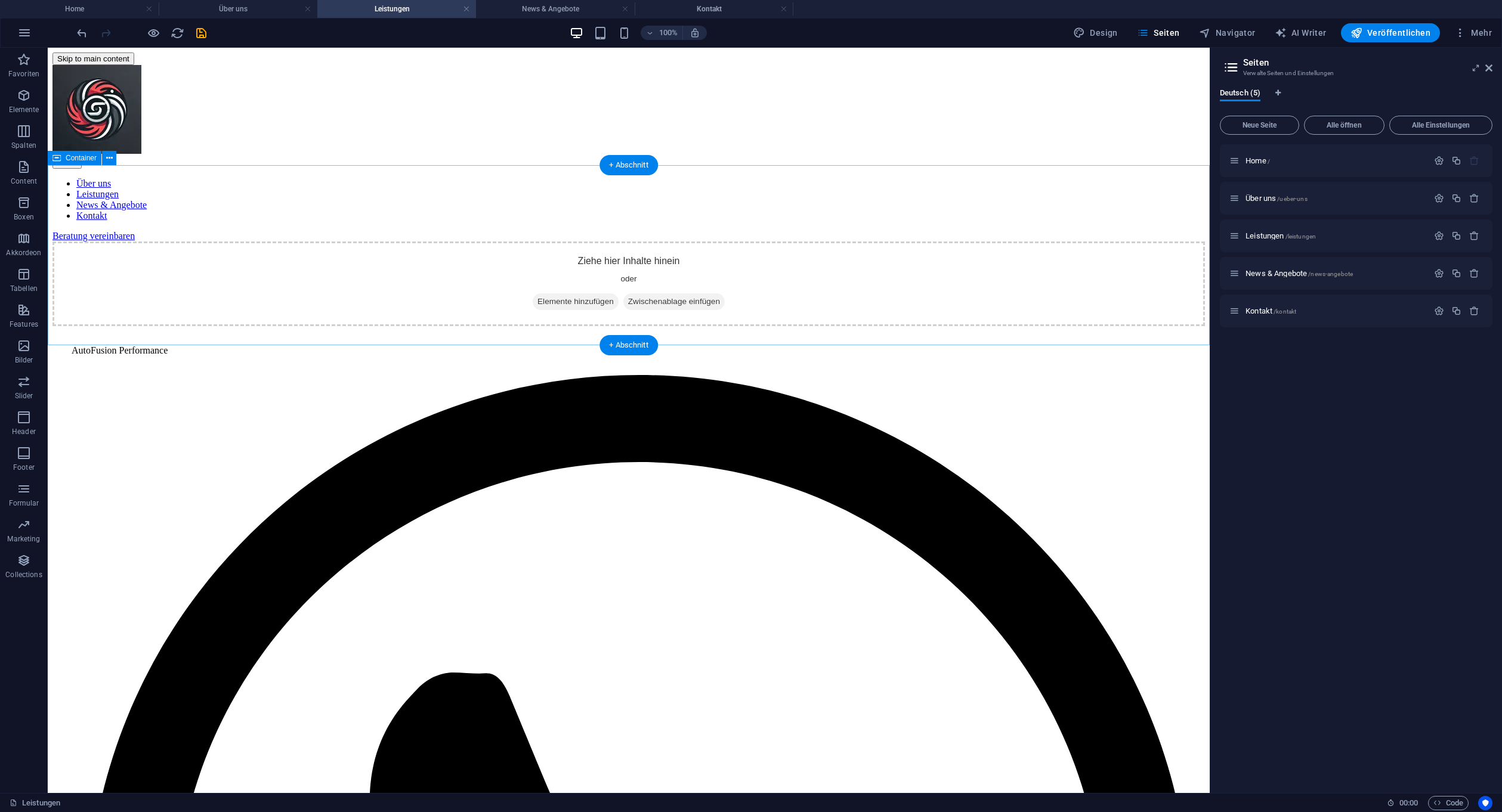
click at [1020, 241] on div "Ziehe hier Inhalte hinein oder Elemente hinzufügen Zwischenablage einfügen" at bounding box center [628, 283] width 1153 height 85
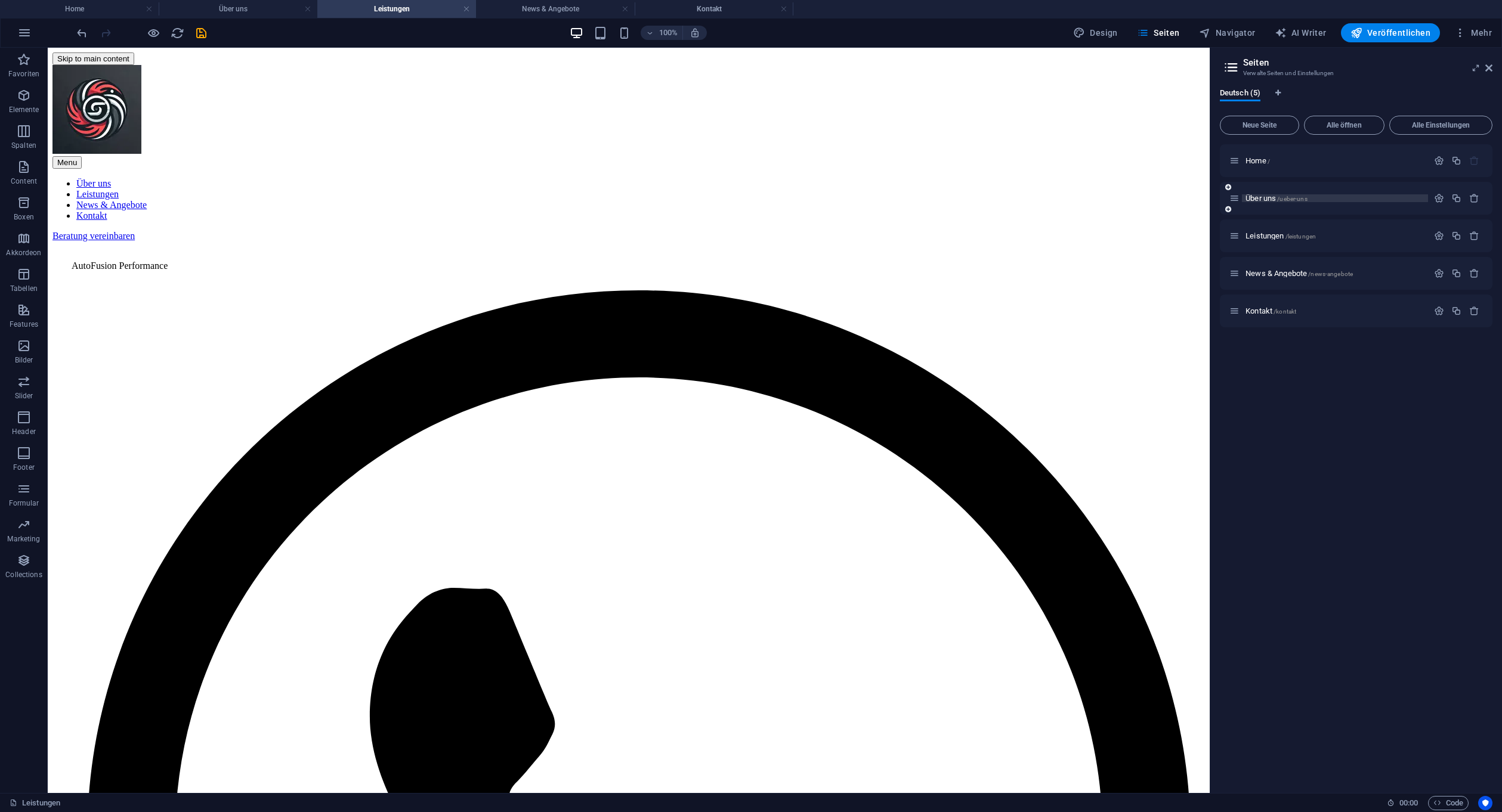
click at [1268, 197] on span "Über uns /ueber-uns" at bounding box center [1276, 198] width 62 height 9
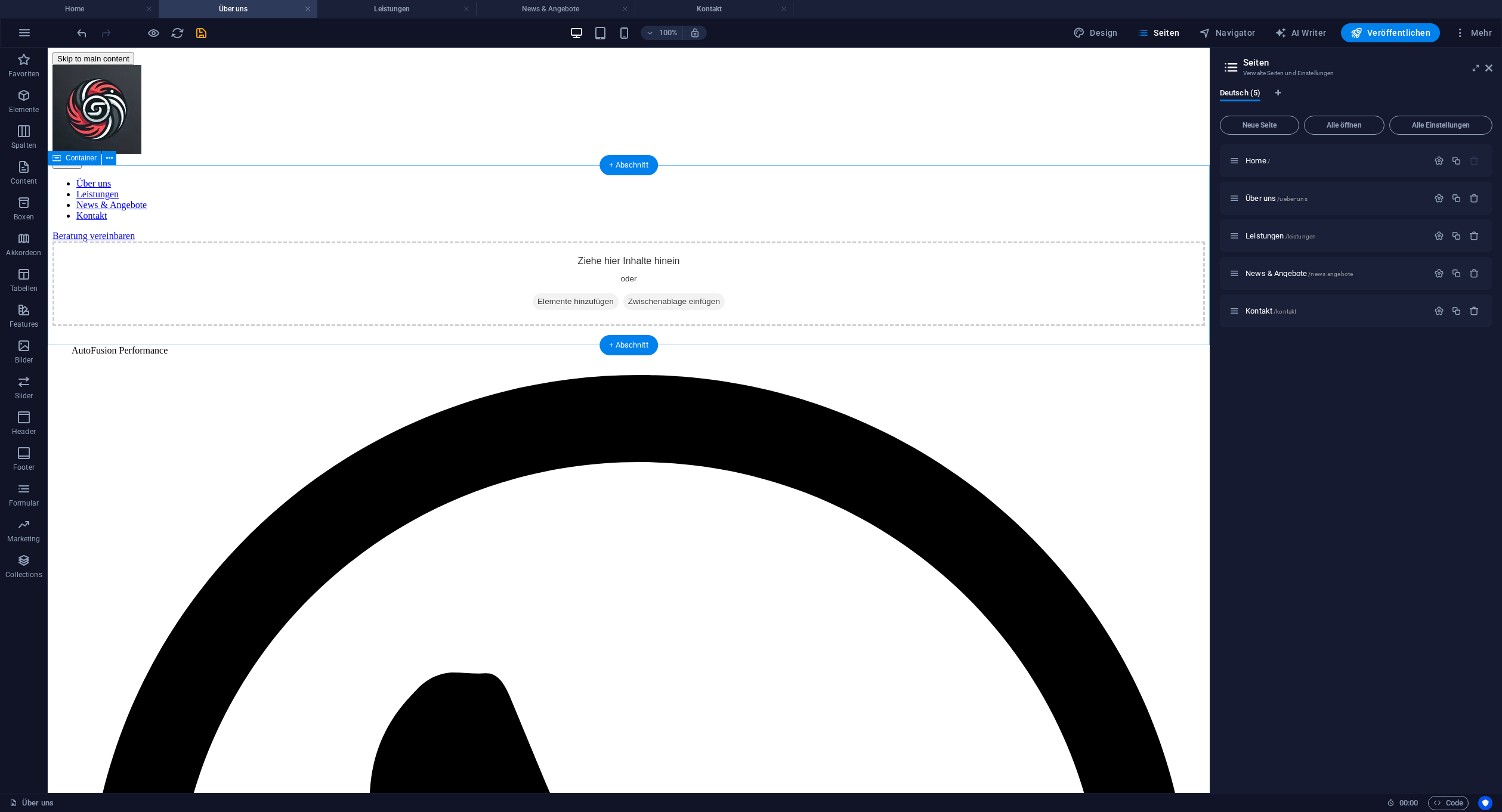
click at [1046, 241] on div "Ziehe hier Inhalte hinein oder Elemente hinzufügen Zwischenablage einfügen" at bounding box center [628, 283] width 1153 height 85
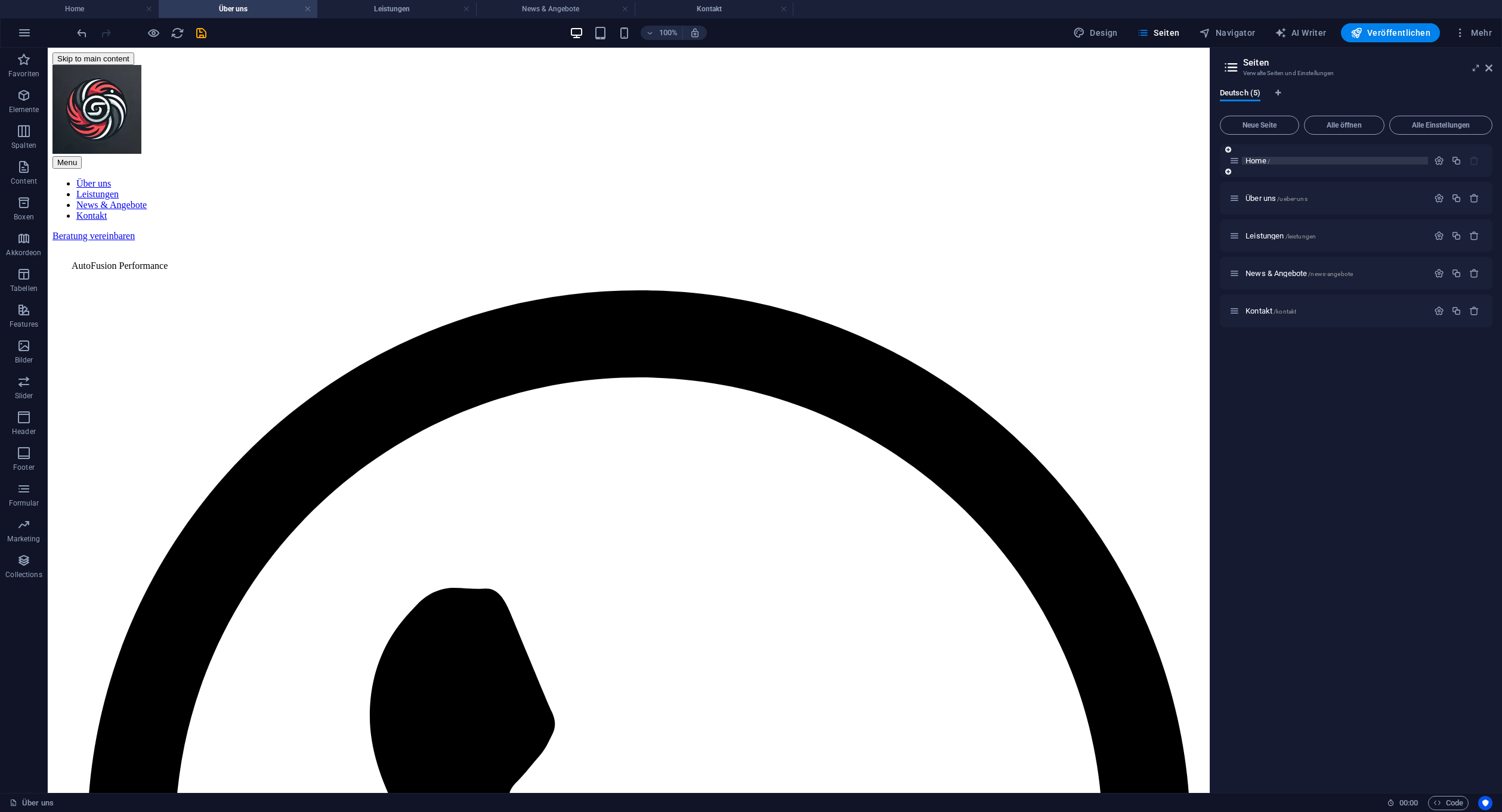
click at [1254, 160] on span "Home /" at bounding box center [1257, 161] width 25 height 9
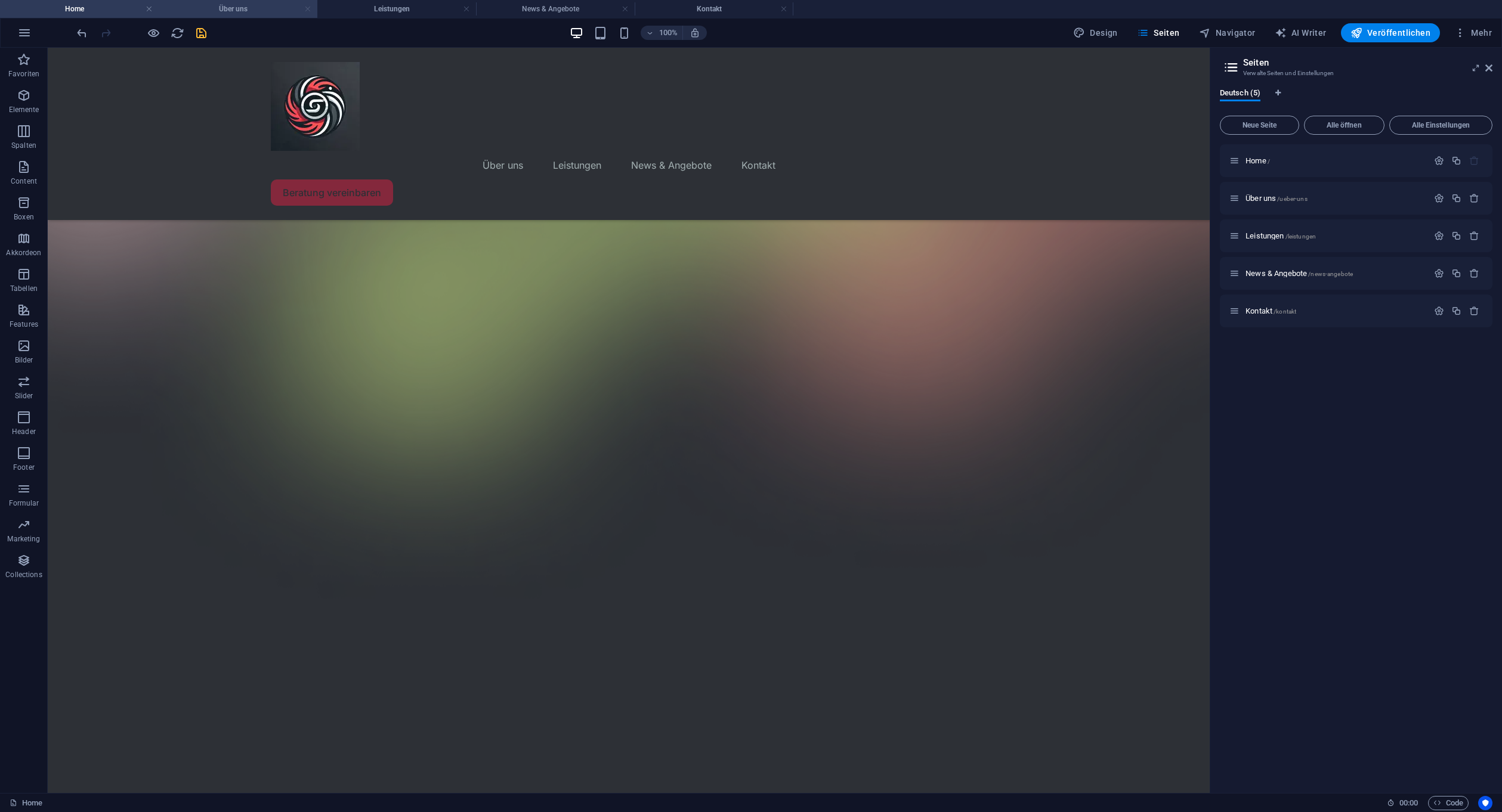
click at [309, 6] on link at bounding box center [308, 9] width 7 height 11
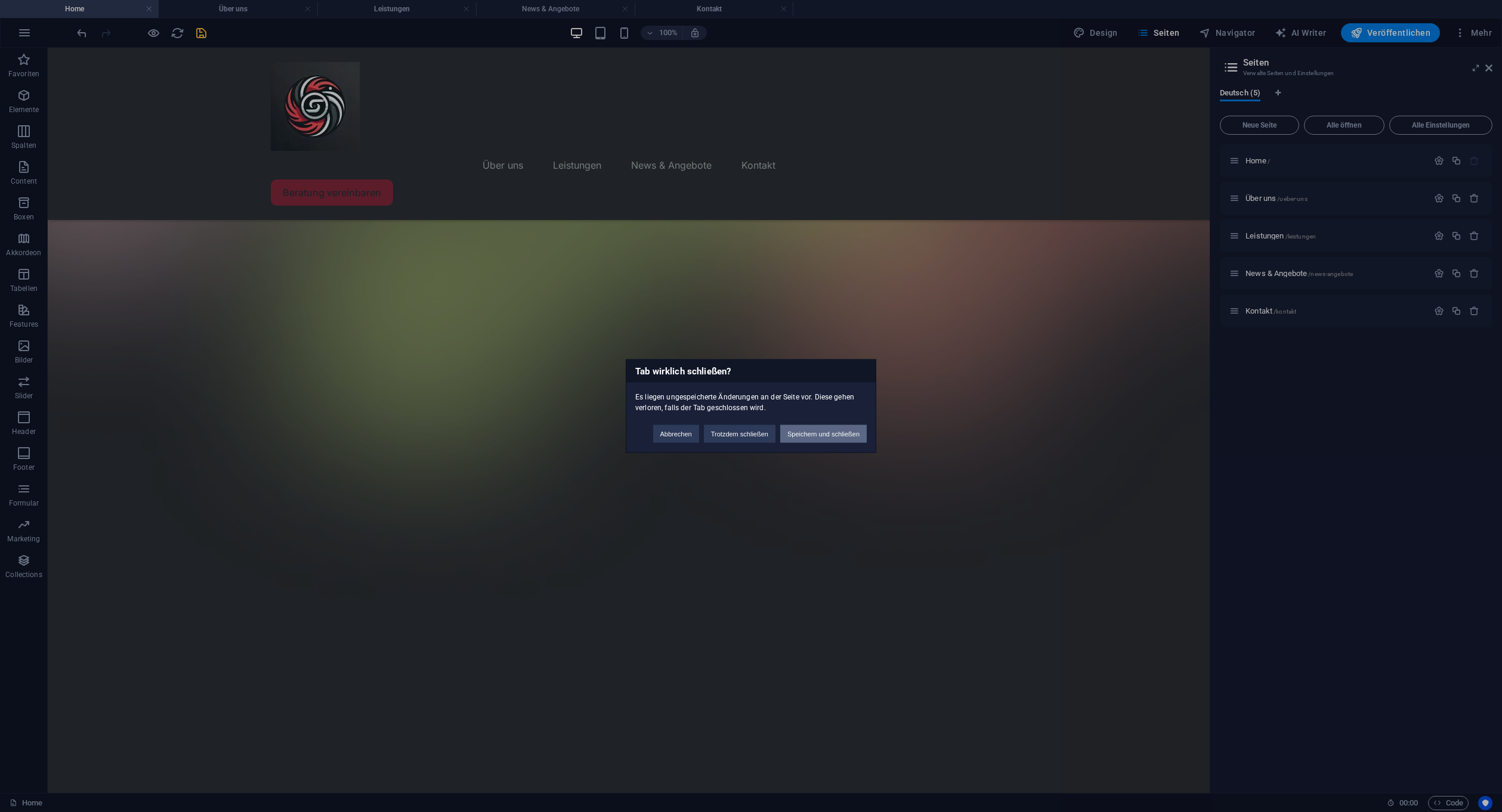
click at [838, 431] on button "Speichern und schließen" at bounding box center [823, 434] width 87 height 18
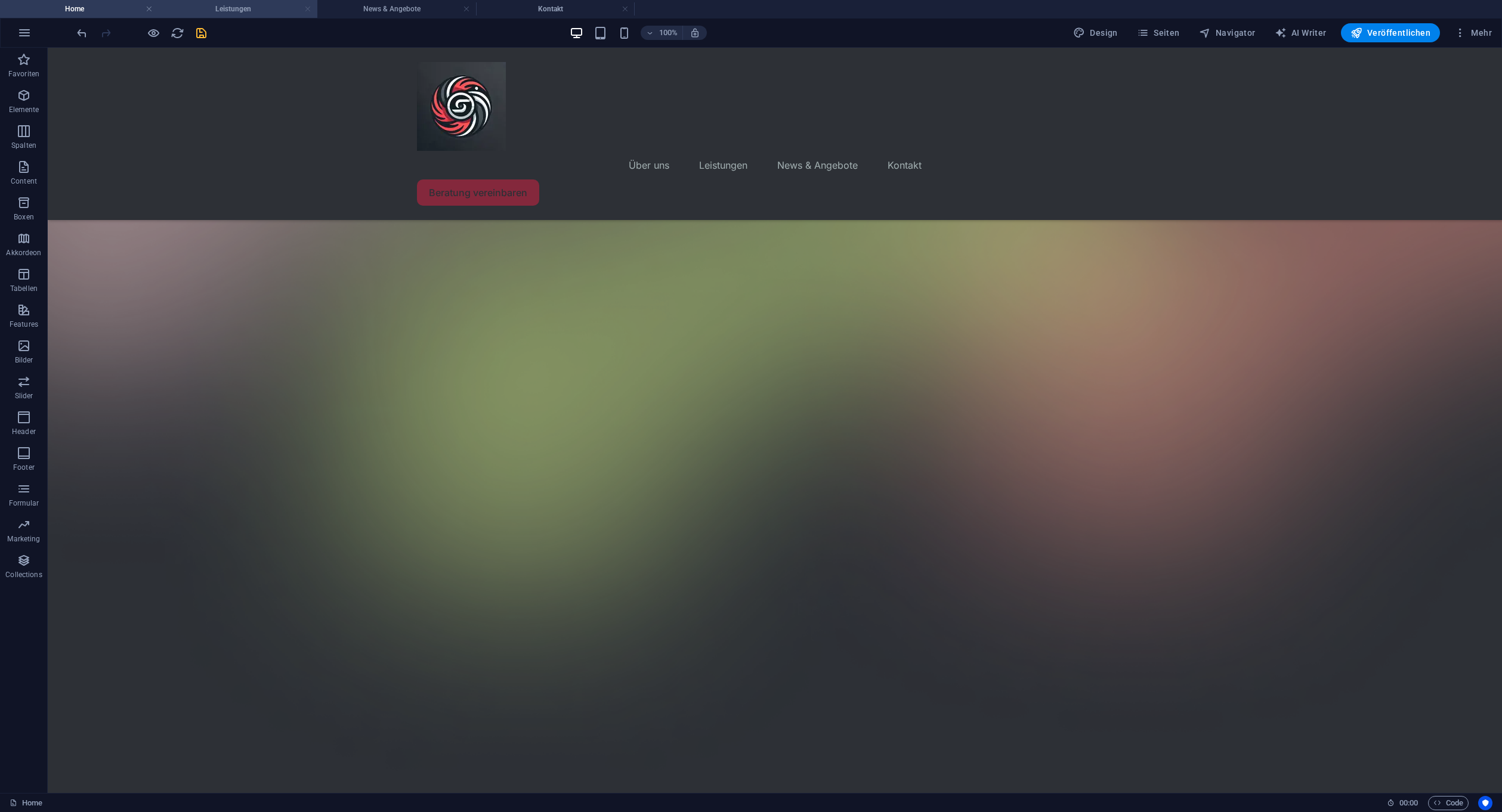
click at [306, 7] on link at bounding box center [308, 9] width 7 height 11
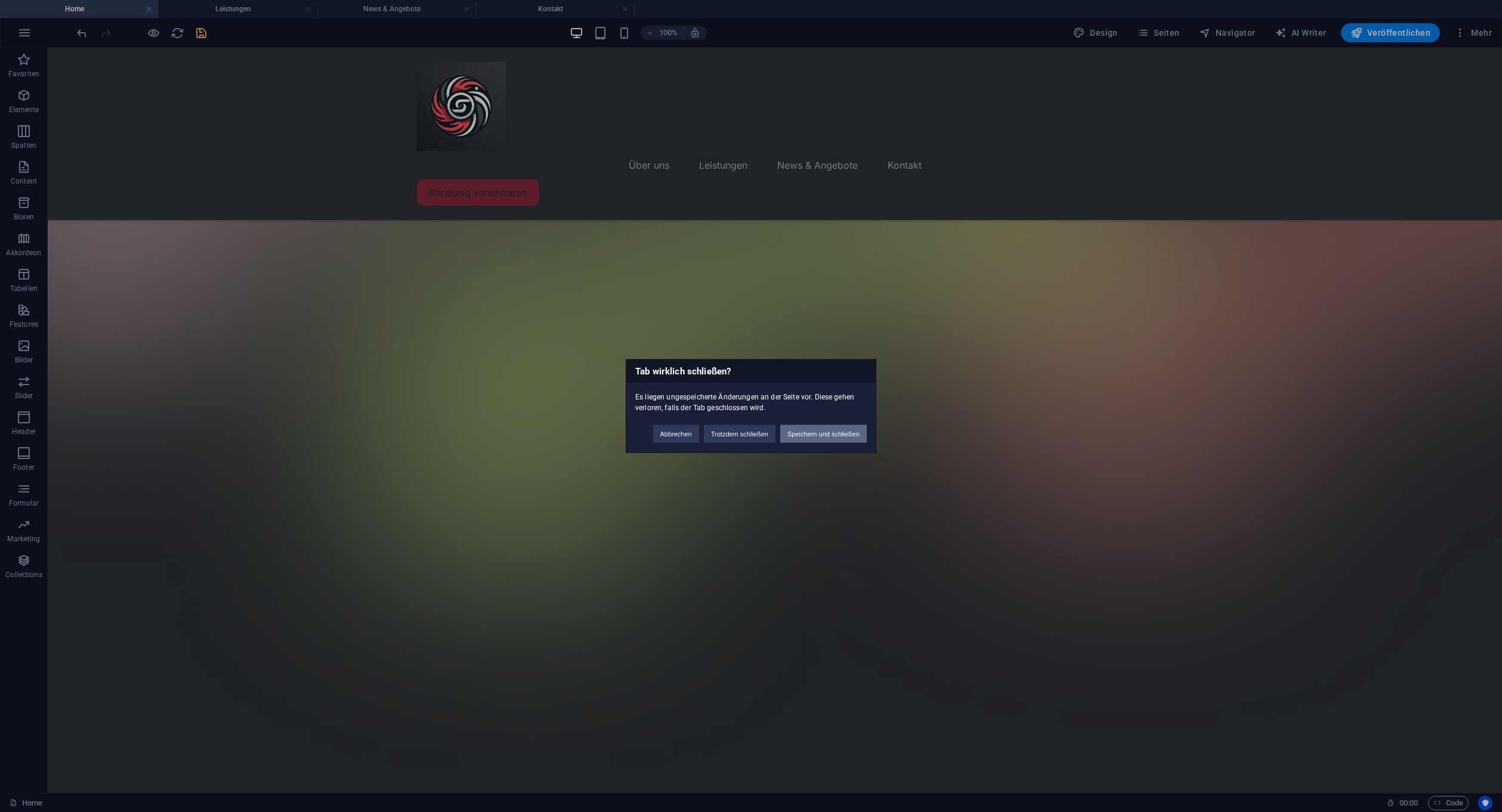
click at [841, 434] on button "Speichern und schließen" at bounding box center [823, 434] width 87 height 18
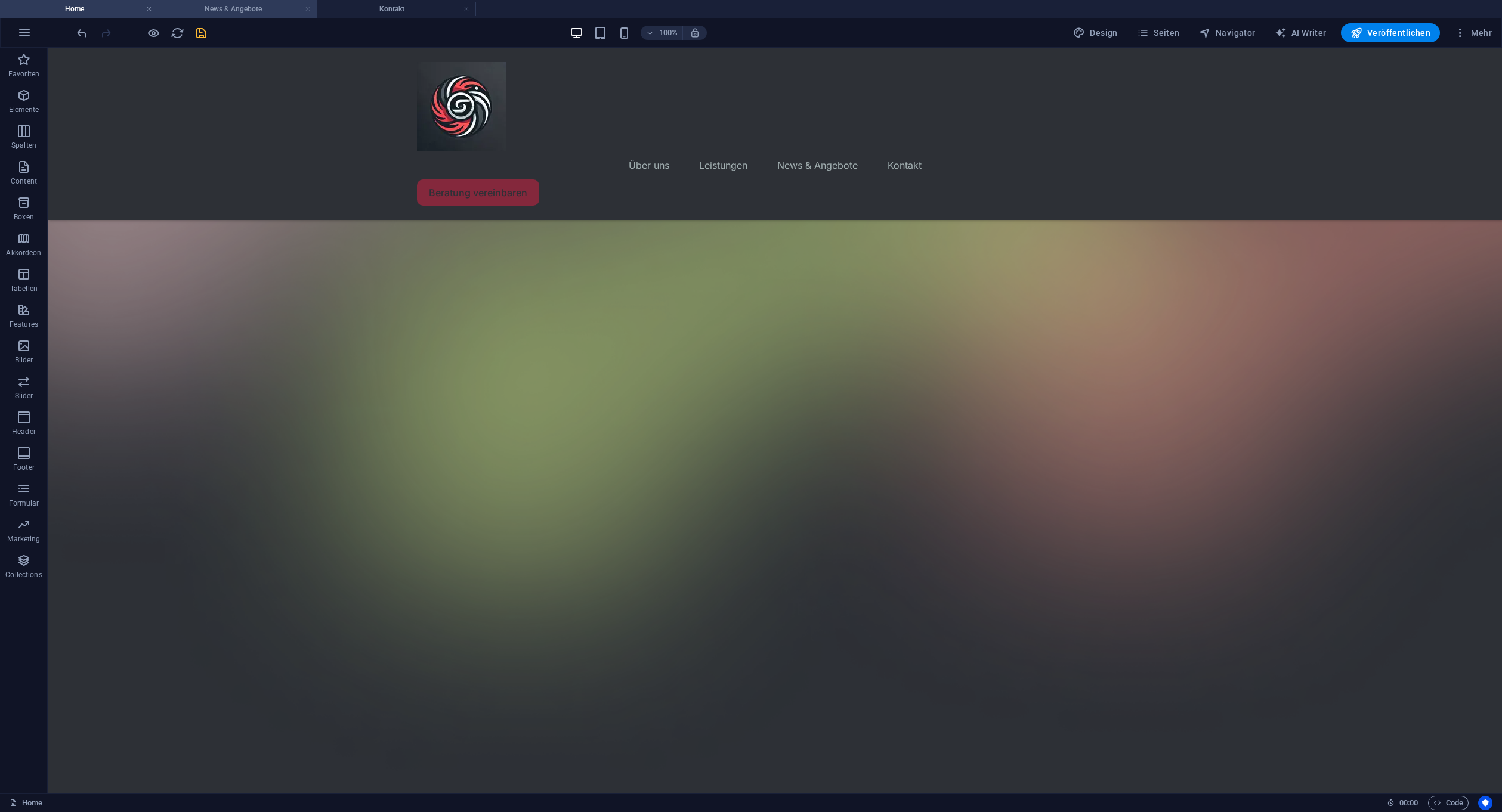
click at [306, 8] on link at bounding box center [308, 9] width 7 height 11
click at [306, 9] on link at bounding box center [308, 9] width 7 height 11
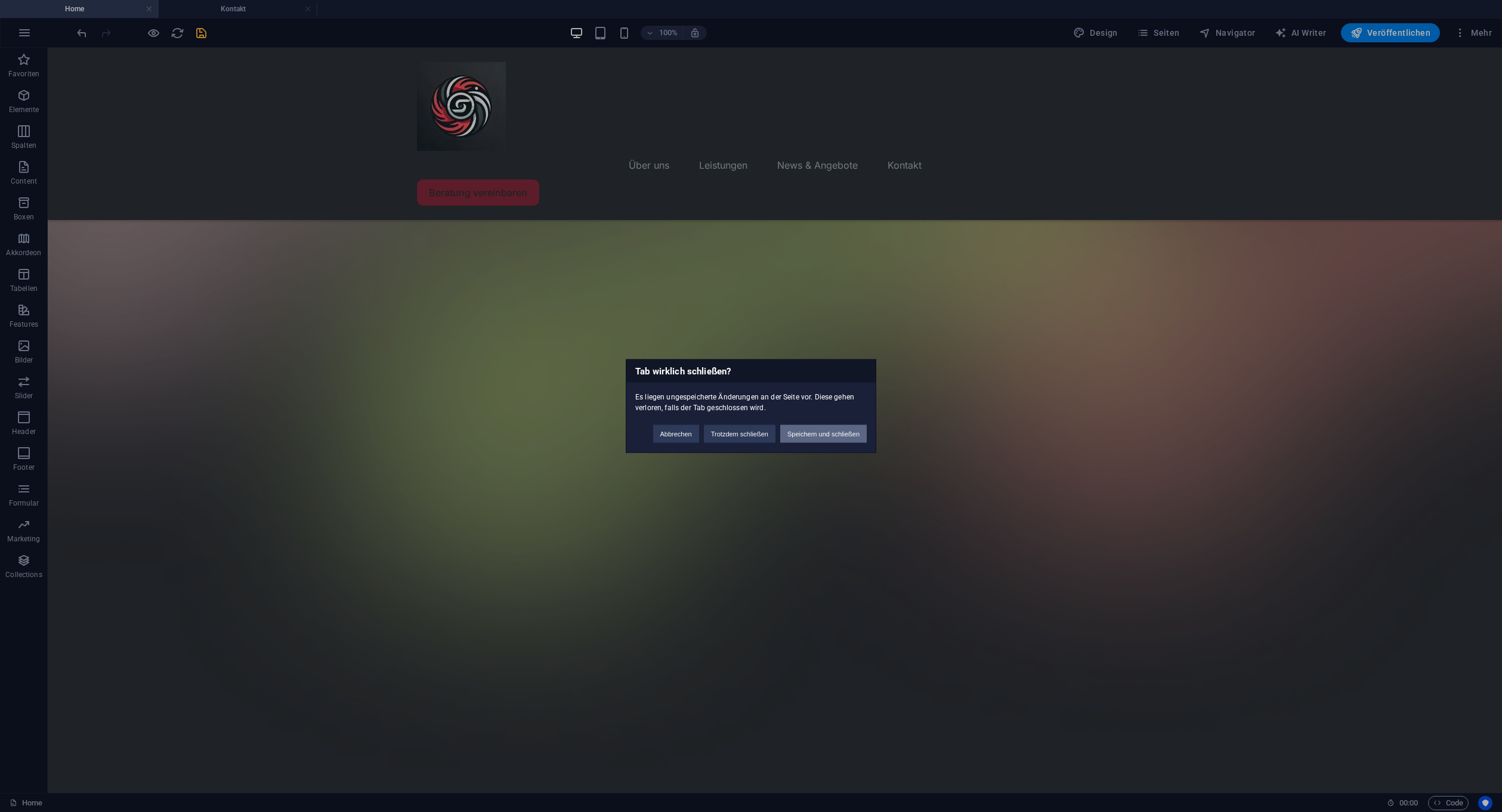
click at [836, 429] on button "Speichern und schließen" at bounding box center [823, 434] width 87 height 18
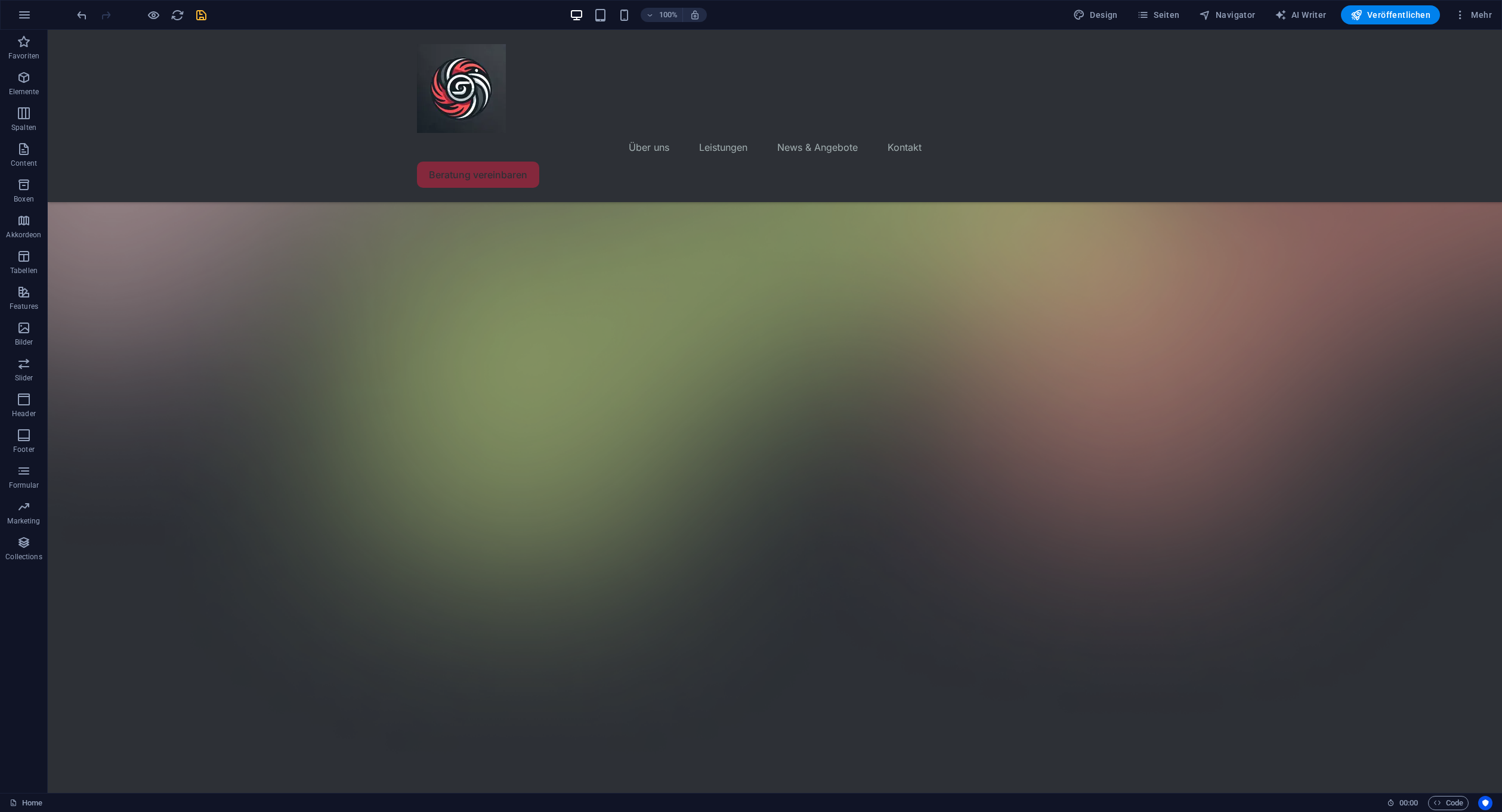
click at [203, 10] on icon "save" at bounding box center [201, 15] width 14 height 14
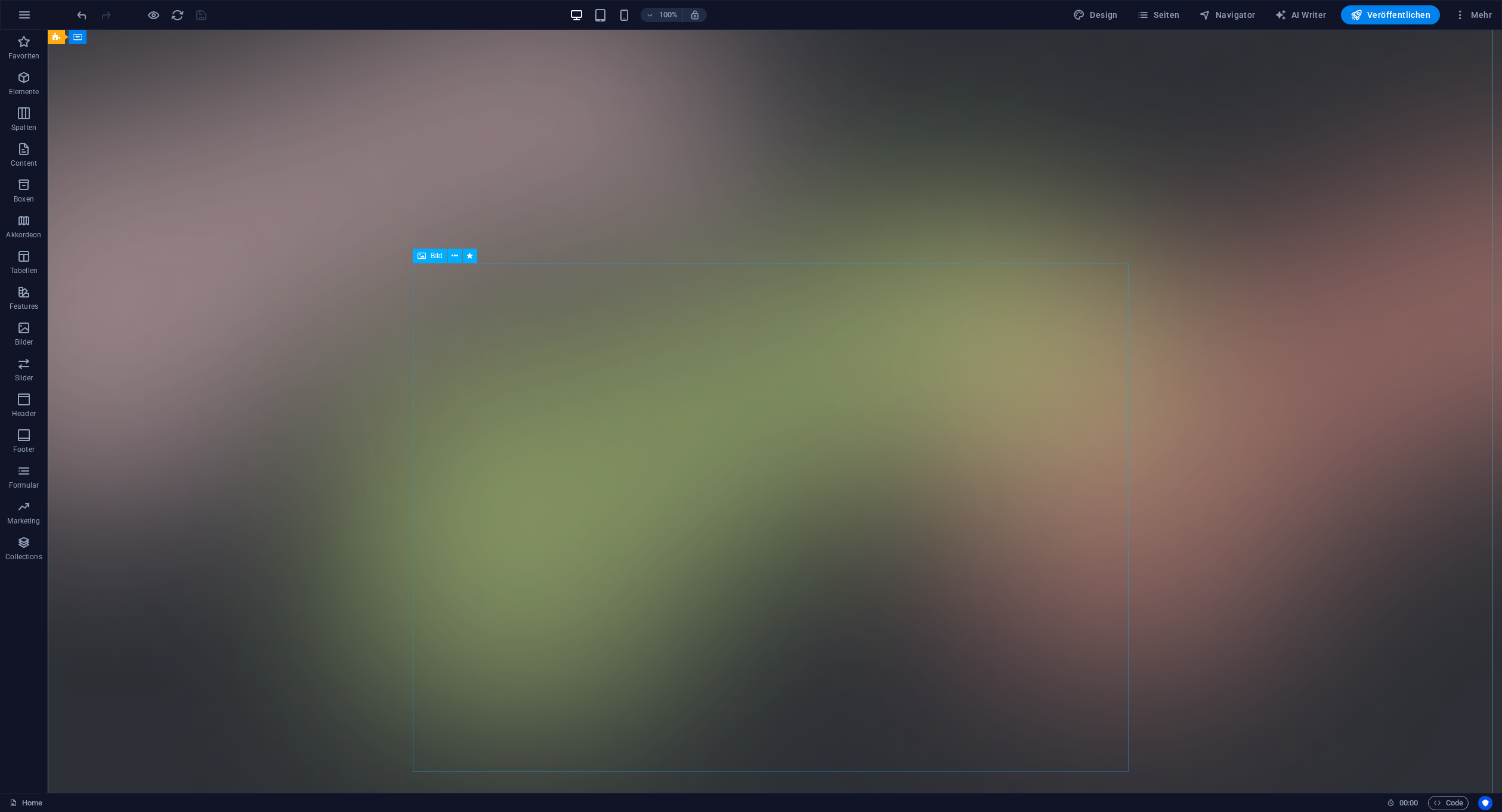
scroll to position [0, 0]
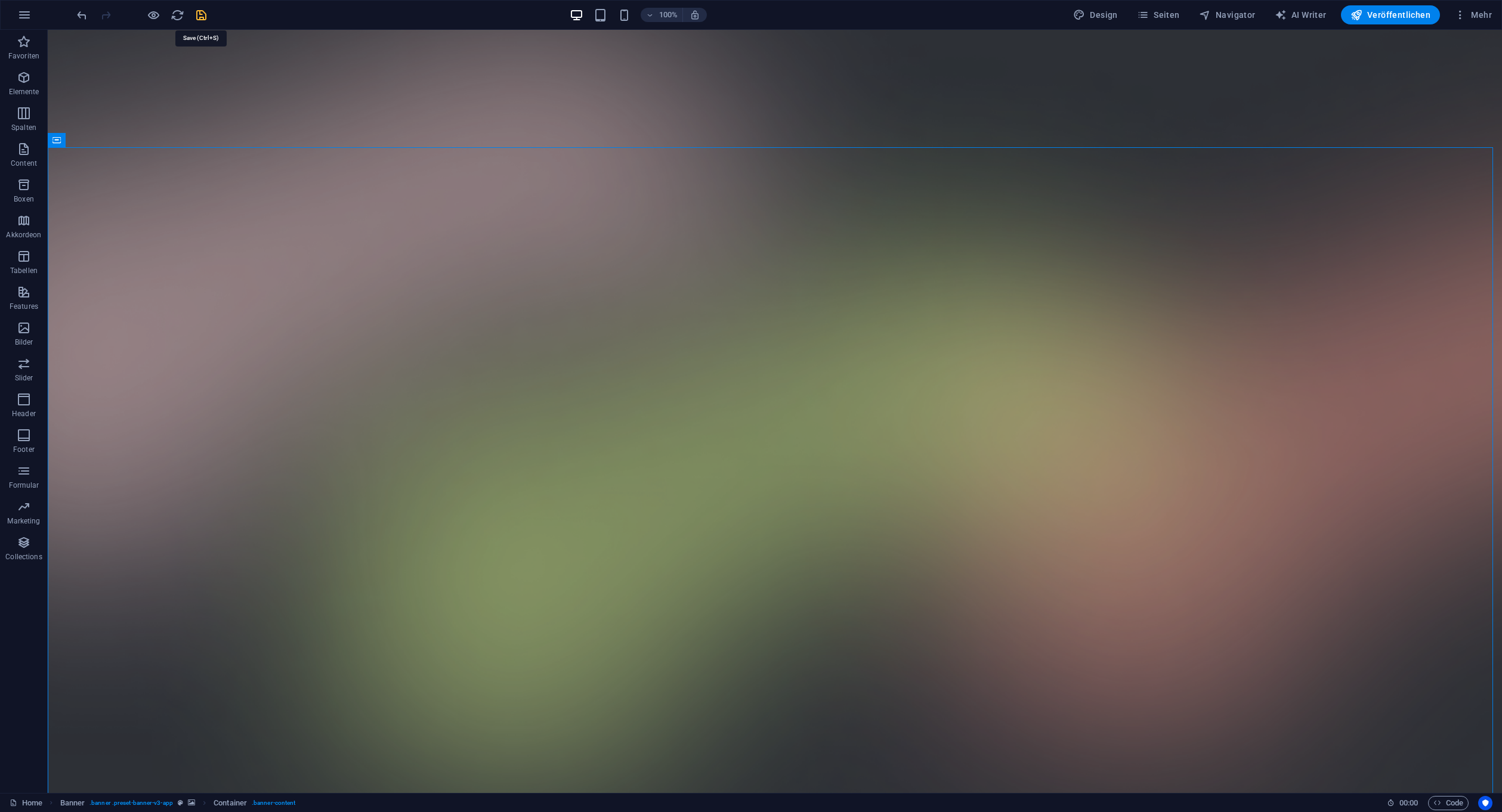
click at [201, 10] on icon "save" at bounding box center [201, 15] width 14 height 14
click at [1406, 16] on span "Veröffentlichen" at bounding box center [1389, 15] width 80 height 12
